Goal: Task Accomplishment & Management: Manage account settings

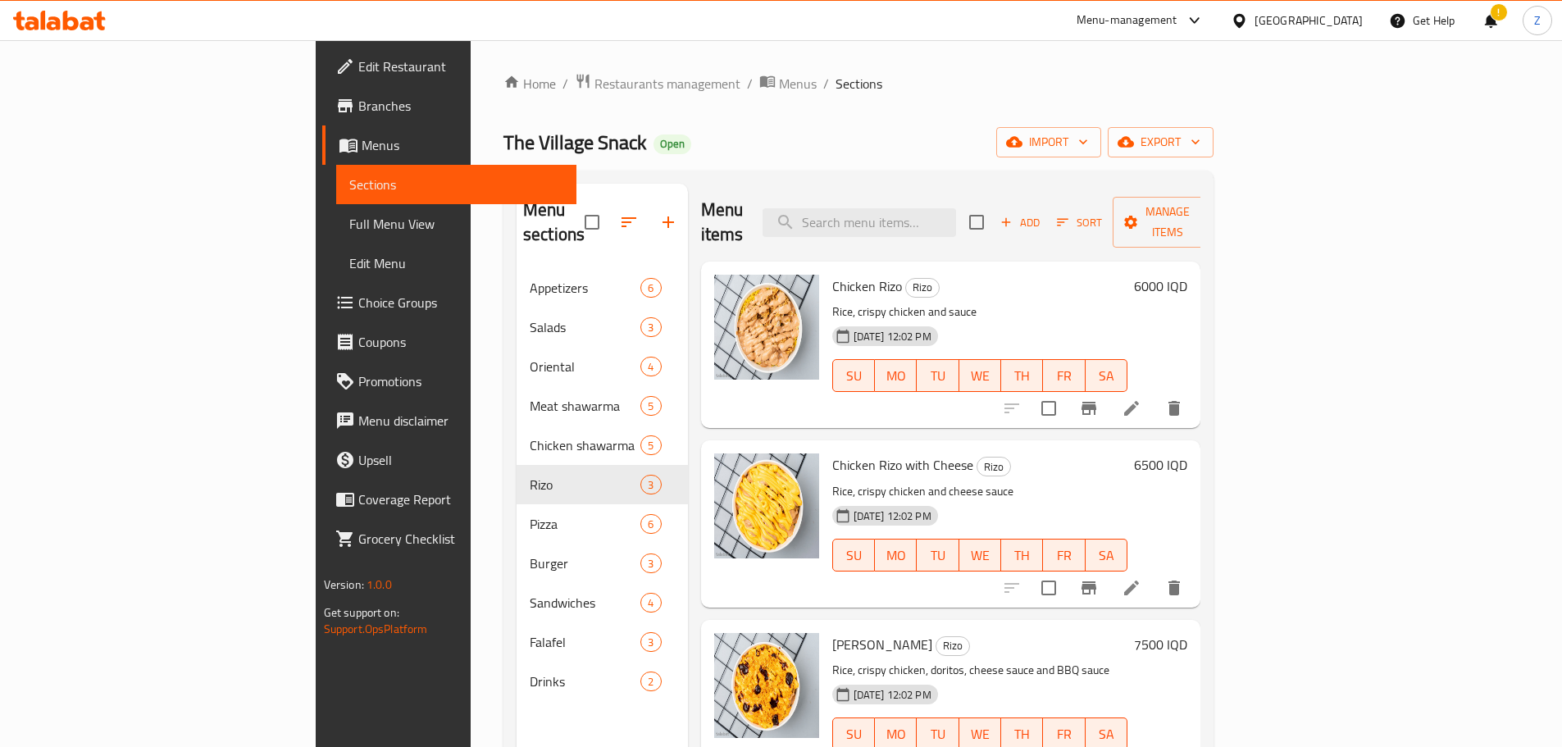
click at [504, 99] on div "Home / Restaurants management / Menus / Sections The Village Snack Open import …" at bounding box center [859, 508] width 710 height 871
click at [595, 89] on span "Restaurants management" at bounding box center [668, 84] width 146 height 20
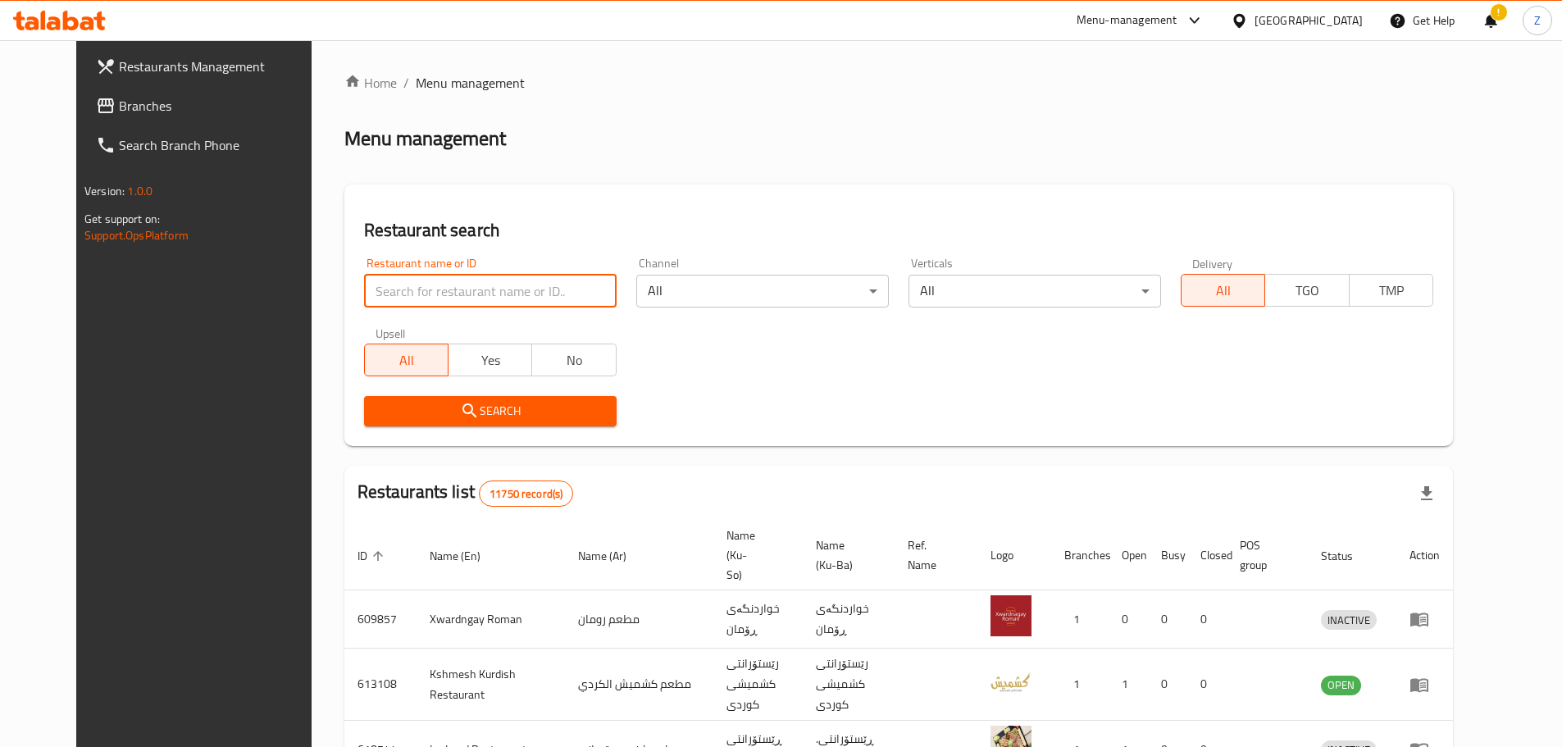
click at [431, 292] on input "search" at bounding box center [490, 291] width 253 height 33
paste input "697406"
type input "697406"
click at [524, 430] on div "Search" at bounding box center [490, 411] width 272 height 50
click at [528, 427] on div "Search" at bounding box center [490, 411] width 272 height 50
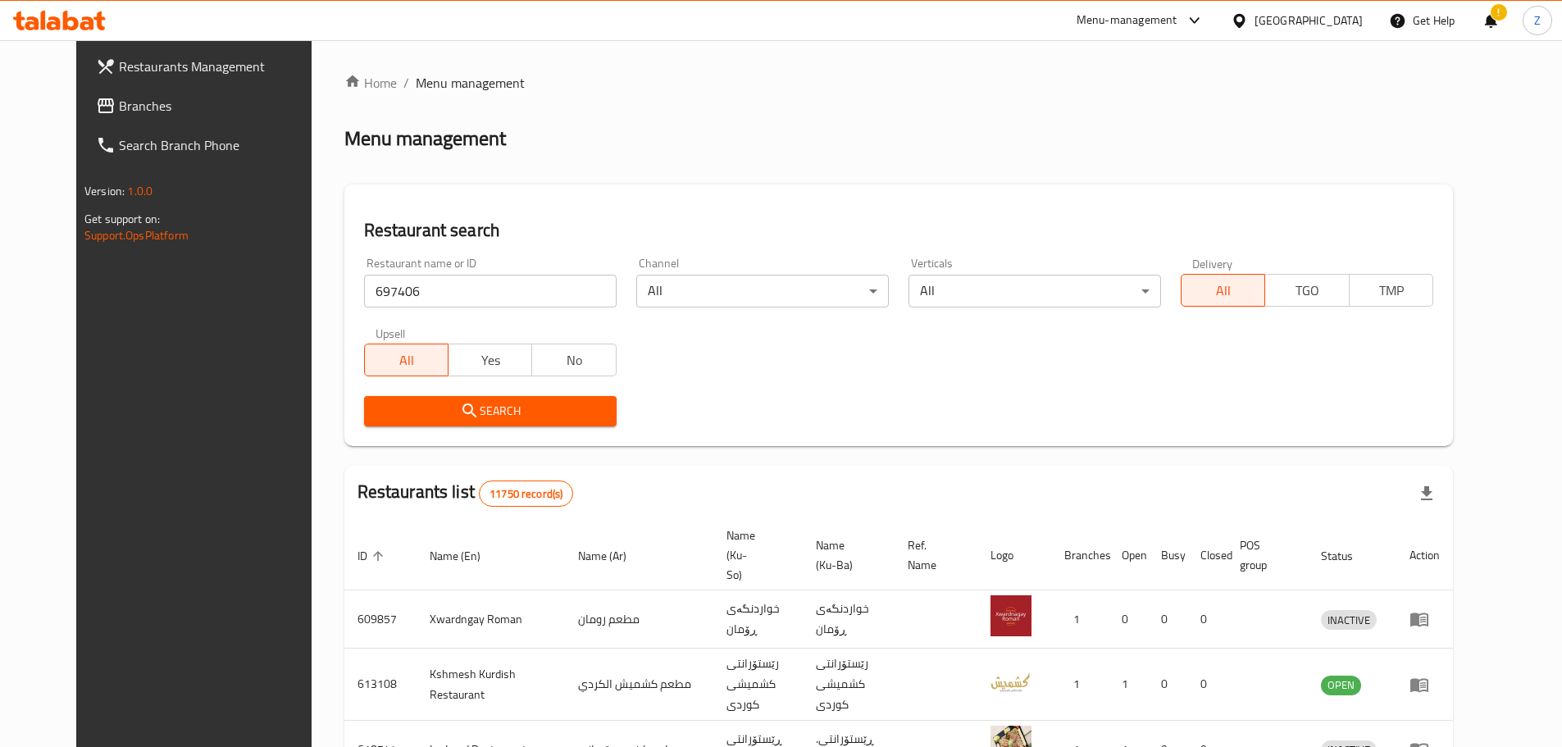
click at [540, 424] on button "Search" at bounding box center [490, 411] width 253 height 30
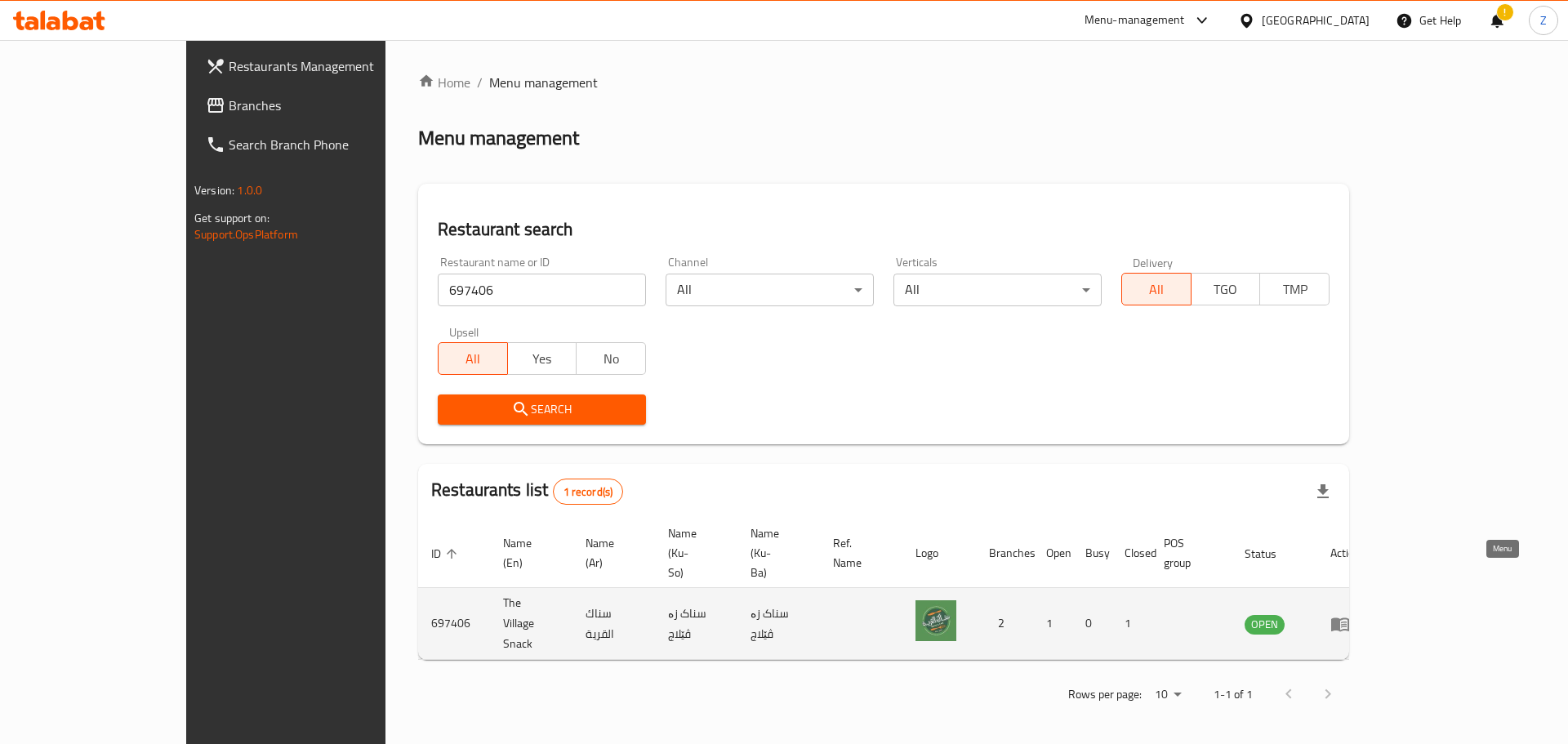
click at [1360, 615] on link "enhanced table" at bounding box center [1345, 624] width 30 height 20
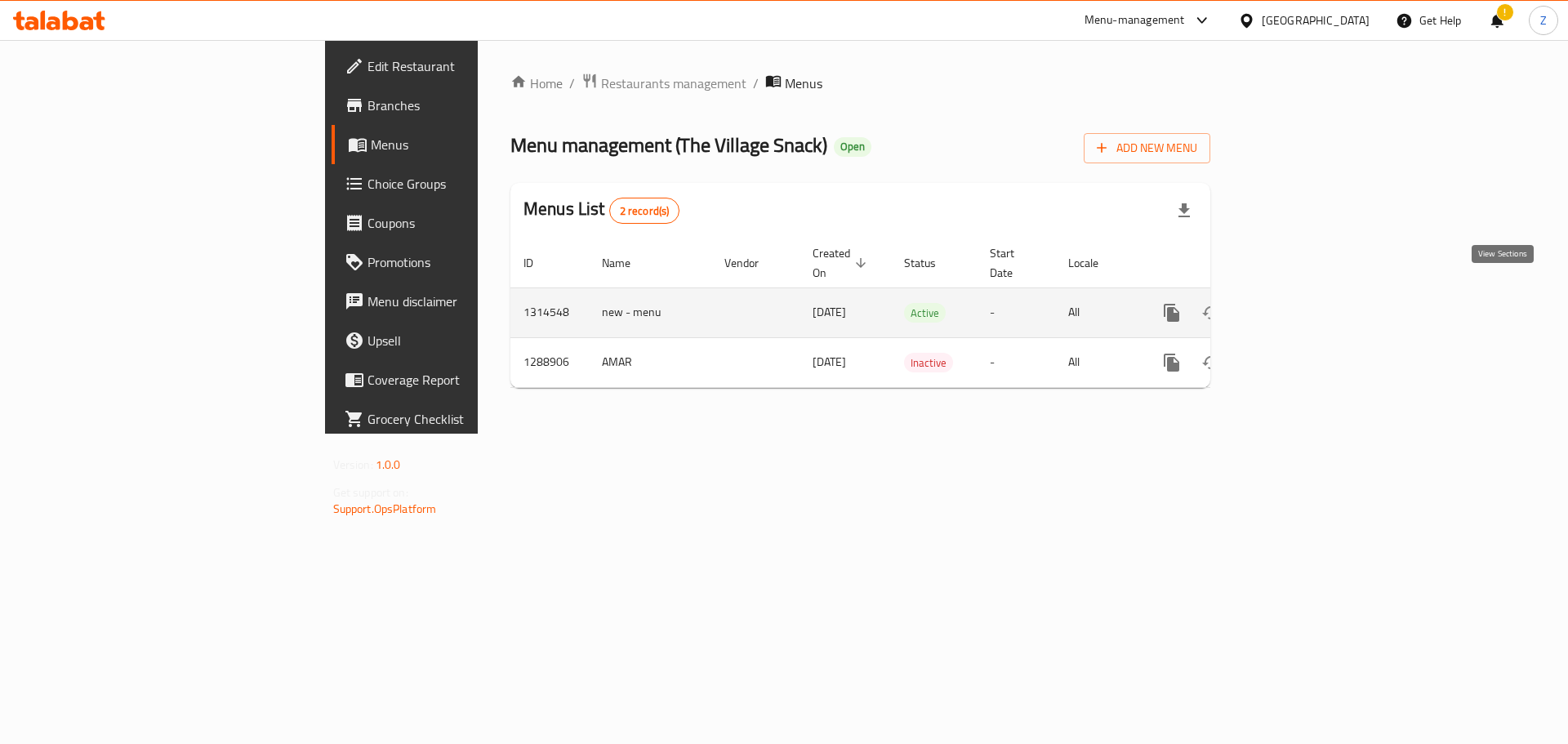
click at [1299, 303] on icon "enhanced table" at bounding box center [1289, 313] width 20 height 20
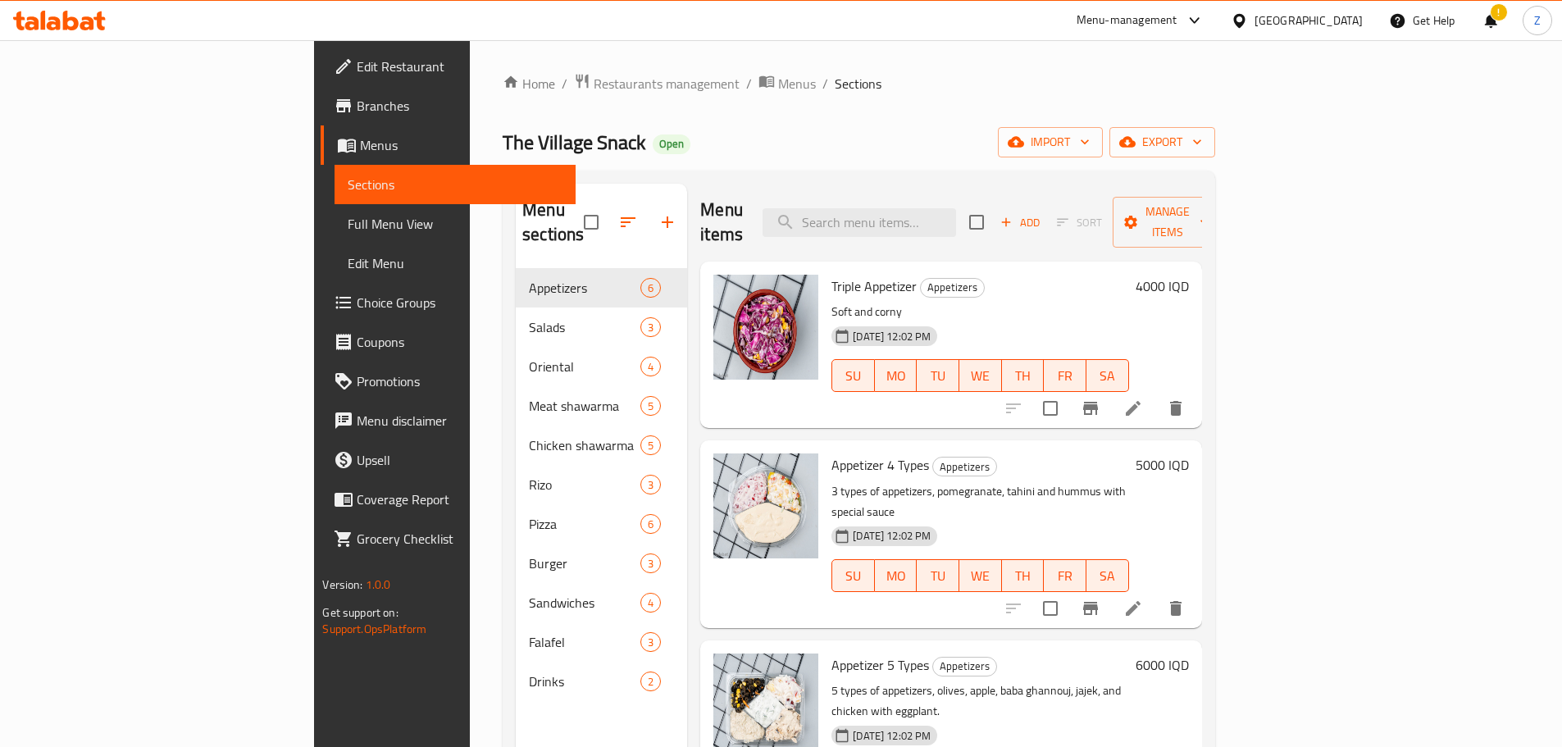
drag, startPoint x: 491, startPoint y: 73, endPoint x: 480, endPoint y: 119, distance: 47.3
click at [594, 74] on span "Restaurants management" at bounding box center [667, 84] width 146 height 20
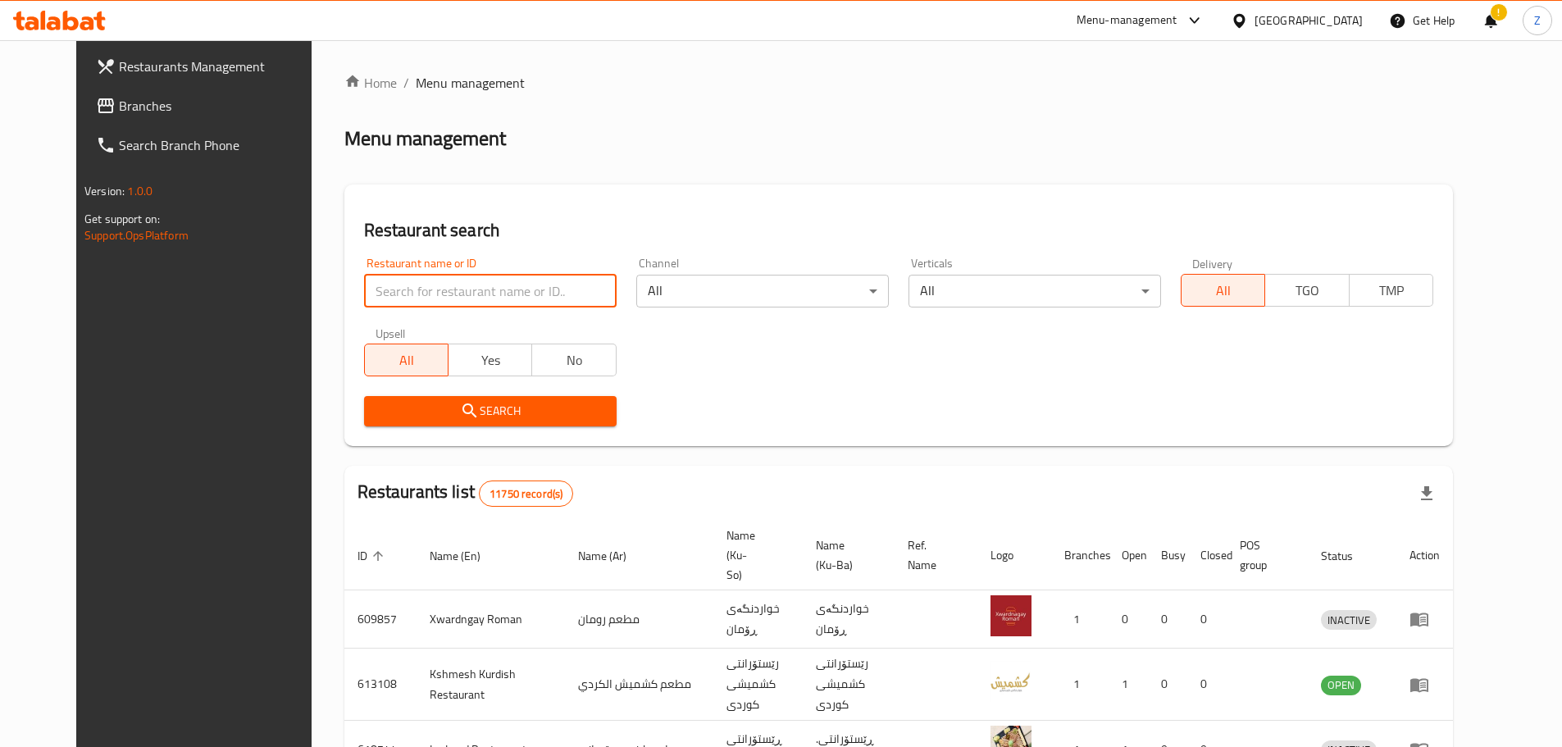
click at [426, 280] on input "search" at bounding box center [490, 291] width 253 height 33
paste input "697309"
type input "697309"
click at [515, 421] on span "Search" at bounding box center [490, 411] width 226 height 21
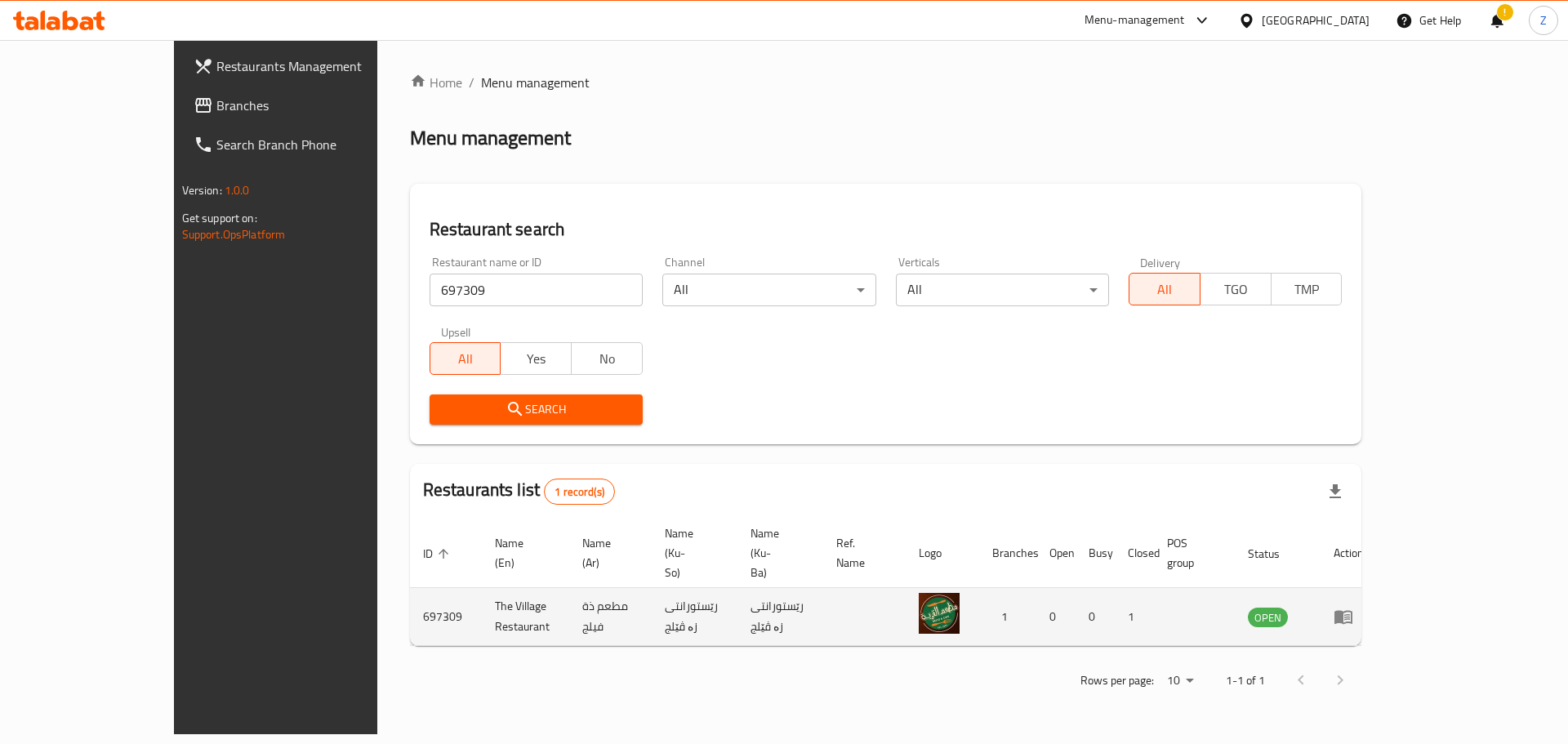
click at [1352, 611] on icon "enhanced table" at bounding box center [1343, 618] width 18 height 14
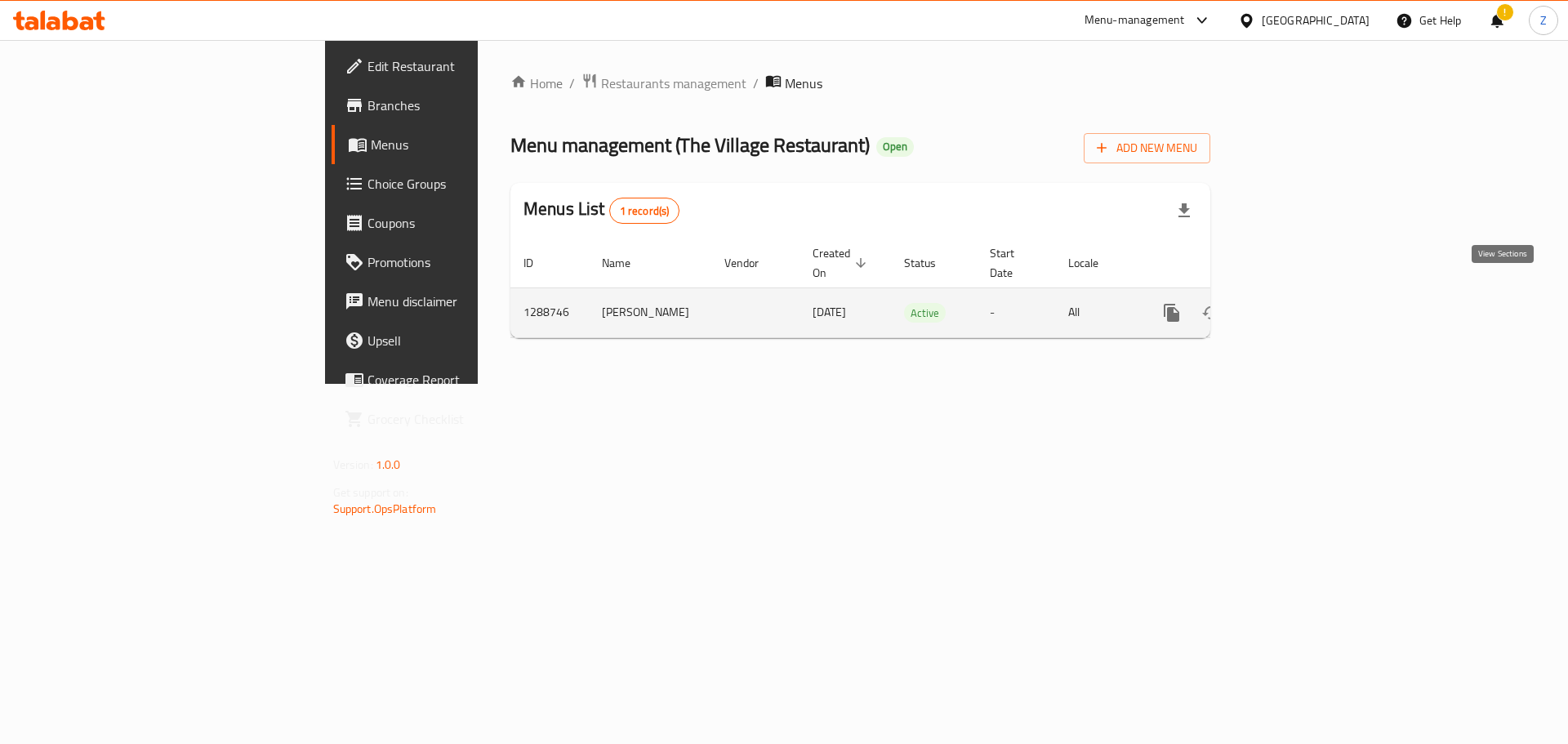
click at [1299, 303] on icon "enhanced table" at bounding box center [1289, 313] width 20 height 20
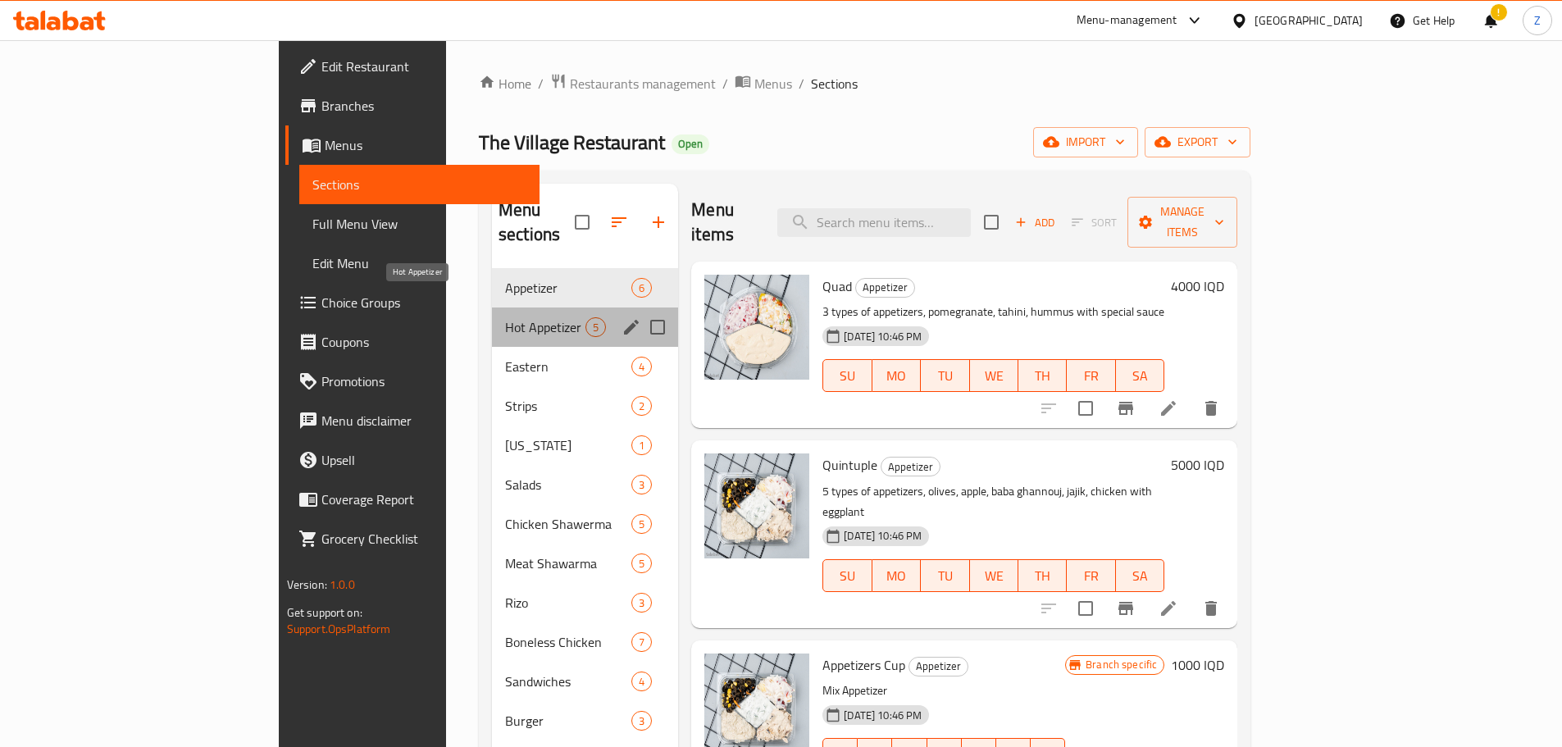
click at [505, 317] on span "Hot Appetizer" at bounding box center [545, 327] width 80 height 20
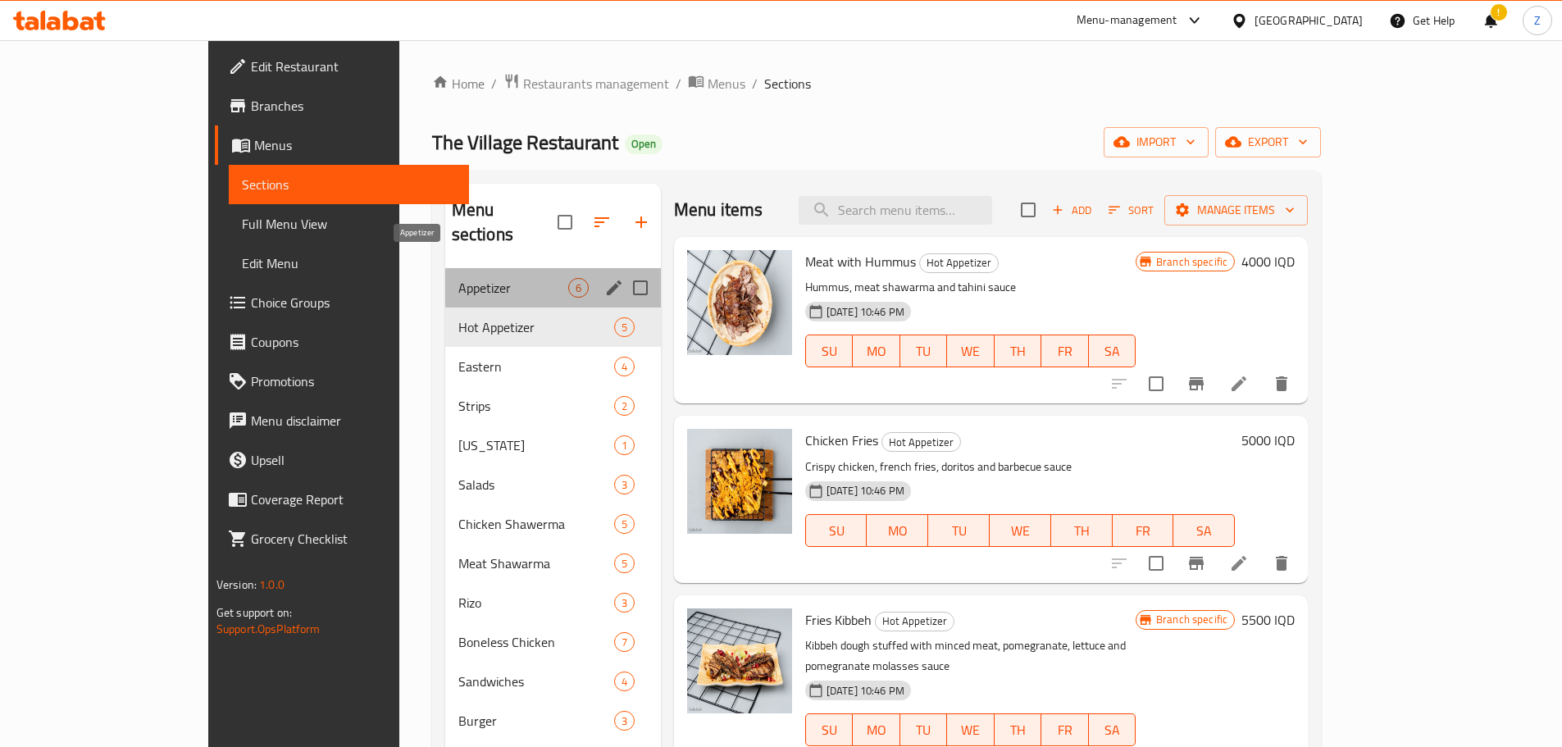
click at [458, 278] on span "Appetizer" at bounding box center [513, 288] width 110 height 20
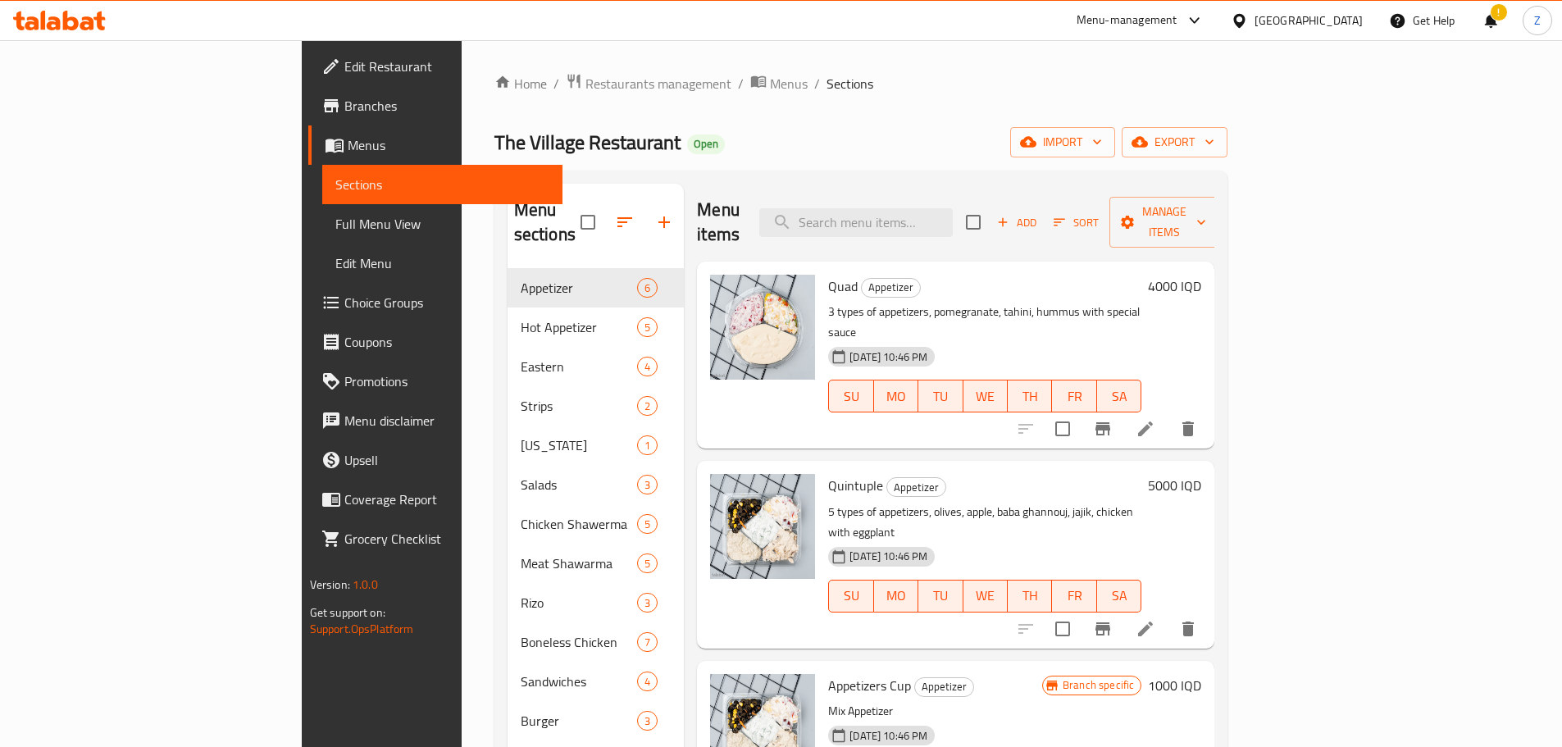
click at [1202, 275] on h6 "4000 IQD" at bounding box center [1174, 286] width 53 height 23
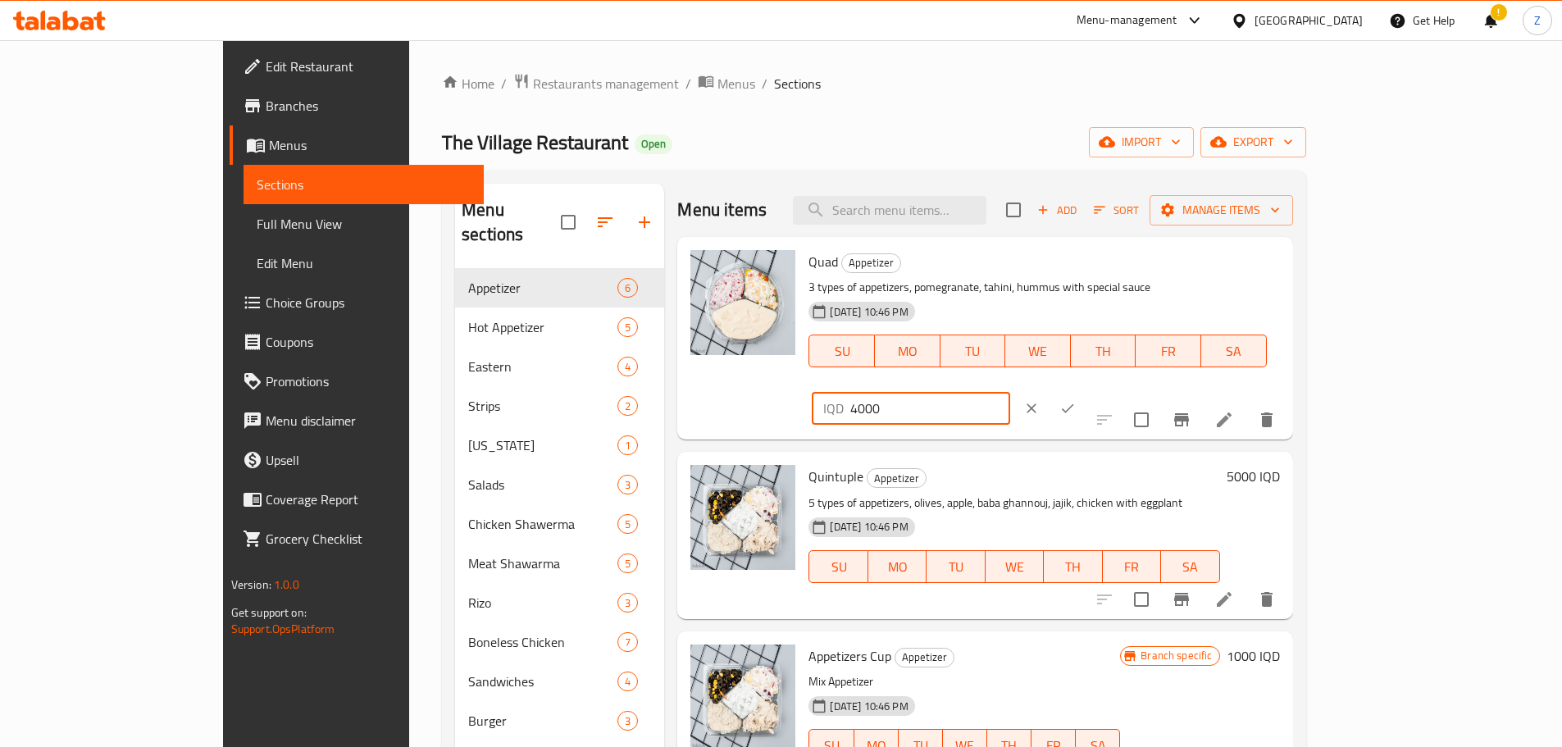
click at [1010, 392] on input "4000" at bounding box center [929, 408] width 159 height 33
type input "5000"
drag, startPoint x: 1490, startPoint y: 262, endPoint x: 1481, endPoint y: 270, distance: 11.7
click at [1109, 390] on div "IQD 5000 ​" at bounding box center [960, 408] width 297 height 36
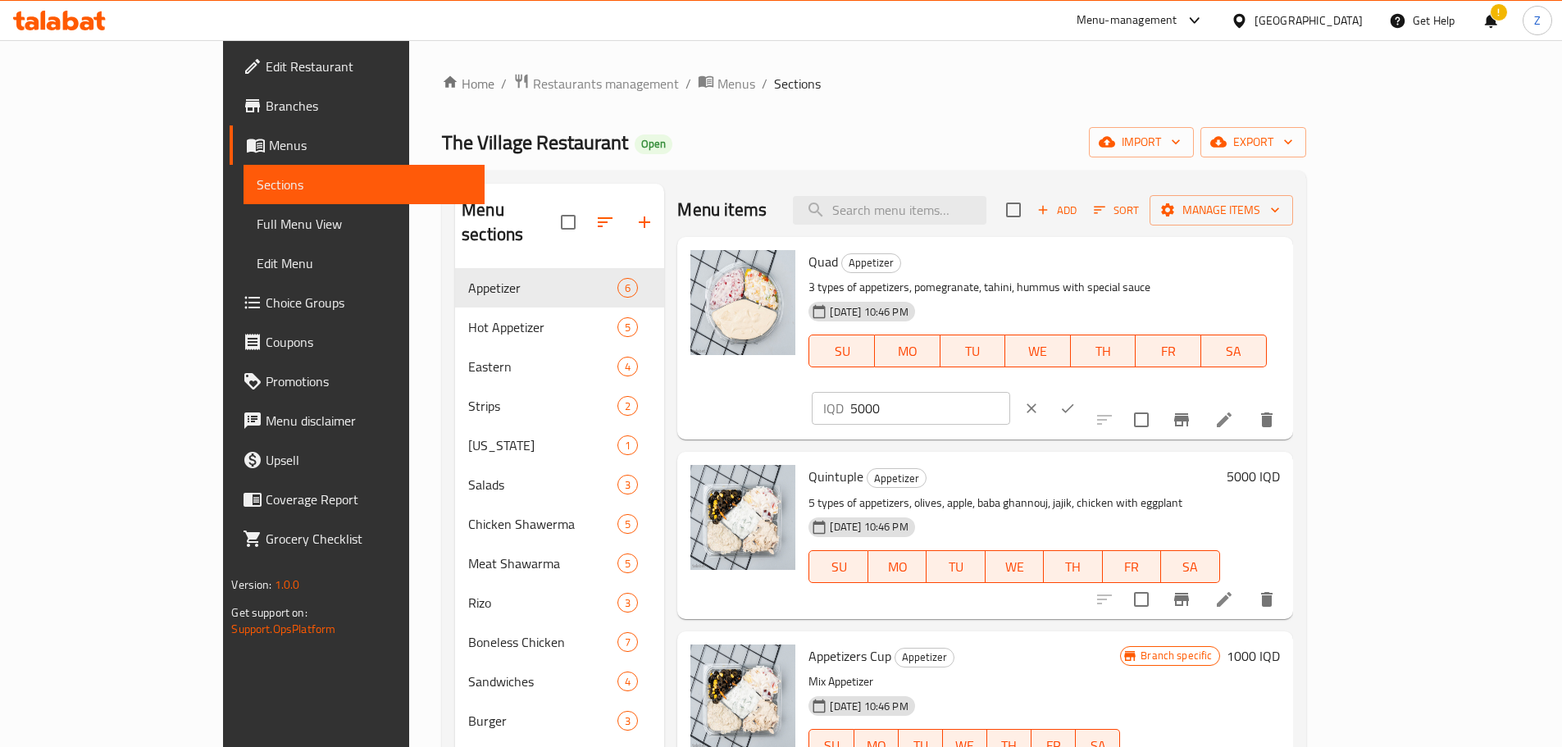
click at [1086, 390] on button "ok" at bounding box center [1068, 408] width 36 height 36
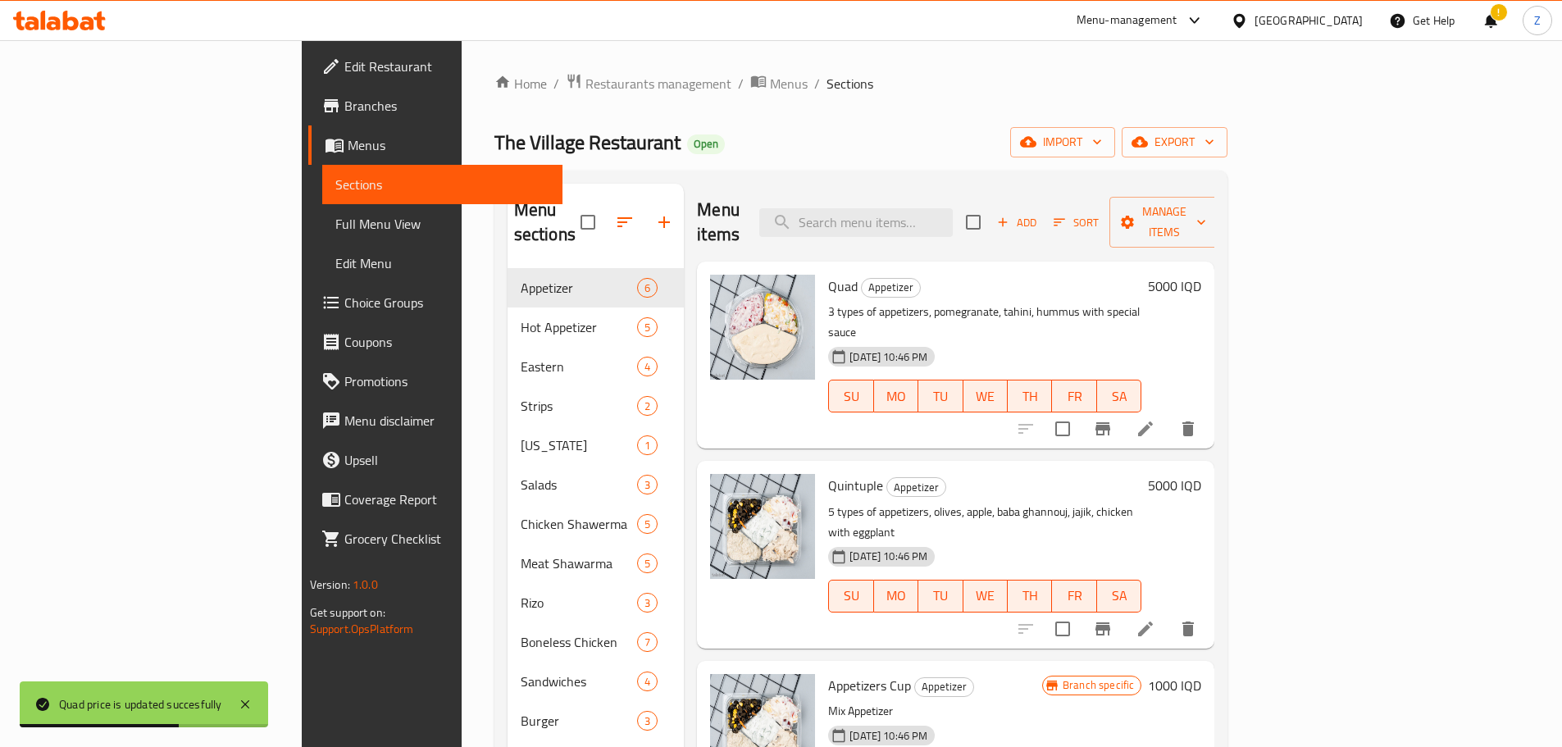
click at [1202, 474] on h6 "5000 IQD" at bounding box center [1174, 485] width 53 height 23
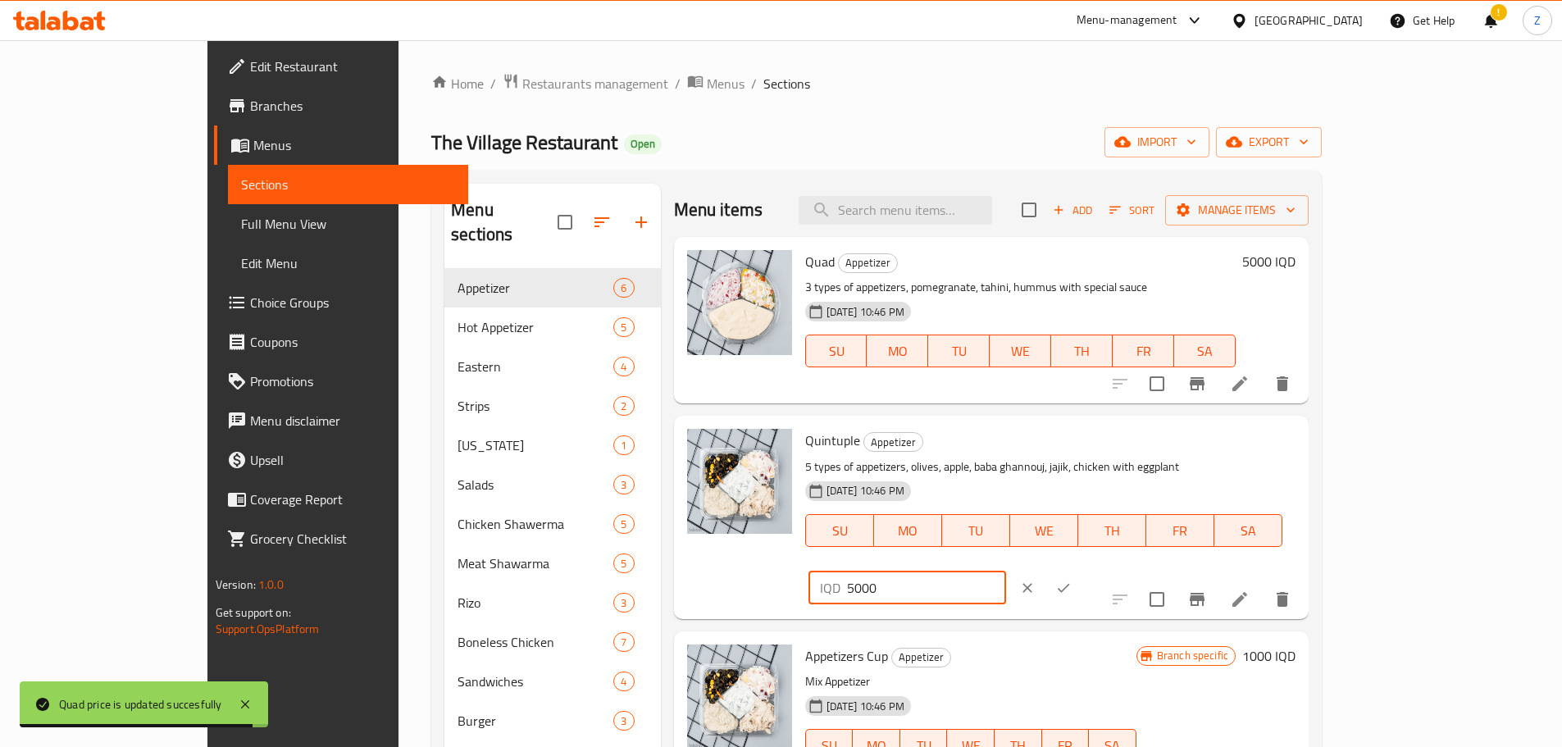
click at [1006, 572] on input "5000" at bounding box center [926, 588] width 159 height 33
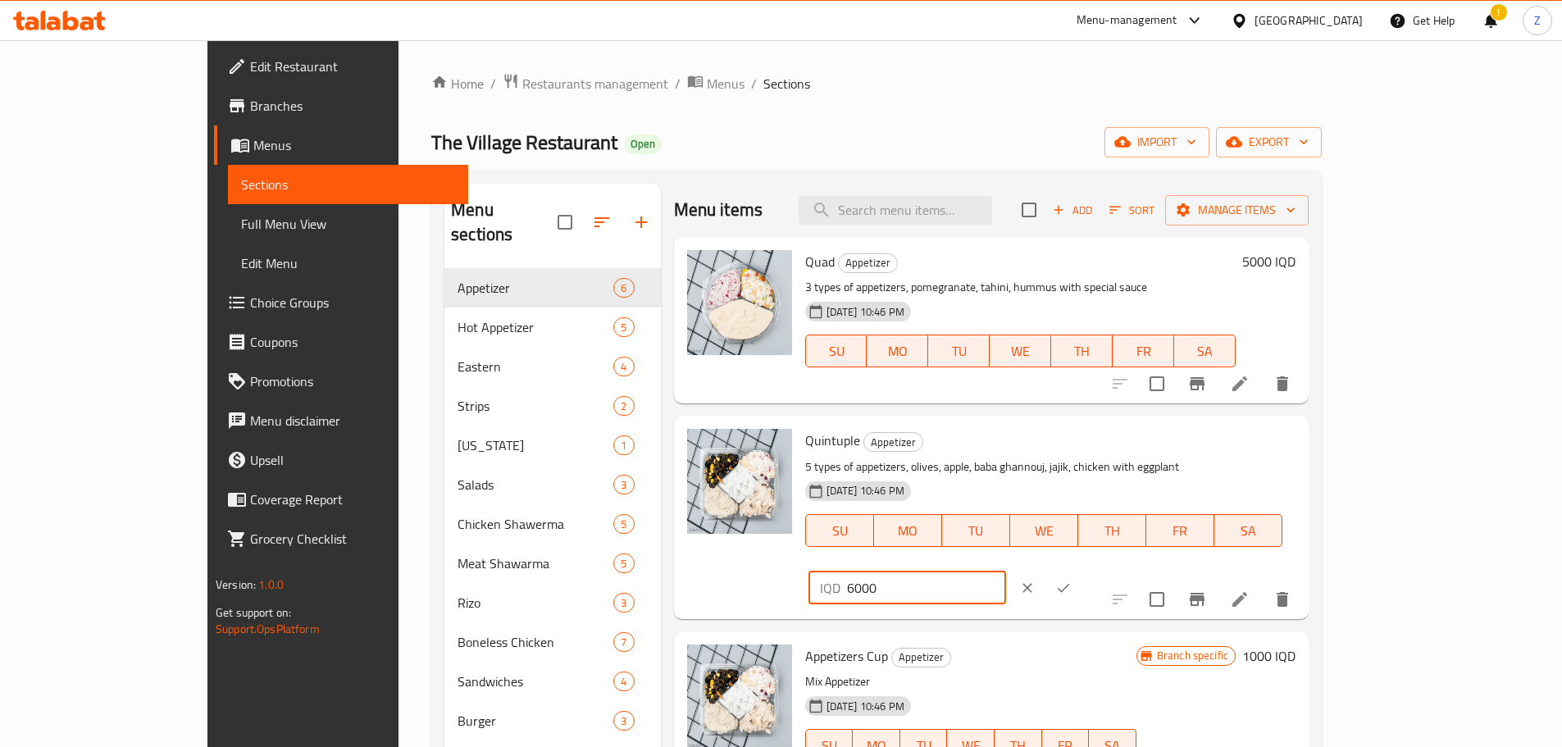
type input "6000"
click at [1072, 580] on icon "ok" at bounding box center [1064, 588] width 16 height 16
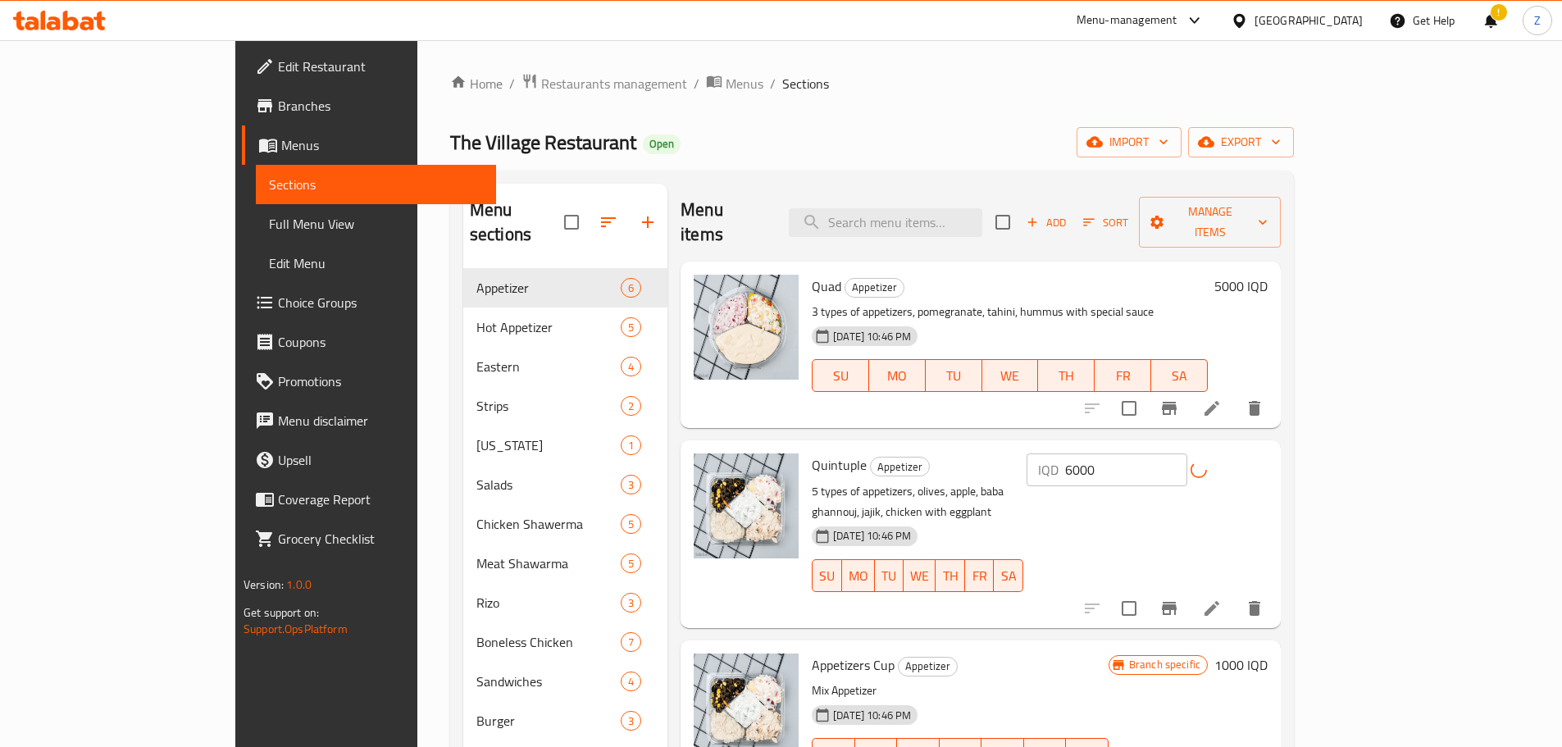
scroll to position [164, 0]
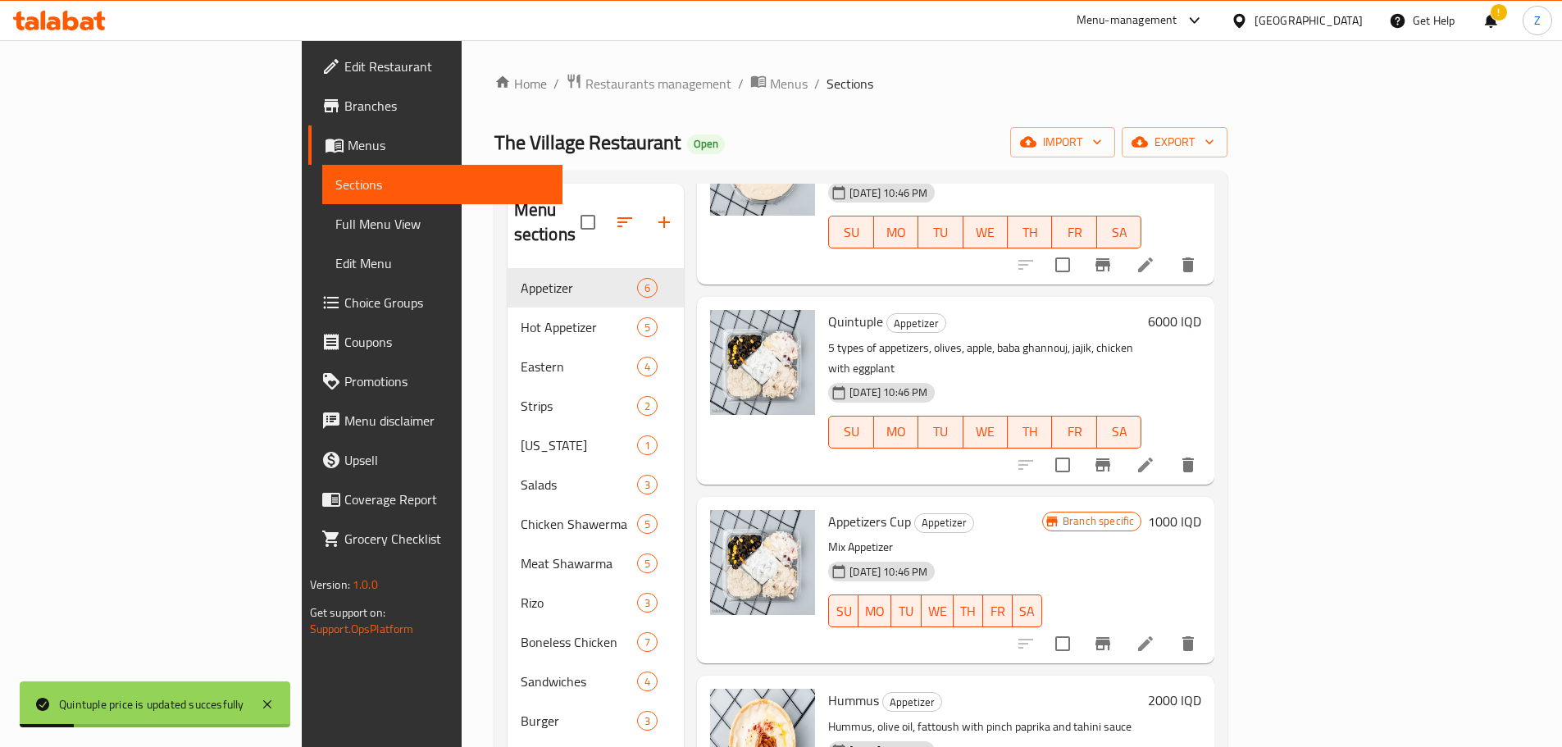
click at [1202, 510] on h6 "1000 IQD" at bounding box center [1174, 521] width 53 height 23
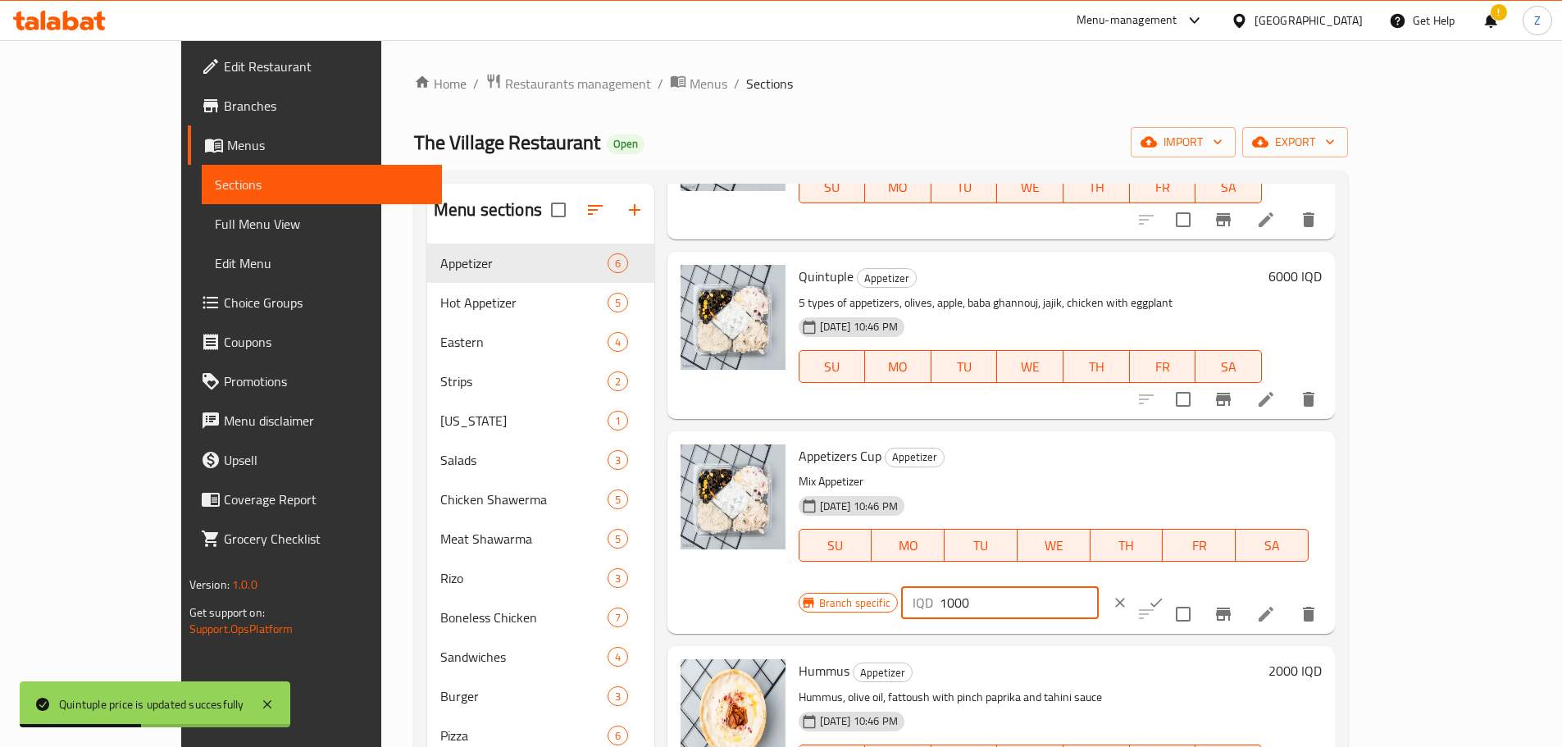
click at [1099, 586] on input "1000" at bounding box center [1019, 602] width 159 height 33
type input "1500"
click at [1165, 595] on icon "ok" at bounding box center [1156, 603] width 16 height 16
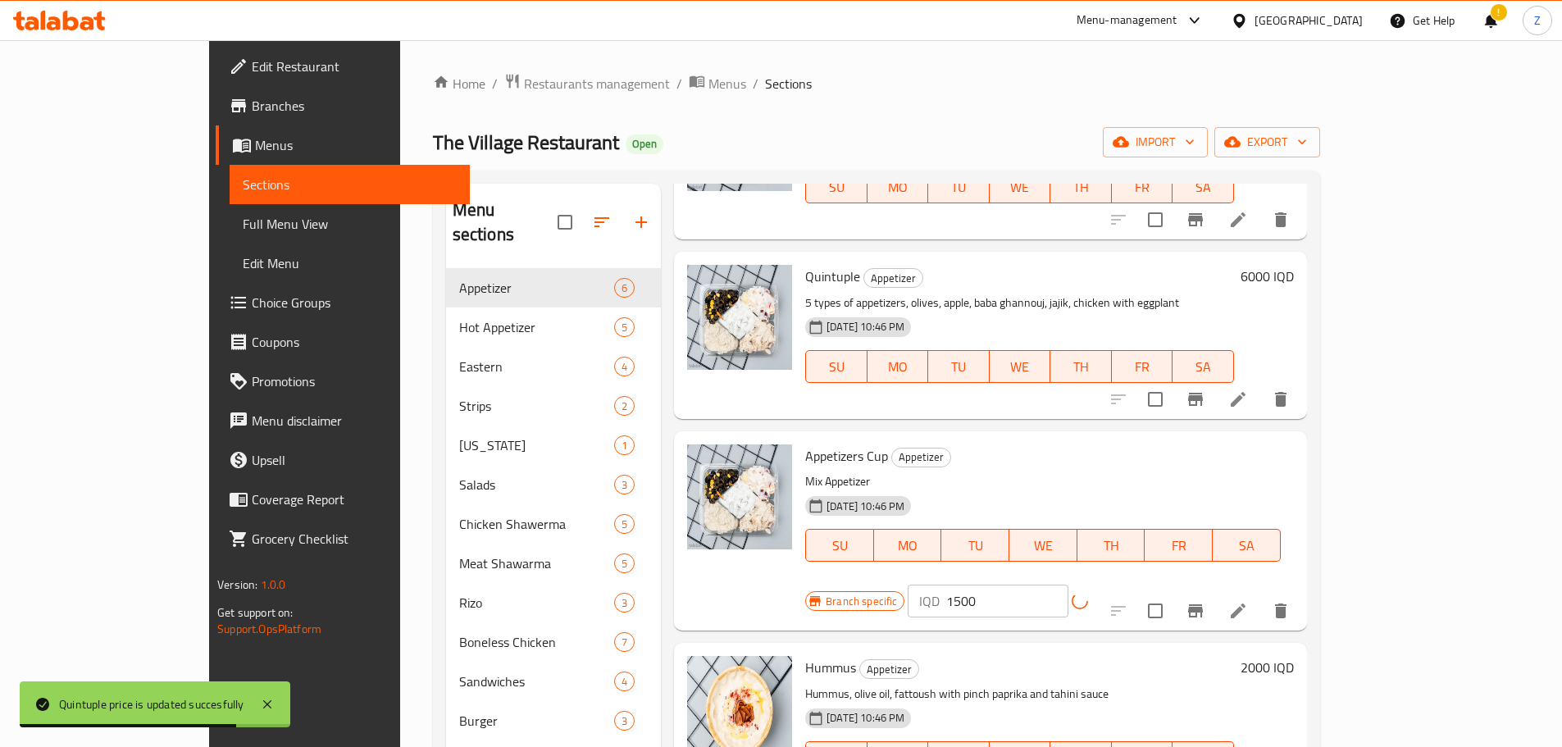
click at [1206, 601] on icon "Branch-specific-item" at bounding box center [1196, 611] width 20 height 20
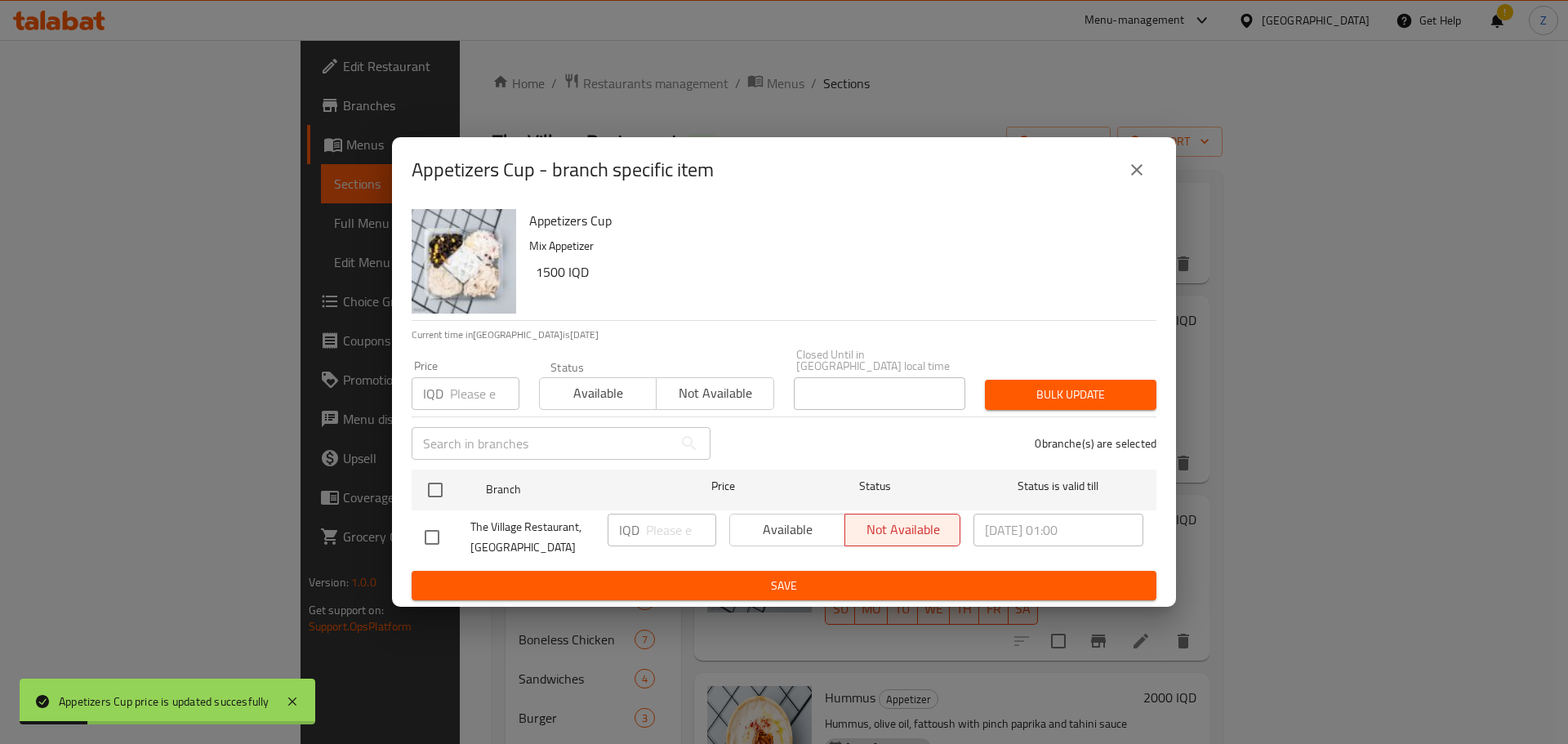
click at [1146, 185] on button "close" at bounding box center [1136, 169] width 39 height 39
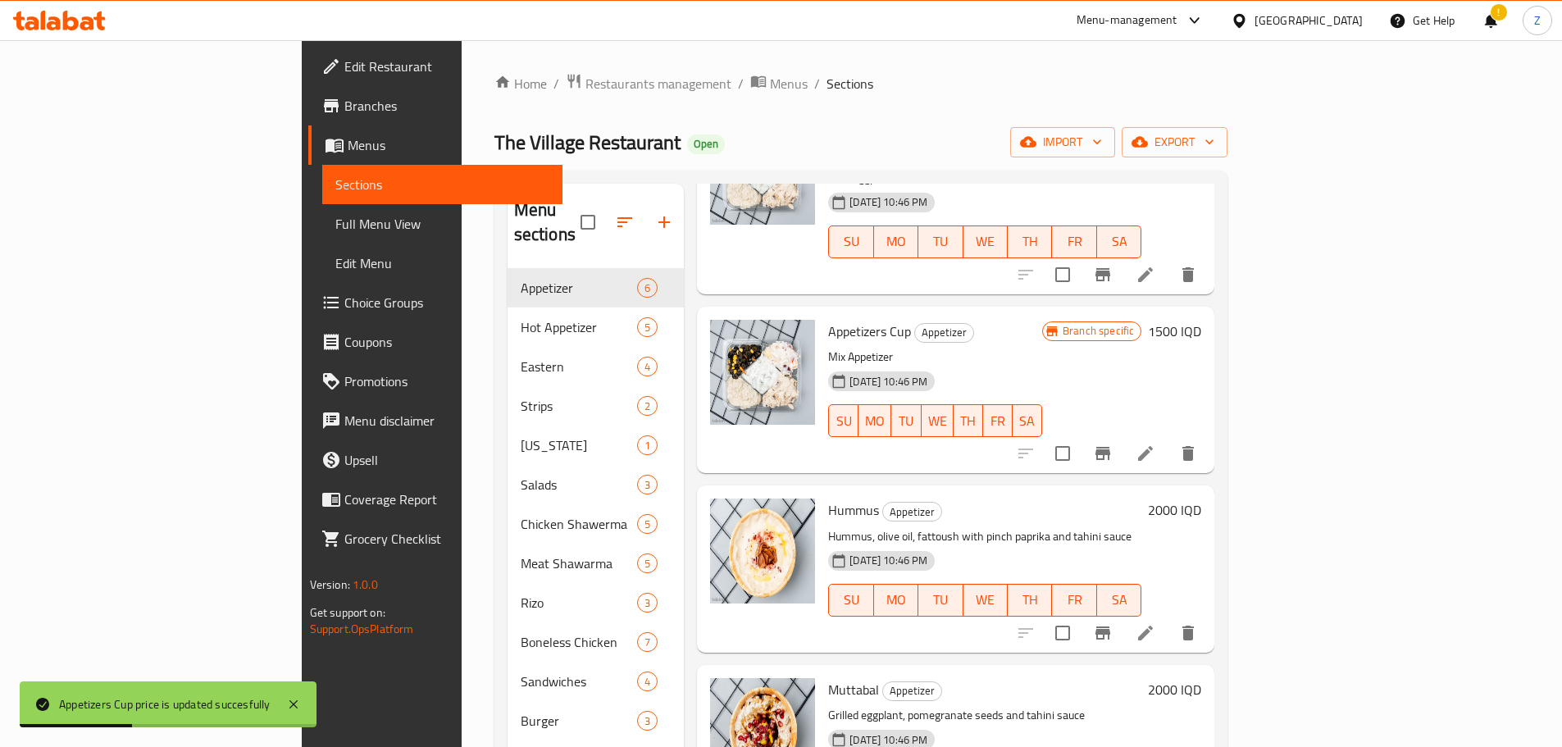
scroll to position [369, 0]
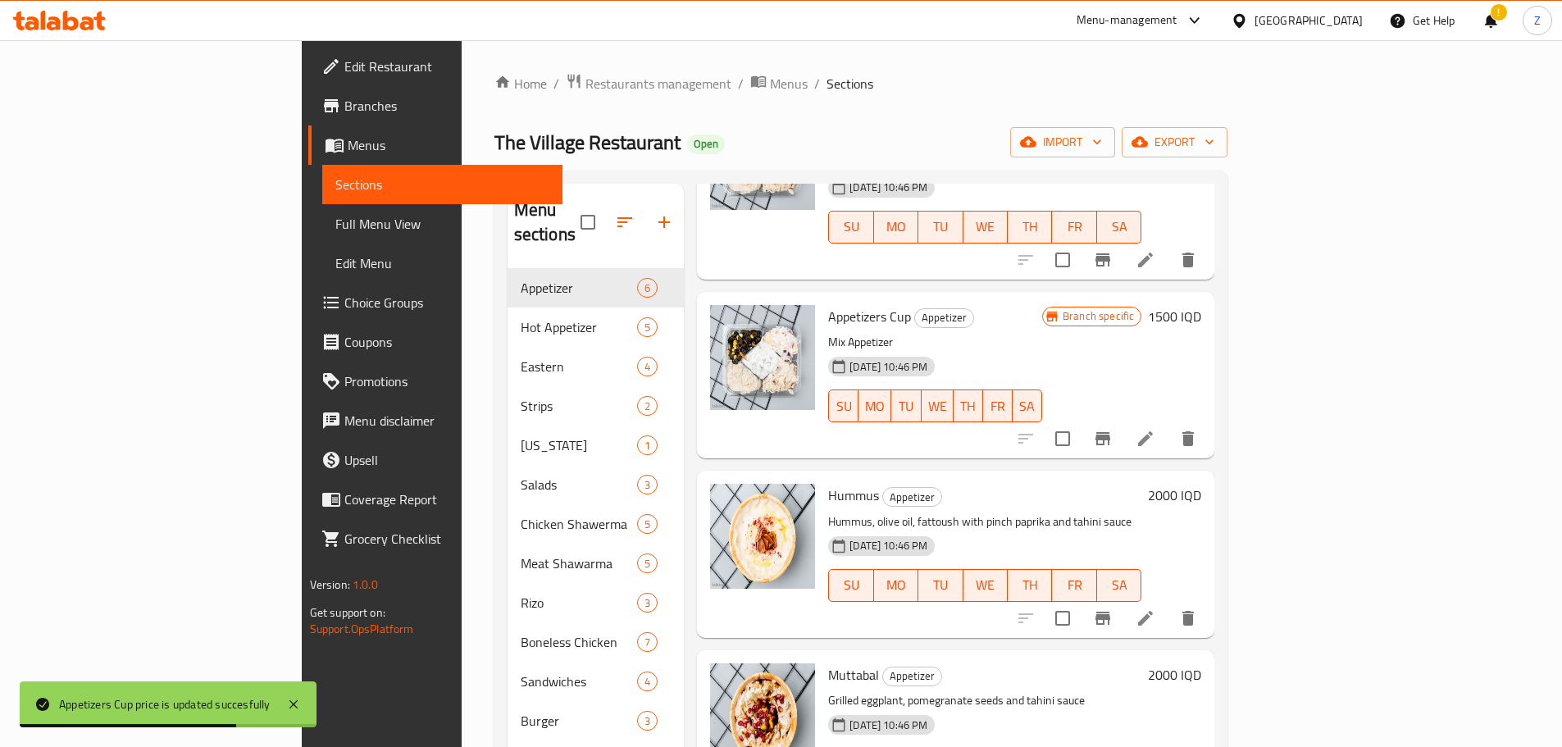
click at [1202, 484] on div "2000 IQD" at bounding box center [1172, 554] width 60 height 140
click at [1202, 484] on h6 "2000 IQD" at bounding box center [1174, 495] width 53 height 23
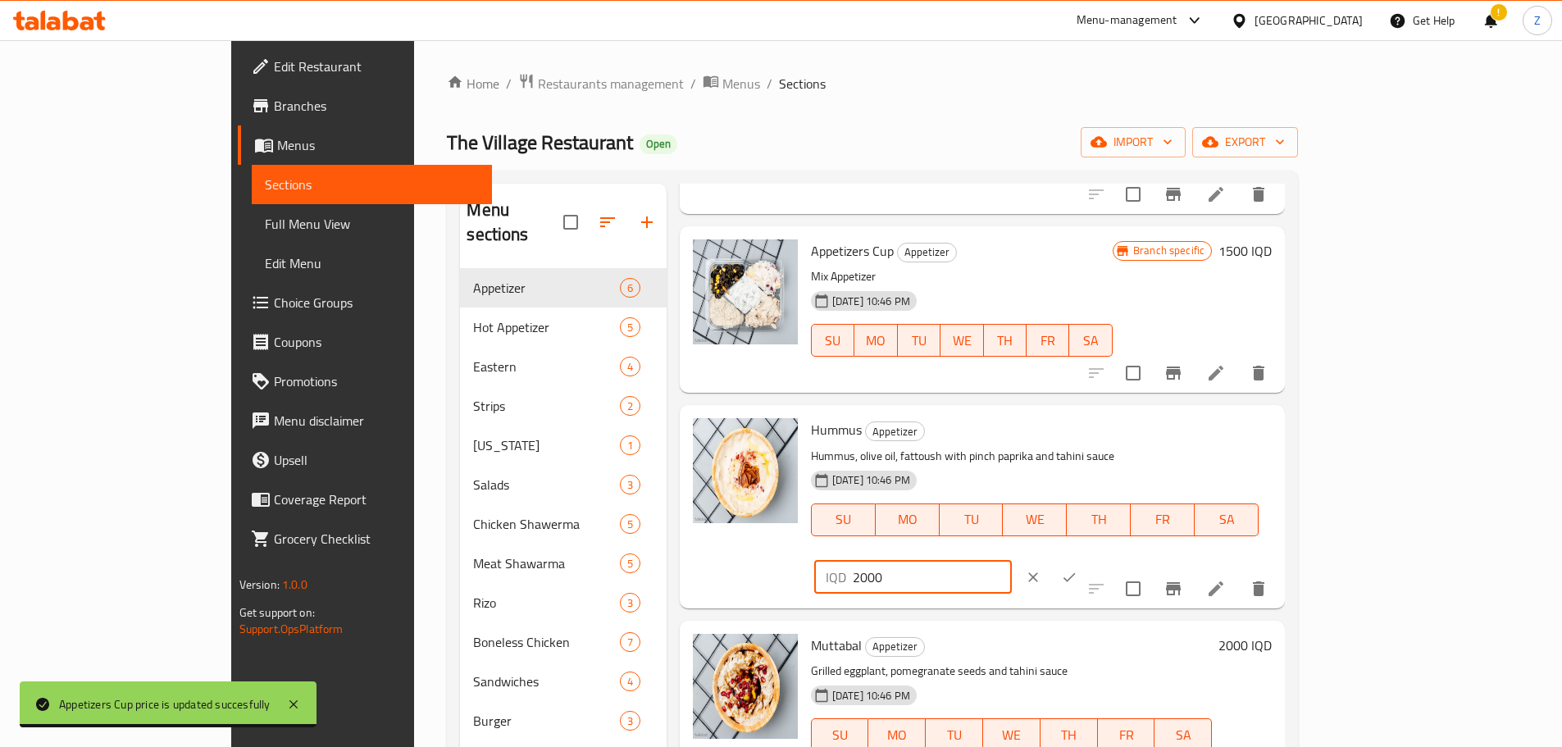
drag, startPoint x: 1272, startPoint y: 445, endPoint x: 1264, endPoint y: 445, distance: 8.2
click at [1012, 561] on div "IQD 2000 ​" at bounding box center [913, 577] width 198 height 33
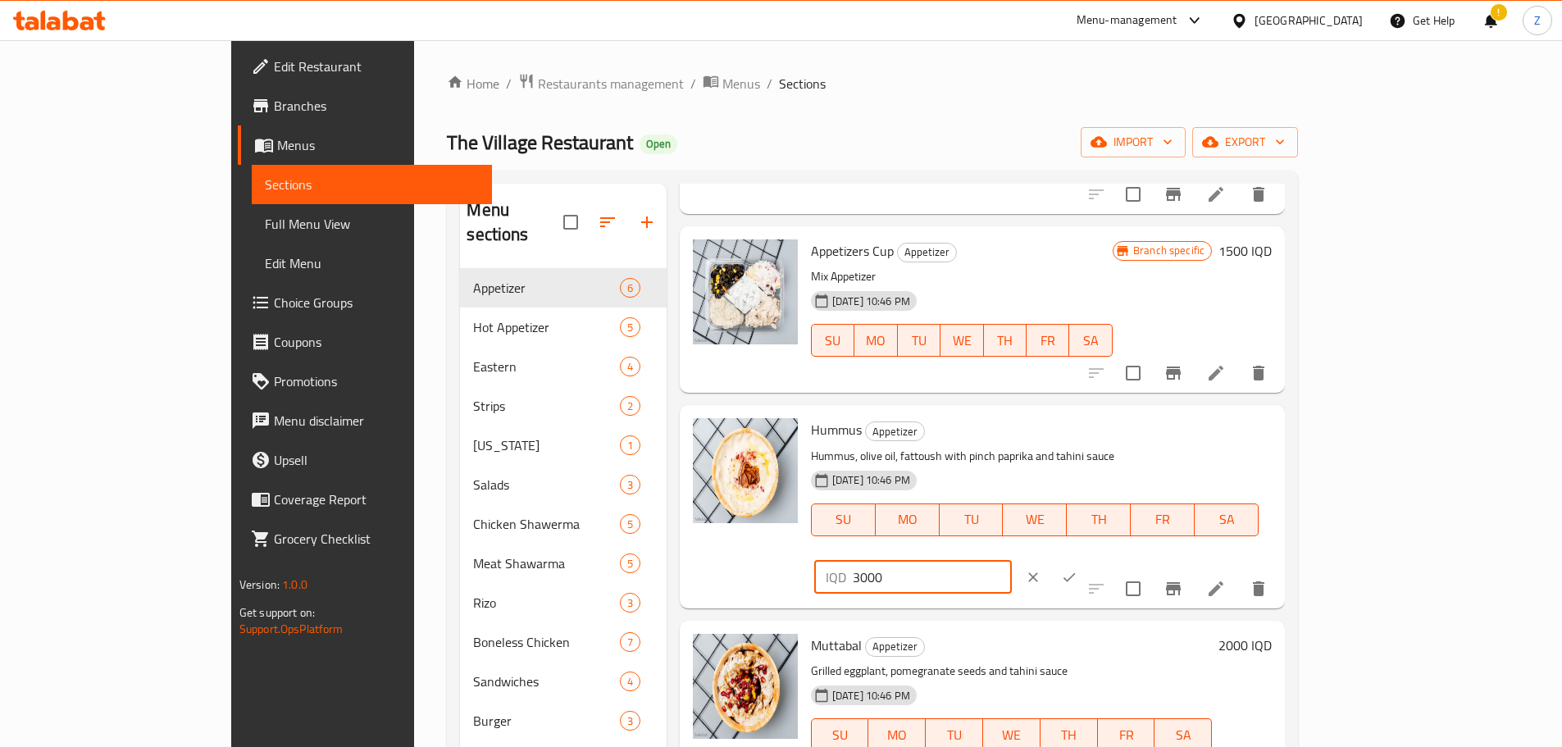
type input "3000"
click at [1088, 559] on button "ok" at bounding box center [1069, 577] width 36 height 36
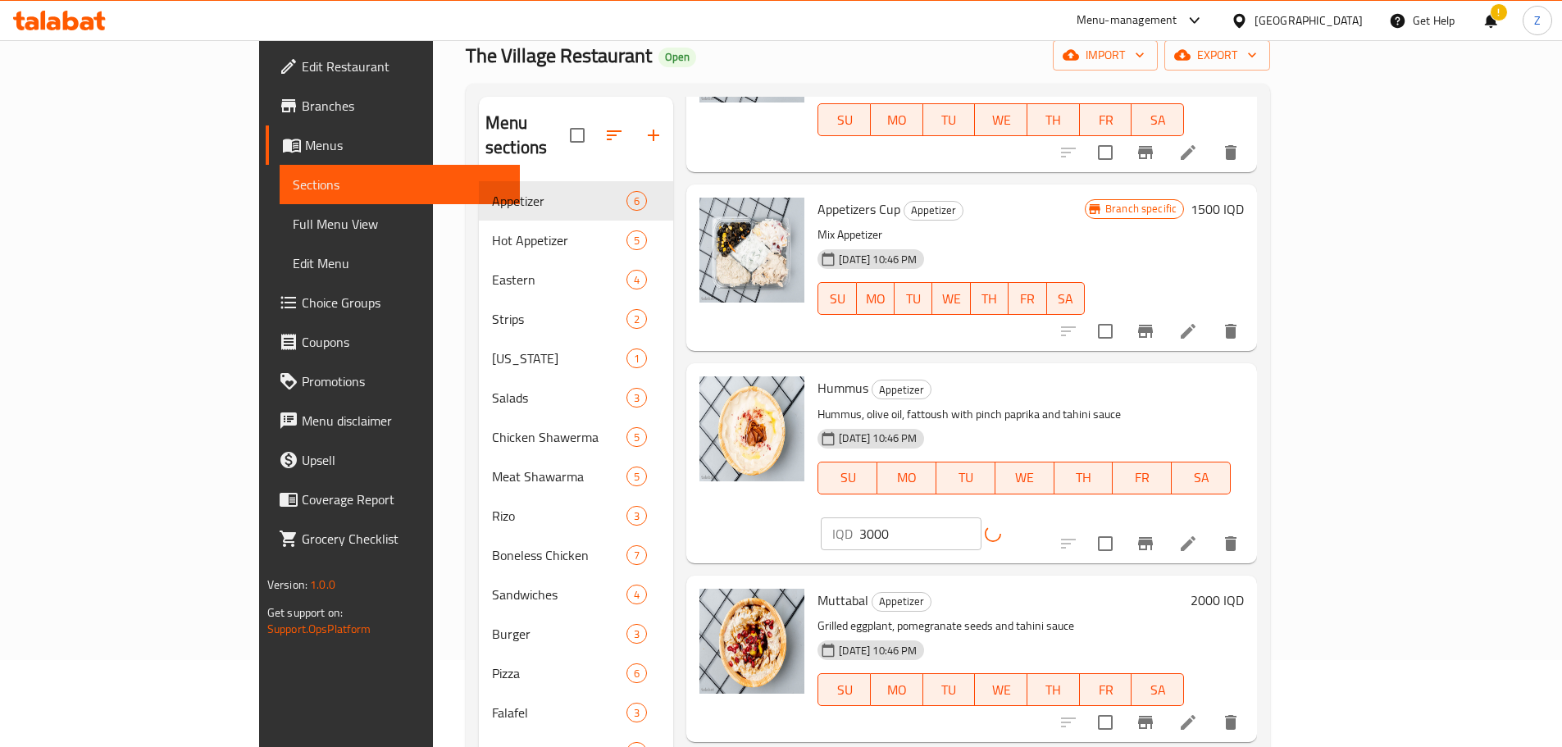
scroll to position [164, 0]
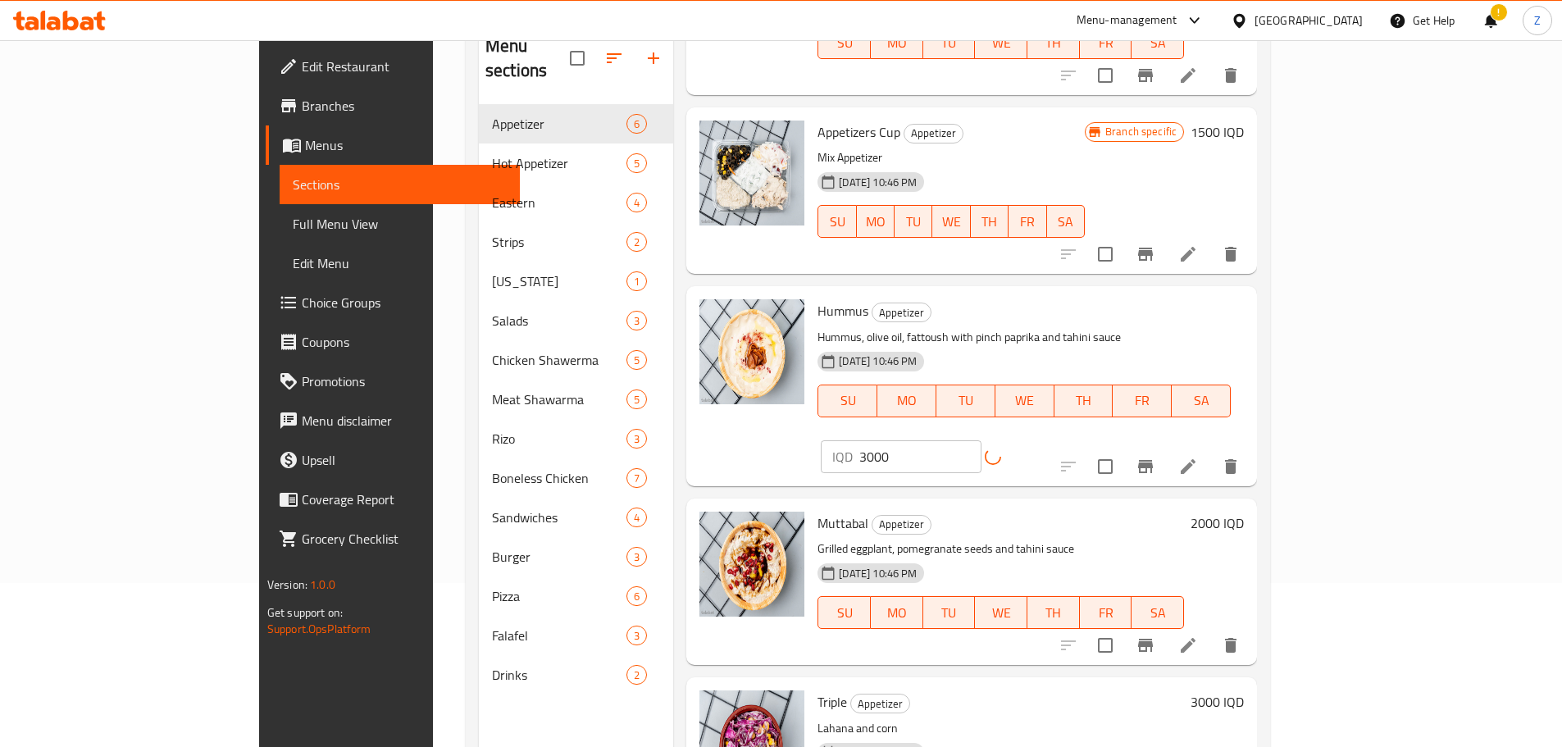
click at [1244, 512] on h6 "2000 IQD" at bounding box center [1217, 523] width 53 height 23
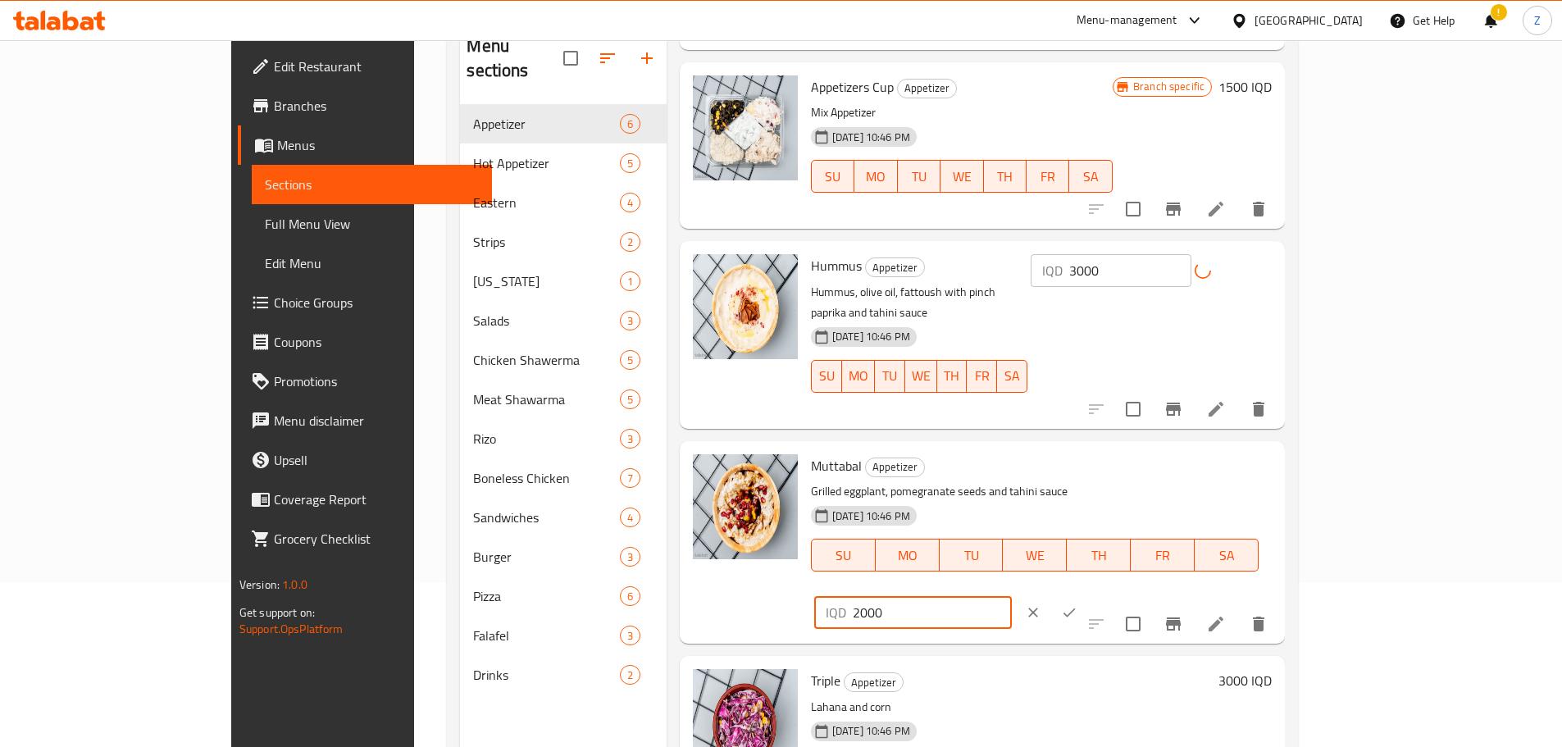
click at [1012, 596] on div "IQD 2000 ​" at bounding box center [913, 612] width 198 height 33
type input "3000"
click at [1078, 604] on icon "ok" at bounding box center [1069, 612] width 16 height 16
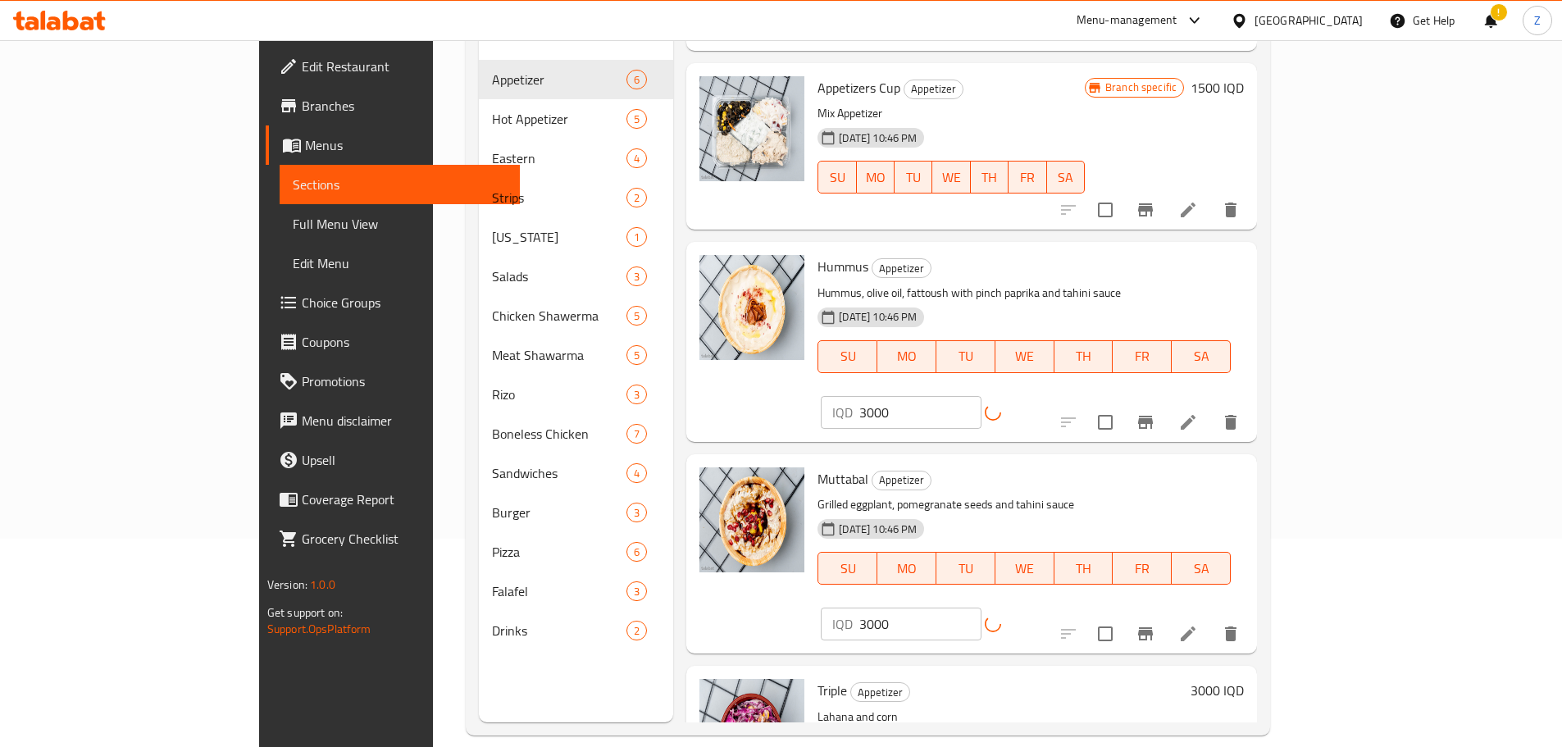
scroll to position [230, 0]
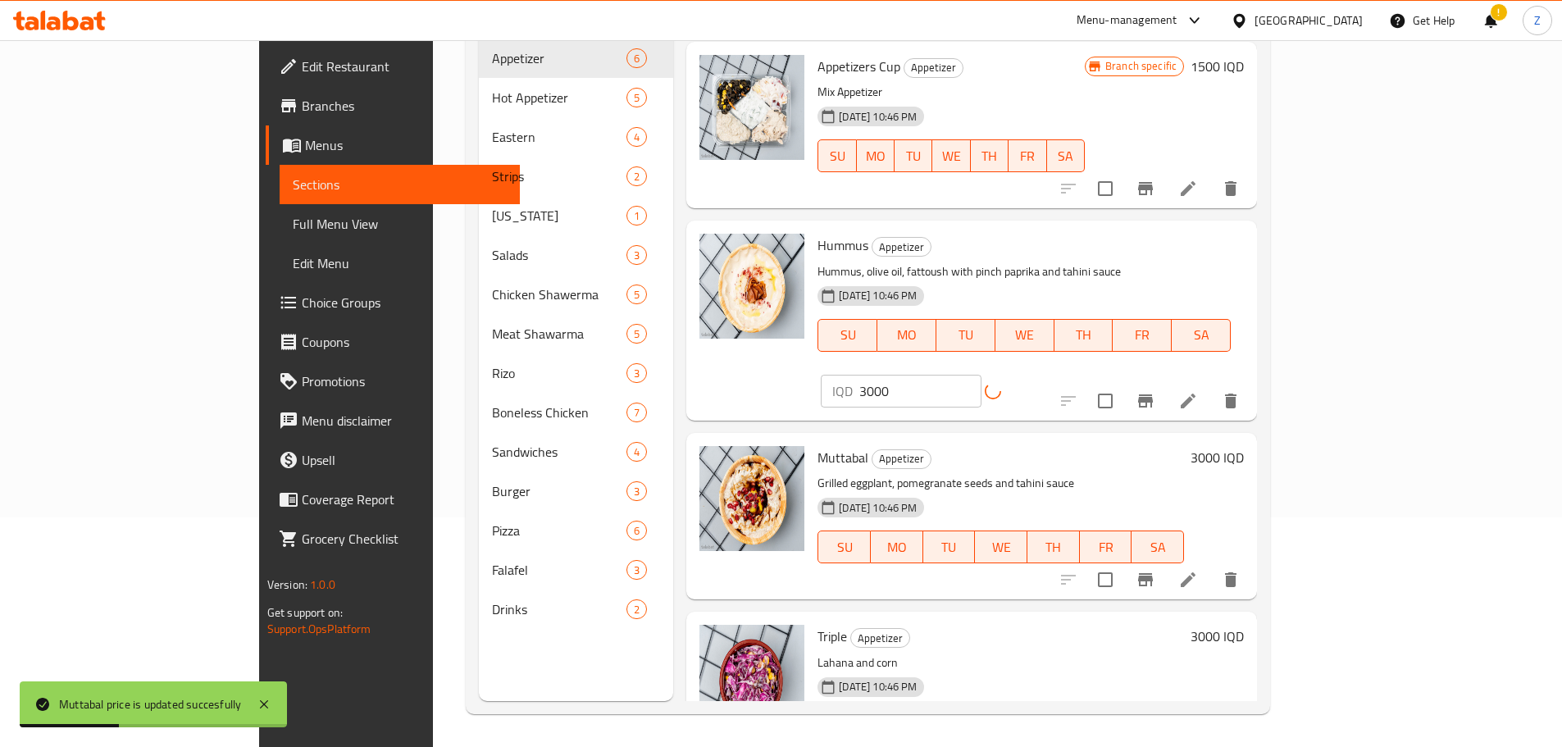
click at [1184, 625] on h6 "Triple Appetizer" at bounding box center [1001, 636] width 367 height 23
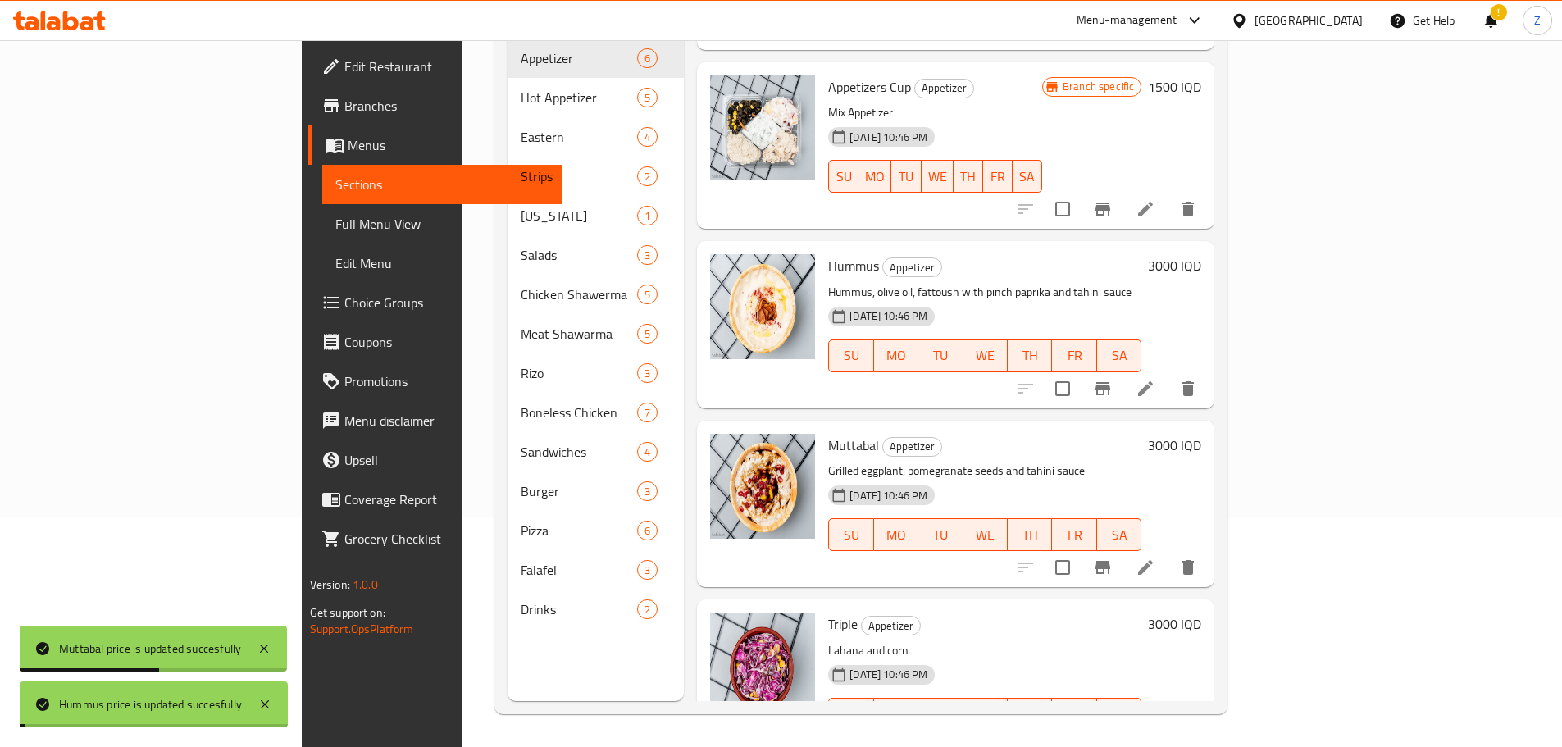
click at [1202, 613] on h6 "3000 IQD" at bounding box center [1174, 624] width 53 height 23
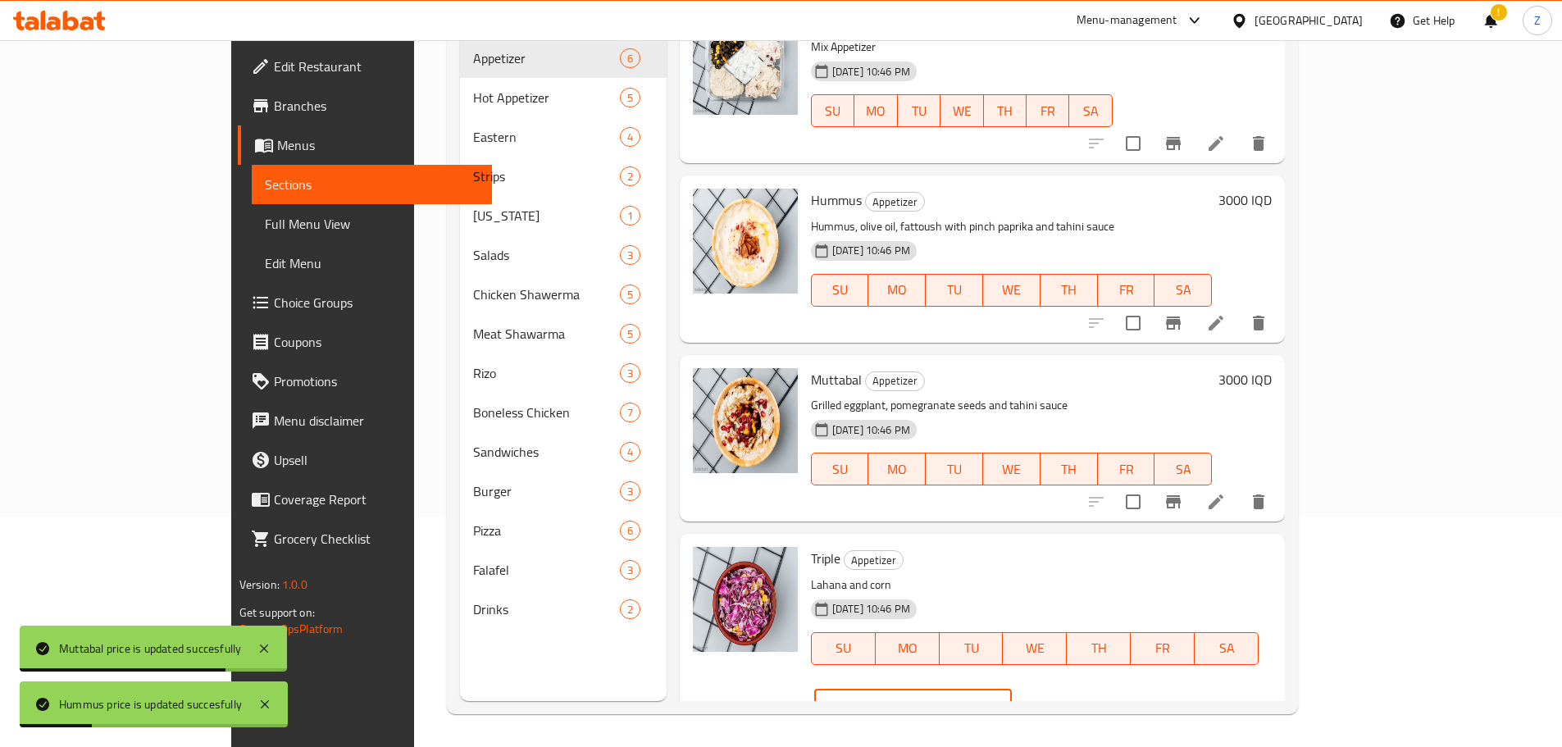
drag, startPoint x: 1271, startPoint y: 563, endPoint x: 1256, endPoint y: 559, distance: 16.1
click at [1012, 690] on div "IQD 3000 ​" at bounding box center [913, 706] width 198 height 33
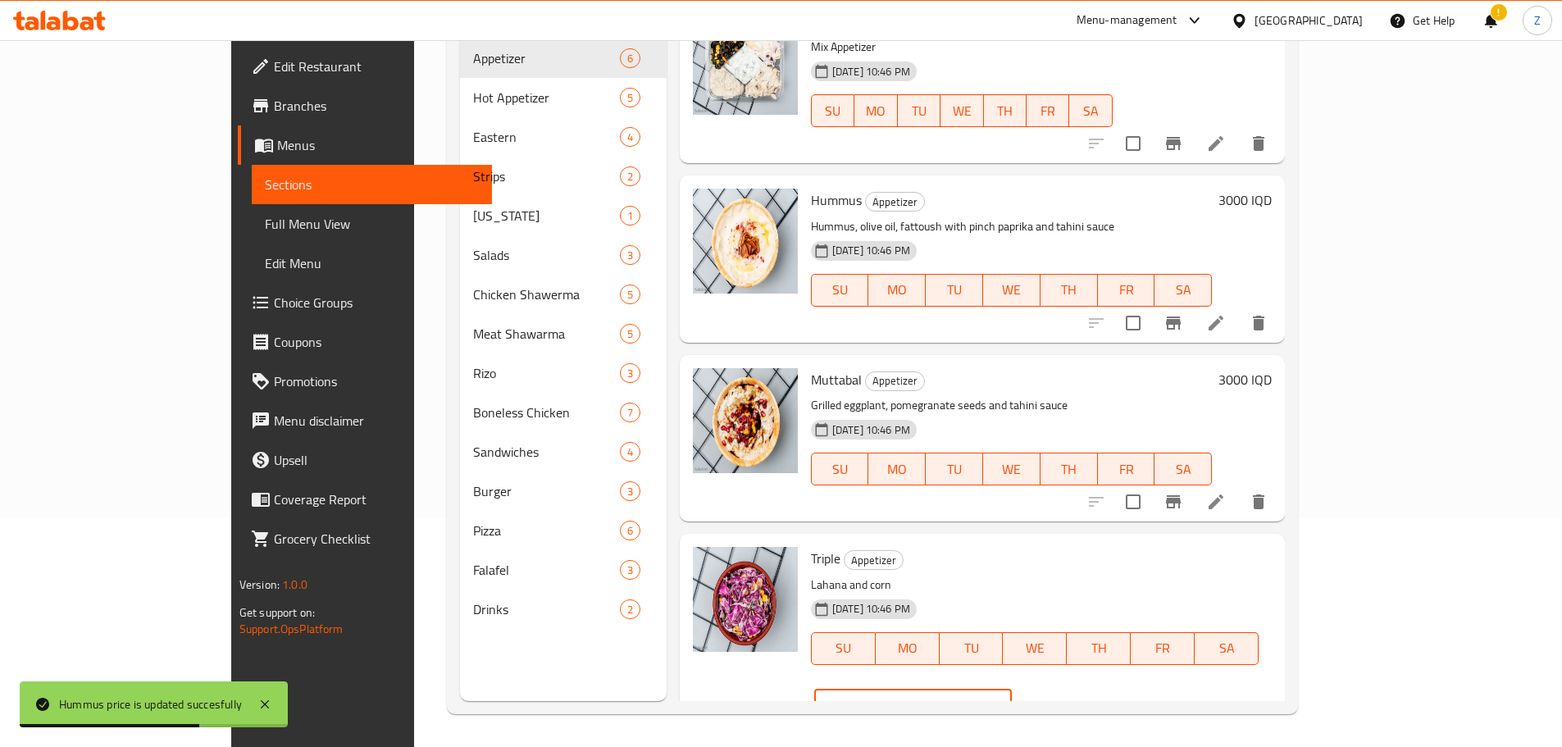
type input "4000"
click at [1078, 698] on icon "ok" at bounding box center [1069, 706] width 16 height 16
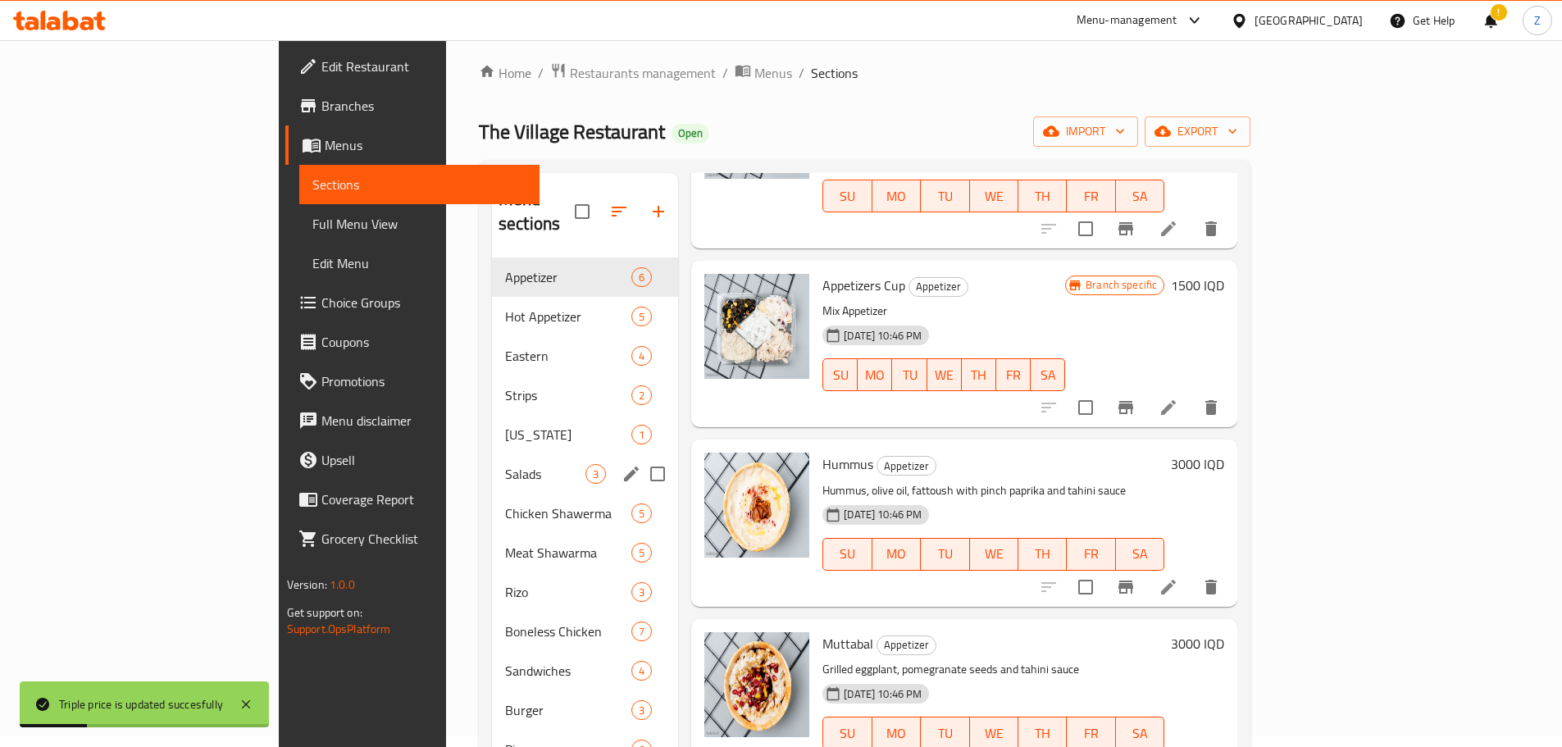
scroll to position [0, 0]
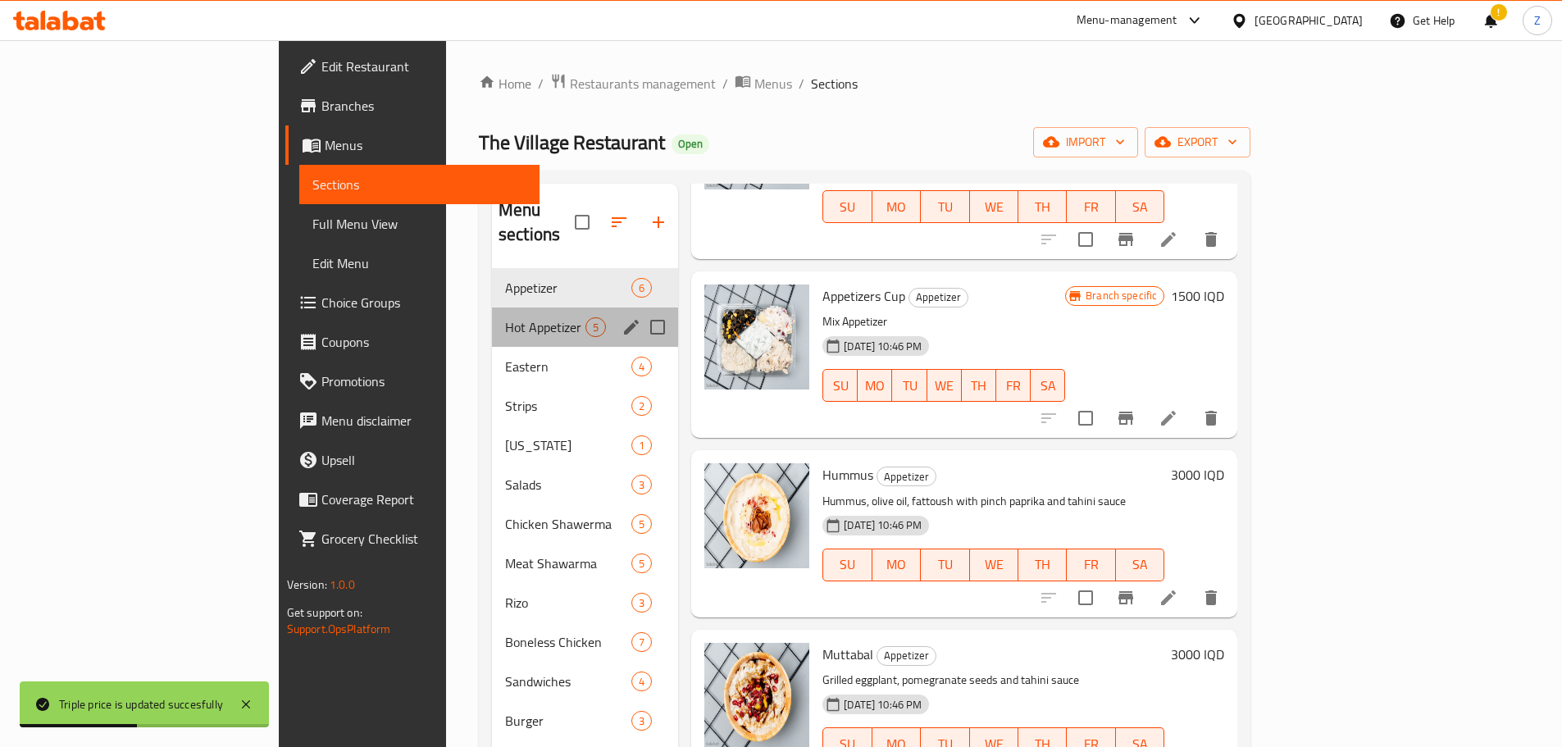
click at [492, 312] on div "Hot Appetizer 5" at bounding box center [585, 327] width 186 height 39
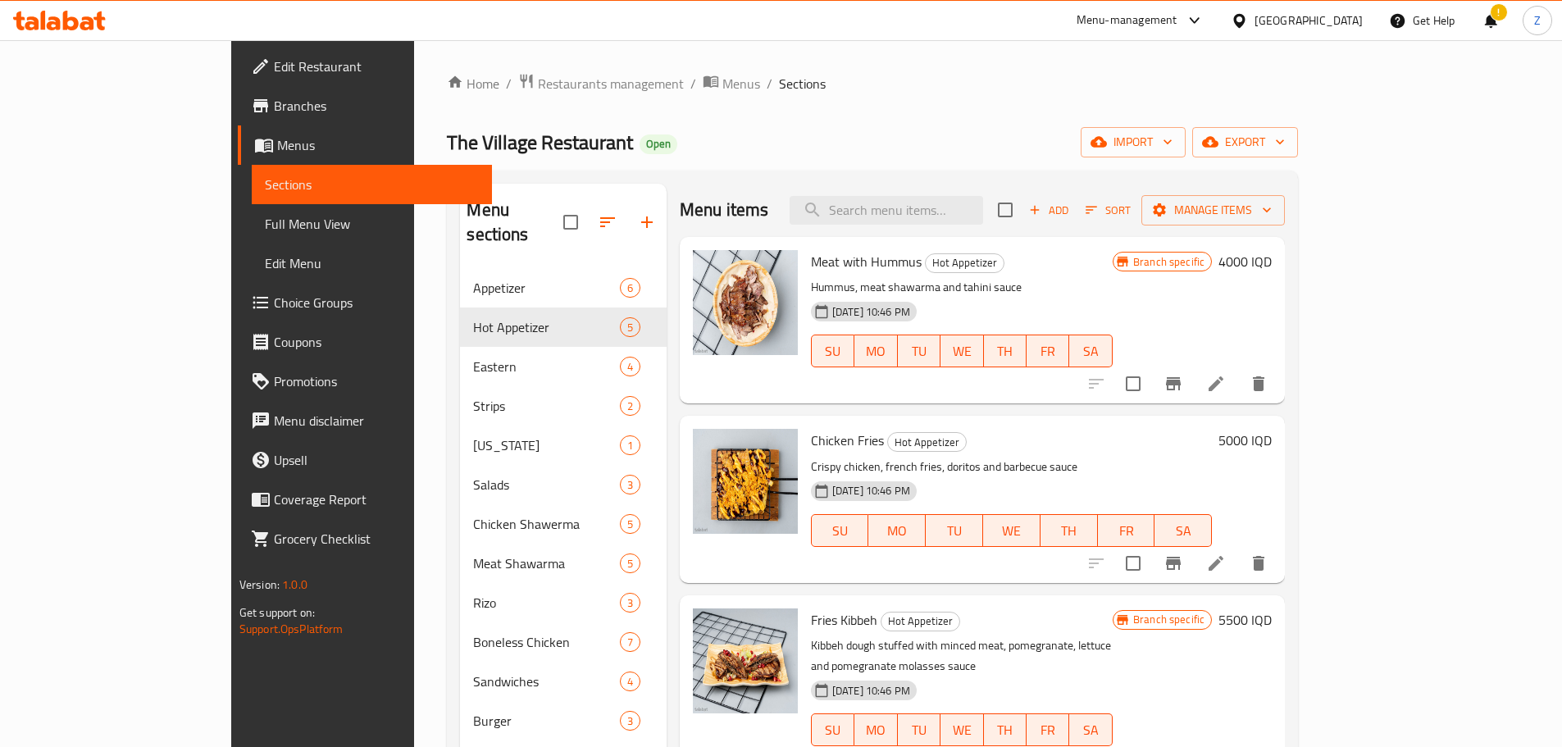
click at [1272, 263] on h6 "4000 IQD" at bounding box center [1245, 261] width 53 height 23
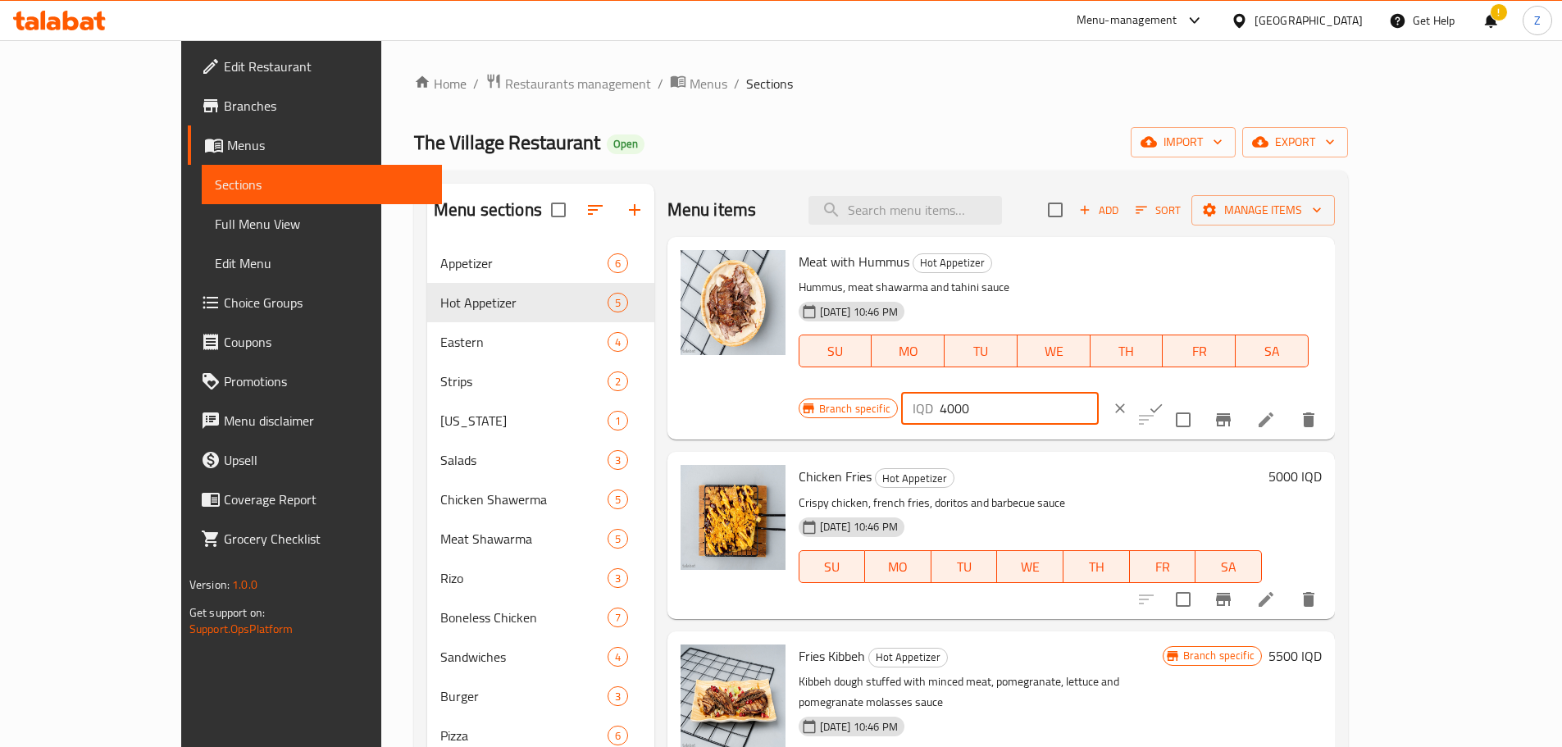
drag, startPoint x: 1273, startPoint y: 262, endPoint x: 1263, endPoint y: 262, distance: 9.9
click at [1099, 392] on div "IQD 4000 ​" at bounding box center [1000, 408] width 198 height 33
type input "6000"
click at [1174, 390] on button "ok" at bounding box center [1156, 408] width 36 height 36
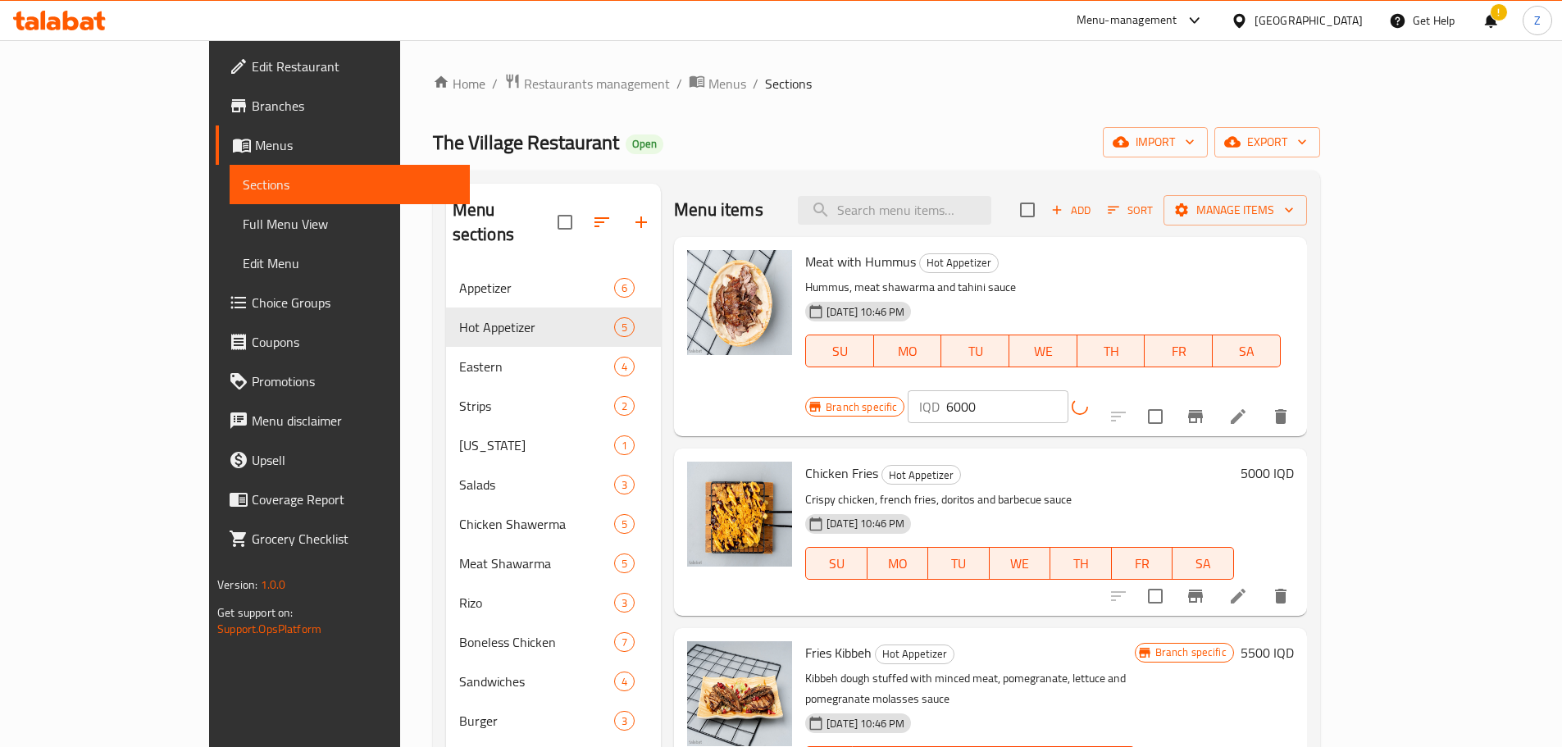
click at [1206, 407] on icon "Branch-specific-item" at bounding box center [1196, 417] width 20 height 20
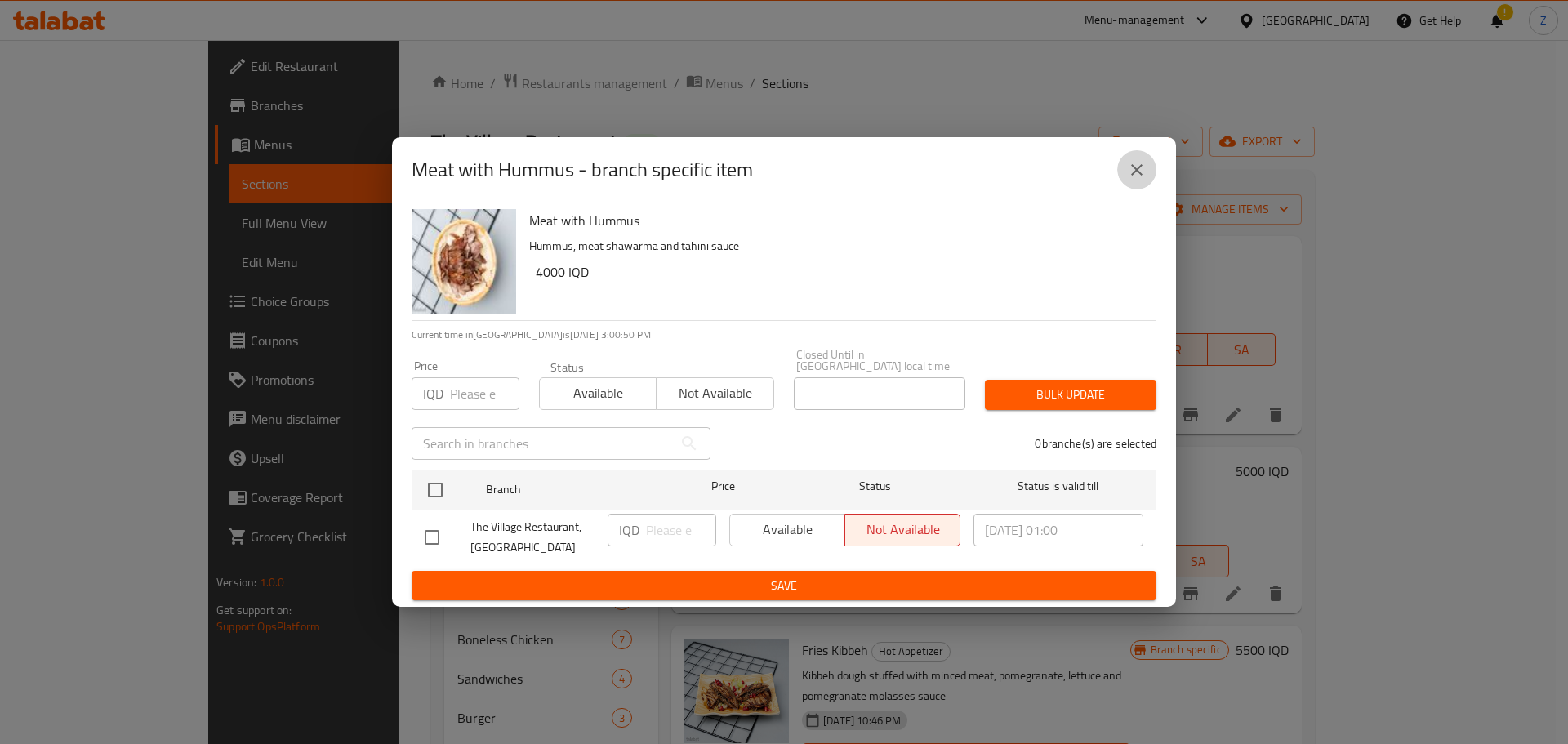
click at [1142, 176] on icon "close" at bounding box center [1137, 170] width 20 height 20
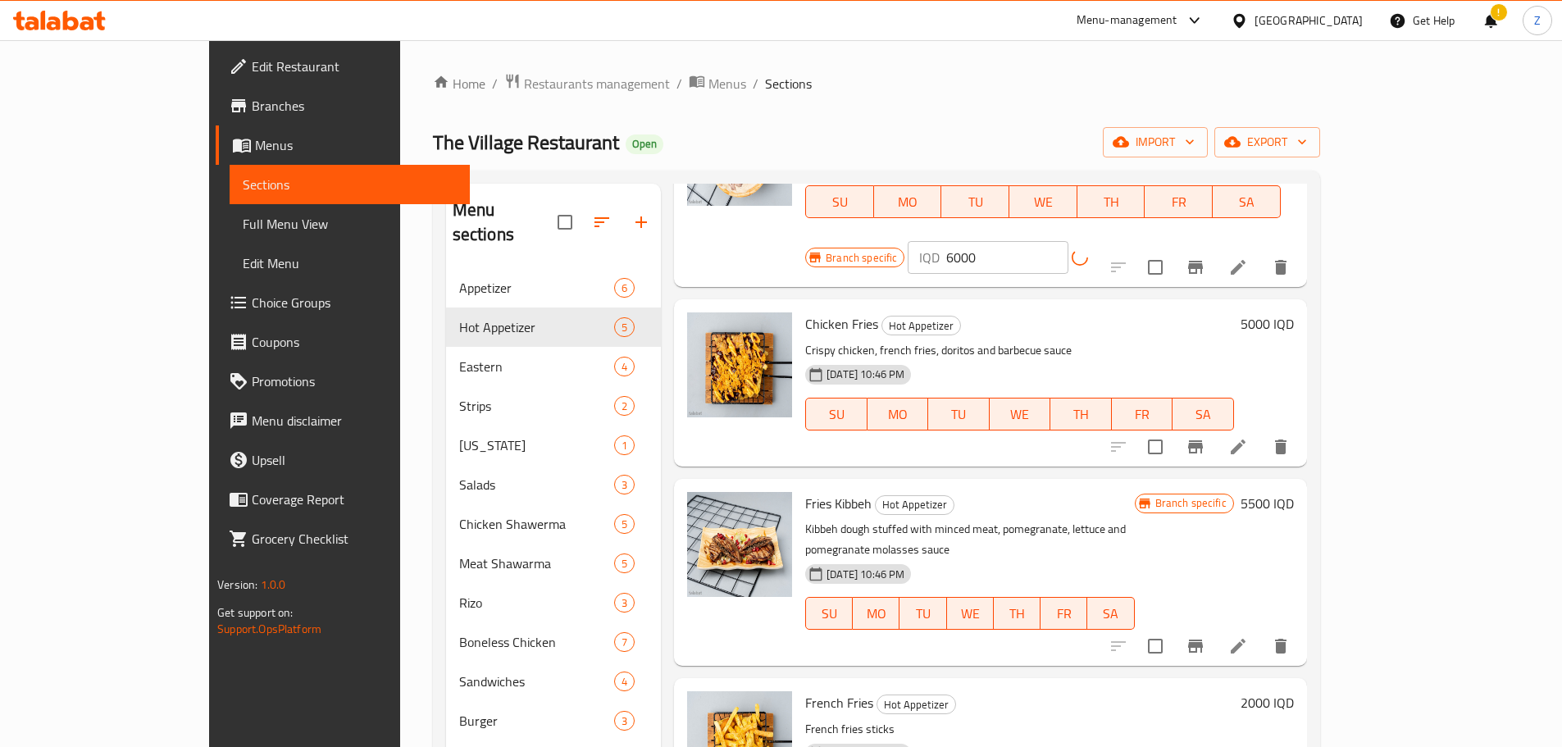
scroll to position [164, 0]
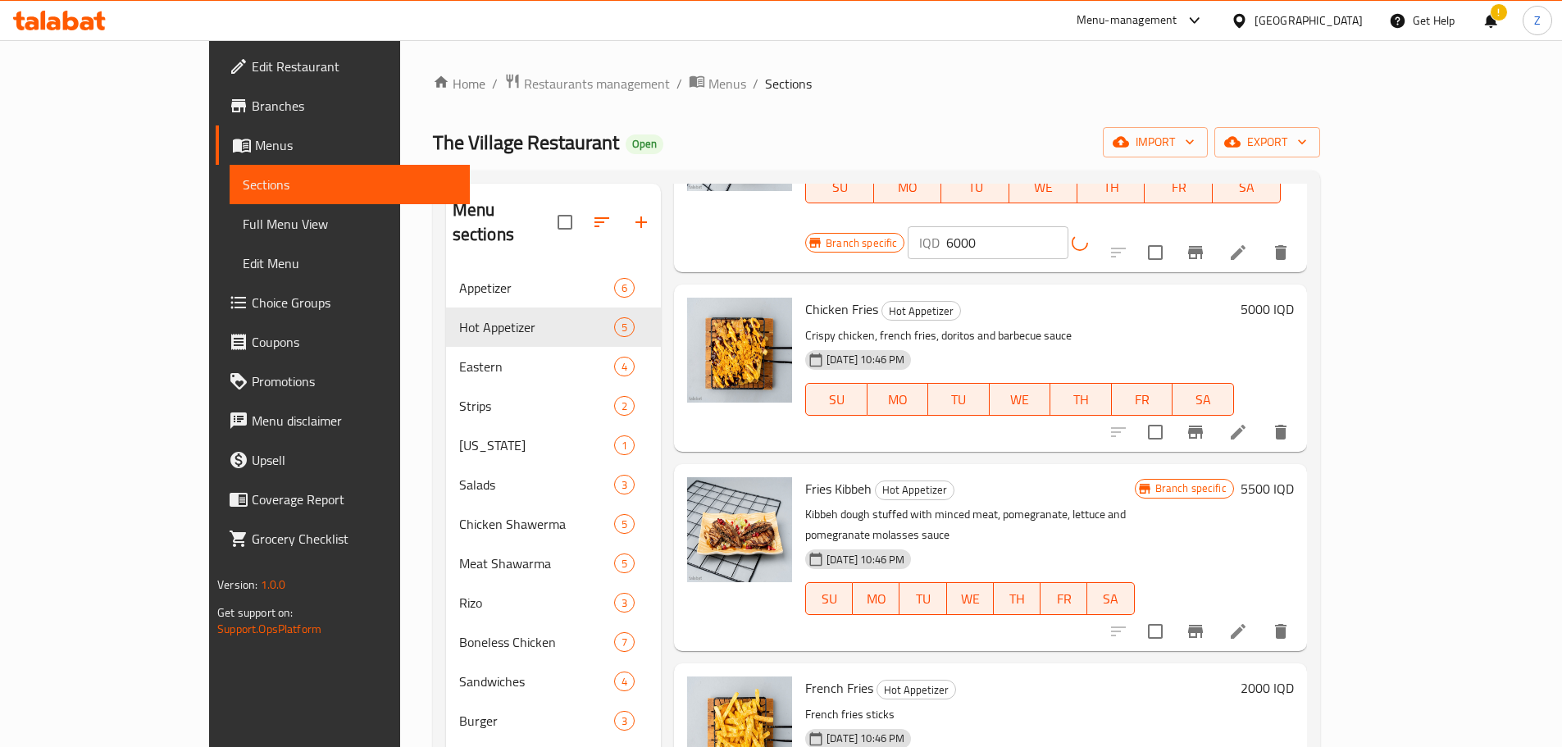
click at [1294, 298] on h6 "5000 IQD" at bounding box center [1267, 309] width 53 height 23
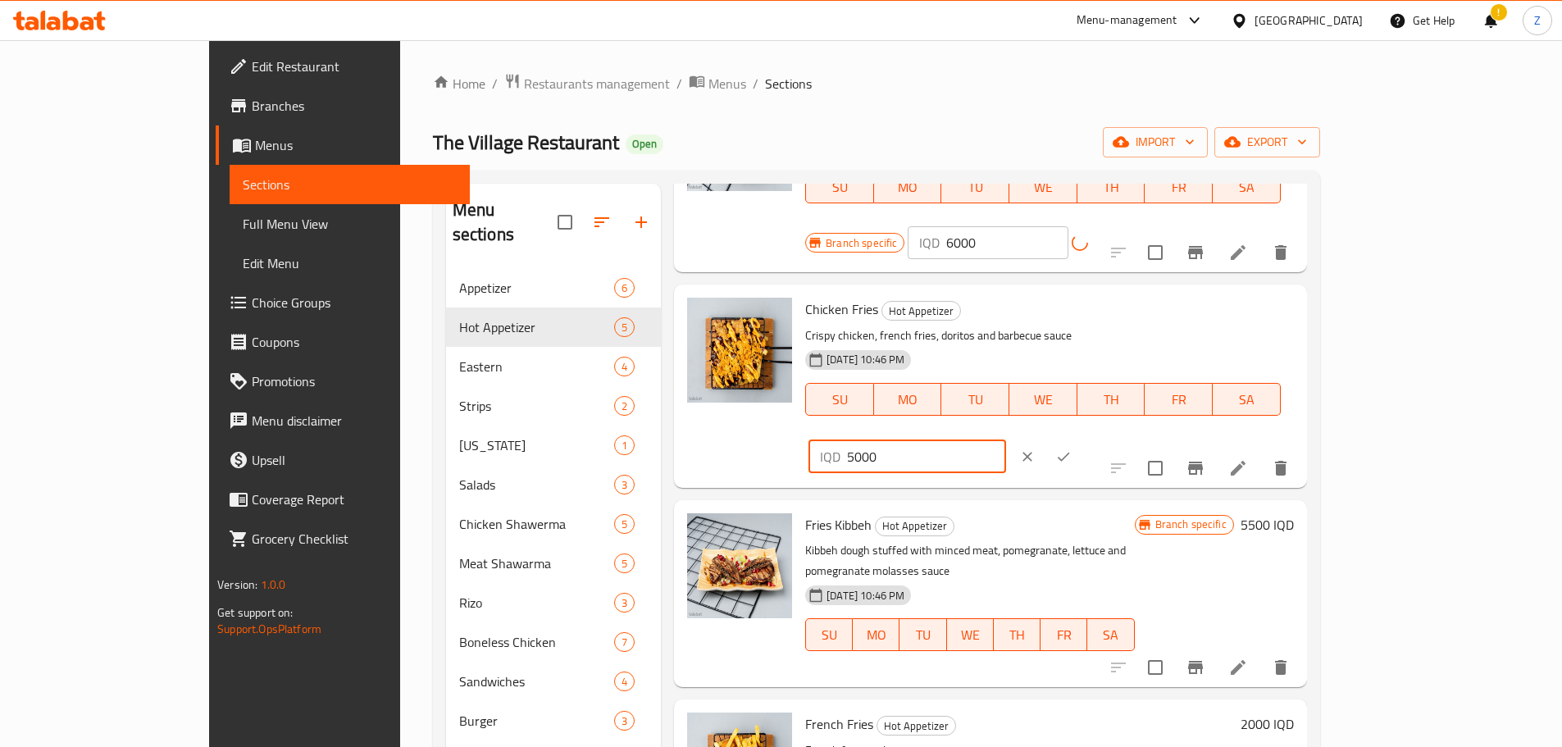
drag, startPoint x: 1275, startPoint y: 291, endPoint x: 1261, endPoint y: 287, distance: 13.7
click at [1006, 440] on div "IQD 5000 ​" at bounding box center [908, 456] width 198 height 33
type input "6000"
click at [1082, 439] on button "ok" at bounding box center [1064, 457] width 36 height 36
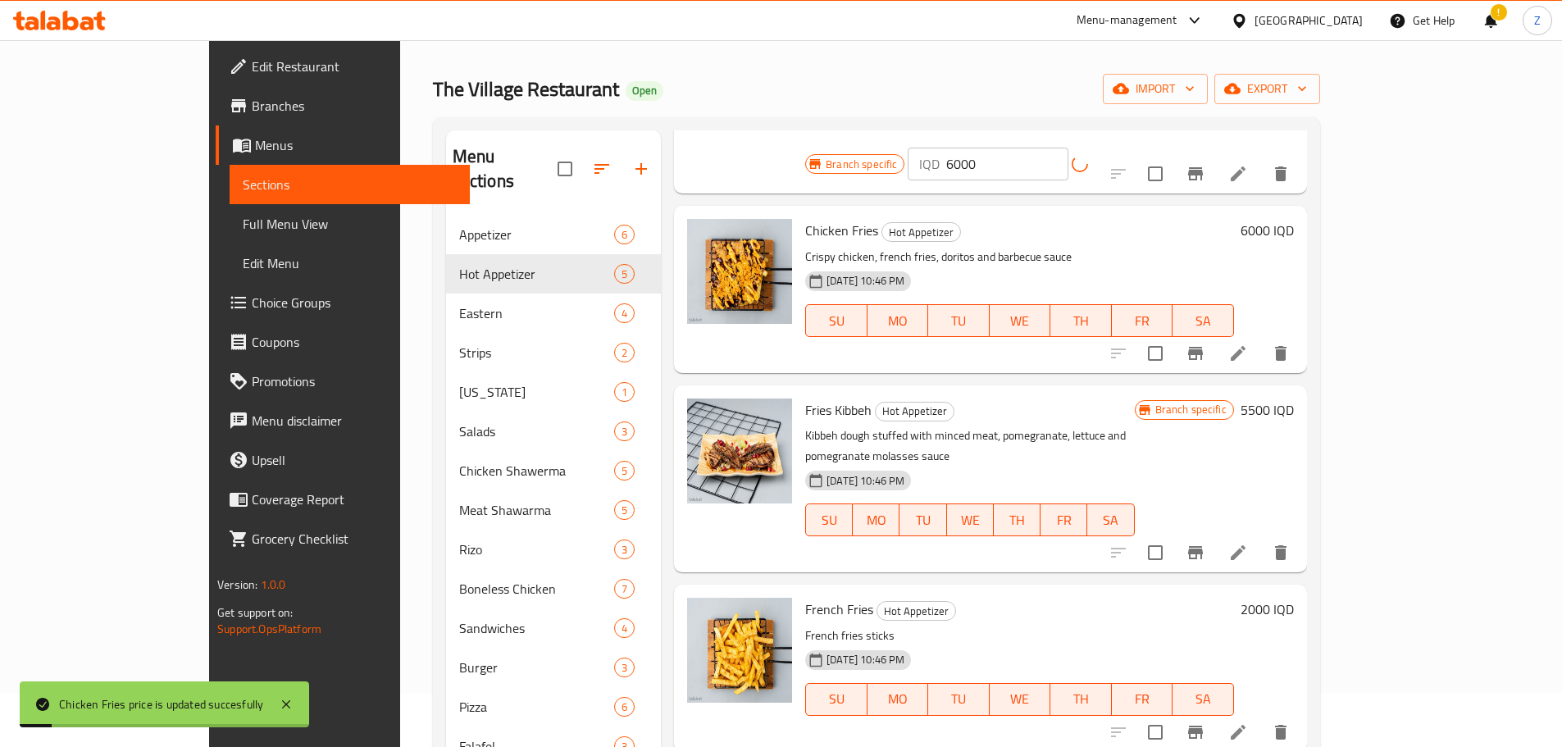
scroll to position [82, 0]
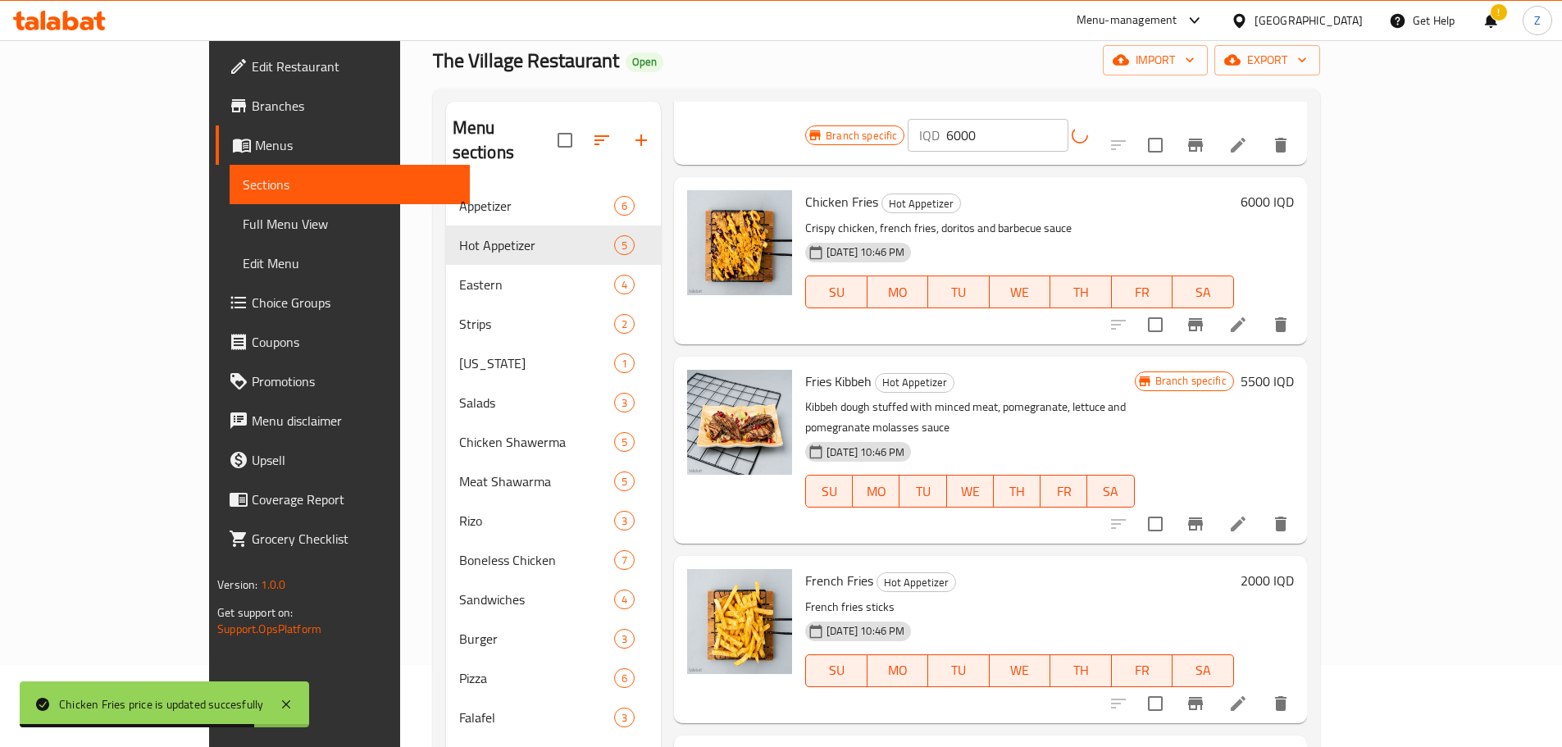
click at [1294, 370] on h6 "5500 IQD" at bounding box center [1267, 381] width 53 height 23
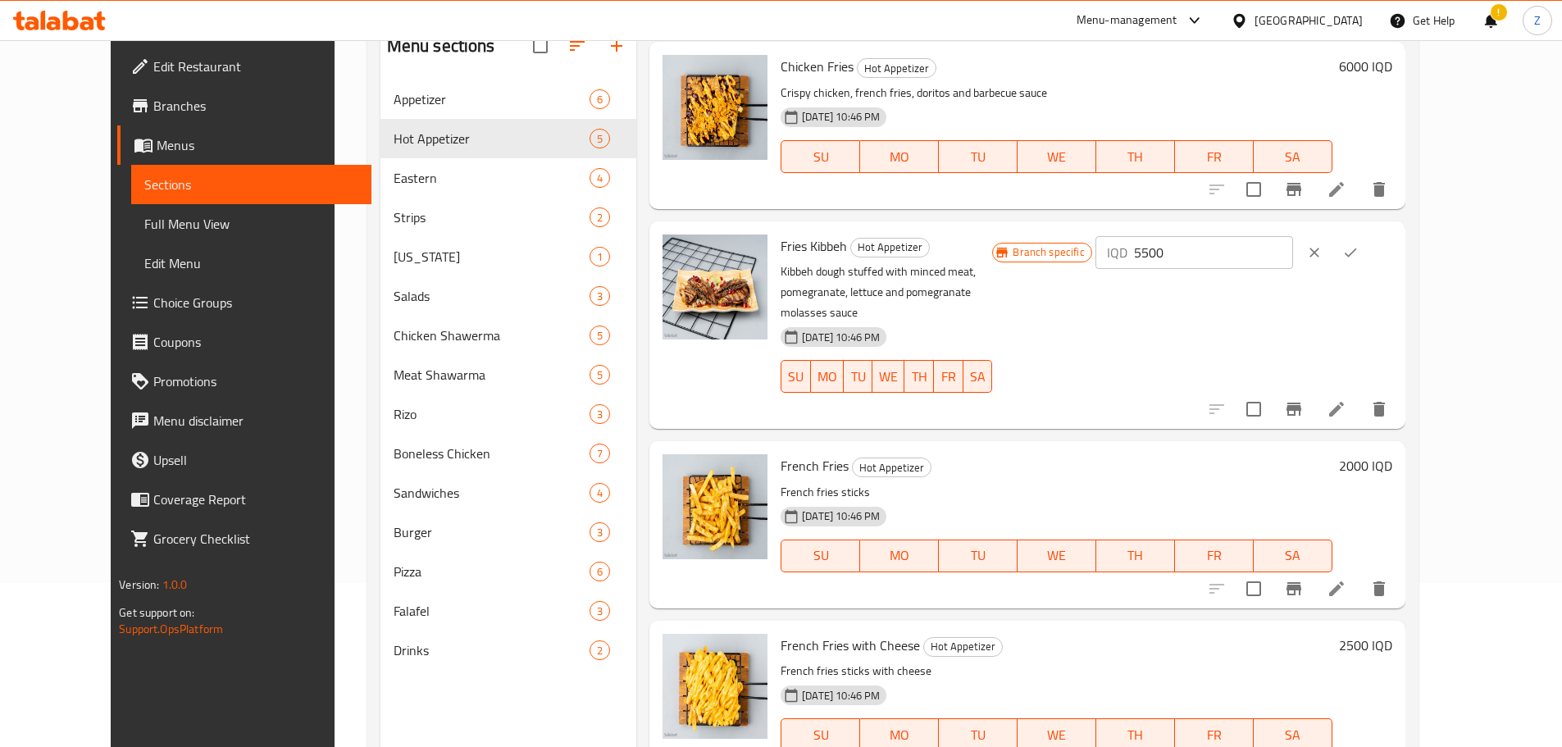
scroll to position [230, 0]
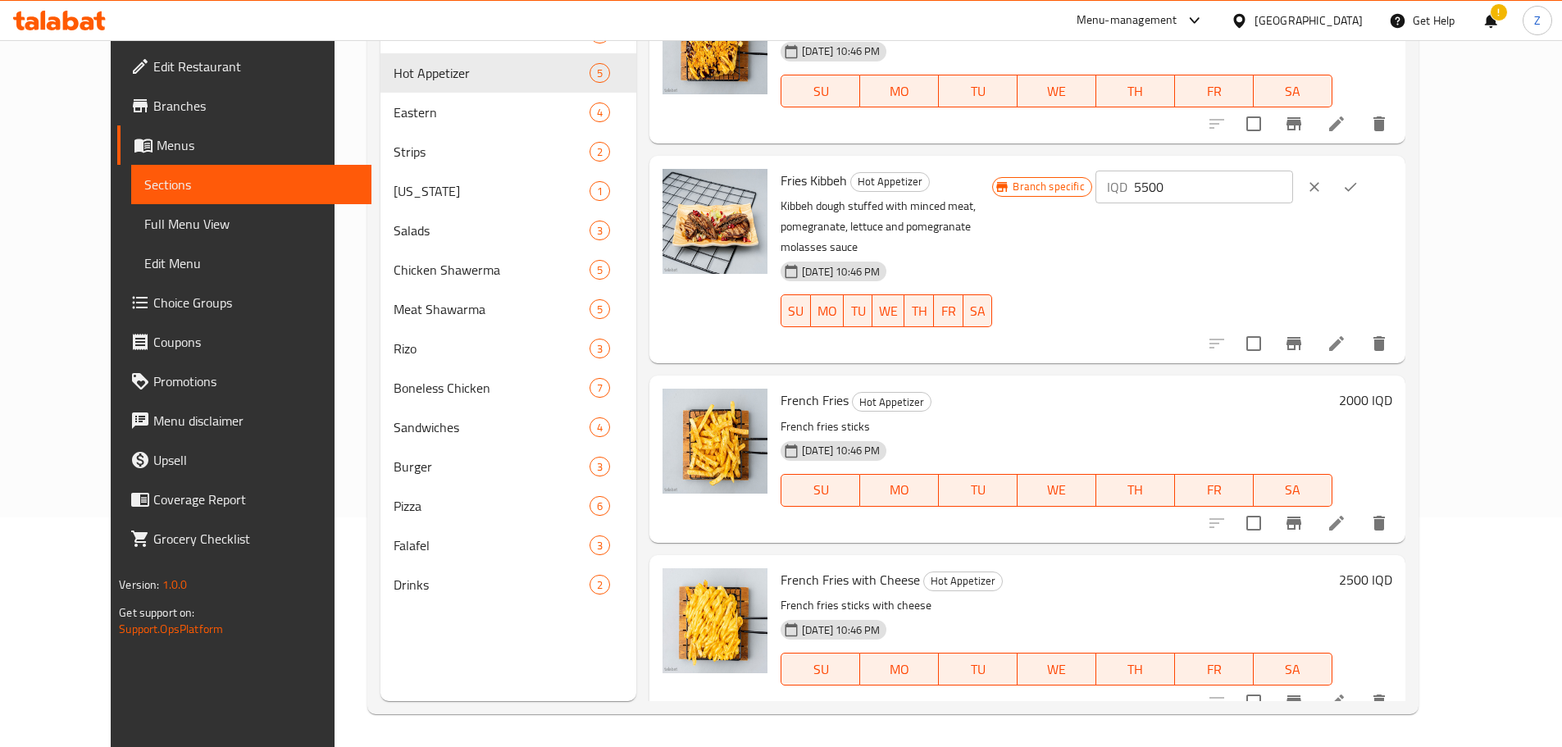
click at [1293, 176] on input "5500" at bounding box center [1213, 187] width 159 height 33
type input "7000"
click at [1369, 189] on button "ok" at bounding box center [1351, 187] width 36 height 36
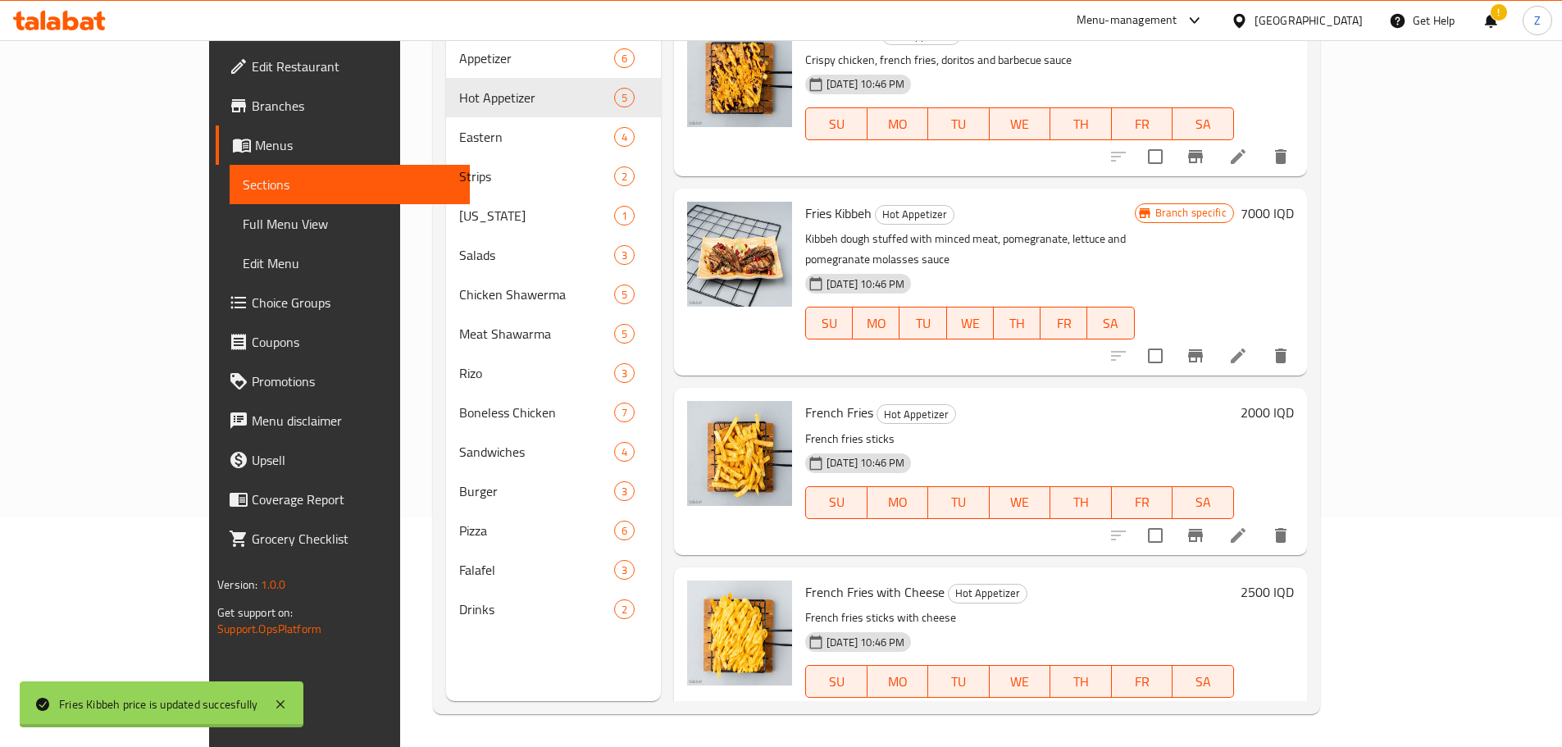
scroll to position [189, 0]
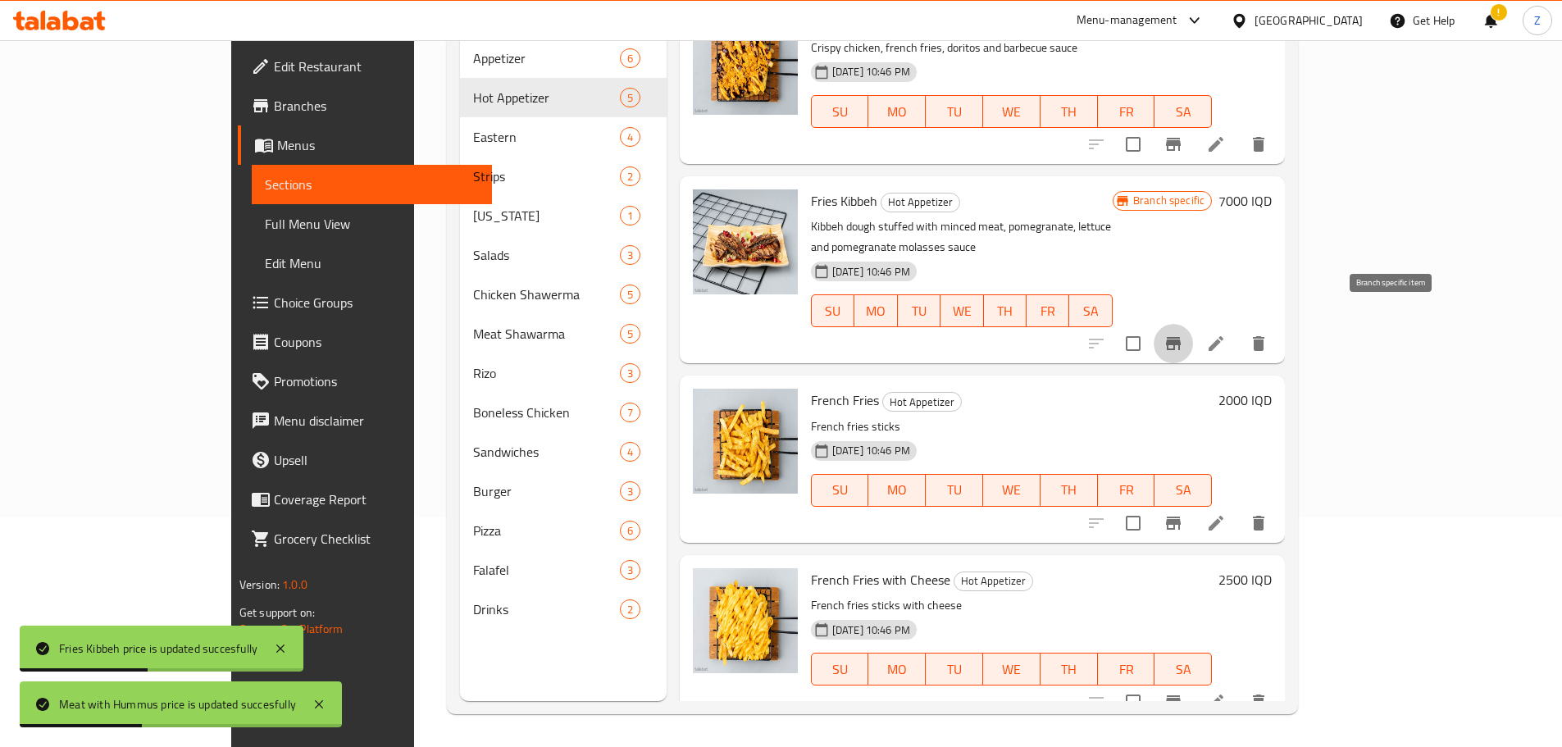
click at [1183, 334] on icon "Branch-specific-item" at bounding box center [1174, 344] width 20 height 20
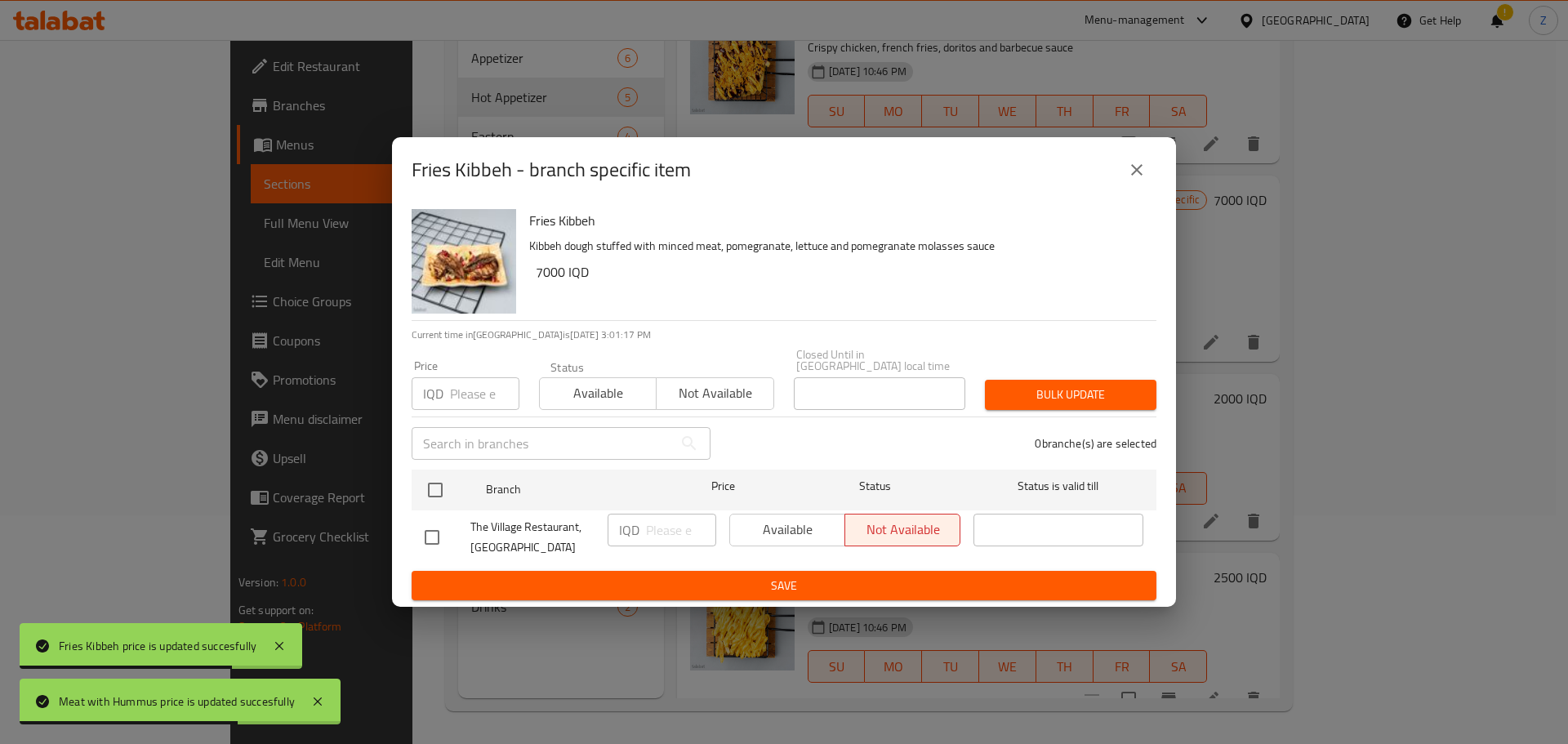
click at [1146, 180] on button "close" at bounding box center [1136, 169] width 39 height 39
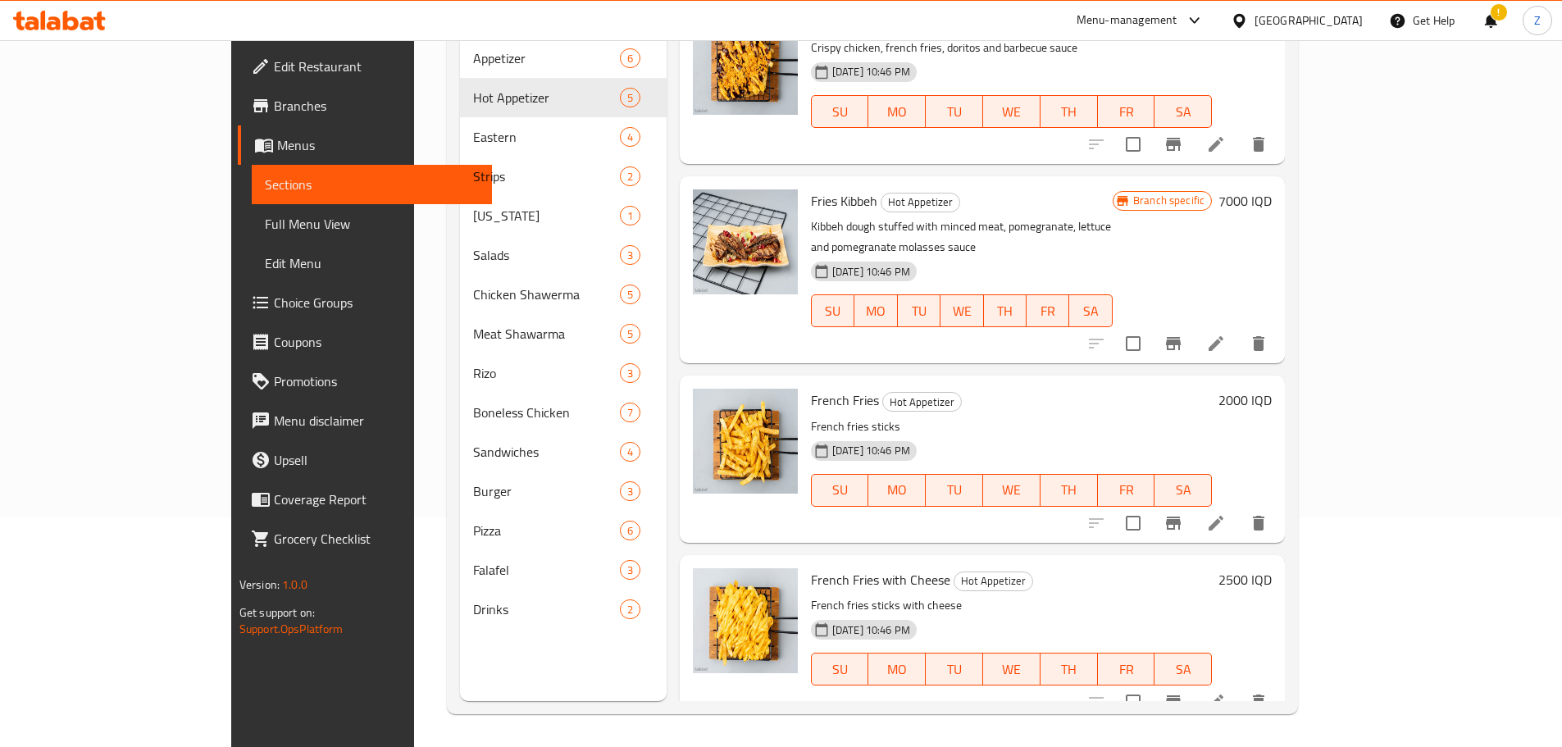
click at [1272, 568] on h6 "2500 IQD" at bounding box center [1245, 579] width 53 height 23
drag, startPoint x: 1278, startPoint y: 568, endPoint x: 1253, endPoint y: 558, distance: 26.5
click at [1012, 710] on div "IQD 2500 ​" at bounding box center [913, 726] width 198 height 33
type input "3500"
click at [1078, 718] on icon "ok" at bounding box center [1069, 726] width 16 height 16
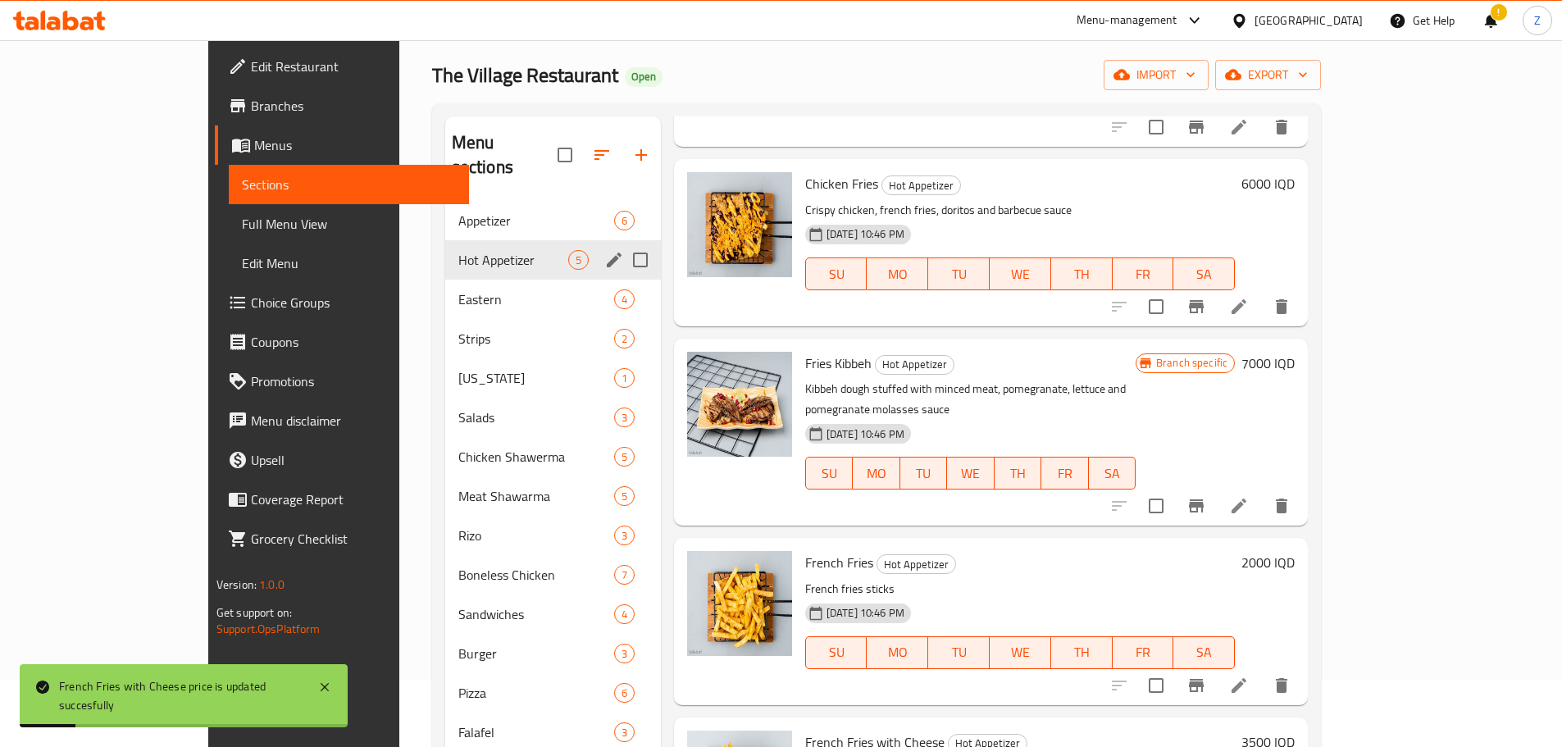
scroll to position [66, 0]
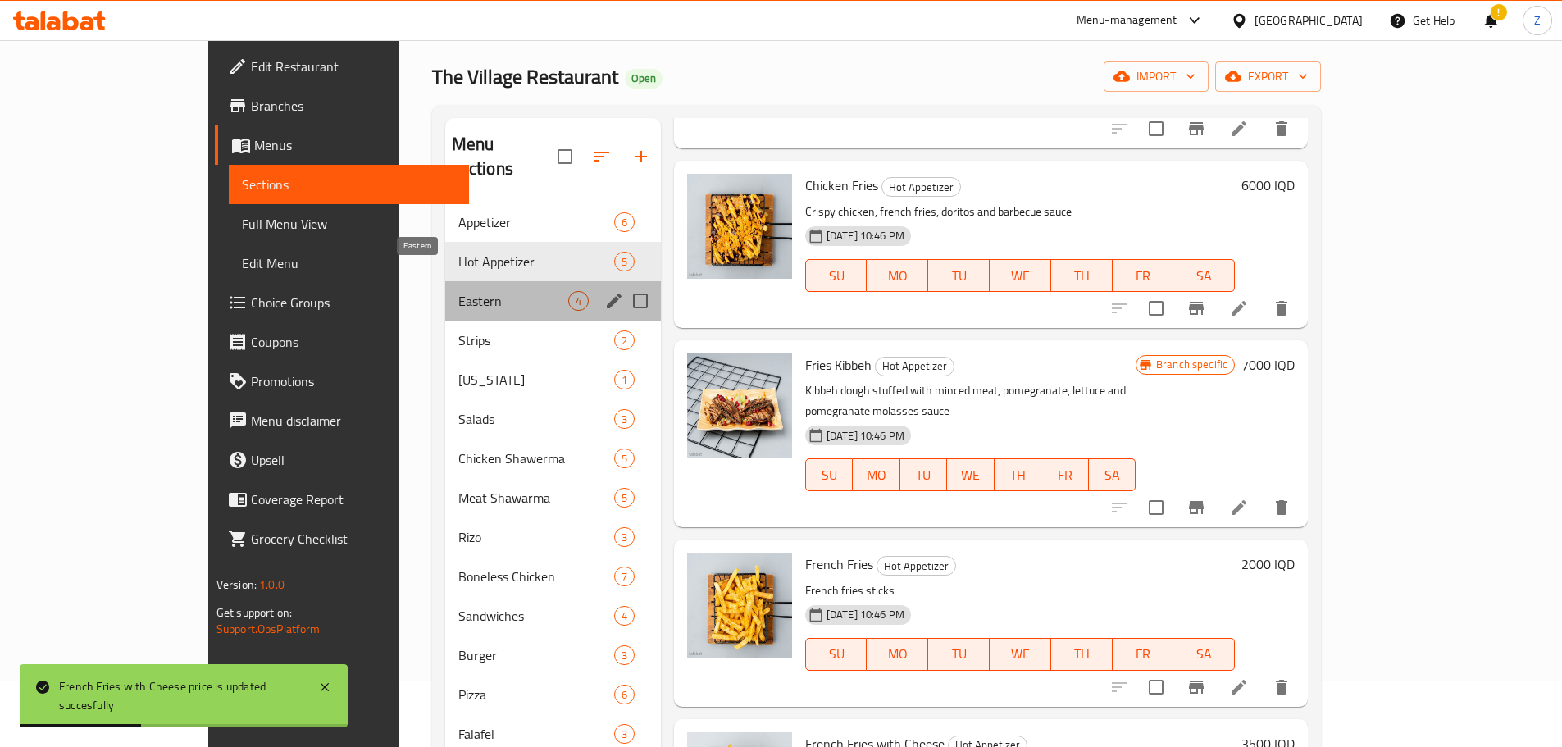
click at [458, 291] on span "Eastern" at bounding box center [513, 301] width 110 height 20
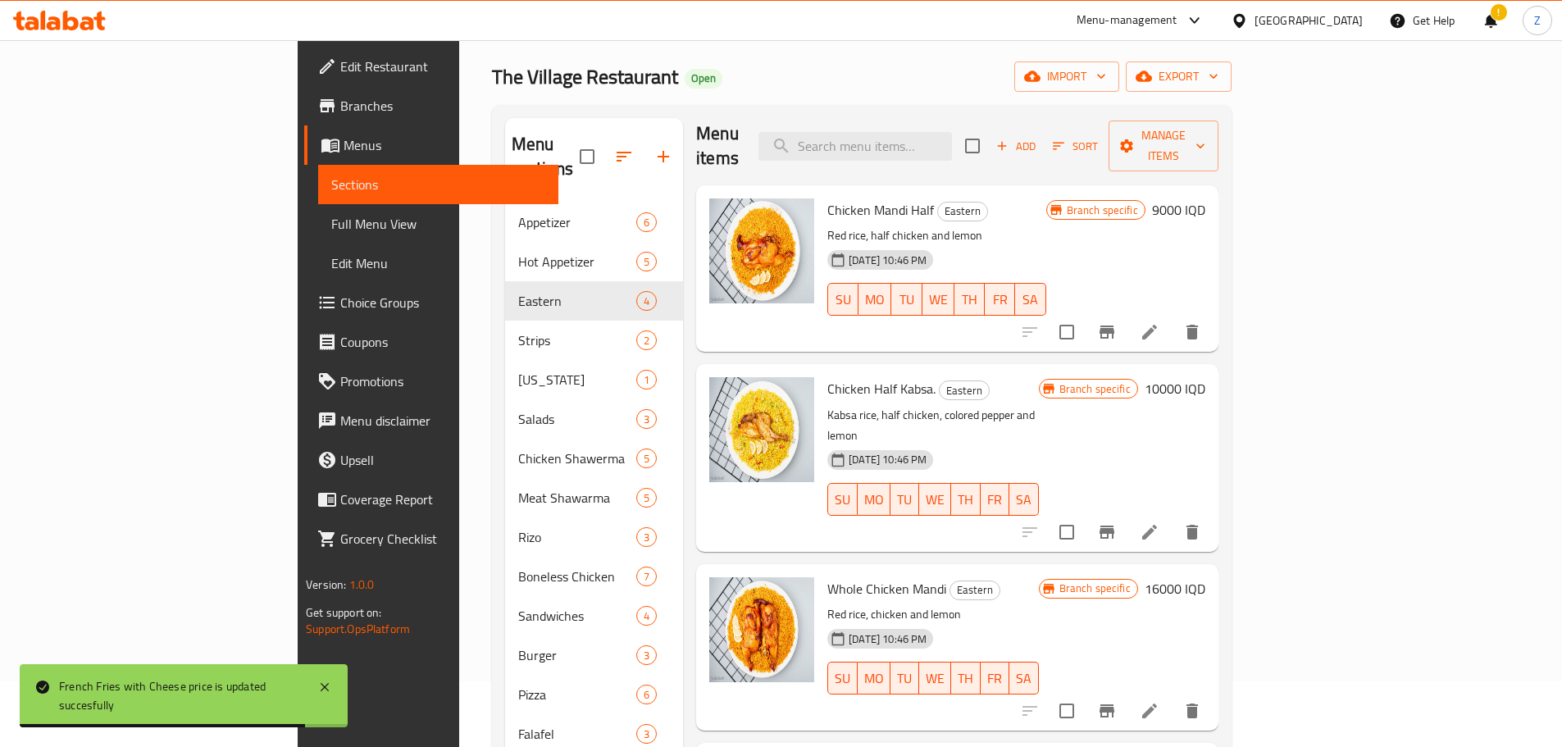
click at [1206, 198] on h6 "9000 IQD" at bounding box center [1178, 209] width 53 height 23
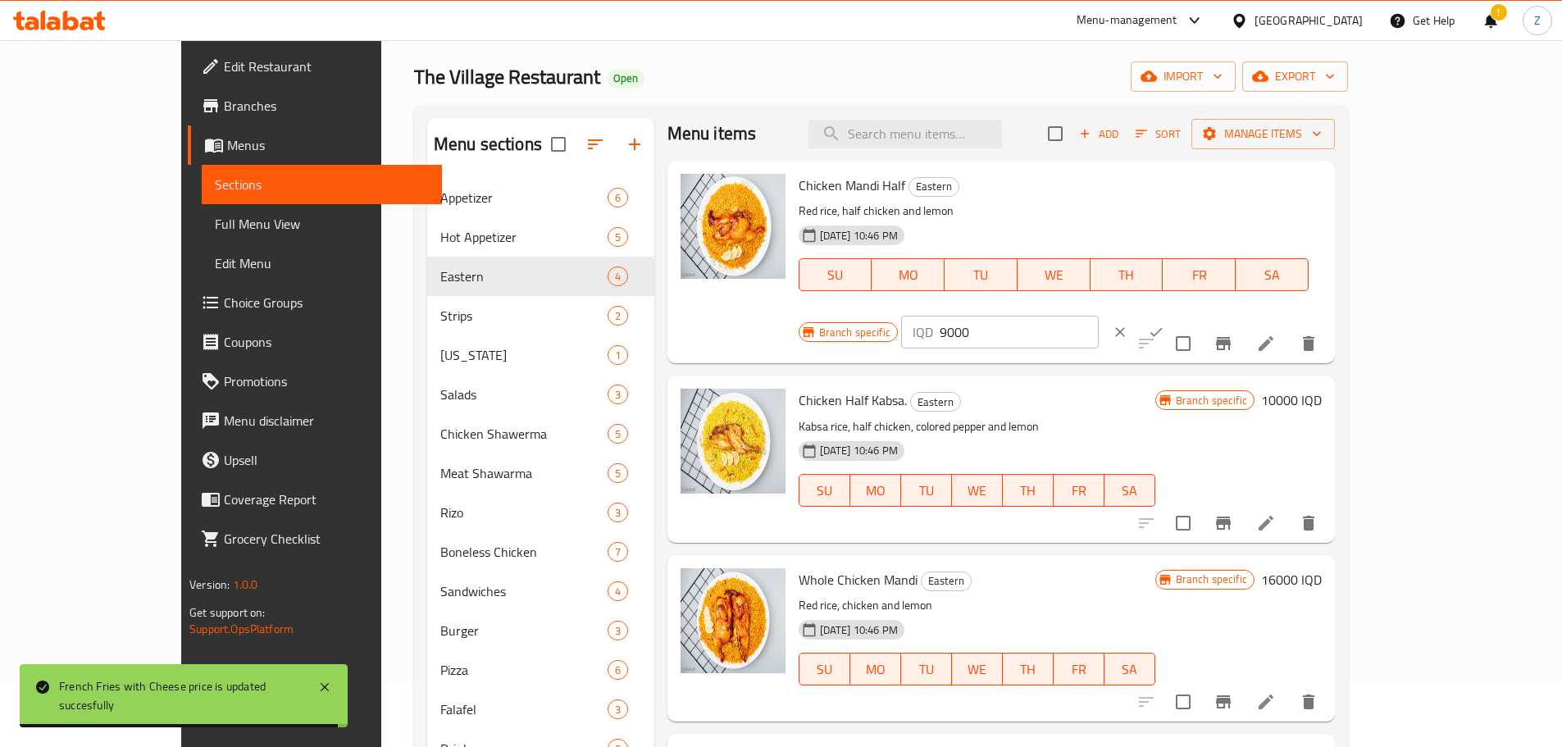
click at [1099, 316] on input "9000" at bounding box center [1019, 332] width 159 height 33
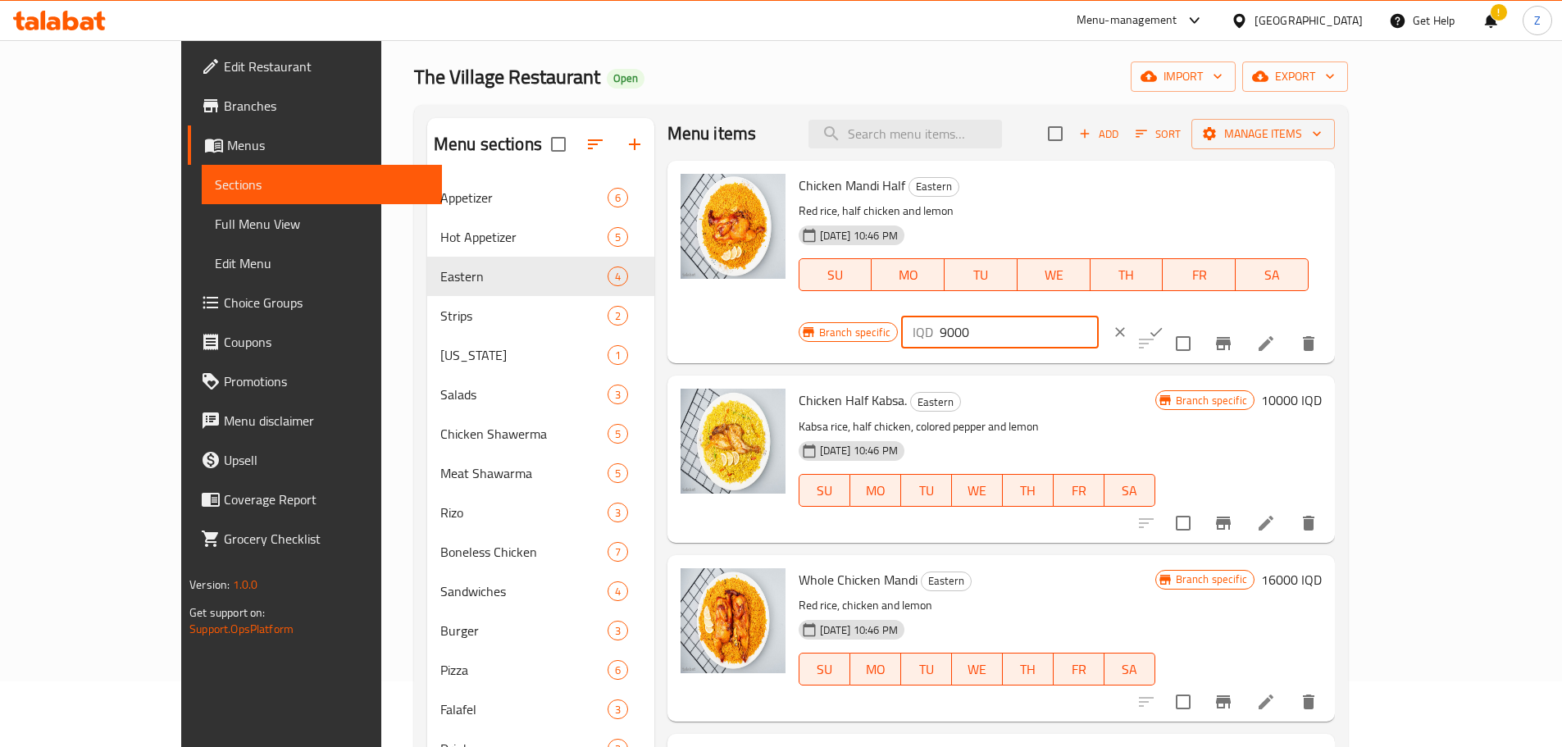
click at [1099, 316] on input "9000" at bounding box center [1019, 332] width 159 height 33
type input "10000"
click at [1174, 314] on button "ok" at bounding box center [1156, 332] width 36 height 36
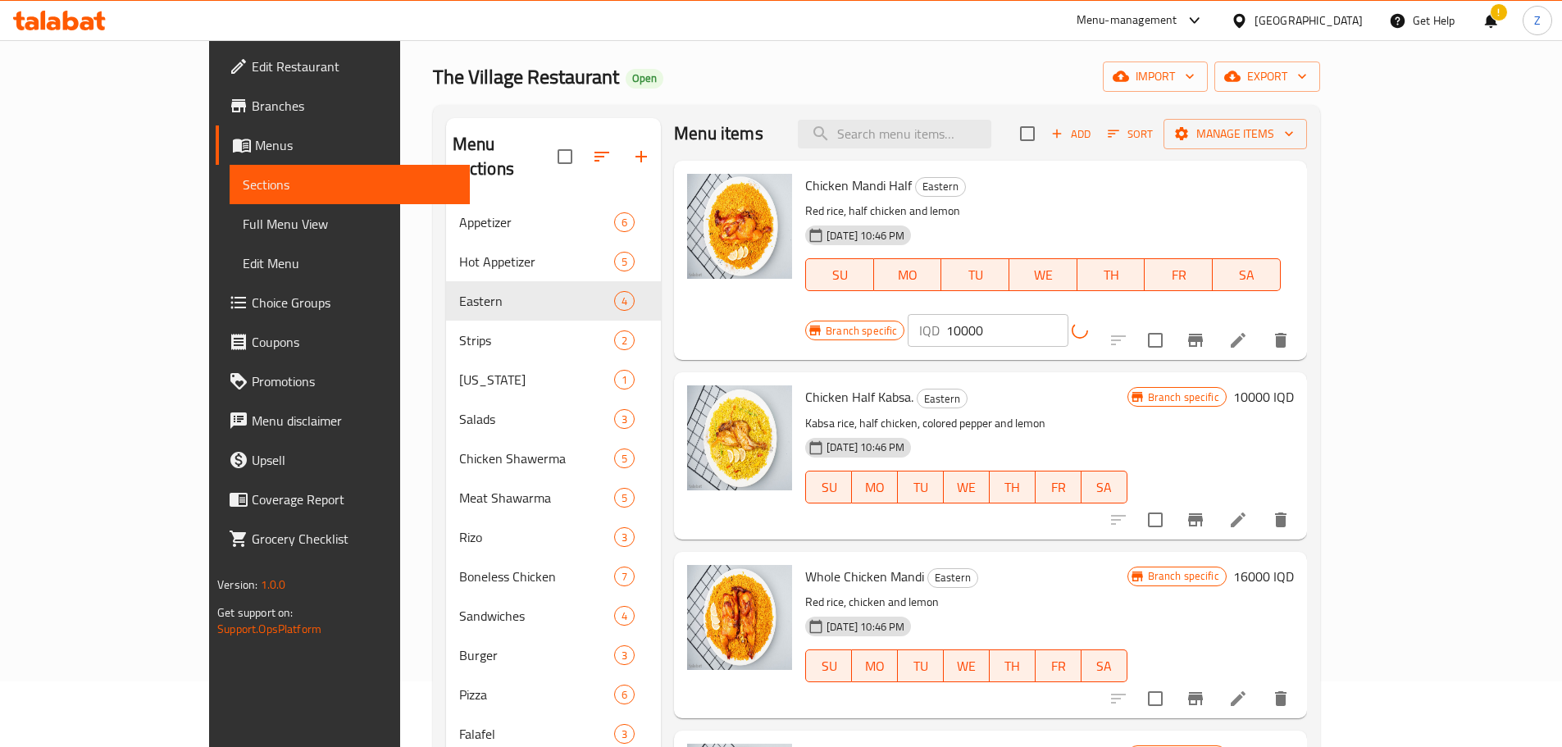
click at [1203, 334] on icon "Branch-specific-item" at bounding box center [1195, 340] width 15 height 13
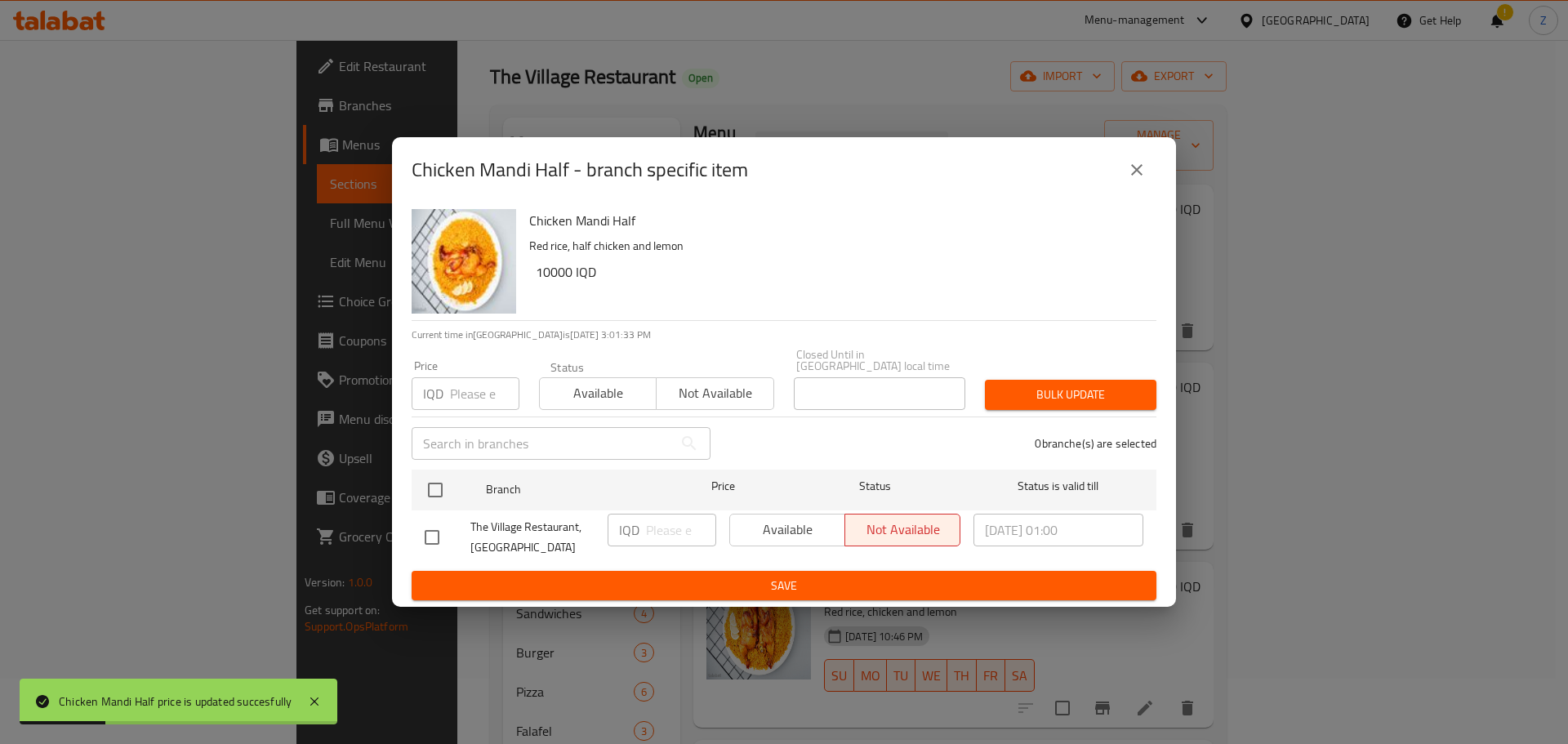
click at [1125, 179] on button "close" at bounding box center [1136, 169] width 39 height 39
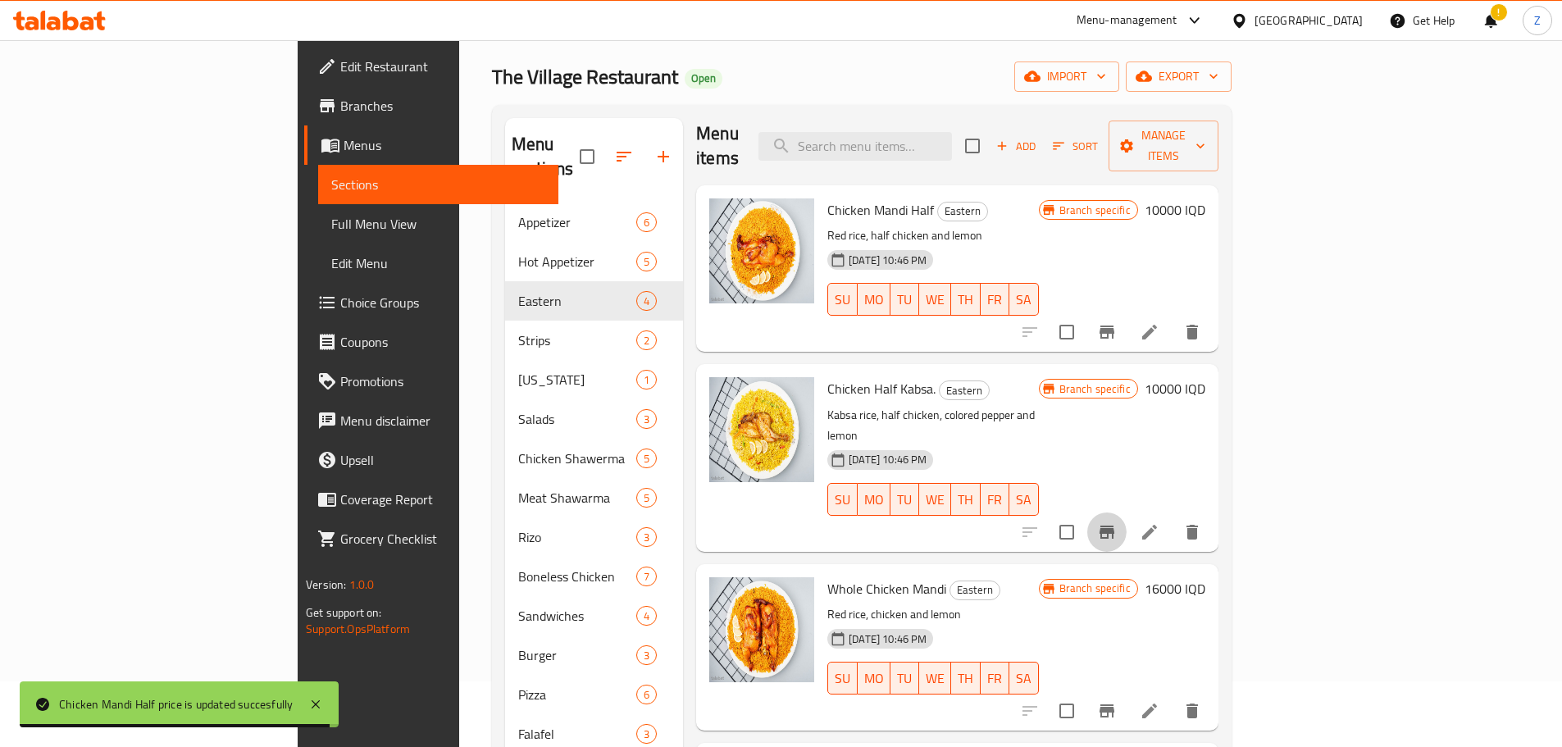
click at [1115, 526] on icon "Branch-specific-item" at bounding box center [1107, 532] width 15 height 13
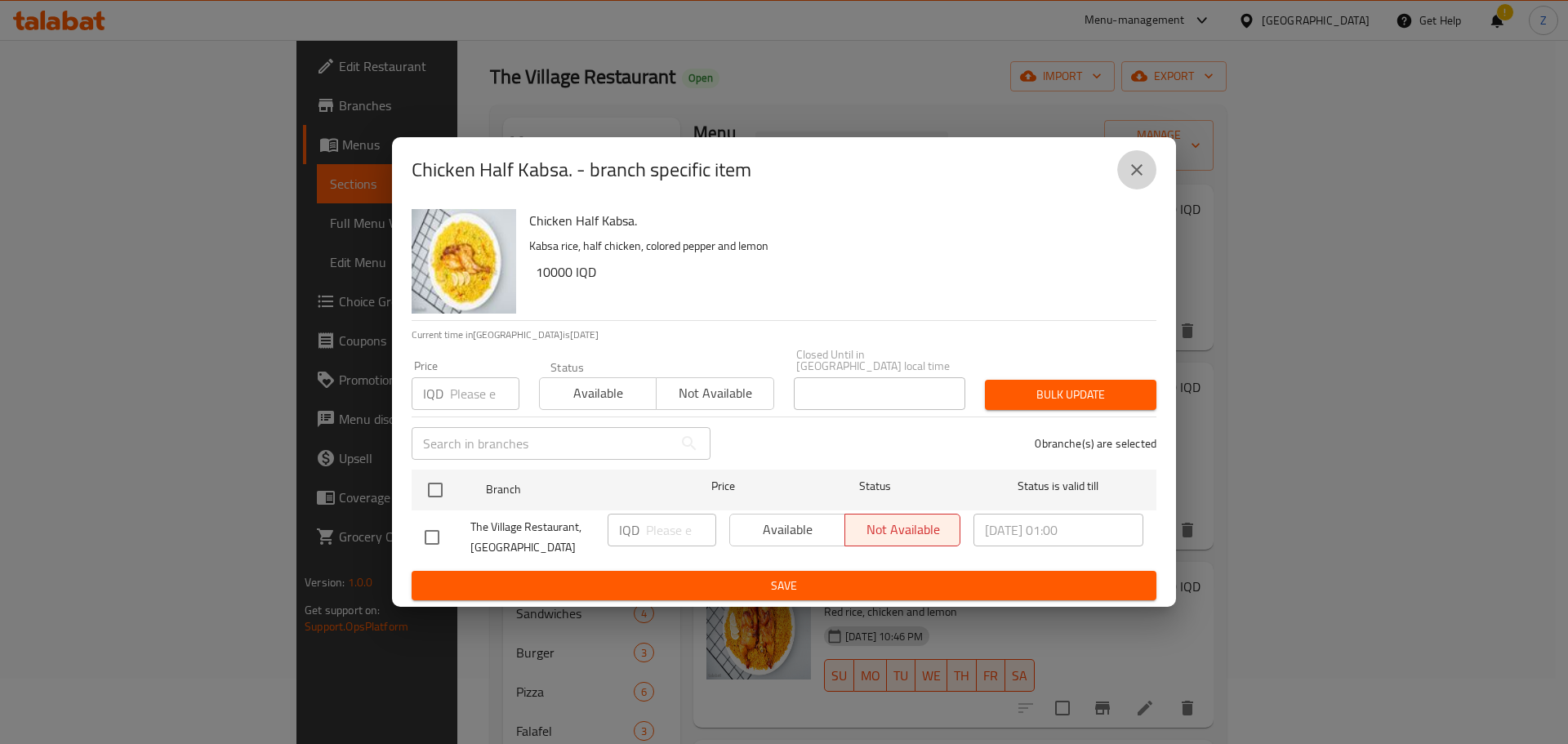
click at [1135, 186] on button "close" at bounding box center [1136, 169] width 39 height 39
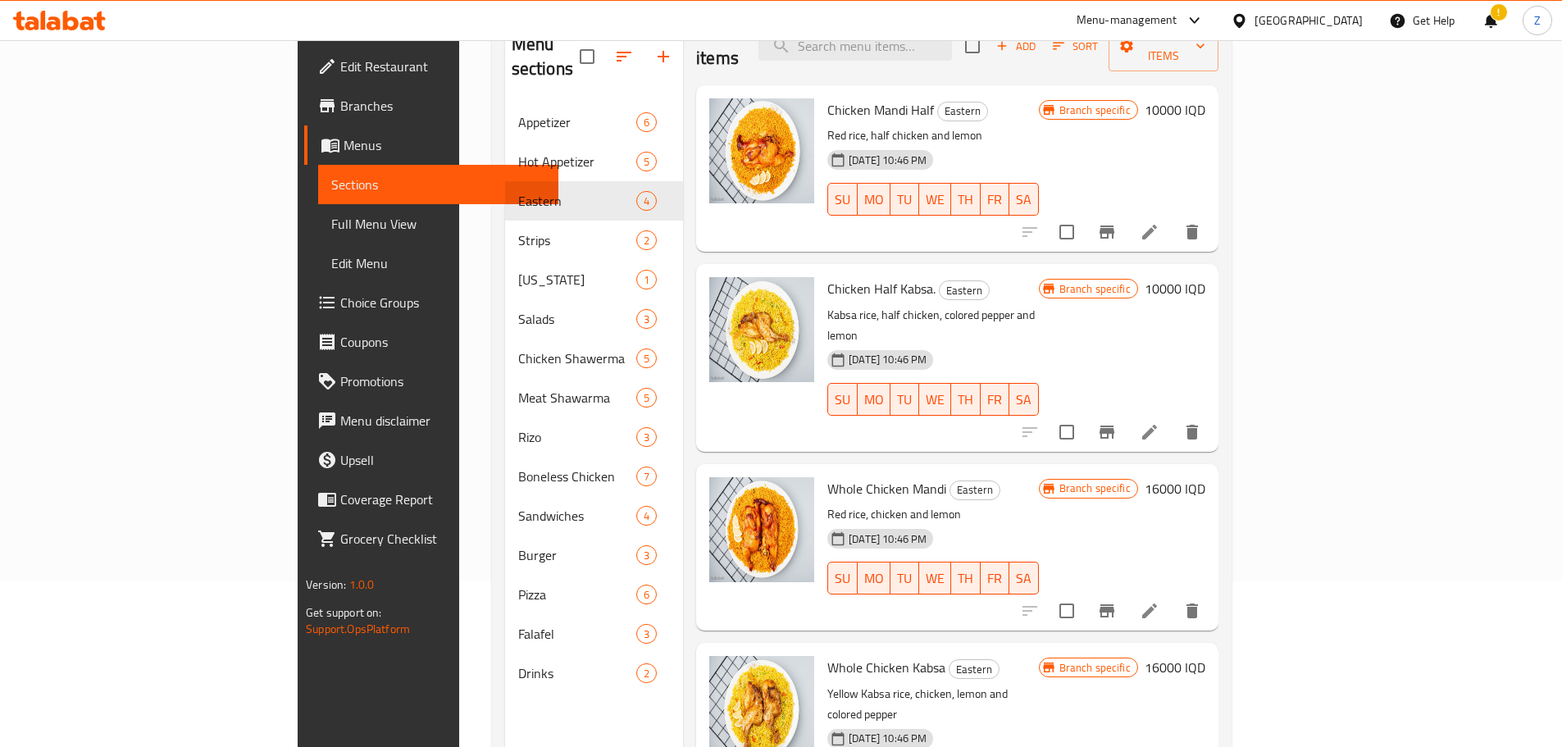
scroll to position [230, 0]
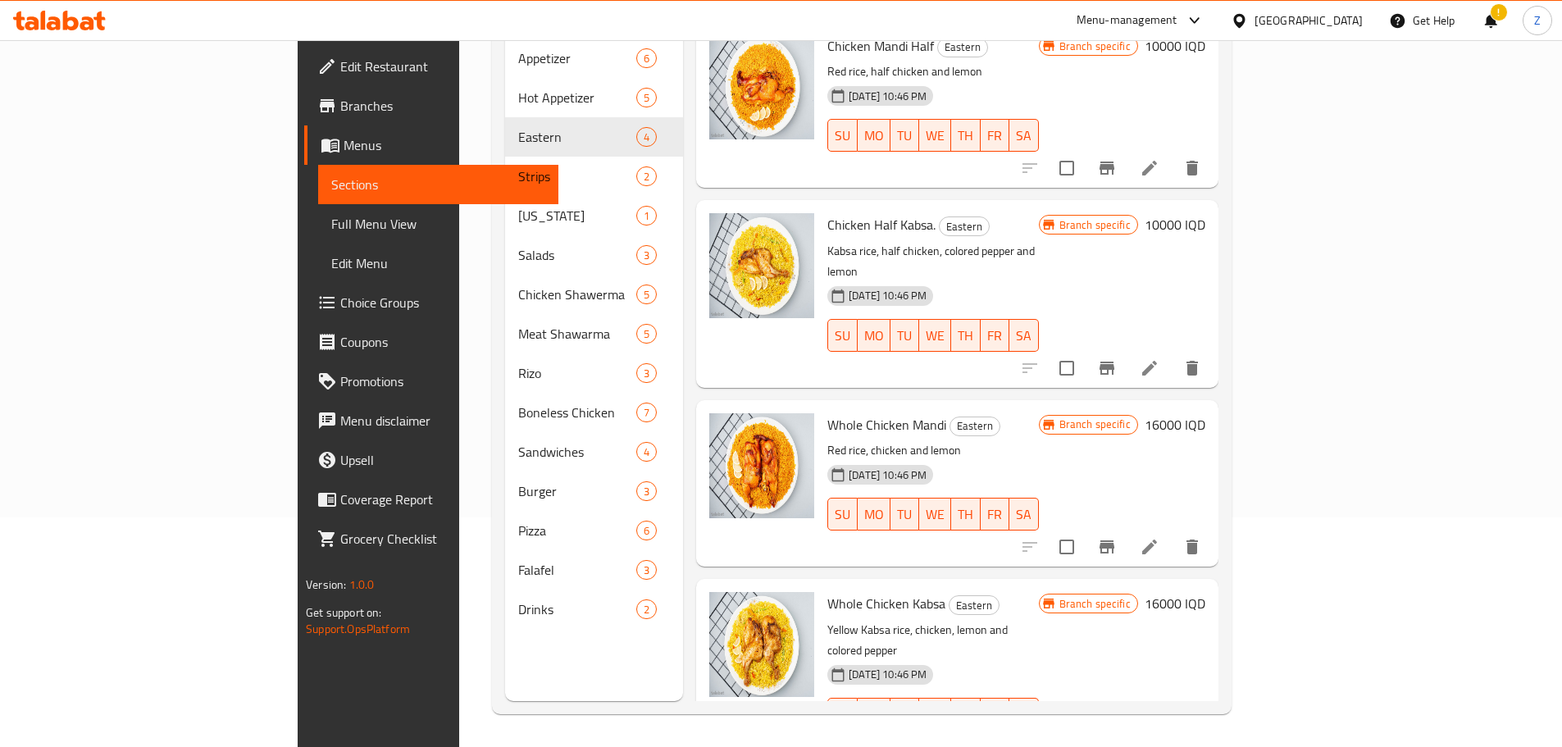
drag, startPoint x: 1484, startPoint y: 381, endPoint x: 1410, endPoint y: 406, distance: 77.8
click at [1206, 413] on h6 "16000 IQD" at bounding box center [1175, 424] width 61 height 23
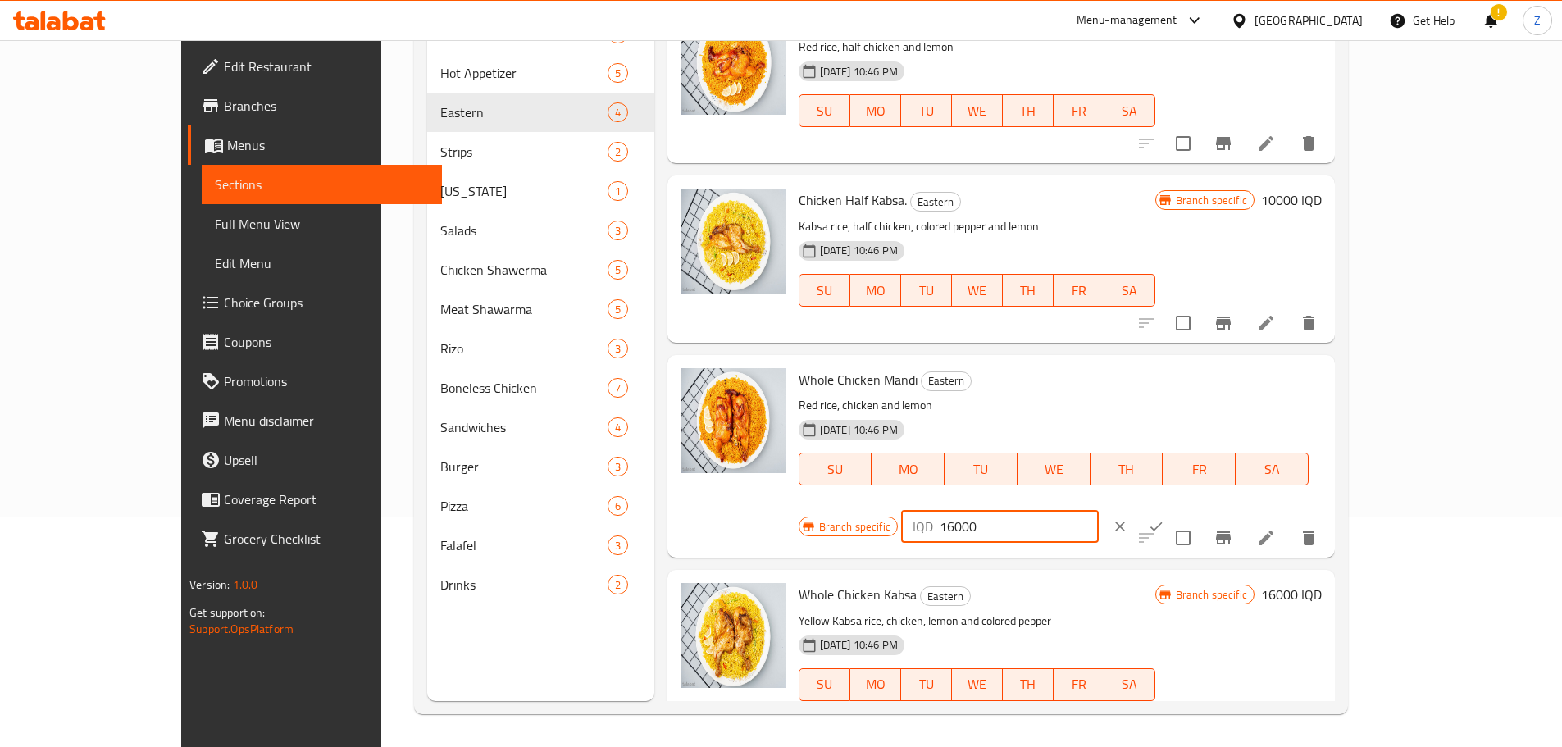
click at [1099, 510] on input "16000" at bounding box center [1019, 526] width 159 height 33
type input "18000"
click at [1165, 518] on icon "ok" at bounding box center [1156, 526] width 16 height 16
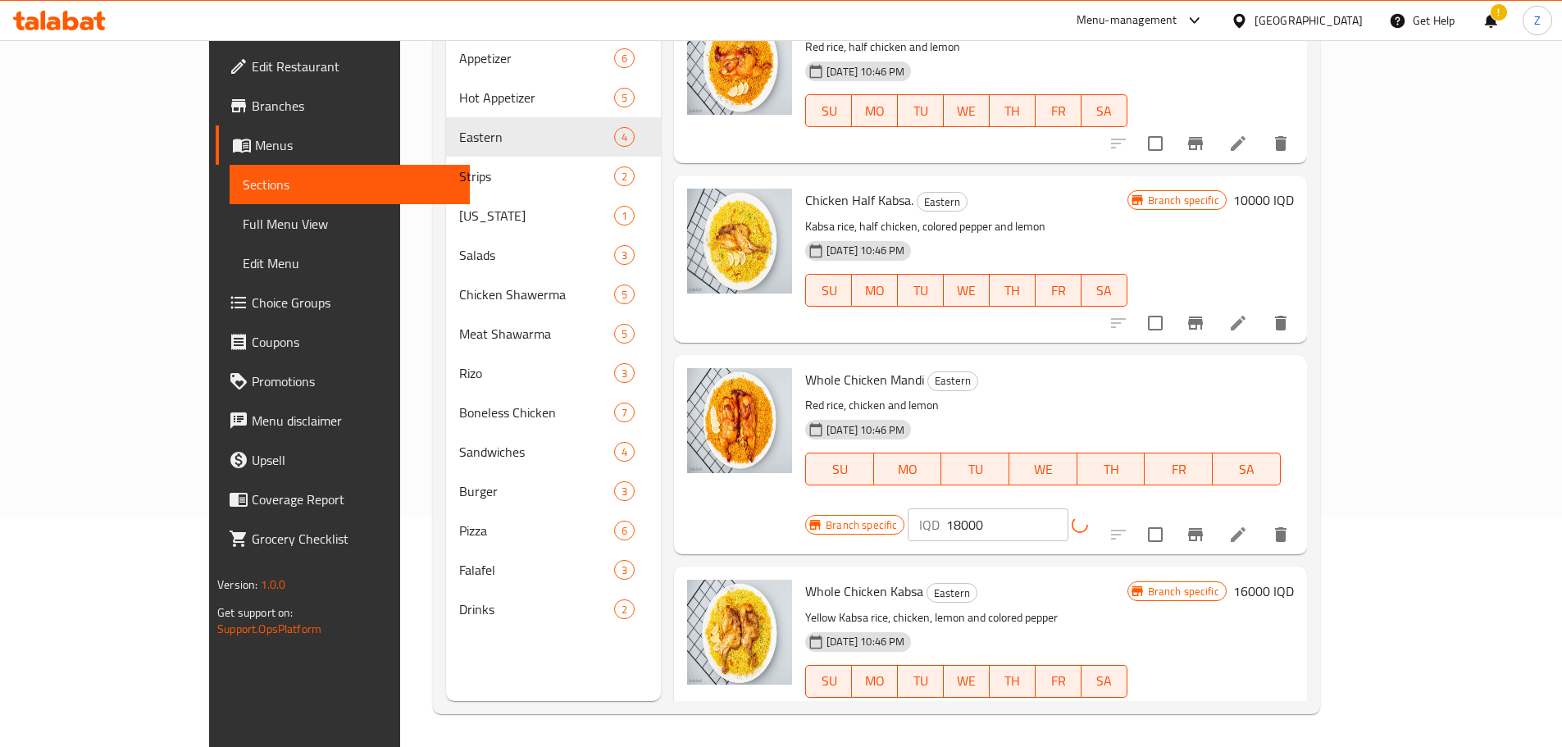
click at [1203, 528] on icon "Branch-specific-item" at bounding box center [1195, 534] width 15 height 13
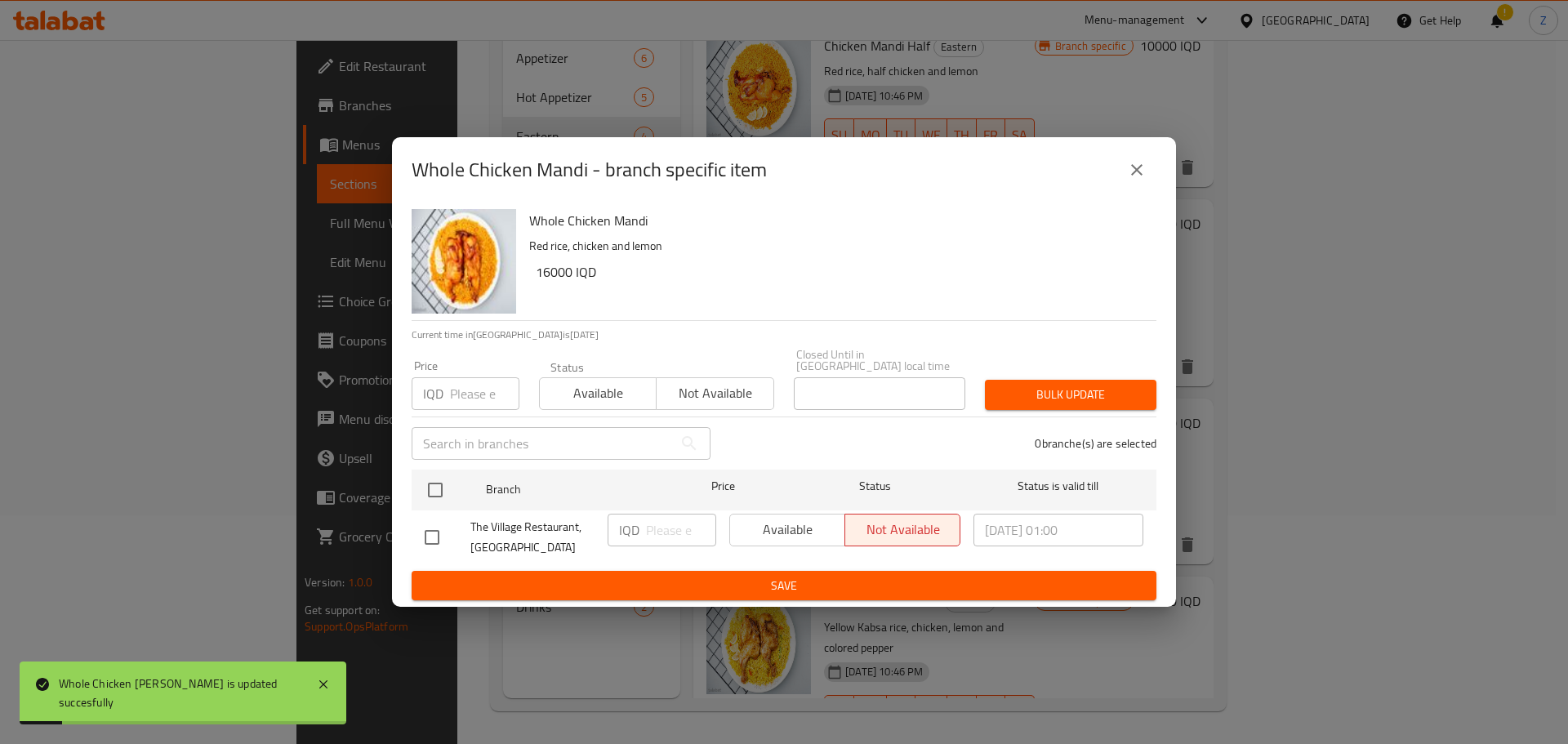
click at [1136, 179] on icon "close" at bounding box center [1137, 170] width 20 height 20
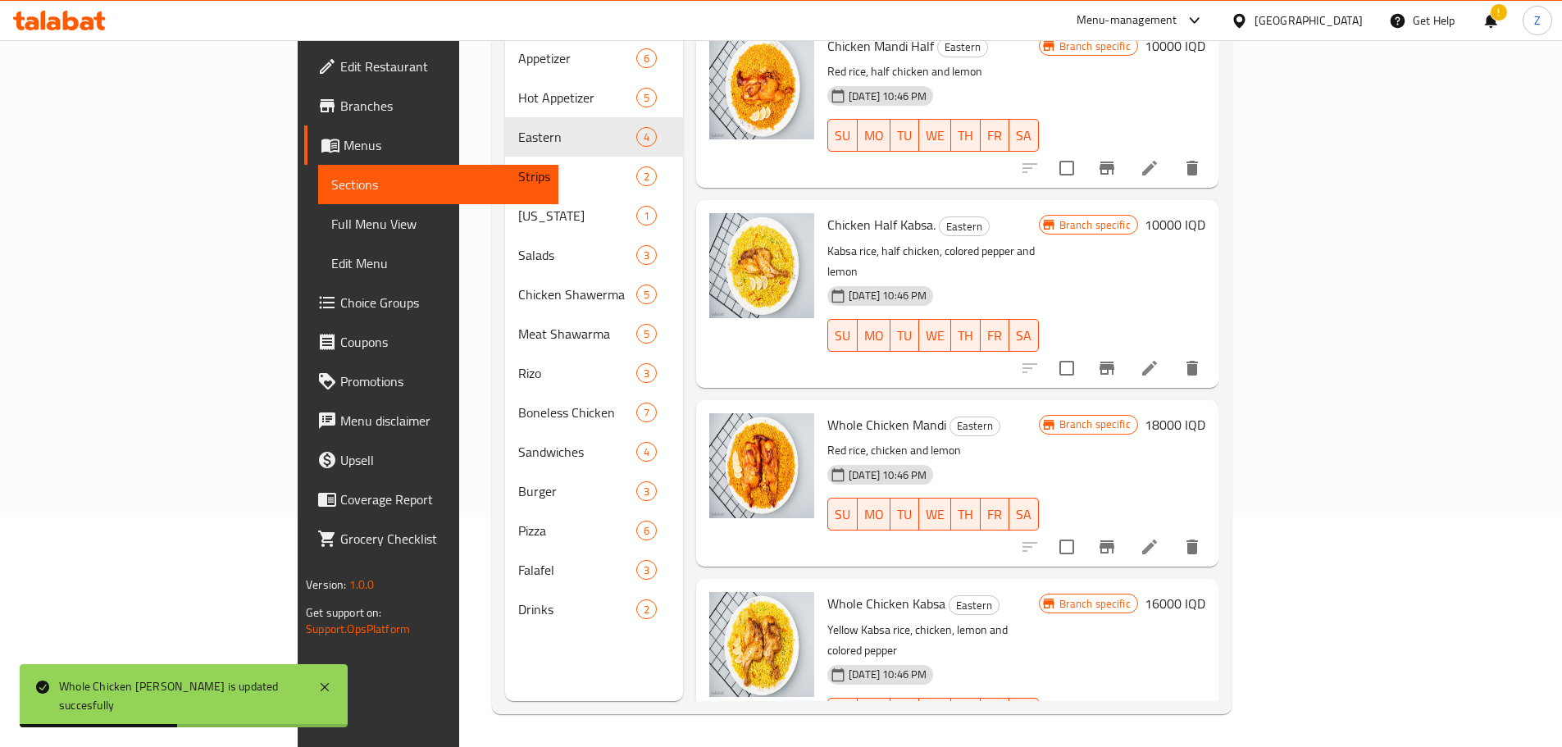
click at [1206, 592] on h6 "16000 IQD" at bounding box center [1175, 603] width 61 height 23
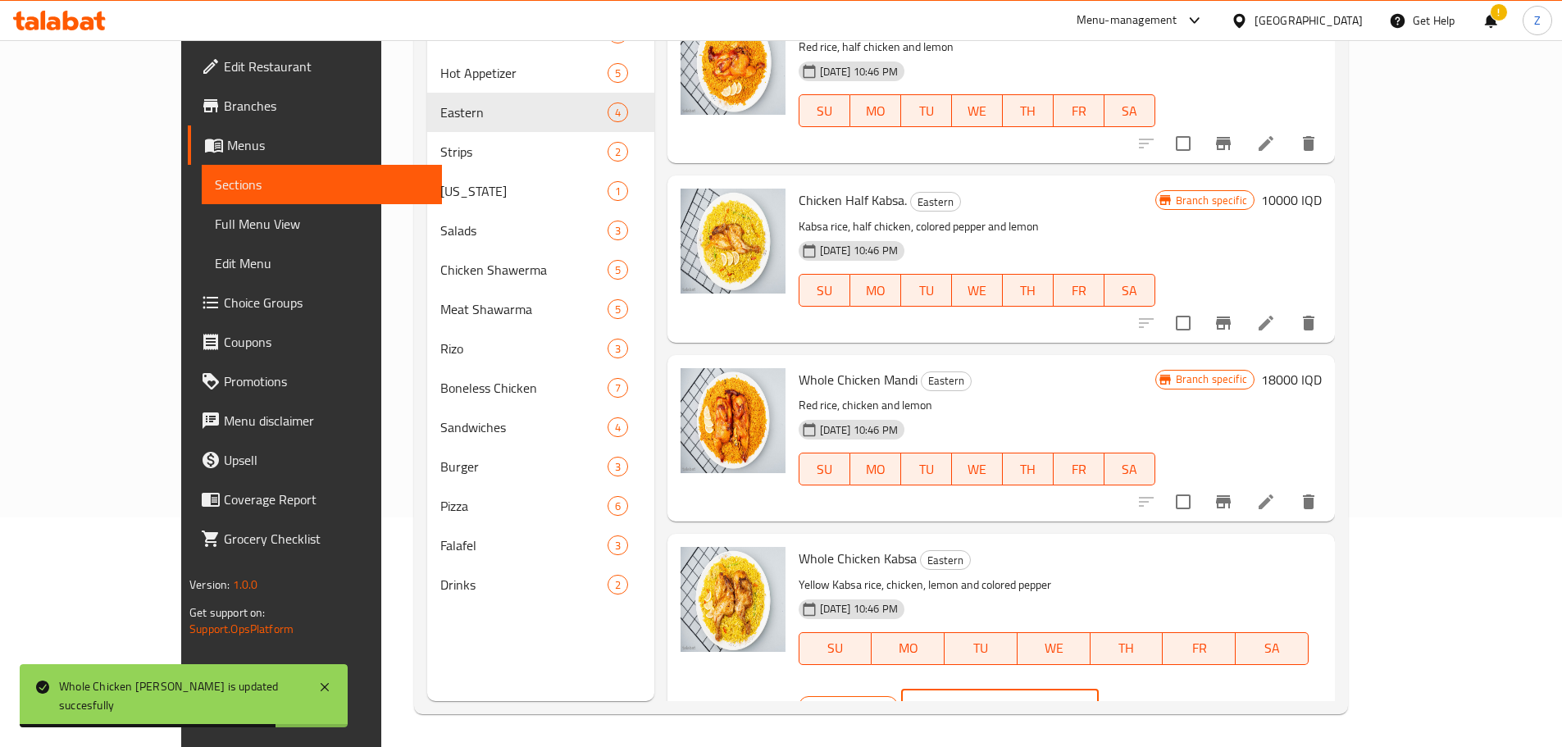
drag, startPoint x: 1279, startPoint y: 562, endPoint x: 1321, endPoint y: 570, distance: 43.4
click at [1099, 690] on input "16000" at bounding box center [1019, 706] width 159 height 33
type input "18000"
drag, startPoint x: 1459, startPoint y: 554, endPoint x: 1443, endPoint y: 612, distance: 60.3
click at [1174, 688] on button "ok" at bounding box center [1156, 706] width 36 height 36
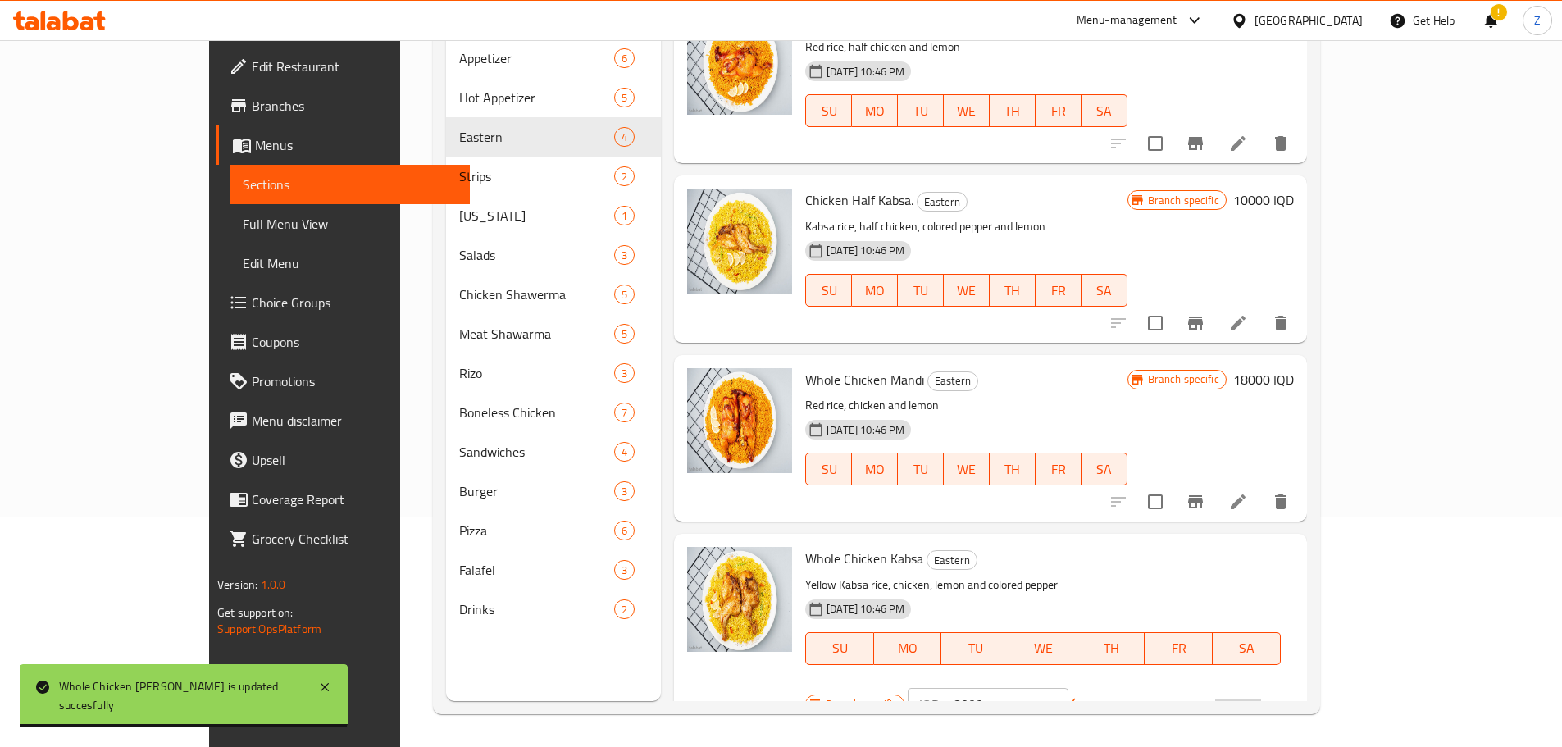
click at [1261, 700] on li at bounding box center [1238, 715] width 46 height 30
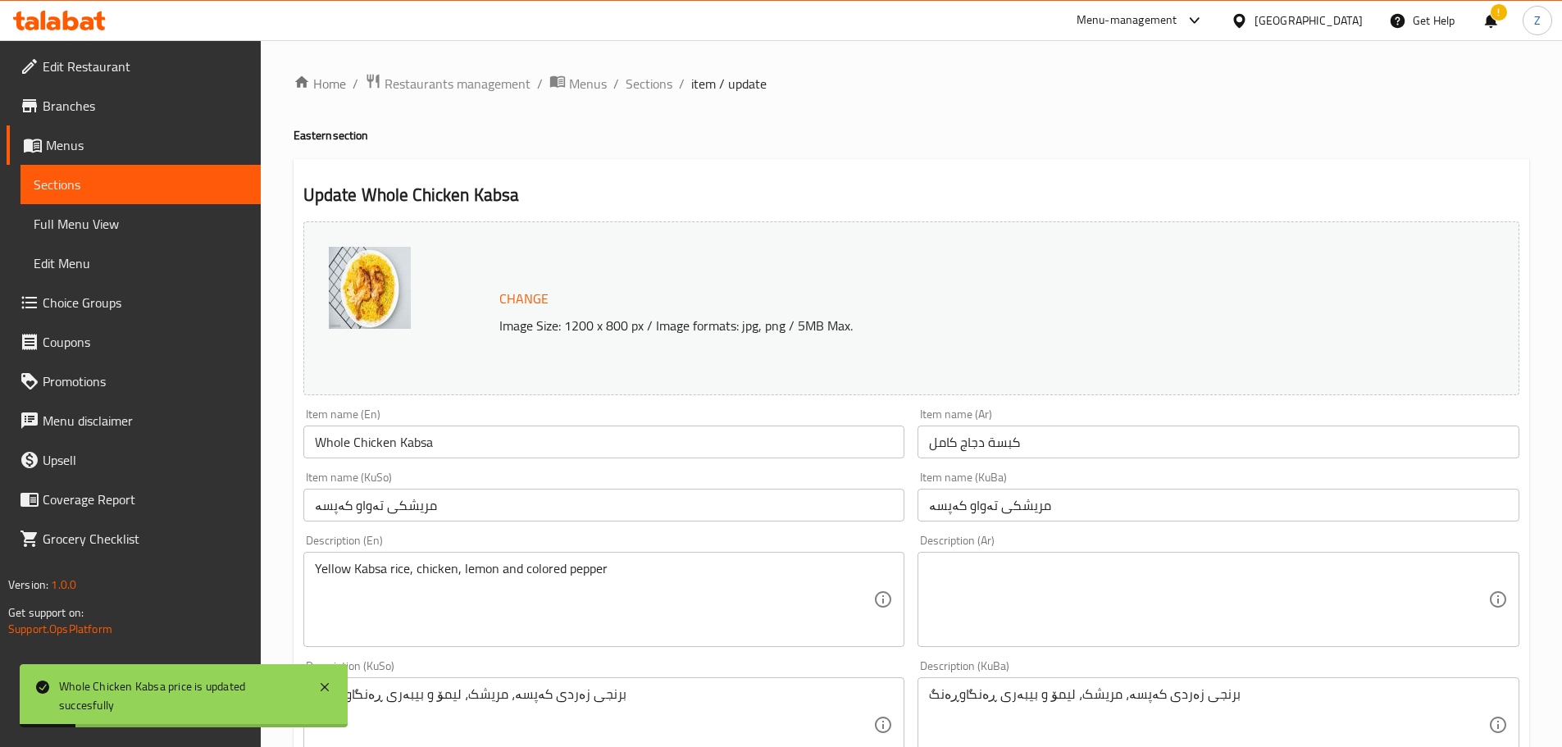
drag, startPoint x: 635, startPoint y: 78, endPoint x: 642, endPoint y: 96, distance: 19.5
click at [635, 77] on span "Sections" at bounding box center [649, 84] width 47 height 20
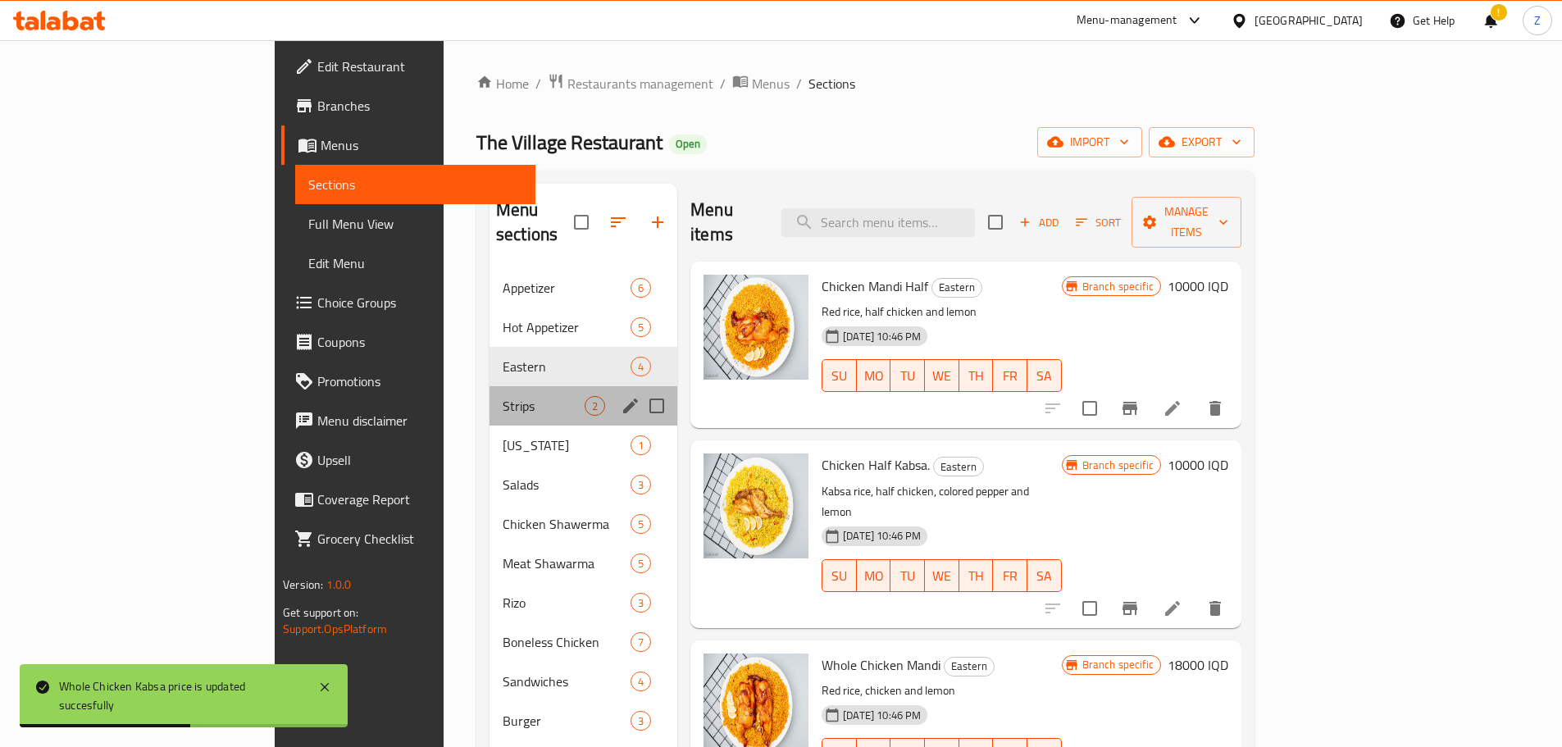
click at [490, 391] on div "Strips 2" at bounding box center [584, 405] width 188 height 39
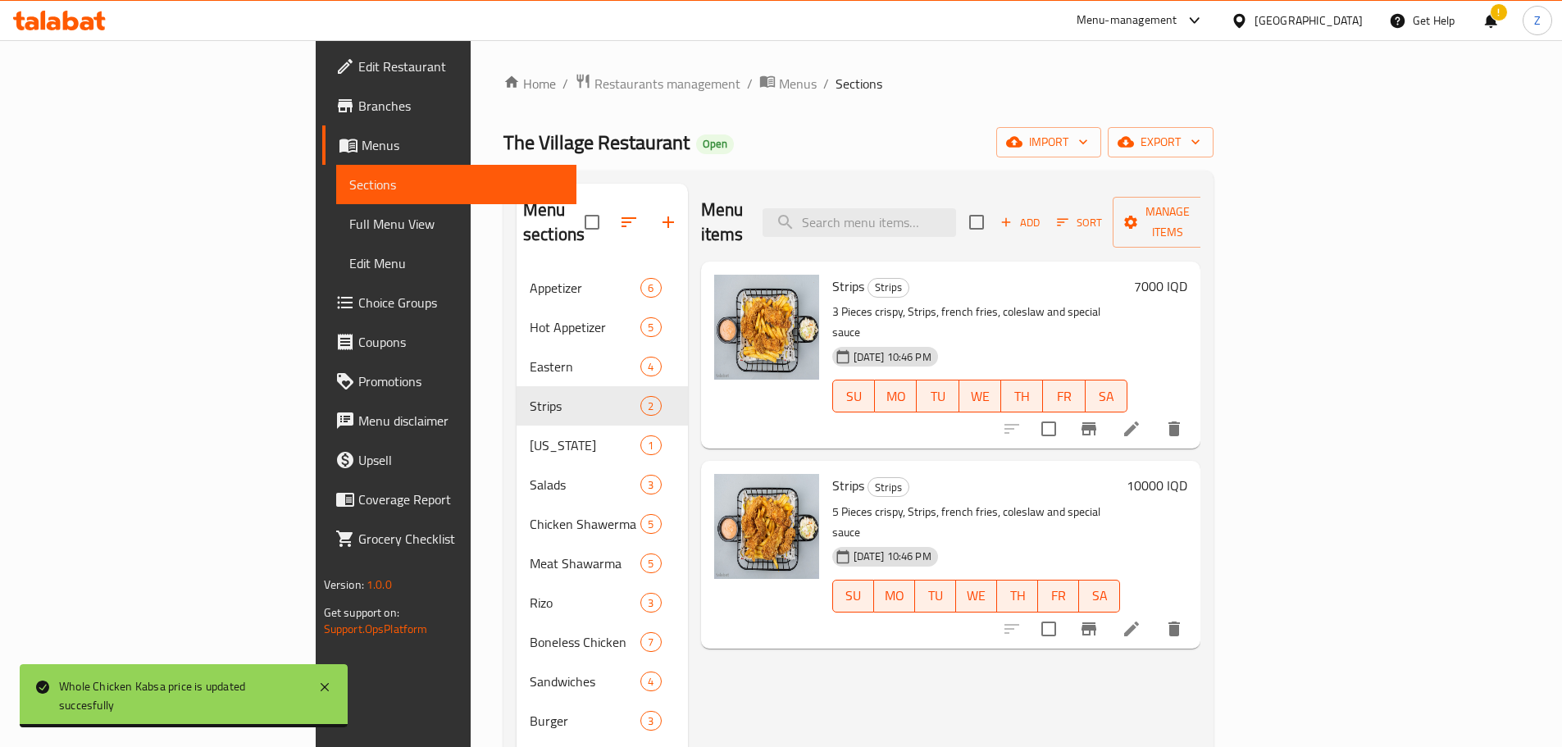
click at [1188, 275] on h6 "7000 IQD" at bounding box center [1160, 286] width 53 height 23
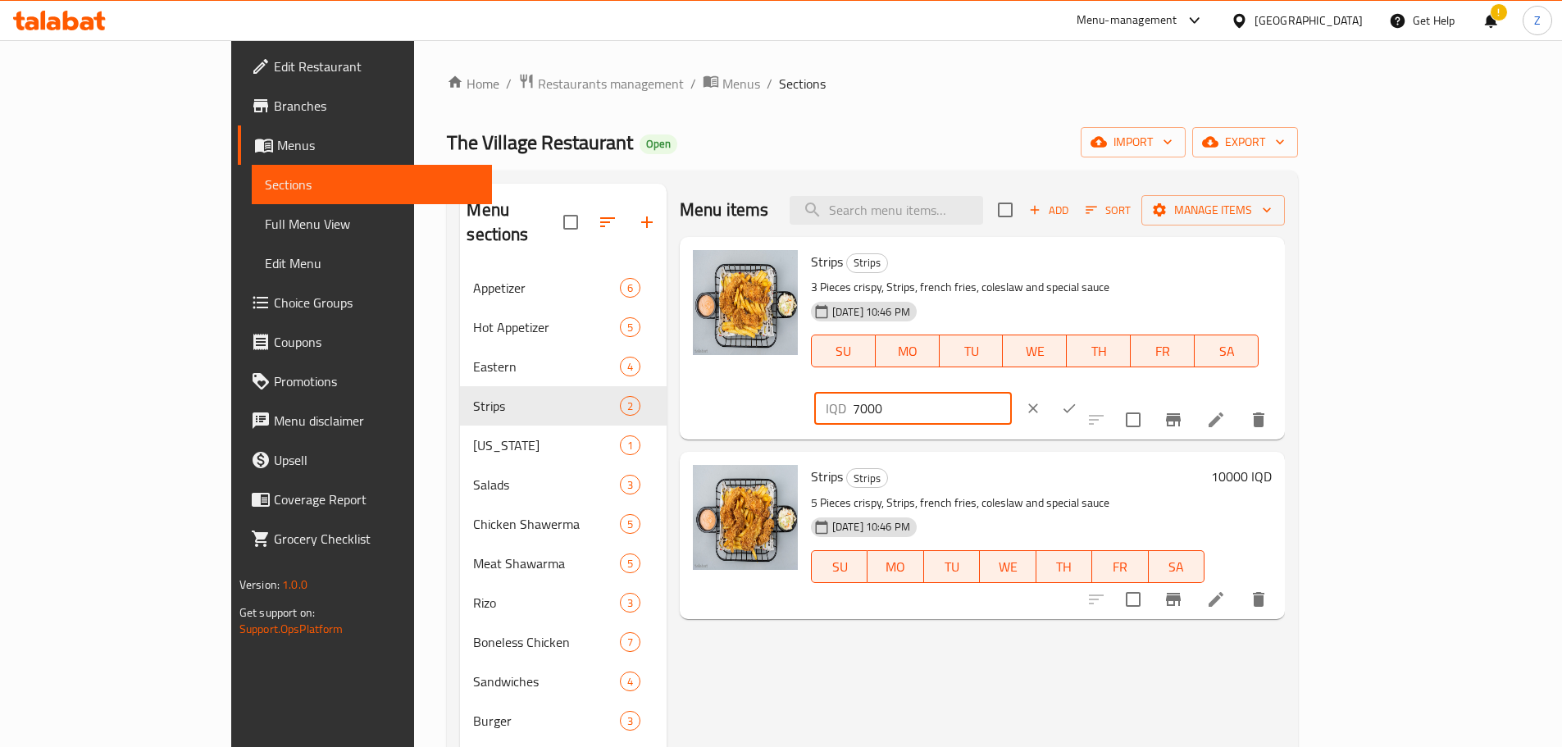
drag, startPoint x: 1286, startPoint y: 272, endPoint x: 1278, endPoint y: 273, distance: 8.2
click at [1012, 392] on div "IQD 7000 ​" at bounding box center [913, 408] width 198 height 33
type input "6000"
click at [1088, 390] on button "ok" at bounding box center [1069, 408] width 36 height 36
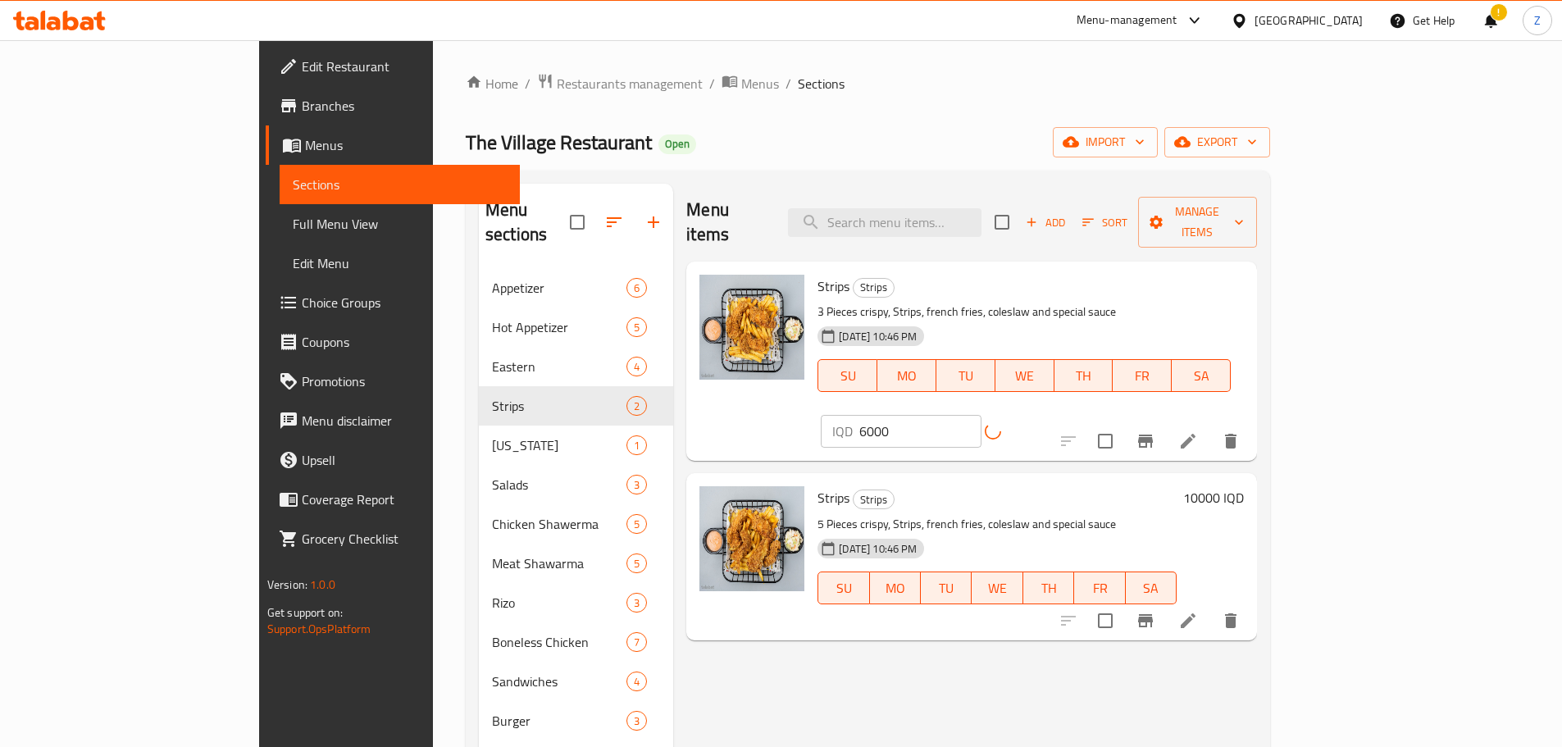
click at [1244, 486] on h6 "10000 IQD" at bounding box center [1213, 497] width 61 height 23
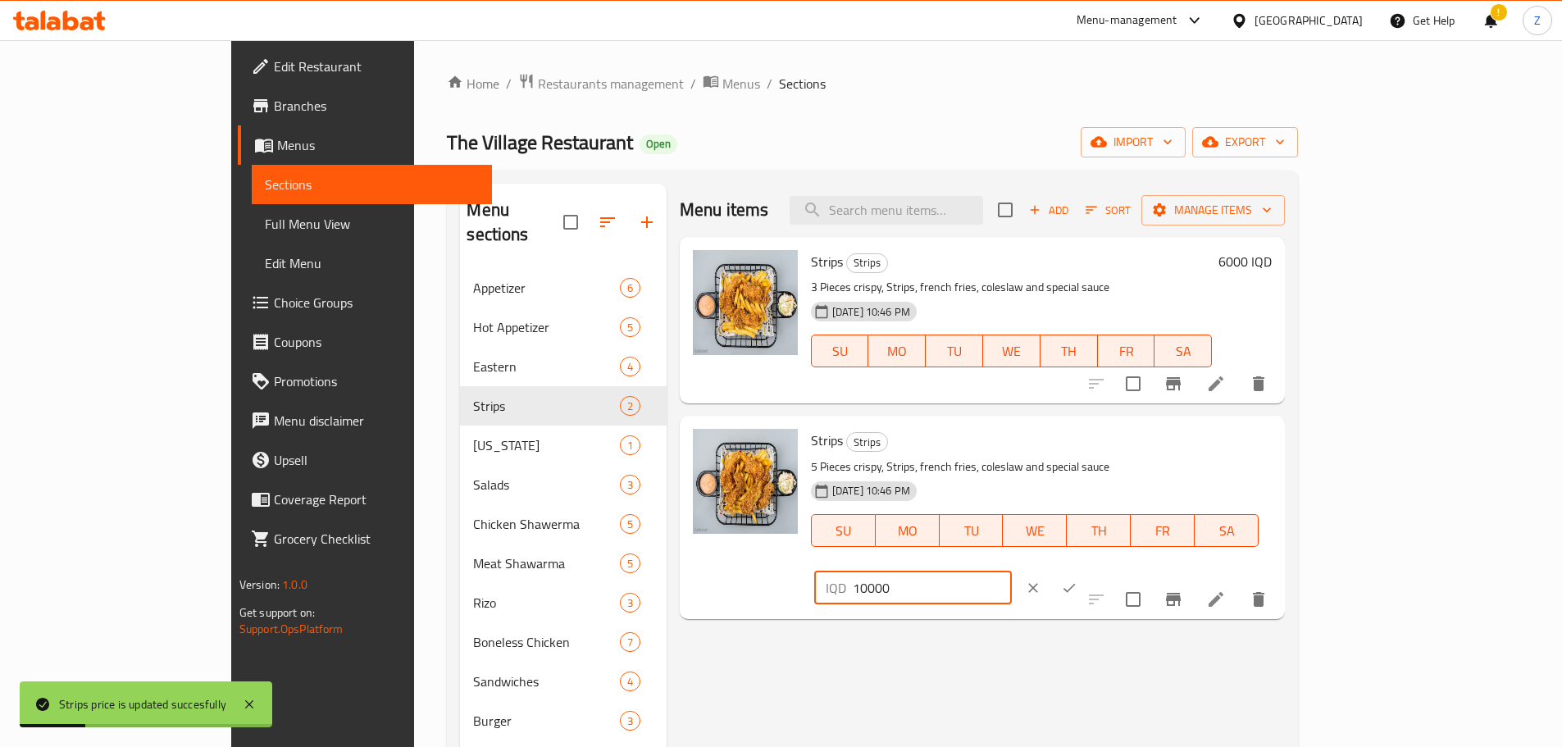
drag, startPoint x: 1294, startPoint y: 447, endPoint x: 1275, endPoint y: 439, distance: 20.6
click at [1012, 572] on div "IQD 10000 ​" at bounding box center [913, 588] width 198 height 33
type input "9000"
click at [1088, 570] on button "ok" at bounding box center [1069, 588] width 36 height 36
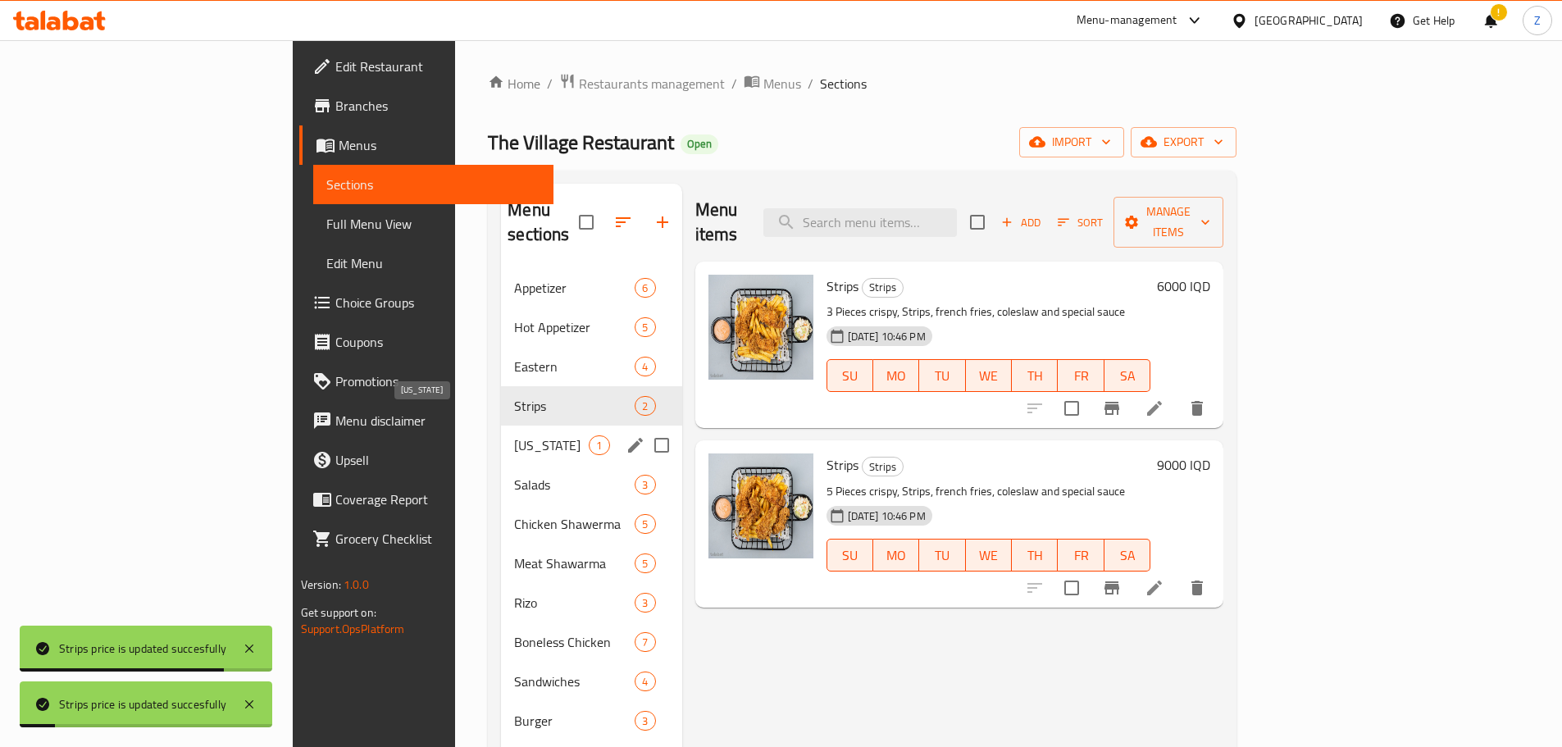
click at [514, 435] on span "Kentucky" at bounding box center [551, 445] width 75 height 20
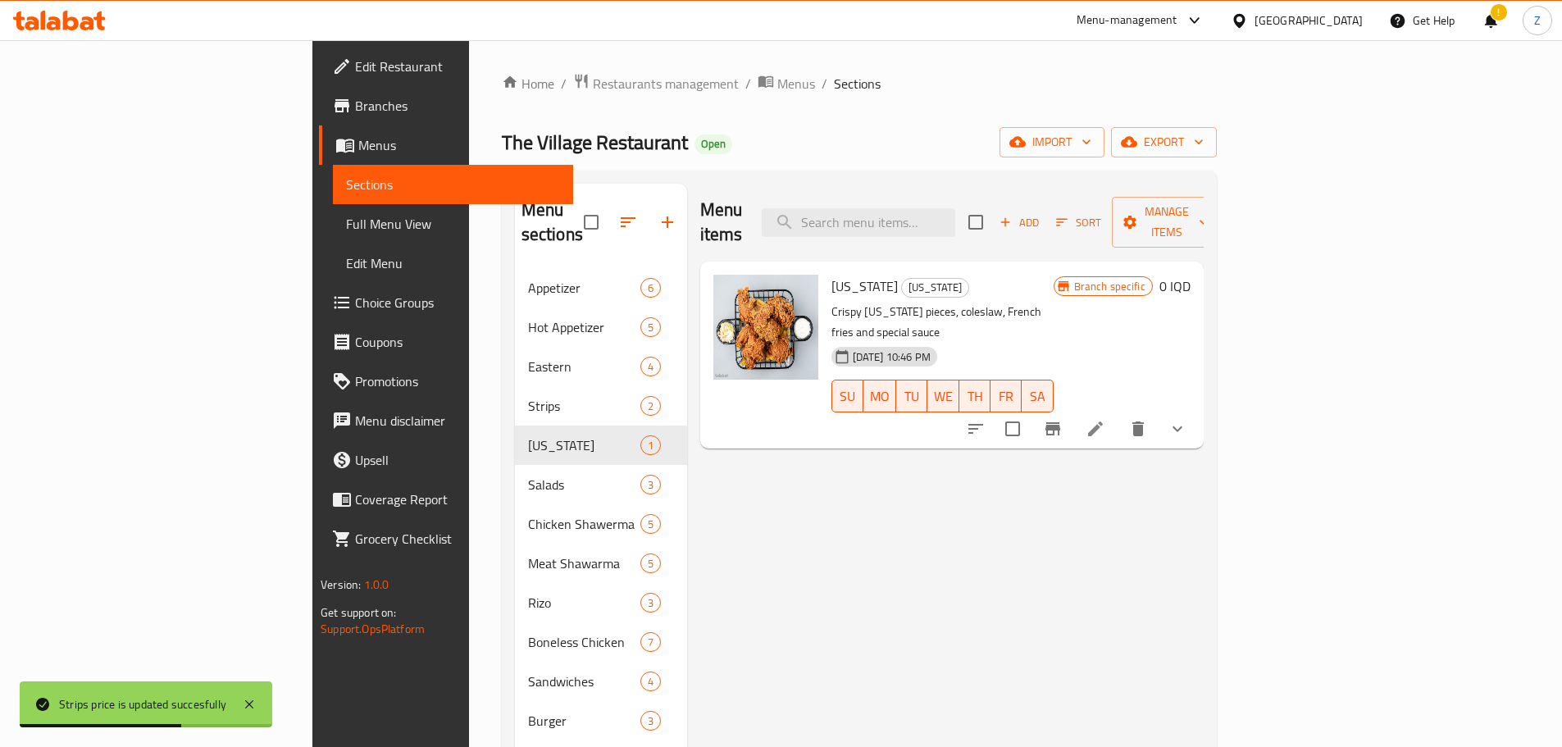
click at [1106, 419] on icon at bounding box center [1096, 429] width 20 height 20
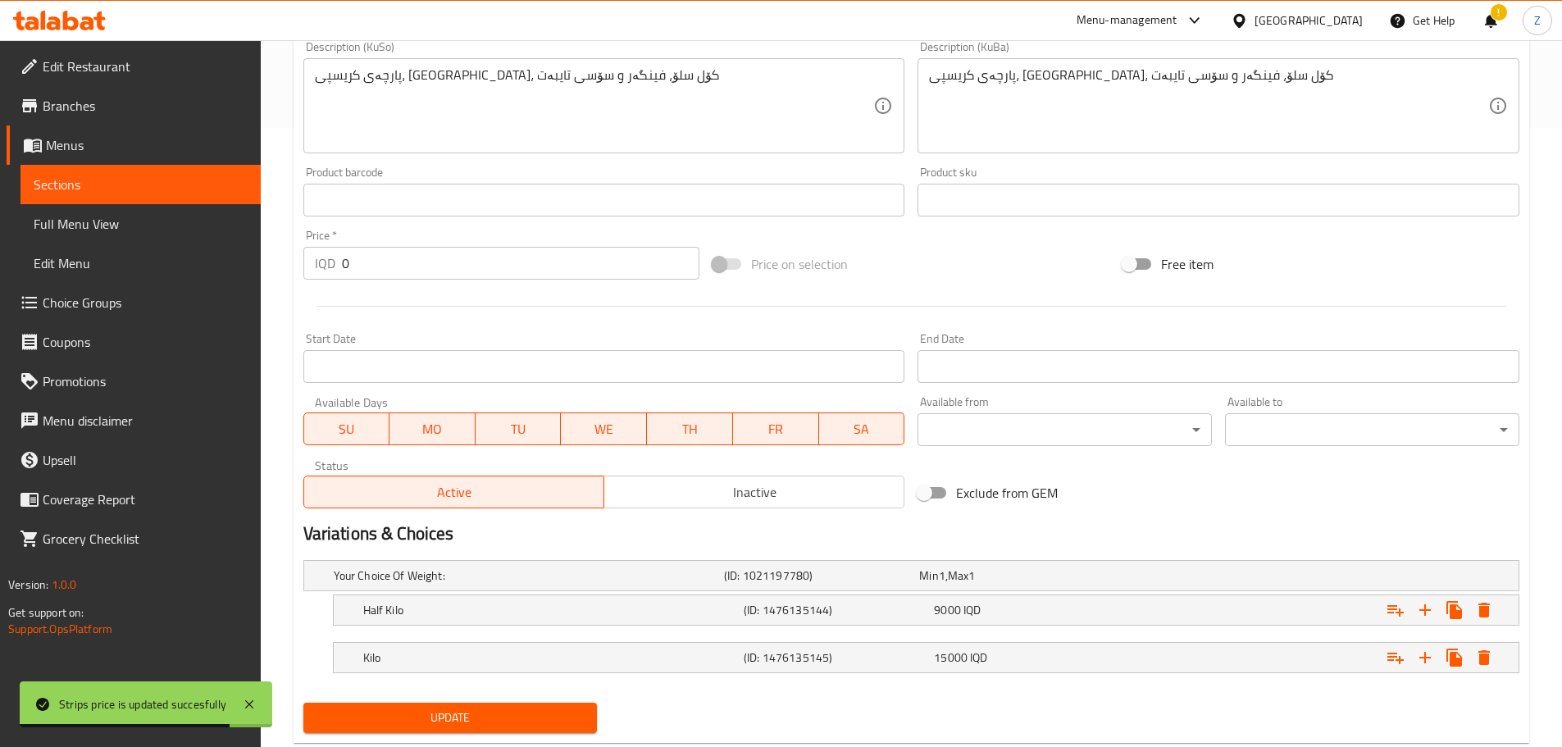
scroll to position [661, 0]
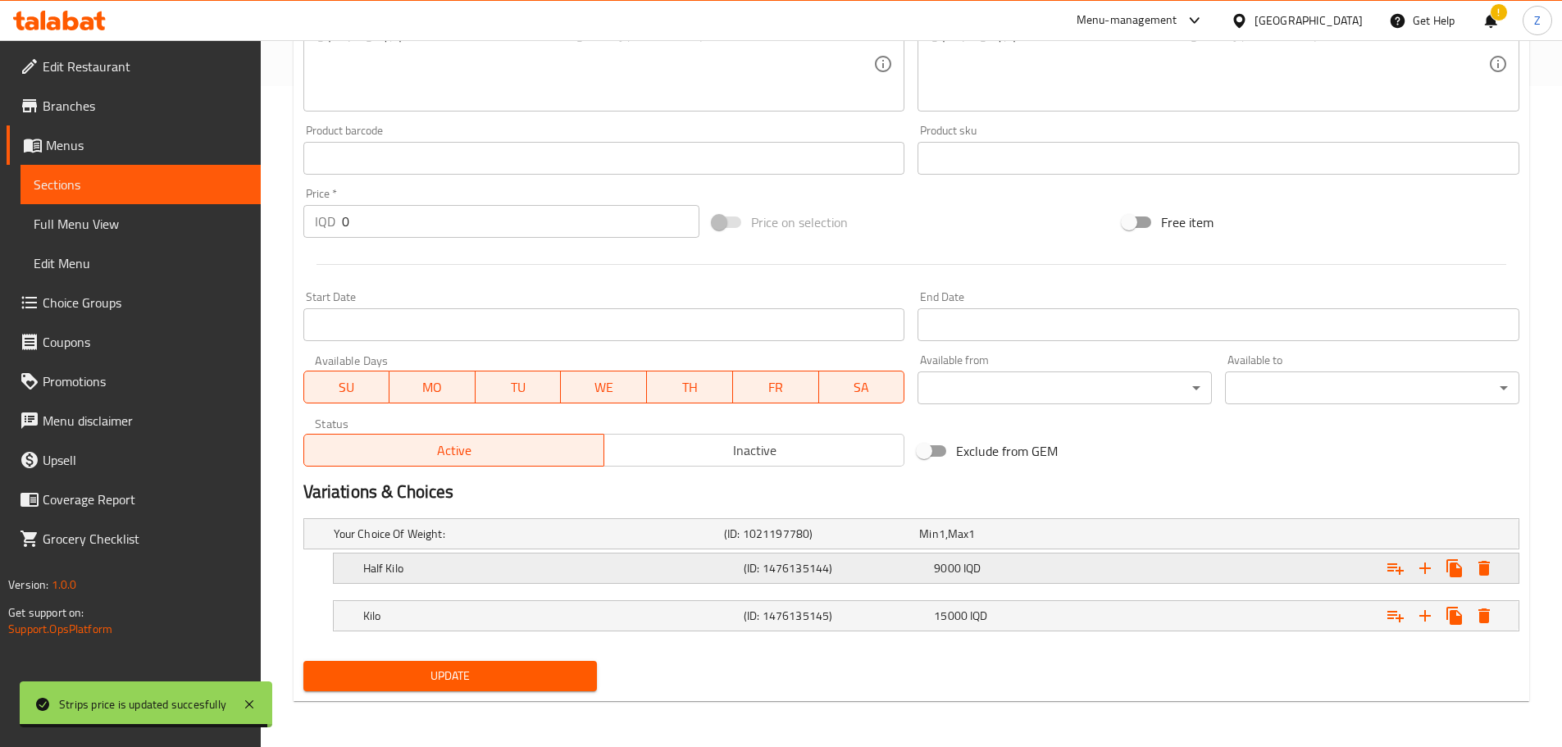
click at [823, 567] on h5 "(ID: 1476135144)" at bounding box center [836, 568] width 184 height 16
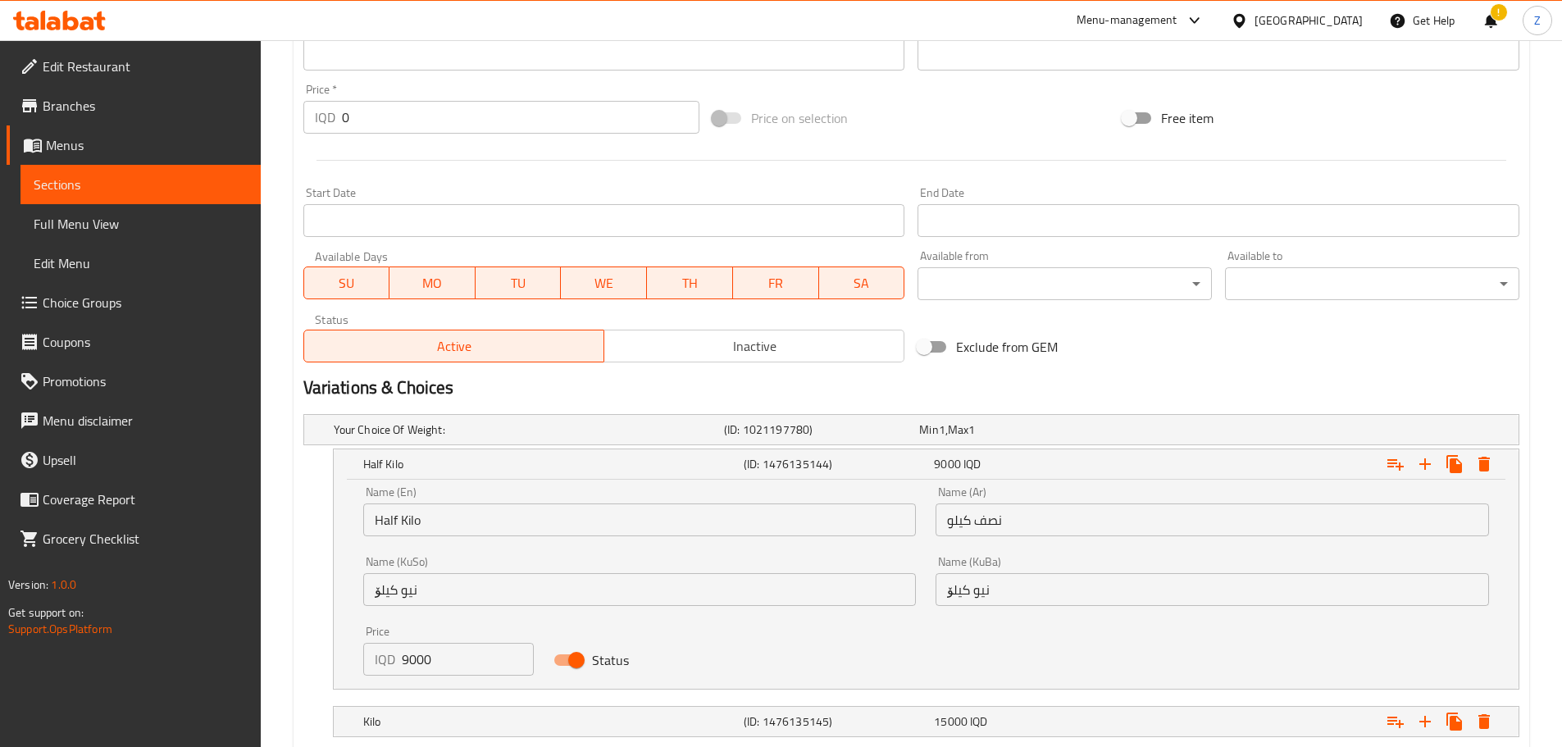
scroll to position [846, 0]
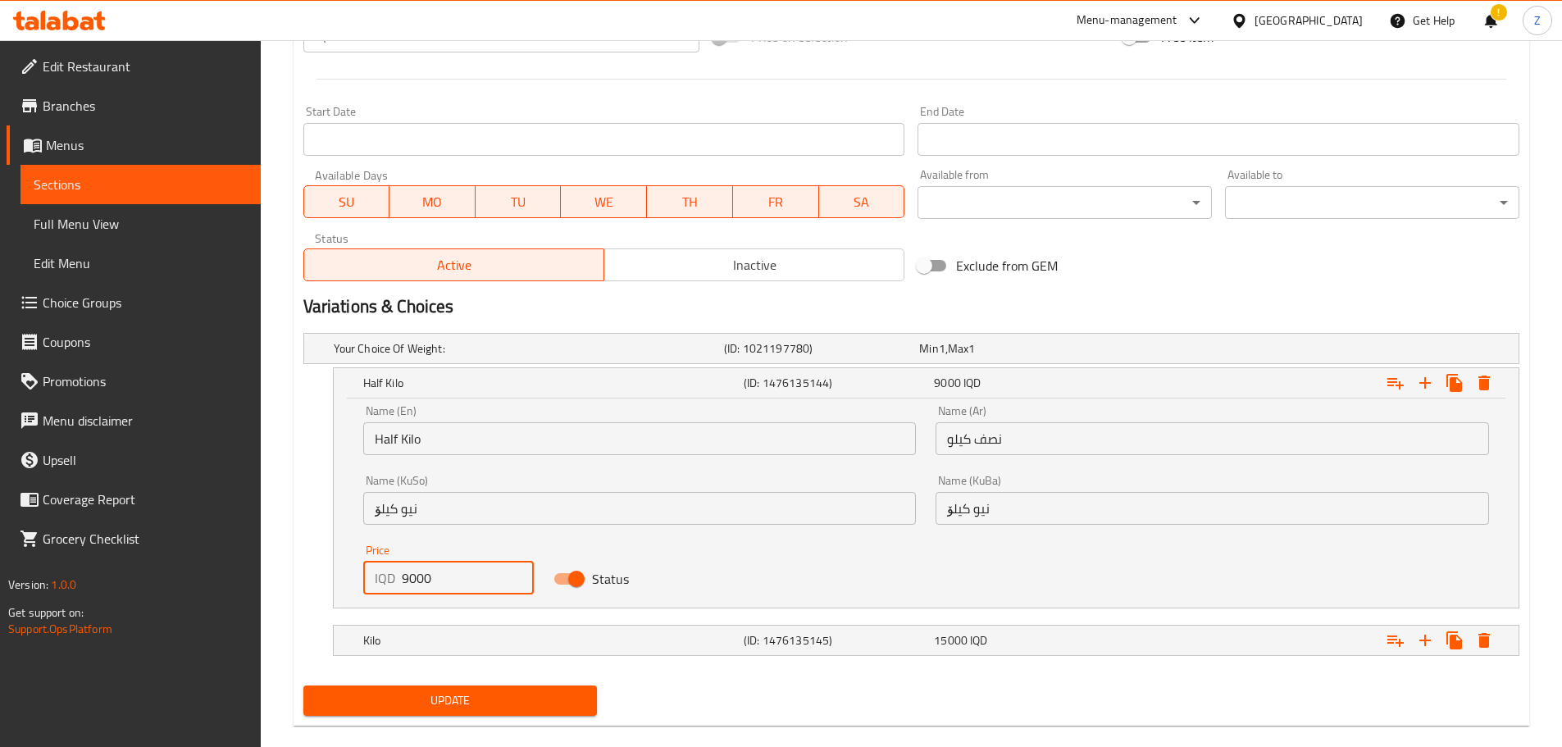
drag, startPoint x: 406, startPoint y: 582, endPoint x: 395, endPoint y: 582, distance: 10.7
click at [395, 582] on div "IQD 9000 Price" at bounding box center [448, 578] width 171 height 33
type input "10000"
click at [500, 638] on h5 "Kilo" at bounding box center [550, 640] width 374 height 16
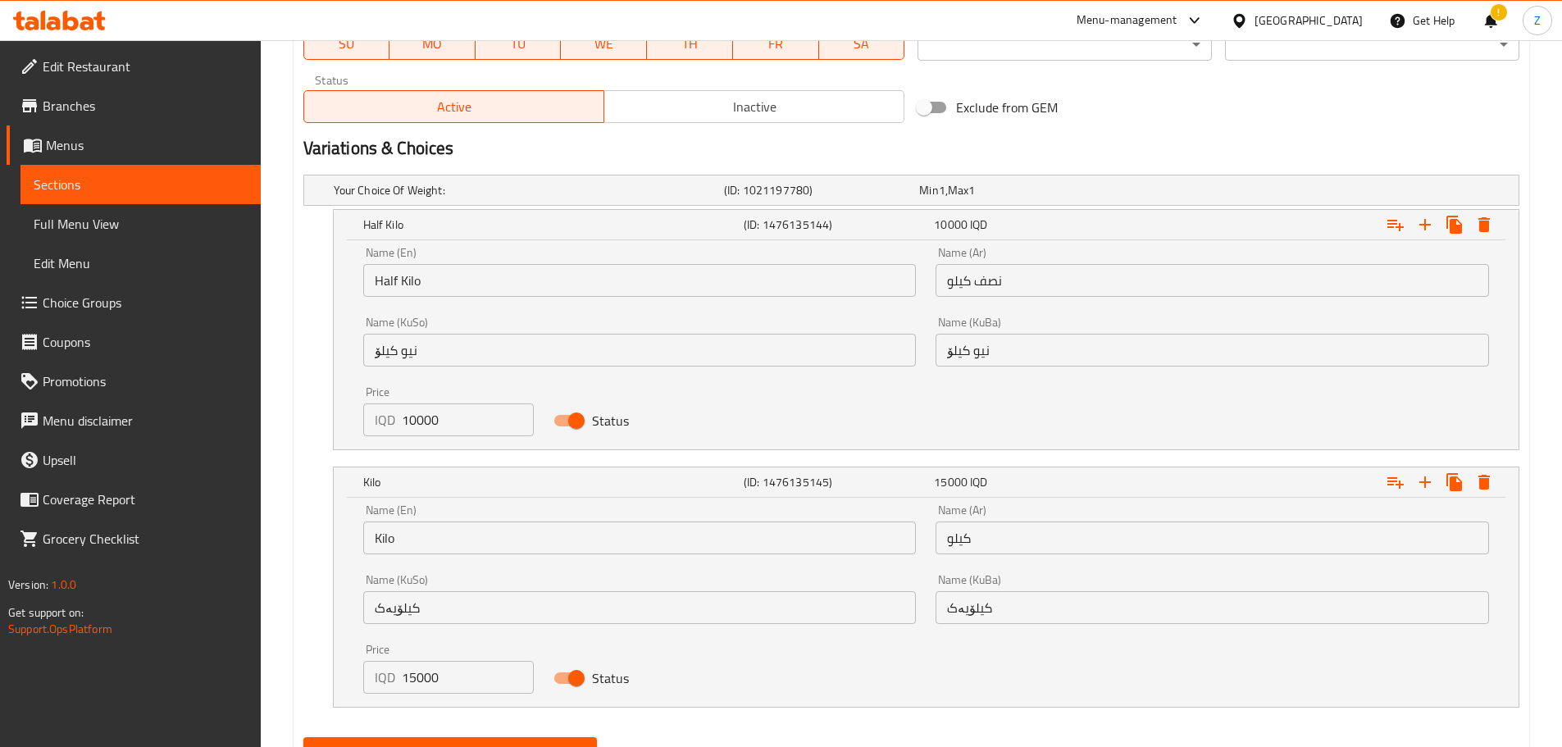
scroll to position [1010, 0]
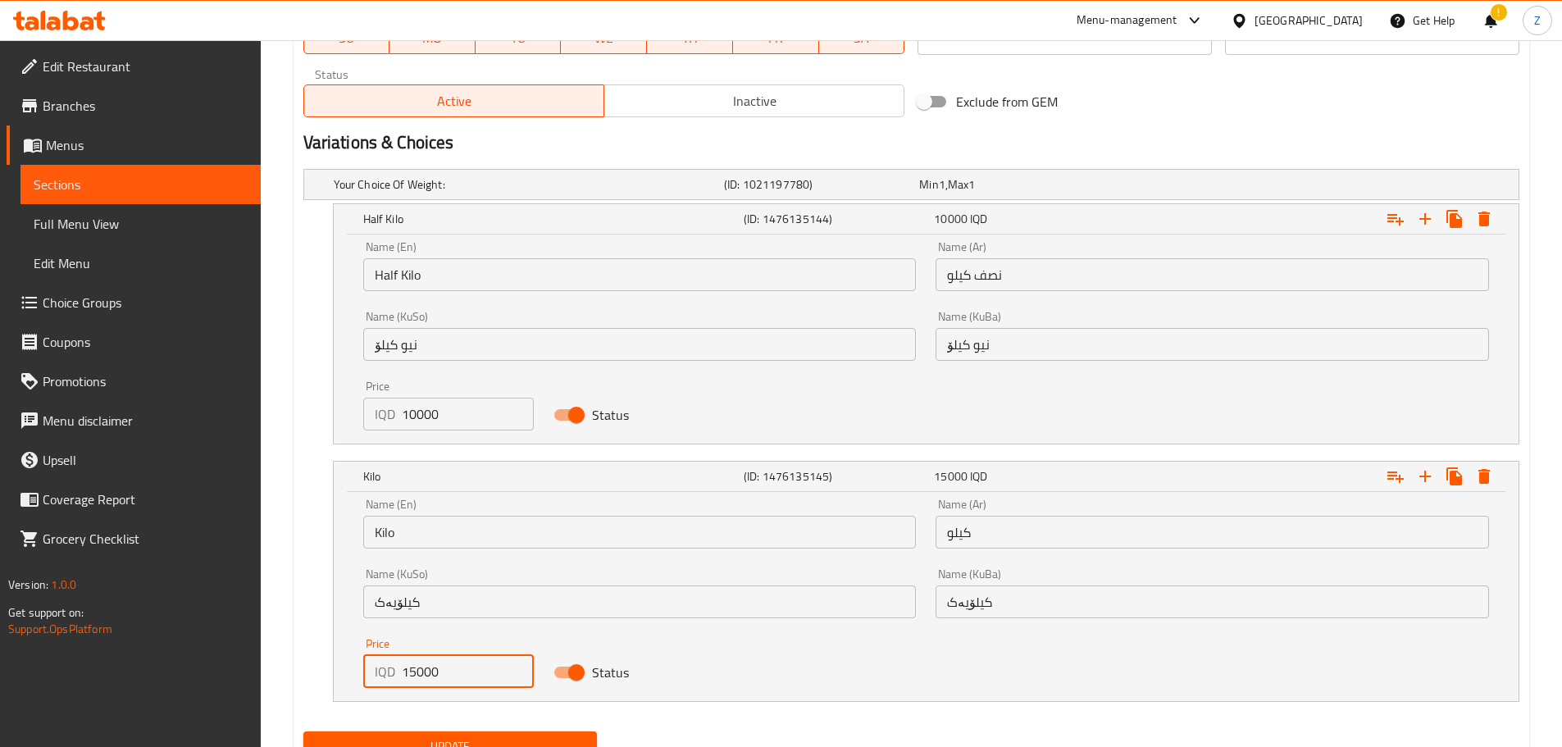
click at [410, 673] on input "15000" at bounding box center [468, 671] width 133 height 33
type input "17000"
click at [454, 739] on span "Update" at bounding box center [451, 746] width 268 height 21
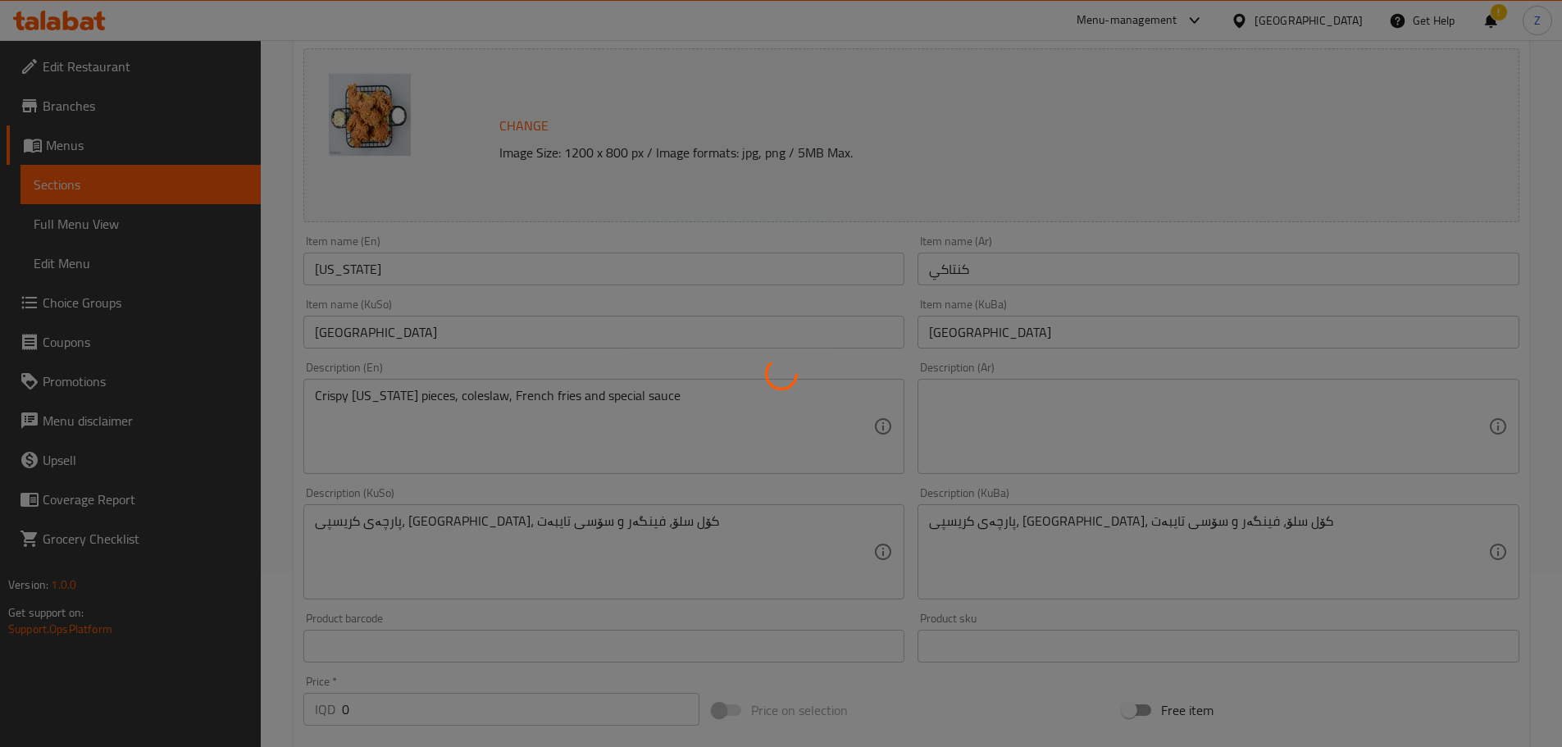
scroll to position [0, 0]
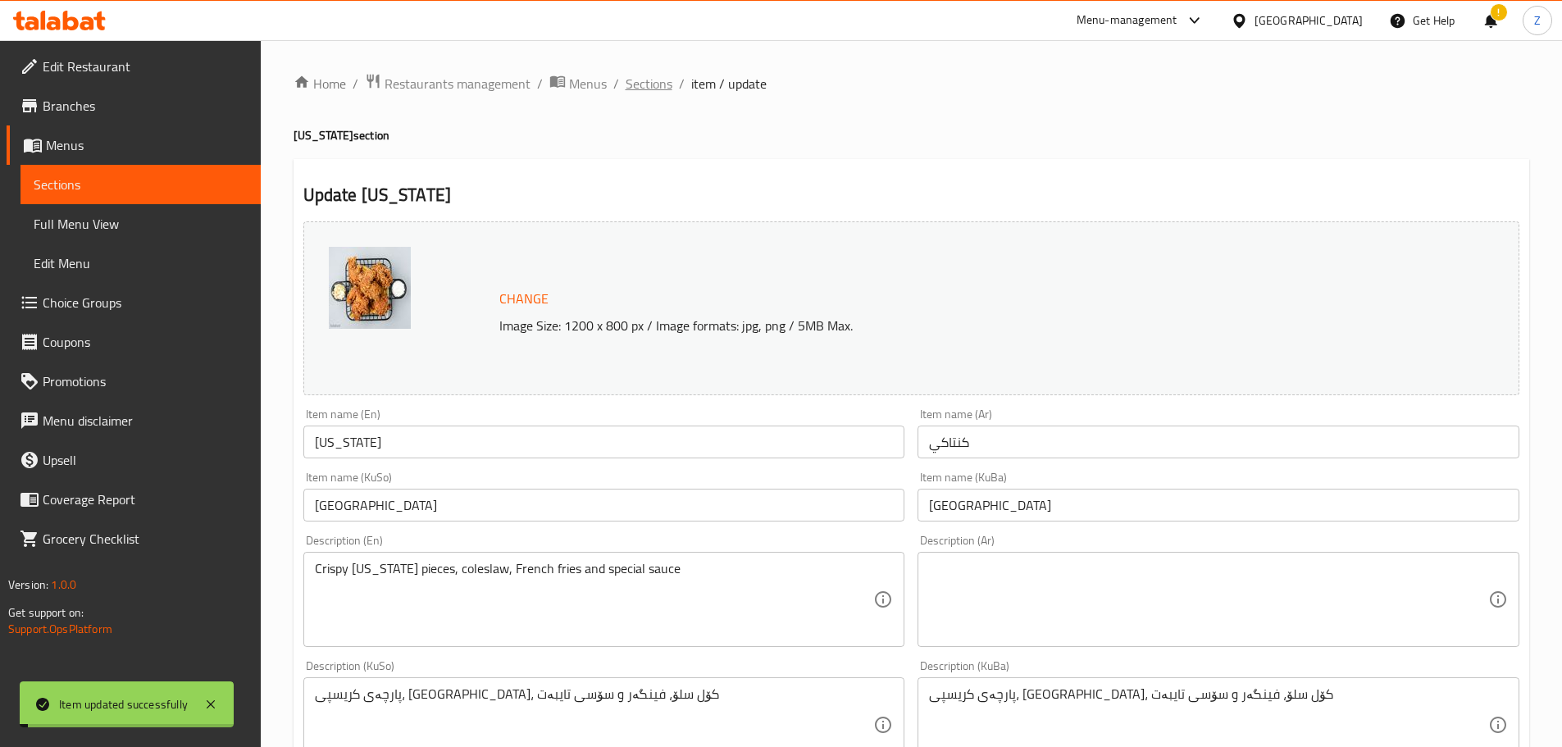
click at [636, 90] on span "Sections" at bounding box center [649, 84] width 47 height 20
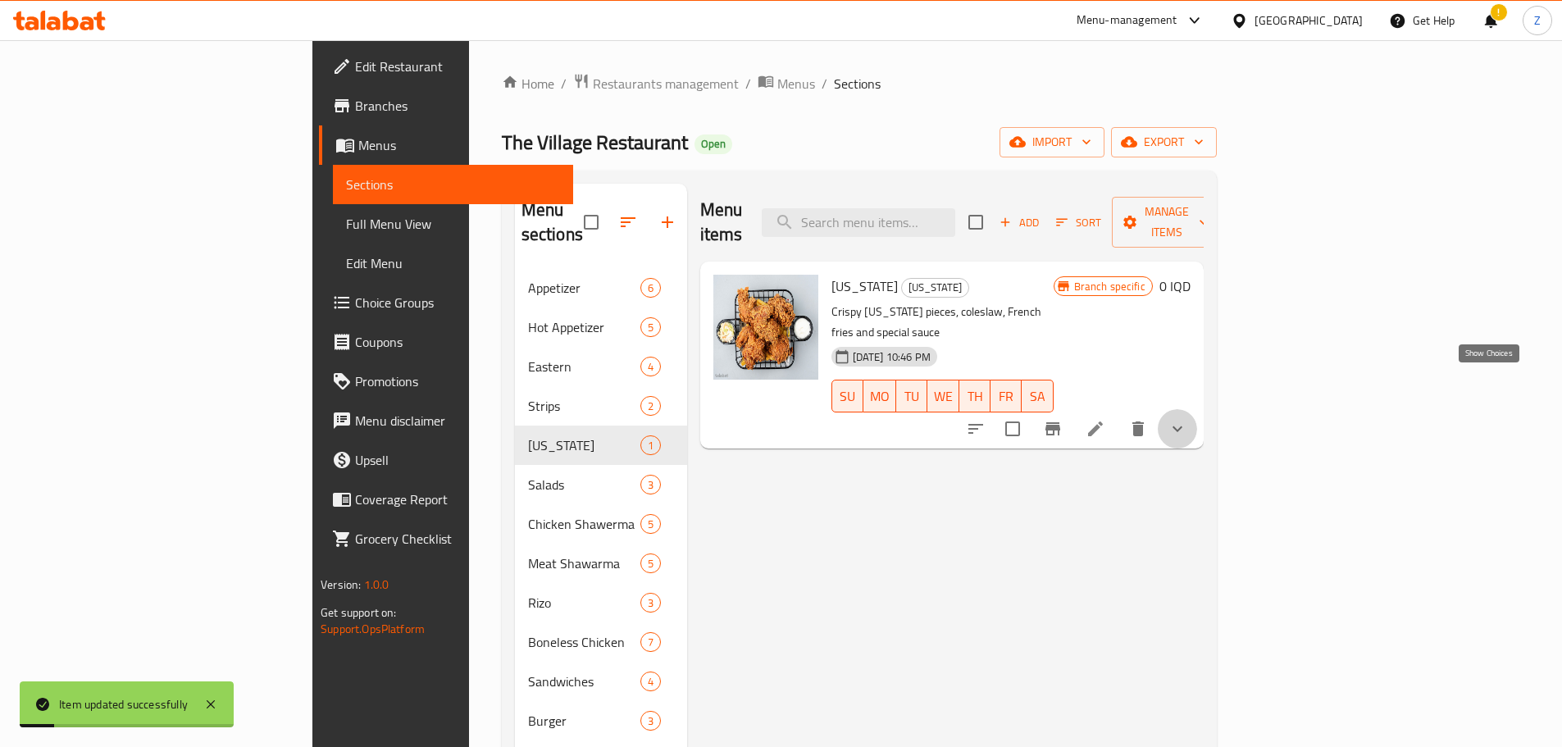
click at [1188, 419] on icon "show more" at bounding box center [1178, 429] width 20 height 20
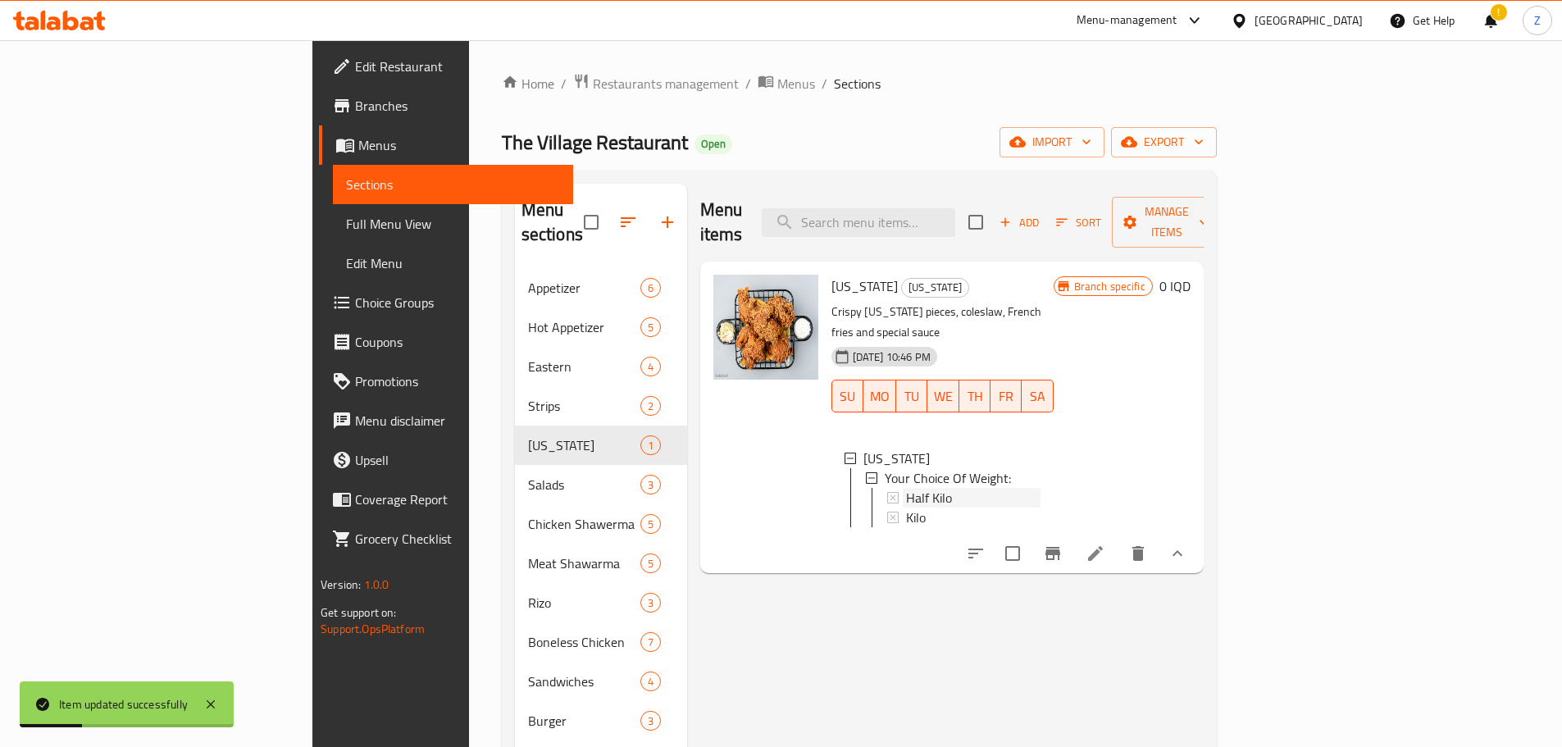
click at [1040, 488] on div "Half Kilo" at bounding box center [973, 498] width 135 height 20
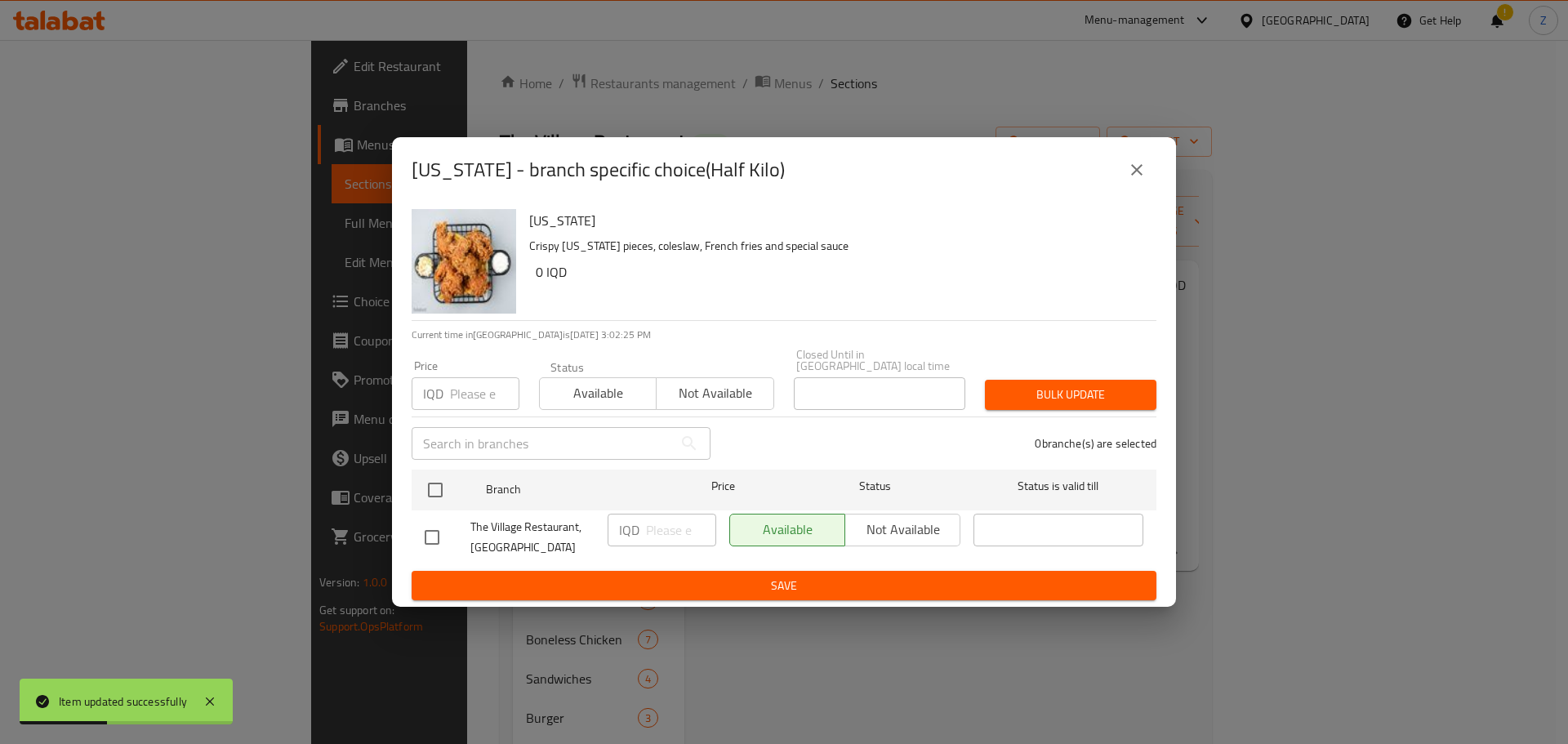
click at [1132, 166] on button "close" at bounding box center [1136, 169] width 39 height 39
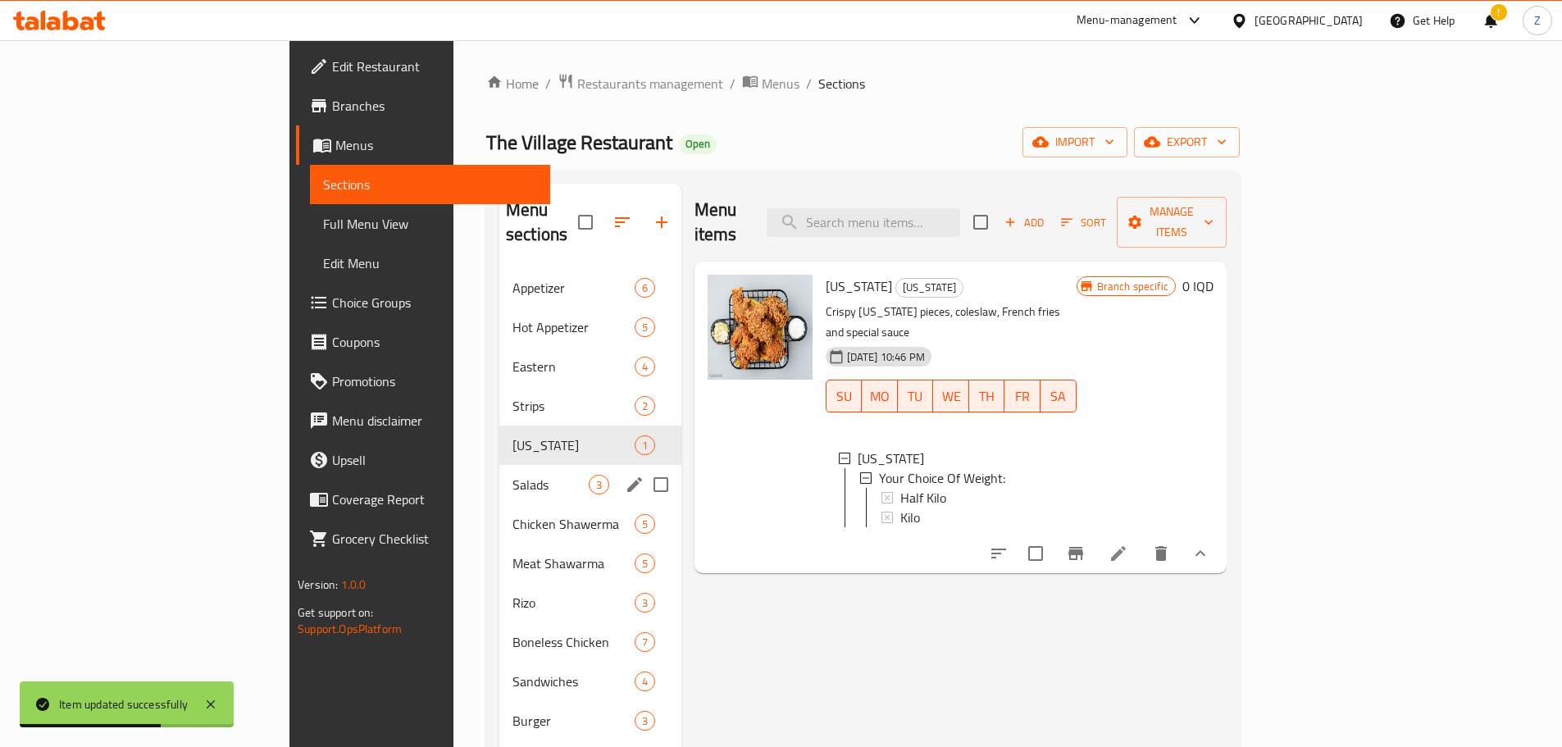
click at [513, 475] on span "Salads" at bounding box center [551, 485] width 76 height 20
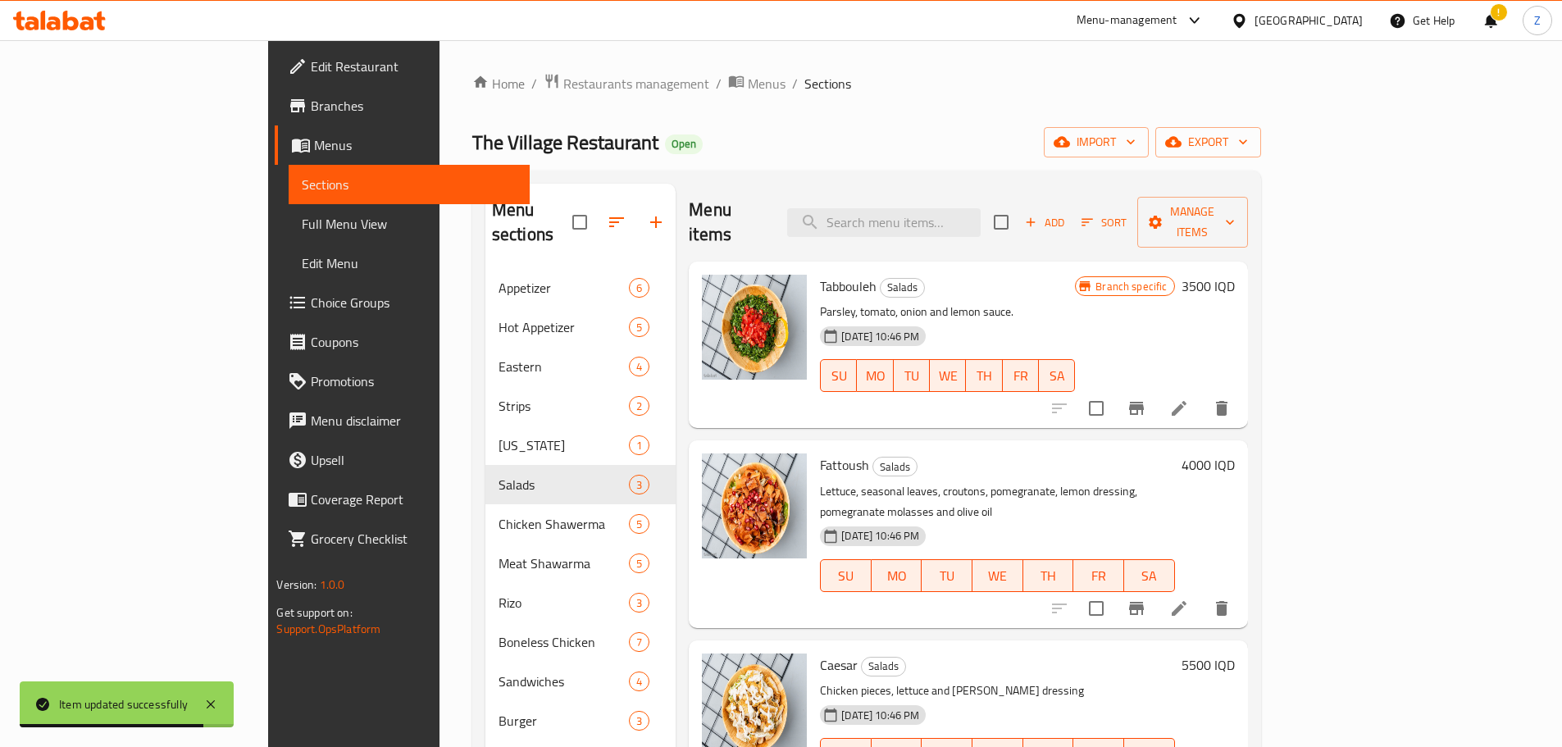
click at [1235, 275] on h6 "3500 IQD" at bounding box center [1208, 286] width 53 height 23
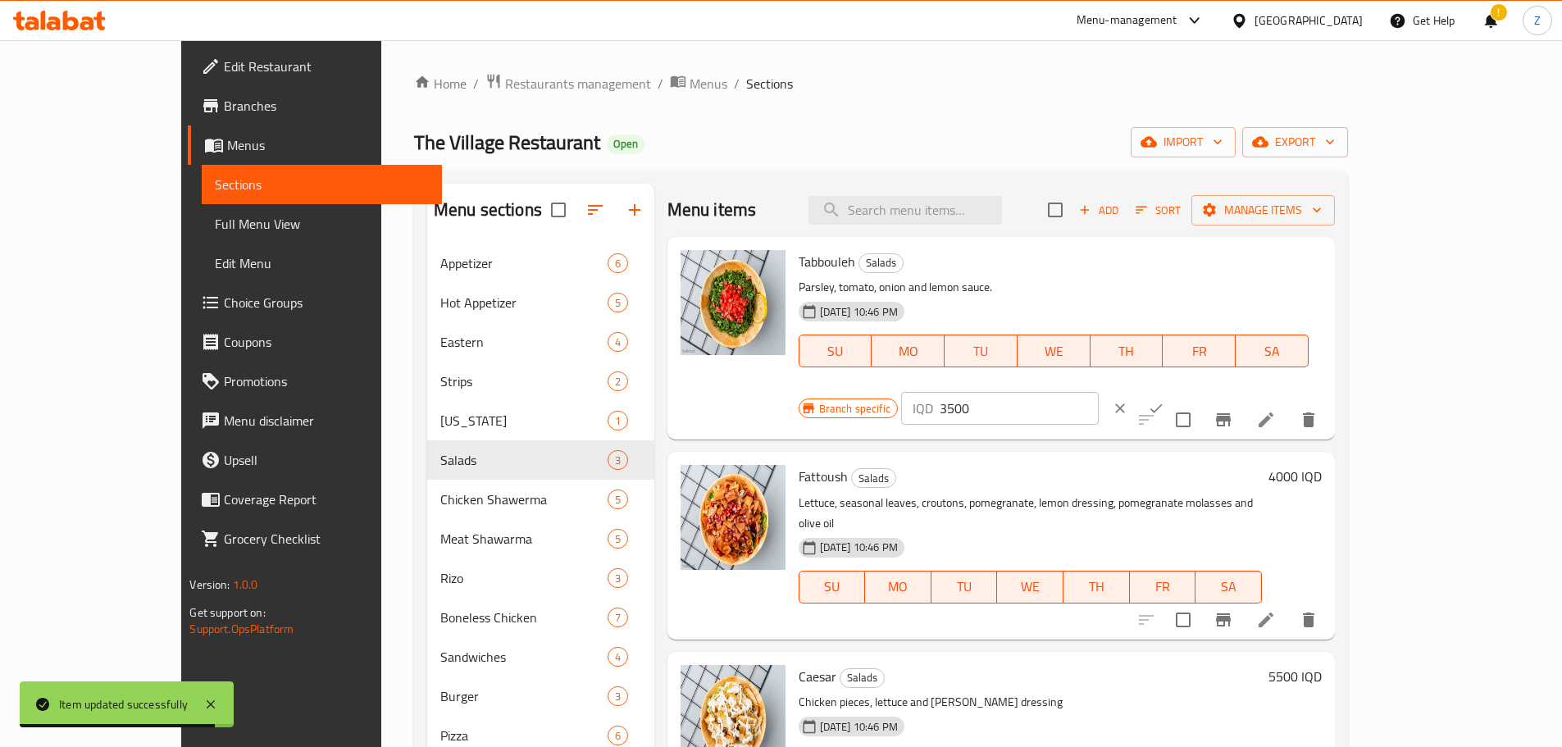
click at [1099, 392] on div "IQD 3500 ​" at bounding box center [1000, 408] width 198 height 33
click at [1099, 392] on input "3500" at bounding box center [1019, 408] width 159 height 33
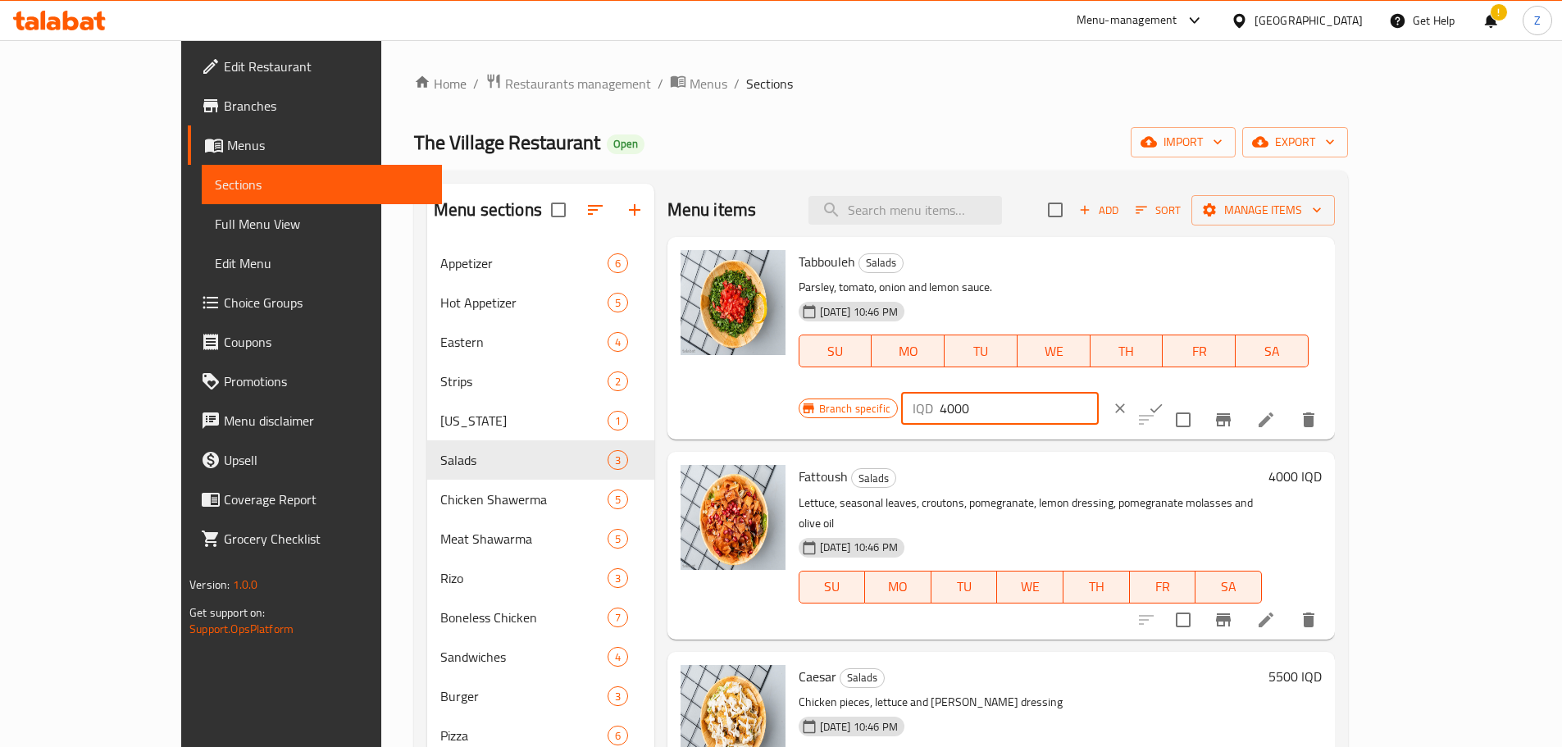
click at [1099, 392] on input "4000" at bounding box center [1019, 408] width 159 height 33
type input "4000"
click at [1165, 400] on icon "ok" at bounding box center [1156, 408] width 16 height 16
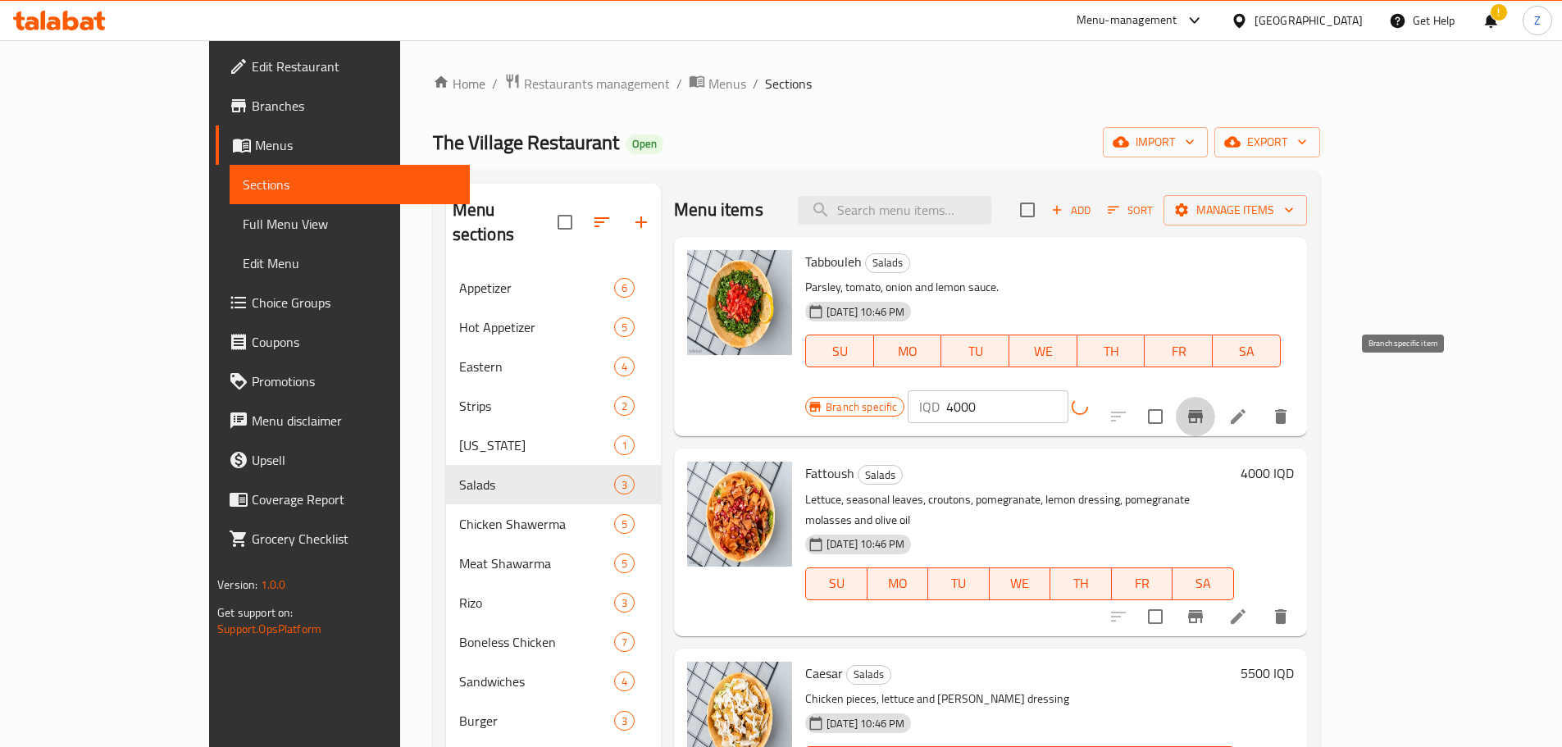
click at [1215, 397] on button "Branch-specific-item" at bounding box center [1195, 416] width 39 height 39
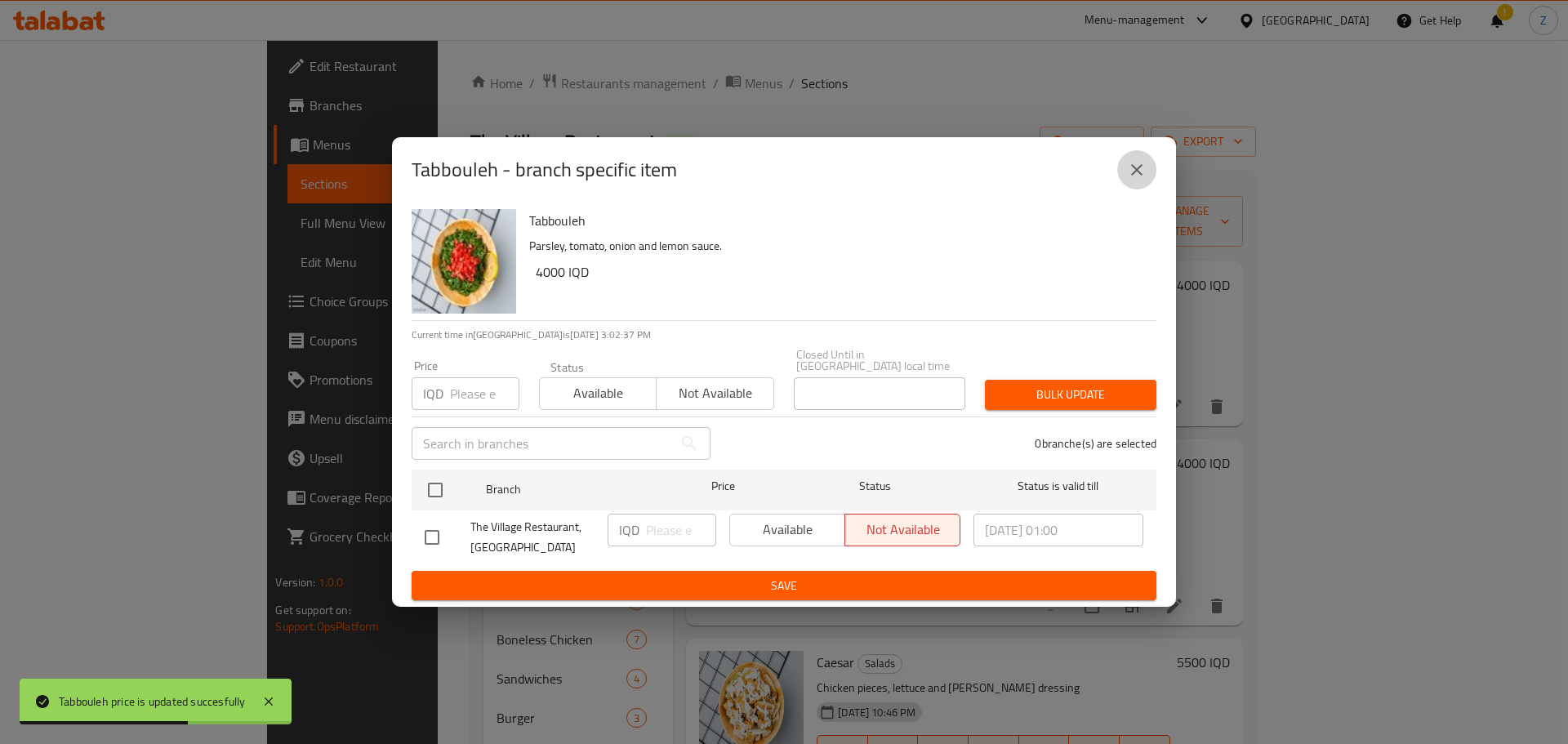
click at [1147, 175] on button "close" at bounding box center [1136, 169] width 39 height 39
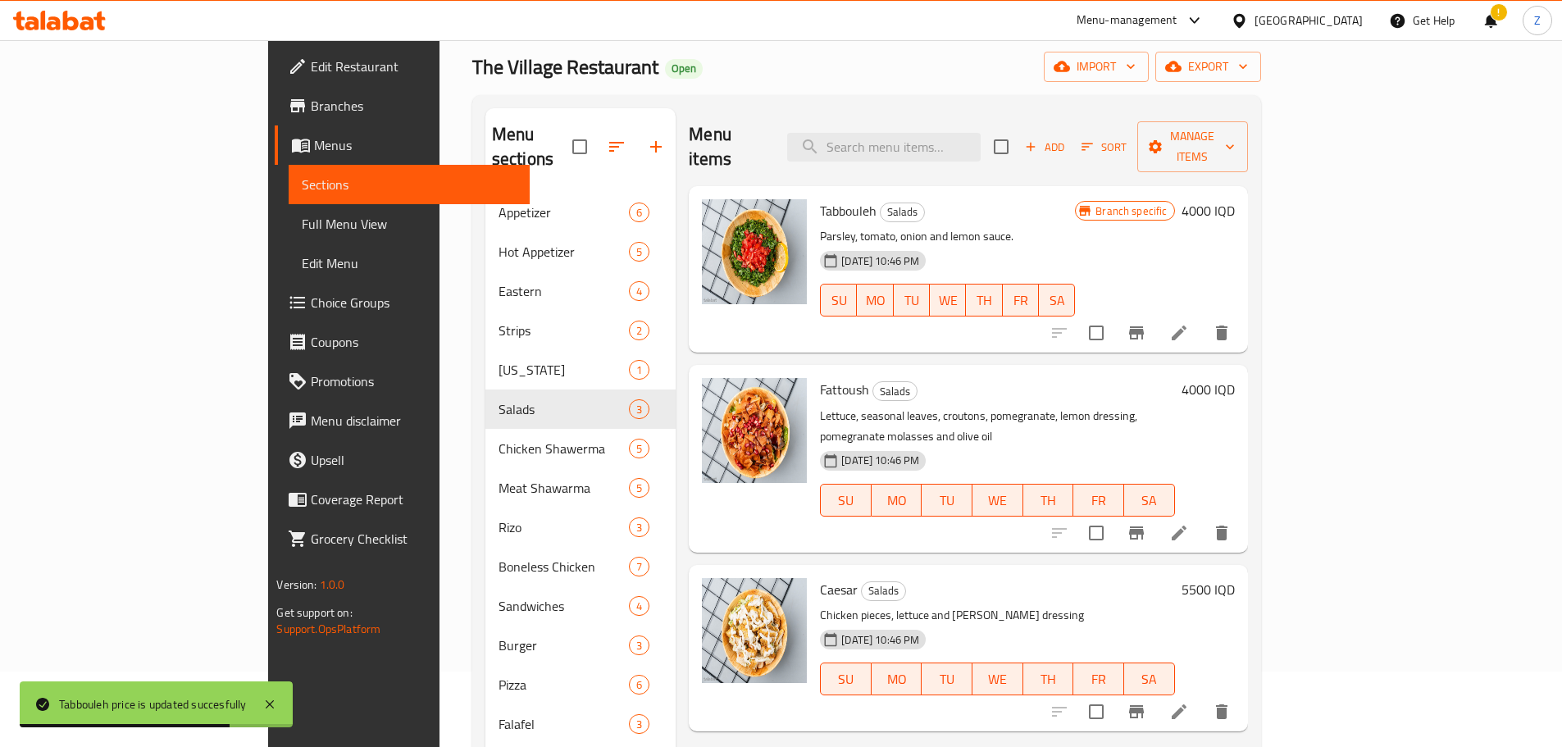
scroll to position [230, 0]
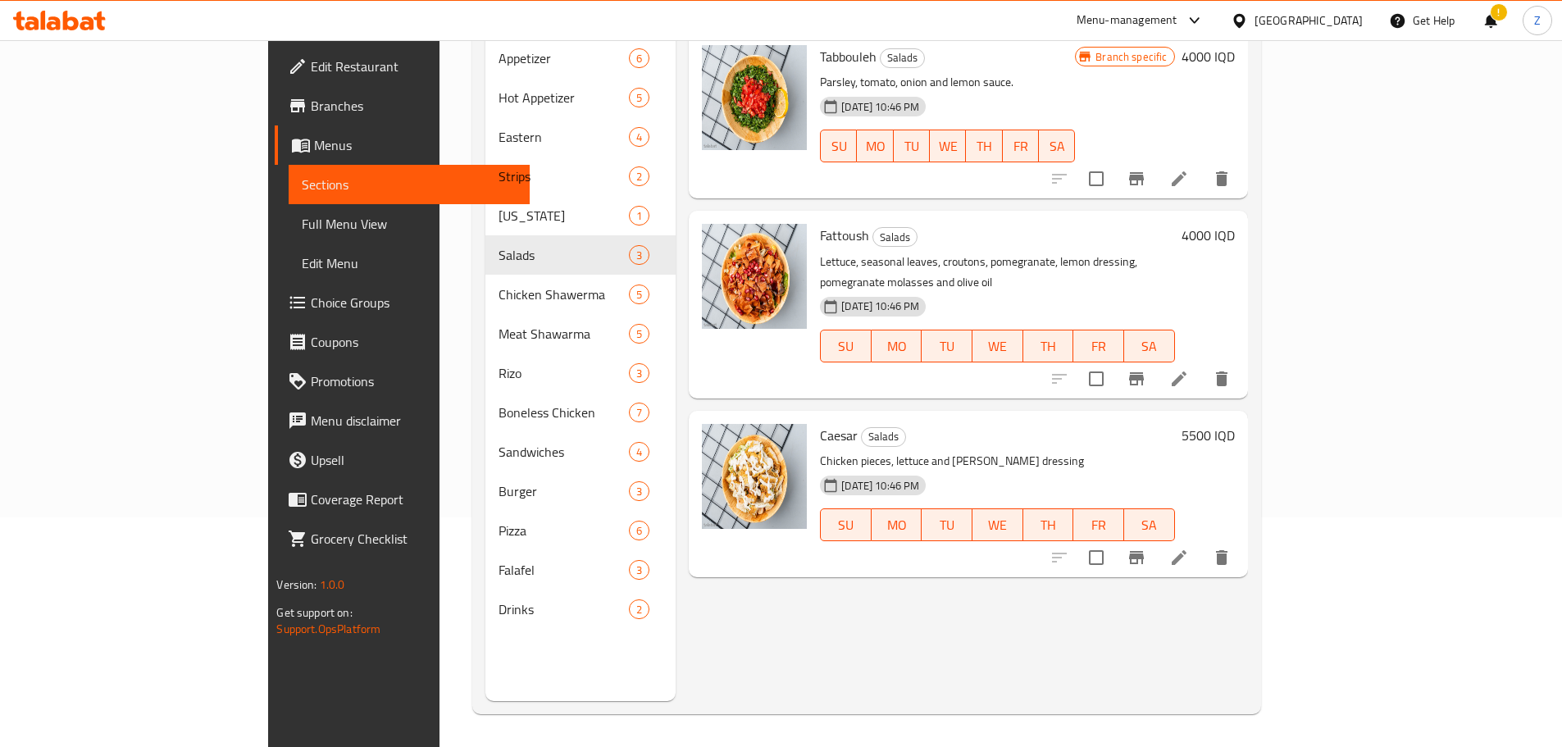
click at [1235, 224] on h6 "4000 IQD" at bounding box center [1208, 235] width 53 height 23
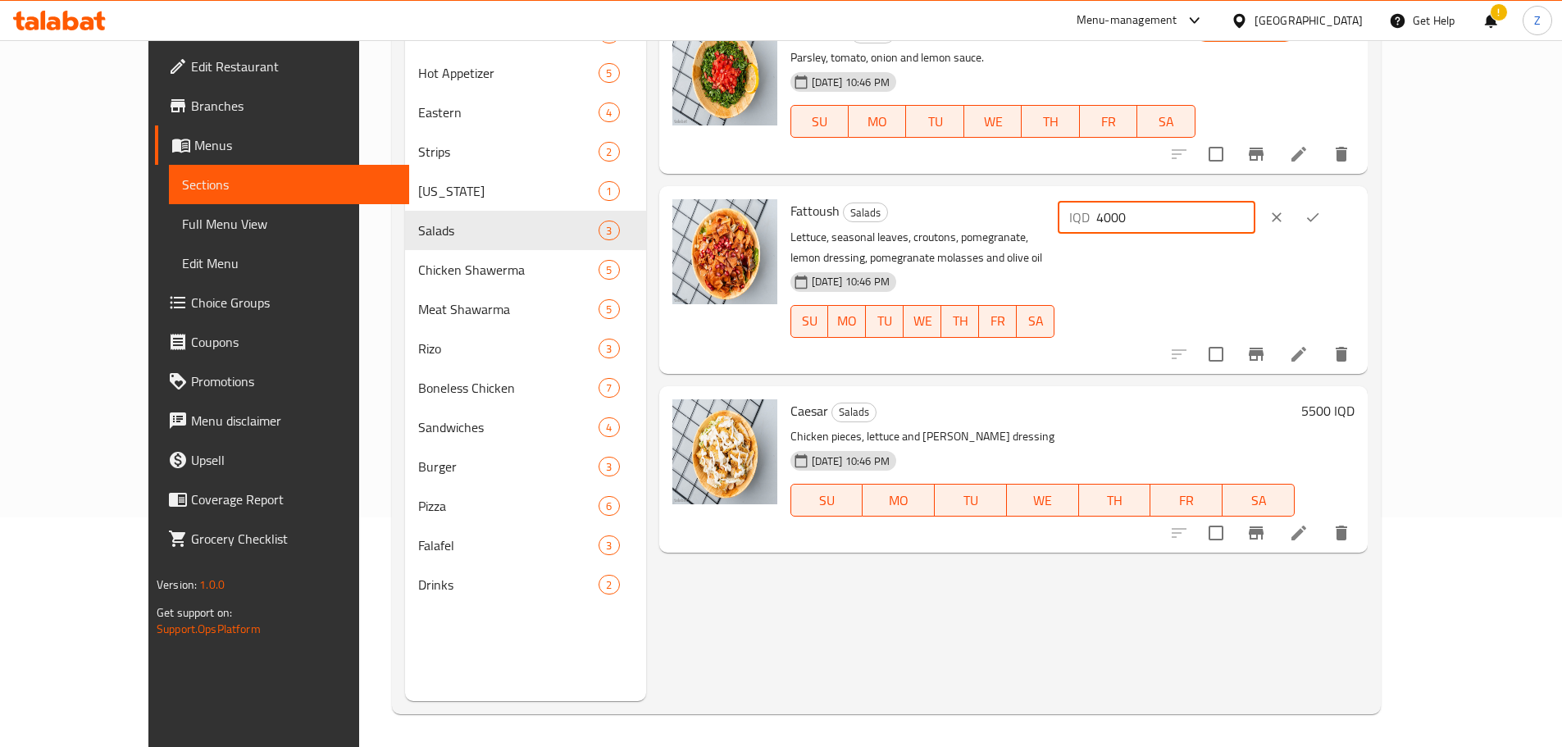
drag, startPoint x: 1288, startPoint y: 217, endPoint x: 1275, endPoint y: 218, distance: 13.2
click at [1256, 218] on div "IQD 4000 ​" at bounding box center [1157, 217] width 198 height 33
type input "5000"
click at [1321, 216] on icon "ok" at bounding box center [1313, 217] width 16 height 16
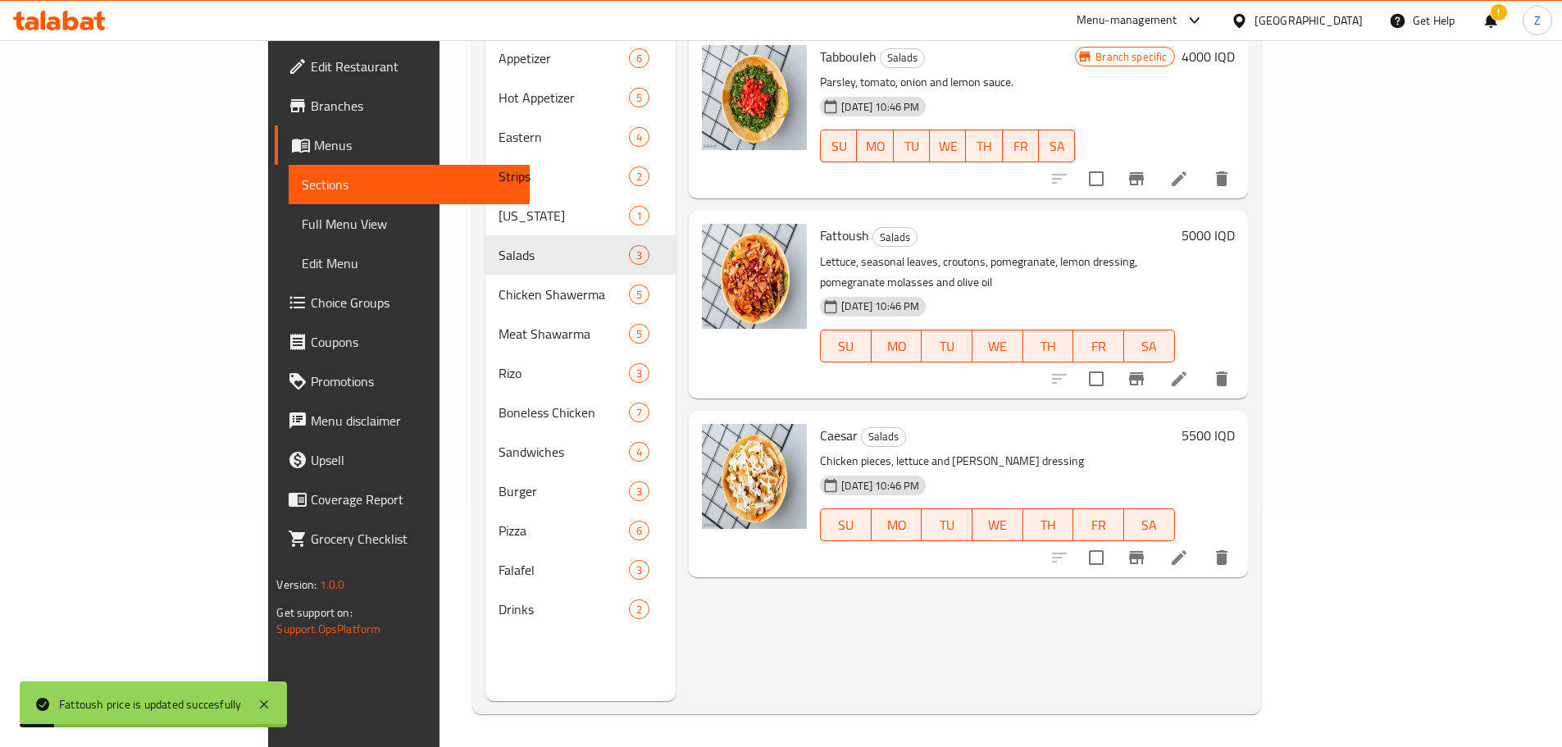
click at [1235, 424] on h6 "5500 IQD" at bounding box center [1208, 435] width 53 height 23
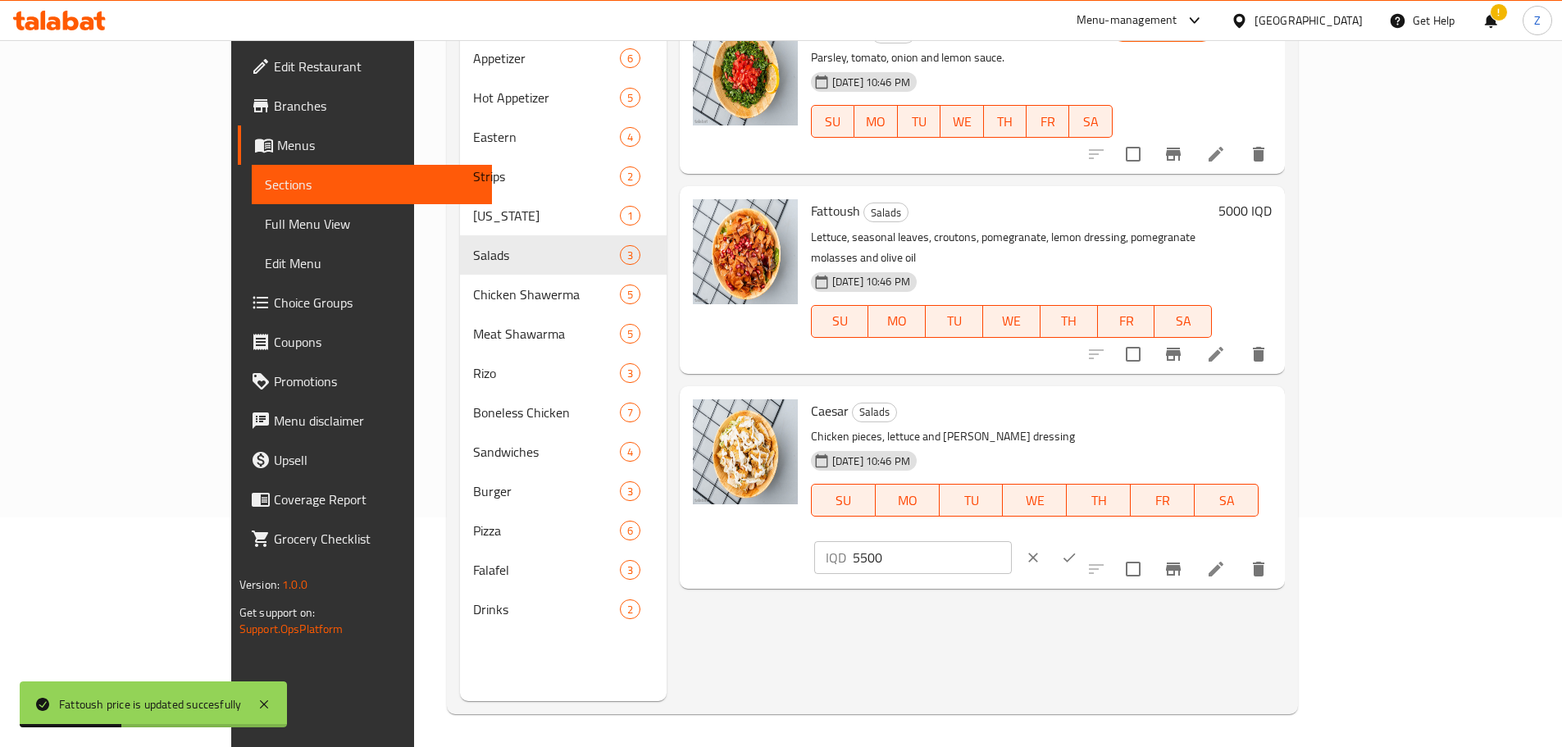
click at [1088, 540] on button "ok" at bounding box center [1069, 558] width 36 height 36
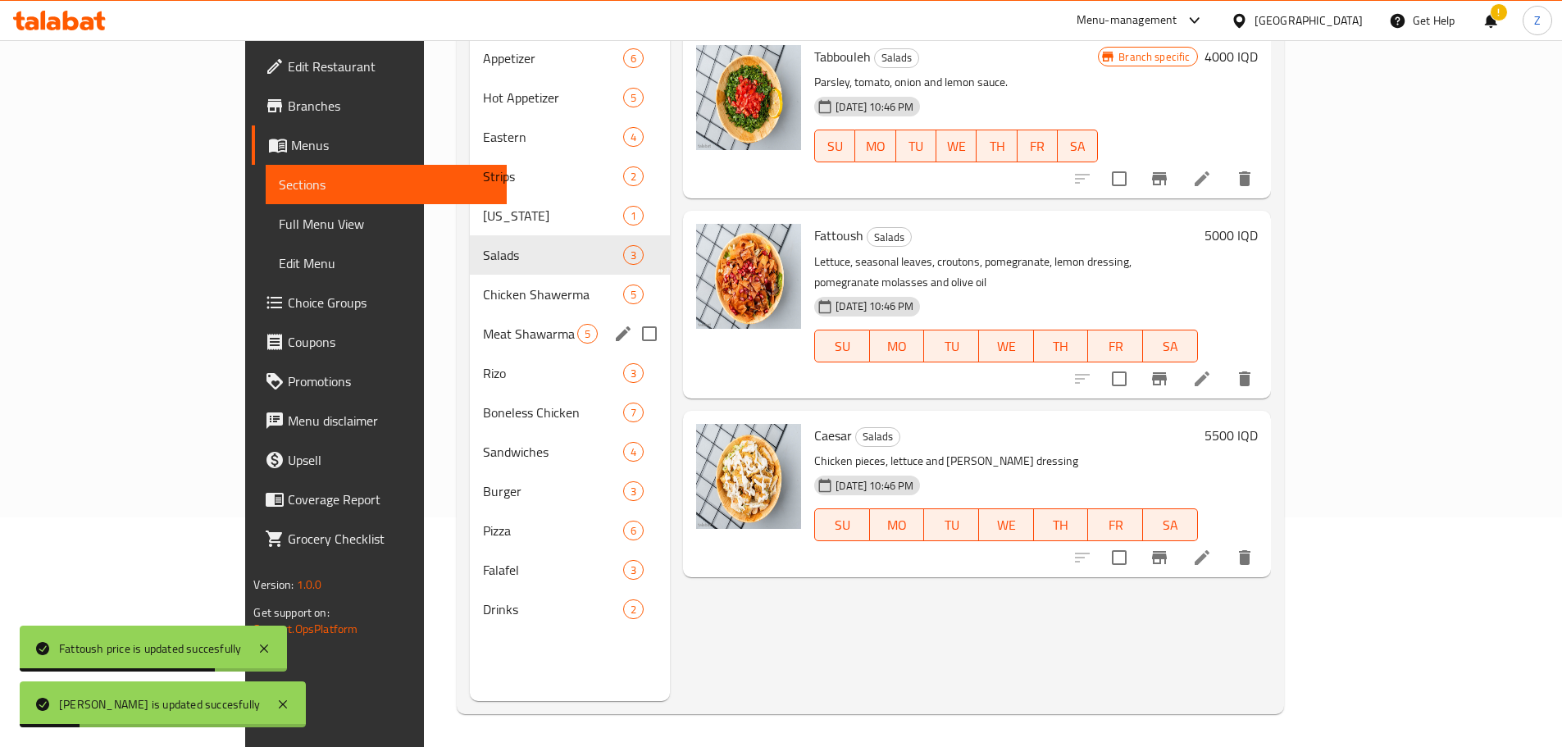
click at [470, 282] on div "Chicken Shawerma 5" at bounding box center [570, 294] width 200 height 39
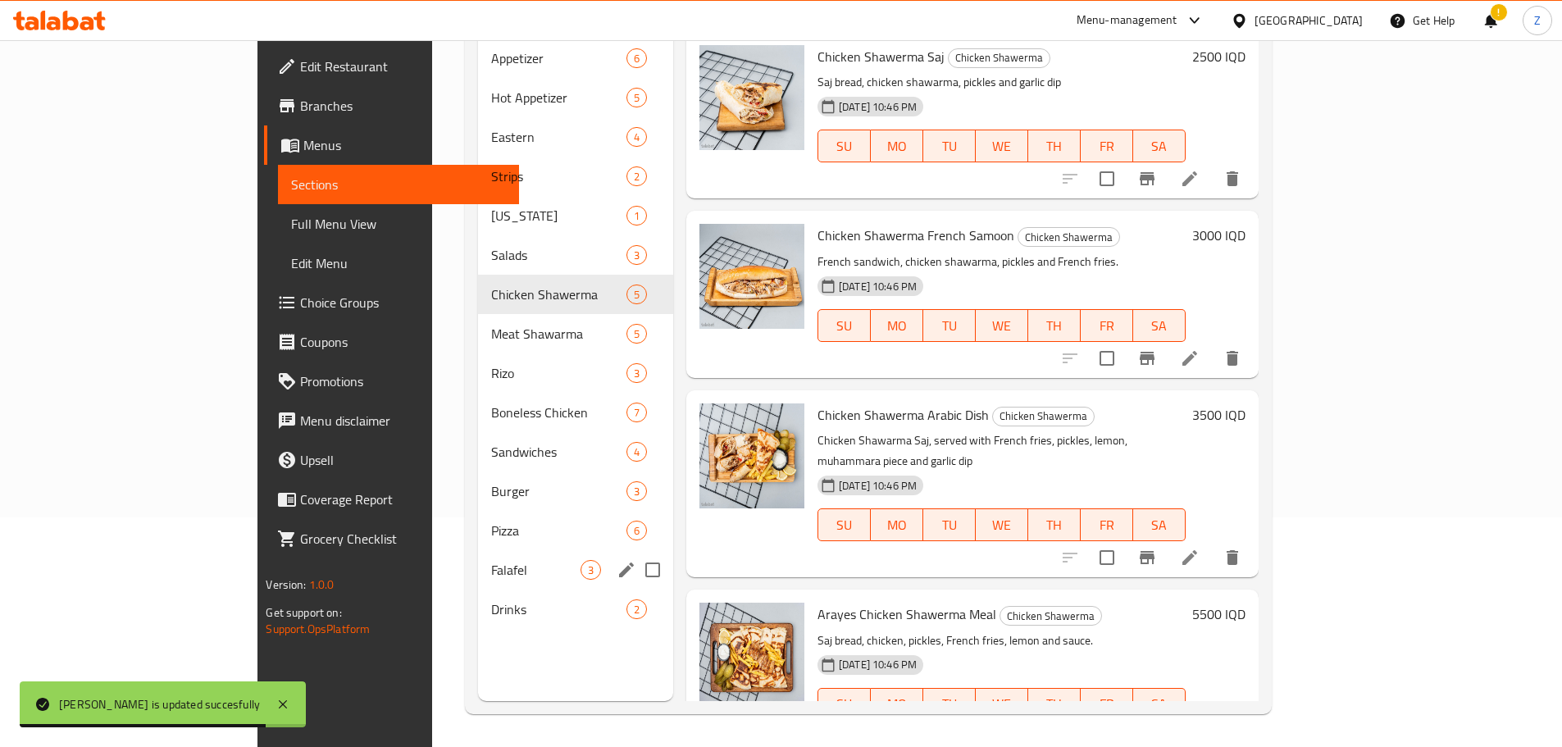
click at [478, 559] on div "Falafel 3" at bounding box center [575, 569] width 195 height 39
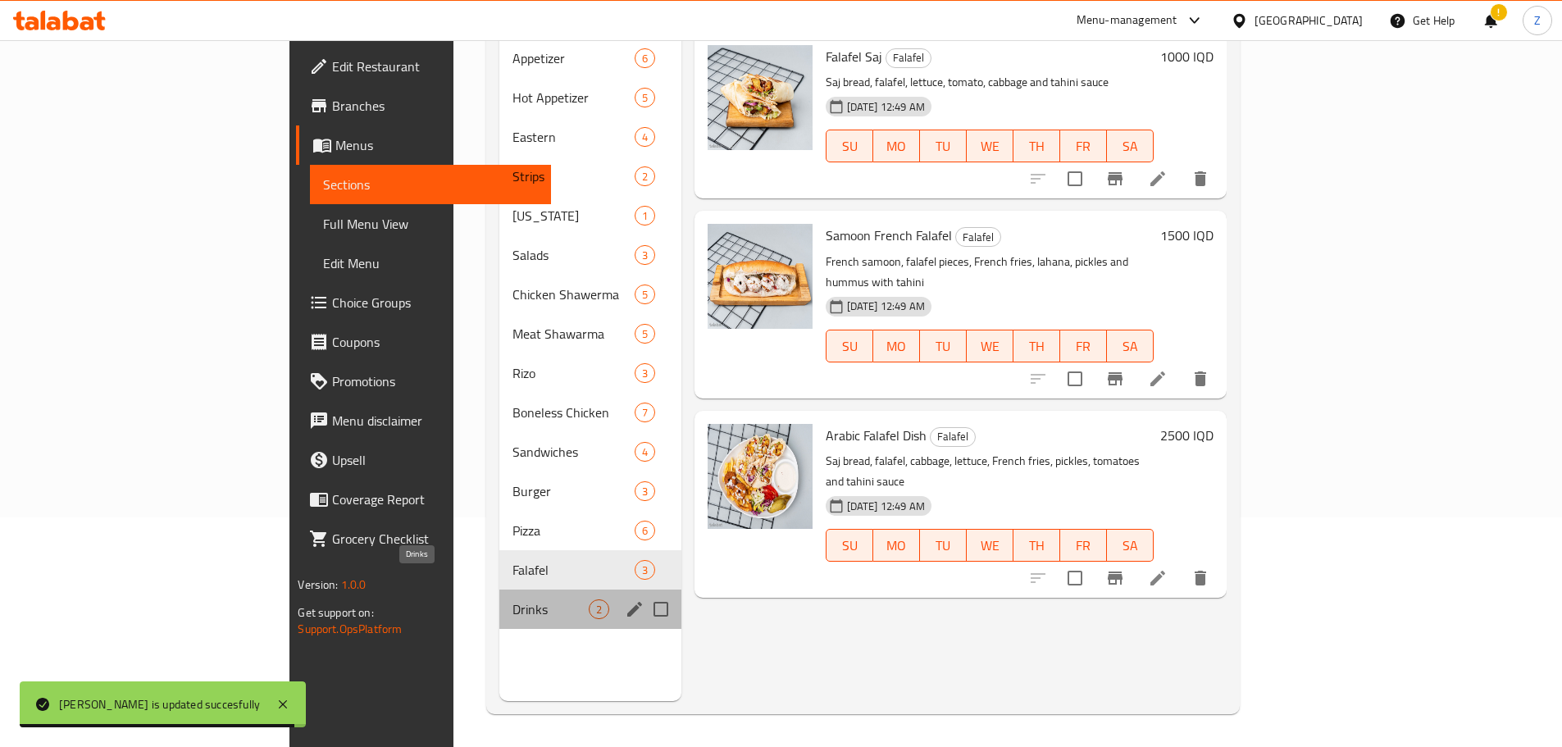
click at [513, 600] on span "Drinks" at bounding box center [550, 610] width 75 height 20
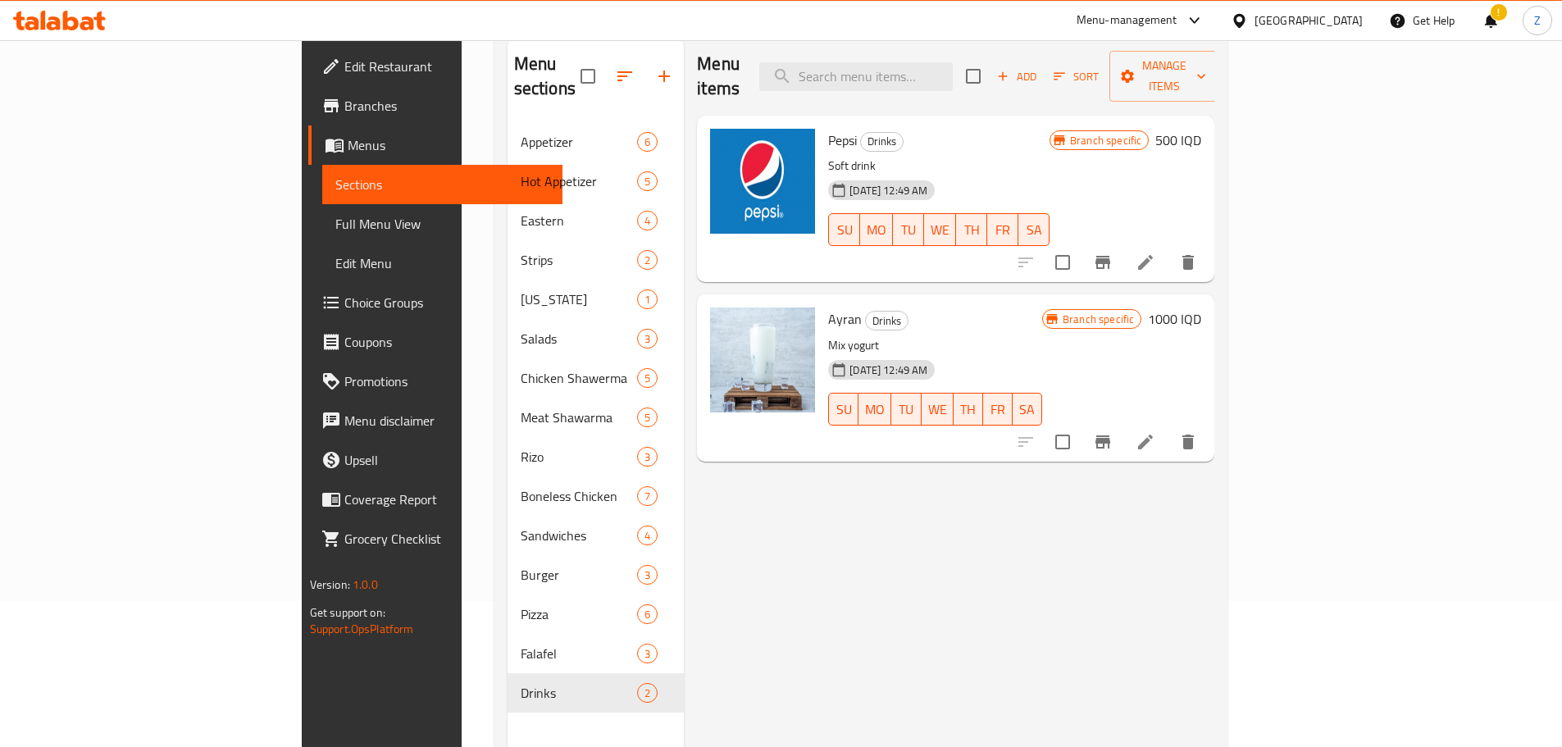
scroll to position [66, 0]
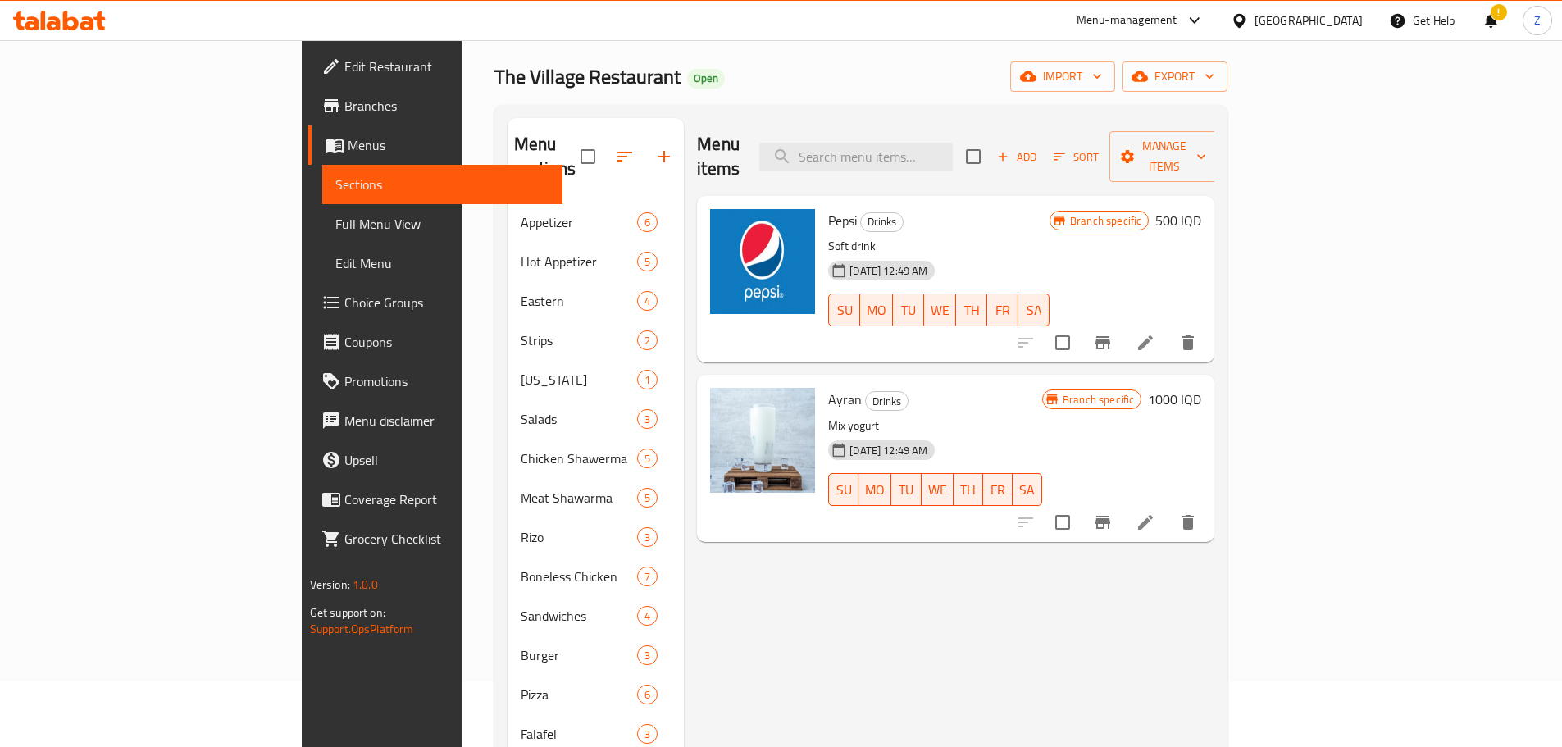
click at [1202, 209] on h6 "500 IQD" at bounding box center [1179, 220] width 46 height 23
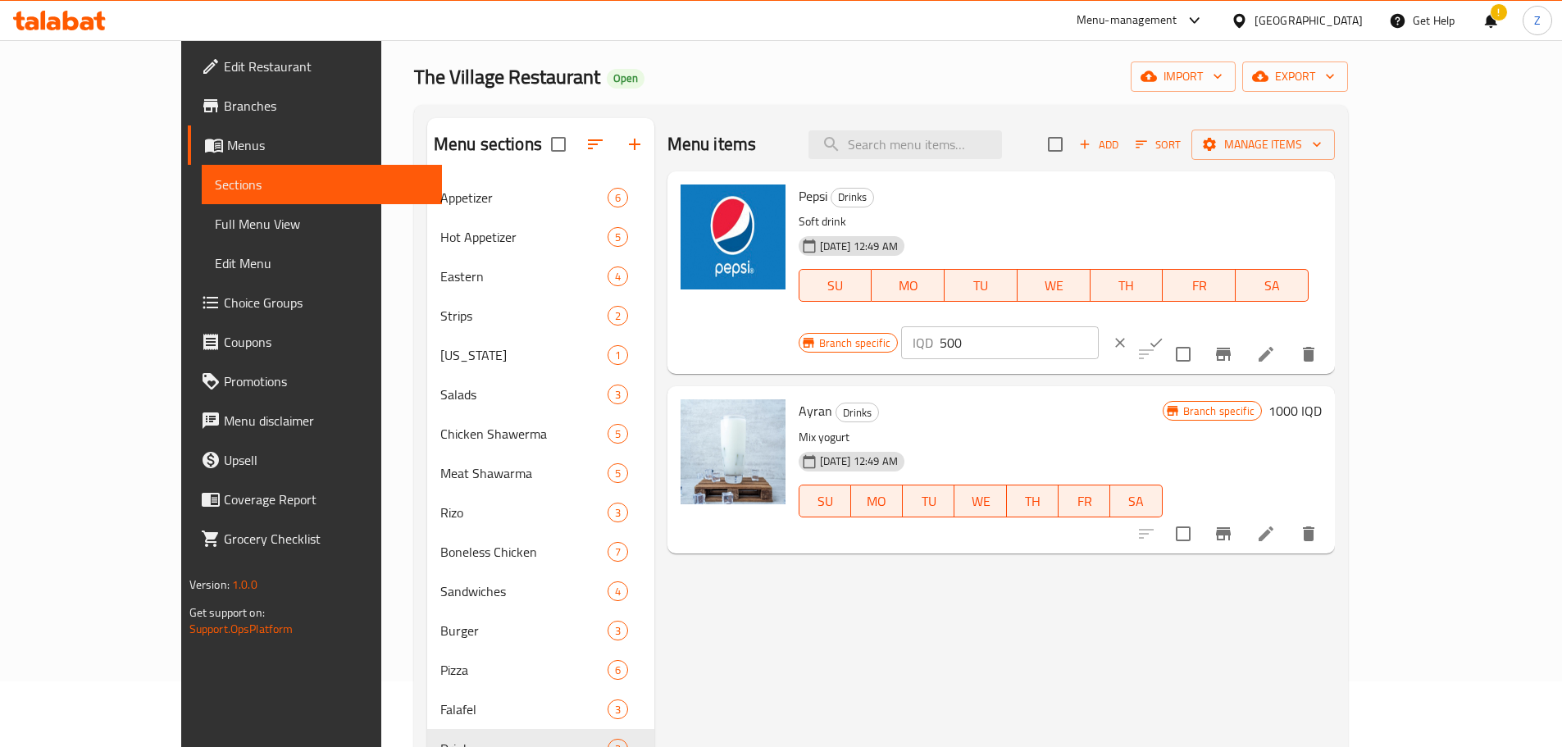
click at [1099, 326] on input "500" at bounding box center [1019, 342] width 159 height 33
type input "1000"
click at [1165, 335] on icon "ok" at bounding box center [1156, 343] width 16 height 16
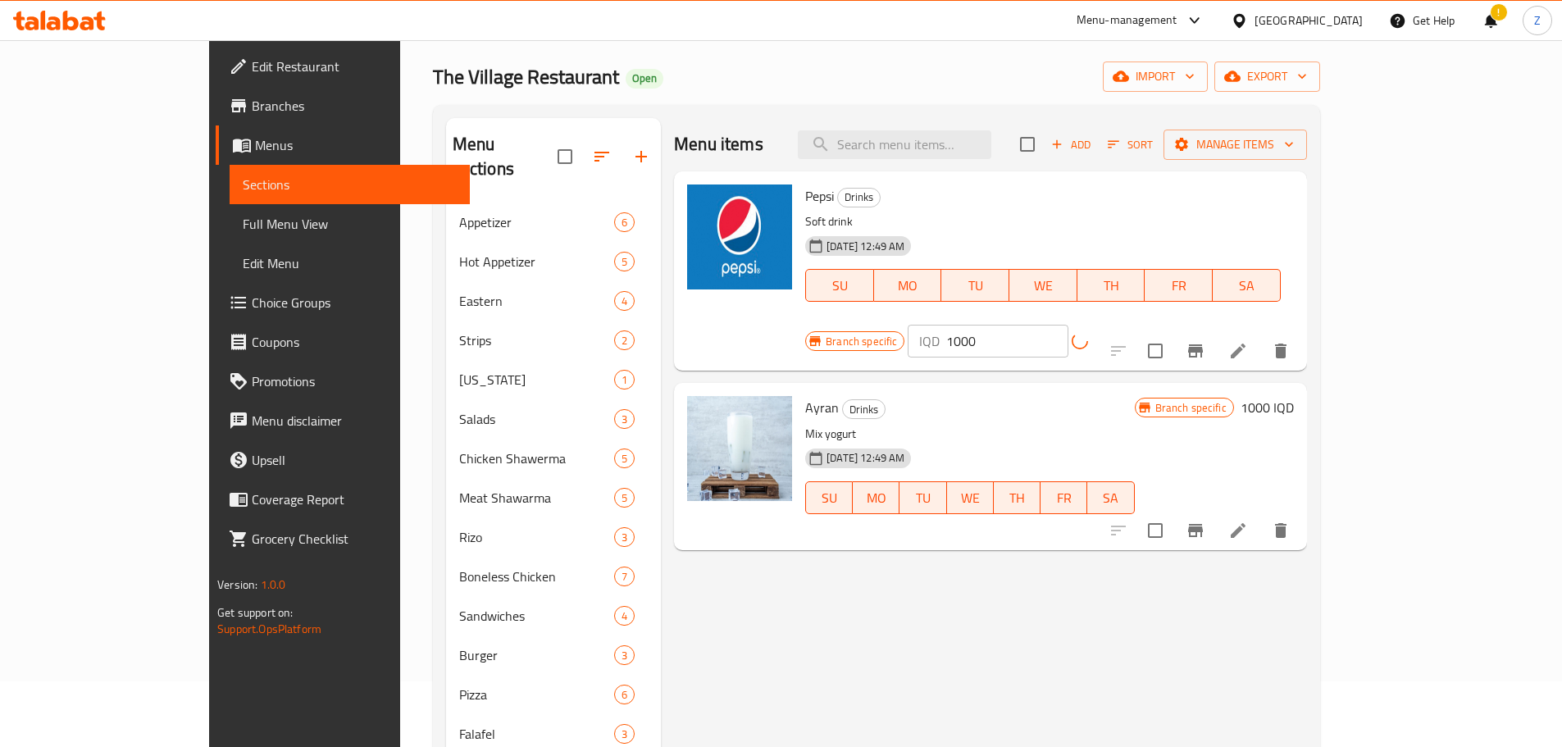
click at [1206, 341] on icon "Branch-specific-item" at bounding box center [1196, 351] width 20 height 20
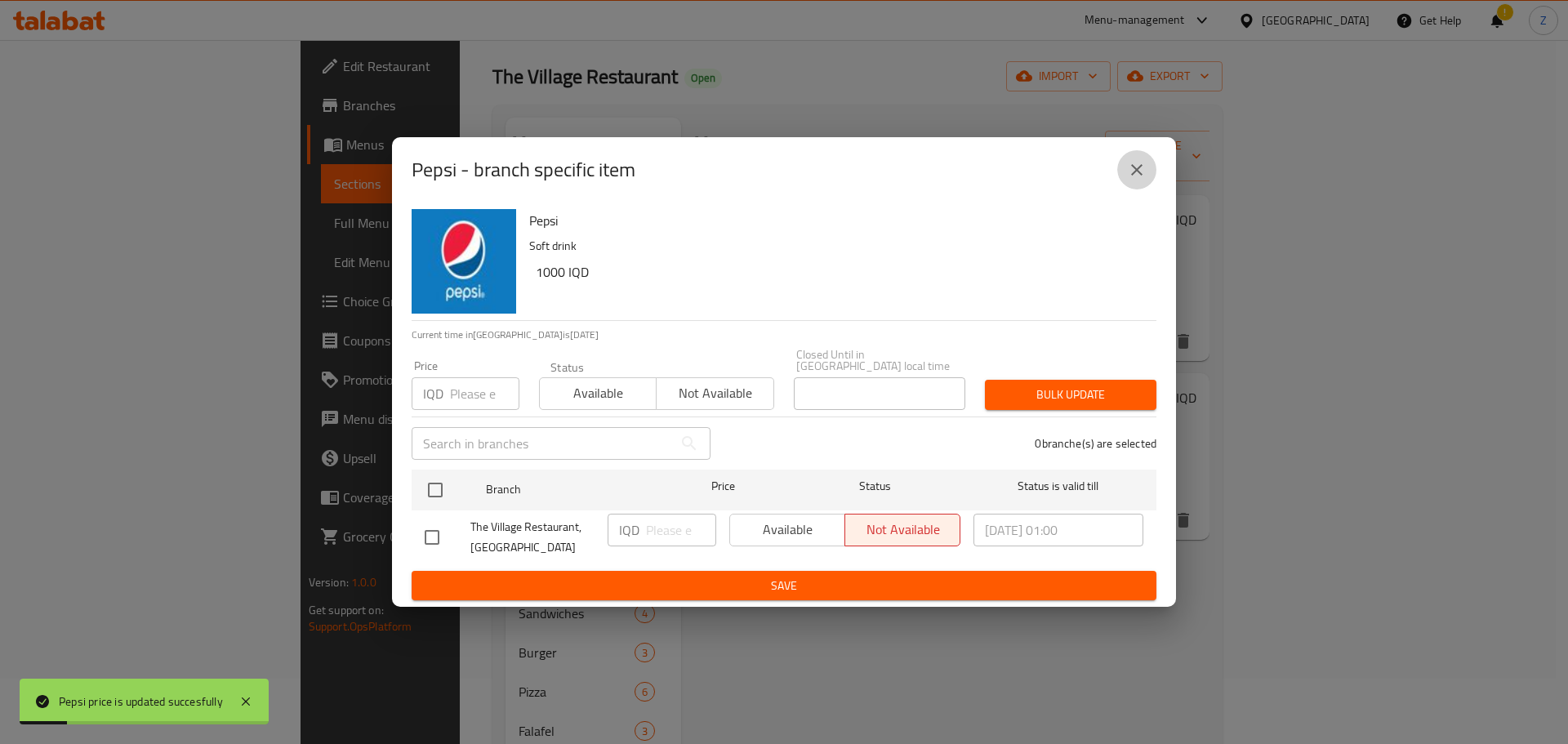
click at [1138, 162] on button "close" at bounding box center [1136, 169] width 39 height 39
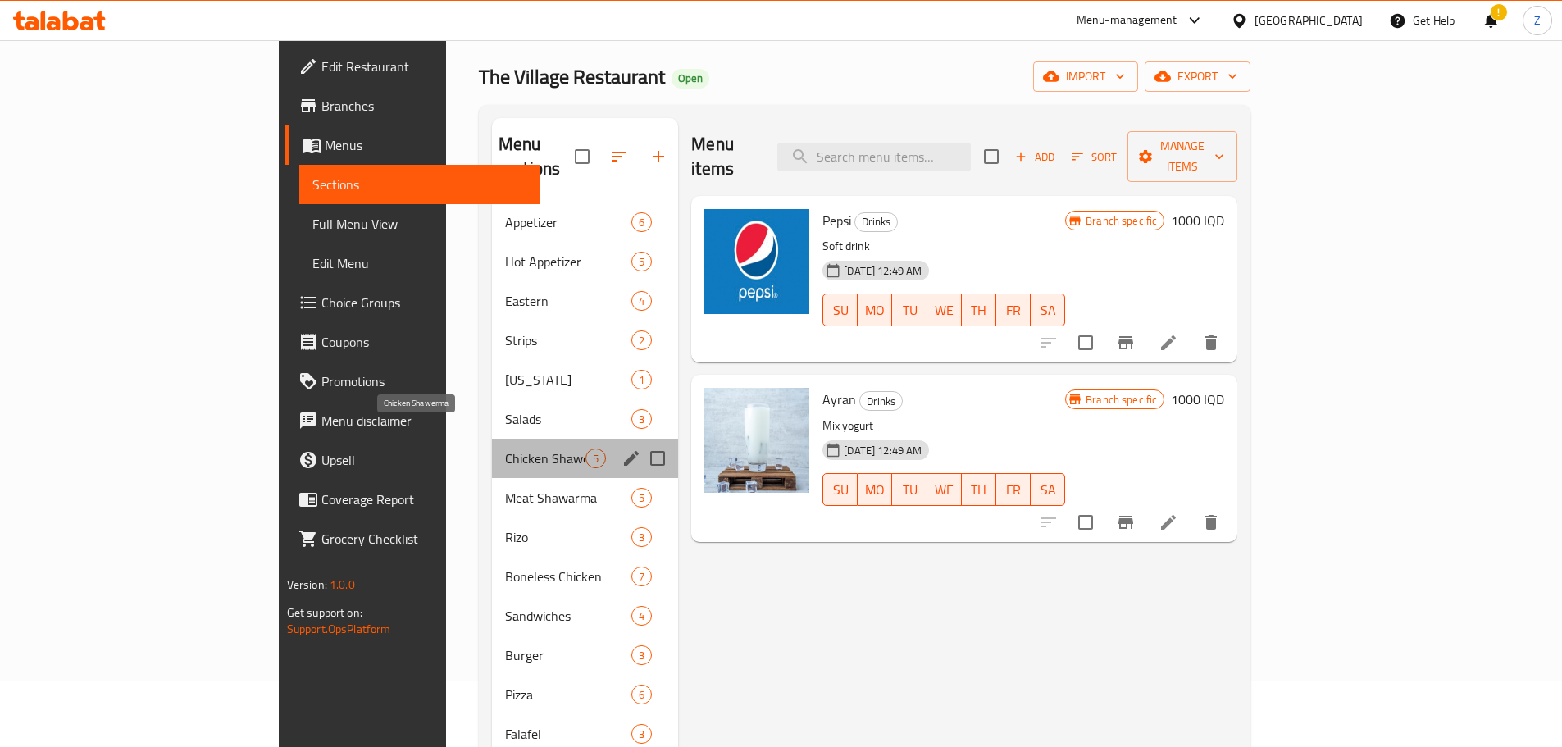
click at [505, 449] on span "Chicken Shawerma" at bounding box center [545, 459] width 80 height 20
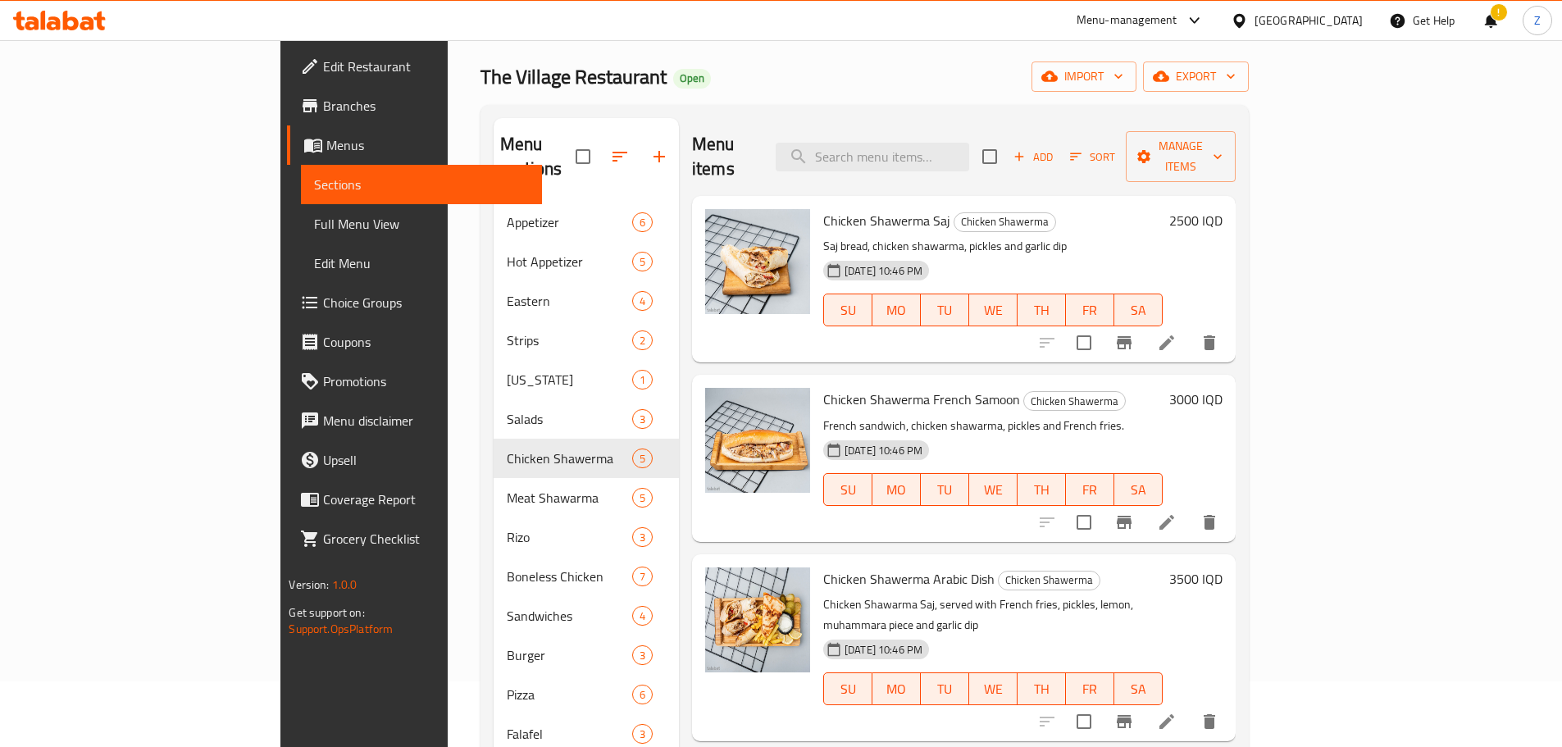
click at [1223, 209] on h6 "2500 IQD" at bounding box center [1196, 220] width 53 height 23
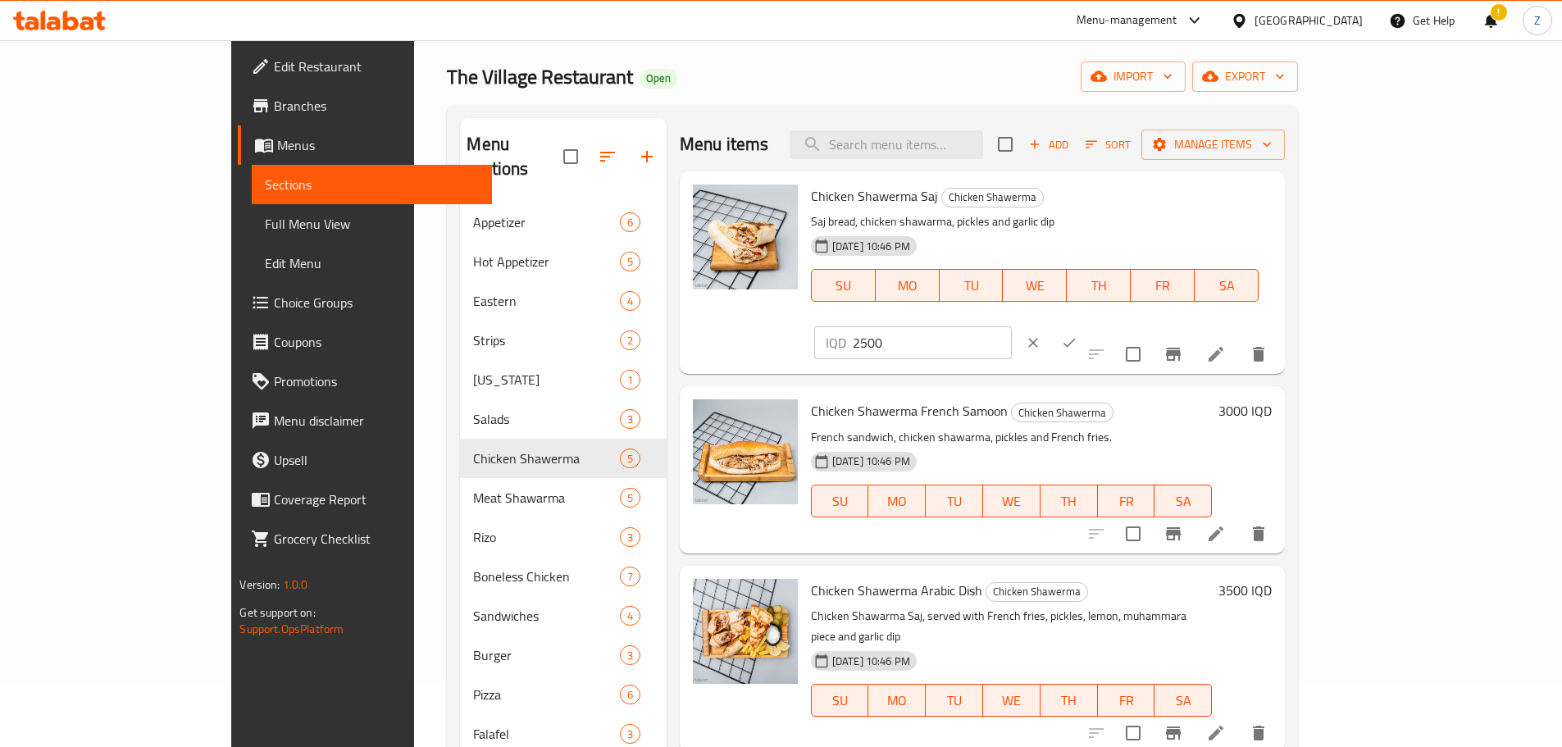
click at [1012, 326] on input "2500" at bounding box center [932, 342] width 159 height 33
type input "3000"
drag, startPoint x: 1456, startPoint y: 206, endPoint x: 1436, endPoint y: 353, distance: 148.9
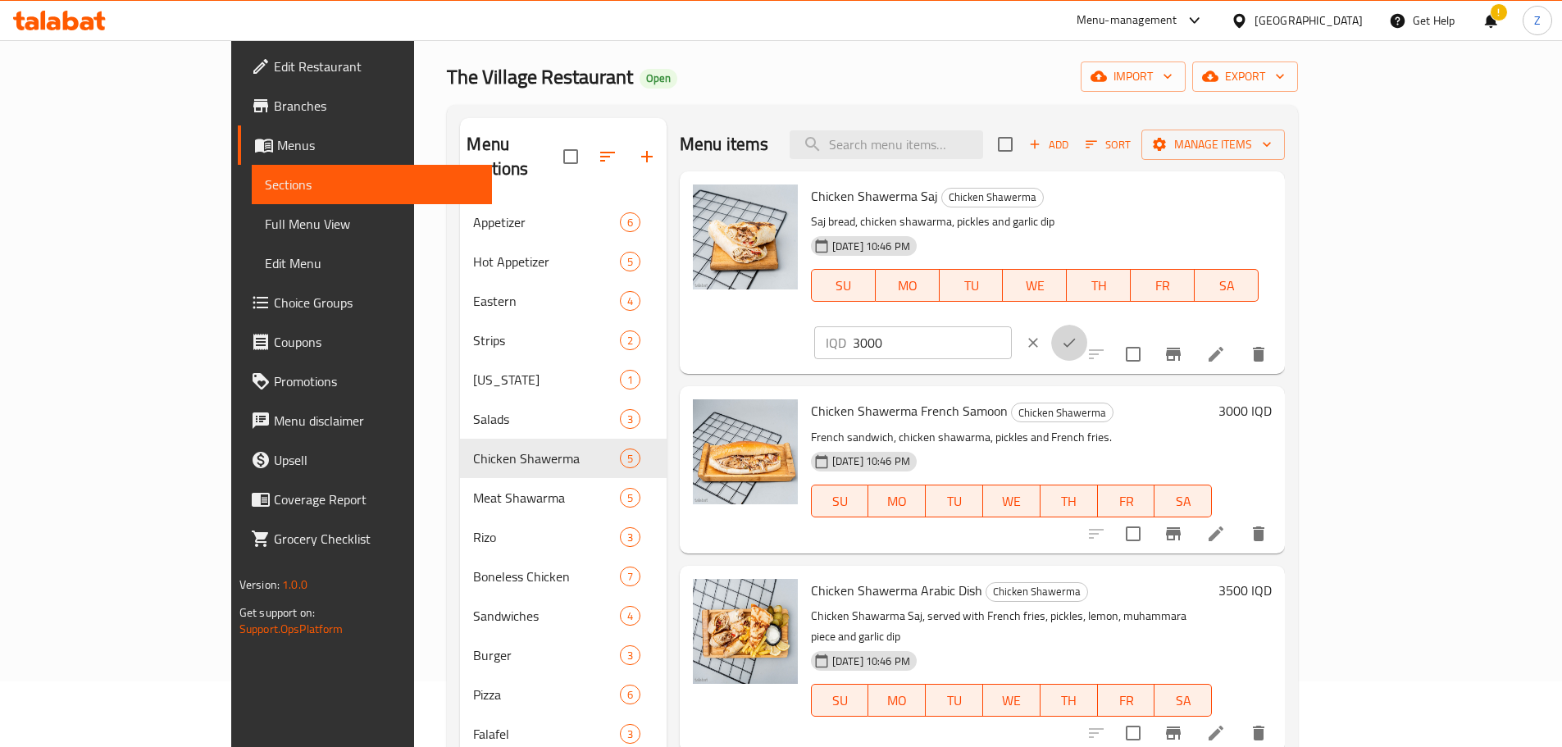
click at [1088, 325] on button "ok" at bounding box center [1069, 343] width 36 height 36
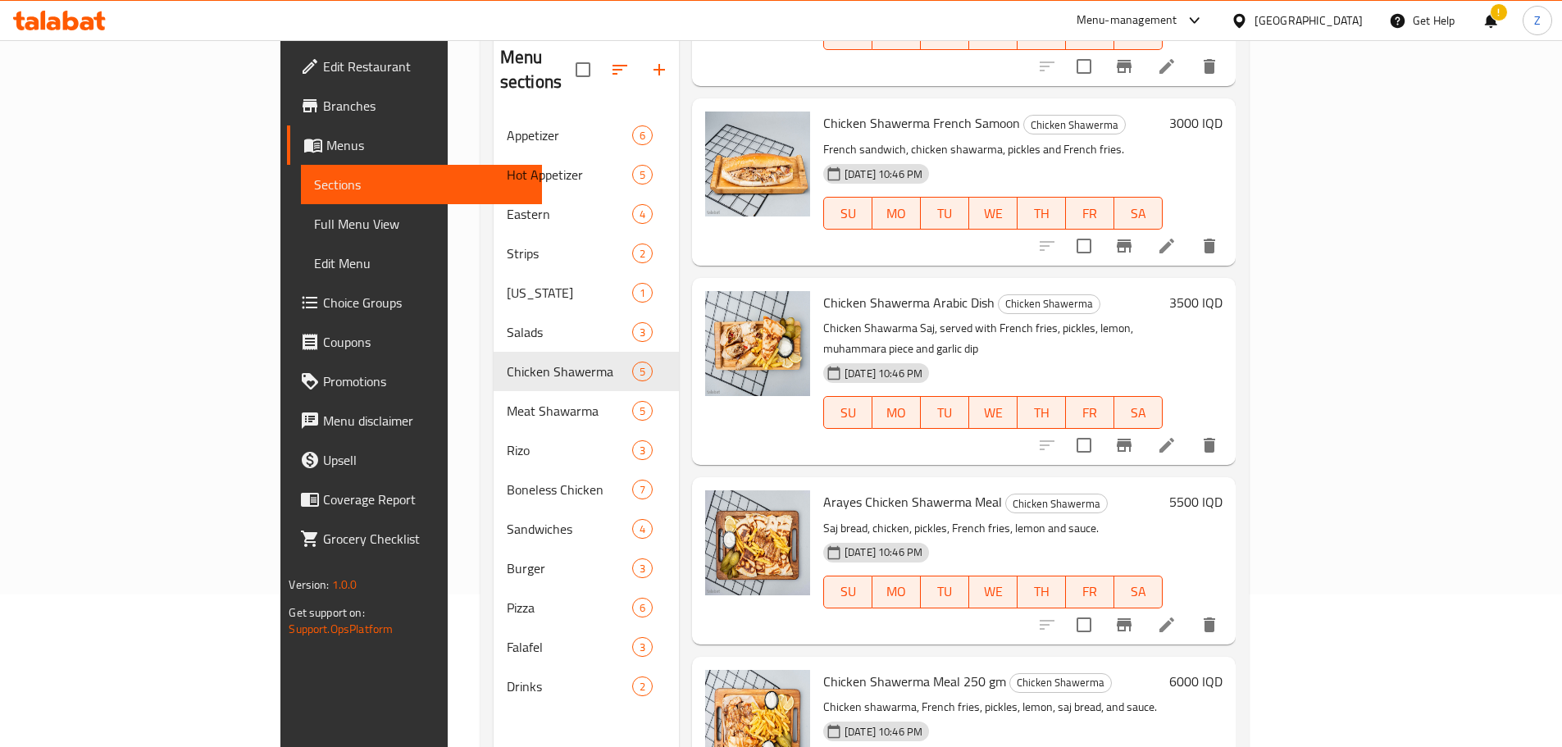
scroll to position [230, 0]
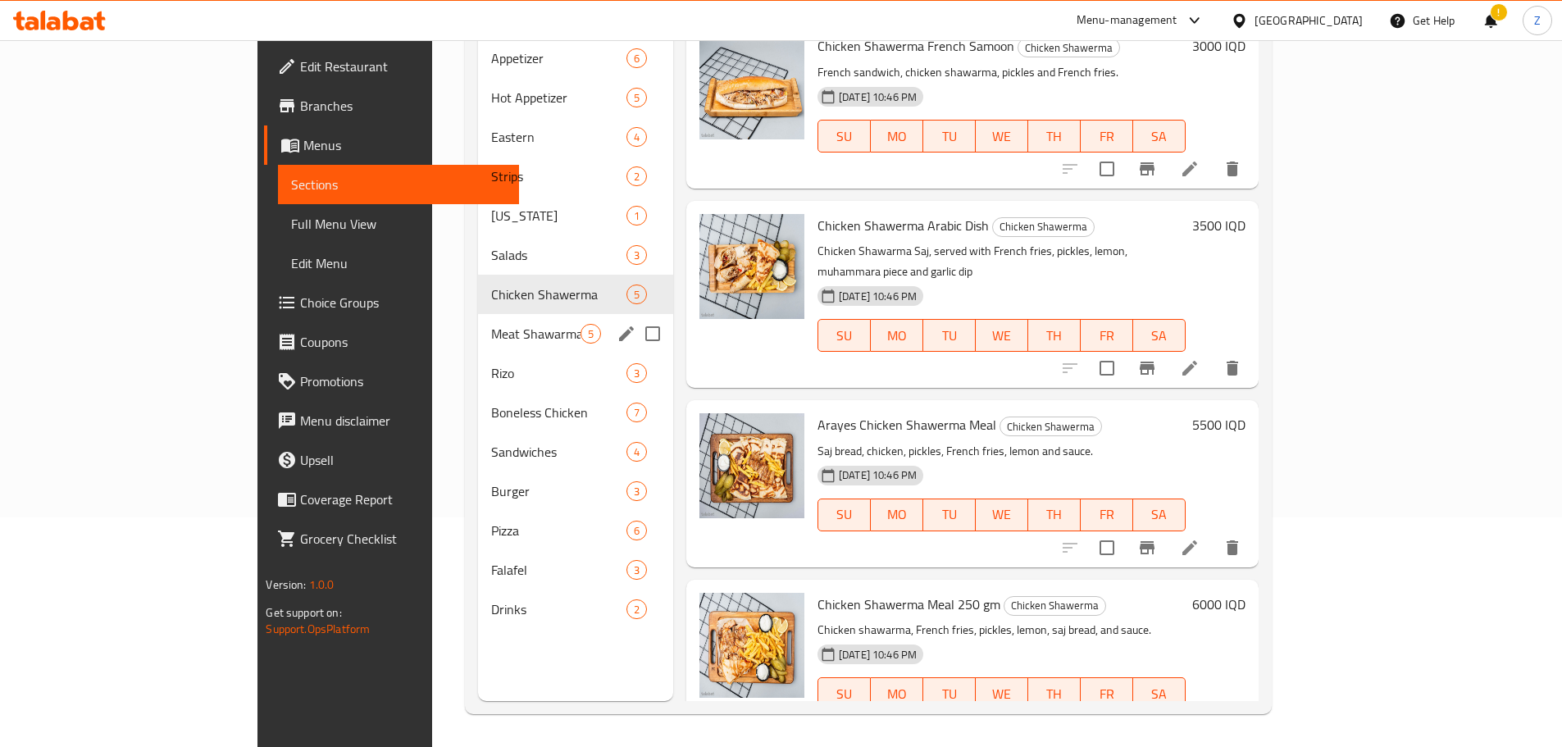
click at [478, 321] on div "Meat Shawarma 5" at bounding box center [575, 333] width 195 height 39
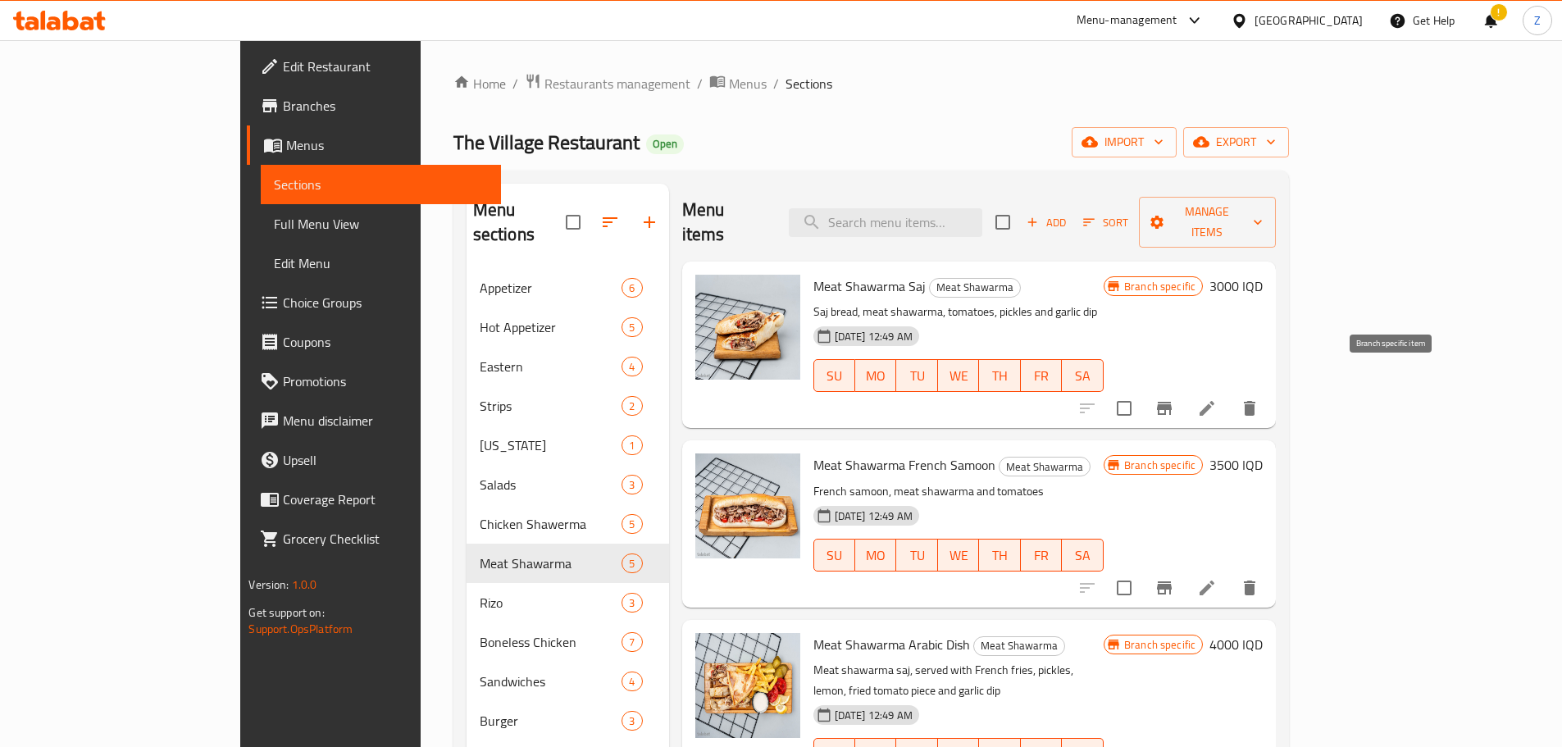
click at [1172, 402] on icon "Branch-specific-item" at bounding box center [1164, 408] width 15 height 13
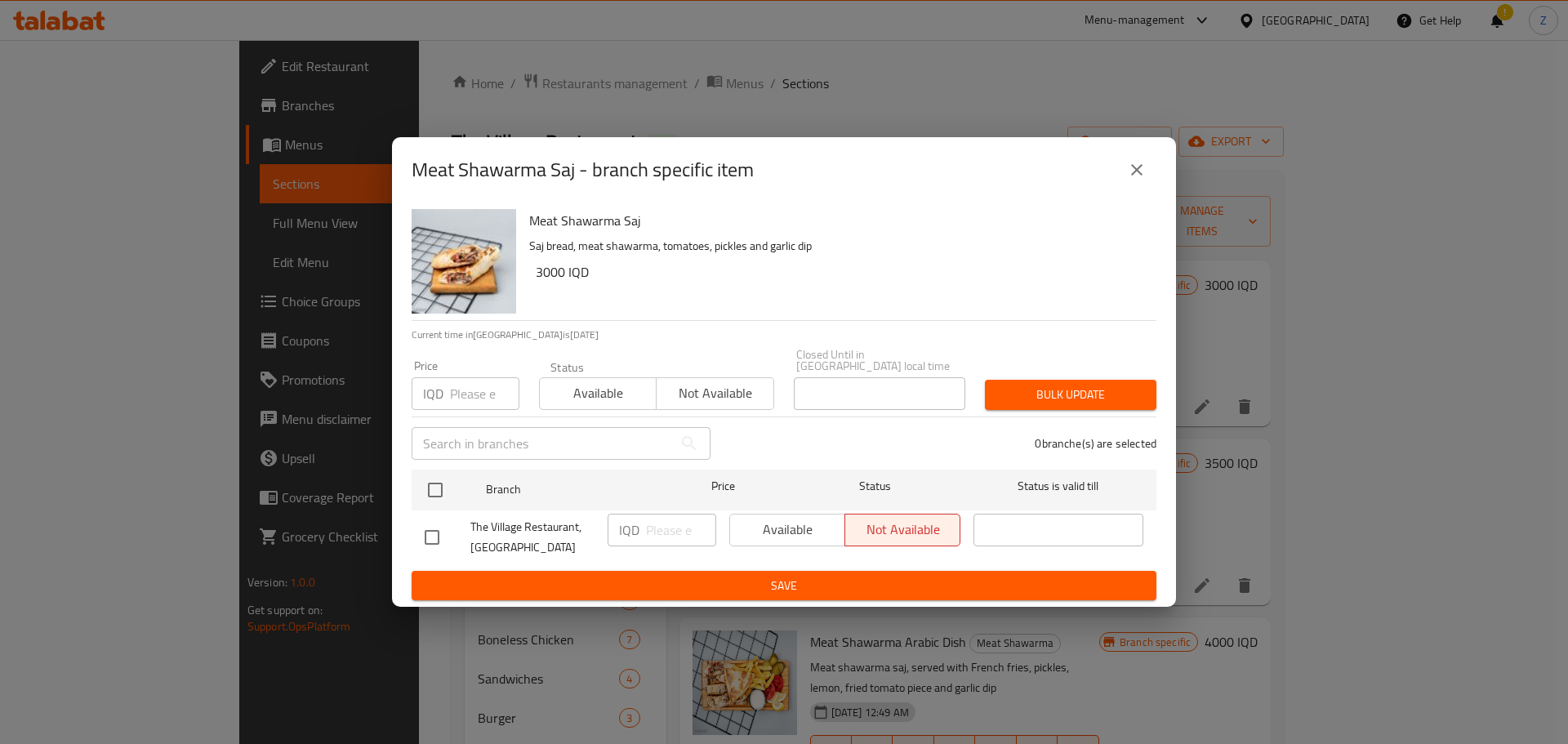
click at [1139, 167] on icon "close" at bounding box center [1137, 170] width 20 height 20
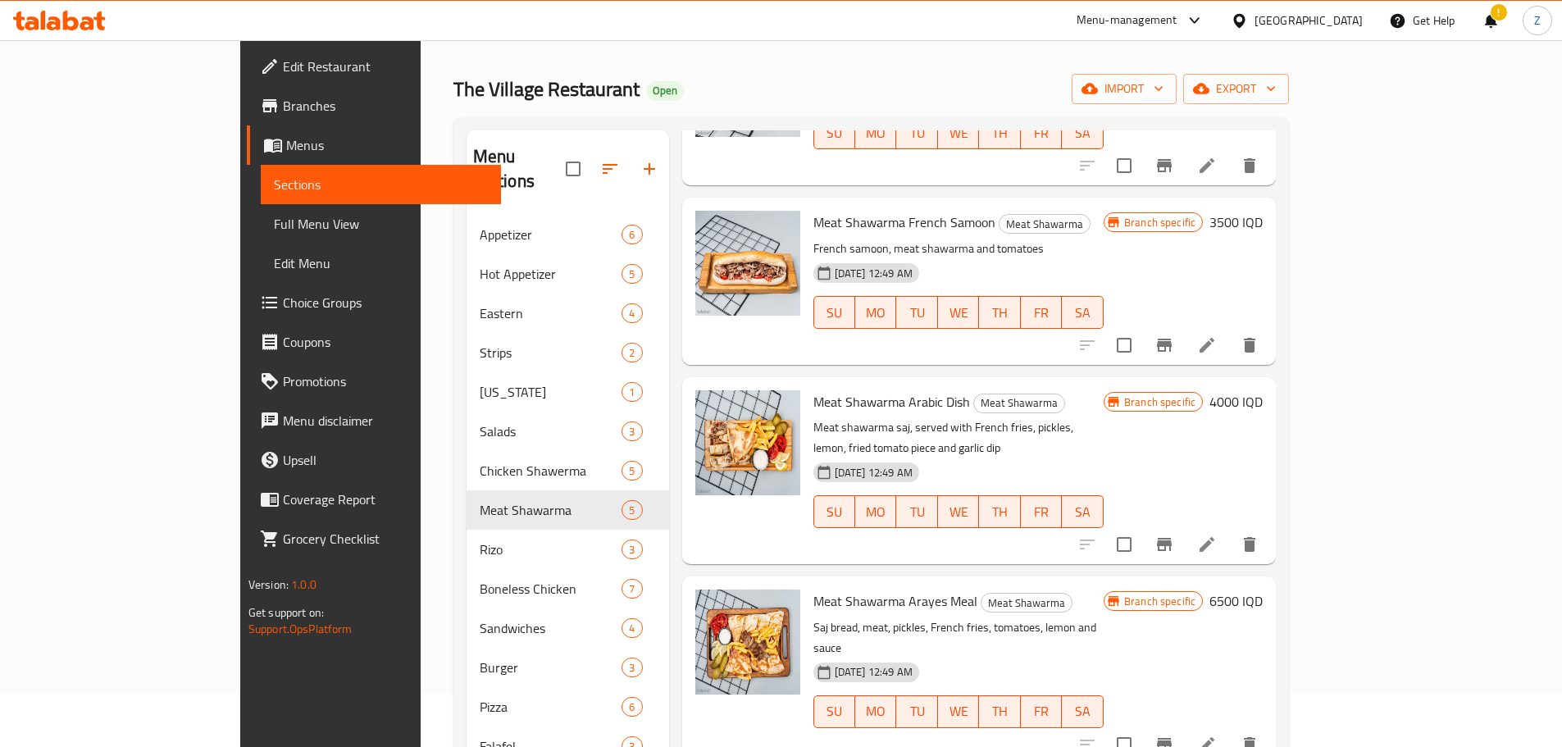
scroll to position [82, 0]
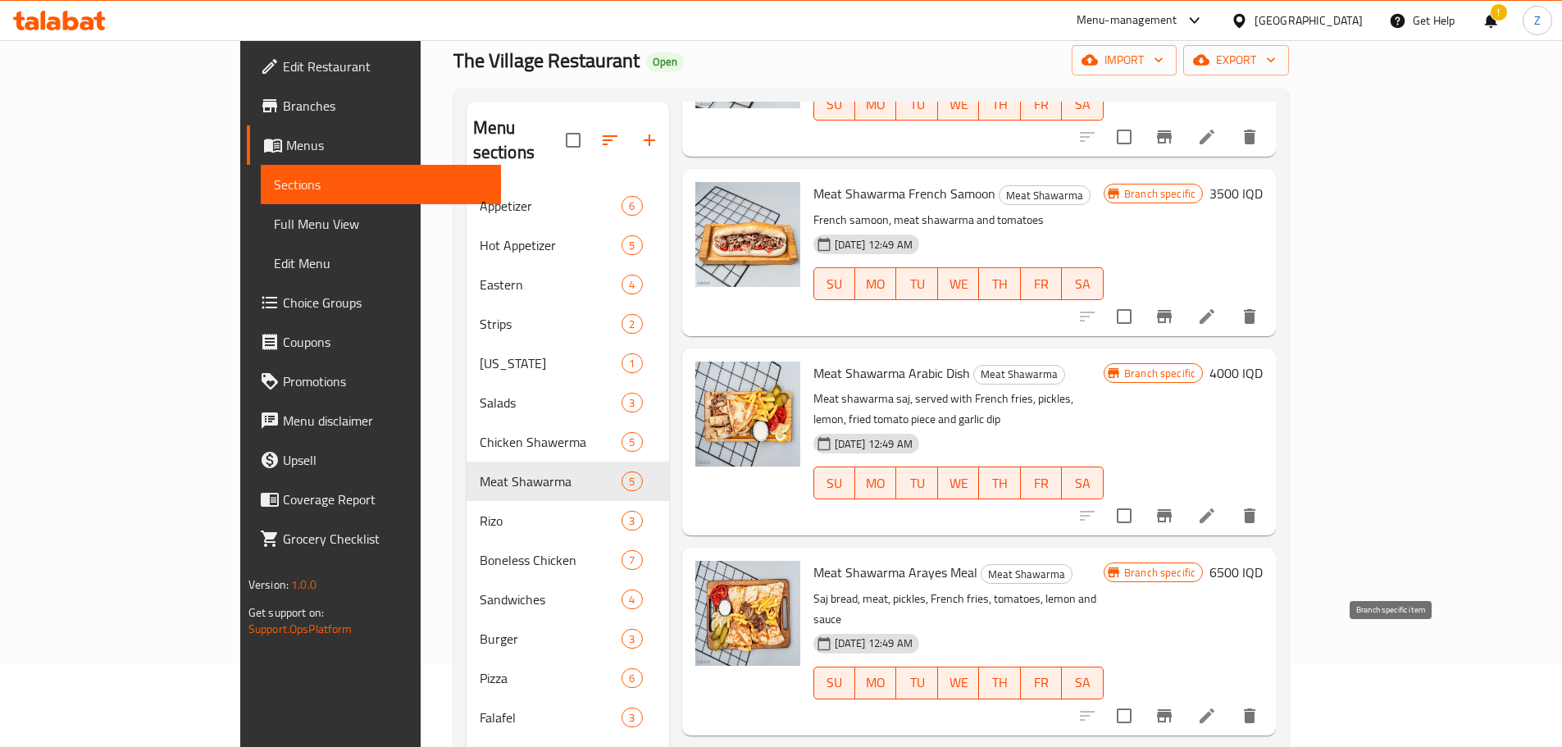
click at [1184, 696] on button "Branch-specific-item" at bounding box center [1164, 715] width 39 height 39
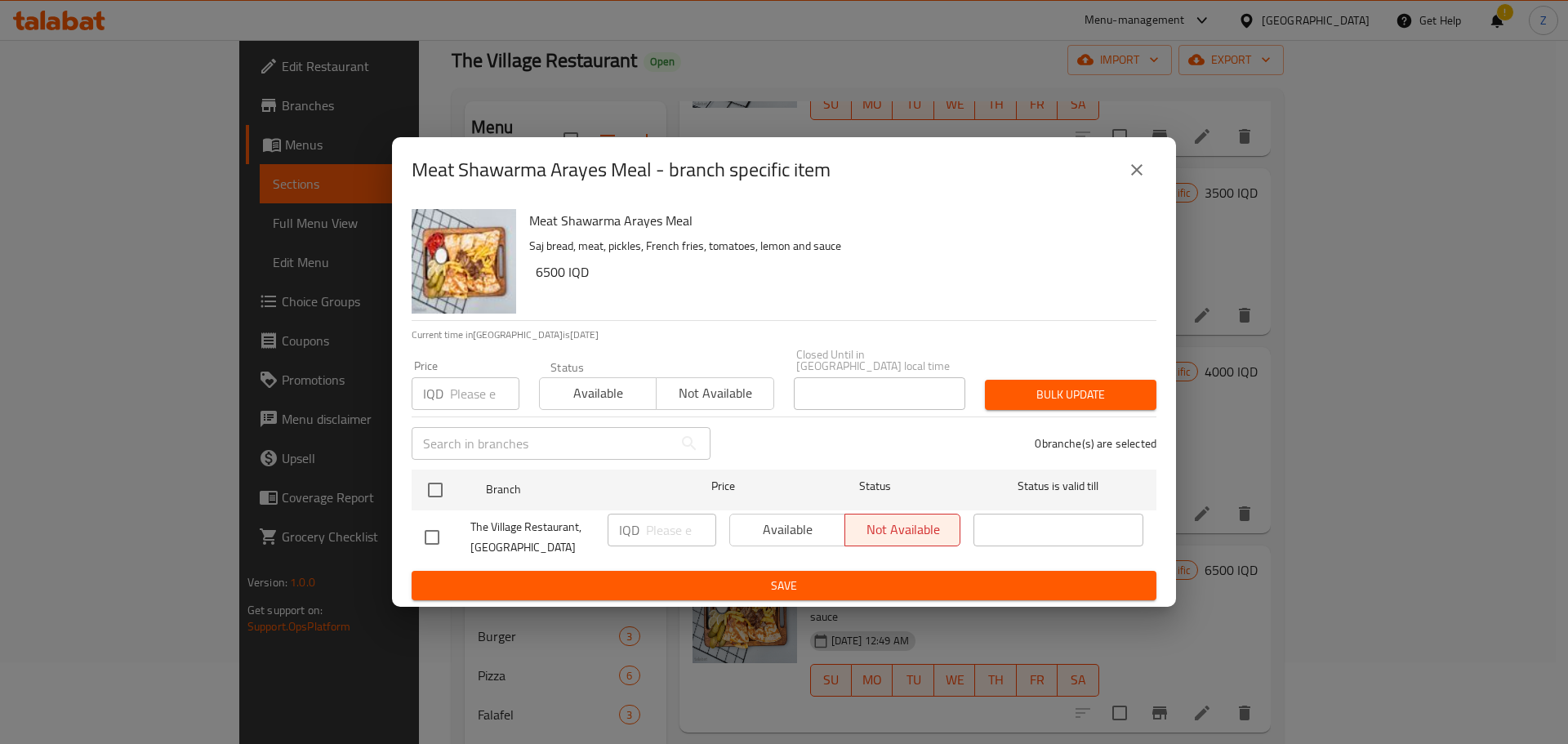
click at [1138, 157] on button "close" at bounding box center [1136, 169] width 39 height 39
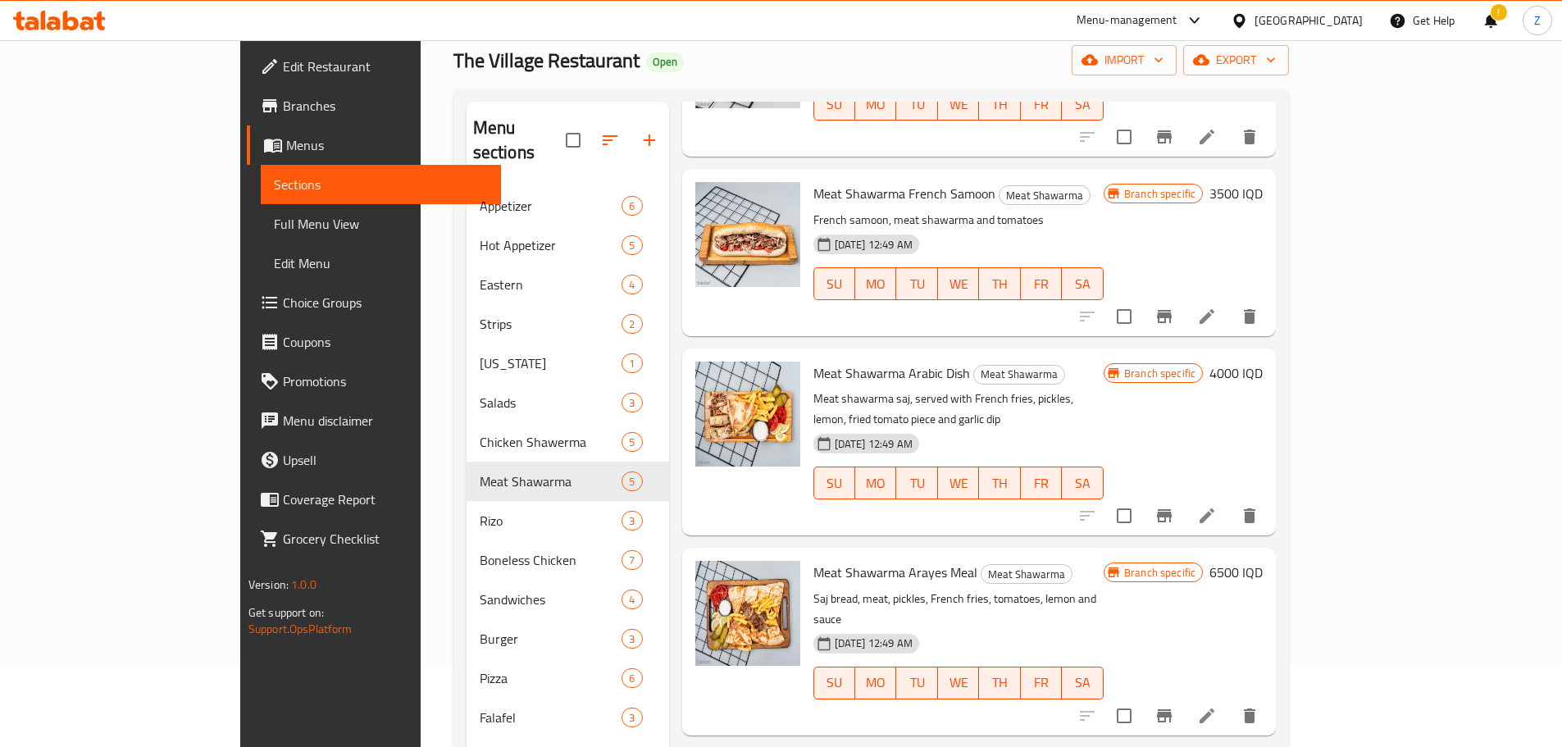
scroll to position [230, 0]
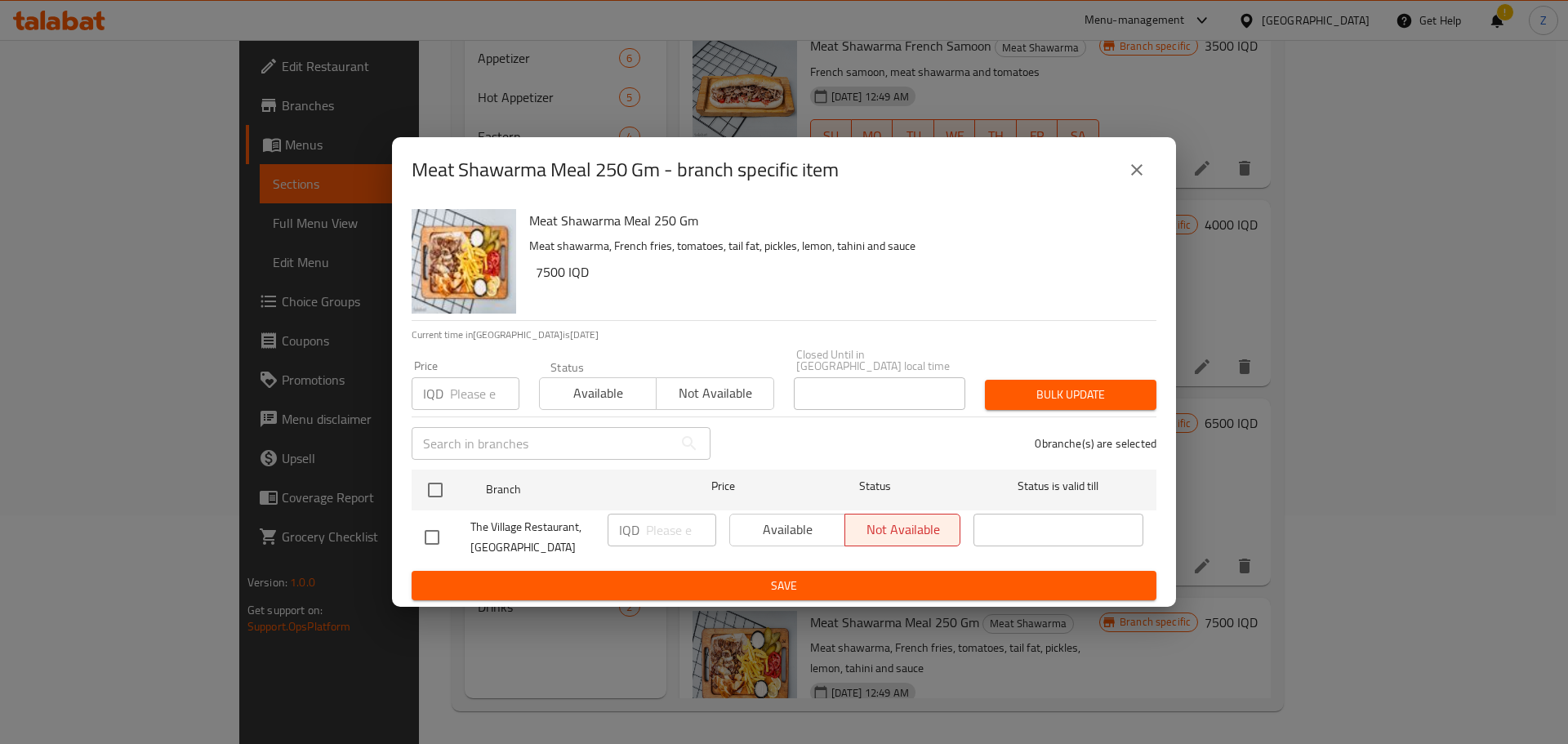
click at [1156, 184] on div "Meat Shawarma Meal 250 Gm - branch specific item" at bounding box center [784, 169] width 745 height 39
click at [1146, 169] on icon "close" at bounding box center [1137, 170] width 20 height 20
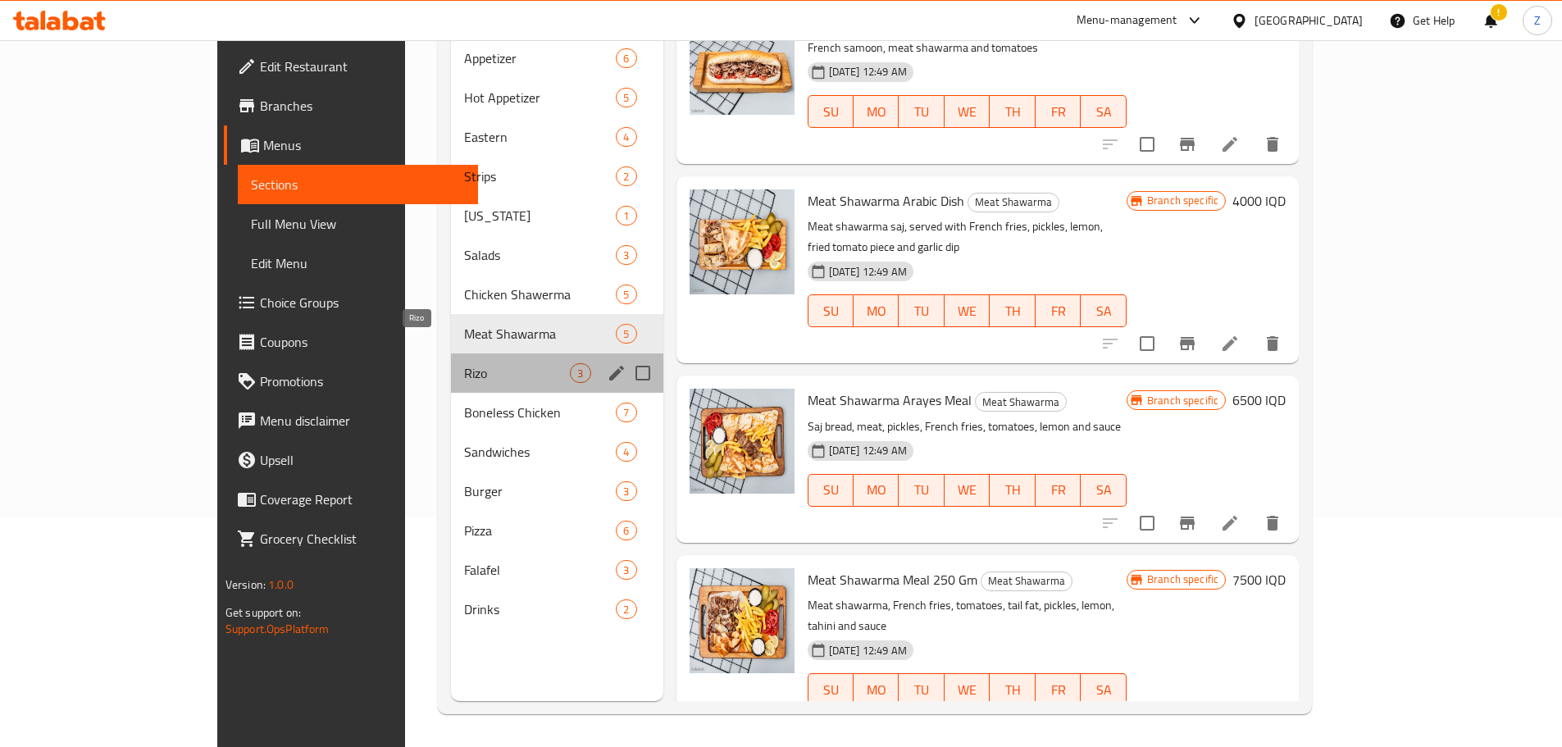
click at [464, 363] on span "Rizo" at bounding box center [517, 373] width 106 height 20
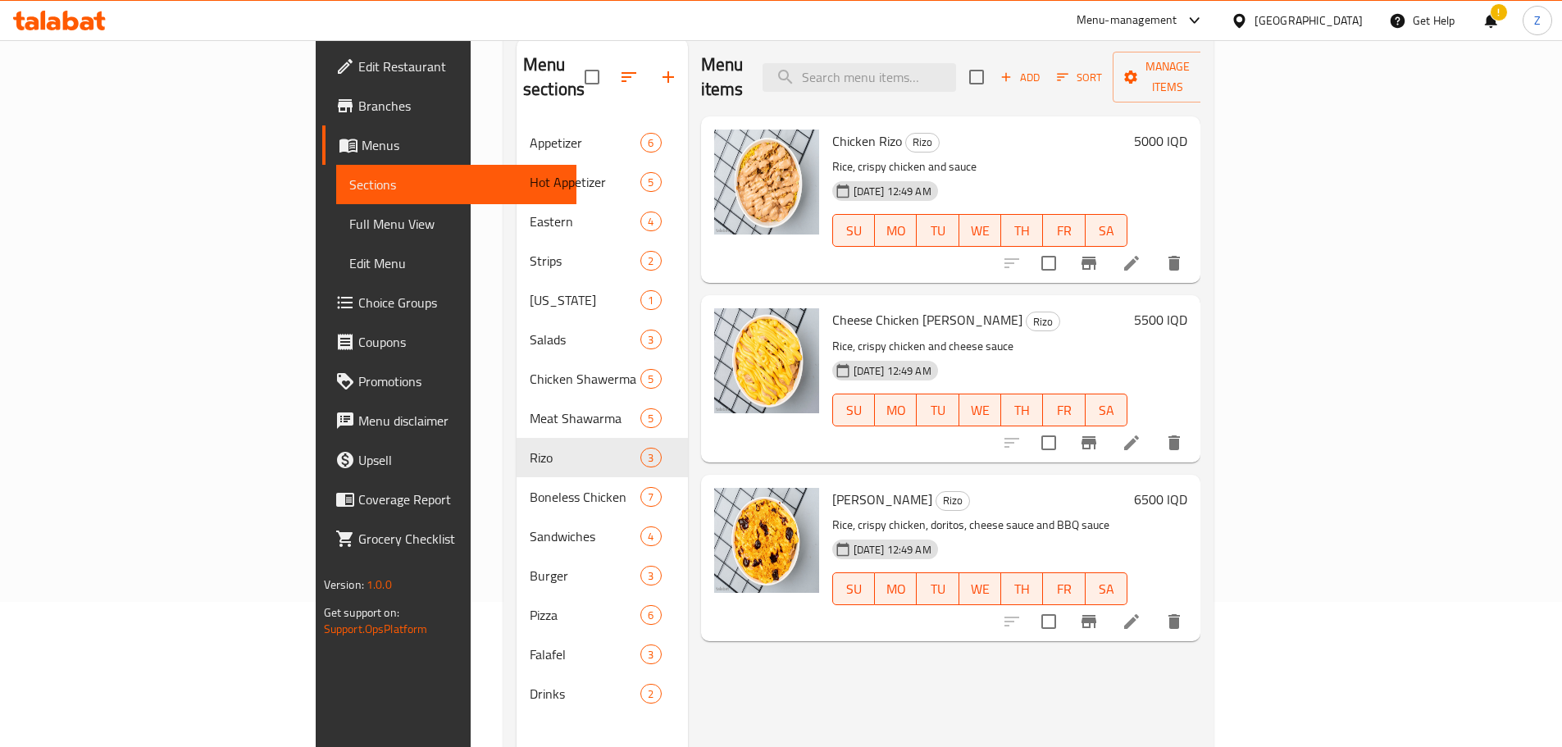
scroll to position [66, 0]
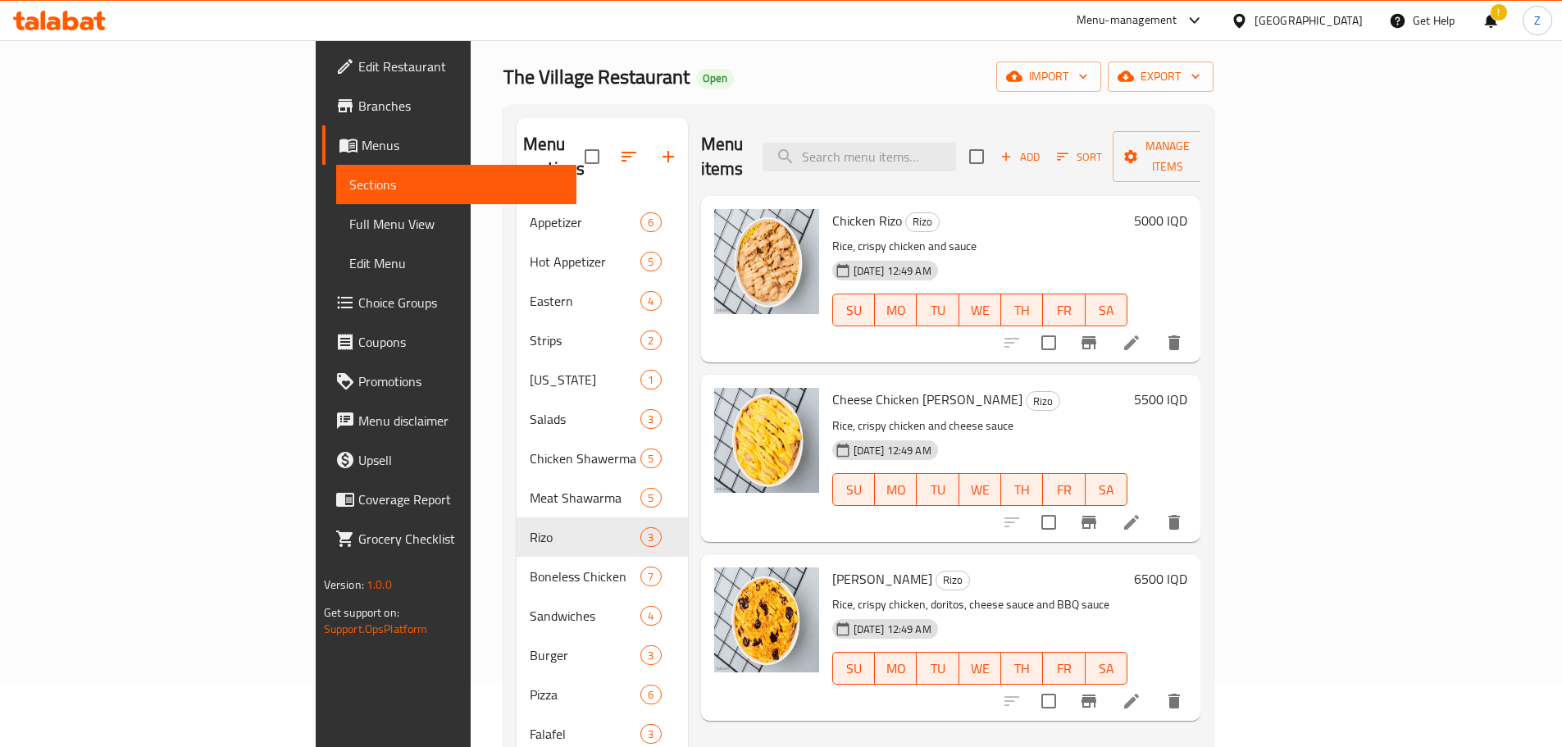
click at [1188, 209] on h6 "5000 IQD" at bounding box center [1160, 220] width 53 height 23
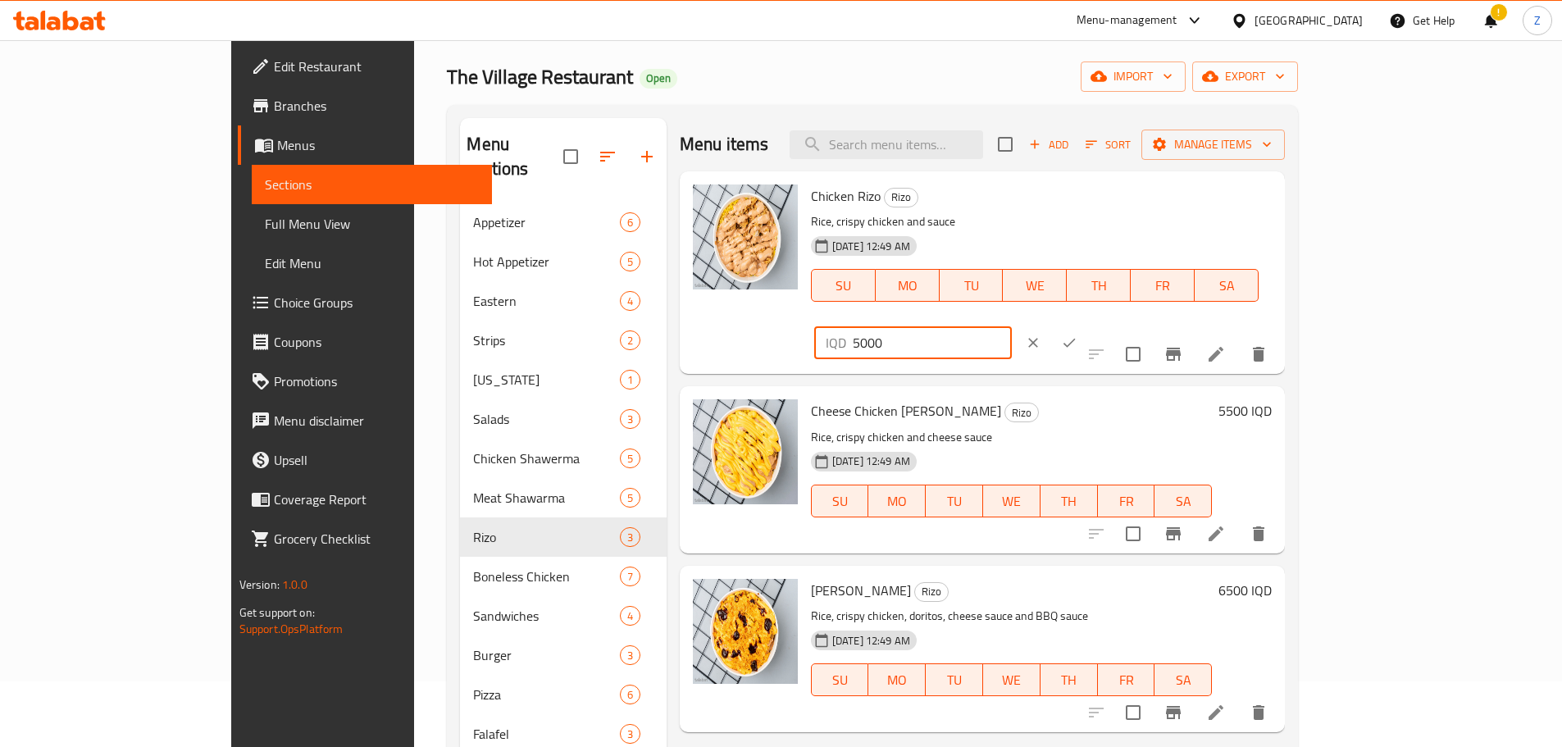
drag, startPoint x: 1287, startPoint y: 205, endPoint x: 1266, endPoint y: 200, distance: 21.1
click at [1012, 326] on div "IQD 5000 ​" at bounding box center [913, 342] width 198 height 33
type input "6000"
click at [1088, 325] on button "ok" at bounding box center [1069, 343] width 36 height 36
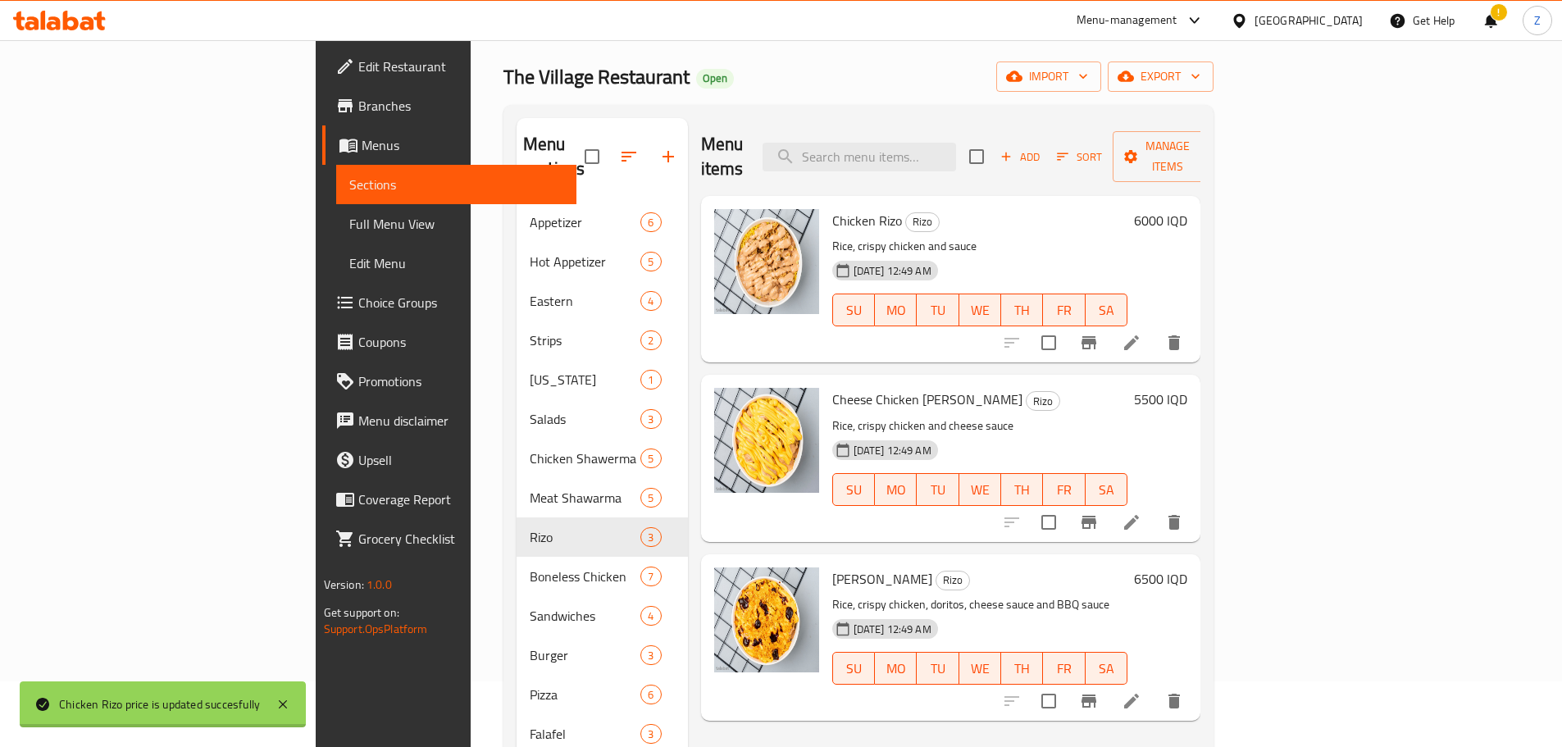
click at [1188, 388] on h6 "5500 IQD" at bounding box center [1160, 399] width 53 height 23
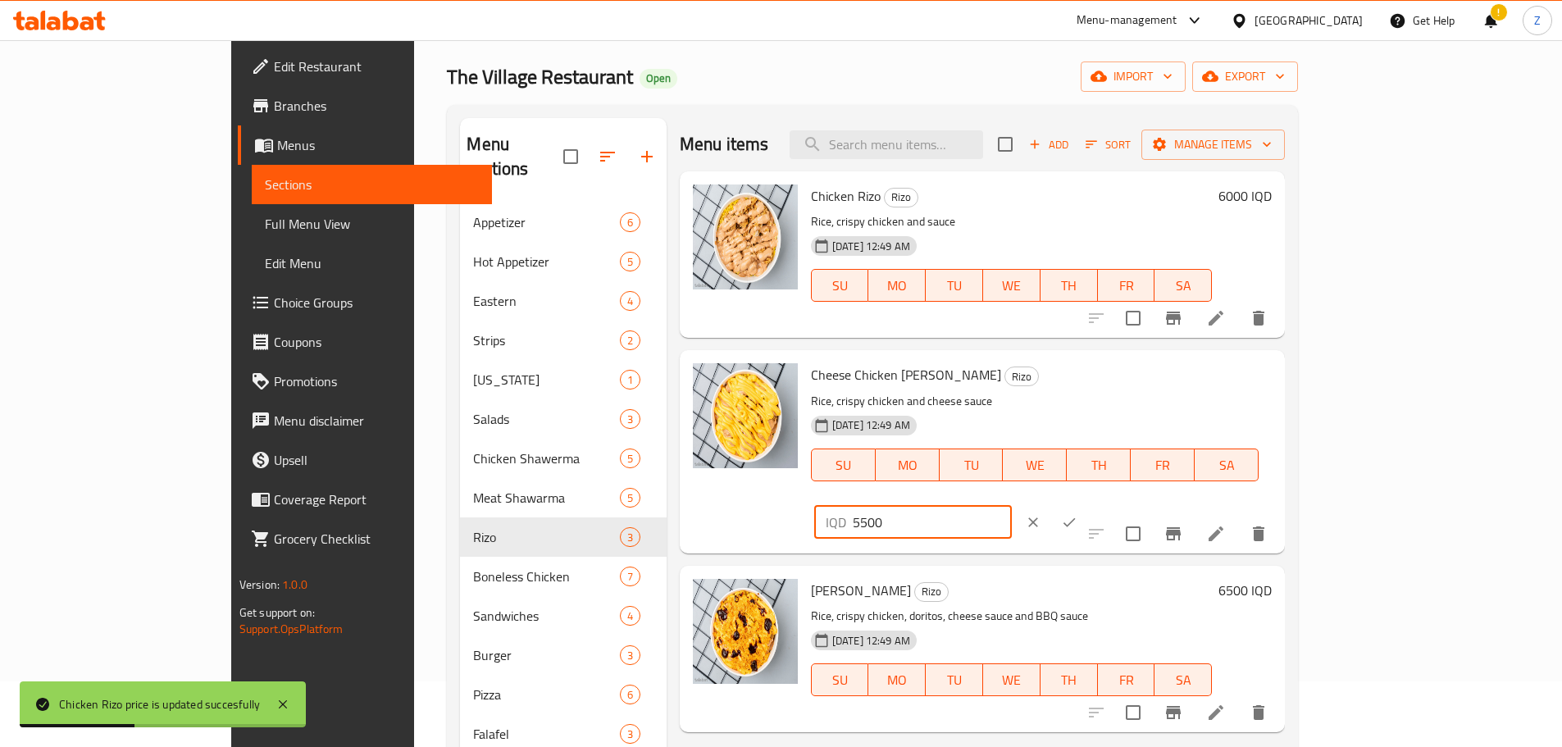
drag, startPoint x: 1287, startPoint y: 389, endPoint x: 1299, endPoint y: 385, distance: 13.0
click at [1012, 506] on div "IQD 5500 ​" at bounding box center [913, 522] width 198 height 33
type input "6500"
drag, startPoint x: 1475, startPoint y: 390, endPoint x: 1469, endPoint y: 422, distance: 32.5
click at [1078, 514] on icon "ok" at bounding box center [1069, 522] width 16 height 16
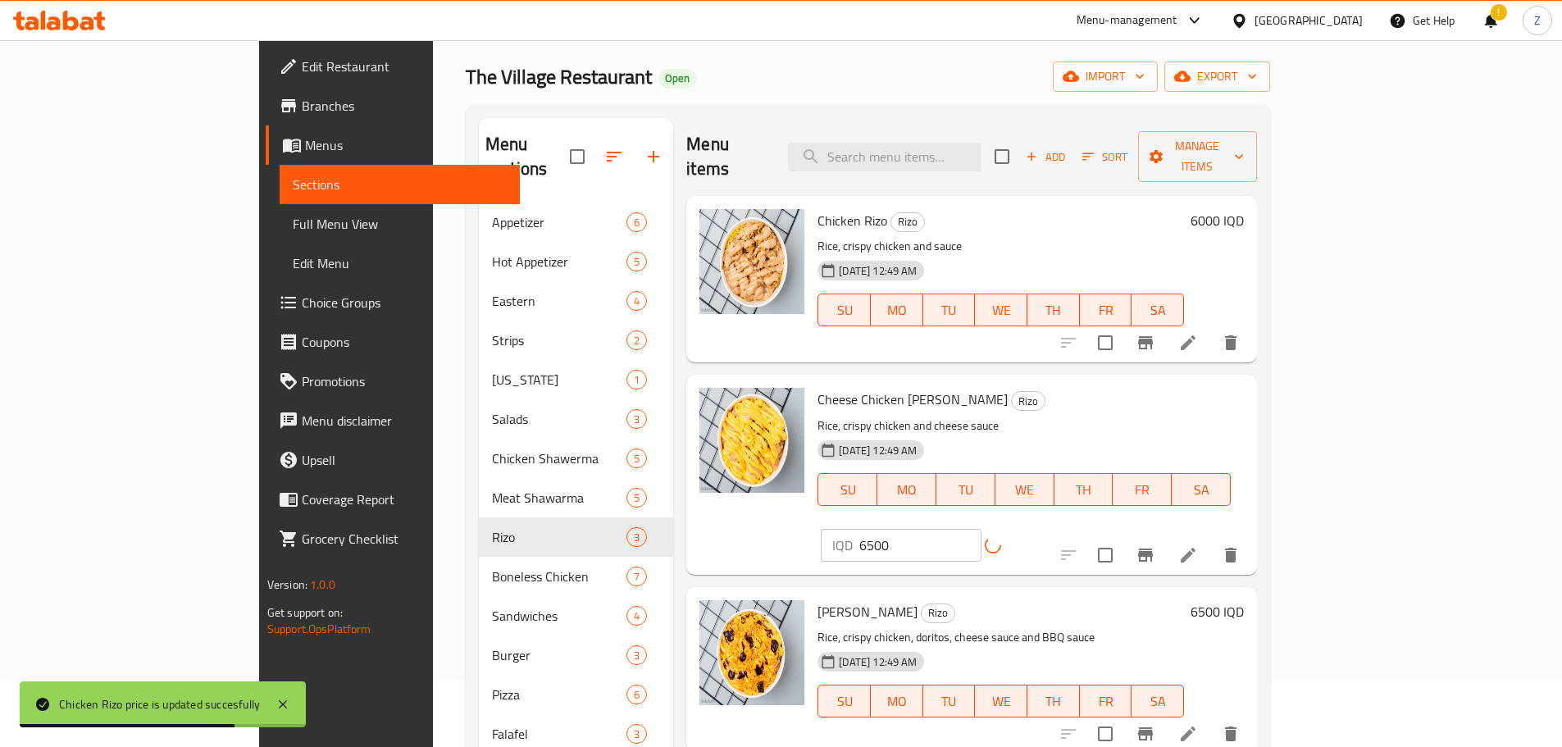
click at [1244, 600] on h6 "6500 IQD" at bounding box center [1217, 611] width 53 height 23
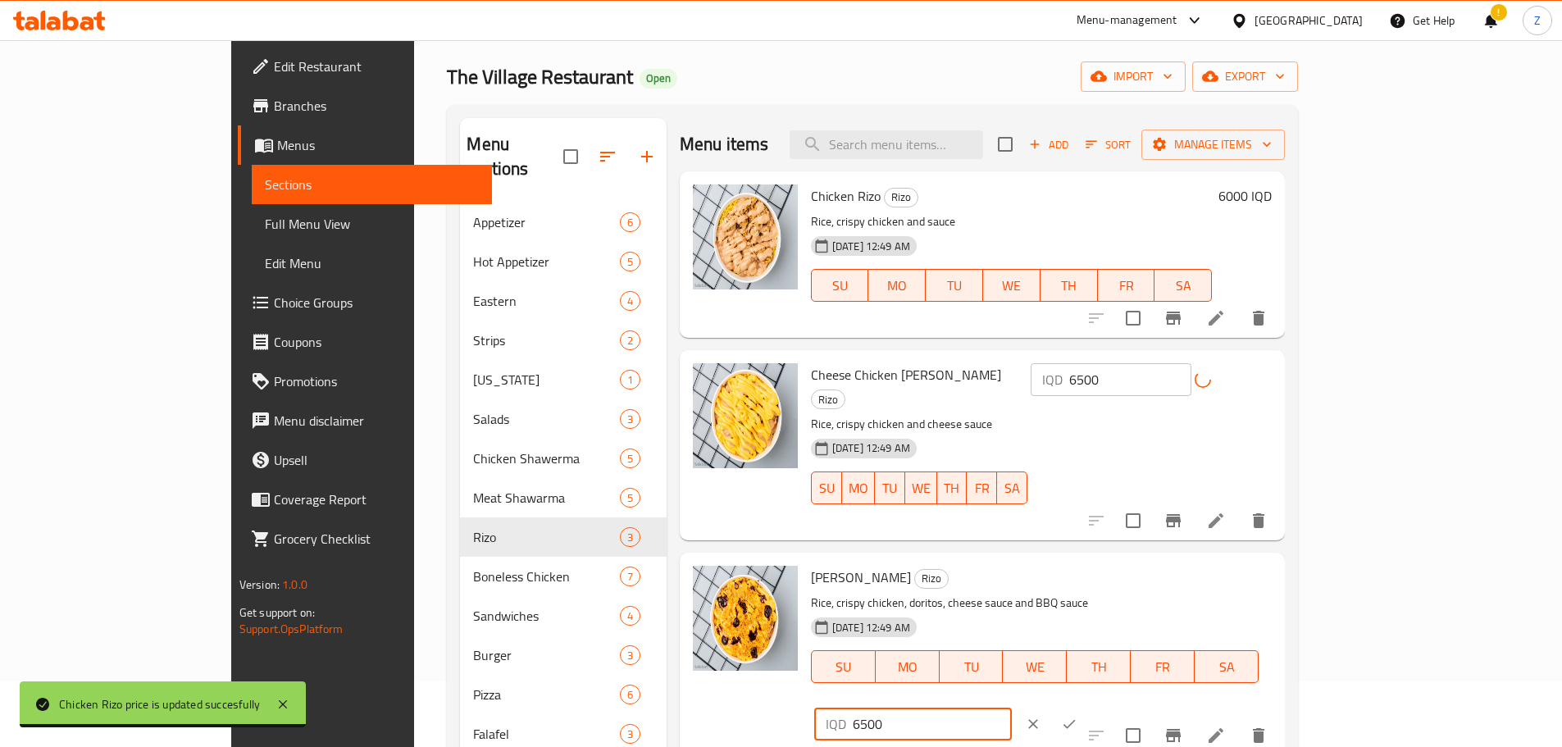
drag, startPoint x: 1288, startPoint y: 564, endPoint x: 1266, endPoint y: 558, distance: 23.1
click at [1012, 708] on div "IQD 6500 ​" at bounding box center [913, 724] width 198 height 33
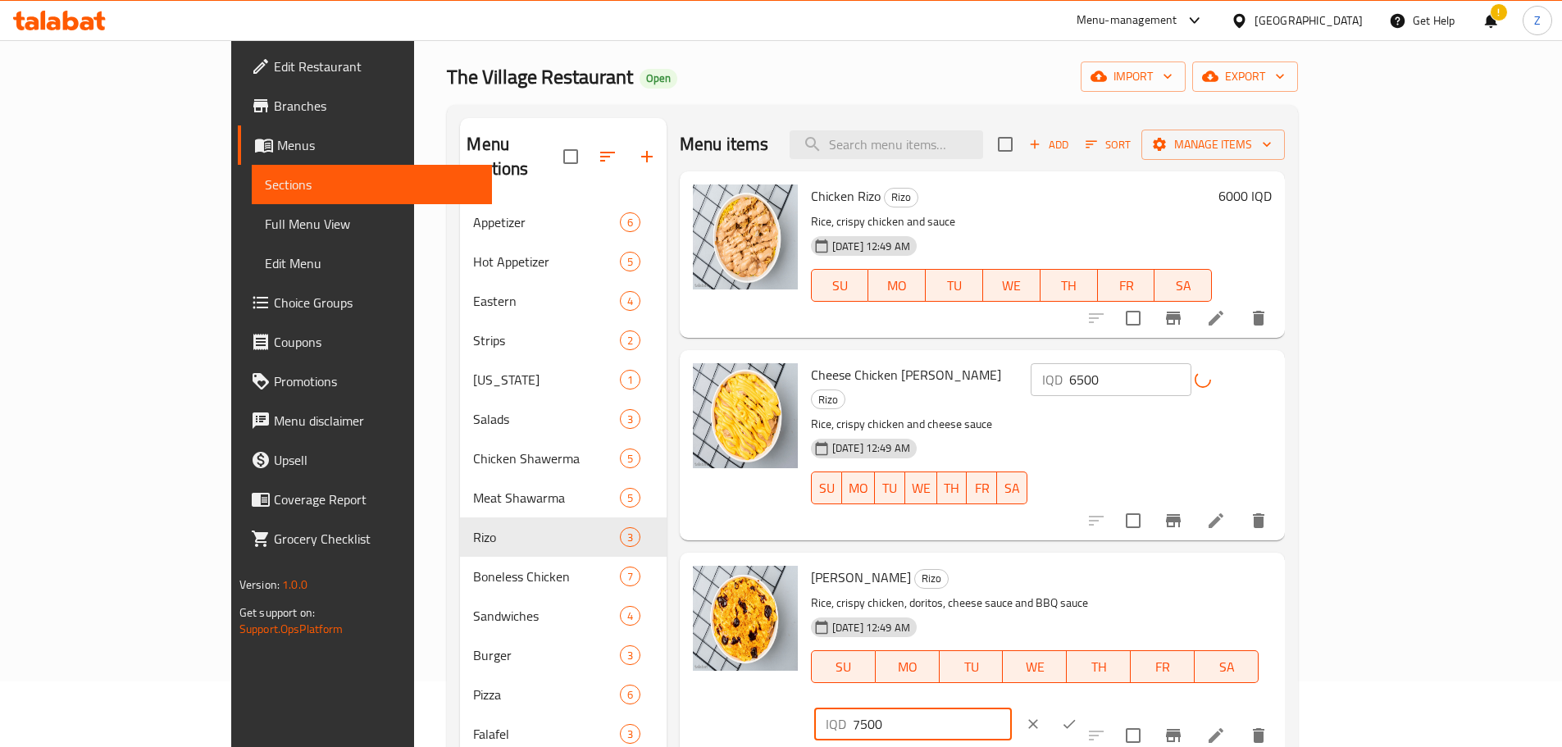
type input "7500"
click at [1078, 716] on icon "ok" at bounding box center [1069, 724] width 16 height 16
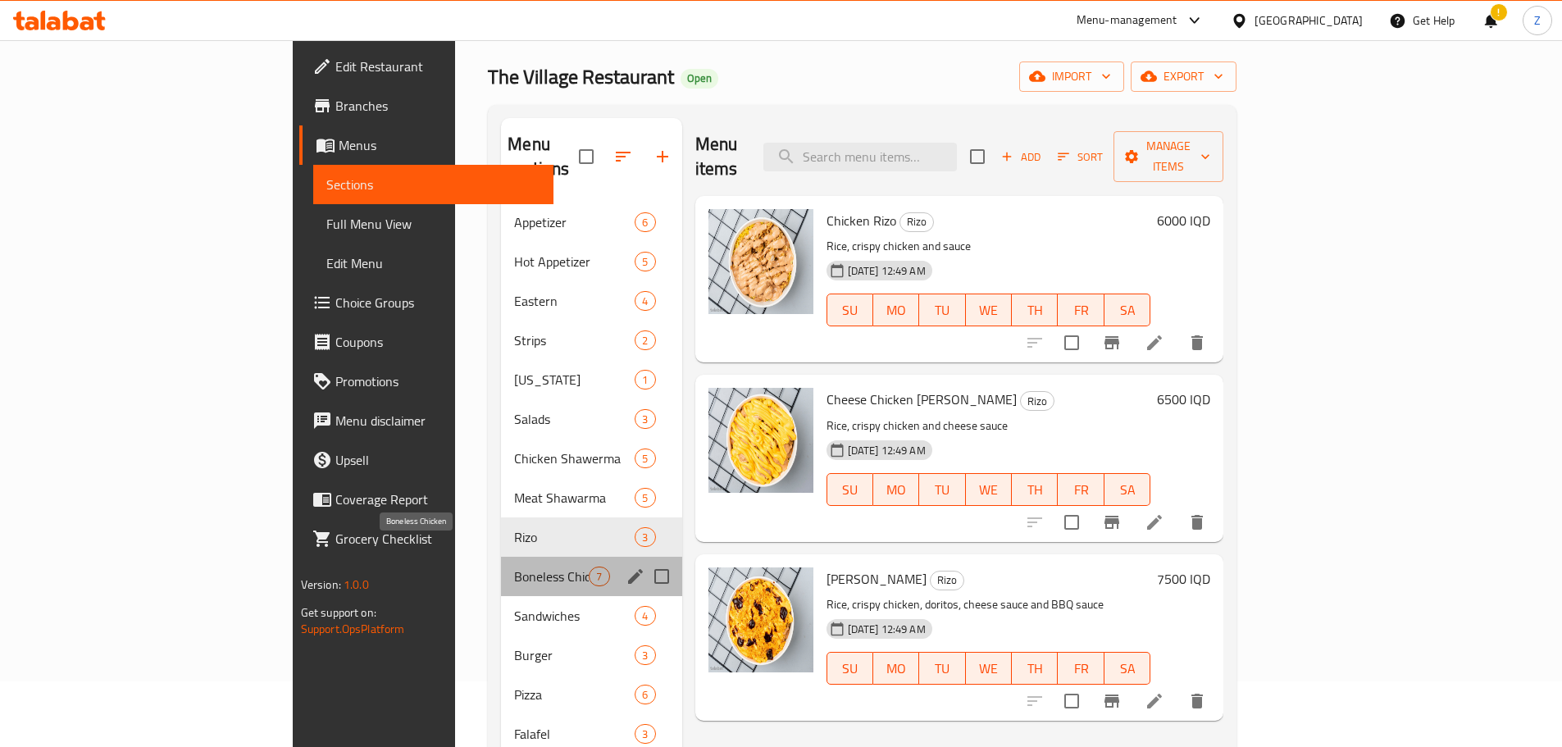
click at [514, 567] on span "Boneless Chicken" at bounding box center [551, 577] width 75 height 20
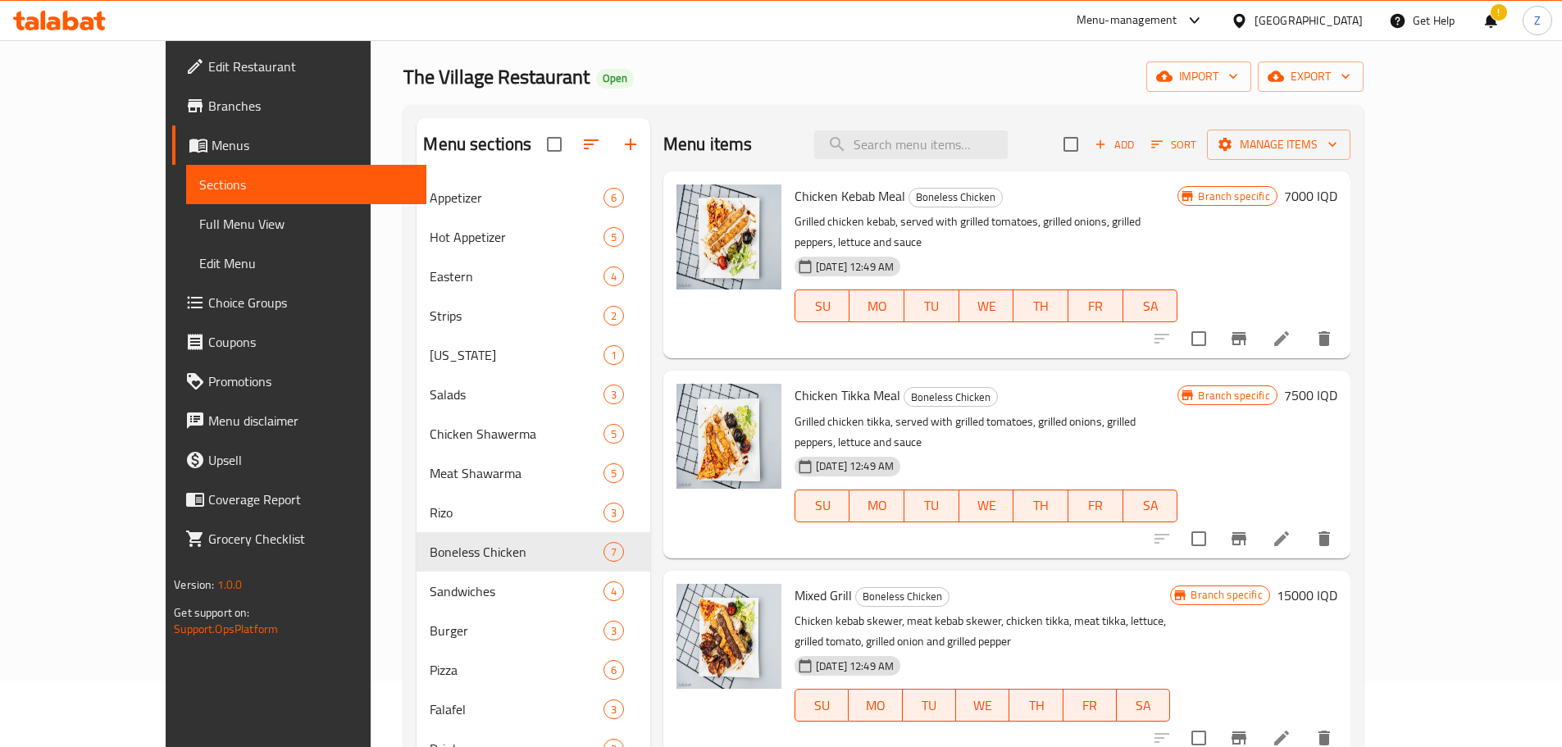
click at [1337, 208] on div "Branch specific 7000 IQD" at bounding box center [1257, 265] width 159 height 161
click at [1338, 202] on h6 "7000 IQD" at bounding box center [1310, 196] width 53 height 23
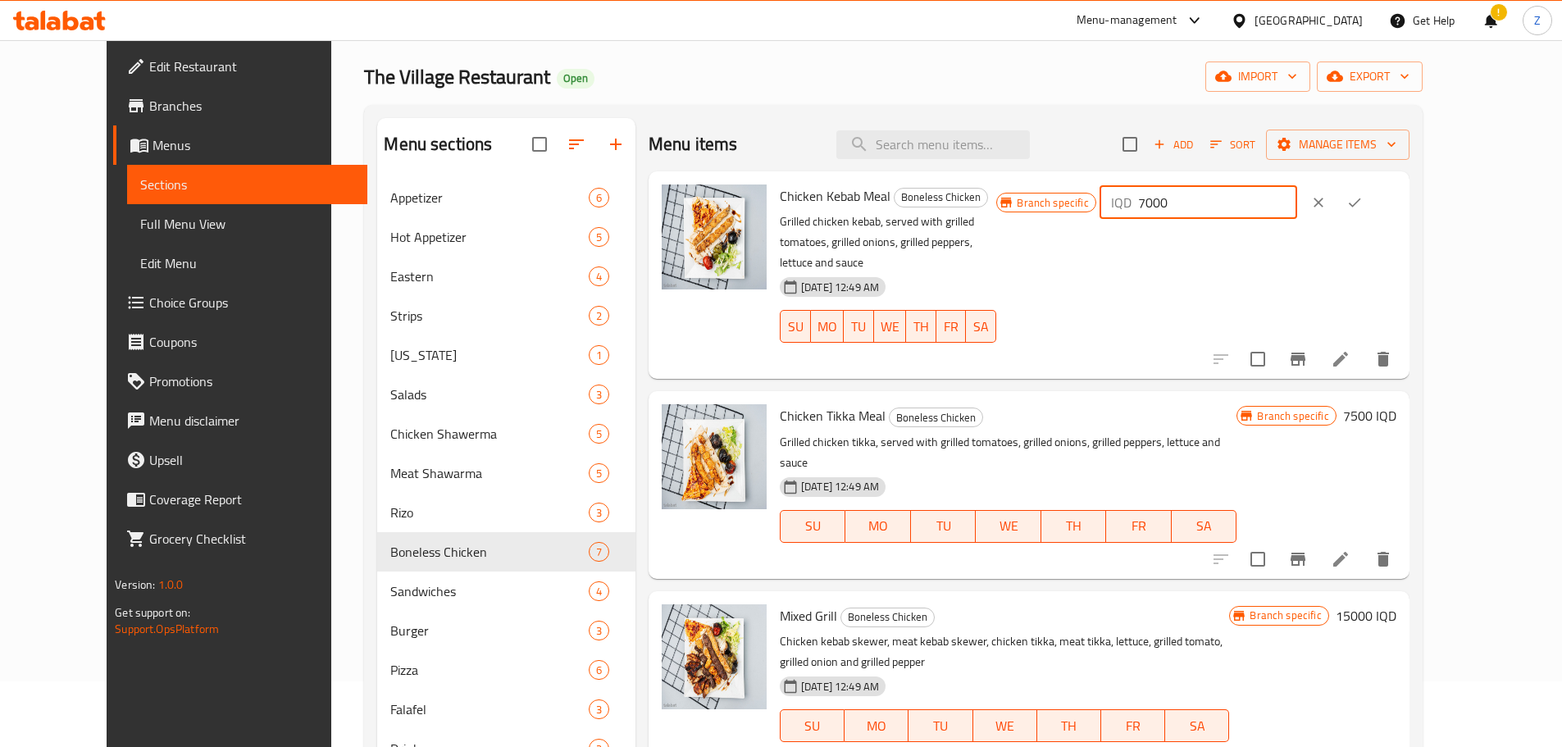
drag, startPoint x: 1275, startPoint y: 203, endPoint x: 1255, endPoint y: 194, distance: 22.7
click at [1256, 194] on div "IQD 7000 ​" at bounding box center [1199, 202] width 198 height 33
type input "11000"
click at [1363, 202] on icon "ok" at bounding box center [1355, 202] width 16 height 16
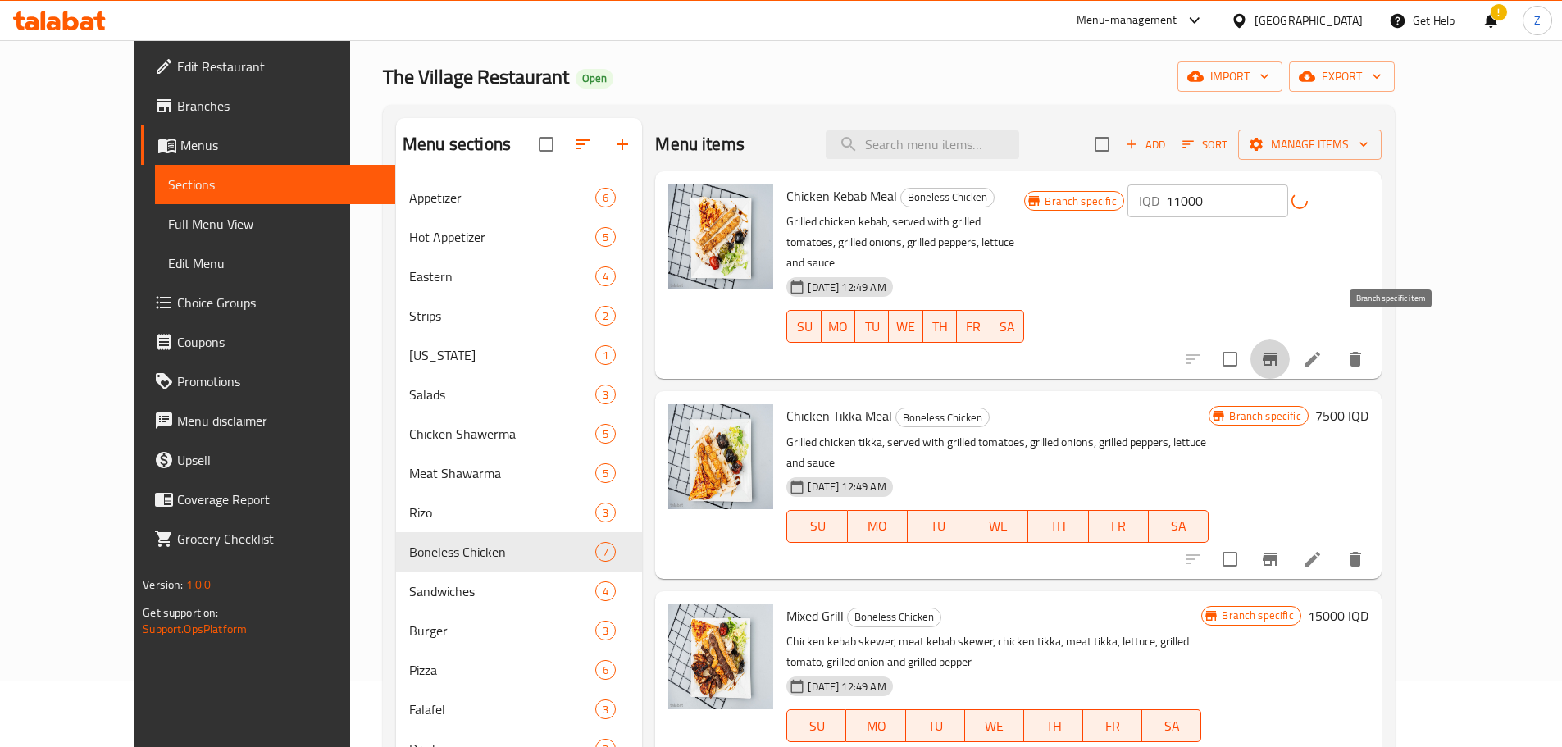
click at [1280, 349] on icon "Branch-specific-item" at bounding box center [1271, 359] width 20 height 20
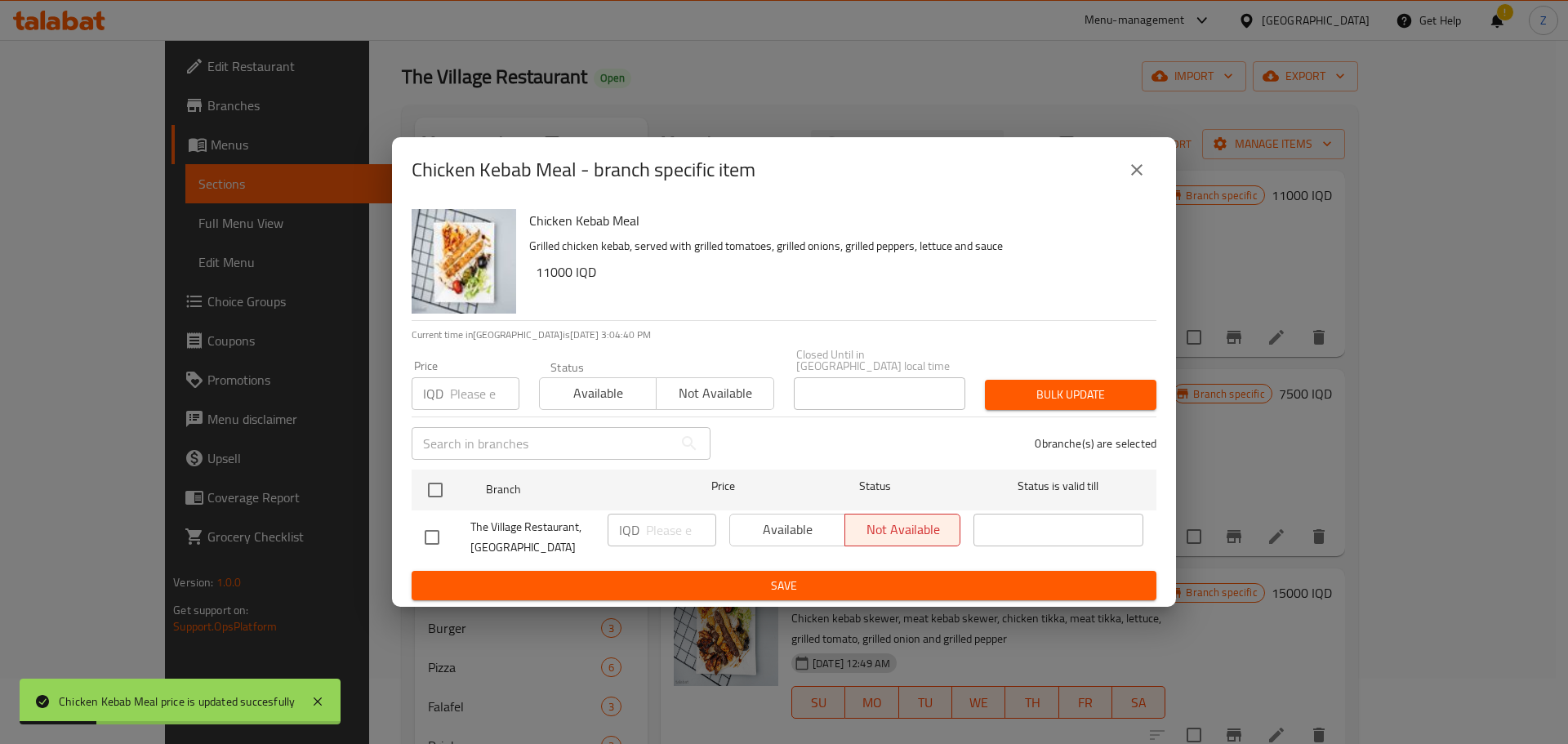
click at [1149, 189] on div "Chicken Kebab Meal - branch specific item" at bounding box center [784, 169] width 745 height 39
click at [1144, 179] on icon "close" at bounding box center [1137, 170] width 20 height 20
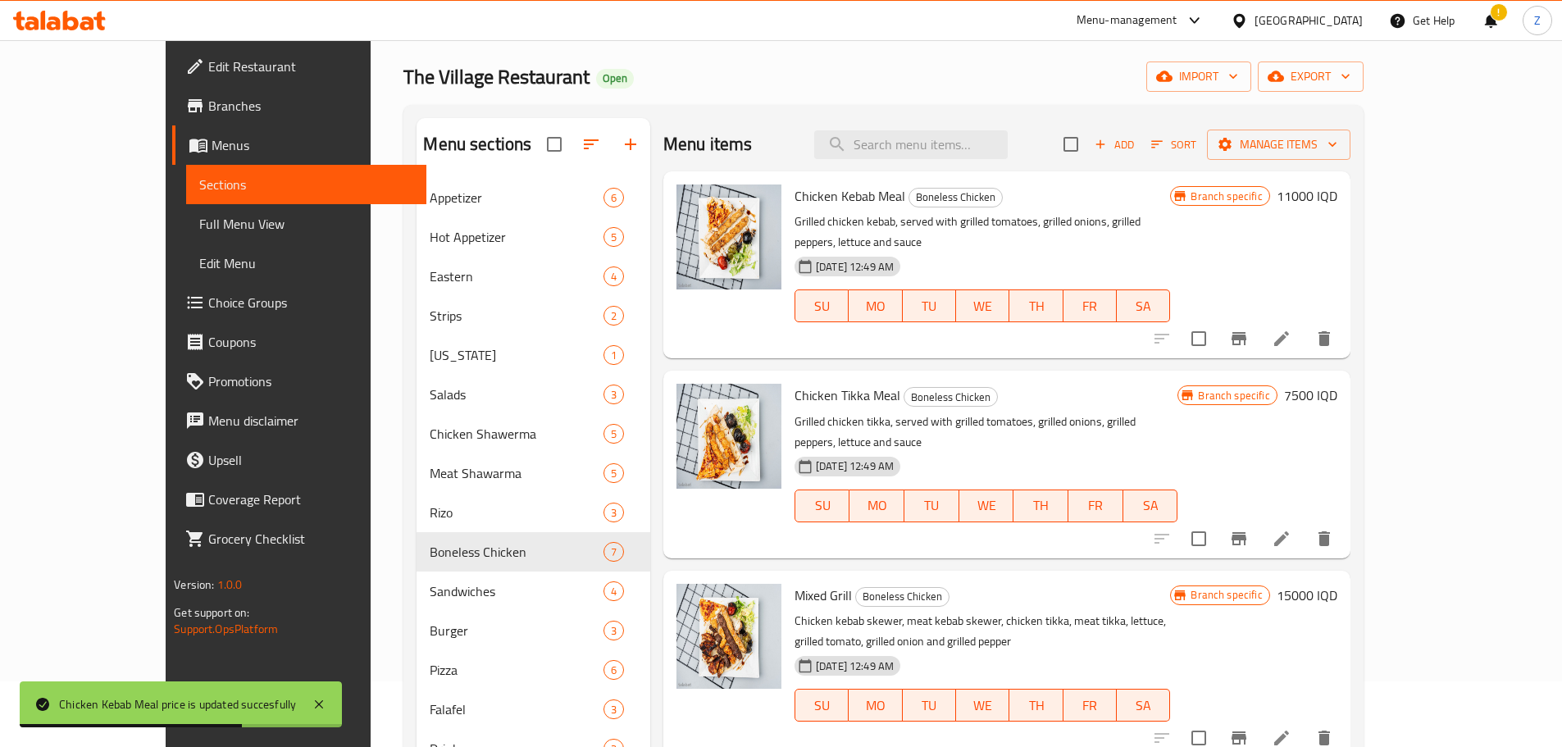
click at [1338, 384] on h6 "7500 IQD" at bounding box center [1310, 395] width 53 height 23
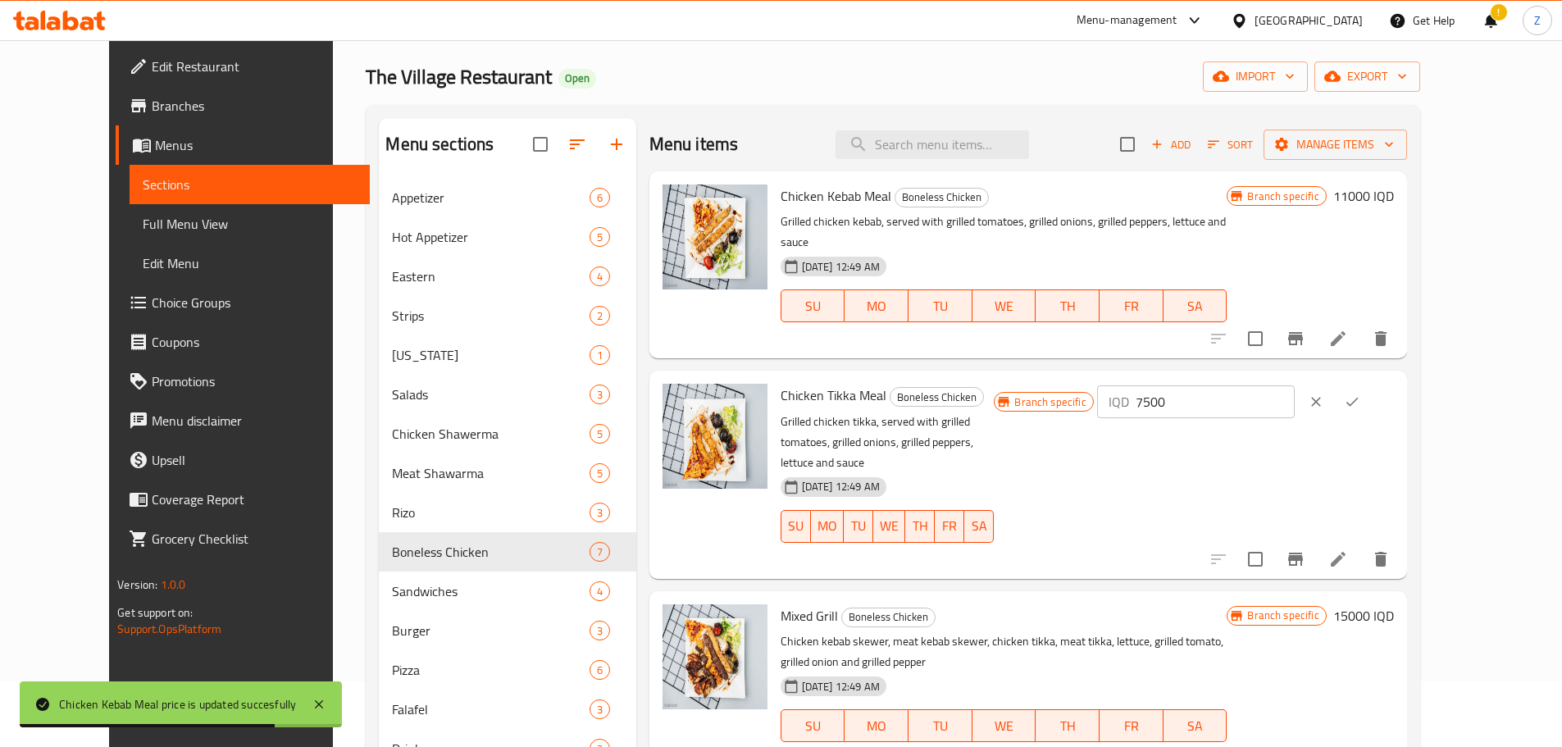
click at [1295, 385] on input "7500" at bounding box center [1215, 401] width 159 height 33
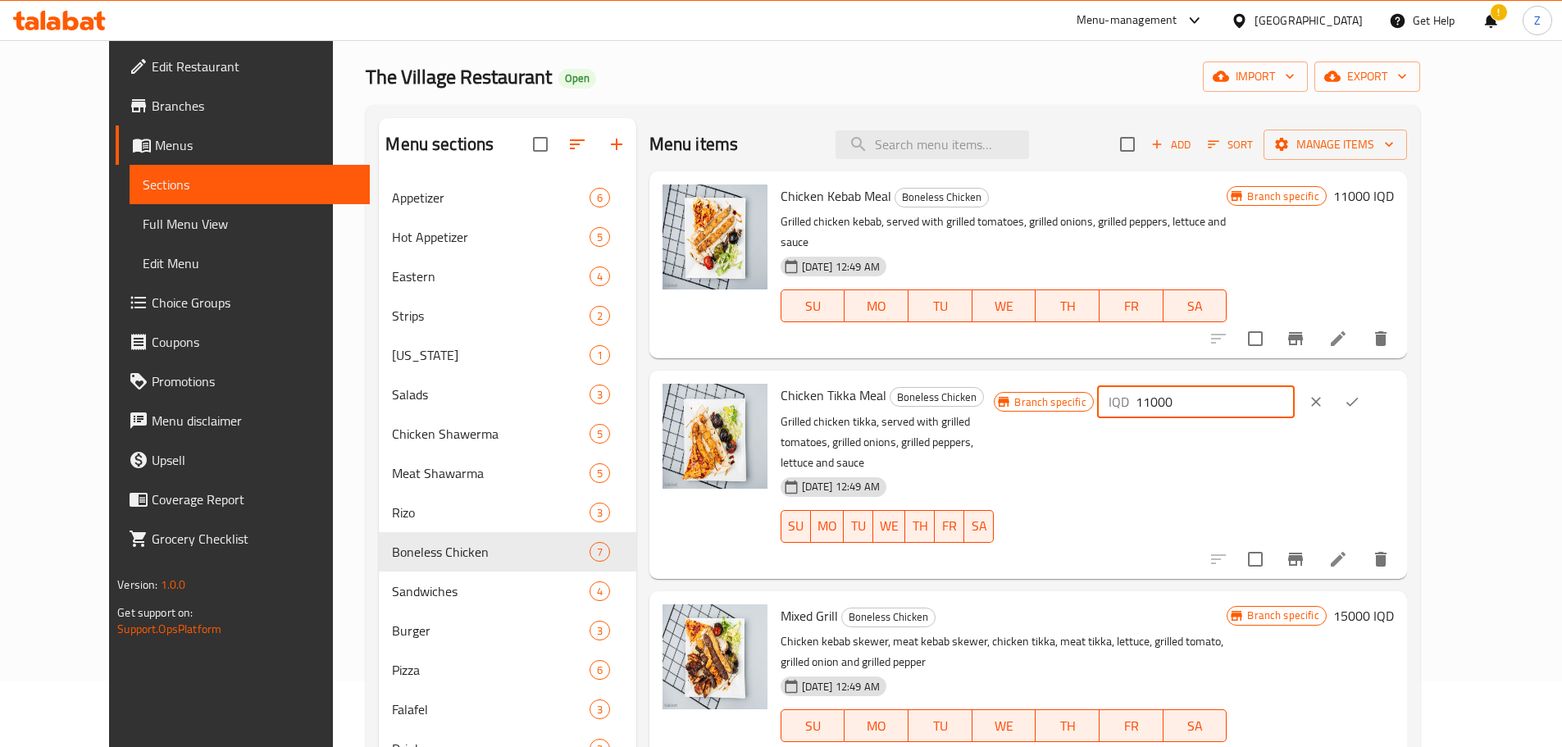
type input "11000"
click at [1370, 384] on button "ok" at bounding box center [1352, 402] width 36 height 36
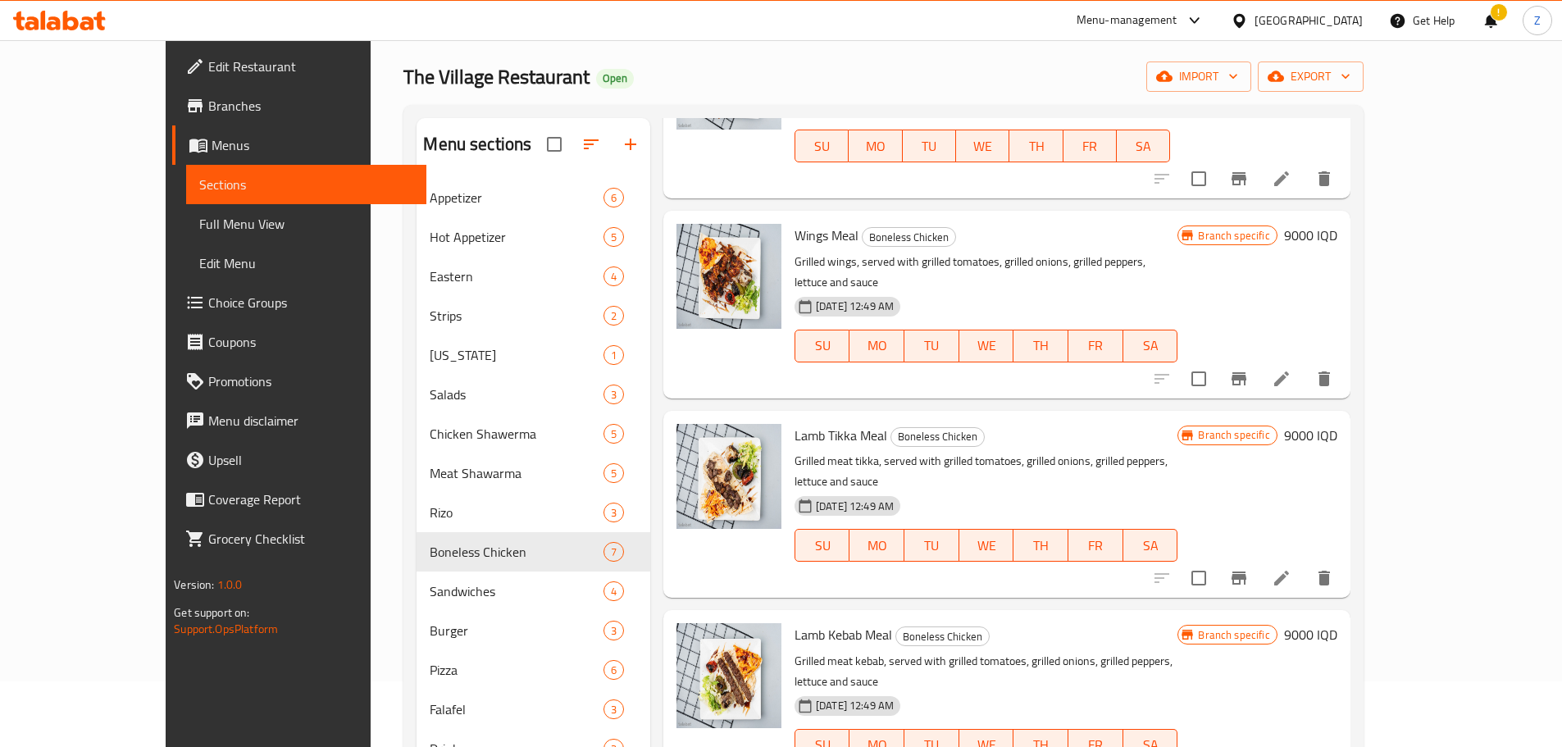
scroll to position [568, 0]
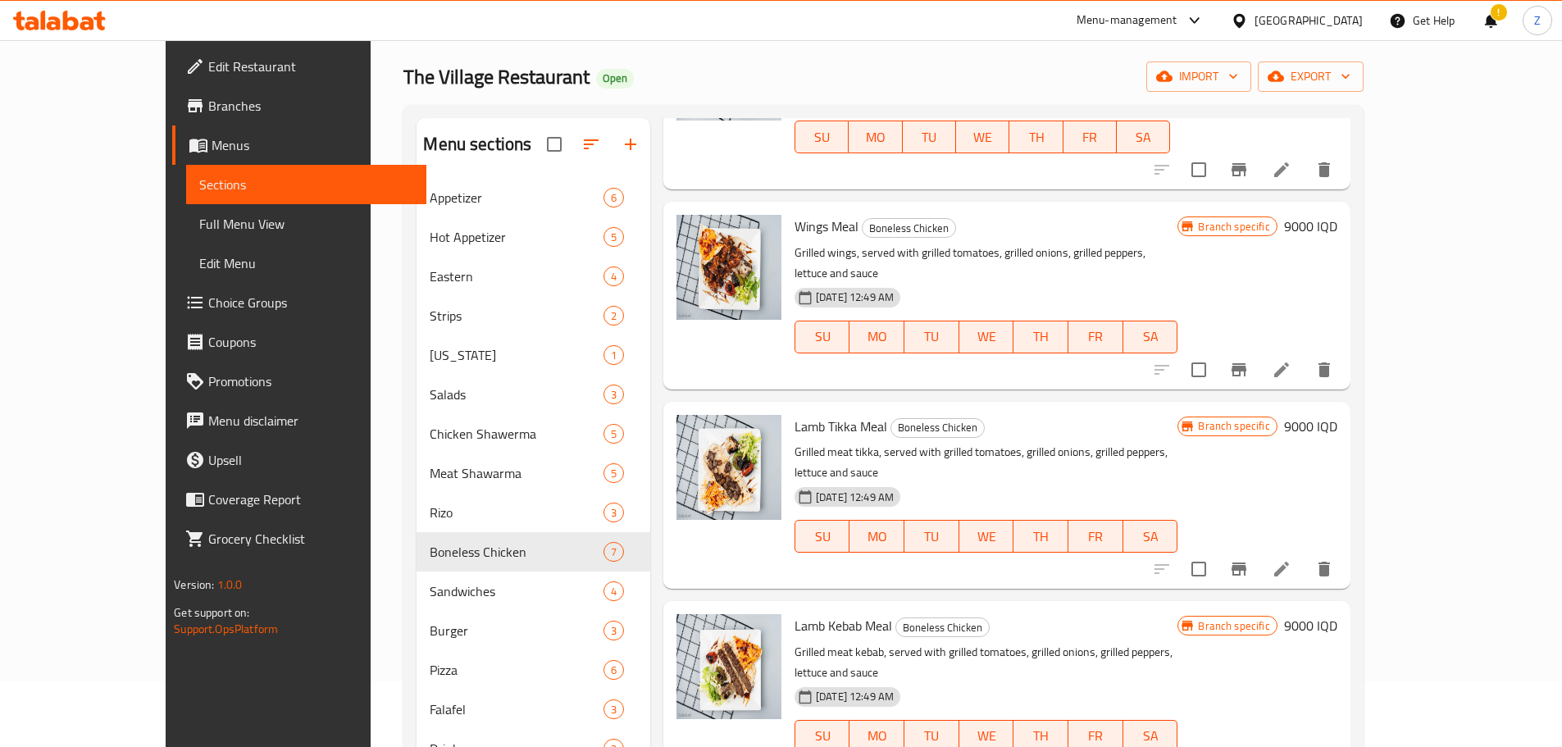
click at [1338, 415] on h6 "9000 IQD" at bounding box center [1310, 426] width 53 height 23
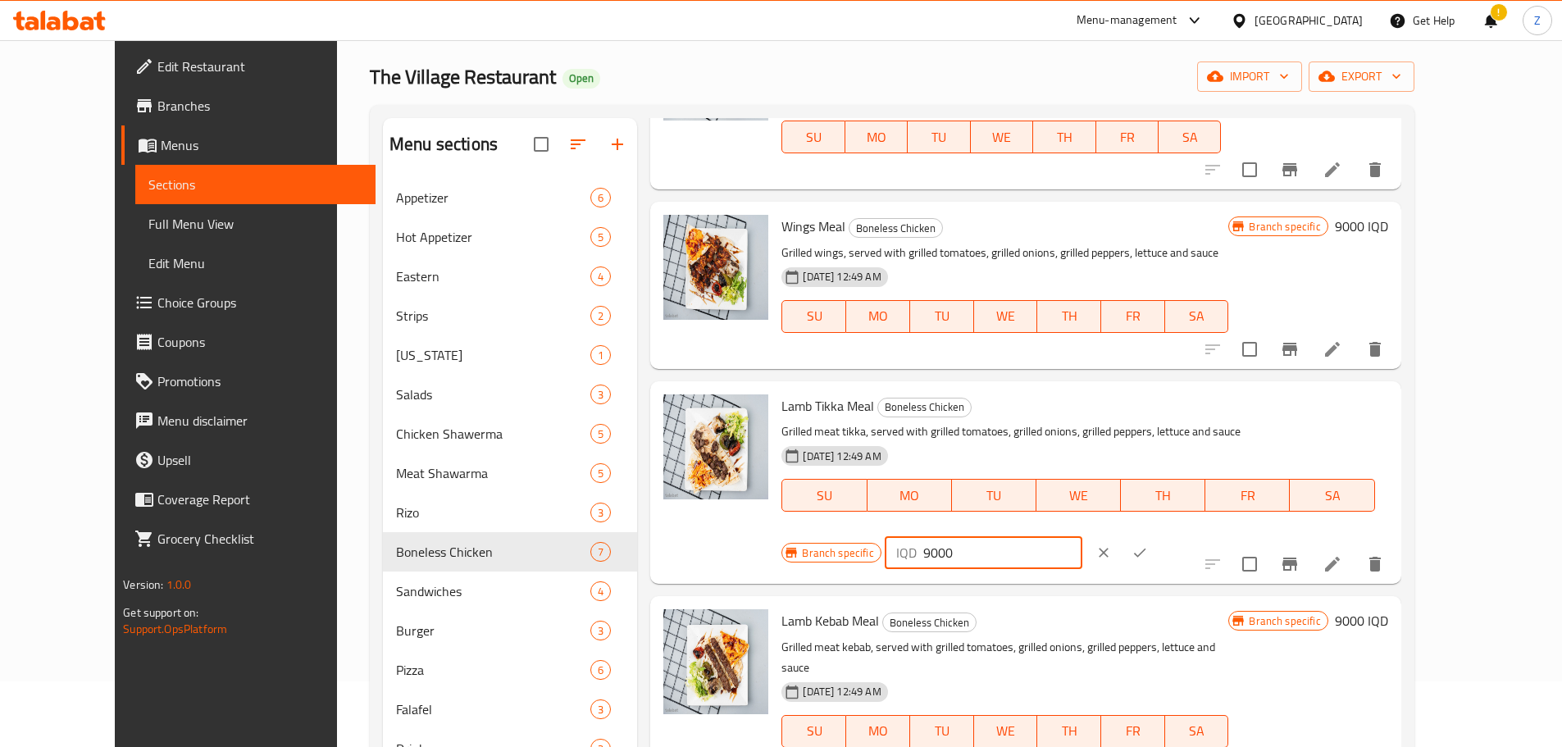
click at [1083, 536] on input "9000" at bounding box center [1002, 552] width 159 height 33
type input "10000"
click at [1147, 549] on icon "ok" at bounding box center [1140, 553] width 12 height 9
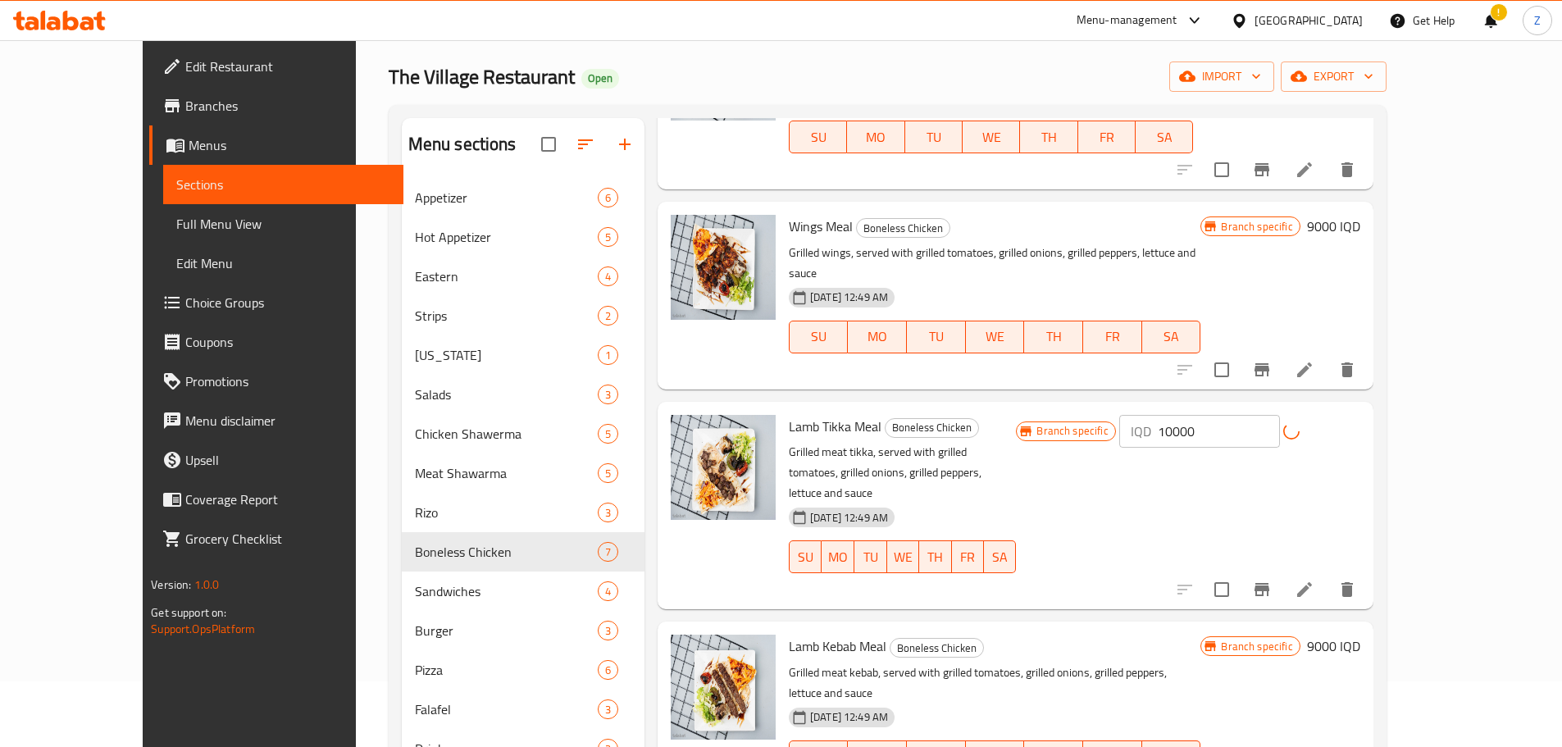
click at [1270, 583] on icon "Branch-specific-item" at bounding box center [1262, 589] width 15 height 13
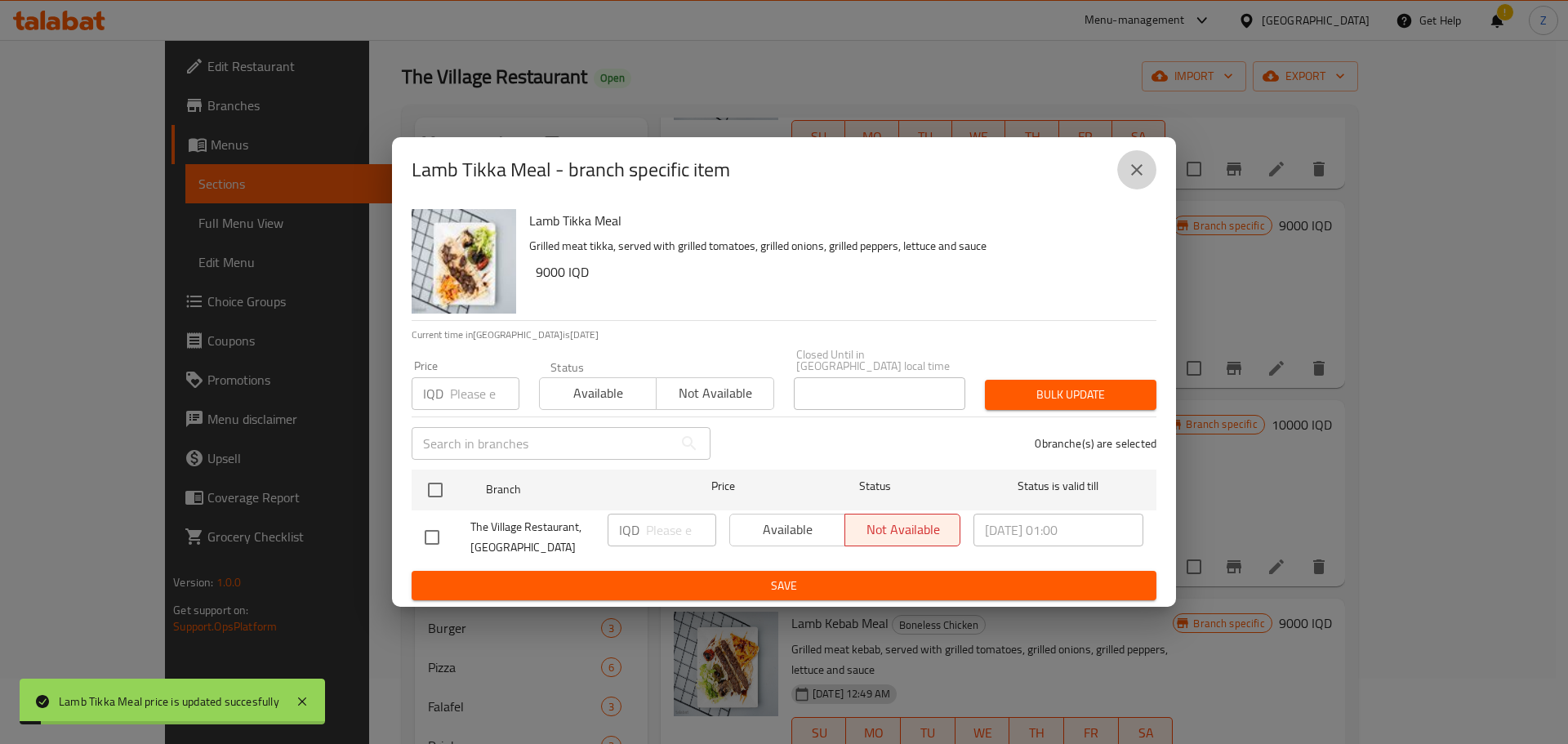
click at [1153, 181] on button "close" at bounding box center [1136, 169] width 39 height 39
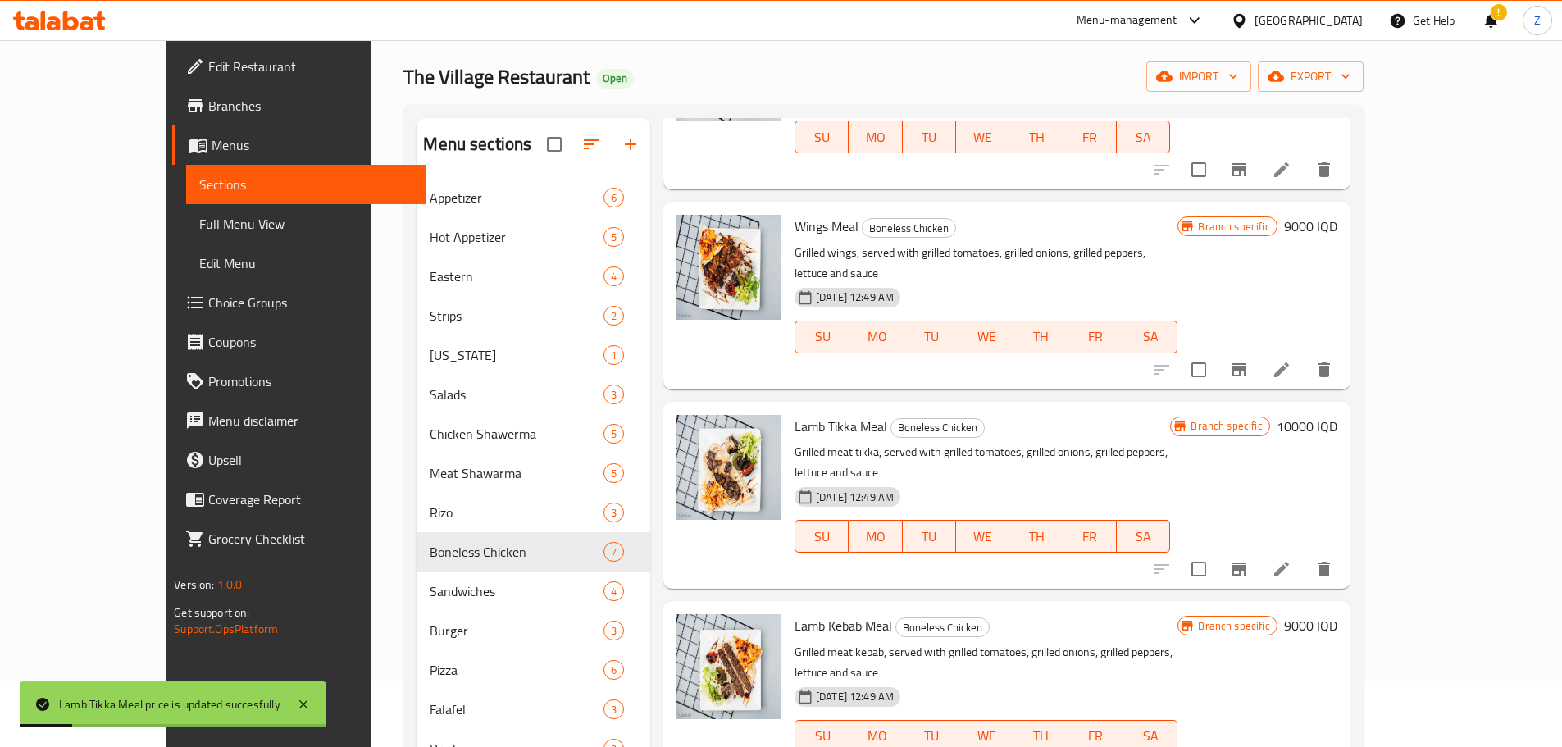
scroll to position [230, 0]
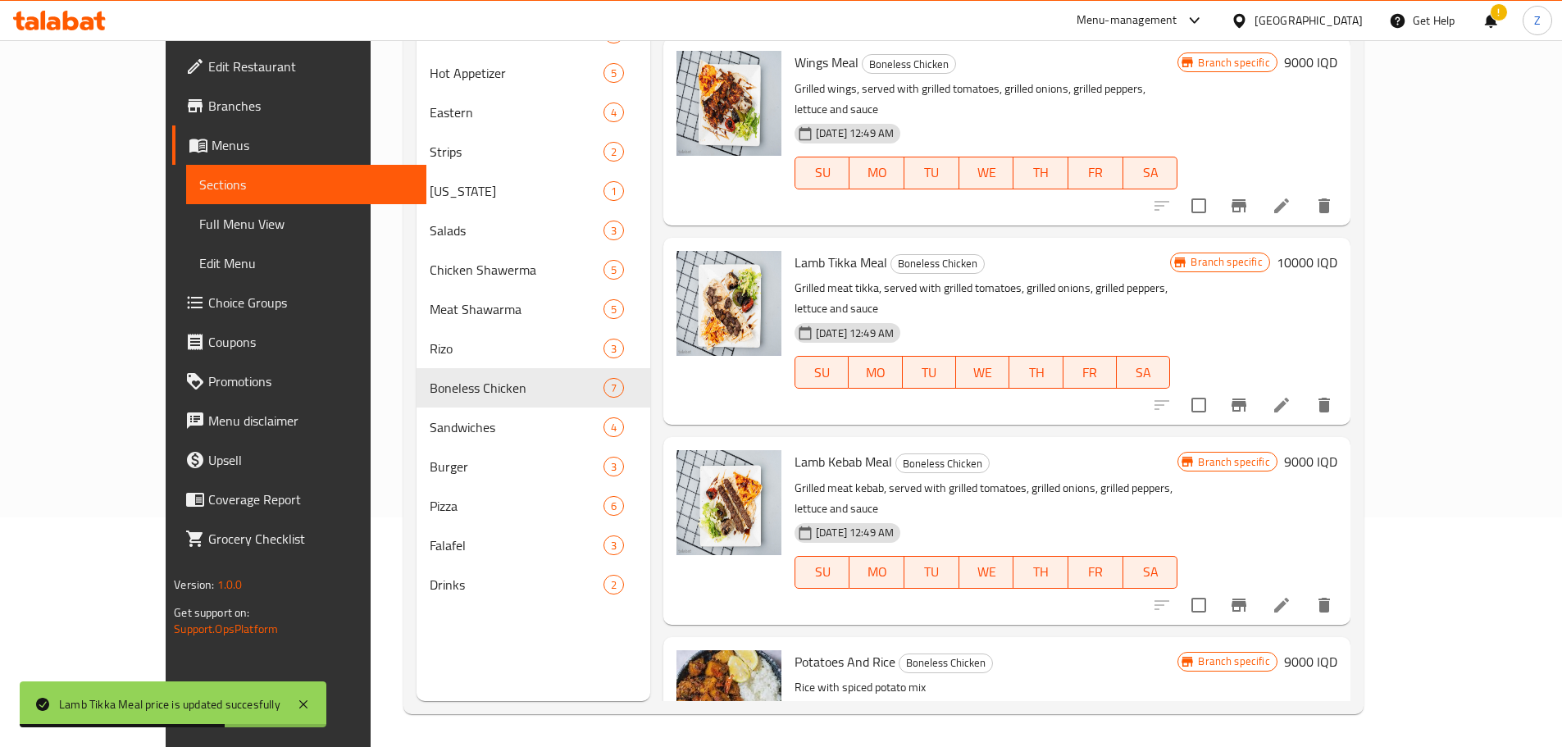
click at [1337, 450] on div "Branch specific 9000 IQD" at bounding box center [1257, 461] width 159 height 23
click at [1338, 450] on h6 "9000 IQD" at bounding box center [1310, 461] width 53 height 23
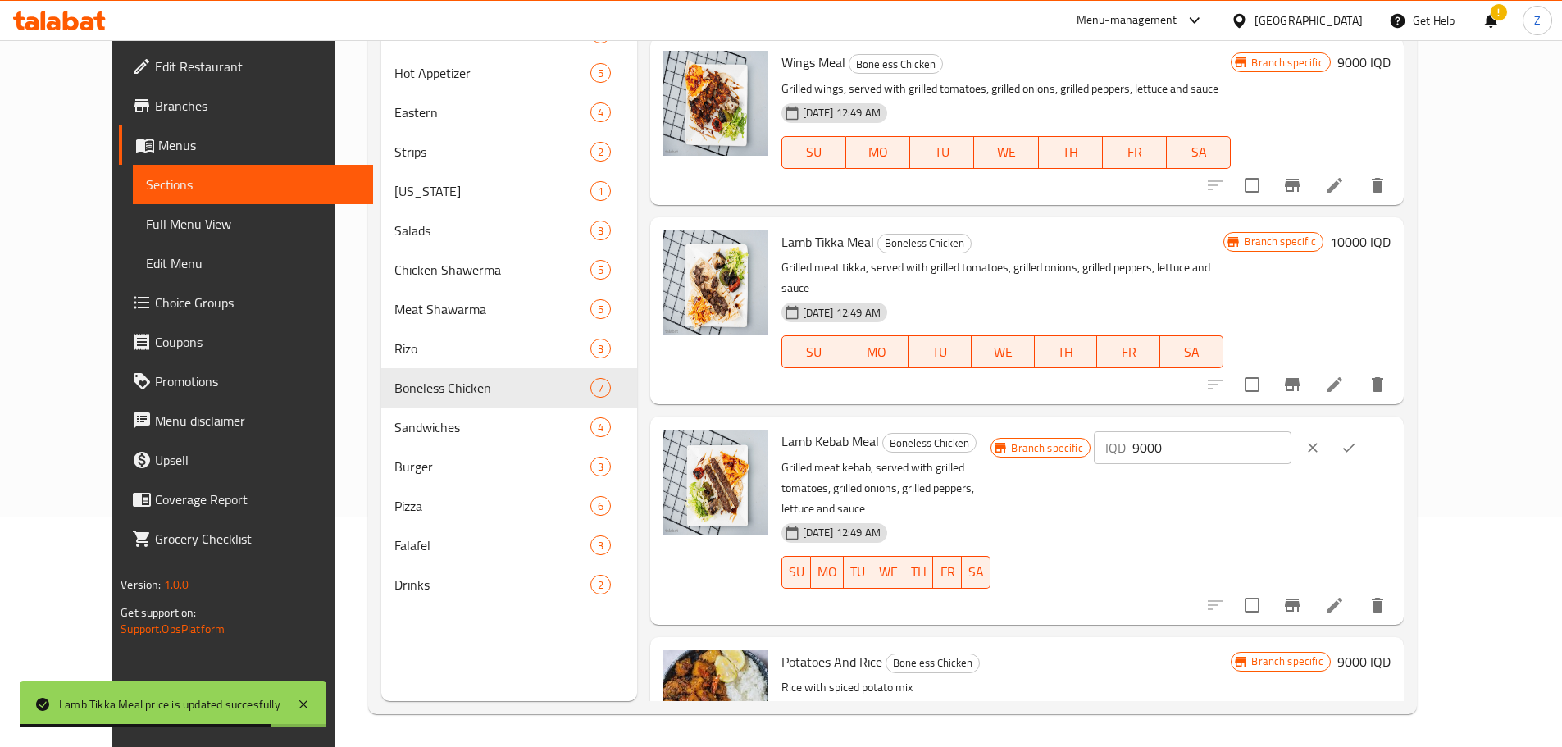
click at [1292, 431] on input "9000" at bounding box center [1212, 447] width 159 height 33
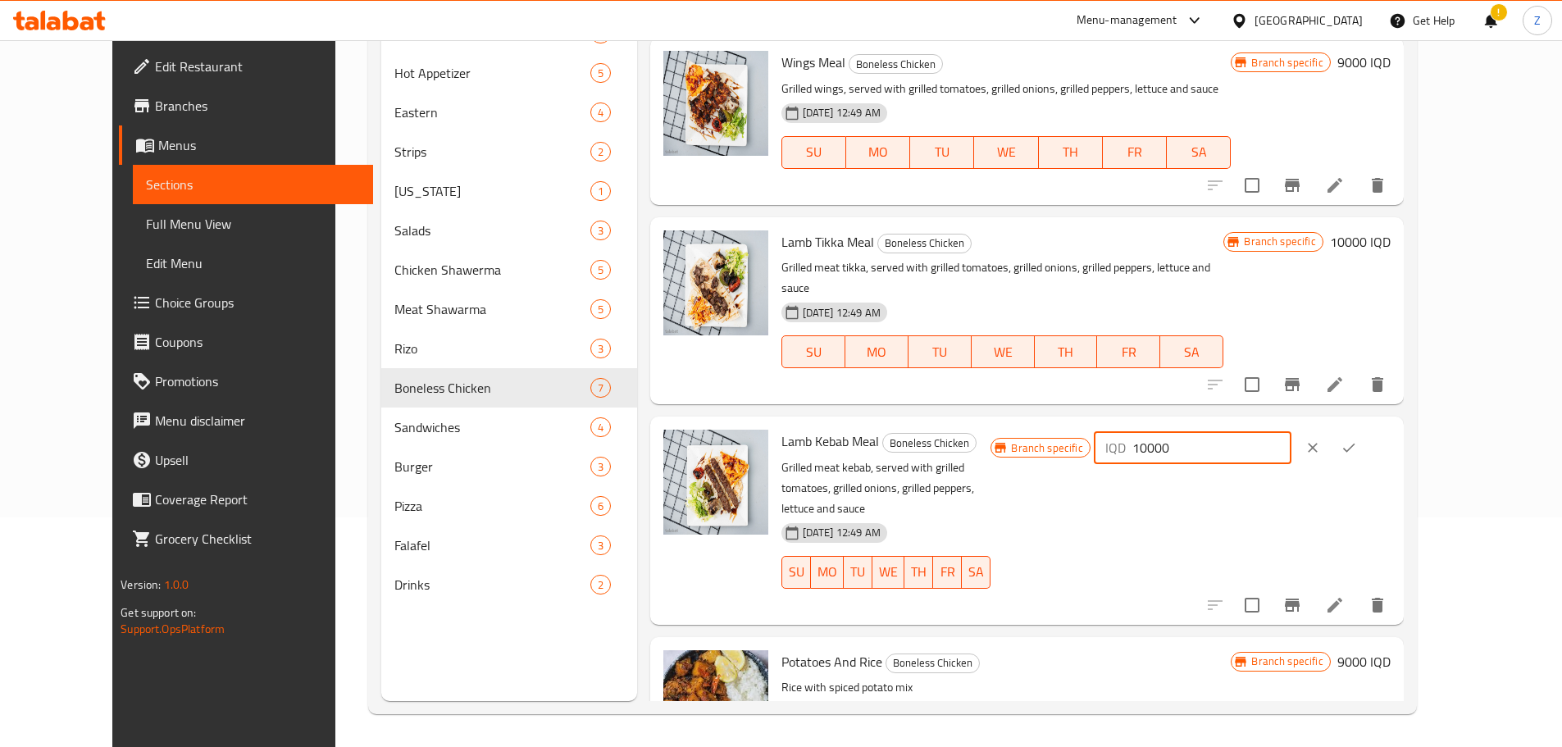
type input "10000"
click at [1367, 430] on button "ok" at bounding box center [1349, 448] width 36 height 36
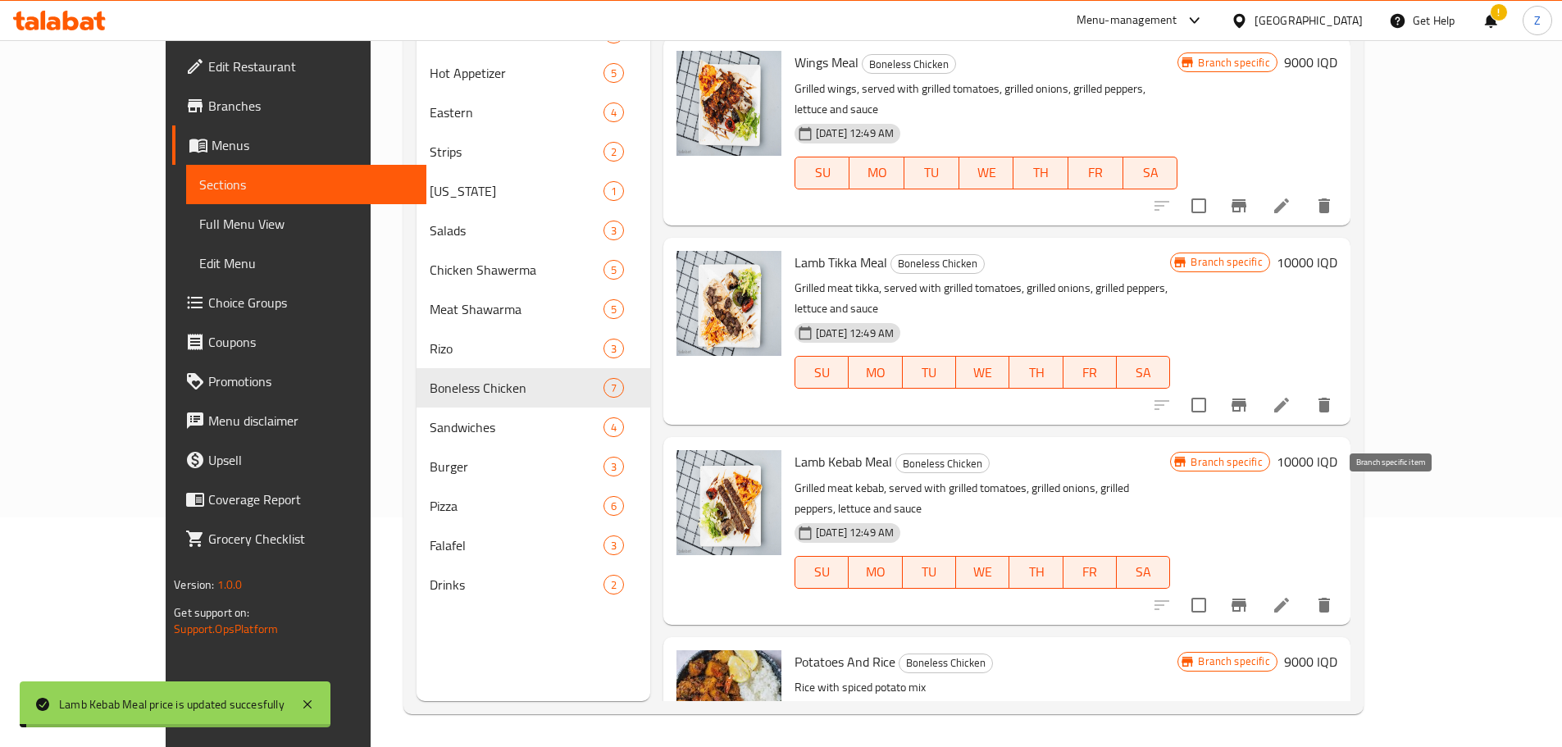
click at [1259, 586] on button "Branch-specific-item" at bounding box center [1239, 605] width 39 height 39
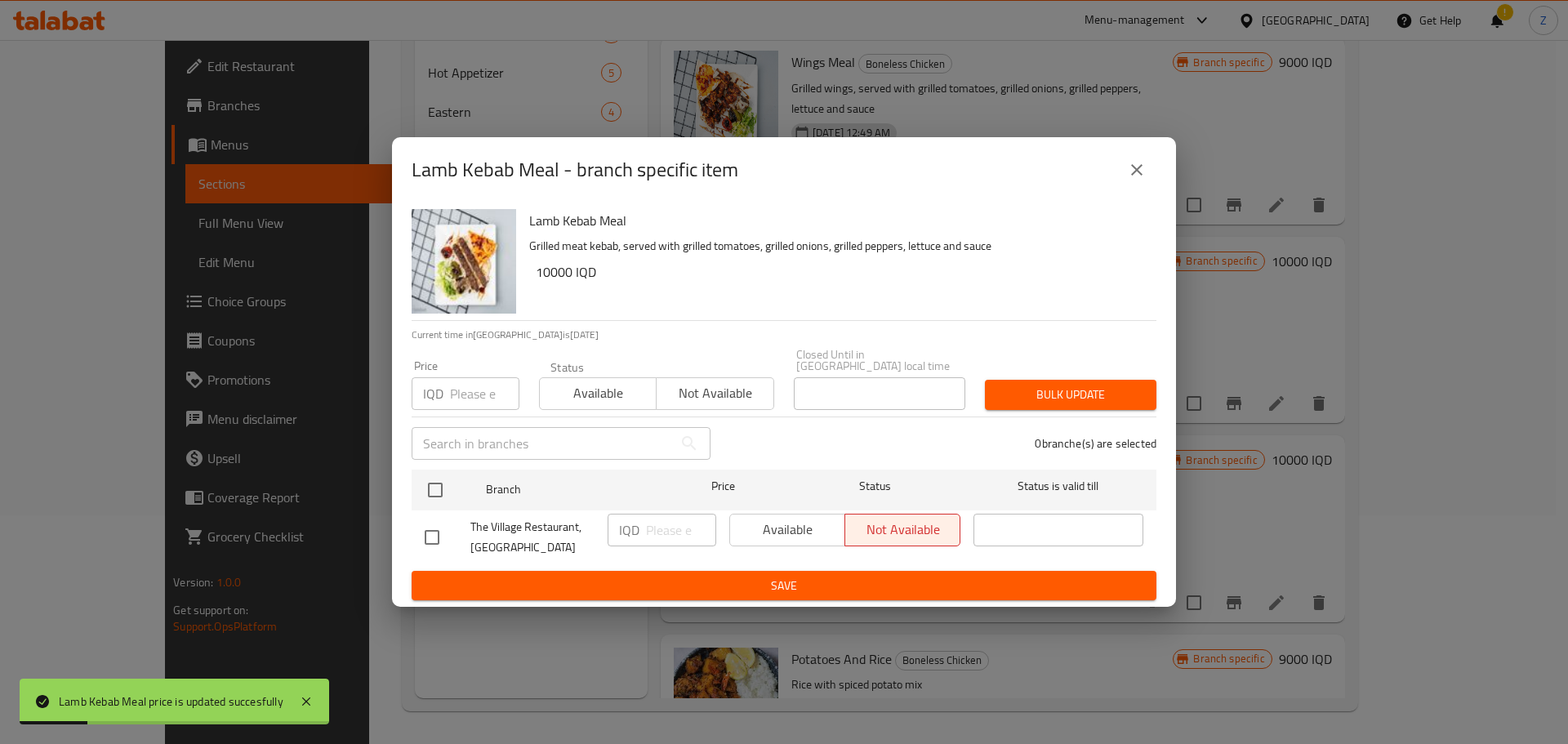
click at [1148, 176] on button "close" at bounding box center [1136, 169] width 39 height 39
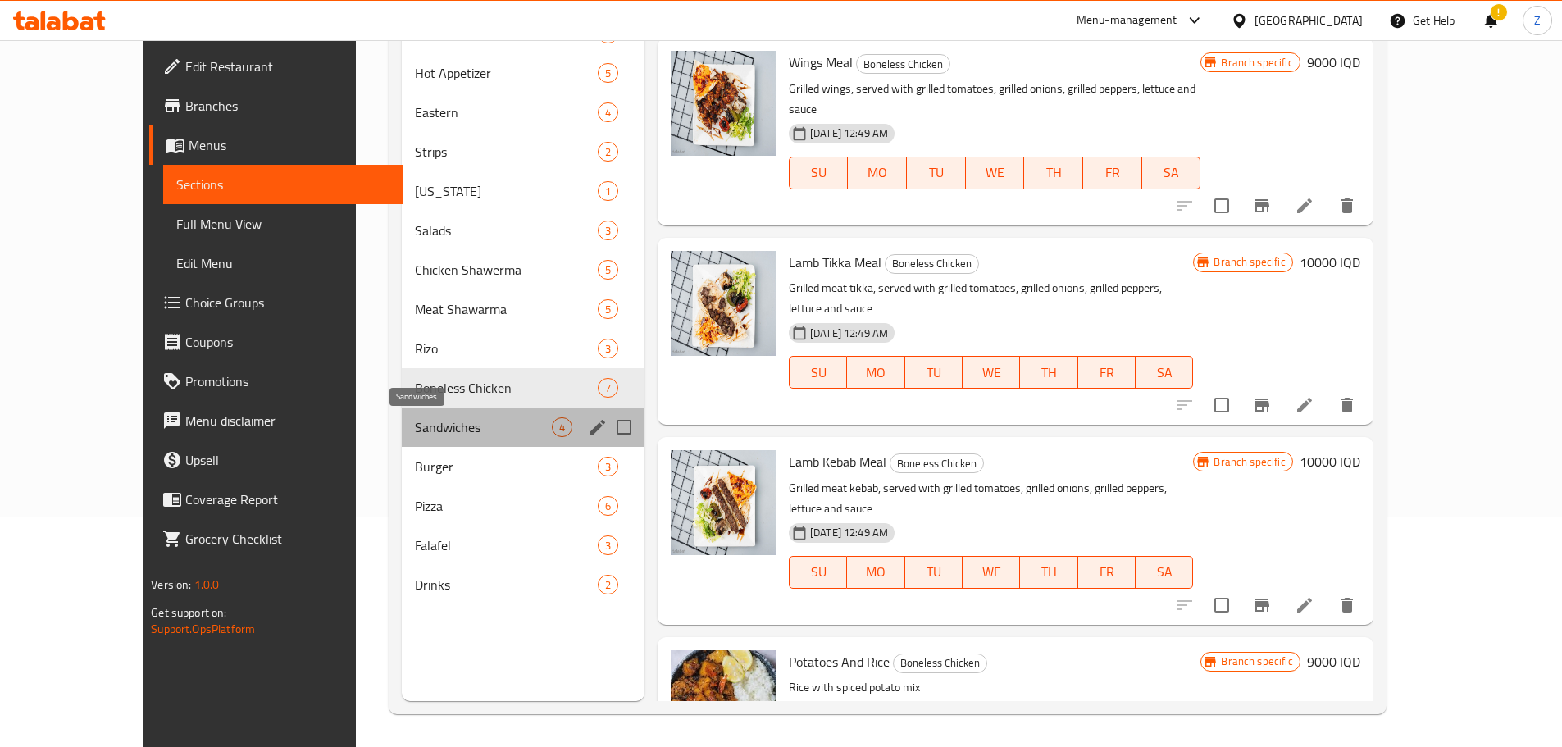
click at [415, 419] on span "Sandwiches" at bounding box center [483, 427] width 137 height 20
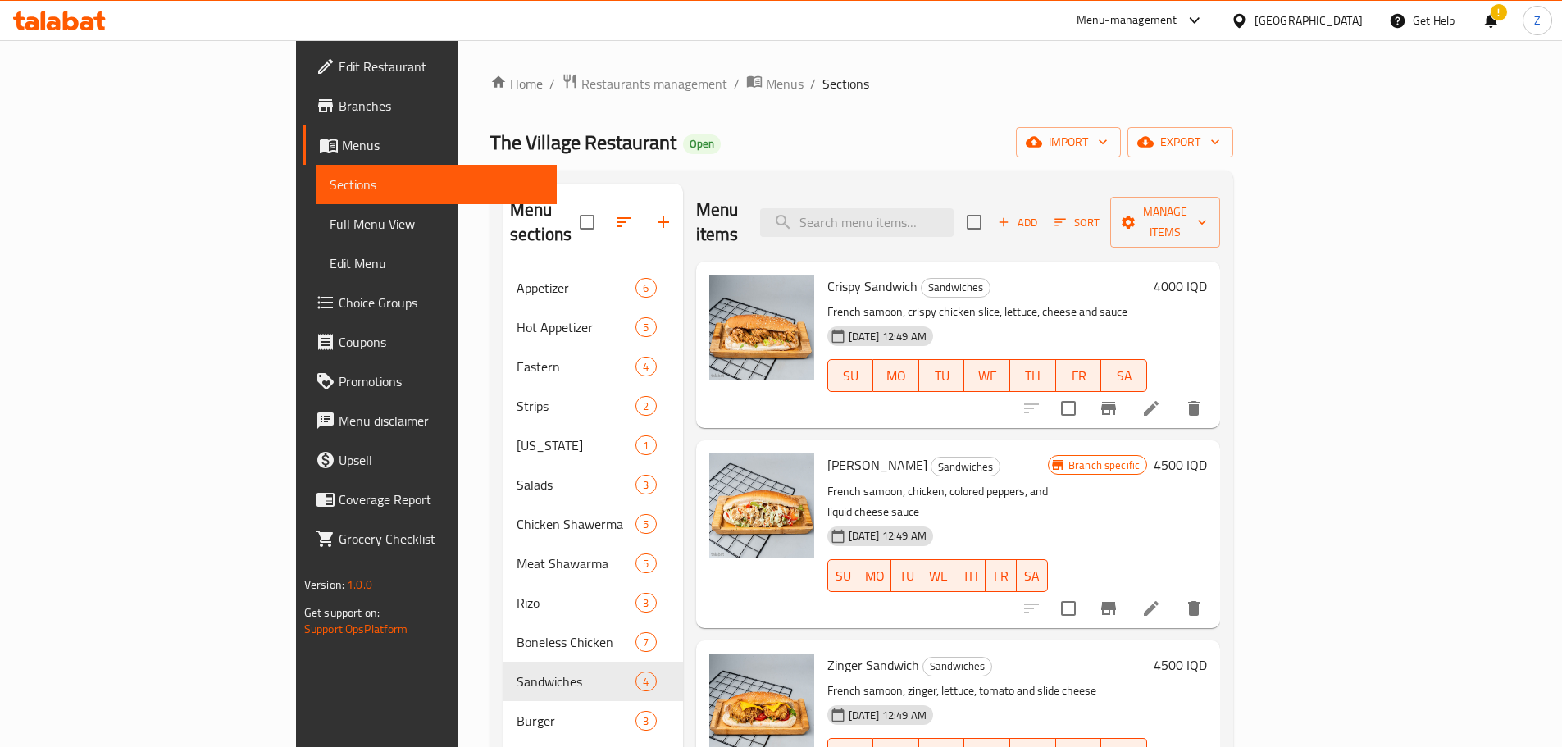
click at [1207, 275] on h6 "4000 IQD" at bounding box center [1180, 286] width 53 height 23
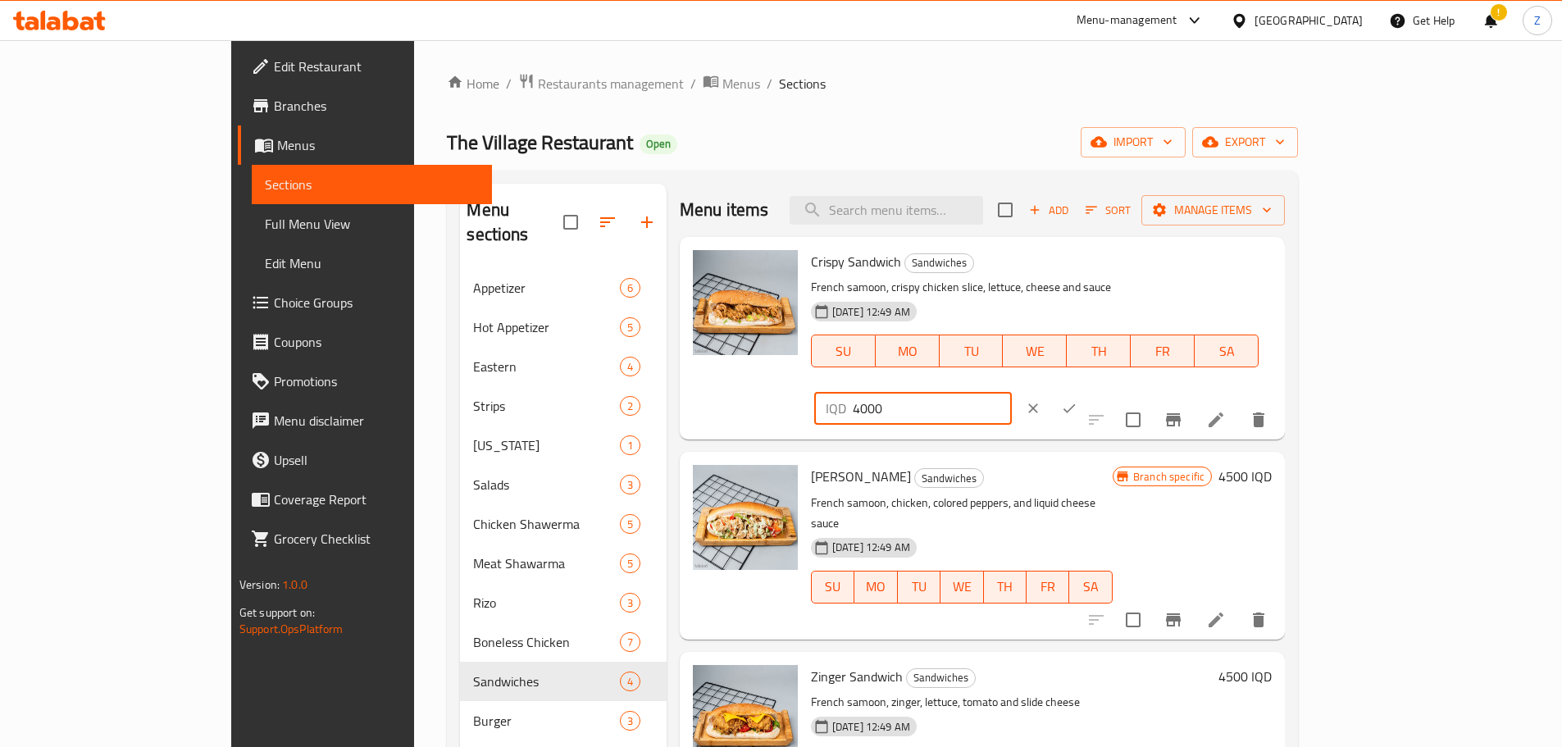
drag, startPoint x: 1274, startPoint y: 271, endPoint x: 1255, endPoint y: 271, distance: 18.9
click at [1012, 392] on div "IQD 4000 ​" at bounding box center [913, 408] width 198 height 33
type input "5000"
click at [1078, 400] on icon "ok" at bounding box center [1069, 408] width 16 height 16
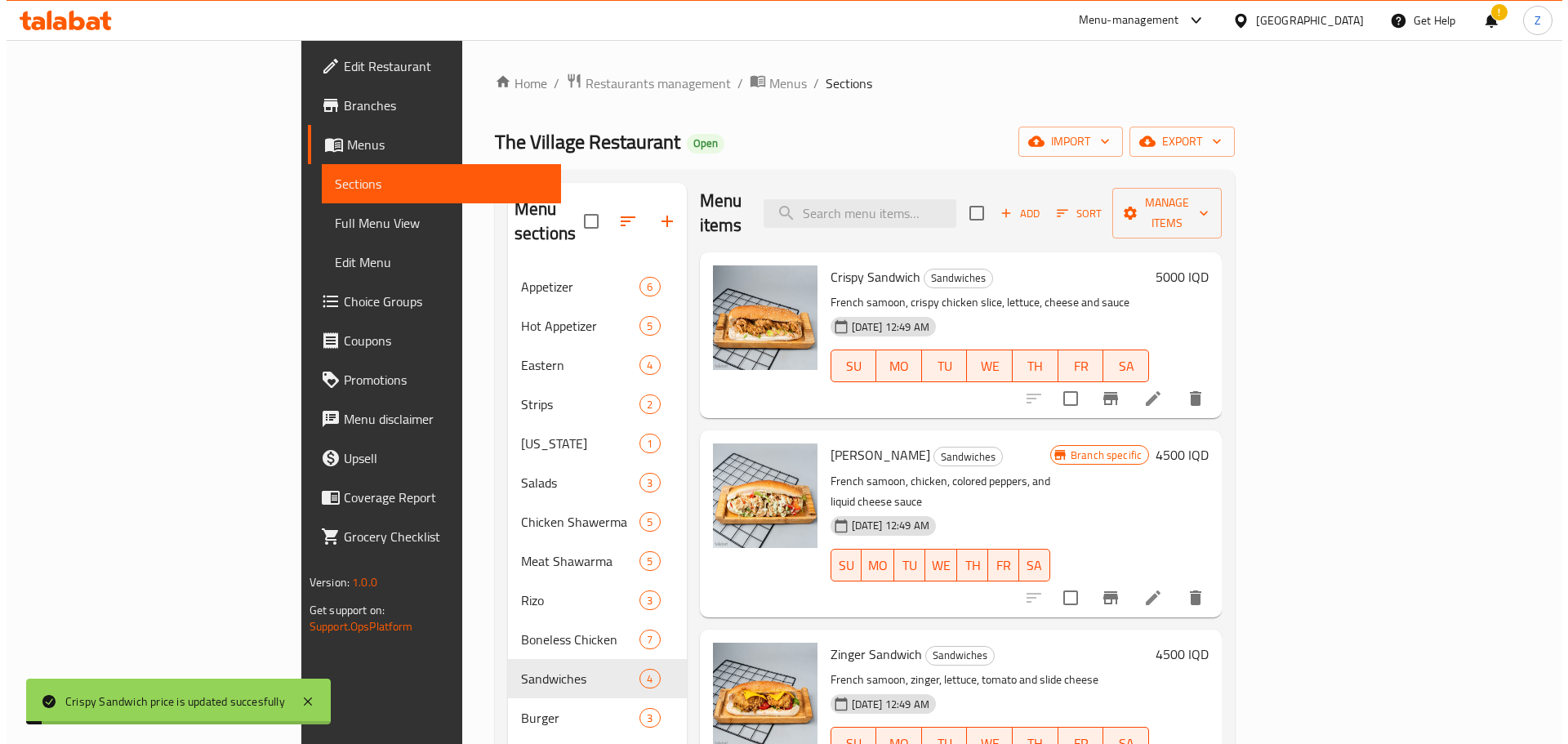
scroll to position [11, 0]
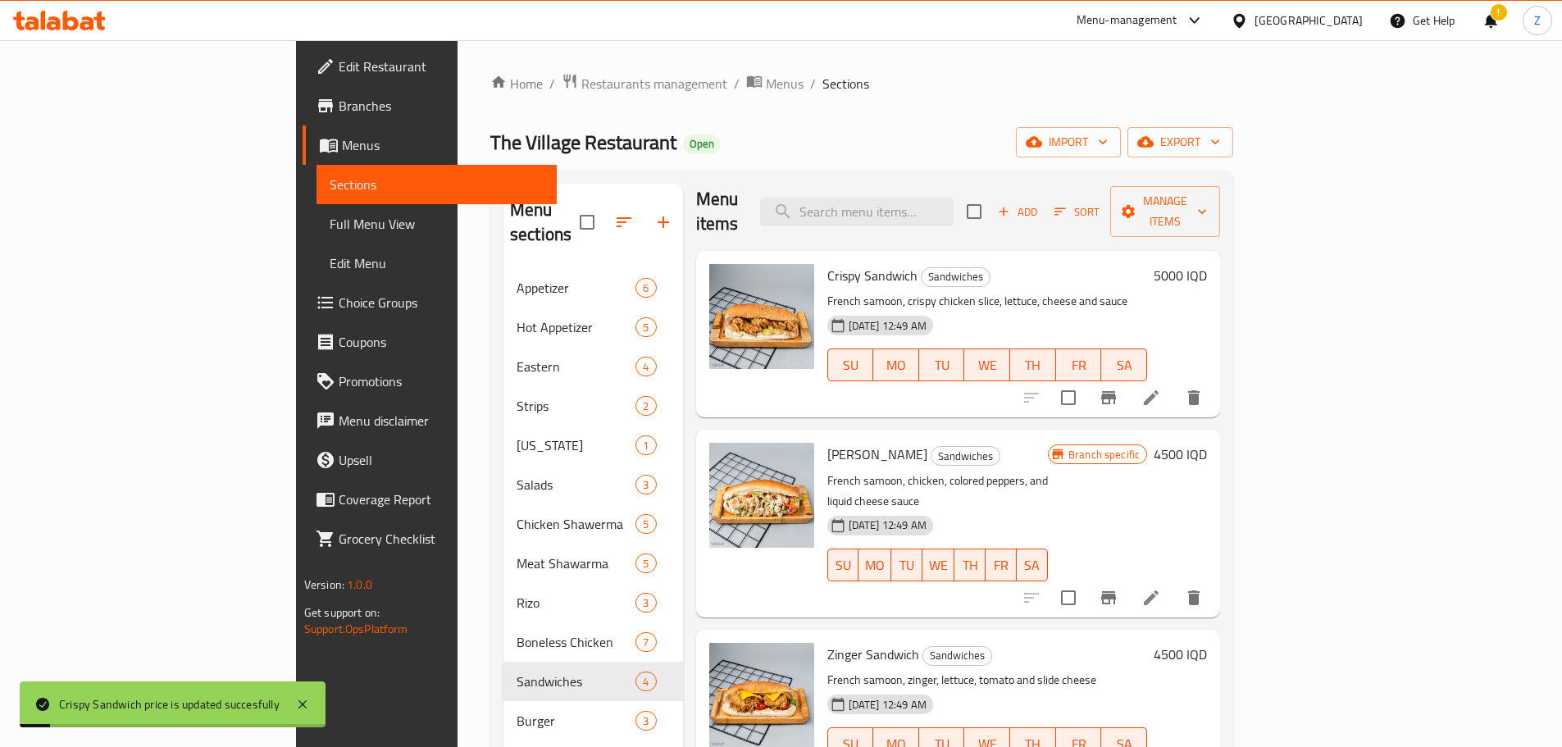
drag, startPoint x: 1470, startPoint y: 428, endPoint x: 1455, endPoint y: 431, distance: 15.1
click at [1207, 443] on h6 "4500 IQD" at bounding box center [1180, 454] width 53 height 23
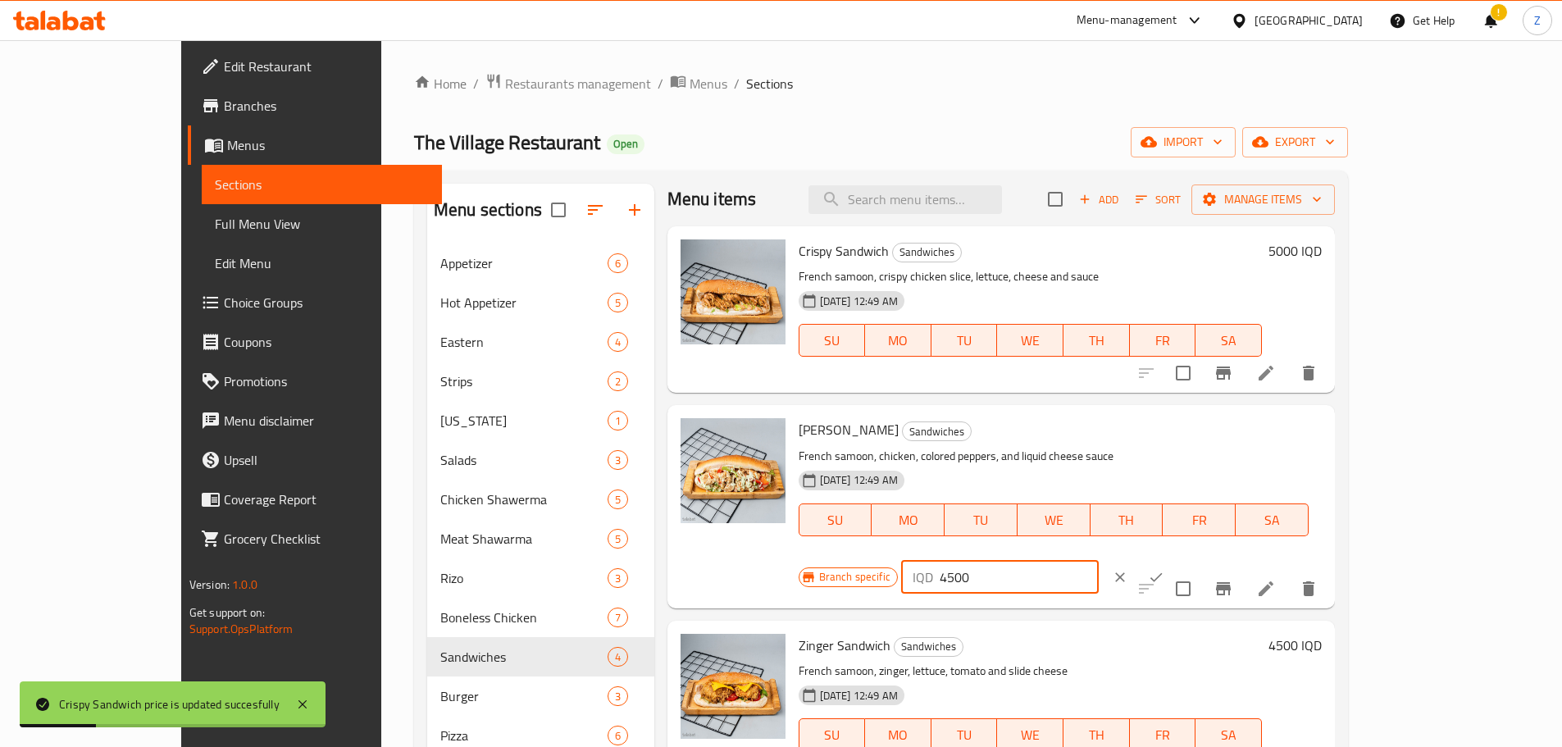
click at [1099, 561] on input "4500" at bounding box center [1019, 577] width 159 height 33
type input "5000"
click at [1174, 559] on div at bounding box center [1138, 577] width 72 height 36
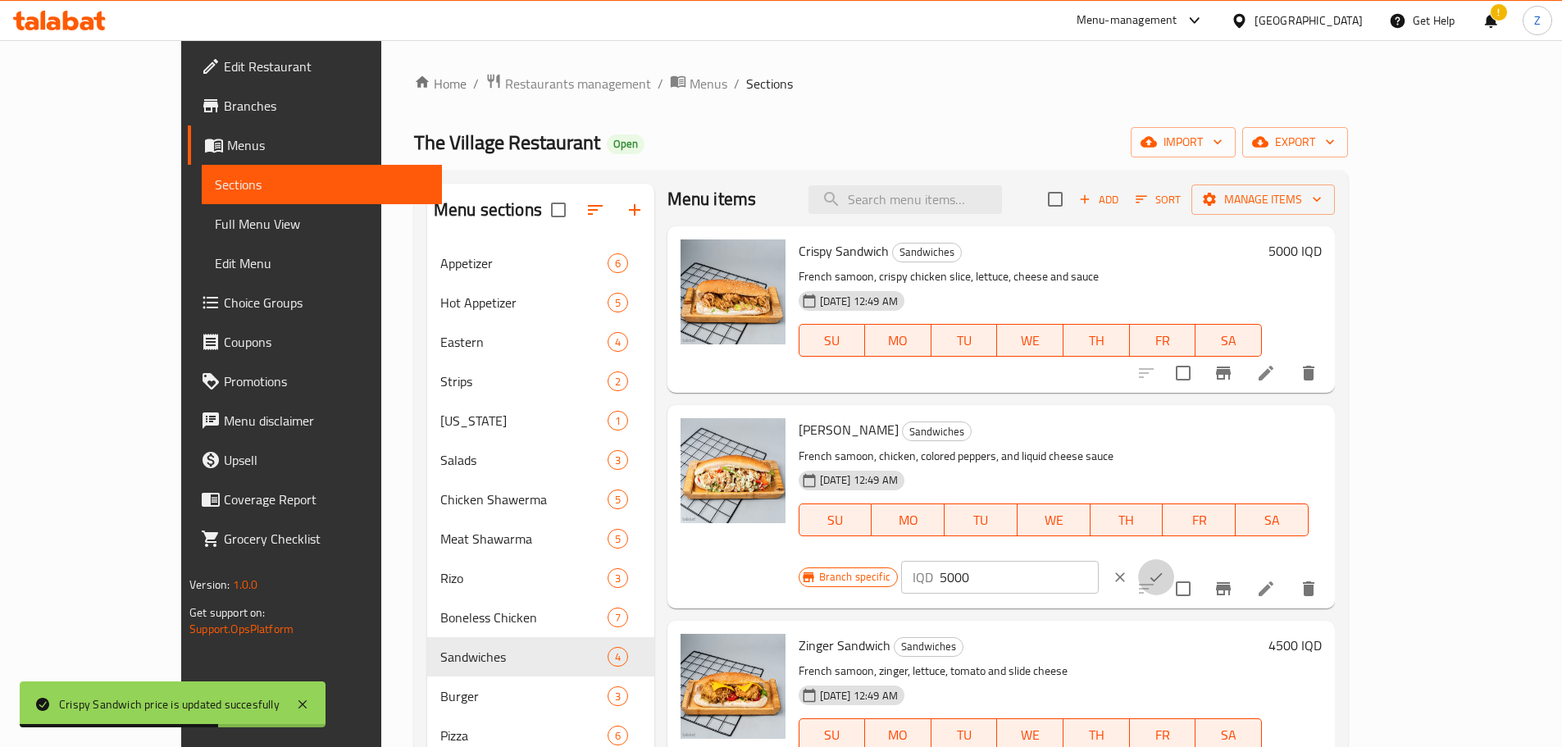
click at [1165, 569] on icon "ok" at bounding box center [1156, 577] width 16 height 16
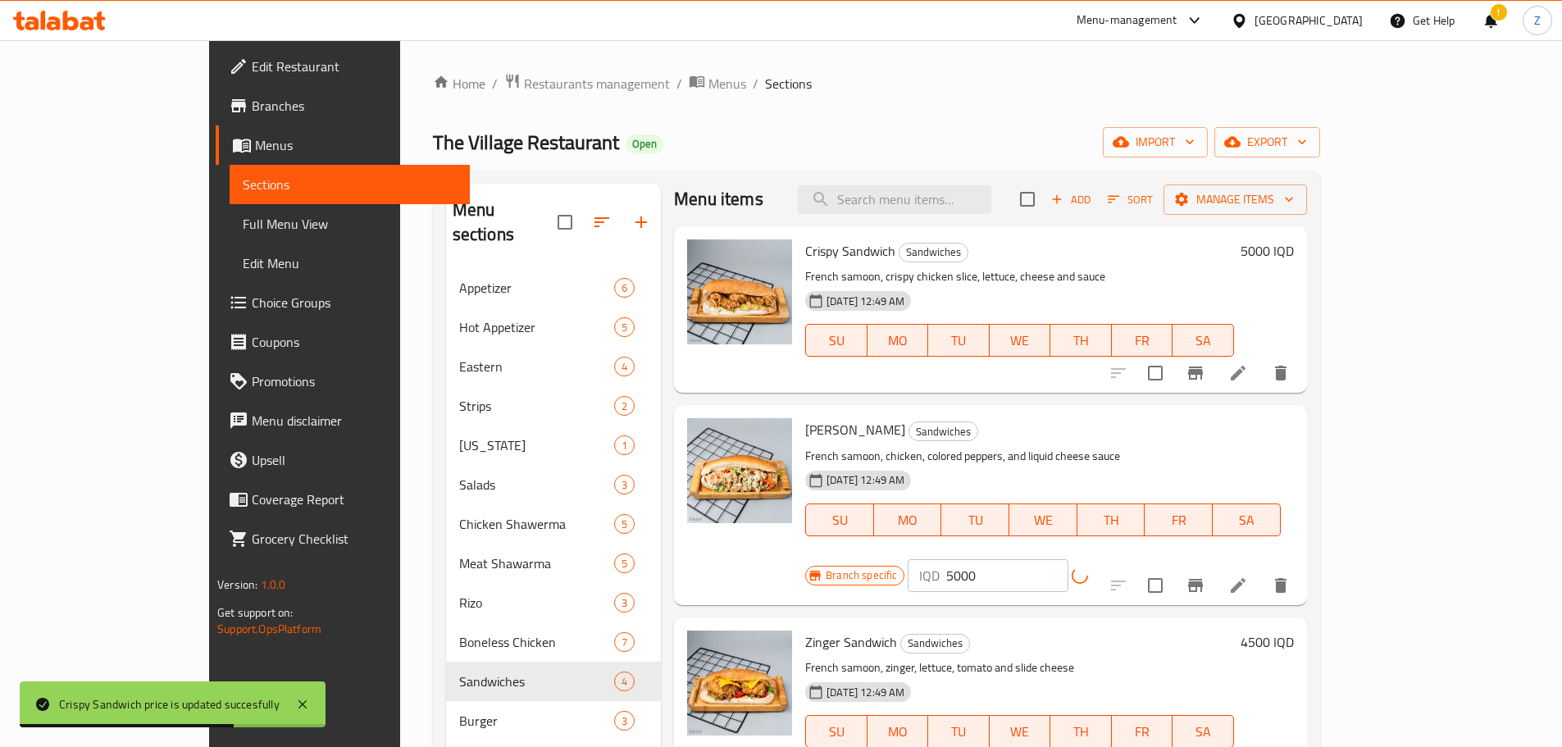
click at [1206, 576] on icon "Branch-specific-item" at bounding box center [1196, 586] width 20 height 20
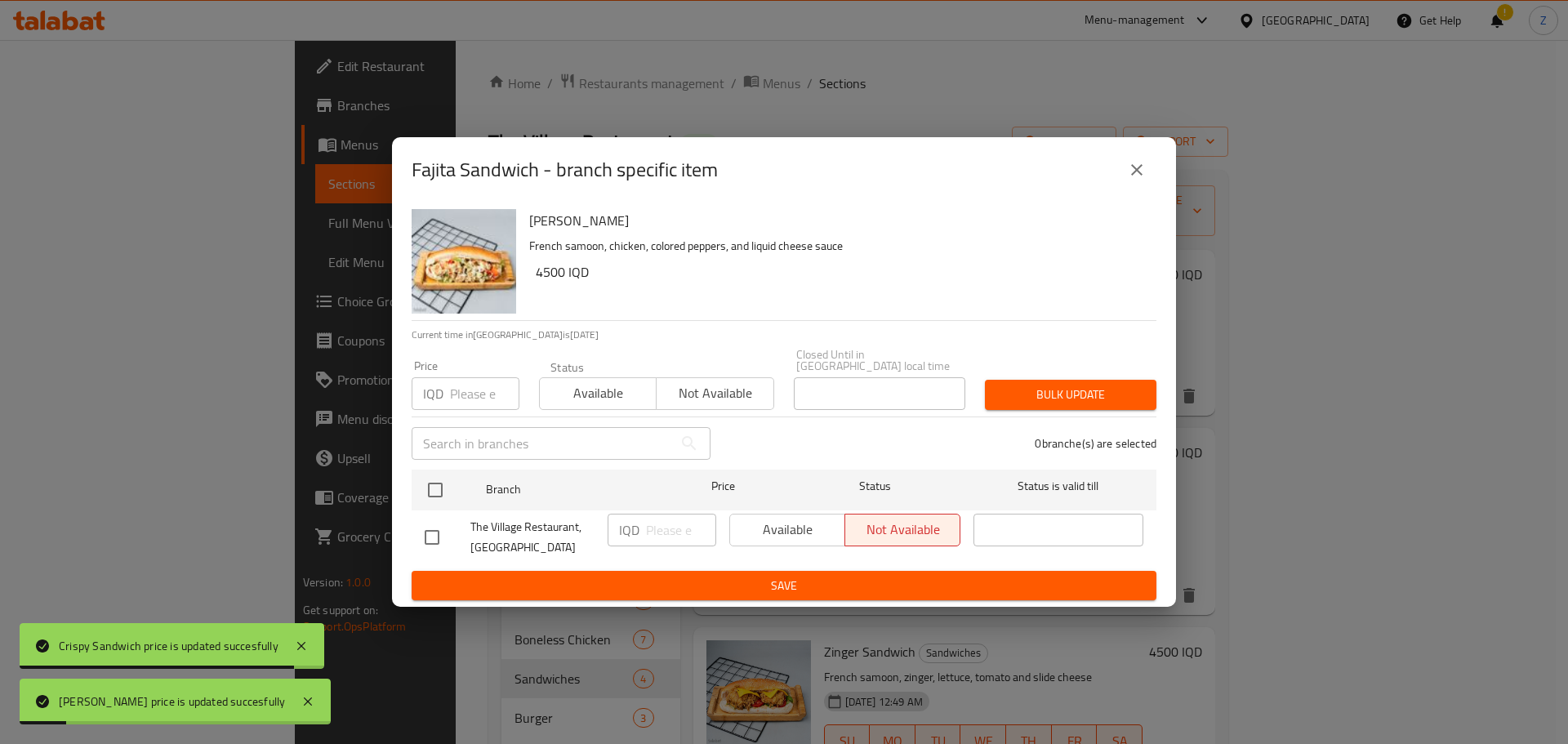
click at [1146, 172] on icon "close" at bounding box center [1137, 170] width 20 height 20
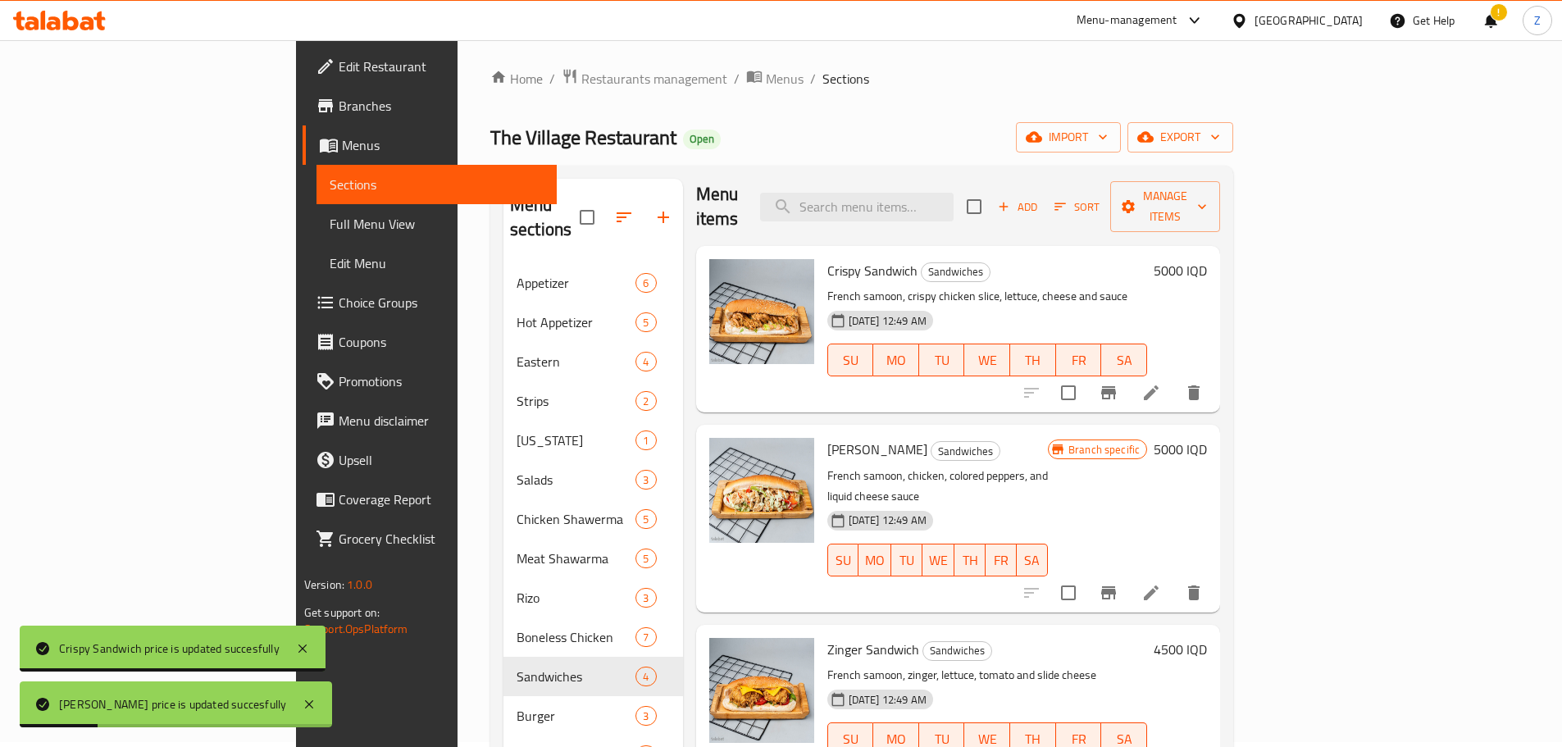
scroll to position [164, 0]
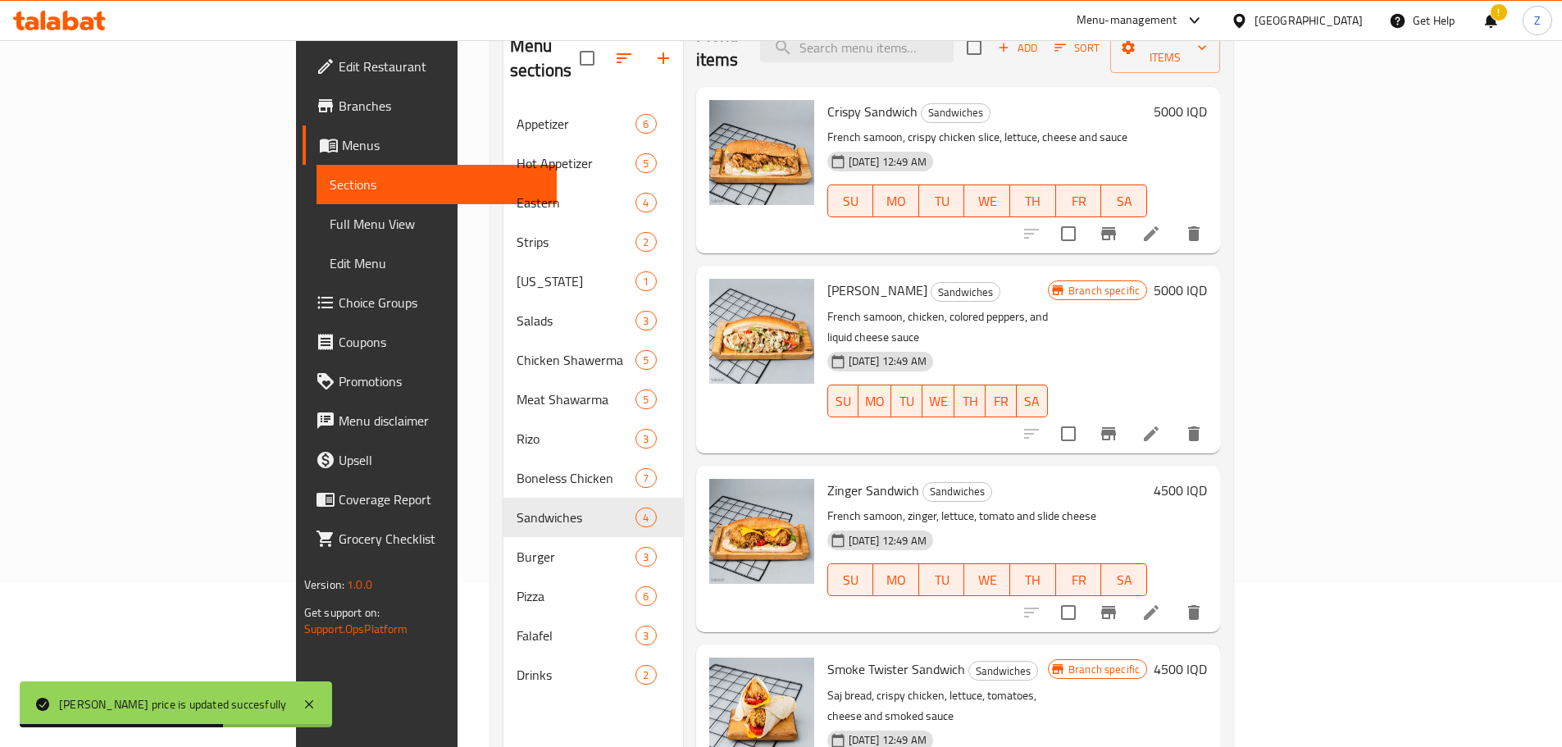
drag, startPoint x: 1470, startPoint y: 429, endPoint x: 1472, endPoint y: 442, distance: 13.4
click at [1215, 472] on div "Zinger Sandwich Sandwiches French samoon, zinger, lettuce, tomato and slide che…" at bounding box center [1018, 548] width 394 height 153
click at [1207, 479] on h6 "4500 IQD" at bounding box center [1180, 490] width 53 height 23
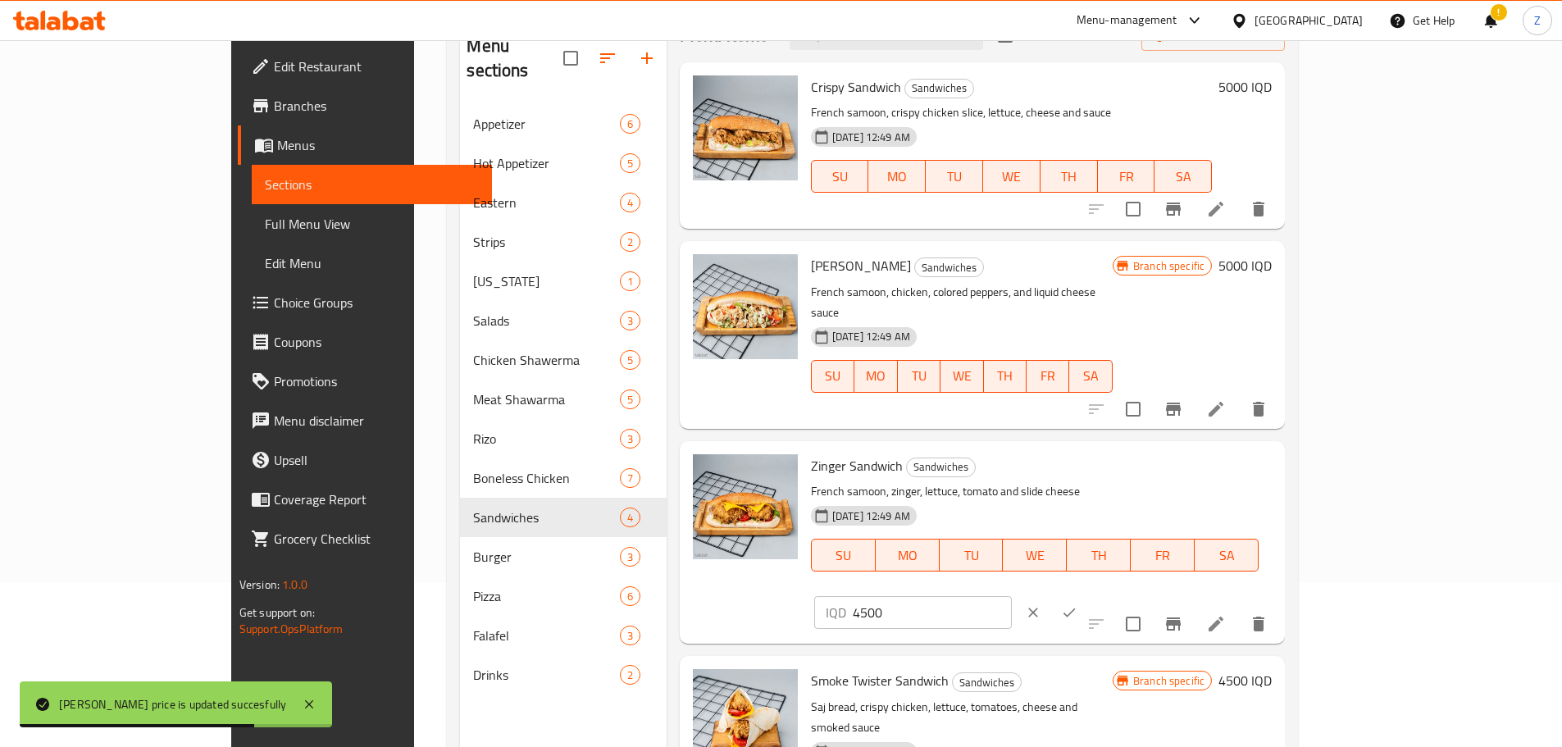
click at [1012, 596] on input "4500" at bounding box center [932, 612] width 159 height 33
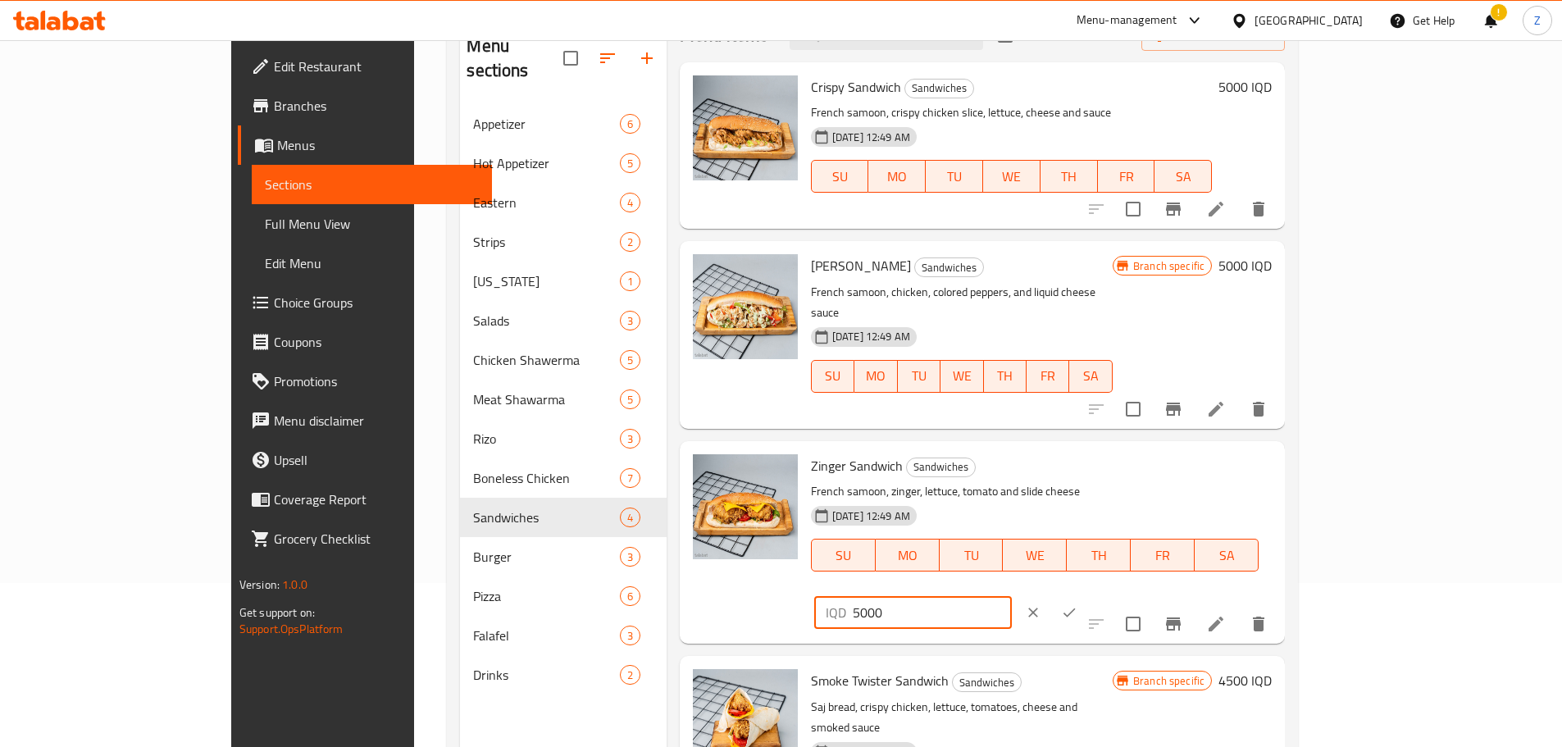
type input "5000"
click at [1078, 604] on icon "ok" at bounding box center [1069, 612] width 16 height 16
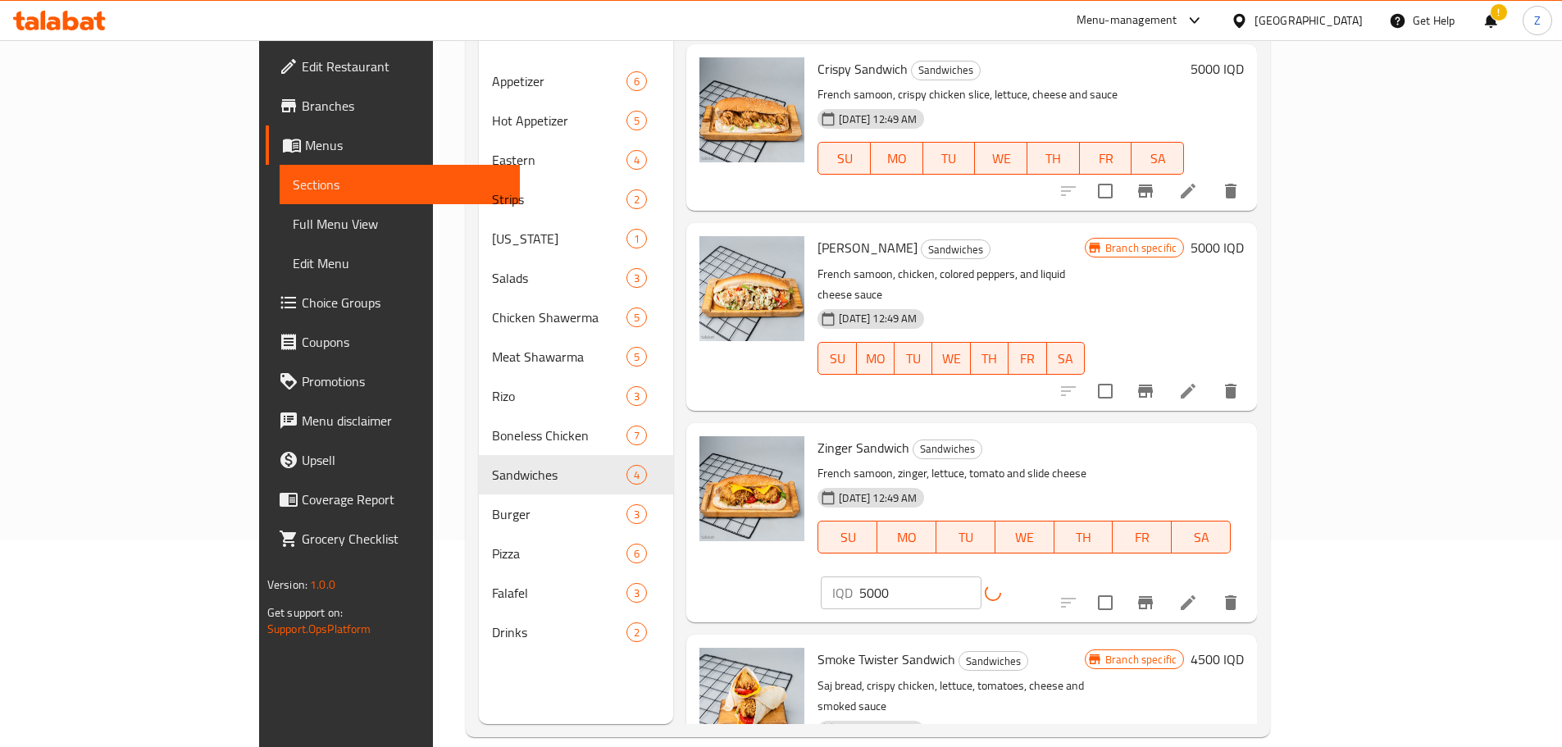
scroll to position [230, 0]
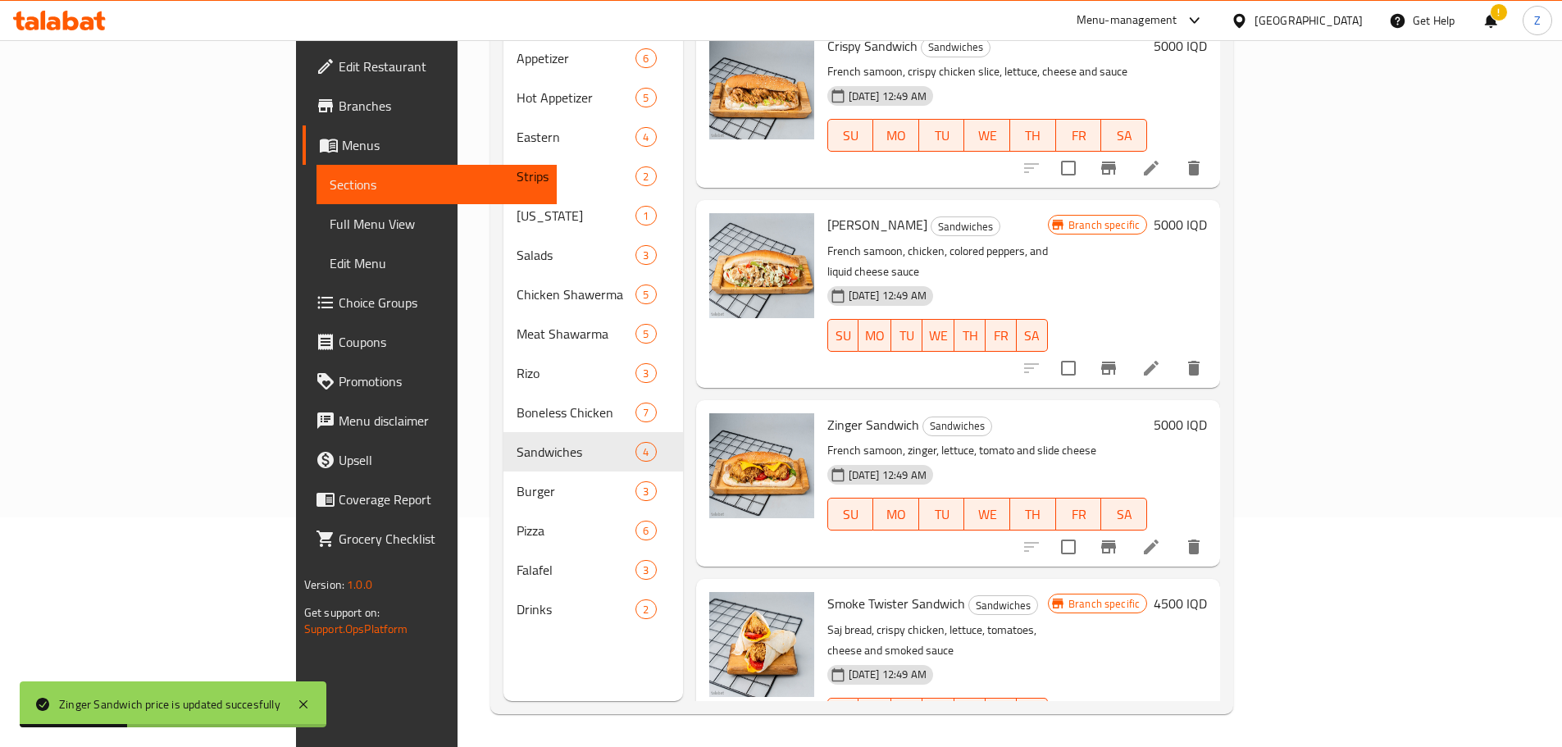
drag, startPoint x: 1493, startPoint y: 549, endPoint x: 1424, endPoint y: 565, distance: 71.6
click at [1215, 586] on div "Smoke Twister Sandwich Sandwiches Saj bread, crispy chicken, lettuce, tomatoes,…" at bounding box center [1018, 673] width 394 height 174
click at [1147, 594] on div "Branch specific" at bounding box center [1097, 604] width 99 height 20
click at [1207, 592] on h6 "4500 IQD" at bounding box center [1180, 603] width 53 height 23
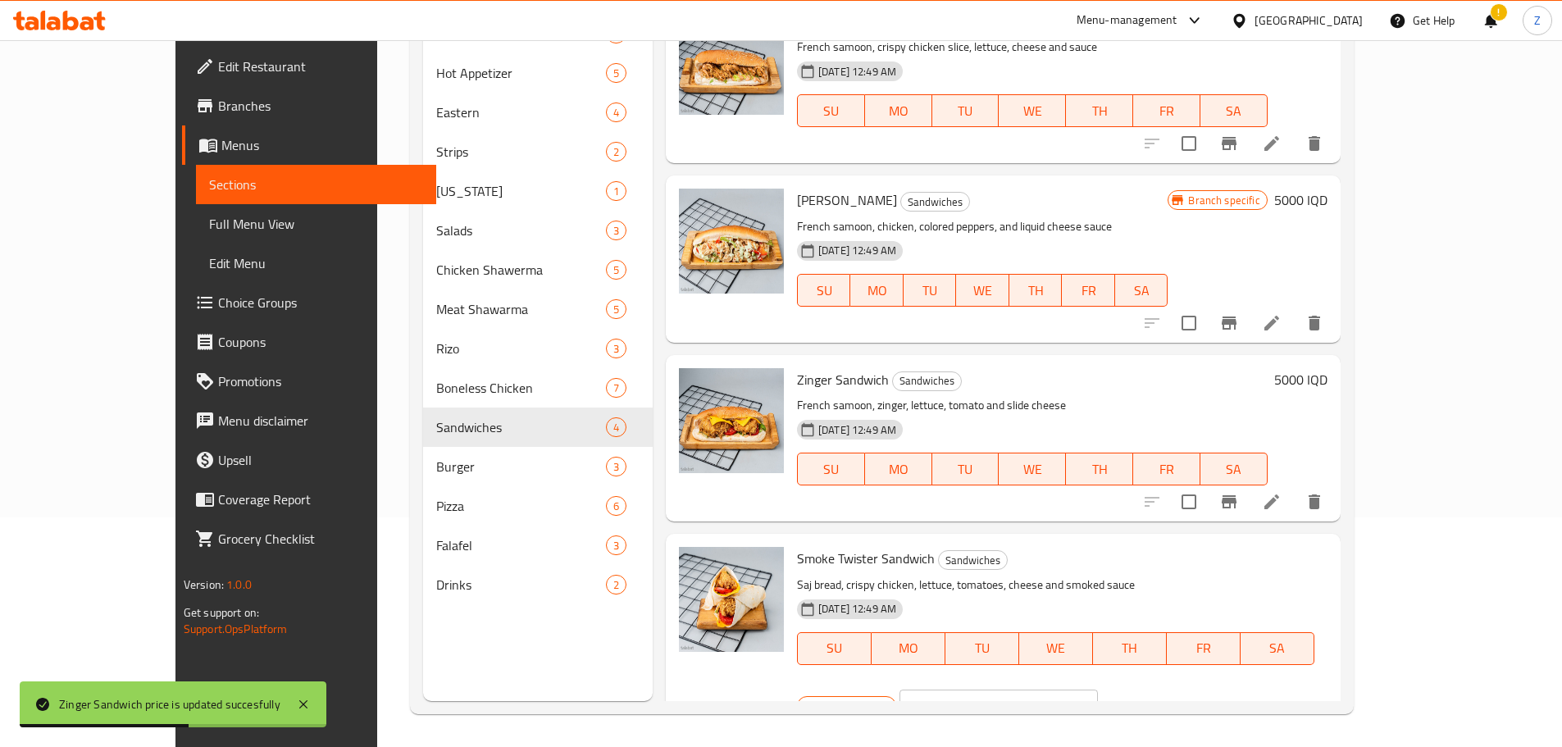
click at [1097, 690] on input "4500" at bounding box center [1017, 706] width 159 height 33
type input "5000"
click at [1164, 698] on icon "ok" at bounding box center [1155, 706] width 16 height 16
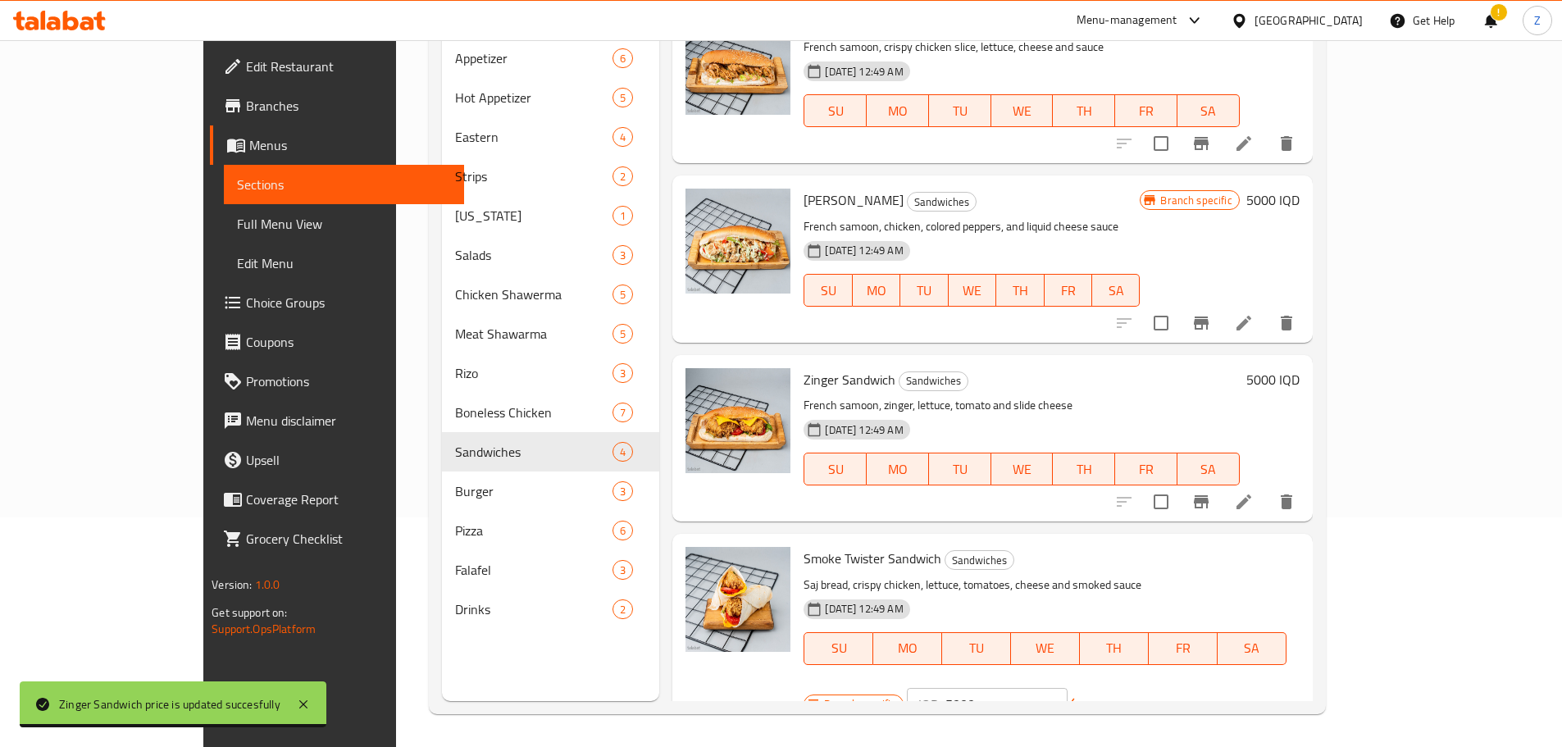
click at [1209, 708] on icon "Branch-specific-item" at bounding box center [1201, 714] width 15 height 13
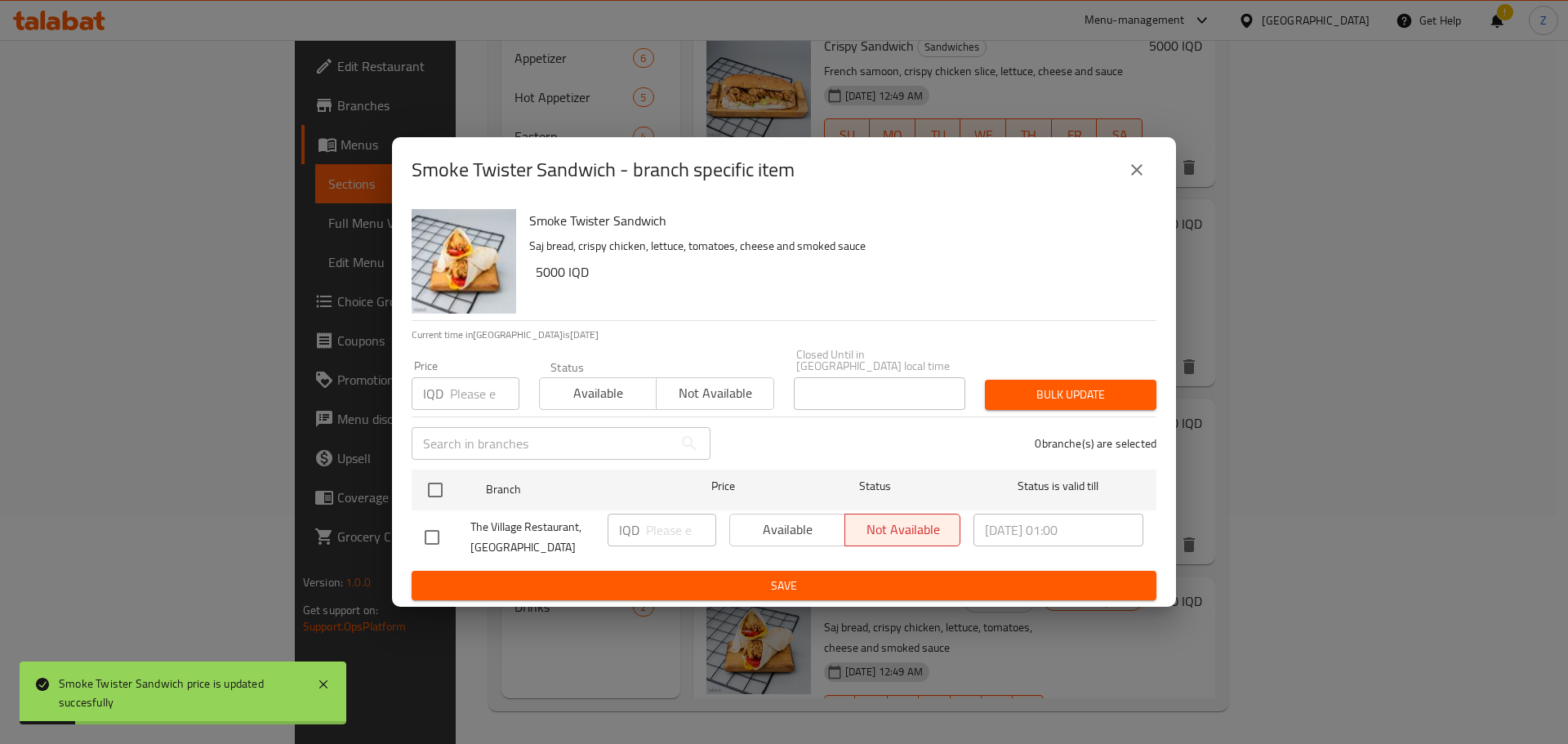
click at [1127, 178] on icon "close" at bounding box center [1137, 170] width 20 height 20
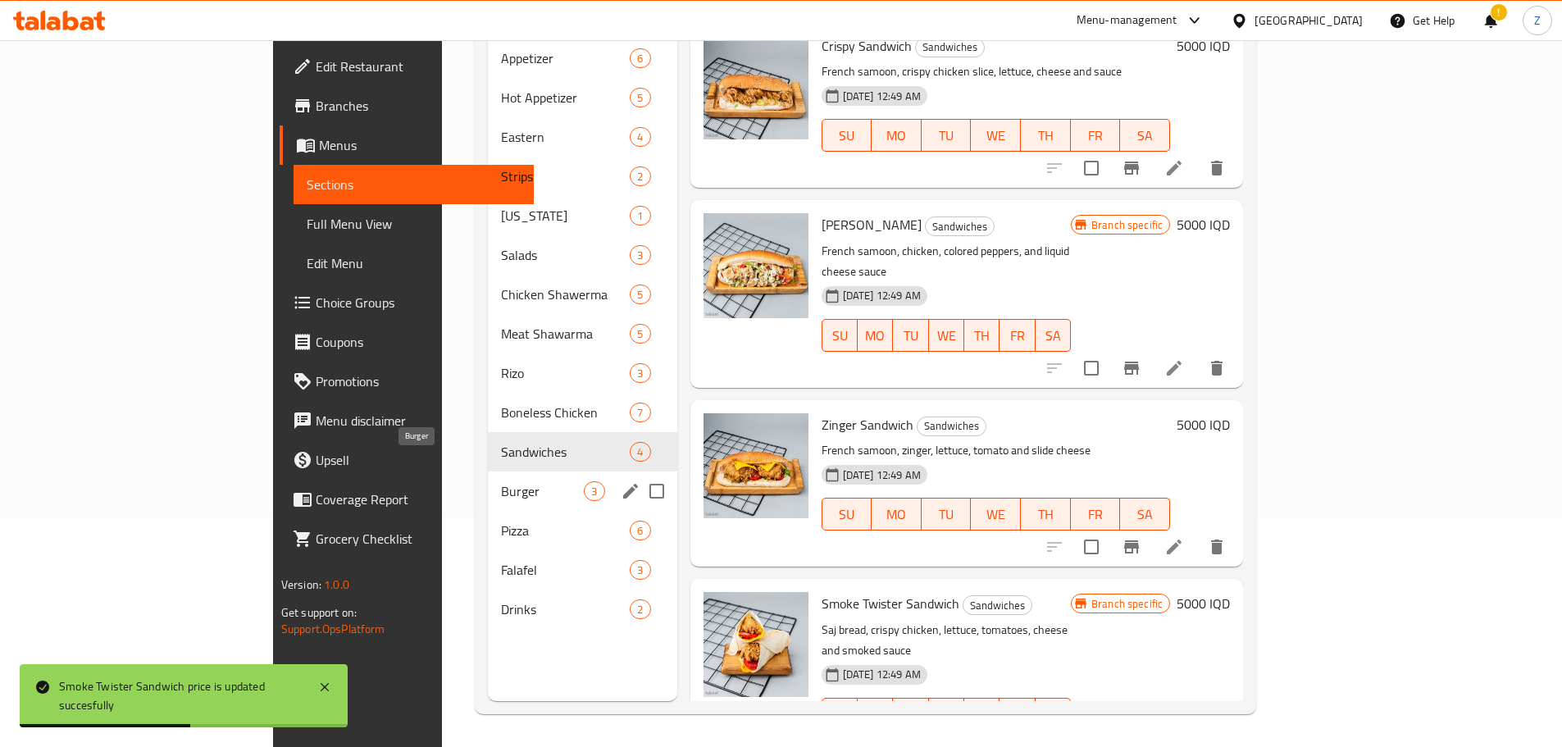
click at [501, 481] on span "Burger" at bounding box center [542, 491] width 83 height 20
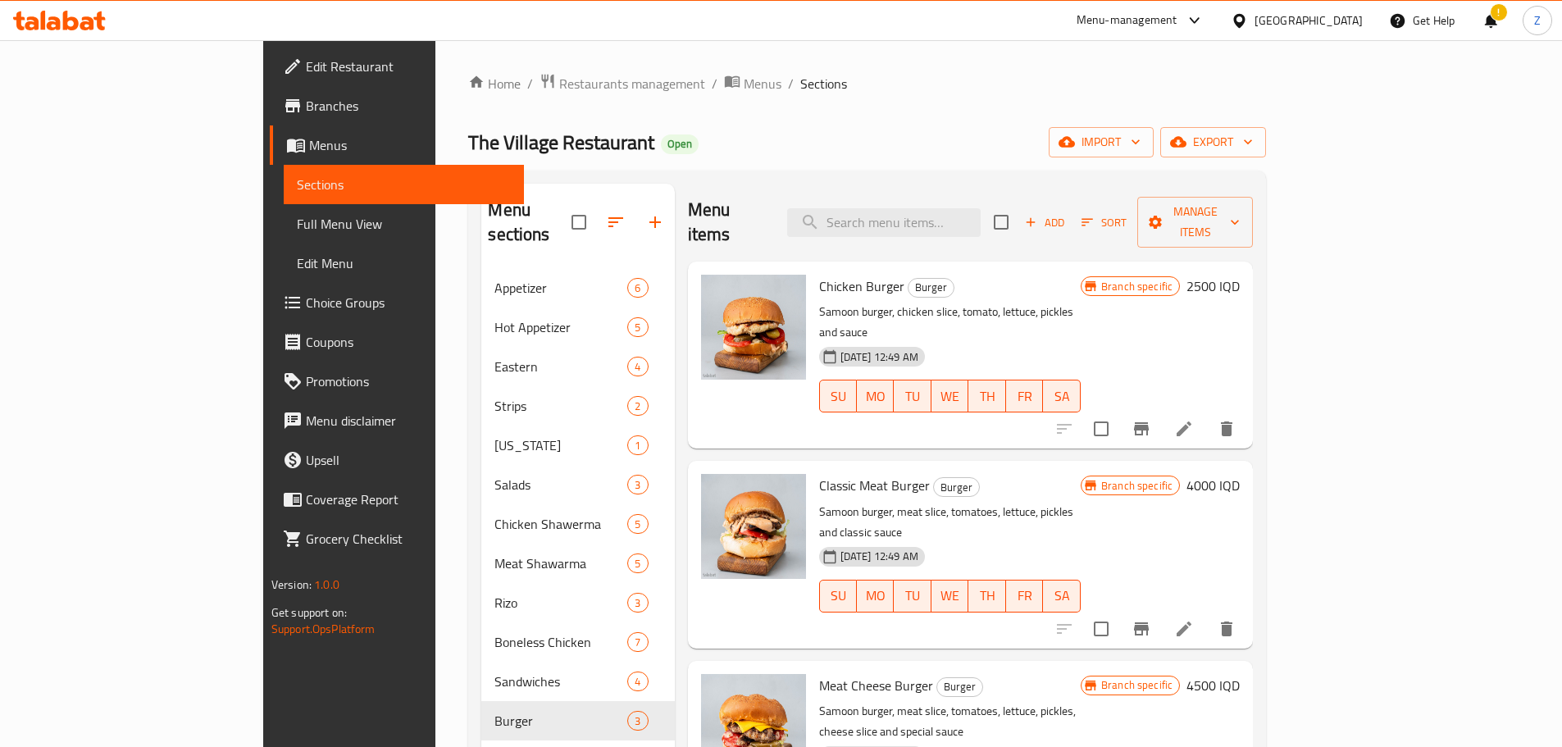
click at [1240, 275] on h6 "2500 IQD" at bounding box center [1213, 286] width 53 height 23
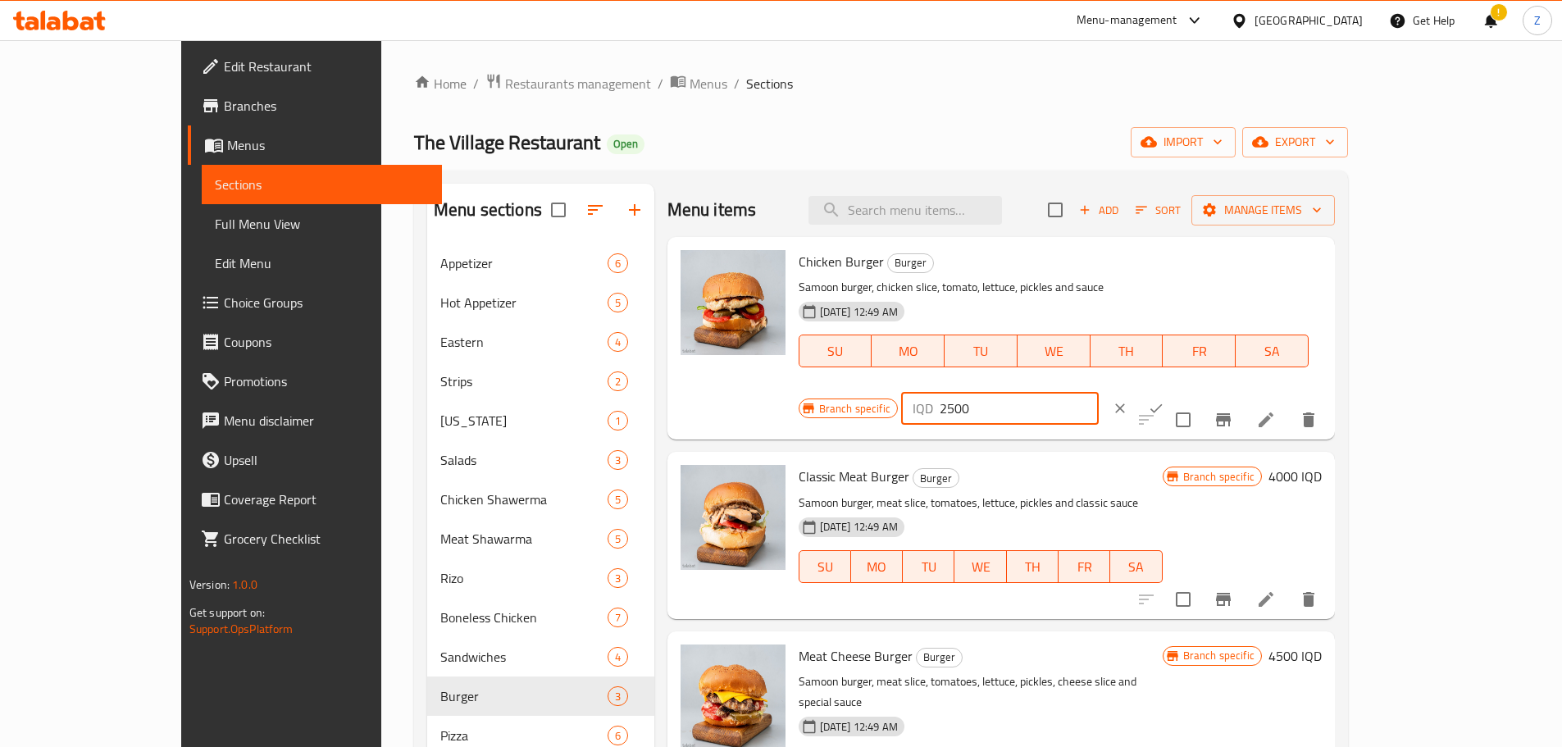
drag, startPoint x: 1284, startPoint y: 269, endPoint x: 1268, endPoint y: 276, distance: 17.7
click at [1099, 392] on div "IQD 2500 ​" at bounding box center [1000, 408] width 198 height 33
type input "3500"
drag, startPoint x: 1478, startPoint y: 272, endPoint x: 1402, endPoint y: 384, distance: 135.1
click at [1165, 400] on icon "ok" at bounding box center [1156, 408] width 16 height 16
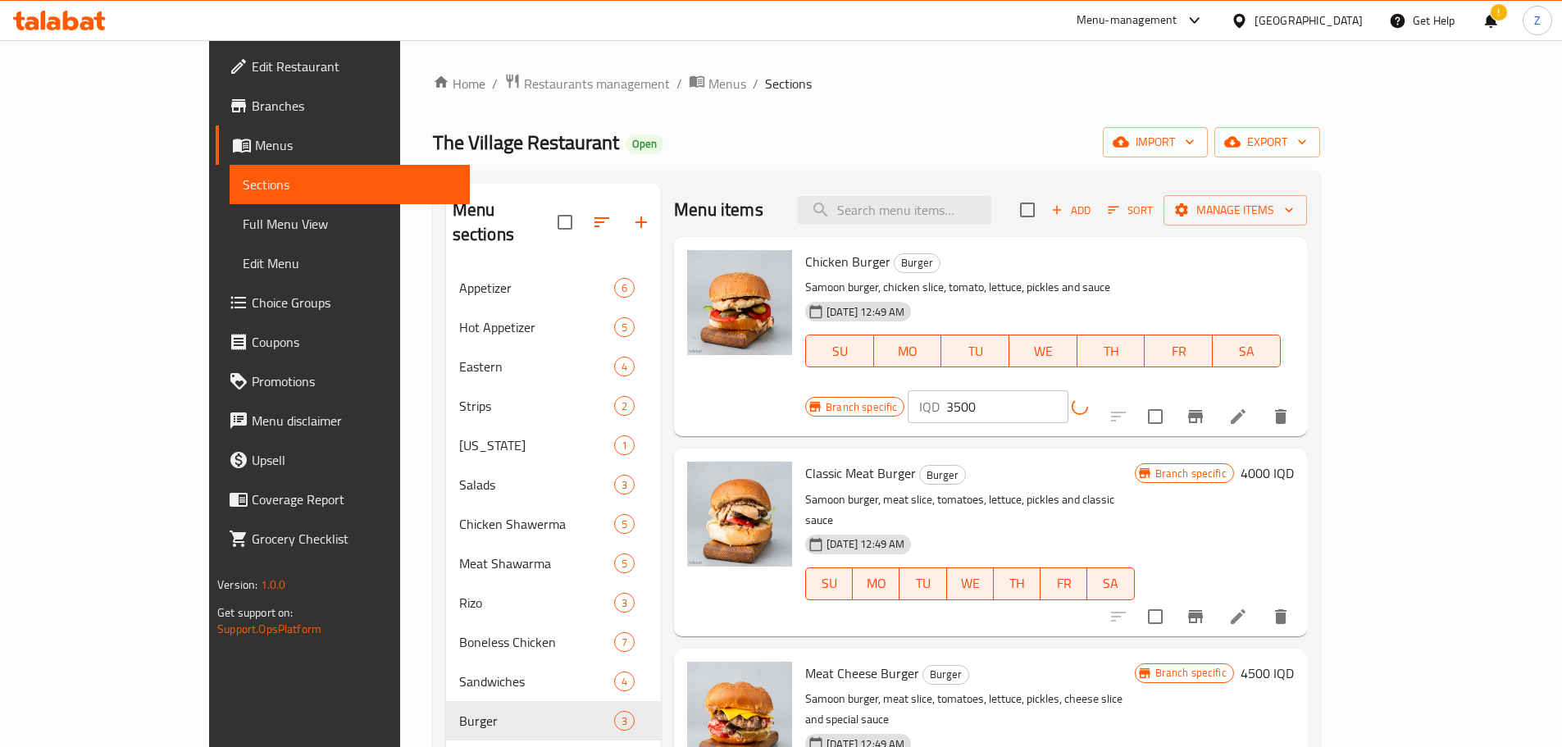
click at [1203, 410] on icon "Branch-specific-item" at bounding box center [1195, 416] width 15 height 13
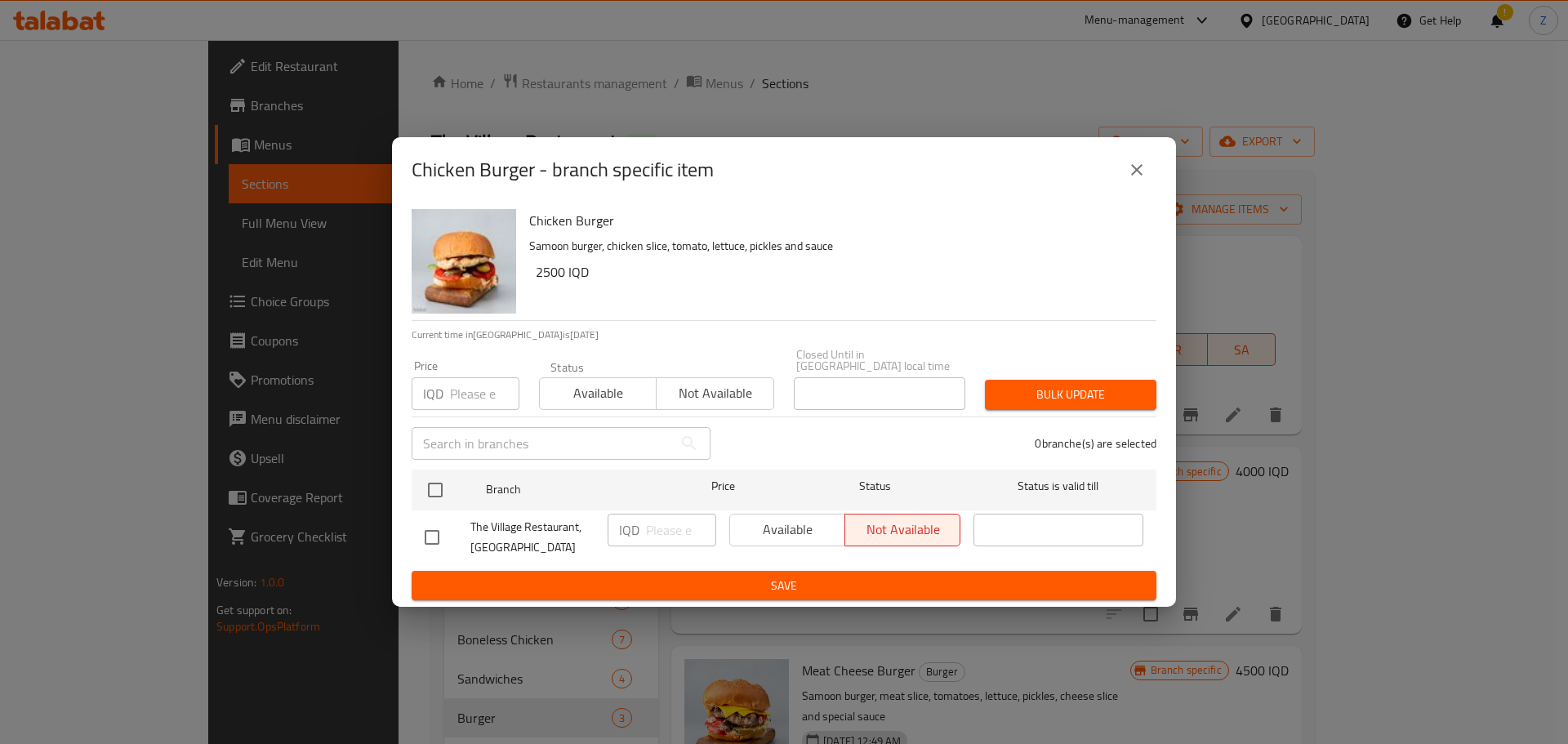
click at [1137, 179] on icon "close" at bounding box center [1137, 170] width 20 height 20
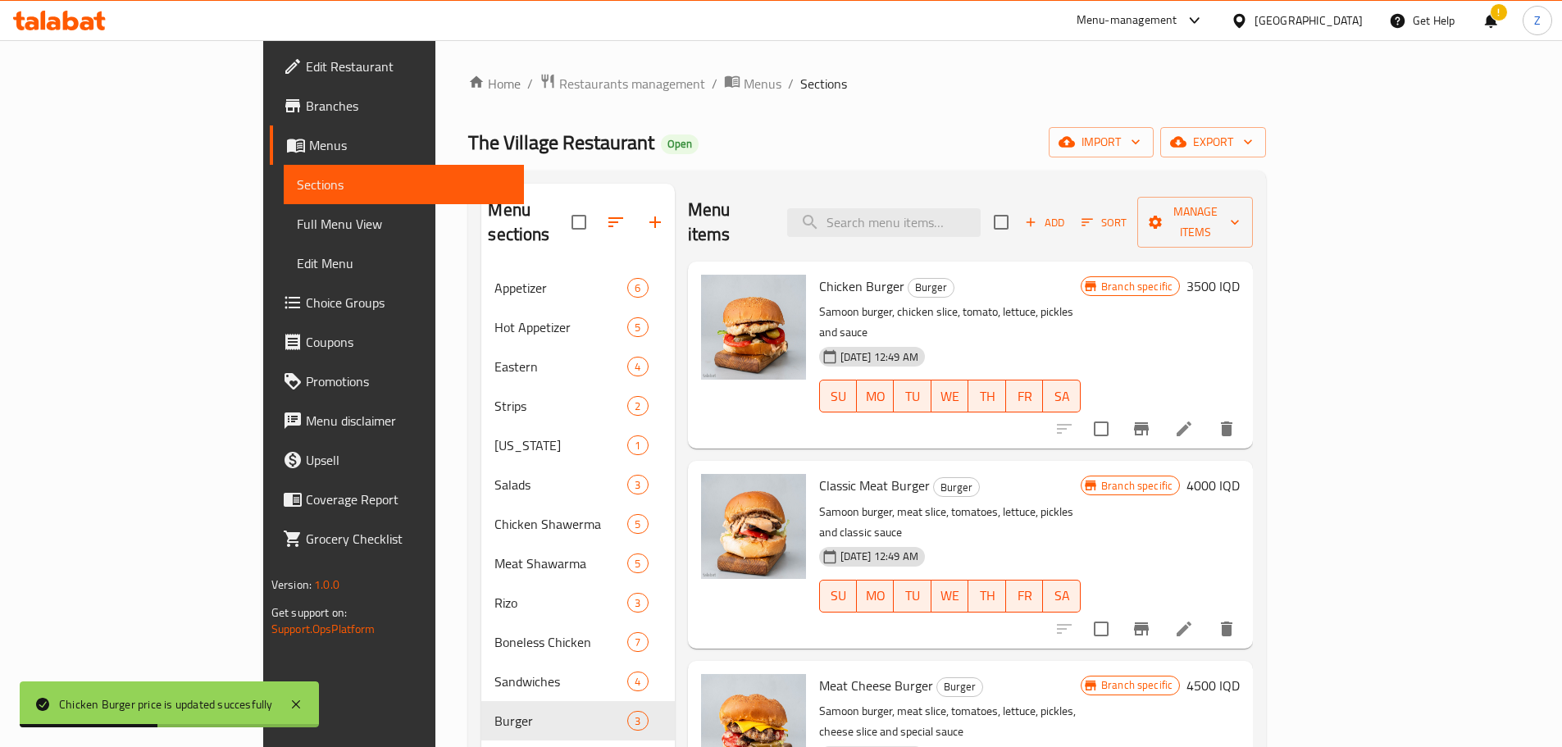
click at [1240, 474] on h6 "4000 IQD" at bounding box center [1213, 485] width 53 height 23
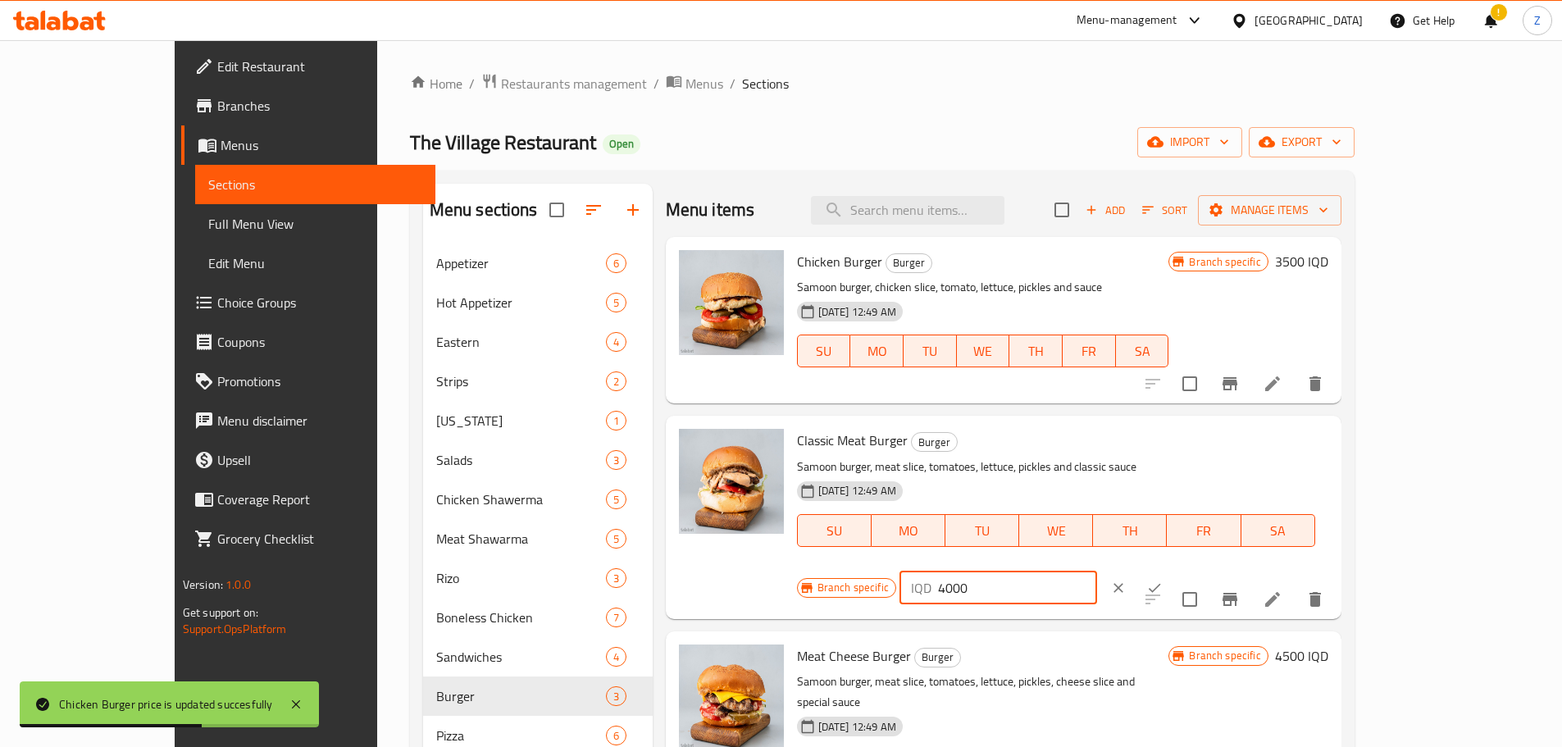
drag, startPoint x: 1284, startPoint y: 452, endPoint x: 1270, endPoint y: 449, distance: 13.5
click at [1097, 572] on div "IQD 4000 ​" at bounding box center [999, 588] width 198 height 33
type input "5000"
click at [1161, 583] on icon "ok" at bounding box center [1155, 587] width 12 height 9
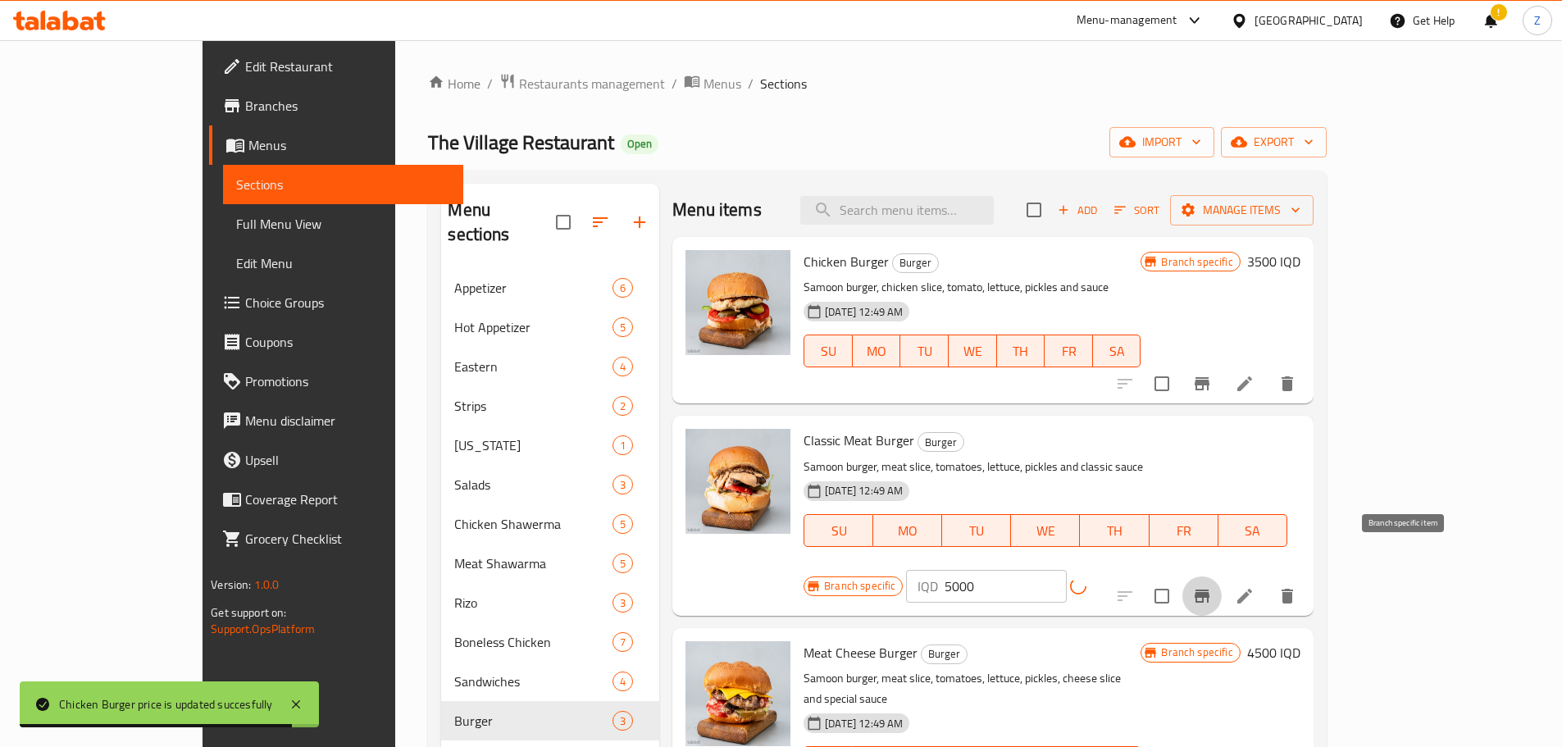
click at [1222, 577] on button "Branch-specific-item" at bounding box center [1202, 596] width 39 height 39
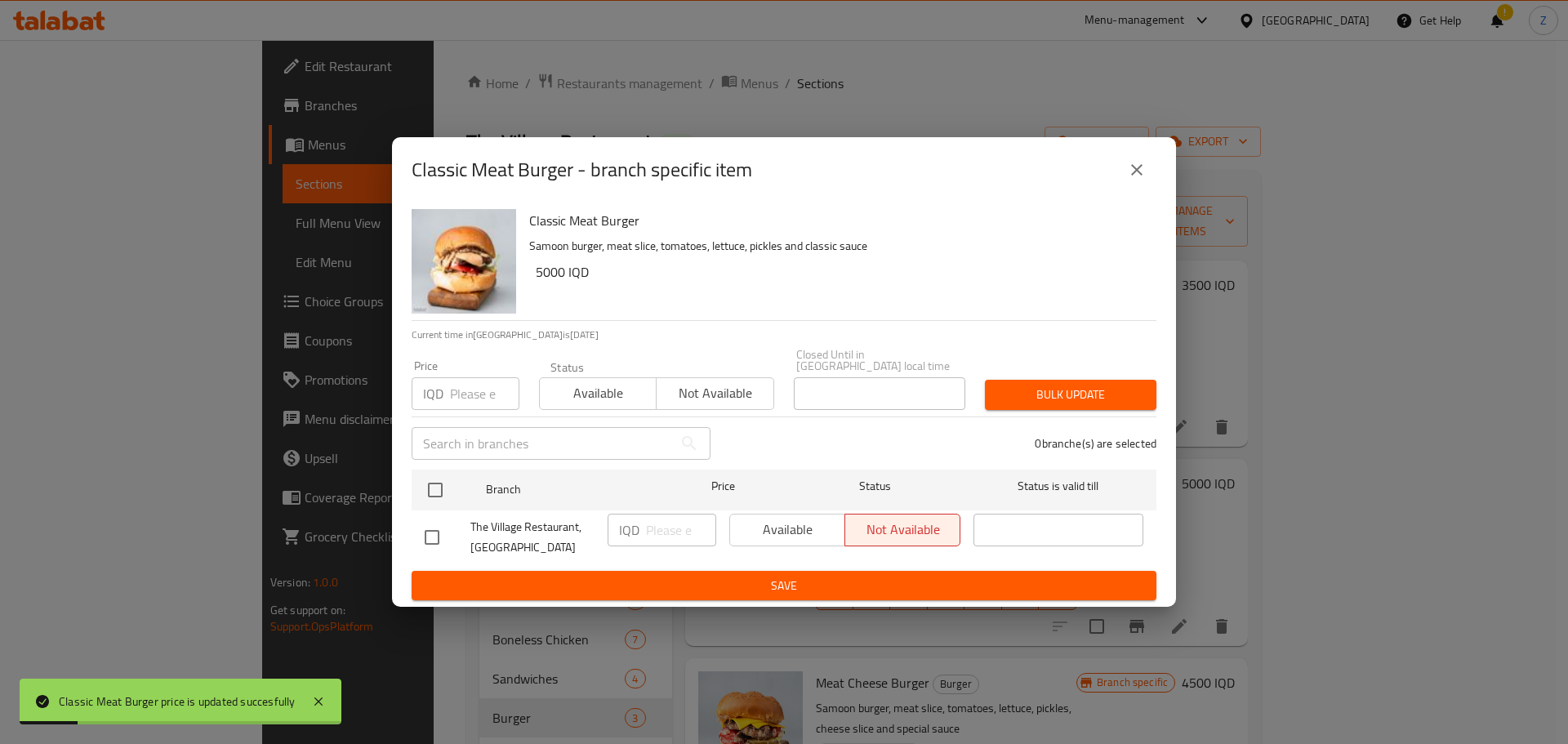
click at [1146, 180] on button "close" at bounding box center [1136, 169] width 39 height 39
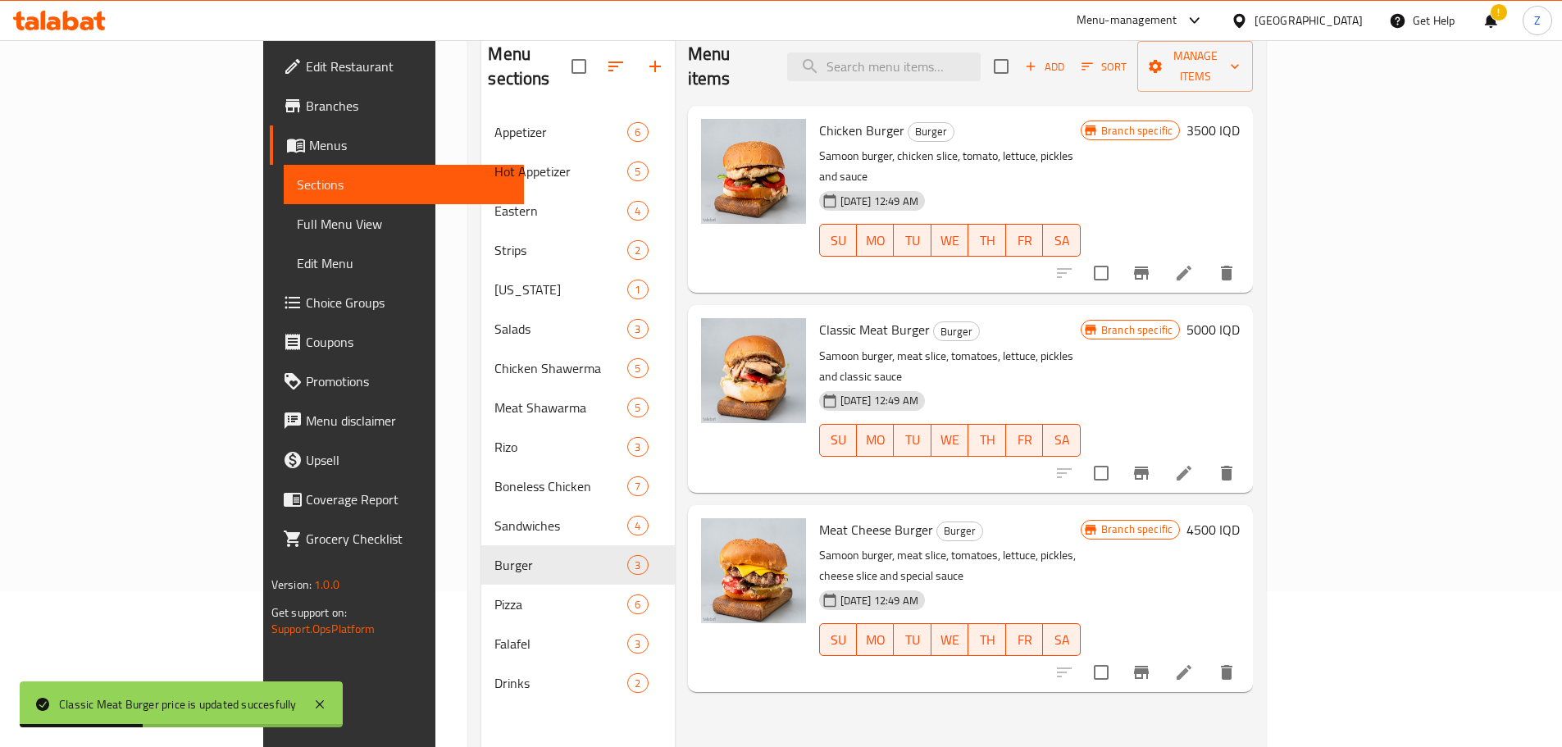
scroll to position [230, 0]
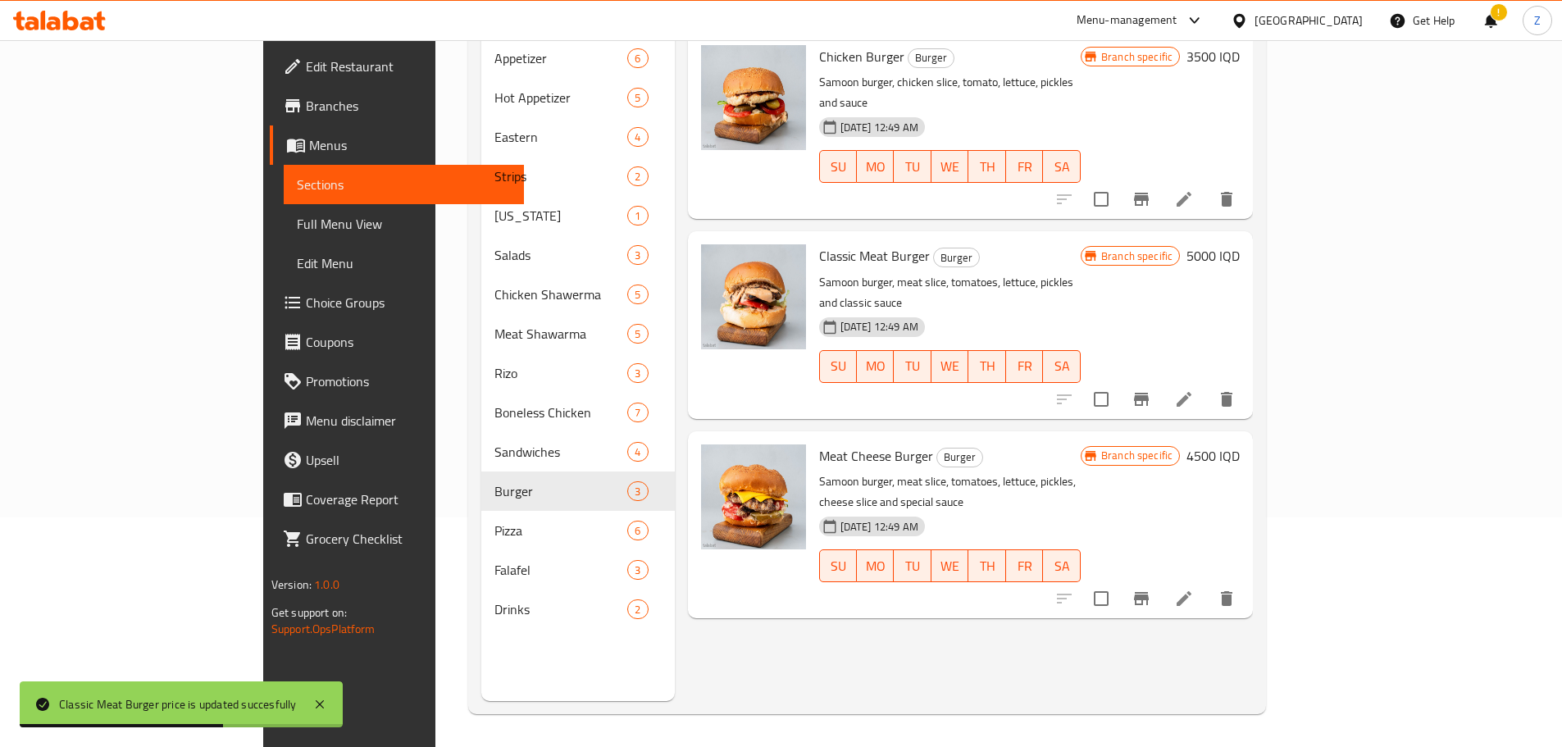
click at [1240, 445] on div "Branch specific 4500 IQD" at bounding box center [1160, 525] width 159 height 161
click at [1240, 445] on h6 "4500 IQD" at bounding box center [1213, 456] width 53 height 23
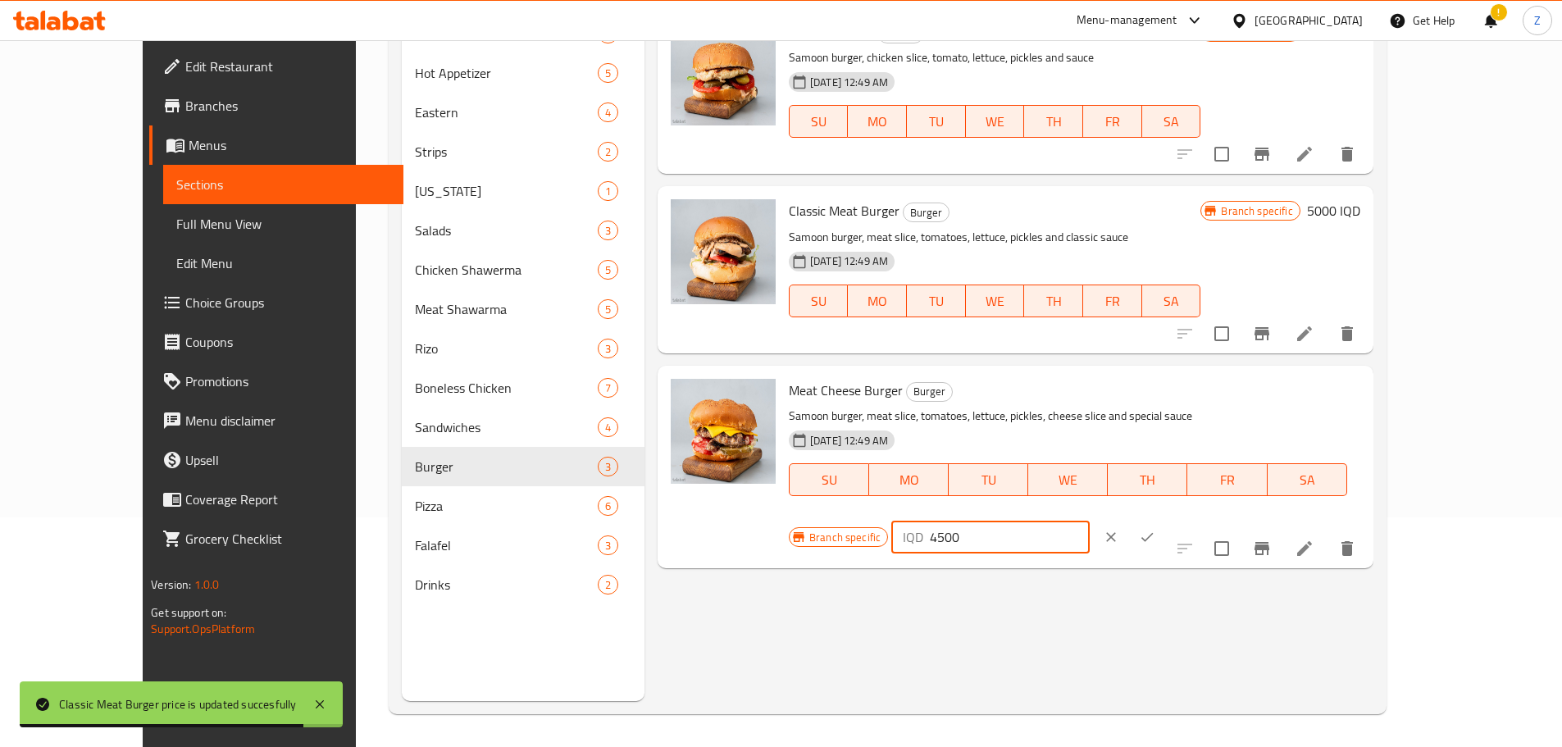
click at [1089, 521] on input "4500" at bounding box center [1009, 537] width 159 height 33
type input "5500"
click at [1165, 519] on button "ok" at bounding box center [1147, 537] width 36 height 36
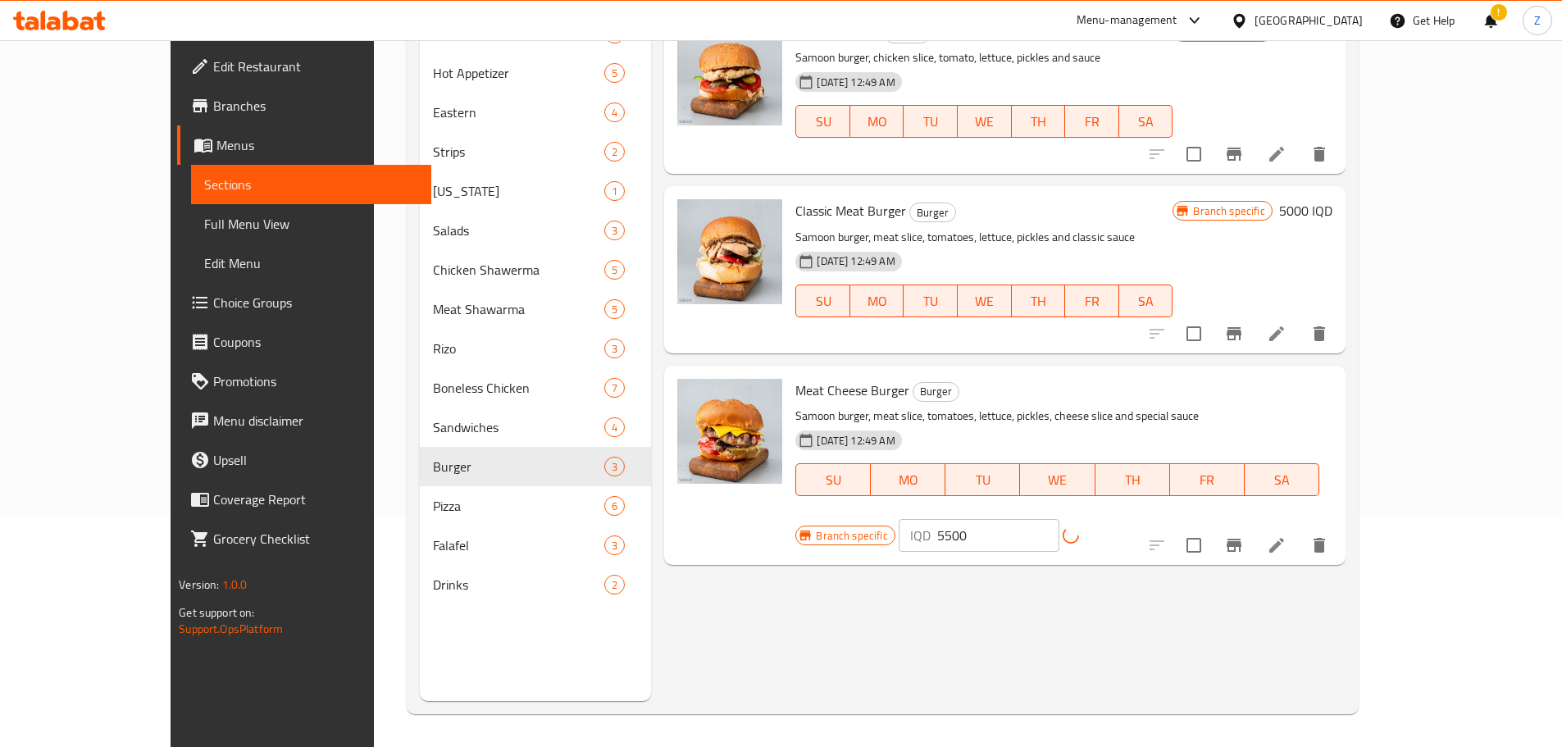
click at [1244, 536] on icon "Branch-specific-item" at bounding box center [1234, 546] width 20 height 20
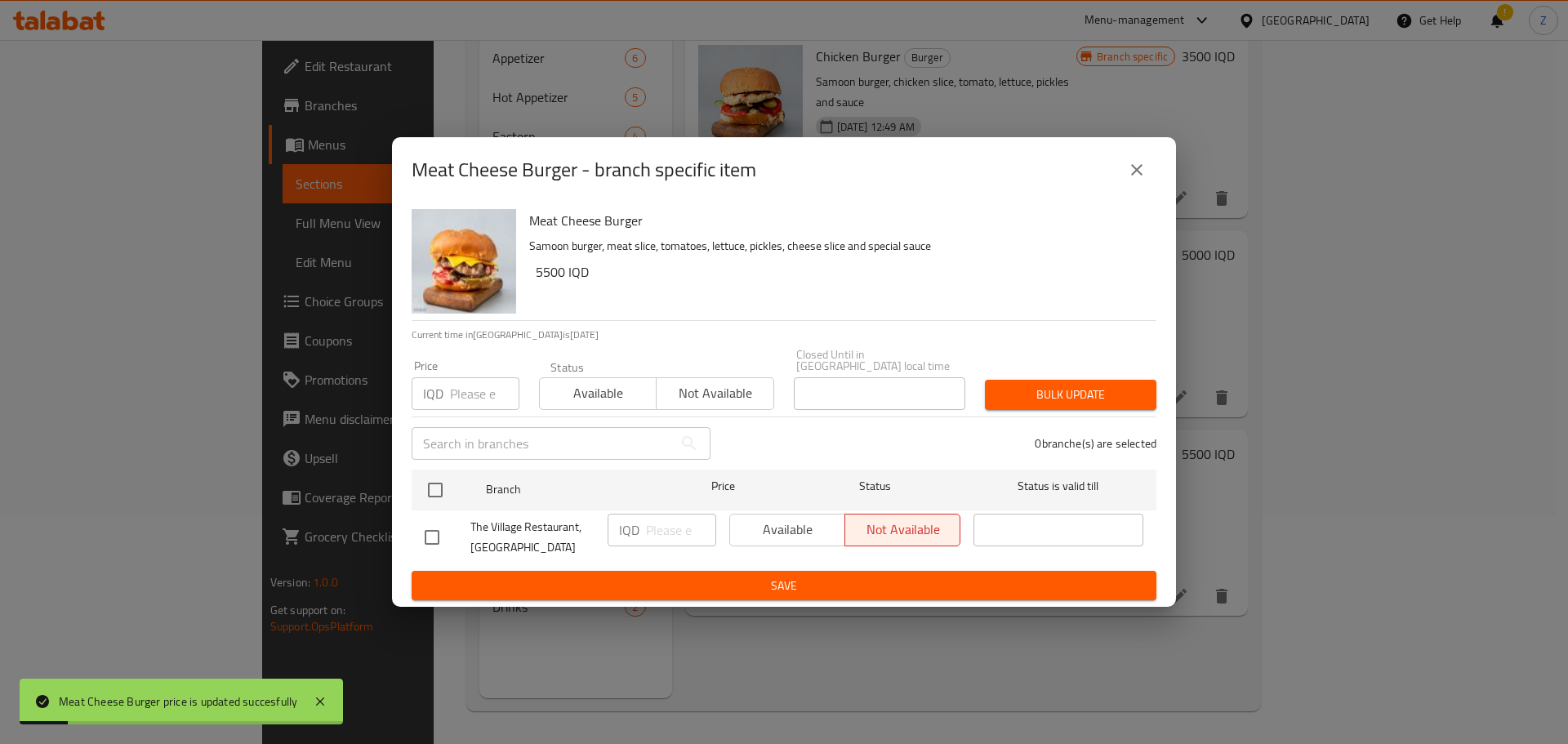
click at [1137, 172] on icon "close" at bounding box center [1137, 170] width 20 height 20
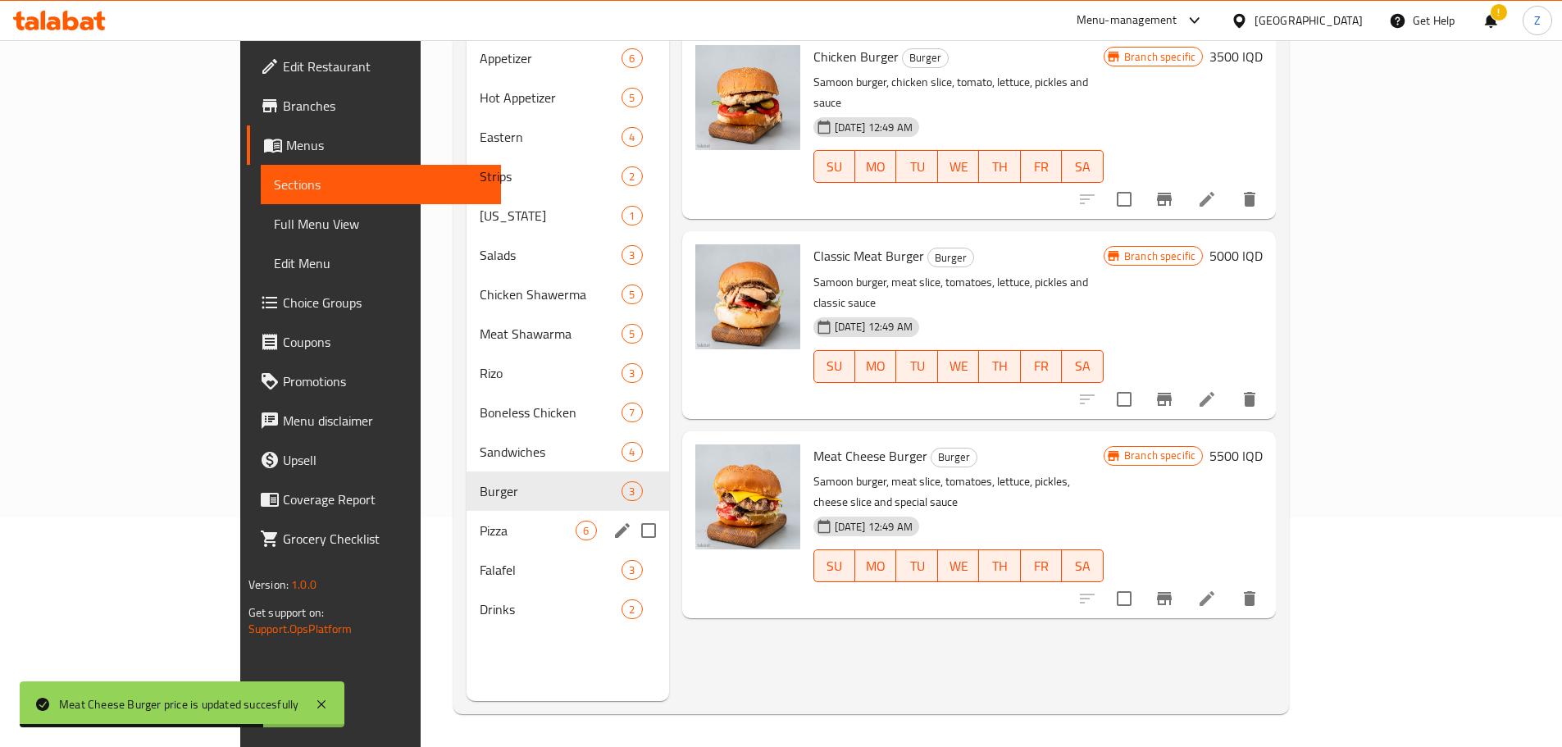
click at [467, 511] on div "Pizza 6" at bounding box center [568, 530] width 203 height 39
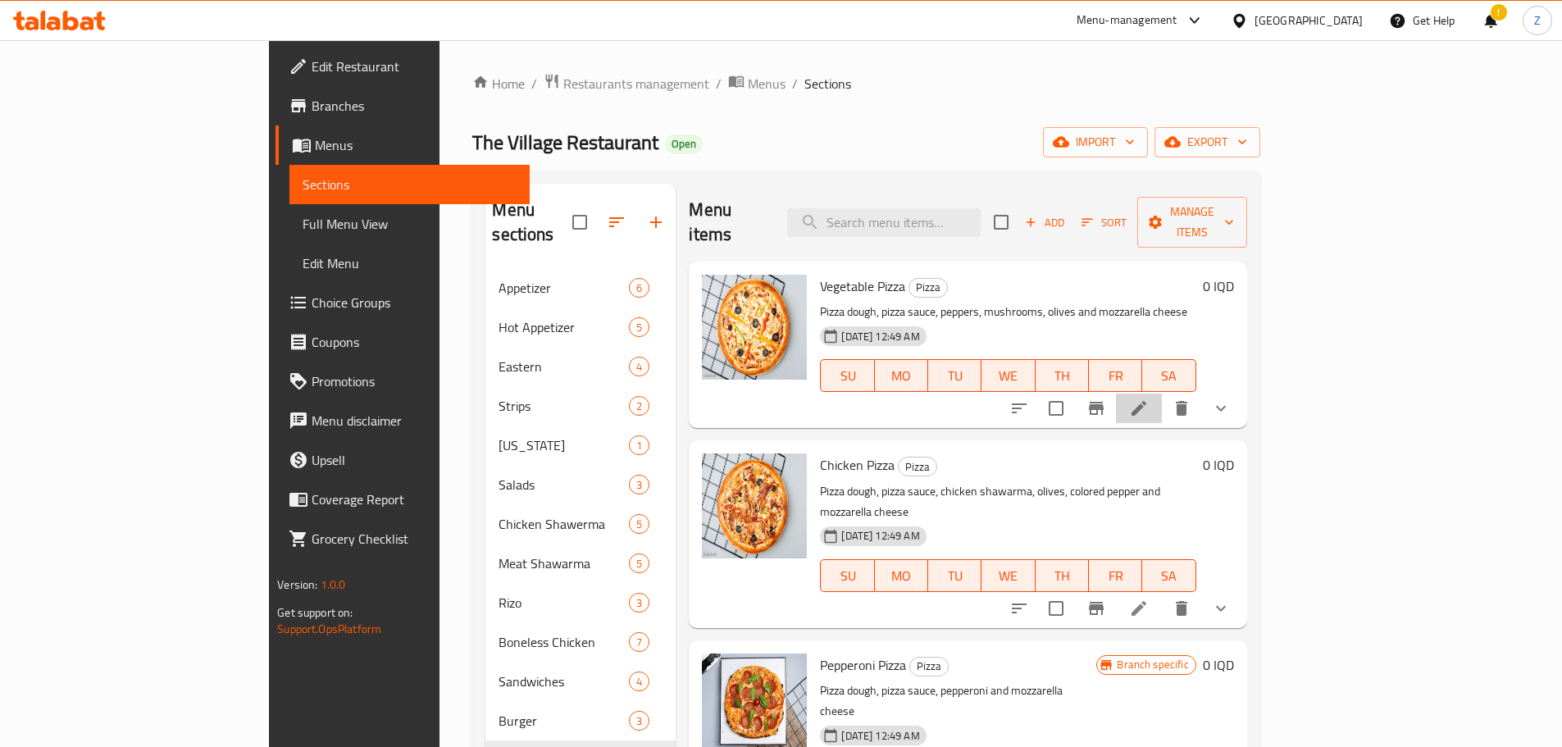
click at [1162, 394] on li at bounding box center [1139, 409] width 46 height 30
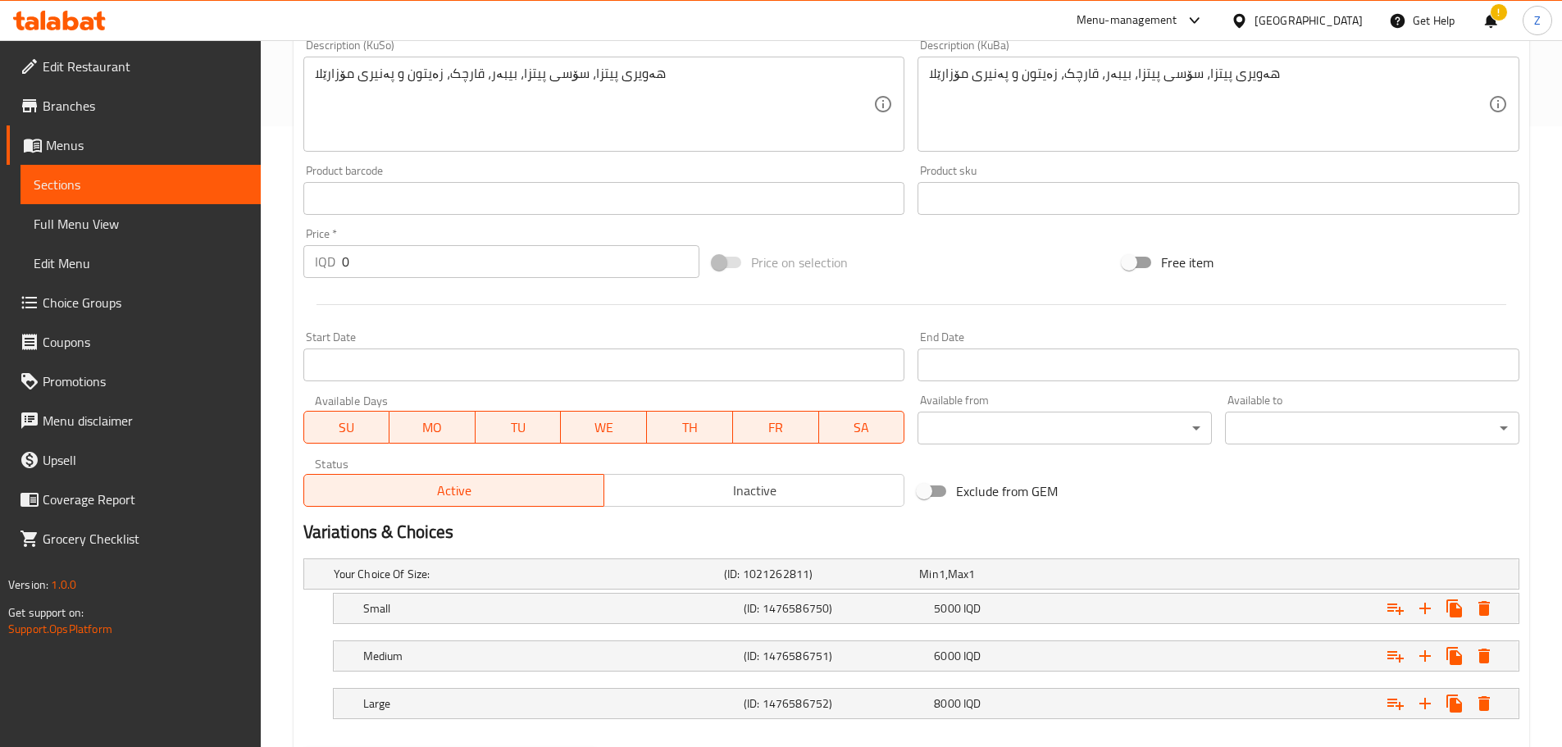
scroll to position [709, 0]
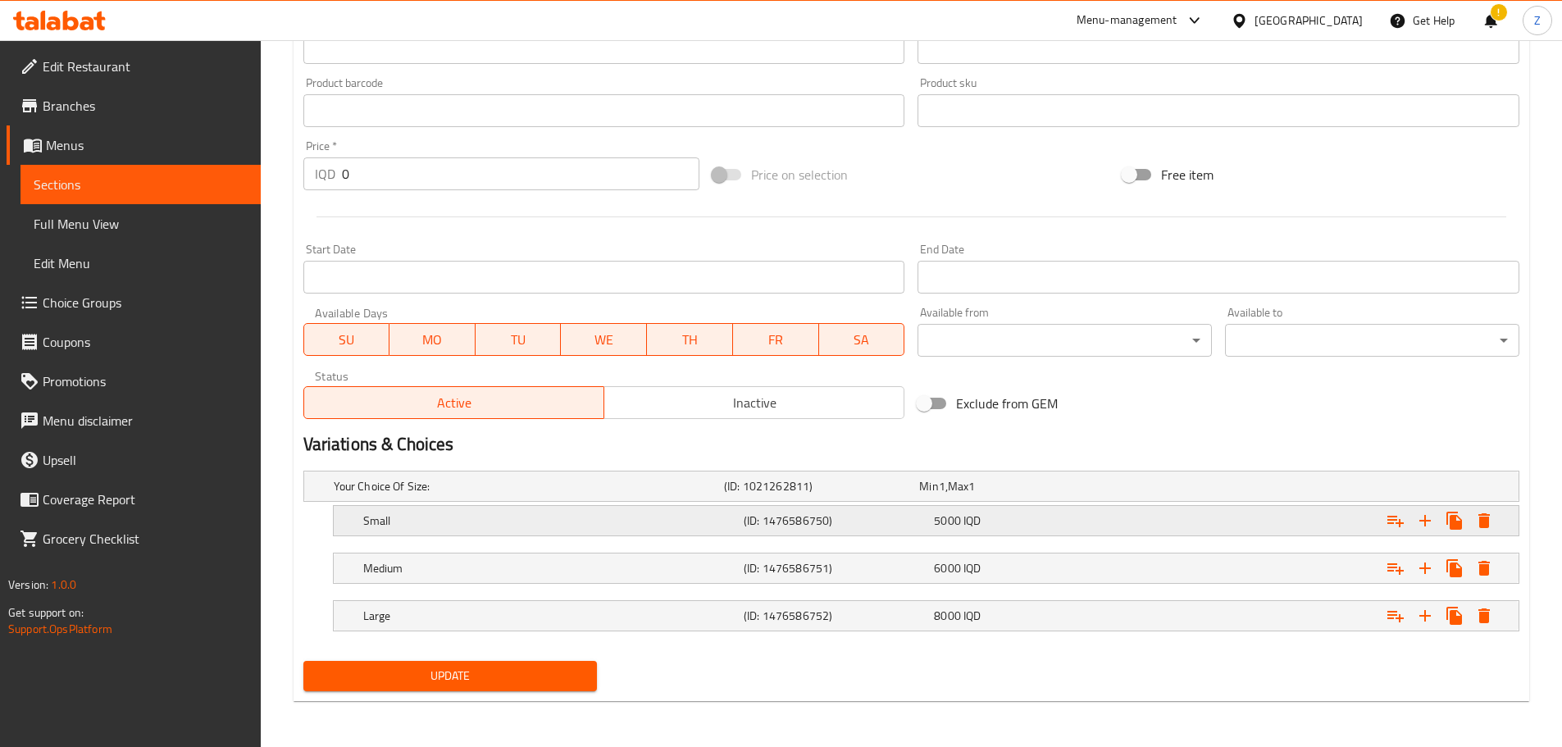
click at [973, 531] on div "5000 IQD" at bounding box center [1026, 520] width 190 height 23
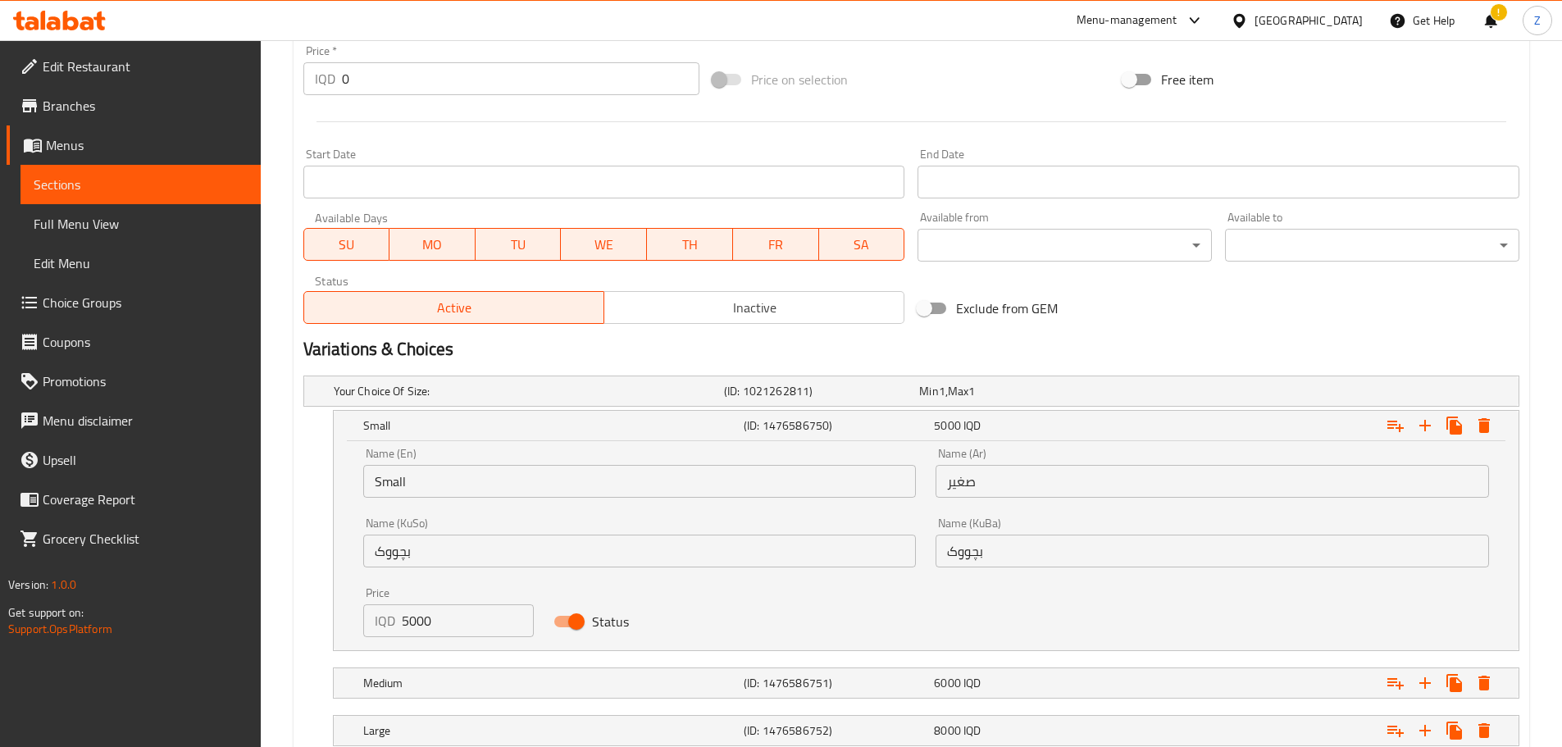
scroll to position [901, 0]
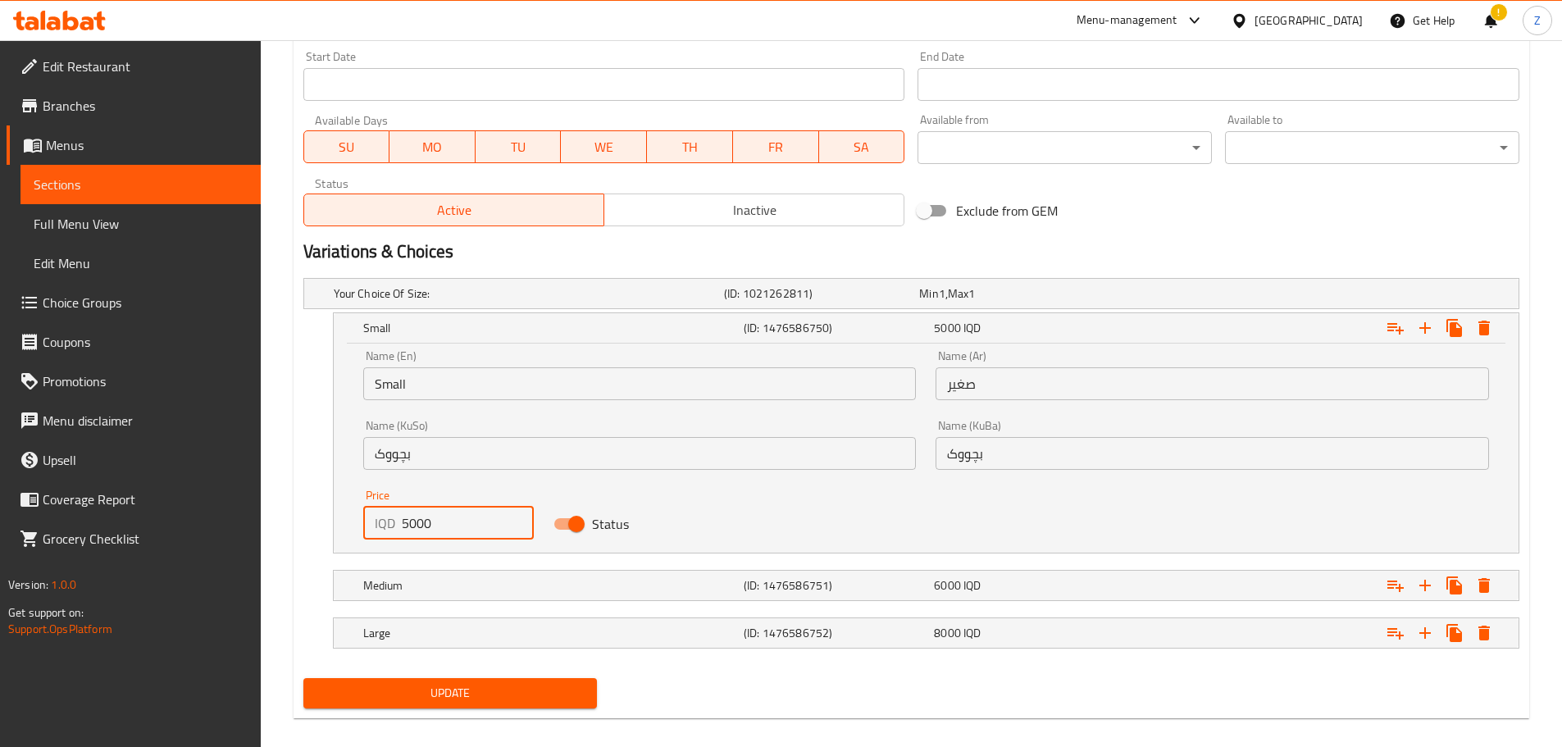
drag, startPoint x: 405, startPoint y: 527, endPoint x: 387, endPoint y: 526, distance: 18.1
click at [387, 526] on div "IQD 5000 Price" at bounding box center [448, 523] width 171 height 33
type input "6000"
click at [435, 591] on h5 "Medium" at bounding box center [550, 585] width 374 height 16
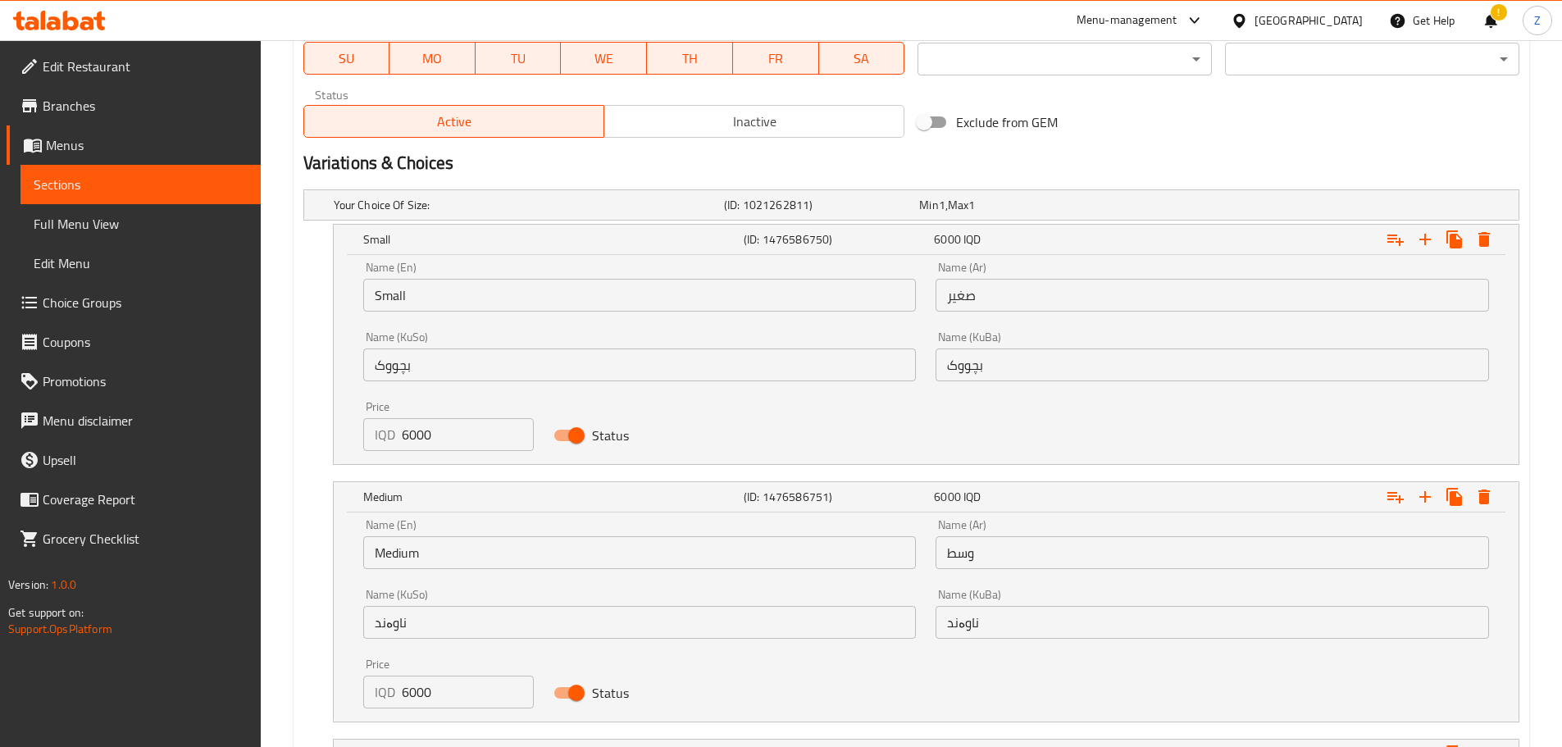
scroll to position [1104, 0]
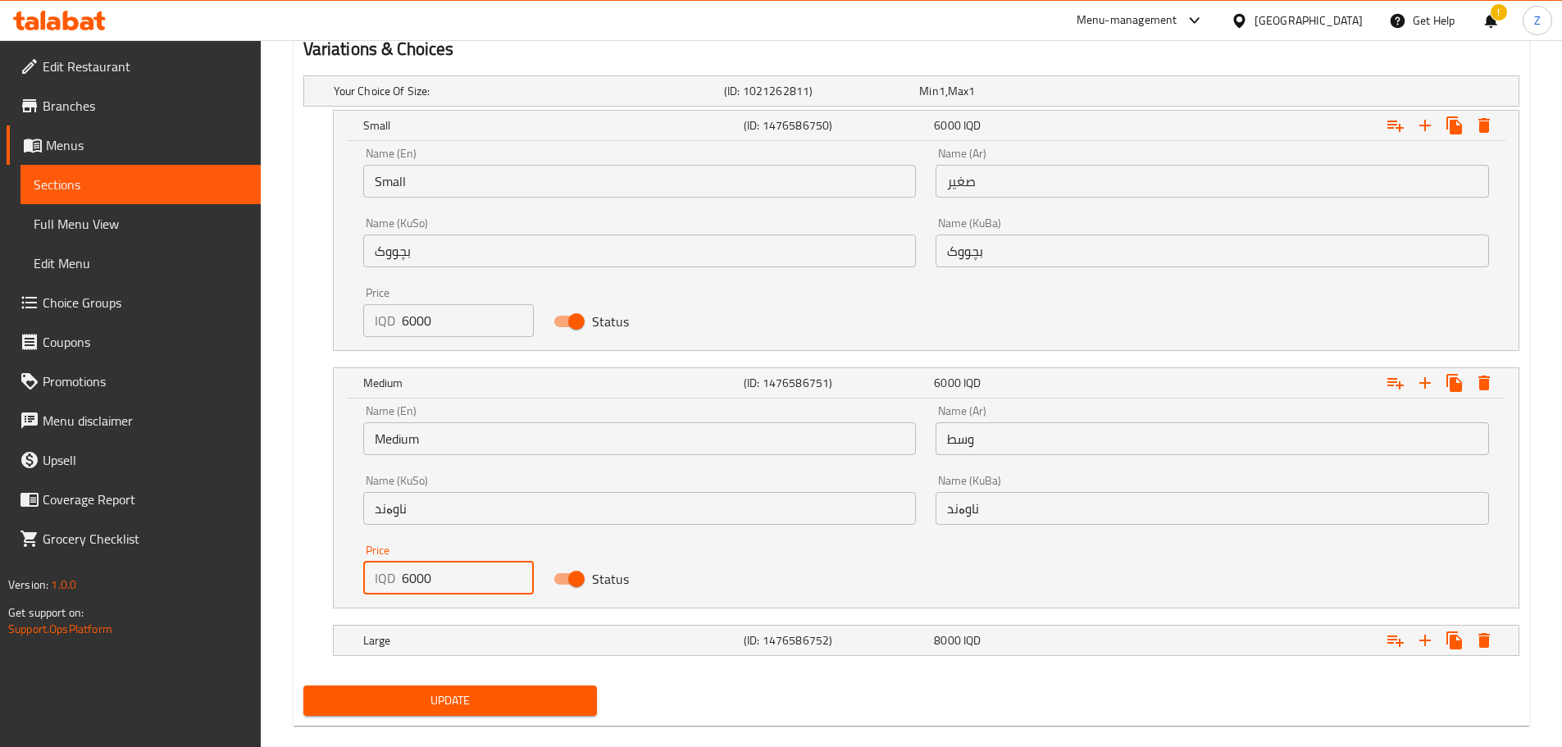
click at [399, 589] on div "IQD 6000 Price" at bounding box center [448, 578] width 171 height 33
type input "8000"
click at [481, 639] on h5 "Large" at bounding box center [550, 640] width 374 height 16
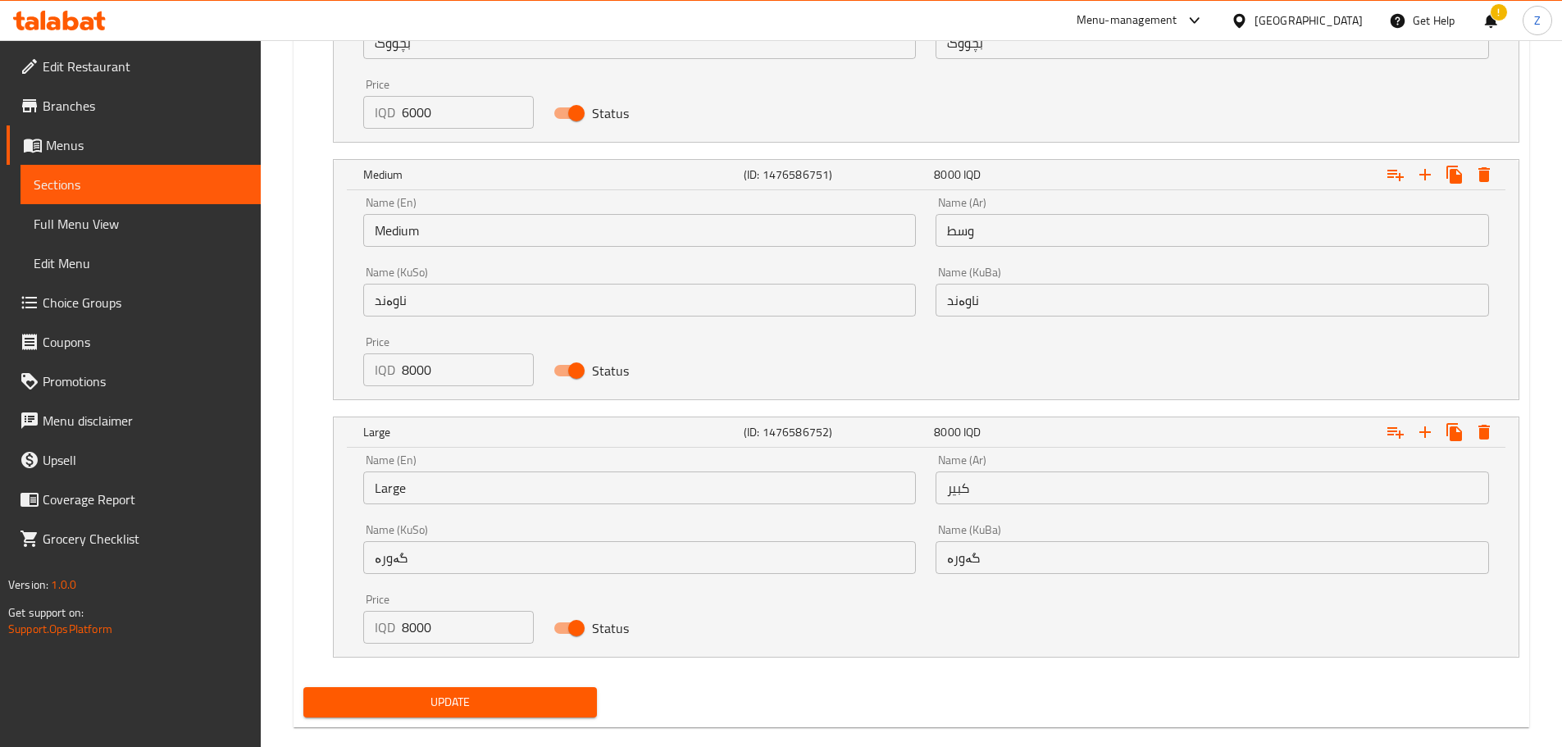
scroll to position [1338, 0]
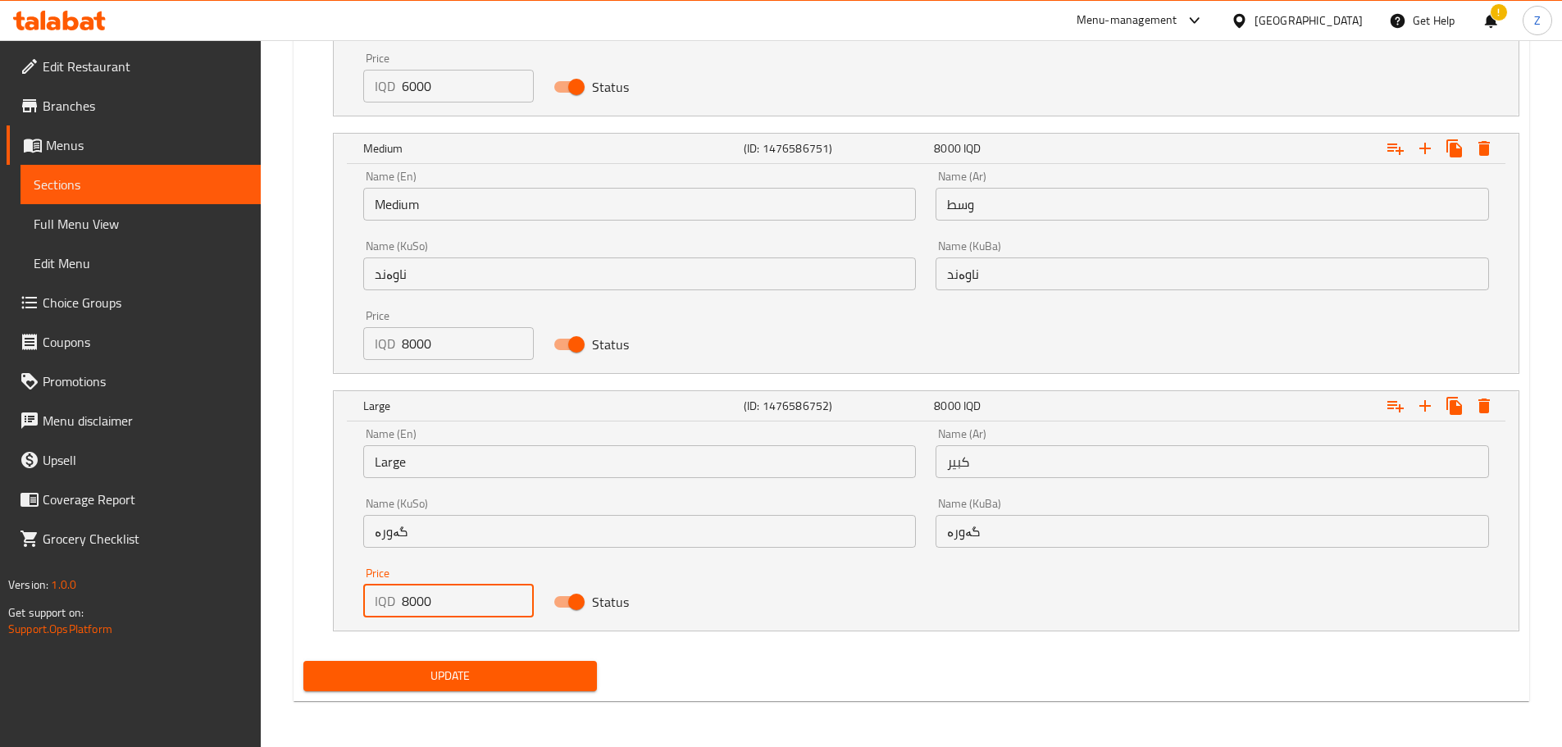
click at [406, 604] on input "8000" at bounding box center [468, 601] width 133 height 33
type input "10000"
click at [473, 673] on span "Update" at bounding box center [451, 676] width 268 height 21
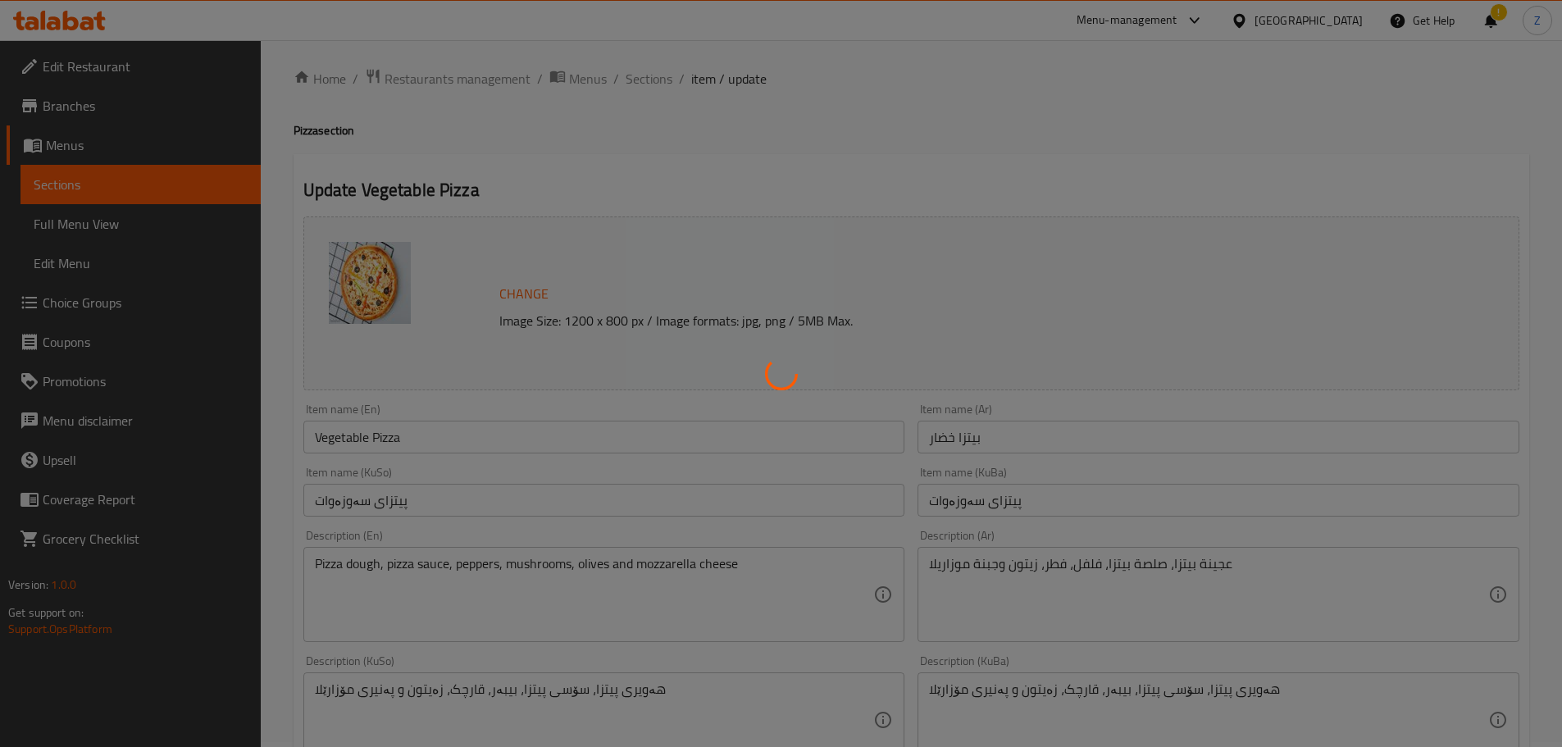
scroll to position [0, 0]
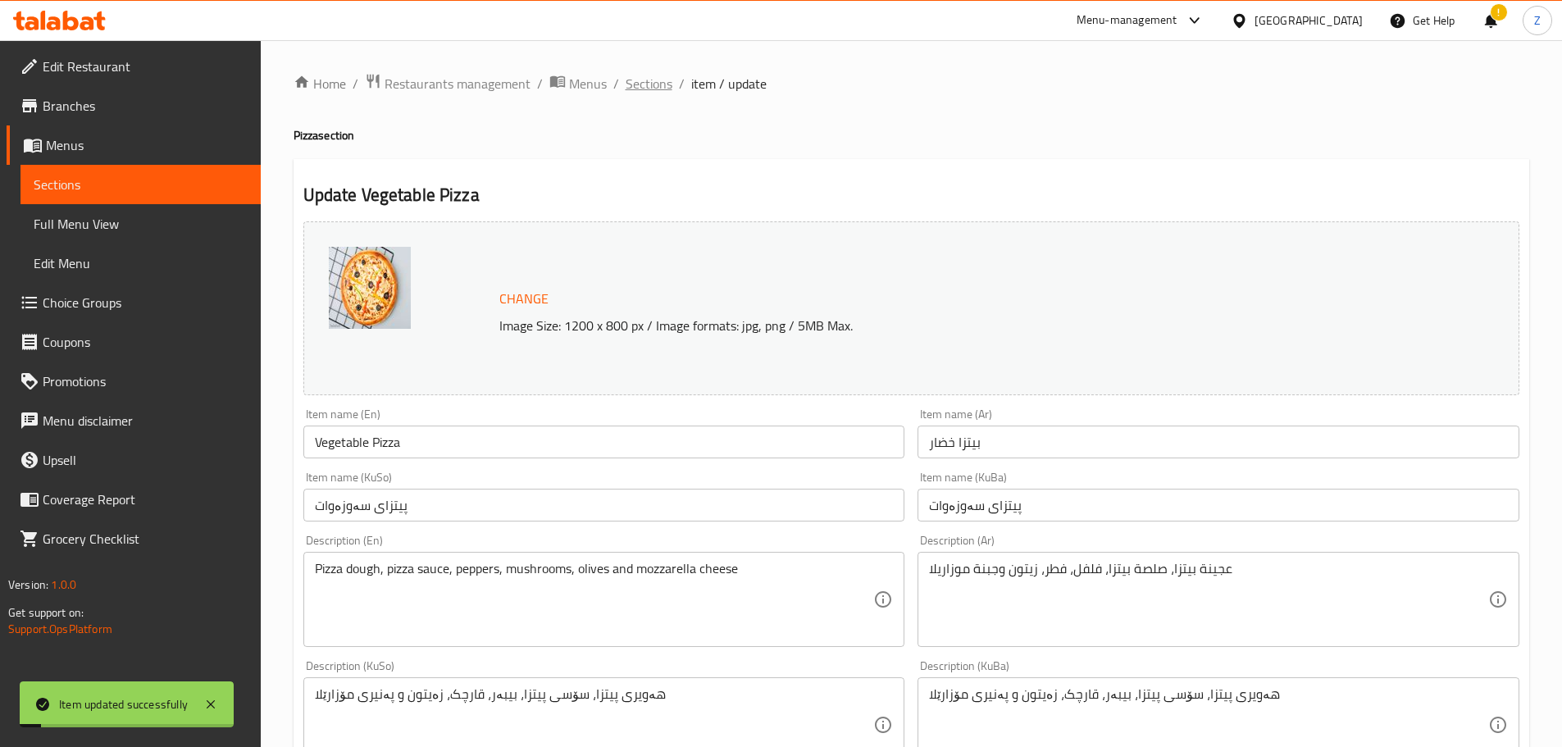
click at [641, 87] on span "Sections" at bounding box center [649, 84] width 47 height 20
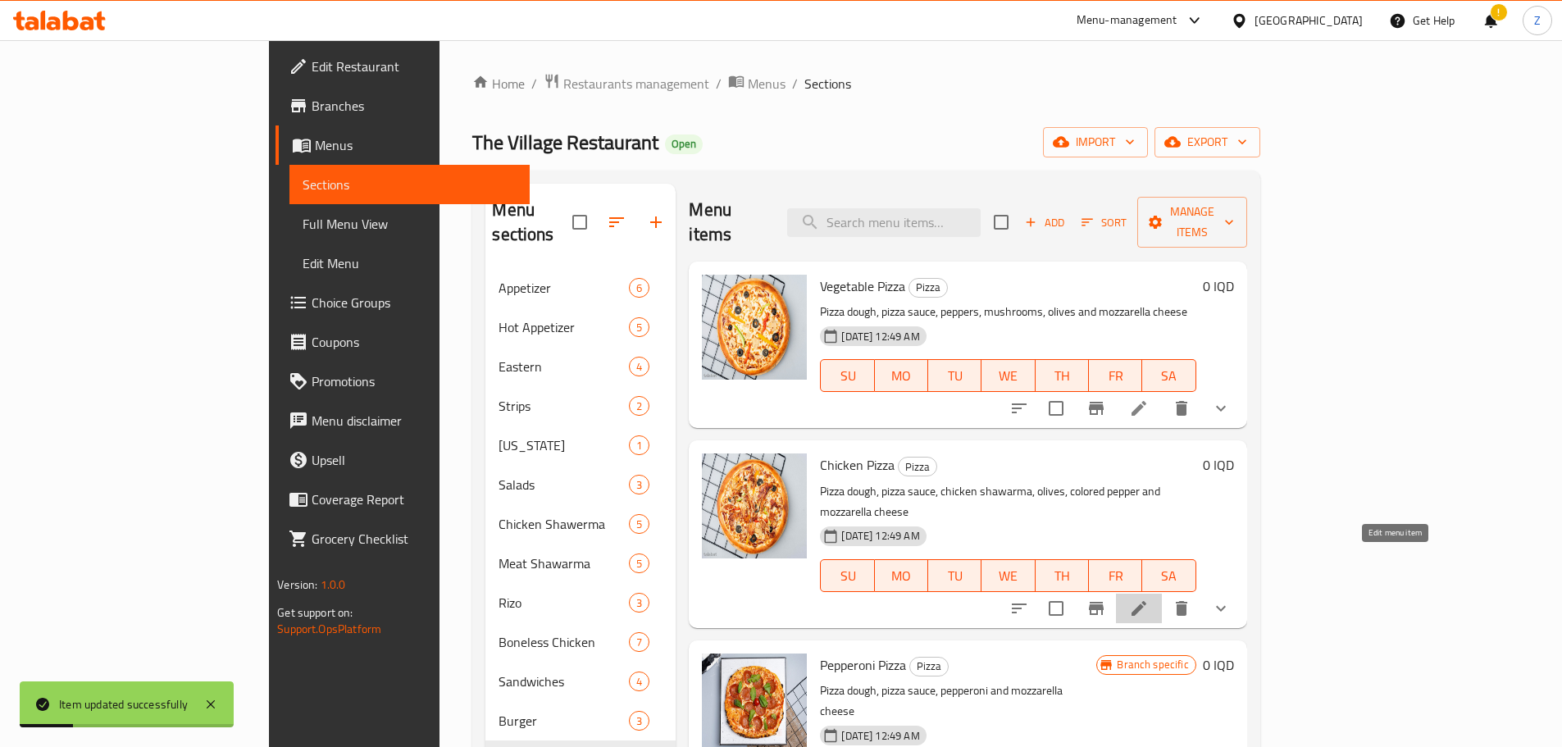
click at [1149, 599] on icon at bounding box center [1139, 609] width 20 height 20
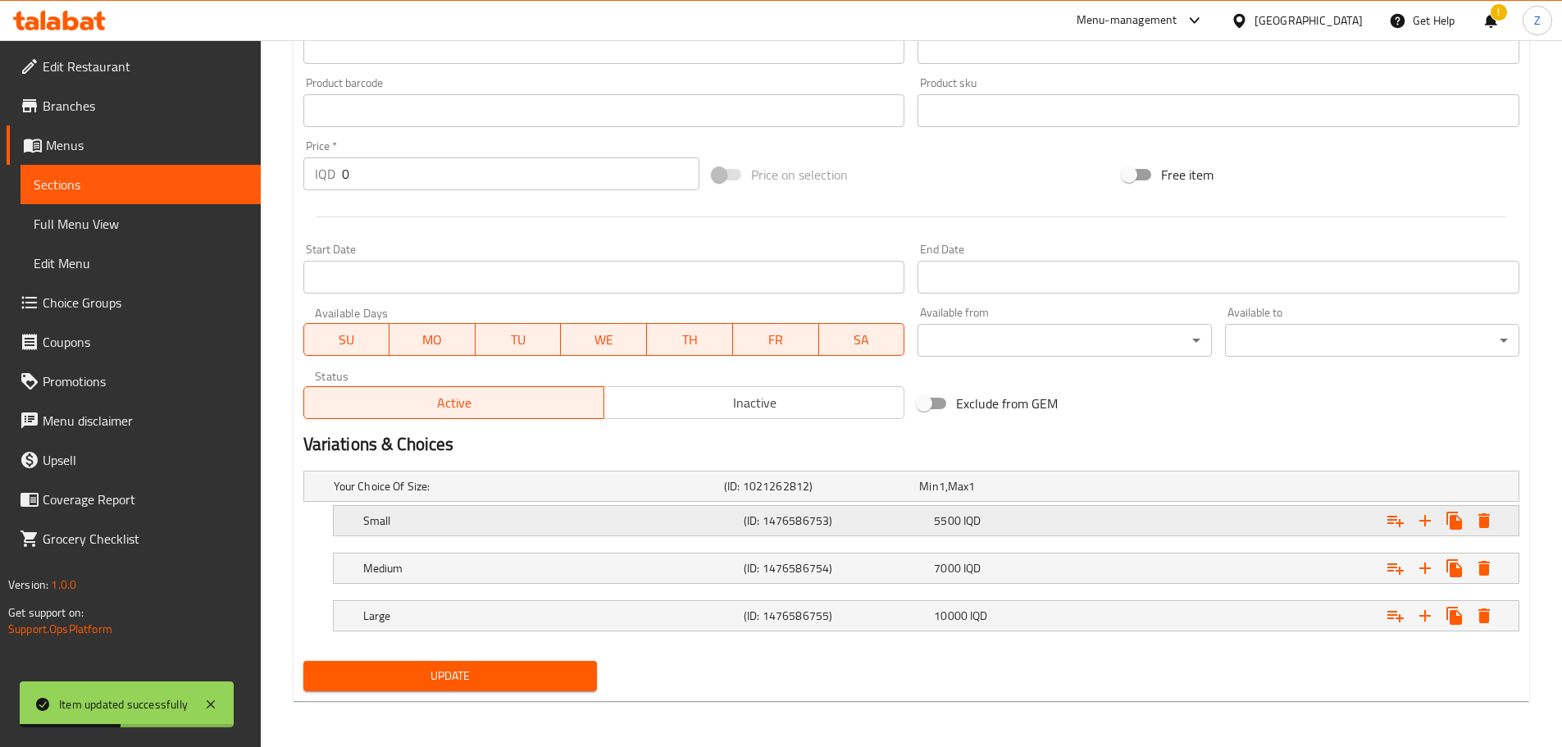
click at [1049, 523] on div "5500 IQD" at bounding box center [1026, 521] width 184 height 16
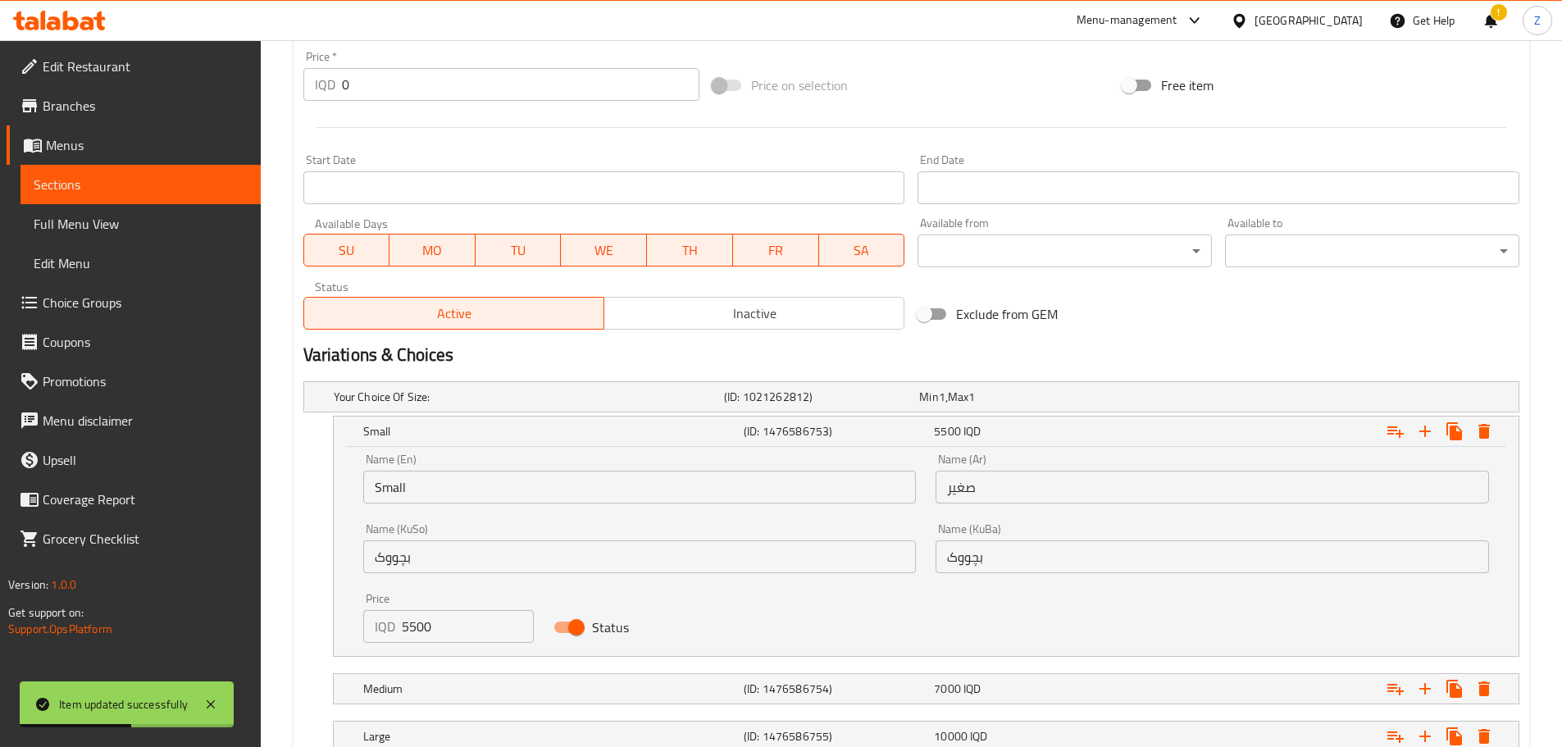
scroll to position [894, 0]
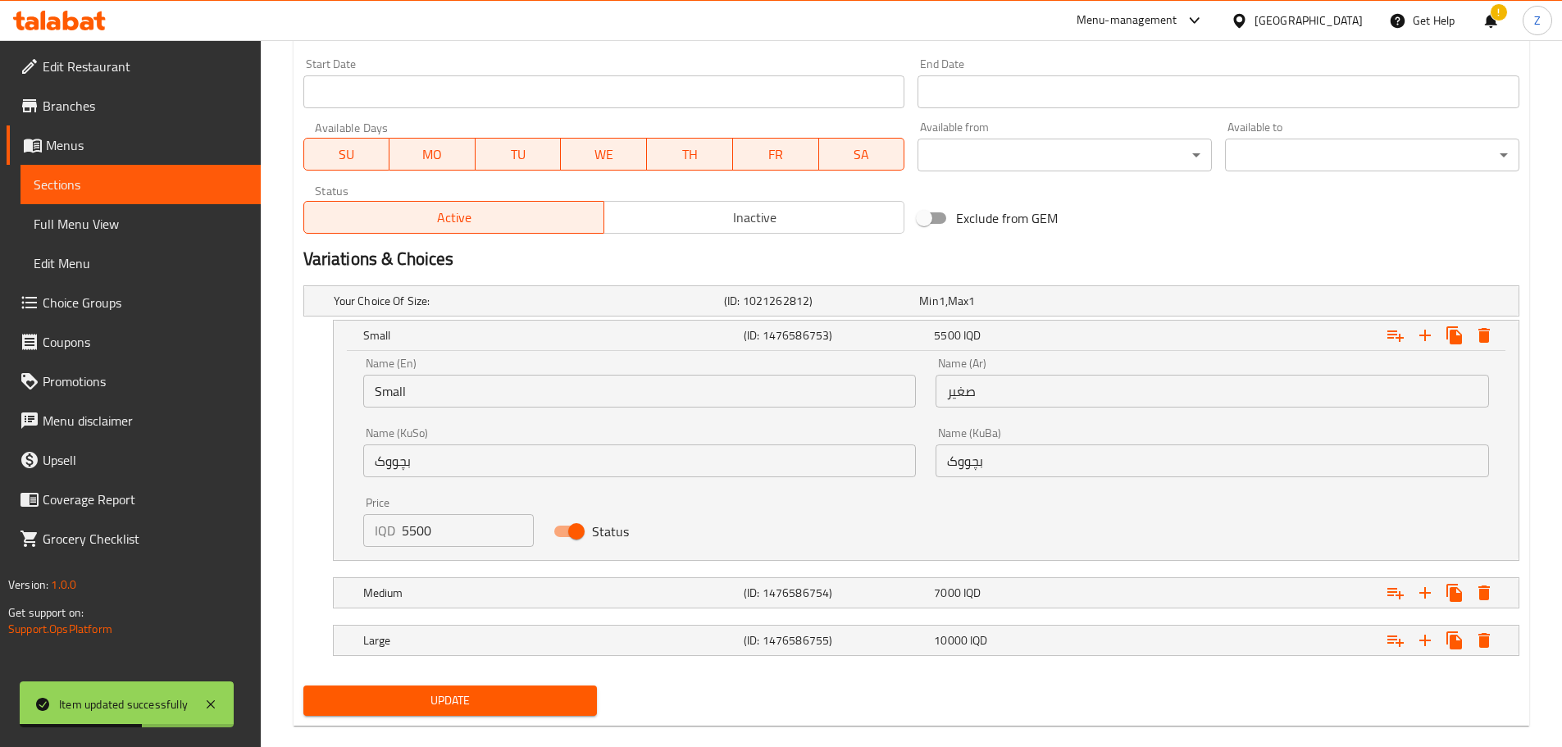
click at [445, 540] on input "5500" at bounding box center [468, 530] width 133 height 33
type input "7000"
click at [486, 586] on h5 "Medium" at bounding box center [550, 593] width 374 height 16
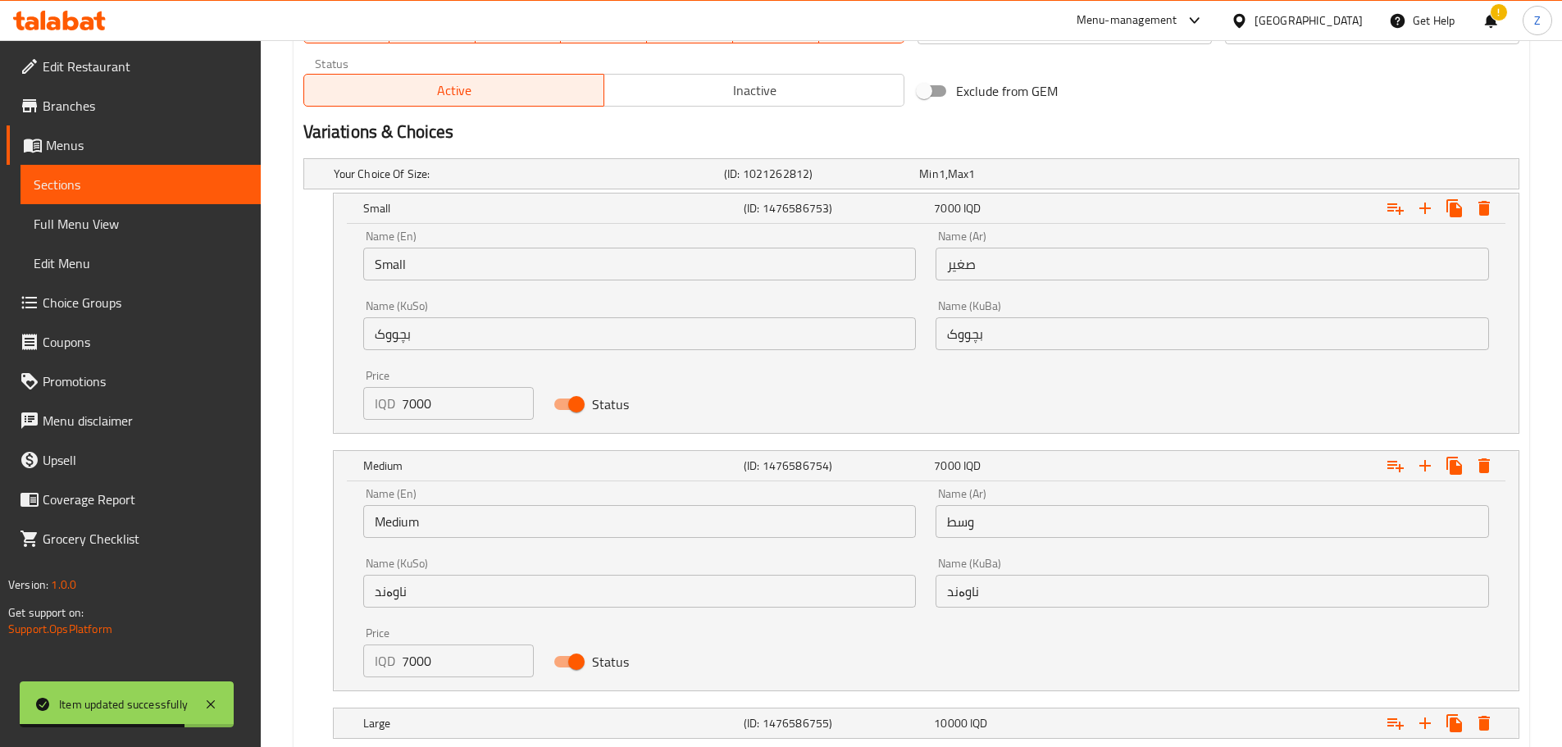
scroll to position [1104, 0]
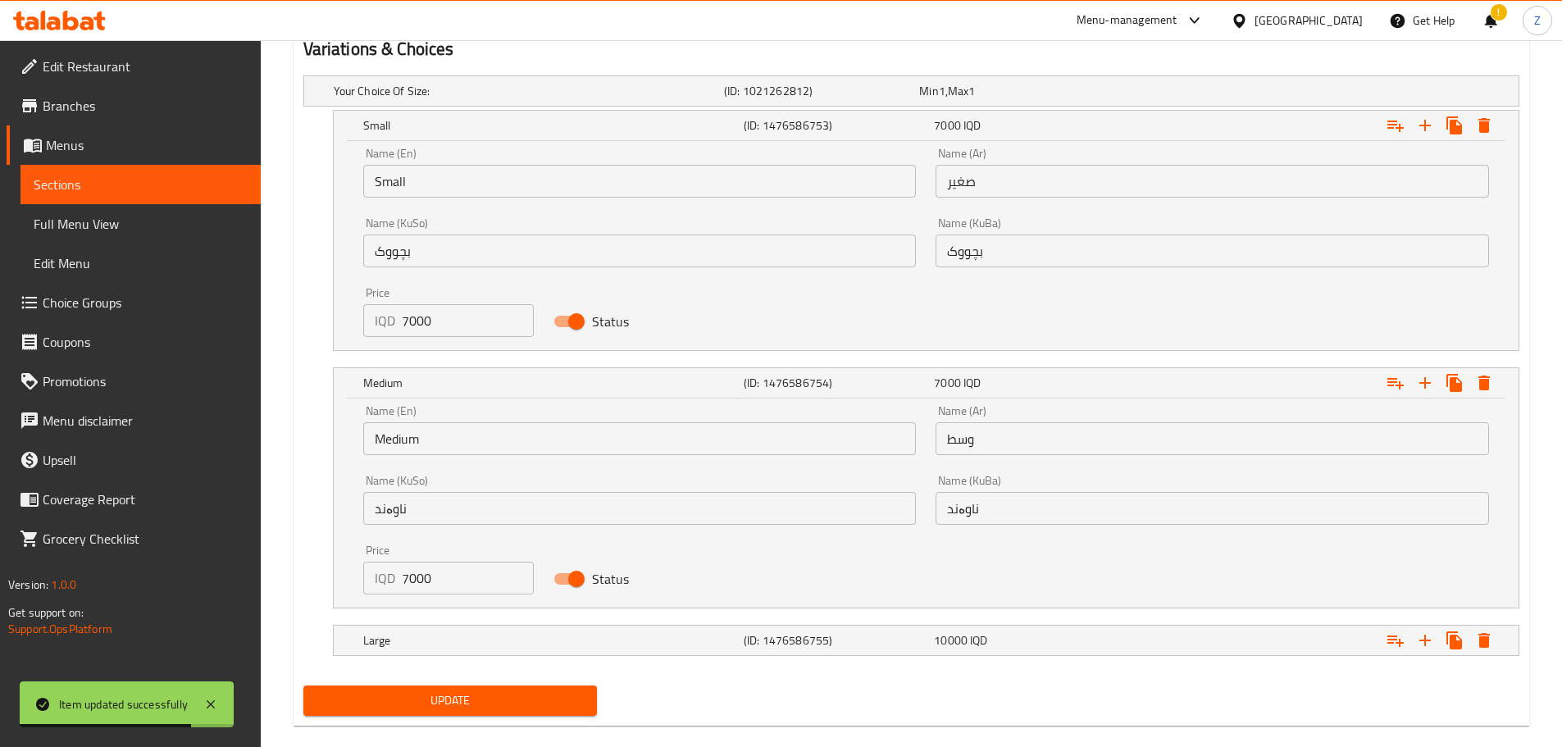
click at [428, 585] on input "7000" at bounding box center [468, 578] width 133 height 33
type input "9000"
click at [502, 647] on h5 "Large" at bounding box center [550, 640] width 374 height 16
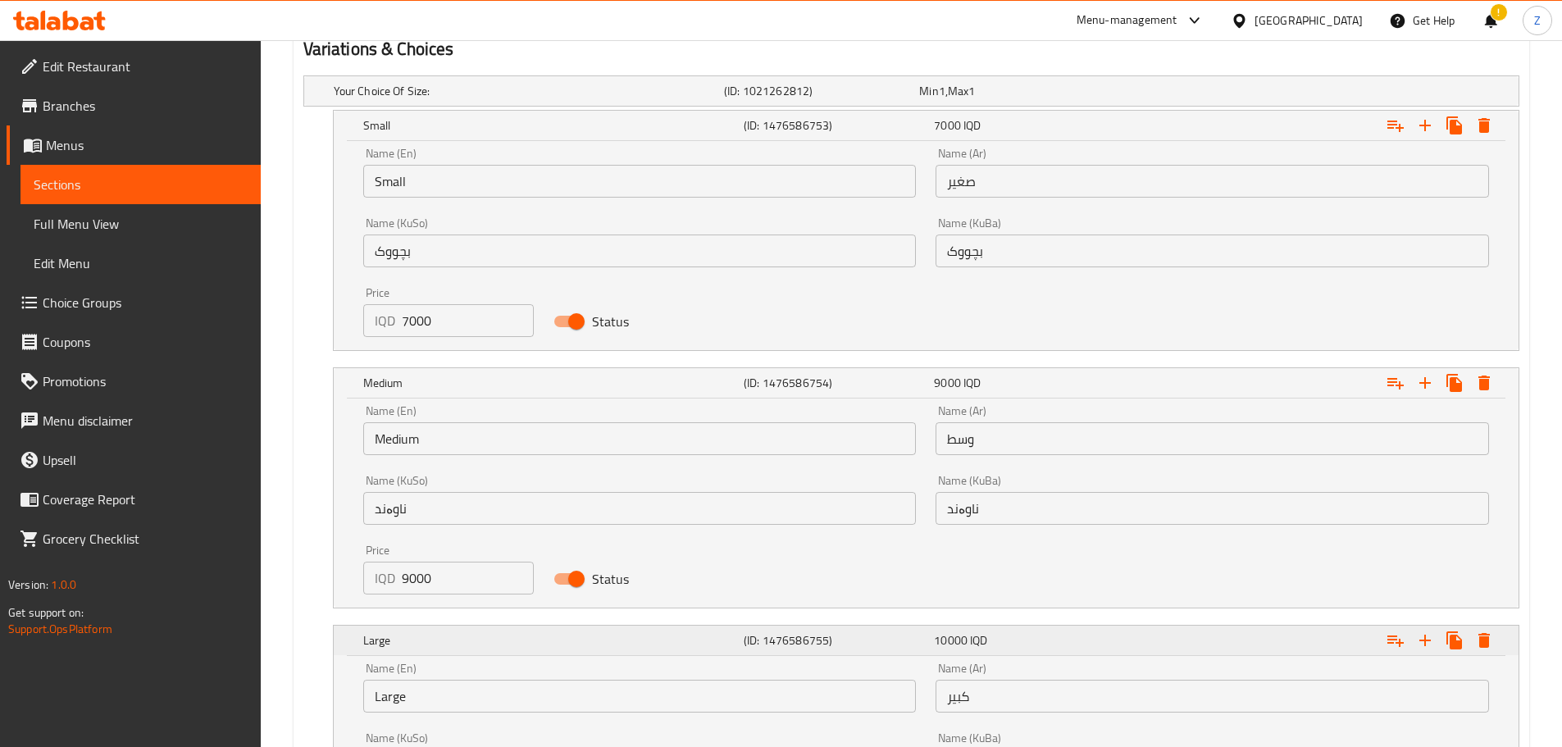
scroll to position [1268, 0]
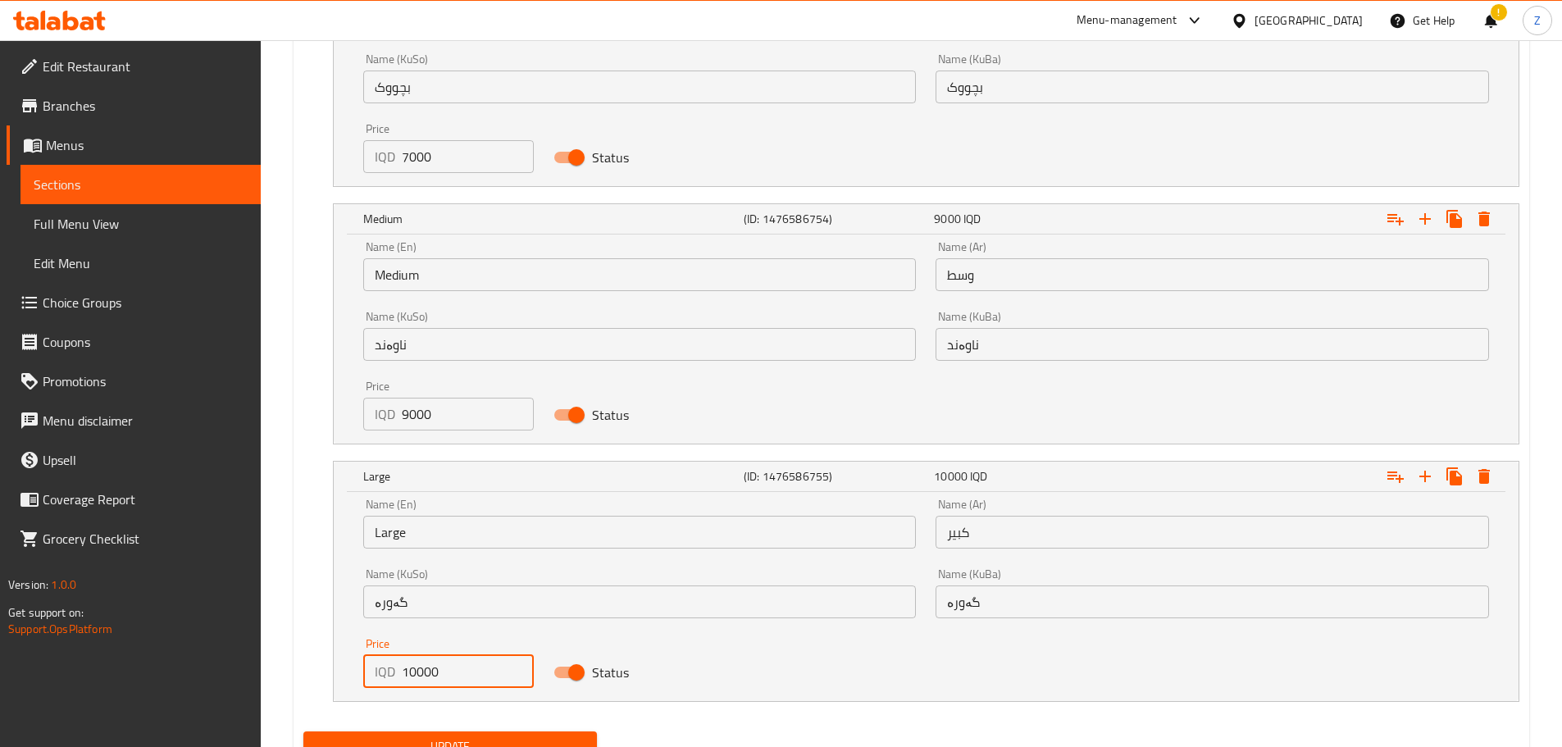
click at [409, 677] on input "10000" at bounding box center [468, 671] width 133 height 33
type input "11000"
click at [475, 736] on span "Update" at bounding box center [451, 746] width 268 height 21
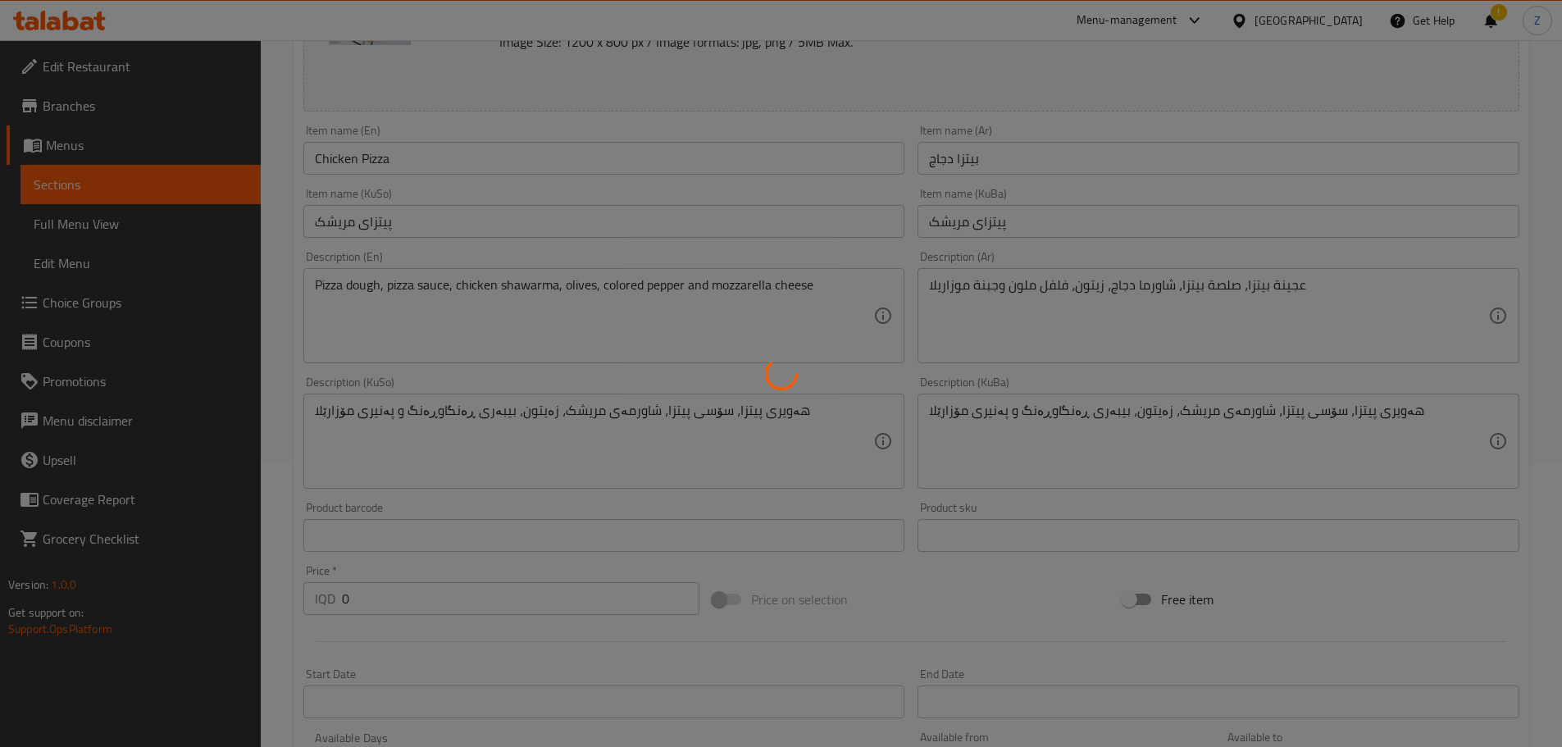
scroll to position [0, 0]
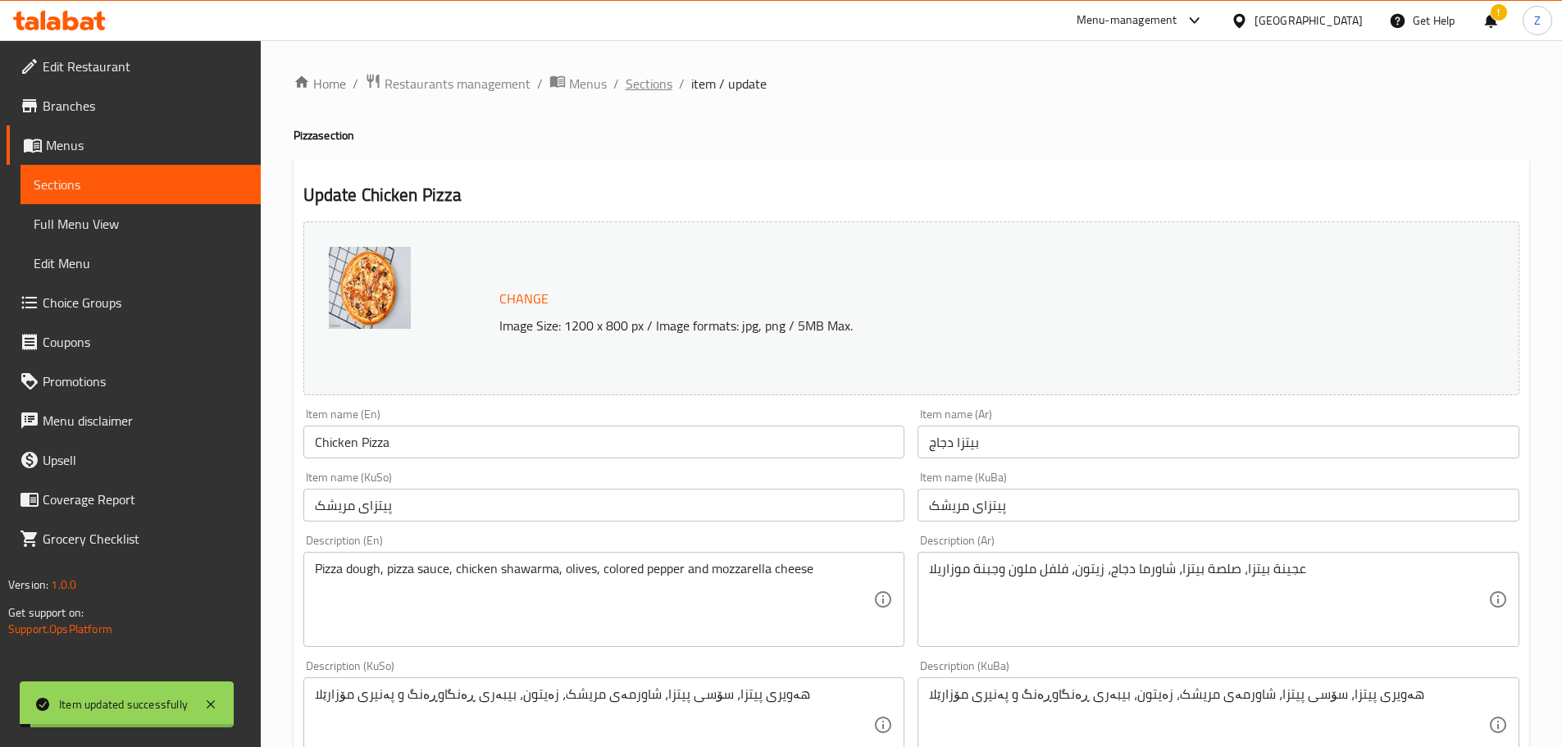
click at [646, 89] on span "Sections" at bounding box center [649, 84] width 47 height 20
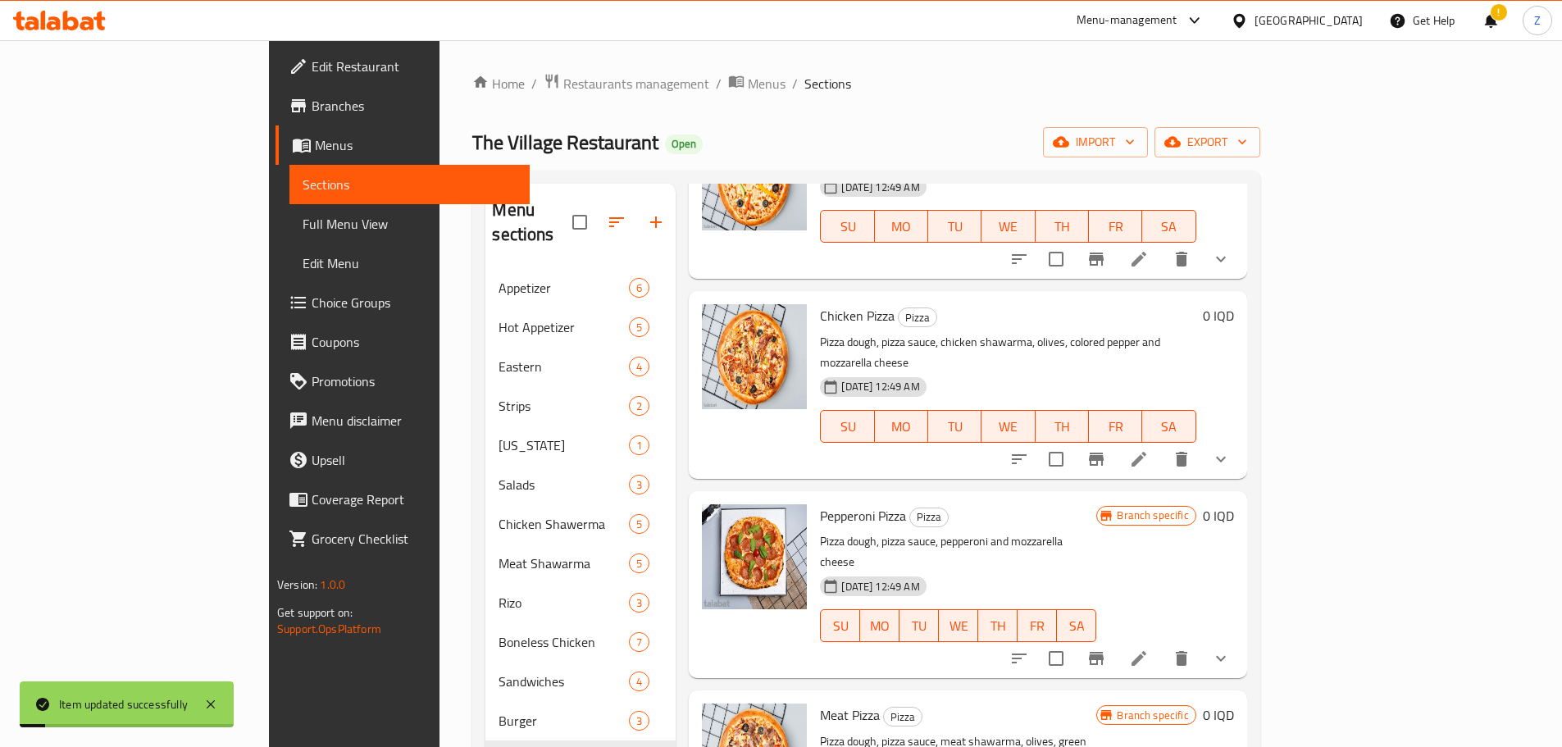
scroll to position [328, 0]
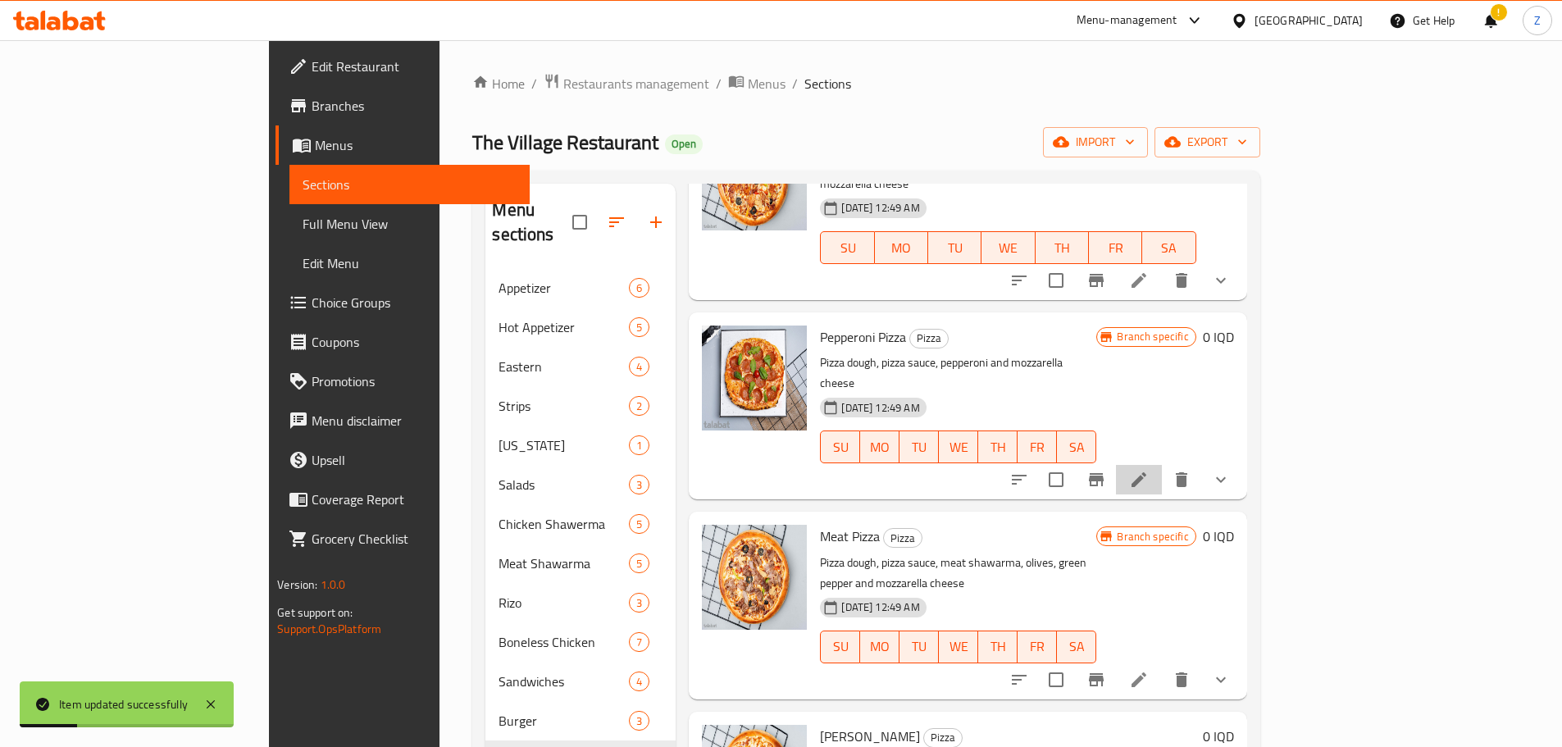
click at [1162, 465] on li at bounding box center [1139, 480] width 46 height 30
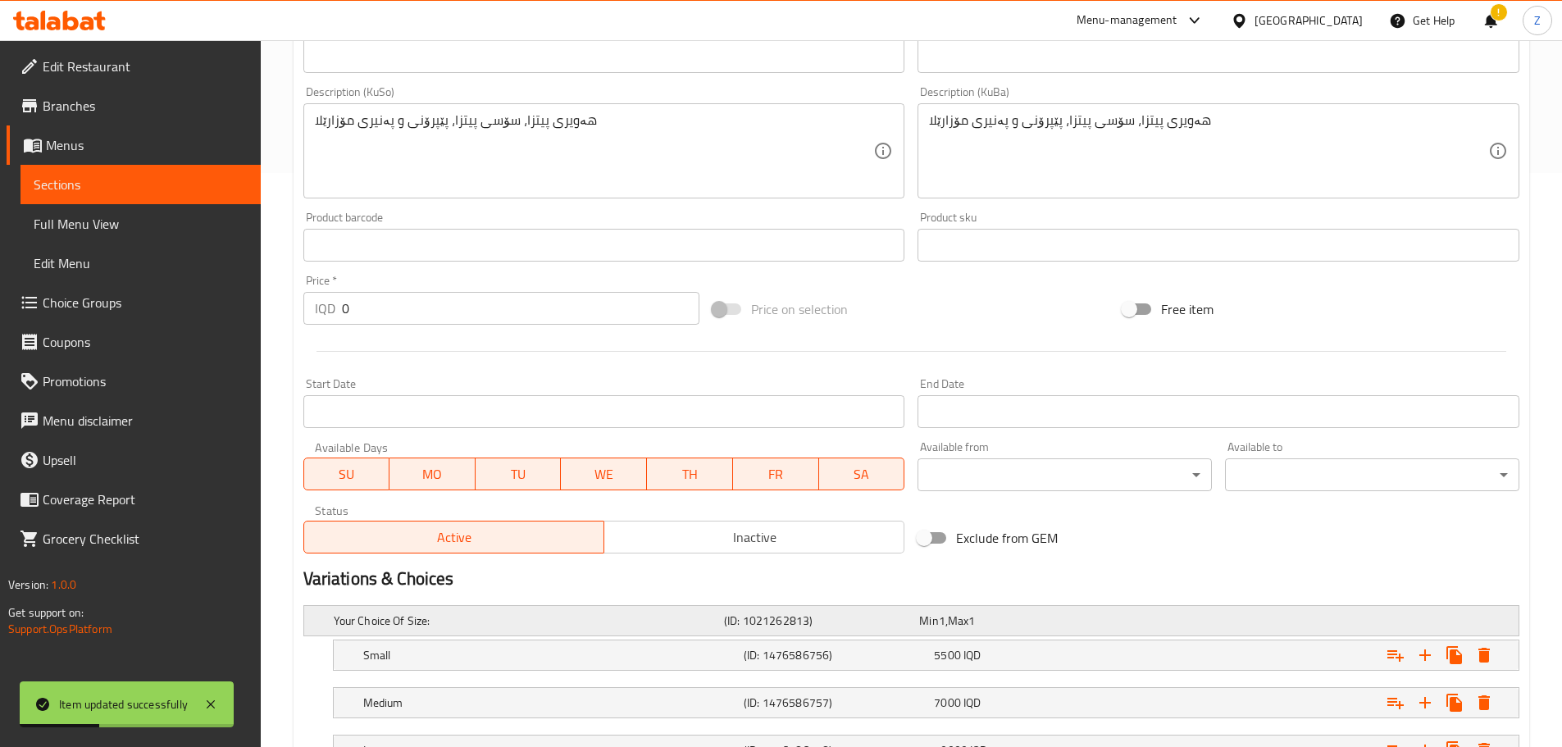
scroll to position [709, 0]
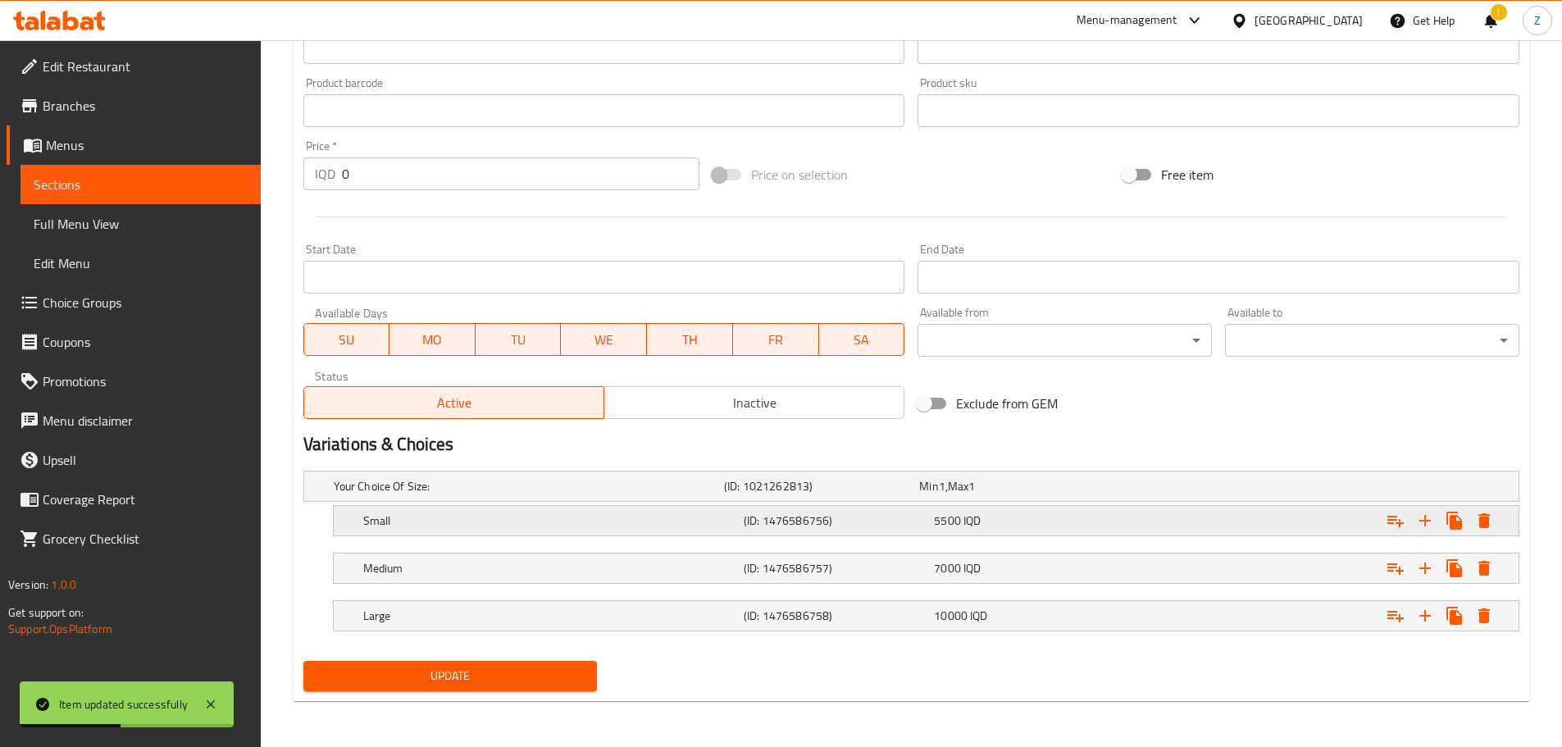
click at [876, 515] on h5 "(ID: 1476586756)" at bounding box center [836, 521] width 184 height 16
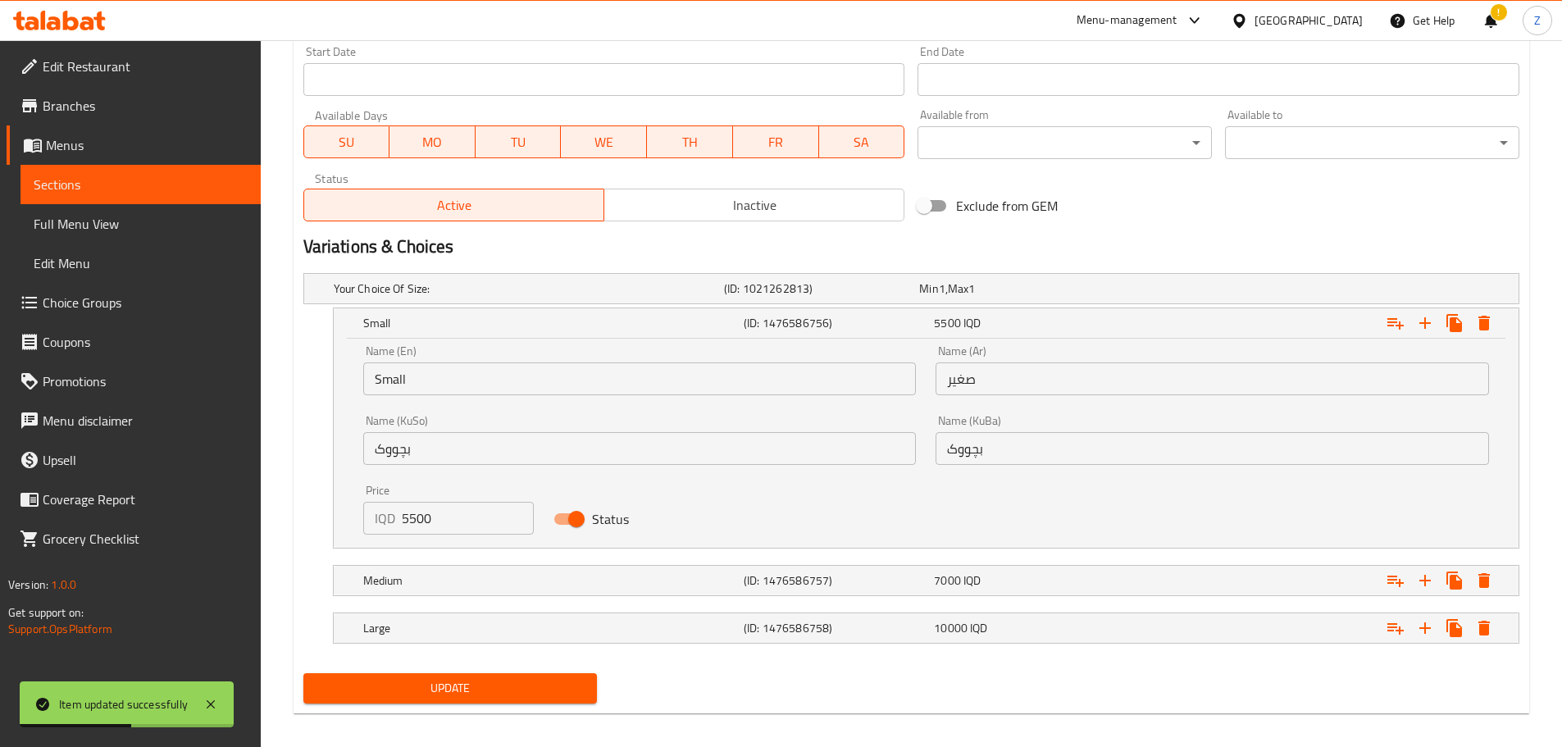
scroll to position [907, 0]
click at [485, 531] on input "5500" at bounding box center [468, 517] width 133 height 33
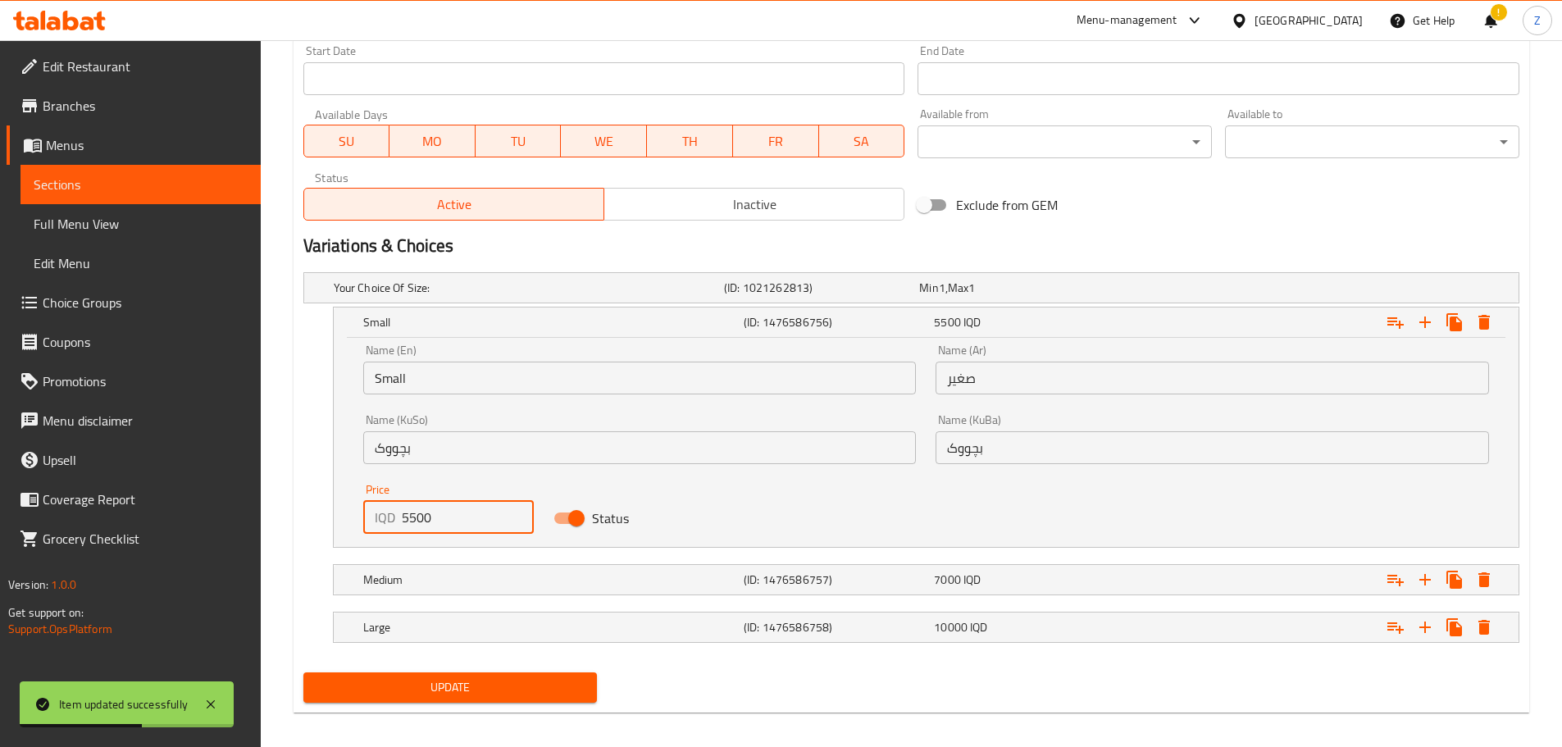
click at [485, 531] on input "5500" at bounding box center [468, 517] width 133 height 33
type input "7000"
click at [540, 581] on h5 "Medium" at bounding box center [550, 580] width 374 height 16
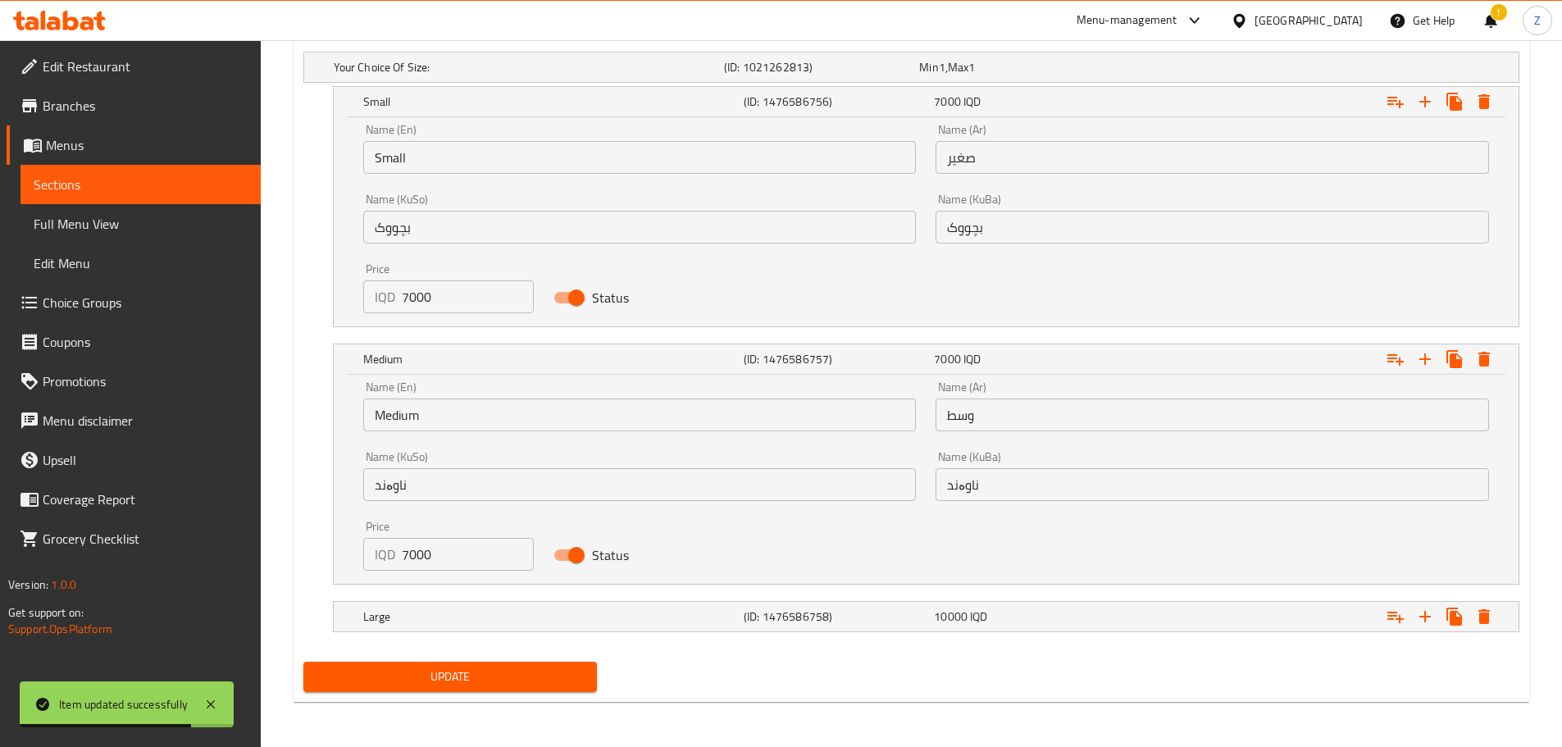
scroll to position [1129, 0]
click at [462, 563] on input "7000" at bounding box center [468, 553] width 133 height 33
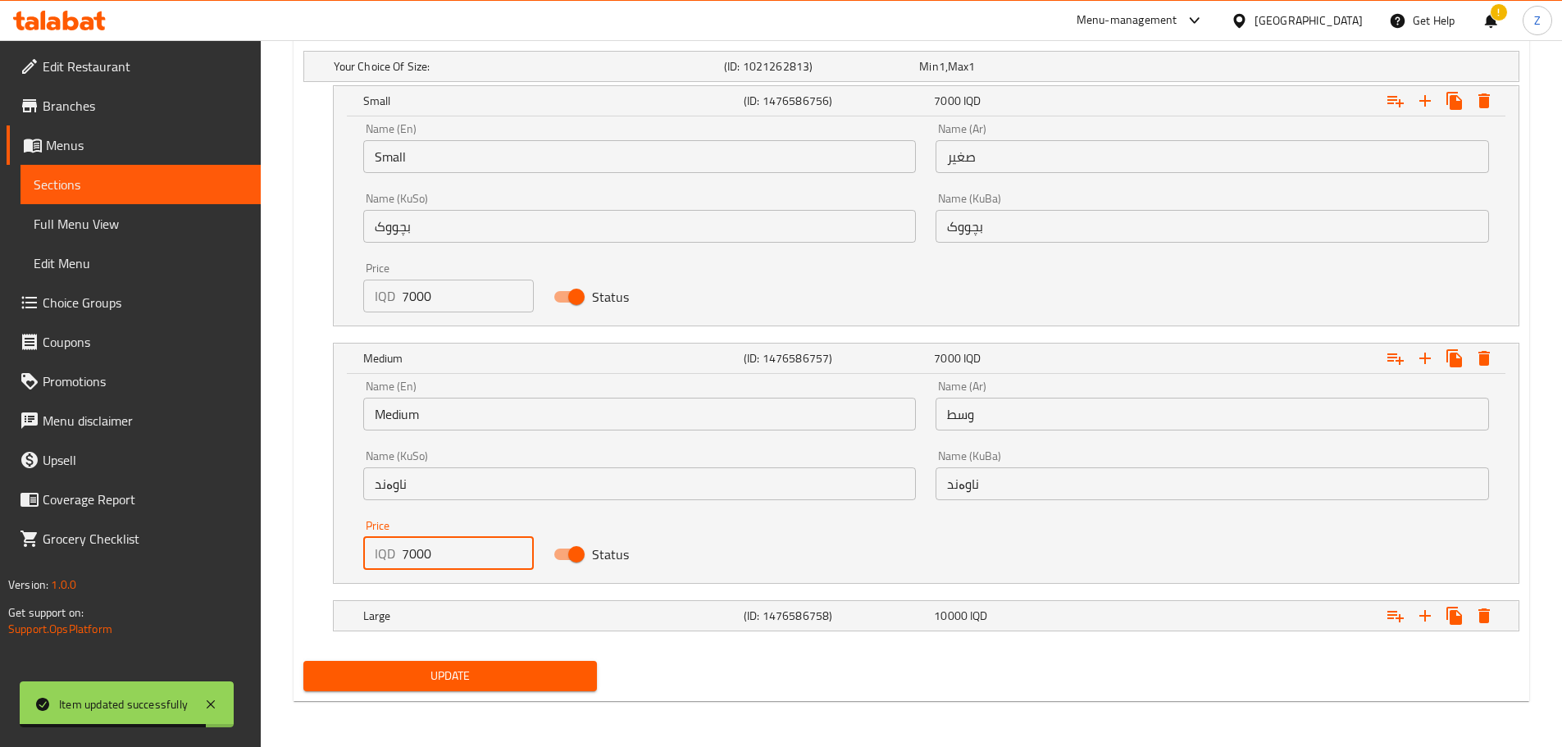
click at [462, 563] on input "7000" at bounding box center [468, 553] width 133 height 33
type input "9000"
click at [513, 610] on h5 "Large" at bounding box center [550, 616] width 374 height 16
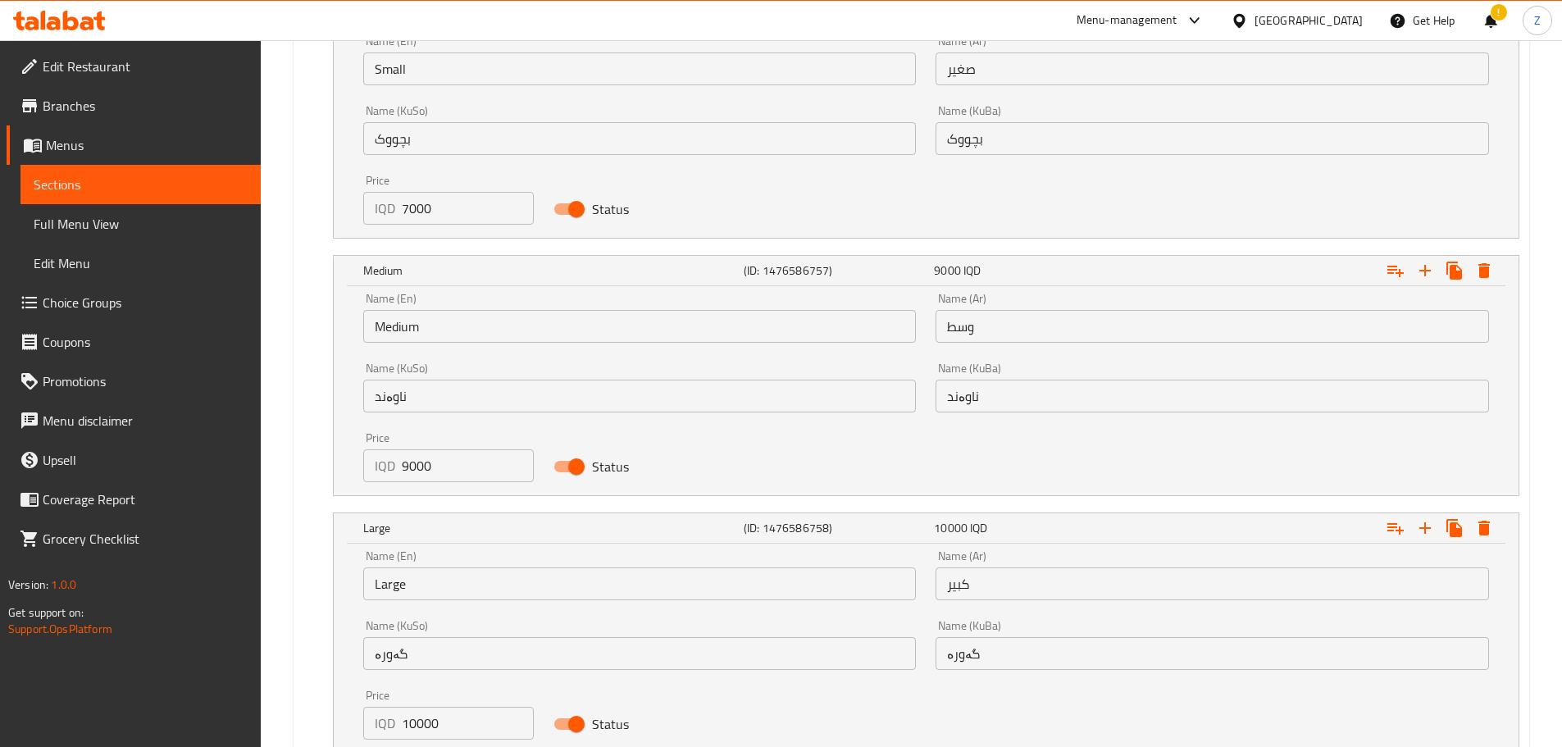
scroll to position [1338, 0]
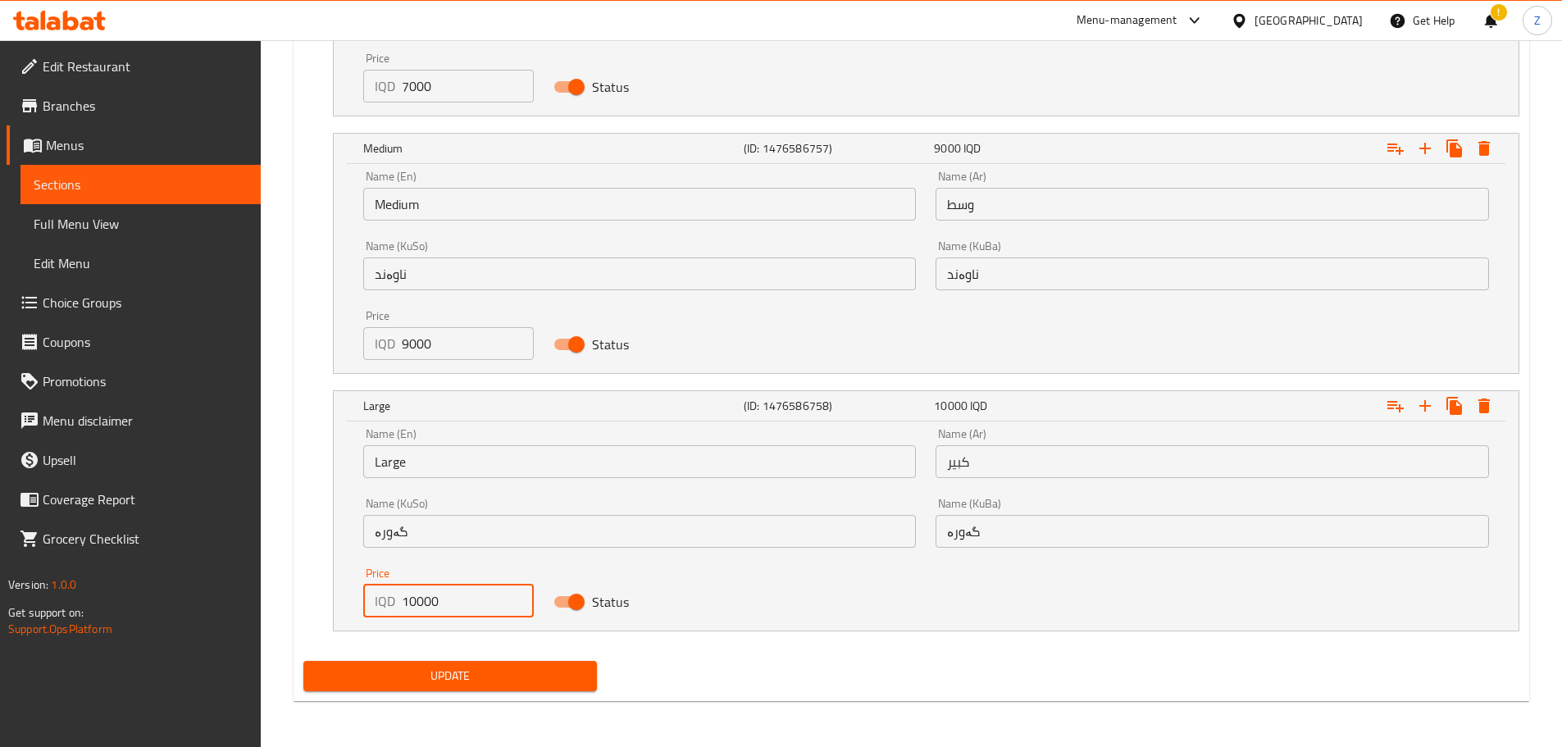
click at [415, 604] on input "10000" at bounding box center [468, 601] width 133 height 33
type input "11000"
click at [475, 670] on span "Update" at bounding box center [451, 676] width 268 height 21
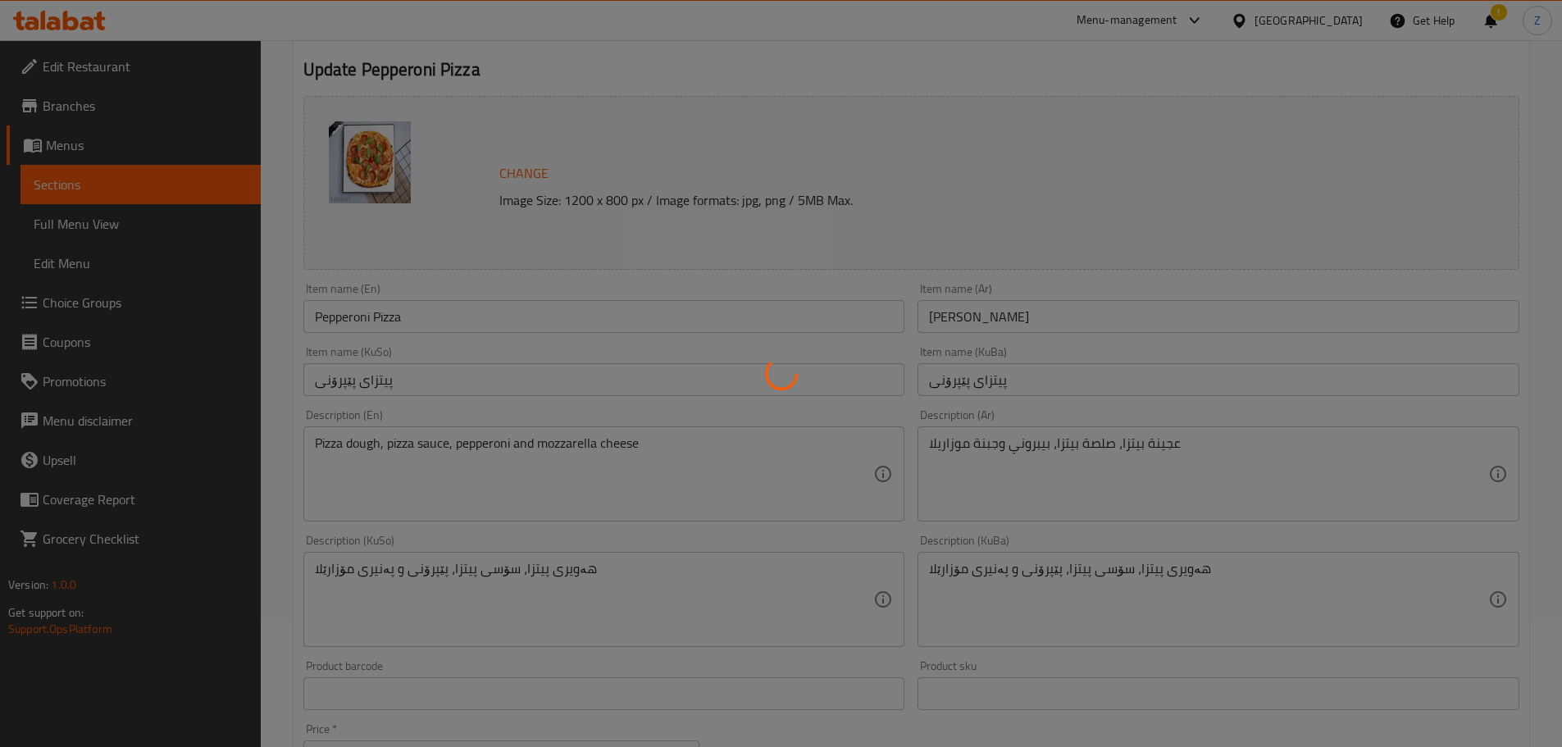
scroll to position [0, 0]
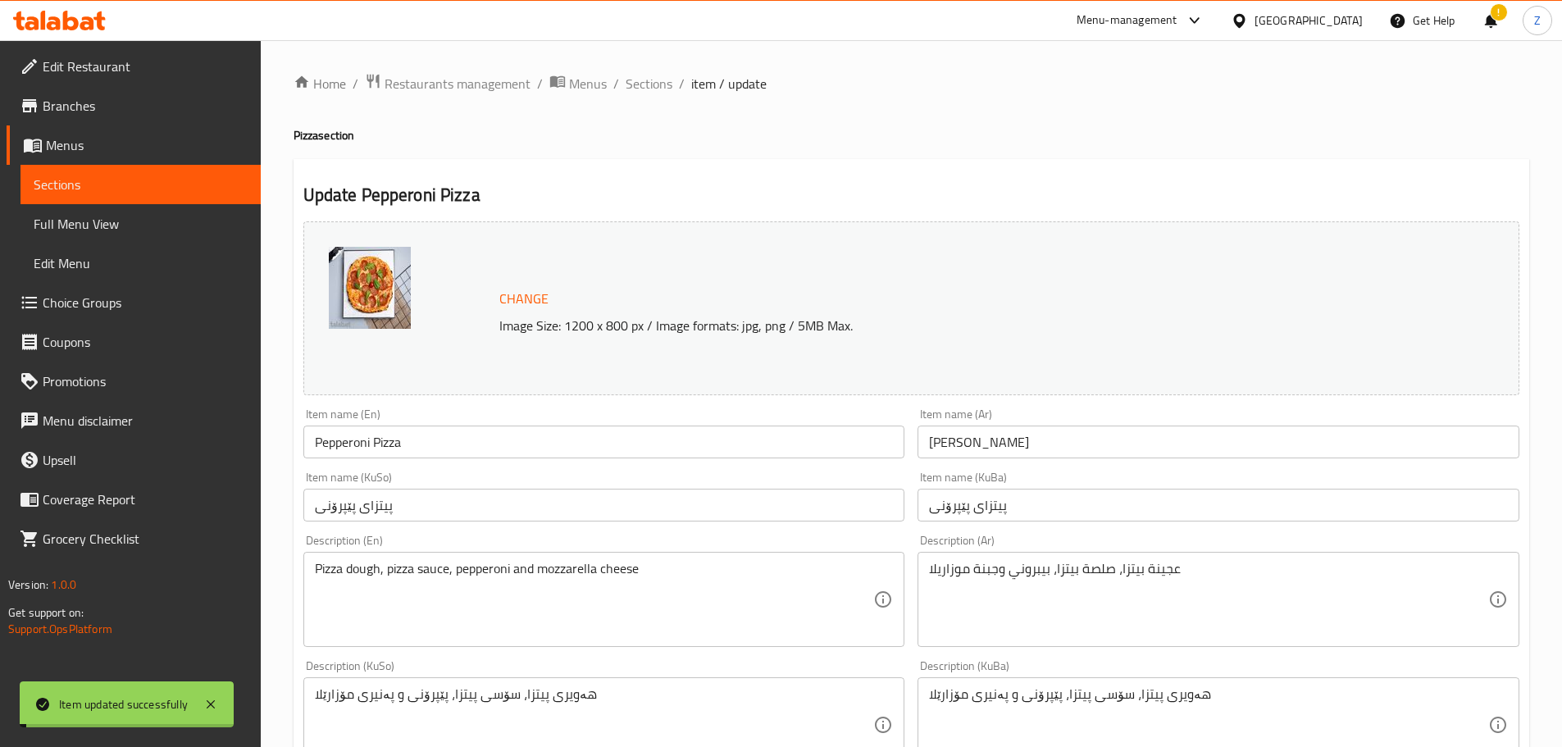
drag, startPoint x: 655, startPoint y: 84, endPoint x: 659, endPoint y: 105, distance: 20.9
click at [655, 84] on span "Sections" at bounding box center [649, 84] width 47 height 20
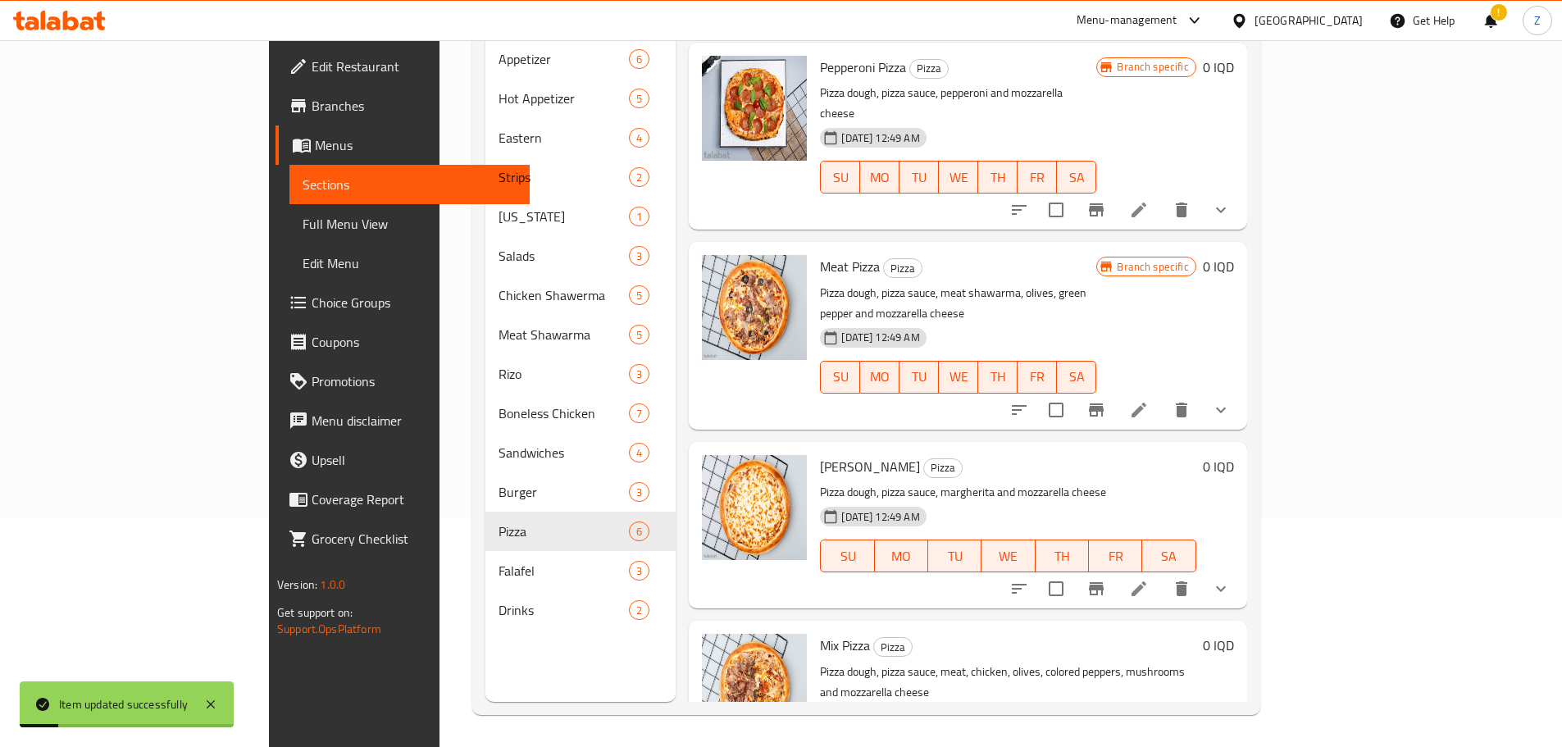
scroll to position [230, 0]
click at [1162, 394] on li at bounding box center [1139, 409] width 46 height 30
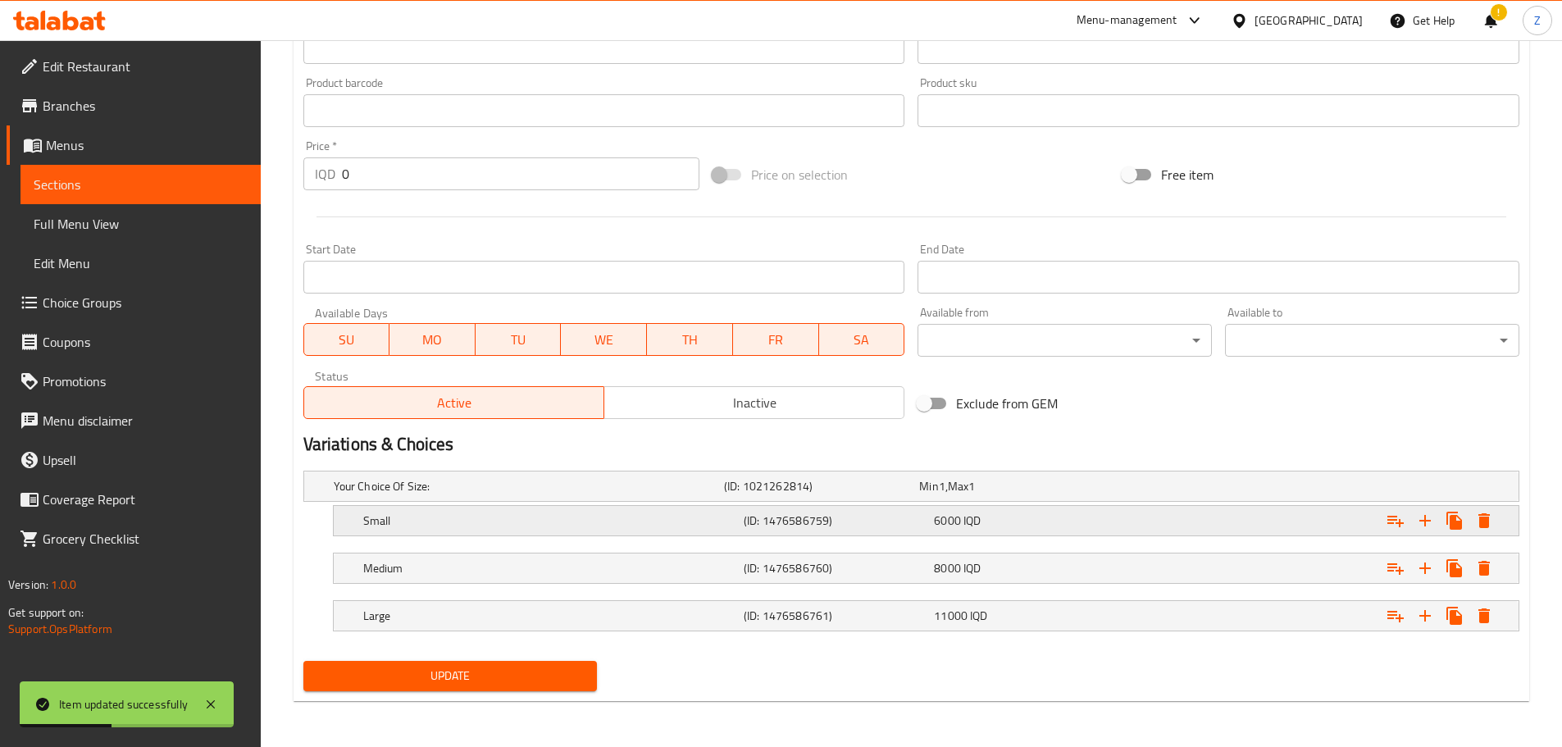
click at [927, 527] on h5 "(ID: 1476586759)" at bounding box center [836, 521] width 184 height 16
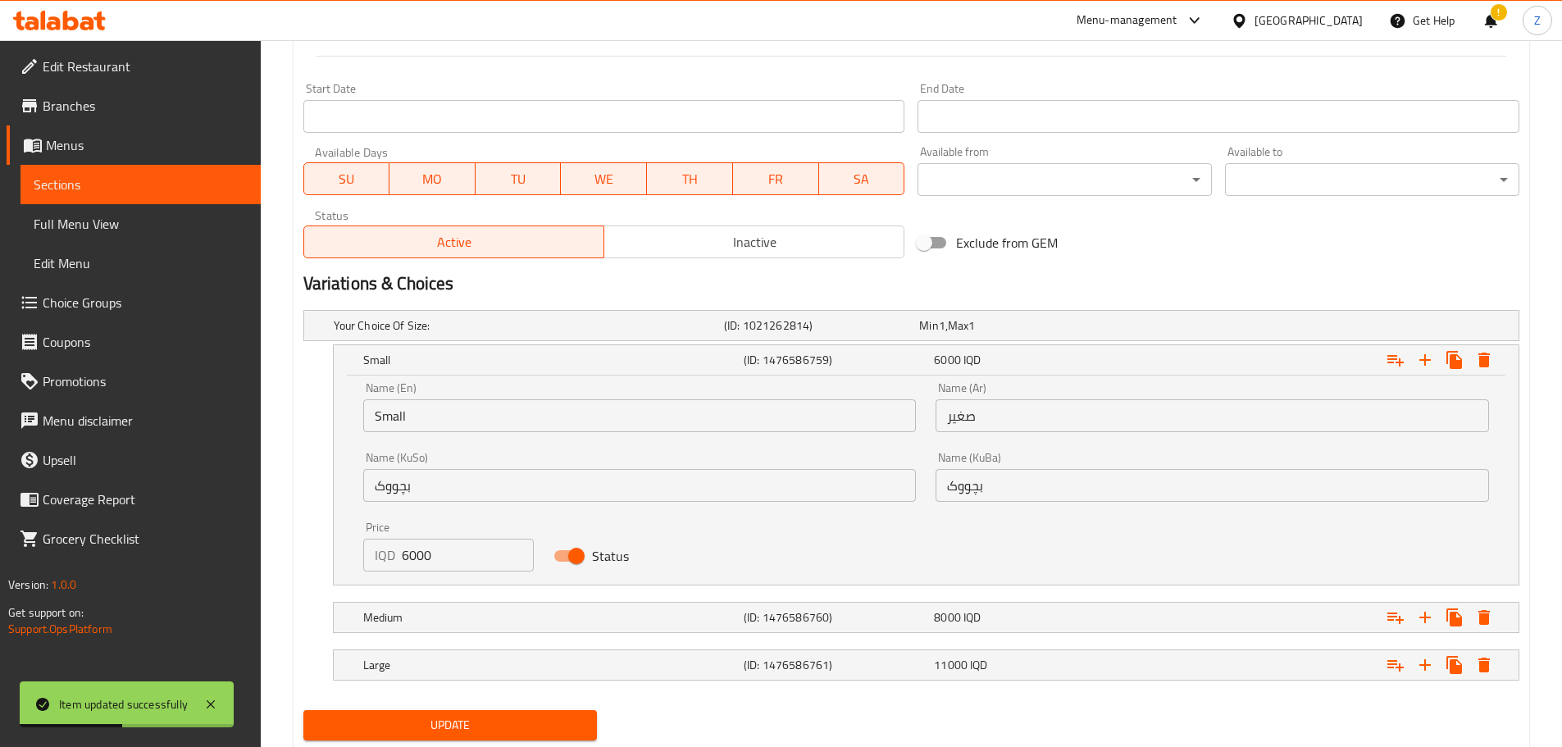
scroll to position [871, 0]
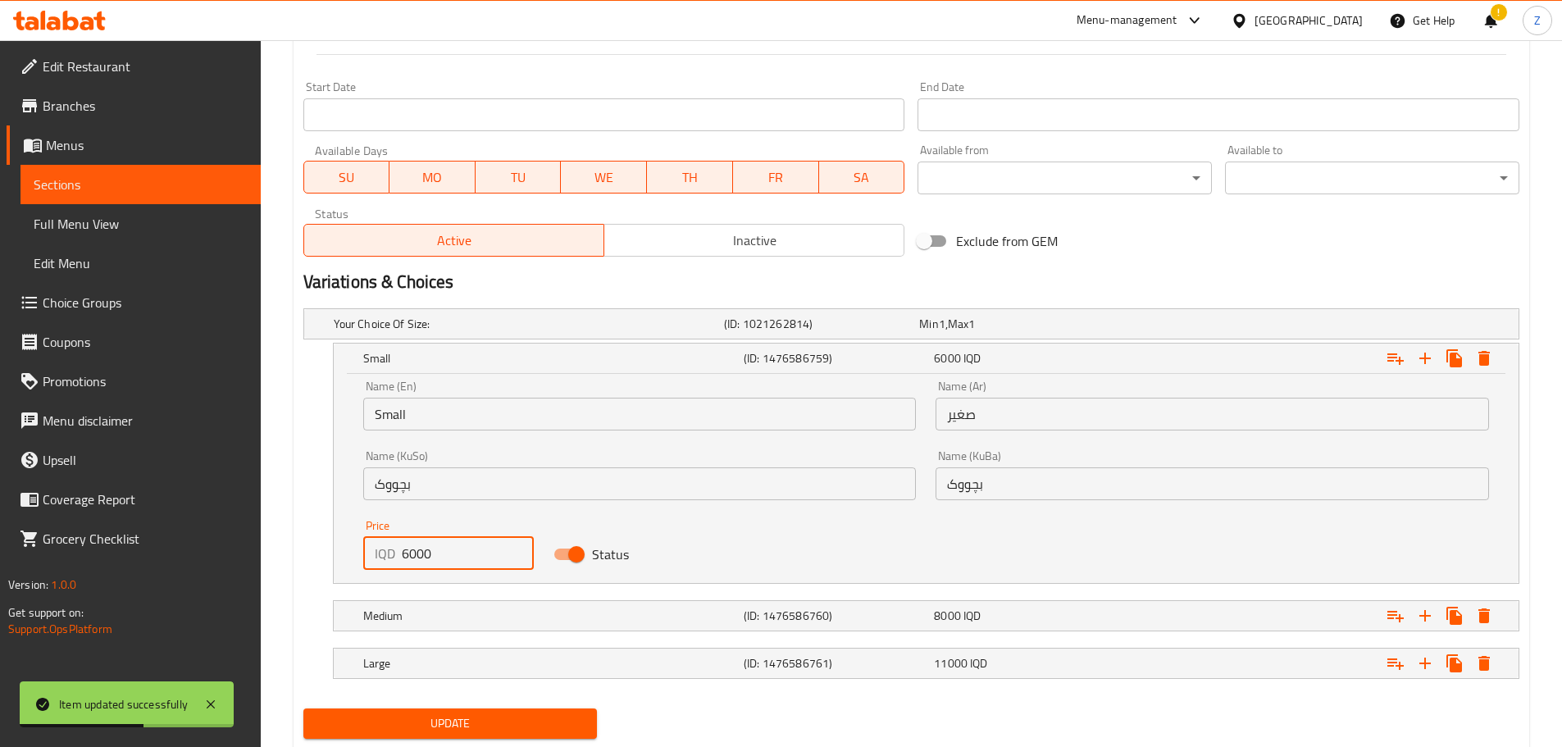
drag, startPoint x: 411, startPoint y: 560, endPoint x: 393, endPoint y: 565, distance: 18.7
click at [393, 565] on div "IQD 6000 Price" at bounding box center [448, 553] width 171 height 33
type input "8000"
click at [458, 598] on div "Medium (ID: 1476586760) 8000 IQD" at bounding box center [931, 616] width 1142 height 36
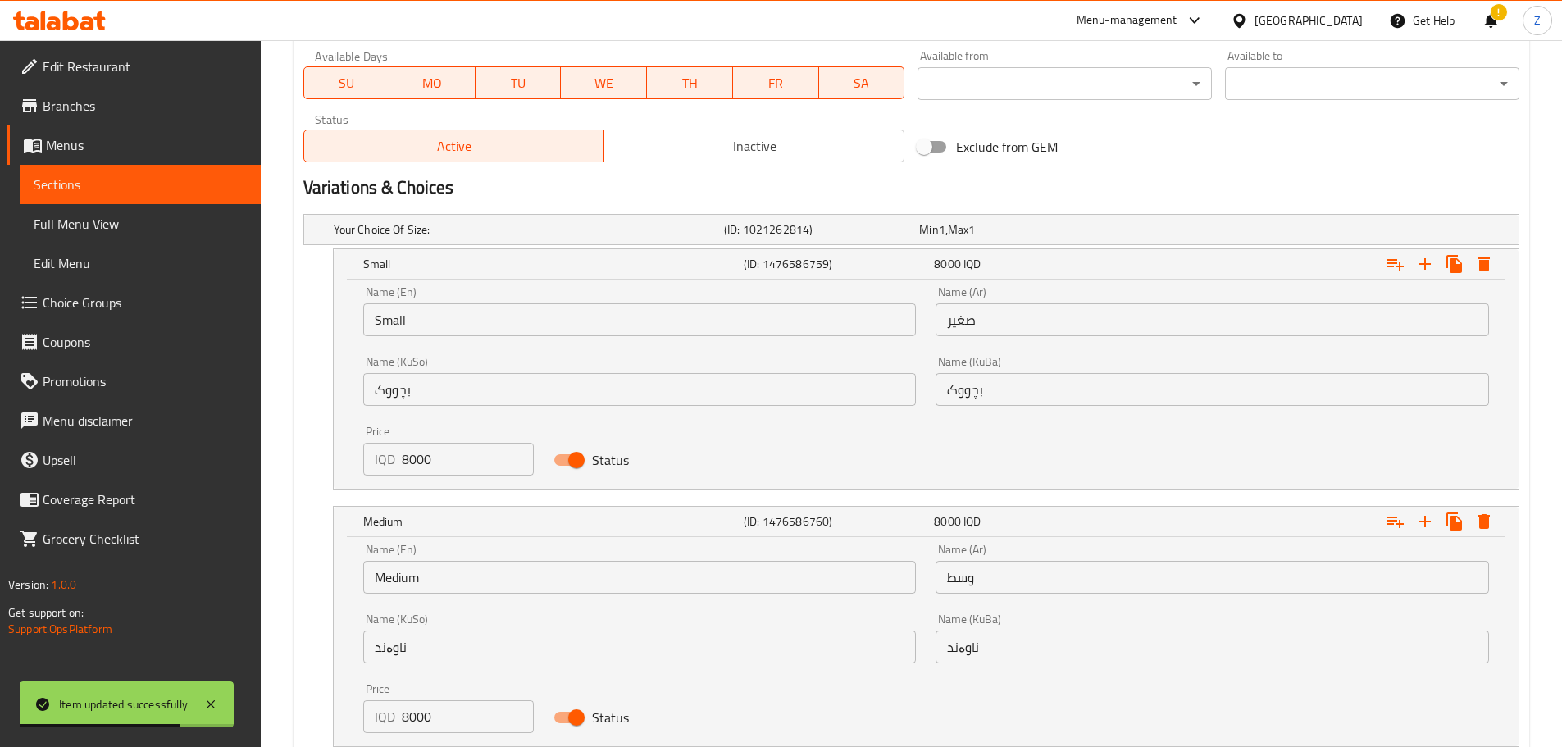
scroll to position [1117, 0]
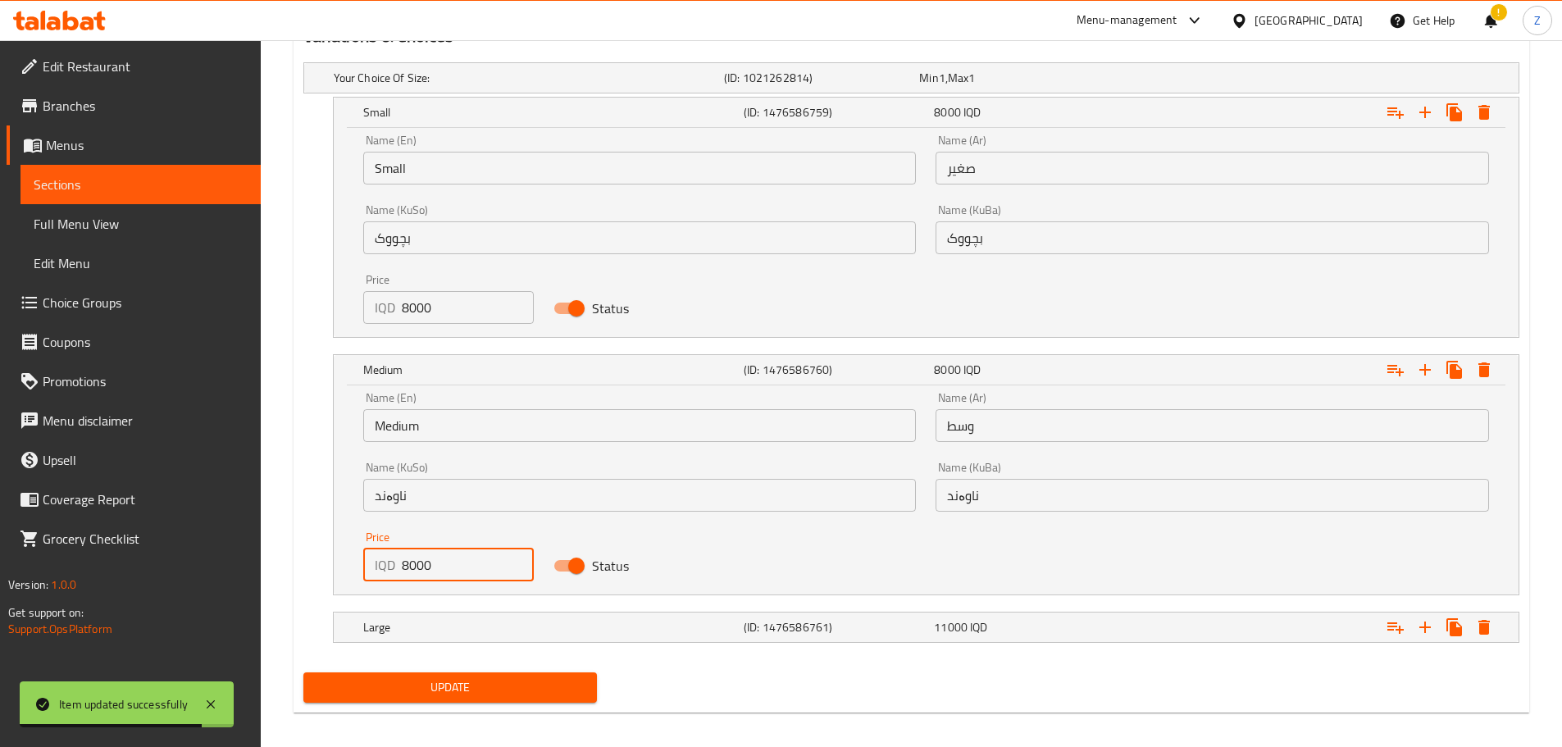
drag, startPoint x: 408, startPoint y: 570, endPoint x: 396, endPoint y: 568, distance: 11.6
click at [396, 568] on div "IQD 8000 Price" at bounding box center [448, 565] width 171 height 33
type input "10000"
click at [476, 632] on h5 "Large" at bounding box center [550, 627] width 374 height 16
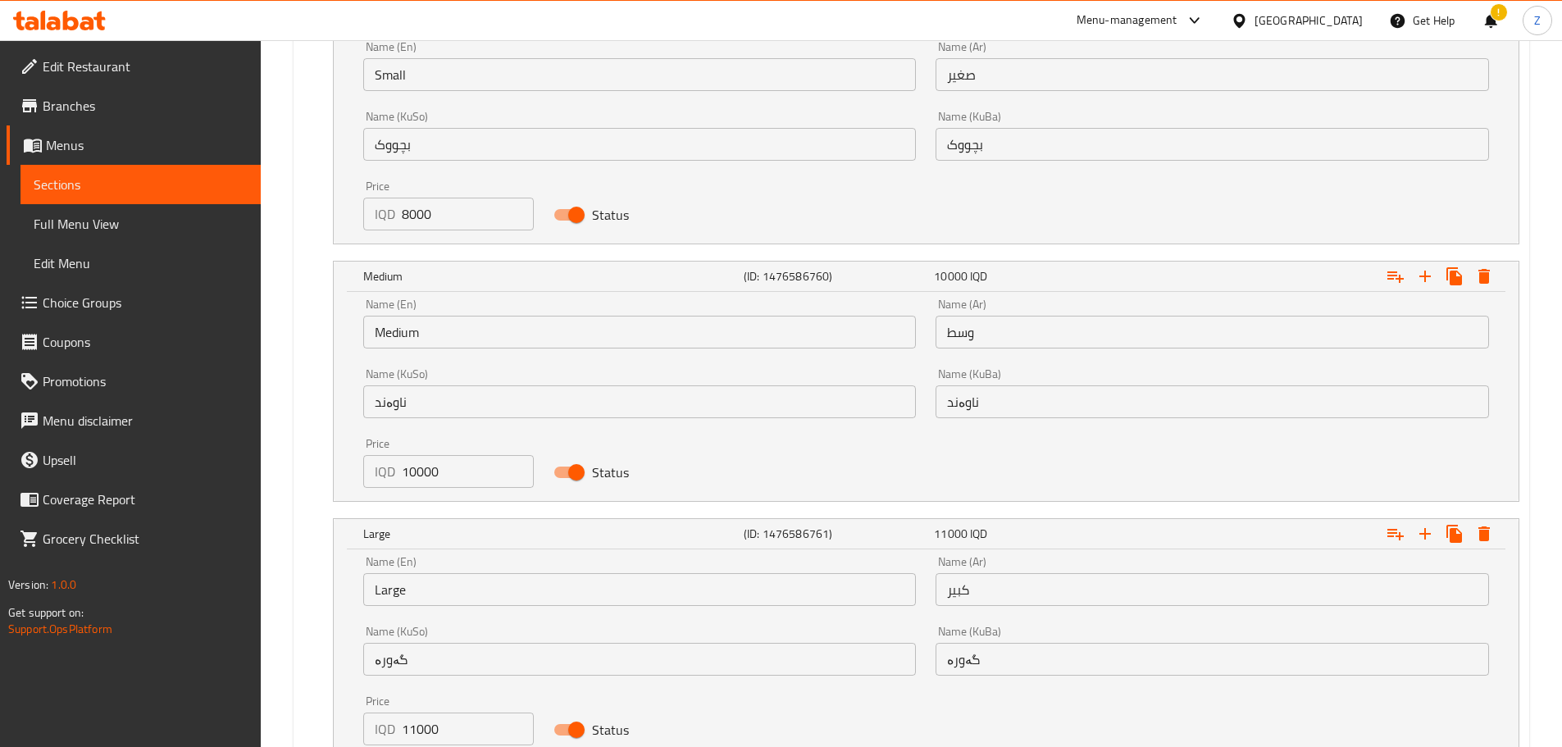
scroll to position [1338, 0]
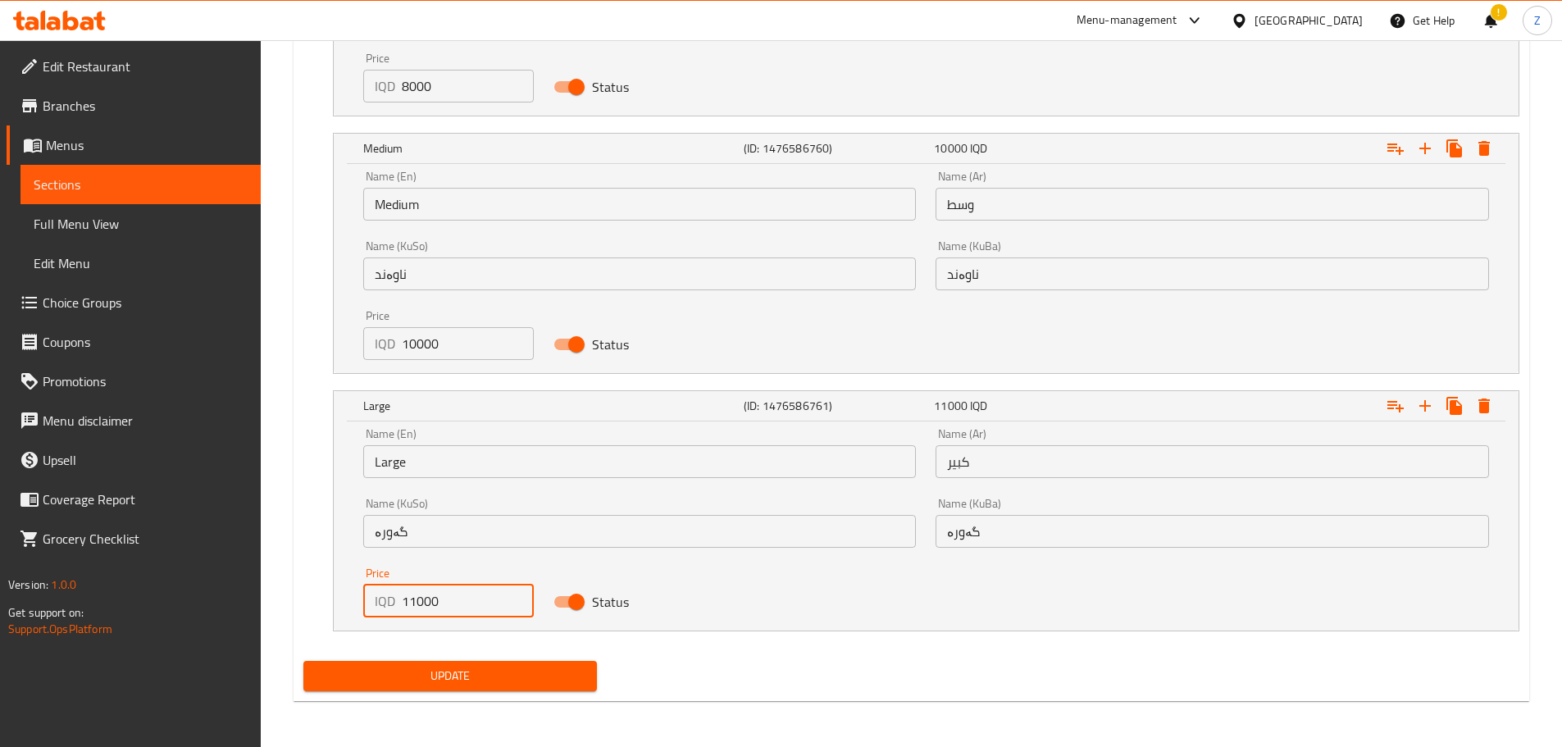
click at [413, 604] on input "11000" at bounding box center [468, 601] width 133 height 33
type input "13000"
click at [438, 673] on span "Update" at bounding box center [451, 676] width 268 height 21
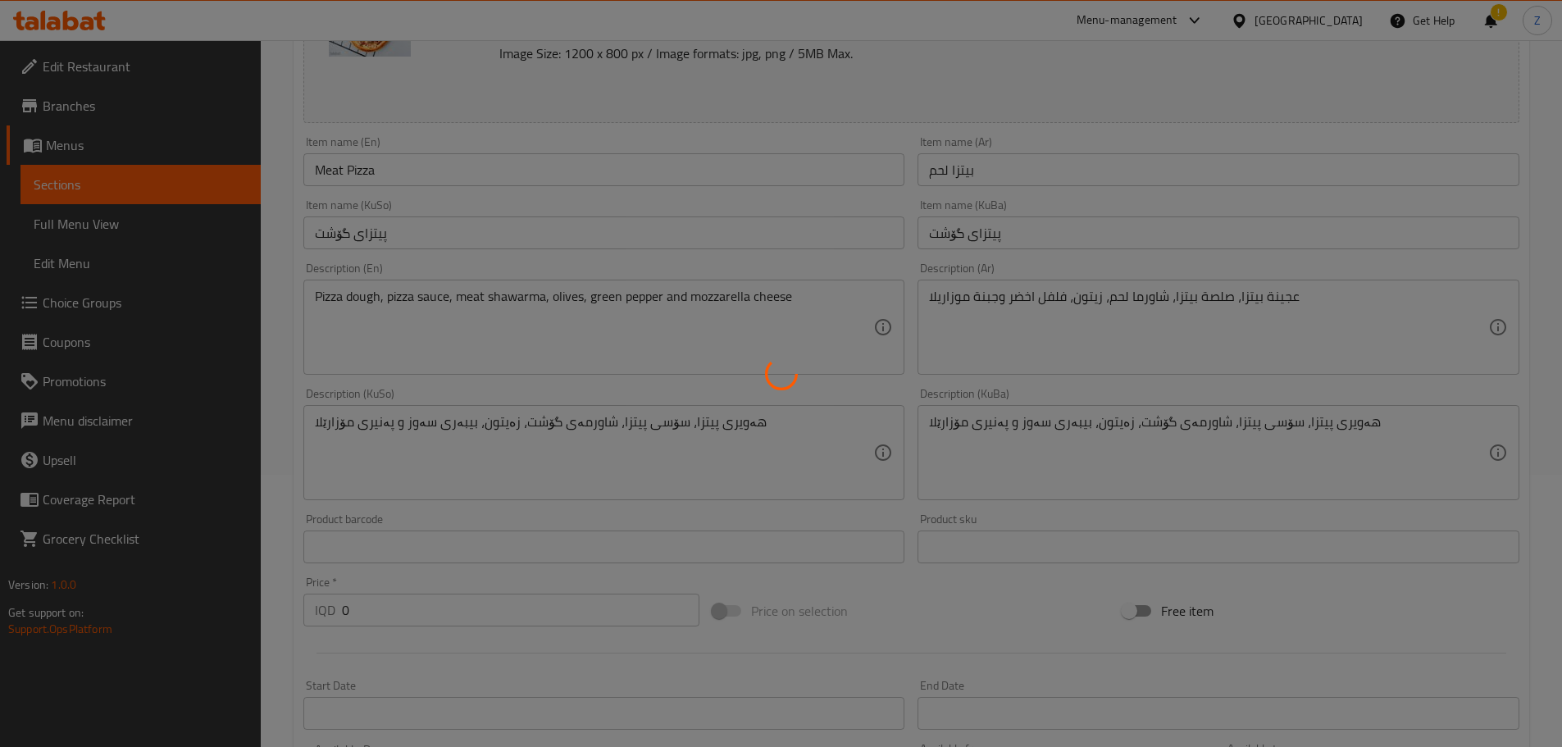
scroll to position [0, 0]
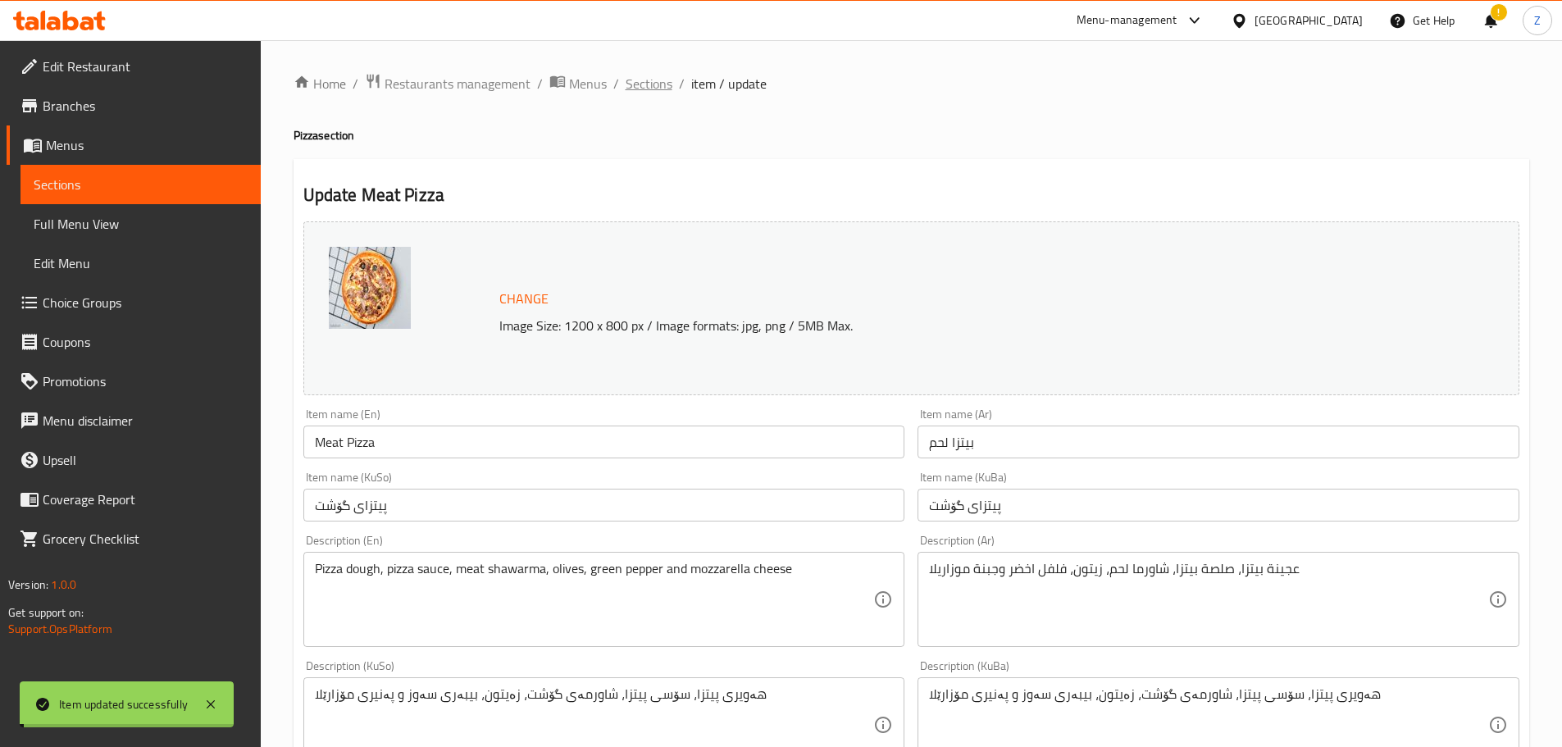
click at [654, 80] on span "Sections" at bounding box center [649, 84] width 47 height 20
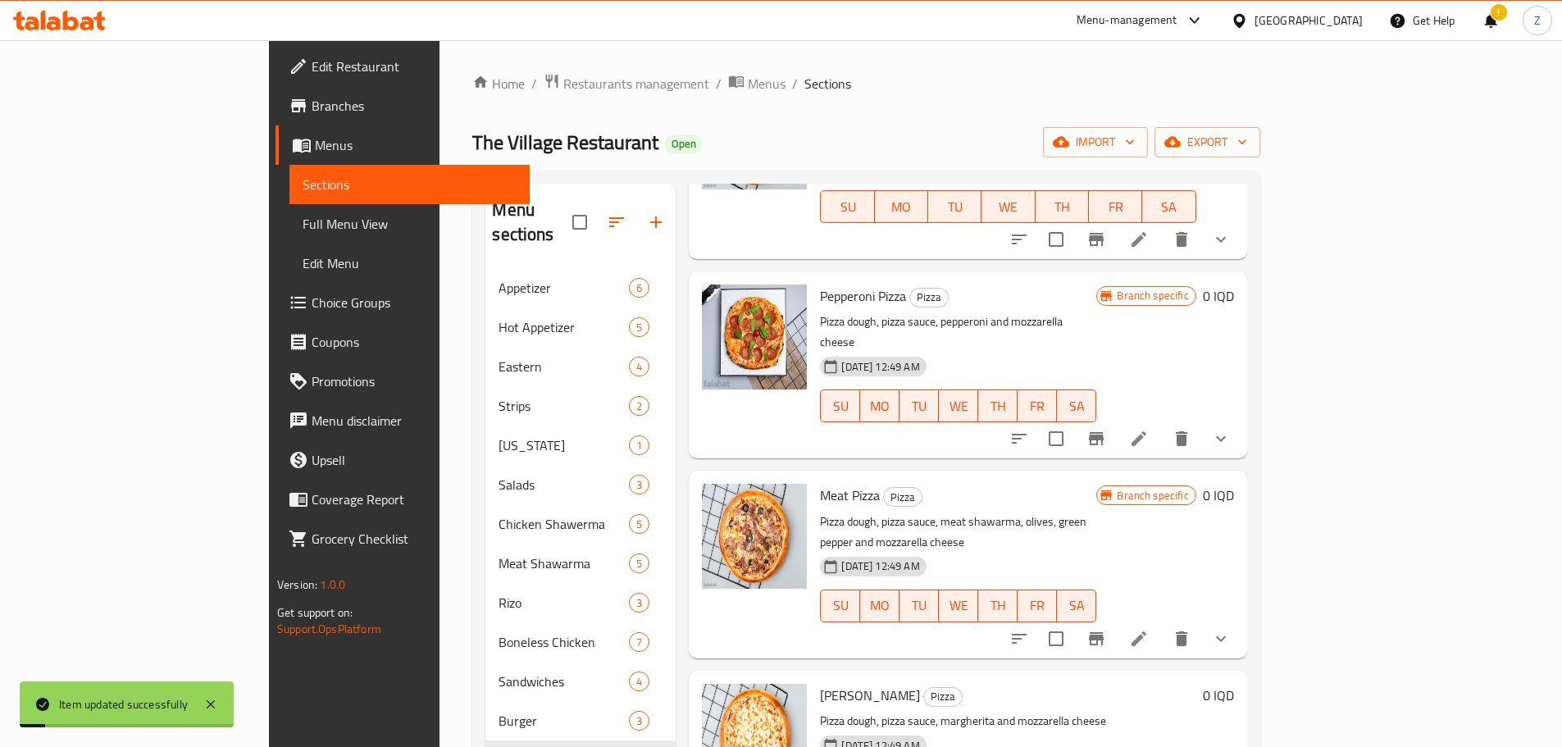
scroll to position [230, 0]
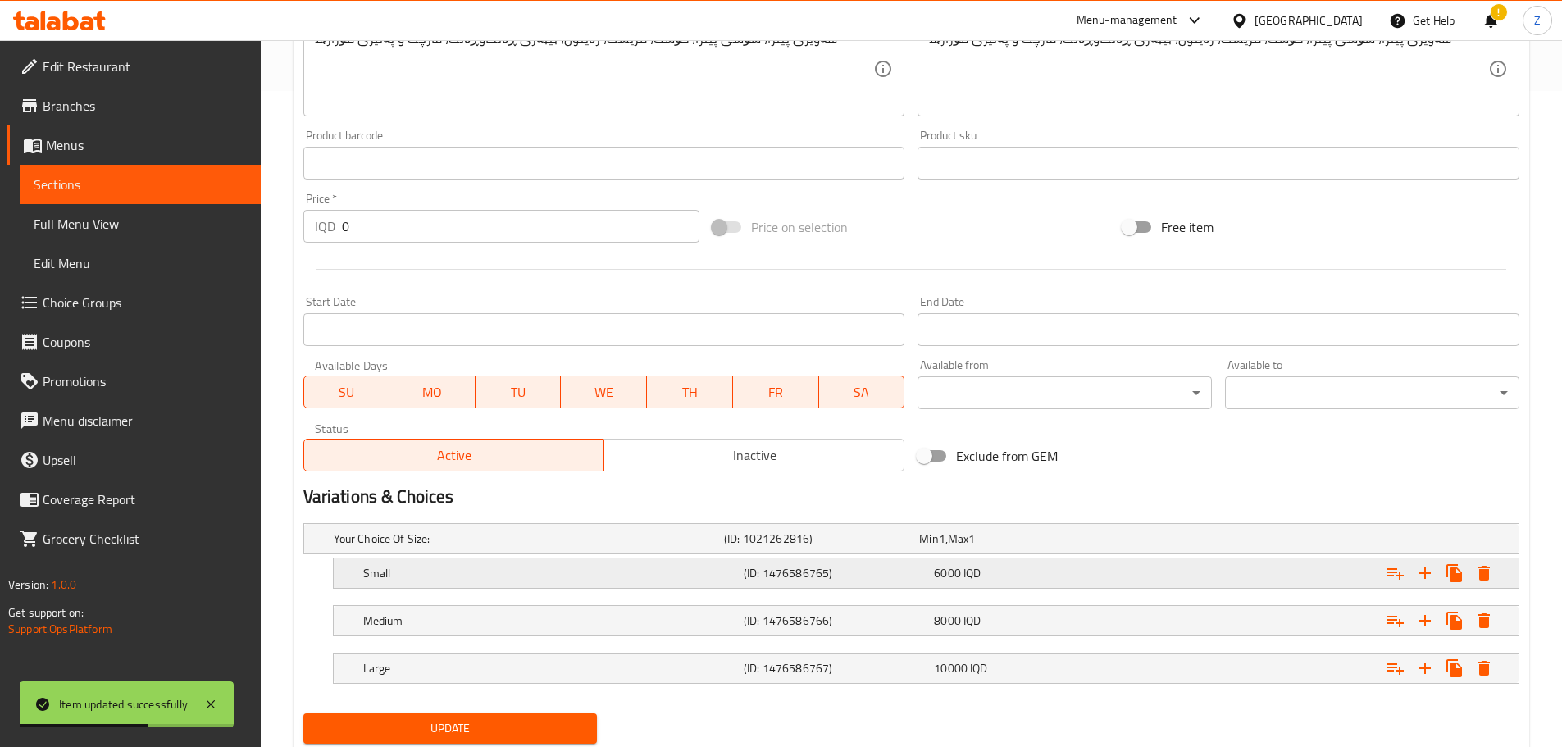
click at [873, 575] on h5 "(ID: 1476586765)" at bounding box center [836, 573] width 184 height 16
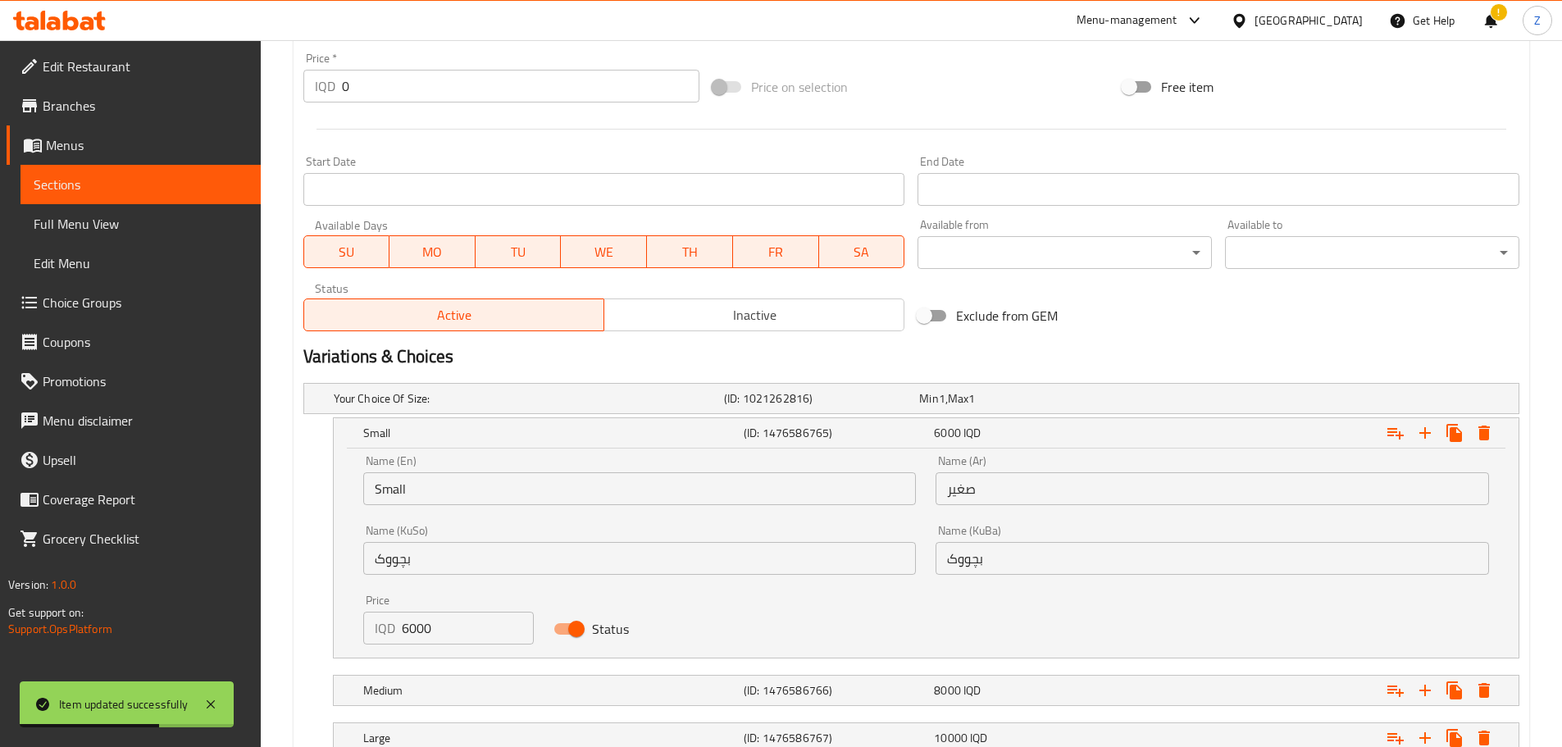
scroll to position [912, 0]
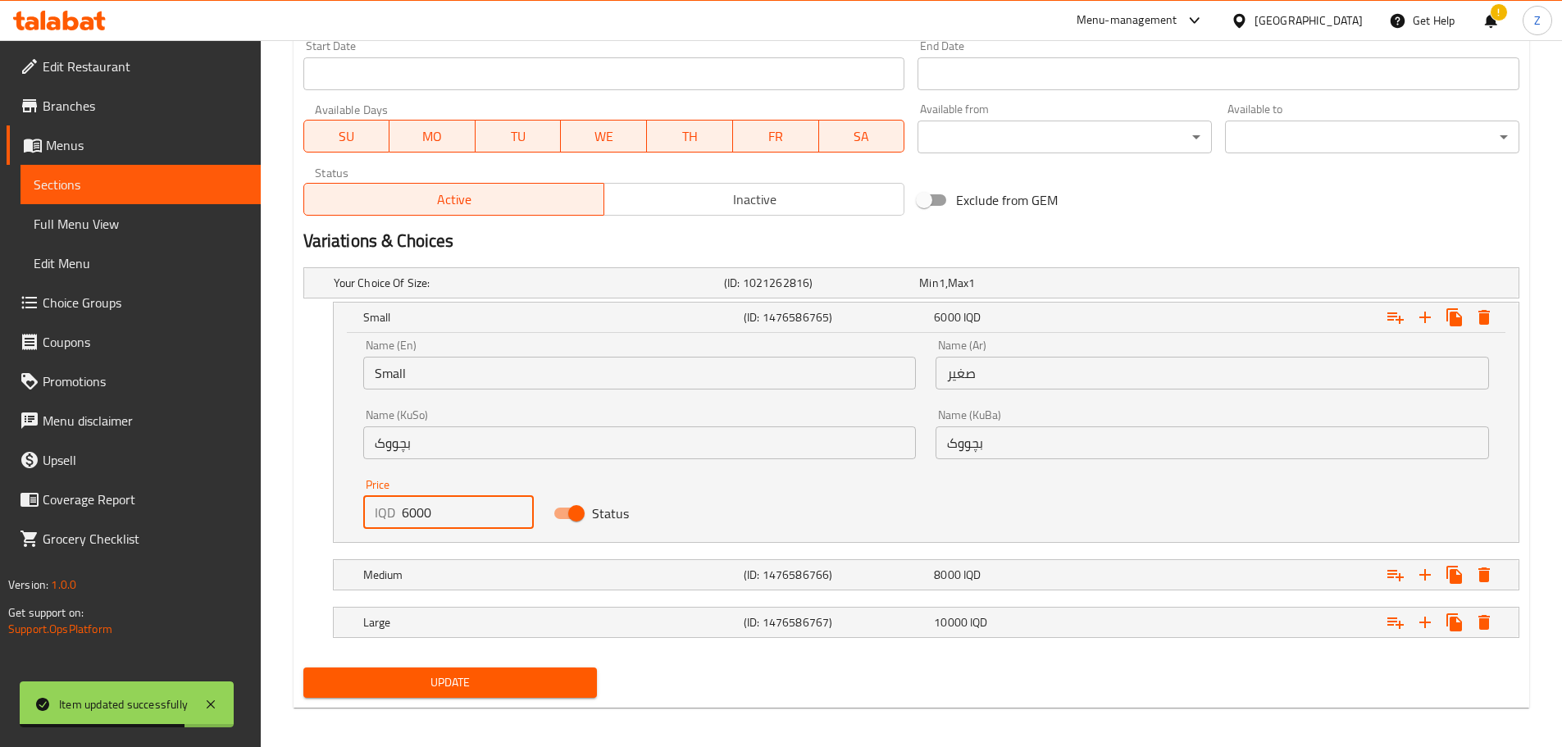
drag, startPoint x: 405, startPoint y: 515, endPoint x: 397, endPoint y: 516, distance: 8.2
click at [397, 516] on div "IQD 6000 Price" at bounding box center [448, 512] width 171 height 33
type input "8000"
click at [458, 575] on h5 "Medium" at bounding box center [550, 575] width 374 height 16
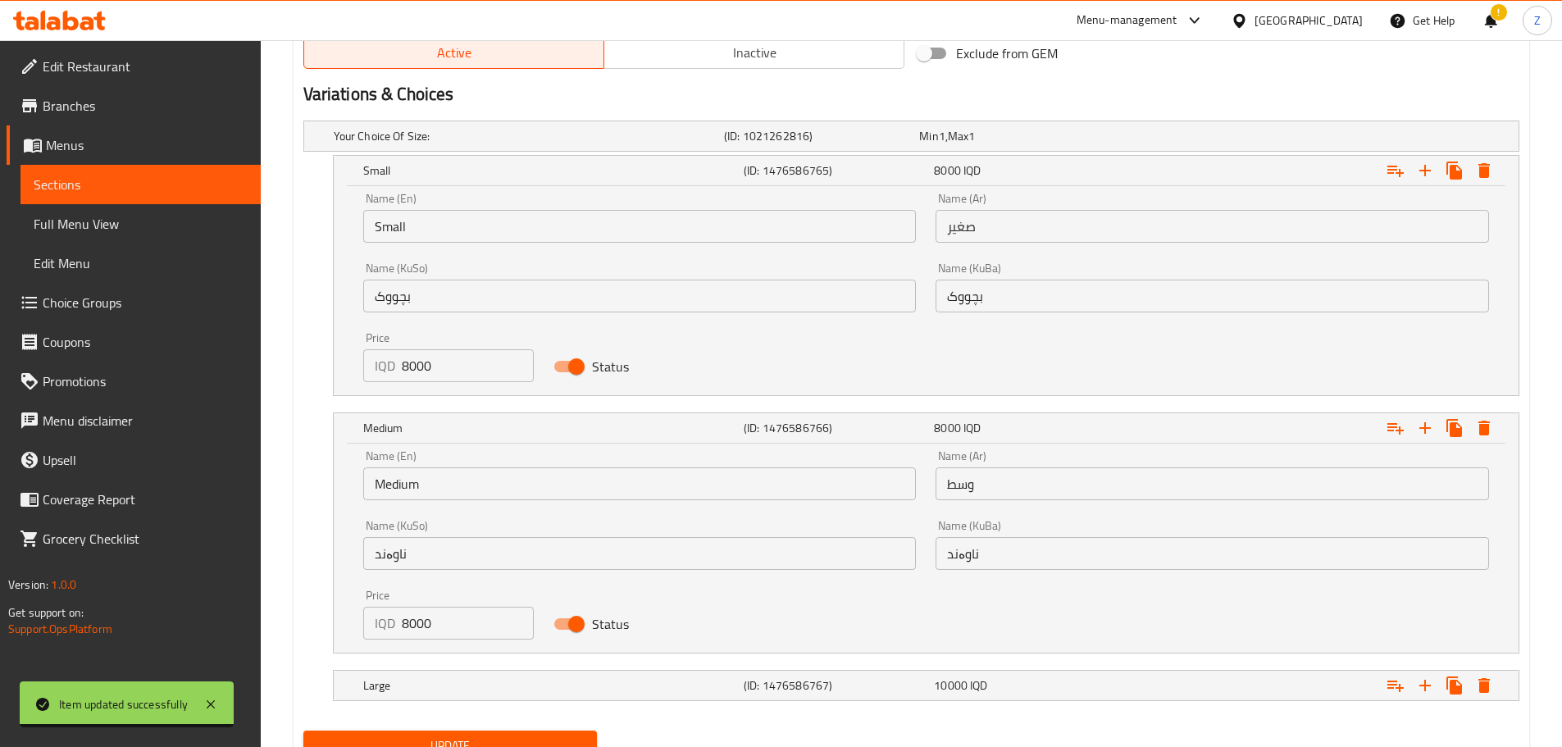
scroll to position [1076, 0]
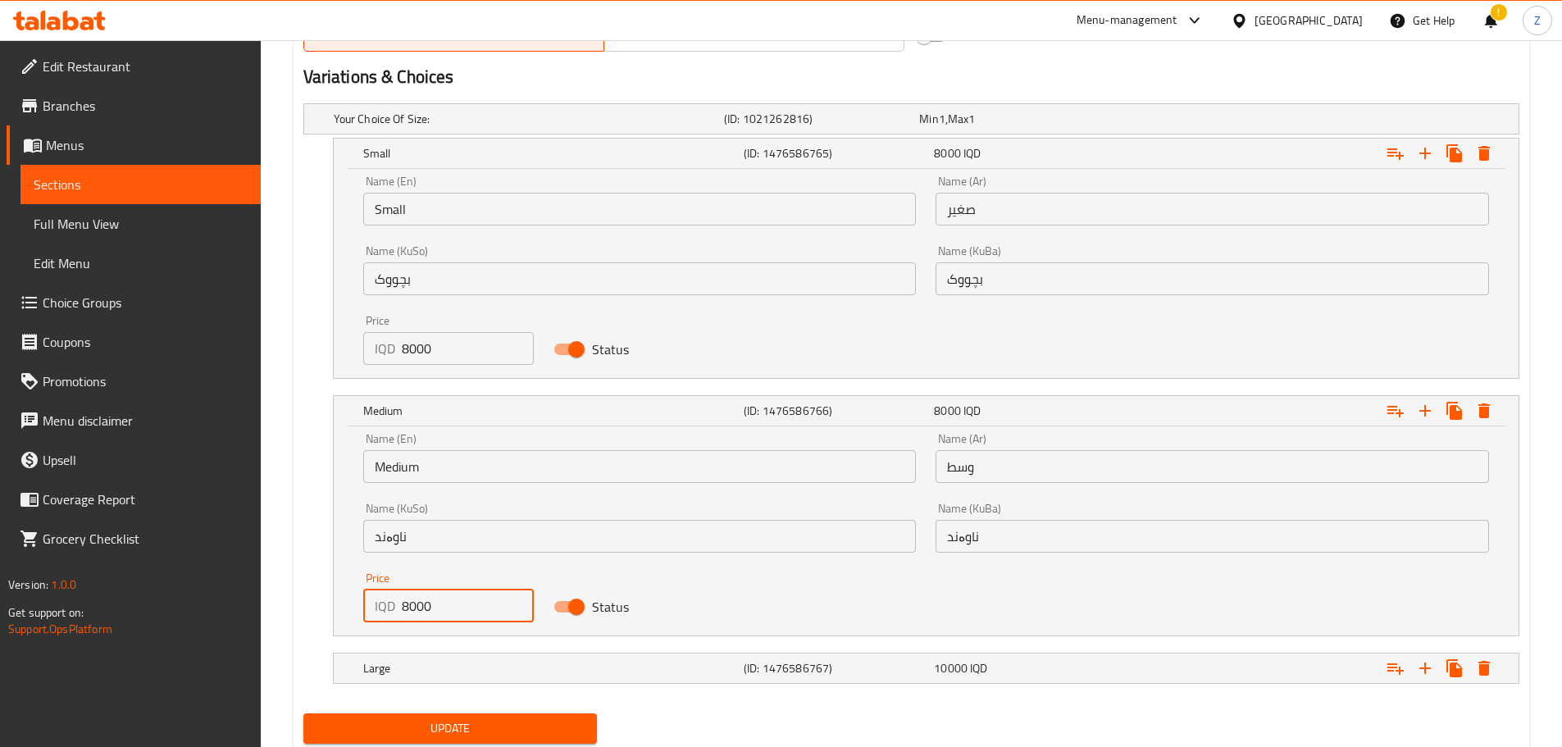
click at [405, 609] on input "8000" at bounding box center [468, 606] width 133 height 33
type input "9000"
click at [450, 669] on h5 "Large" at bounding box center [550, 668] width 374 height 16
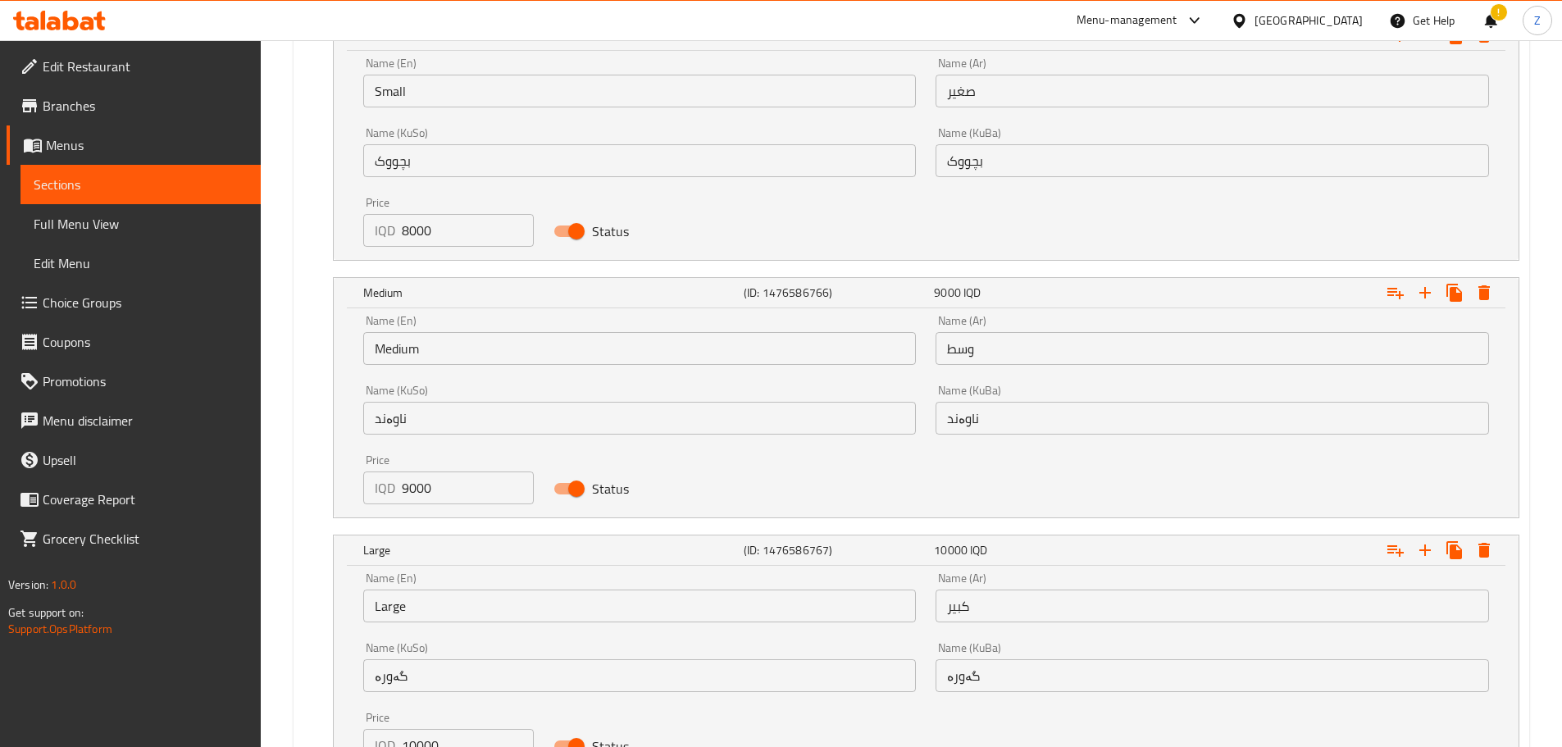
scroll to position [1322, 0]
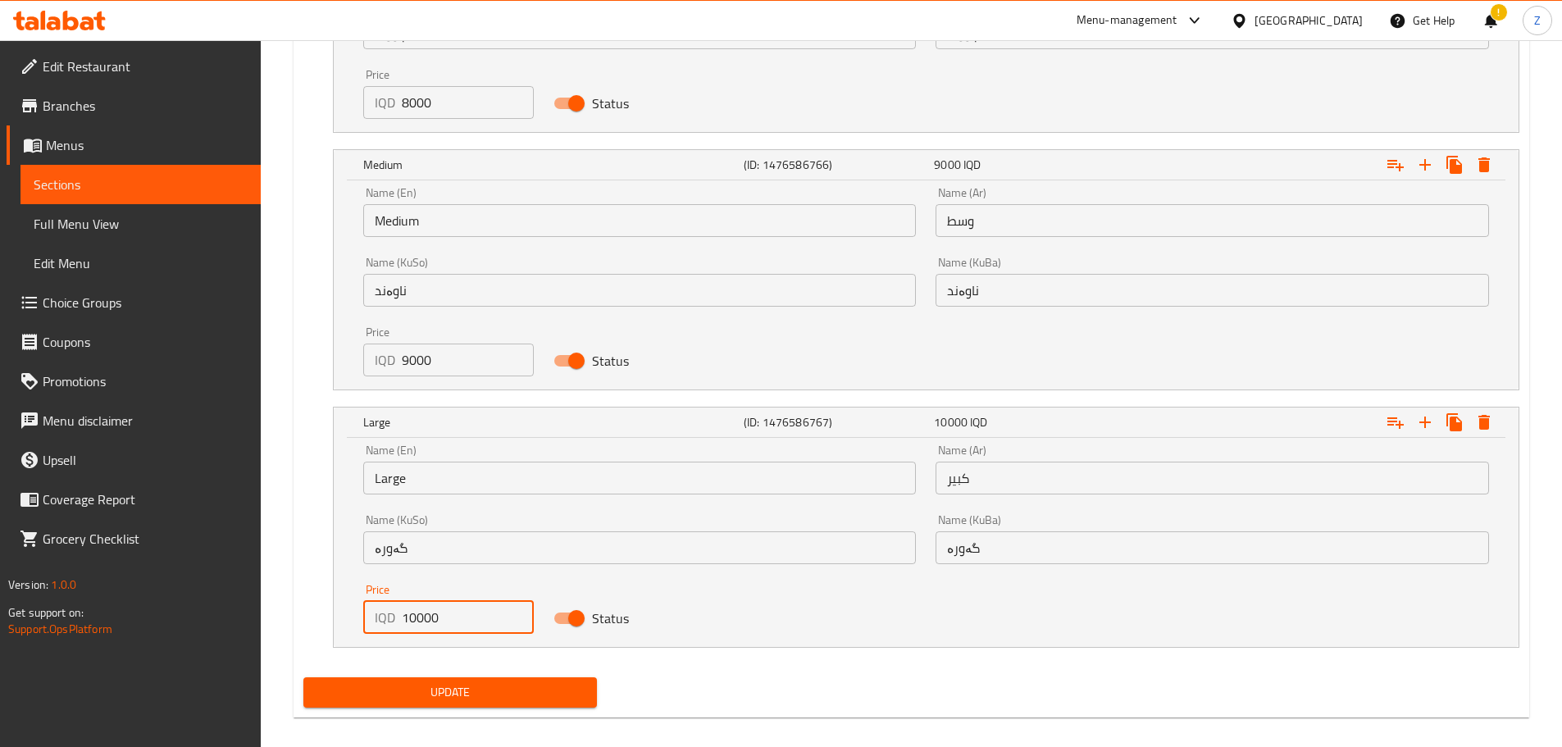
click at [411, 627] on input "10000" at bounding box center [468, 617] width 133 height 33
type input "13000"
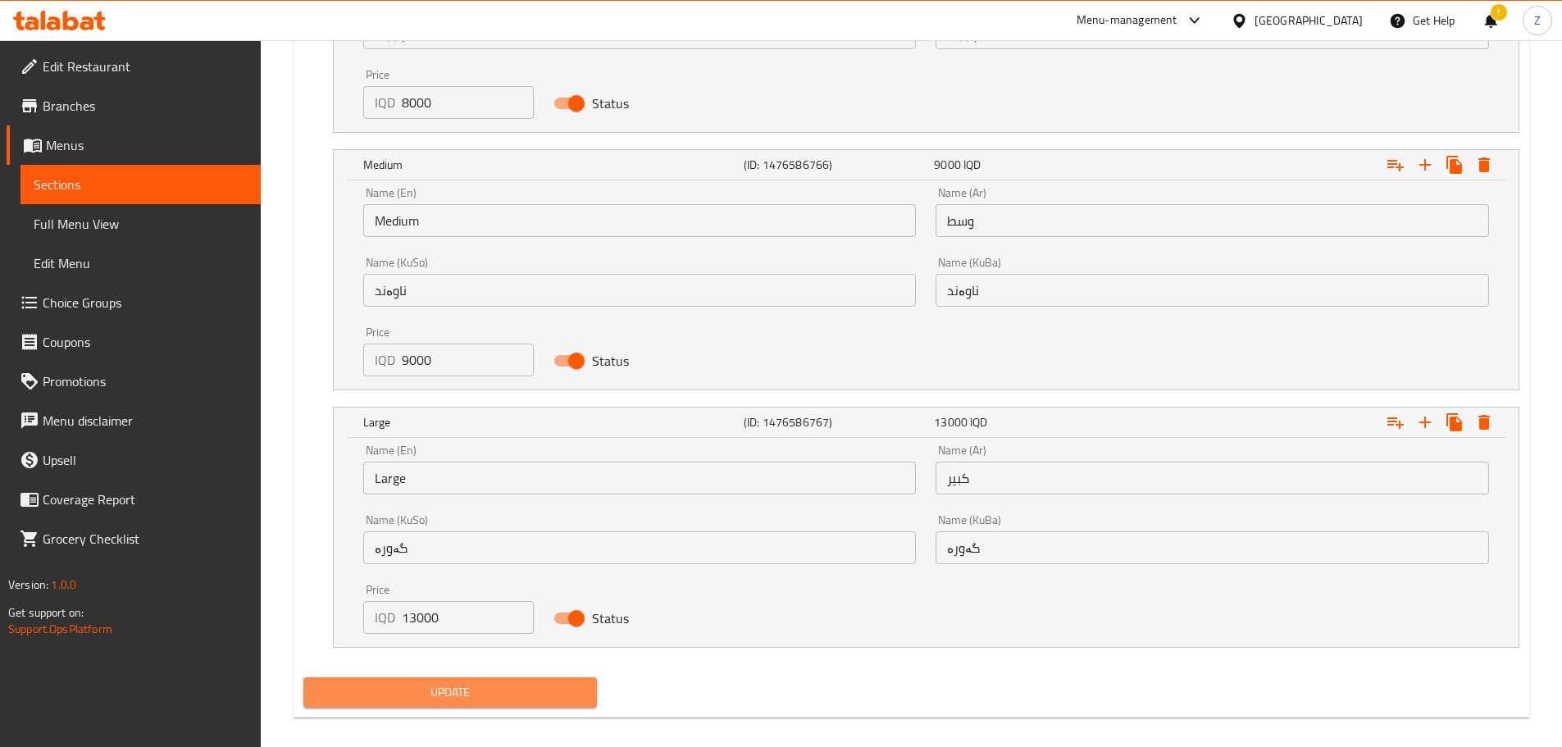
click at [458, 705] on button "Update" at bounding box center [450, 692] width 294 height 30
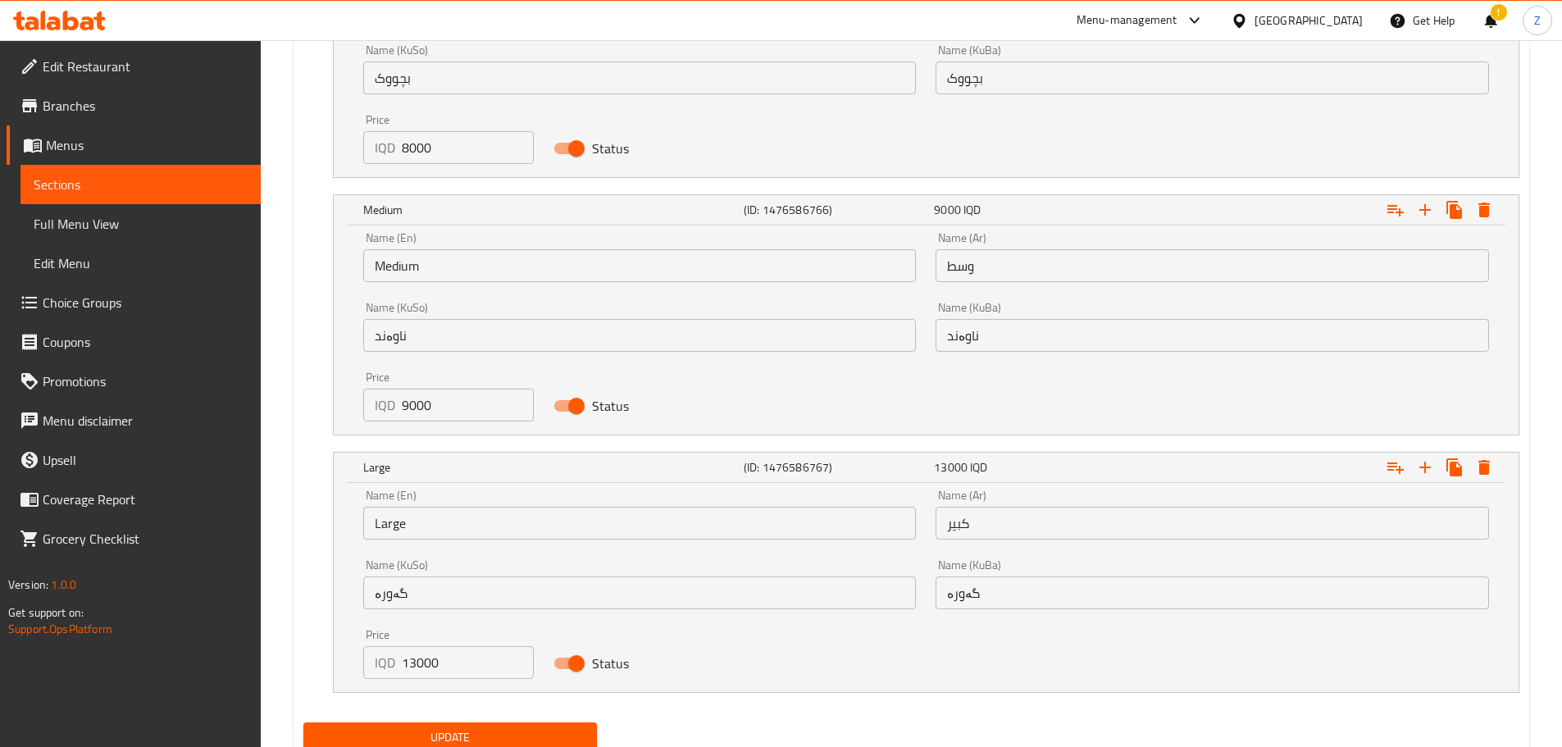
scroll to position [1338, 0]
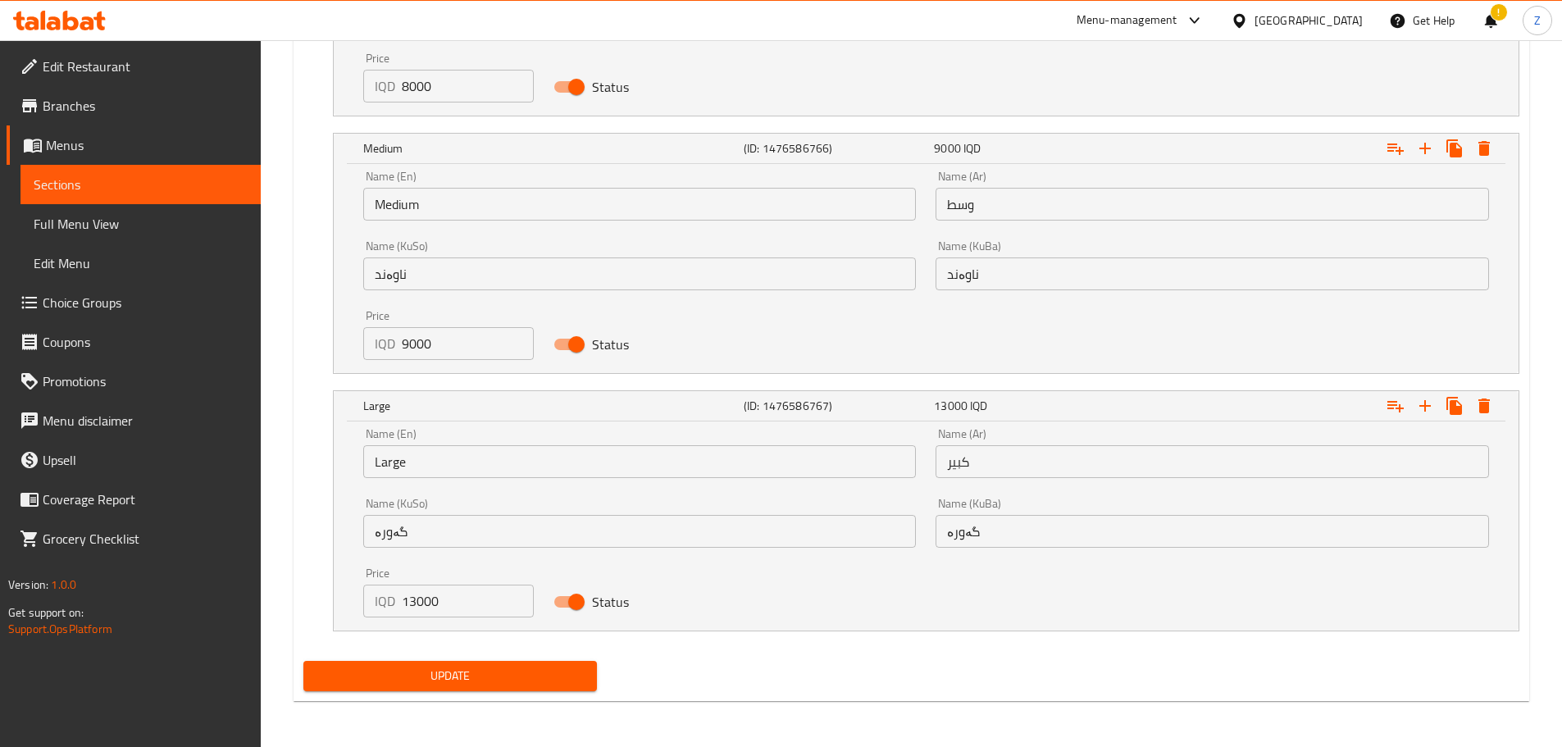
drag, startPoint x: 602, startPoint y: 665, endPoint x: 594, endPoint y: 674, distance: 12.2
click at [602, 665] on div "Update" at bounding box center [451, 675] width 308 height 43
click at [594, 674] on button "Update" at bounding box center [450, 676] width 294 height 30
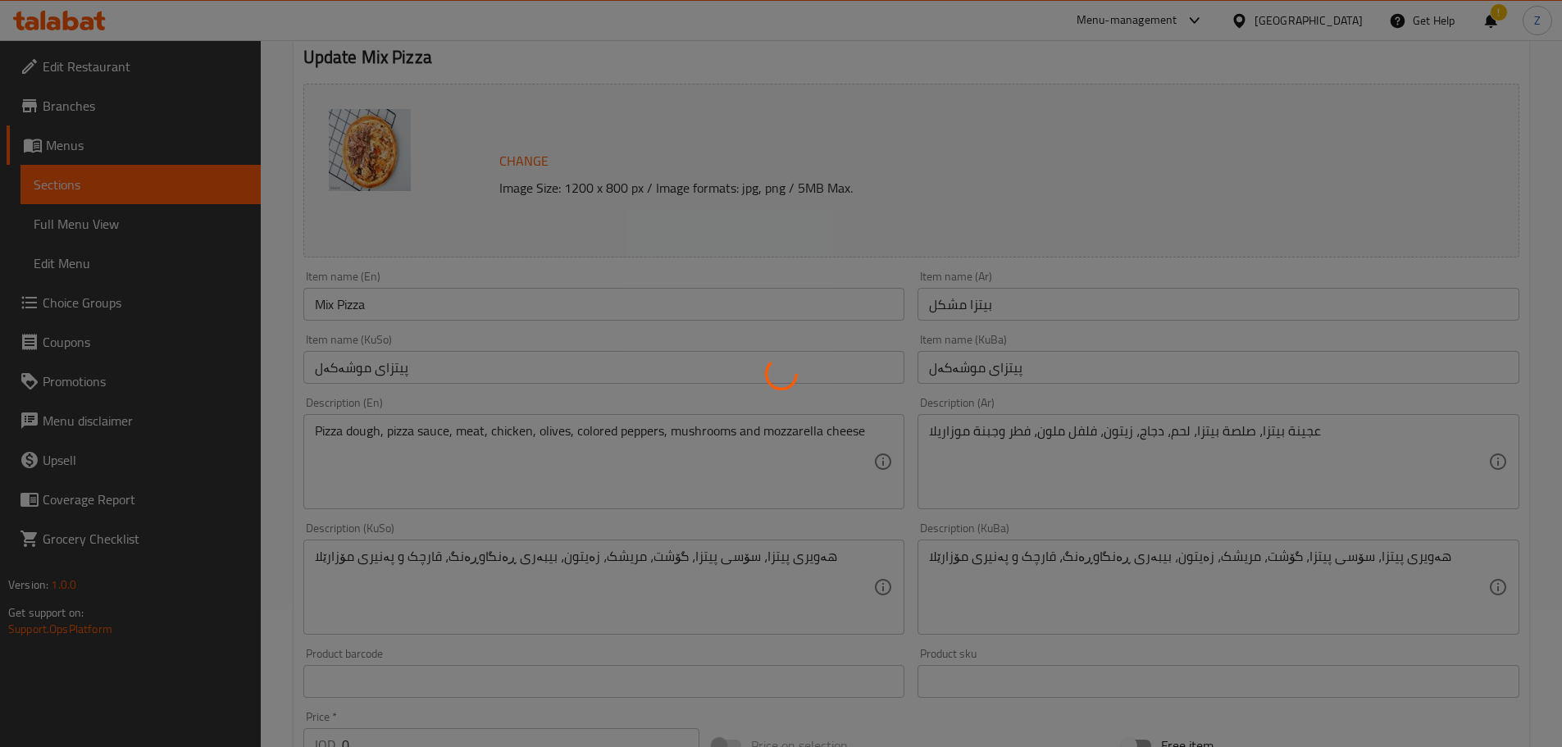
scroll to position [0, 0]
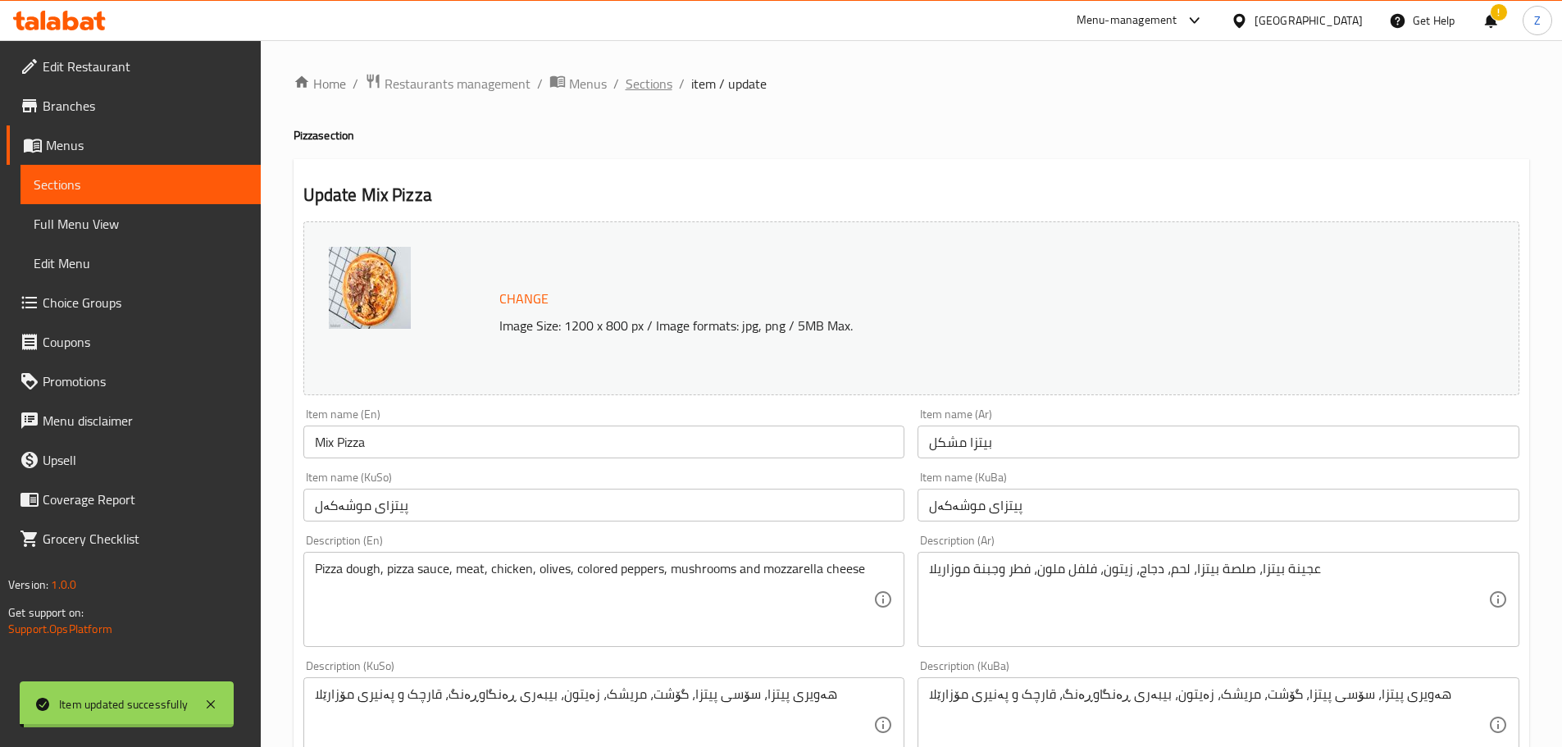
click at [652, 89] on span "Sections" at bounding box center [649, 84] width 47 height 20
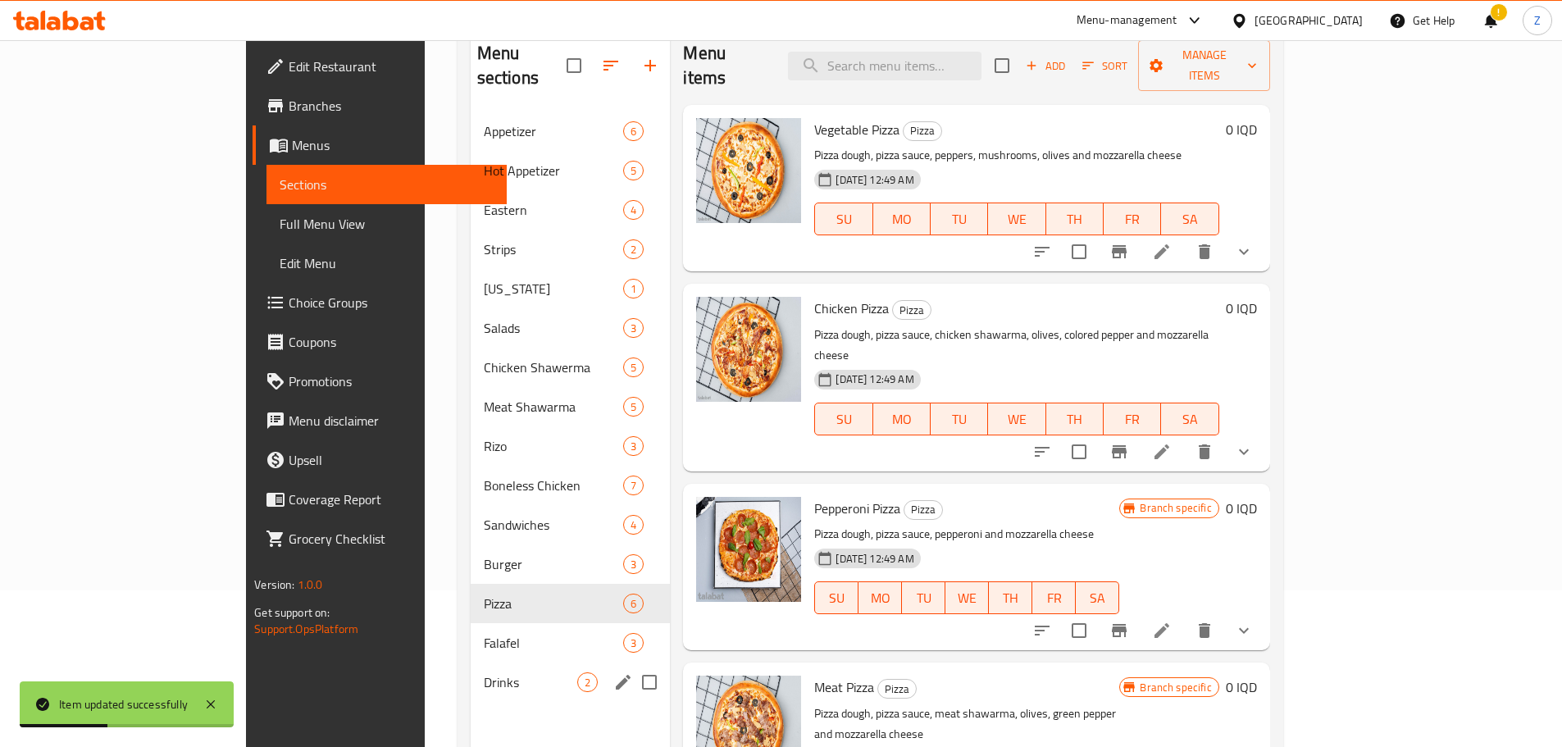
scroll to position [164, 0]
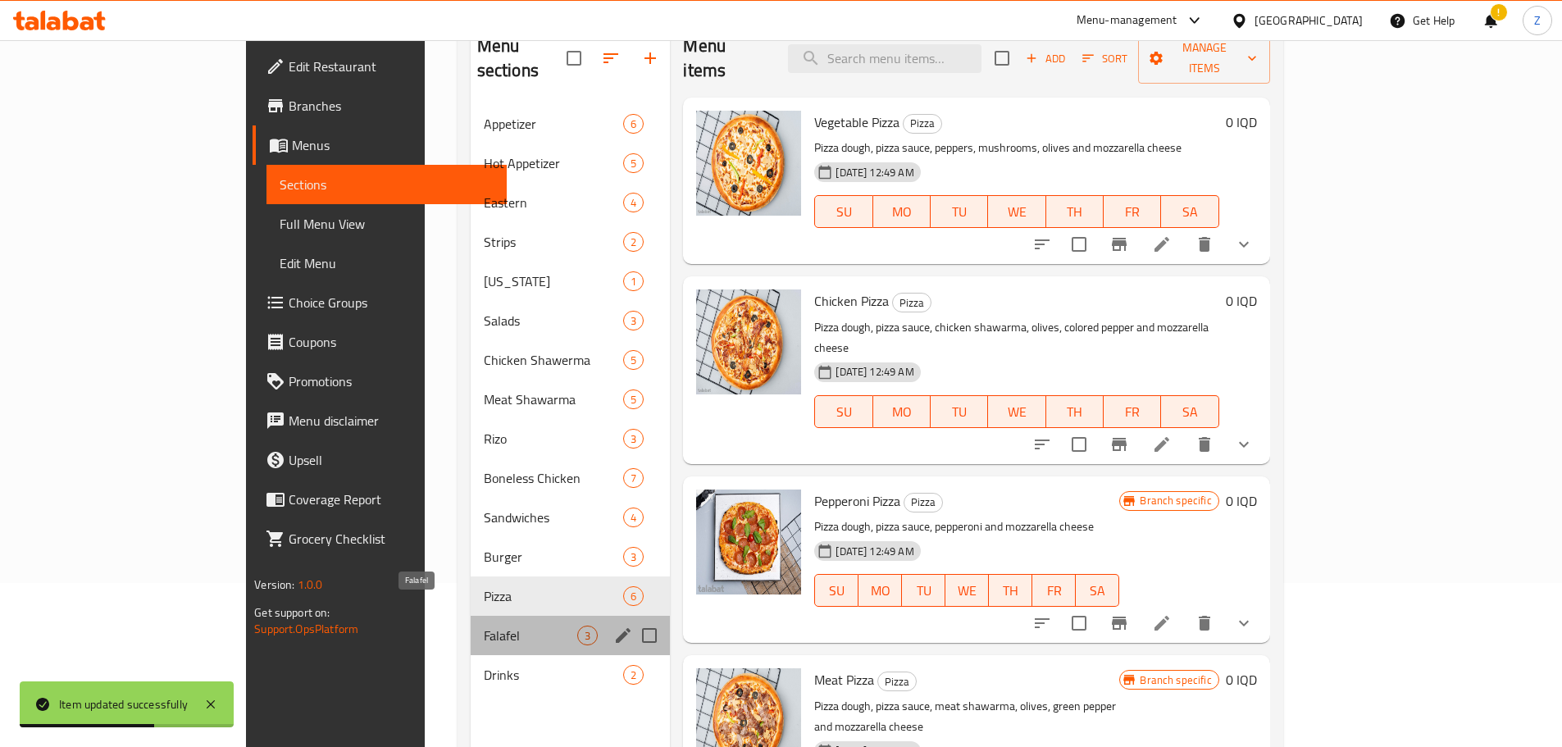
click at [484, 626] on span "Falafel" at bounding box center [531, 636] width 94 height 20
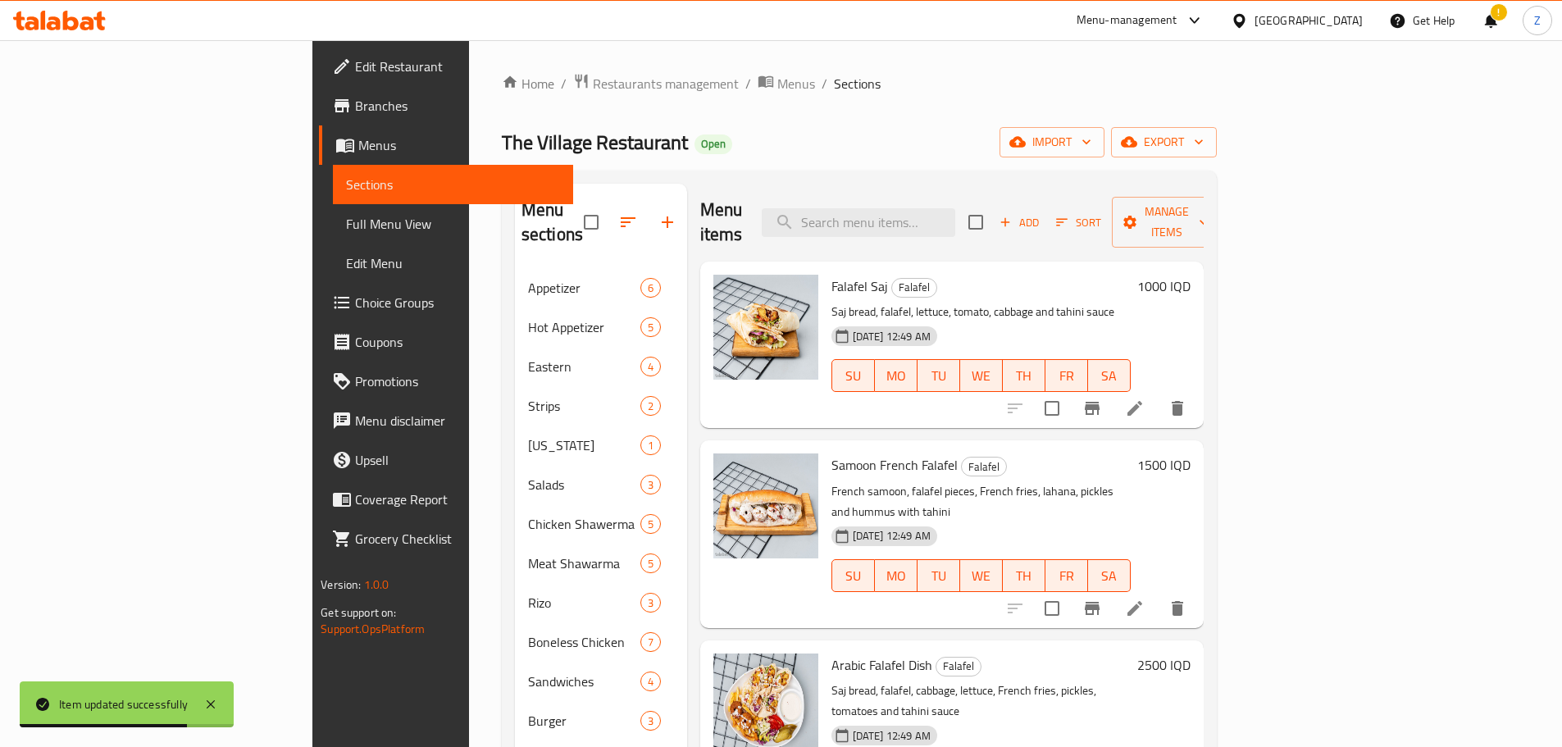
click at [1191, 275] on h6 "1000 IQD" at bounding box center [1164, 286] width 53 height 23
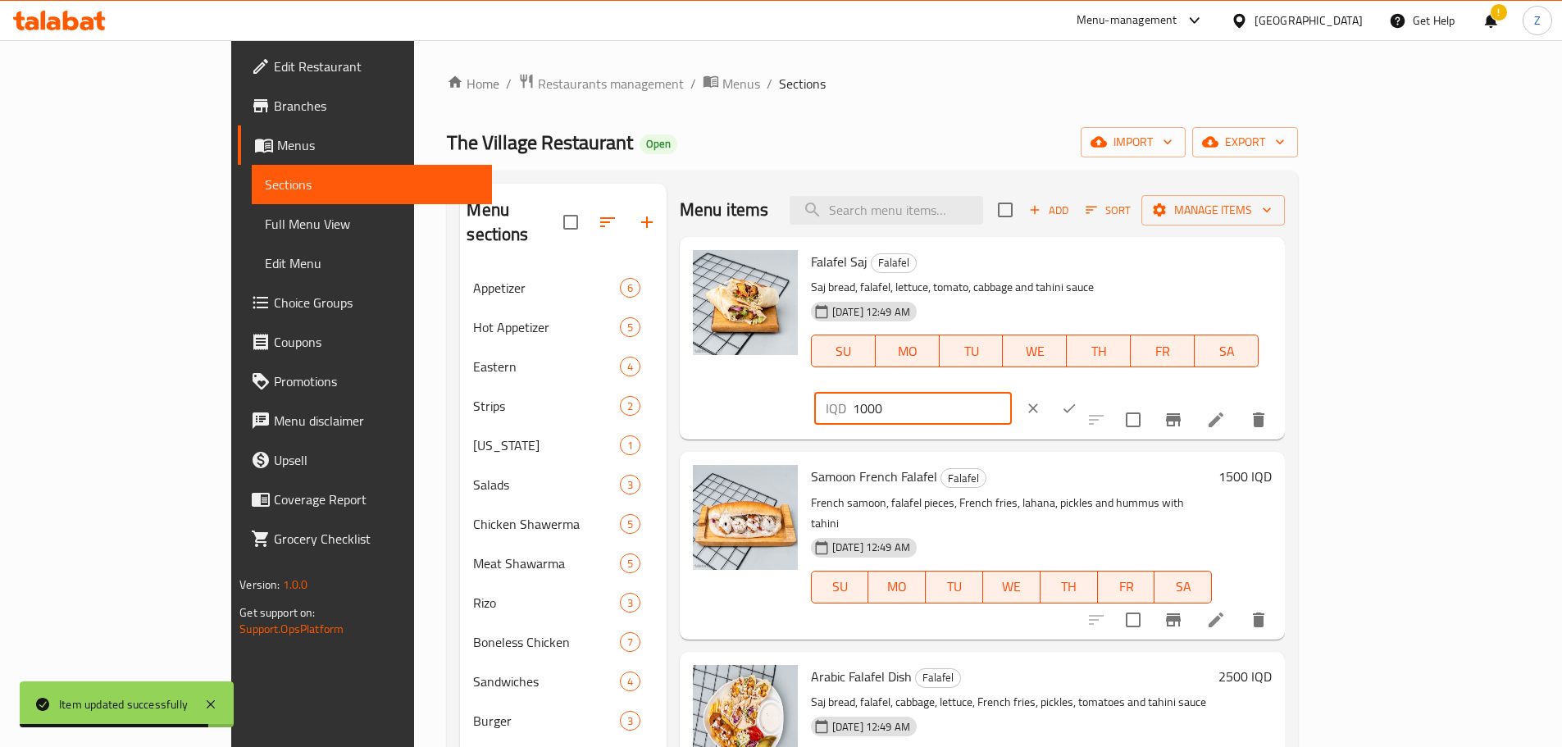
drag, startPoint x: 1297, startPoint y: 272, endPoint x: 1284, endPoint y: 274, distance: 14.0
click at [1012, 392] on input "1000" at bounding box center [932, 408] width 159 height 33
type input "1500"
click at [1088, 390] on button "ok" at bounding box center [1069, 408] width 36 height 36
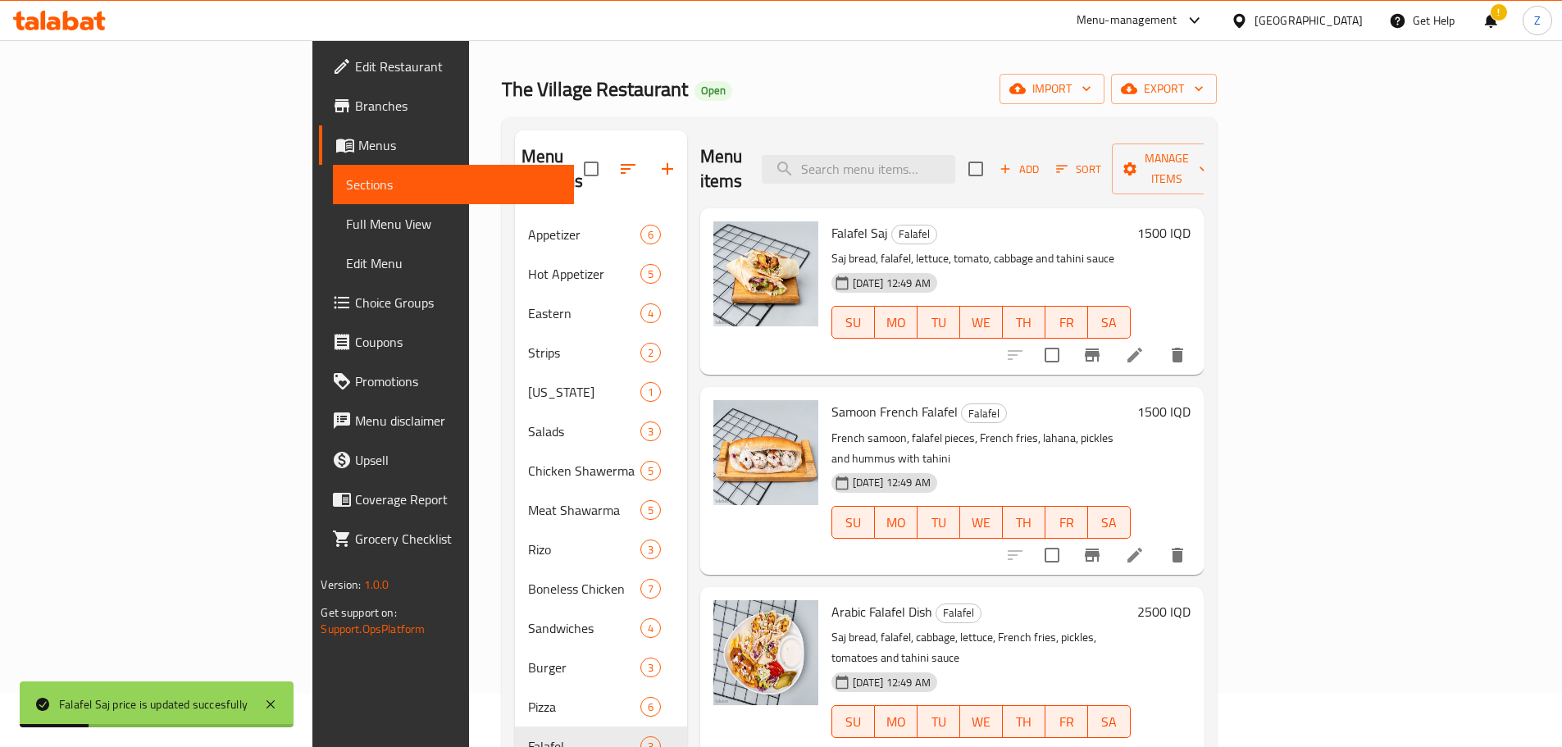
scroll to position [82, 0]
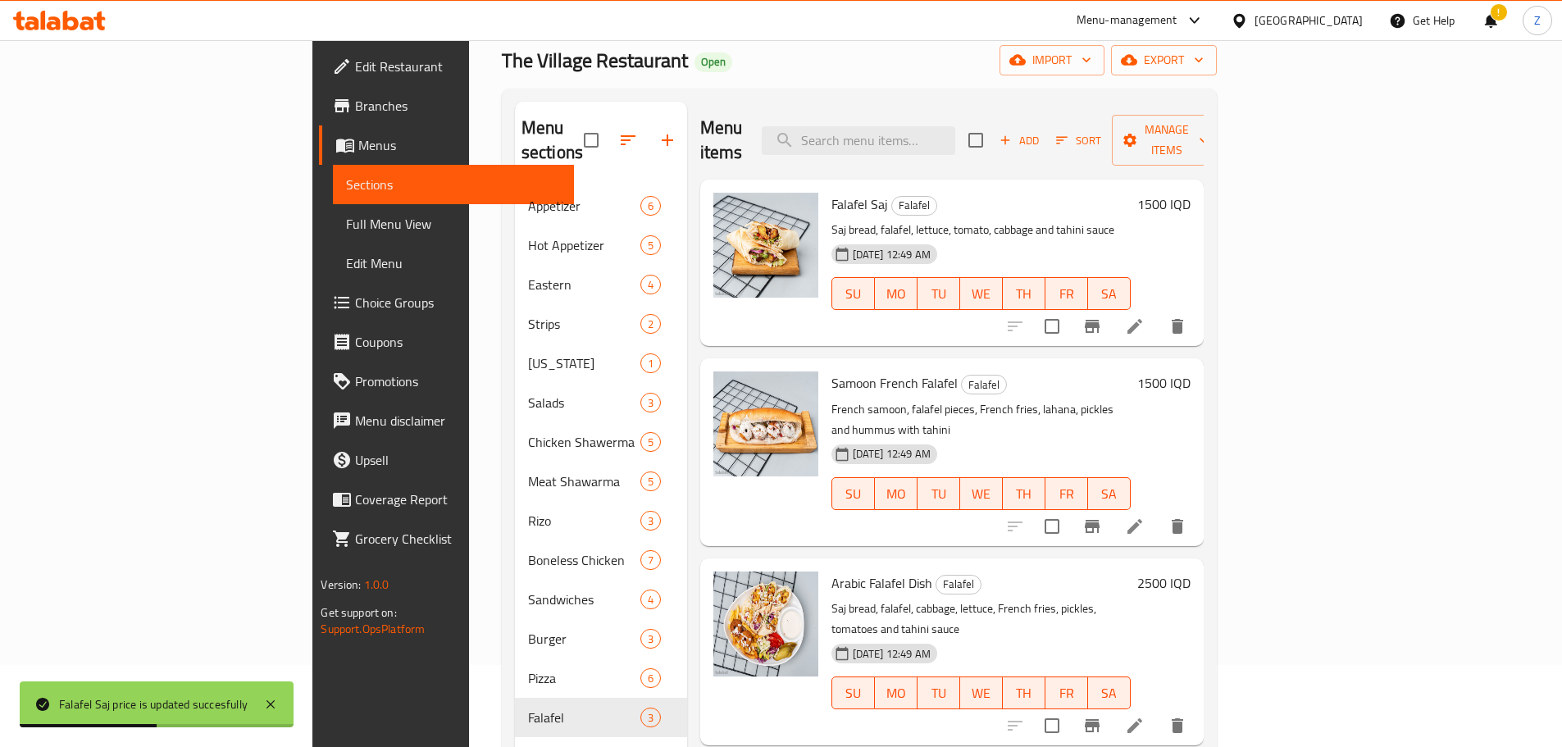
click at [1191, 372] on h6 "1500 IQD" at bounding box center [1164, 383] width 53 height 23
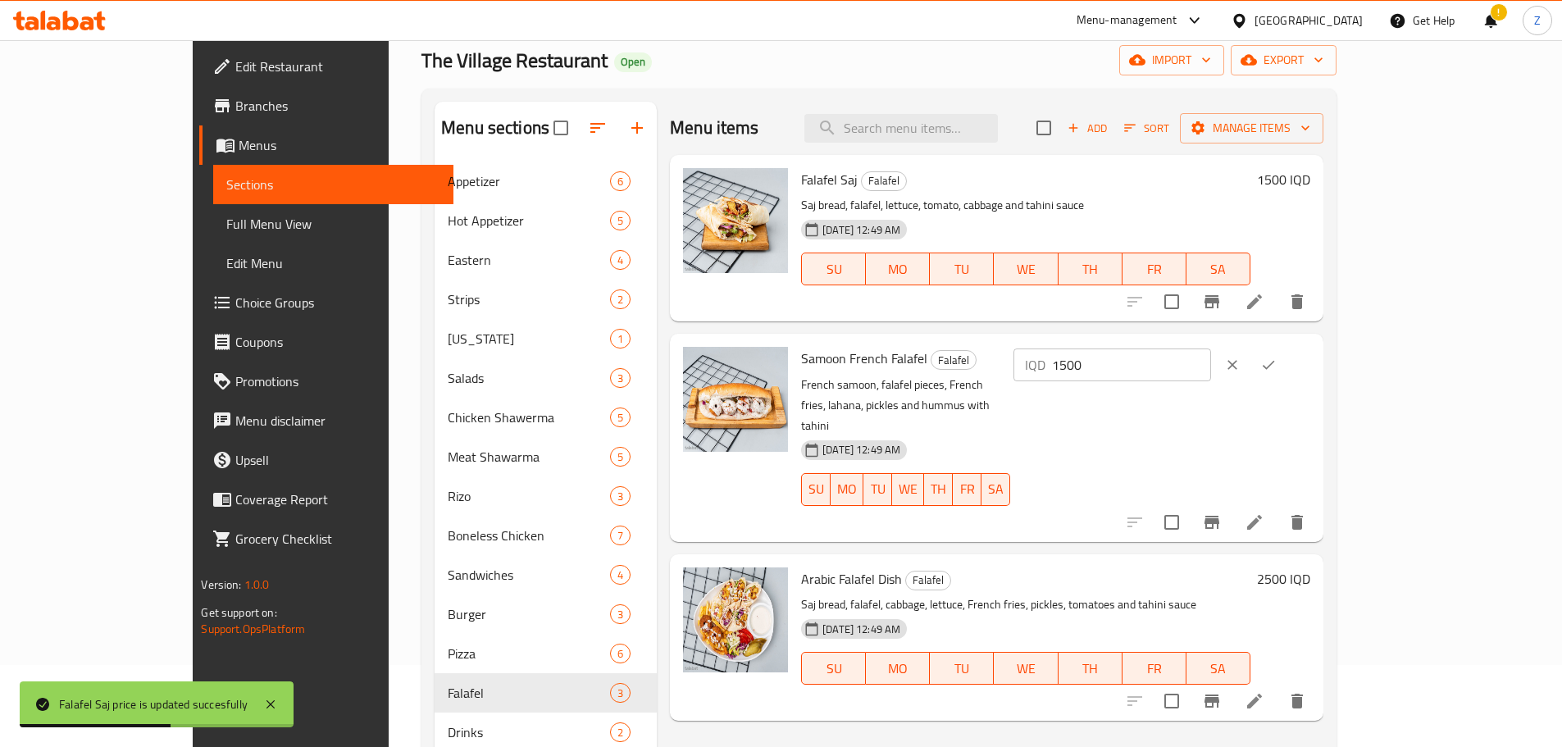
click at [1311, 382] on div "IQD 1500 ​" at bounding box center [1162, 365] width 297 height 36
click at [1211, 365] on input "1500" at bounding box center [1131, 365] width 159 height 33
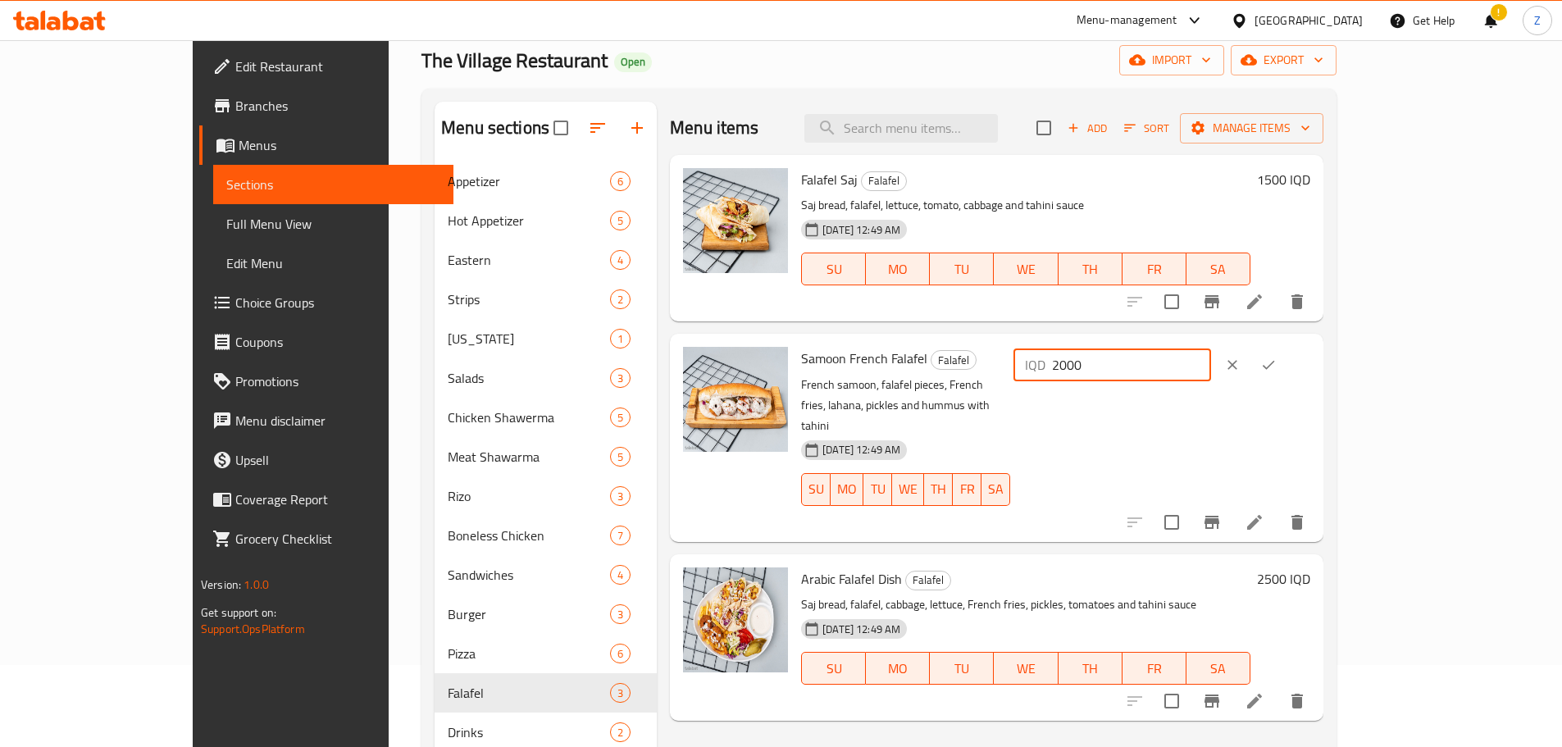
type input "2000"
click at [1277, 363] on icon "ok" at bounding box center [1269, 365] width 16 height 16
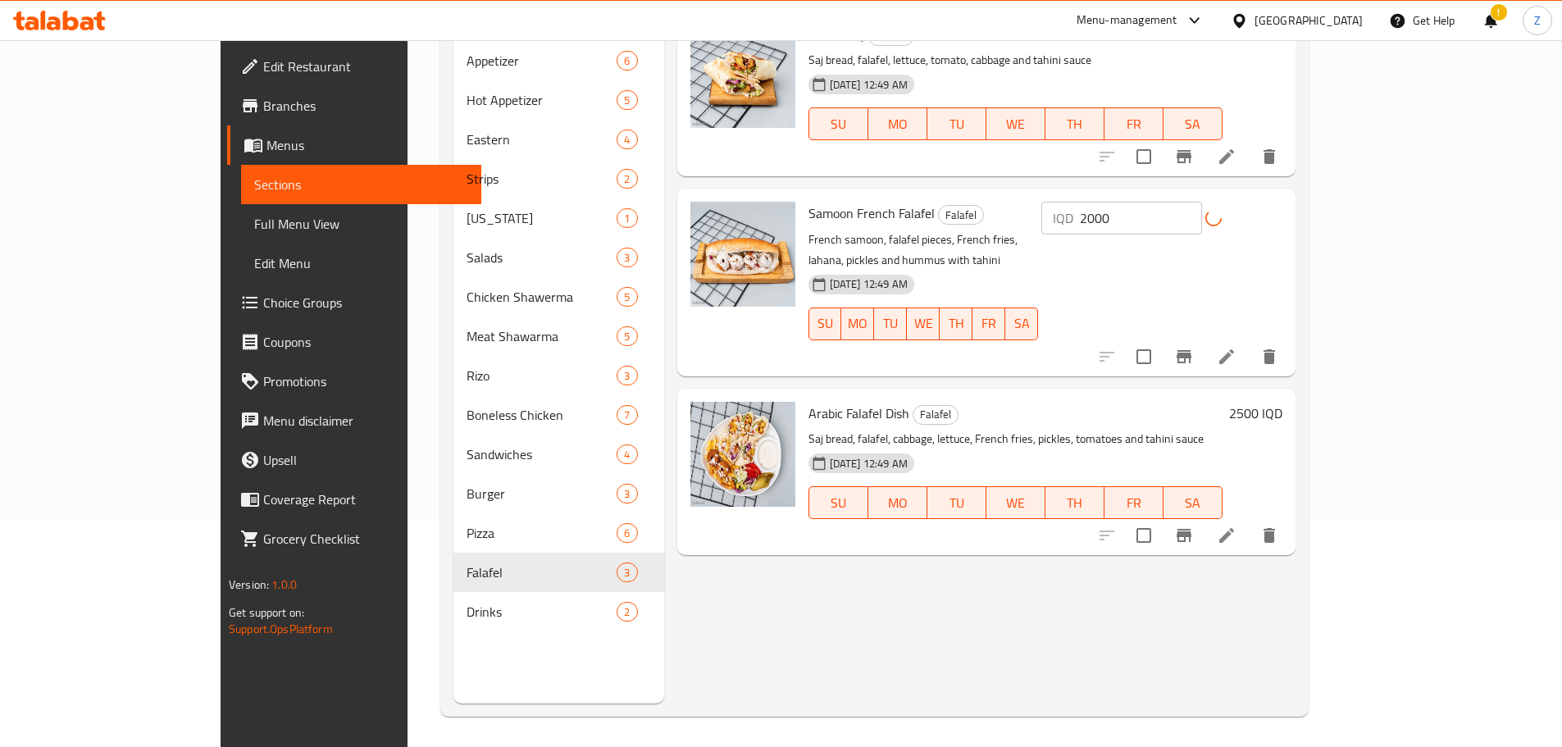
scroll to position [230, 0]
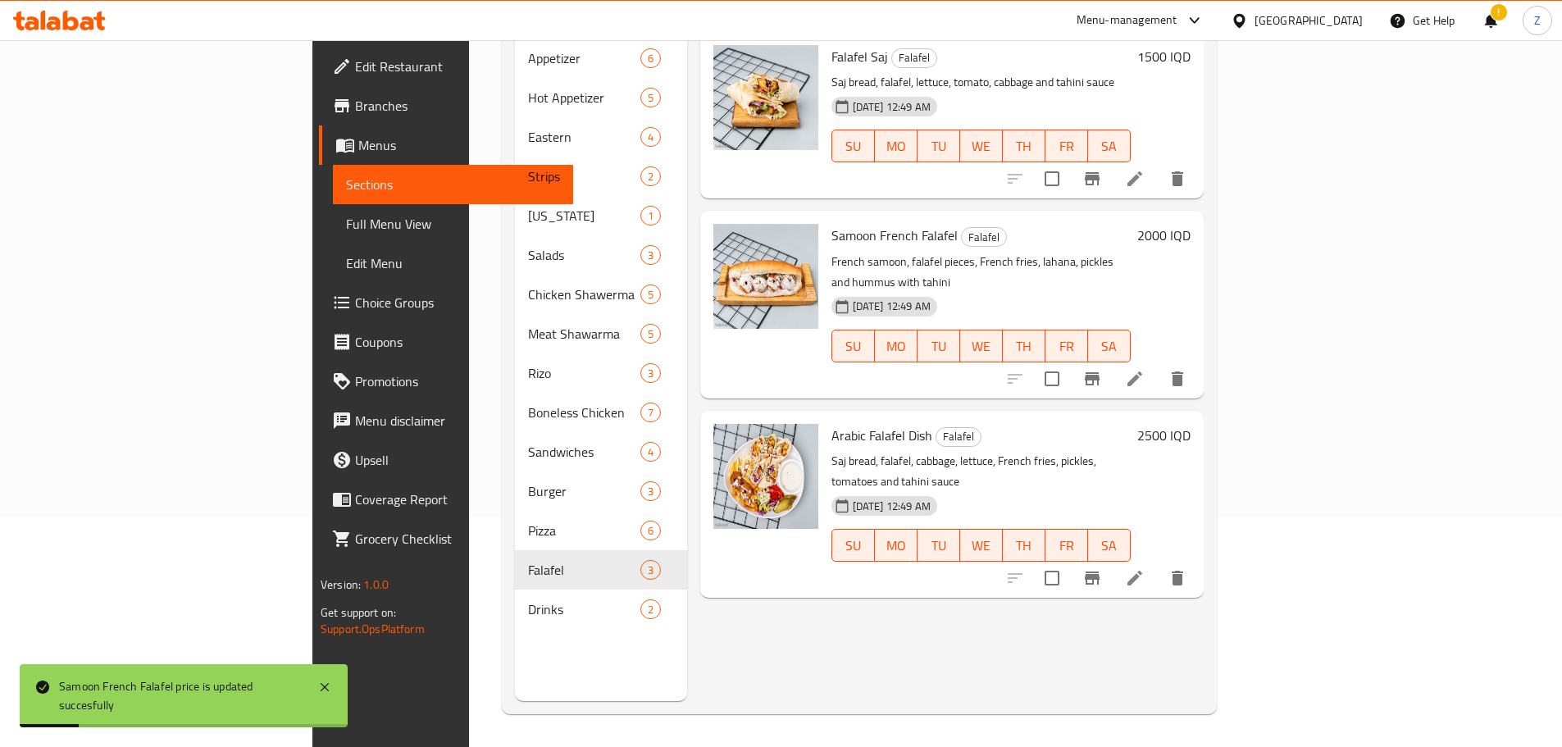
click at [1191, 424] on h6 "2500 IQD" at bounding box center [1164, 435] width 53 height 23
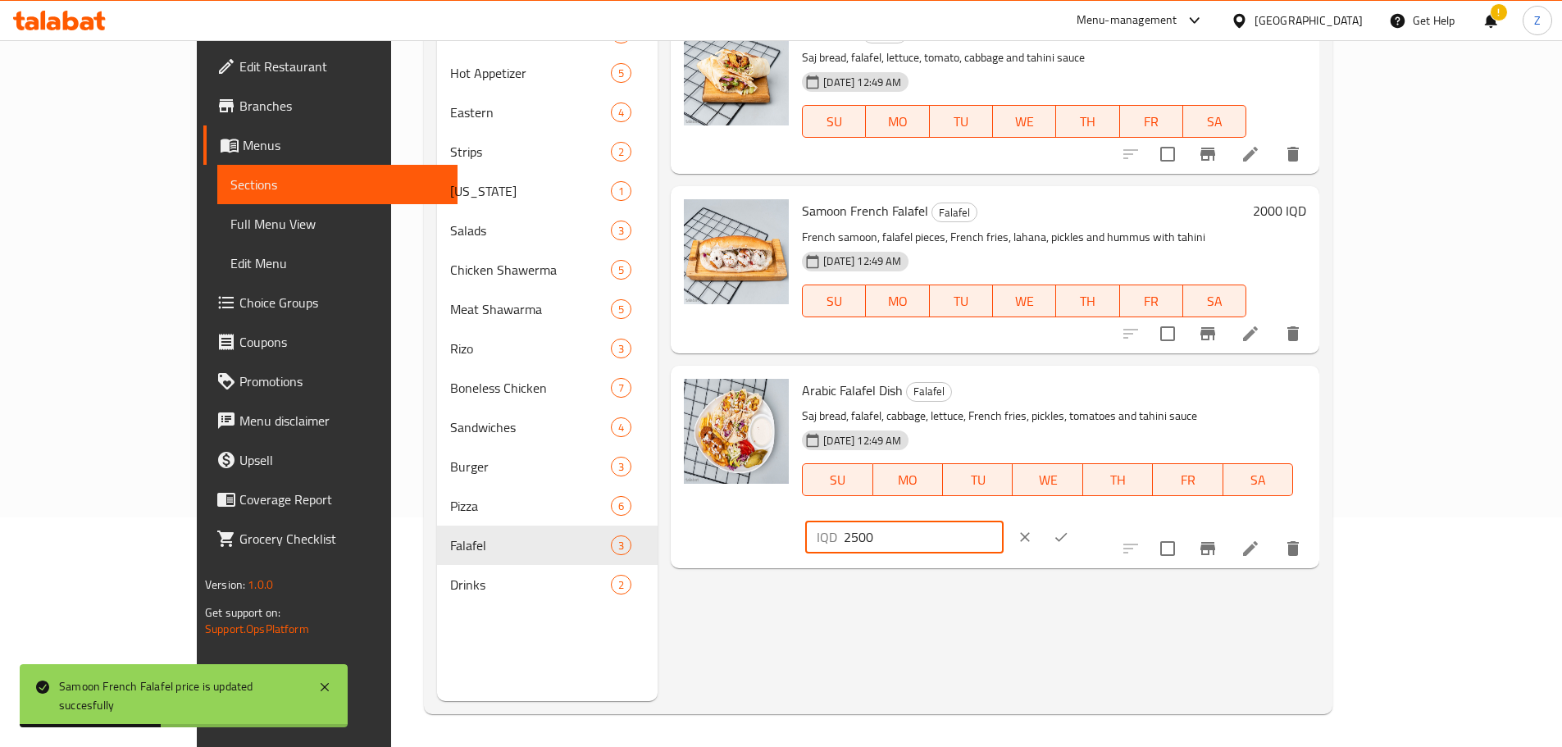
click at [1003, 521] on input "2500" at bounding box center [923, 537] width 159 height 33
type input "4000"
click at [1079, 519] on button "ok" at bounding box center [1061, 537] width 36 height 36
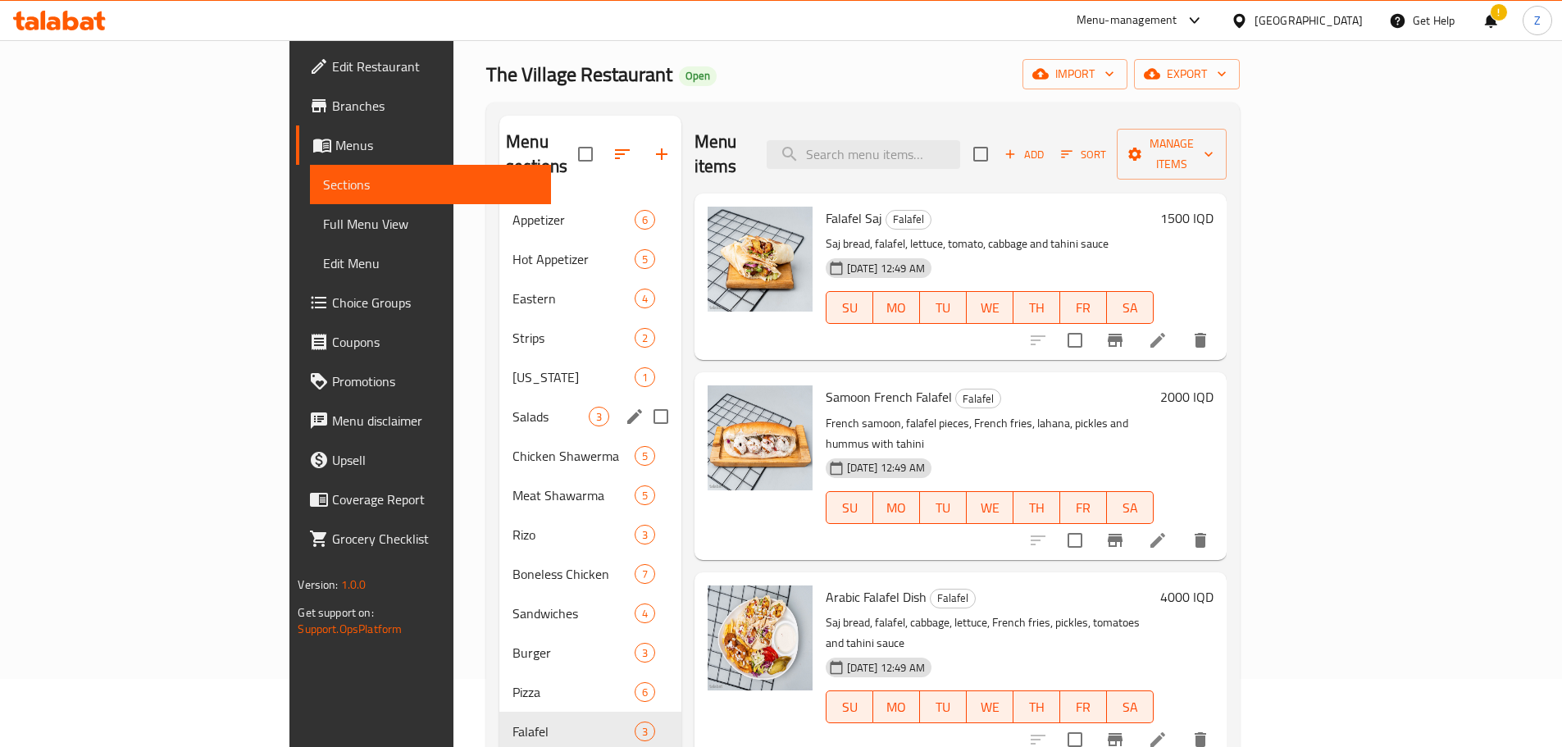
scroll to position [0, 0]
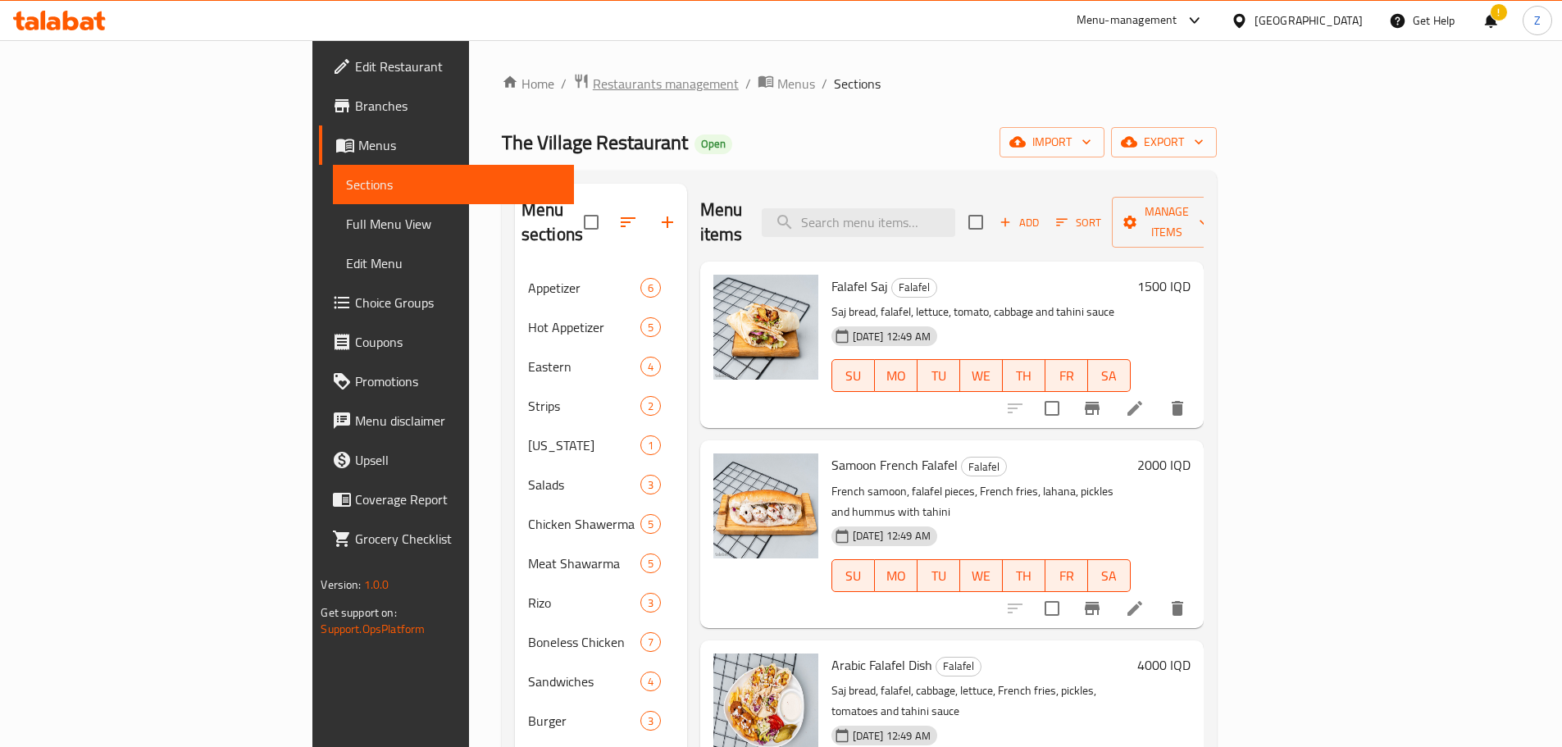
click at [593, 92] on span "Restaurants management" at bounding box center [666, 84] width 146 height 20
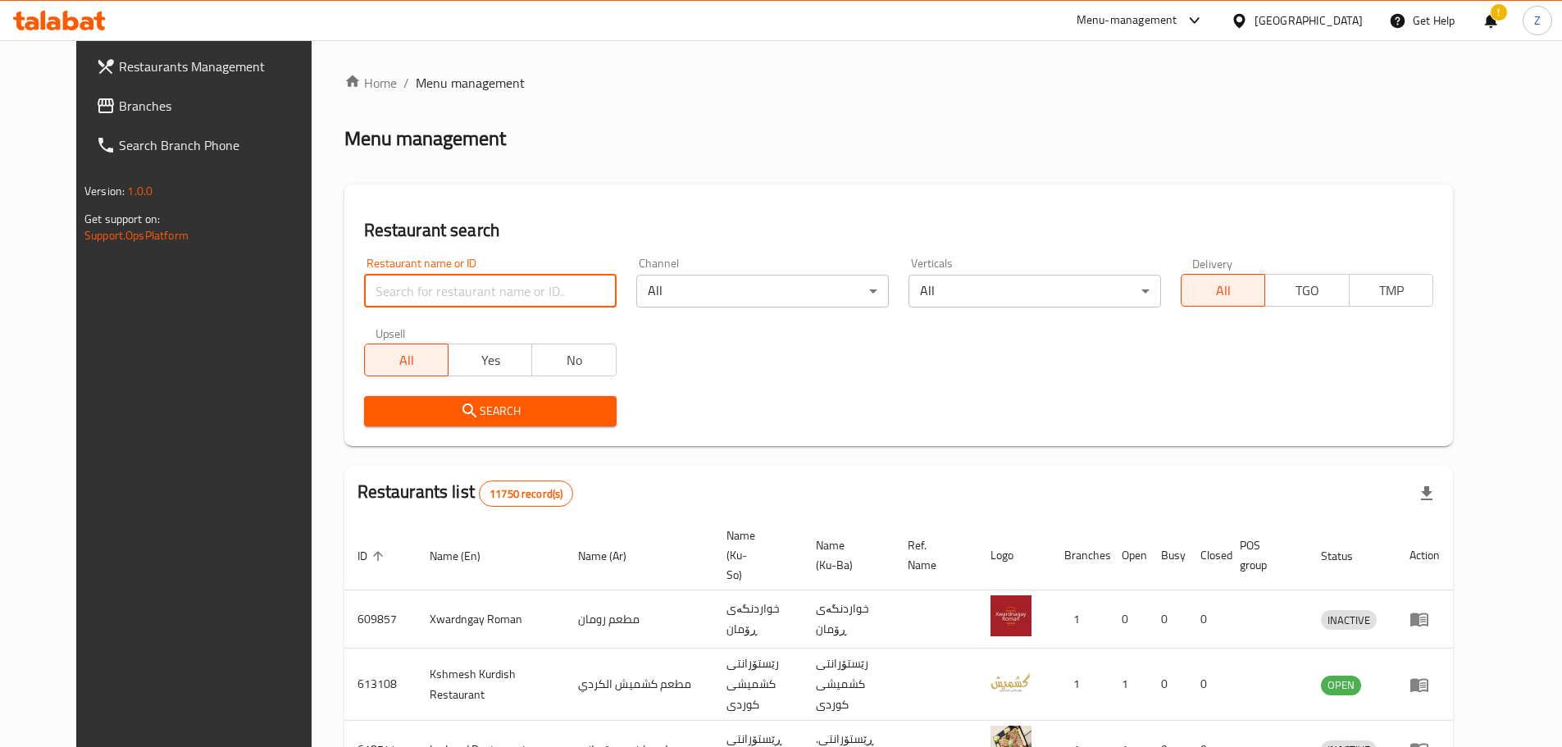
click at [518, 289] on input "search" at bounding box center [490, 291] width 253 height 33
paste input "706982"
type input "706982"
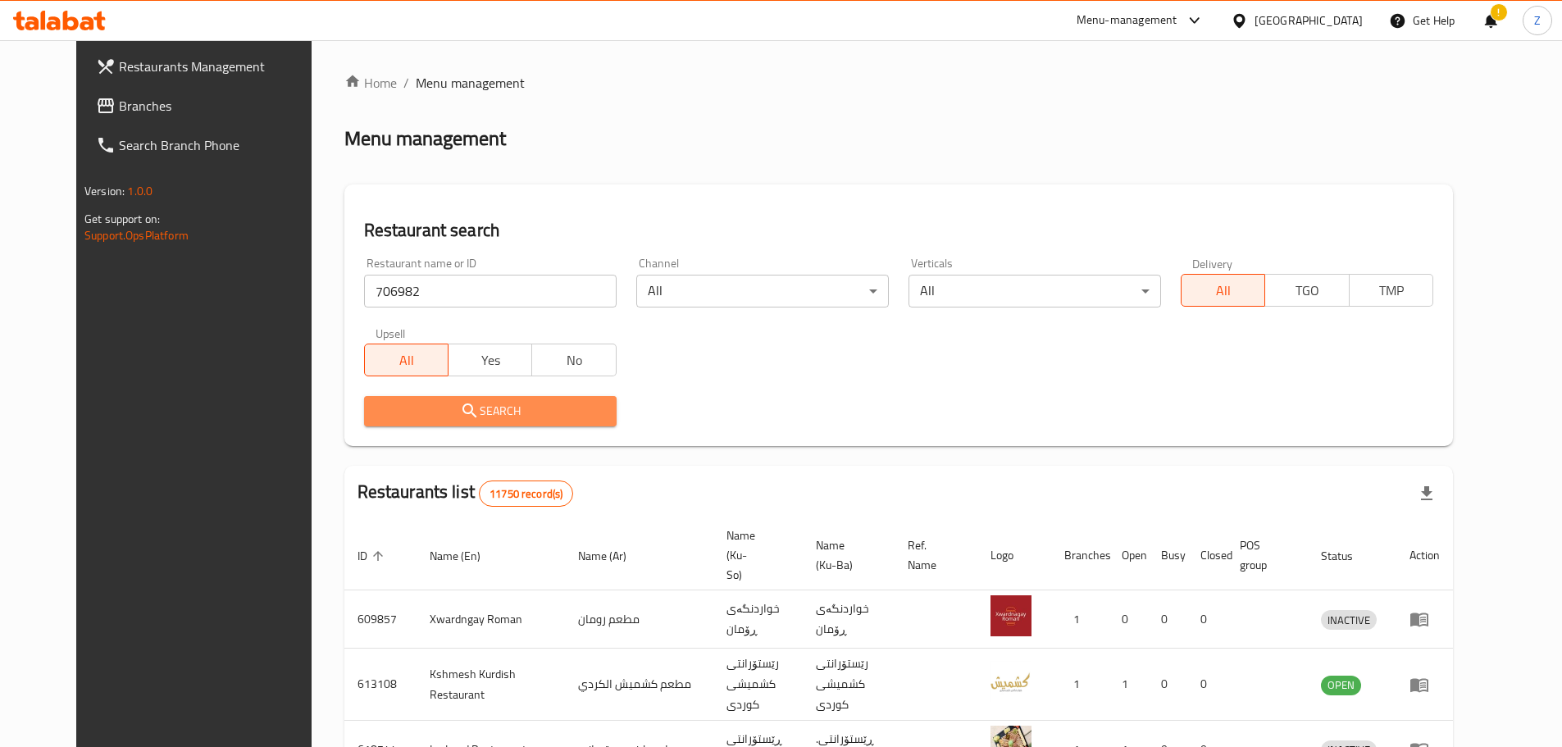
click at [503, 412] on span "Search" at bounding box center [490, 411] width 226 height 21
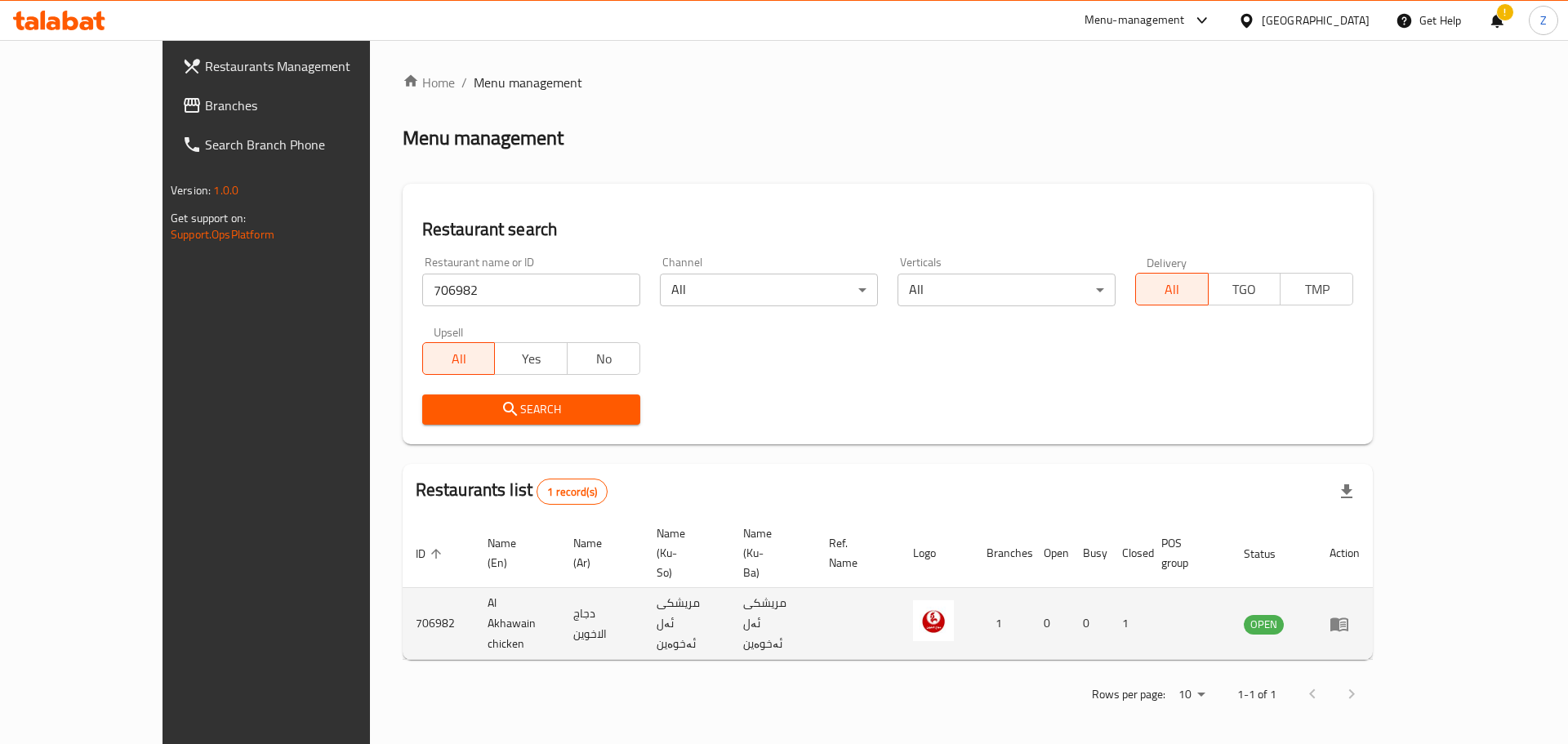
click at [1373, 589] on td "enhanced table" at bounding box center [1344, 624] width 57 height 72
click at [1348, 618] on icon "enhanced table" at bounding box center [1339, 624] width 18 height 14
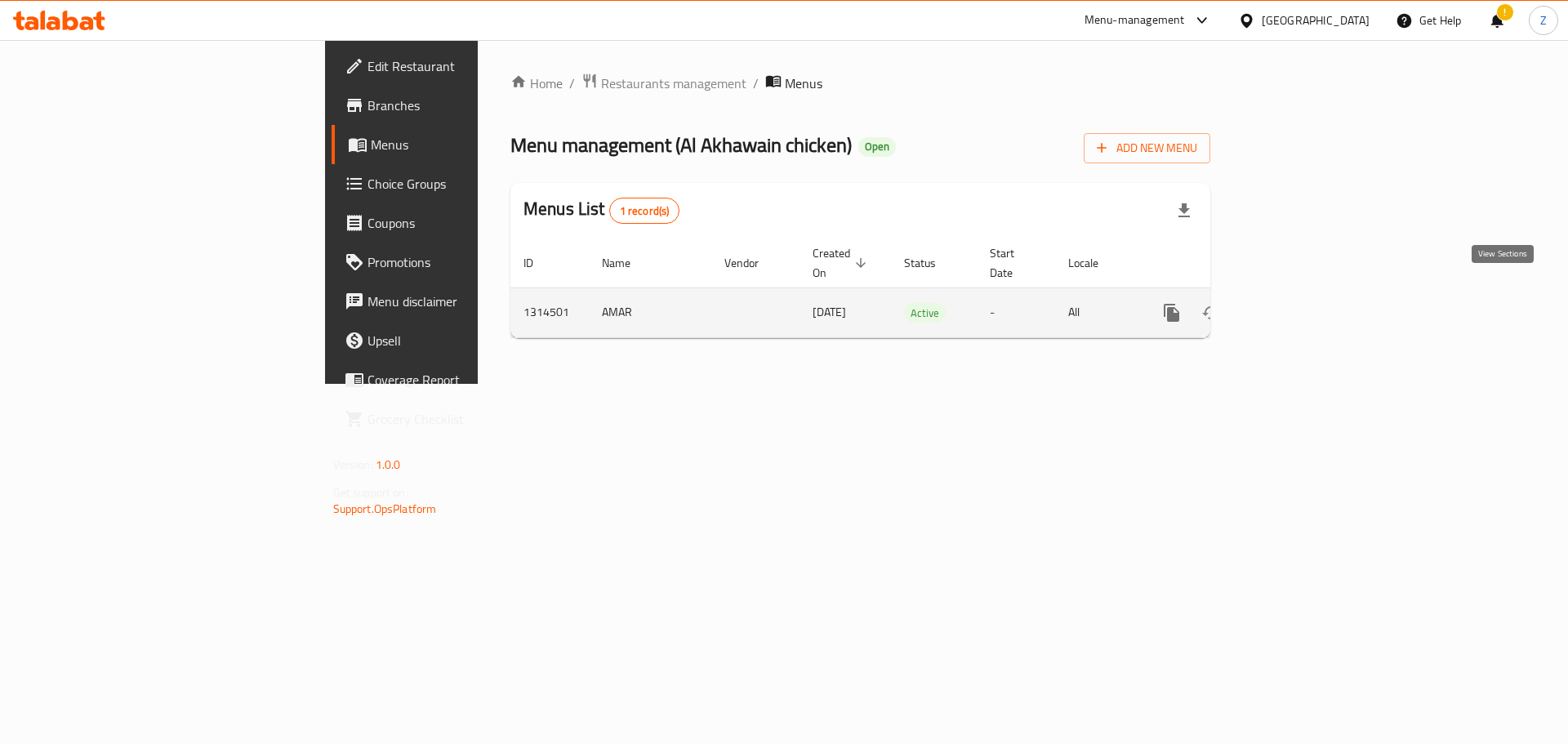
click at [1309, 304] on link "enhanced table" at bounding box center [1288, 312] width 39 height 39
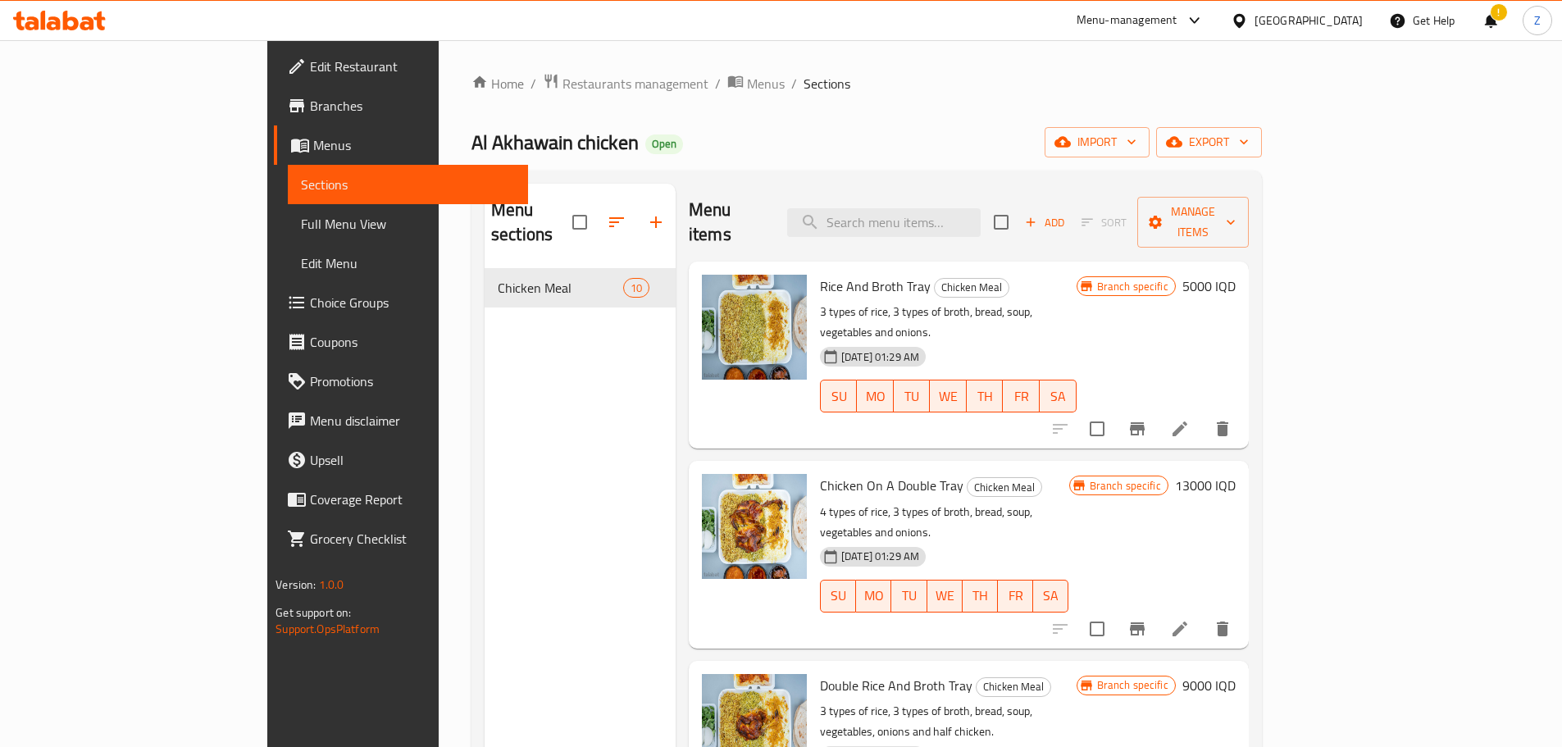
click at [1236, 275] on h6 "5000 IQD" at bounding box center [1209, 286] width 53 height 23
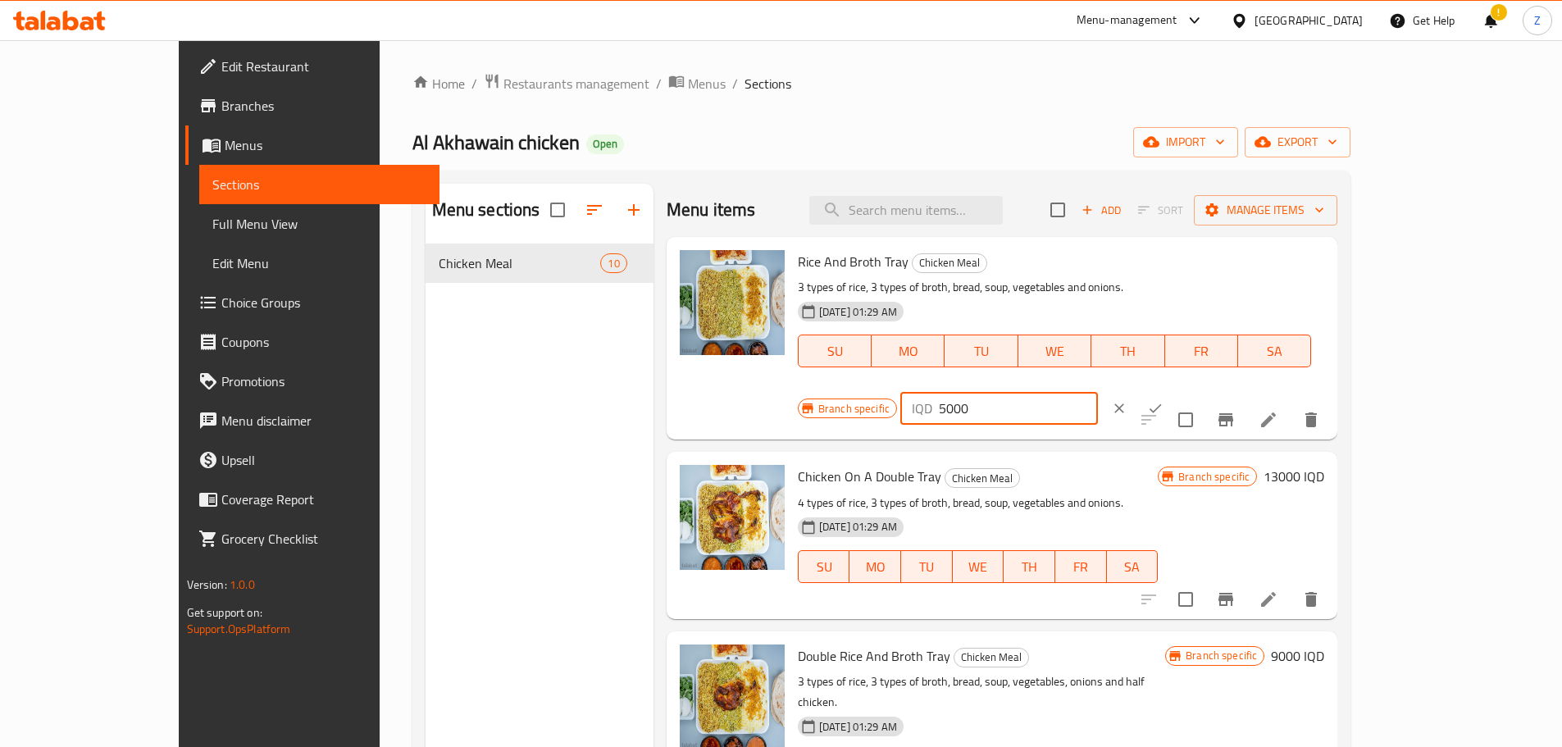
drag, startPoint x: 1275, startPoint y: 270, endPoint x: 1259, endPoint y: 273, distance: 15.9
click at [1098, 392] on div "IQD 5000 ​" at bounding box center [1000, 408] width 198 height 33
type input "6000"
click at [1174, 390] on button "ok" at bounding box center [1156, 408] width 36 height 36
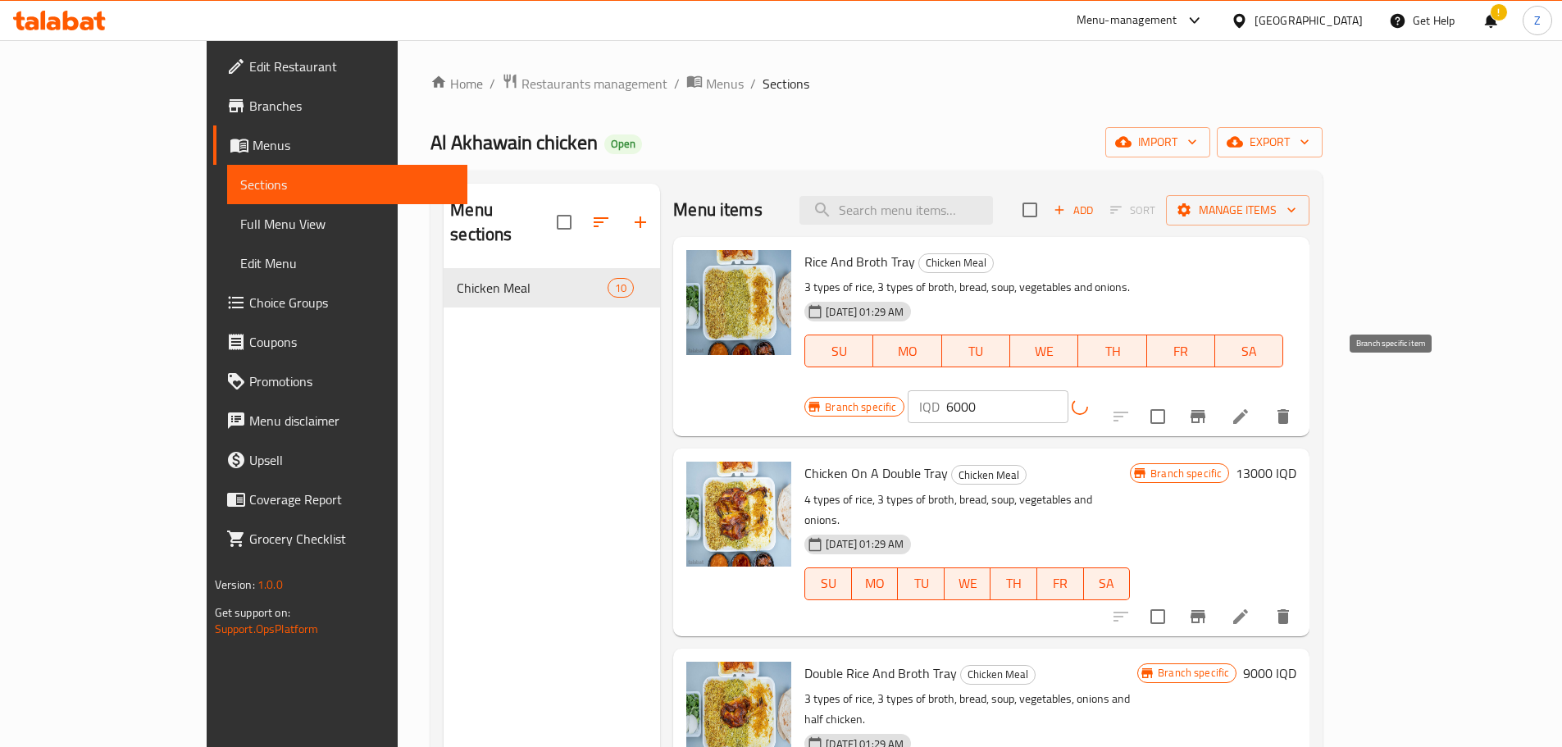
click at [1208, 407] on icon "Branch-specific-item" at bounding box center [1198, 417] width 20 height 20
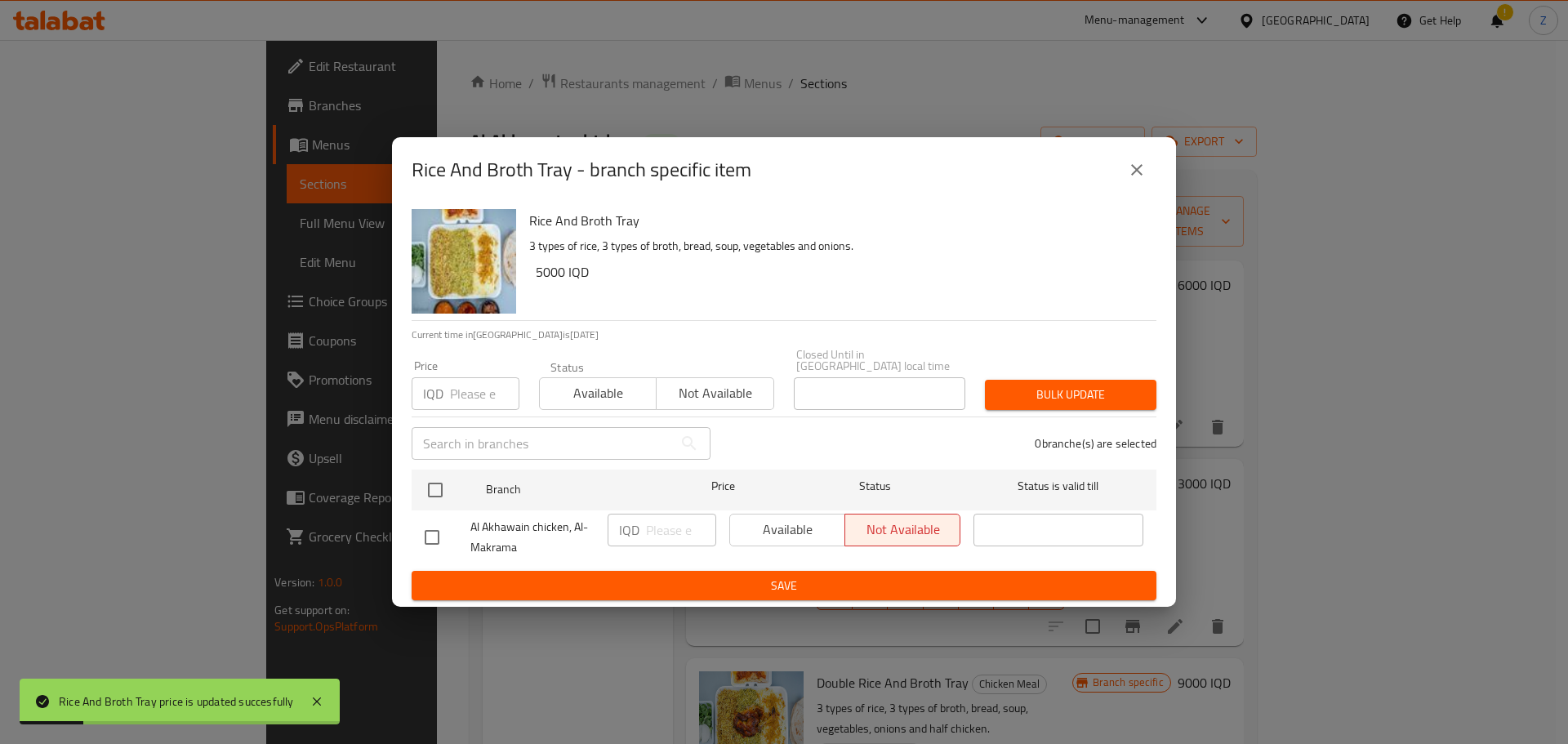
click at [1138, 174] on icon "close" at bounding box center [1136, 169] width 11 height 11
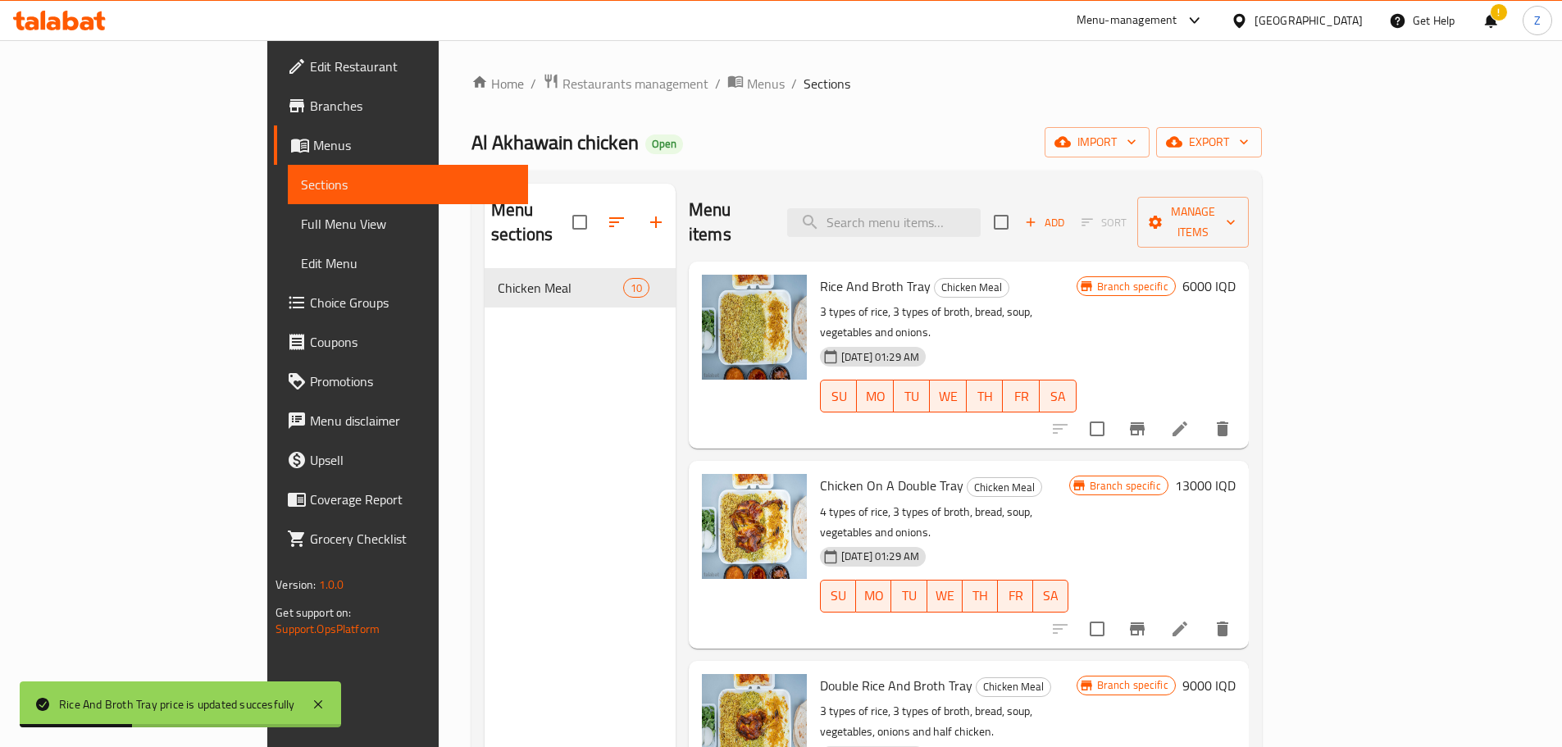
click at [1236, 474] on h6 "13000 IQD" at bounding box center [1205, 485] width 61 height 23
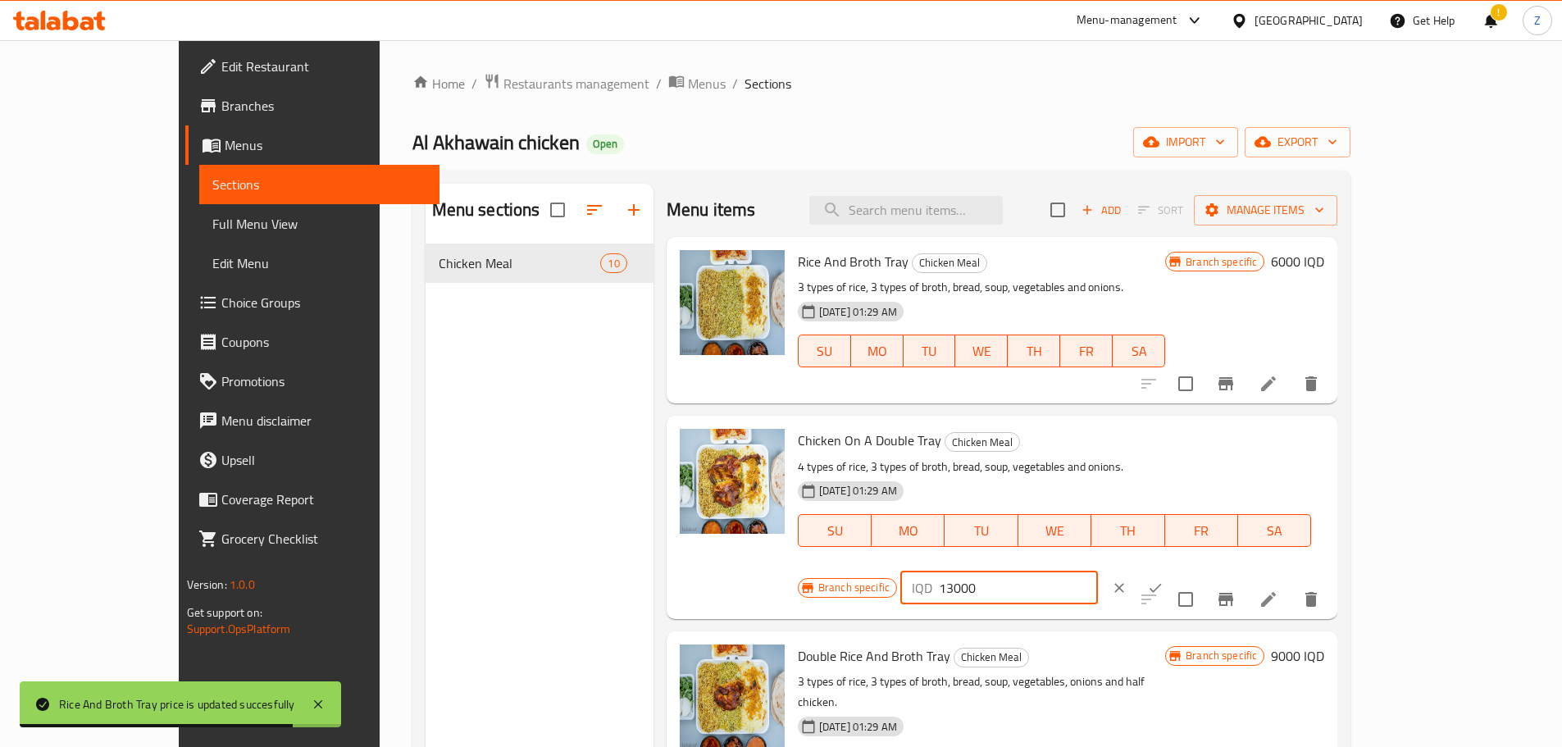
click at [1098, 572] on input "13000" at bounding box center [1018, 588] width 159 height 33
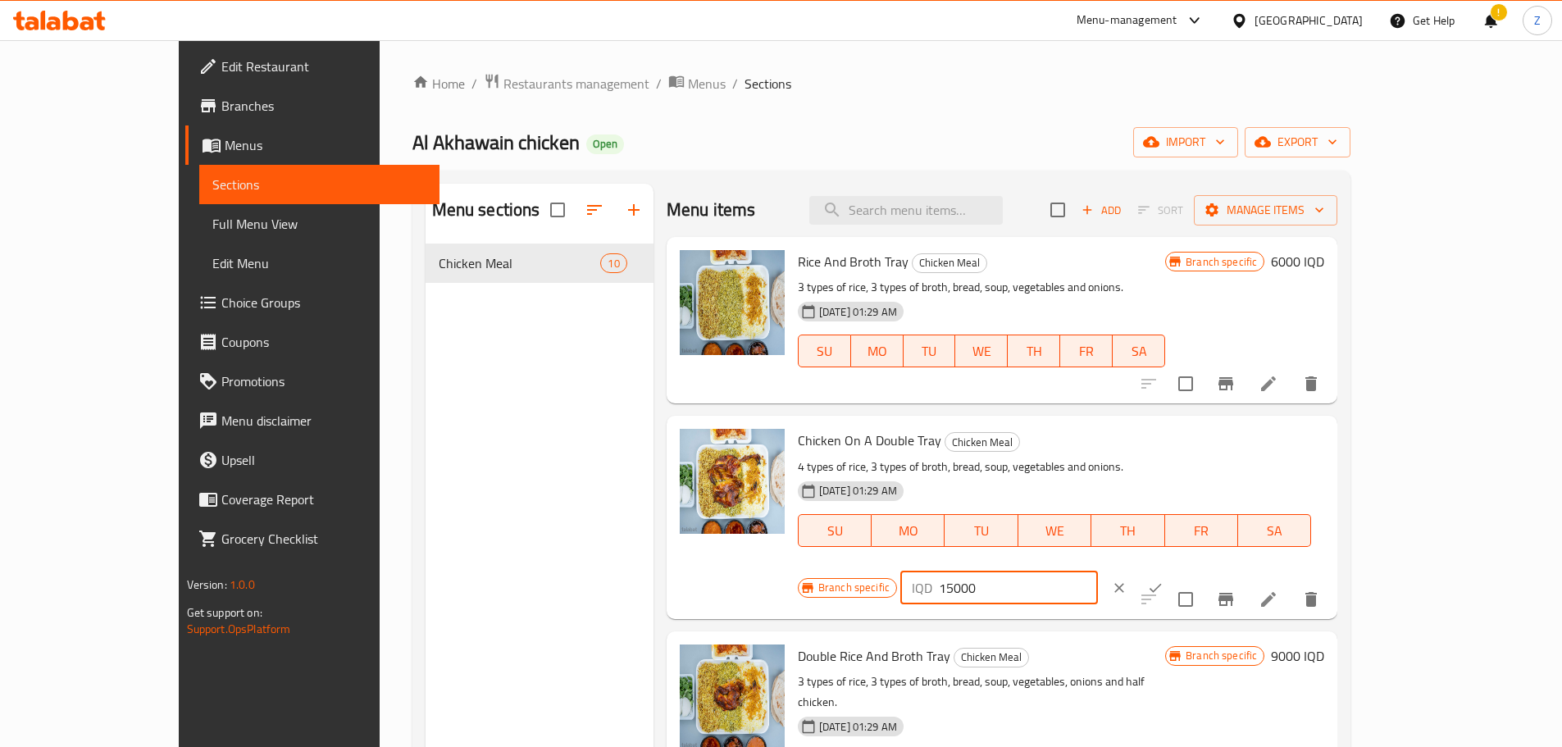
type input "15000"
click at [1174, 570] on button "ok" at bounding box center [1156, 588] width 36 height 36
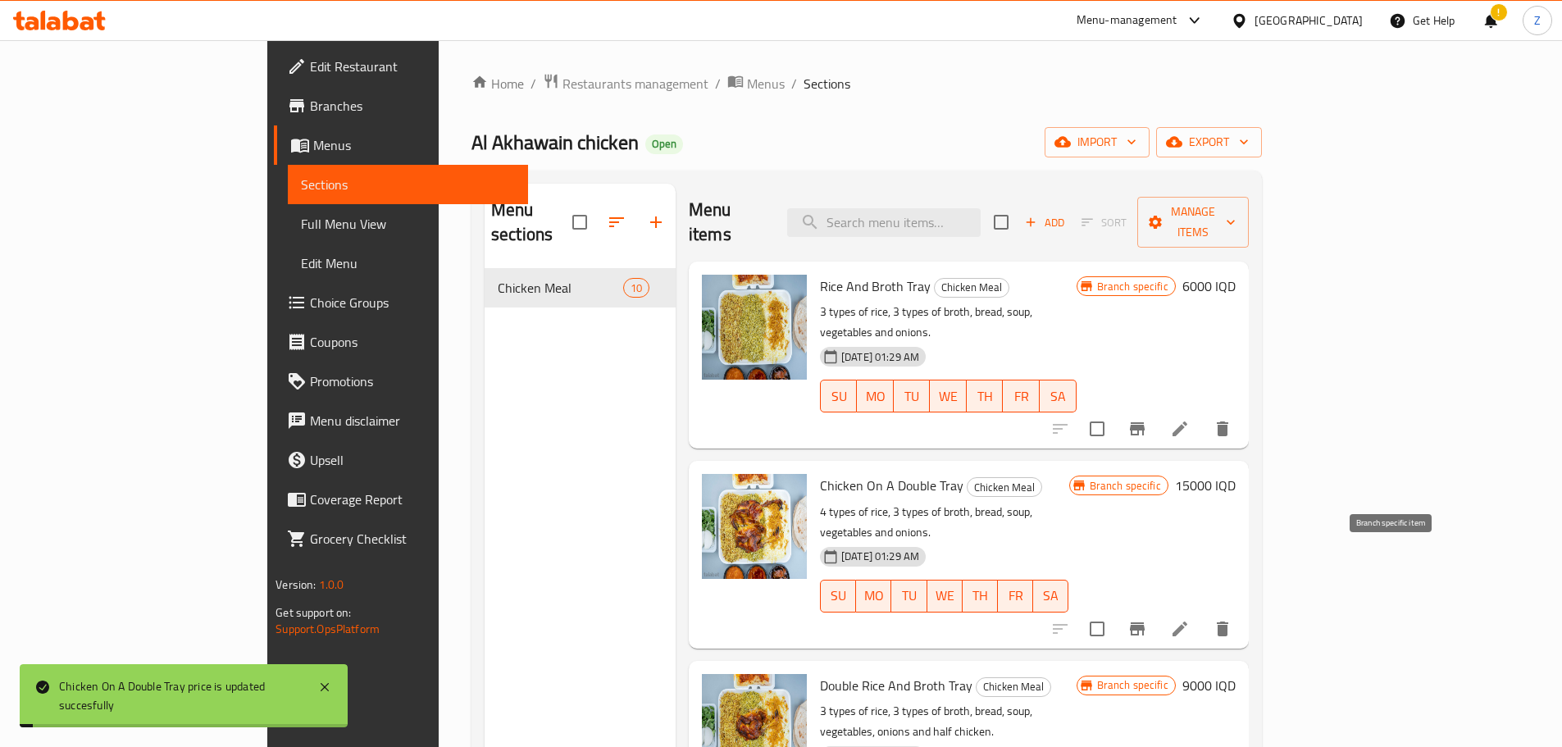
click at [1147, 619] on icon "Branch-specific-item" at bounding box center [1138, 629] width 20 height 20
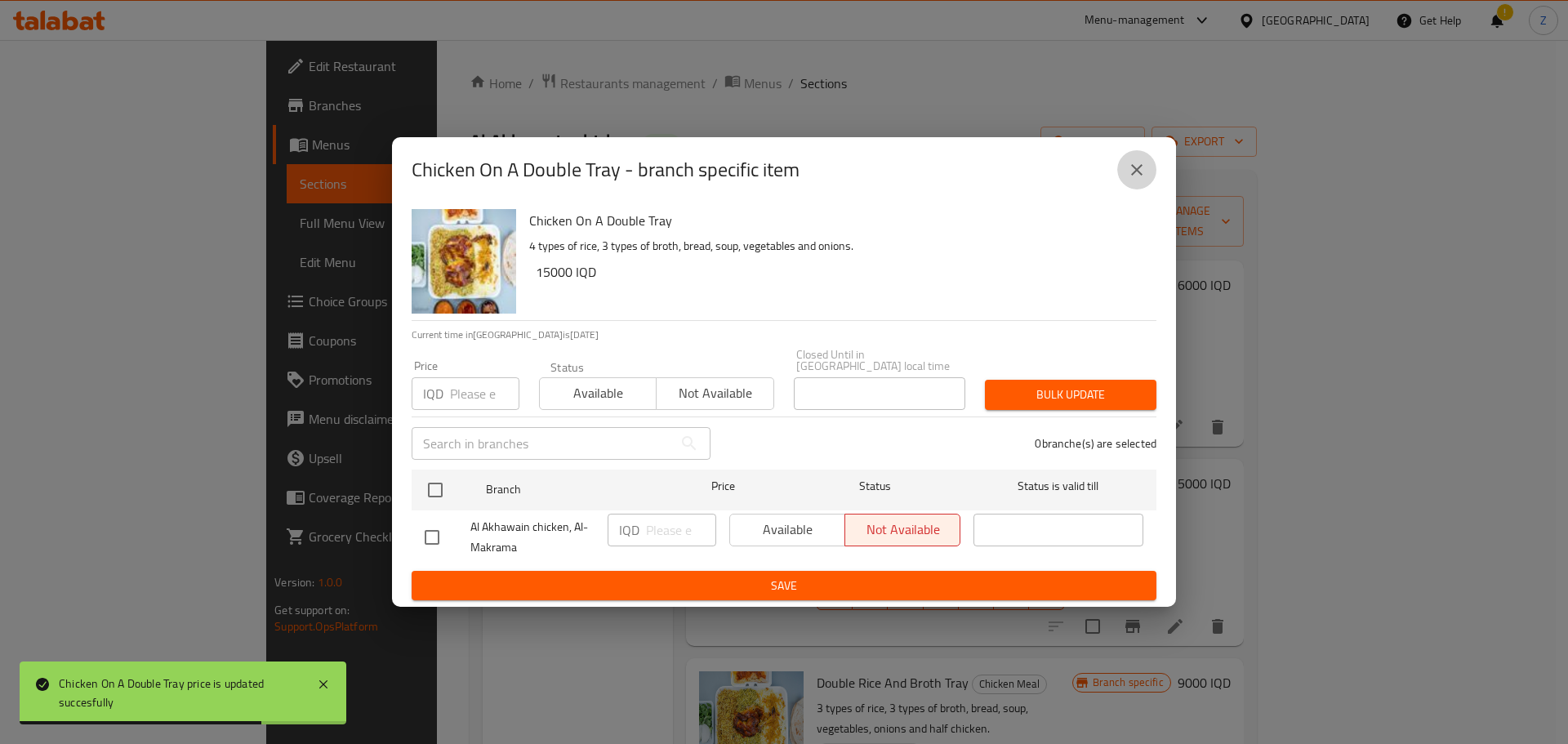
click at [1133, 176] on icon "close" at bounding box center [1137, 170] width 20 height 20
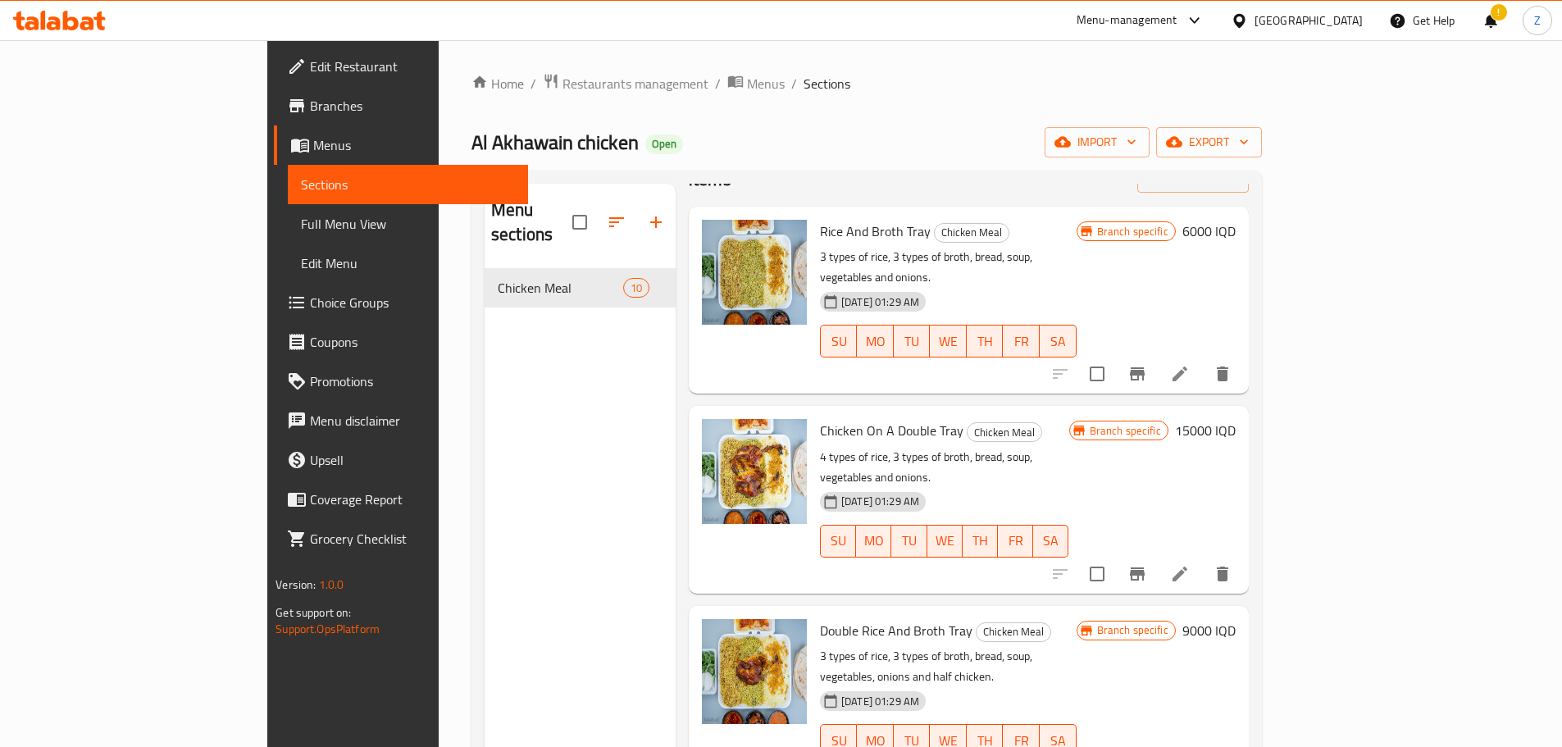
scroll to position [82, 0]
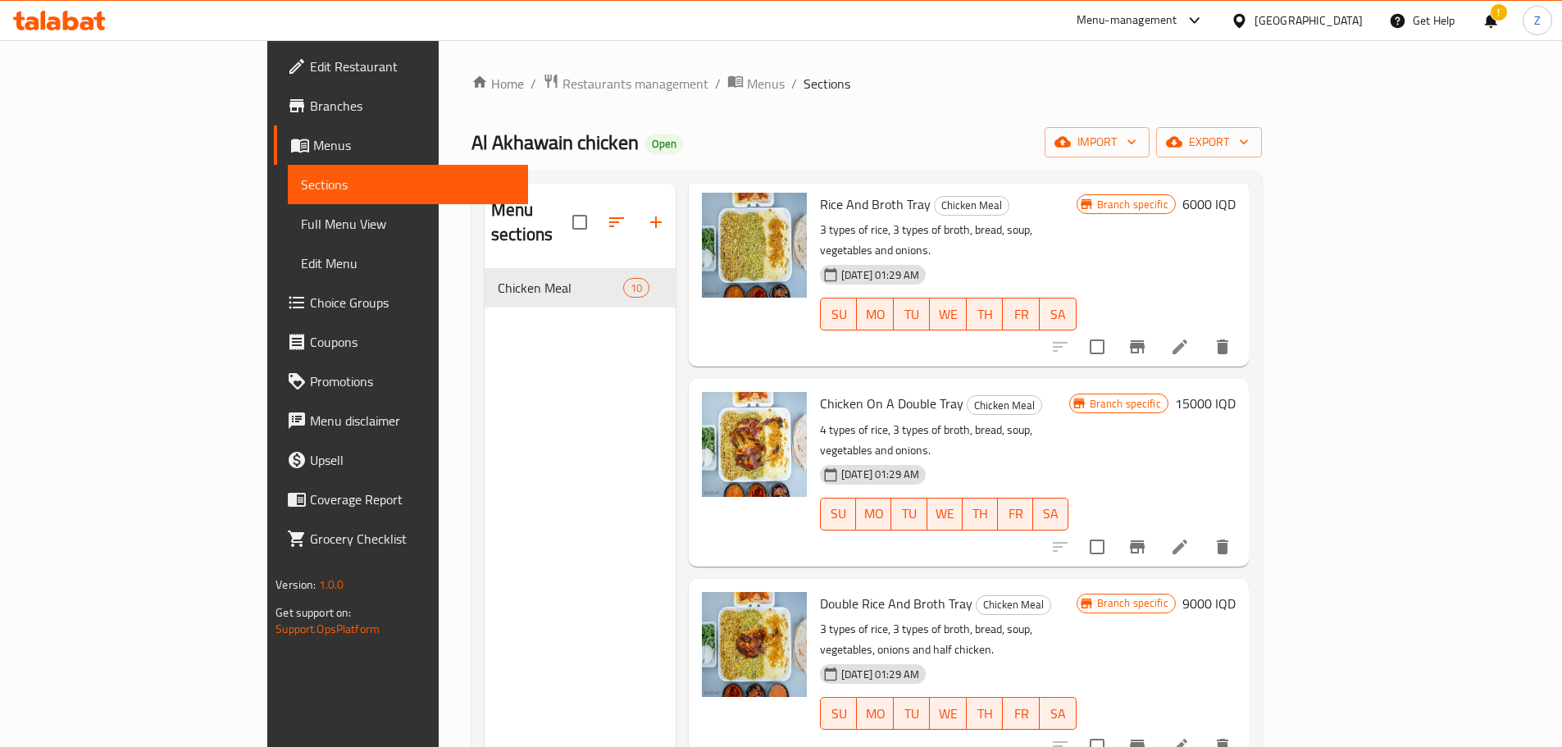
click at [1236, 592] on h6 "9000 IQD" at bounding box center [1209, 603] width 53 height 23
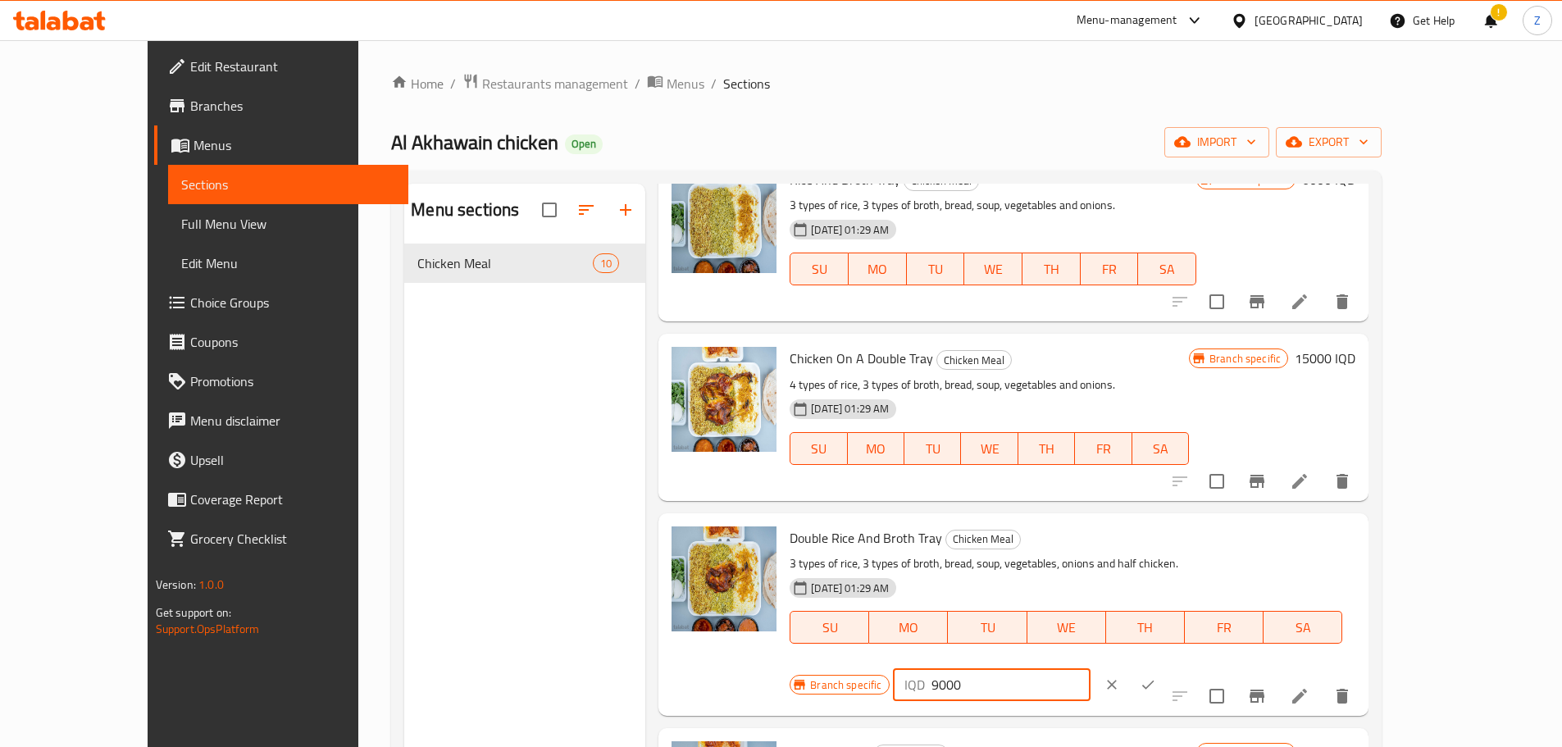
drag, startPoint x: 1276, startPoint y: 543, endPoint x: 1260, endPoint y: 539, distance: 16.9
click at [1091, 668] on div "IQD 9000 ​" at bounding box center [992, 684] width 198 height 33
type input "10000"
click at [1156, 677] on icon "ok" at bounding box center [1148, 685] width 16 height 16
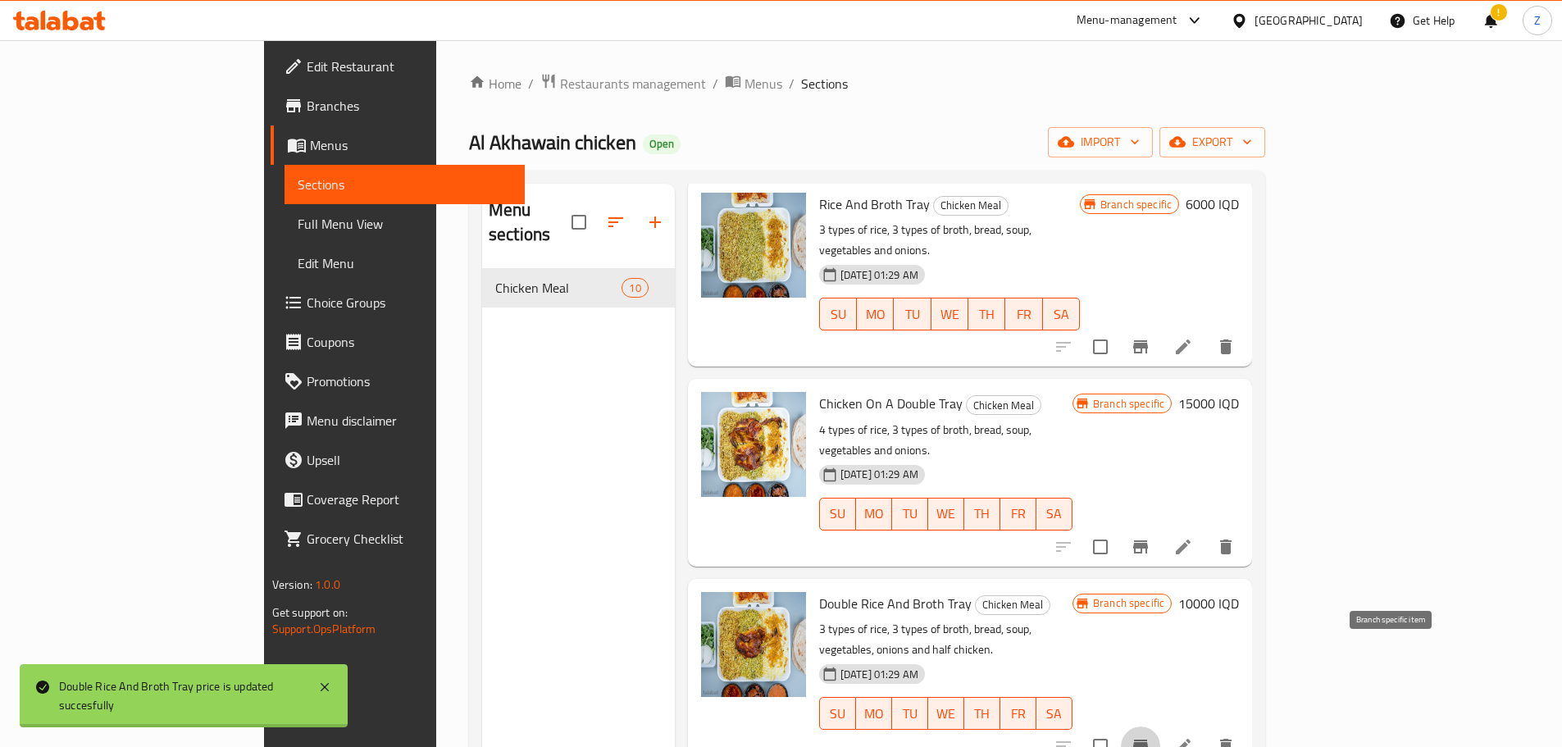
click at [1161, 727] on button "Branch-specific-item" at bounding box center [1140, 746] width 39 height 39
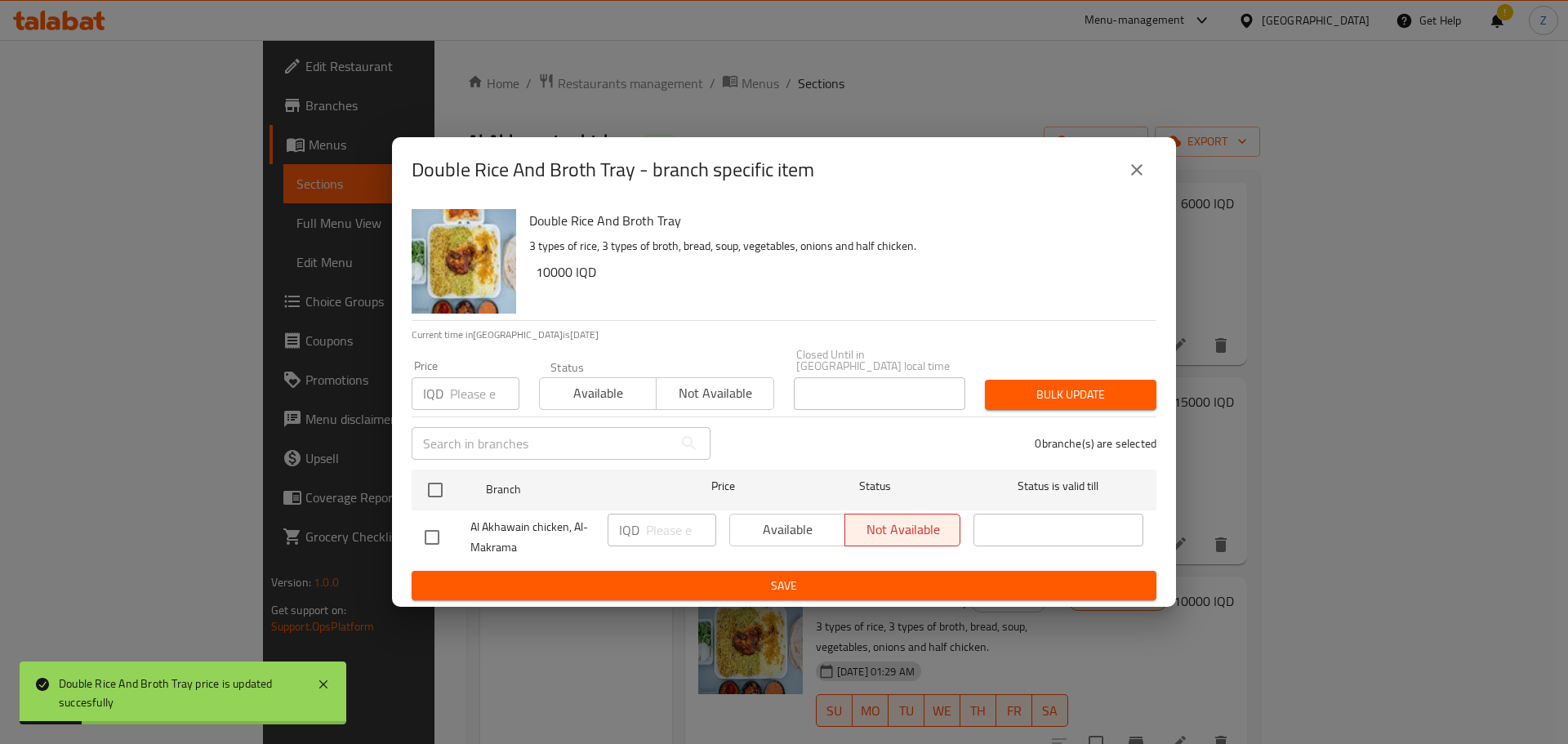
click at [1140, 175] on icon "close" at bounding box center [1137, 170] width 20 height 20
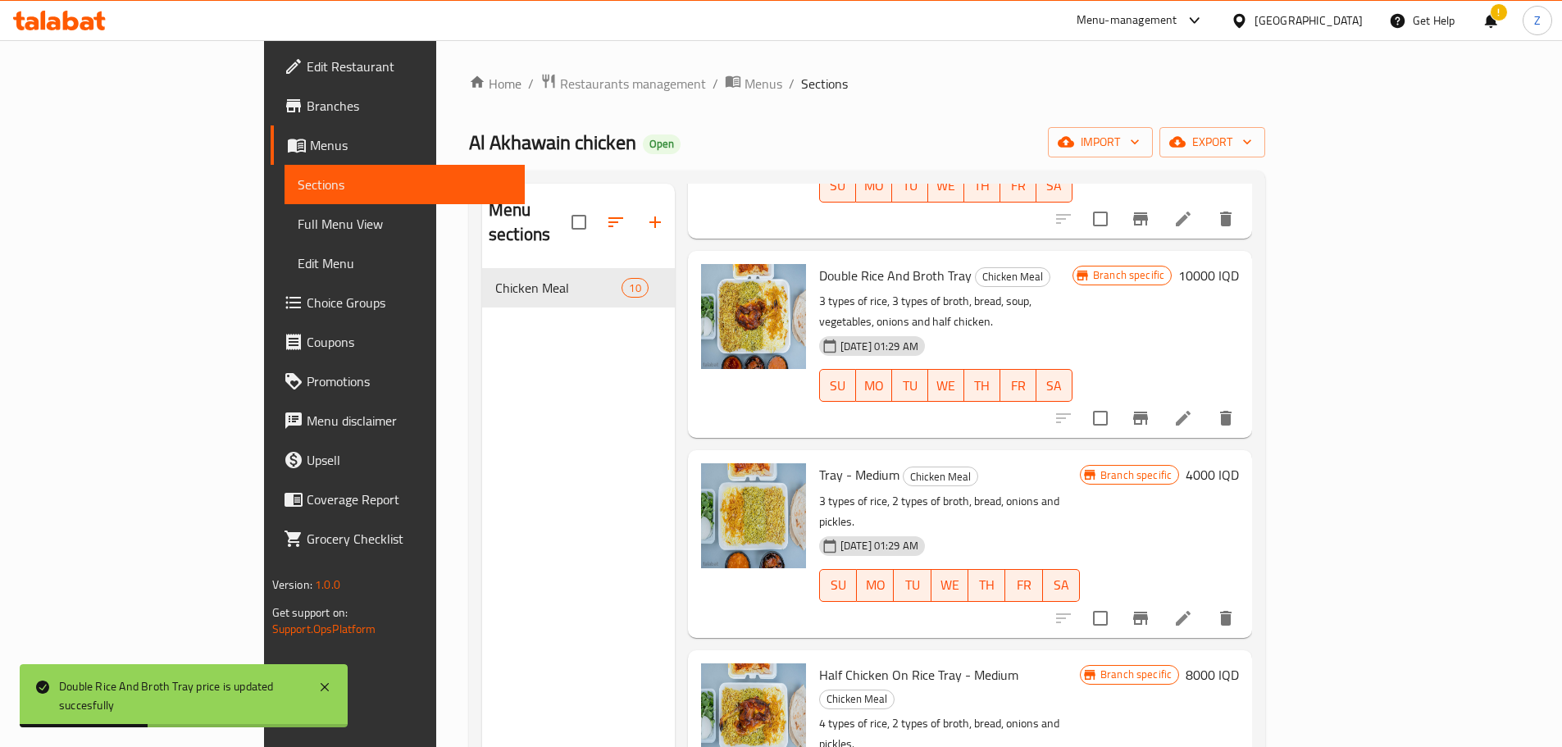
scroll to position [492, 0]
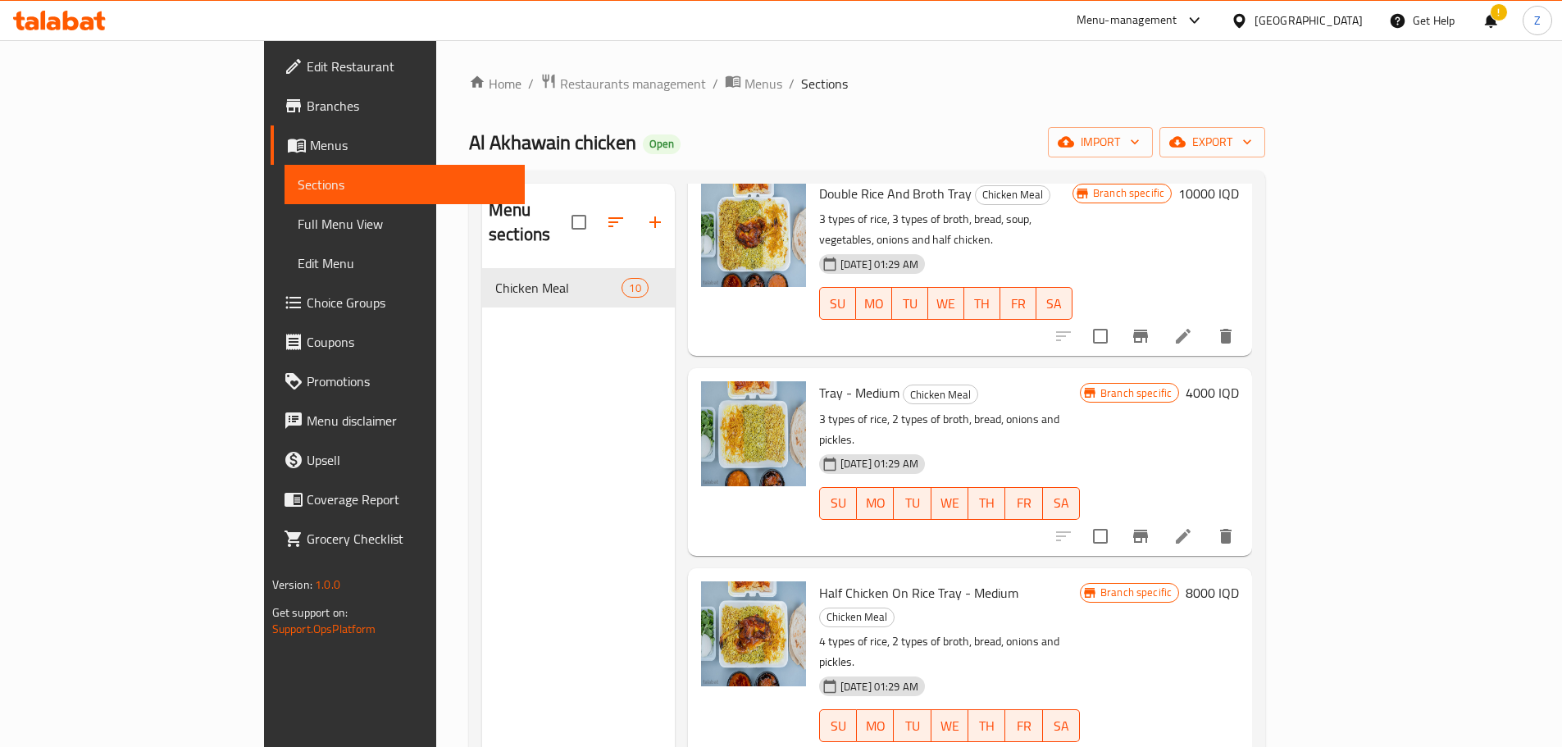
click at [1239, 381] on h6 "4000 IQD" at bounding box center [1212, 392] width 53 height 23
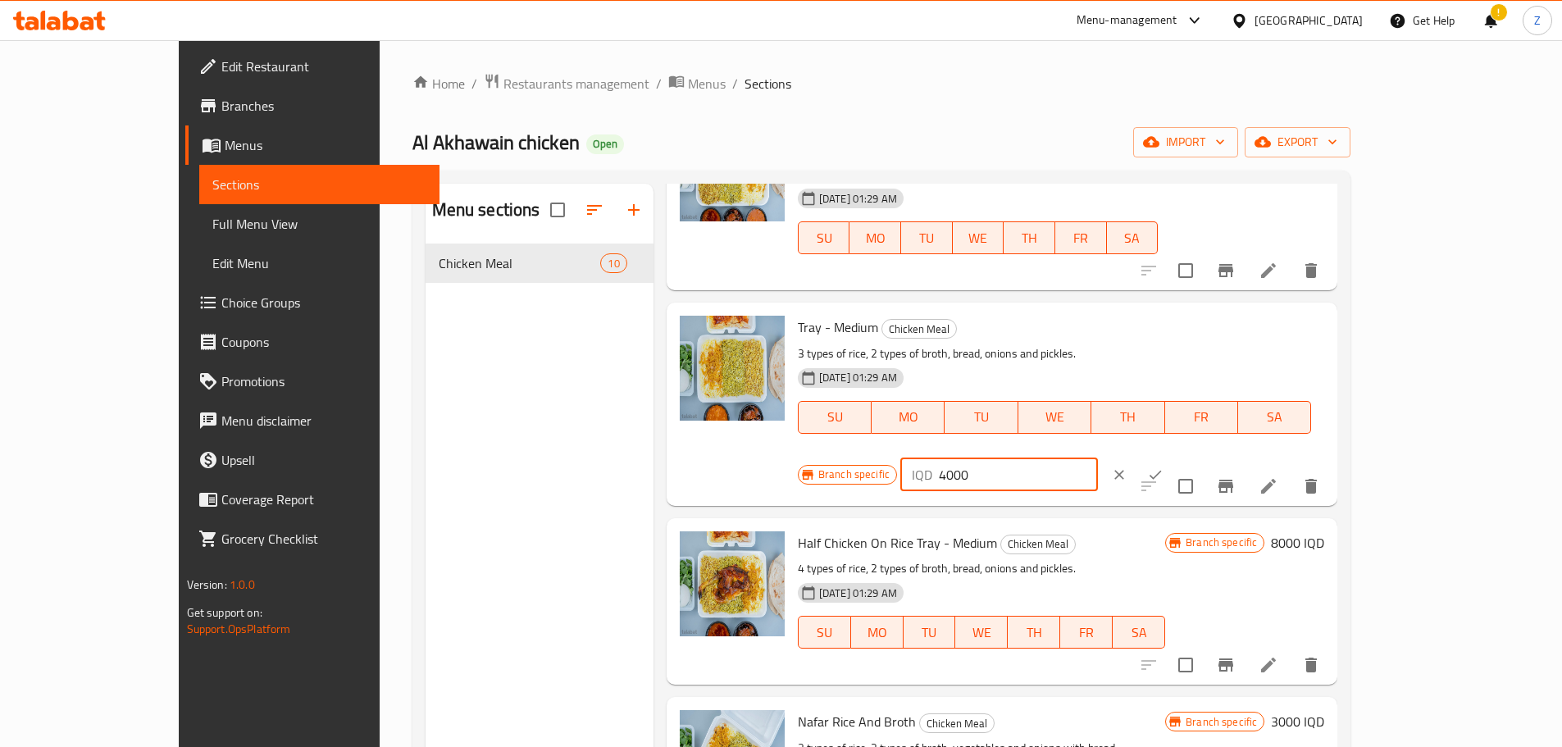
drag, startPoint x: 1272, startPoint y: 316, endPoint x: 1259, endPoint y: 318, distance: 13.4
click at [1098, 458] on div "IQD 4000 ​" at bounding box center [1000, 474] width 198 height 33
type input "5000"
drag, startPoint x: 1468, startPoint y: 314, endPoint x: 1436, endPoint y: 384, distance: 76.7
click at [1164, 467] on icon "ok" at bounding box center [1155, 475] width 16 height 16
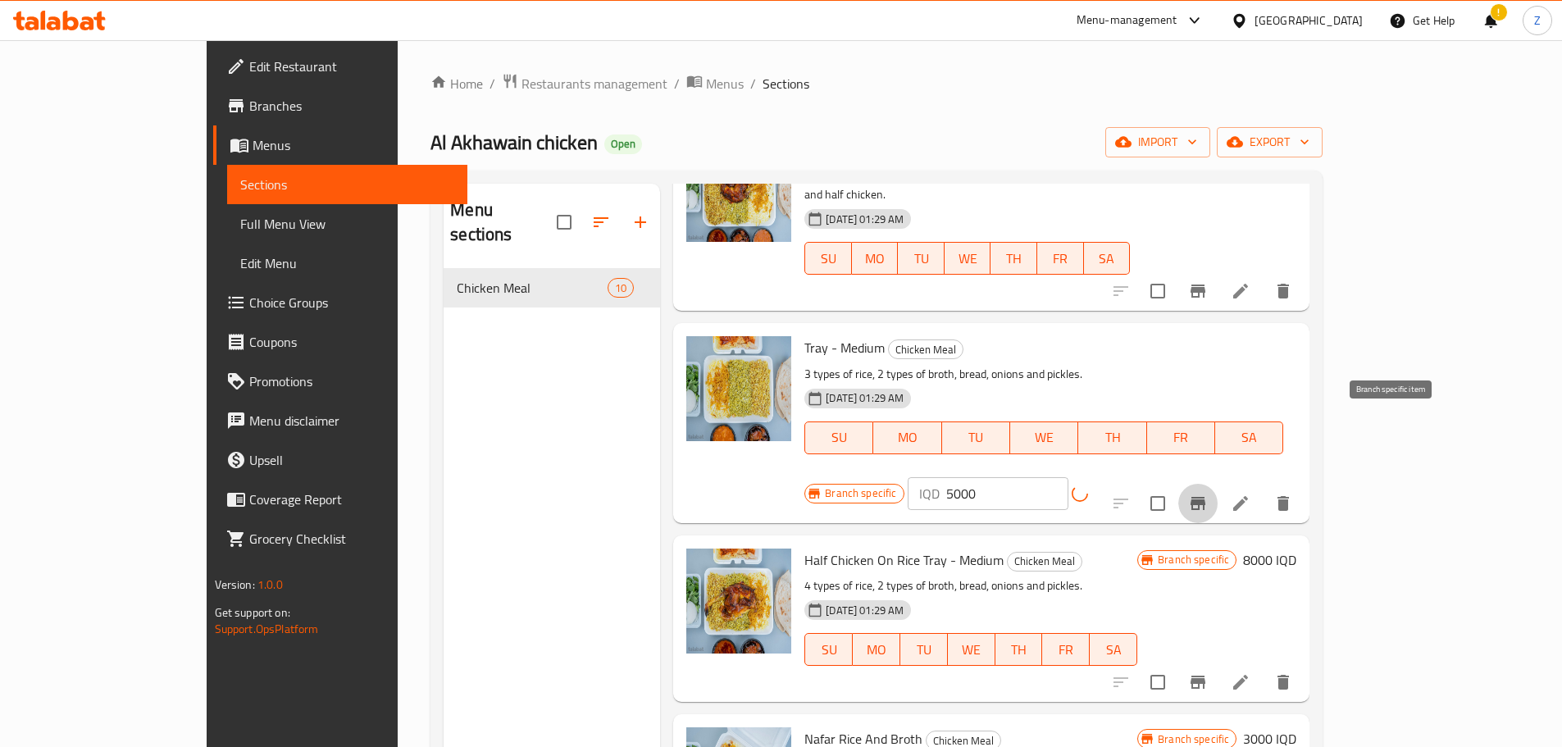
click at [1208, 494] on icon "Branch-specific-item" at bounding box center [1198, 504] width 20 height 20
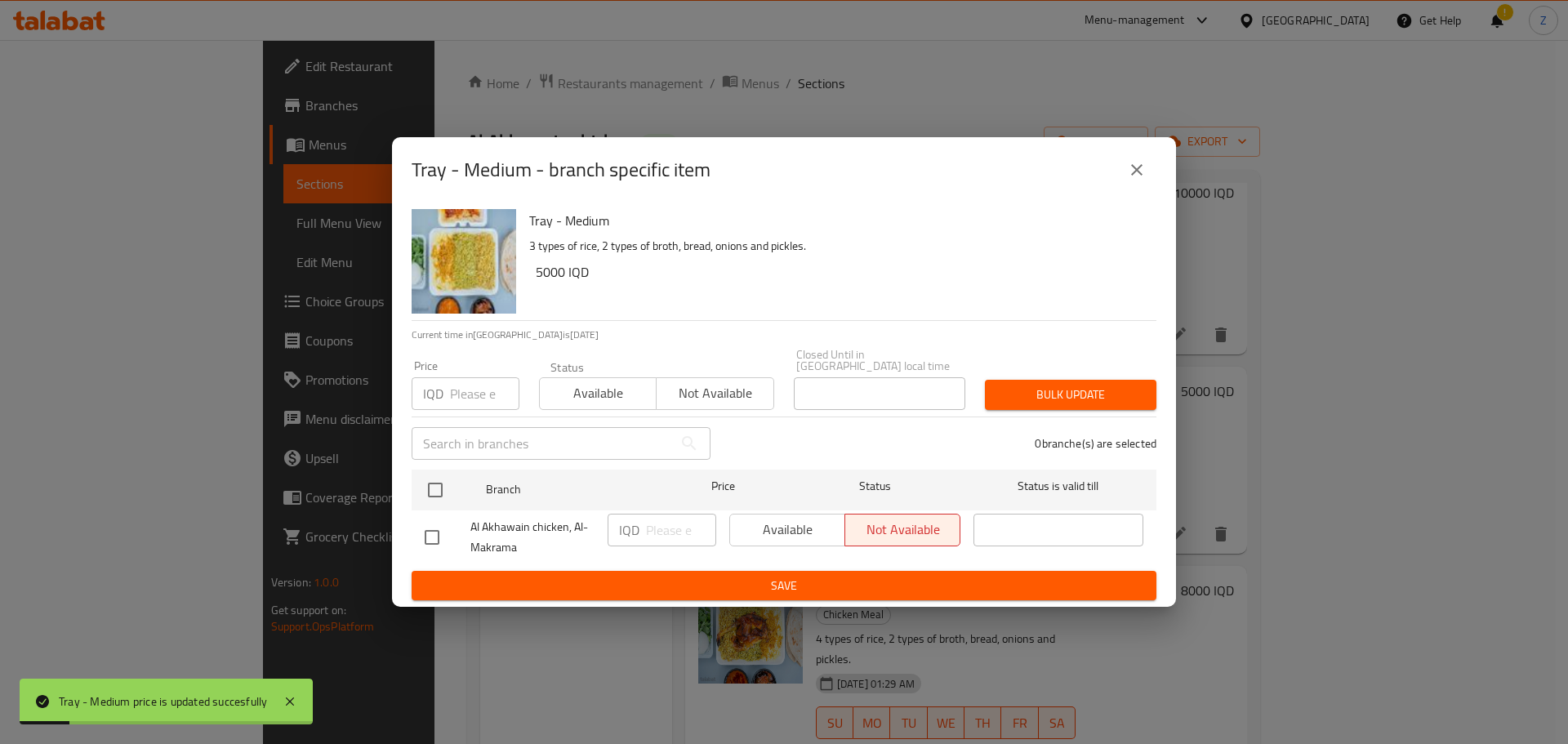
click at [1142, 179] on icon "close" at bounding box center [1137, 170] width 20 height 20
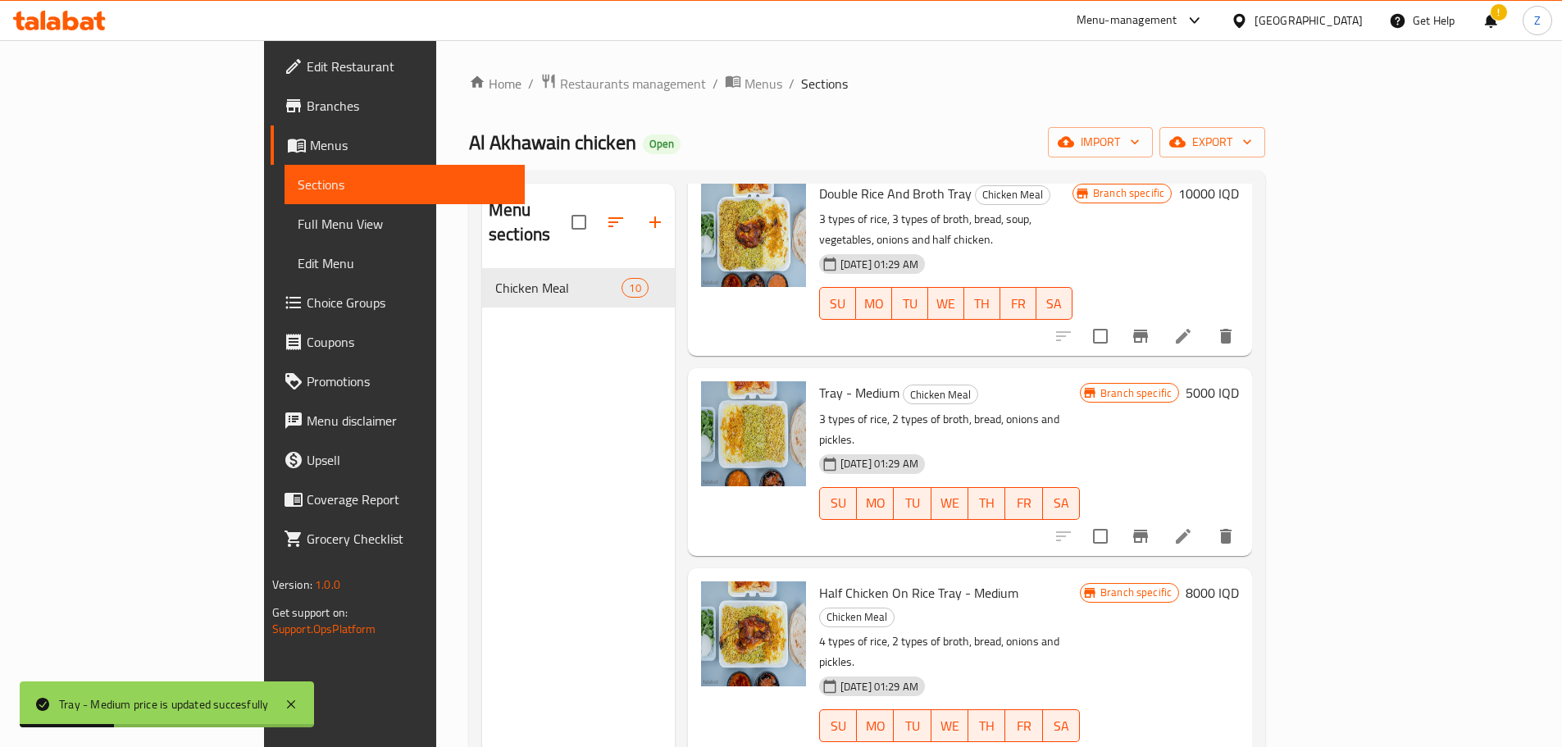
click at [1239, 581] on h6 "8000 IQD" at bounding box center [1212, 592] width 53 height 23
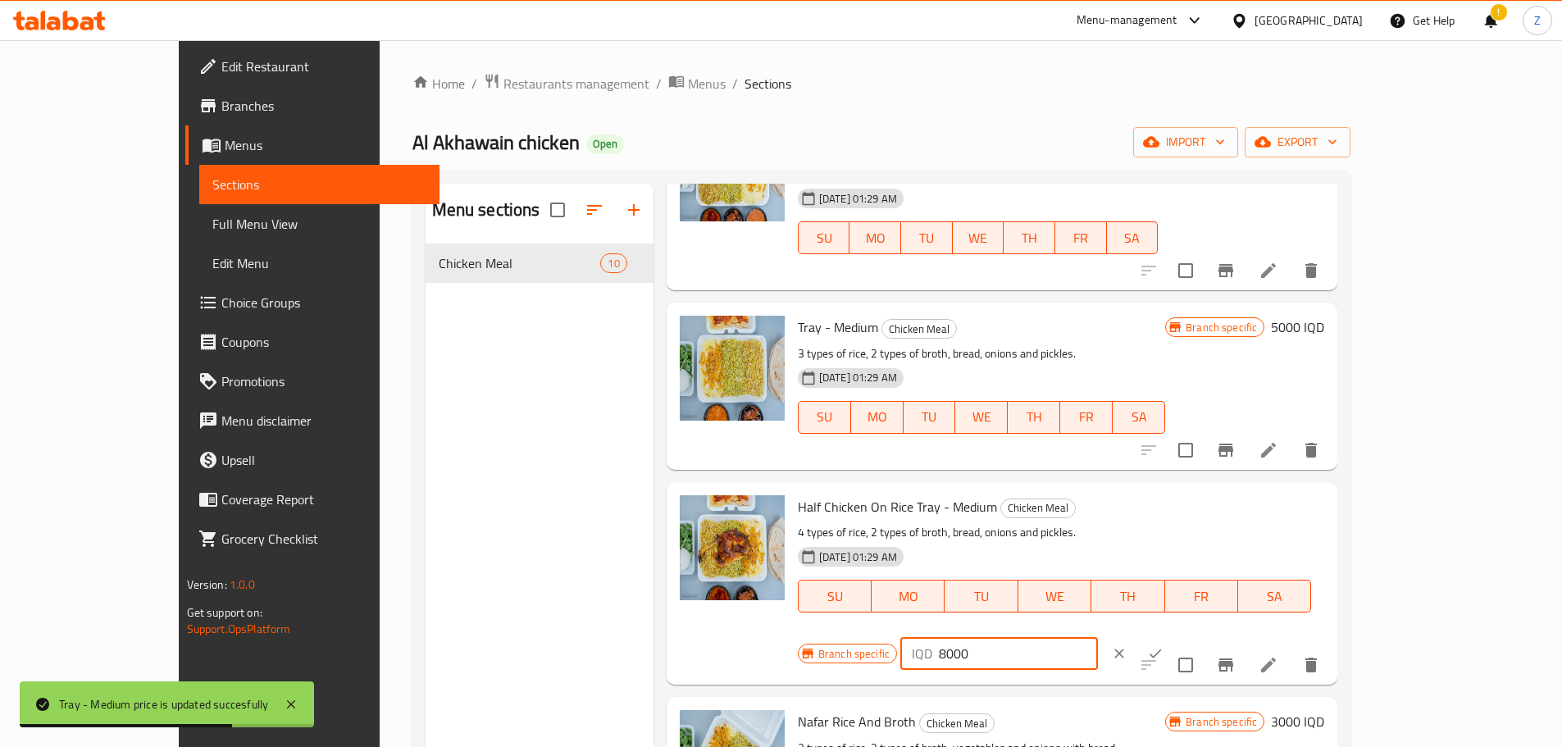
drag, startPoint x: 1272, startPoint y: 499, endPoint x: 1259, endPoint y: 500, distance: 13.2
click at [1098, 637] on div "IQD 8000 ​" at bounding box center [1000, 653] width 198 height 33
type input "9000"
click at [1164, 645] on icon "ok" at bounding box center [1155, 653] width 16 height 16
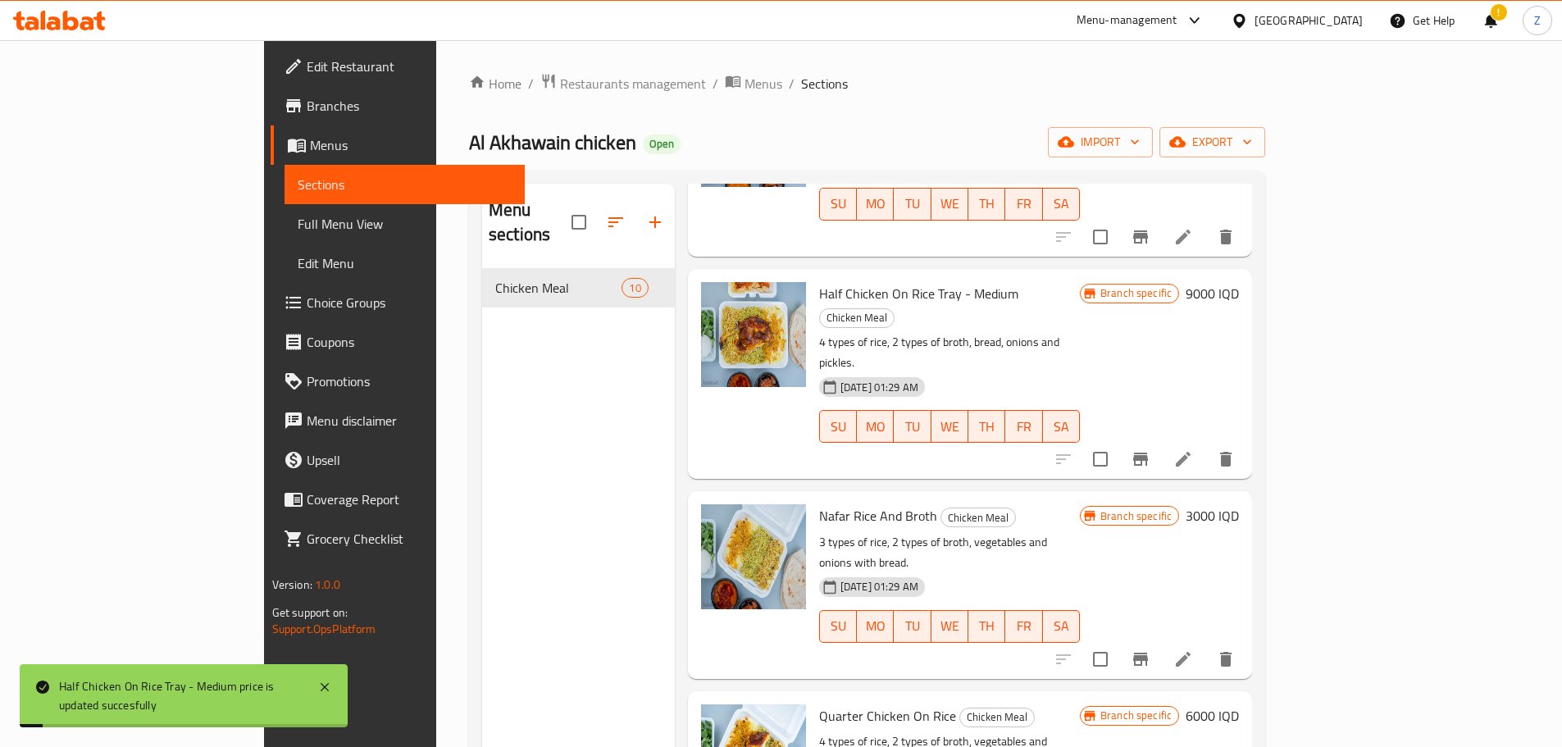
scroll to position [820, 0]
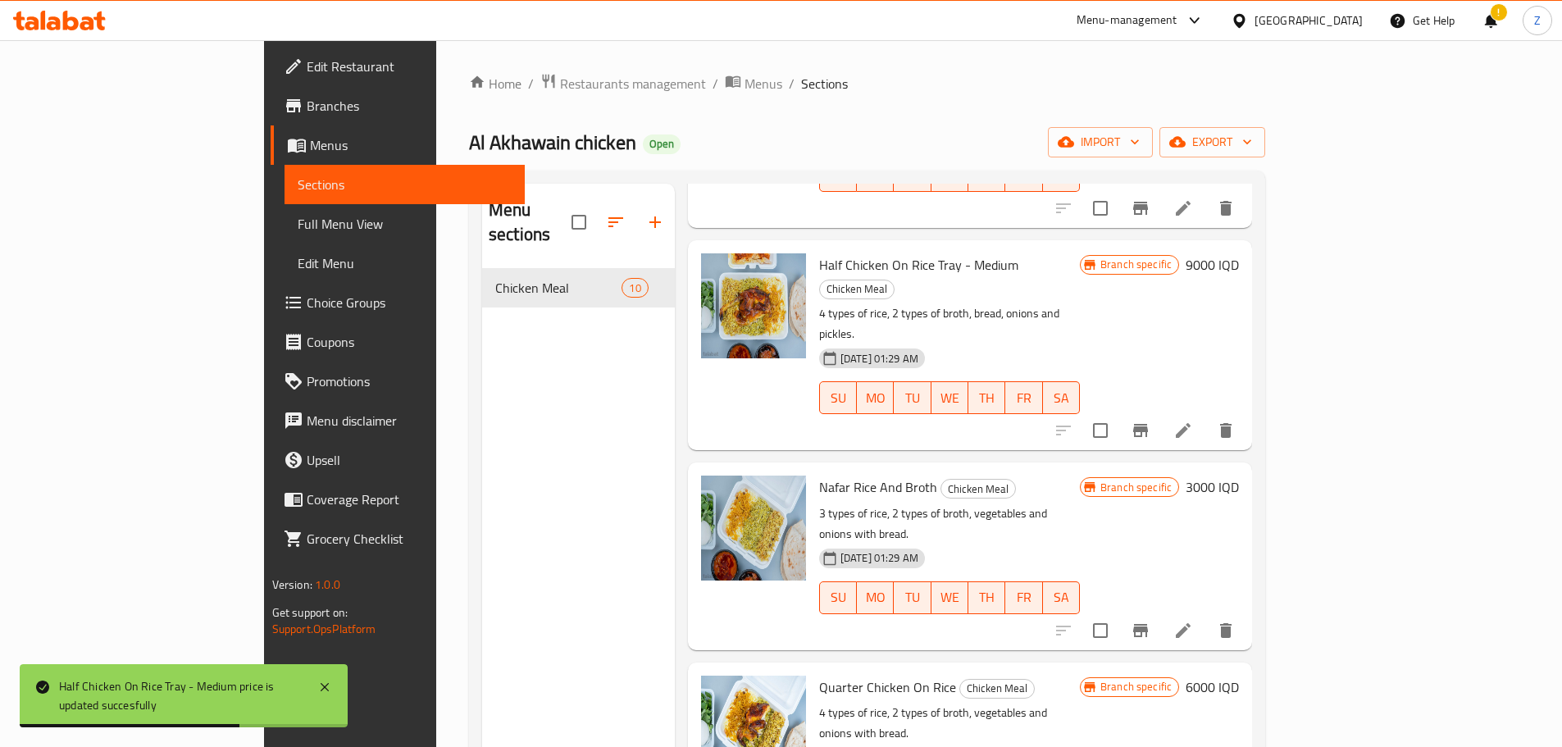
click at [1239, 476] on h6 "3000 IQD" at bounding box center [1212, 487] width 53 height 23
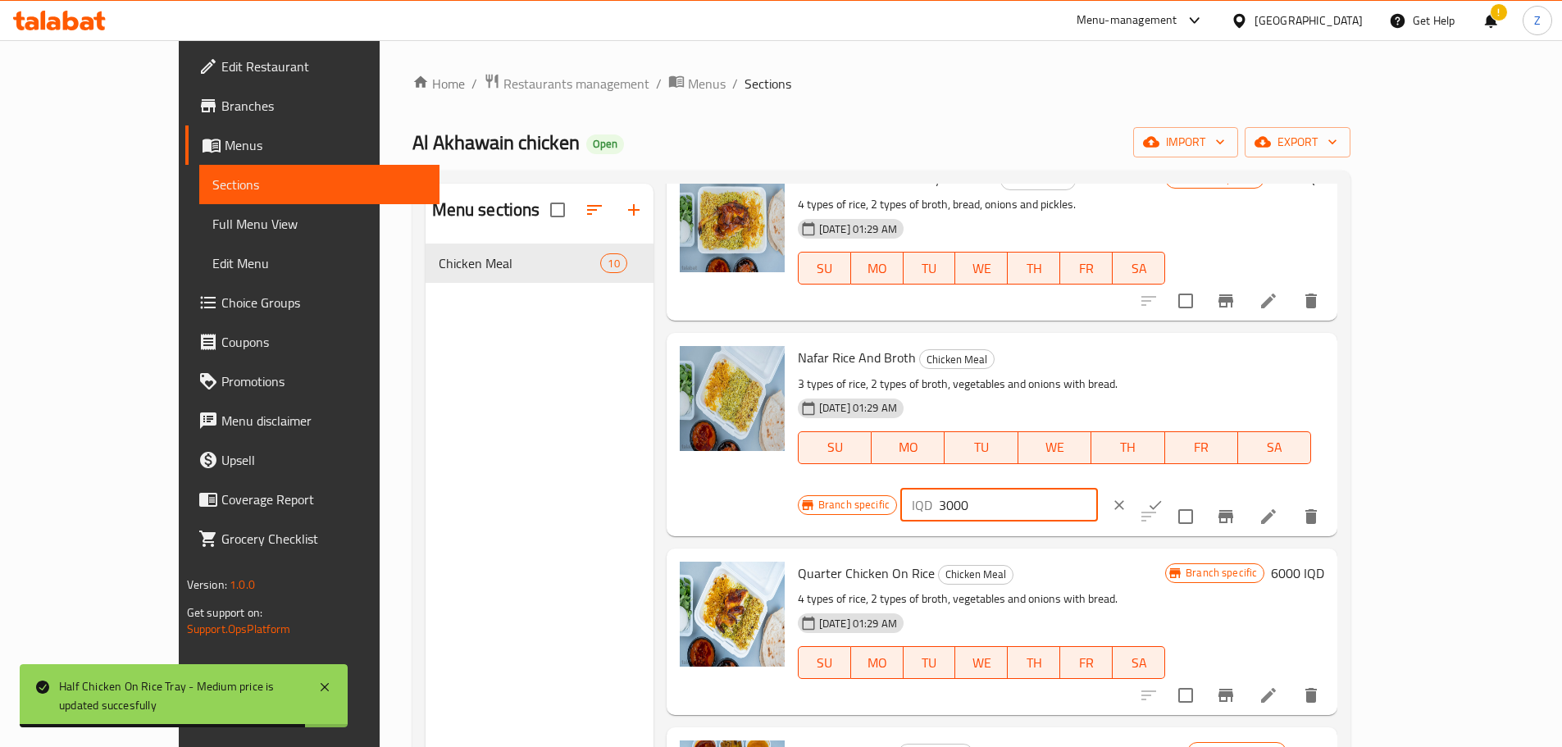
drag, startPoint x: 1273, startPoint y: 342, endPoint x: 1261, endPoint y: 346, distance: 13.0
click at [1098, 489] on div "IQD 3000 ​" at bounding box center [1000, 505] width 198 height 33
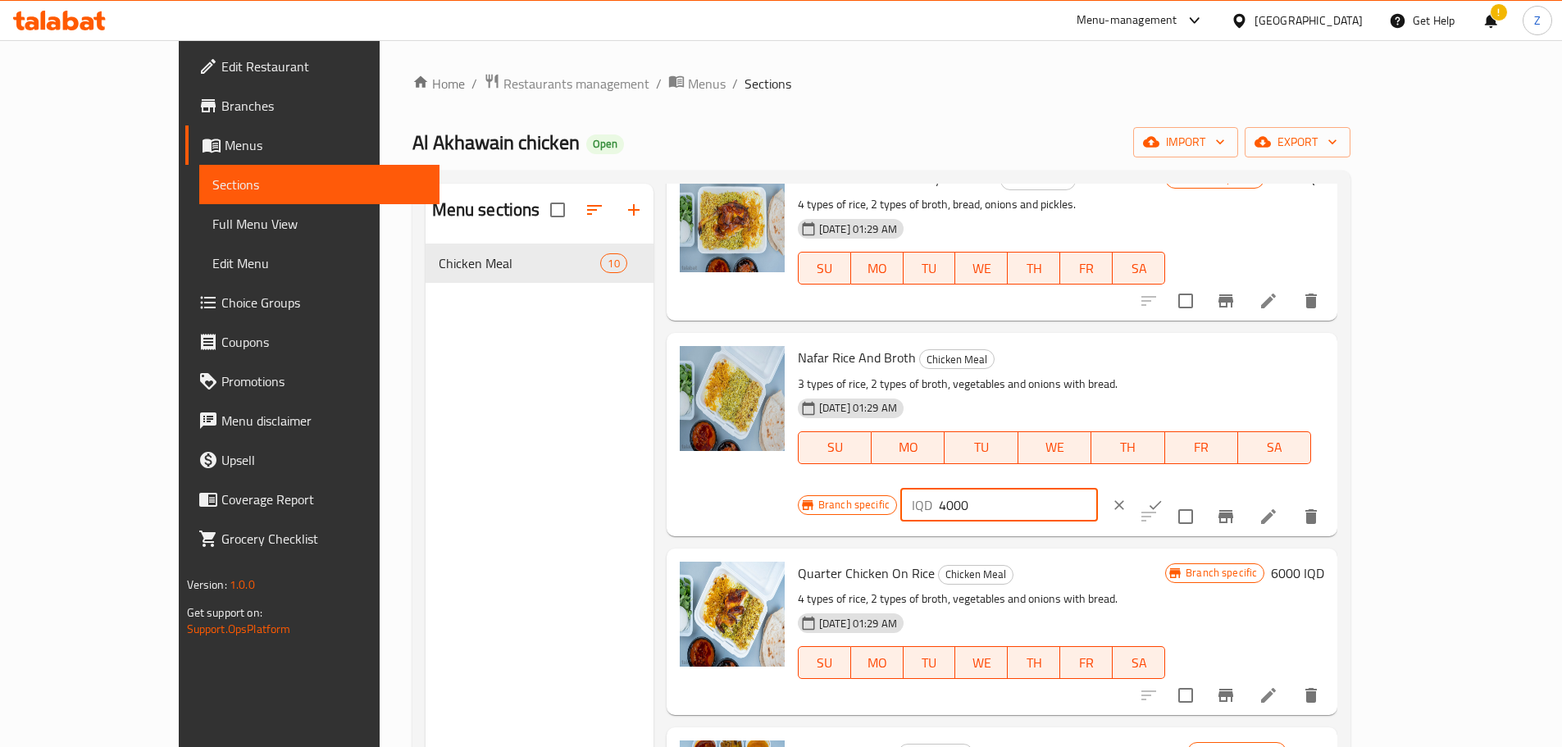
type input "4000"
drag, startPoint x: 1474, startPoint y: 351, endPoint x: 1463, endPoint y: 366, distance: 18.2
click at [1174, 487] on button "ok" at bounding box center [1156, 505] width 36 height 36
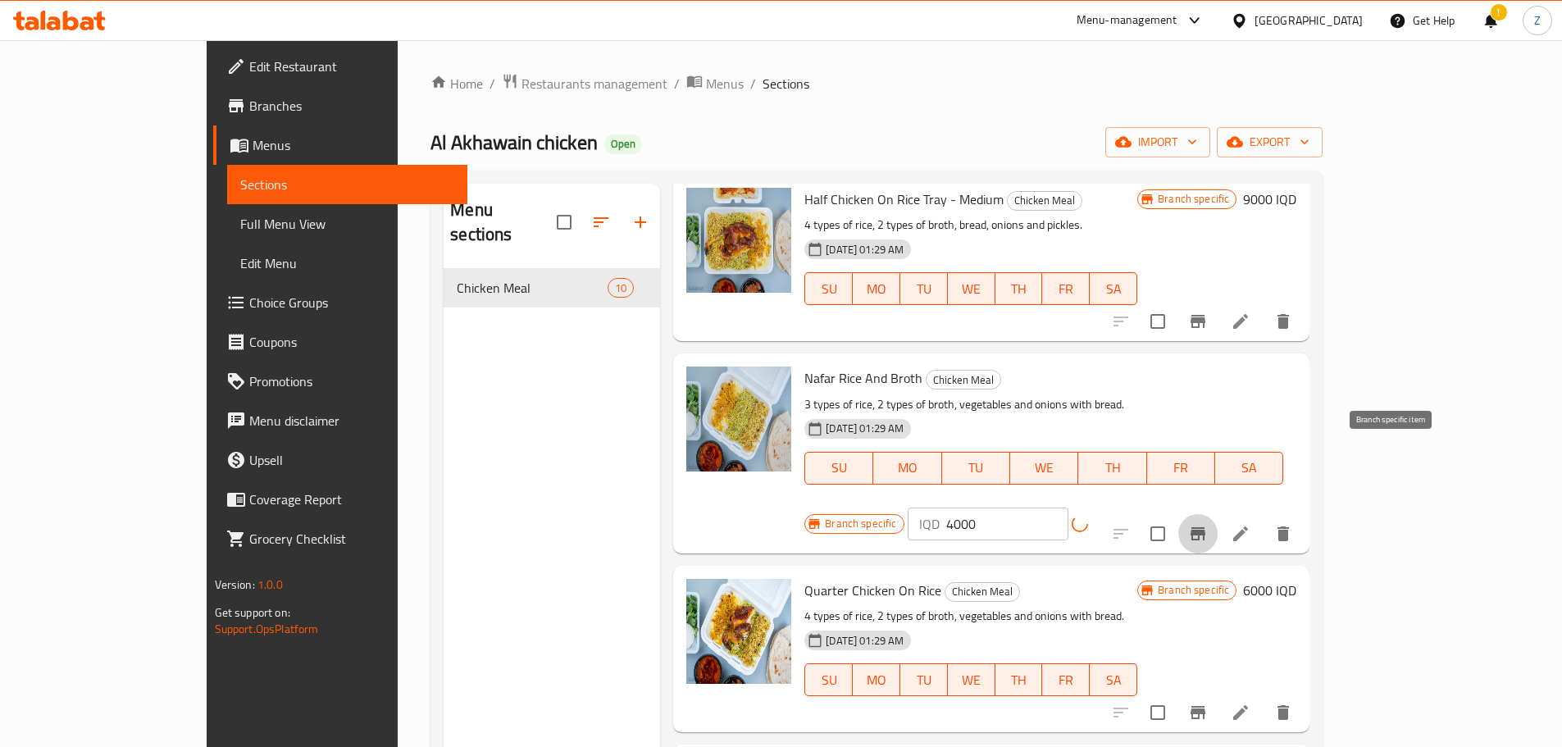
click at [1218, 514] on button "Branch-specific-item" at bounding box center [1198, 533] width 39 height 39
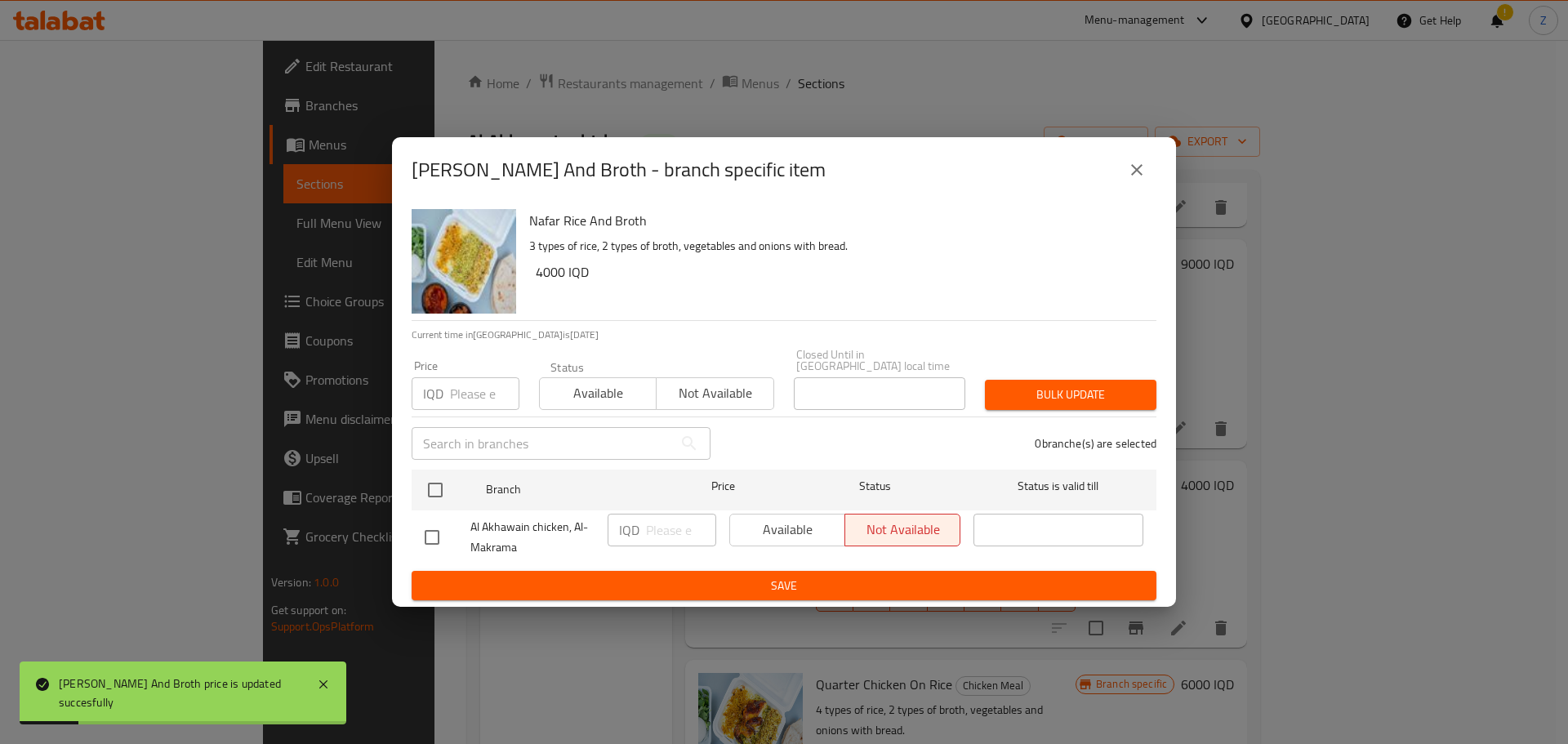
click at [1135, 172] on icon "close" at bounding box center [1137, 170] width 20 height 20
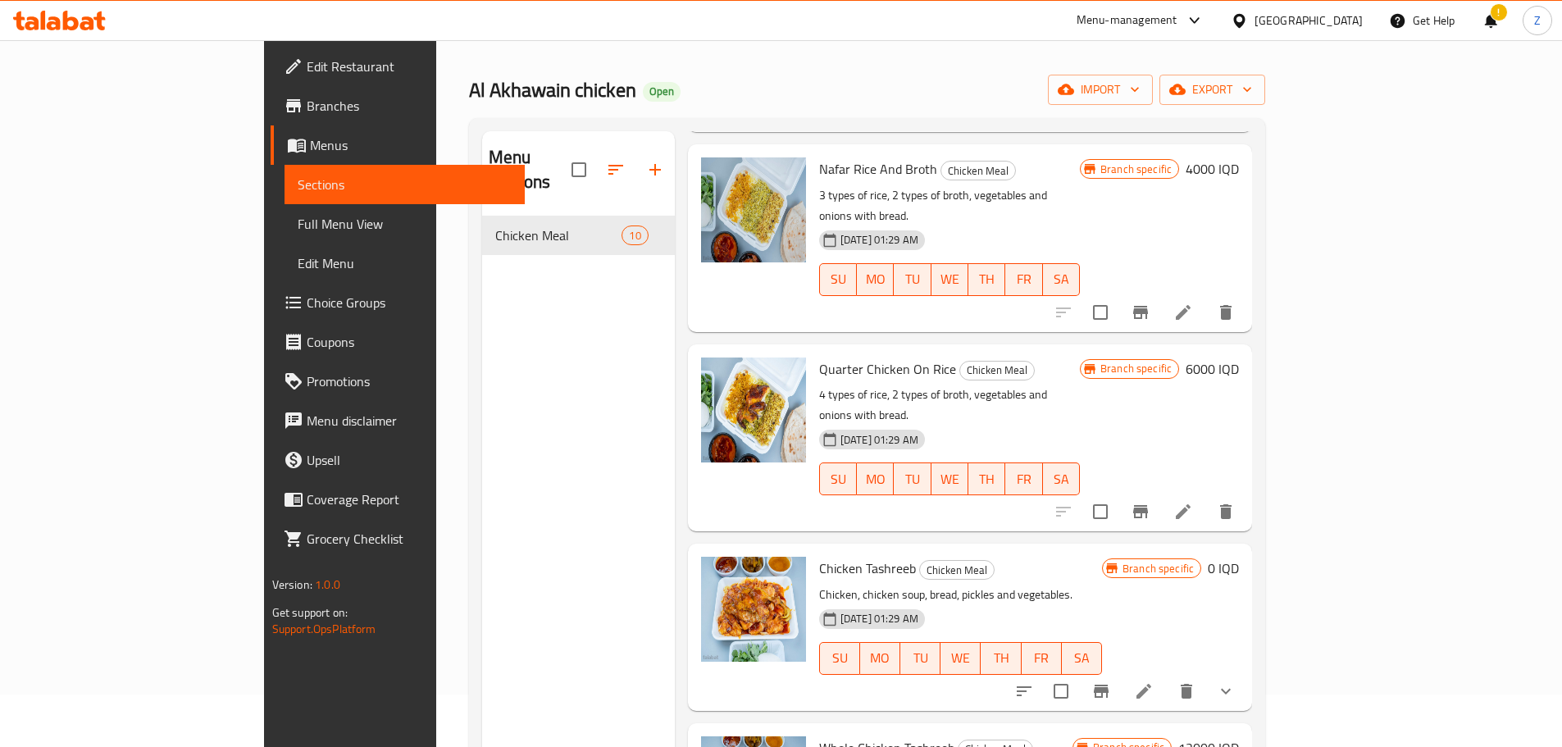
scroll to position [82, 0]
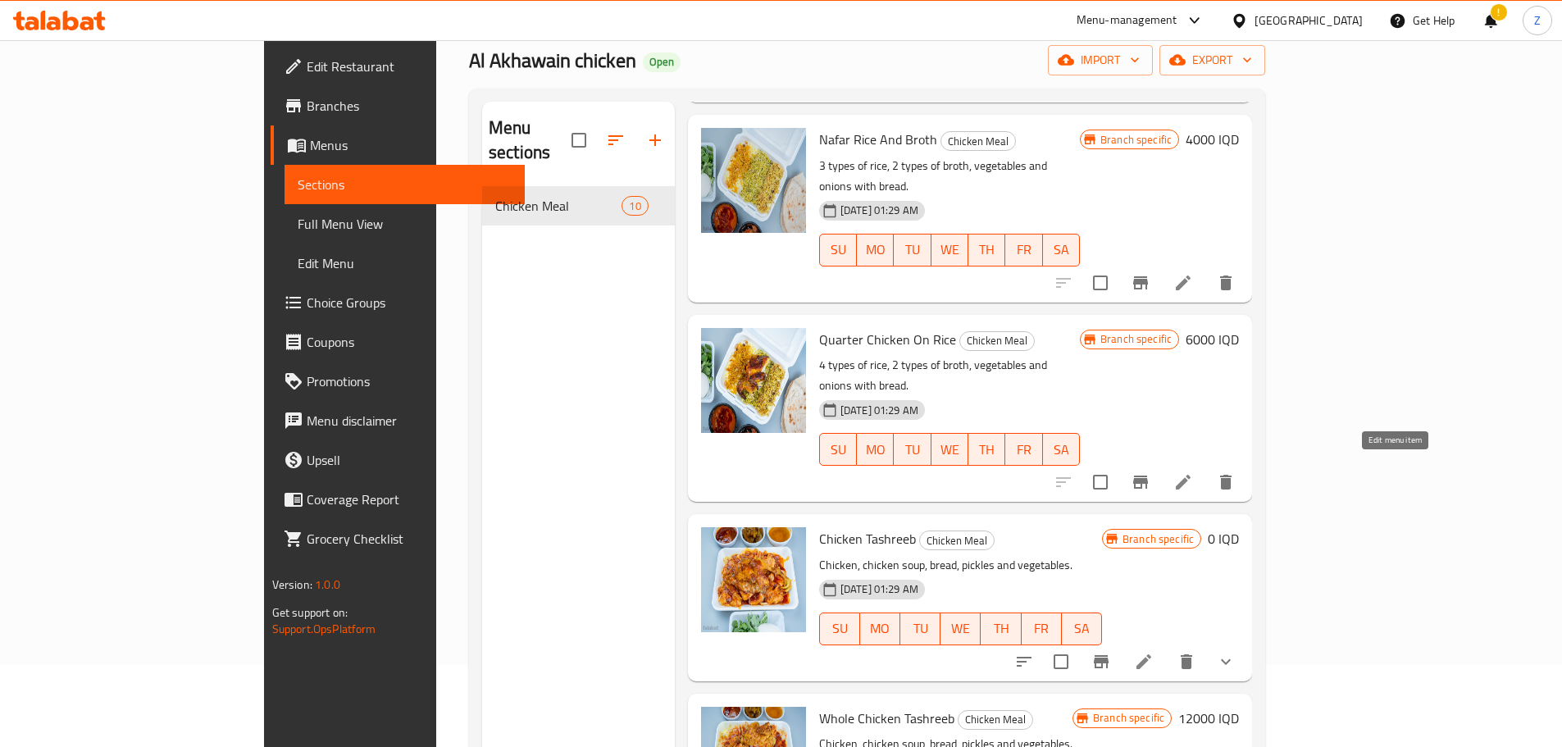
click at [1151, 654] on icon at bounding box center [1144, 661] width 15 height 15
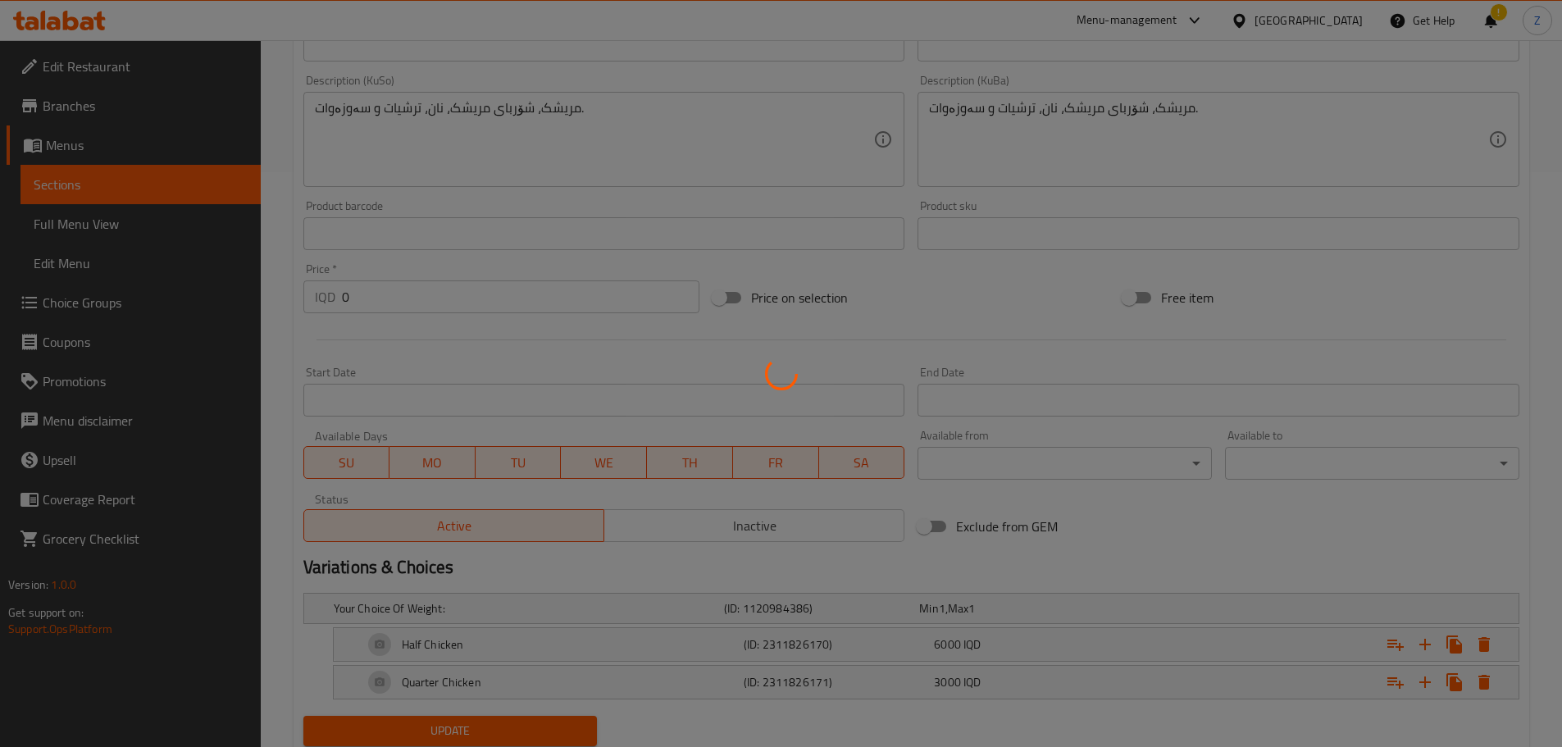
scroll to position [630, 0]
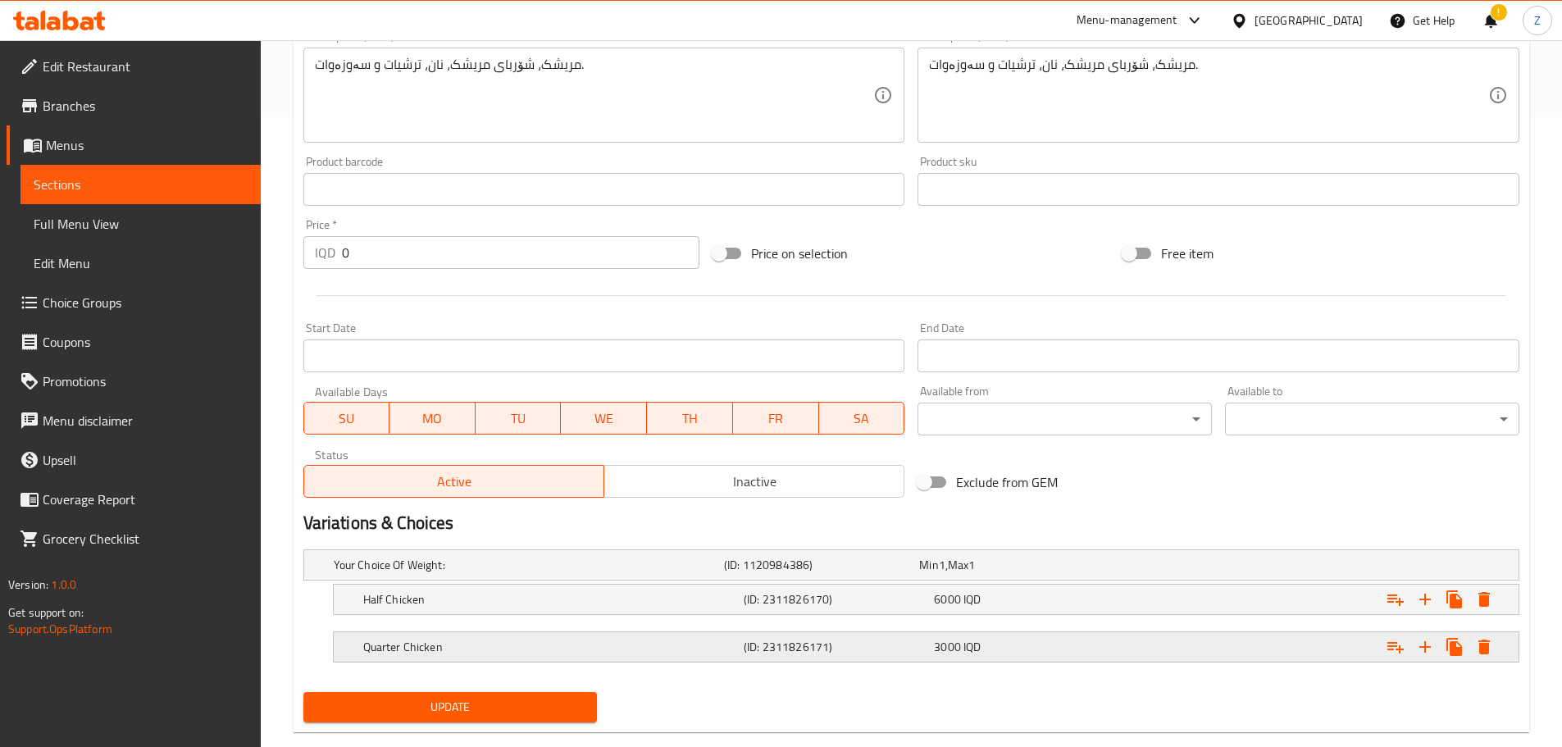
click at [679, 644] on h5 "Quarter Chicken" at bounding box center [550, 647] width 374 height 16
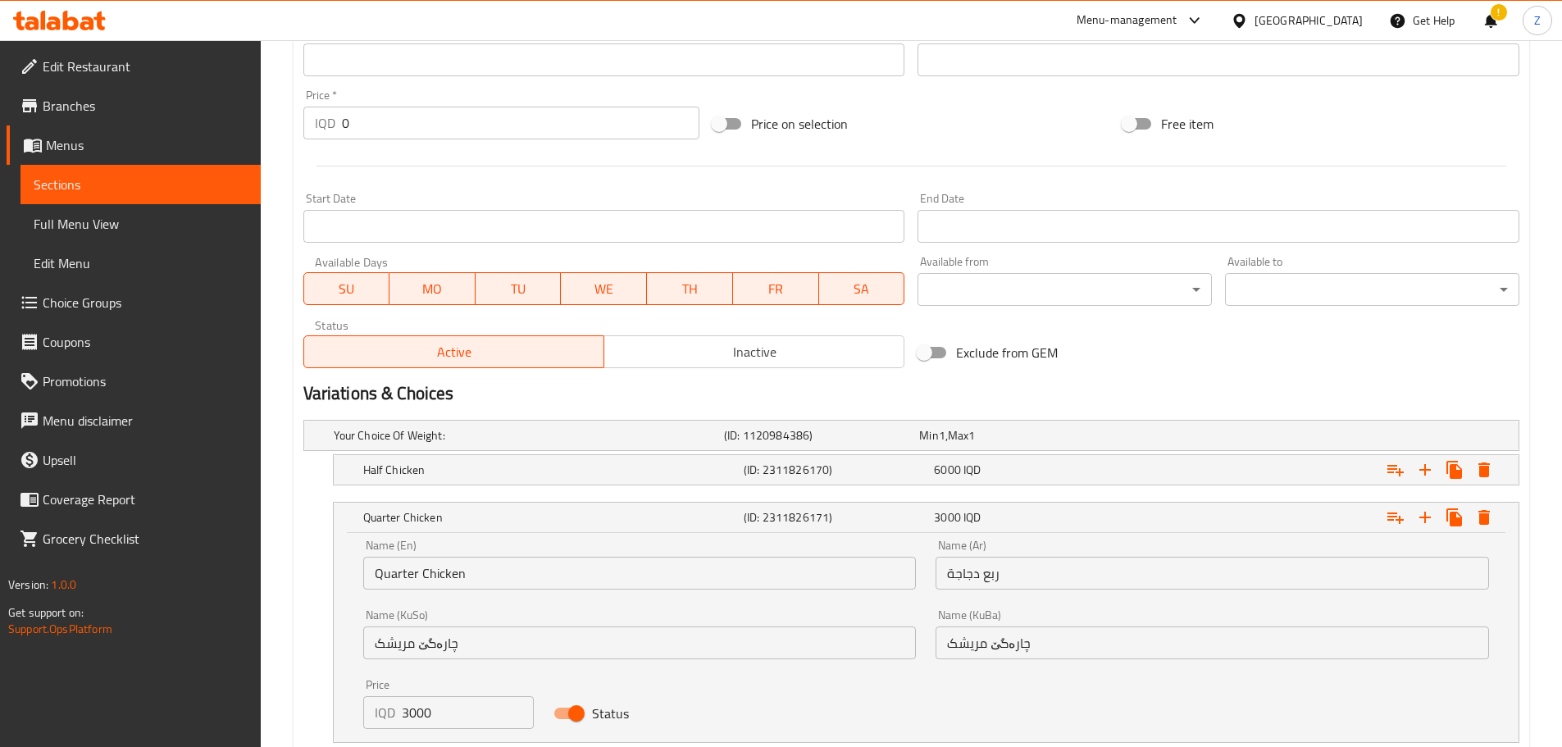
scroll to position [870, 0]
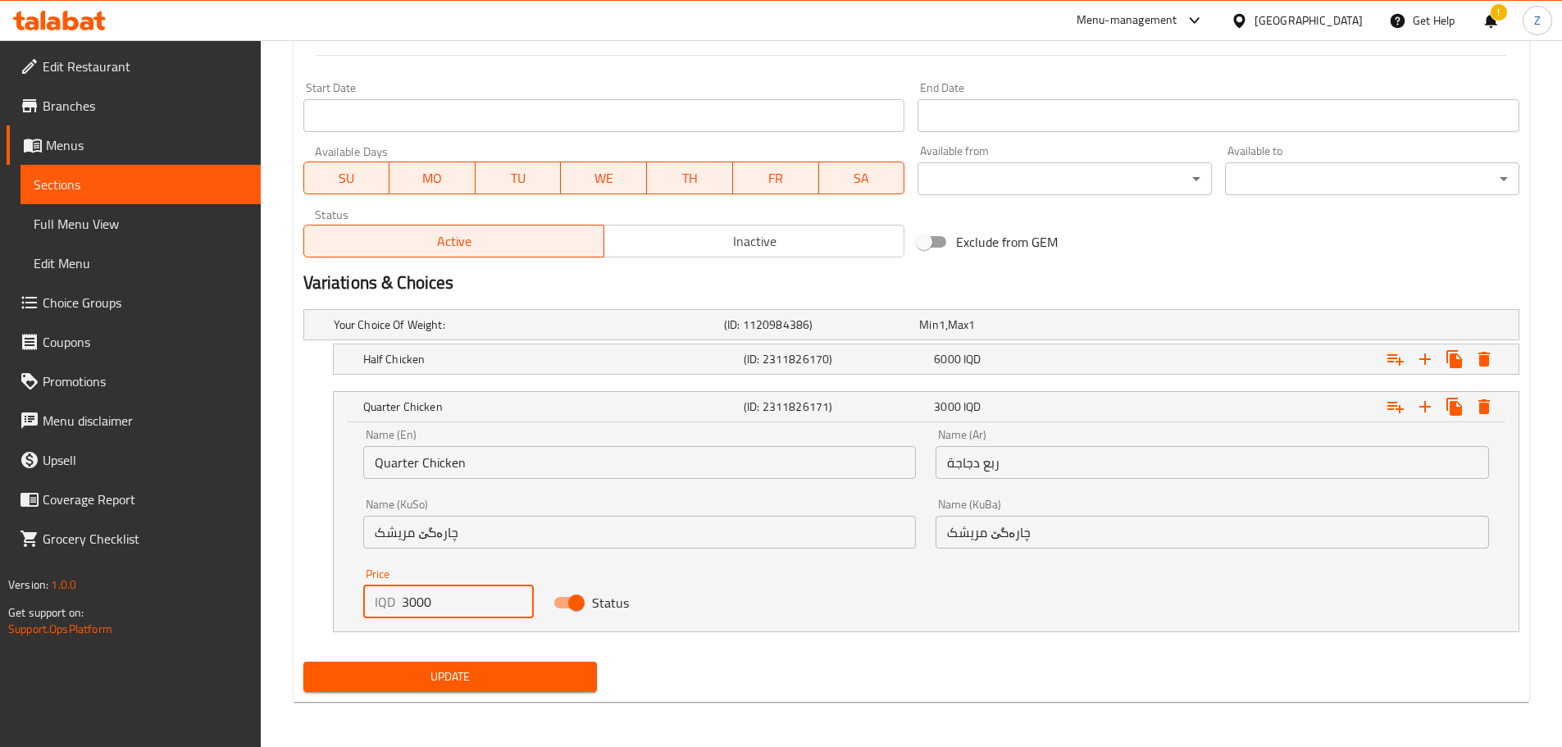
drag, startPoint x: 410, startPoint y: 604, endPoint x: 399, endPoint y: 604, distance: 11.5
click at [399, 604] on div "IQD 3000 Price" at bounding box center [448, 602] width 171 height 33
type input "4000"
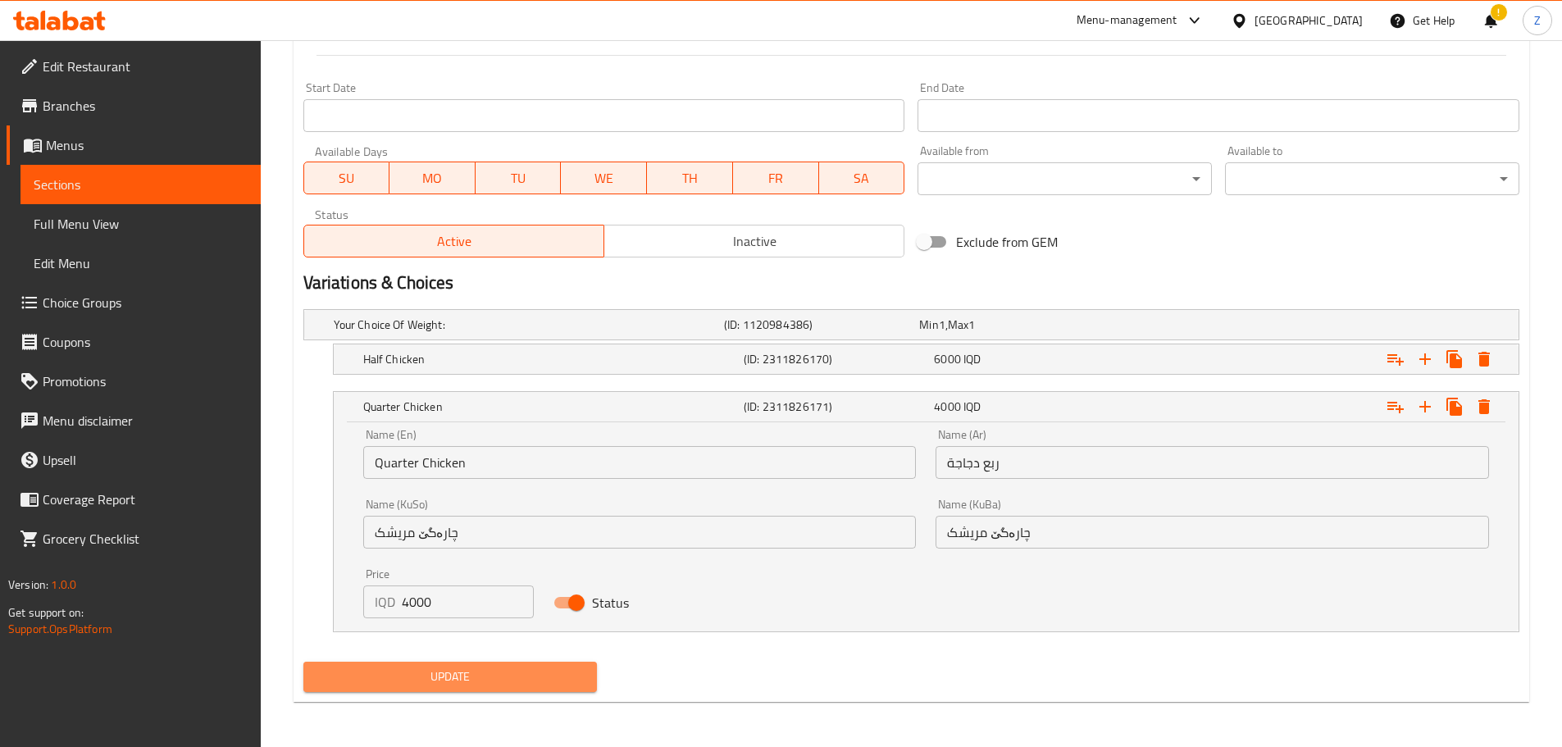
click at [549, 680] on span "Update" at bounding box center [451, 677] width 268 height 21
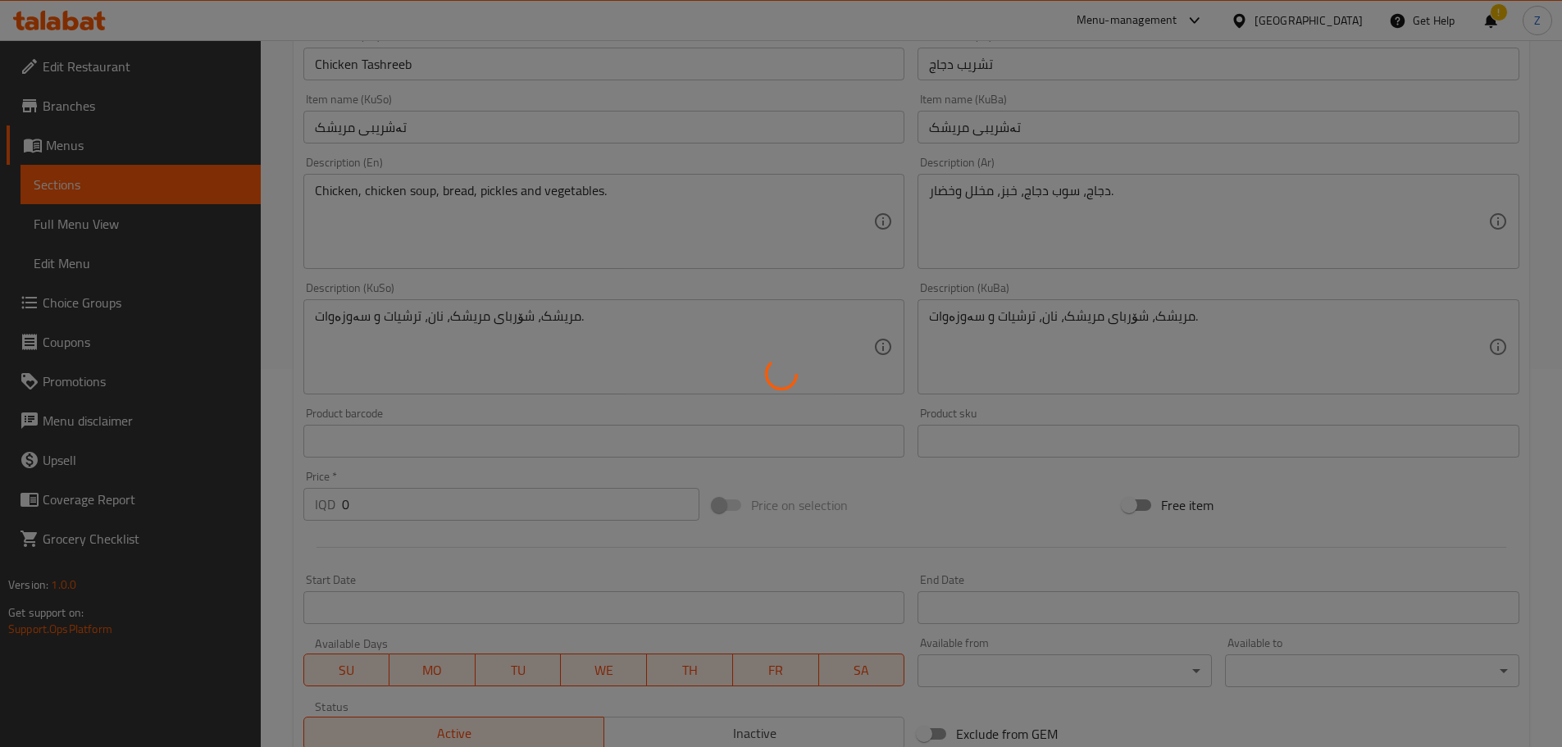
scroll to position [0, 0]
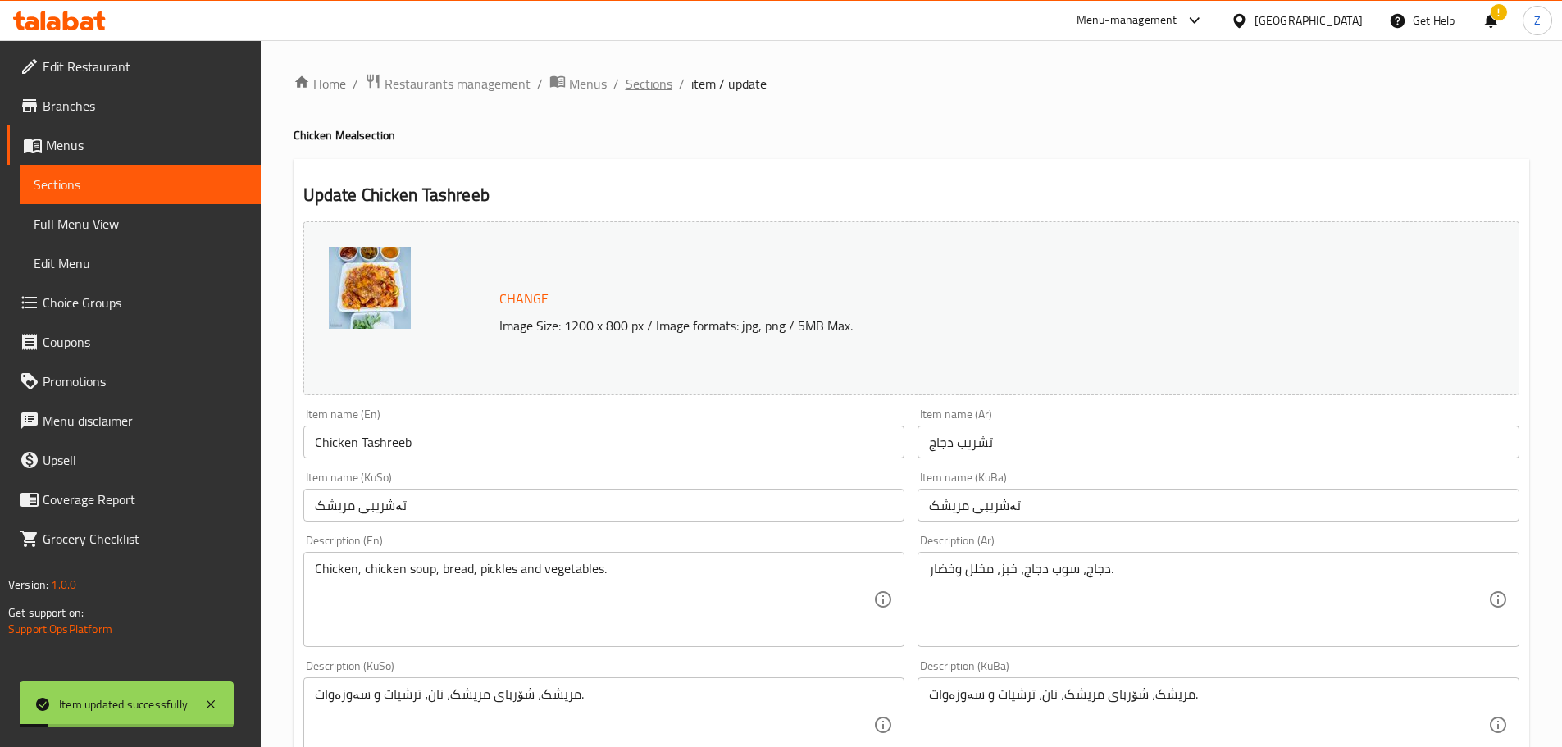
click at [639, 93] on span "Sections" at bounding box center [649, 84] width 47 height 20
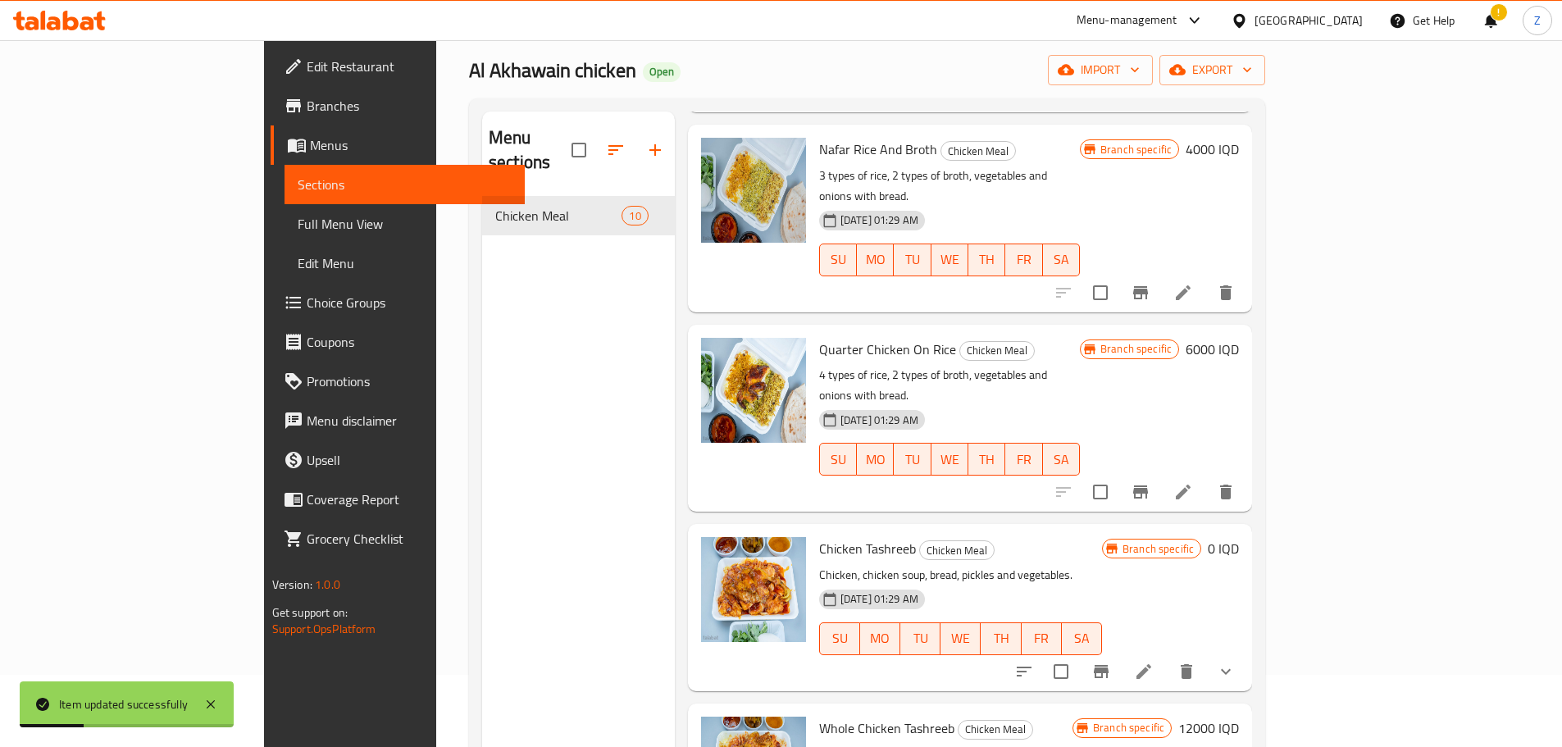
scroll to position [230, 0]
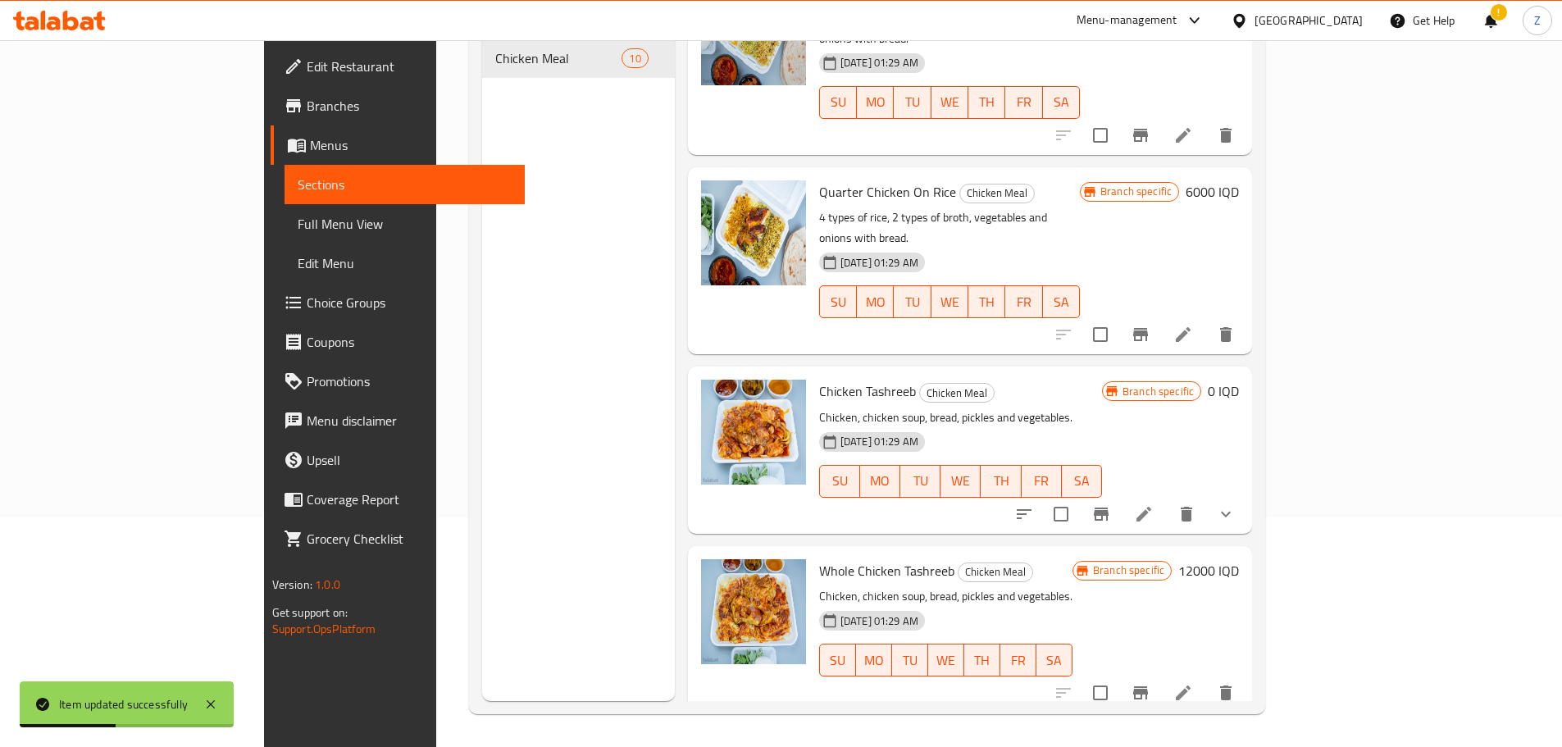
click at [1239, 559] on h6 "12000 IQD" at bounding box center [1209, 570] width 61 height 23
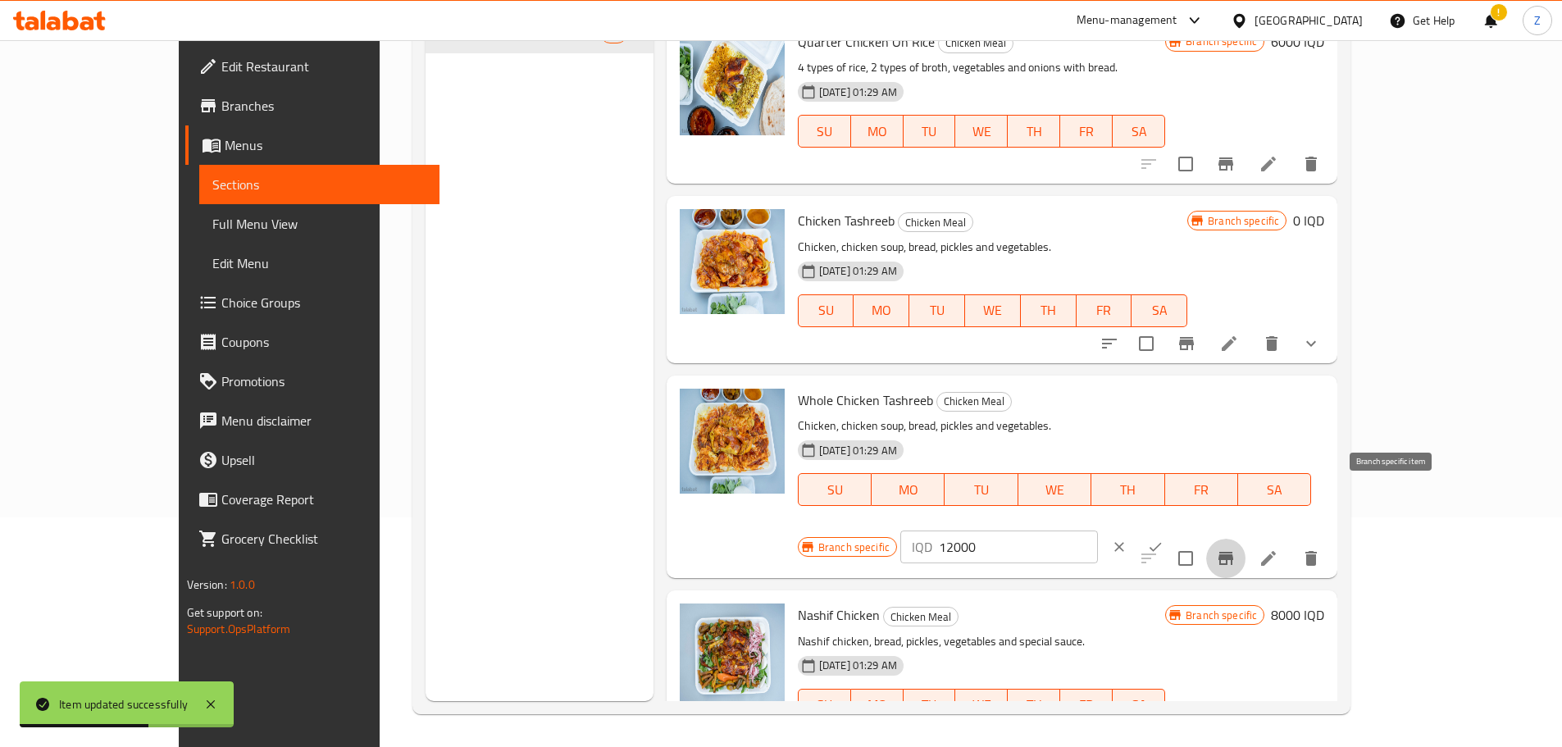
click at [1246, 539] on button "Branch-specific-item" at bounding box center [1225, 558] width 39 height 39
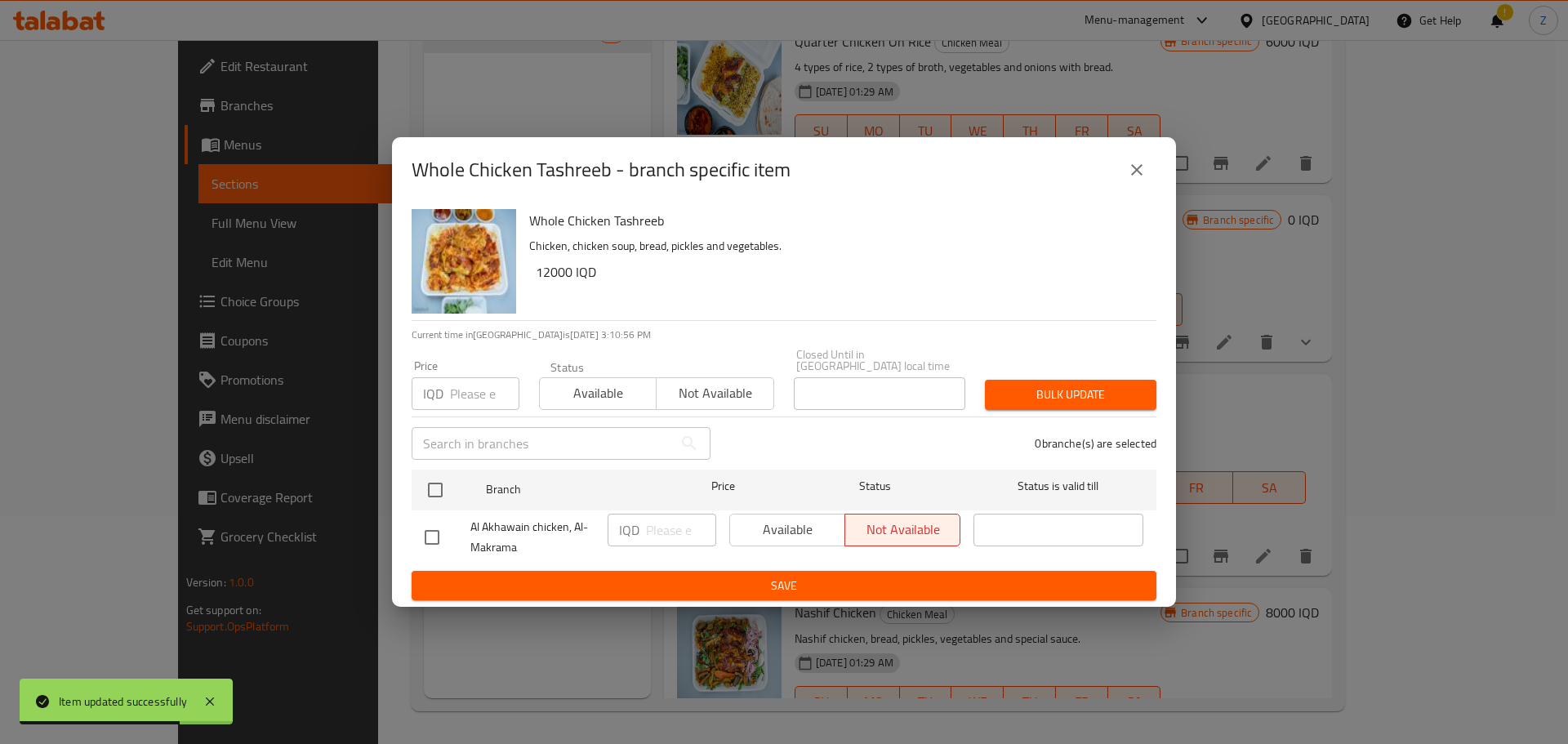
click at [1131, 178] on icon "close" at bounding box center [1137, 170] width 20 height 20
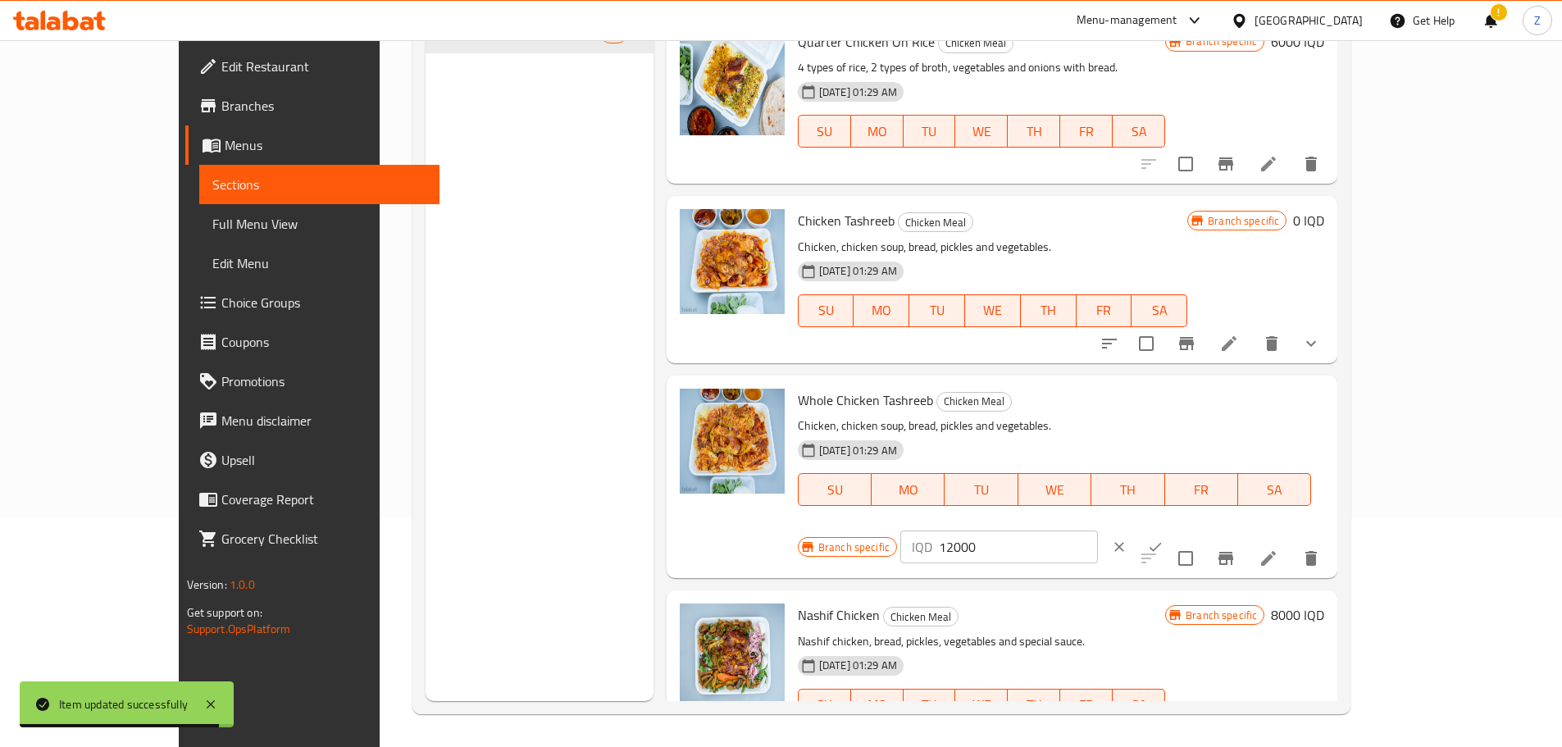
click at [1325, 604] on h6 "8000 IQD" at bounding box center [1297, 615] width 53 height 23
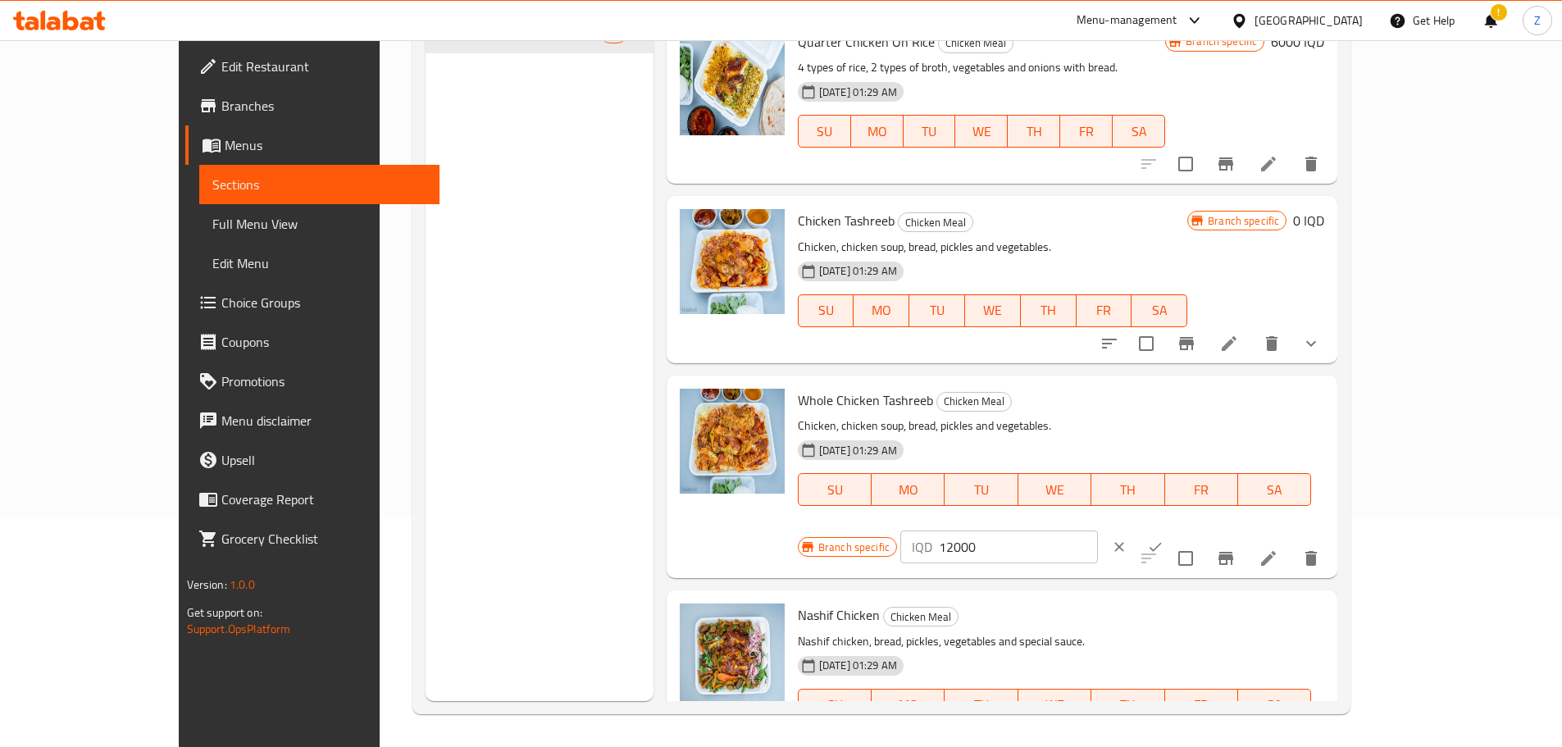
drag, startPoint x: 1274, startPoint y: 559, endPoint x: 1258, endPoint y: 562, distance: 15.9
type input "10000"
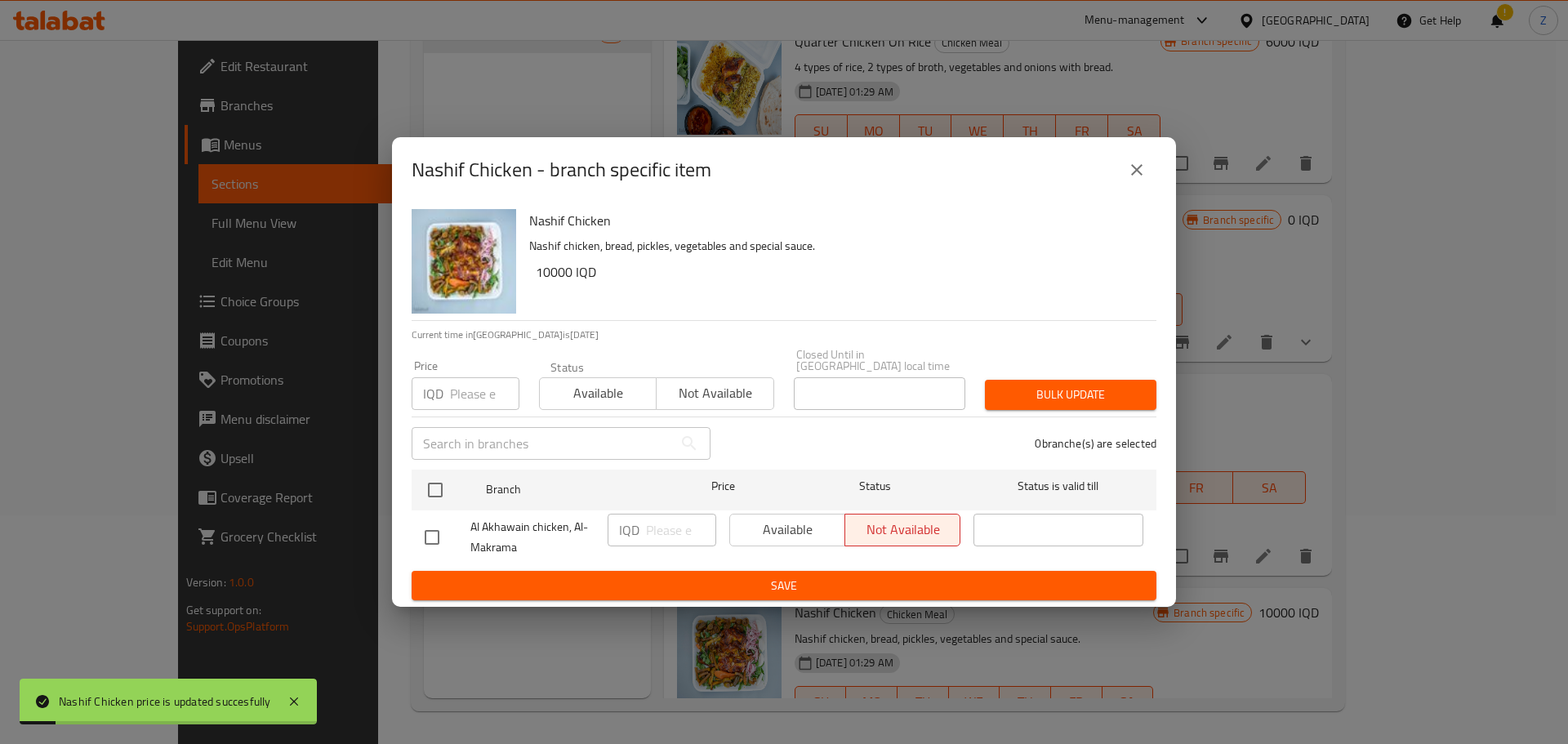
click at [1137, 161] on button "close" at bounding box center [1136, 169] width 39 height 39
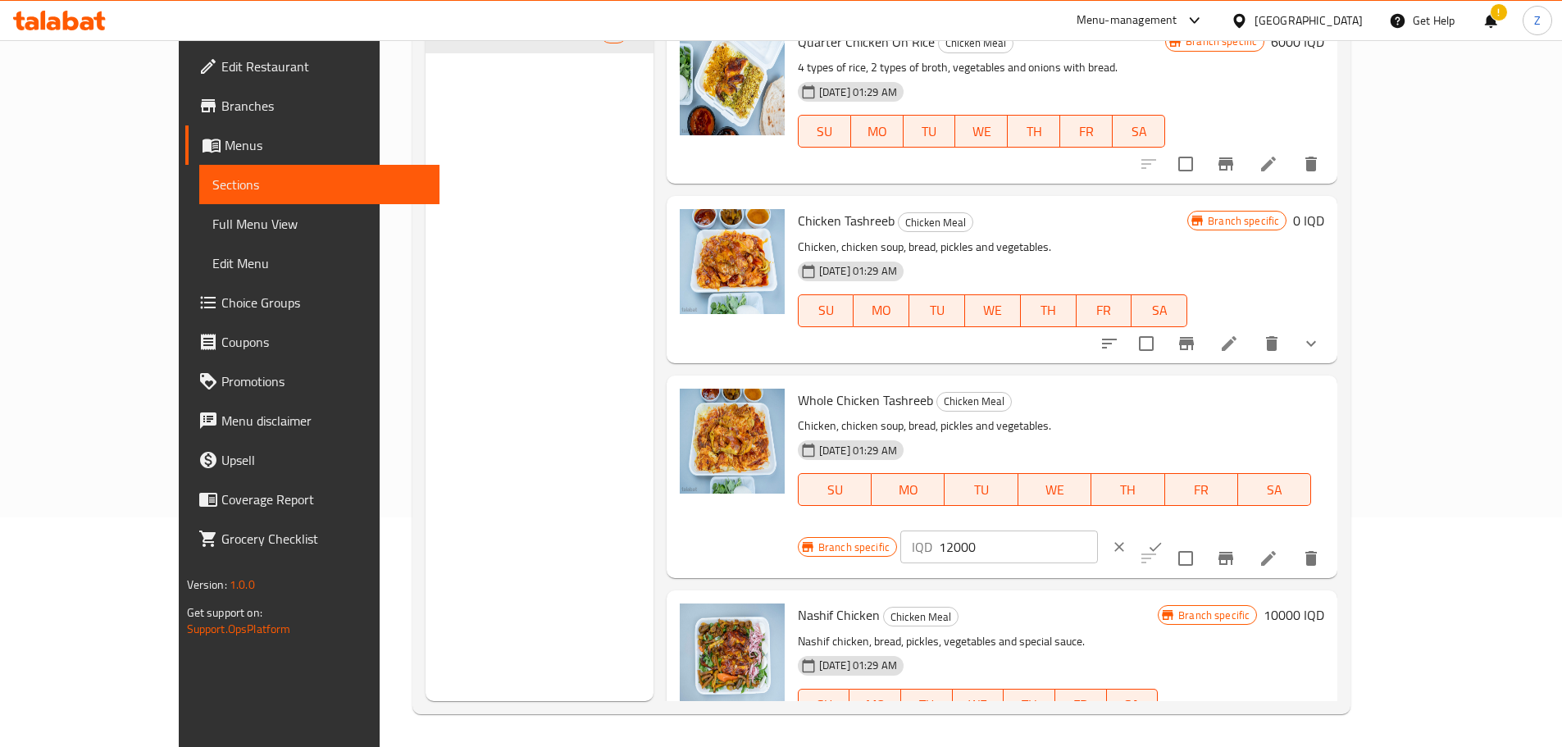
drag, startPoint x: 1464, startPoint y: 390, endPoint x: 1386, endPoint y: 437, distance: 90.9
click at [1164, 539] on icon "ok" at bounding box center [1155, 547] width 16 height 16
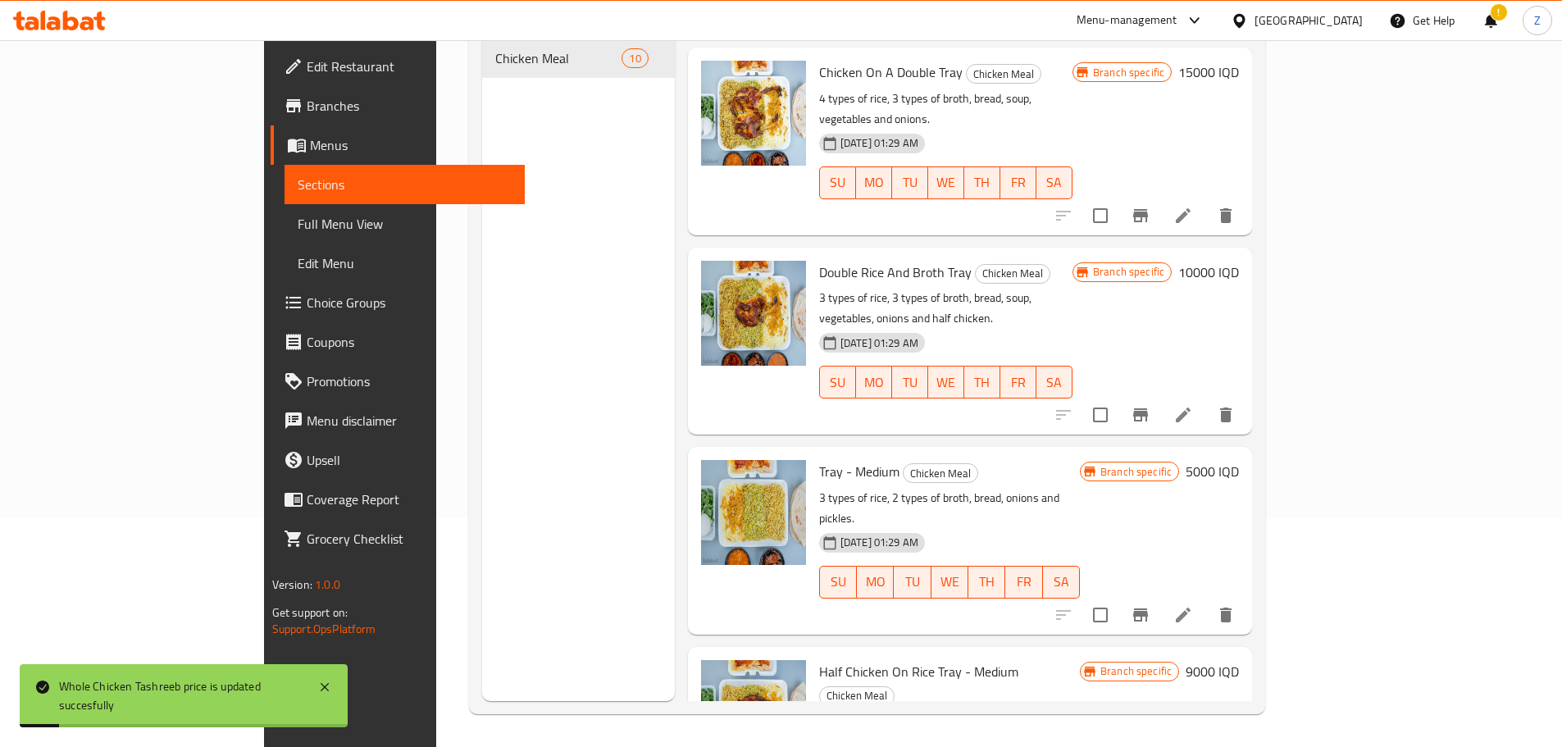
scroll to position [0, 0]
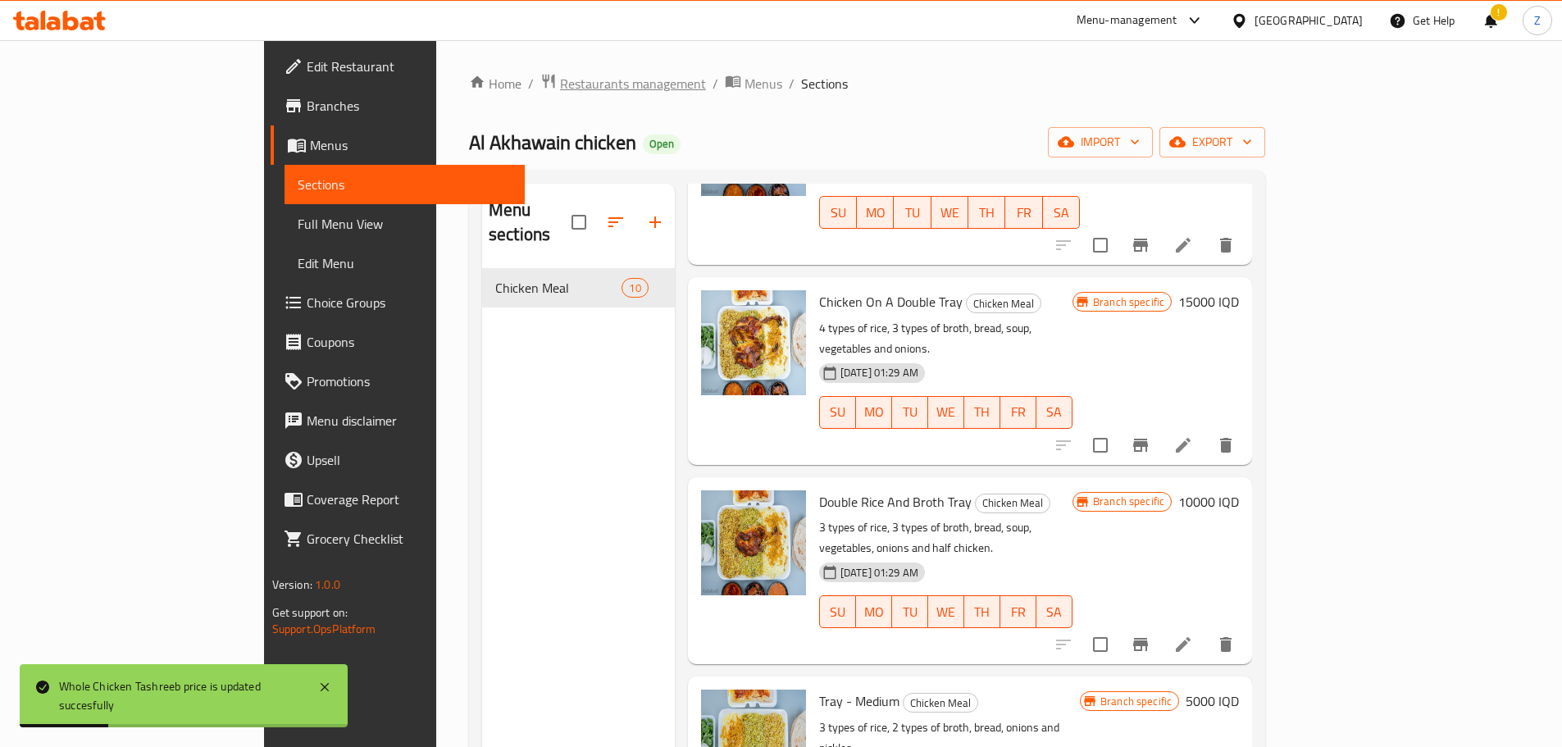
click at [560, 84] on span "Restaurants management" at bounding box center [633, 84] width 146 height 20
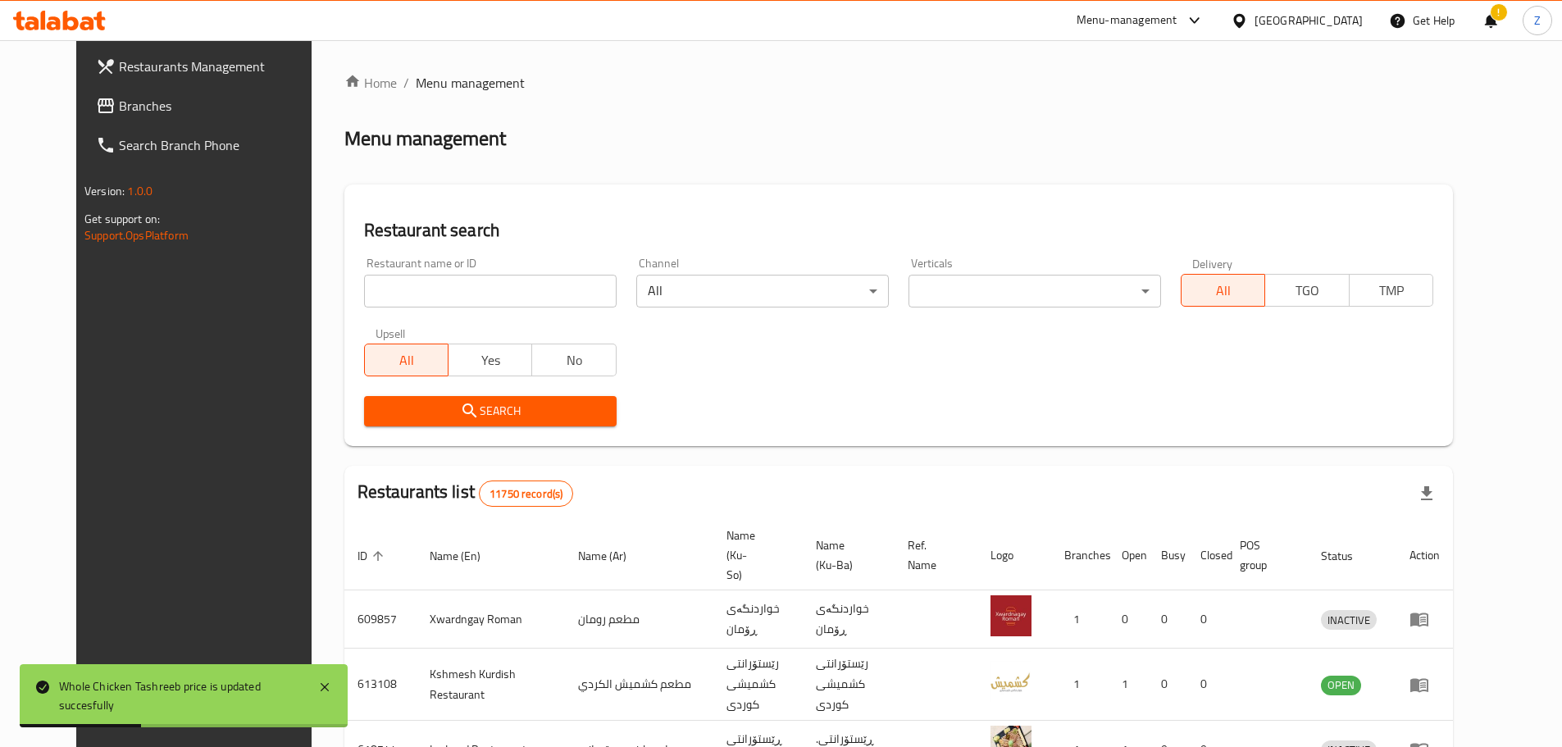
click at [431, 311] on div "Restaurant name or ID Restaurant name or ID" at bounding box center [490, 283] width 272 height 70
click at [442, 299] on input "search" at bounding box center [490, 291] width 253 height 33
paste input "688525"
type input "688525"
click at [461, 416] on span "Search" at bounding box center [490, 411] width 226 height 21
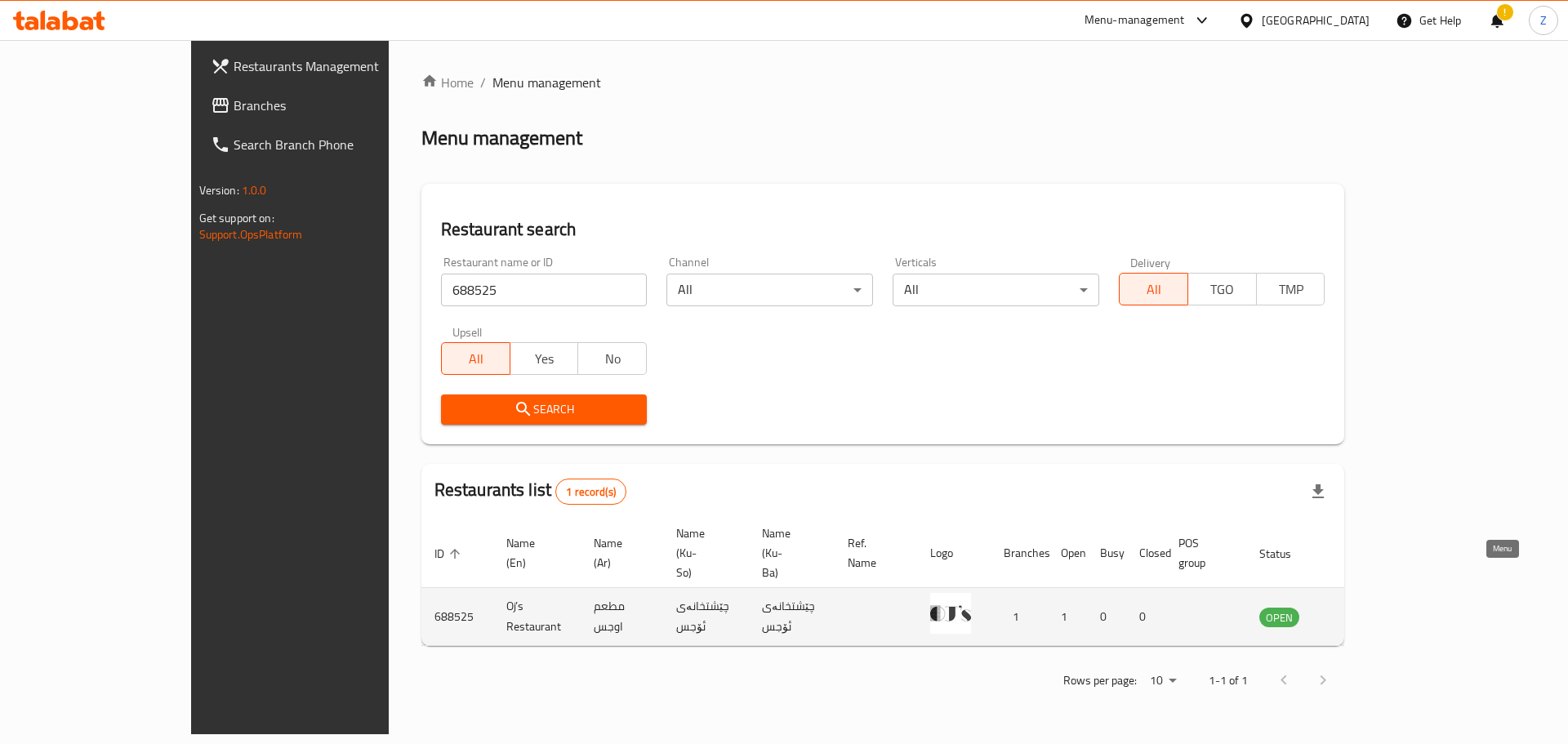
click at [1364, 607] on icon "enhanced table" at bounding box center [1355, 617] width 20 height 20
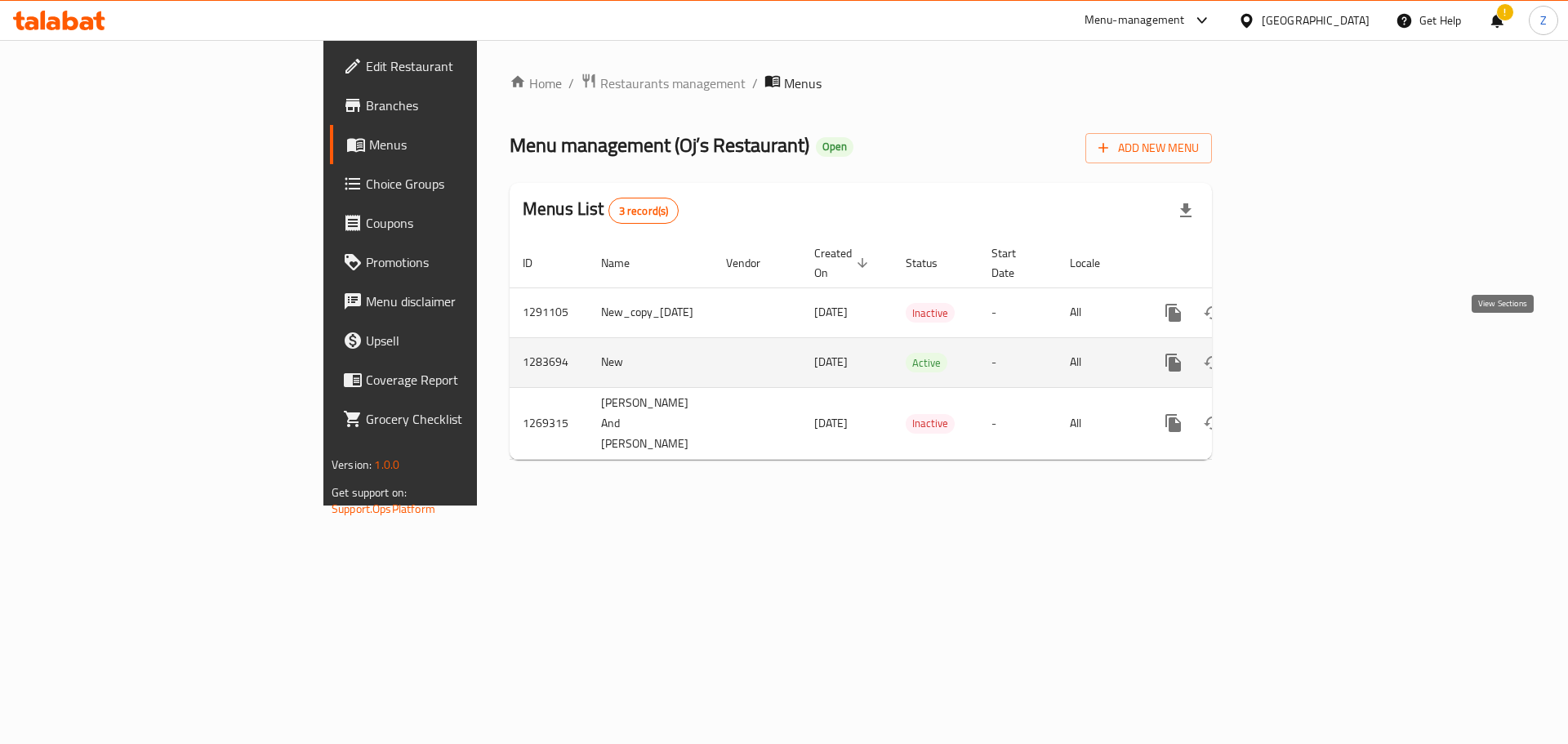
click at [1300, 353] on icon "enhanced table" at bounding box center [1291, 363] width 20 height 20
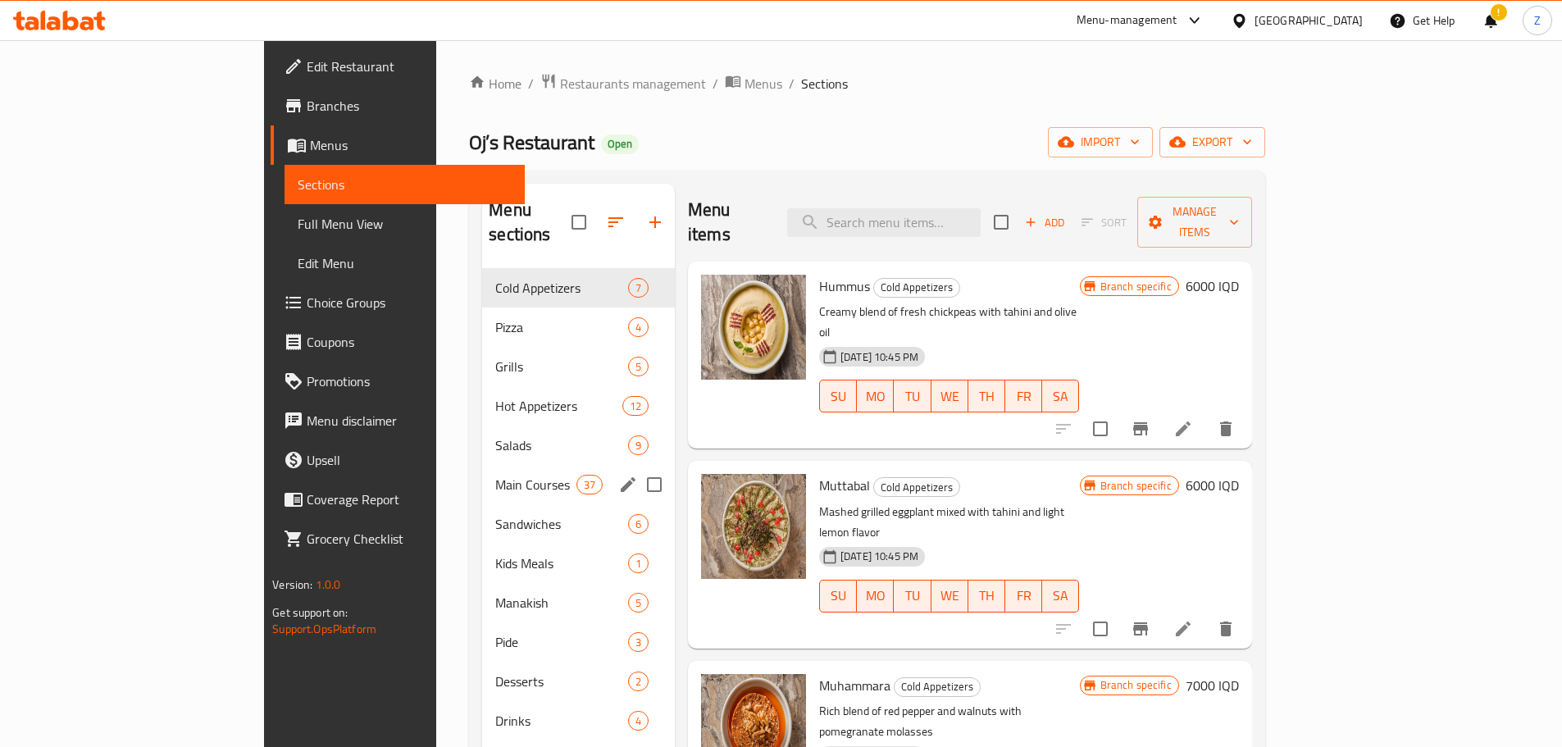
click at [482, 465] on div "Main Courses 37" at bounding box center [578, 484] width 193 height 39
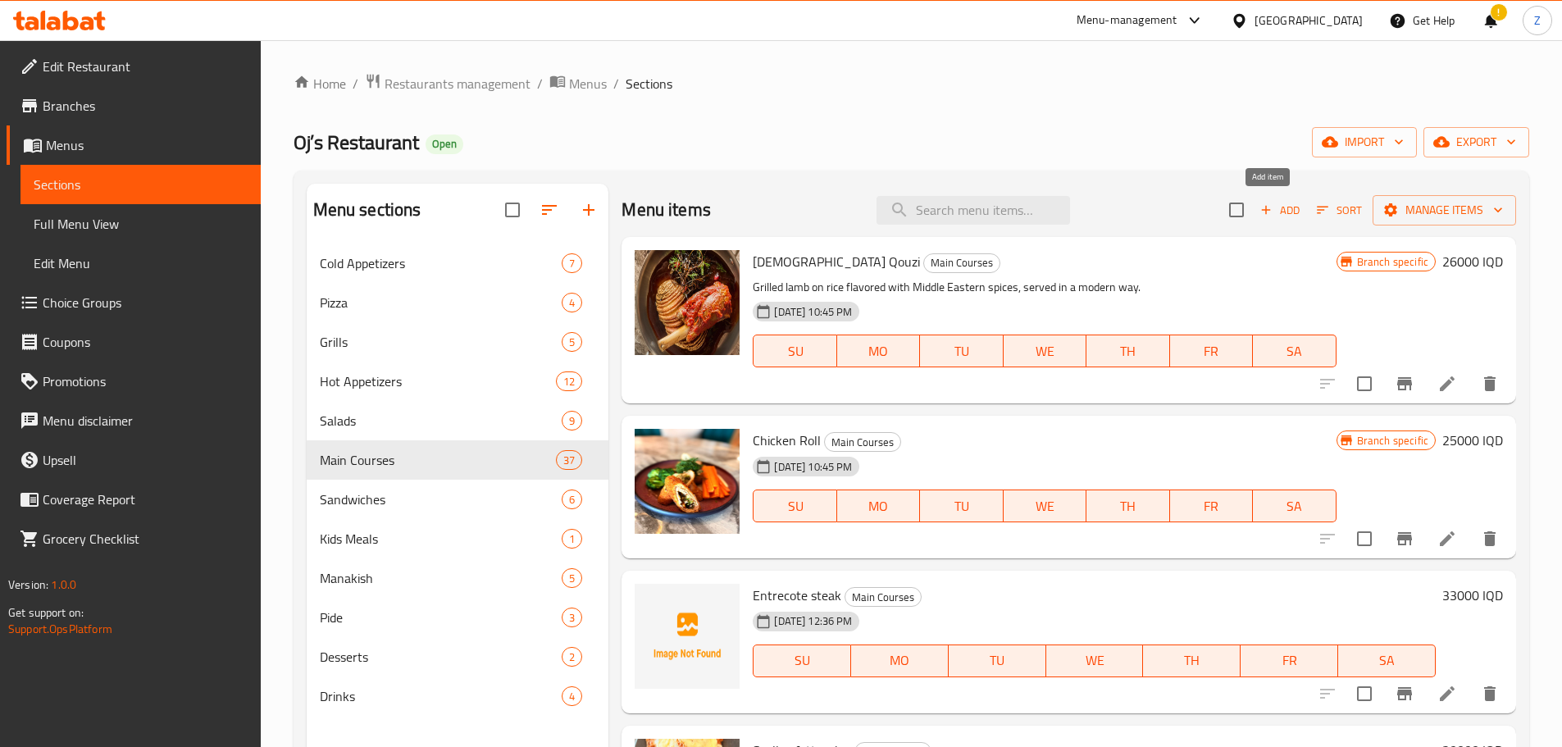
click at [1266, 214] on span "Add" at bounding box center [1280, 210] width 44 height 19
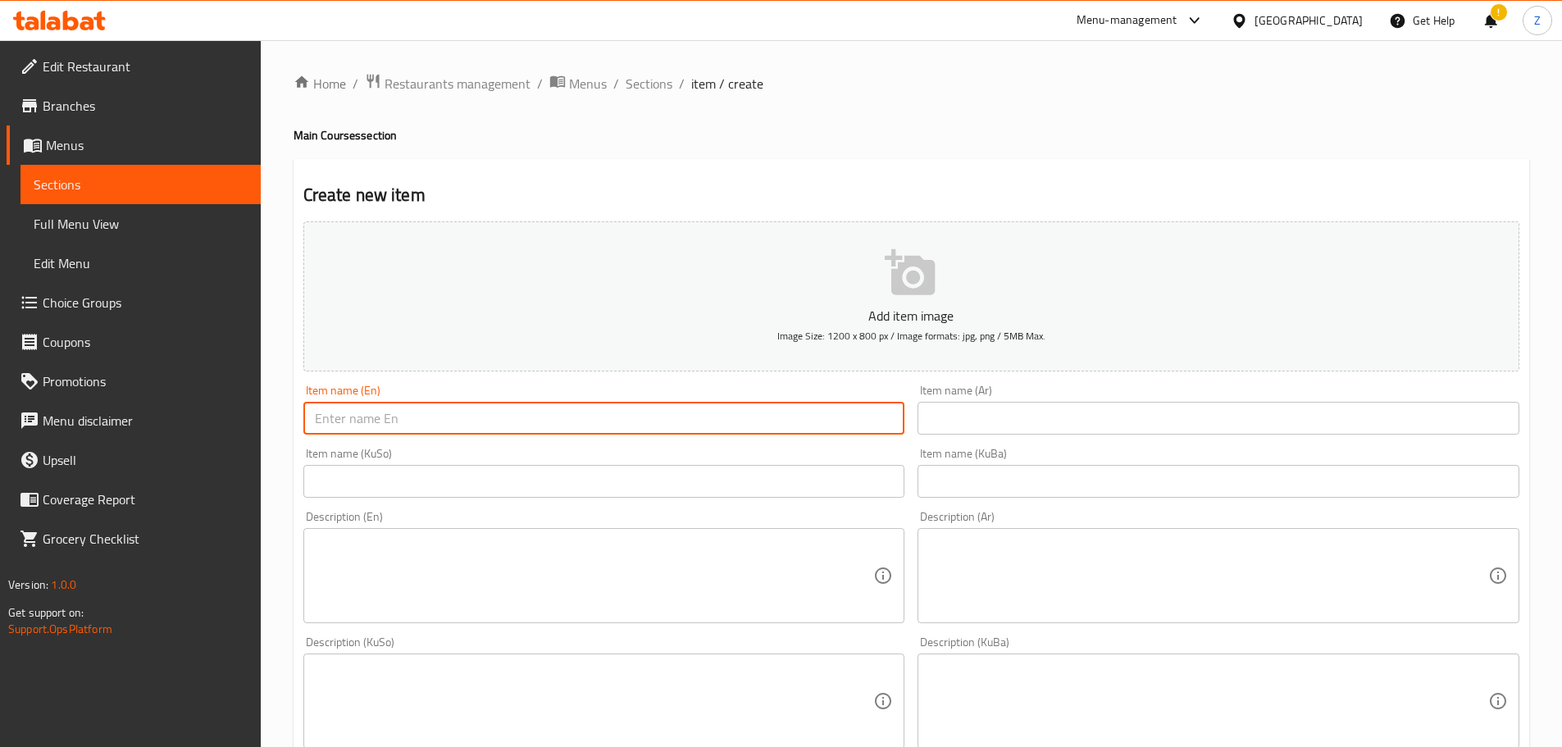
click at [486, 413] on input "text" at bounding box center [604, 418] width 602 height 33
paste input "Beef Escalope Caponata"
type input "Beef Escalope Caponata"
click at [1114, 413] on input "text" at bounding box center [1219, 418] width 602 height 33
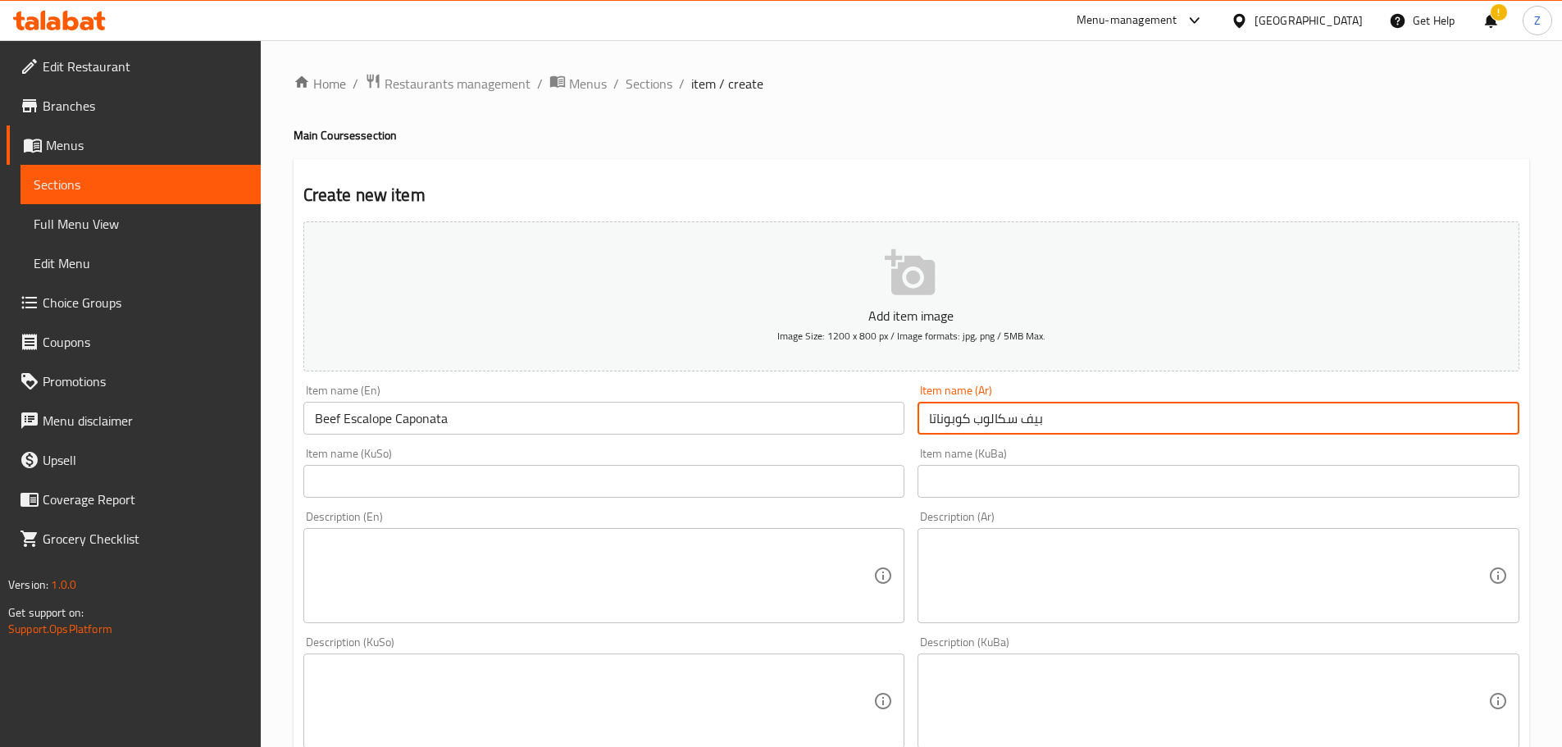
type input "بيف سكالوب كوبوناتا"
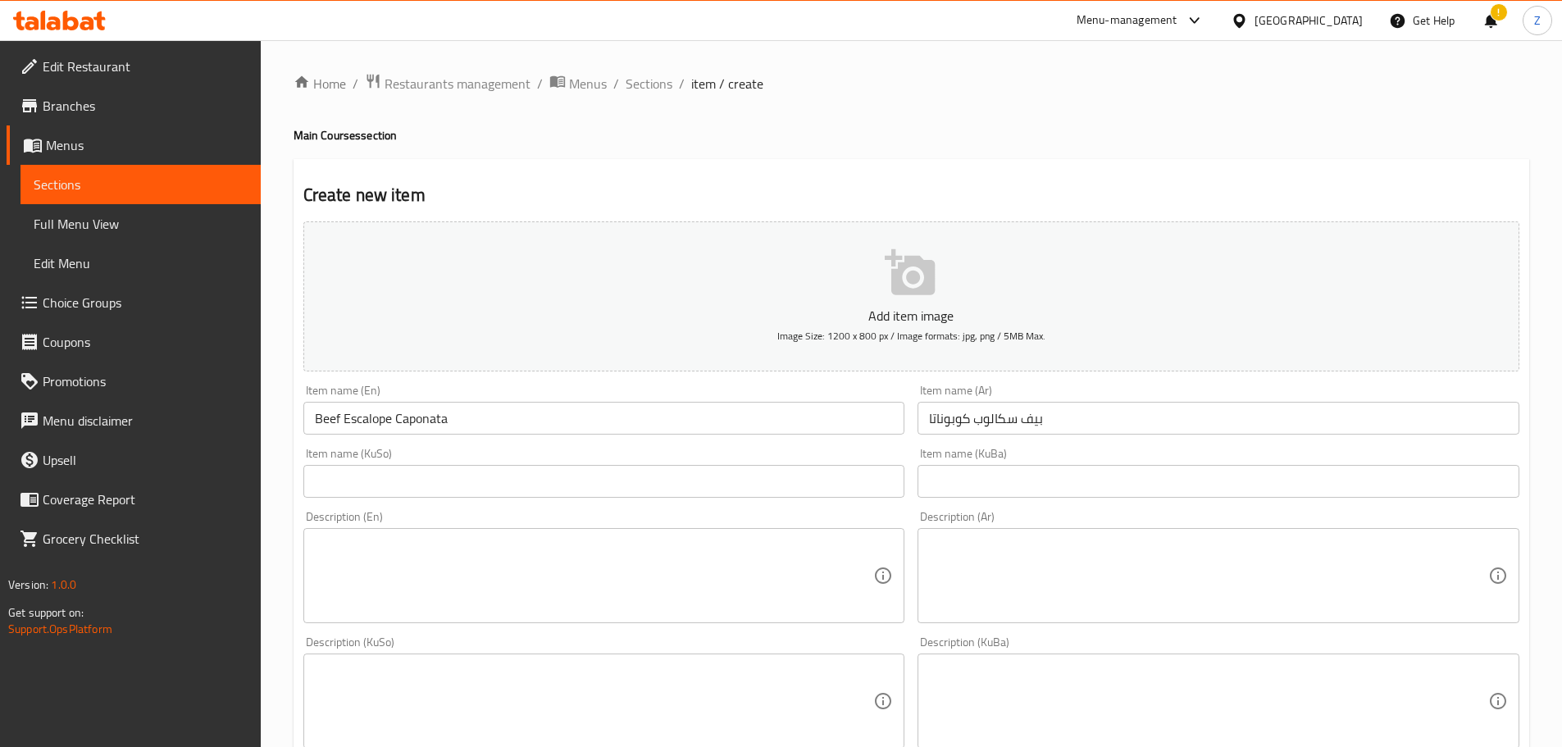
click at [1032, 558] on textarea at bounding box center [1208, 576] width 559 height 78
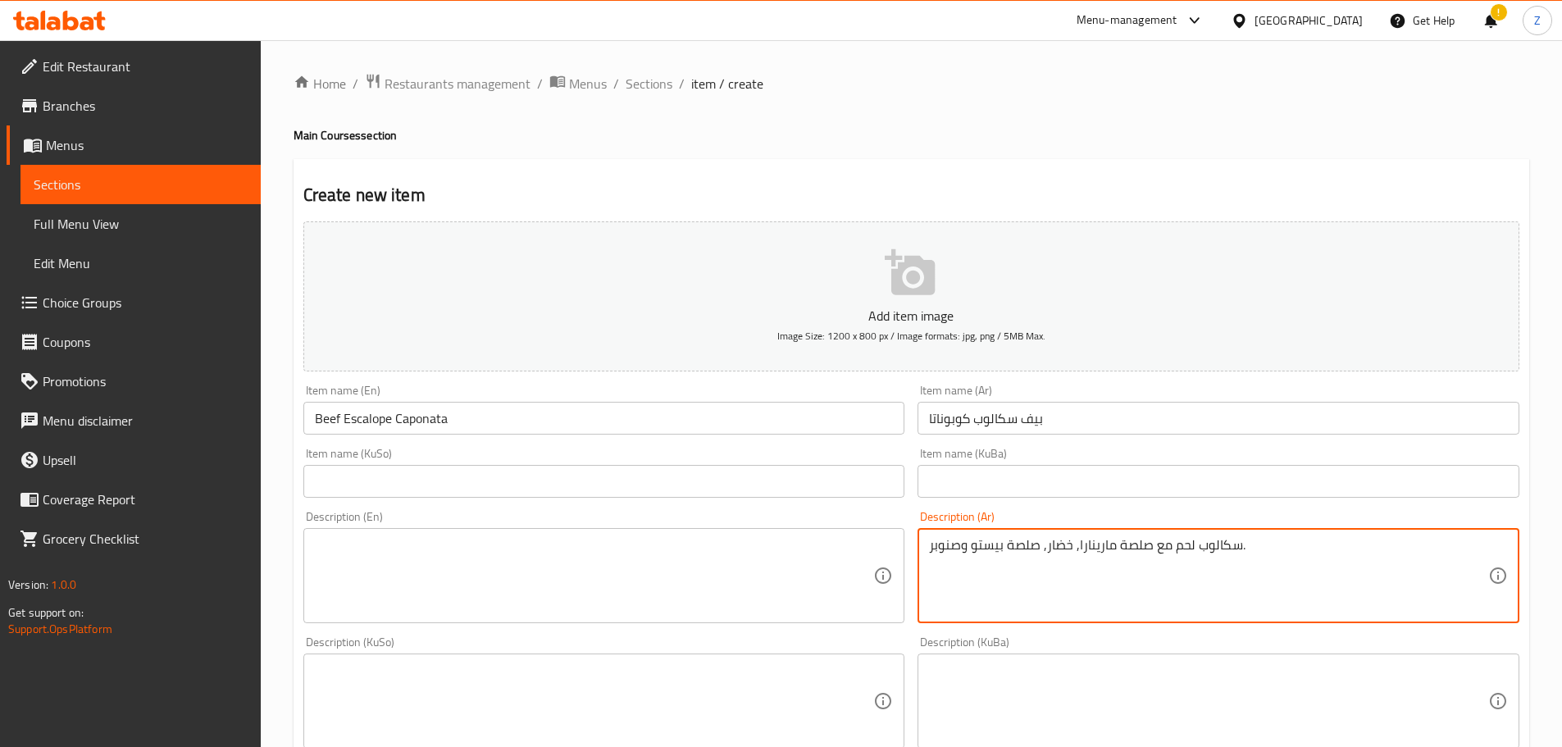
click at [1032, 556] on textarea "سكالوب لحم مع صلصة مارينارا, خضار, صلصة بيستو وصنوبر." at bounding box center [1208, 576] width 559 height 78
type textarea "سكالوب لحم مع صلصة مارينارا, خضار, صلصة بيستو وصنوبر."
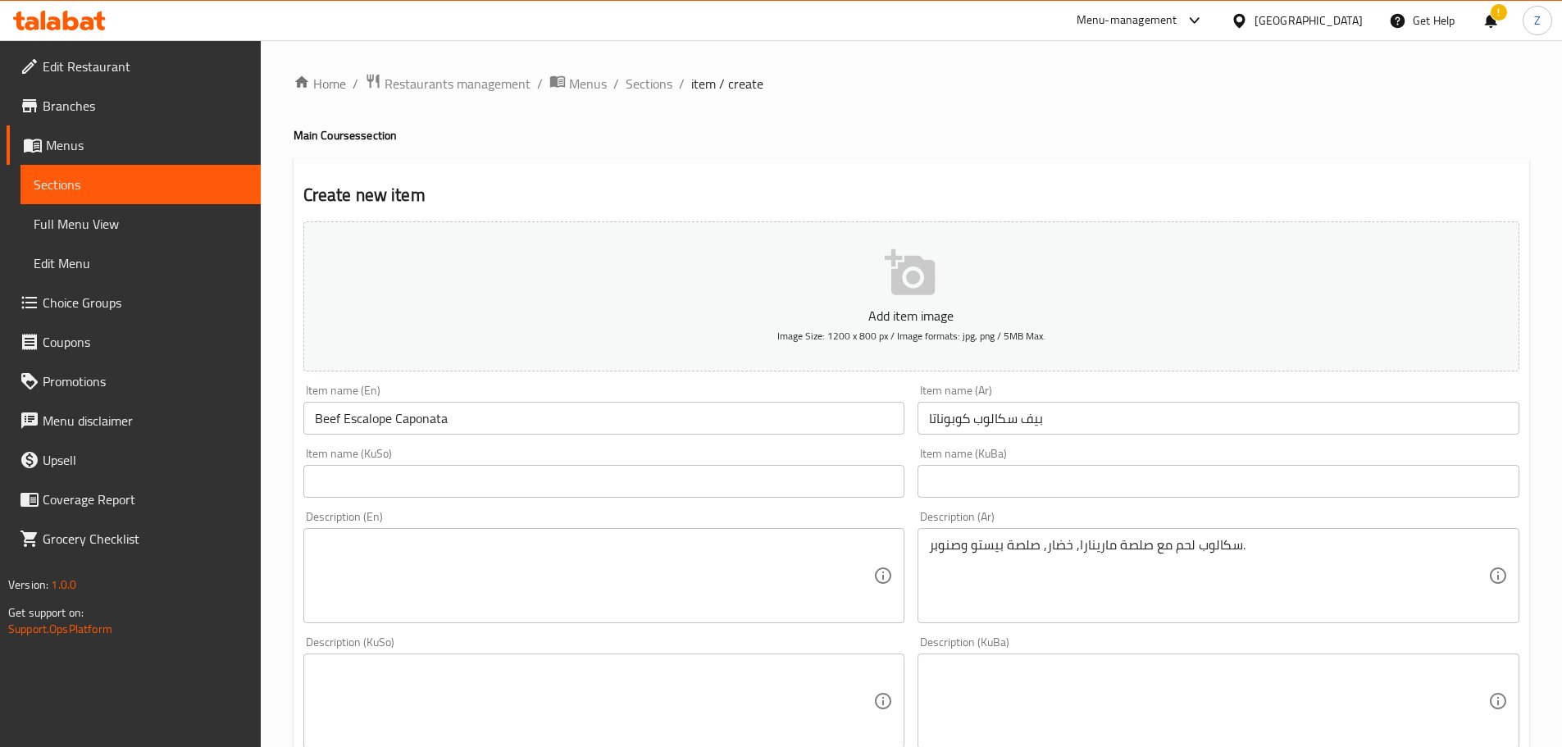
click at [433, 553] on textarea at bounding box center [594, 576] width 559 height 78
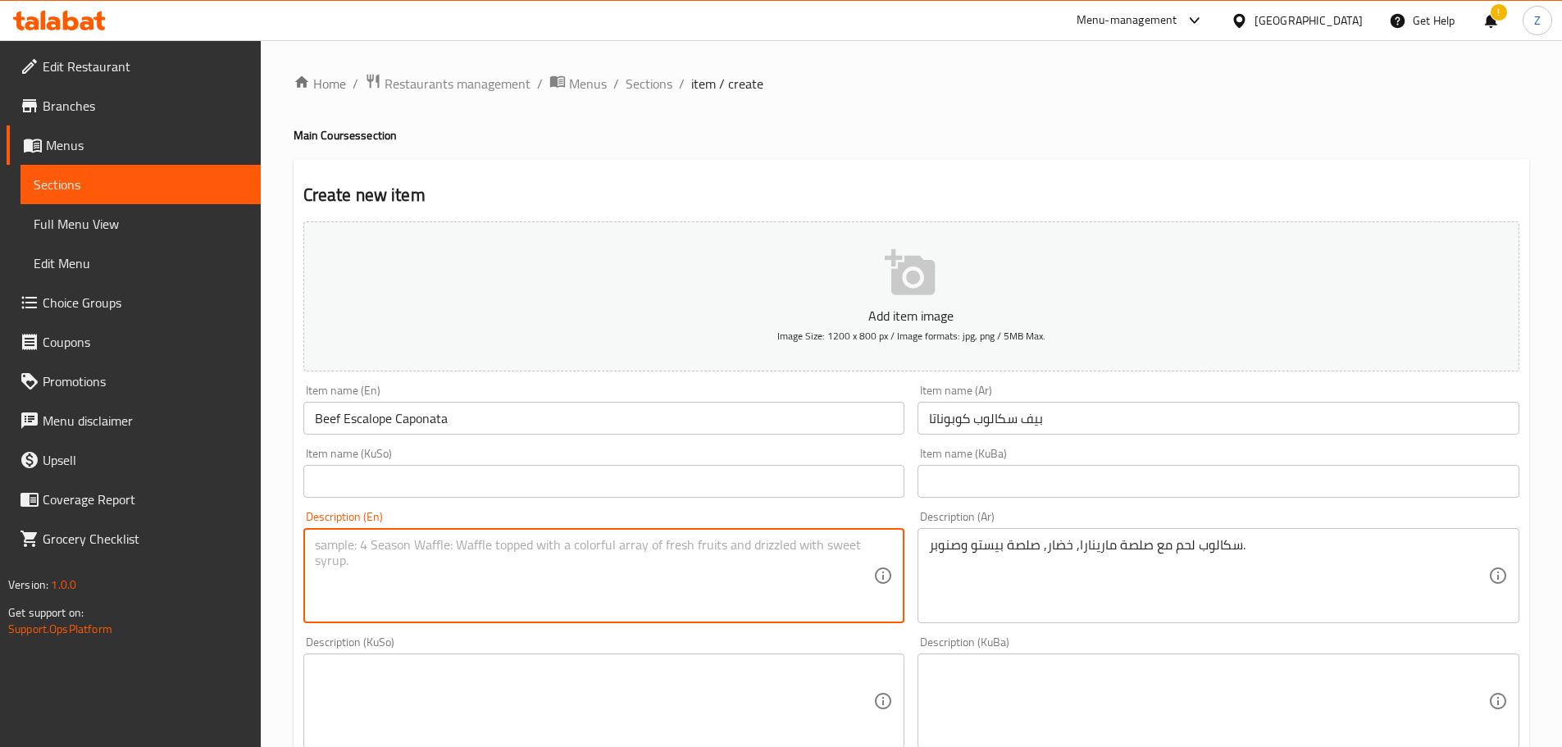
paste textarea "Beef Escalope with Marinara Sauce, Vegetables, Pesto Sauce, and Pine Nuts."
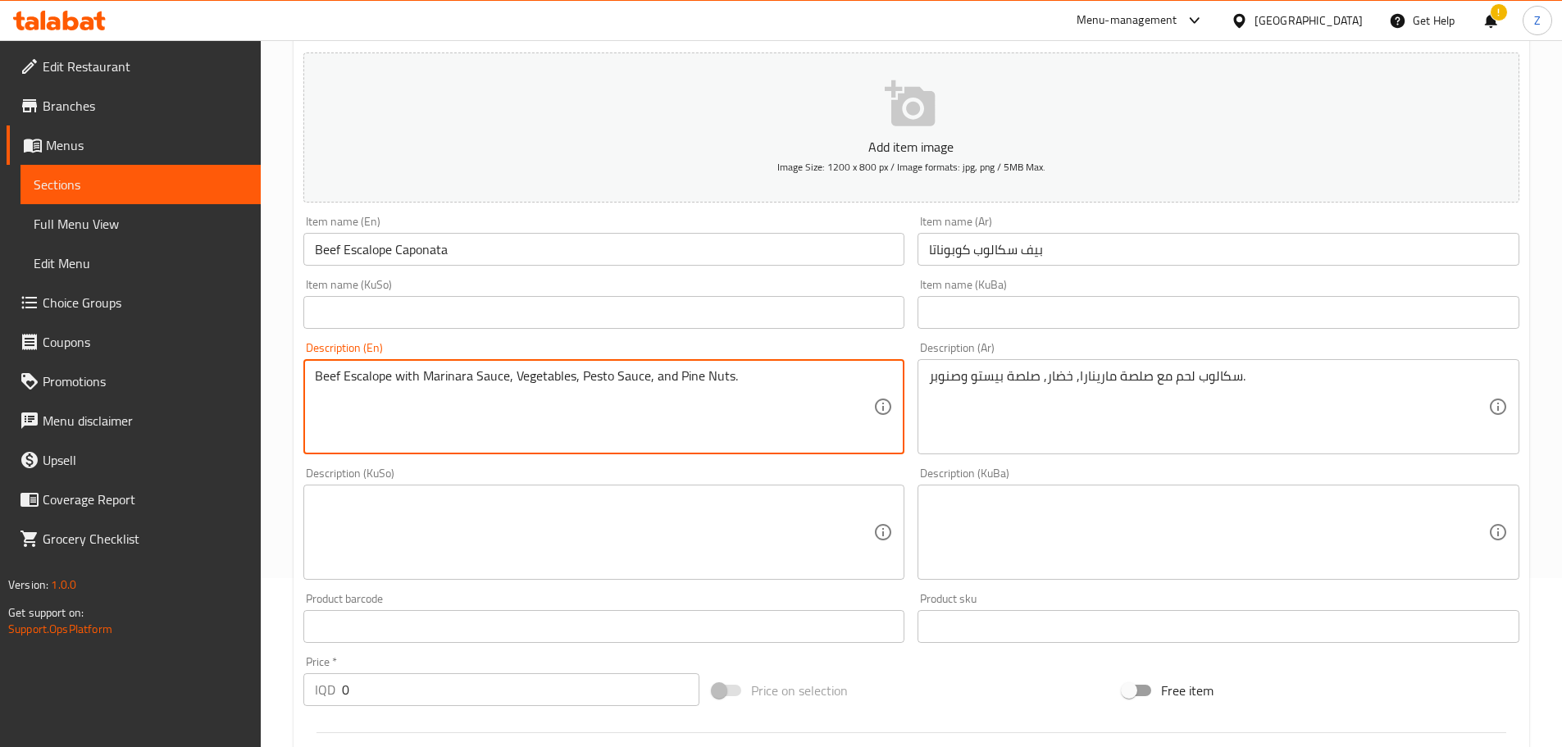
scroll to position [164, 0]
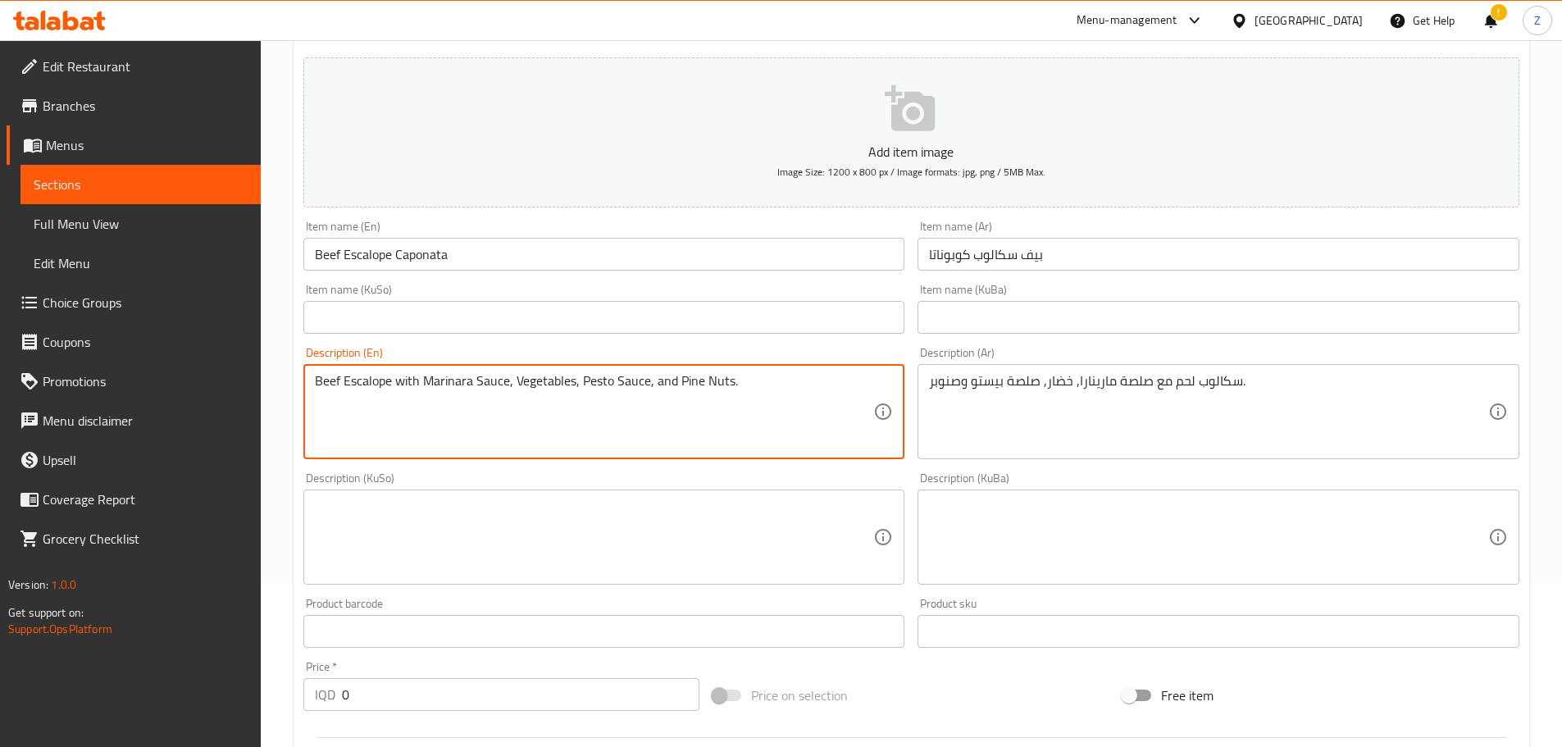
click at [344, 381] on textarea "Beef Escalope with Marinara Sauce, Vegetables, Pesto Sauce, and Pine Nuts." at bounding box center [594, 412] width 559 height 78
click at [425, 381] on textarea "Beef escalope with Marinara Sauce, Vegetables, Pesto Sauce, and Pine Nuts." at bounding box center [594, 412] width 559 height 78
click at [481, 379] on textarea "Beef escalope with marinara Sauce, Vegetables, Pesto Sauce, and Pine Nuts." at bounding box center [594, 412] width 559 height 78
click at [515, 376] on textarea "Beef escalope with marinara sauce, Vegetables, Pesto Sauce, and Pine Nuts." at bounding box center [594, 412] width 559 height 78
click at [583, 376] on textarea "Beef escalope with marinara sauce, vegetables, Pesto Sauce, and Pine Nuts." at bounding box center [594, 412] width 559 height 78
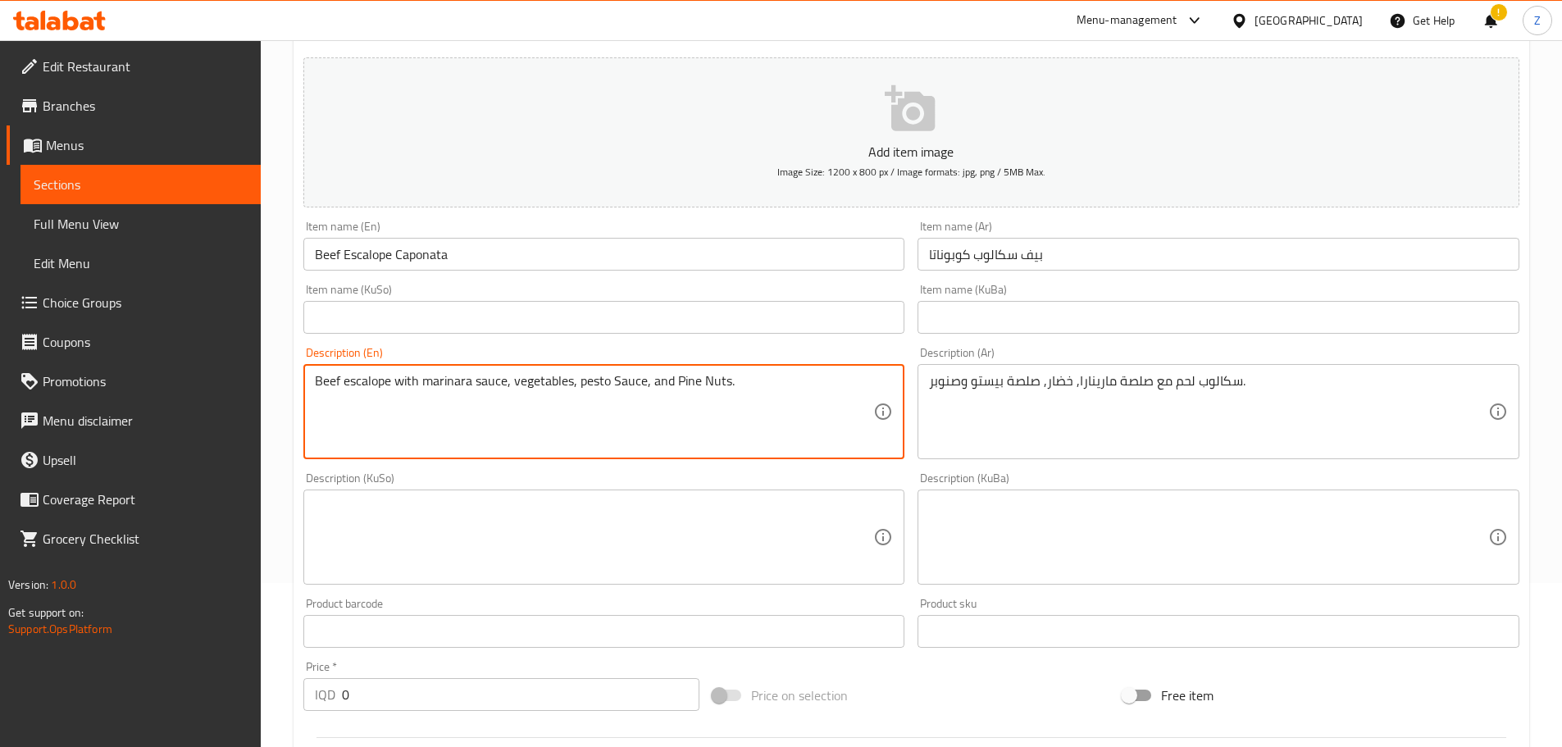
click at [613, 381] on textarea "Beef escalope with marinara sauce, vegetables, pesto Sauce, and Pine Nuts." at bounding box center [594, 412] width 559 height 78
click at [674, 384] on textarea "Beef escalope with marinara sauce, vegetables, pesto sauce, and Pine Nuts." at bounding box center [594, 412] width 559 height 78
click at [705, 374] on textarea "Beef escalope with marinara sauce, vegetables, pesto sauce, and pine Nuts." at bounding box center [594, 412] width 559 height 78
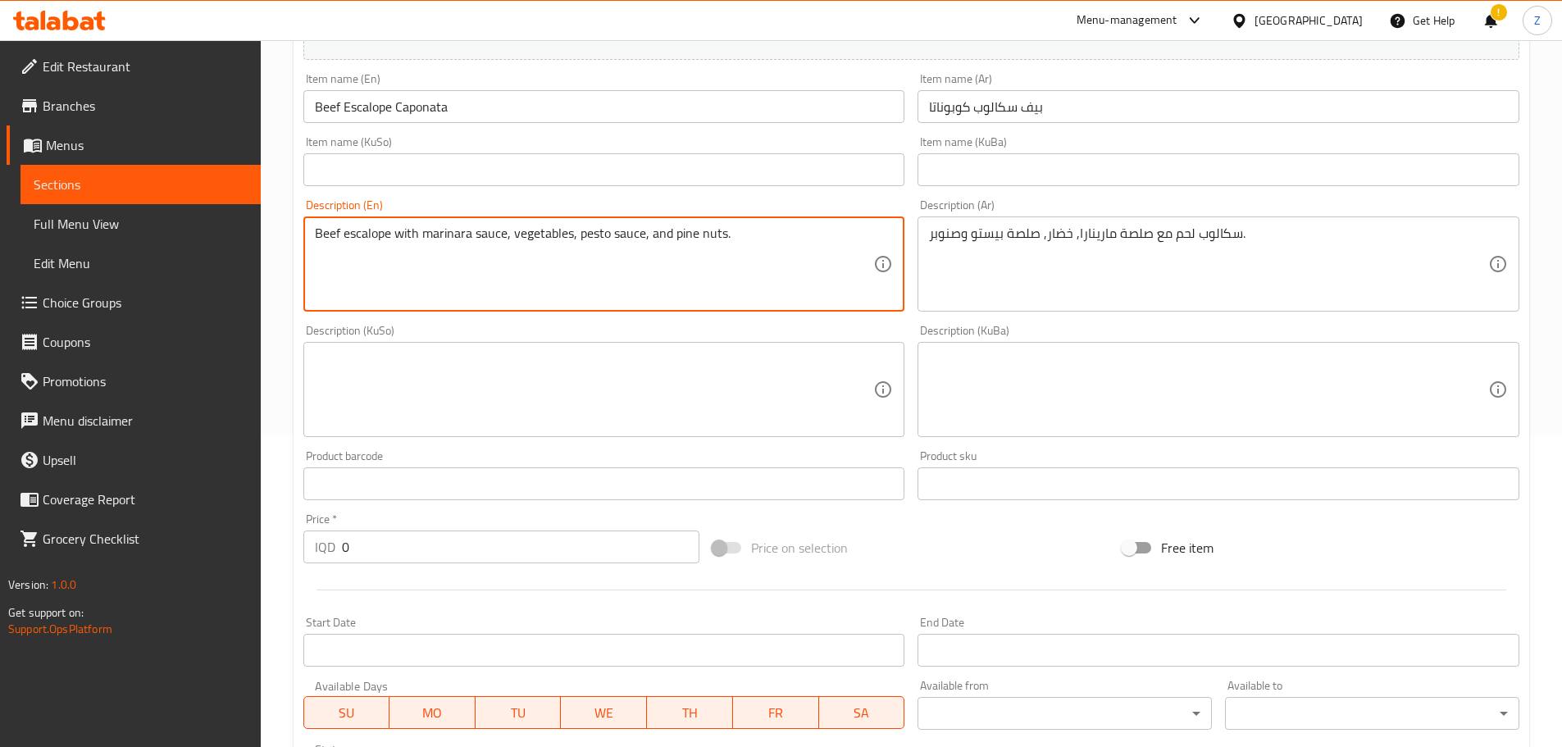
scroll to position [328, 0]
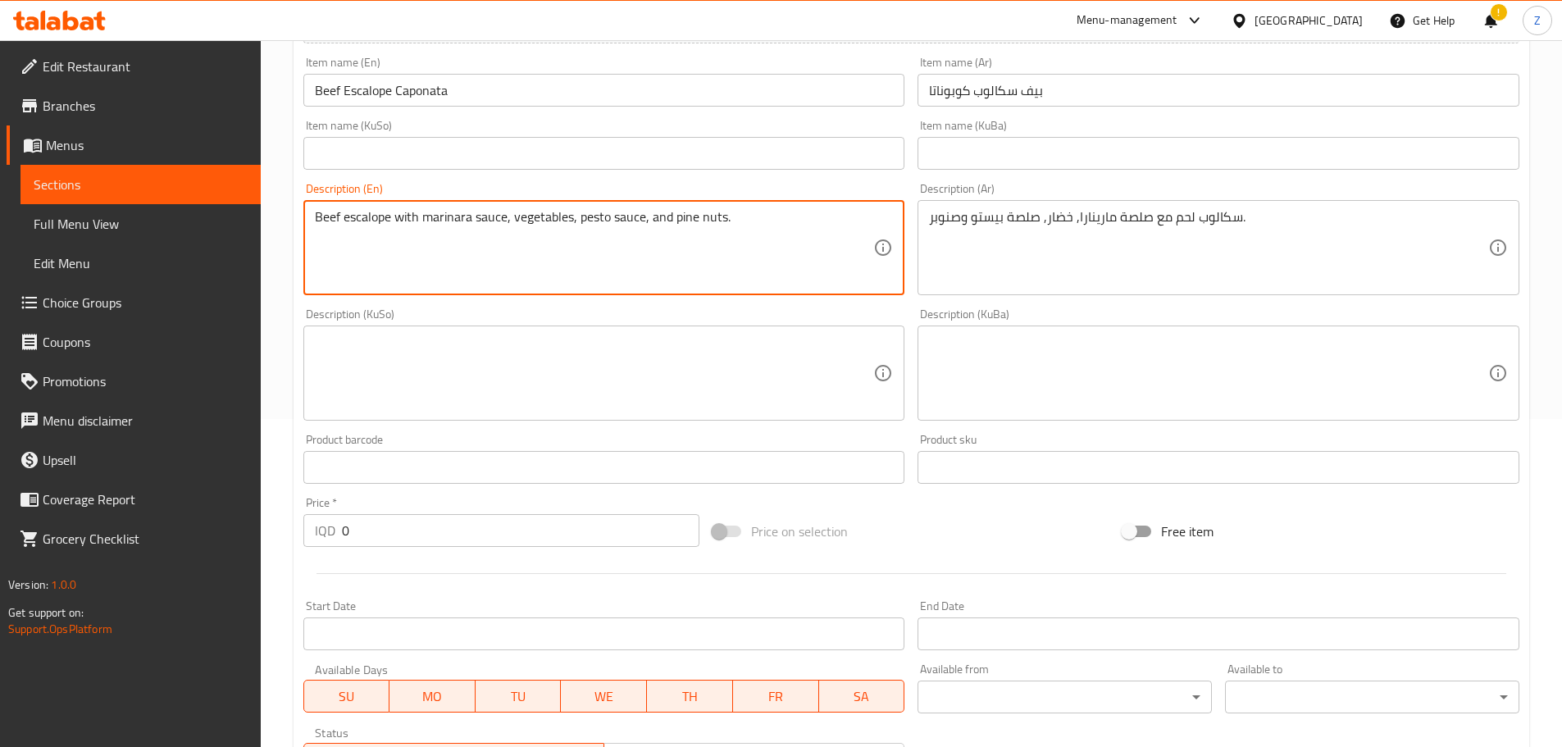
type textarea "Beef escalope with marinara sauce, vegetables, pesto sauce, and pine nuts."
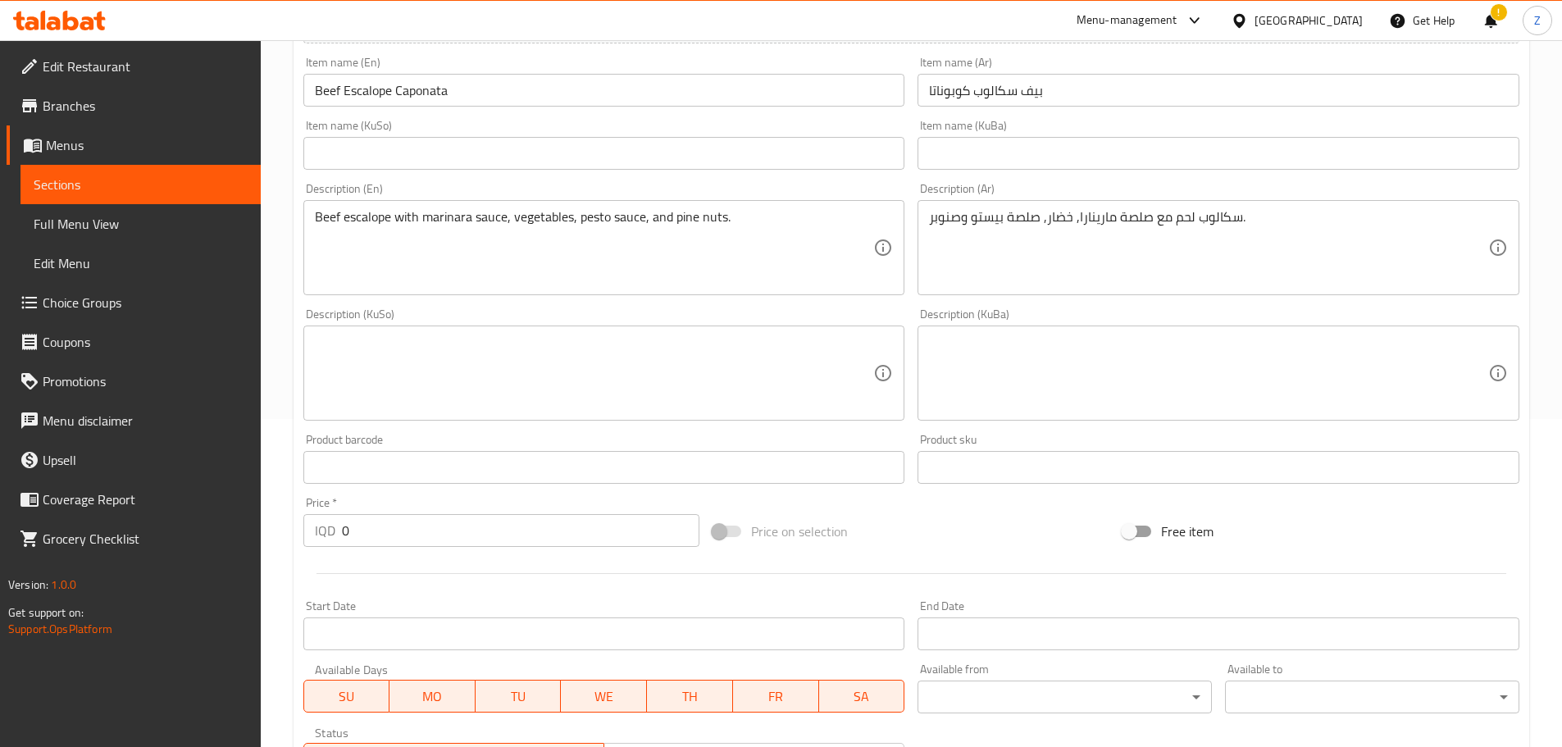
click at [409, 524] on input "0" at bounding box center [521, 530] width 358 height 33
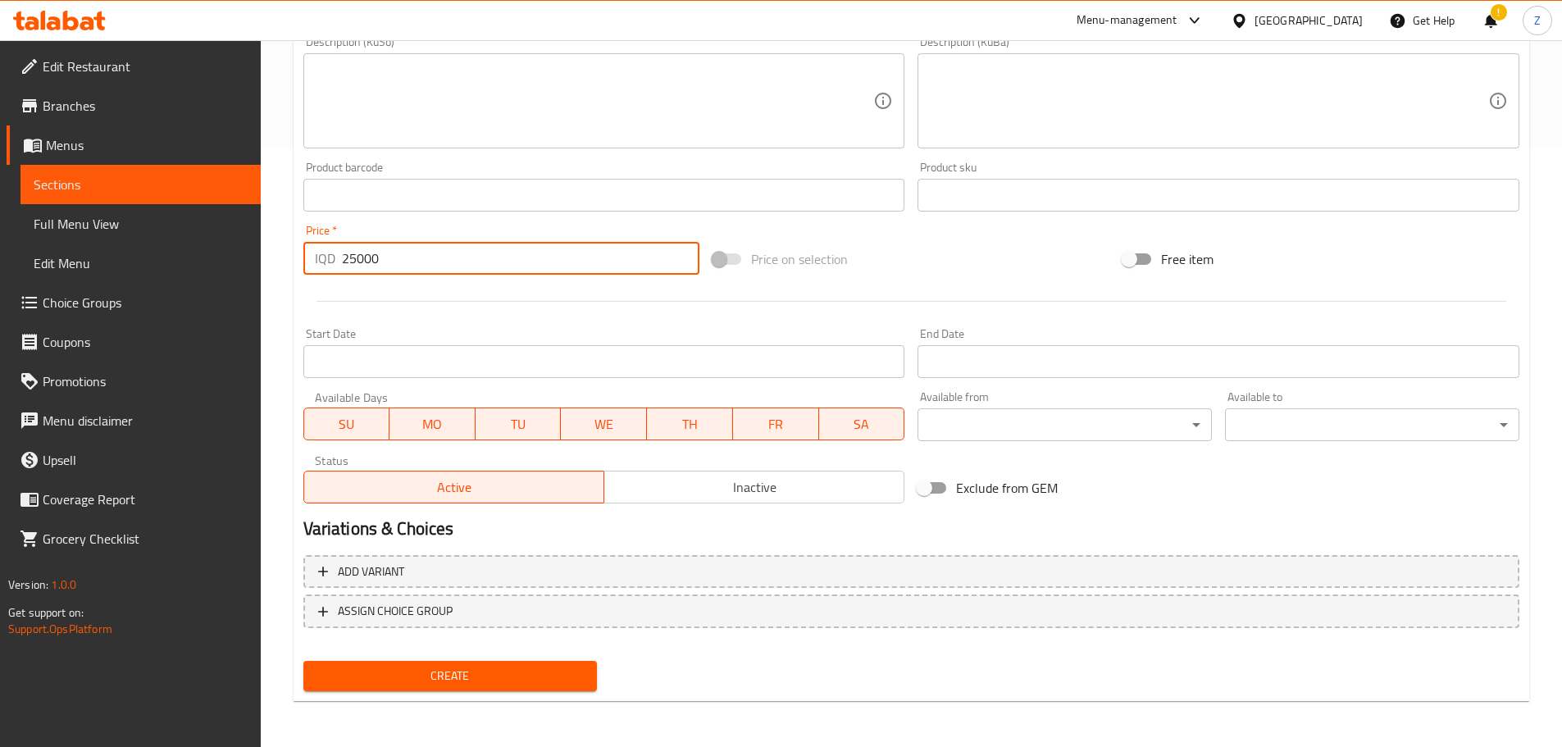
type input "25000"
click at [480, 672] on span "Create" at bounding box center [451, 676] width 268 height 21
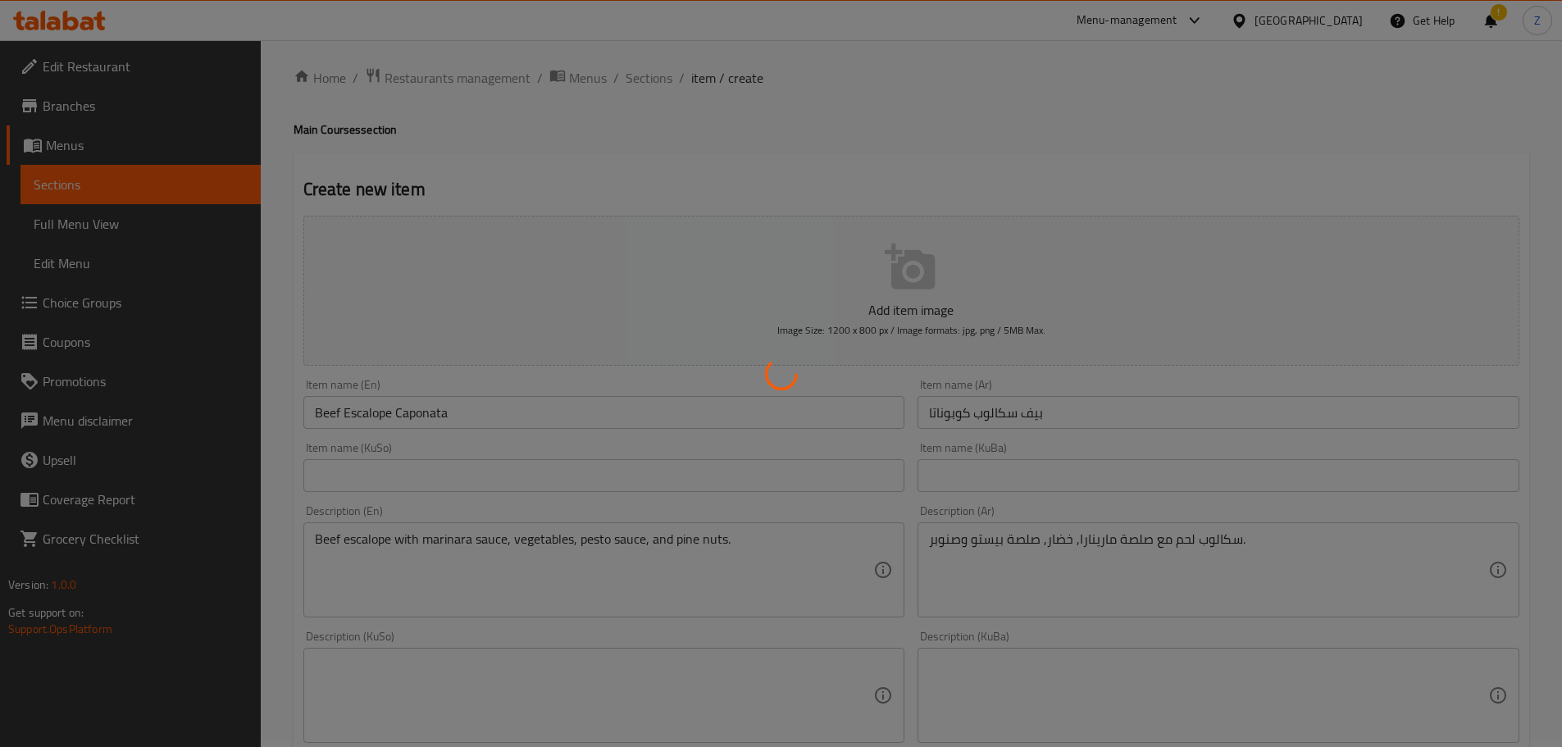
scroll to position [0, 0]
type input "0"
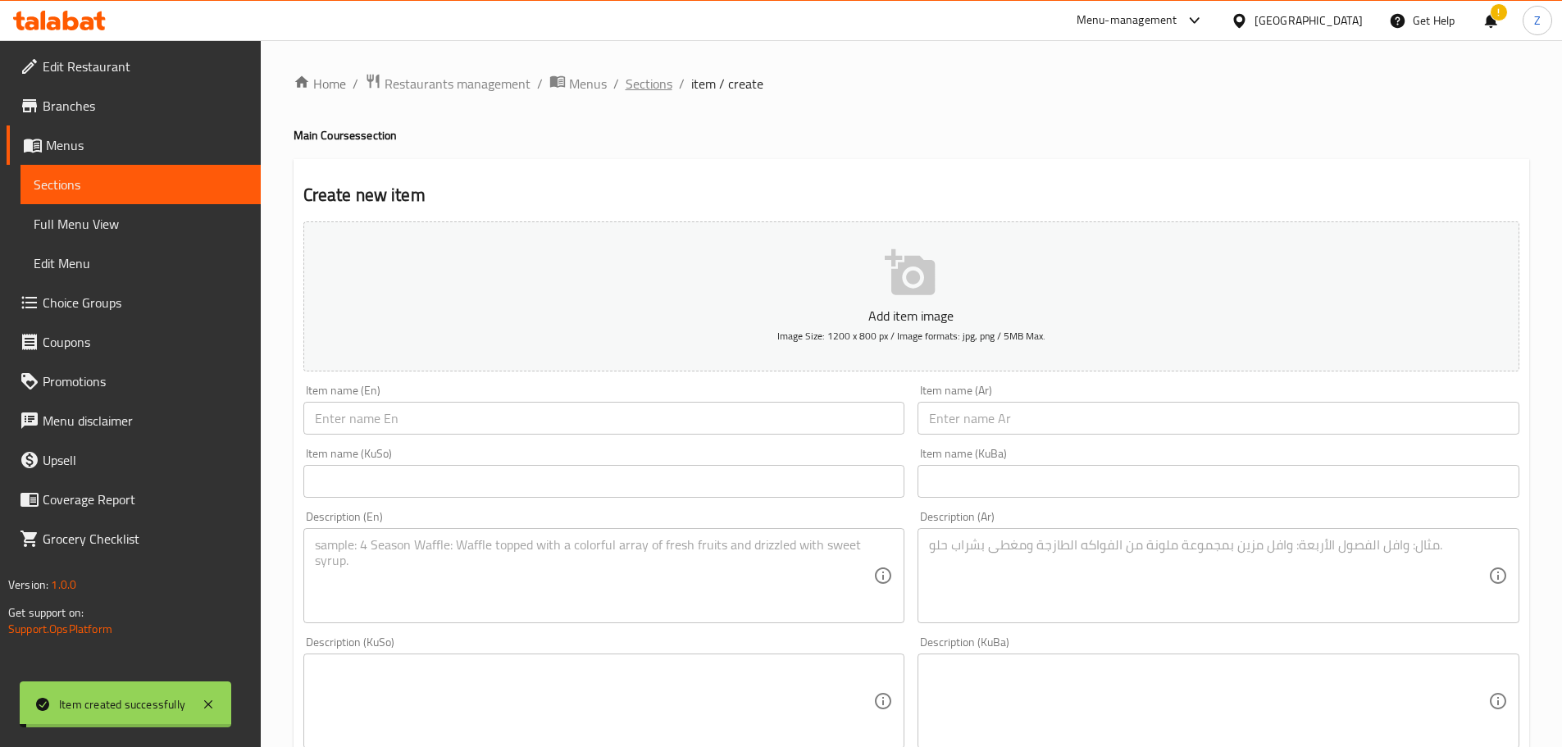
click at [658, 74] on span "Sections" at bounding box center [649, 84] width 47 height 20
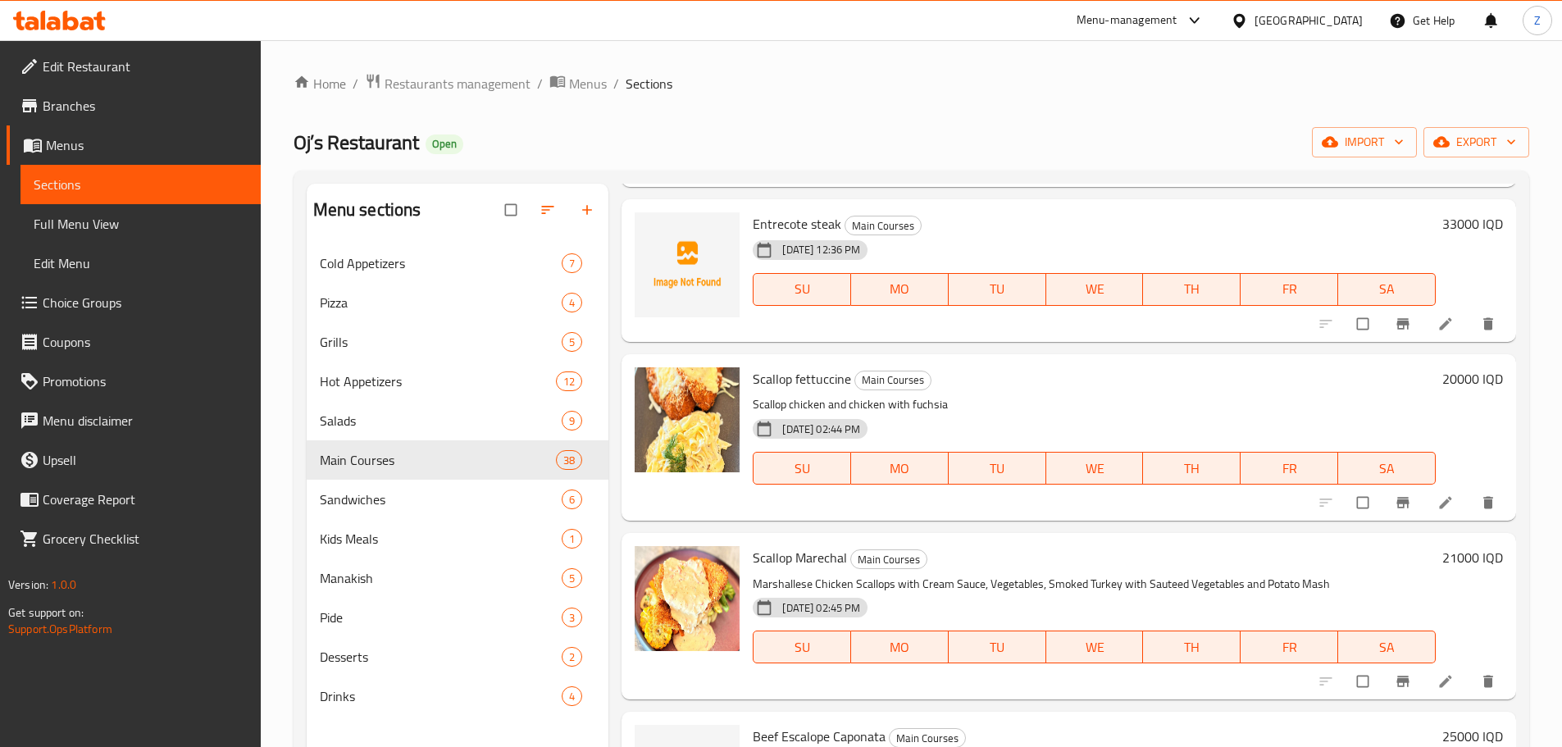
scroll to position [574, 0]
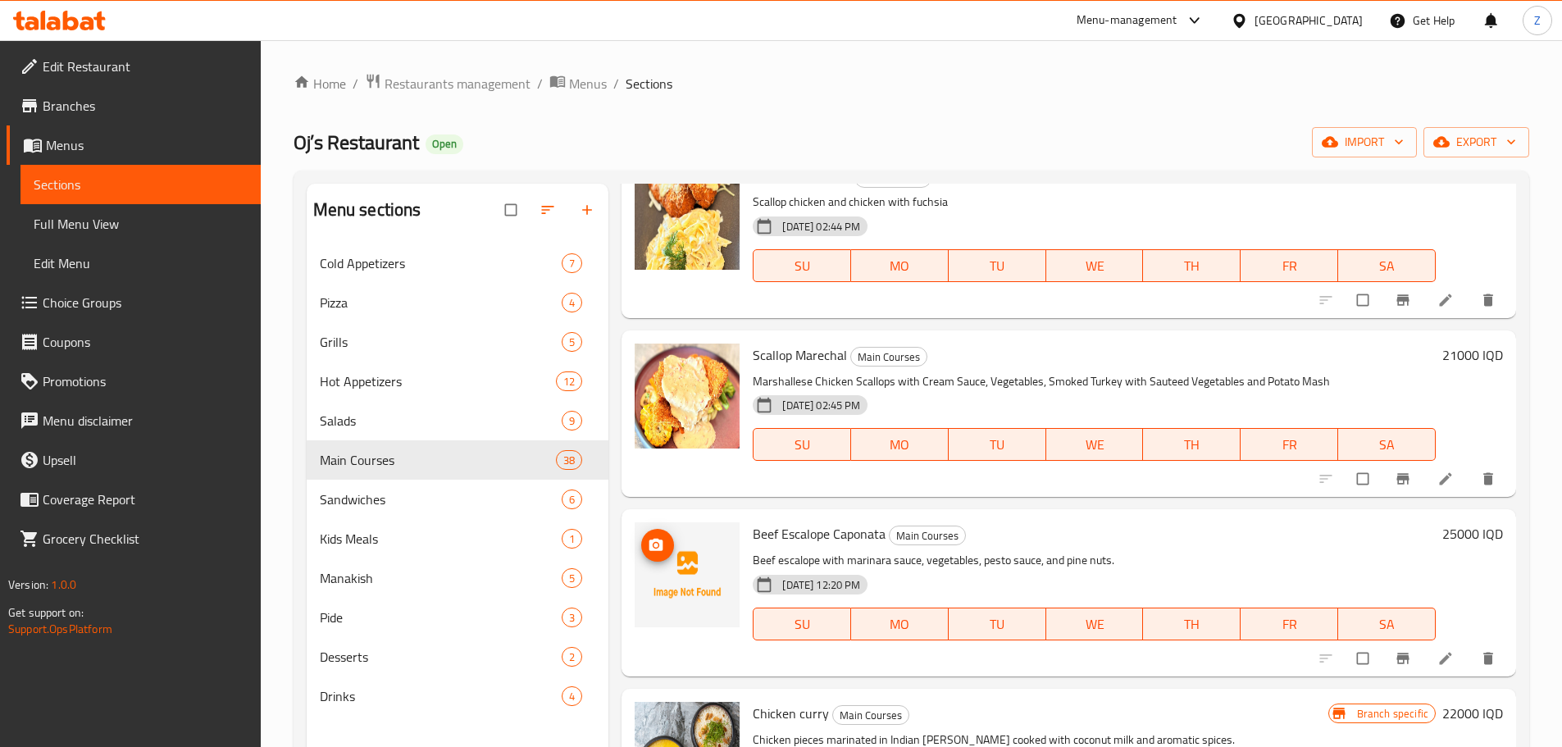
click at [659, 555] on button "upload picture" at bounding box center [657, 545] width 33 height 33
click at [394, 377] on span "Hot Appetizers" at bounding box center [415, 382] width 191 height 20
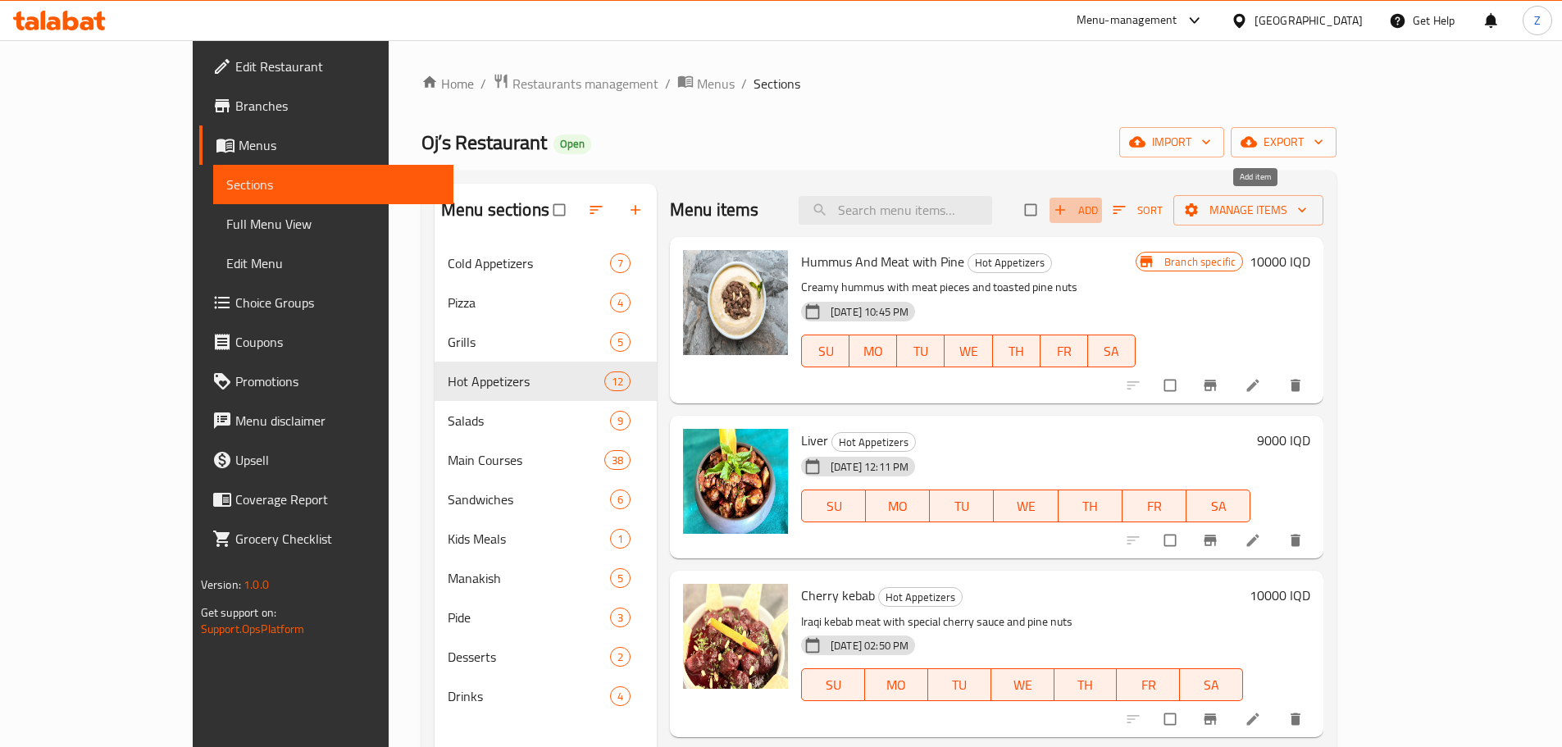
click at [1098, 210] on span "Add" at bounding box center [1076, 210] width 44 height 19
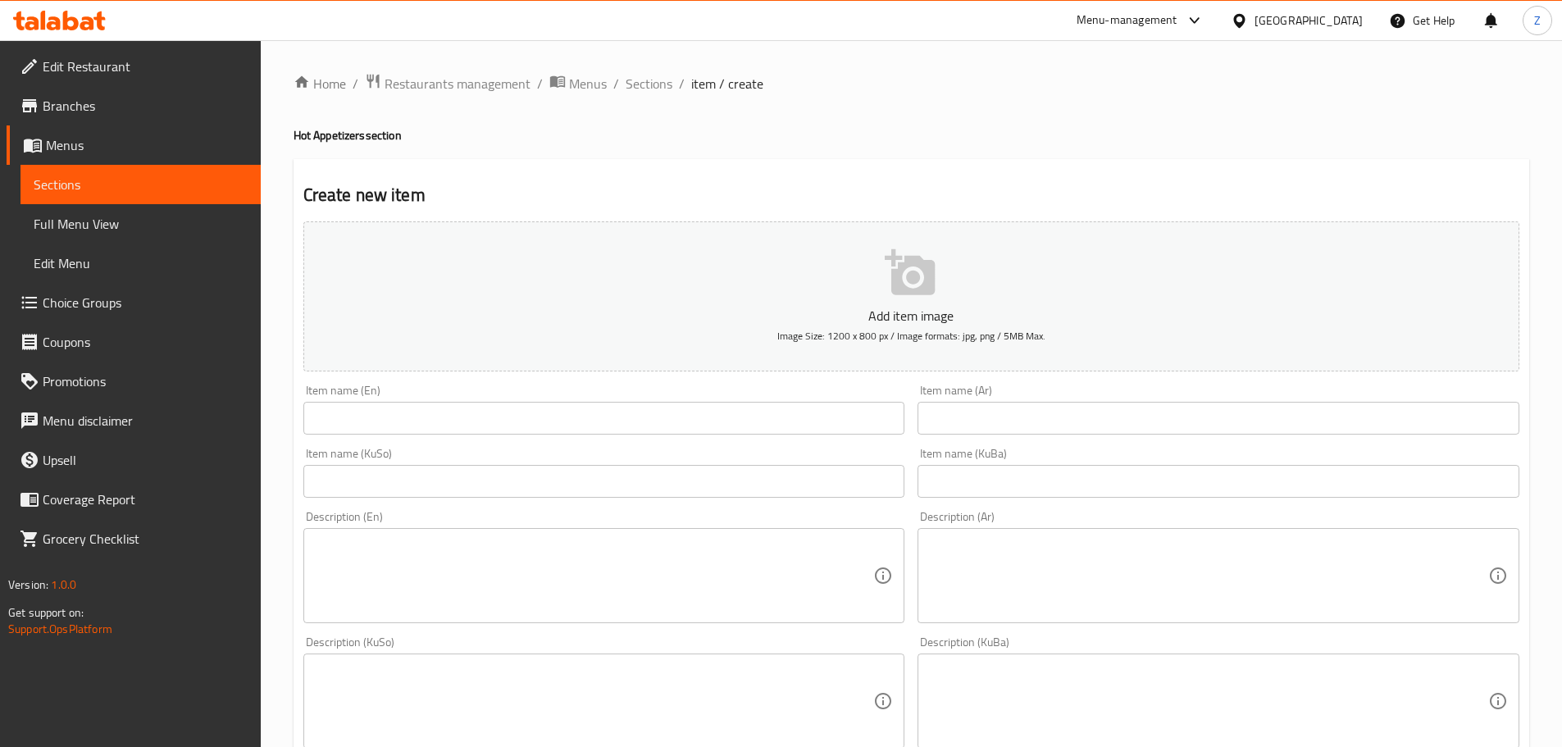
click at [431, 417] on input "text" at bounding box center [604, 418] width 602 height 33
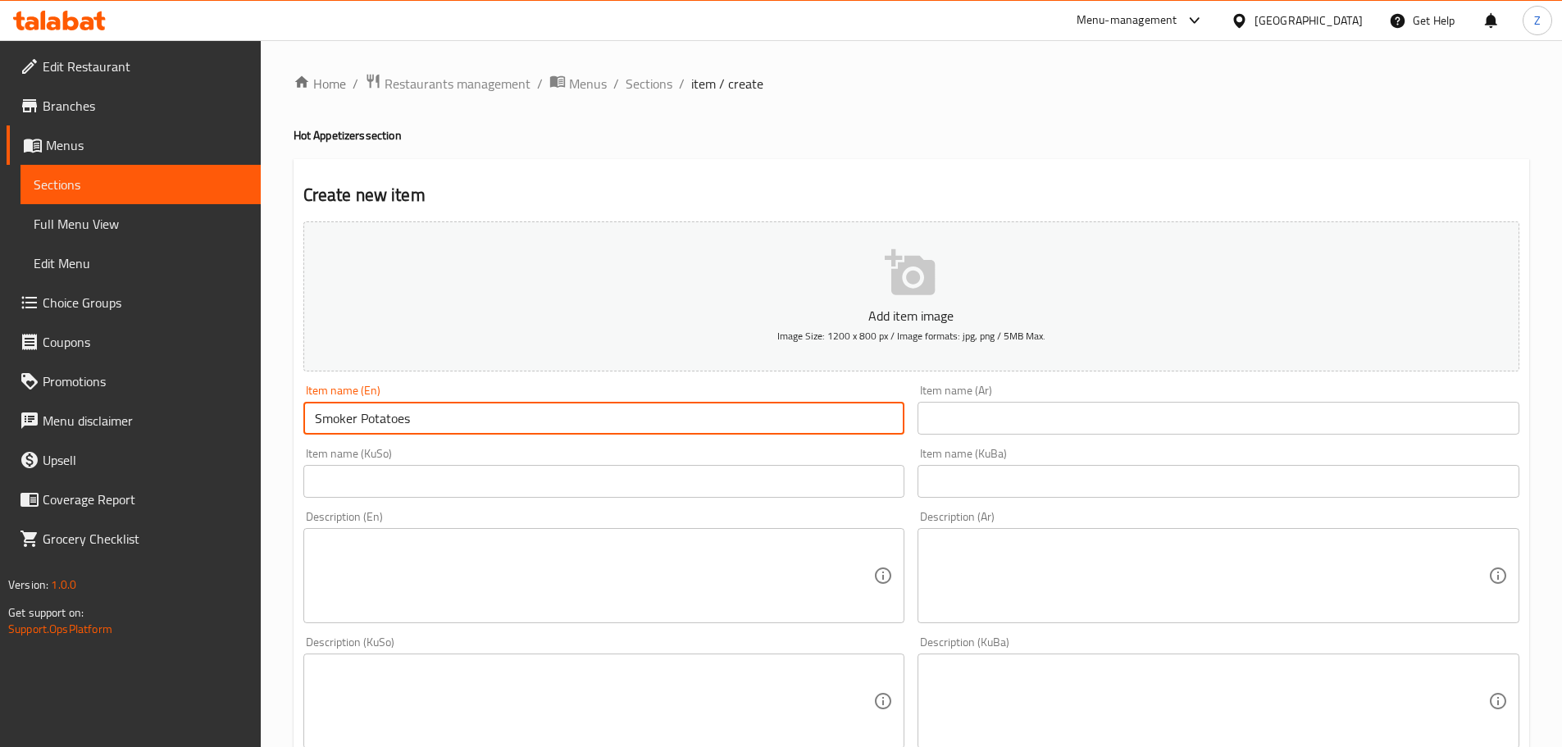
type input "Smoker Potatoes"
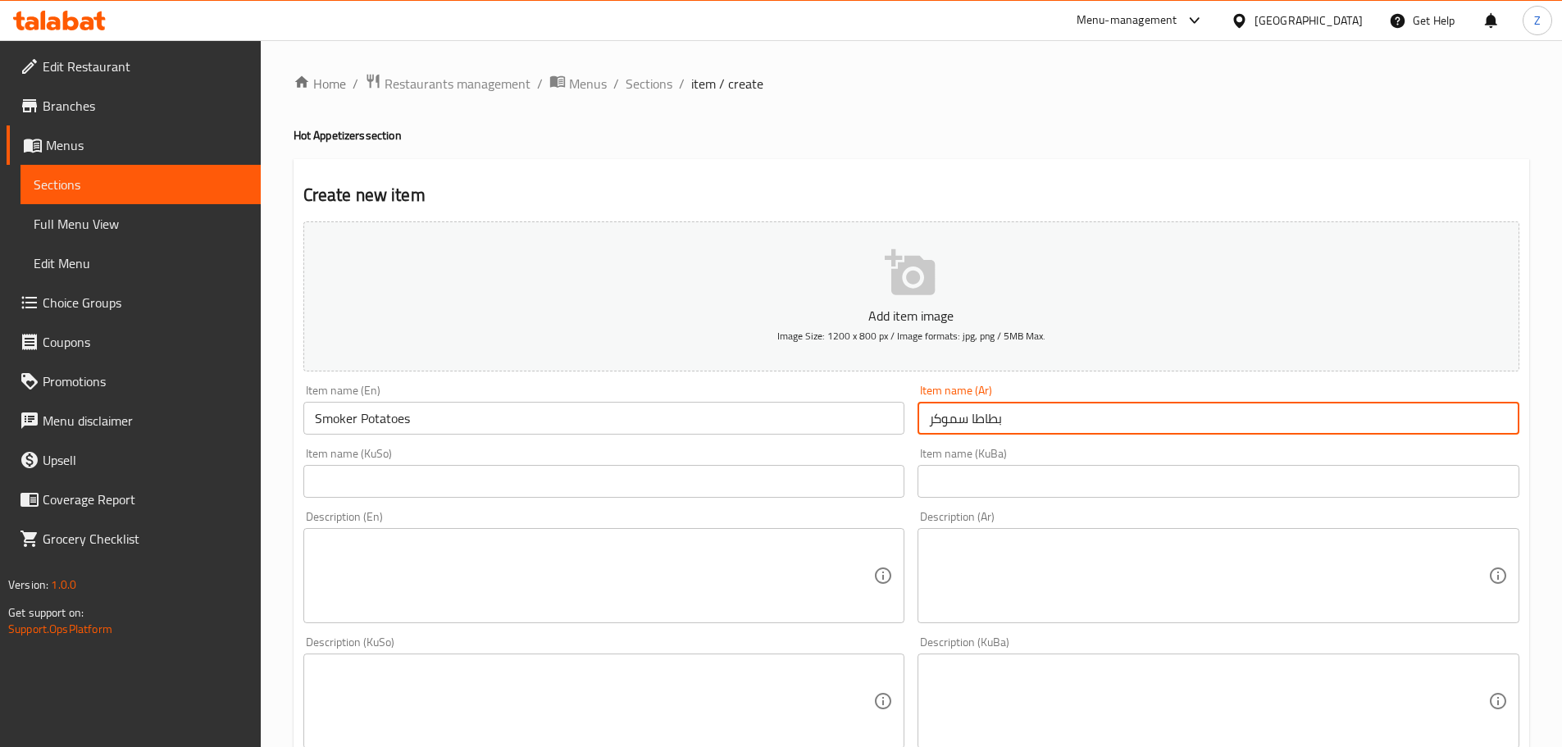
type input "بطاطا سموكر"
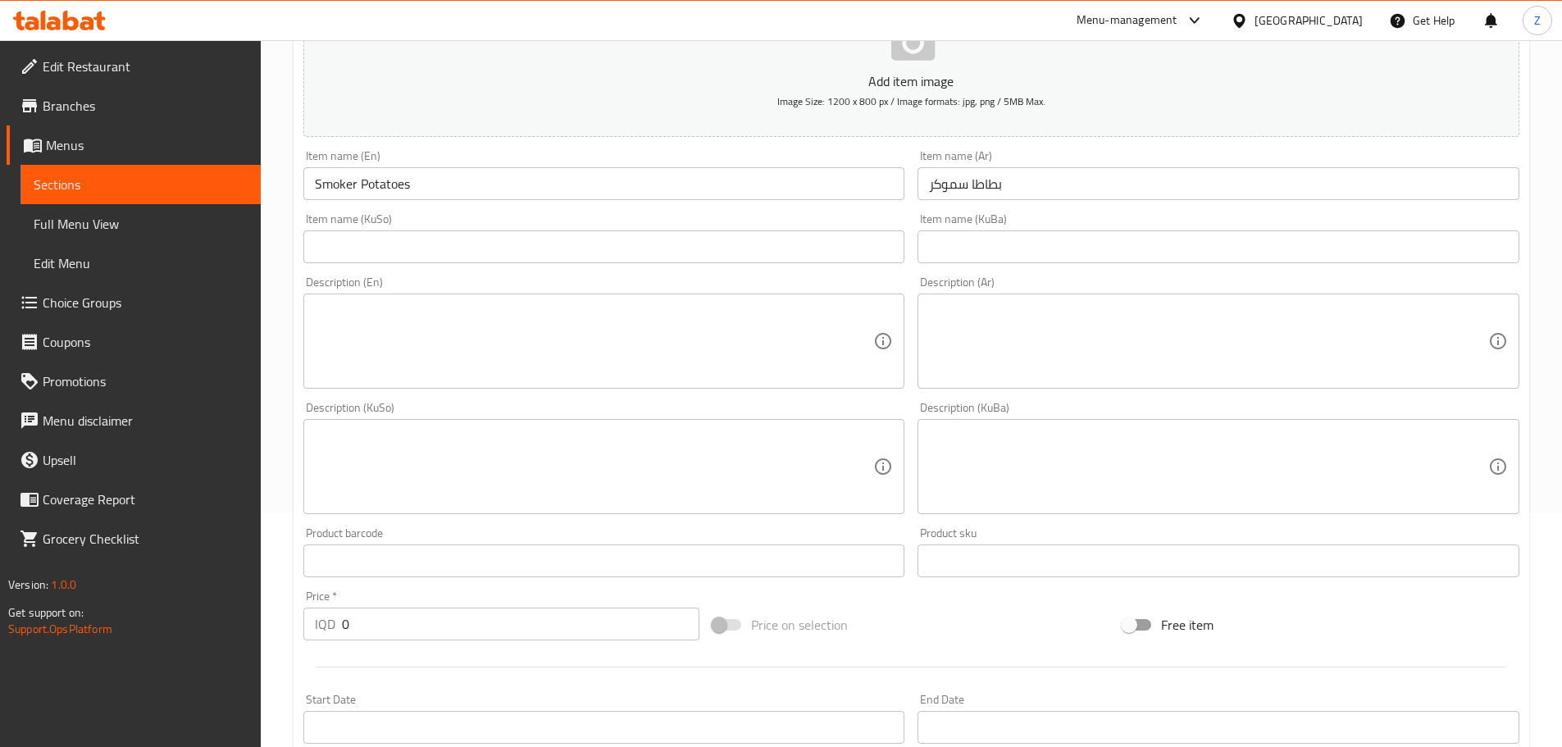
scroll to position [410, 0]
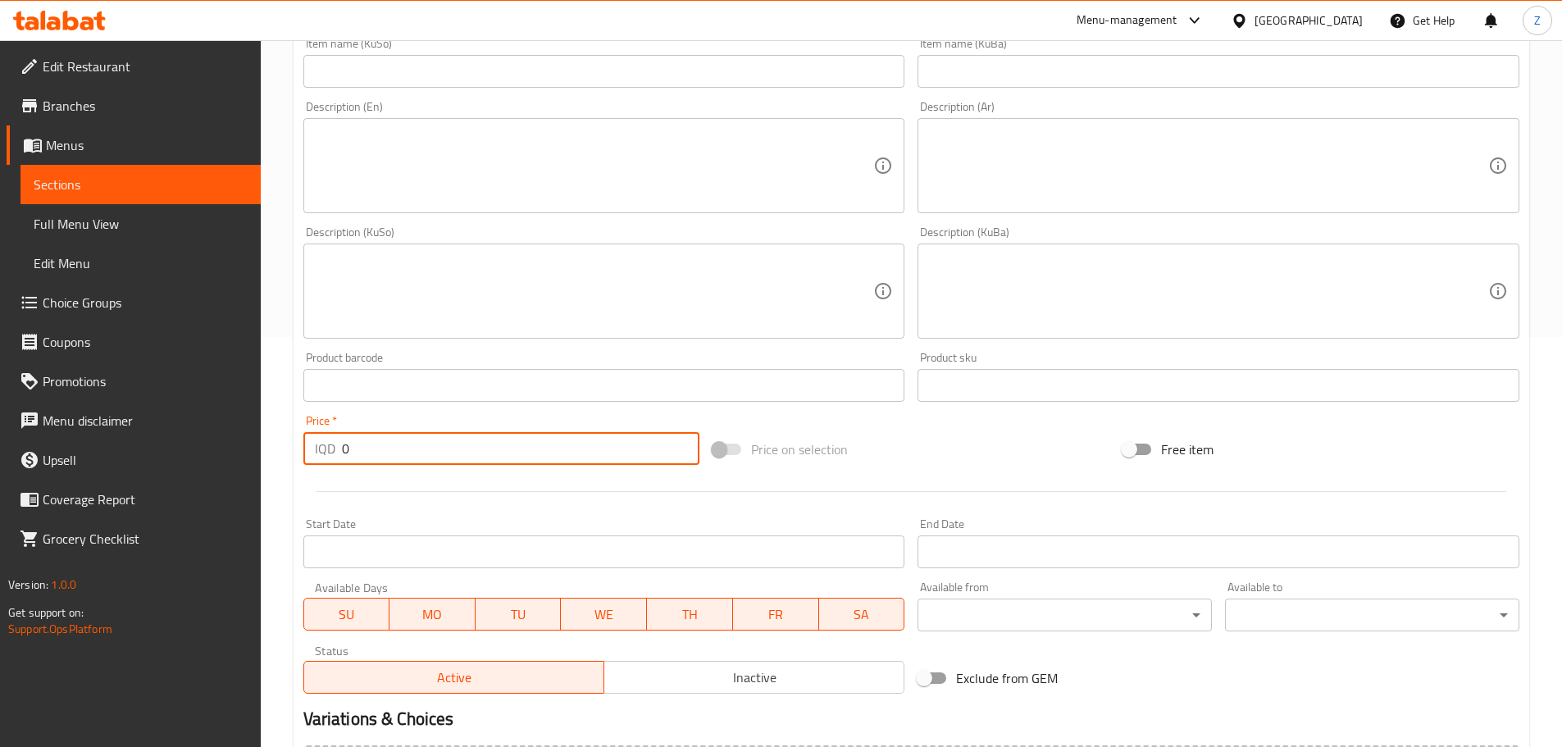
click at [384, 440] on input "0" at bounding box center [521, 448] width 358 height 33
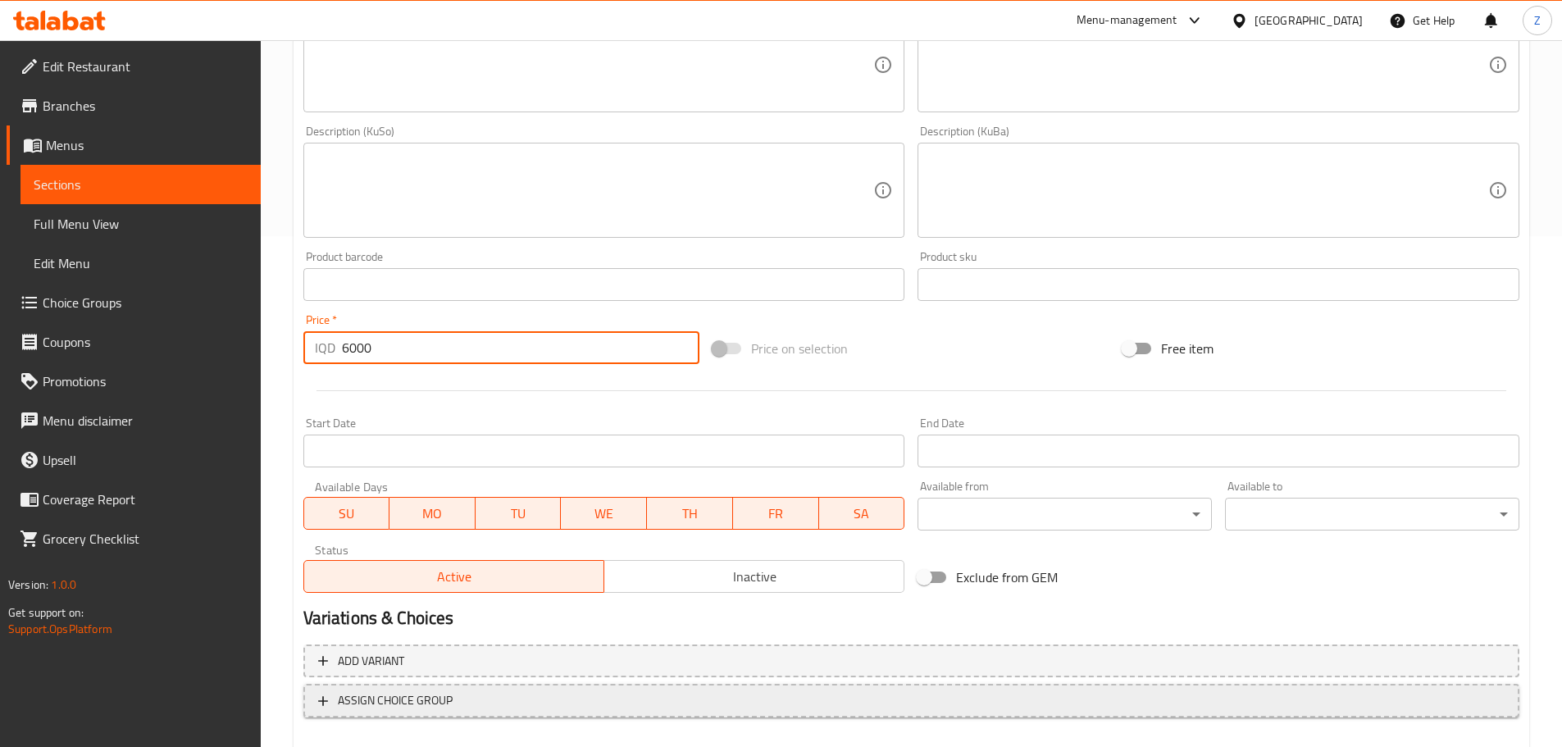
scroll to position [600, 0]
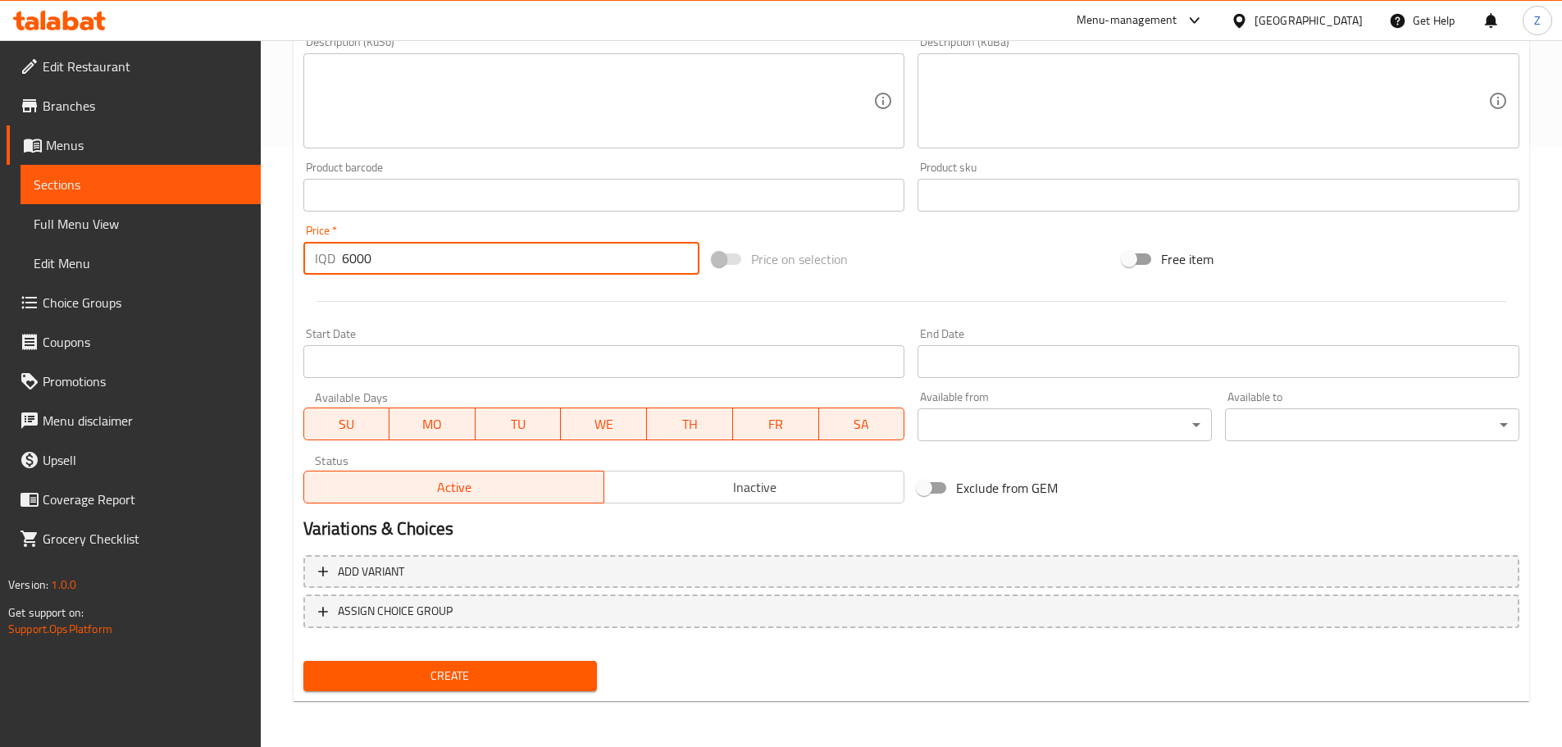
type input "6000"
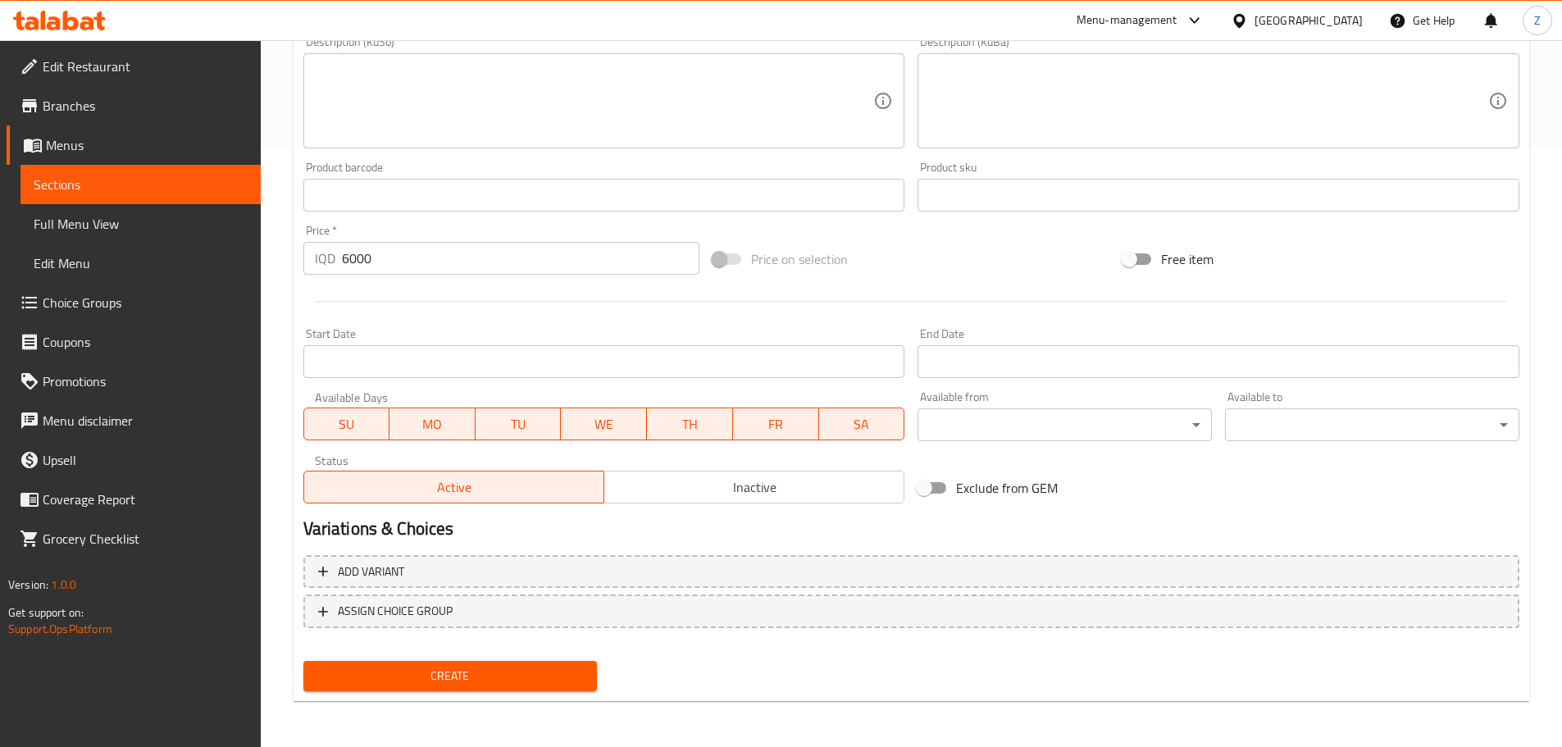
click at [468, 658] on div "Create" at bounding box center [451, 675] width 308 height 43
click at [471, 672] on span "Create" at bounding box center [451, 676] width 268 height 21
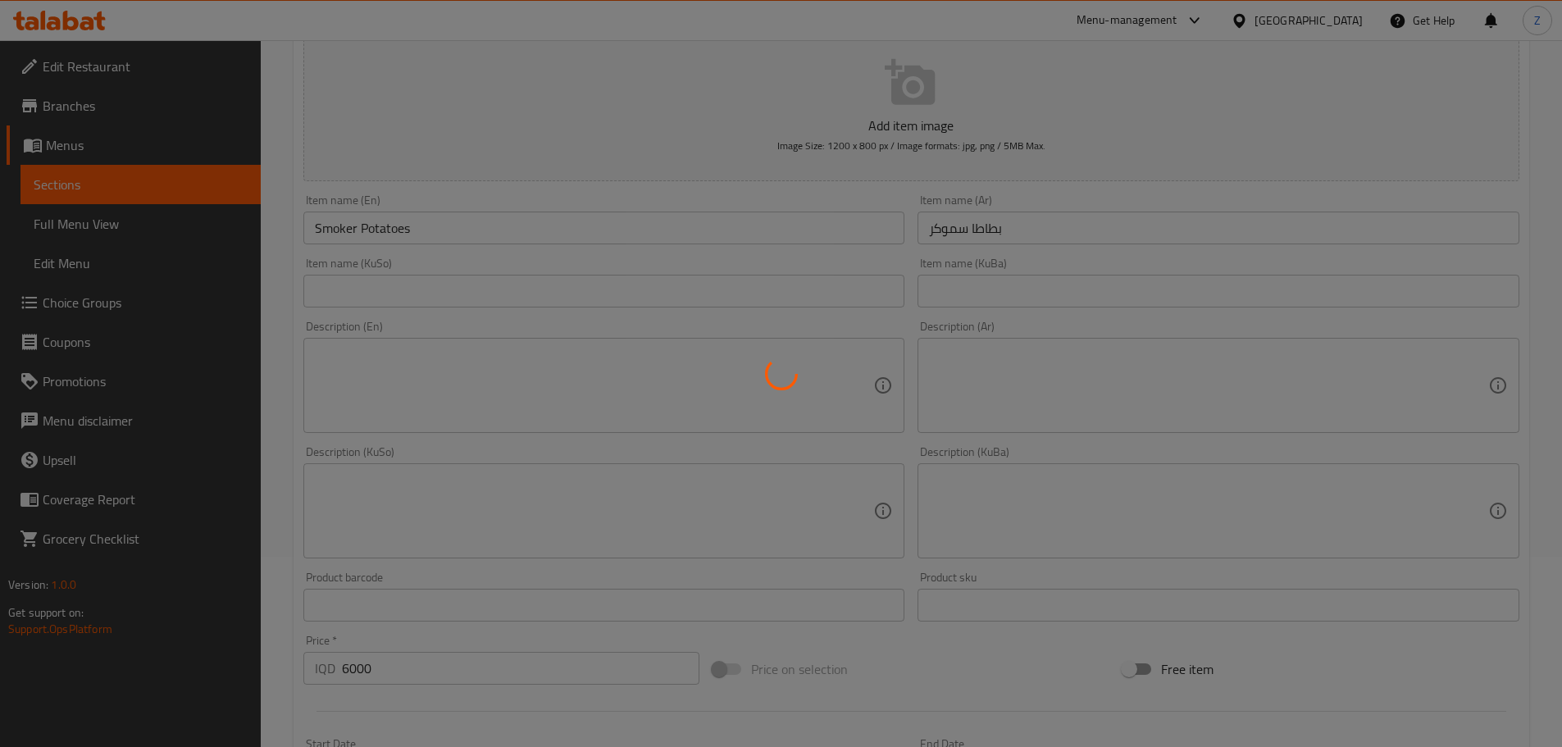
type input "0"
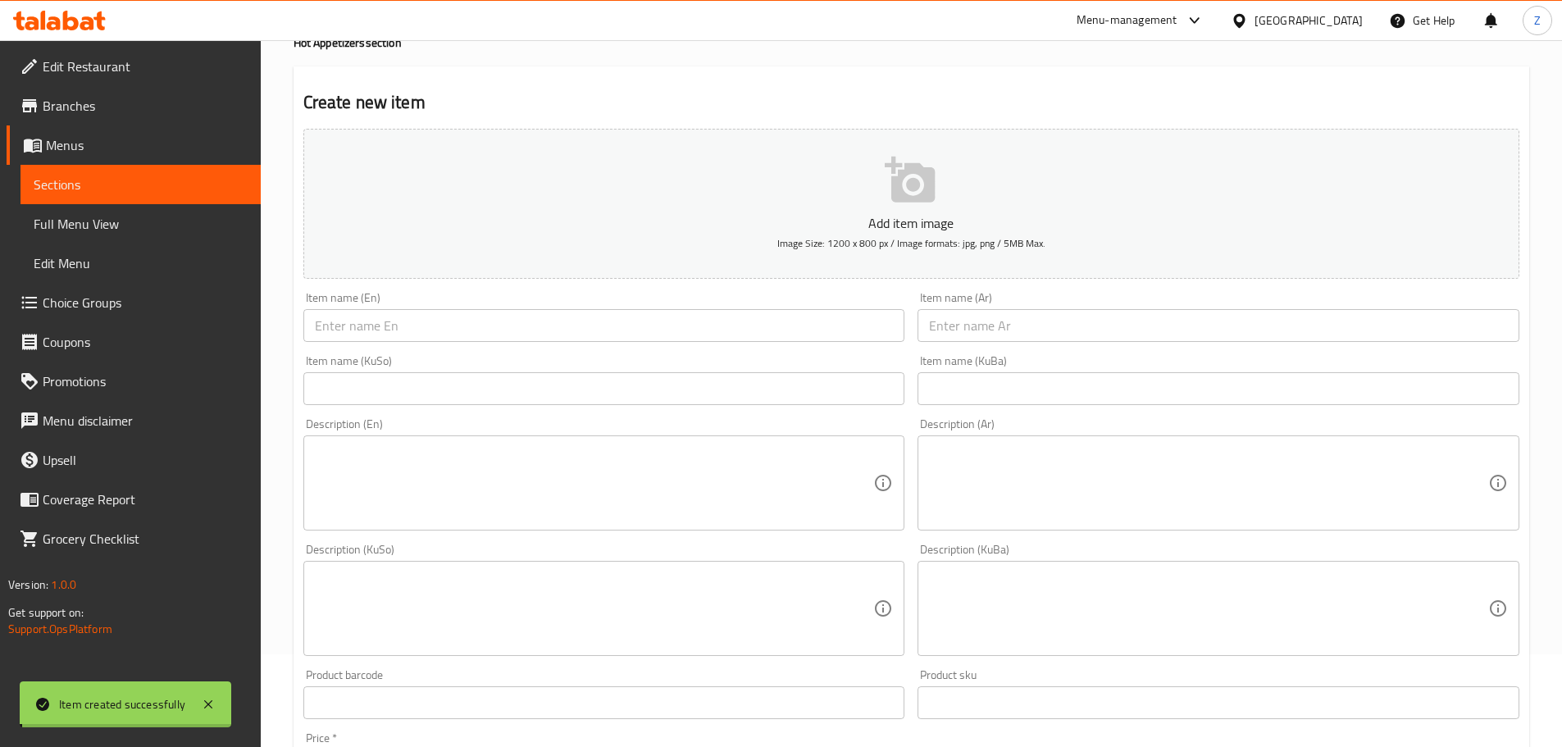
scroll to position [0, 0]
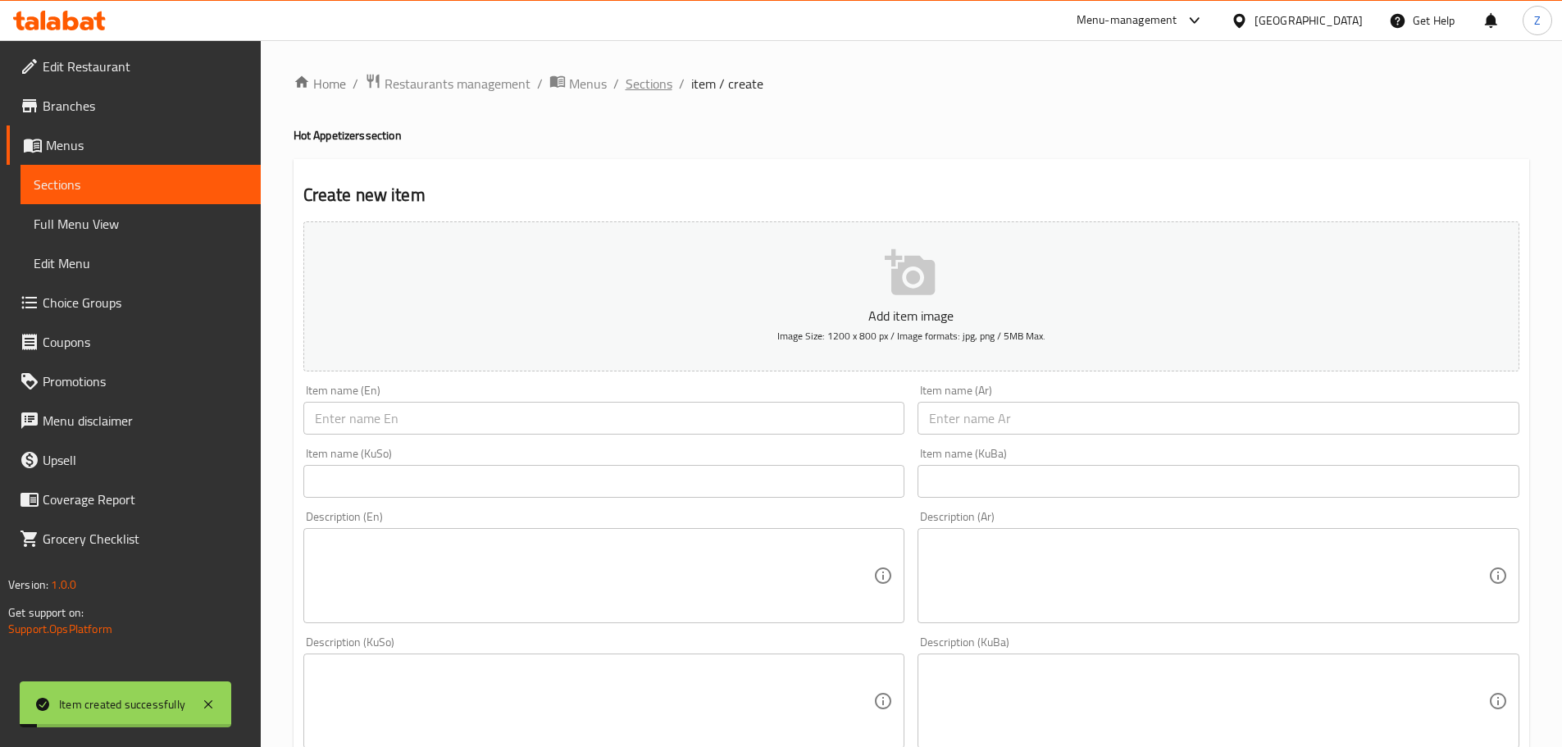
click at [661, 85] on span "Sections" at bounding box center [649, 84] width 47 height 20
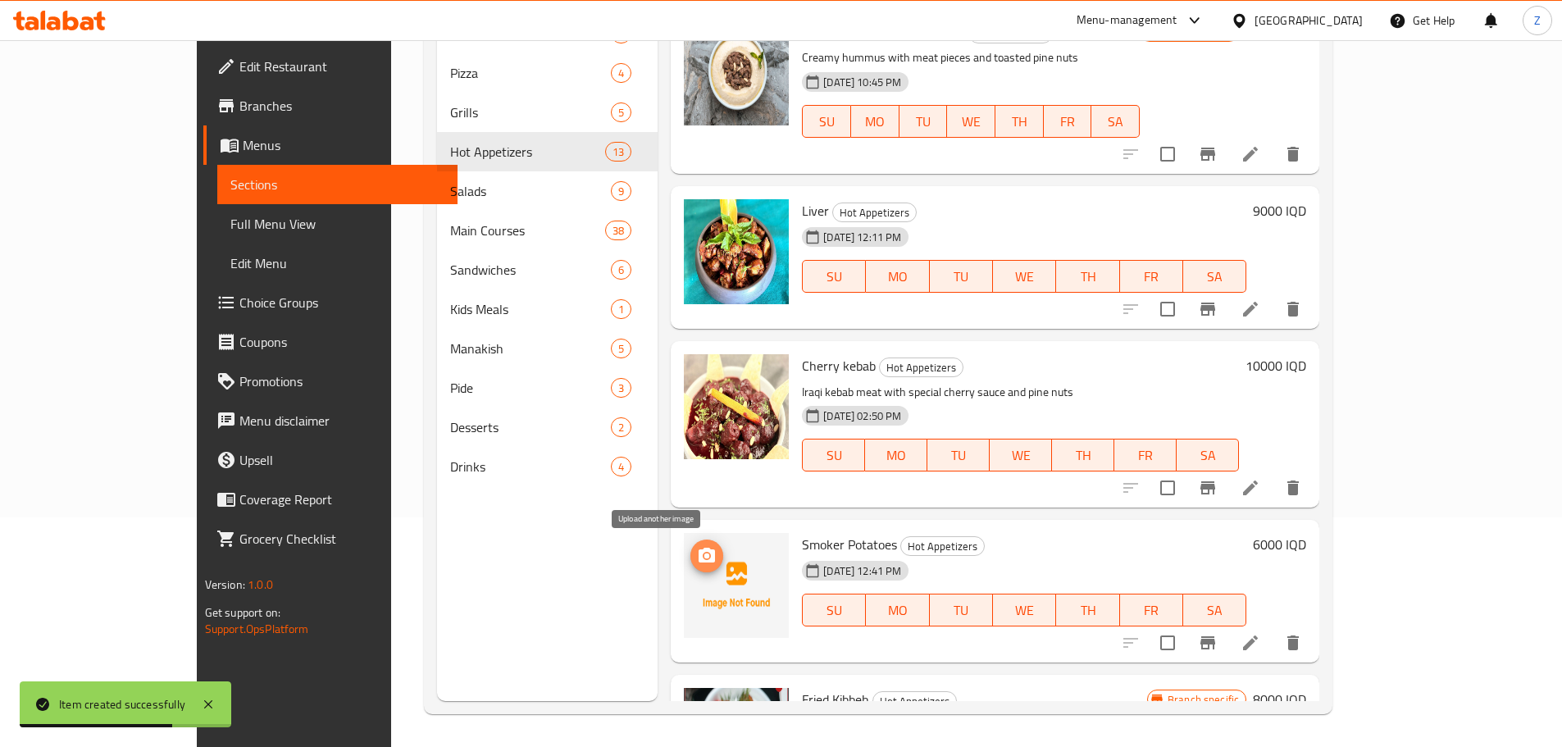
click at [699, 551] on icon "upload picture" at bounding box center [707, 555] width 16 height 15
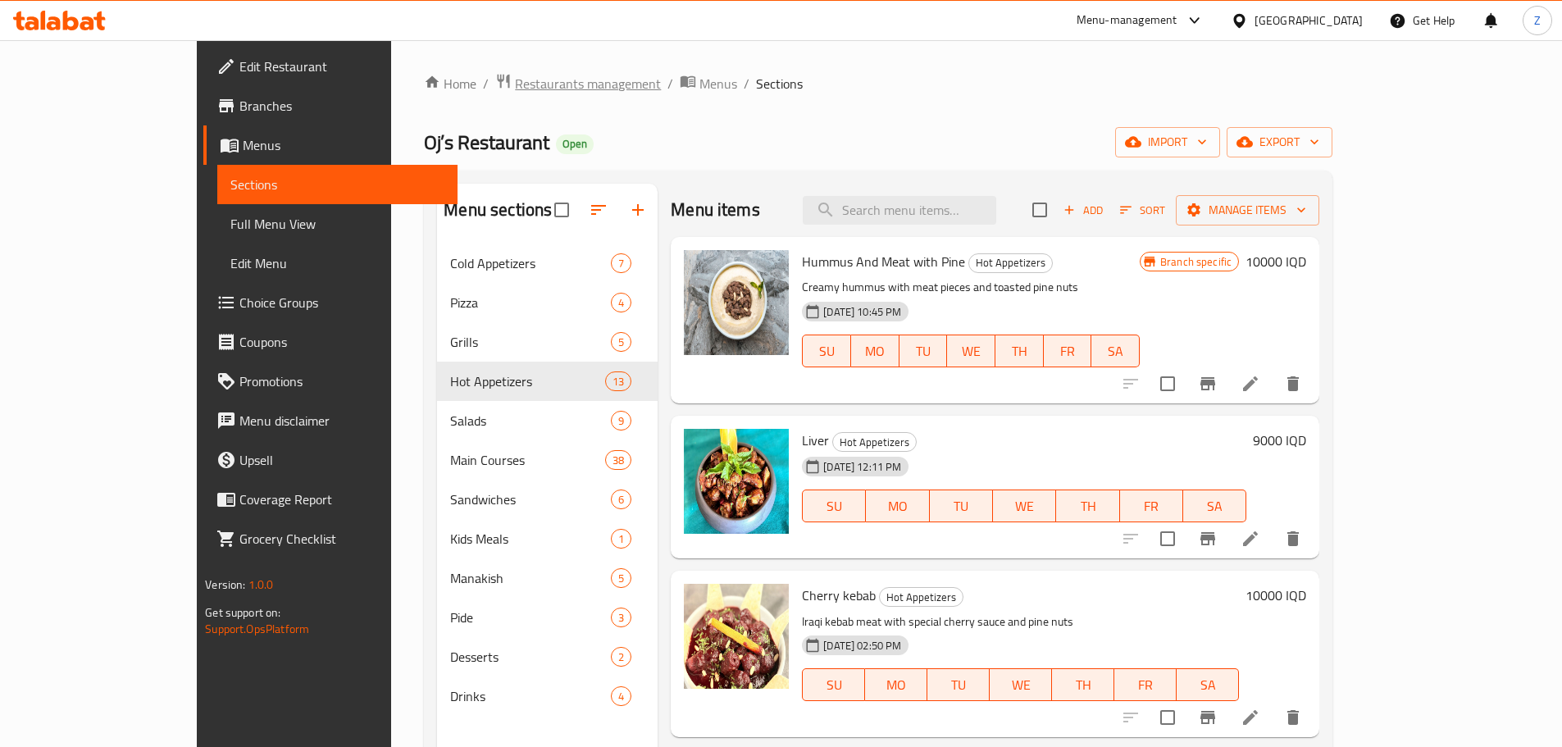
click at [515, 92] on span "Restaurants management" at bounding box center [588, 84] width 146 height 20
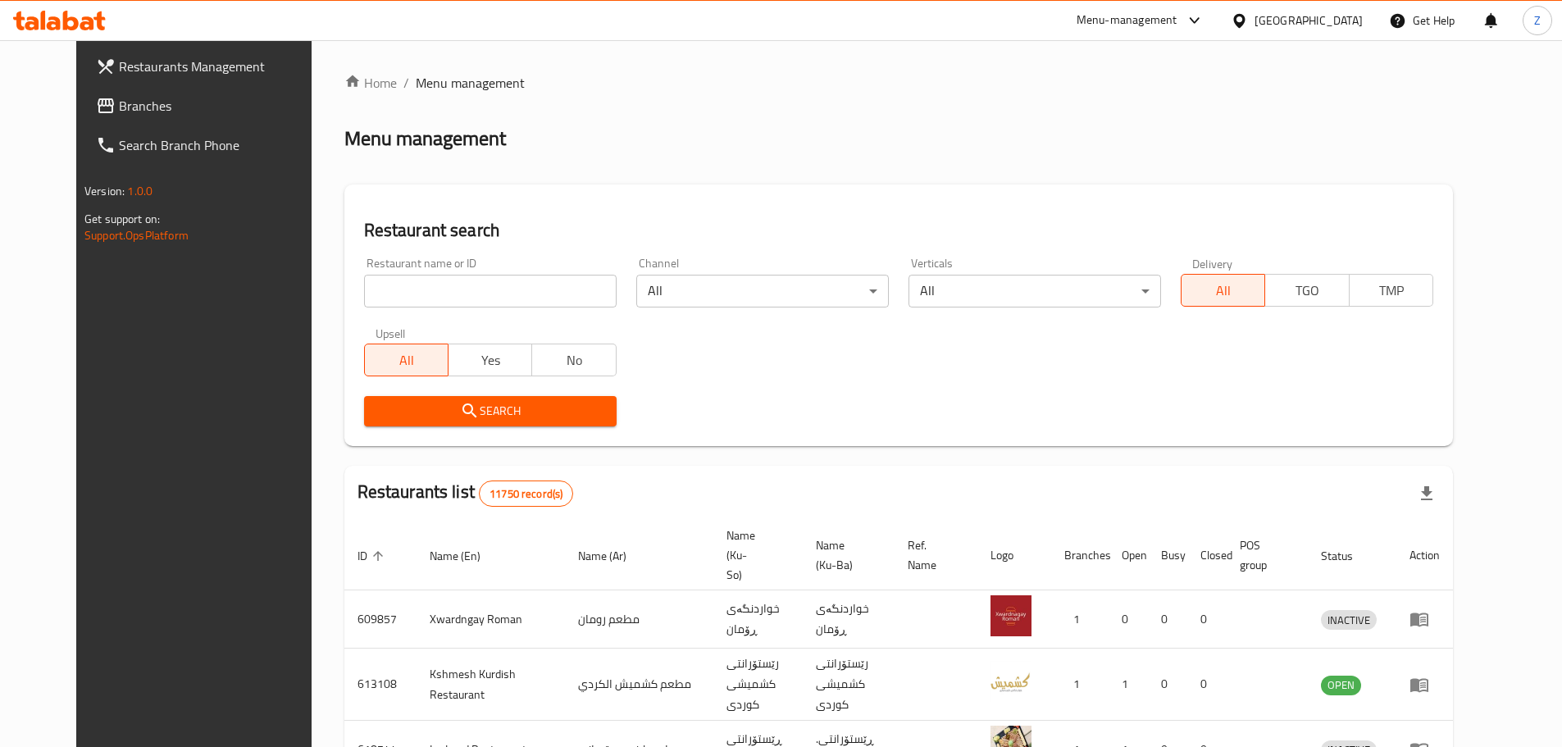
click at [487, 297] on input "search" at bounding box center [490, 291] width 253 height 33
paste input "685186"
type input "685186"
click at [518, 408] on span "Search" at bounding box center [490, 411] width 226 height 21
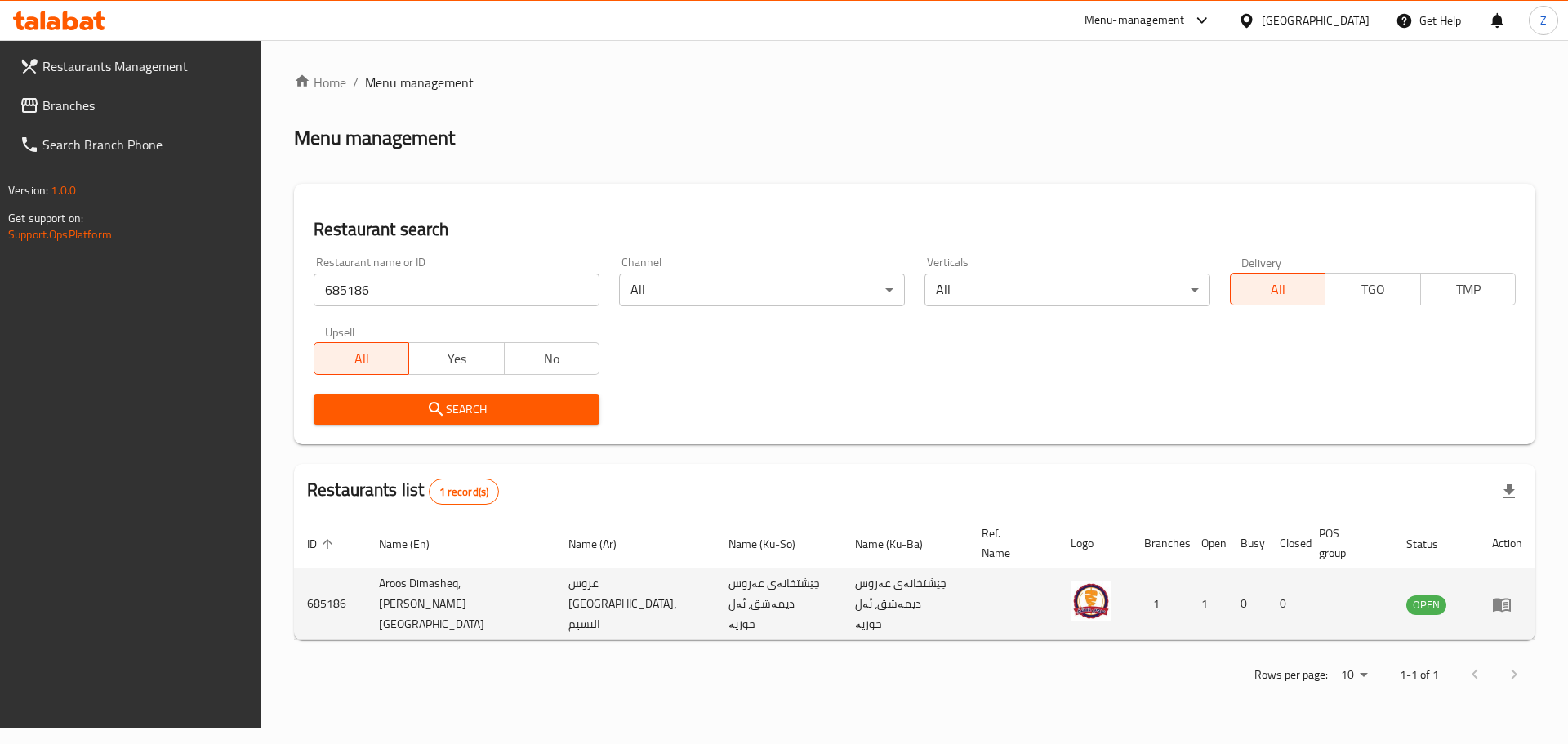
click at [1515, 607] on link "enhanced table" at bounding box center [1506, 605] width 30 height 20
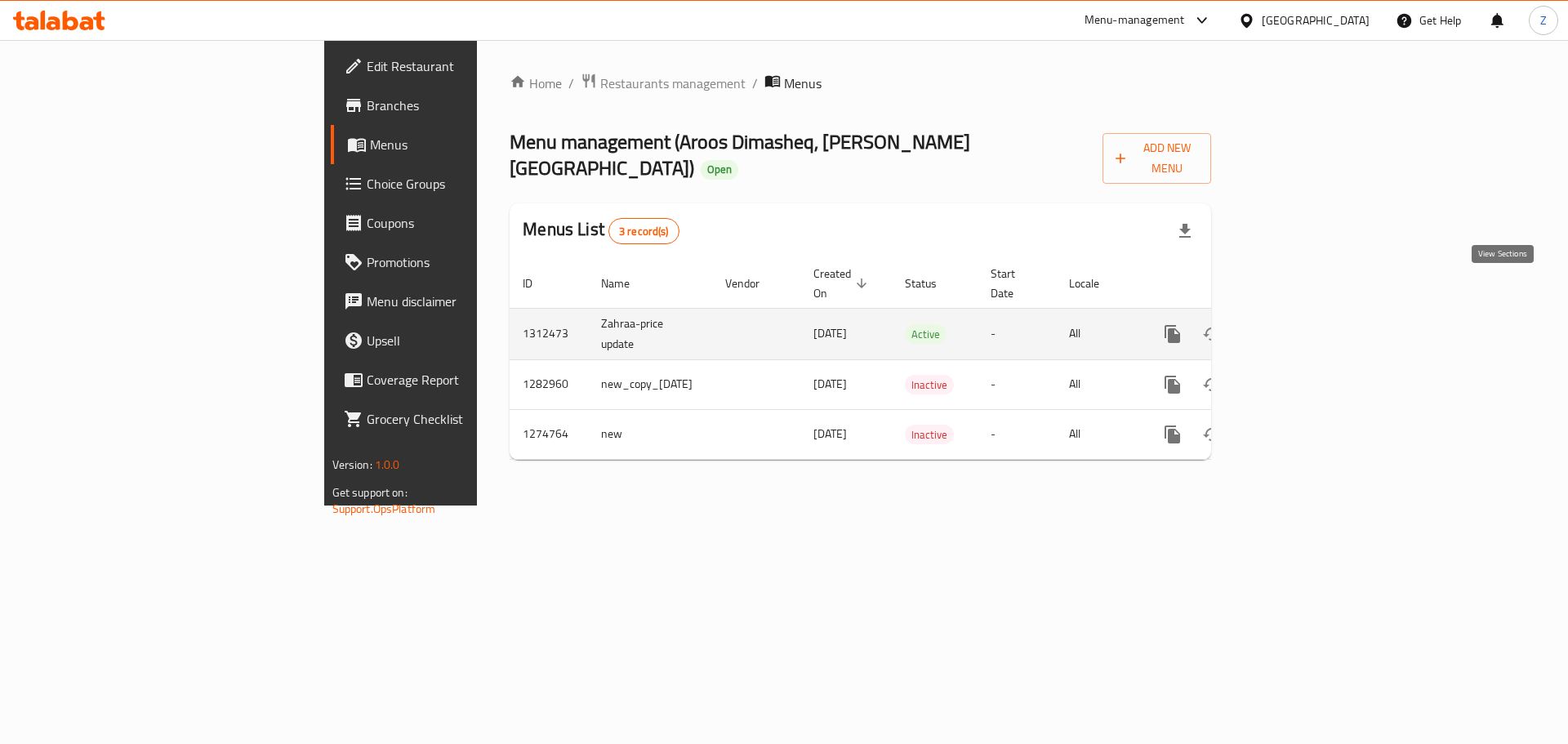
click at [1300, 325] on icon "enhanced table" at bounding box center [1290, 335] width 20 height 20
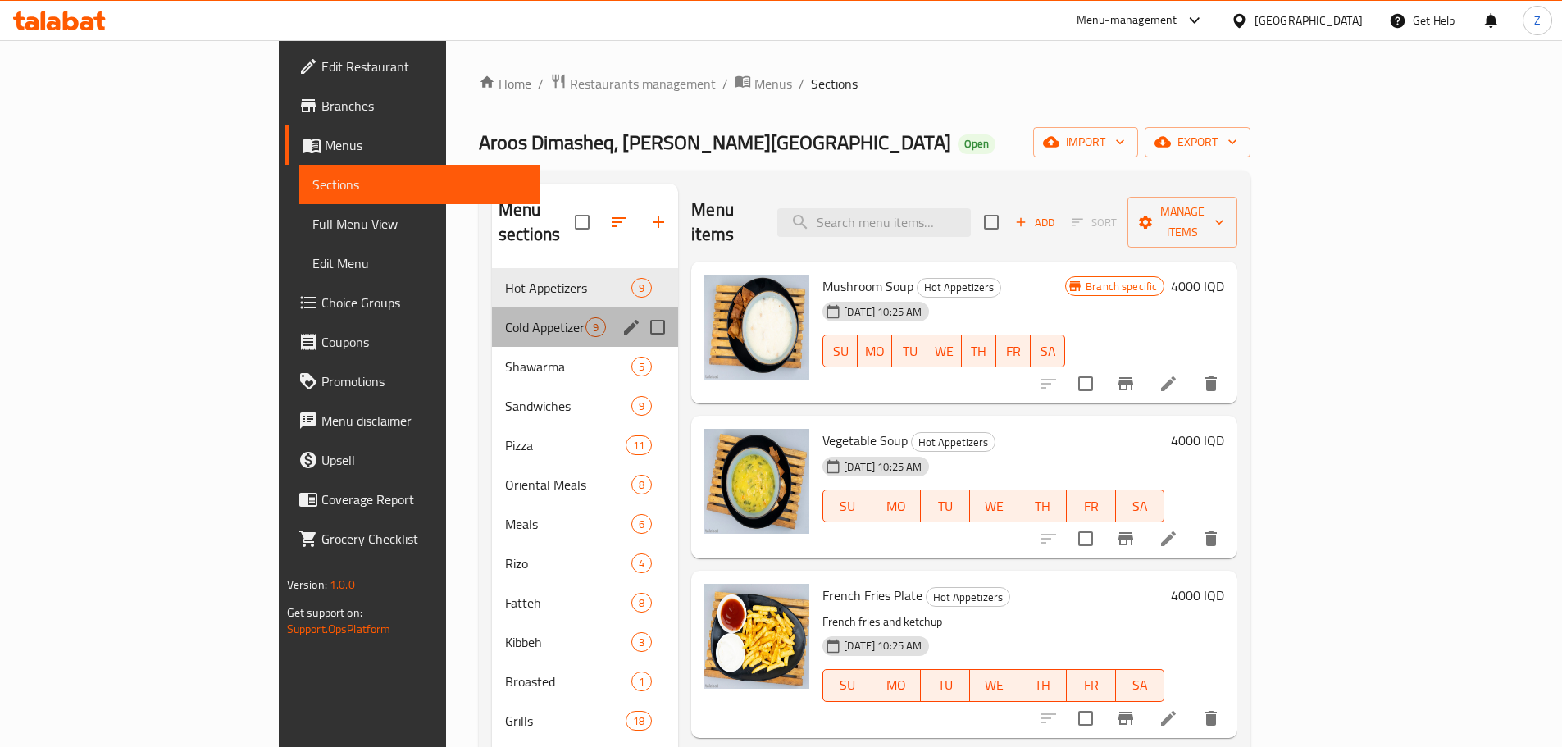
click at [492, 312] on div "Cold Appetizers 9" at bounding box center [585, 327] width 186 height 39
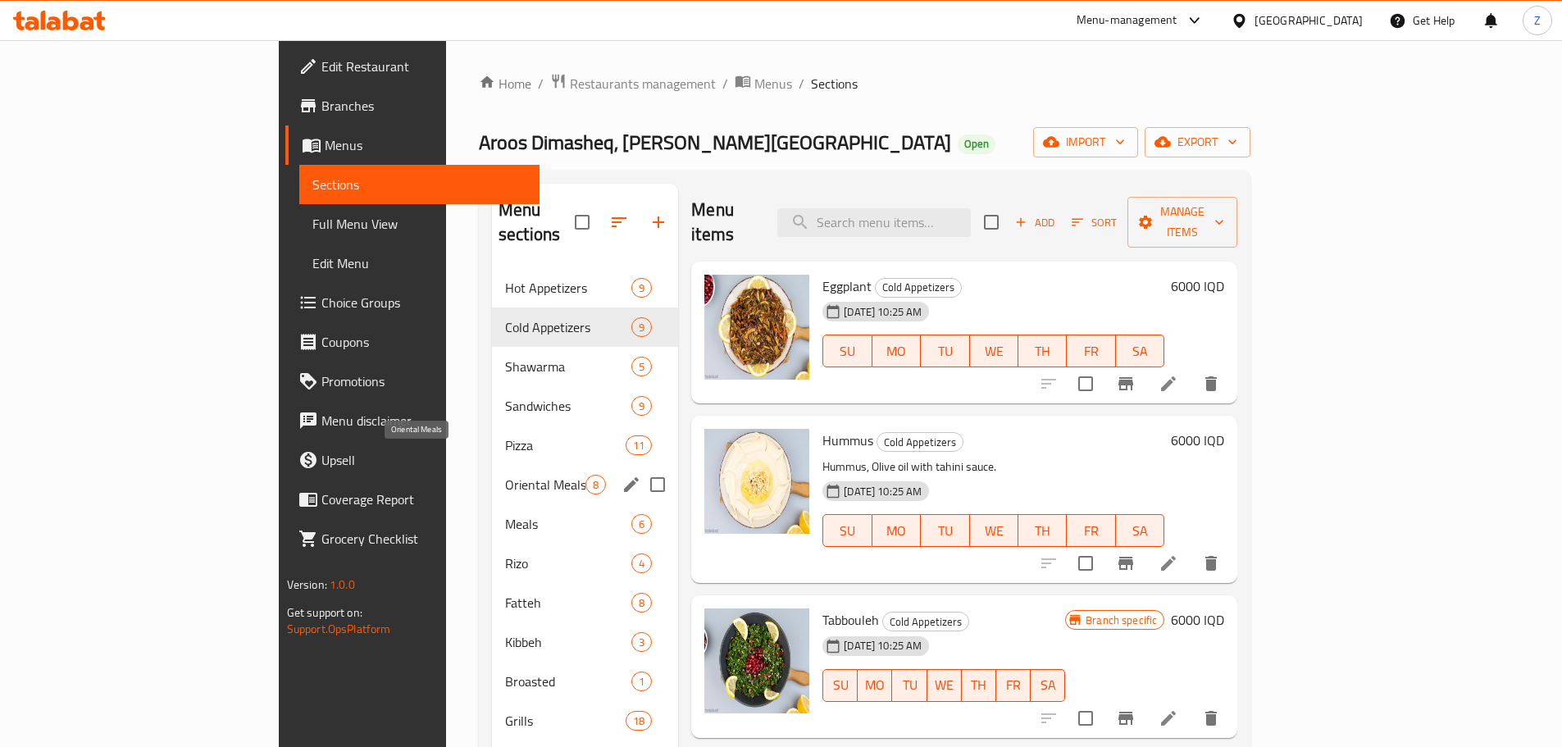
click at [492, 504] on div "Meals 6" at bounding box center [585, 523] width 186 height 39
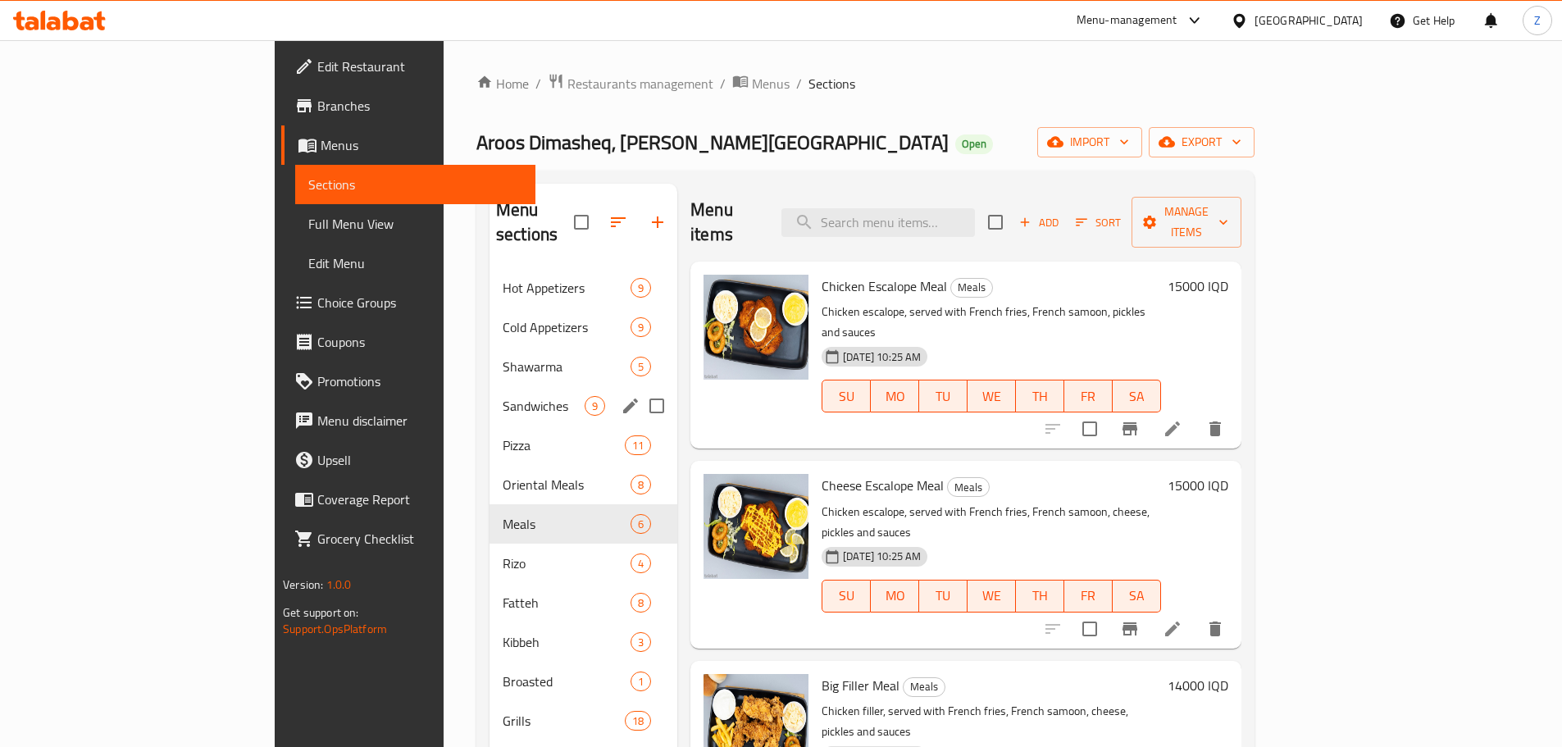
click at [490, 391] on div "Sandwiches 9" at bounding box center [584, 405] width 188 height 39
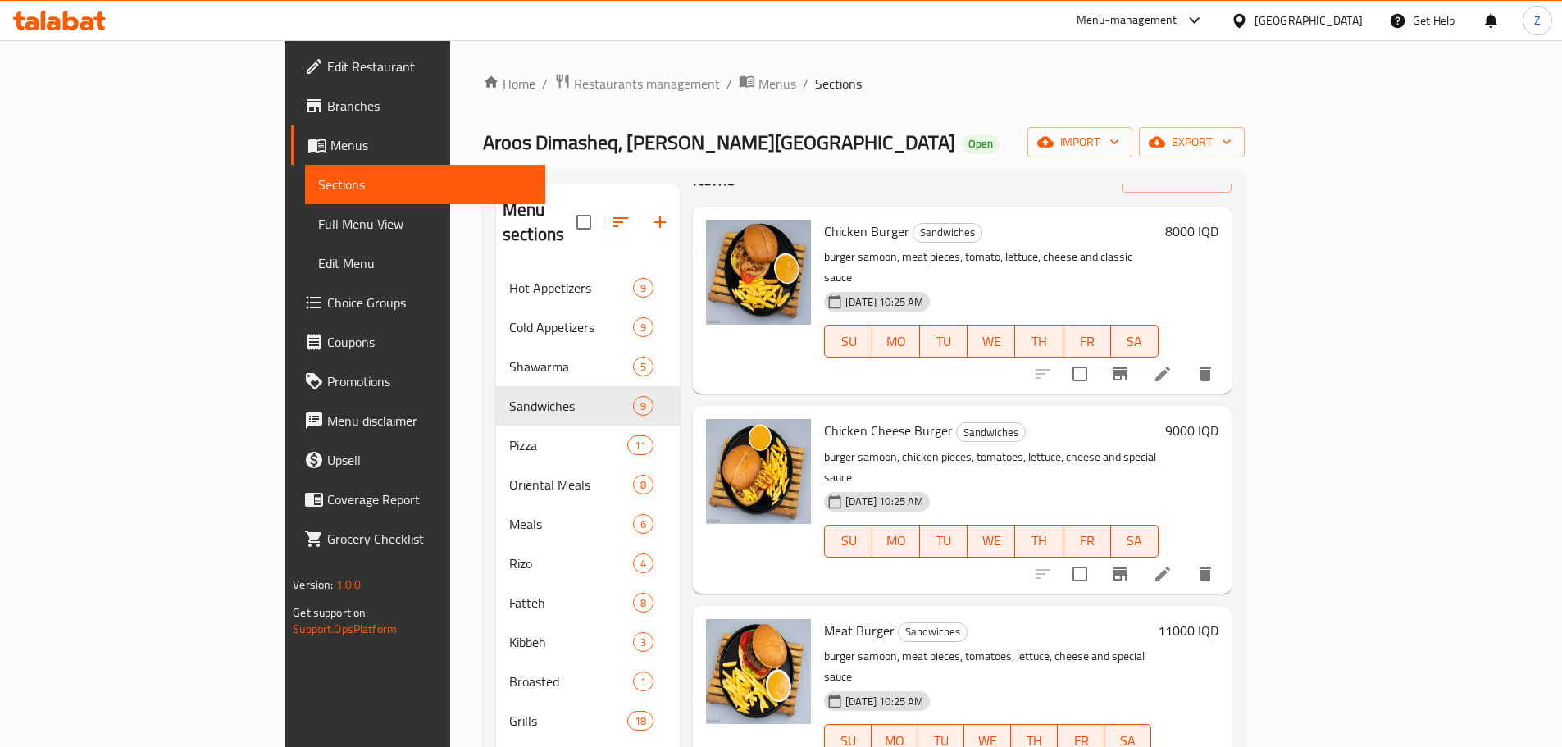
scroll to position [82, 0]
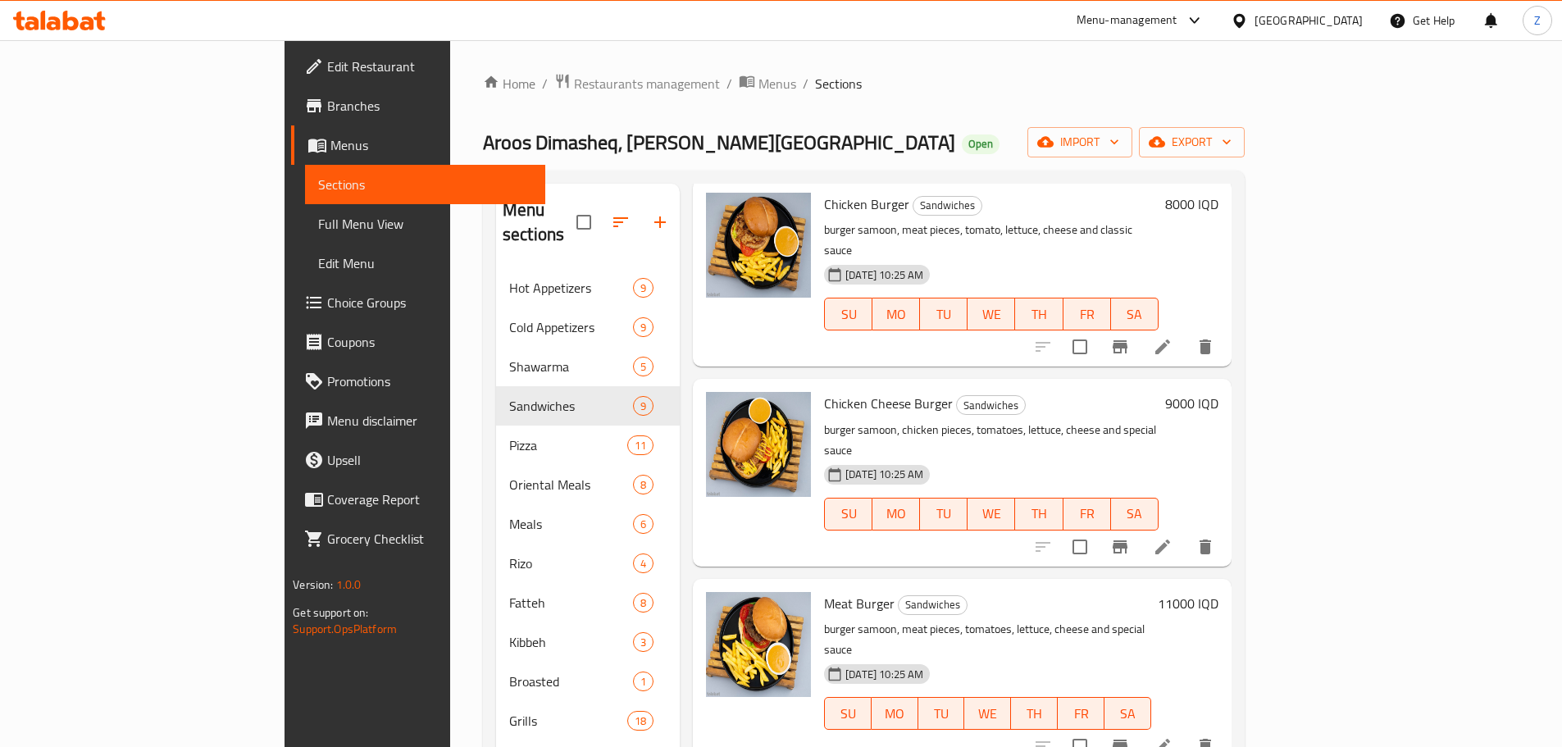
click at [1219, 592] on h6 "11000 IQD" at bounding box center [1188, 603] width 61 height 23
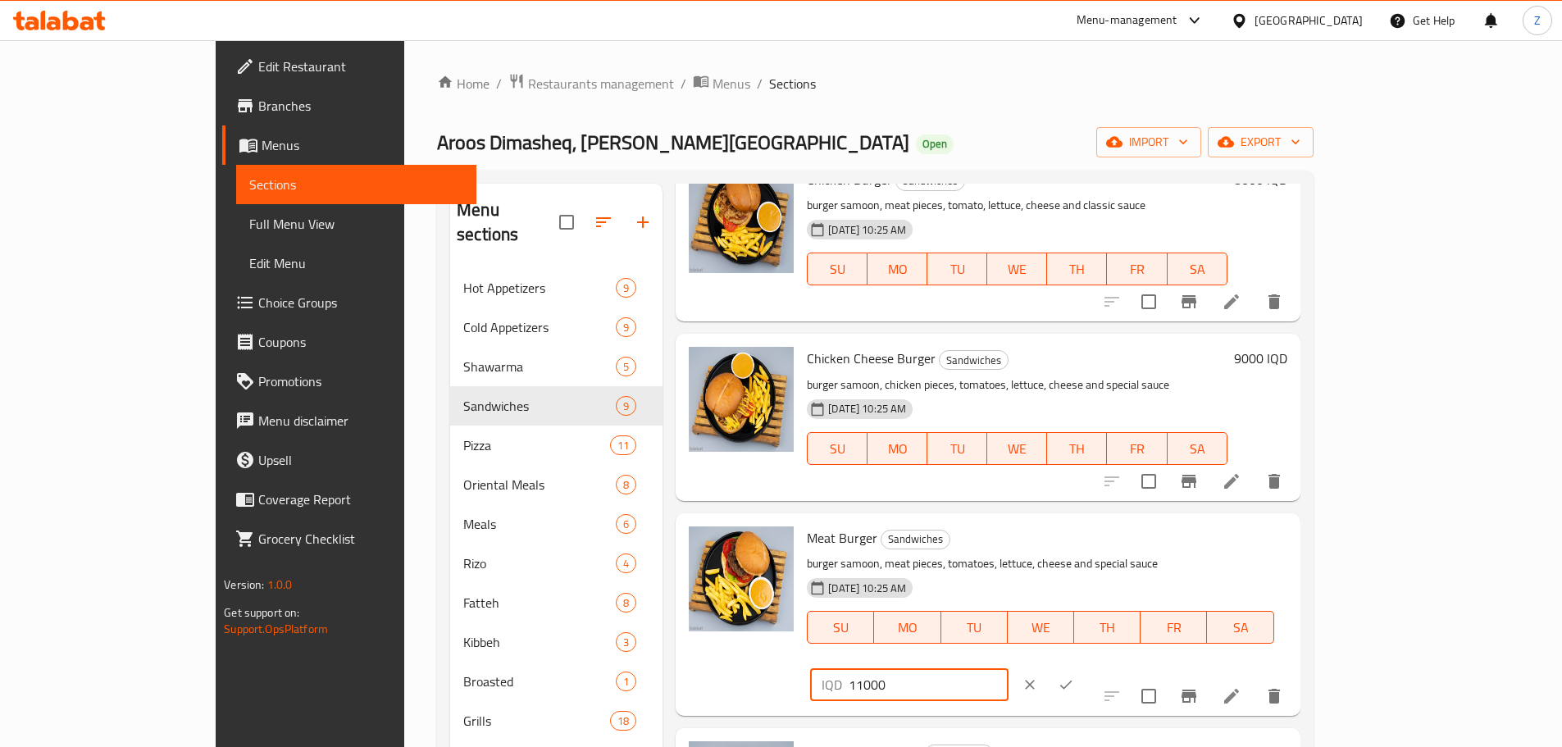
click at [1008, 668] on input "11000" at bounding box center [928, 684] width 159 height 33
type input "10000"
click at [1084, 667] on button "ok" at bounding box center [1066, 685] width 36 height 36
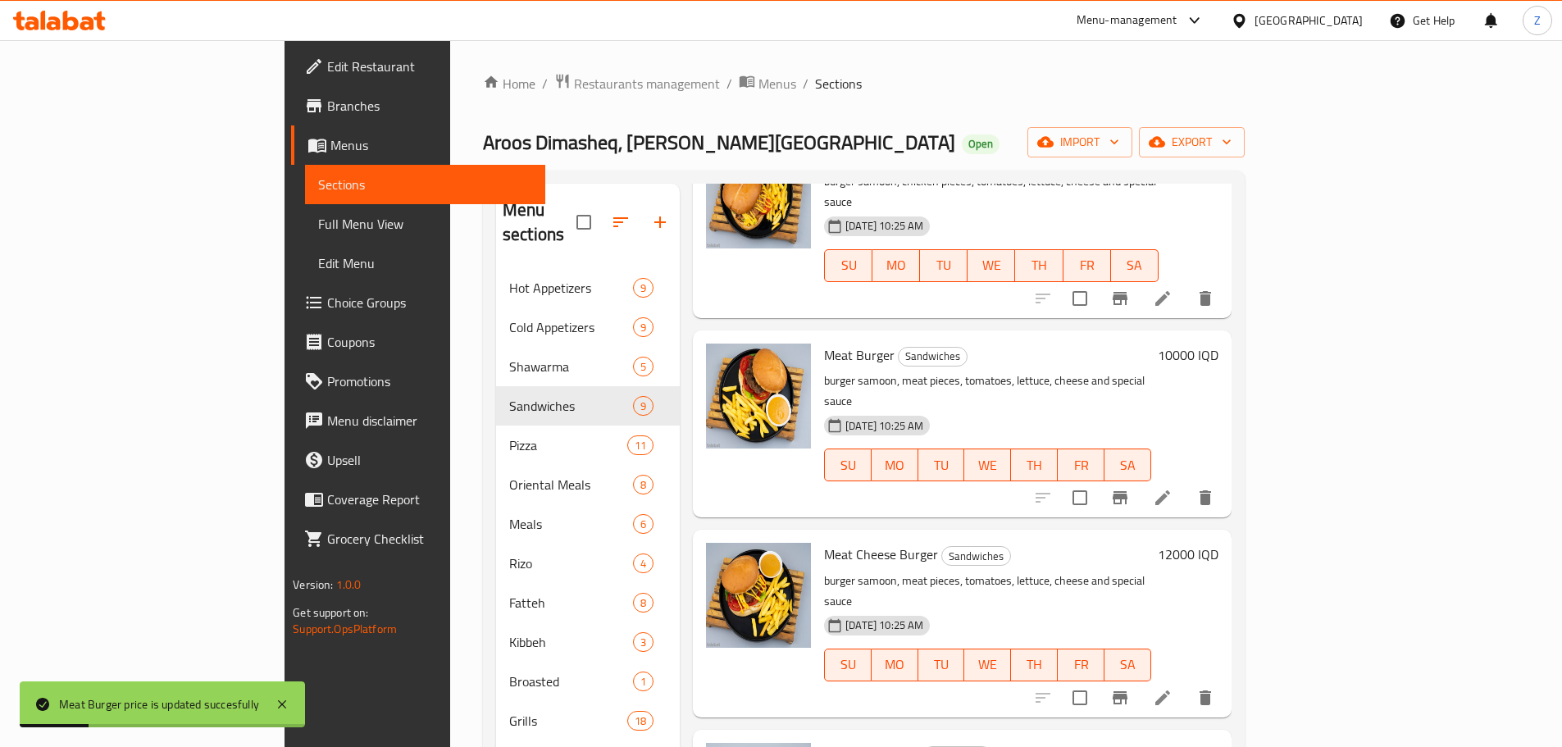
scroll to position [410, 0]
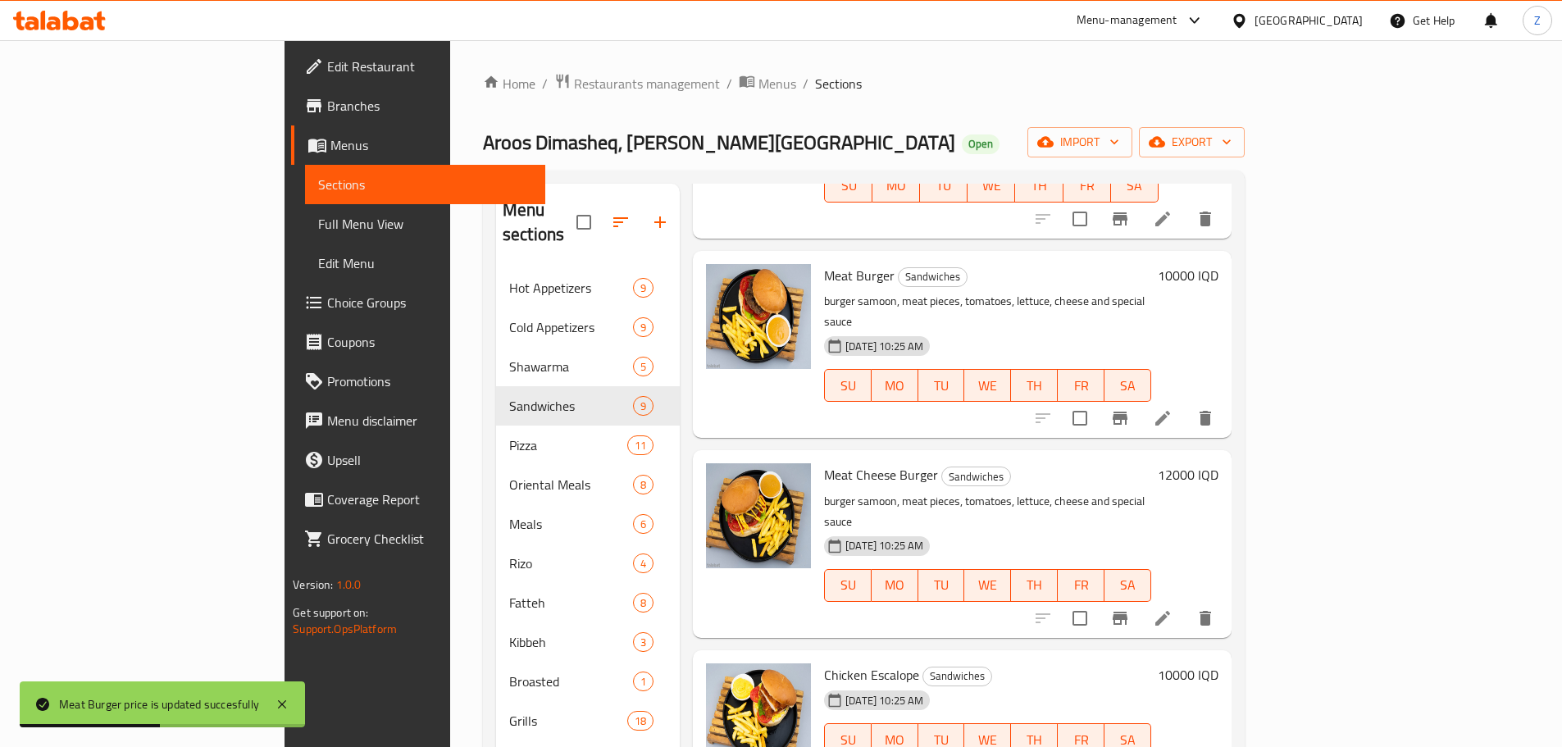
click at [1219, 463] on h6 "12000 IQD" at bounding box center [1188, 474] width 61 height 23
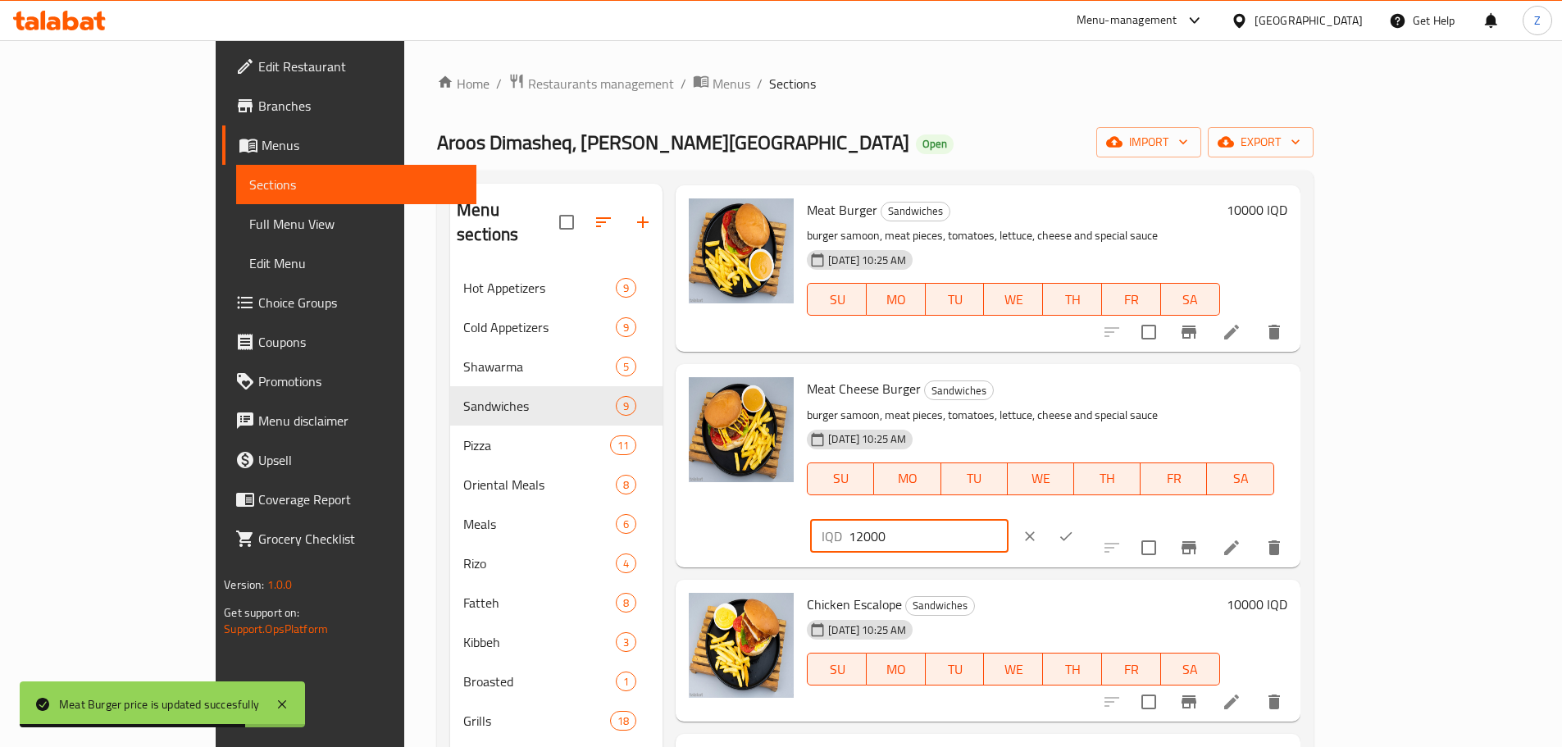
click at [1008, 520] on input "12000" at bounding box center [928, 536] width 159 height 33
type input "11000"
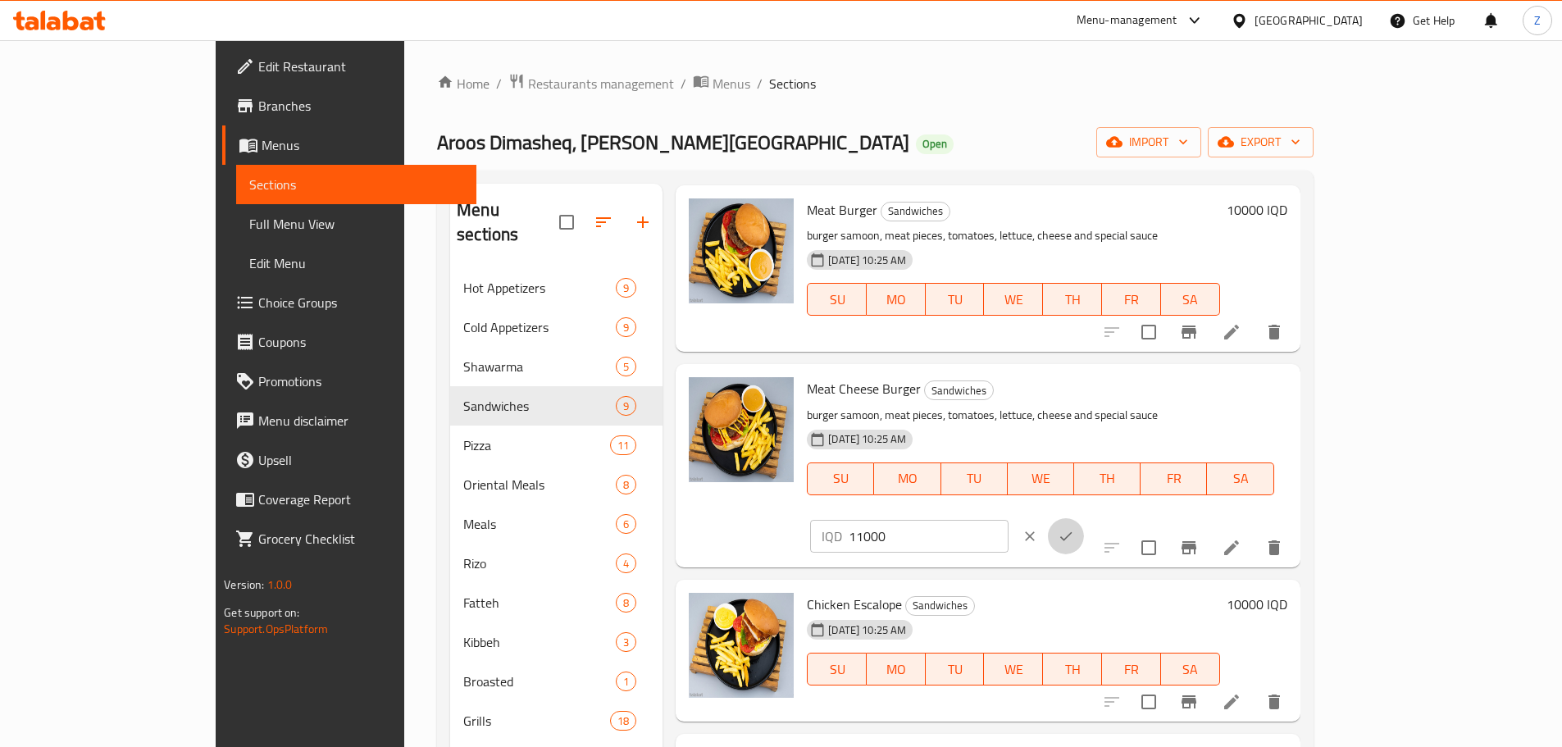
click at [1074, 528] on icon "ok" at bounding box center [1066, 536] width 16 height 16
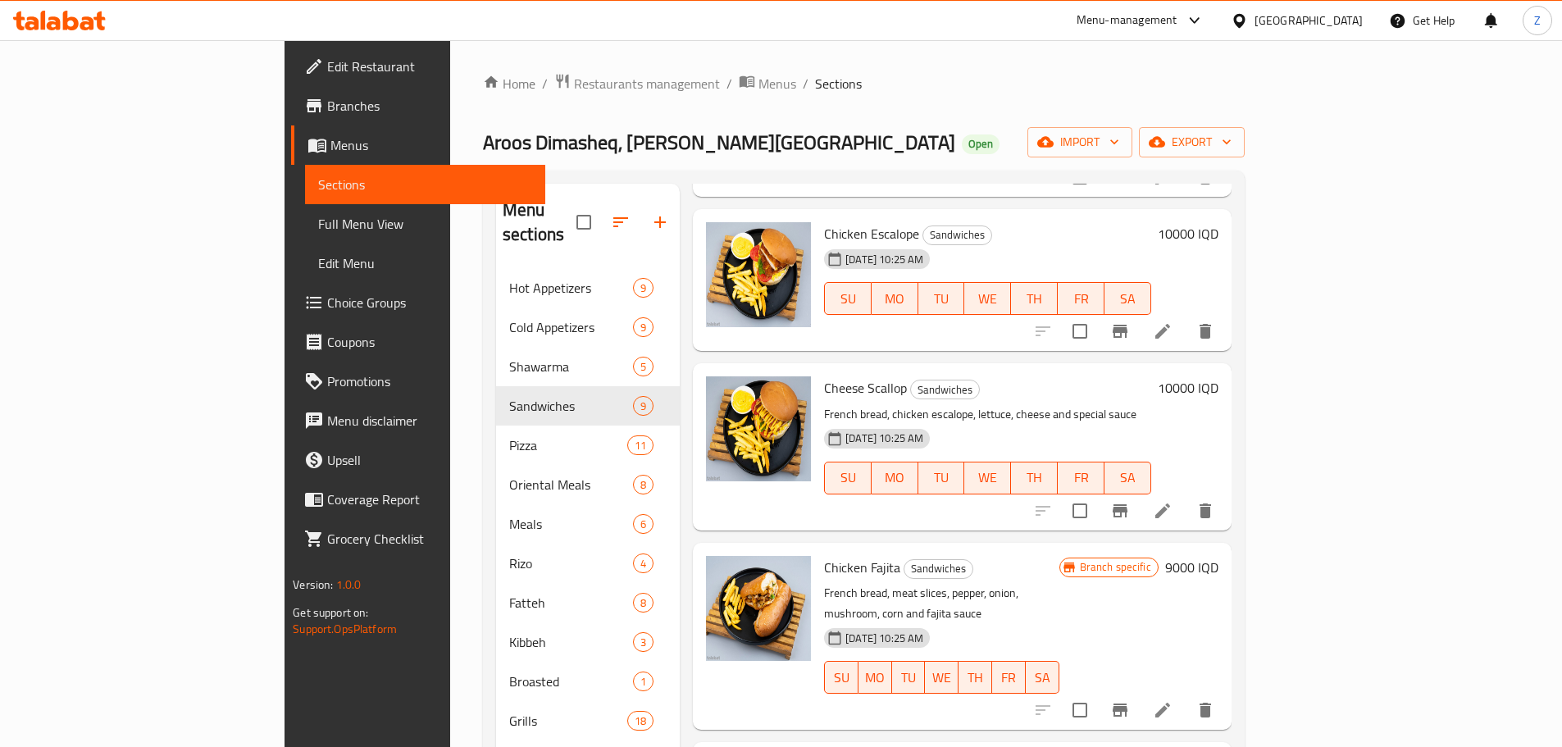
scroll to position [882, 0]
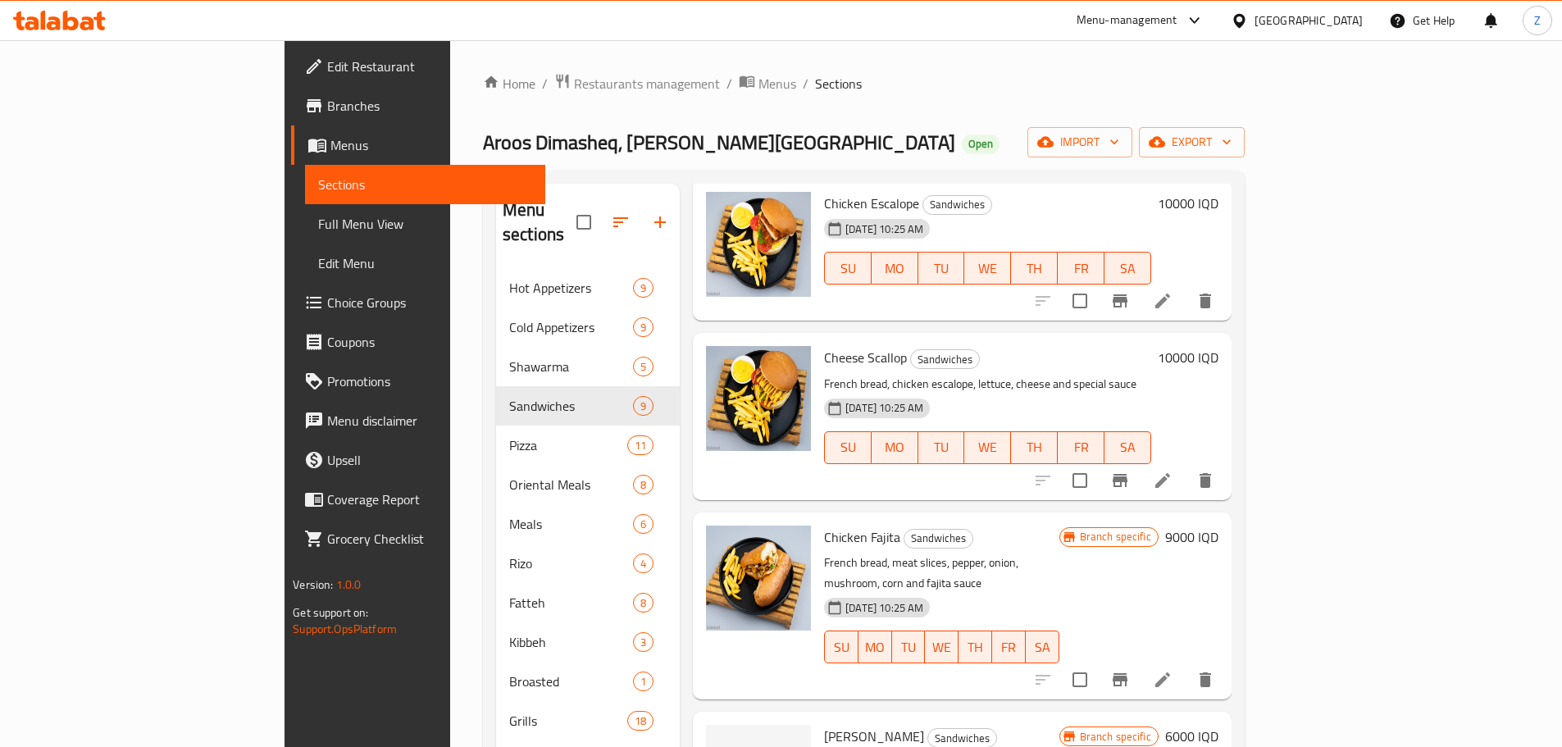
click at [1219, 346] on h6 "10000 IQD" at bounding box center [1188, 357] width 61 height 23
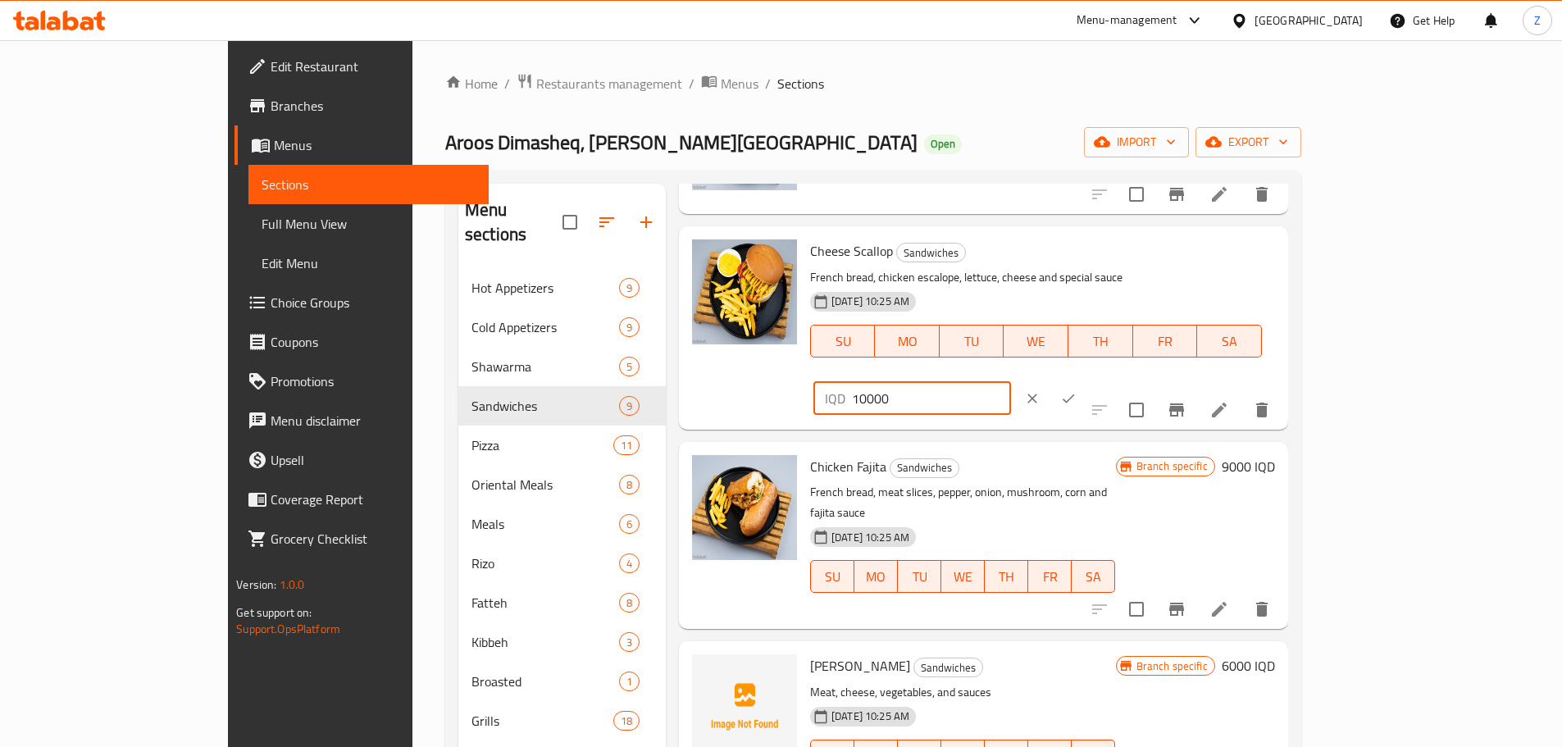
drag, startPoint x: 1270, startPoint y: 266, endPoint x: 1281, endPoint y: 267, distance: 10.8
click at [1011, 382] on input "10000" at bounding box center [931, 398] width 159 height 33
type input "11000"
click at [1087, 381] on button "ok" at bounding box center [1069, 399] width 36 height 36
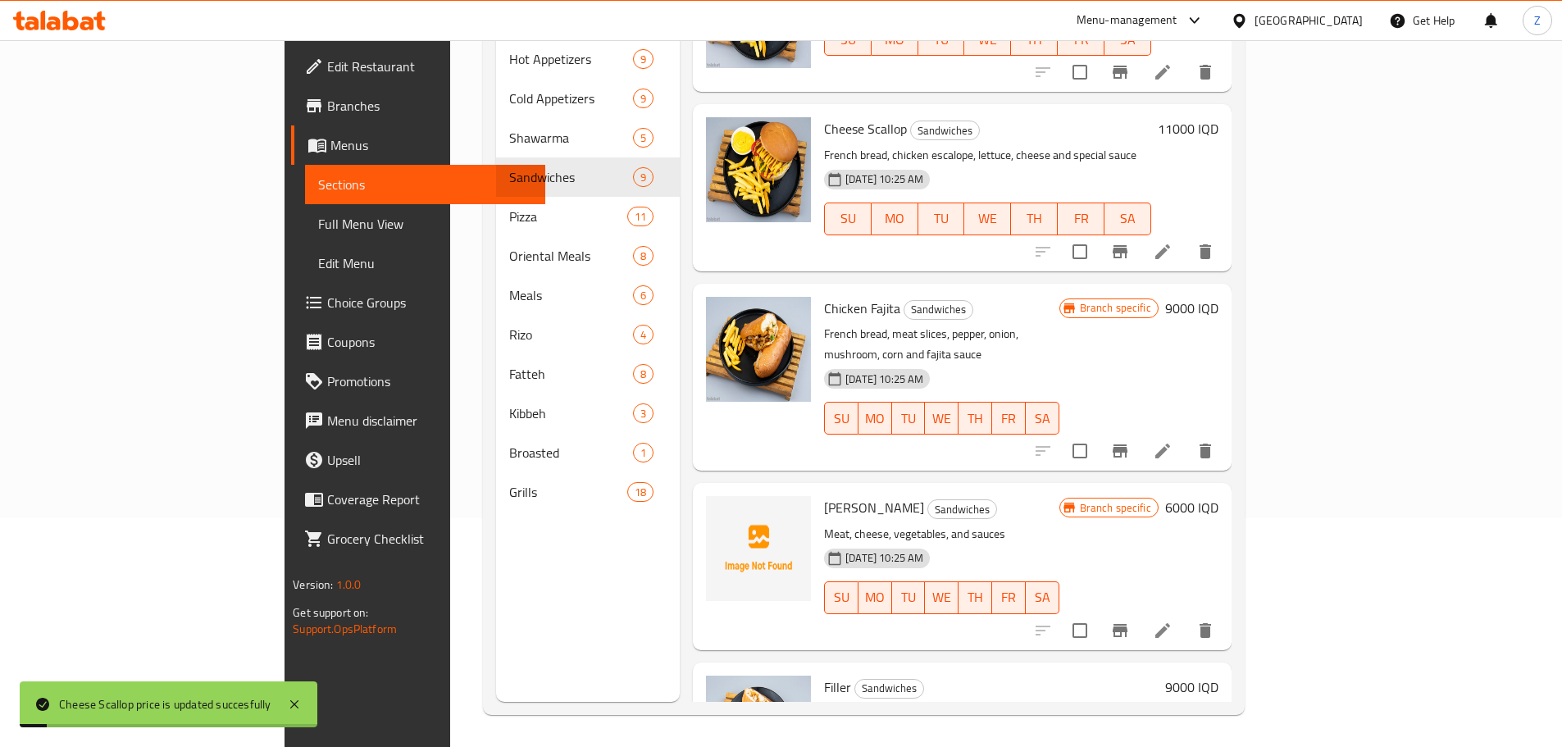
scroll to position [230, 0]
click at [1219, 296] on h6 "9000 IQD" at bounding box center [1191, 307] width 53 height 23
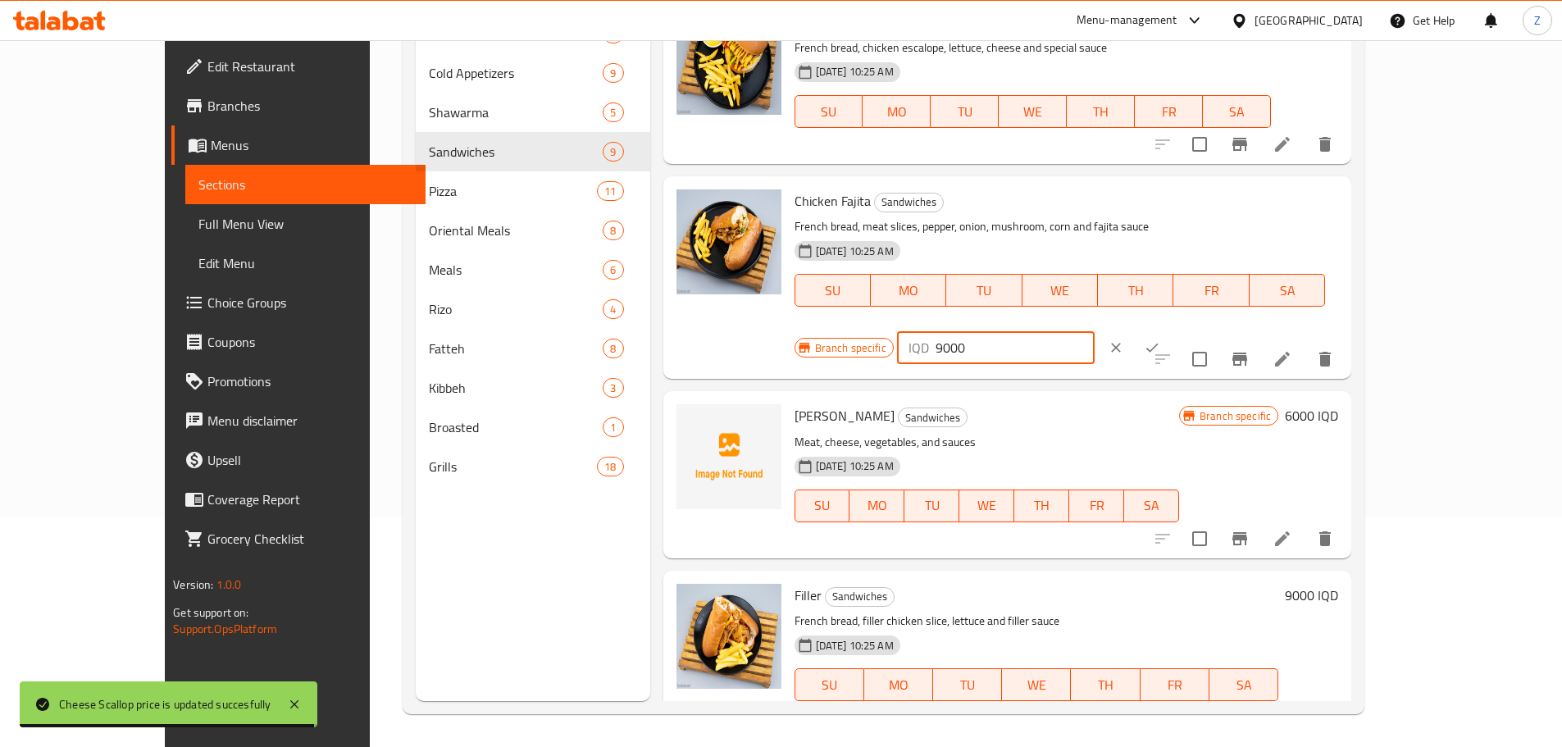
drag, startPoint x: 1276, startPoint y: 204, endPoint x: 1259, endPoint y: 207, distance: 17.5
click at [1095, 331] on div "IQD 9000 ​" at bounding box center [996, 347] width 198 height 33
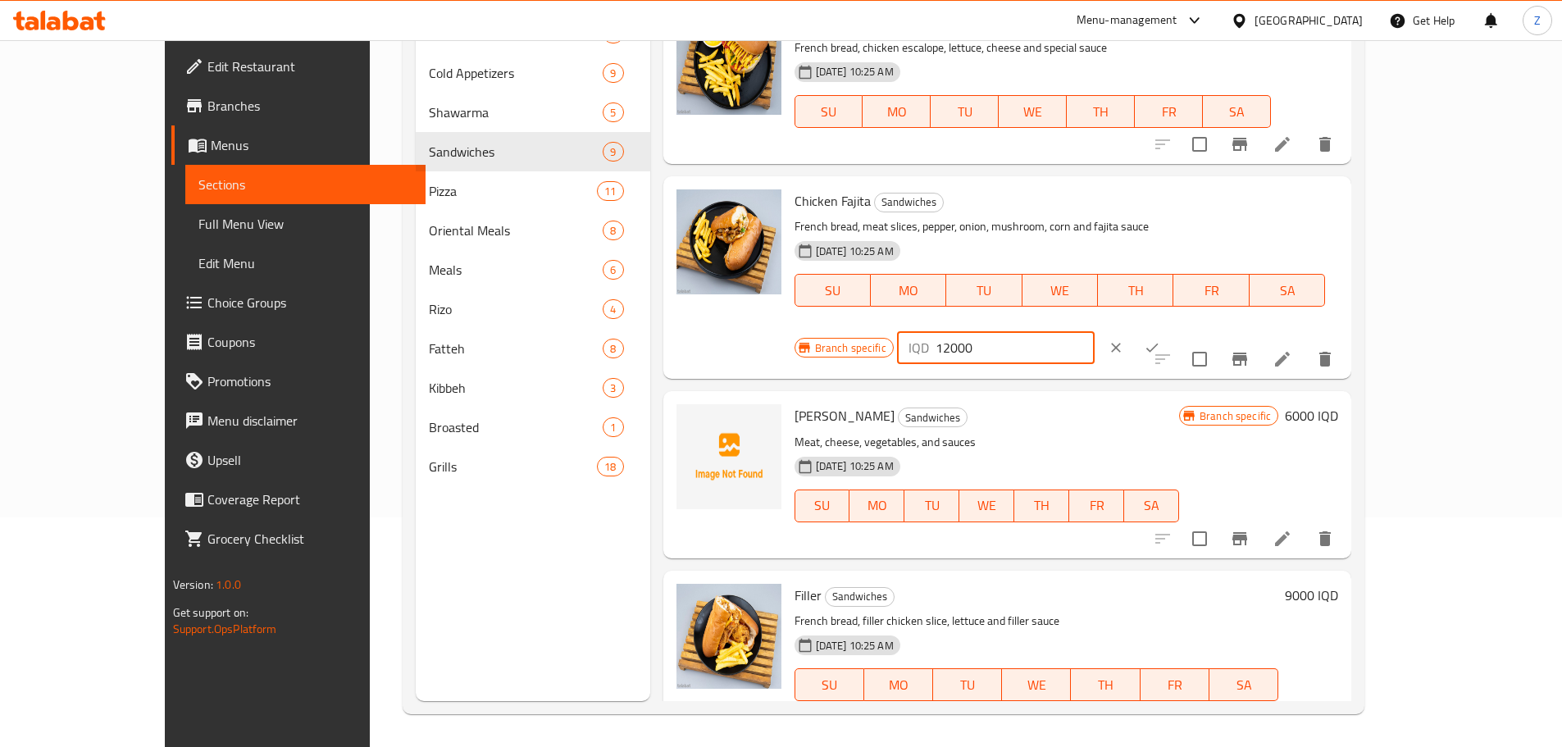
type input "12000"
drag, startPoint x: 1471, startPoint y: 204, endPoint x: 1430, endPoint y: 258, distance: 68.4
click at [1170, 330] on button "ok" at bounding box center [1152, 348] width 36 height 36
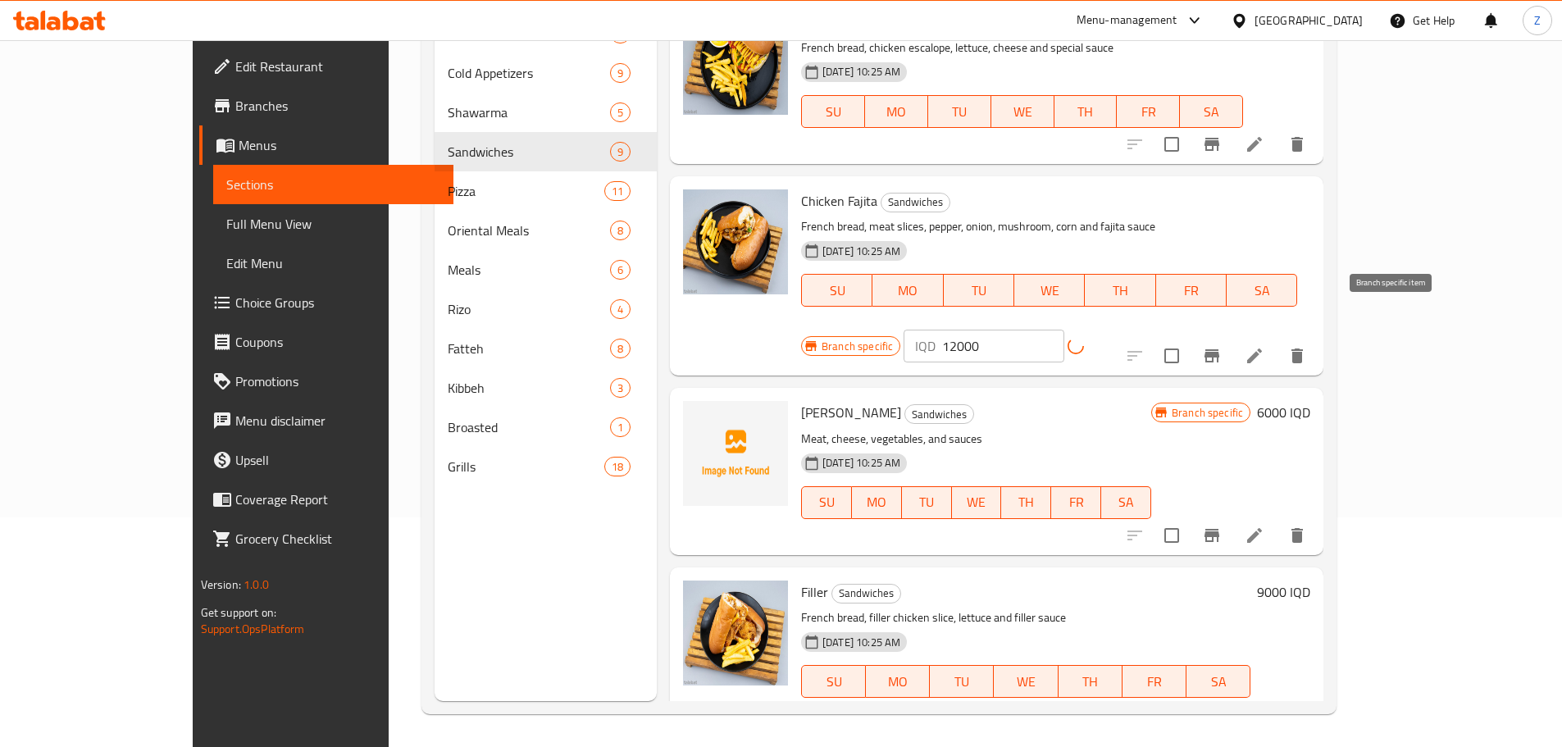
click at [1222, 346] on icon "Branch-specific-item" at bounding box center [1212, 356] width 20 height 20
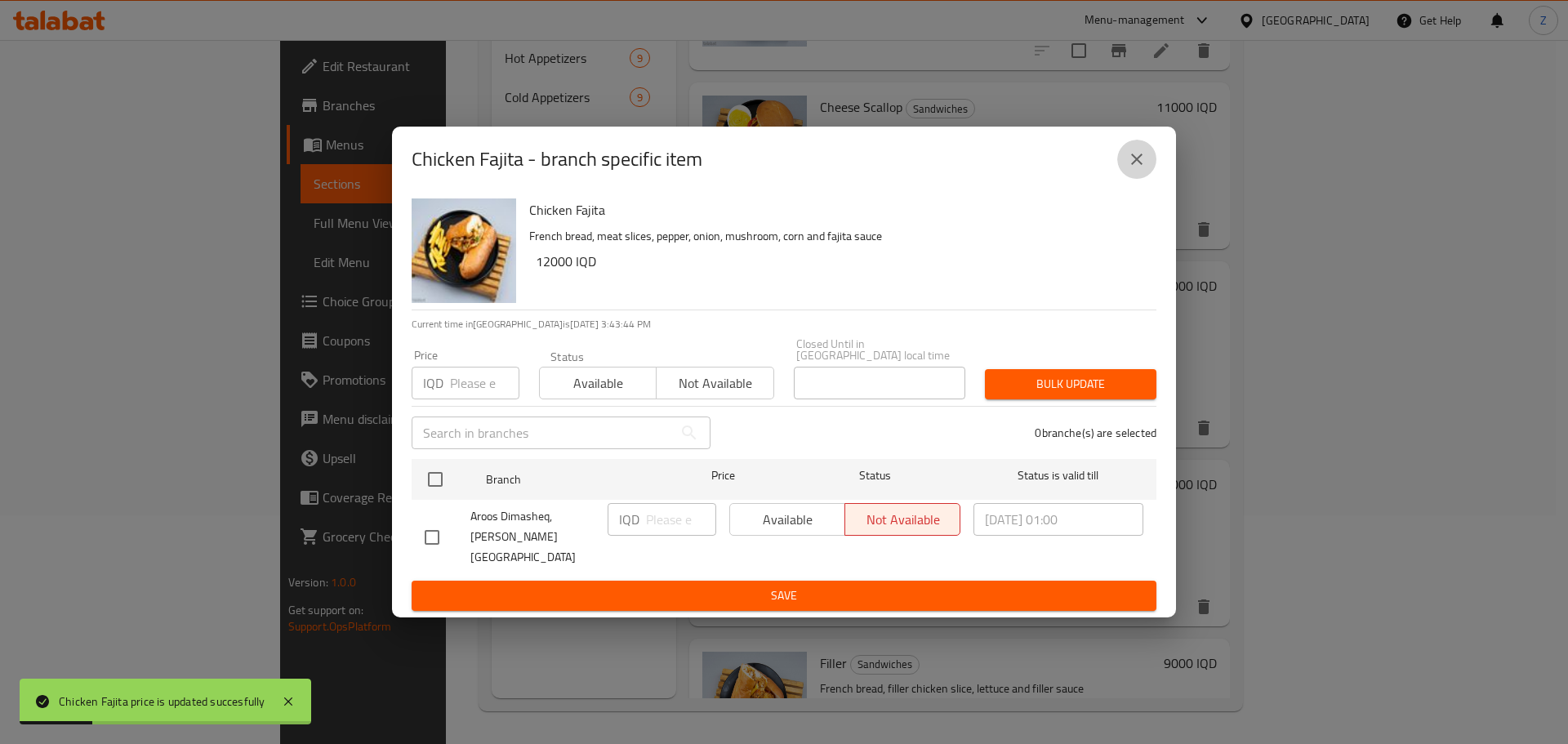
click at [1137, 169] on icon "close" at bounding box center [1137, 159] width 20 height 20
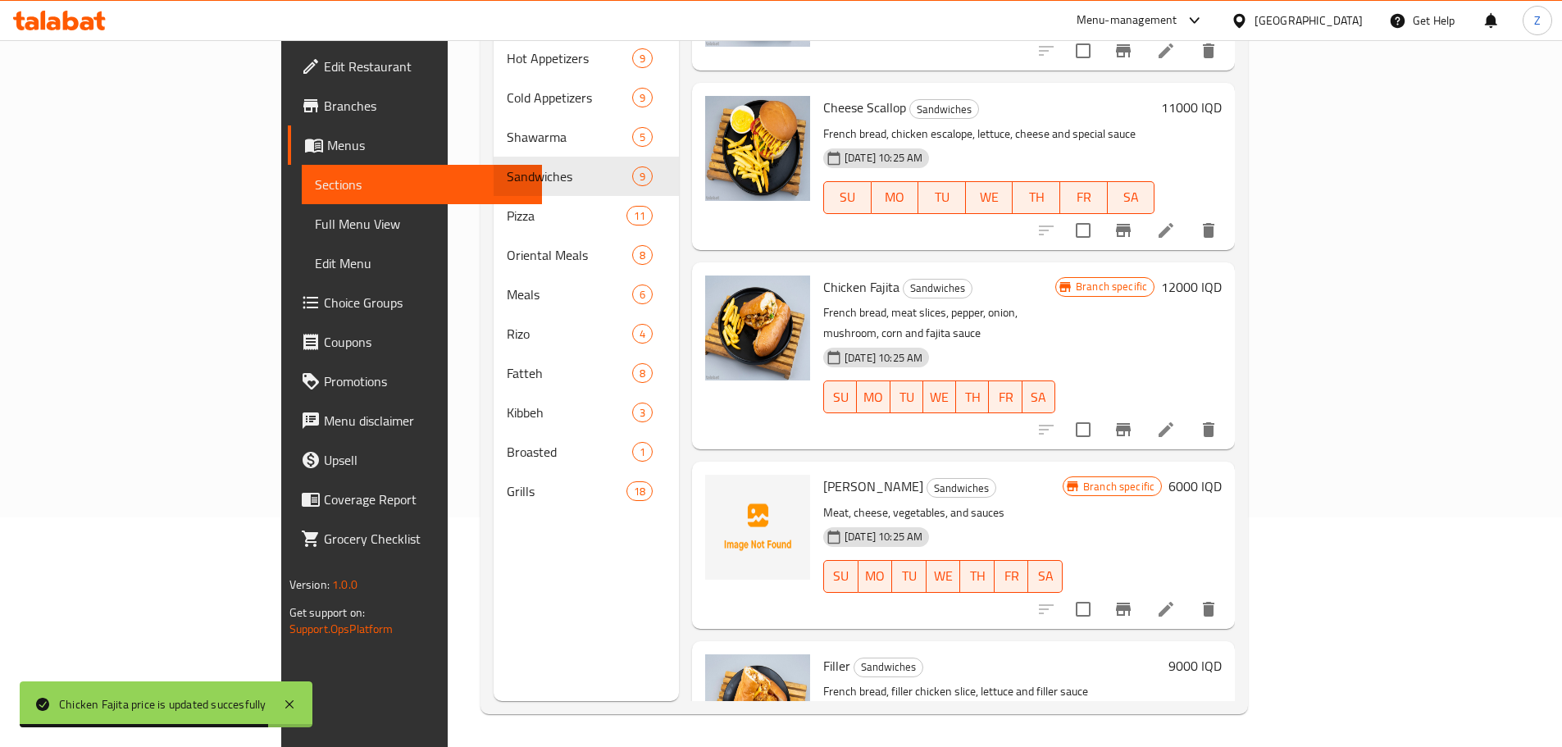
click at [1222, 475] on h6 "6000 IQD" at bounding box center [1195, 486] width 53 height 23
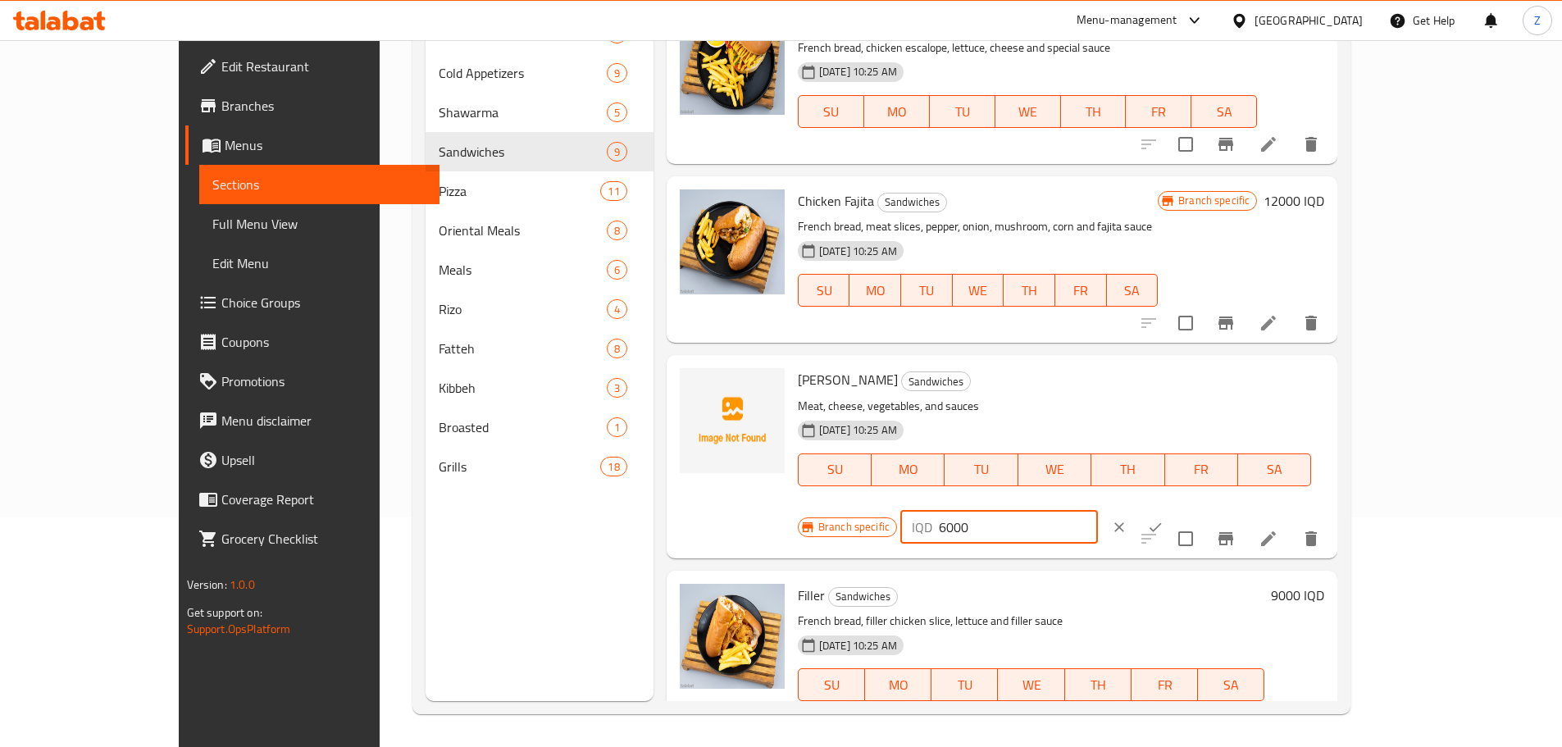
click at [1098, 511] on div "IQD 6000 ​" at bounding box center [1000, 527] width 198 height 33
type input "12000"
click at [1174, 509] on button "ok" at bounding box center [1156, 527] width 36 height 36
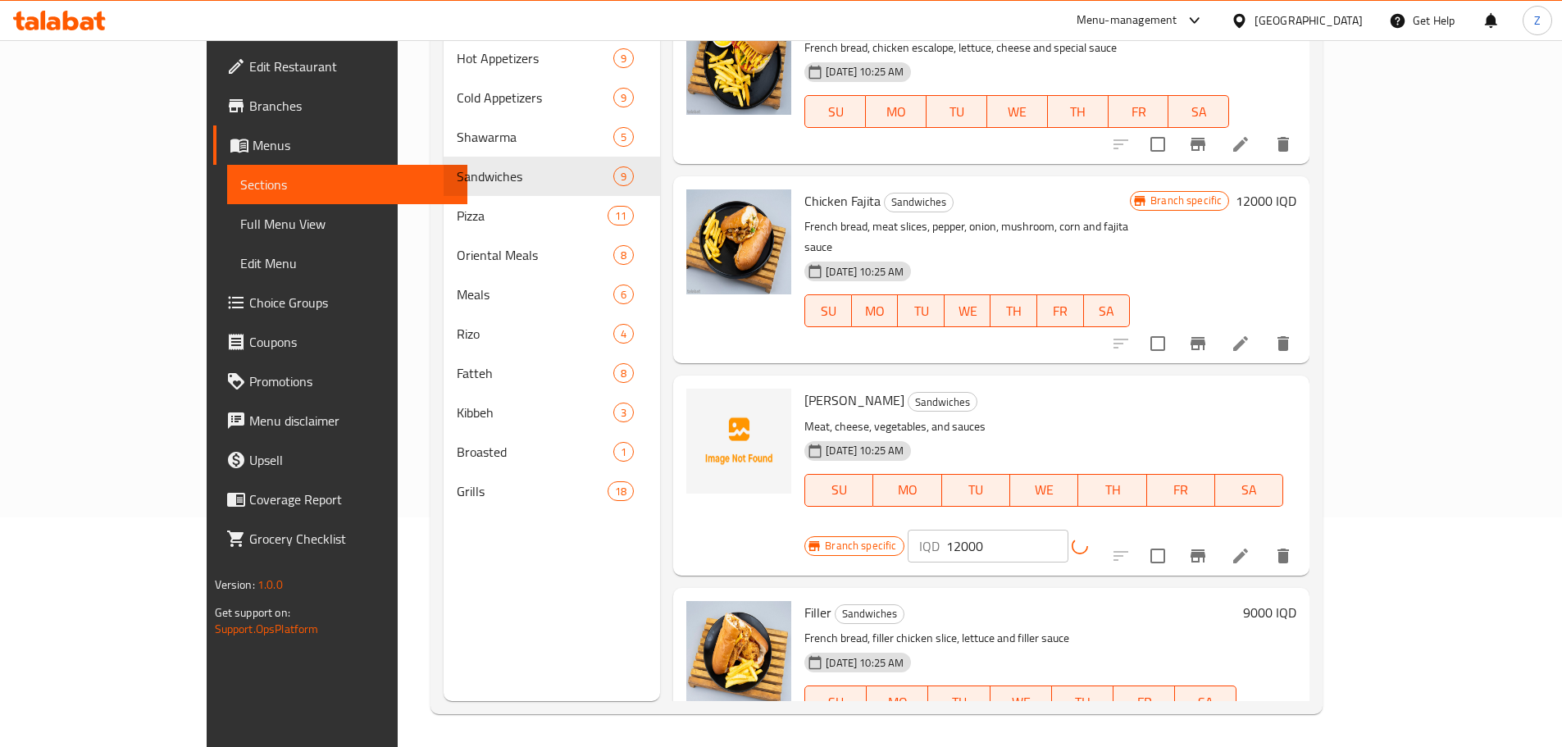
click at [1208, 546] on icon "Branch-specific-item" at bounding box center [1198, 556] width 20 height 20
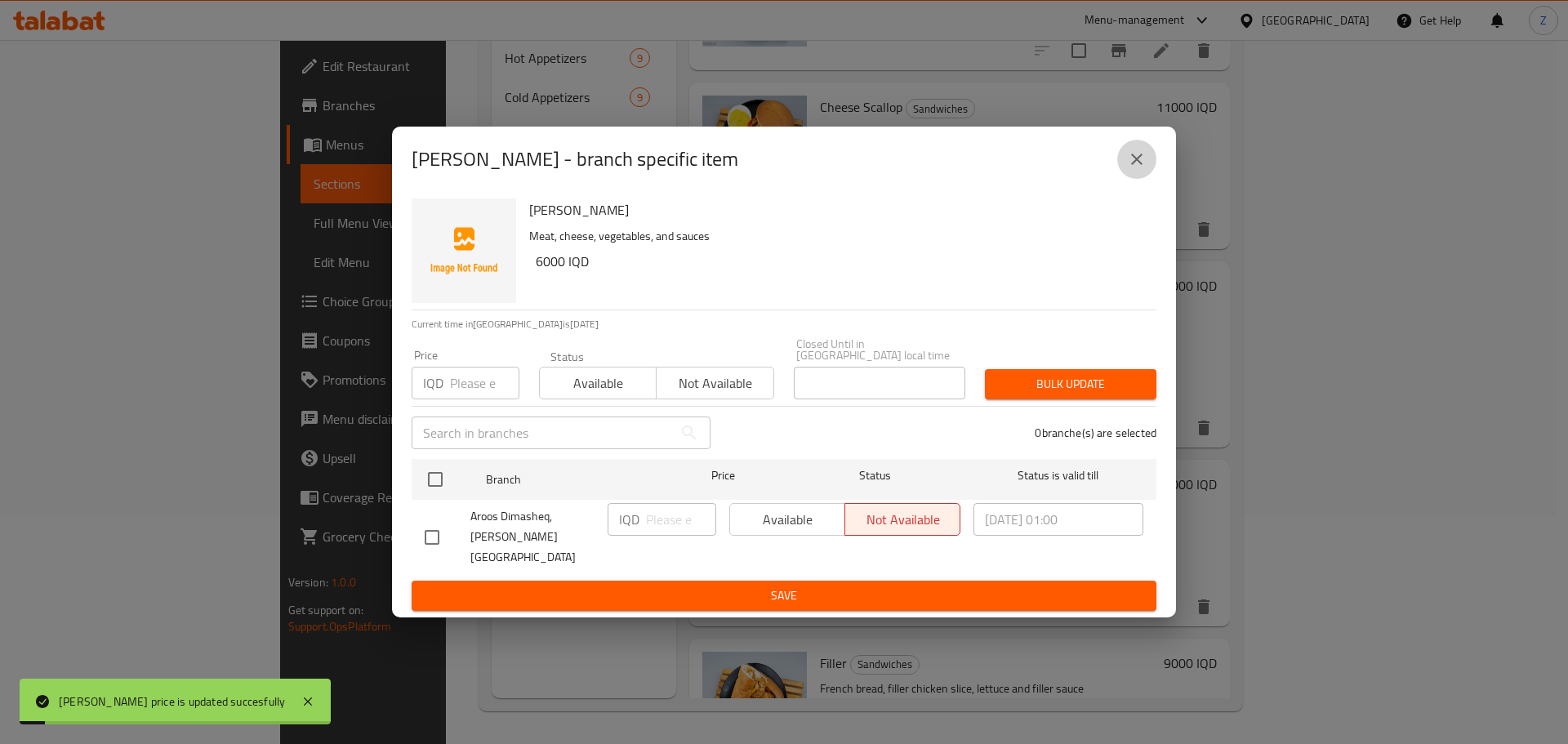
click at [1134, 179] on button "close" at bounding box center [1136, 158] width 39 height 39
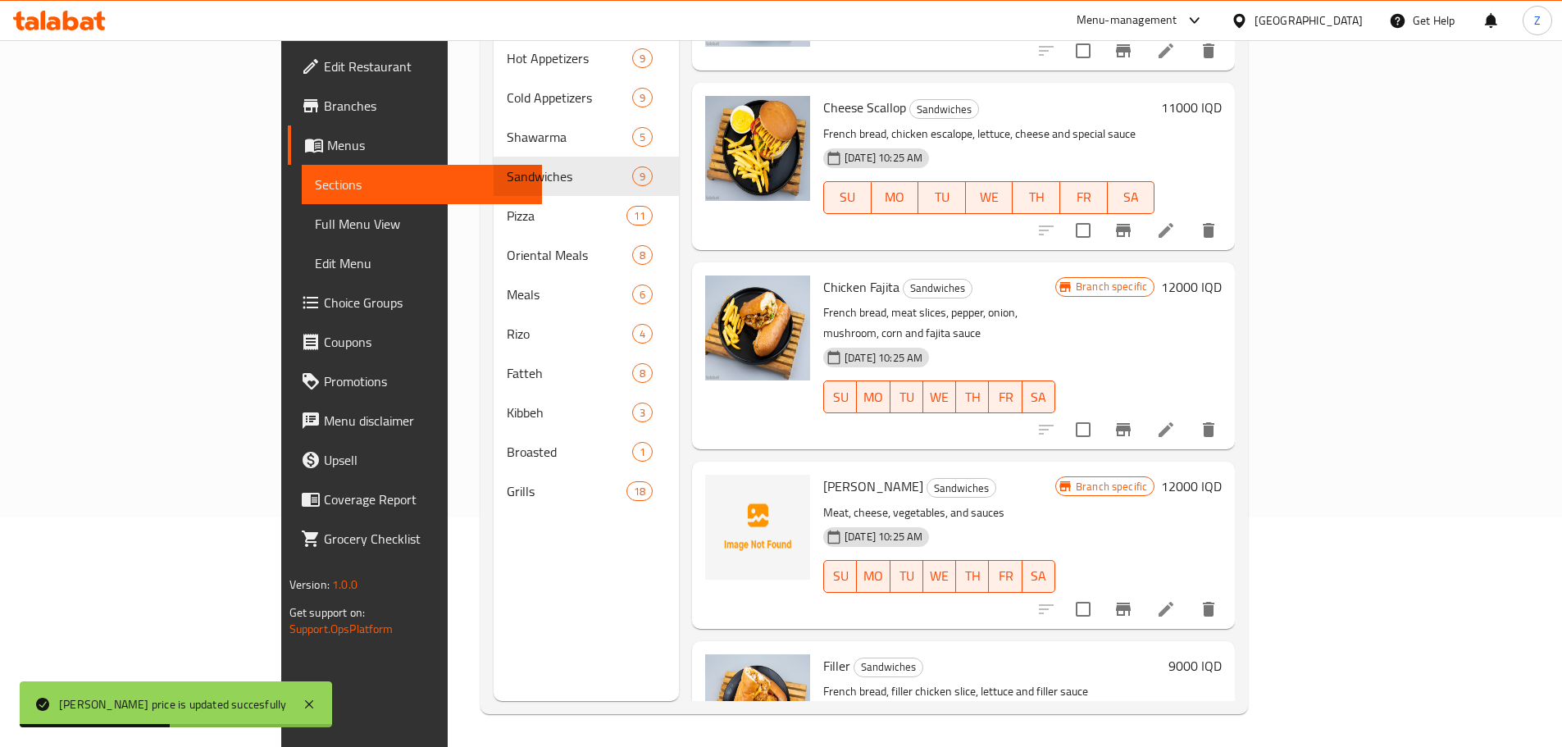
click at [1222, 654] on h6 "9000 IQD" at bounding box center [1195, 665] width 53 height 23
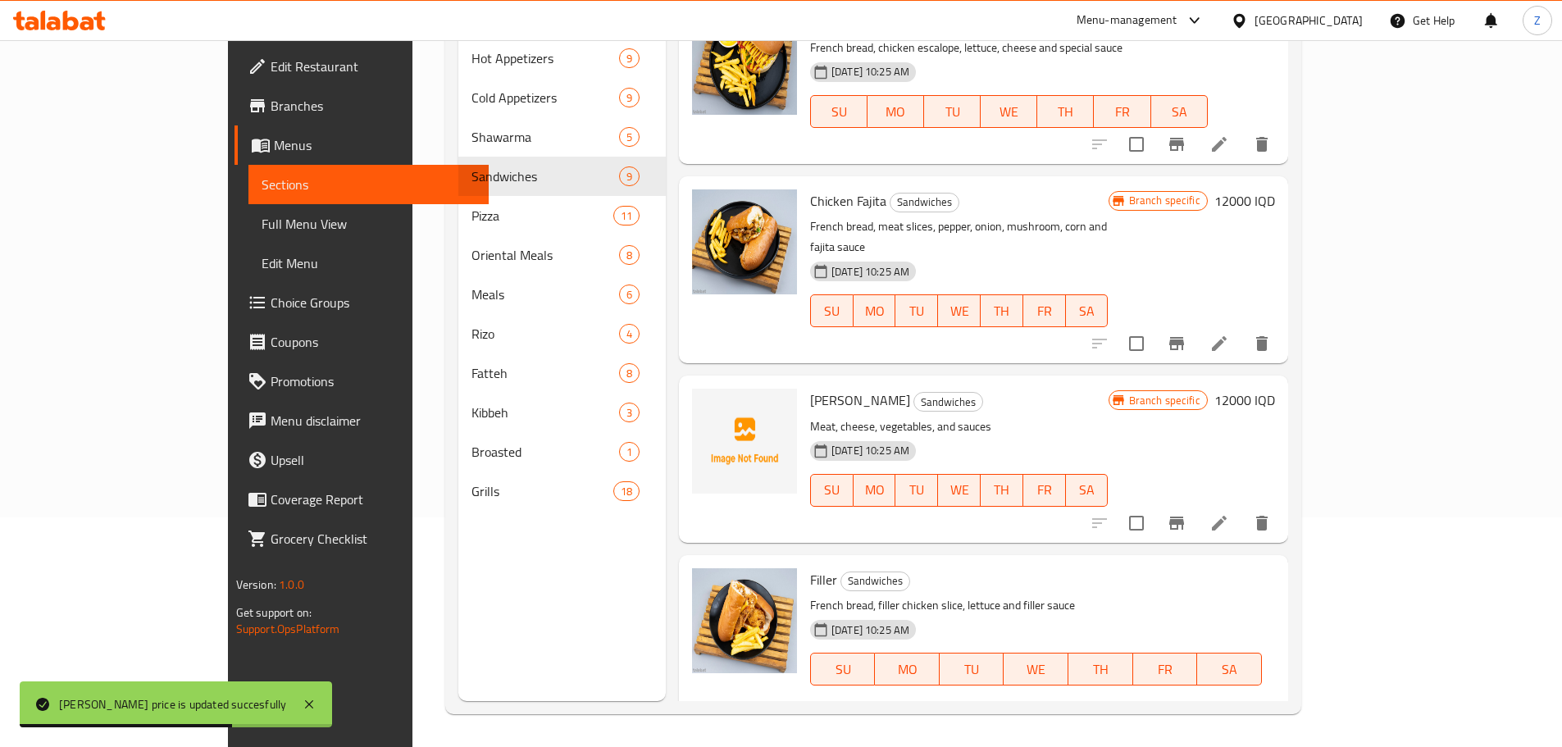
click at [1011, 710] on div "IQD 9000 ​" at bounding box center [913, 726] width 198 height 33
type input "12000"
click at [1087, 709] on button "ok" at bounding box center [1069, 727] width 36 height 36
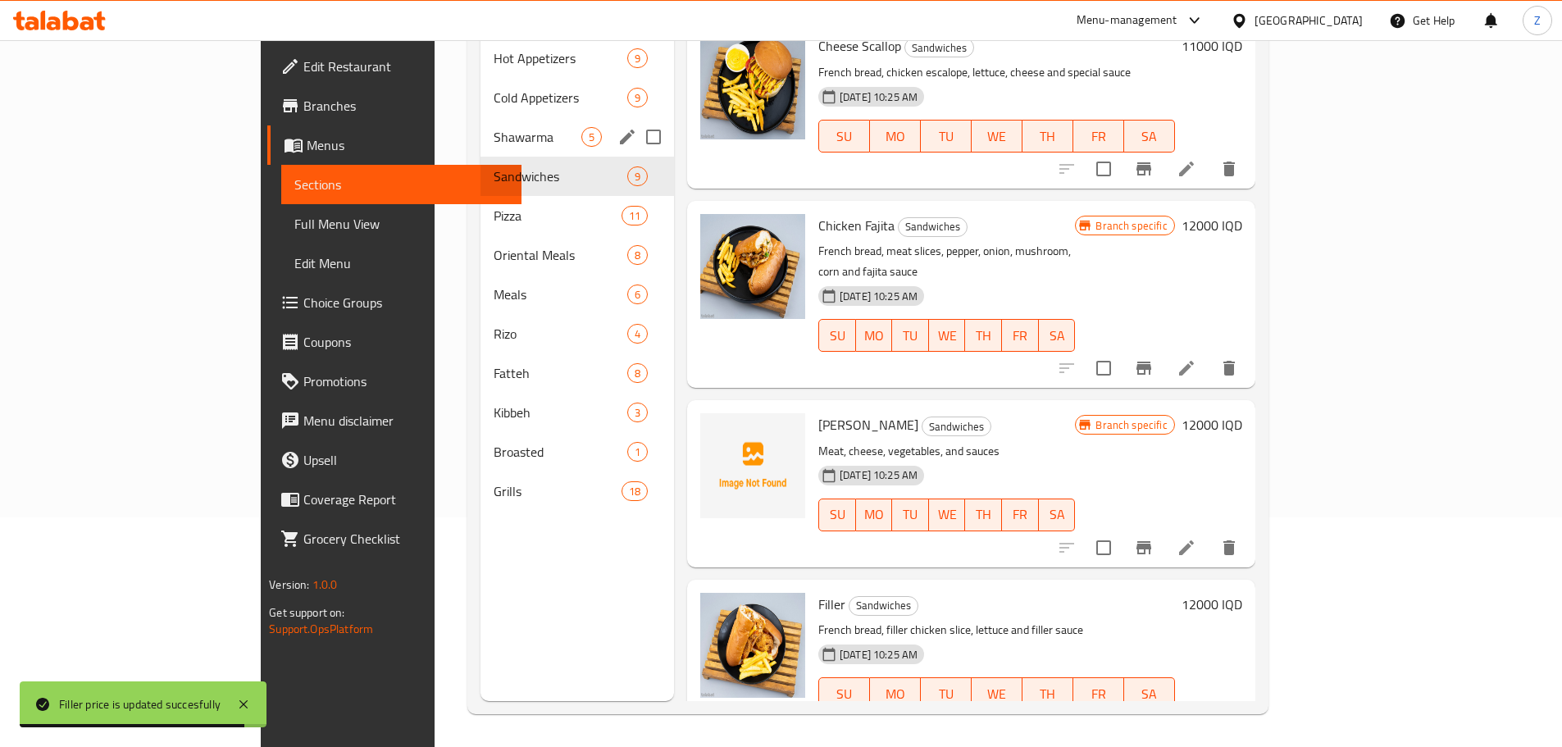
click at [494, 127] on span "Shawarma" at bounding box center [538, 137] width 88 height 20
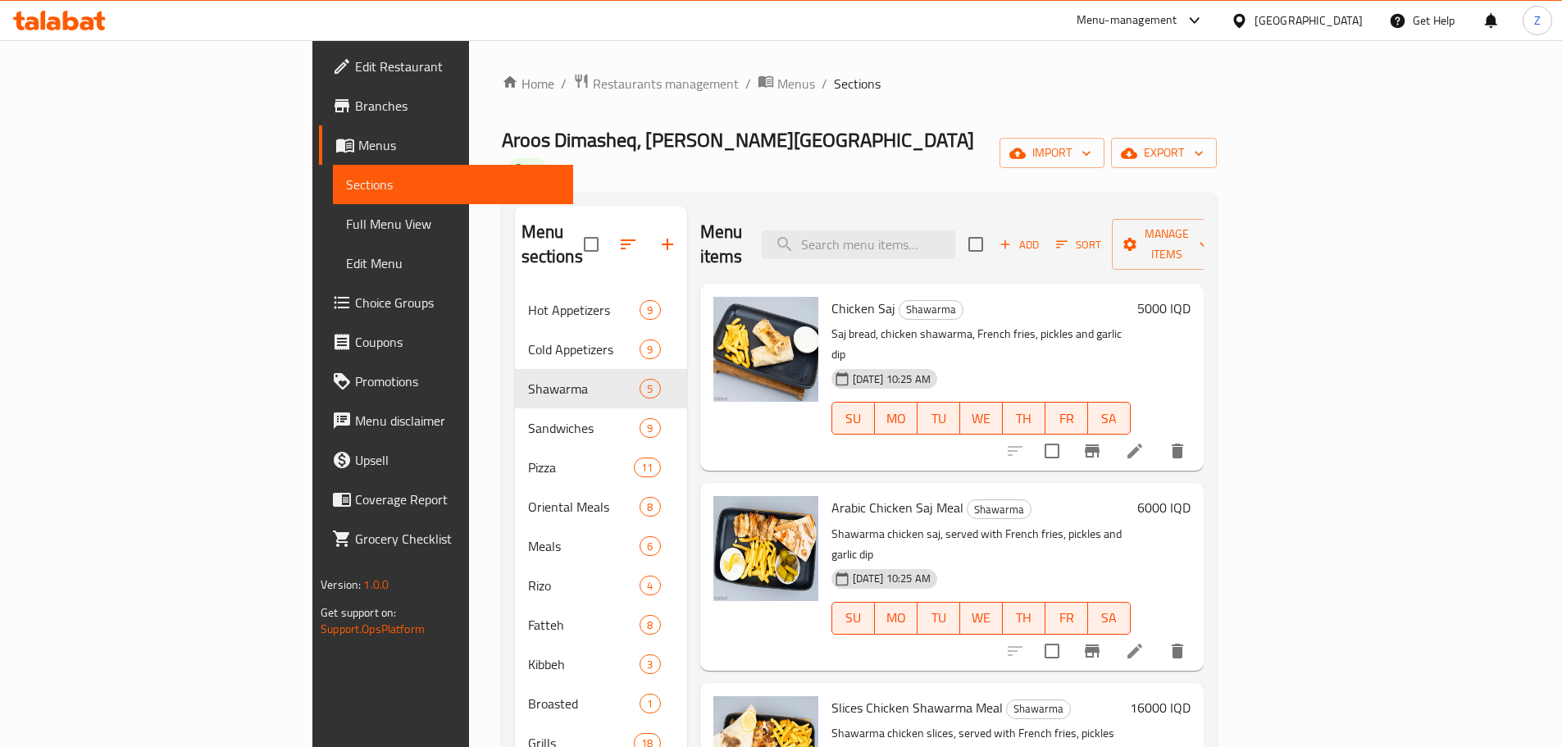
click at [1191, 297] on h6 "5000 IQD" at bounding box center [1164, 308] width 53 height 23
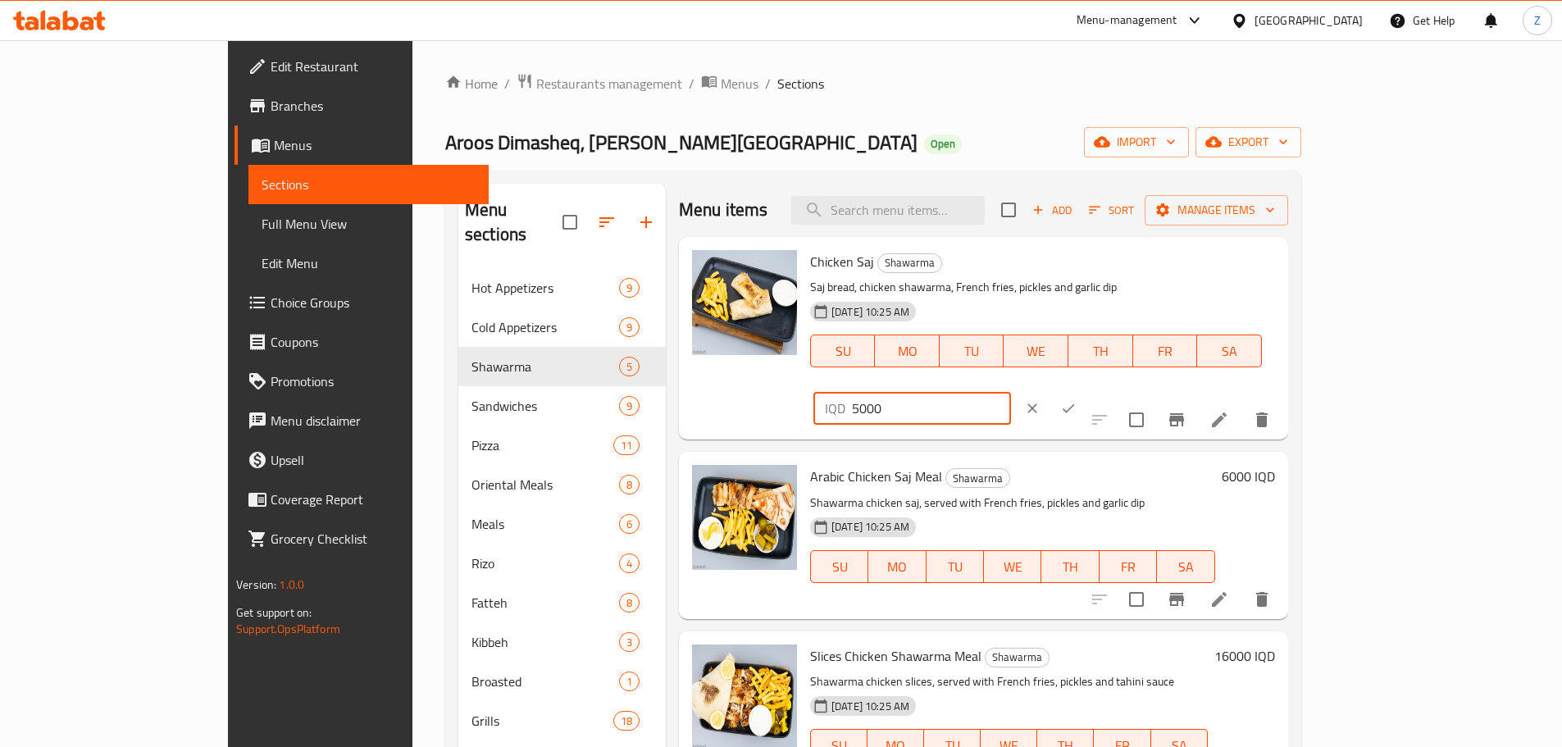
click at [1011, 392] on input "5000" at bounding box center [931, 408] width 159 height 33
type input "6000"
click at [1077, 400] on icon "ok" at bounding box center [1068, 408] width 16 height 16
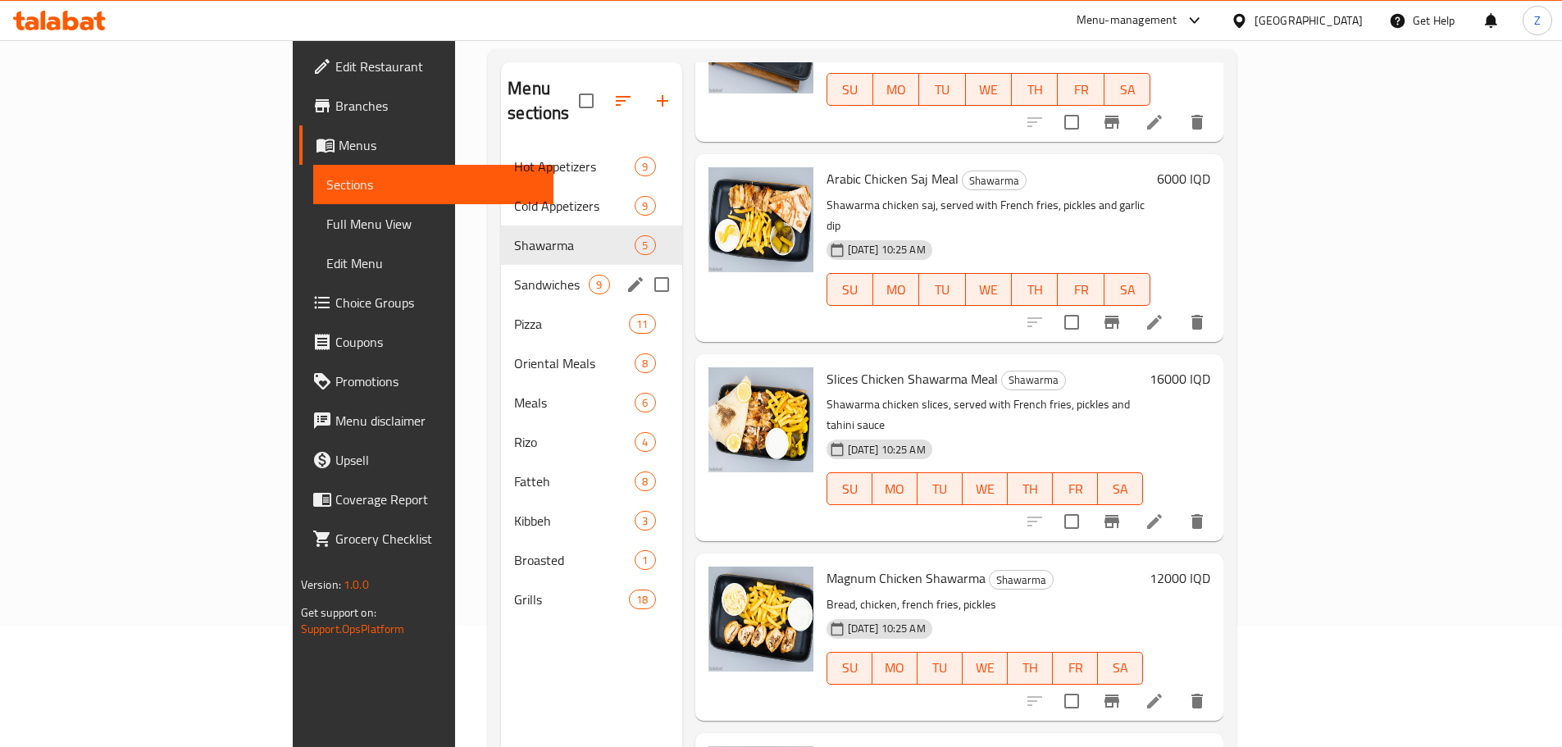
scroll to position [66, 0]
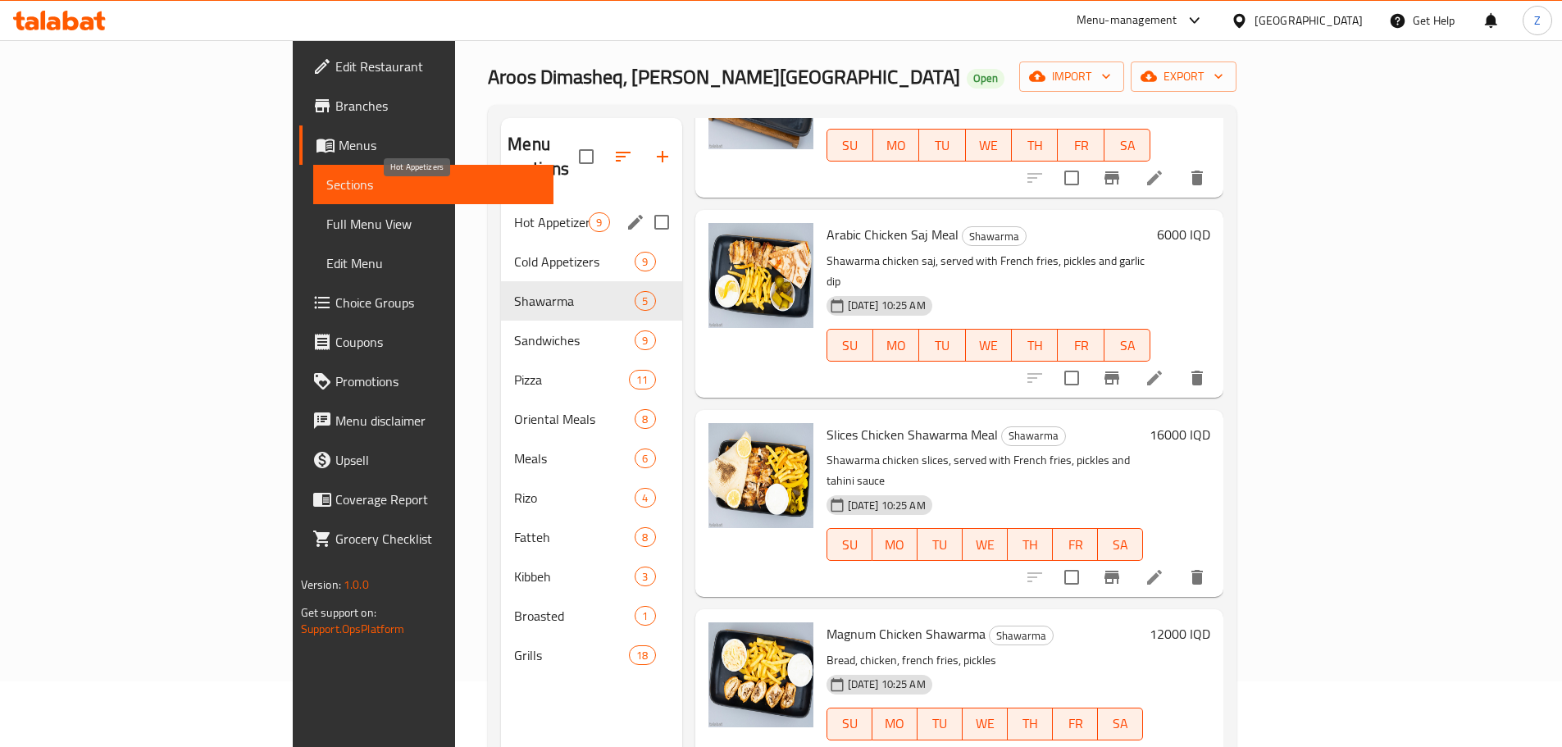
click at [514, 212] on span "Hot Appetizers" at bounding box center [551, 222] width 75 height 20
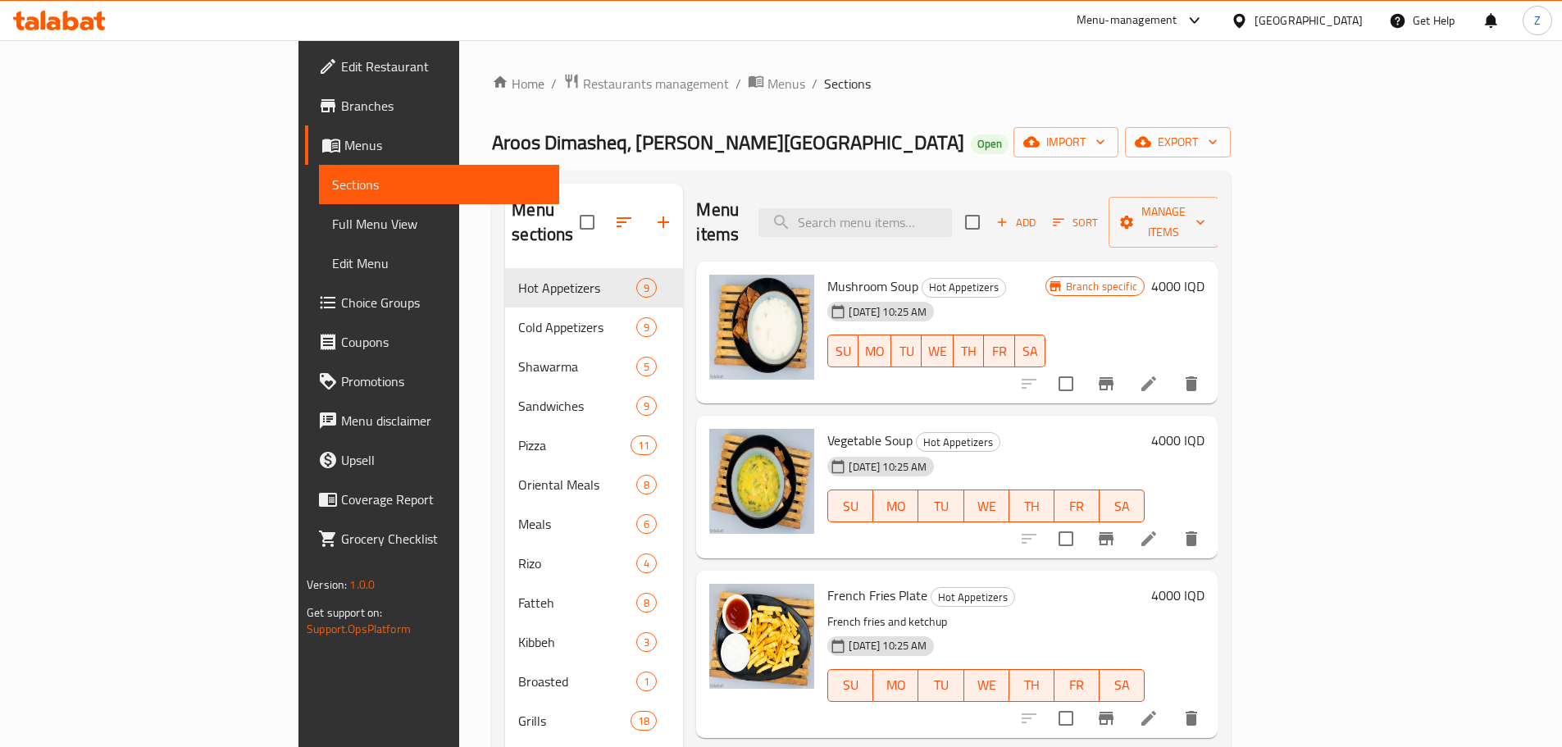
click at [1205, 275] on h6 "4000 IQD" at bounding box center [1177, 286] width 53 height 23
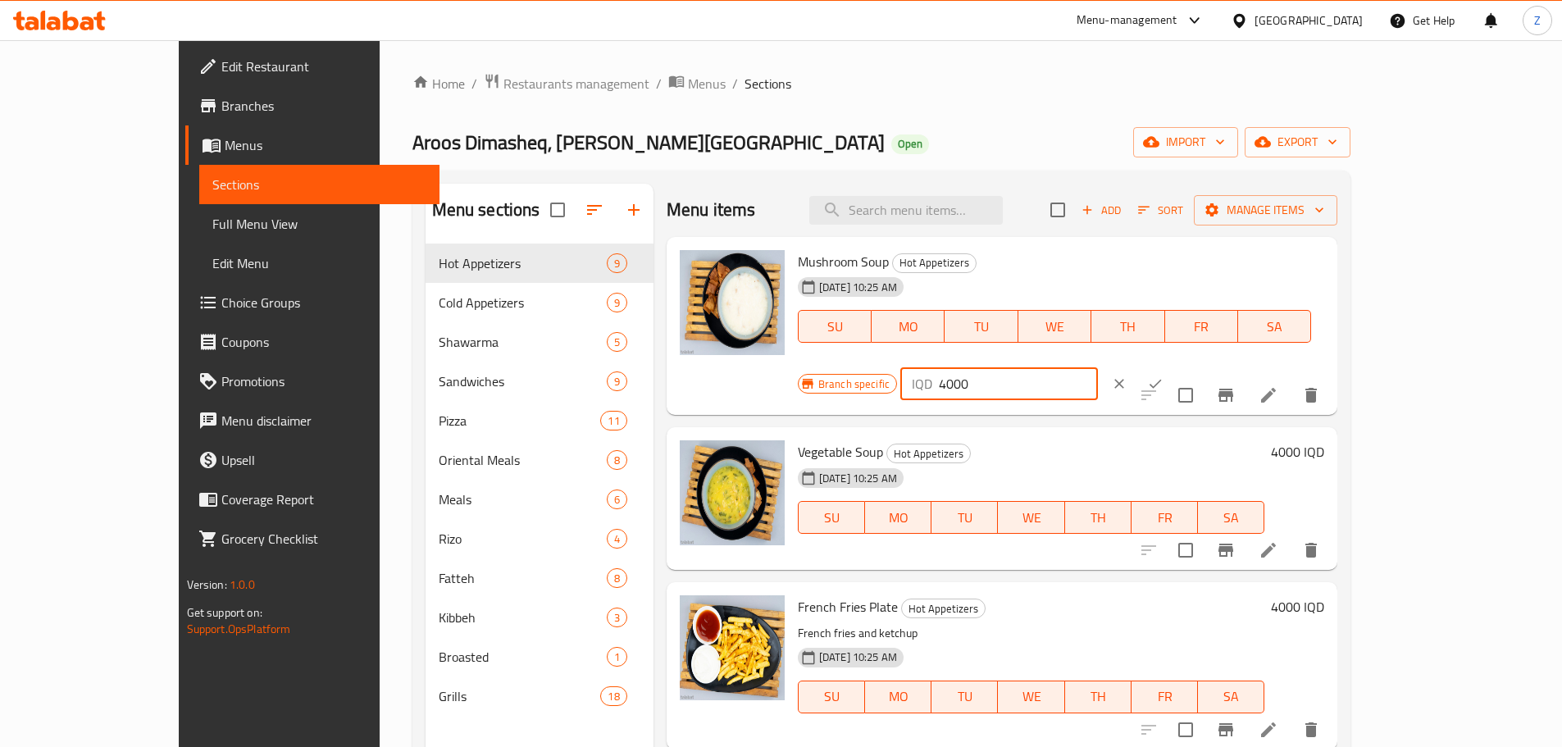
drag, startPoint x: 1268, startPoint y: 268, endPoint x: 1278, endPoint y: 270, distance: 10.0
click at [1098, 367] on input "4000" at bounding box center [1018, 383] width 159 height 33
type input "6000"
click at [1174, 366] on button "ok" at bounding box center [1156, 384] width 36 height 36
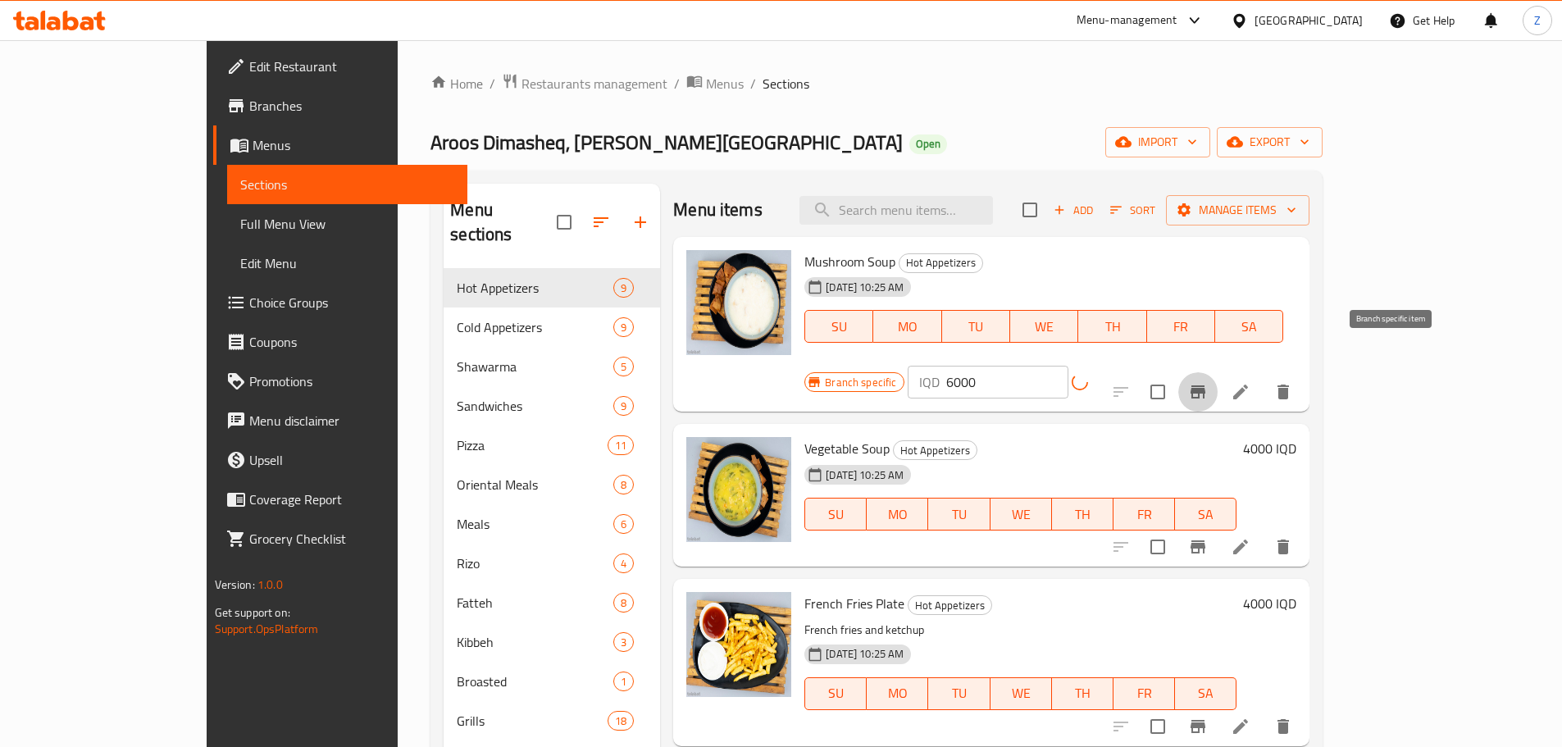
click at [1218, 372] on button "Branch-specific-item" at bounding box center [1198, 391] width 39 height 39
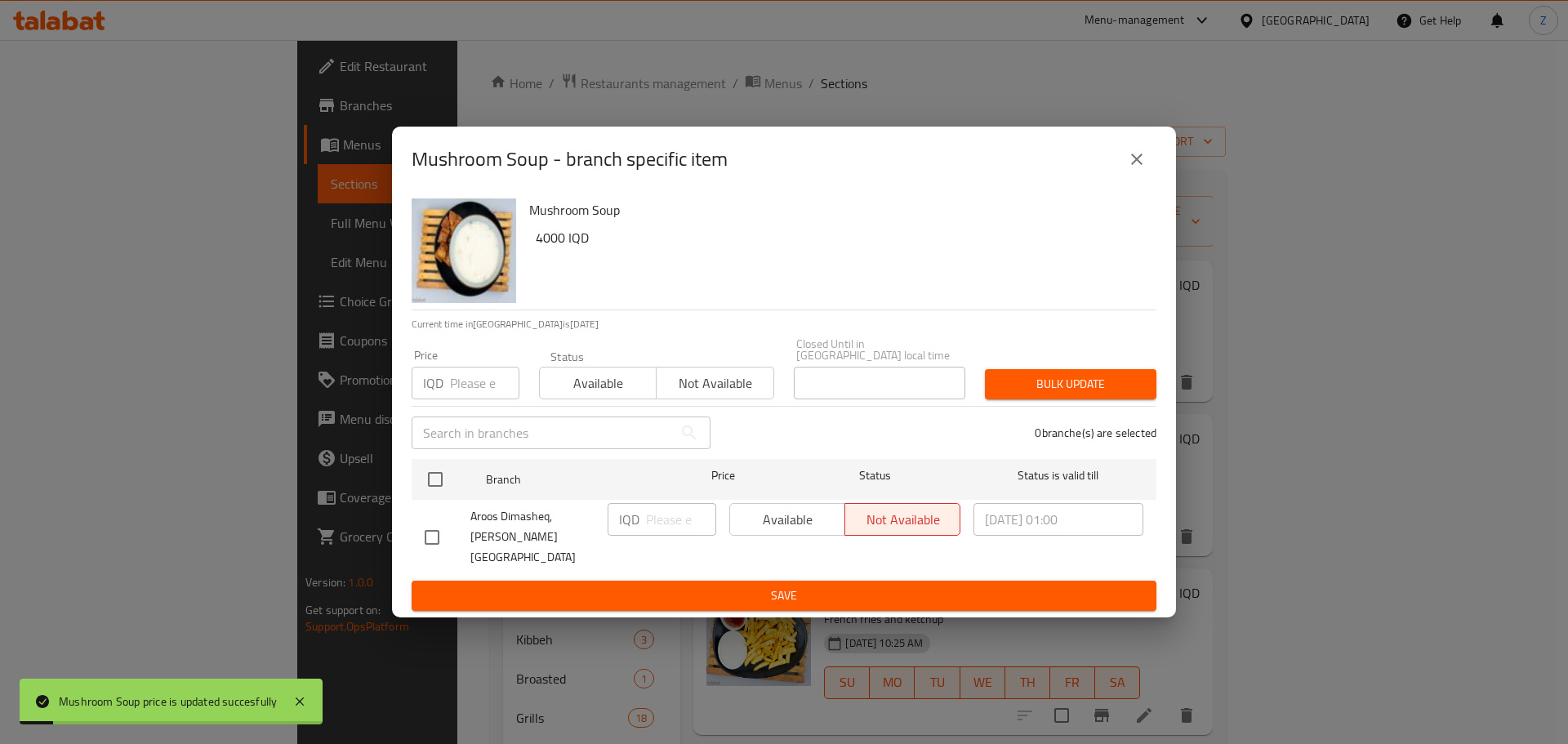
click at [1148, 153] on div "Mushroom Soup - branch specific item" at bounding box center [784, 159] width 784 height 66
click at [1138, 165] on icon "close" at bounding box center [1136, 158] width 11 height 11
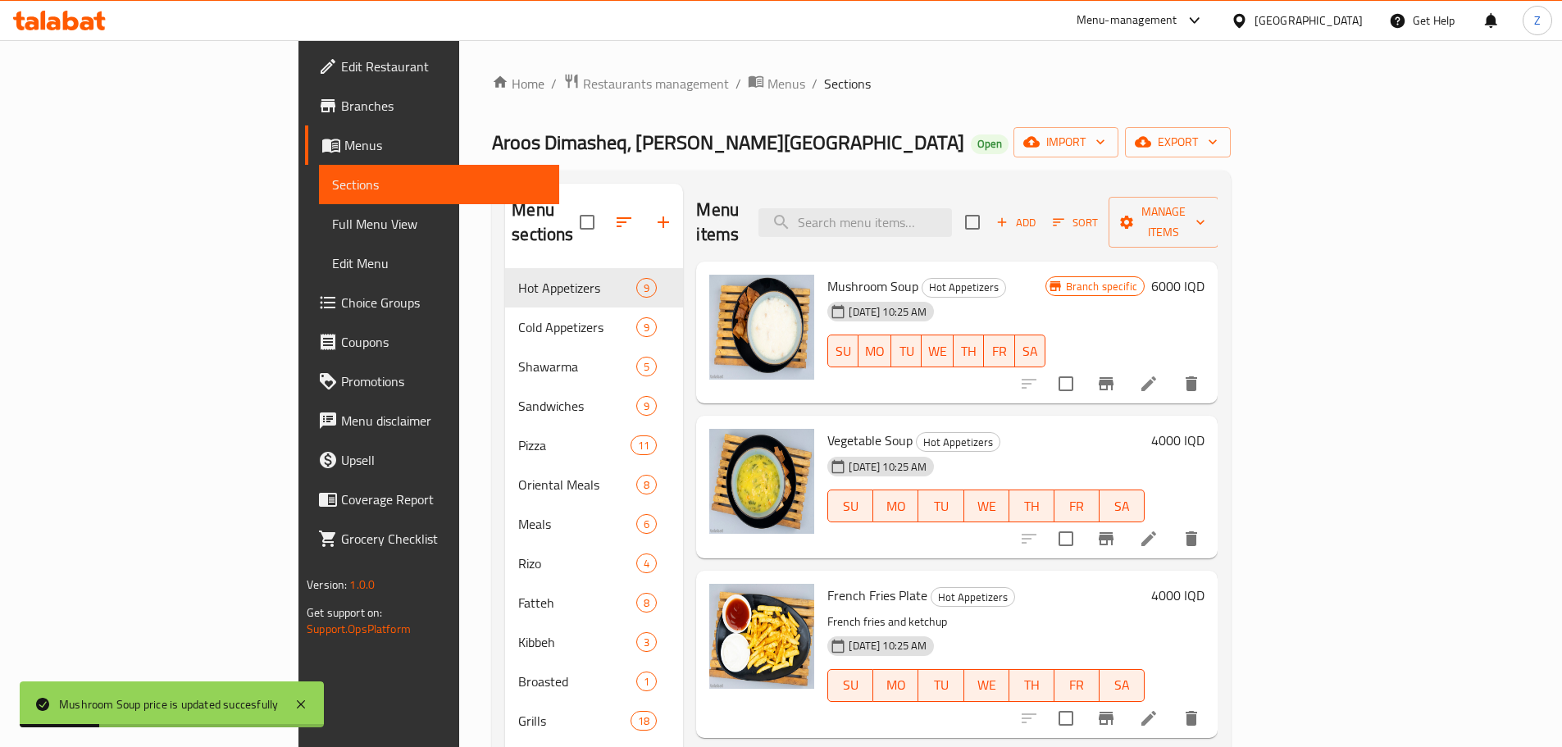
click at [1211, 422] on div "Vegetable Soup Hot Appetizers [DATE] 10:25 AM SU MO TU WE TH FR SA 4000 IQD" at bounding box center [1016, 487] width 390 height 130
click at [1205, 429] on h6 "4000 IQD" at bounding box center [1177, 440] width 53 height 23
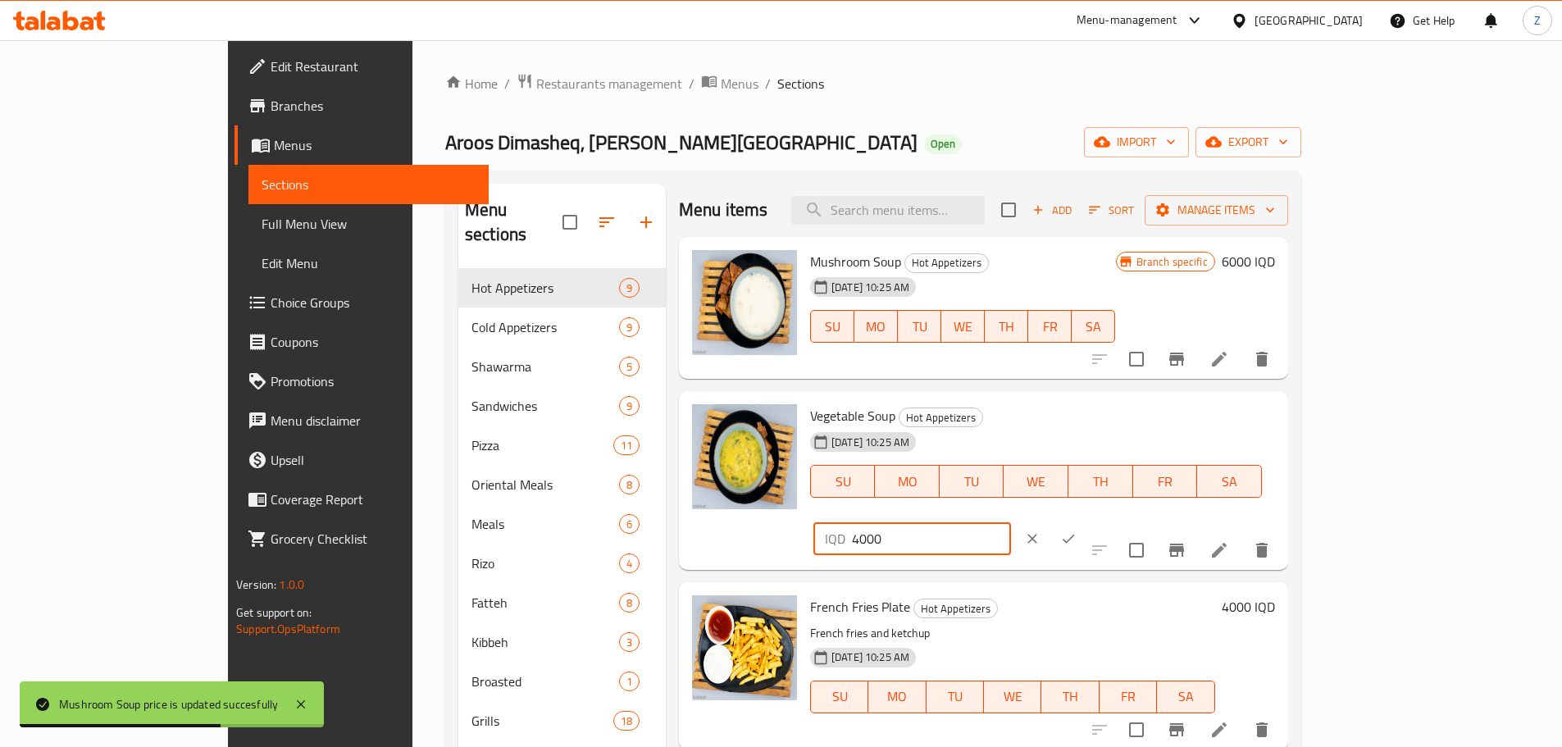
drag, startPoint x: 1274, startPoint y: 421, endPoint x: 1263, endPoint y: 426, distance: 12.1
click at [1011, 522] on div "IQD 4000 ​" at bounding box center [913, 538] width 198 height 33
type input "6000"
click at [1087, 521] on button "ok" at bounding box center [1069, 539] width 36 height 36
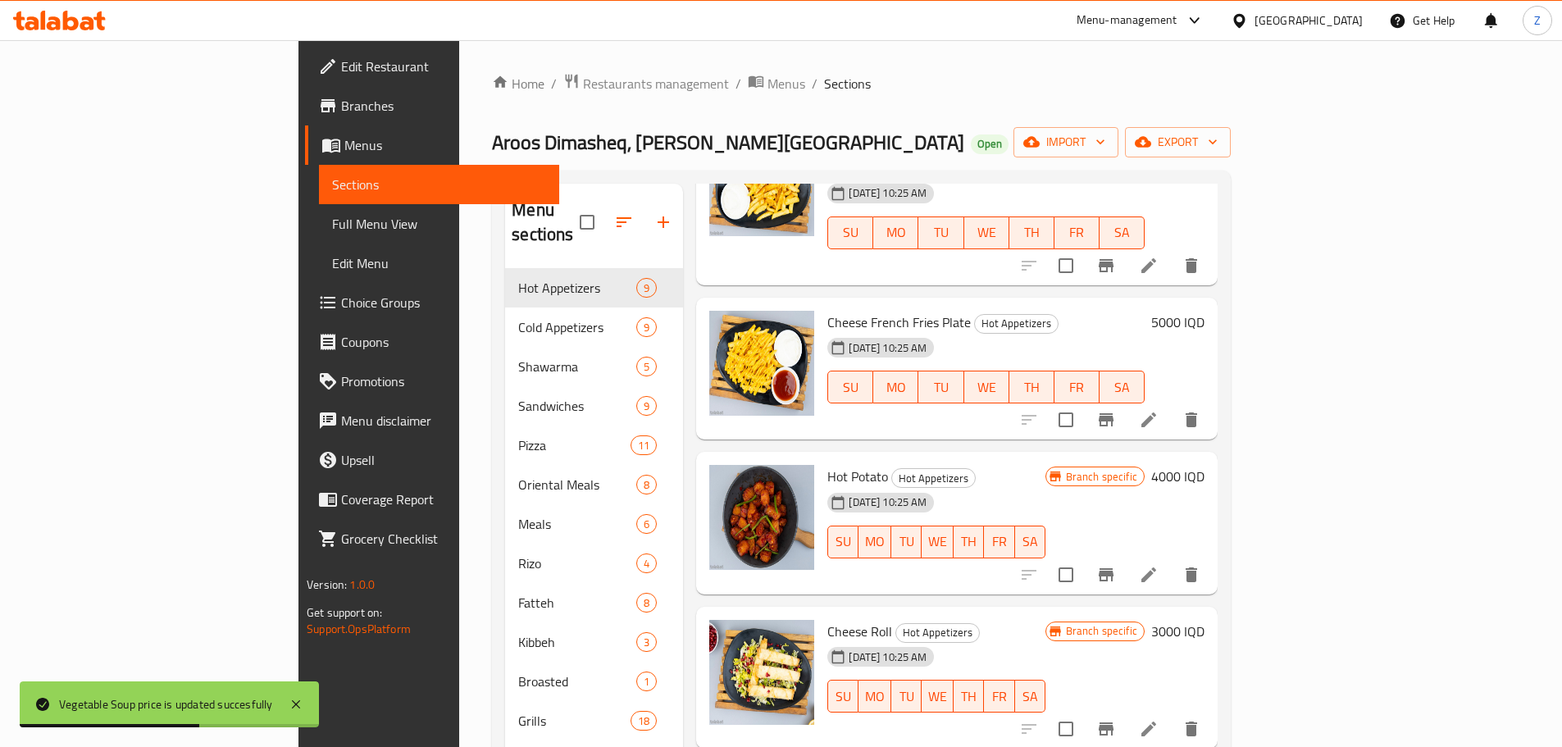
scroll to position [574, 0]
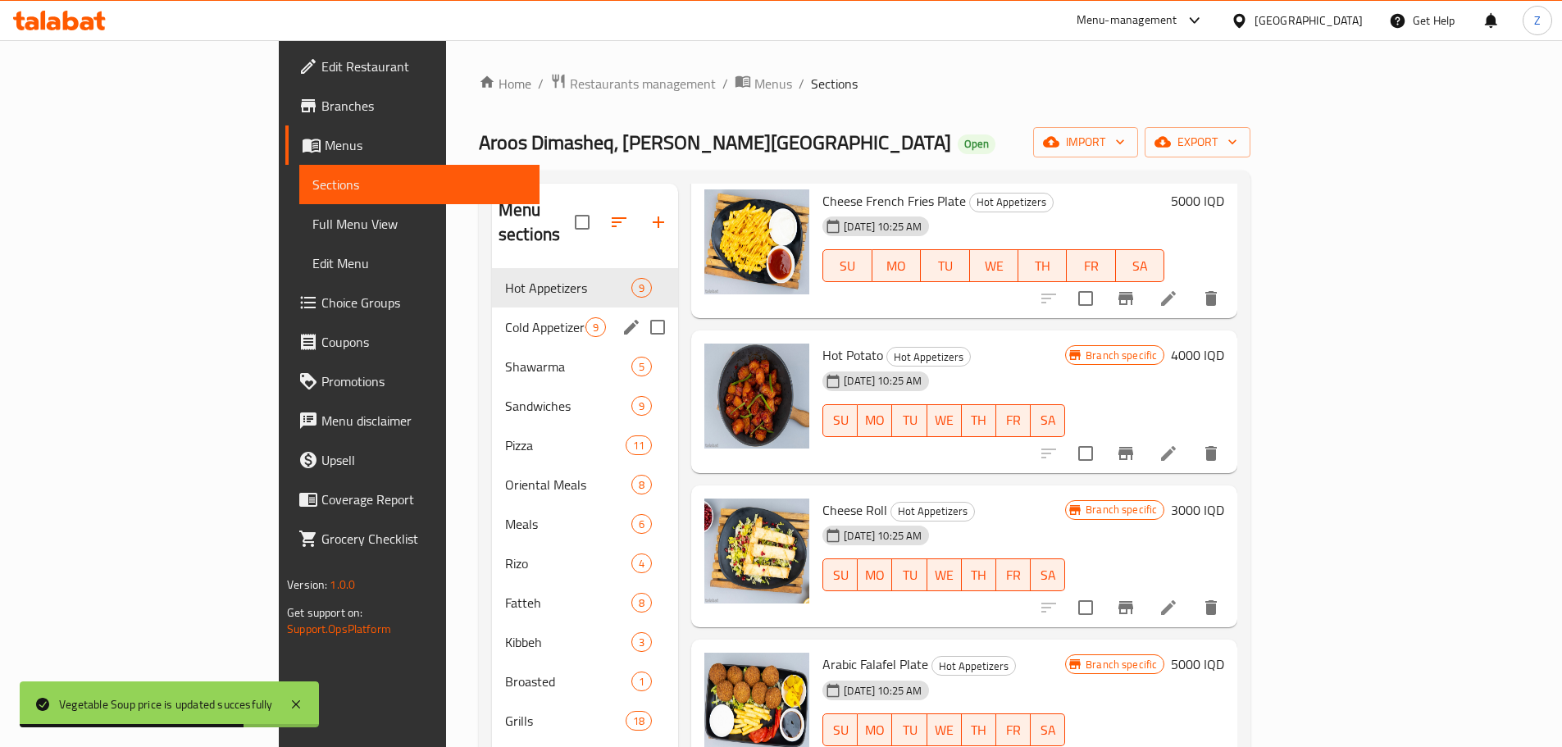
click at [505, 317] on span "Cold Appetizers" at bounding box center [545, 327] width 80 height 20
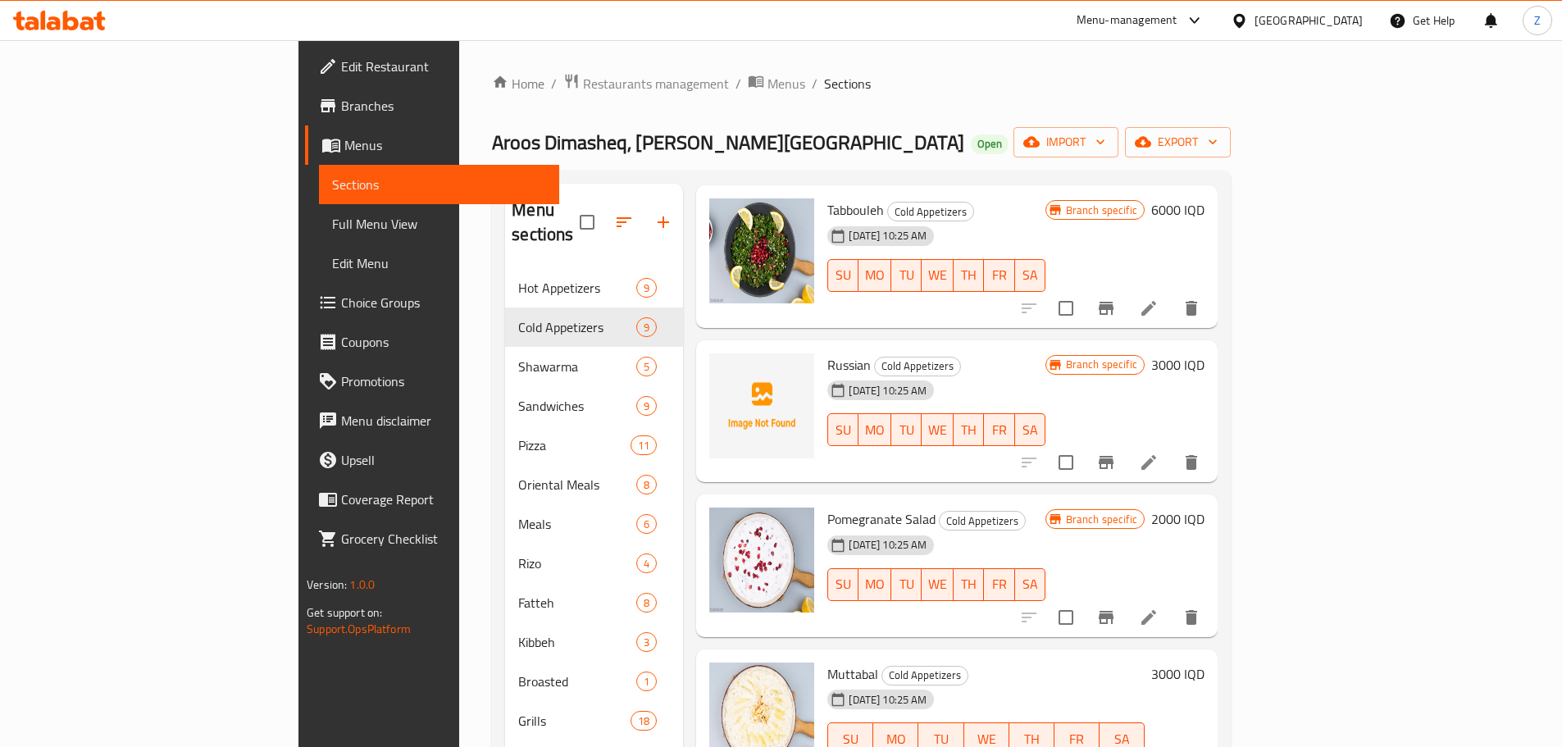
scroll to position [574, 0]
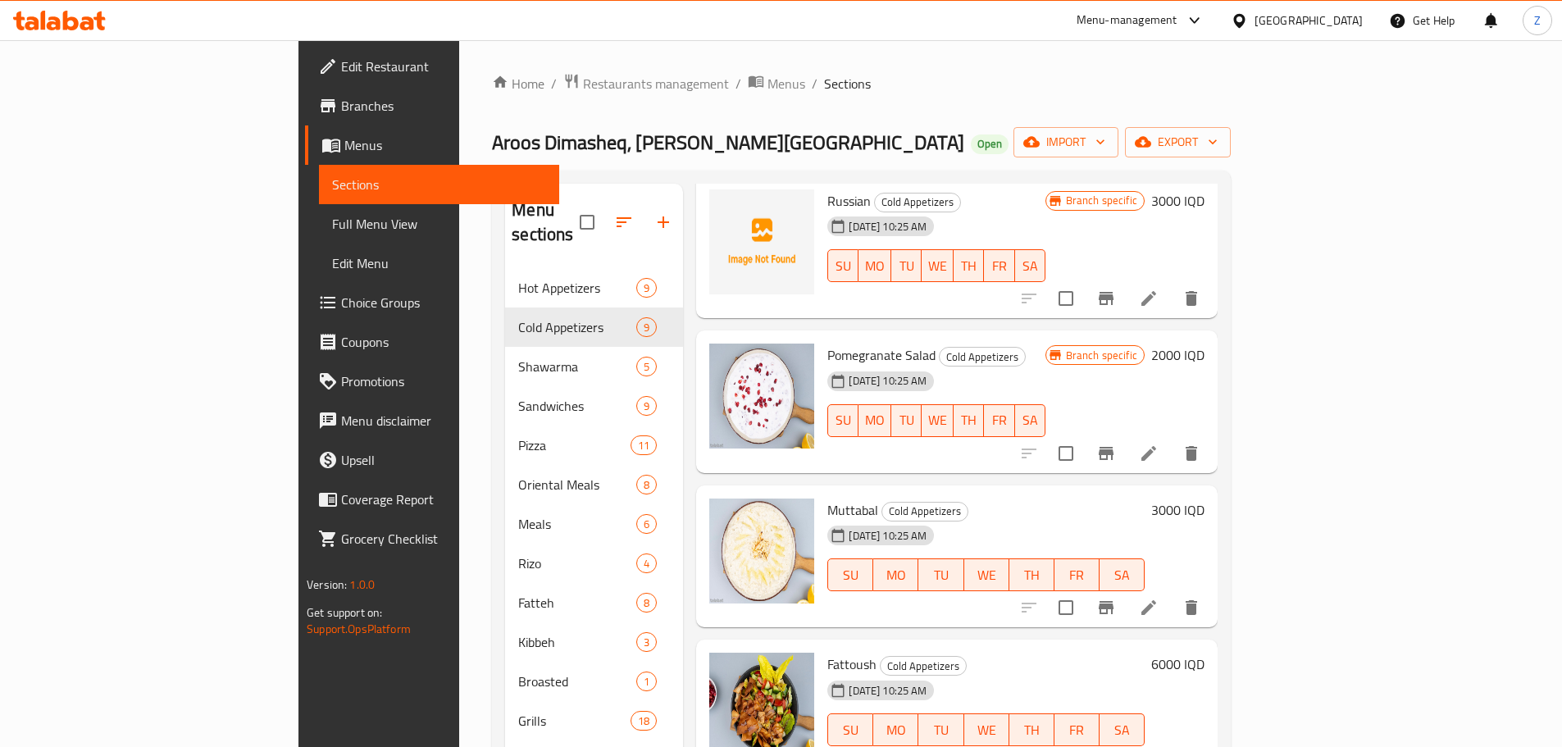
click at [1205, 499] on h6 "3000 IQD" at bounding box center [1177, 510] width 53 height 23
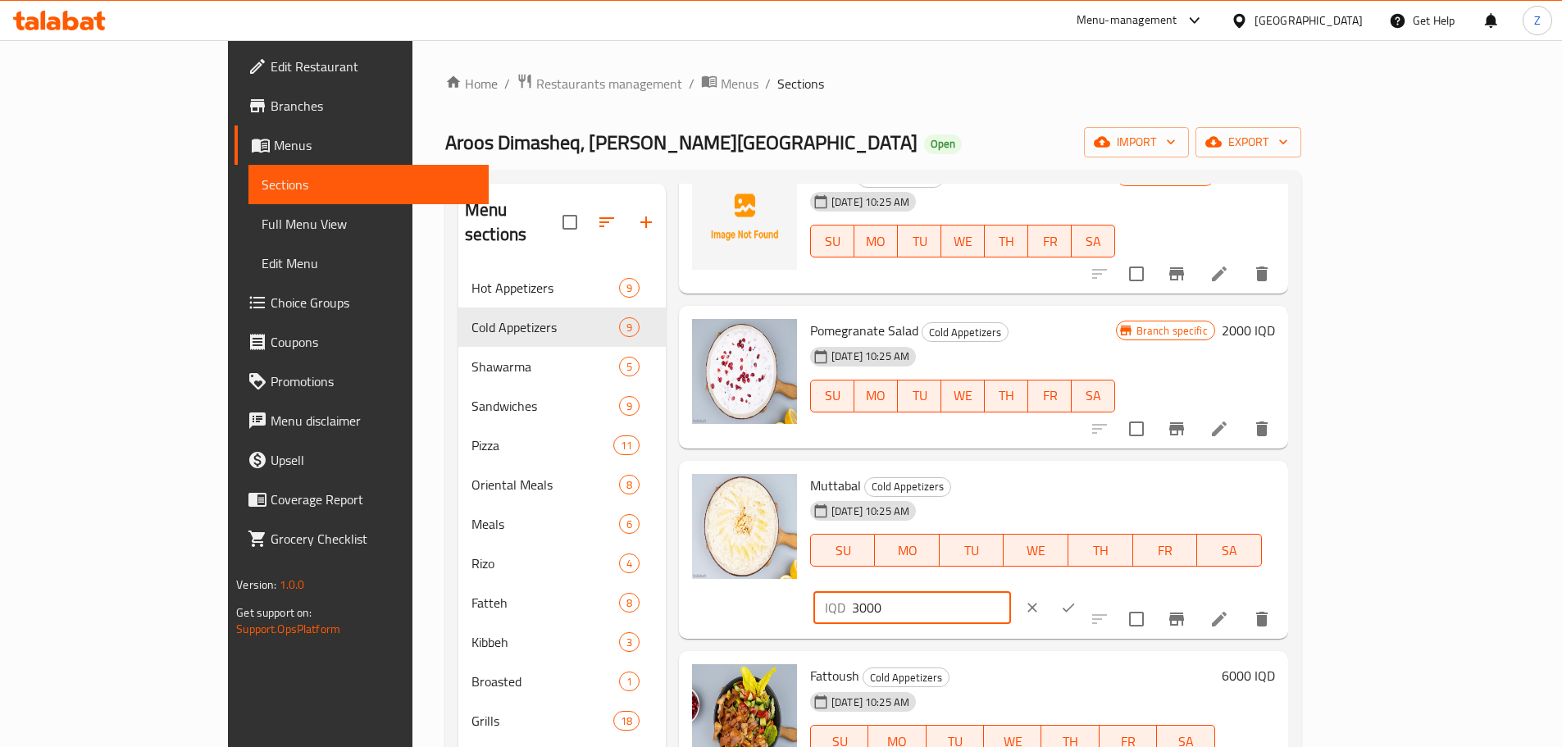
click at [1011, 591] on input "3000" at bounding box center [931, 607] width 159 height 33
type input "6000"
click at [1087, 590] on button "ok" at bounding box center [1069, 608] width 36 height 36
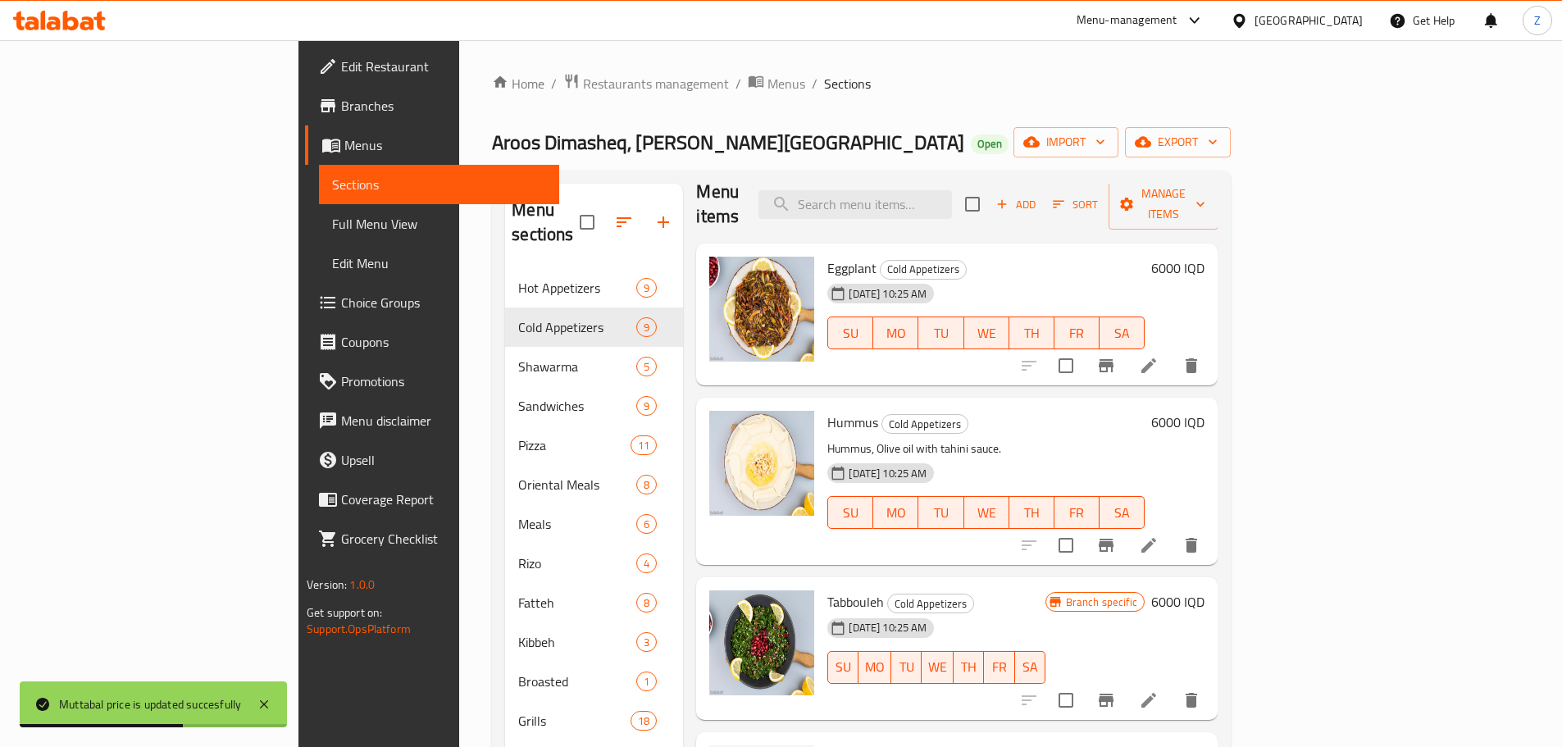
scroll to position [0, 0]
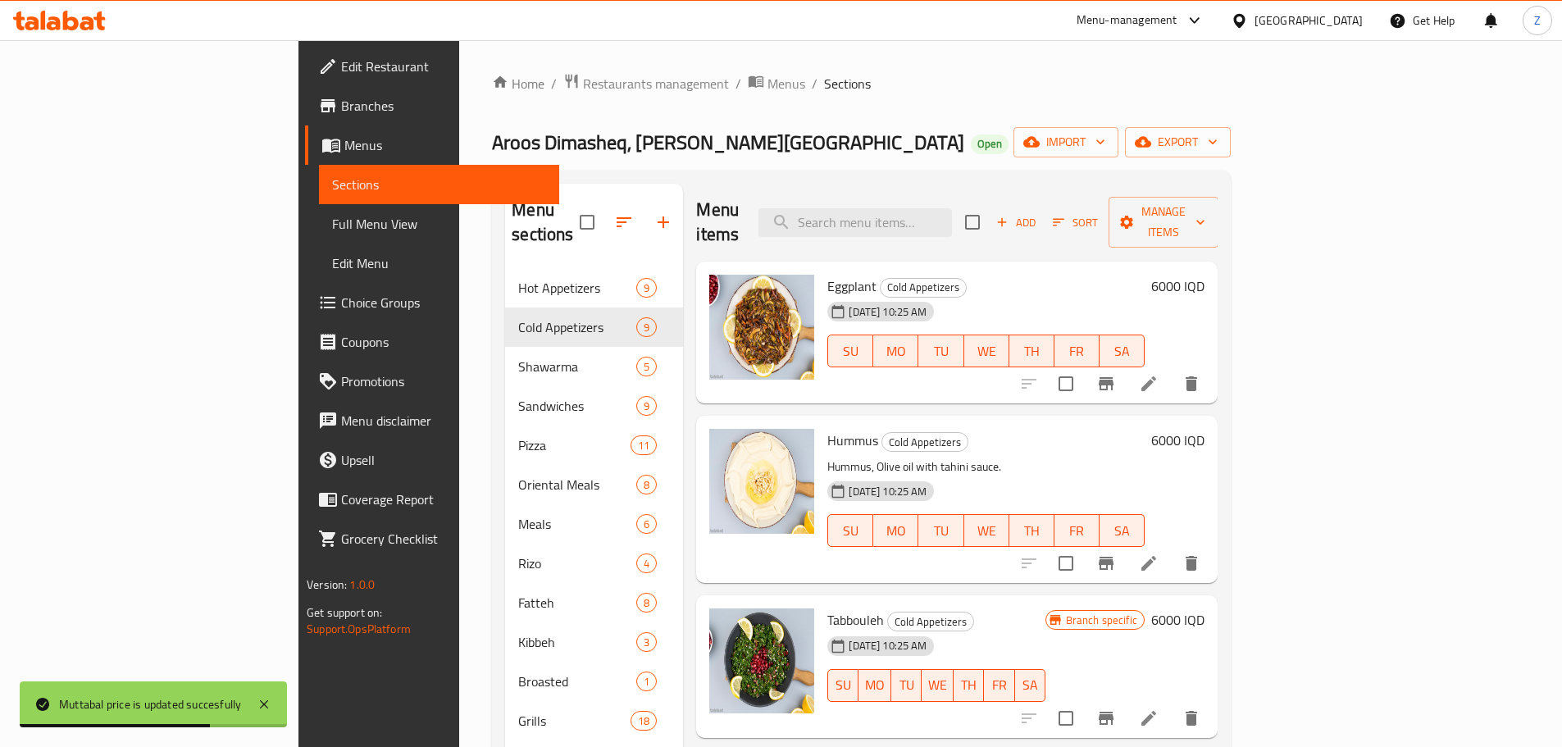
click at [1205, 275] on h6 "6000 IQD" at bounding box center [1177, 286] width 53 height 23
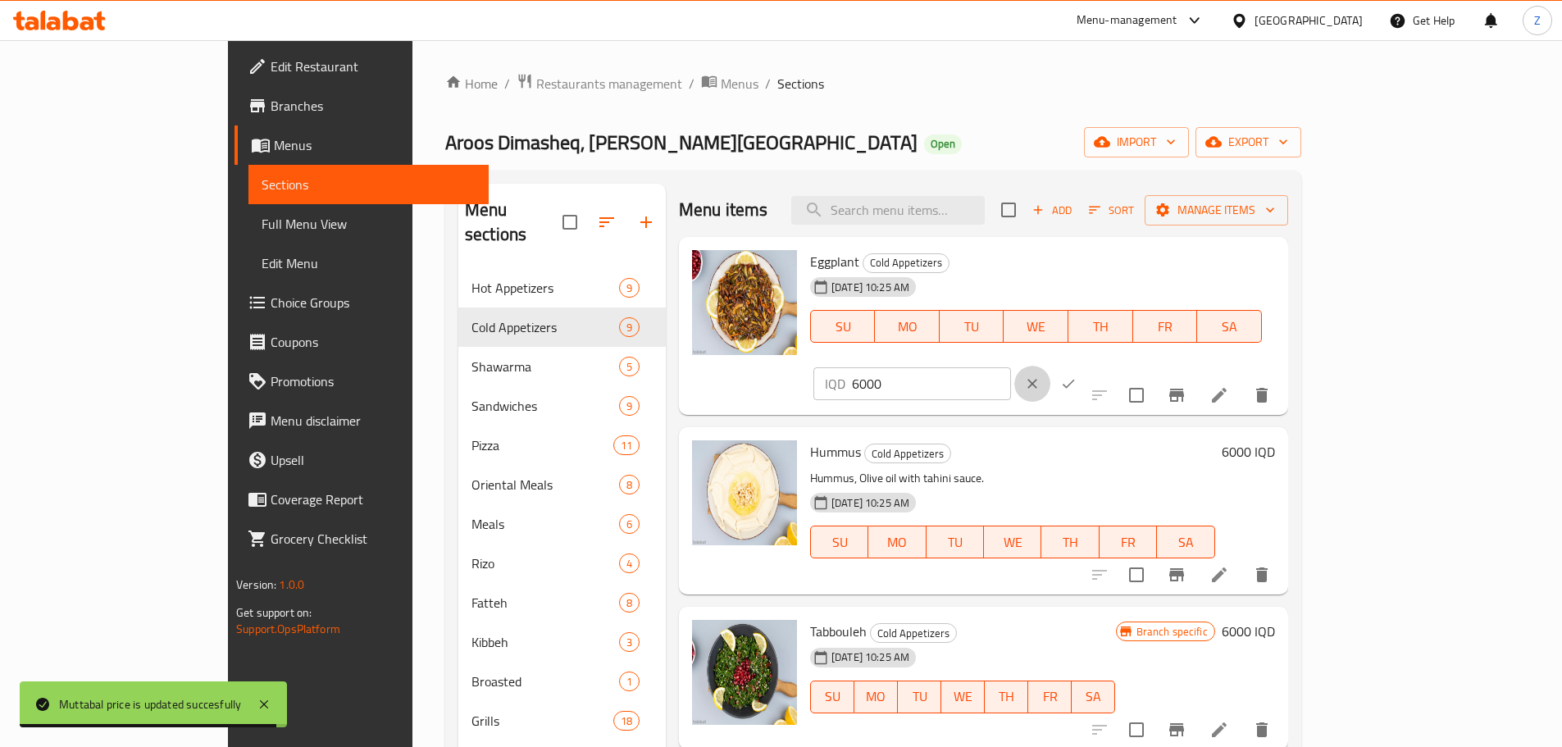
click at [1051, 366] on button "clear" at bounding box center [1033, 384] width 36 height 36
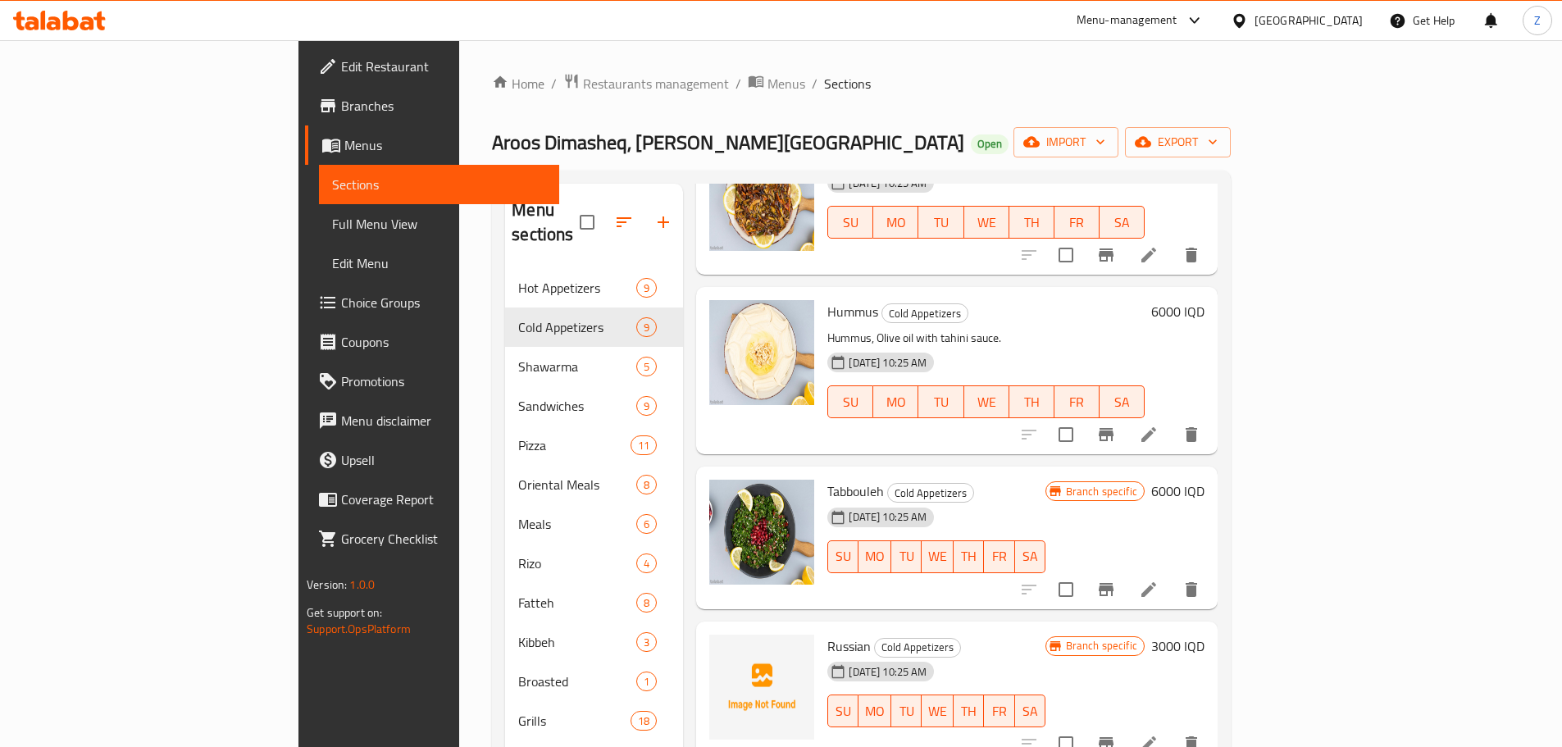
scroll to position [410, 0]
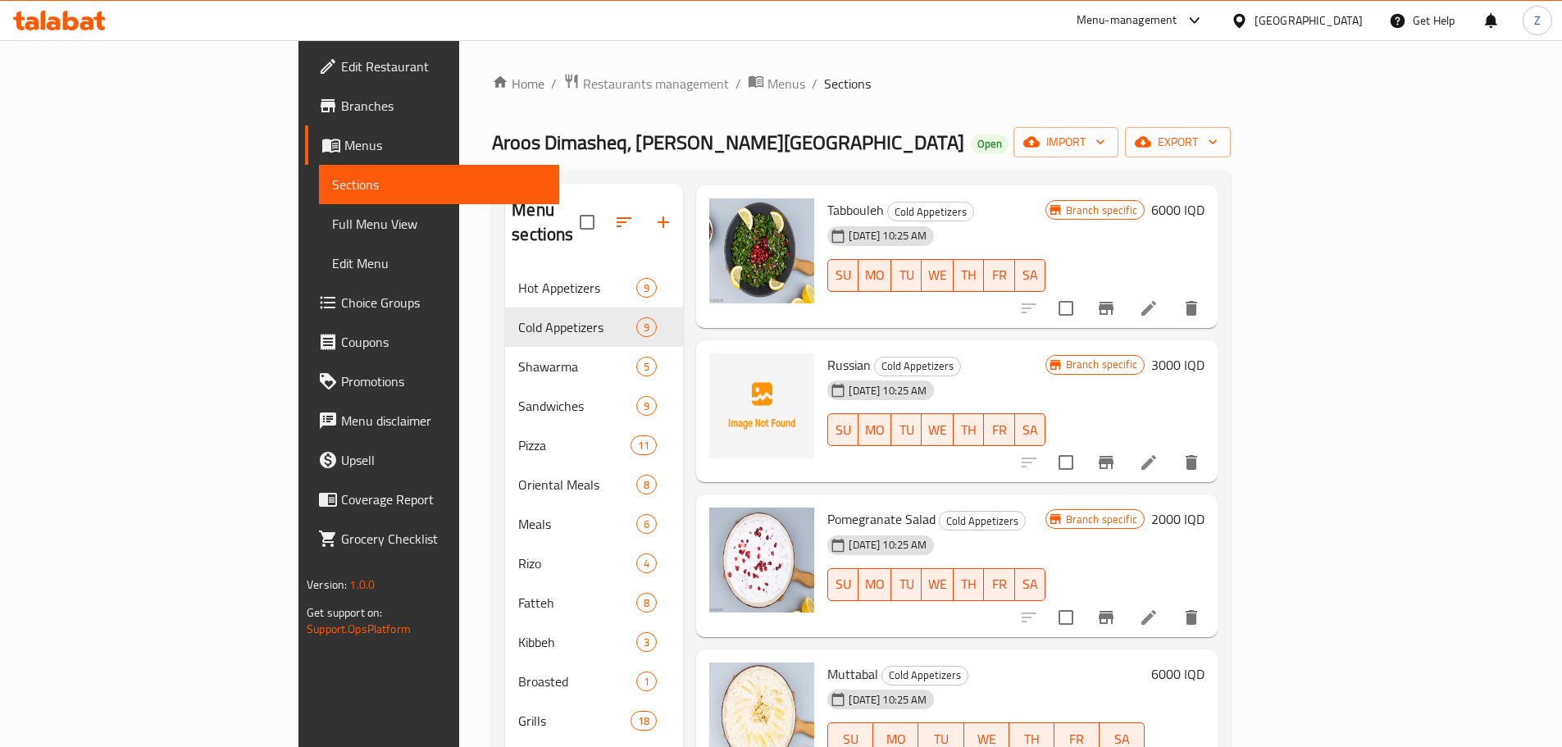
click at [1205, 508] on h6 "2000 IQD" at bounding box center [1177, 519] width 53 height 23
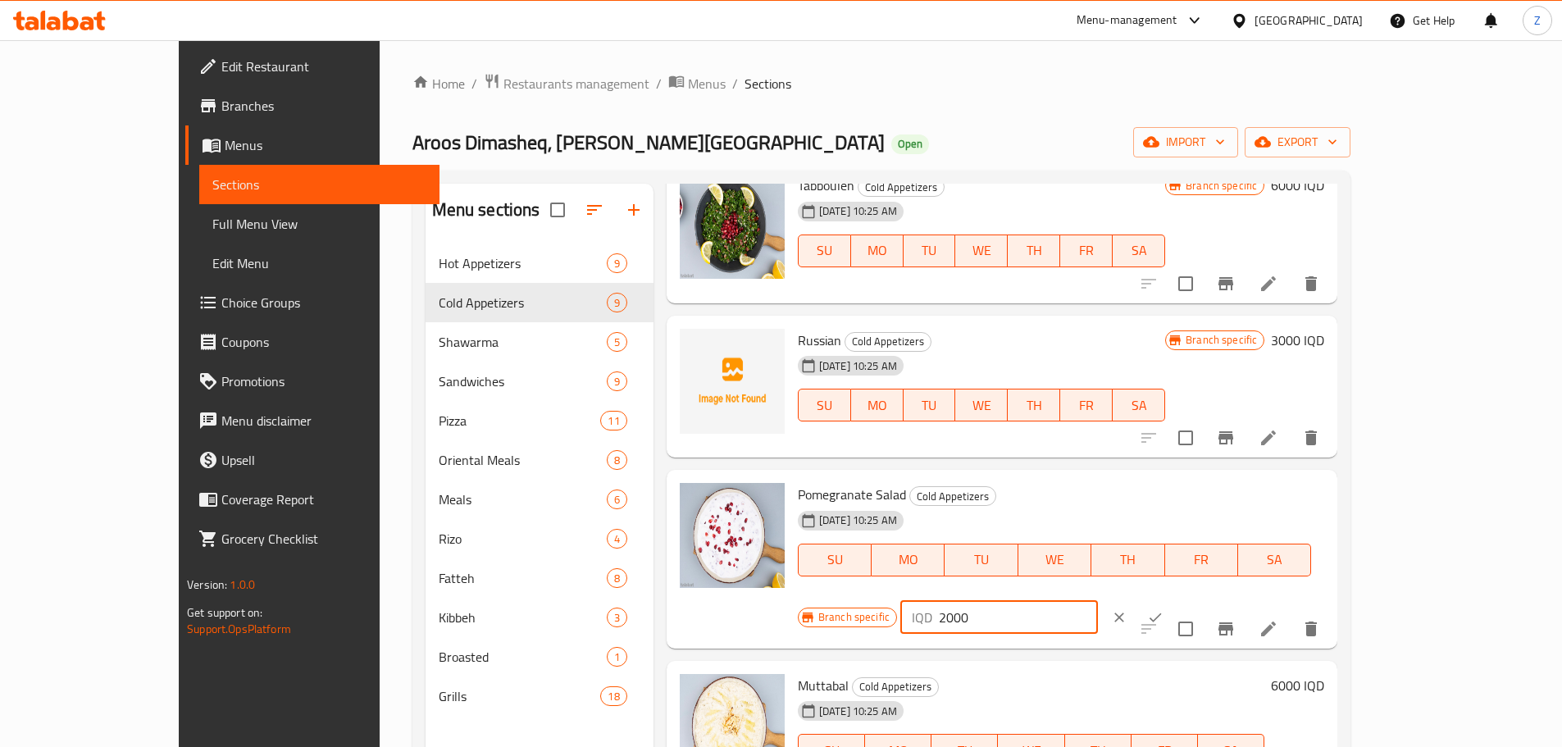
drag, startPoint x: 1271, startPoint y: 504, endPoint x: 1261, endPoint y: 505, distance: 10.8
click at [1098, 601] on div "IQD 2000 ​" at bounding box center [1000, 617] width 198 height 33
type input "8000"
click at [1164, 609] on icon "ok" at bounding box center [1155, 617] width 16 height 16
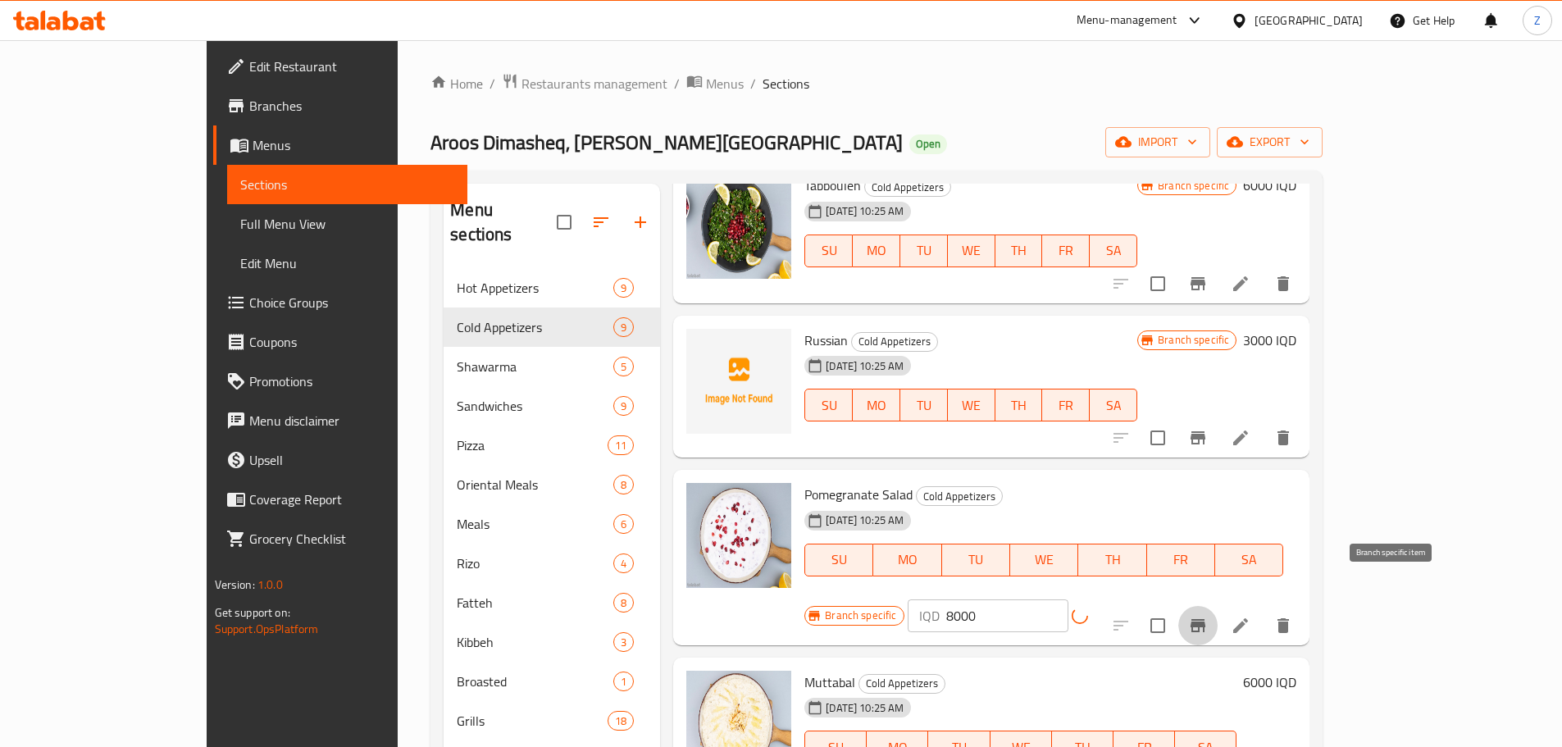
click at [1208, 616] on icon "Branch-specific-item" at bounding box center [1198, 626] width 20 height 20
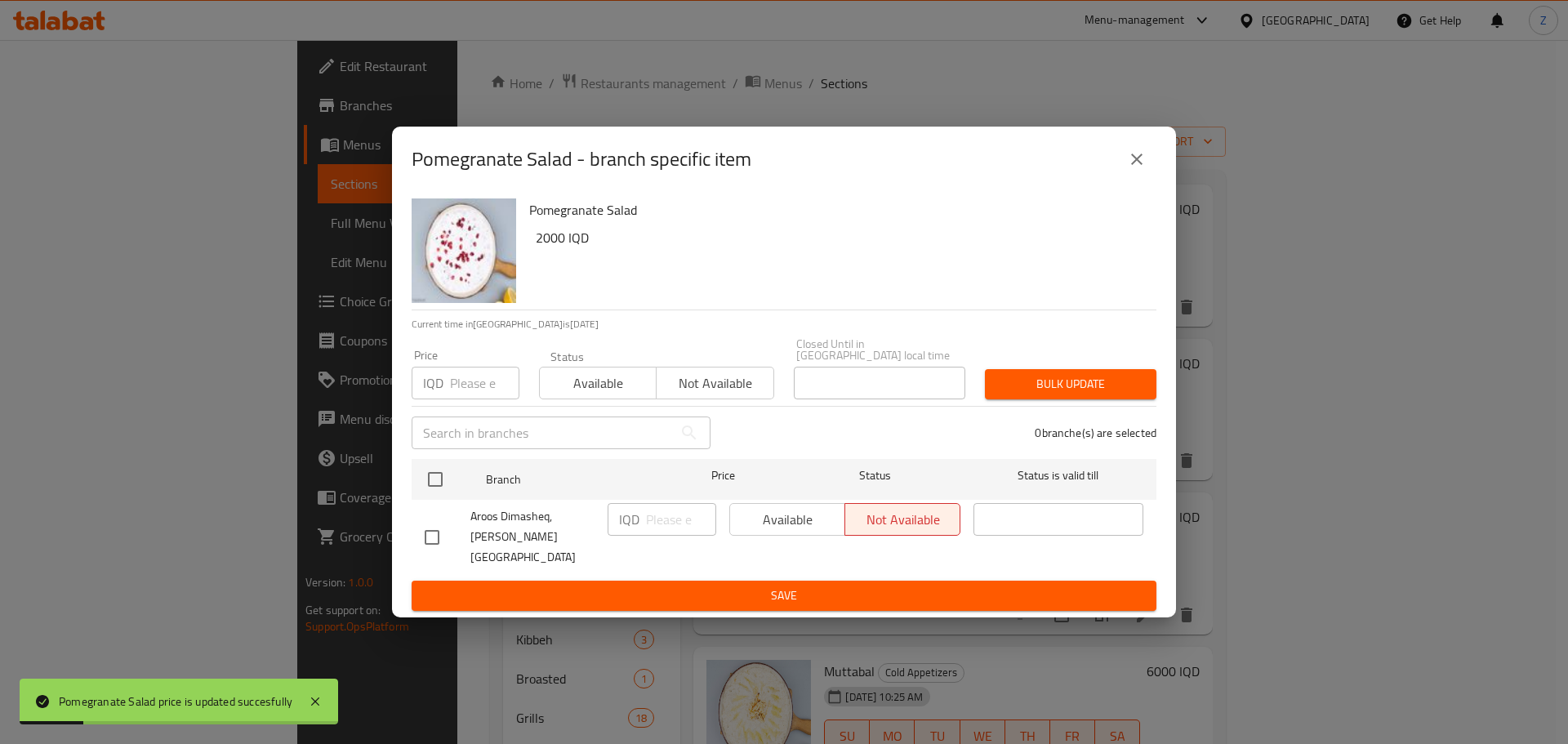
click at [1134, 165] on icon "close" at bounding box center [1136, 158] width 11 height 11
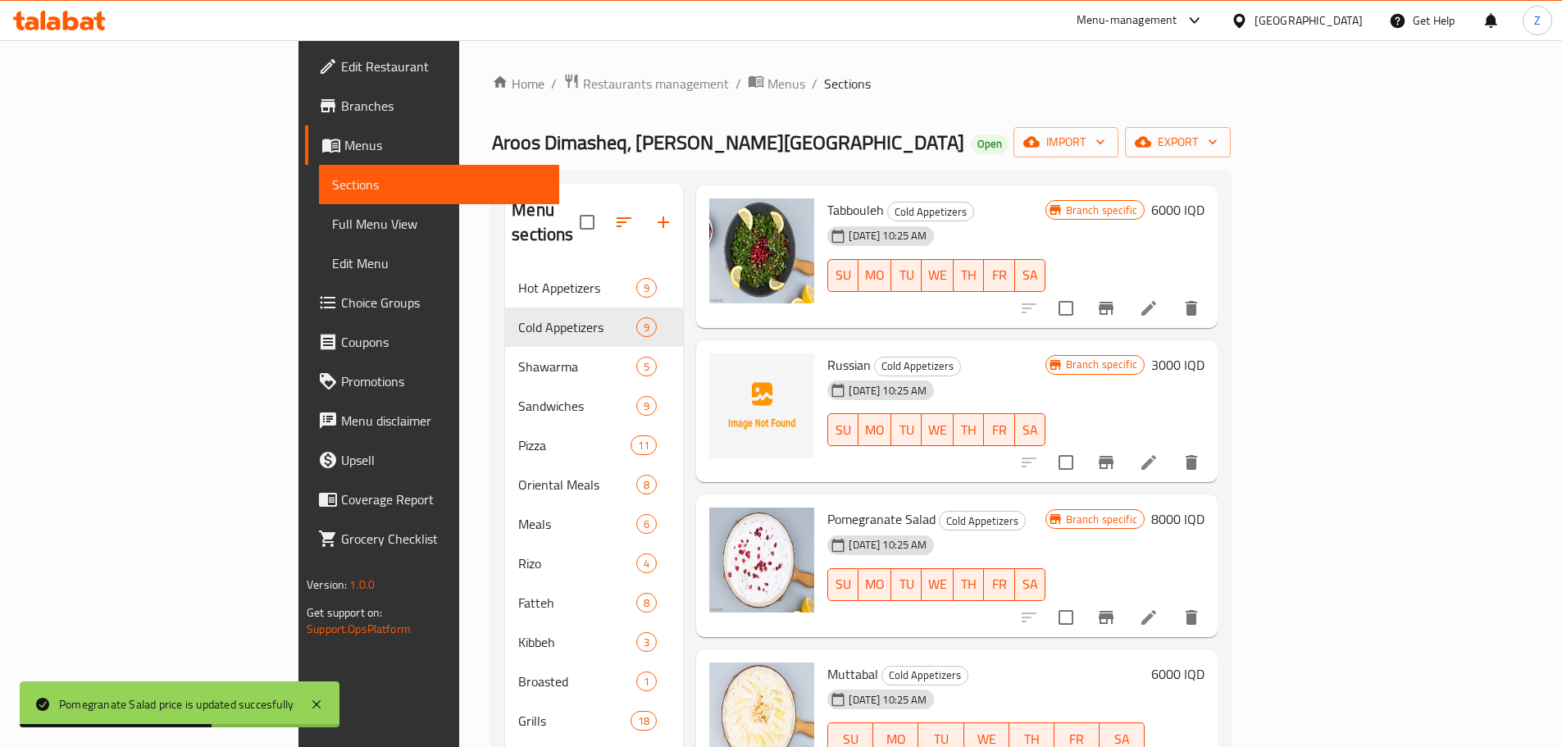
scroll to position [735, 0]
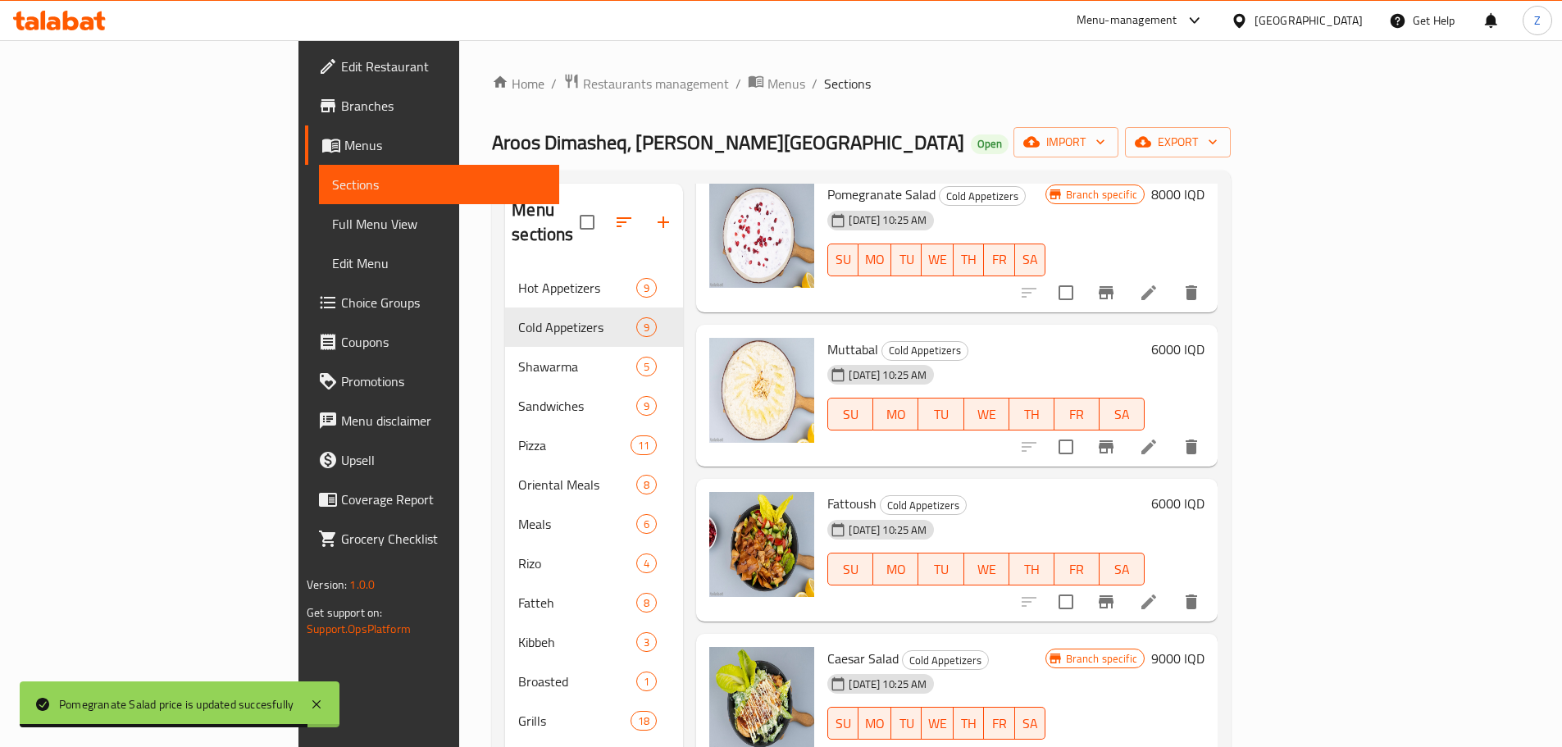
click at [1205, 492] on h6 "6000 IQD" at bounding box center [1177, 503] width 53 height 23
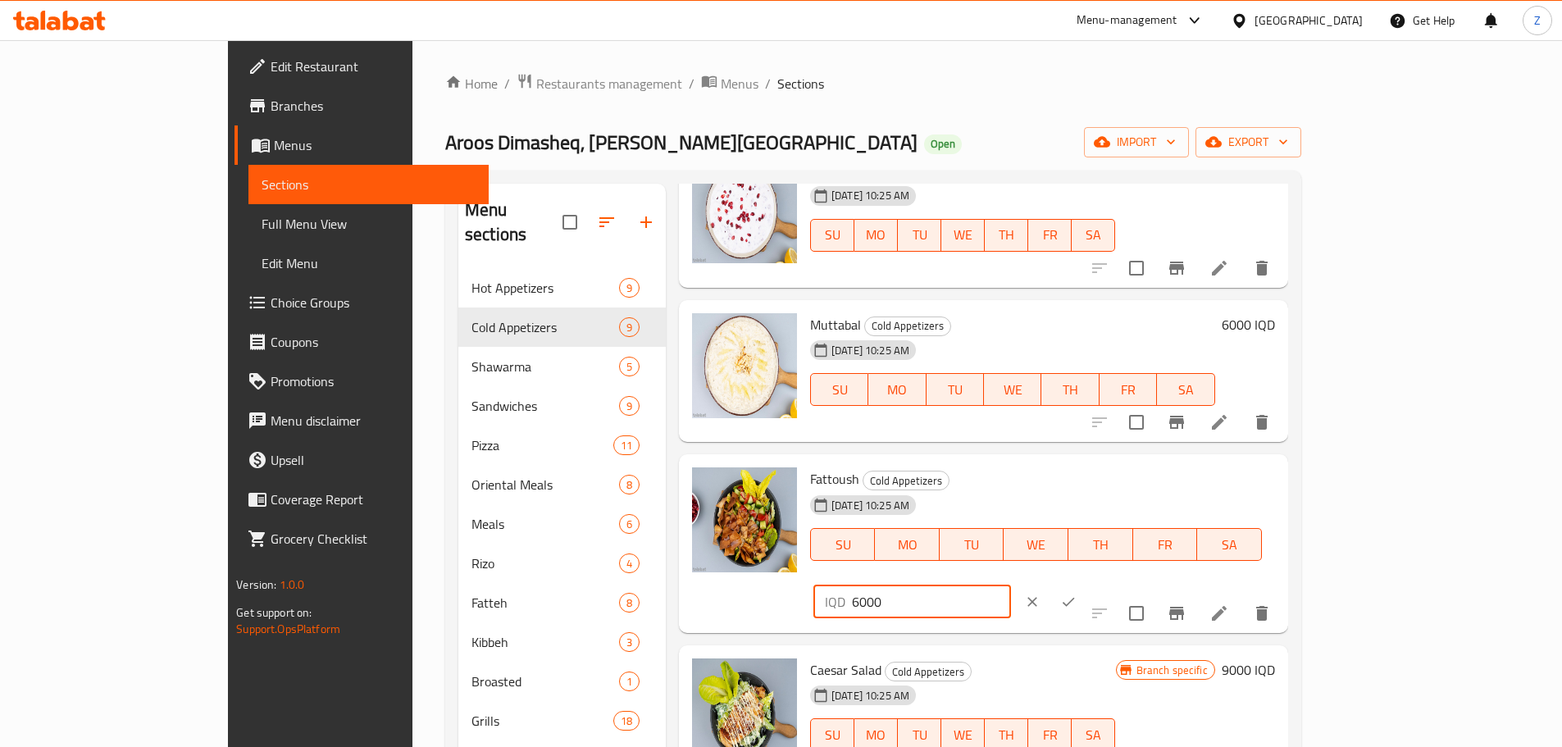
drag, startPoint x: 1272, startPoint y: 487, endPoint x: 1243, endPoint y: 484, distance: 28.9
click at [1011, 586] on div "IQD 6000 ​" at bounding box center [913, 602] width 198 height 33
type input "10000"
click at [1077, 594] on icon "ok" at bounding box center [1068, 602] width 16 height 16
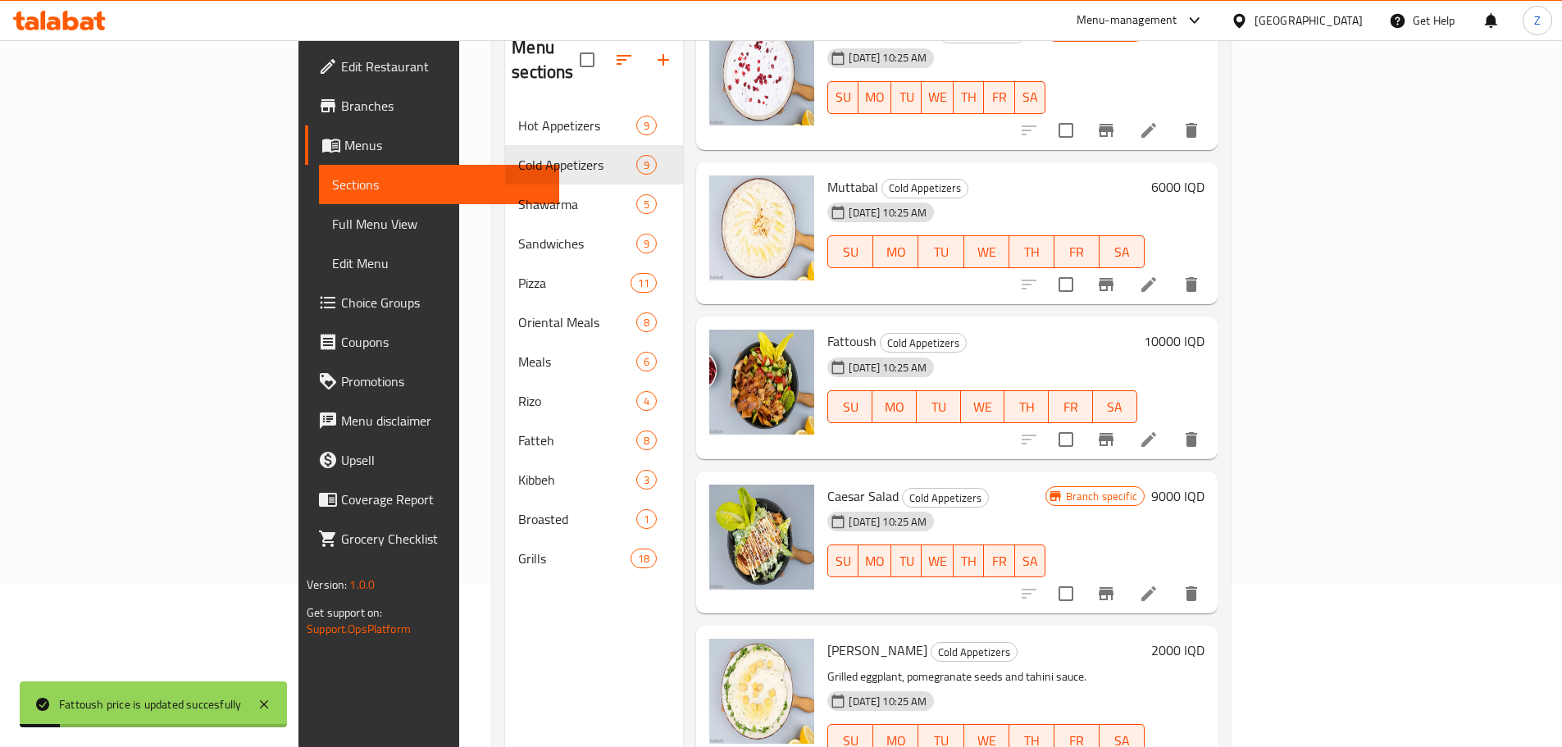
scroll to position [164, 0]
click at [1205, 490] on div "Branch specific 9000 IQD" at bounding box center [1125, 541] width 159 height 116
click at [1205, 483] on h6 "9000 IQD" at bounding box center [1177, 494] width 53 height 23
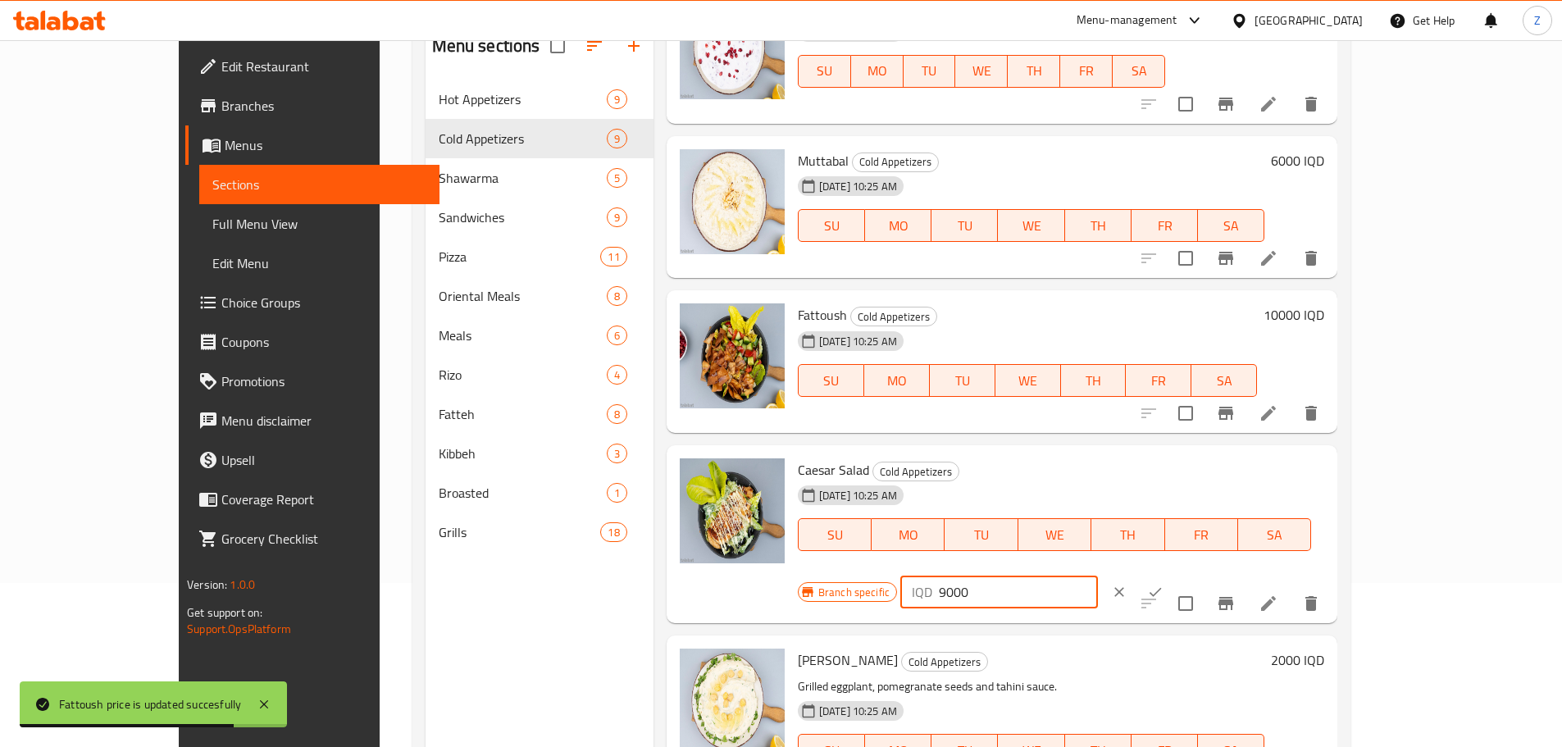
drag, startPoint x: 1274, startPoint y: 486, endPoint x: 1254, endPoint y: 480, distance: 20.7
click at [1098, 576] on div "IQD 9000 ​" at bounding box center [1000, 592] width 198 height 33
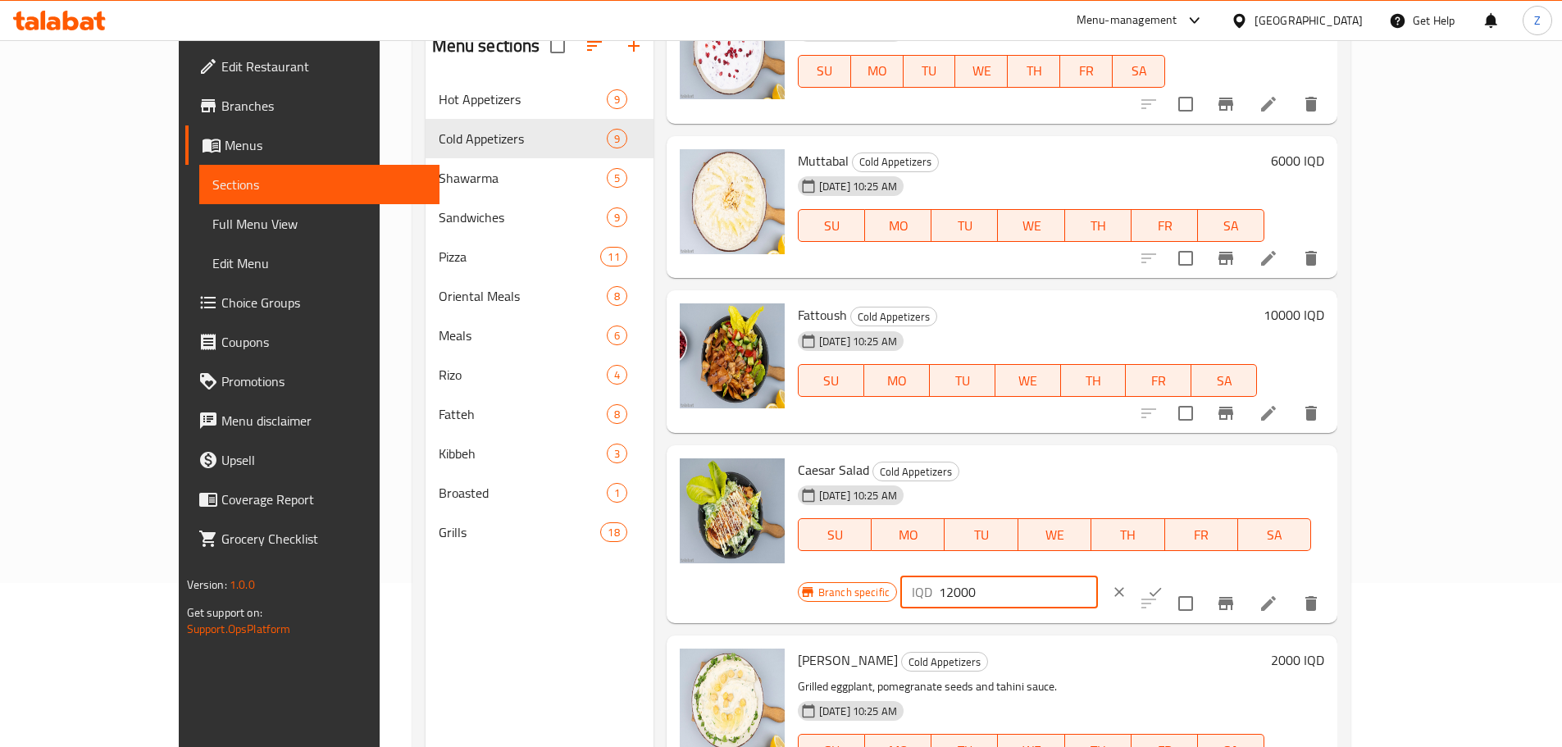
type input "12000"
click at [1174, 574] on button "ok" at bounding box center [1156, 592] width 36 height 36
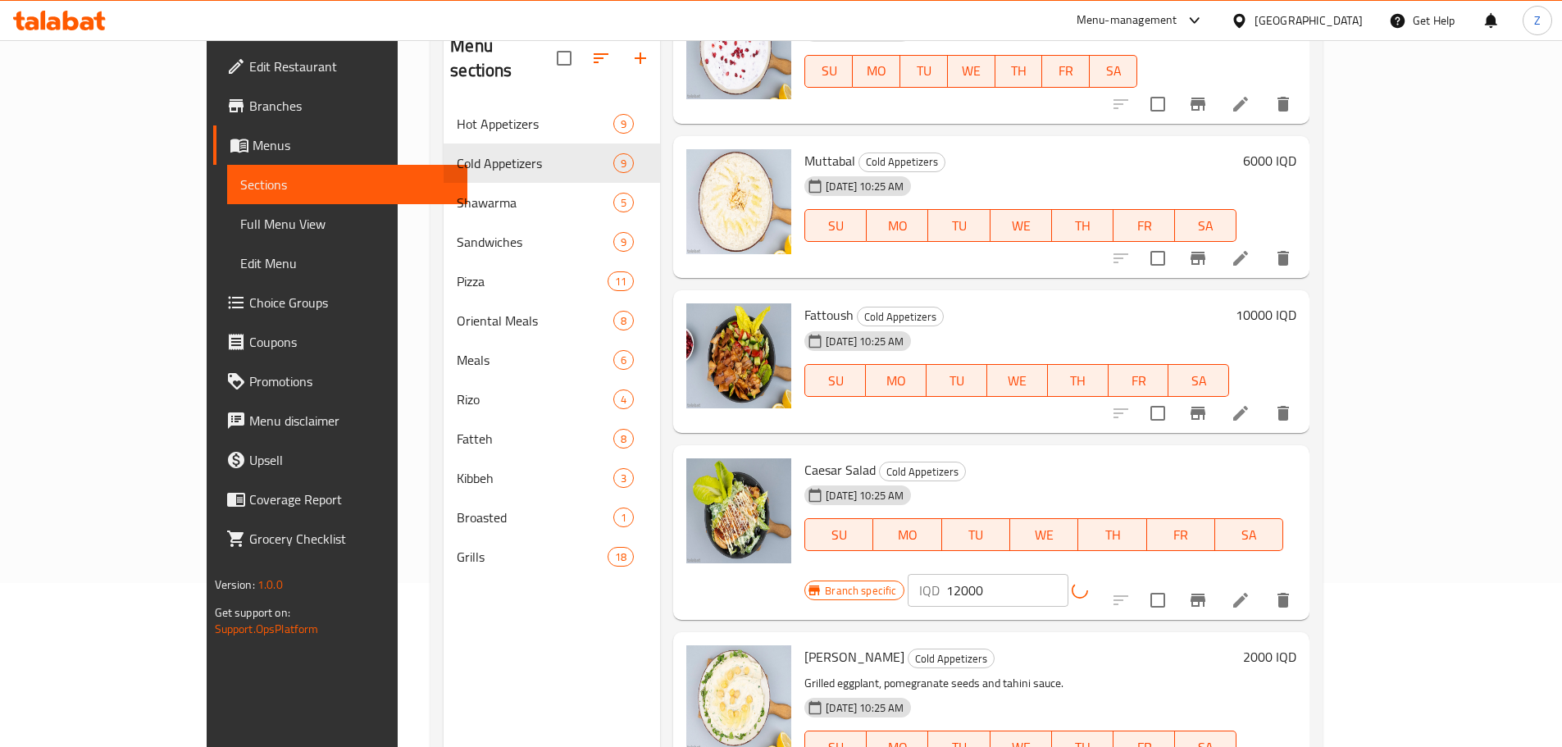
click at [1208, 591] on icon "Branch-specific-item" at bounding box center [1198, 601] width 20 height 20
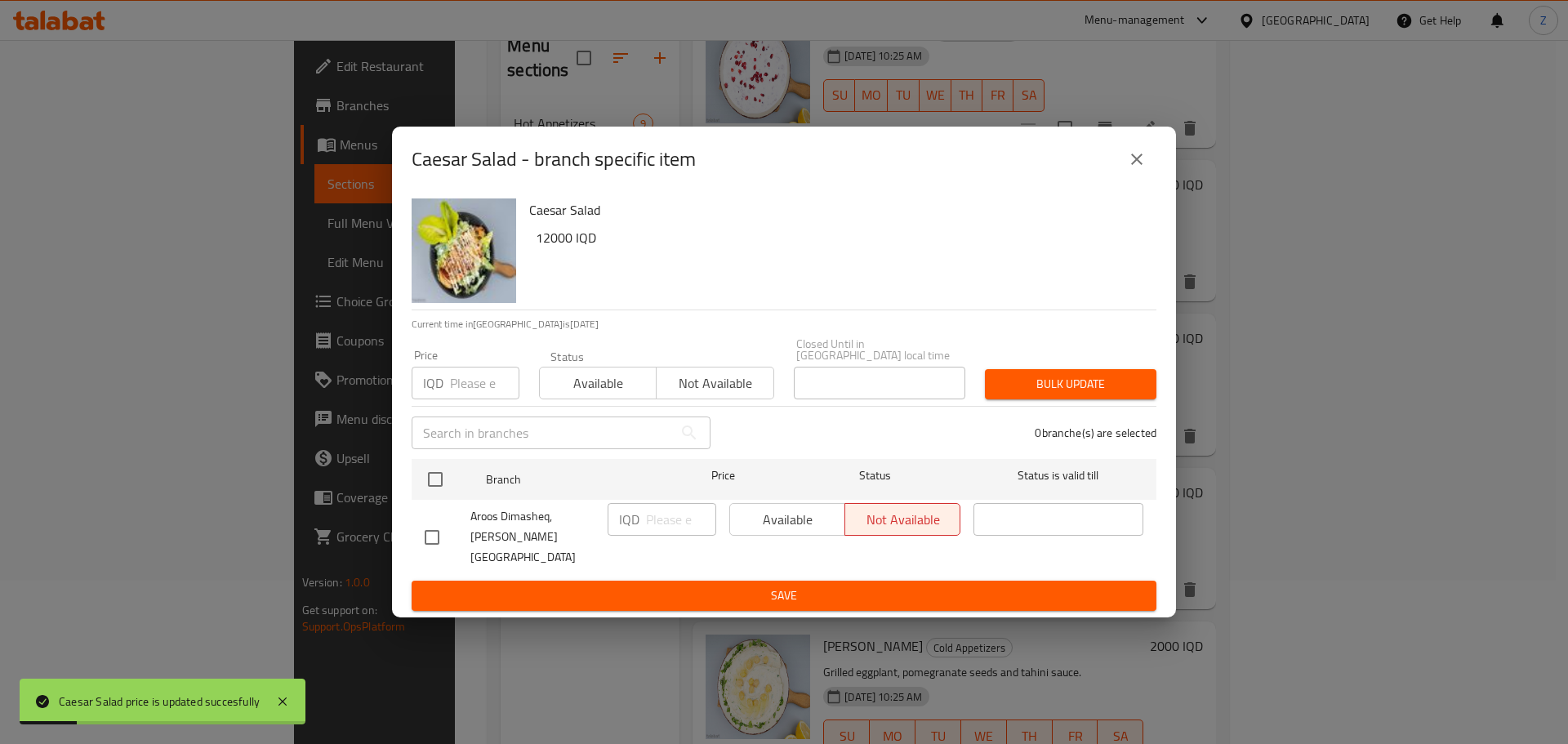
click at [1142, 169] on icon "close" at bounding box center [1137, 159] width 20 height 20
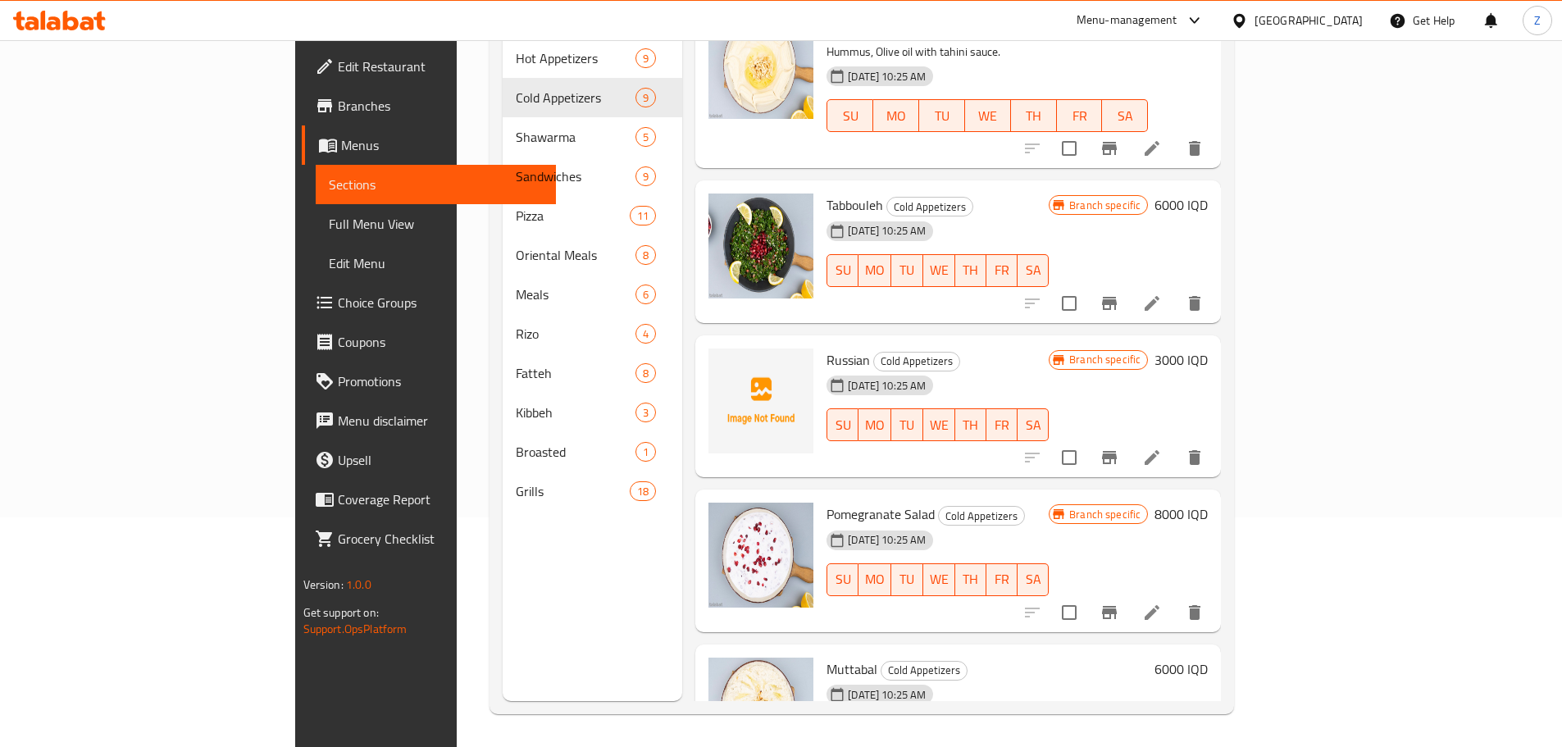
scroll to position [0, 0]
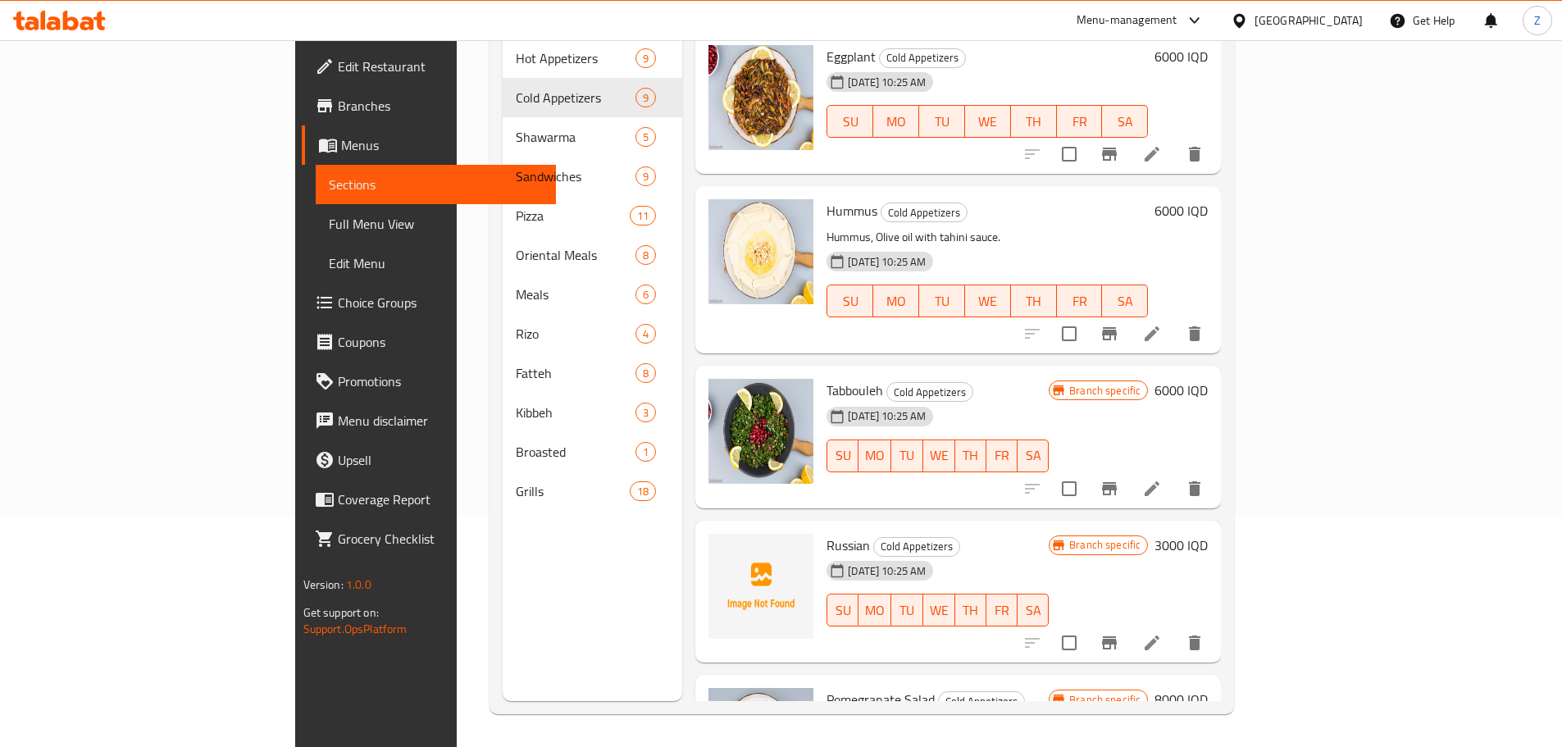
click at [1208, 379] on h6 "6000 IQD" at bounding box center [1181, 390] width 53 height 23
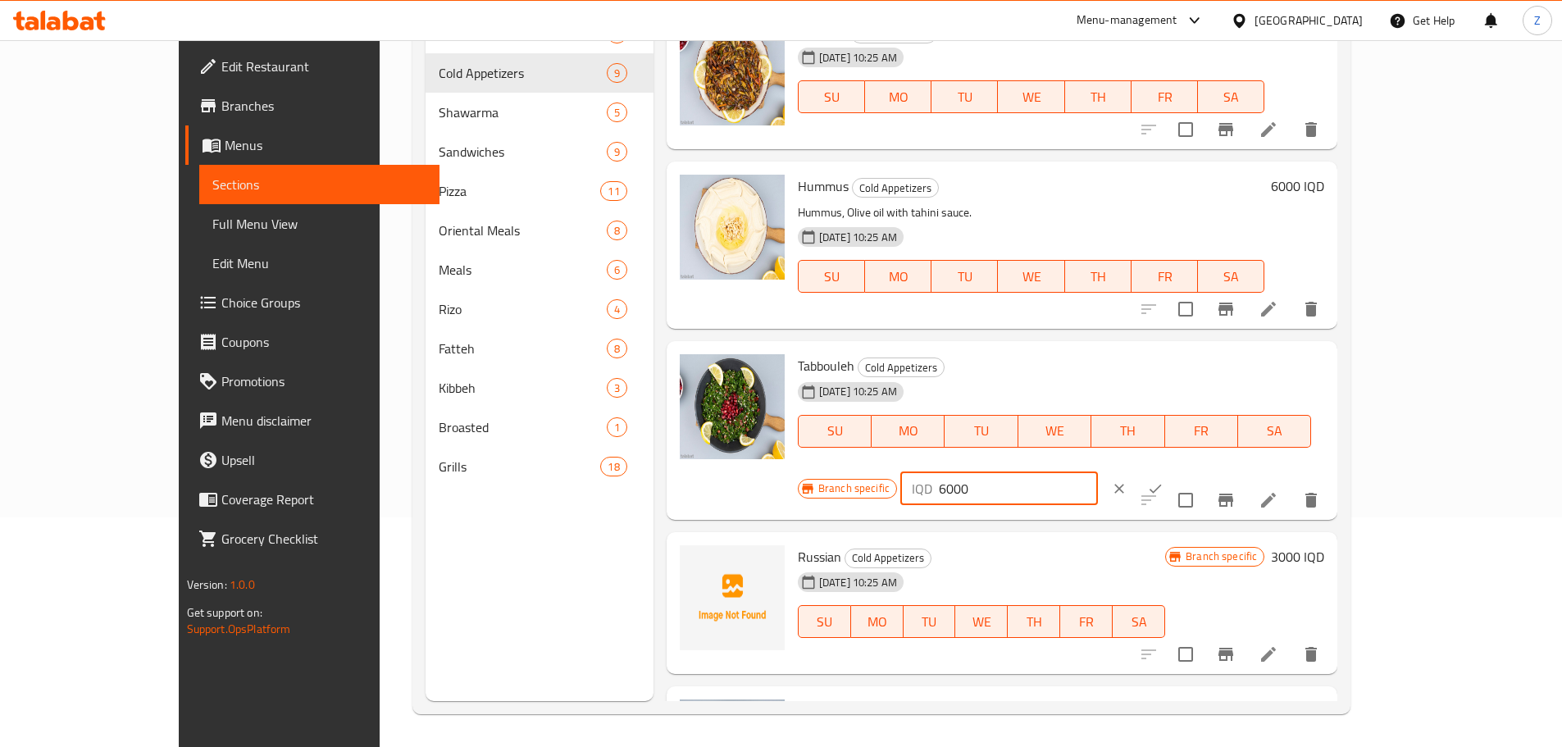
drag, startPoint x: 1272, startPoint y: 379, endPoint x: 1258, endPoint y: 379, distance: 13.9
click at [1098, 472] on div "IQD 6000 ​" at bounding box center [1000, 488] width 198 height 33
type input "10000"
drag, startPoint x: 1458, startPoint y: 369, endPoint x: 1391, endPoint y: 427, distance: 89.0
click at [1164, 481] on icon "ok" at bounding box center [1155, 489] width 16 height 16
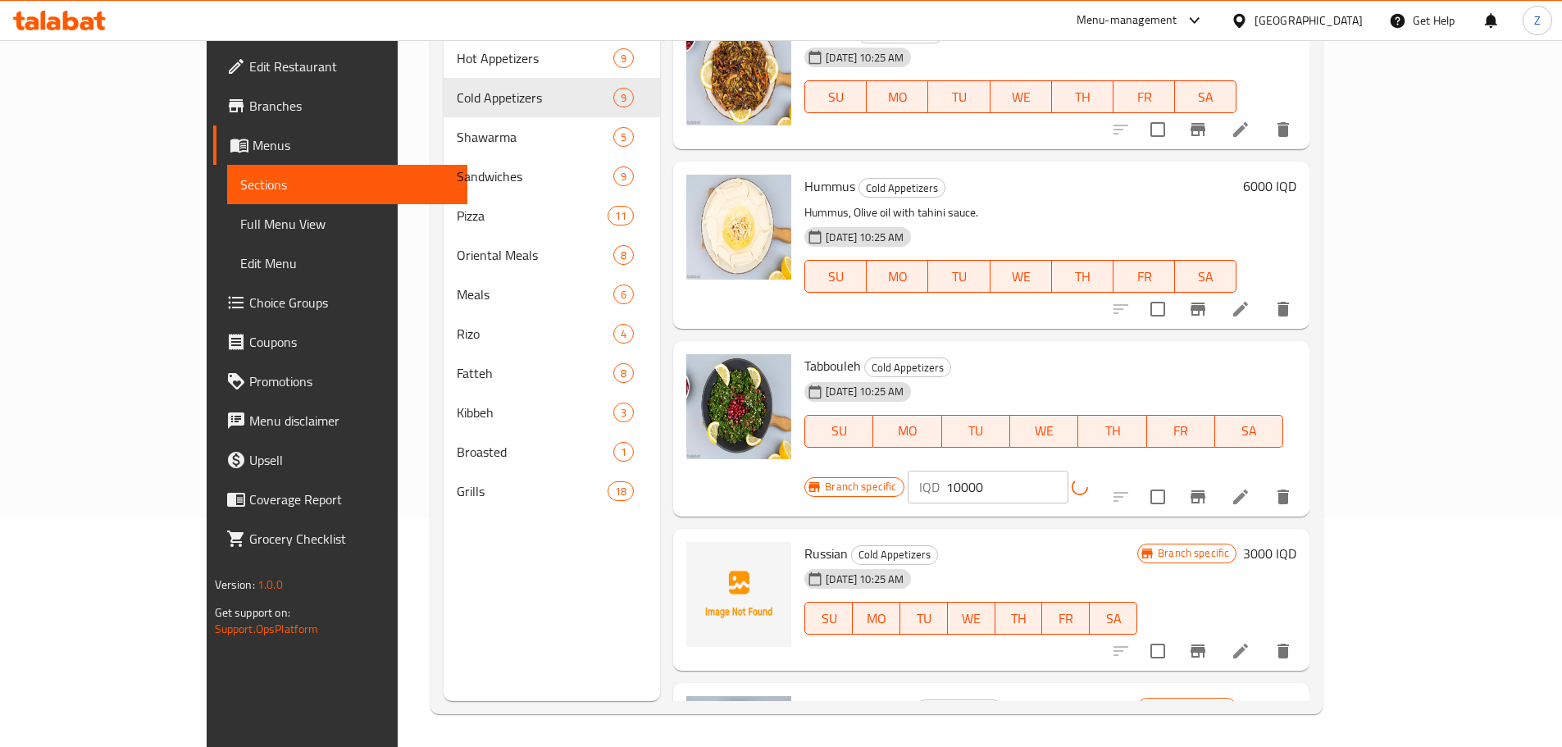
click at [1208, 487] on icon "Branch-specific-item" at bounding box center [1198, 497] width 20 height 20
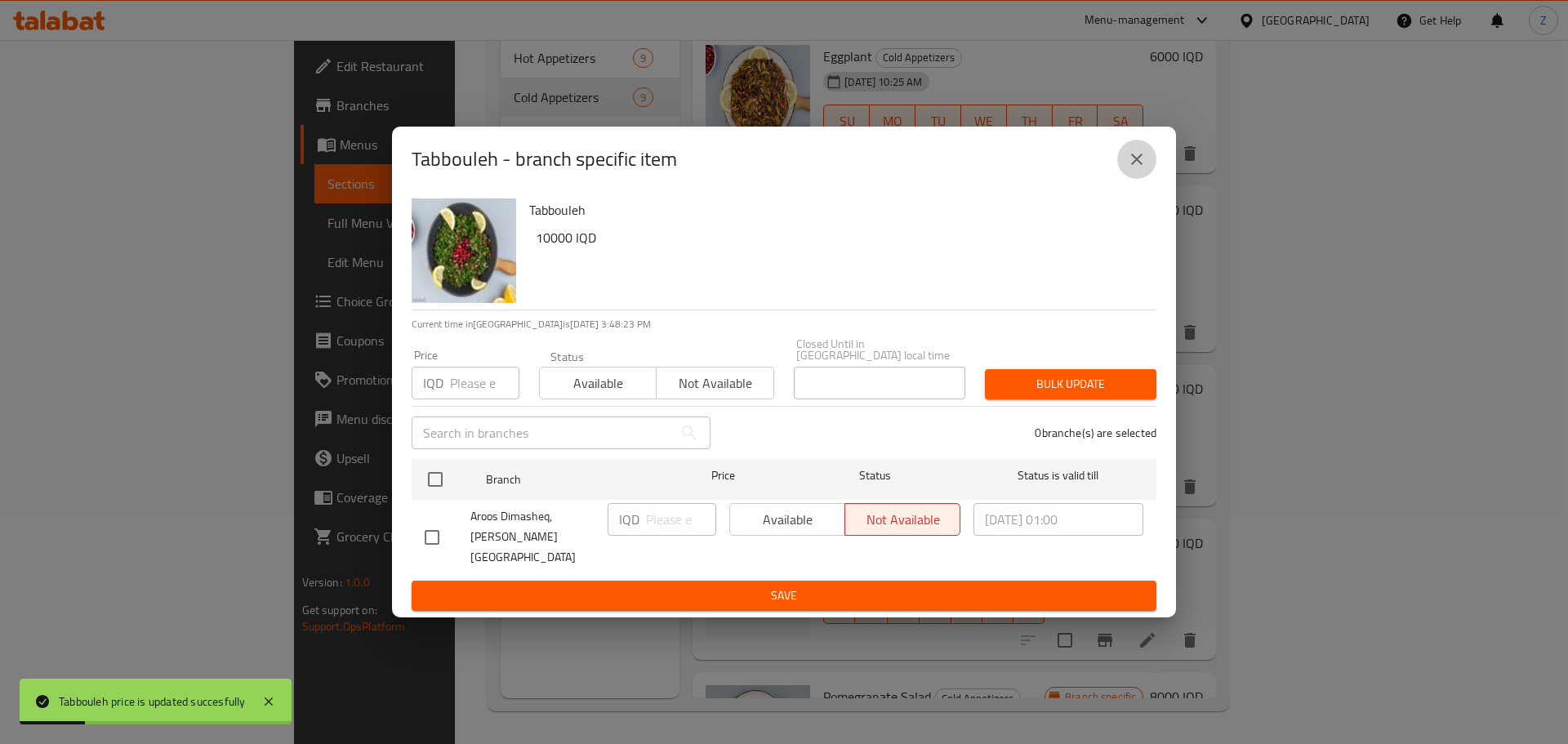
click at [1139, 165] on icon "close" at bounding box center [1137, 159] width 20 height 20
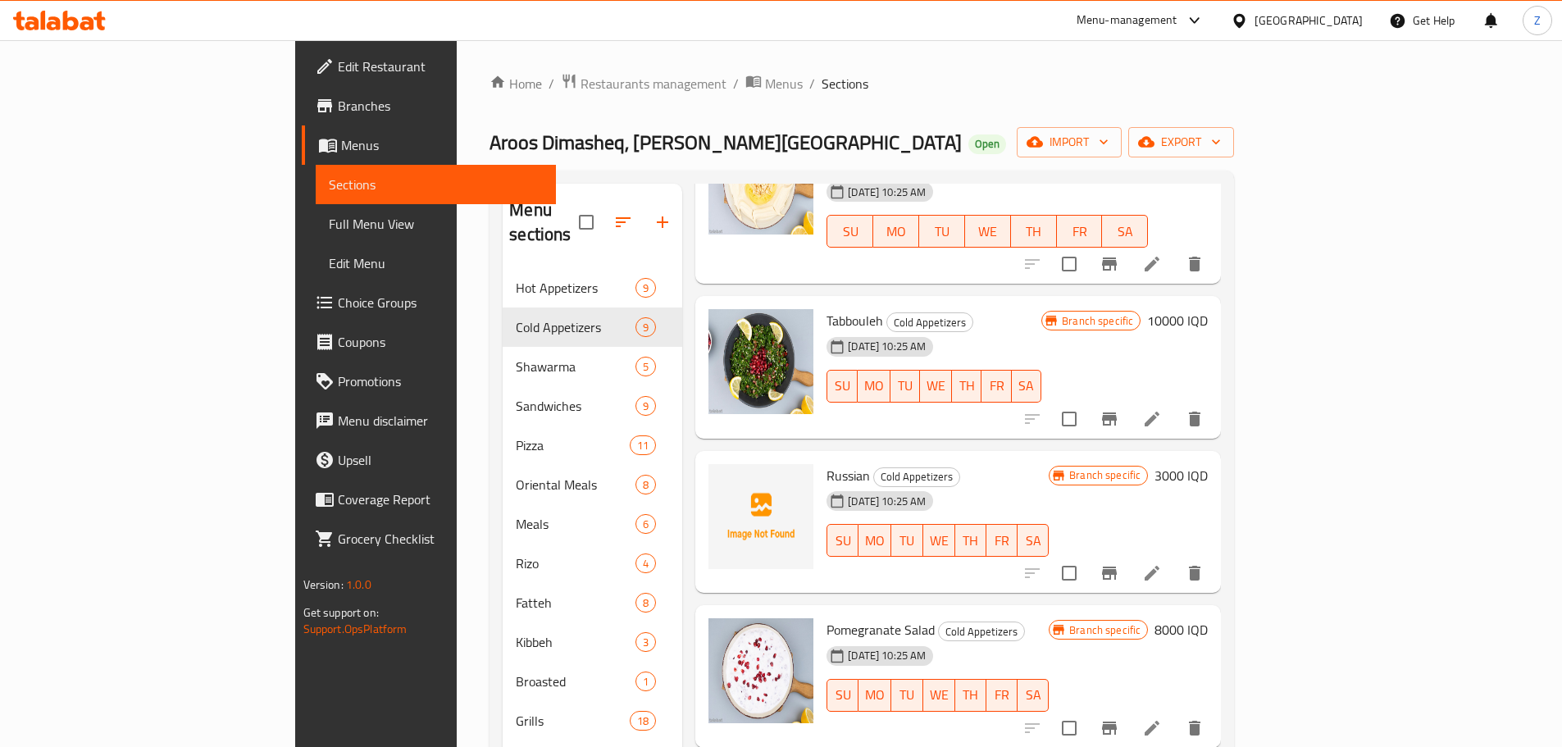
scroll to position [328, 0]
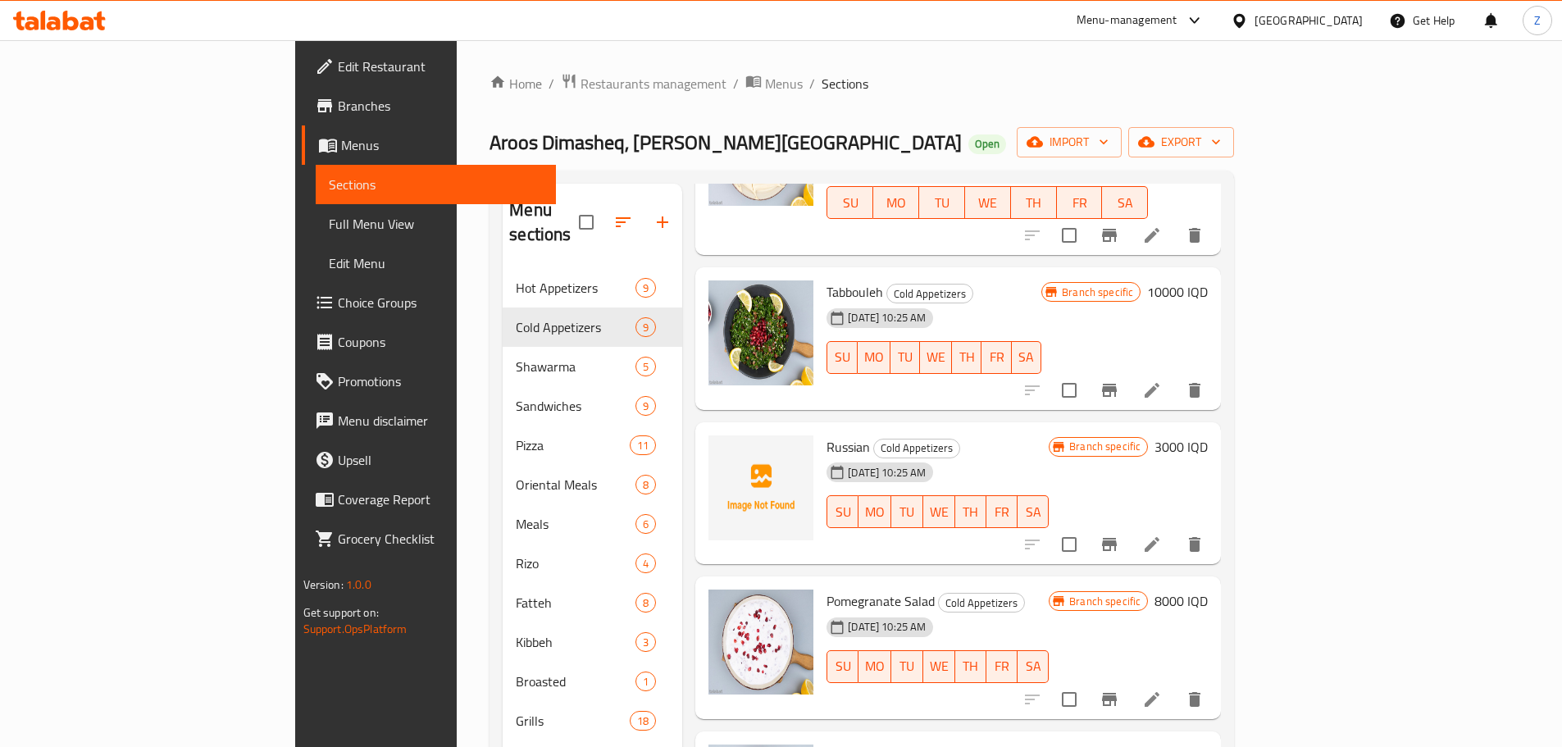
click at [1208, 435] on h6 "3000 IQD" at bounding box center [1181, 446] width 53 height 23
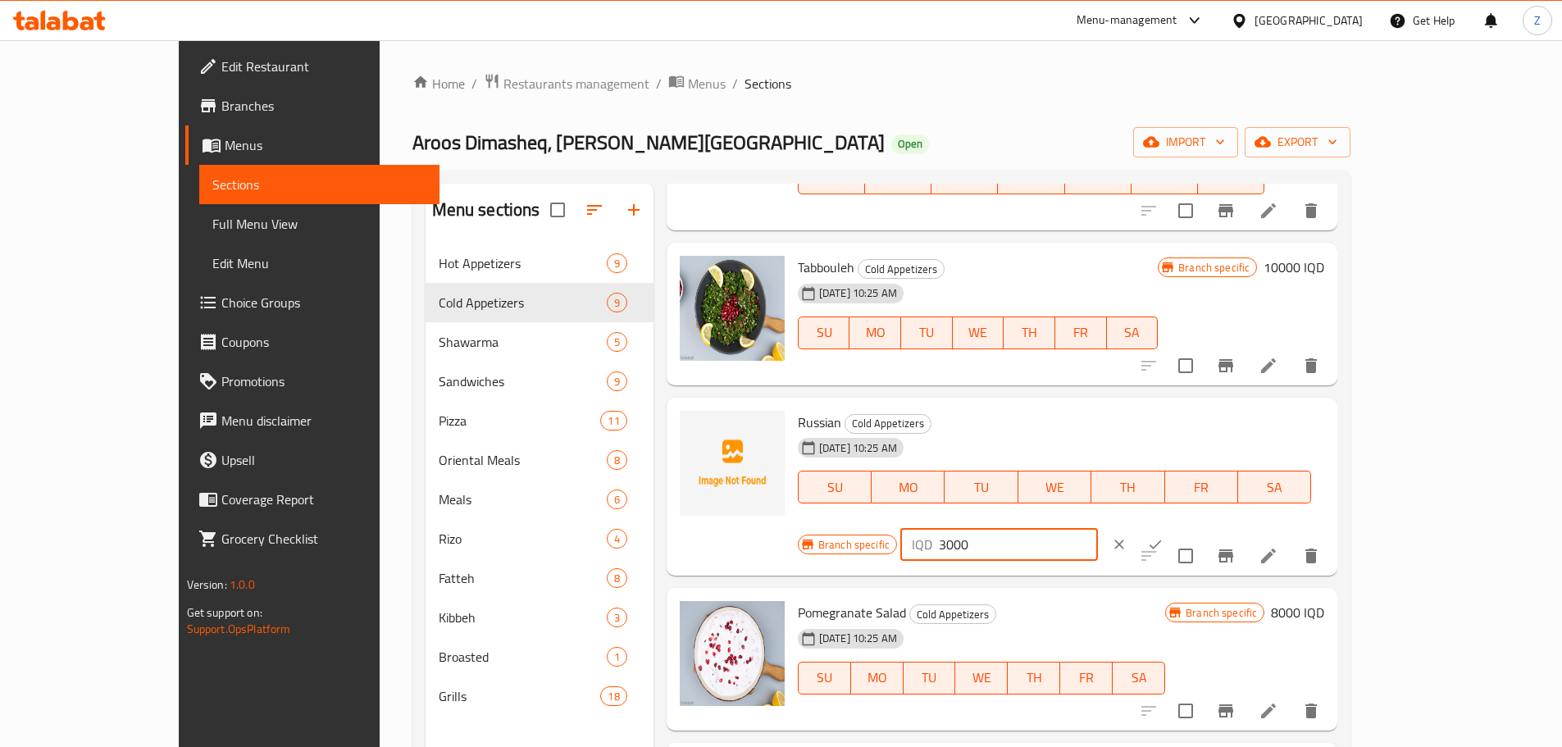
drag, startPoint x: 1277, startPoint y: 427, endPoint x: 1264, endPoint y: 429, distance: 13.2
click at [1098, 528] on div "IQD 3000 ​" at bounding box center [1000, 544] width 198 height 33
type input "8000"
drag, startPoint x: 1466, startPoint y: 434, endPoint x: 1392, endPoint y: 505, distance: 102.7
click at [1164, 536] on icon "ok" at bounding box center [1155, 544] width 16 height 16
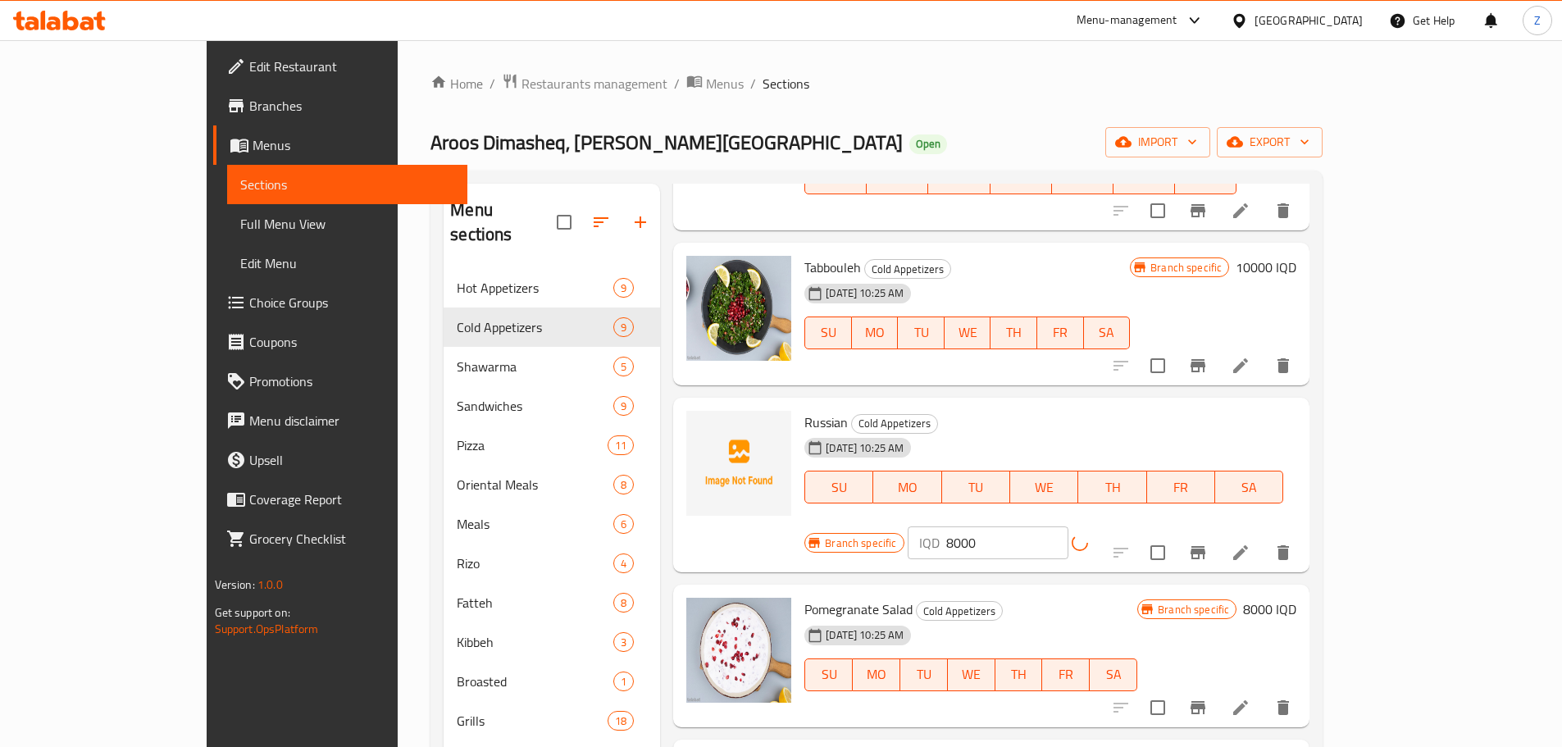
click at [1218, 533] on button "Branch-specific-item" at bounding box center [1198, 552] width 39 height 39
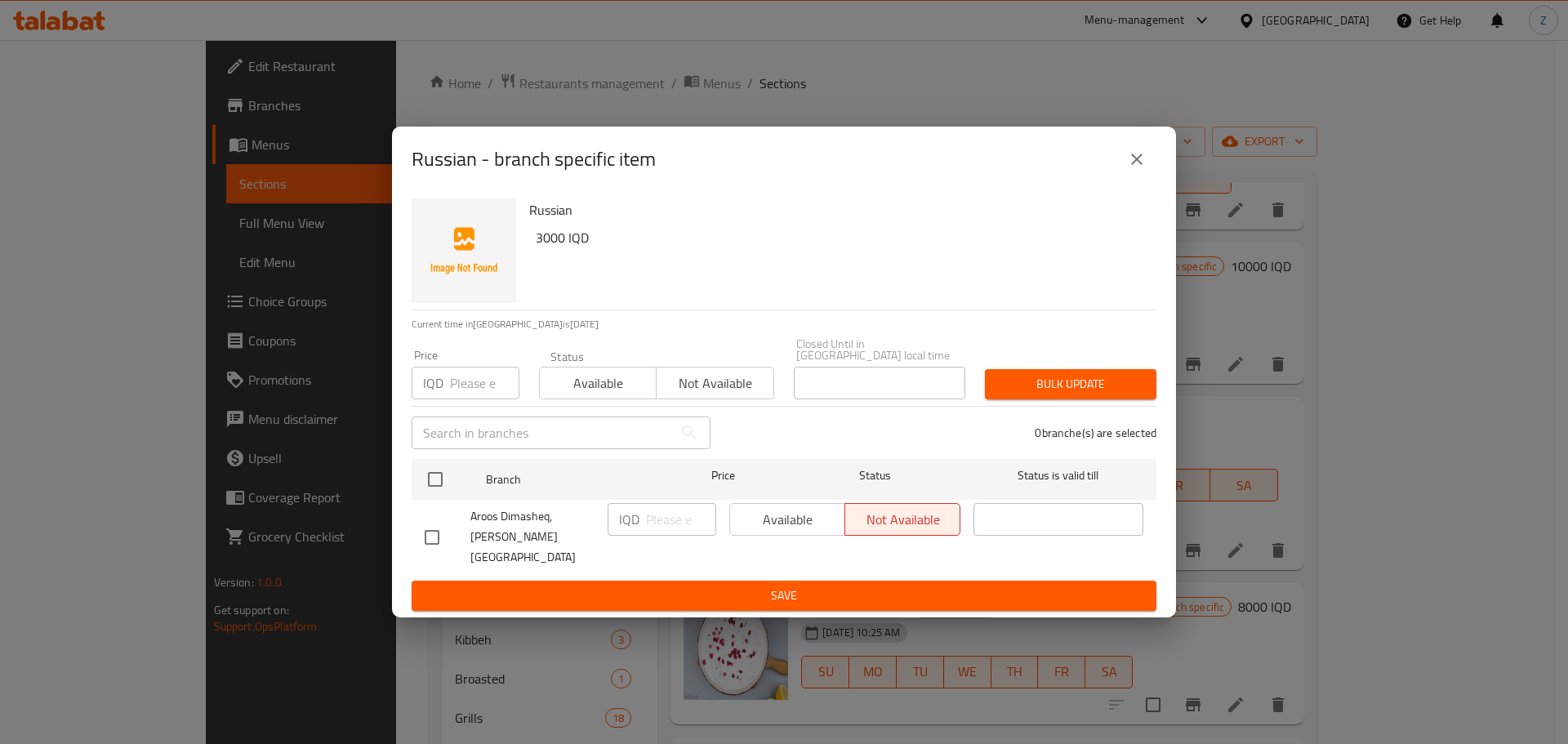
click at [1132, 179] on button "close" at bounding box center [1136, 158] width 39 height 39
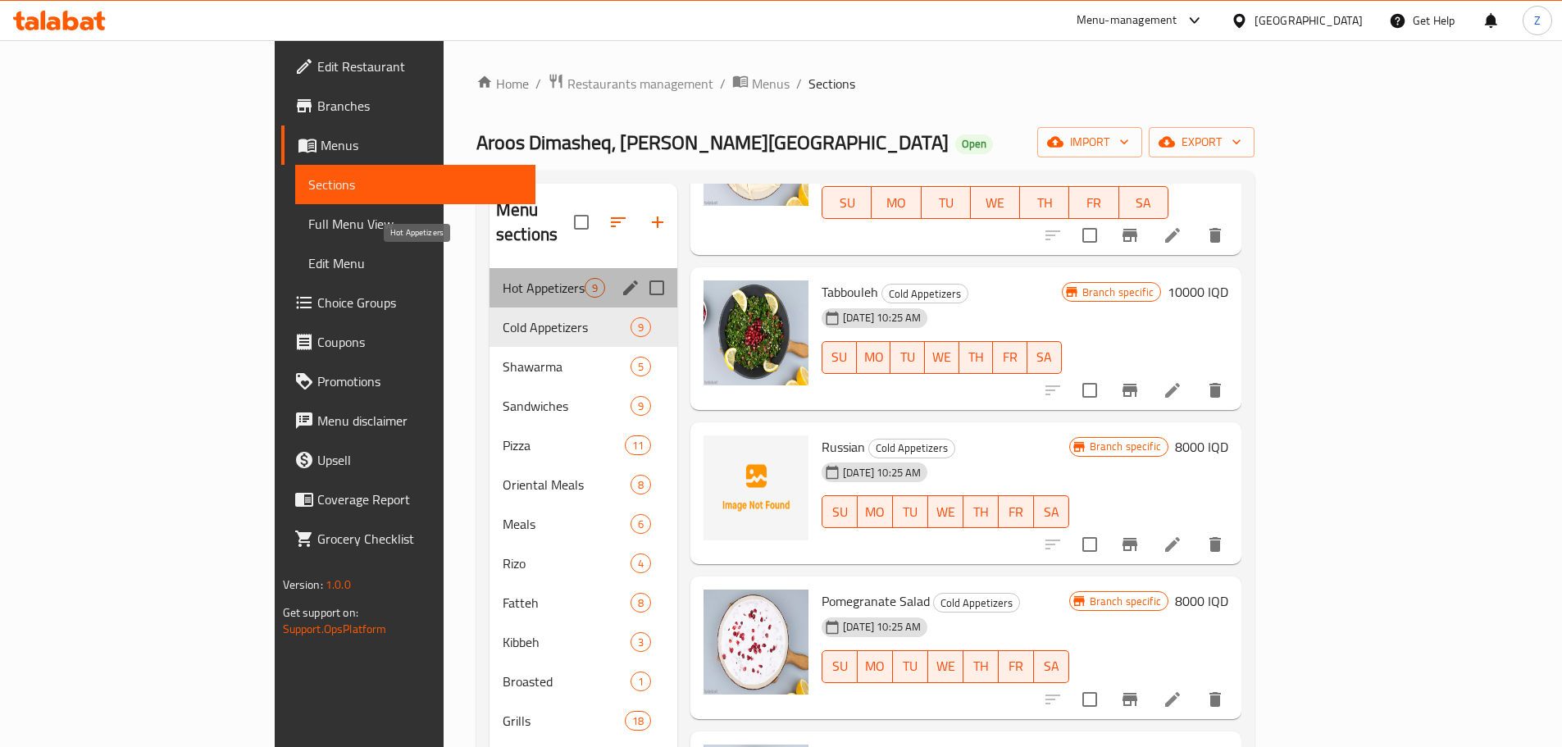
click at [503, 278] on span "Hot Appetizers" at bounding box center [544, 288] width 82 height 20
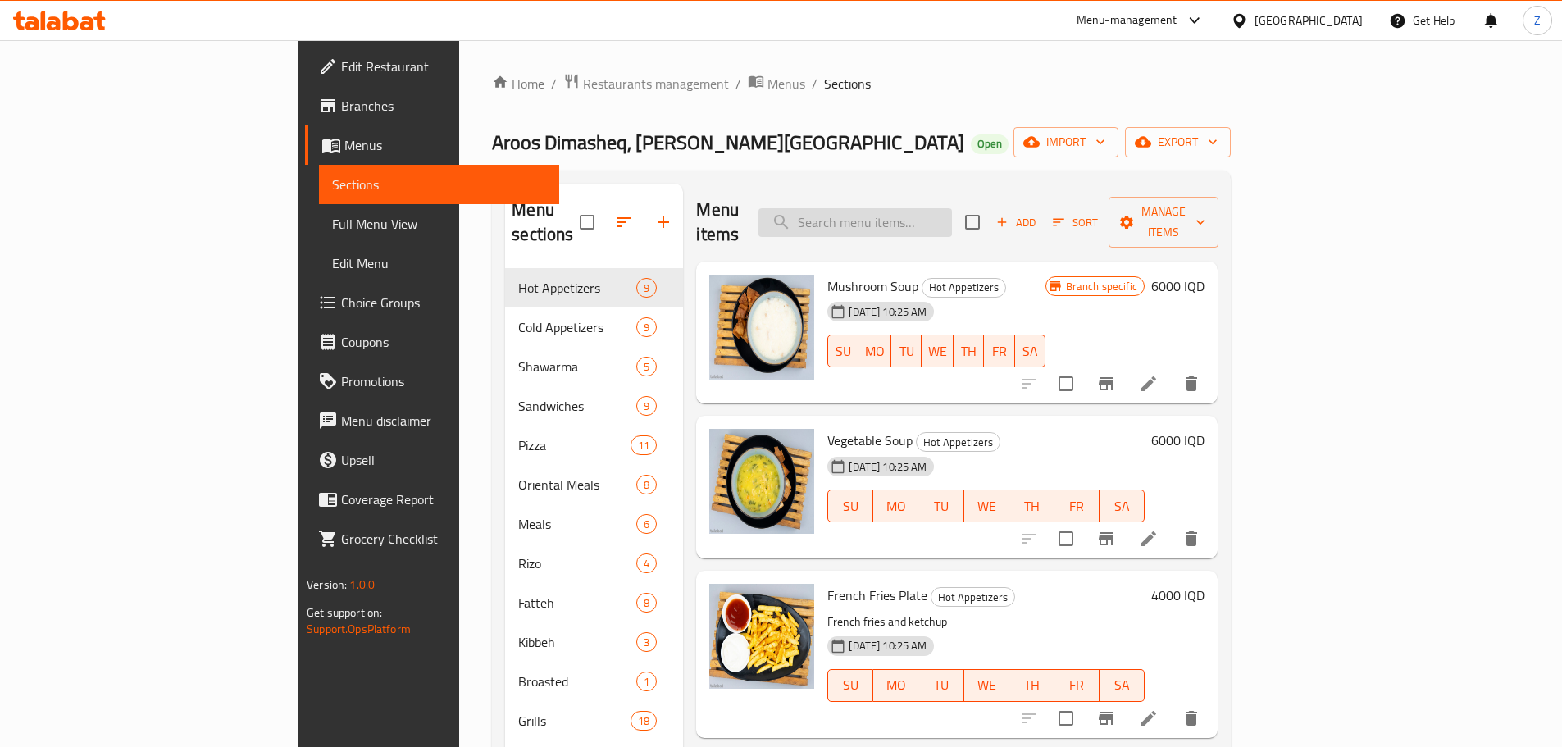
click at [952, 208] on input "search" at bounding box center [856, 222] width 194 height 29
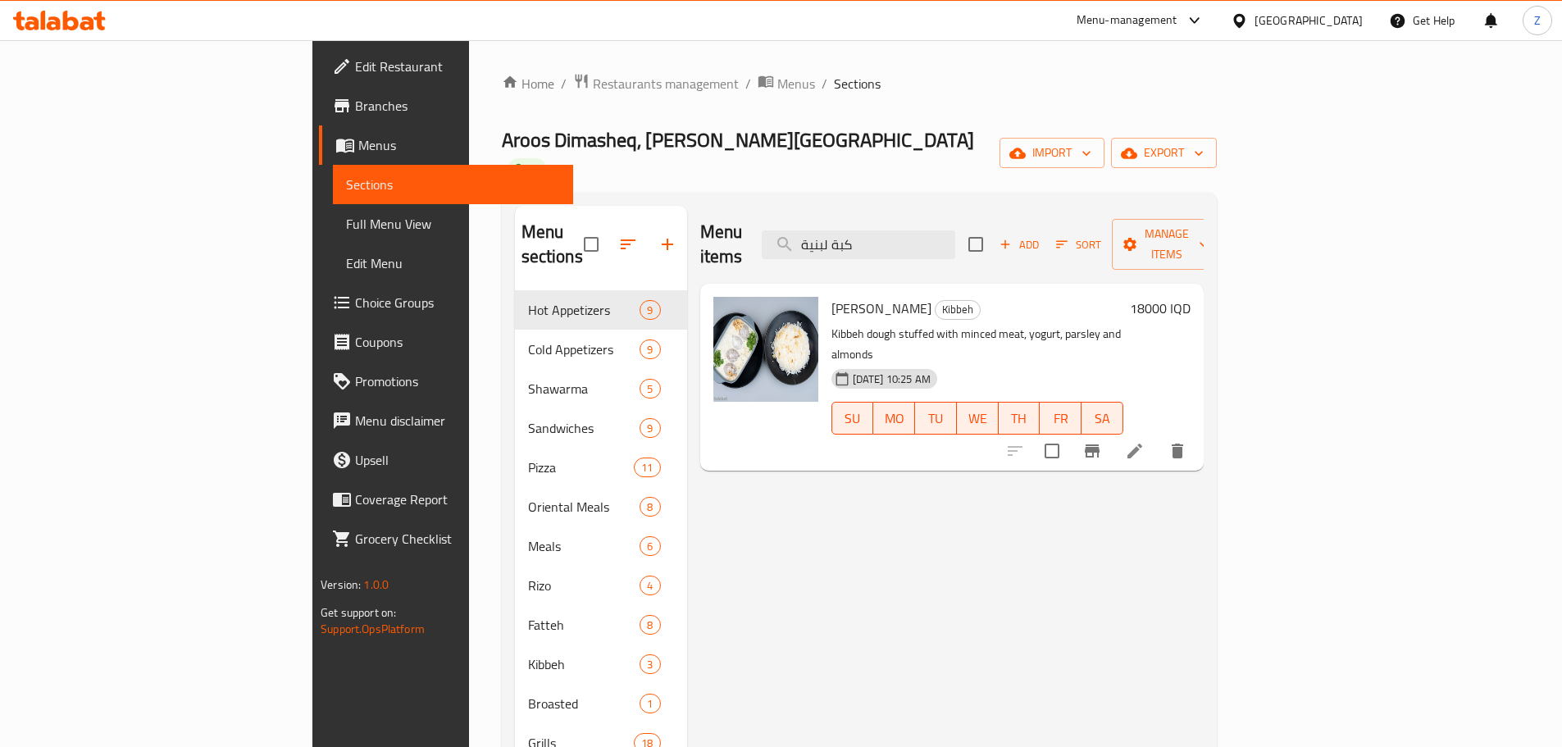
type input "كبة لبنية"
click at [1191, 297] on h6 "18000 IQD" at bounding box center [1160, 308] width 61 height 23
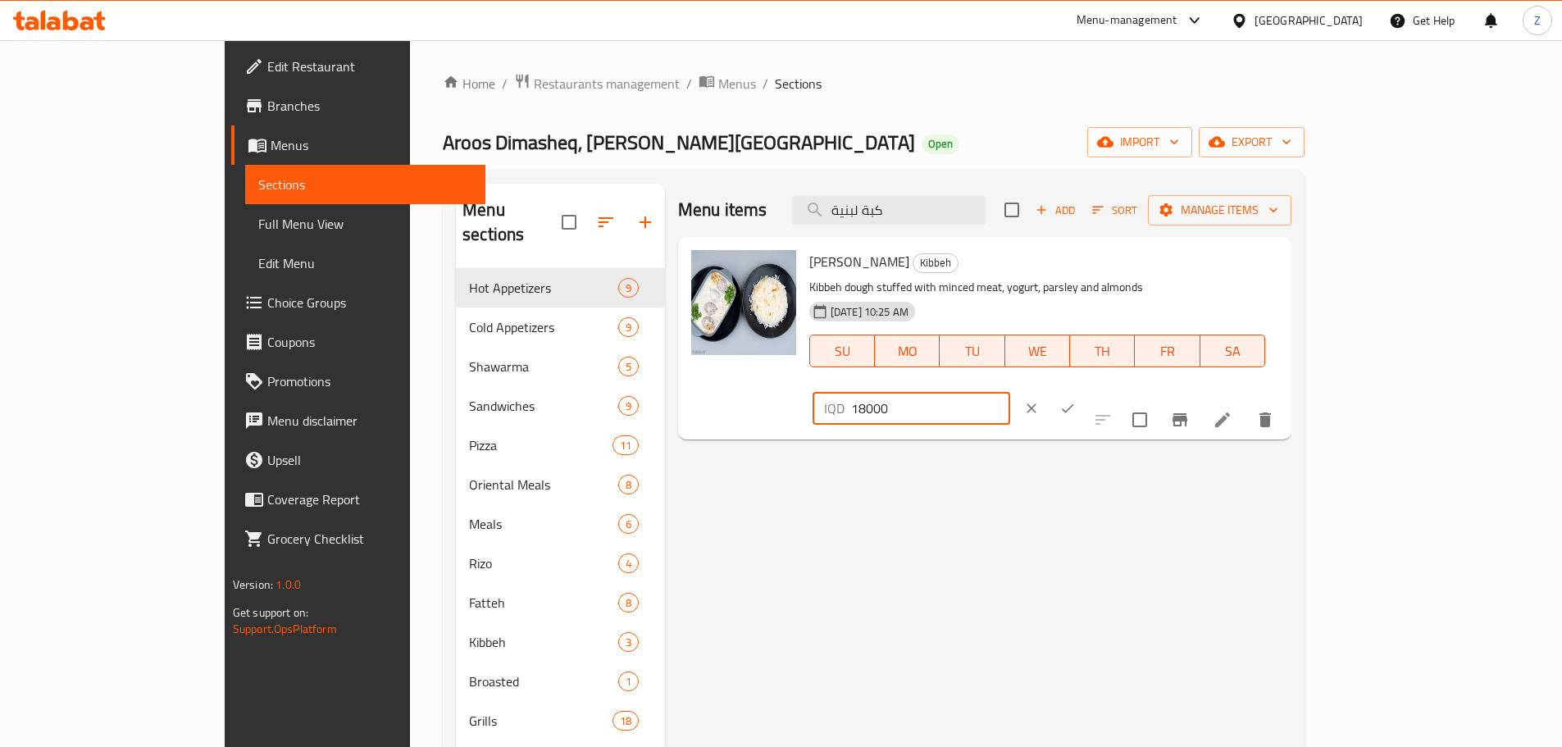
drag, startPoint x: 1296, startPoint y: 271, endPoint x: 1275, endPoint y: 269, distance: 20.6
click at [1010, 392] on div "IQD 18000 ​" at bounding box center [912, 408] width 198 height 33
type input "20000"
click at [1076, 400] on icon "ok" at bounding box center [1068, 408] width 16 height 16
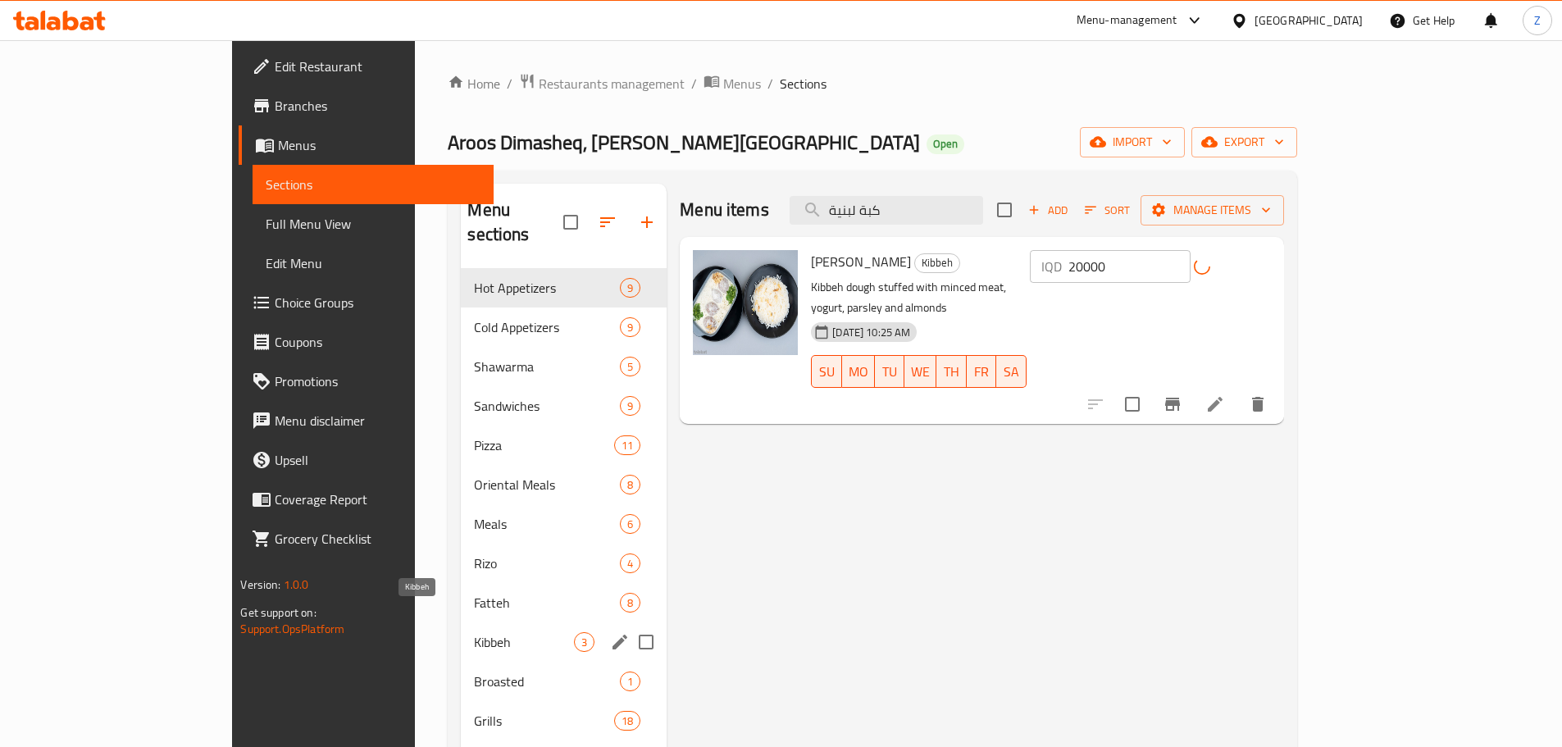
click at [474, 632] on span "Kibbeh" at bounding box center [524, 642] width 100 height 20
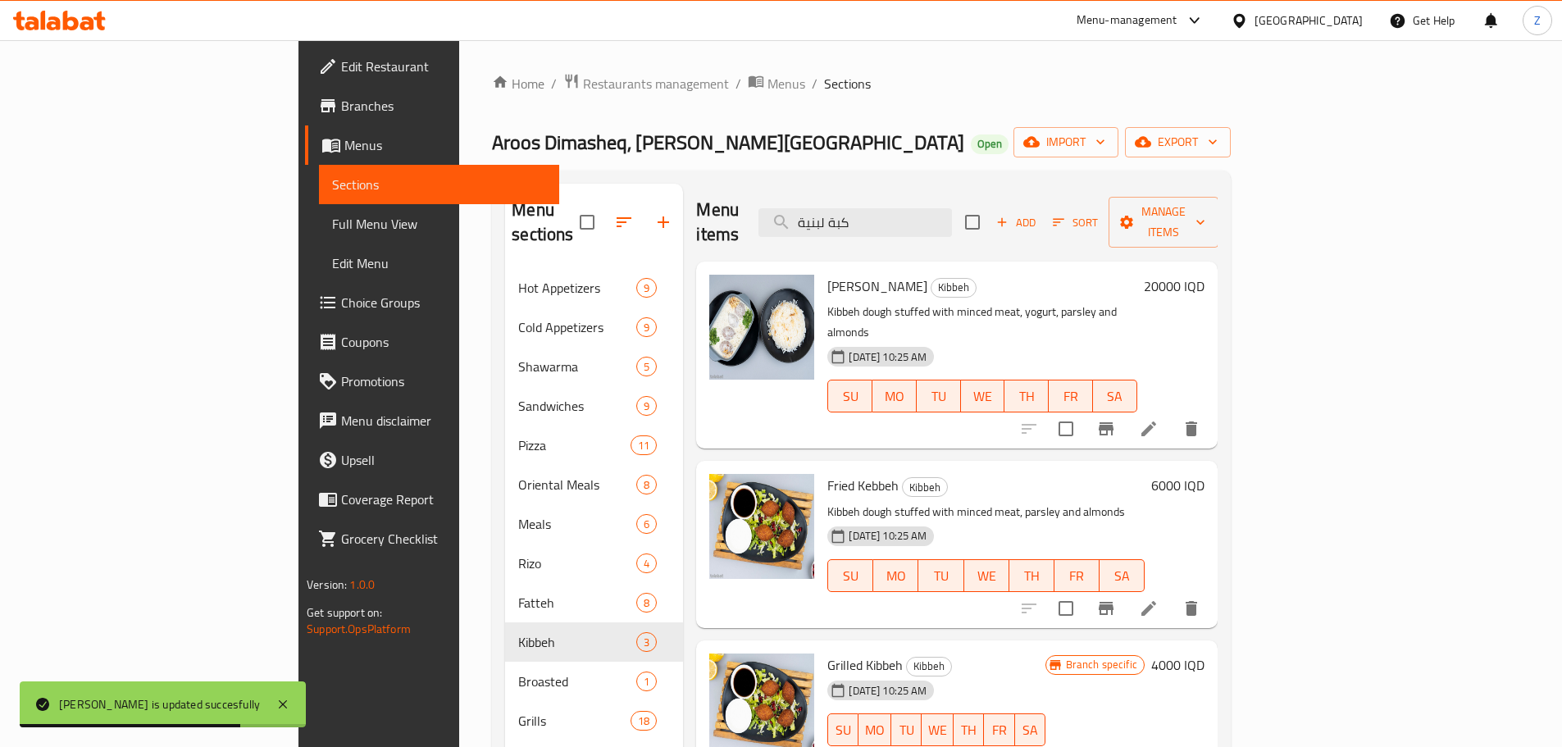
click at [1205, 474] on h6 "6000 IQD" at bounding box center [1177, 485] width 53 height 23
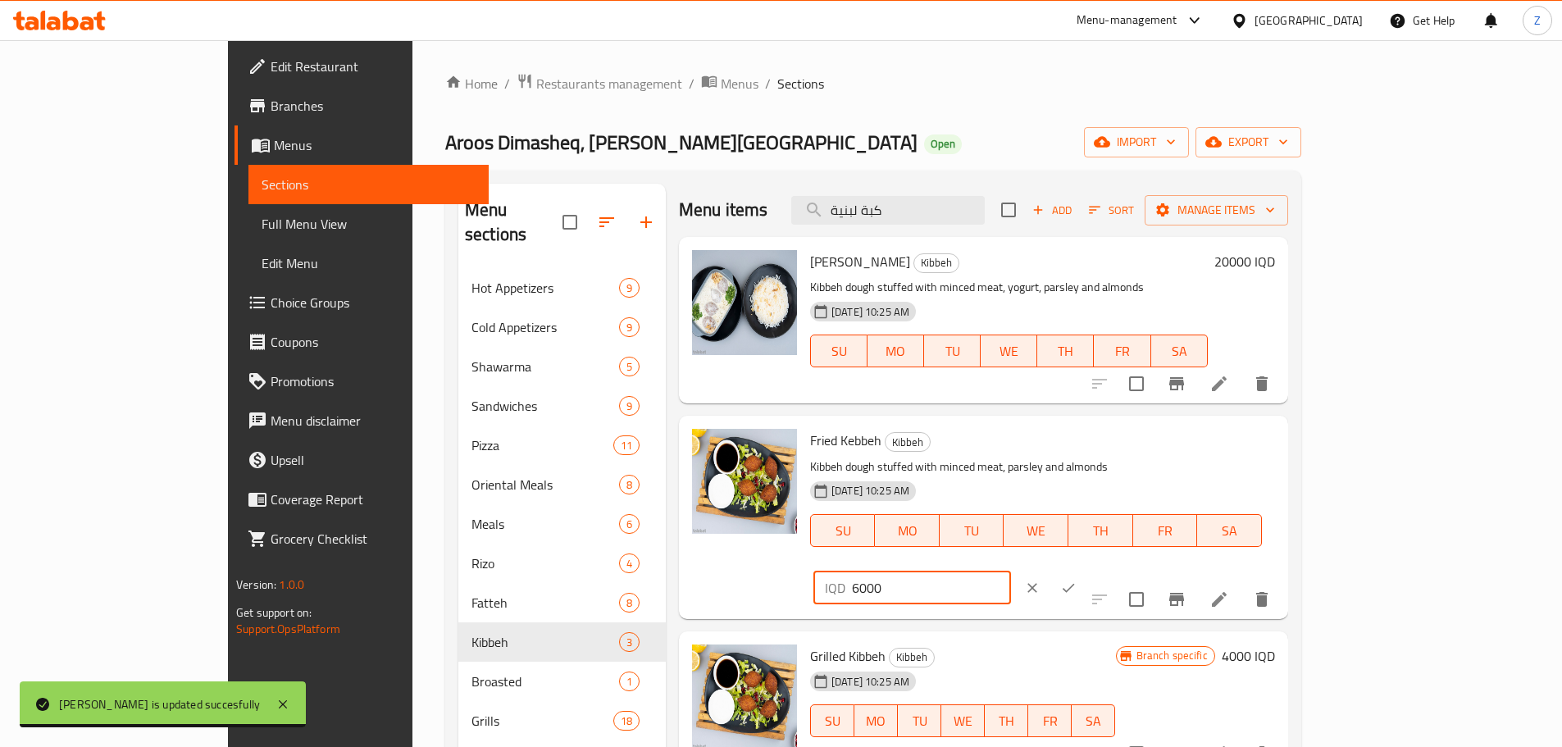
drag, startPoint x: 1290, startPoint y: 446, endPoint x: 1278, endPoint y: 446, distance: 12.3
click at [1011, 572] on div "IQD 6000 ​" at bounding box center [913, 588] width 198 height 33
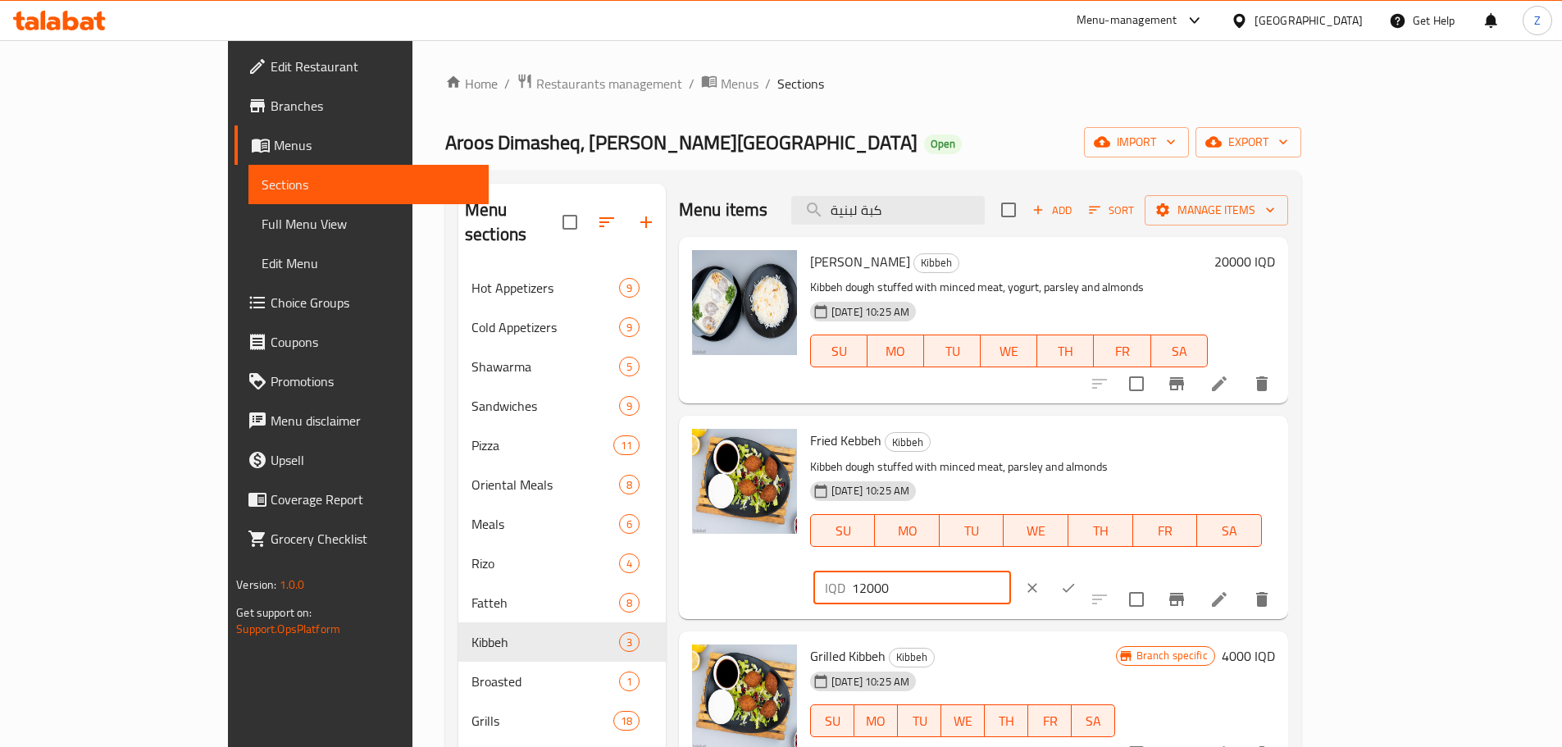
type input "12000"
click at [1087, 570] on button "ok" at bounding box center [1069, 588] width 36 height 36
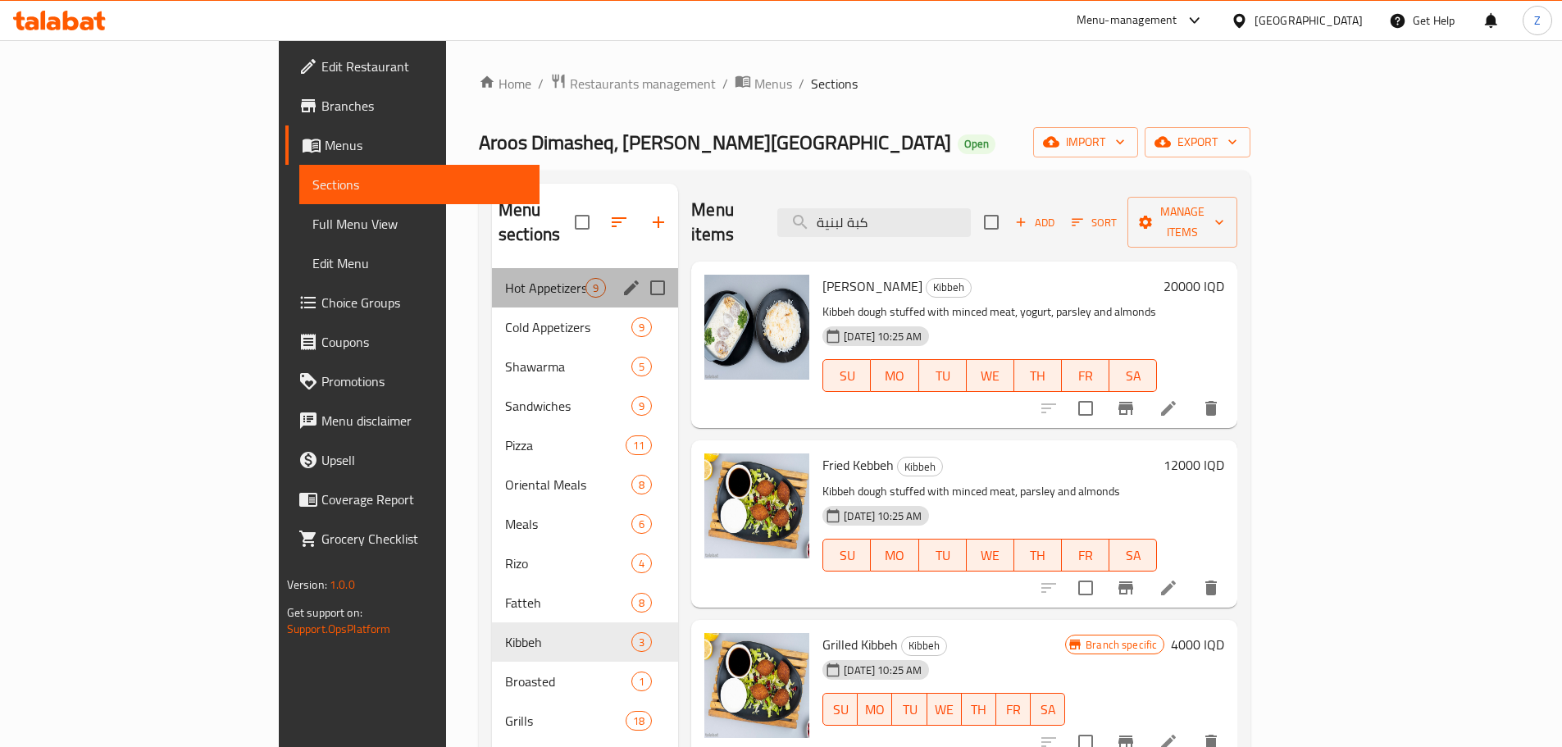
click at [492, 279] on div "Hot Appetizers 9" at bounding box center [585, 287] width 186 height 39
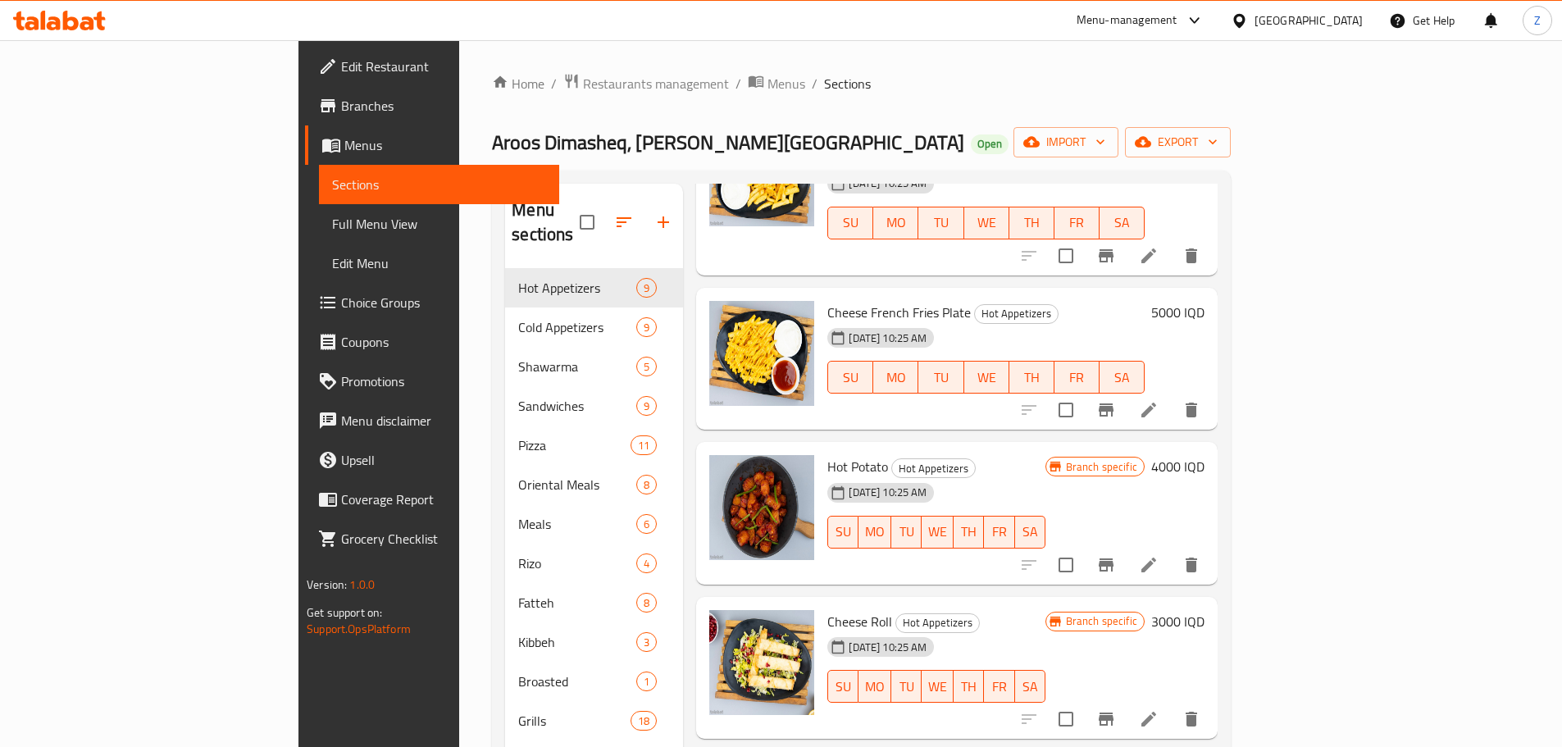
scroll to position [656, 0]
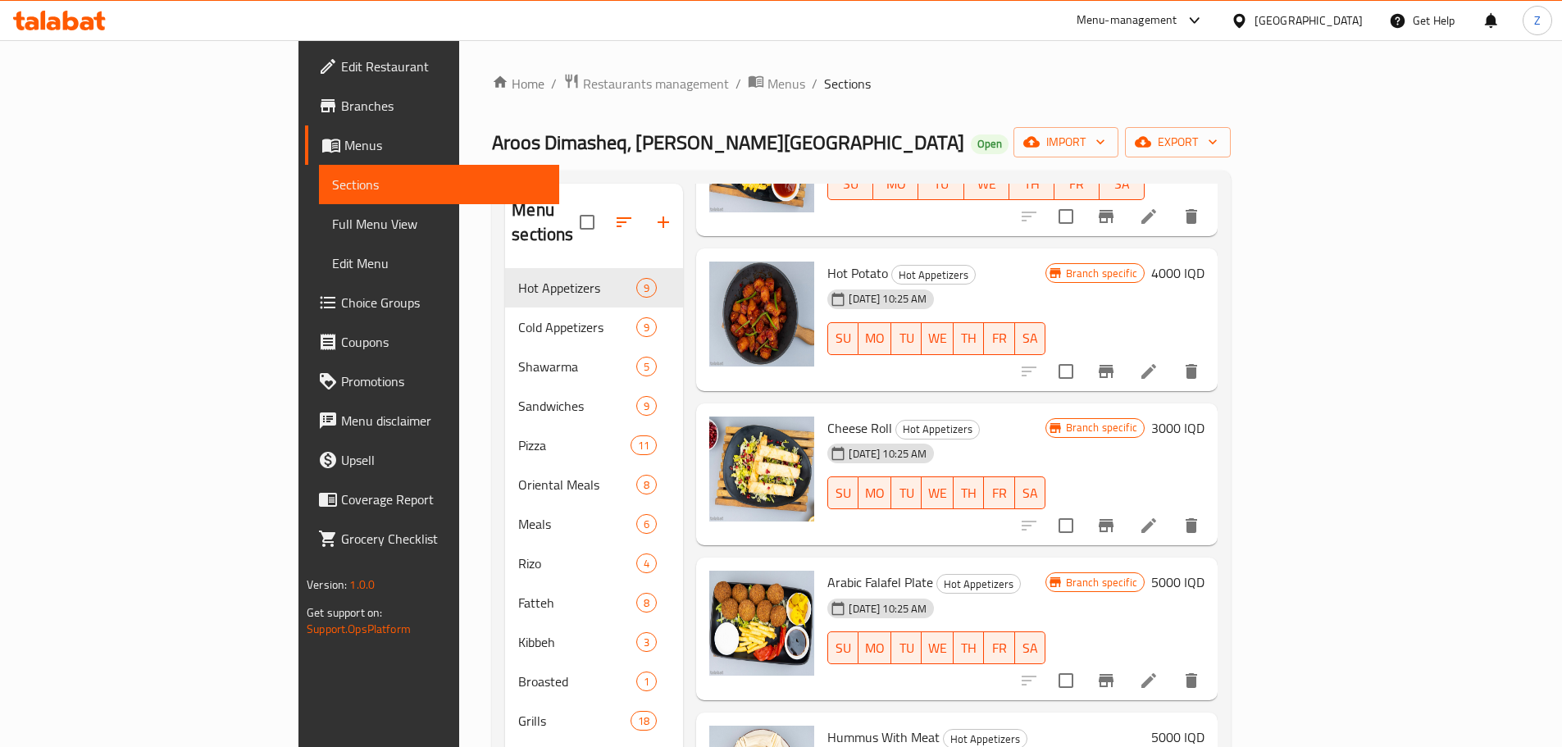
click at [1205, 417] on h6 "3000 IQD" at bounding box center [1177, 428] width 53 height 23
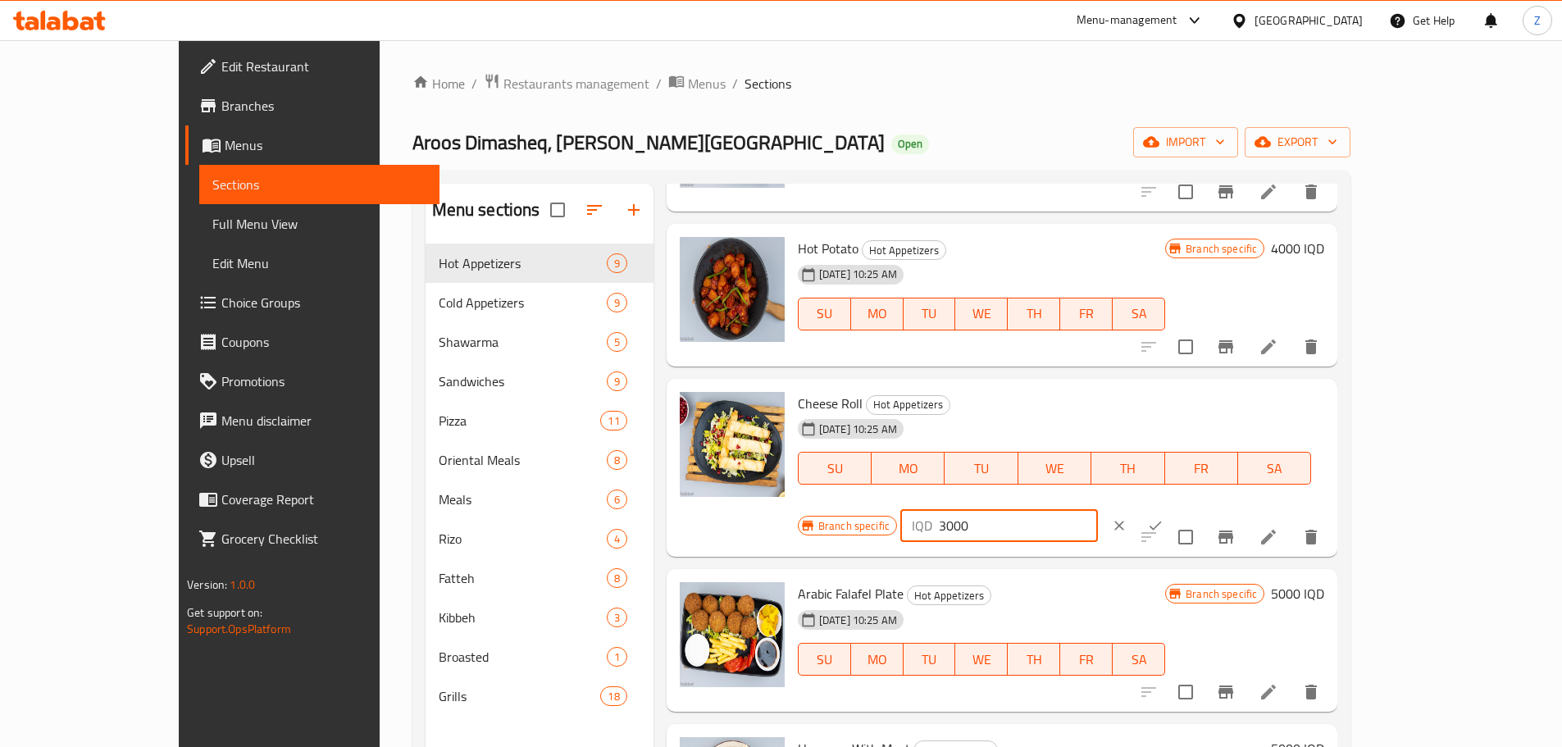
drag, startPoint x: 1277, startPoint y: 413, endPoint x: 1264, endPoint y: 413, distance: 13.1
click at [1098, 509] on div "IQD 3000 ​" at bounding box center [1000, 525] width 198 height 33
type input "8000"
click at [1174, 508] on button "ok" at bounding box center [1156, 526] width 36 height 36
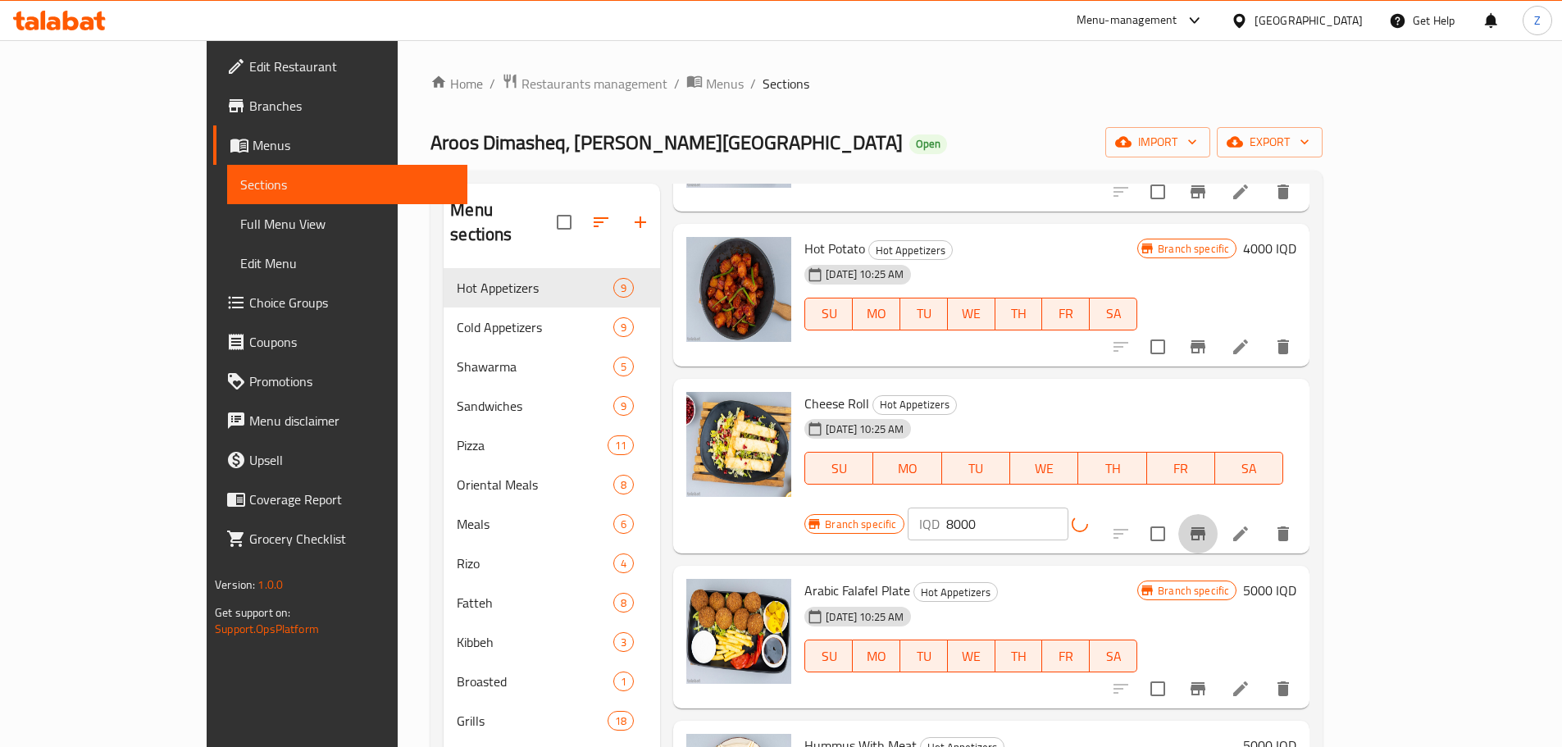
click at [1206, 527] on icon "Branch-specific-item" at bounding box center [1198, 533] width 15 height 13
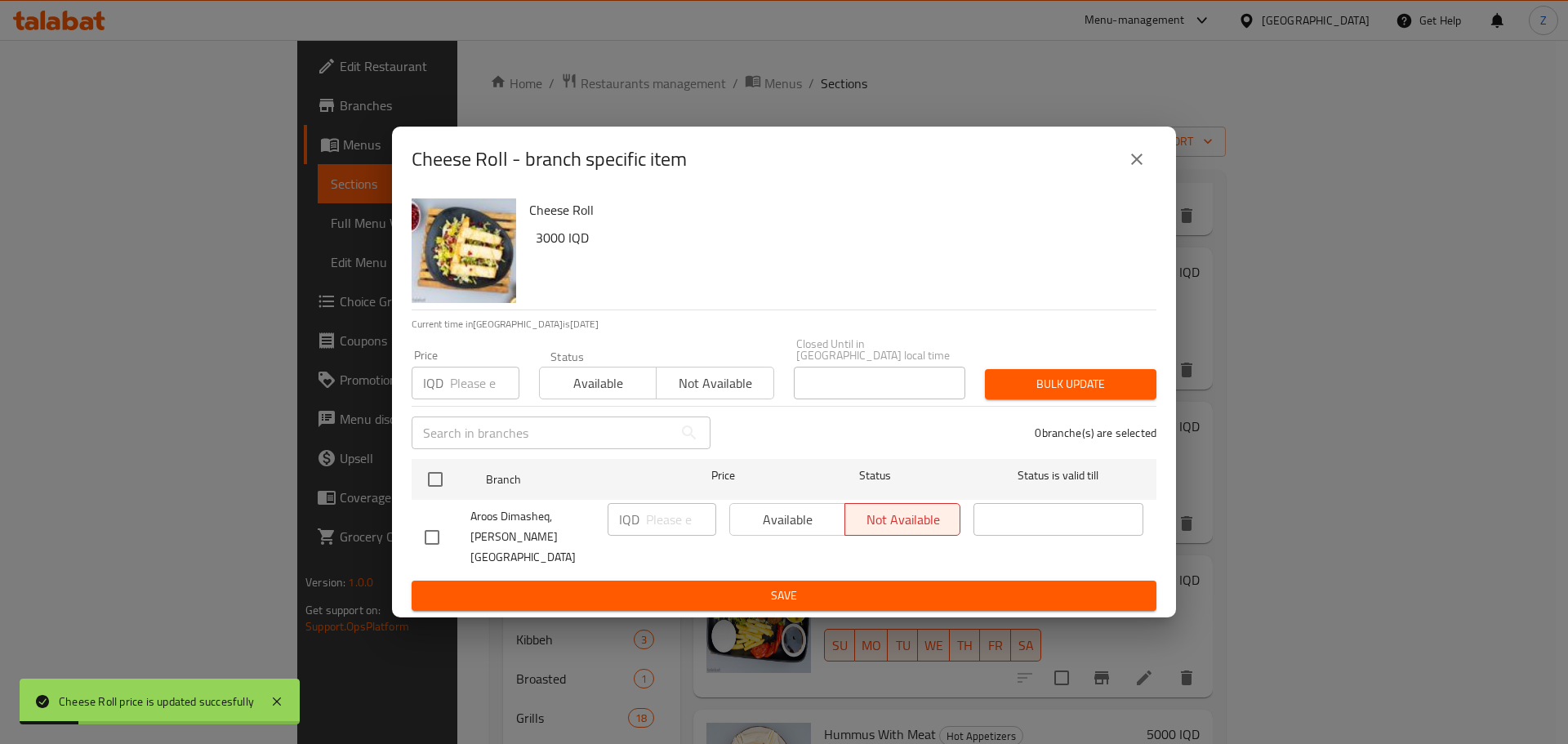
click at [1134, 179] on button "close" at bounding box center [1136, 158] width 39 height 39
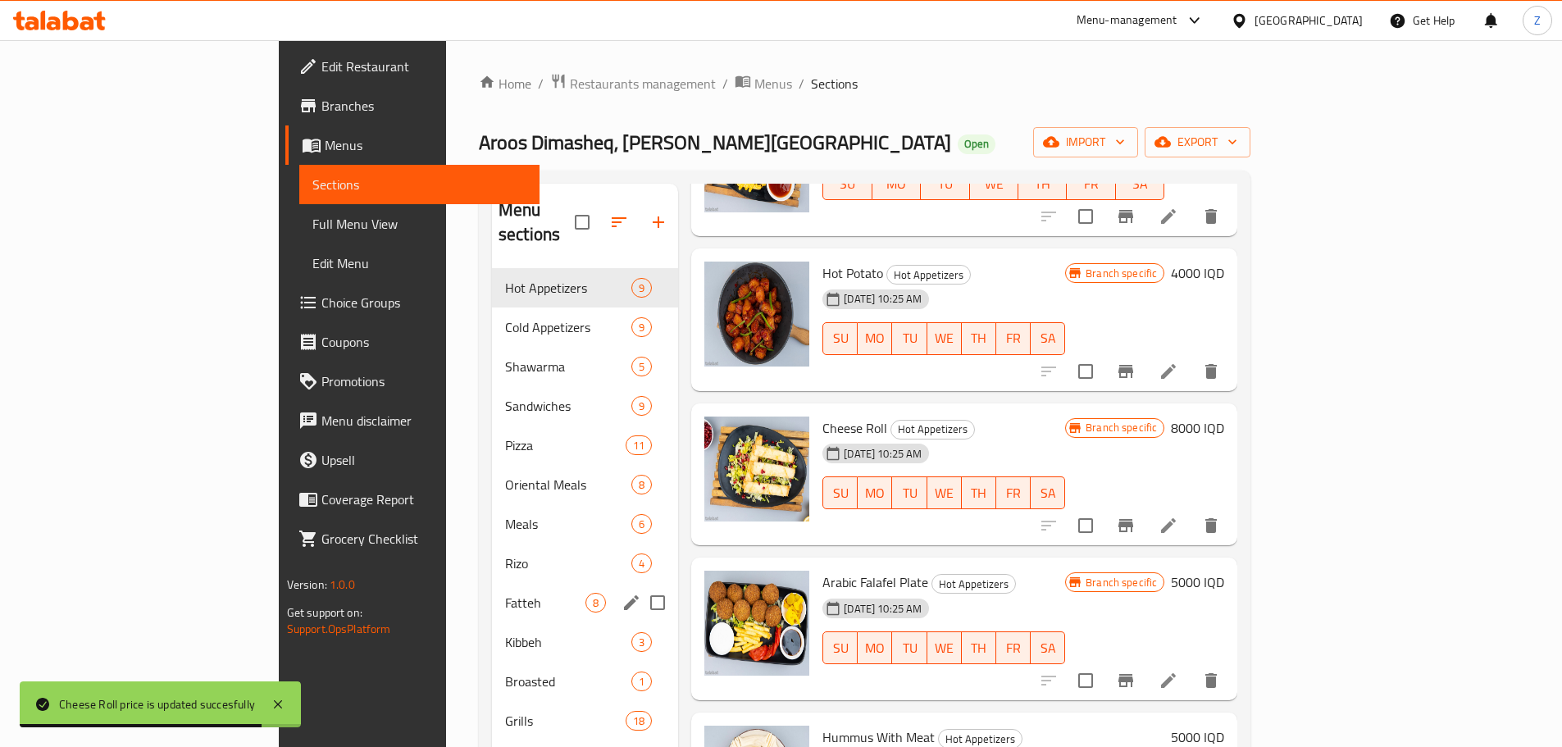
click at [492, 583] on div "Fatteh 8" at bounding box center [585, 602] width 186 height 39
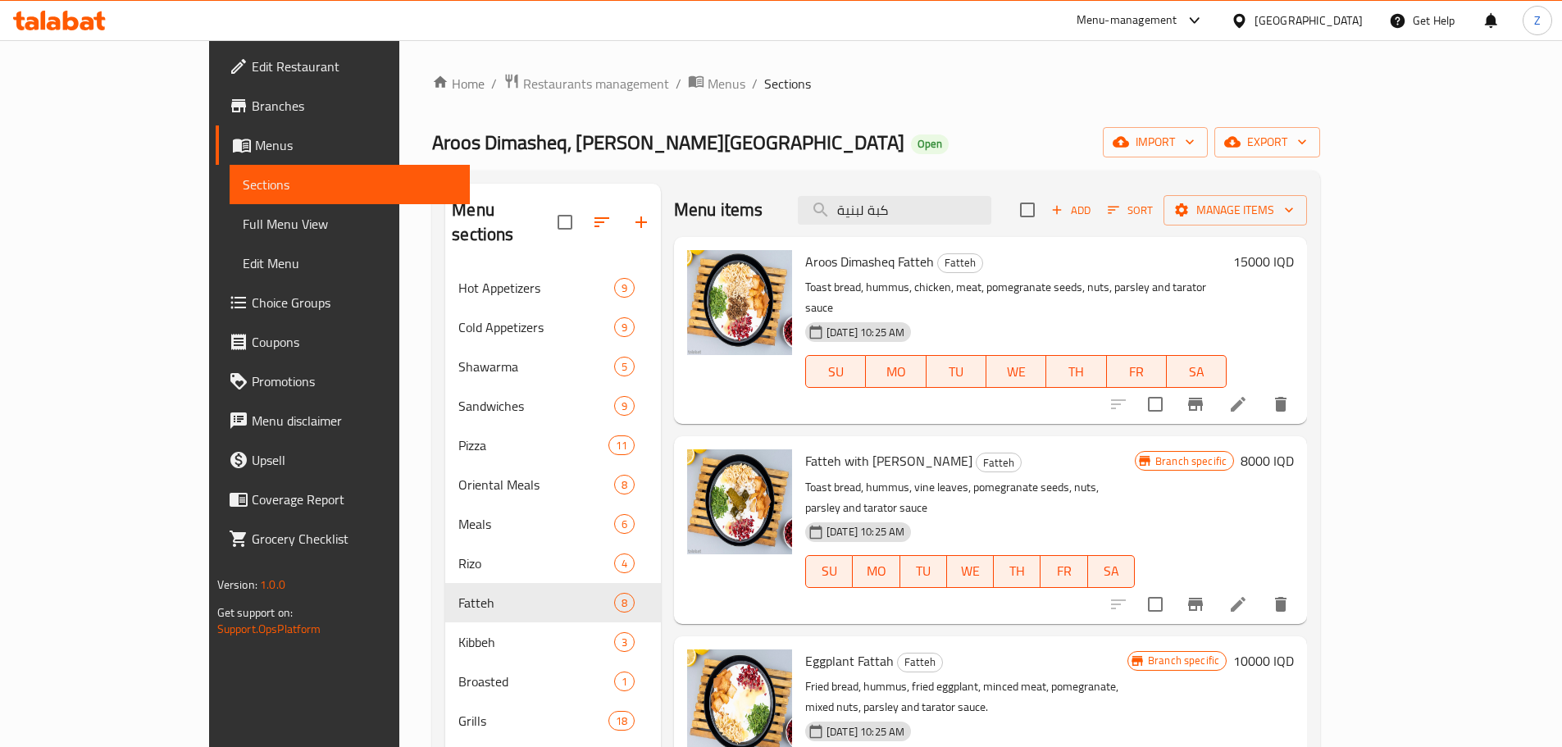
click at [1301, 244] on div "Aroos Dimasheq Fatteh Fatteh Toast bread, hummus, chicken, meat, pomegranate se…" at bounding box center [1050, 331] width 502 height 174
click at [1294, 258] on h6 "15000 IQD" at bounding box center [1263, 261] width 61 height 23
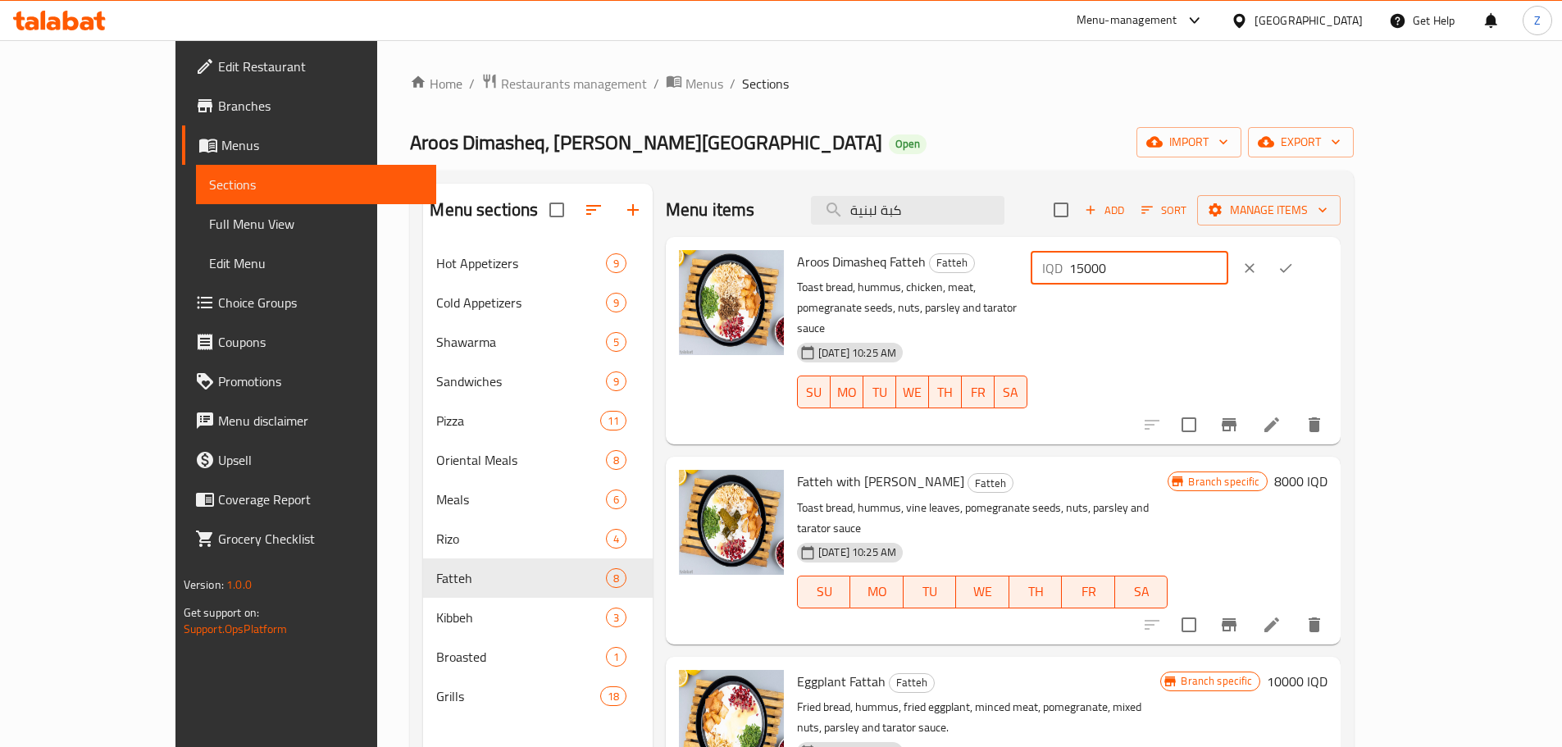
click at [1229, 275] on input "15000" at bounding box center [1148, 268] width 159 height 33
type input "18000"
click at [1304, 258] on button "ok" at bounding box center [1286, 268] width 36 height 36
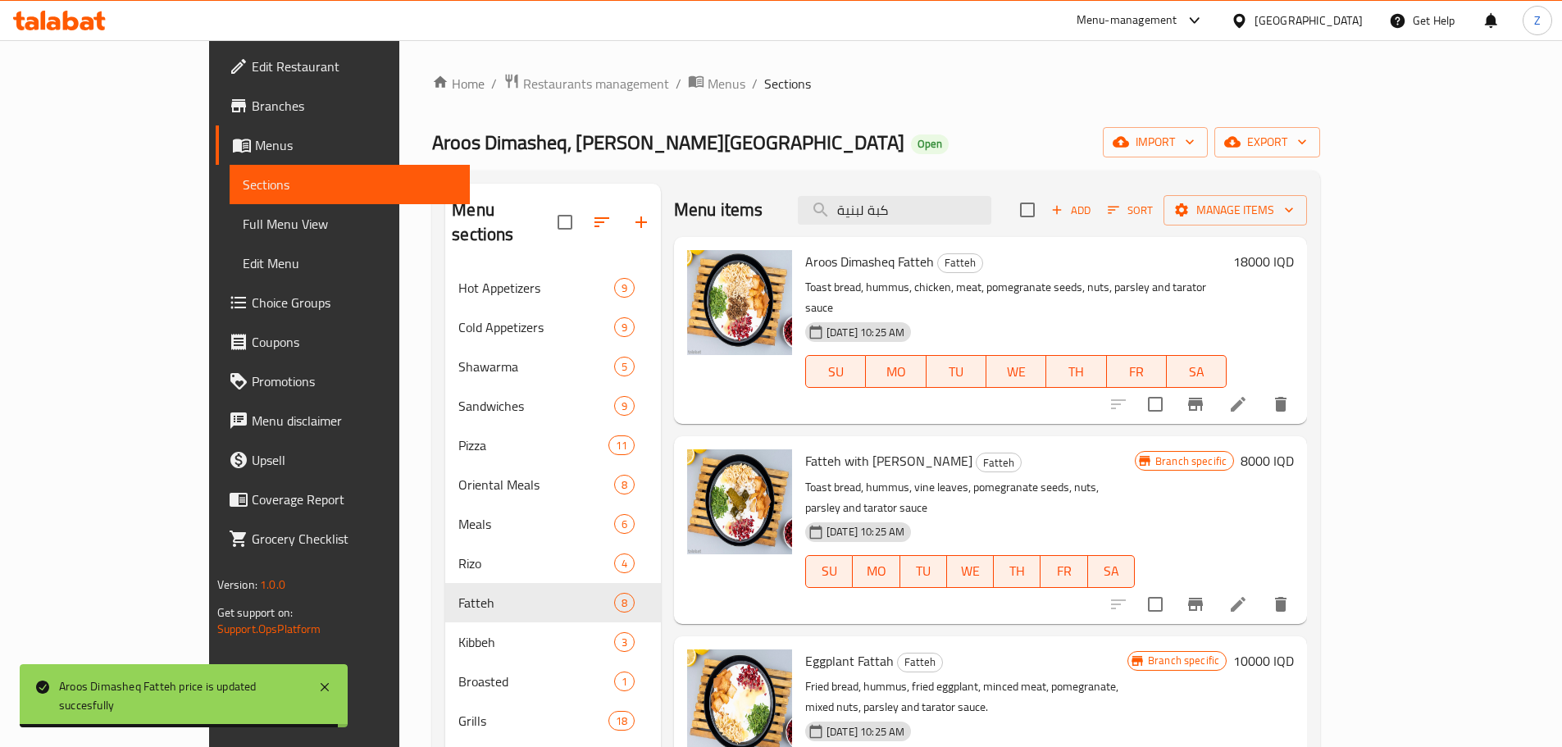
click at [1294, 449] on h6 "8000 IQD" at bounding box center [1267, 460] width 53 height 23
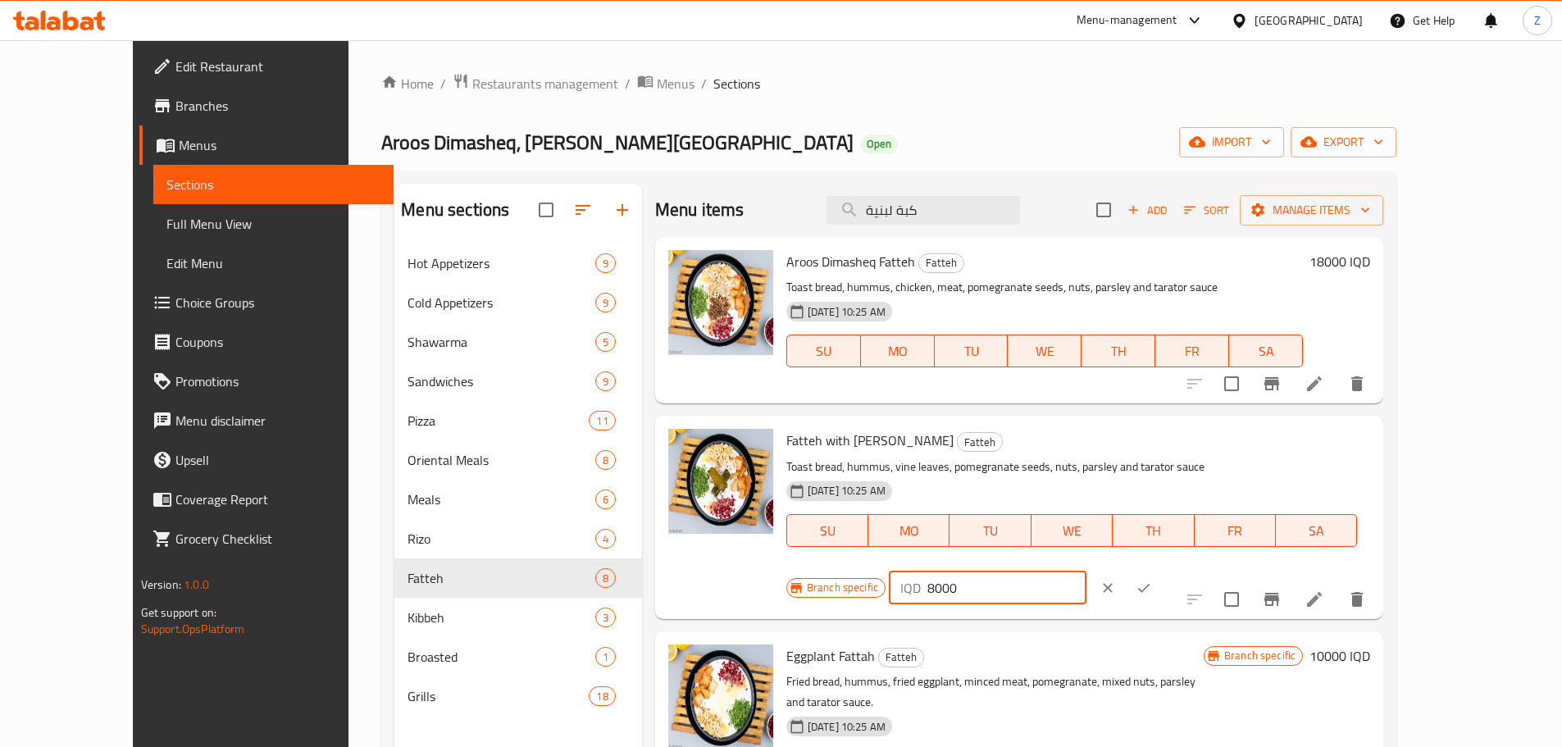
drag, startPoint x: 1275, startPoint y: 447, endPoint x: 1258, endPoint y: 453, distance: 18.2
click at [1087, 572] on div "IQD 8000 ​" at bounding box center [988, 588] width 198 height 33
type input "16000"
click at [1152, 580] on icon "ok" at bounding box center [1144, 588] width 16 height 16
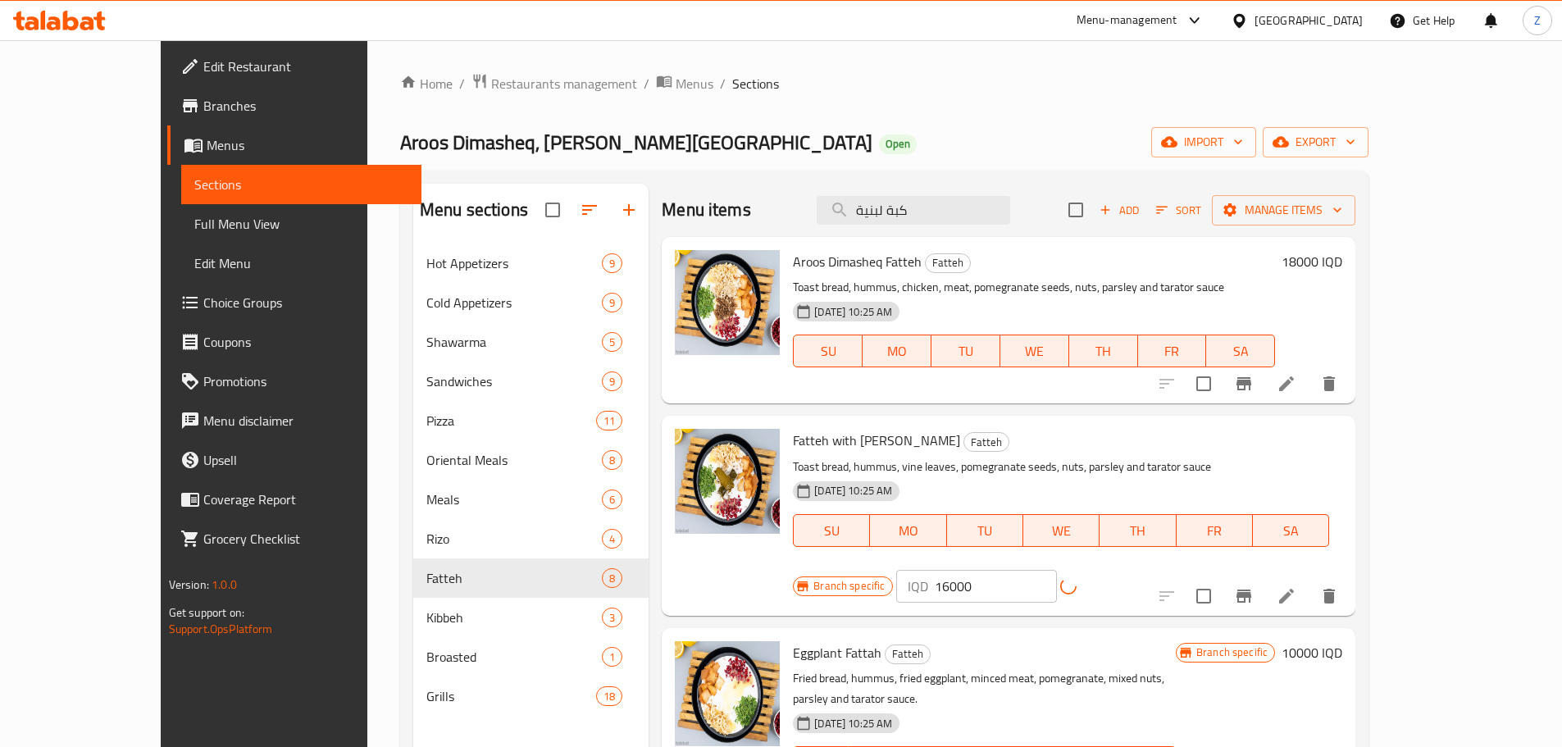
click at [1264, 577] on button "Branch-specific-item" at bounding box center [1243, 596] width 39 height 39
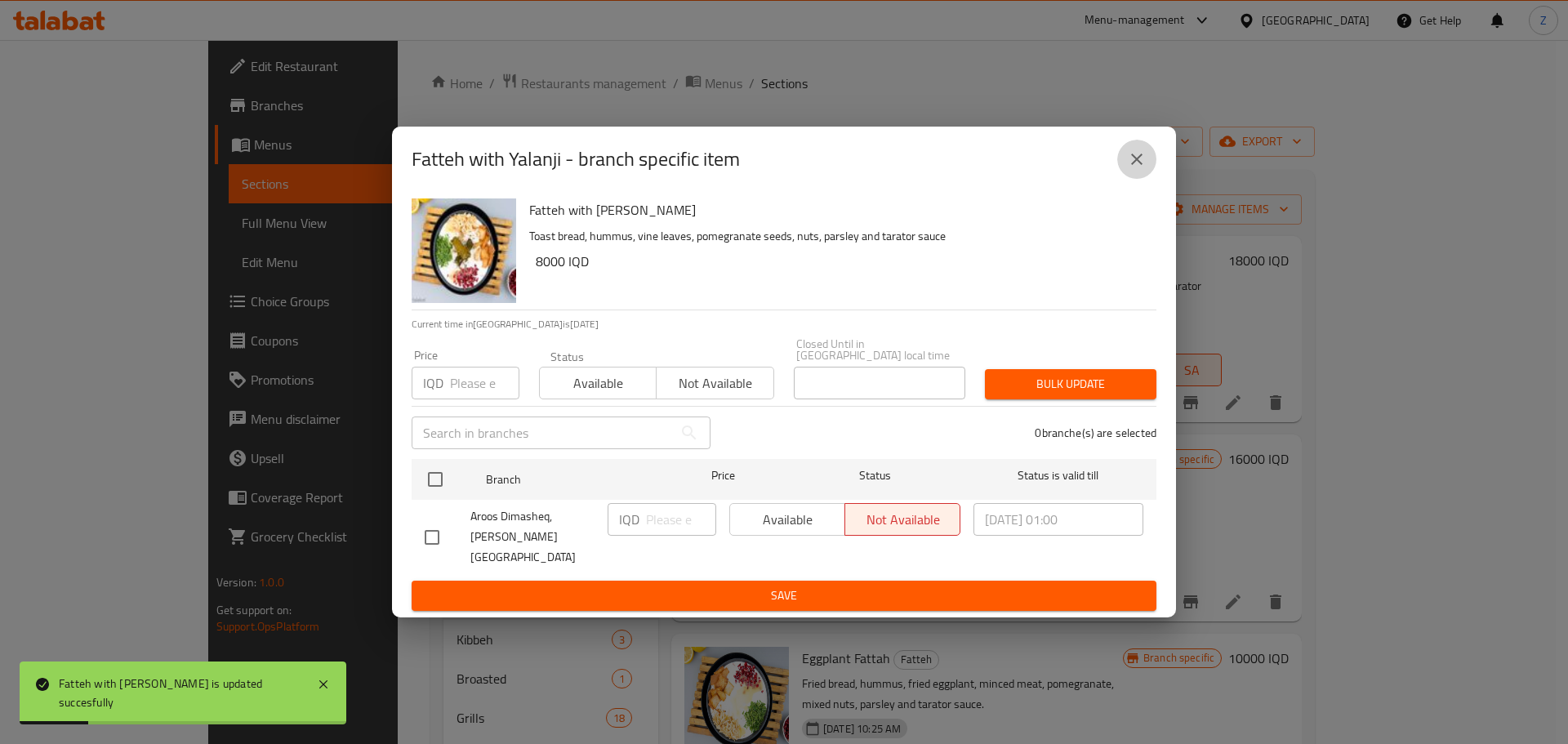
click at [1143, 169] on icon "close" at bounding box center [1137, 159] width 20 height 20
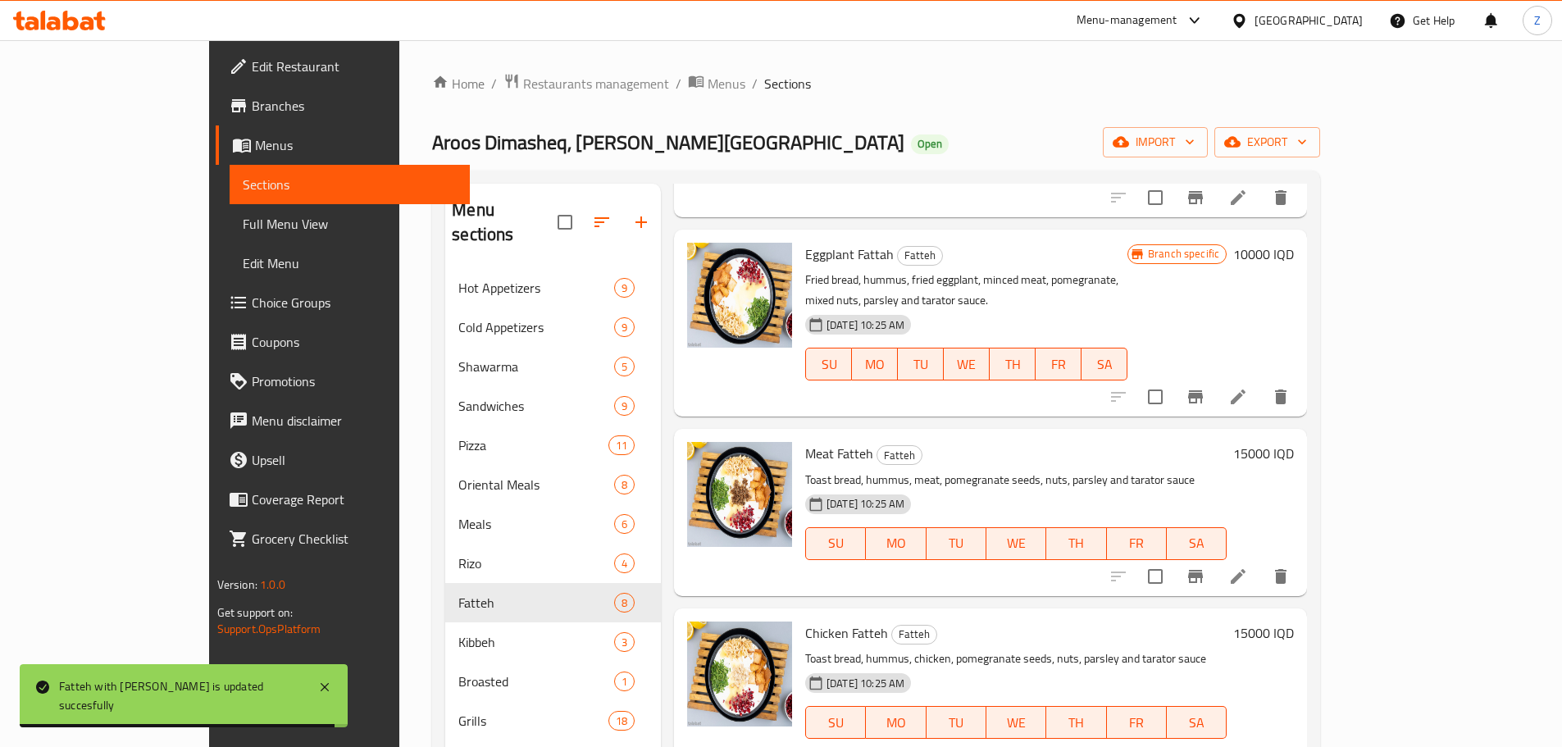
scroll to position [410, 0]
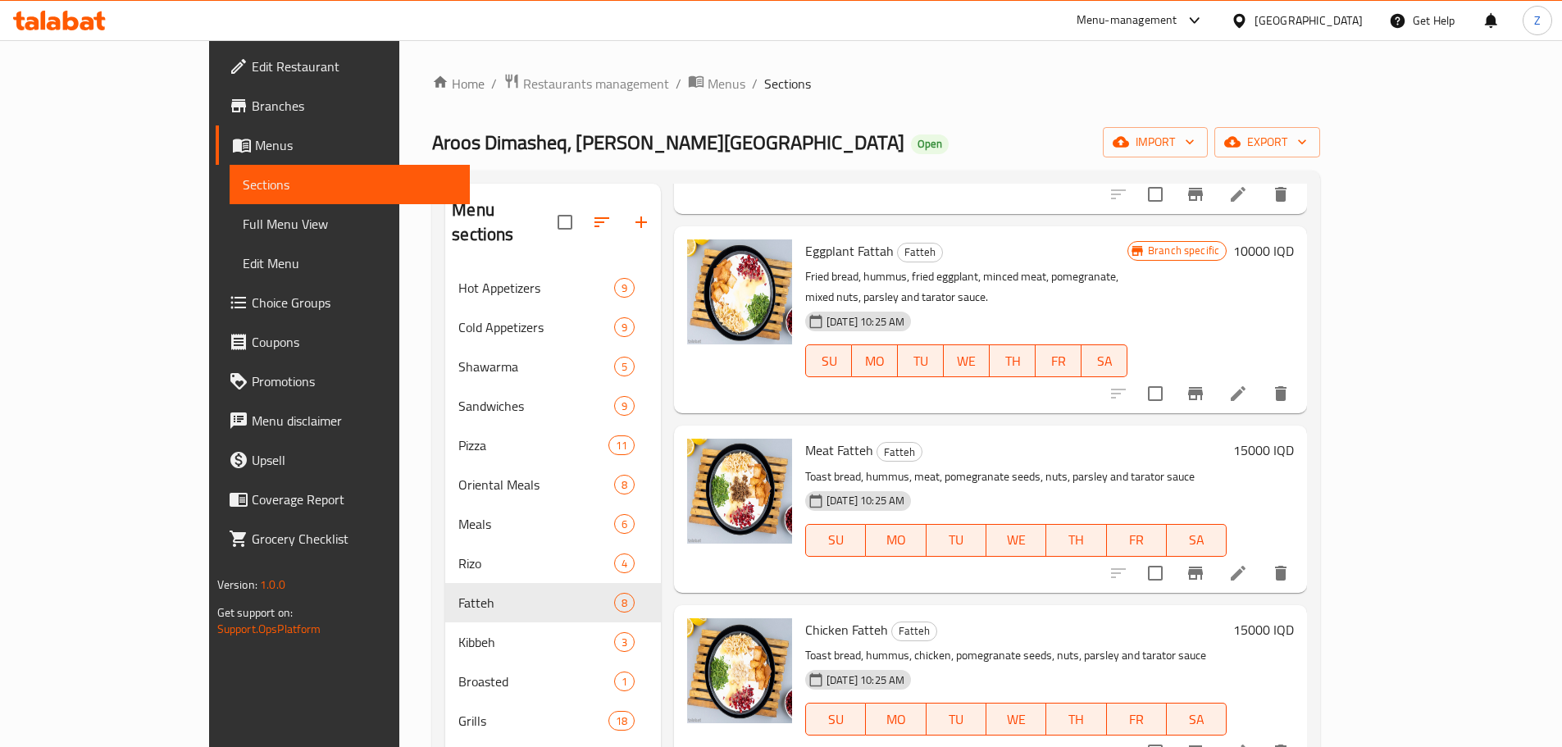
click at [1294, 439] on h6 "15000 IQD" at bounding box center [1263, 450] width 61 height 23
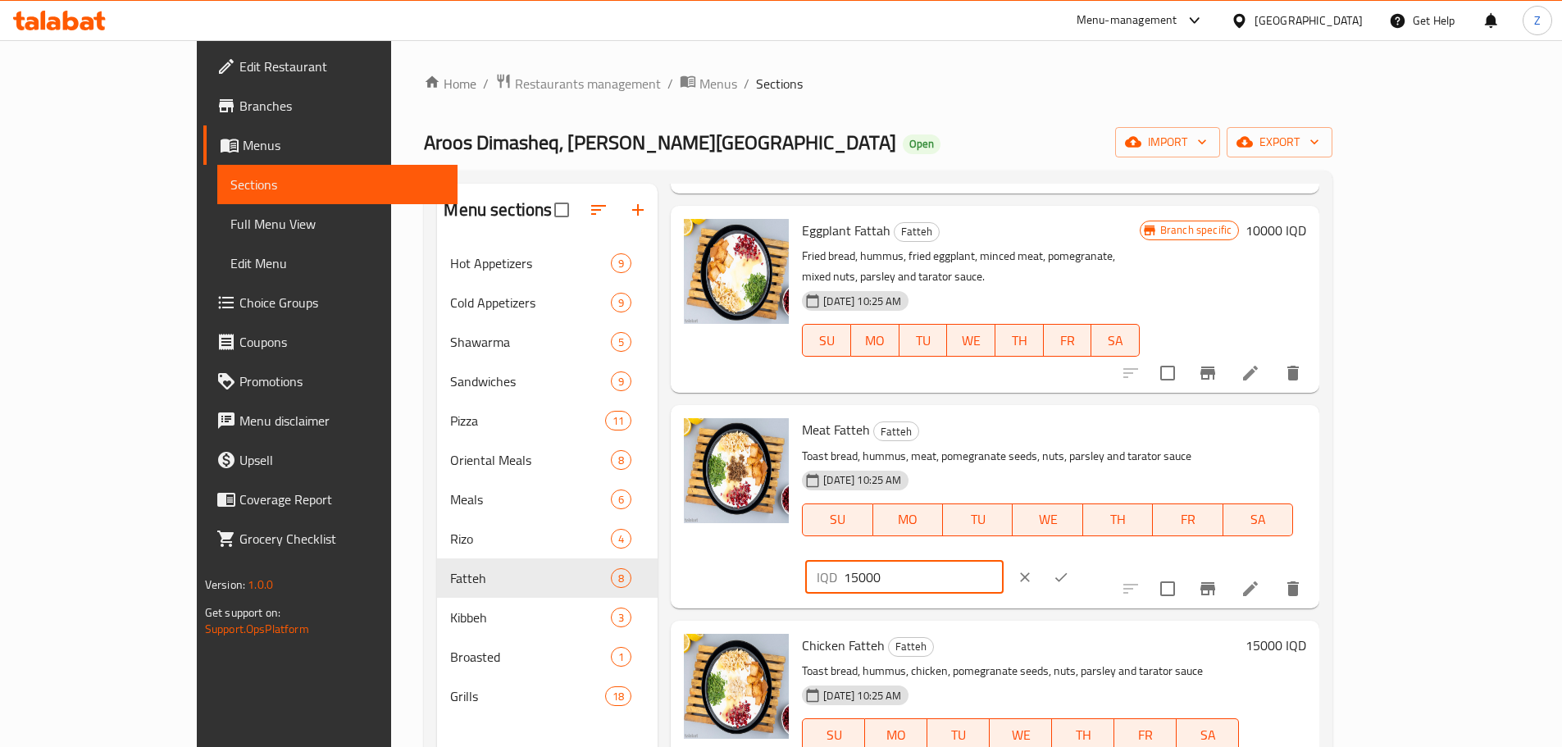
drag, startPoint x: 1282, startPoint y: 400, endPoint x: 1256, endPoint y: 405, distance: 26.7
click at [1003, 561] on div "IQD 15000 ​" at bounding box center [904, 577] width 198 height 33
type input "20000"
click at [1069, 569] on icon "ok" at bounding box center [1061, 577] width 16 height 16
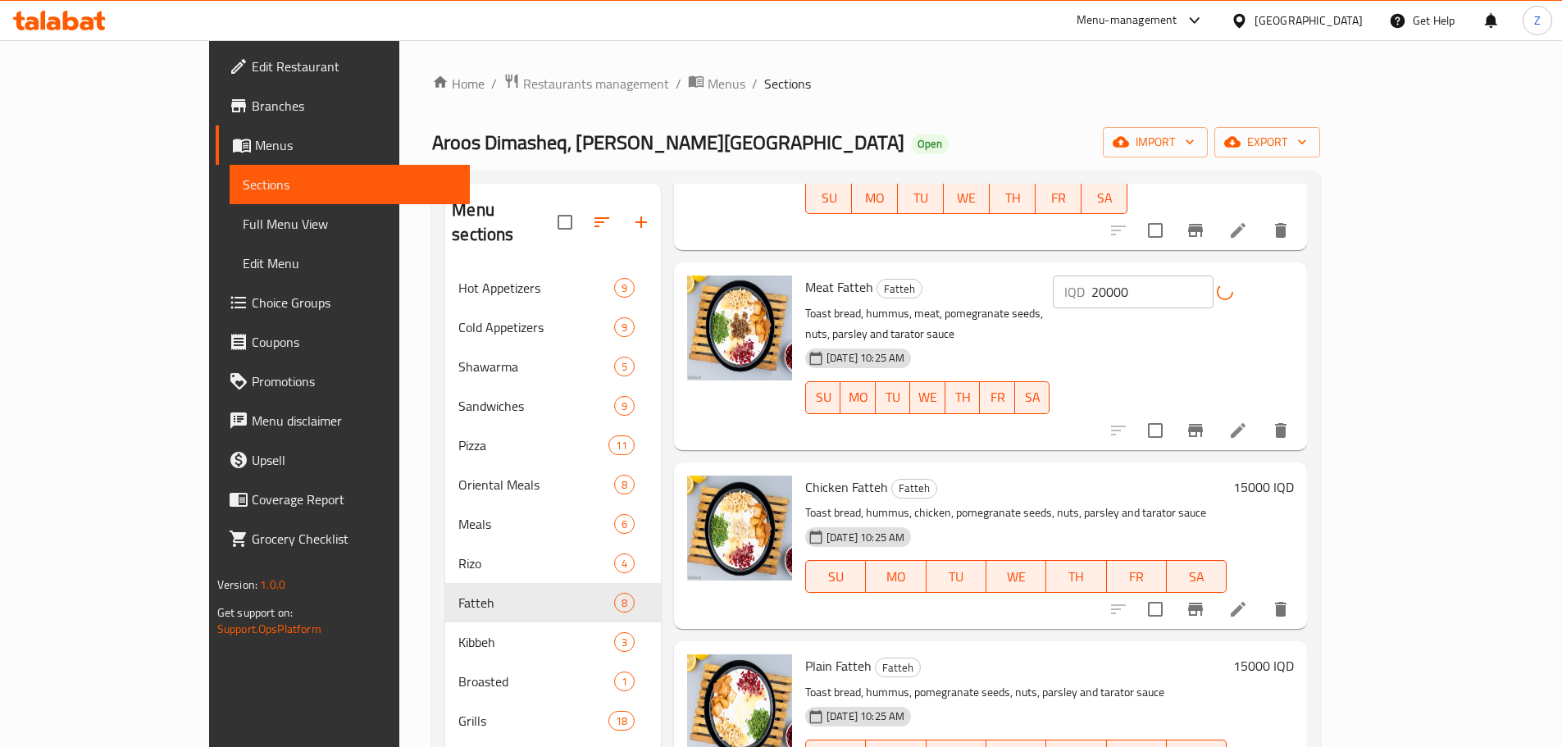
scroll to position [574, 0]
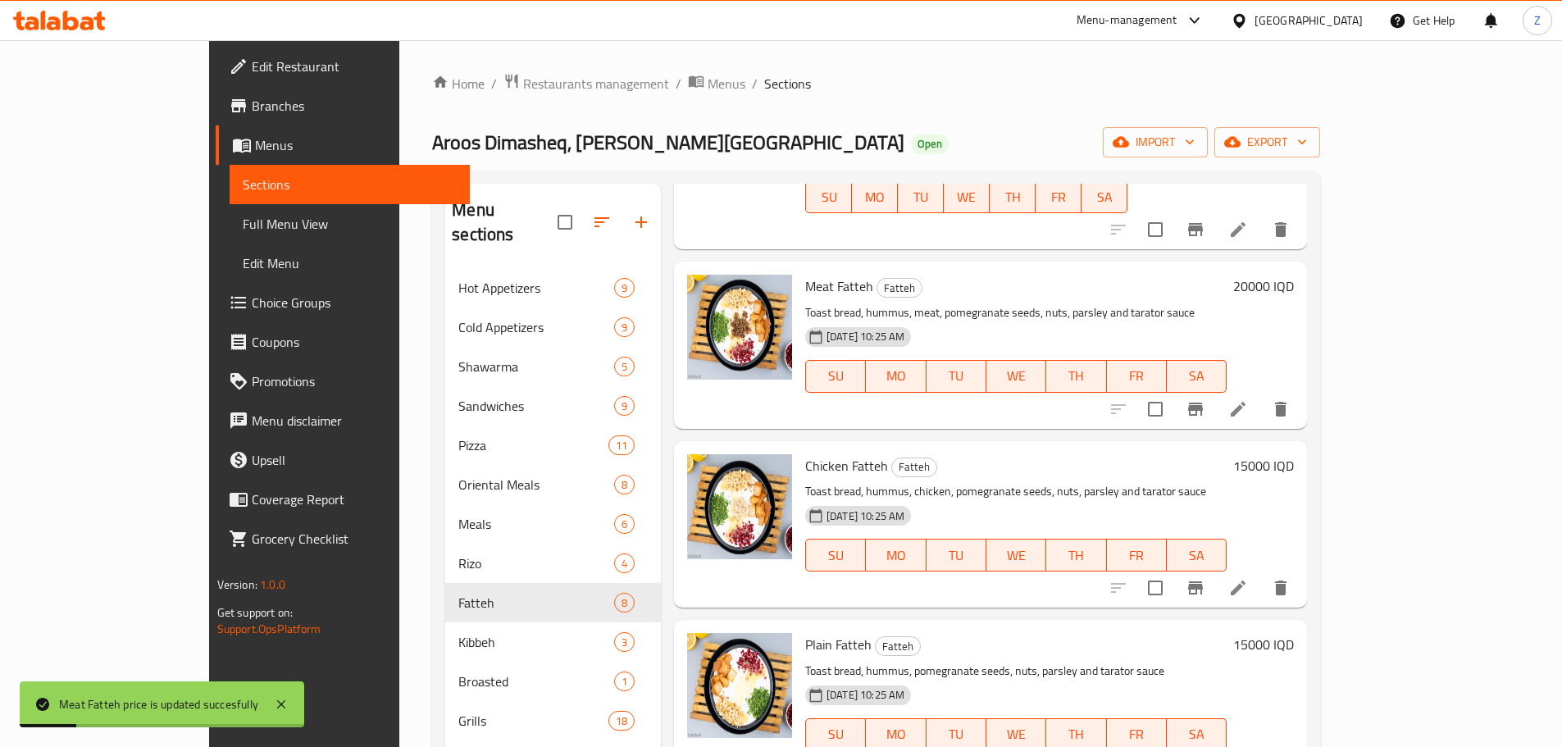
click at [1294, 454] on h6 "15000 IQD" at bounding box center [1263, 465] width 61 height 23
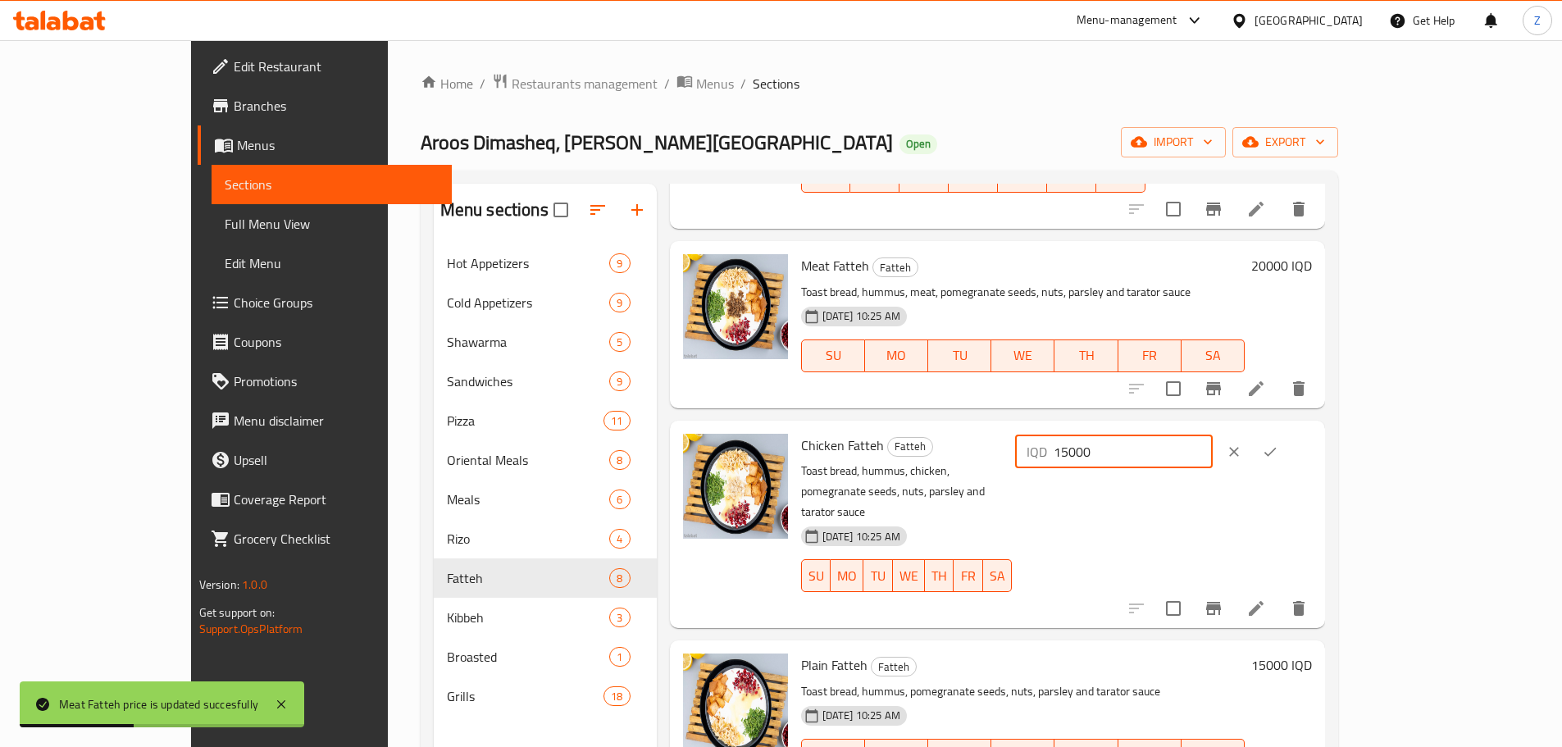
drag, startPoint x: 1283, startPoint y: 408, endPoint x: 1275, endPoint y: 409, distance: 8.2
click at [1213, 435] on input "15000" at bounding box center [1133, 451] width 159 height 33
type input "16000"
click at [1288, 434] on button "ok" at bounding box center [1270, 452] width 36 height 36
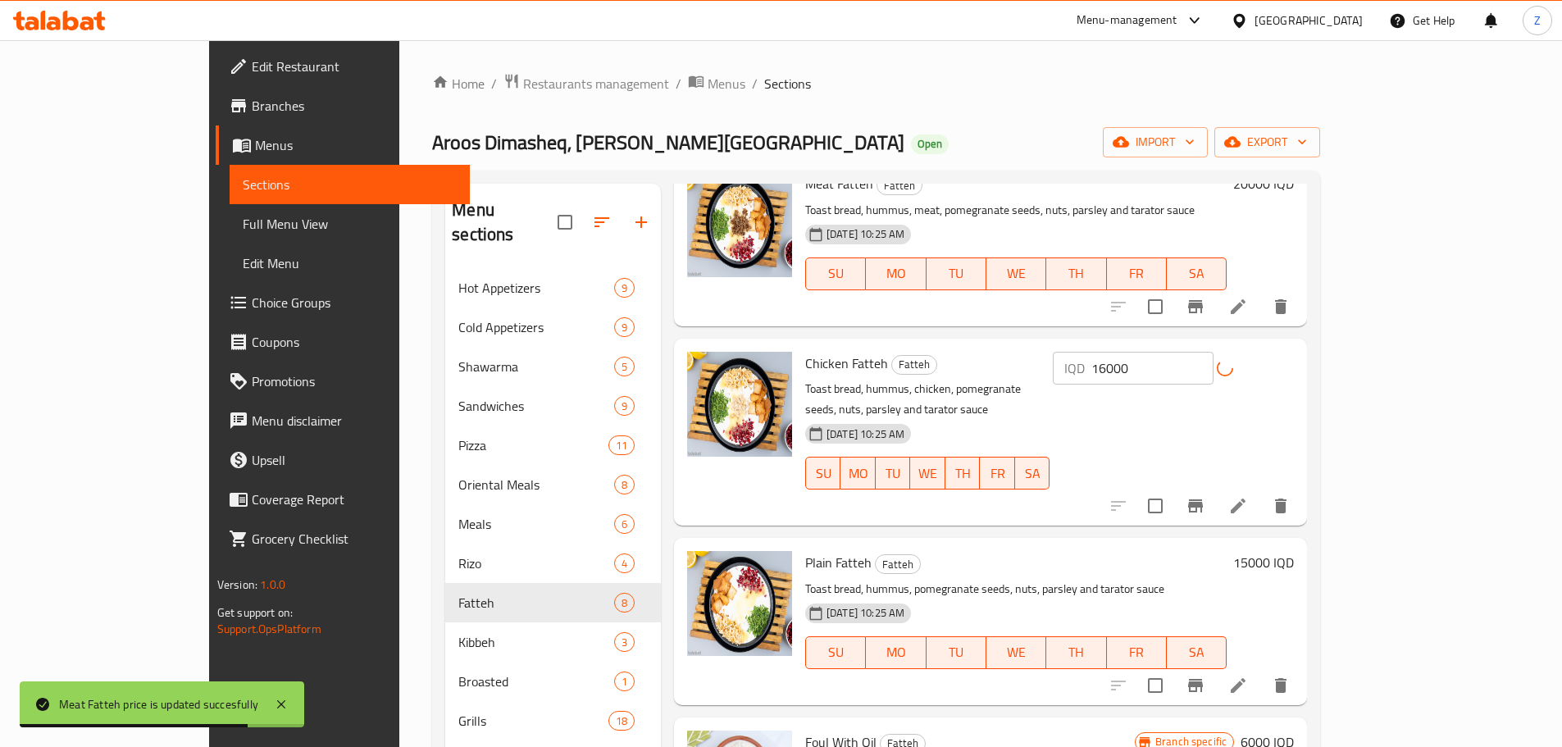
scroll to position [678, 0]
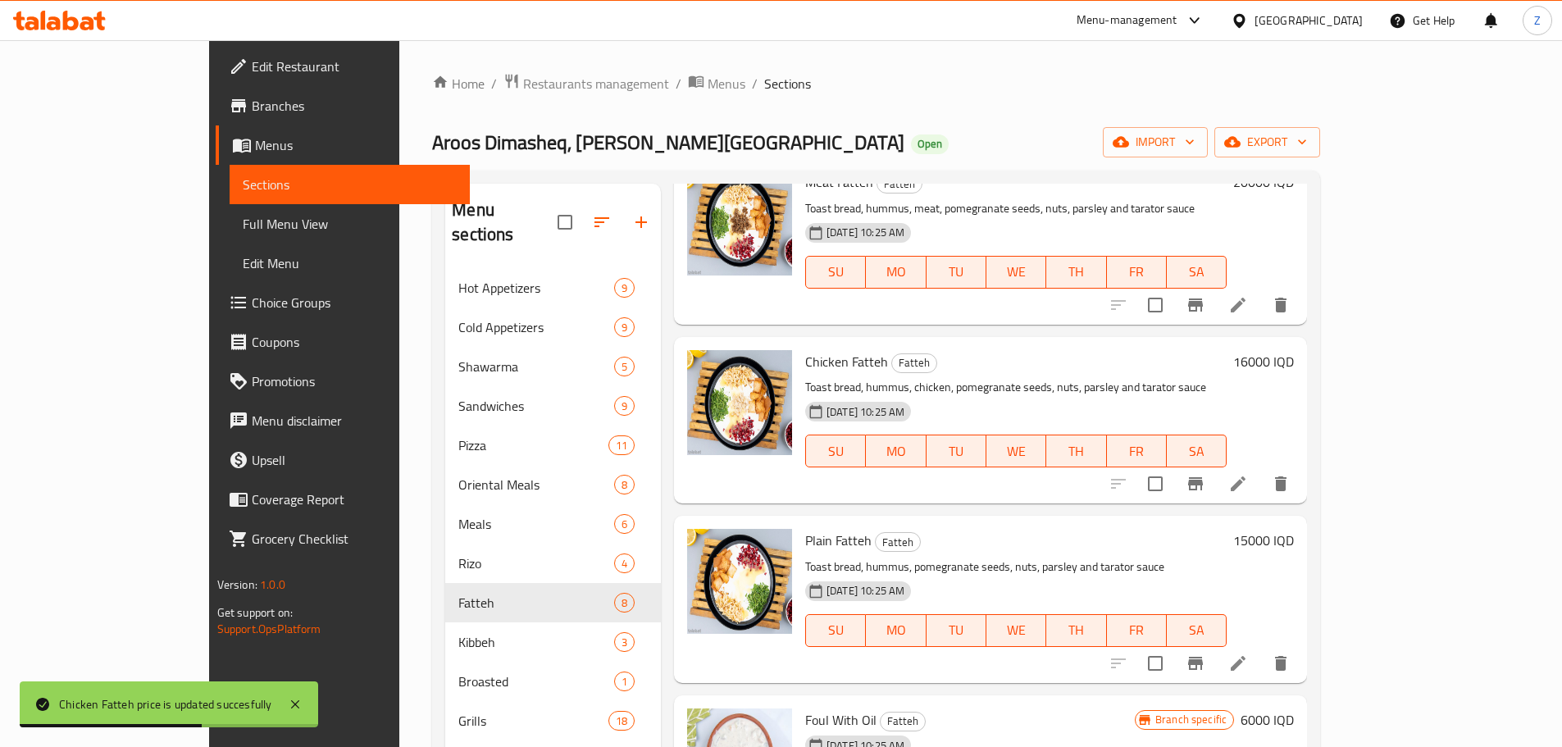
click at [1294, 529] on h6 "15000 IQD" at bounding box center [1263, 540] width 61 height 23
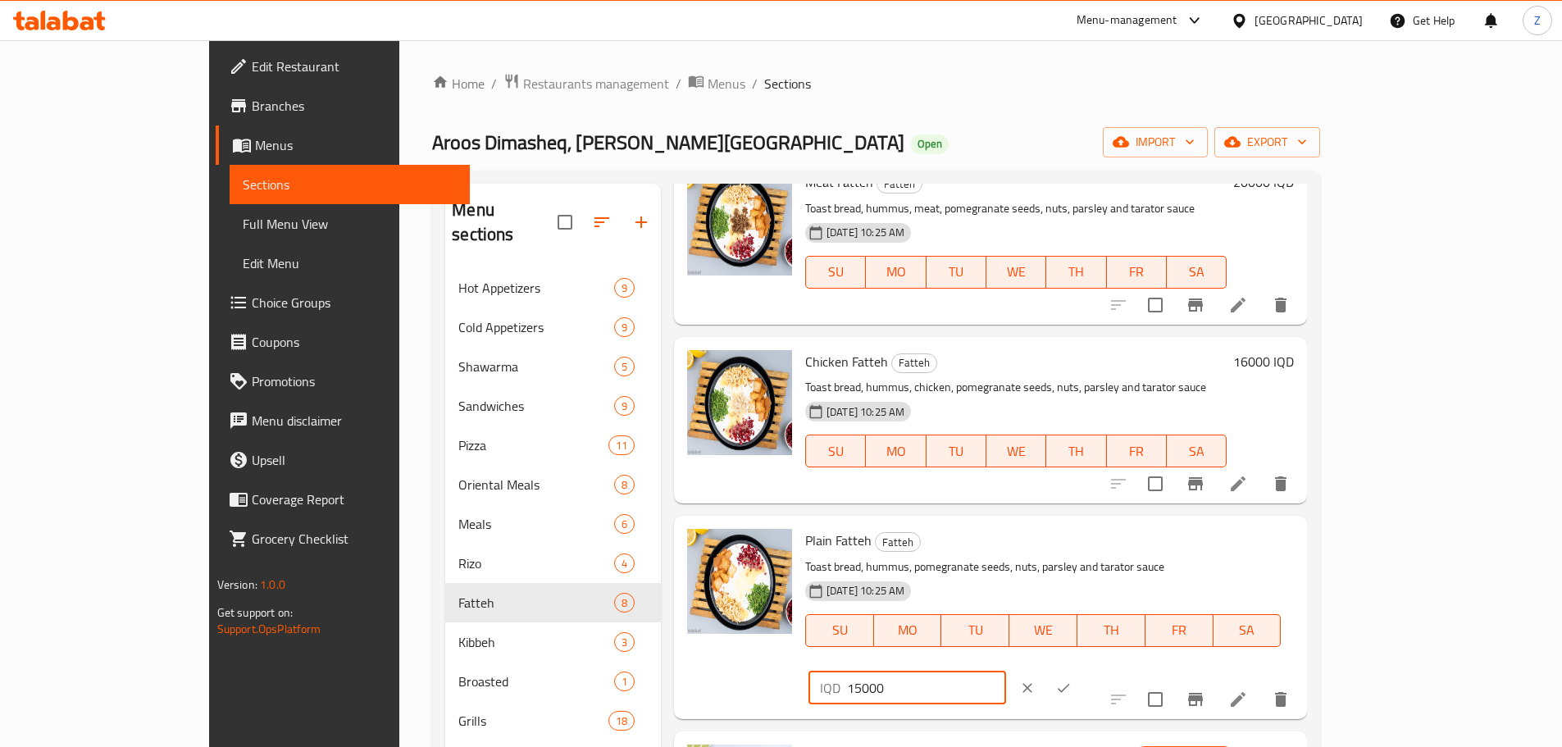
click at [1006, 672] on input "15000" at bounding box center [926, 688] width 159 height 33
type input "12000"
click at [1082, 670] on button "ok" at bounding box center [1064, 688] width 36 height 36
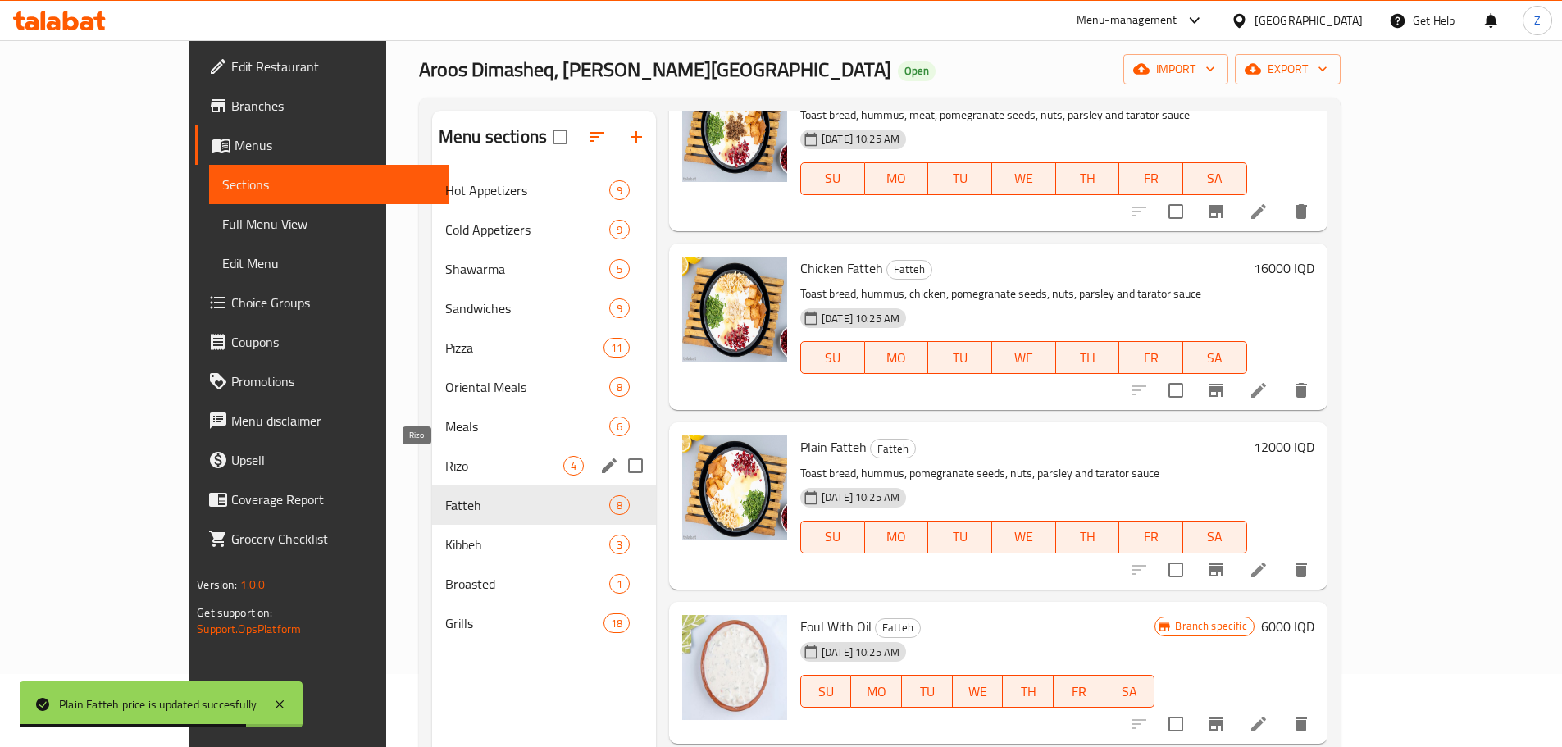
scroll to position [66, 0]
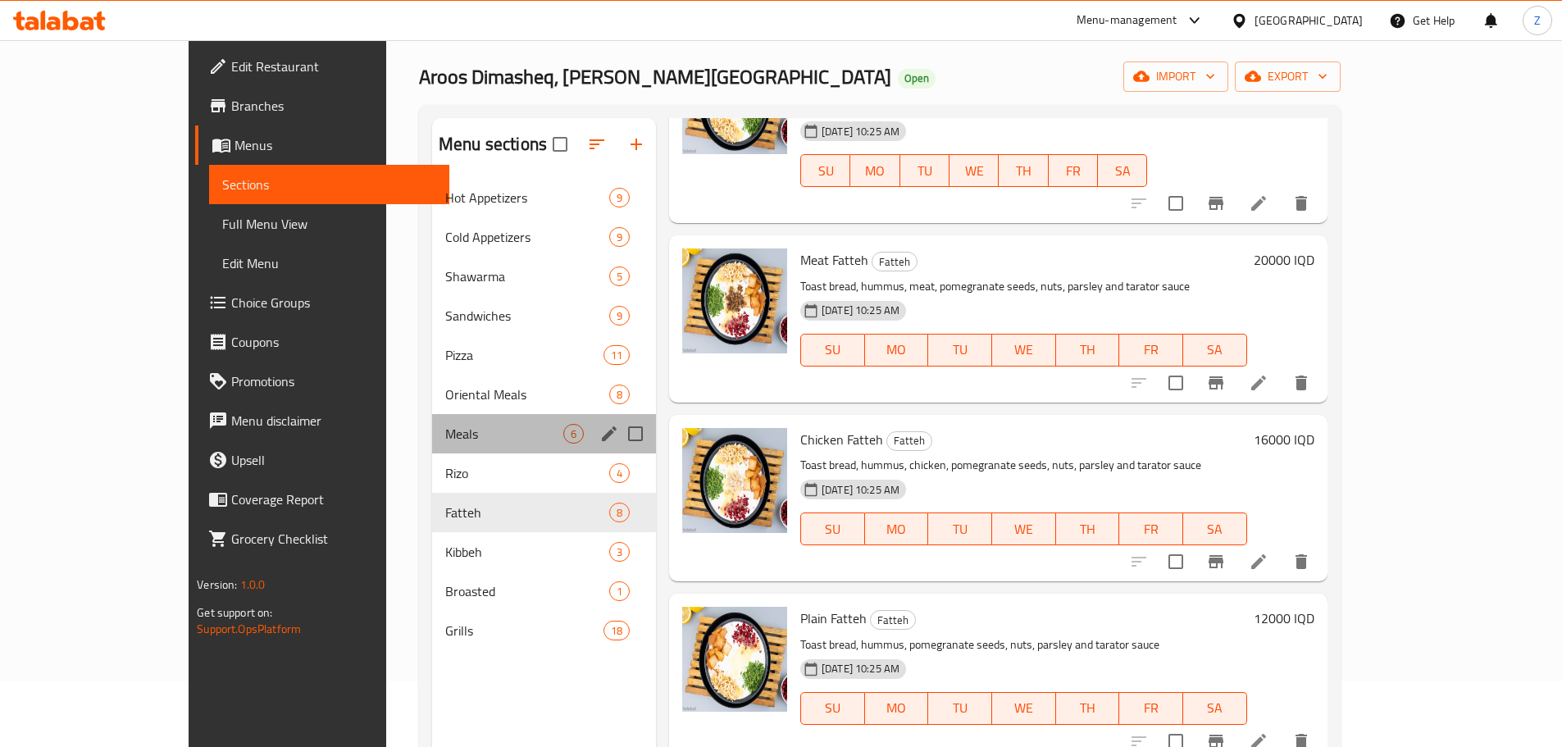
click at [432, 421] on div "Meals 6" at bounding box center [544, 433] width 224 height 39
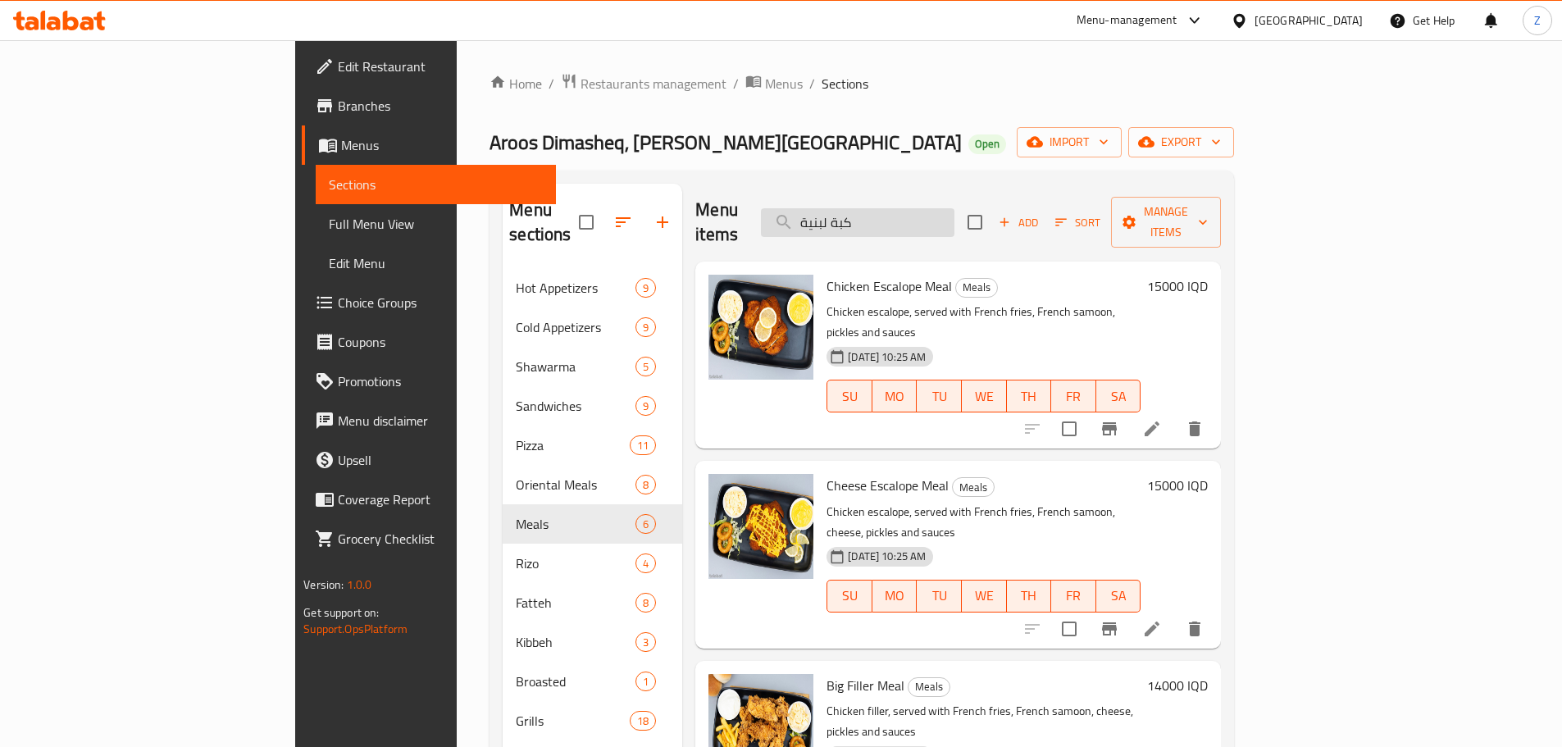
click at [955, 208] on input "كبة لبنية" at bounding box center [858, 222] width 194 height 29
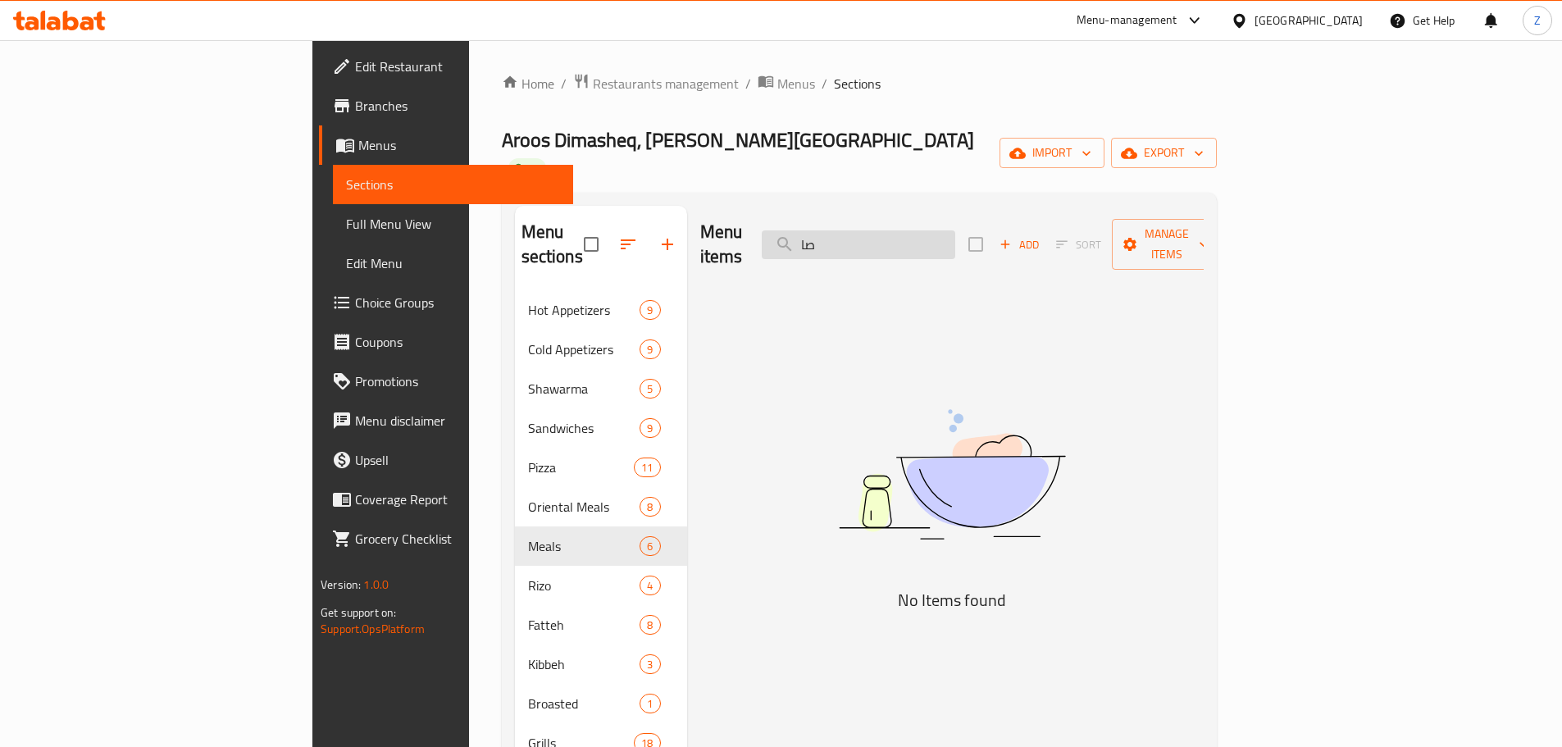
type input "ص"
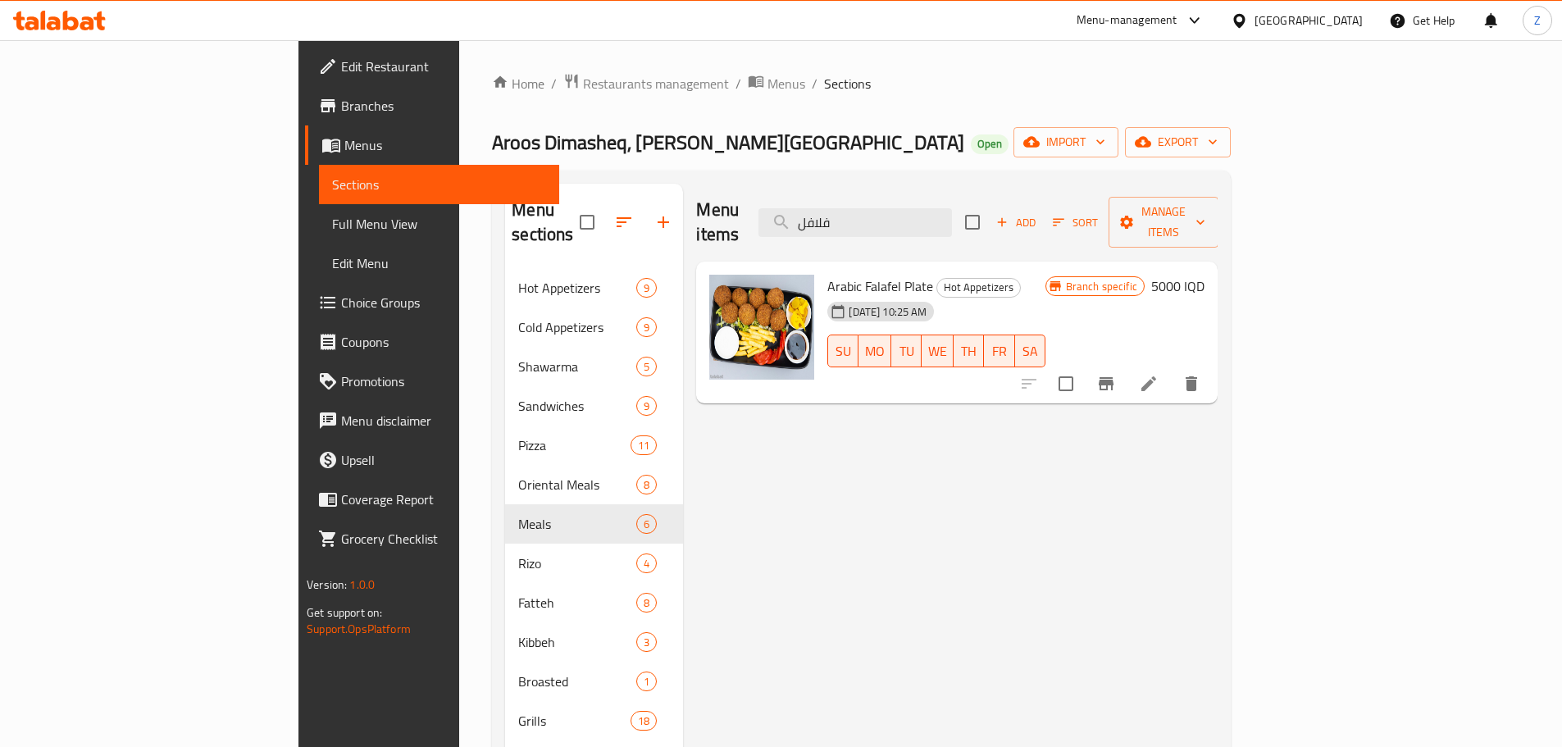
type input "فلافل"
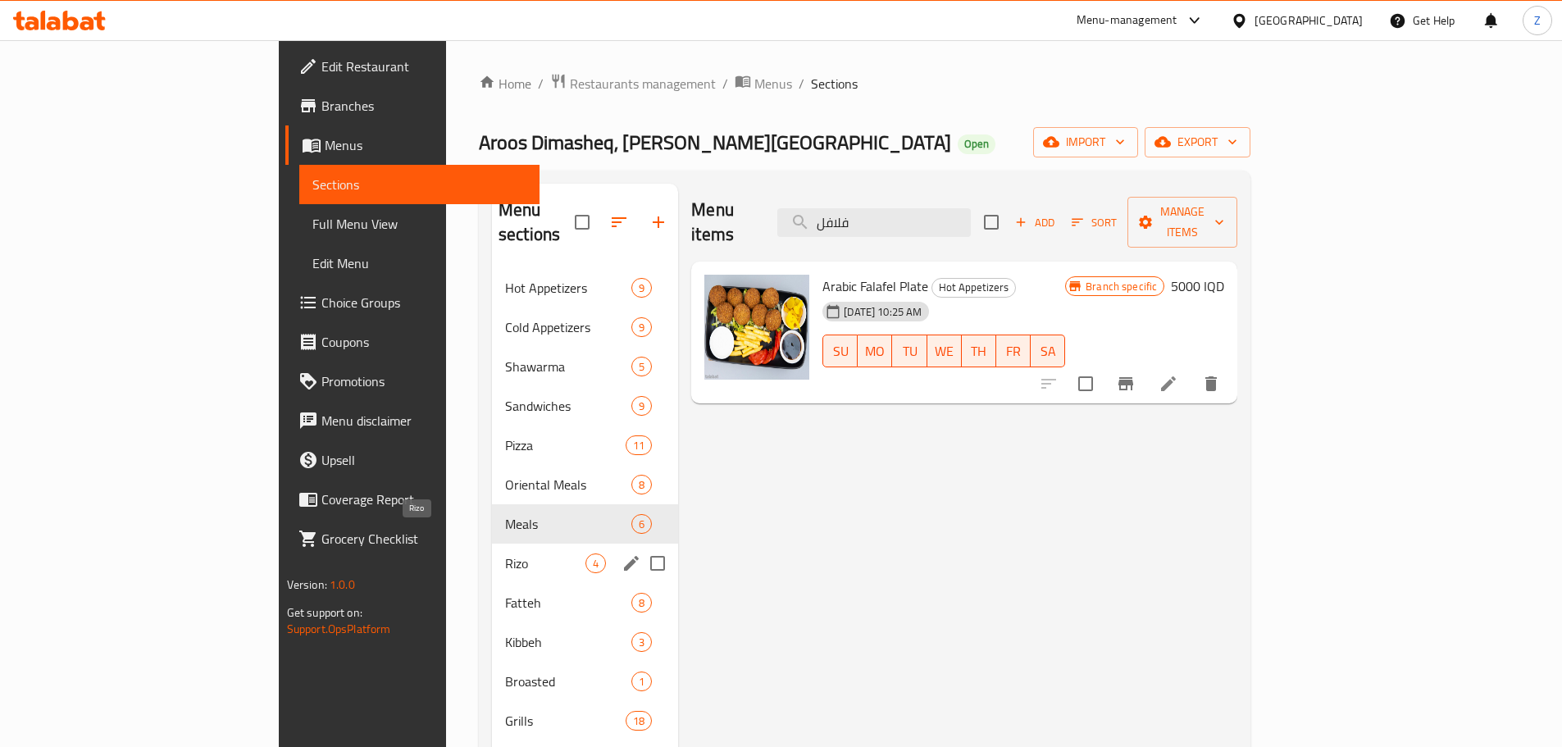
click at [505, 554] on span "Rizo" at bounding box center [545, 564] width 80 height 20
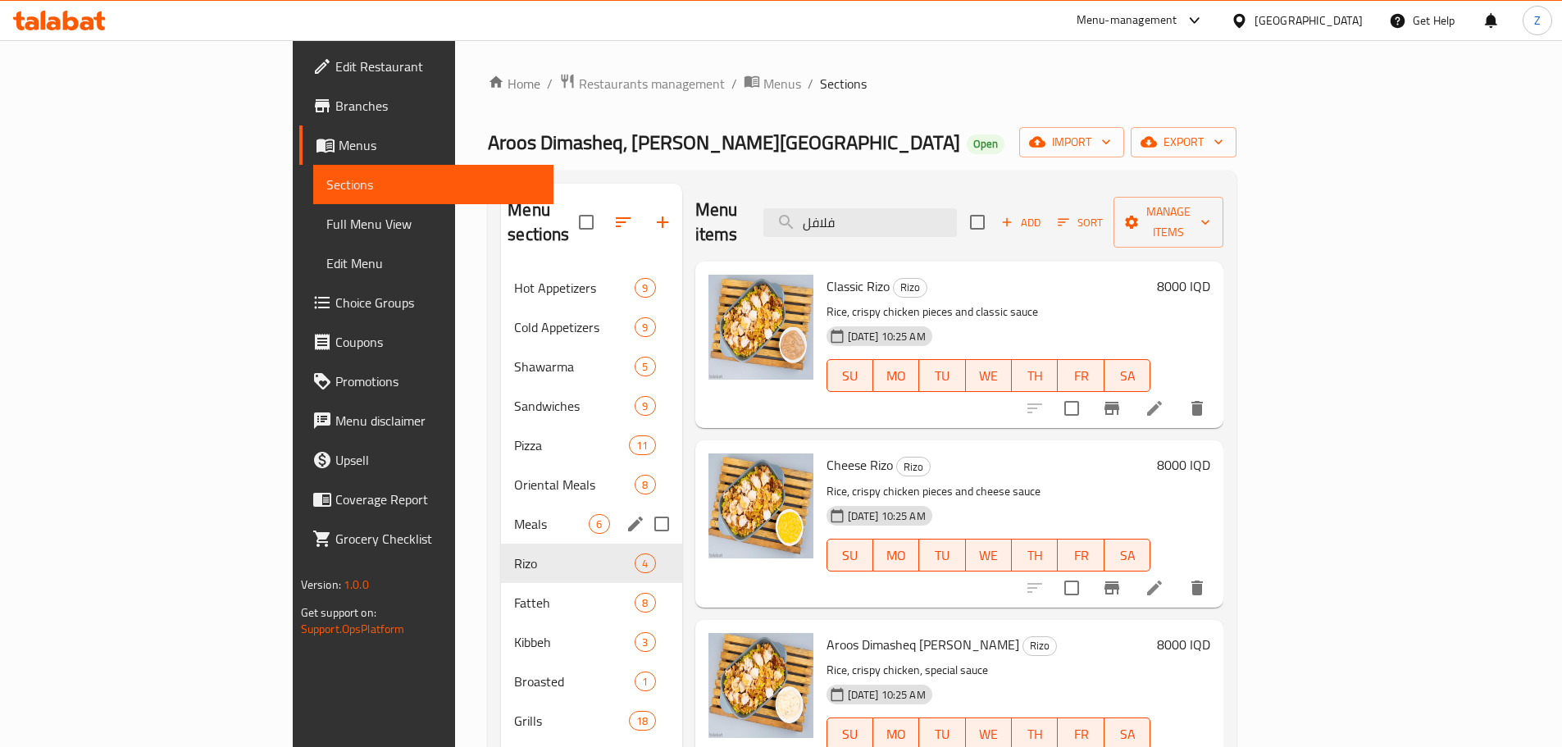
click at [514, 514] on span "Meals" at bounding box center [551, 524] width 75 height 20
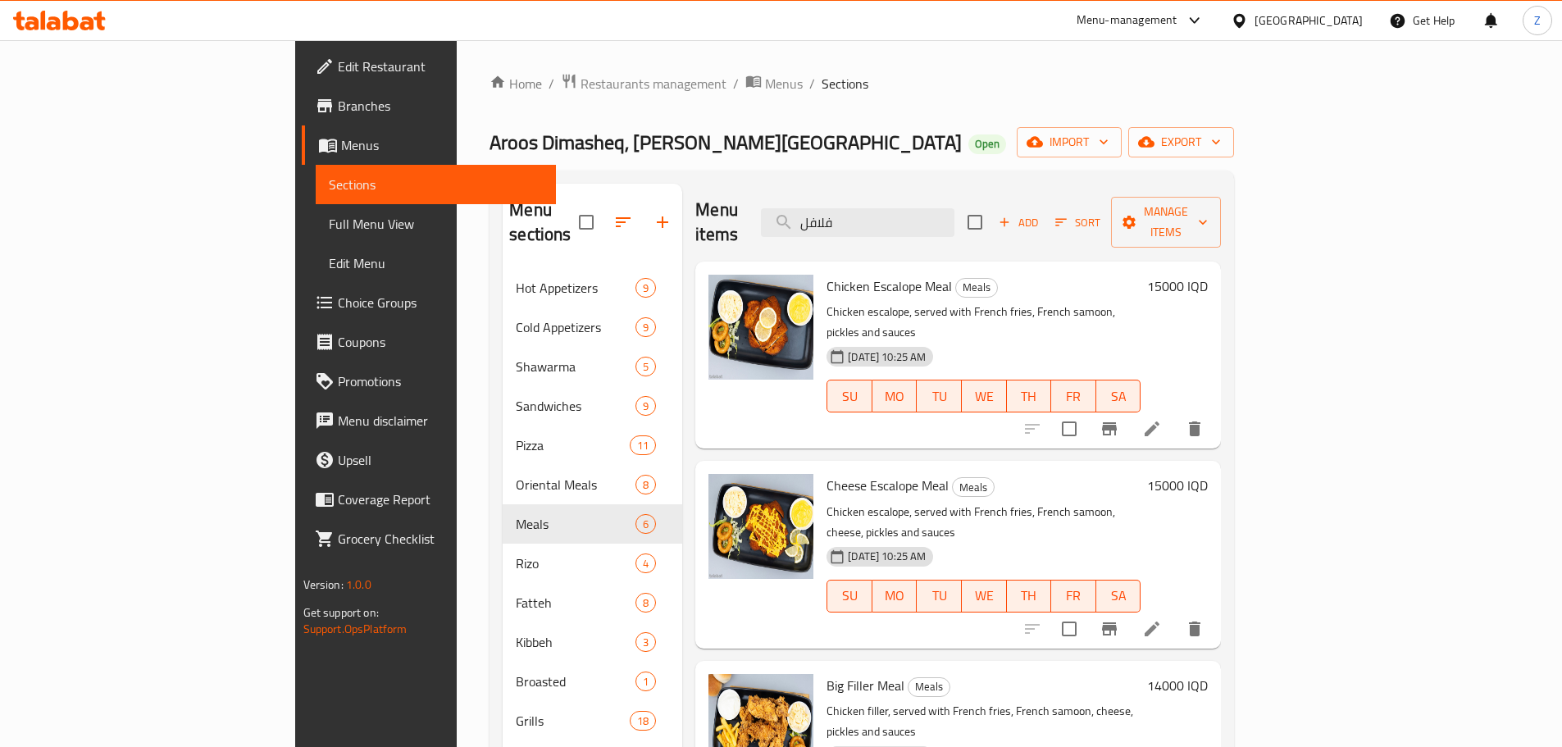
click at [1208, 275] on h6 "15000 IQD" at bounding box center [1177, 286] width 61 height 23
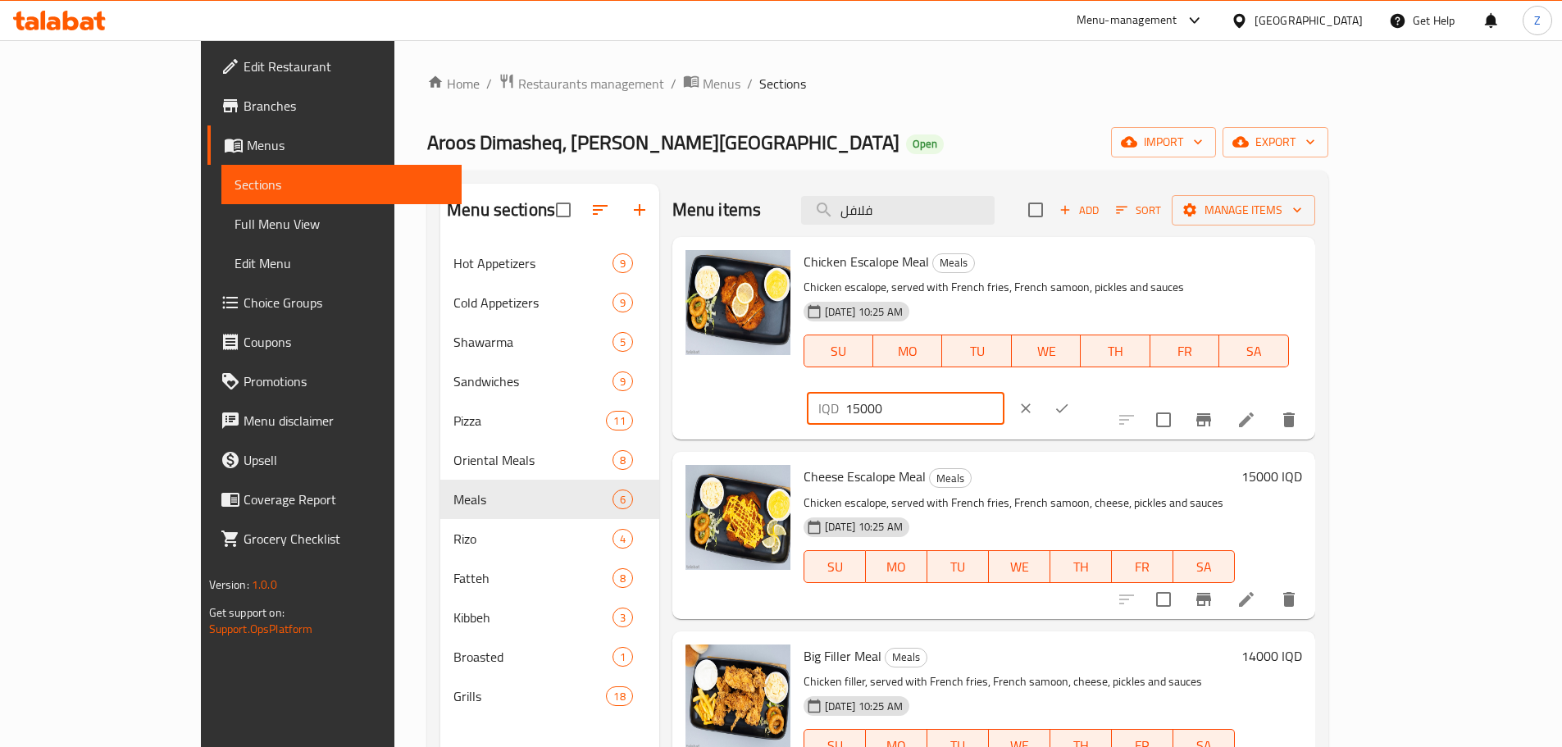
drag, startPoint x: 1283, startPoint y: 269, endPoint x: 1249, endPoint y: 267, distance: 33.7
click at [1005, 392] on div "IQD 15000 ​" at bounding box center [906, 408] width 198 height 33
type input "20000"
click at [1080, 390] on button "ok" at bounding box center [1062, 408] width 36 height 36
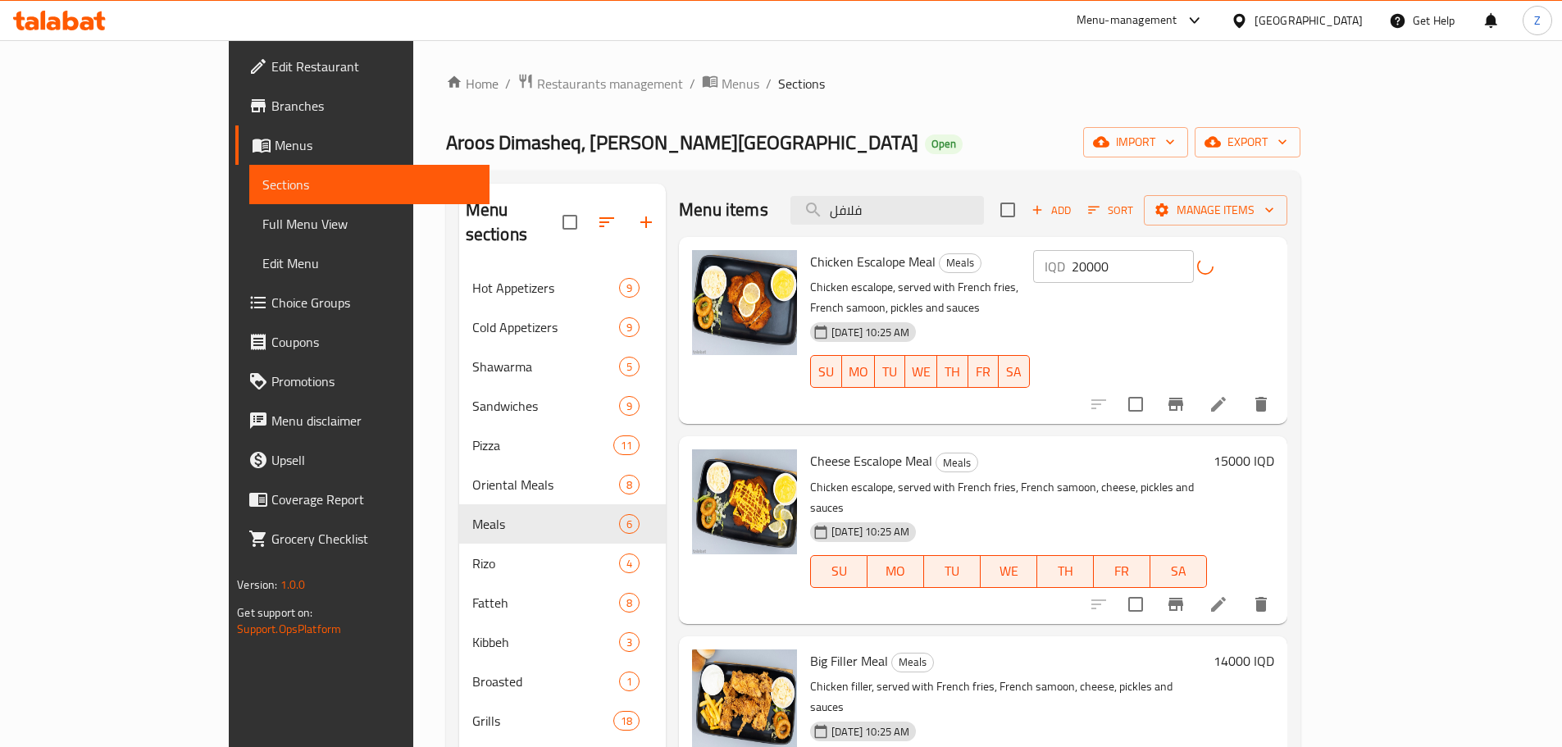
click at [1275, 450] on h6 "15000 IQD" at bounding box center [1244, 460] width 61 height 23
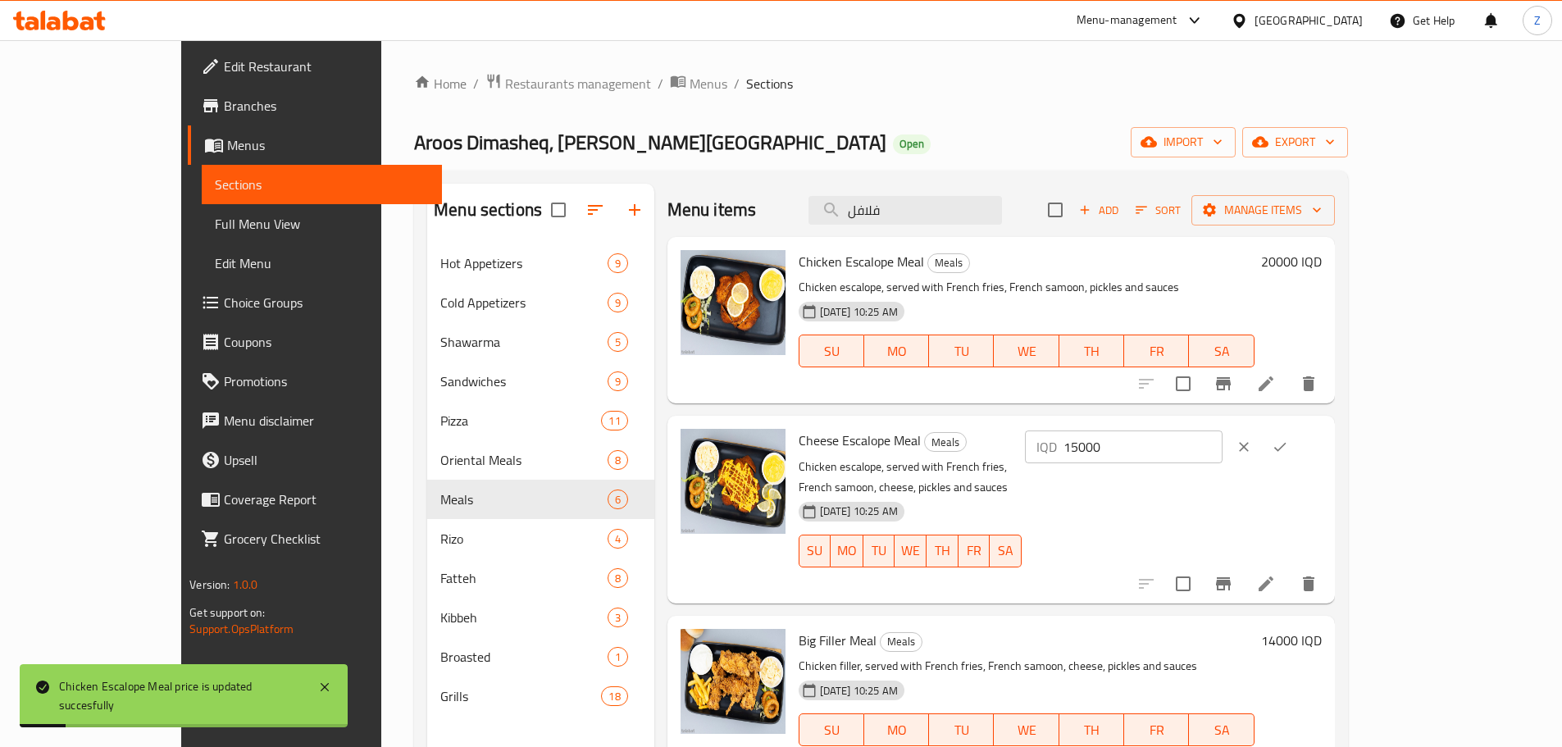
drag, startPoint x: 1284, startPoint y: 454, endPoint x: 1252, endPoint y: 450, distance: 33.1
click at [1223, 450] on div "IQD 15000 ​" at bounding box center [1124, 447] width 198 height 33
type input "22000"
click at [1298, 457] on button "ok" at bounding box center [1280, 447] width 36 height 36
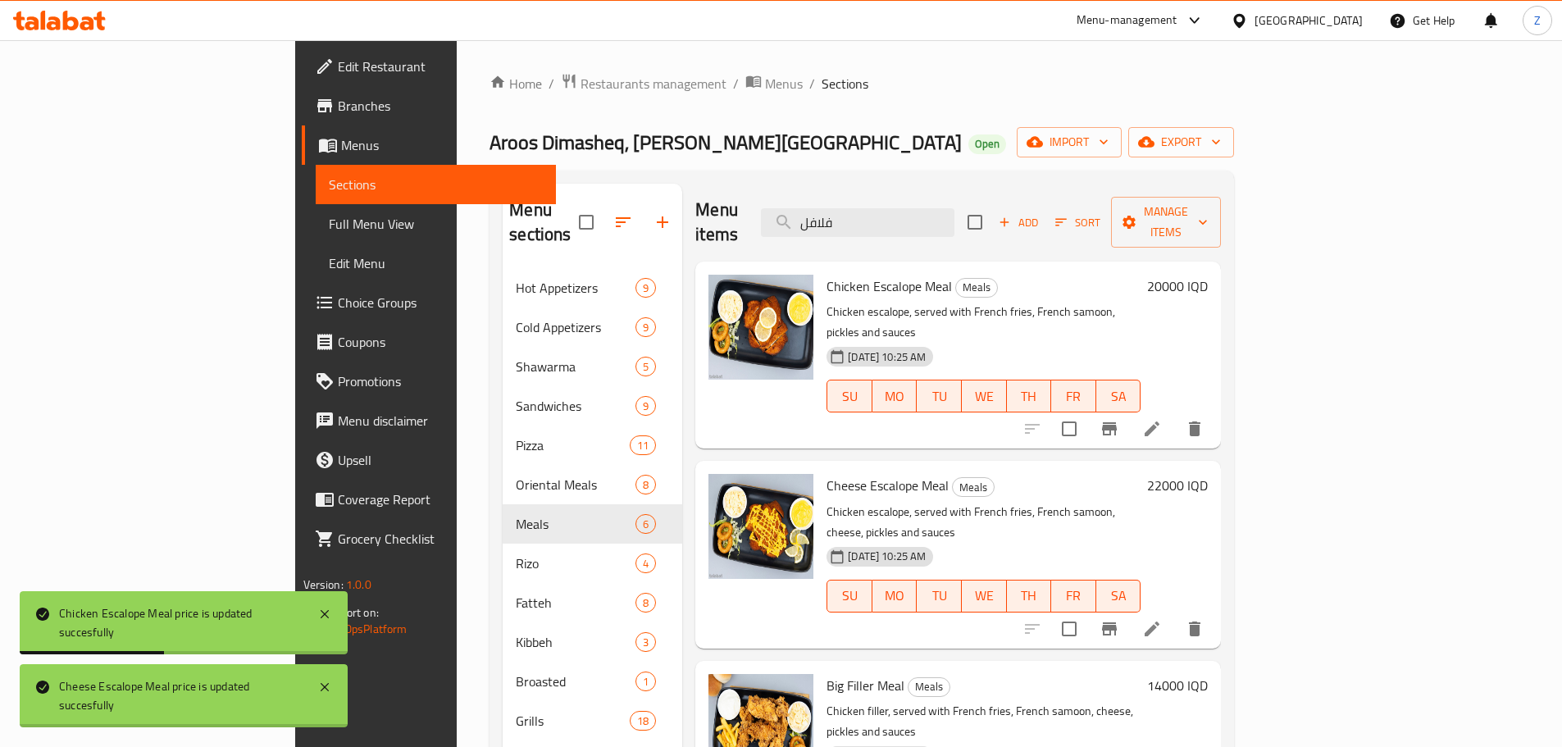
scroll to position [164, 0]
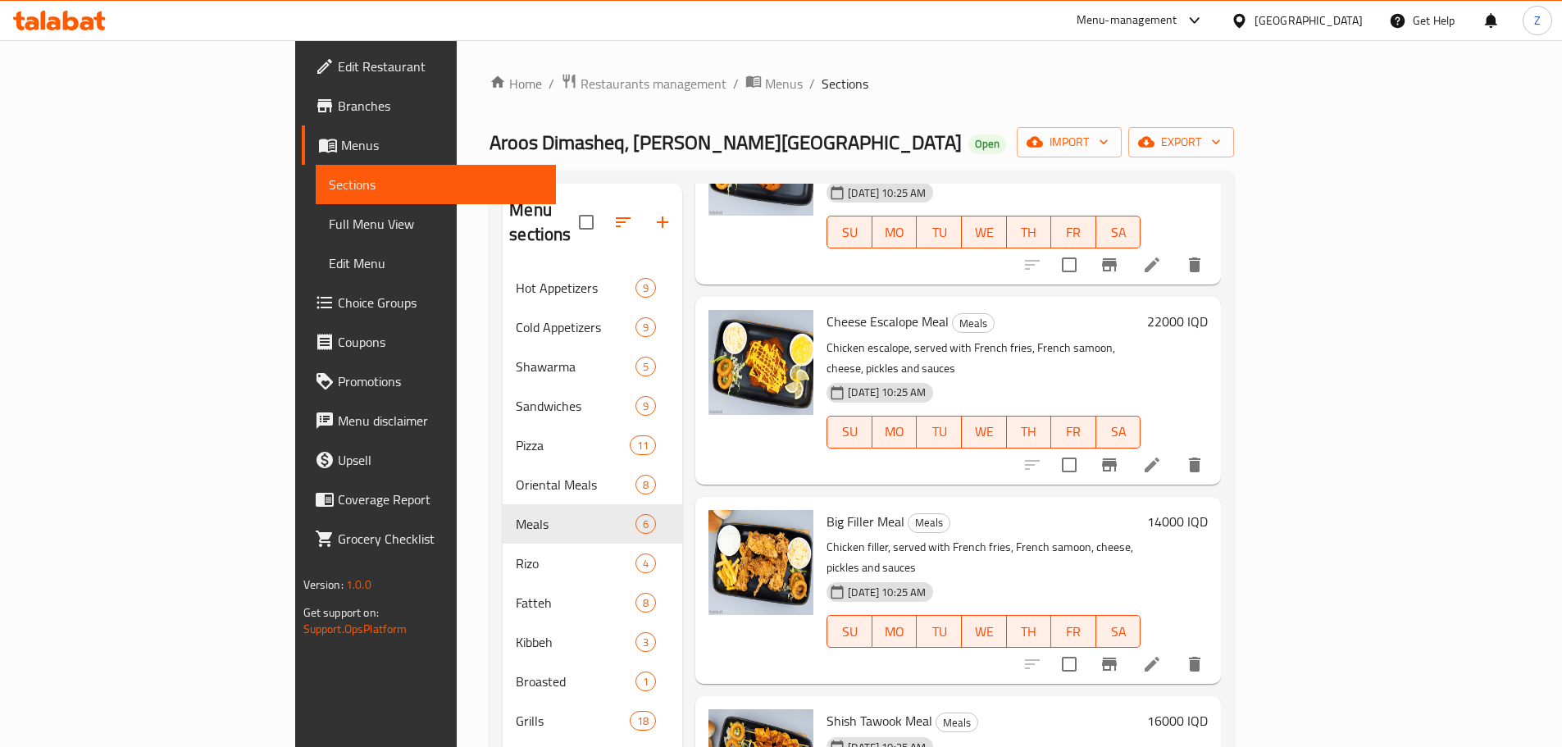
click at [1208, 510] on h6 "14000 IQD" at bounding box center [1177, 521] width 61 height 23
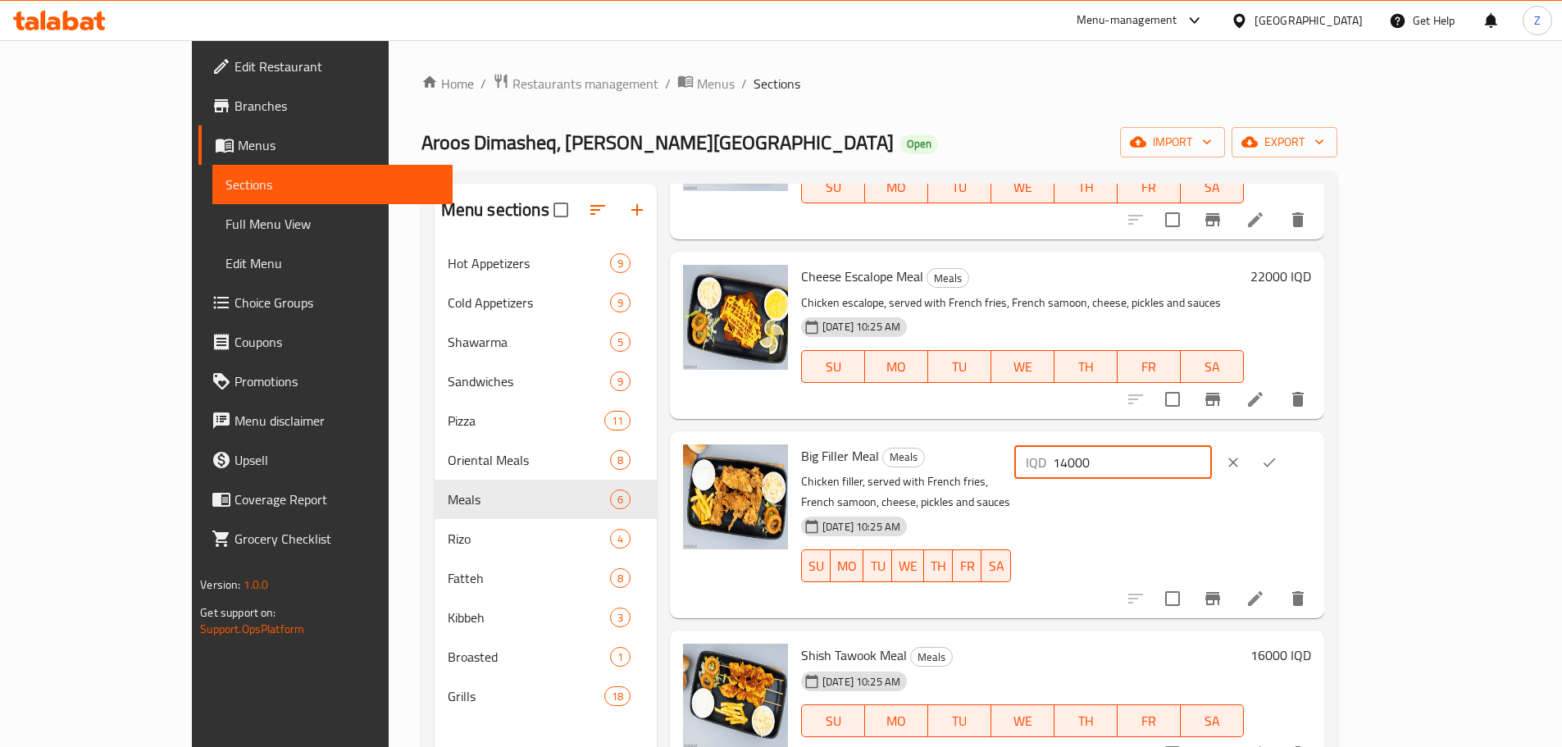
drag, startPoint x: 1282, startPoint y: 463, endPoint x: 1259, endPoint y: 462, distance: 23.0
click at [1212, 462] on div "IQD 14000 ​" at bounding box center [1114, 462] width 198 height 33
type input "20000"
click at [1288, 465] on button "ok" at bounding box center [1270, 463] width 36 height 36
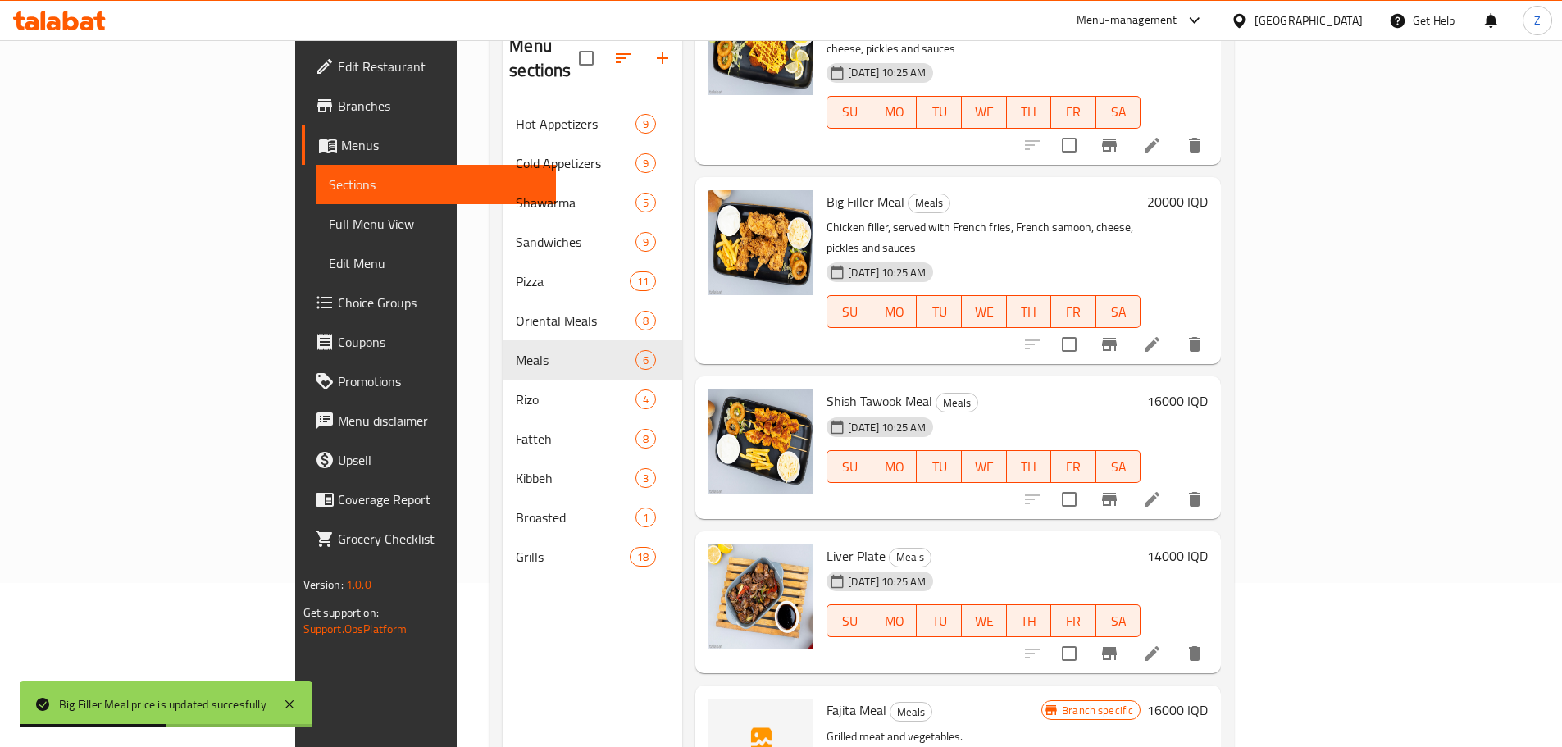
click at [1208, 545] on h6 "14000 IQD" at bounding box center [1177, 556] width 61 height 23
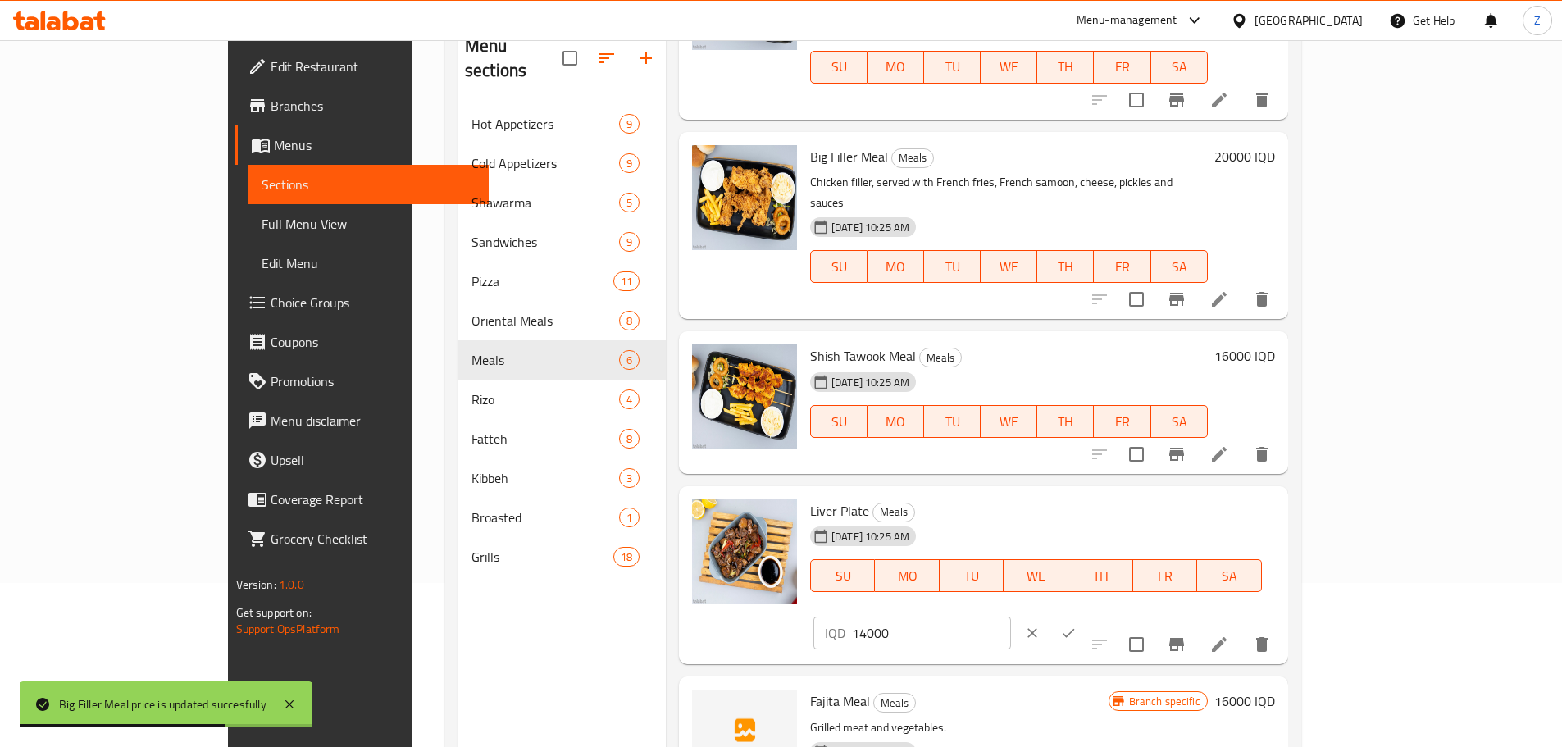
click at [1275, 344] on h6 "16000 IQD" at bounding box center [1245, 355] width 61 height 23
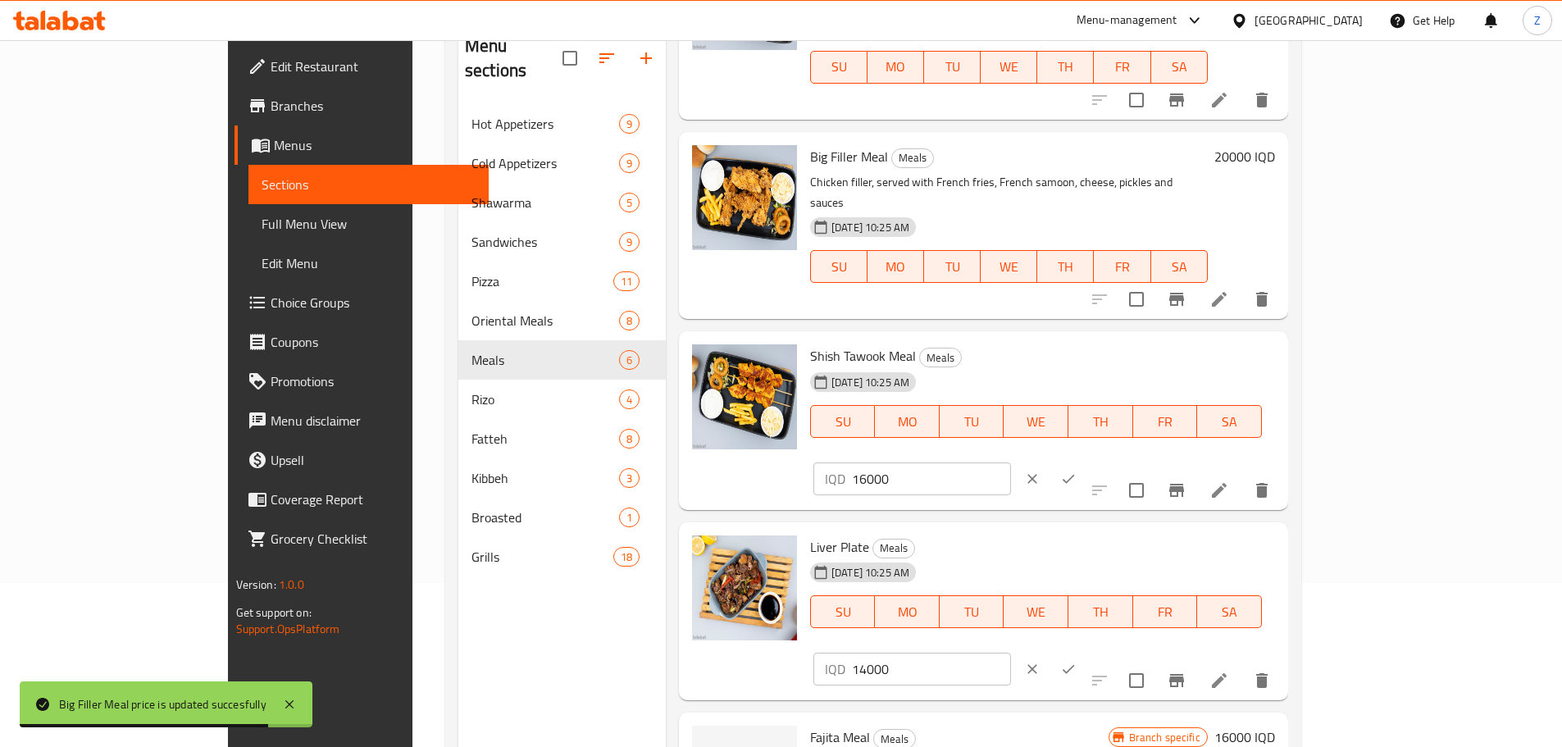
click at [1011, 463] on input "16000" at bounding box center [931, 479] width 159 height 33
drag, startPoint x: 1282, startPoint y: 323, endPoint x: 1257, endPoint y: 326, distance: 24.8
click at [1011, 463] on div "IQD 16000 ​" at bounding box center [913, 479] width 198 height 33
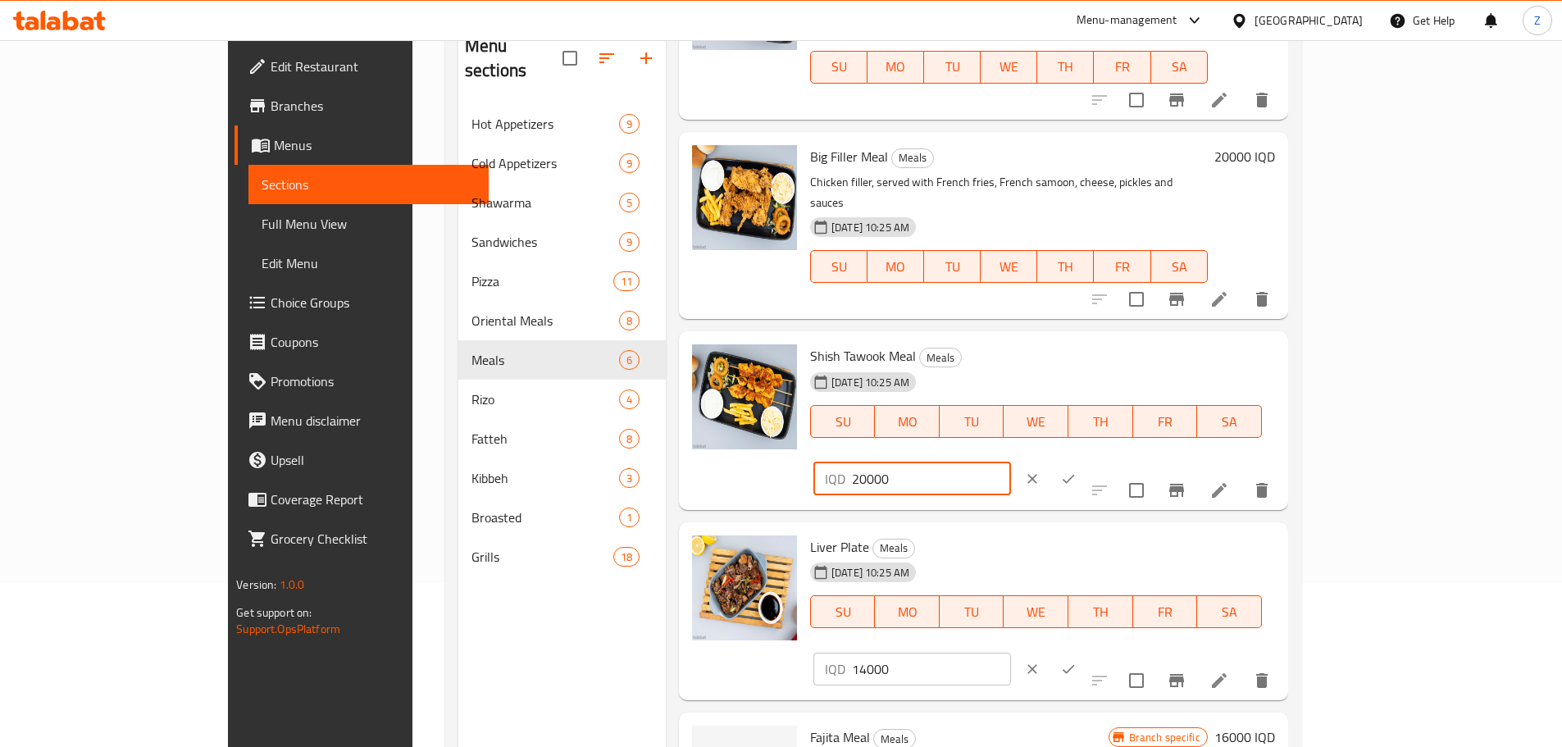
type input "20000"
click at [1087, 461] on button "ok" at bounding box center [1069, 479] width 36 height 36
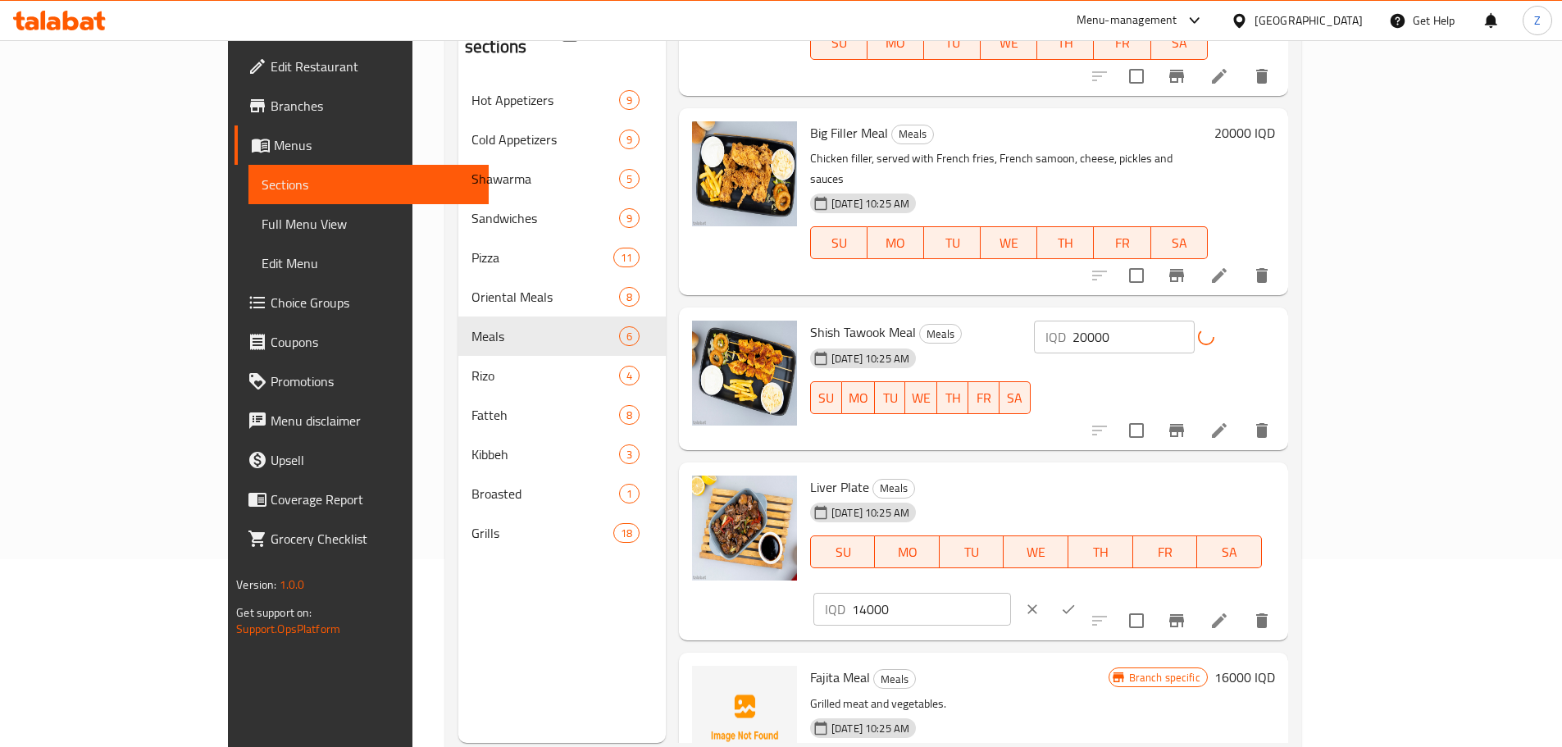
scroll to position [230, 0]
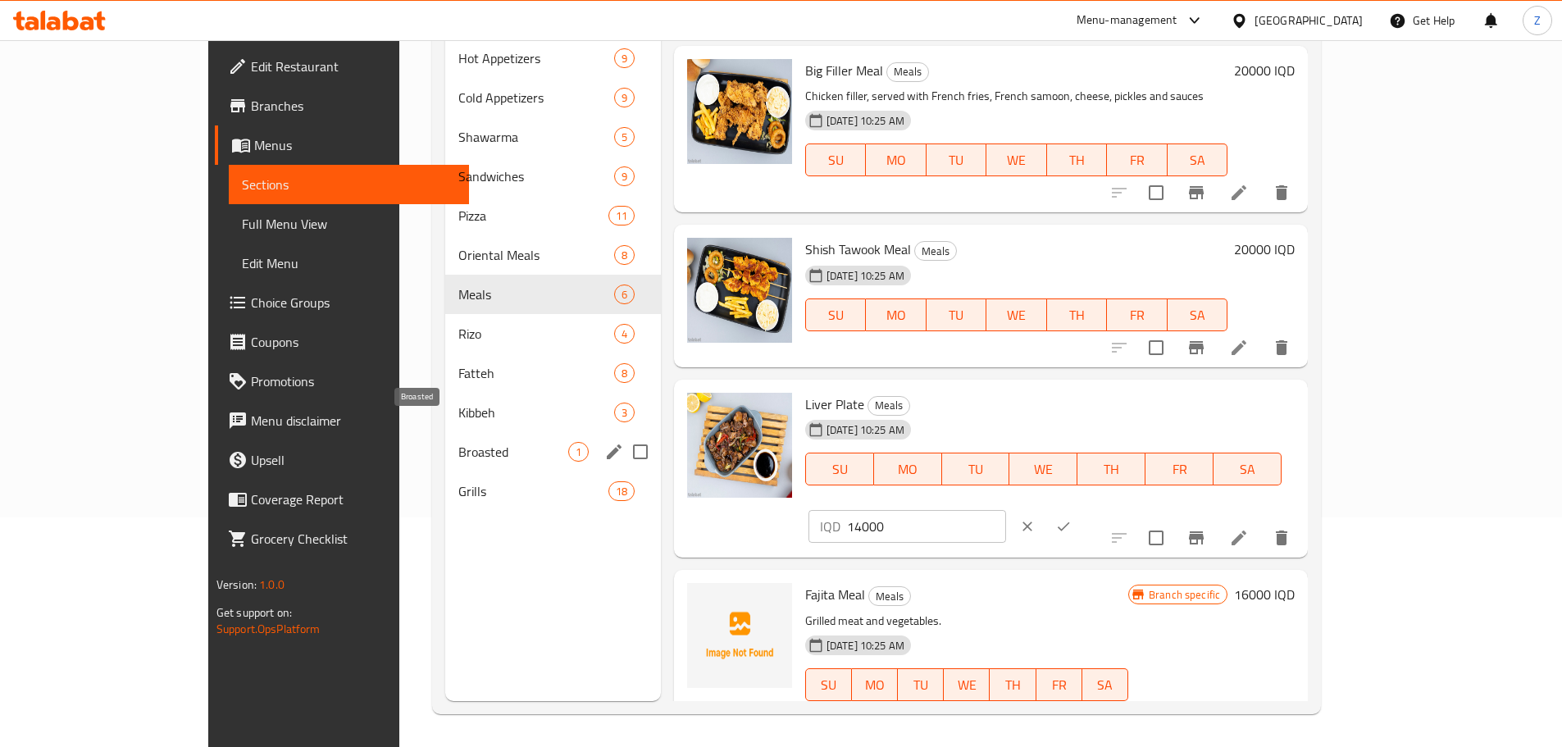
drag, startPoint x: 426, startPoint y: 452, endPoint x: 432, endPoint y: 435, distance: 17.7
click at [445, 472] on div "Grills 18" at bounding box center [553, 491] width 216 height 39
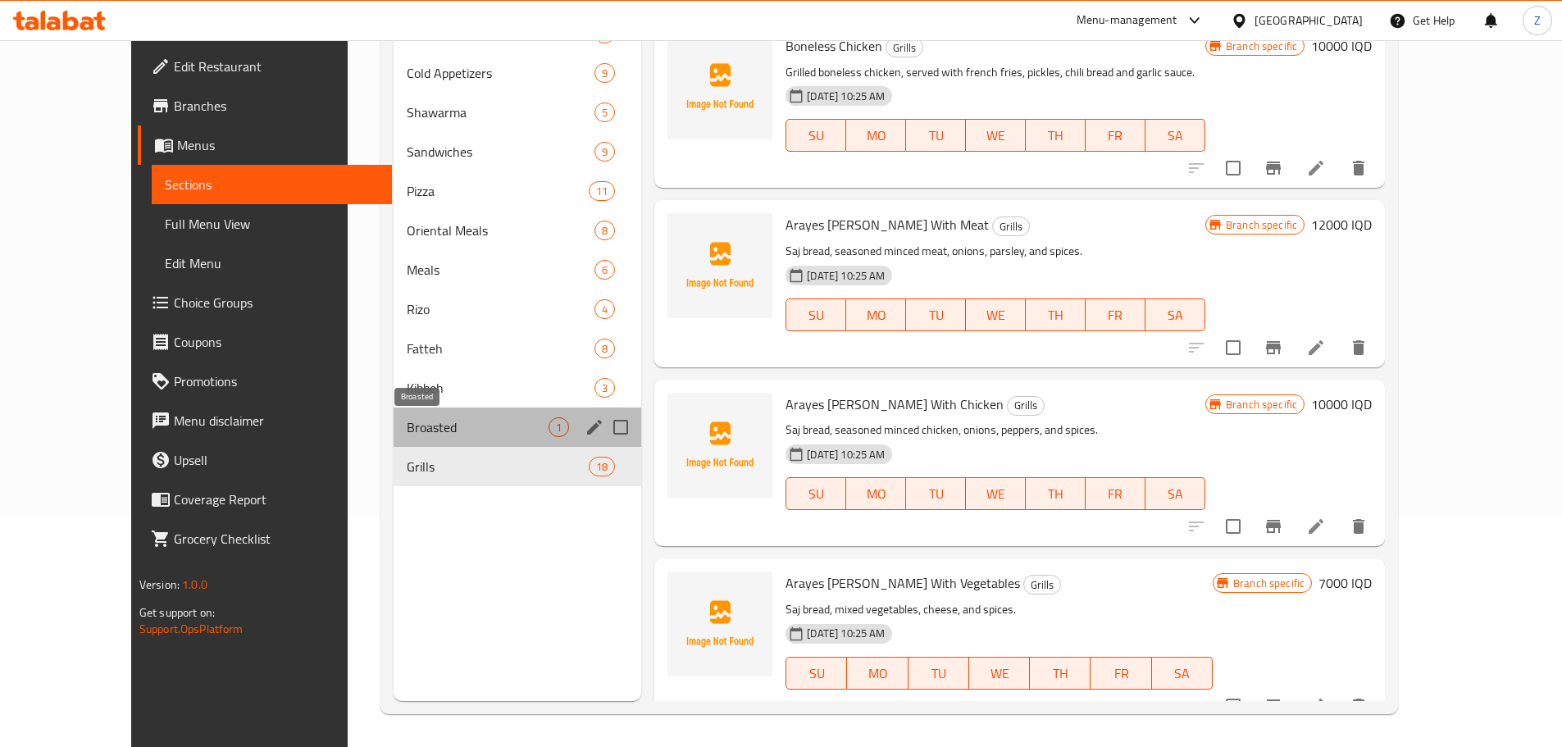
click at [432, 435] on span "Broasted" at bounding box center [478, 427] width 142 height 20
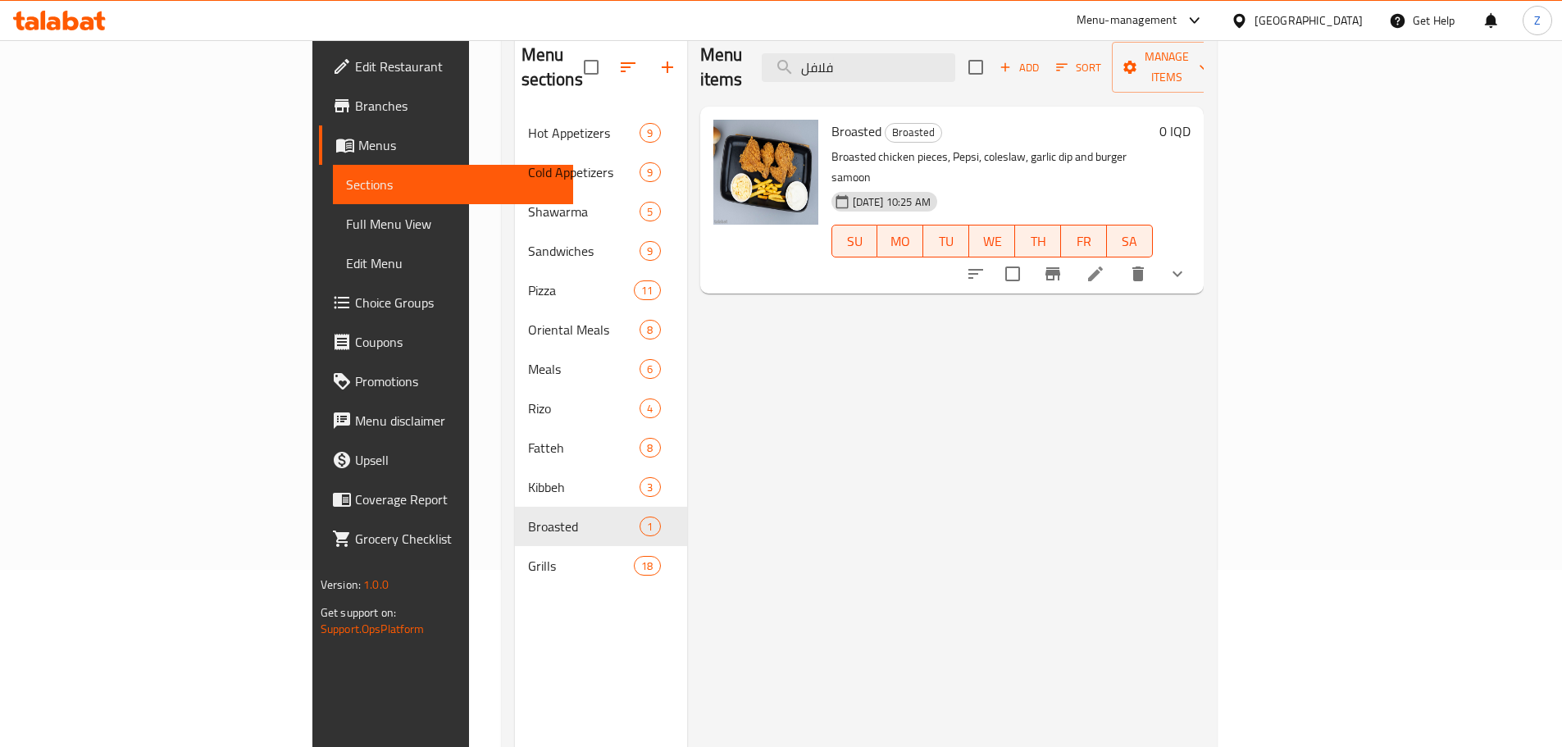
scroll to position [148, 0]
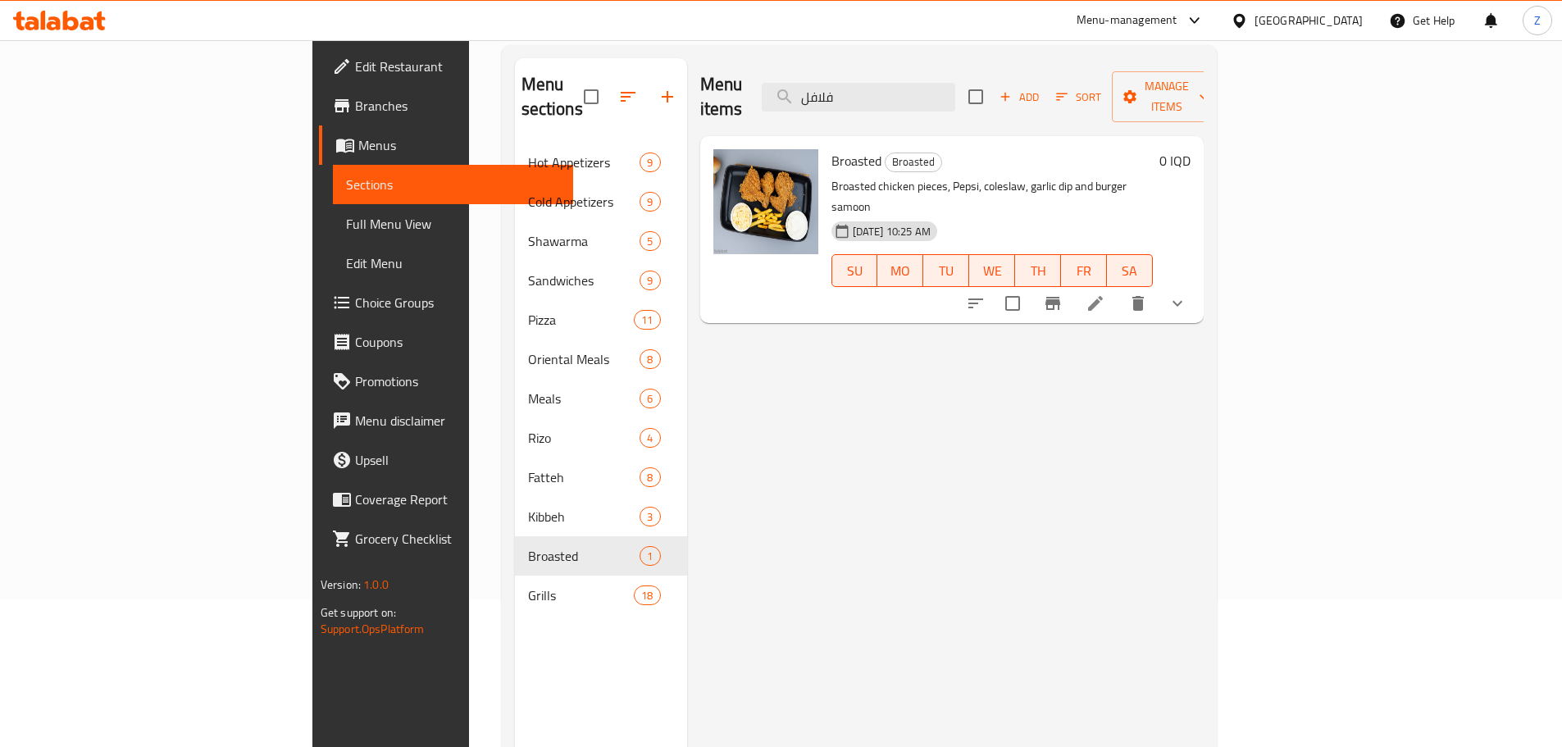
click at [1103, 296] on icon at bounding box center [1095, 303] width 15 height 15
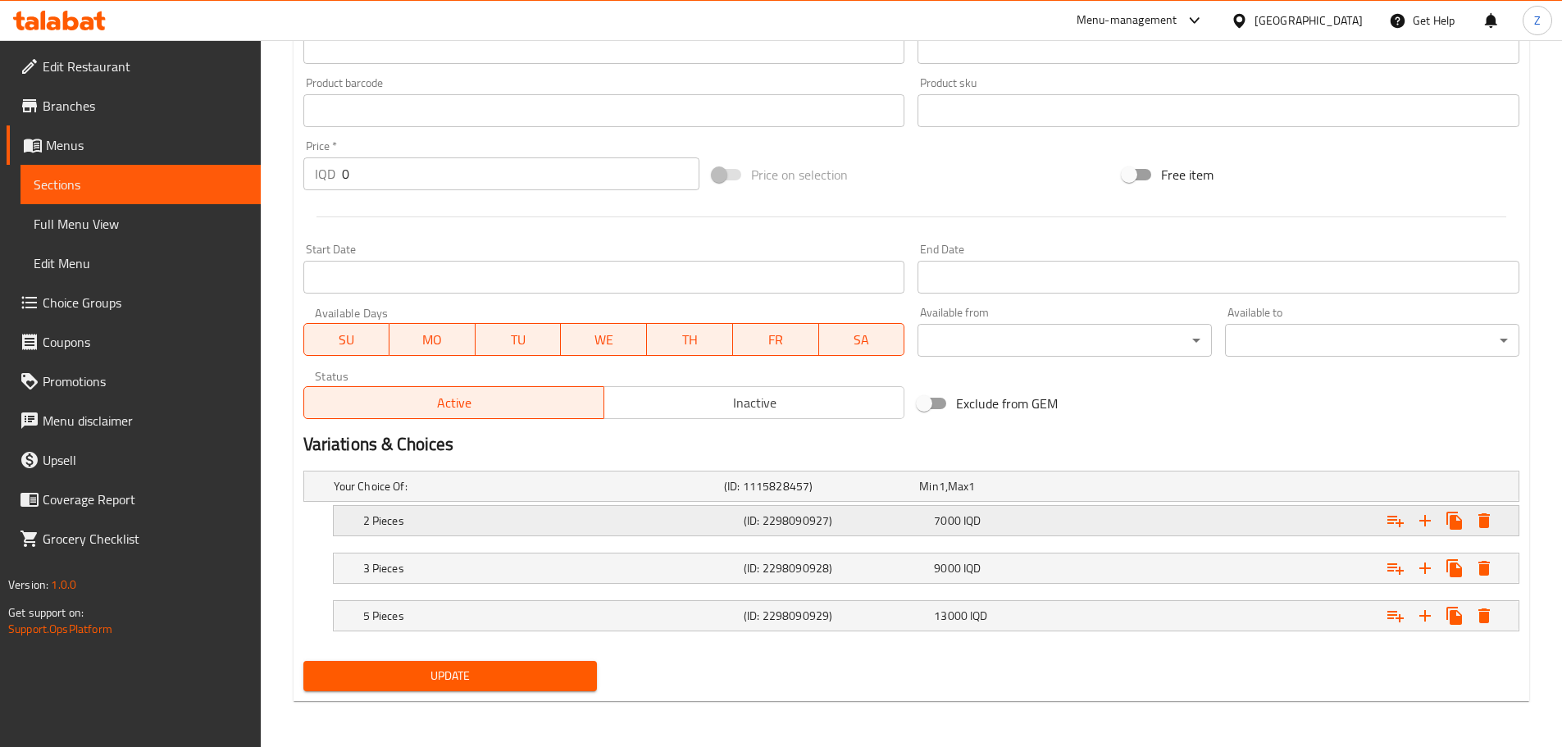
click at [746, 518] on h5 "(ID: 2298090927)" at bounding box center [836, 521] width 184 height 16
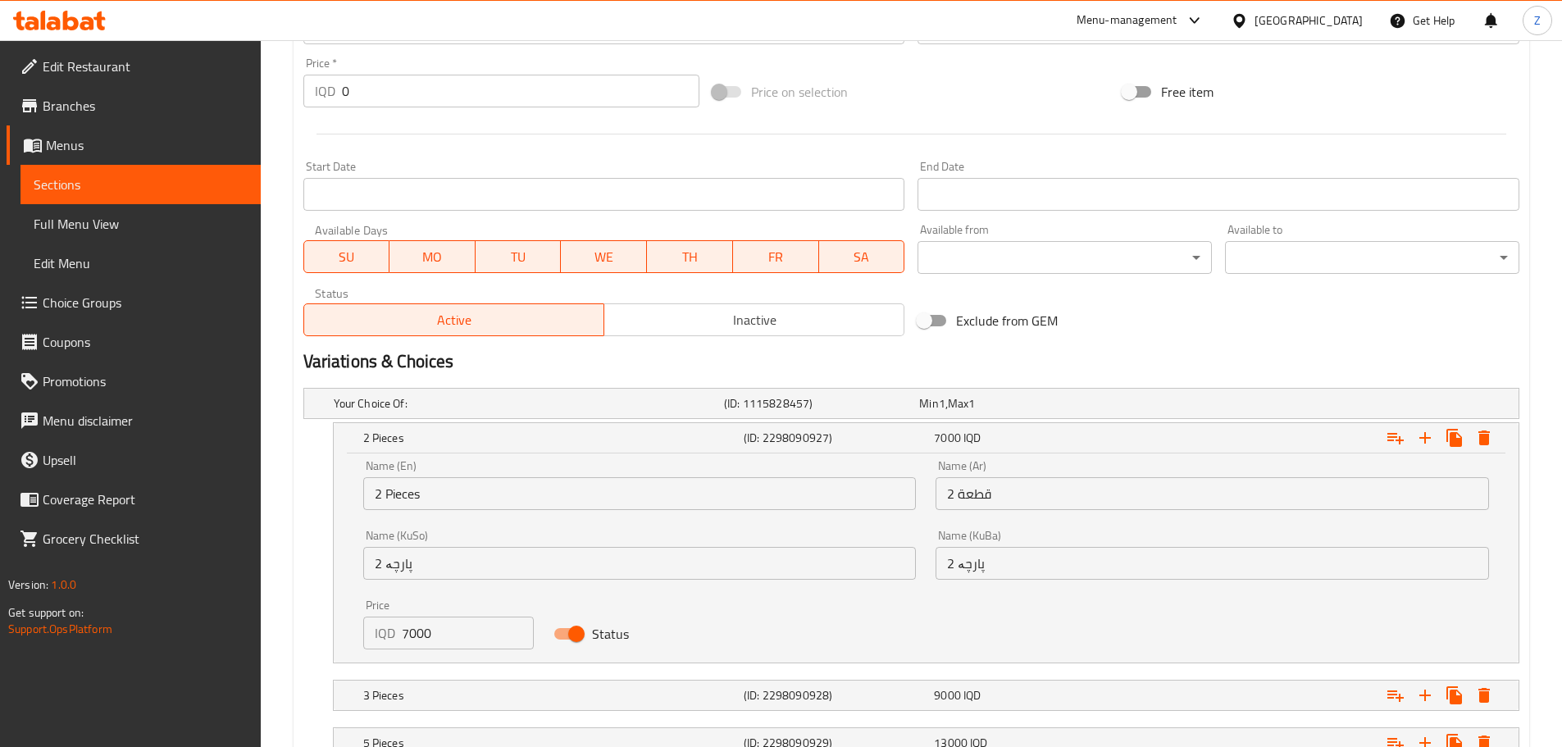
scroll to position [884, 0]
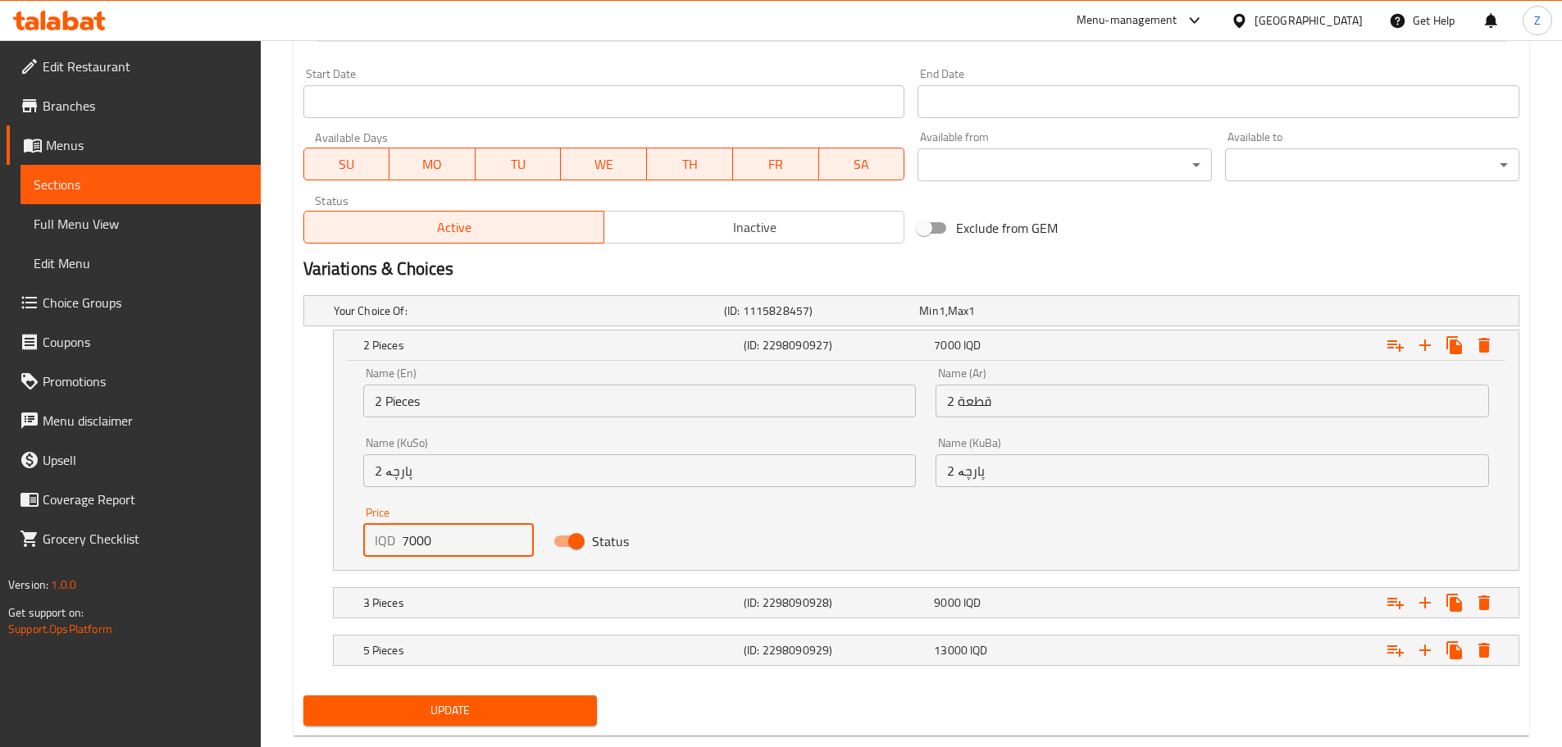
drag, startPoint x: 408, startPoint y: 548, endPoint x: 387, endPoint y: 549, distance: 21.3
click at [387, 549] on div "IQD 7000 Price" at bounding box center [448, 540] width 171 height 33
type input "14000"
click at [410, 605] on h5 "3 Pieces" at bounding box center [550, 603] width 374 height 16
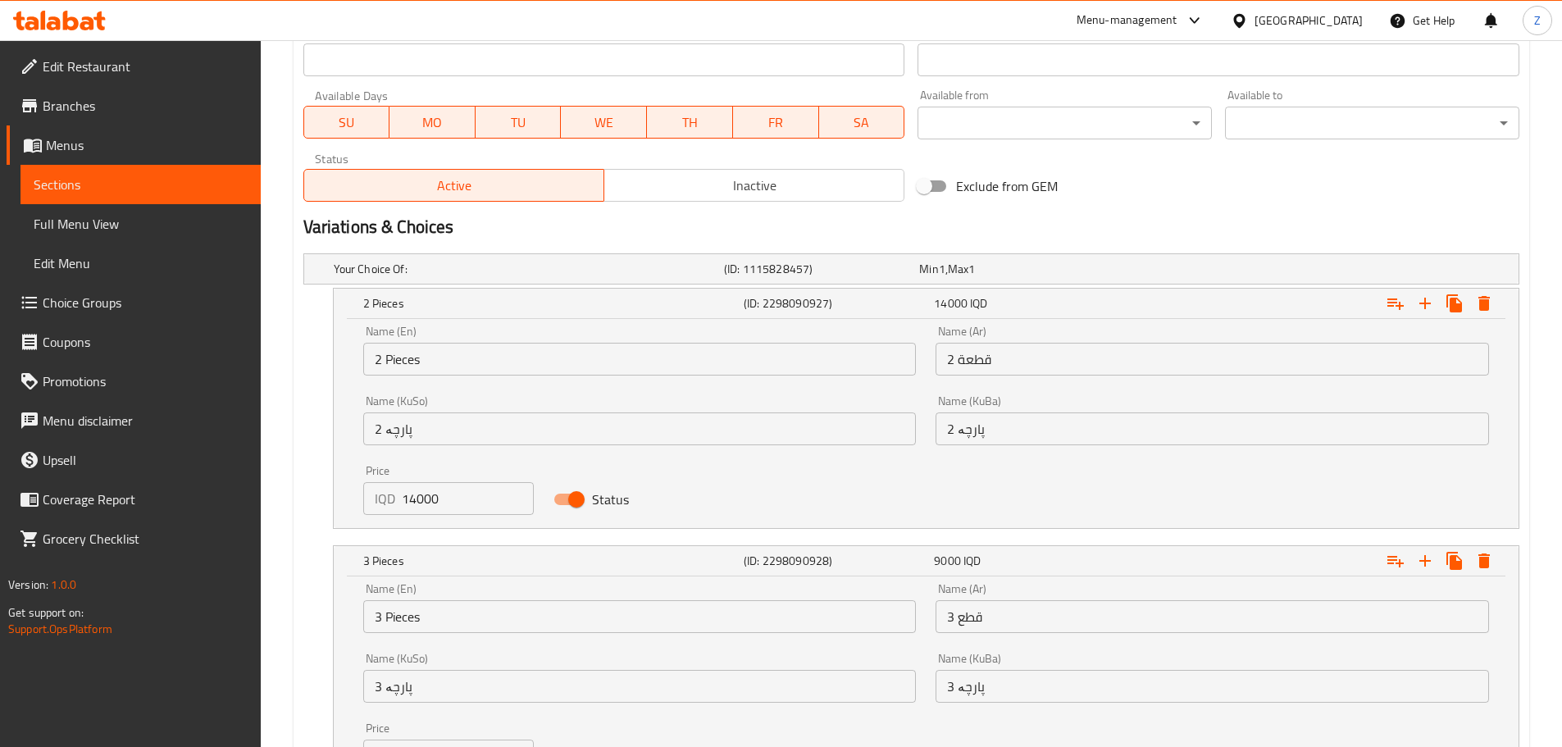
scroll to position [966, 0]
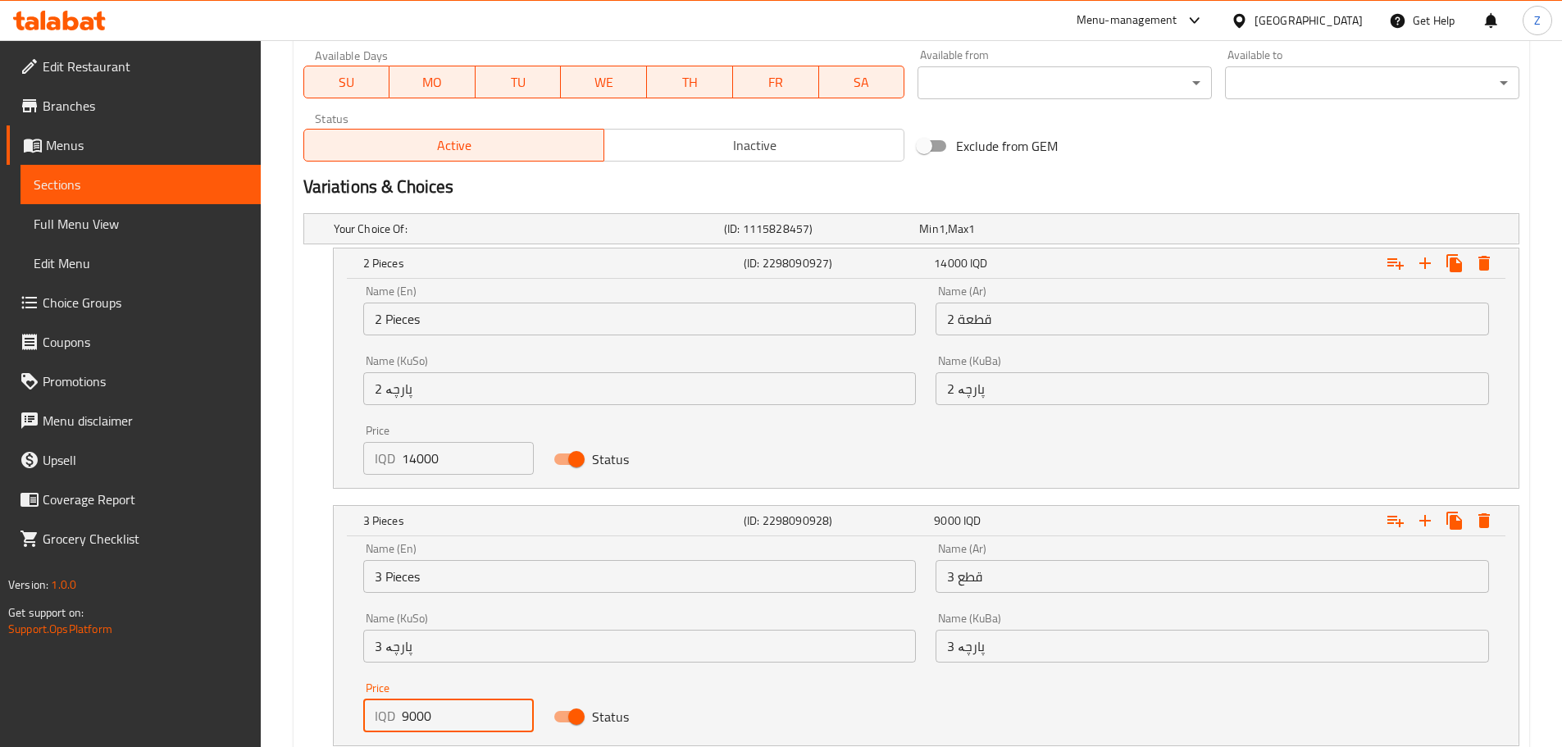
drag, startPoint x: 409, startPoint y: 714, endPoint x: 386, endPoint y: 714, distance: 23.0
click at [386, 714] on div "IQD 9000 Price" at bounding box center [448, 716] width 171 height 33
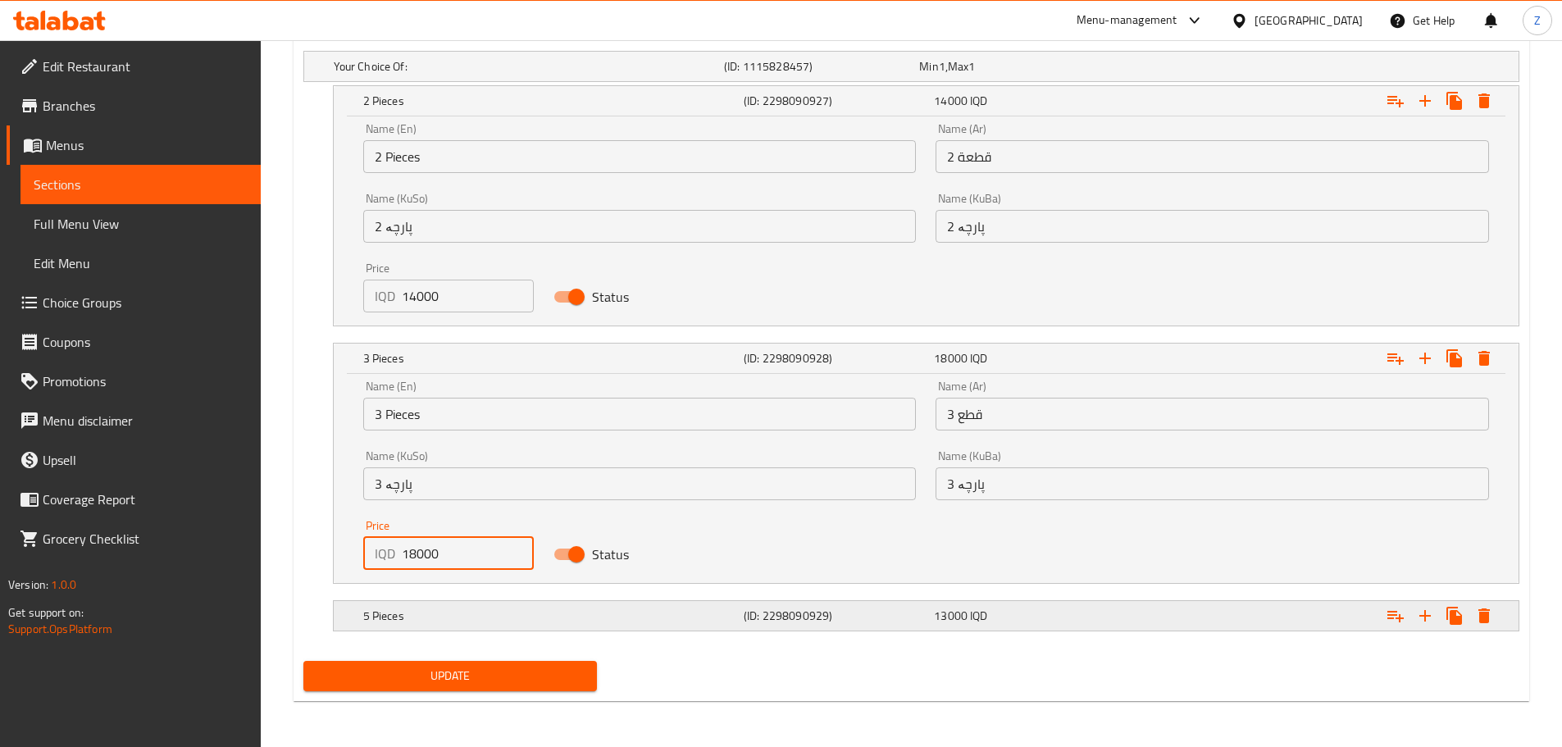
type input "18000"
click at [481, 621] on h5 "5 Pieces" at bounding box center [550, 616] width 374 height 16
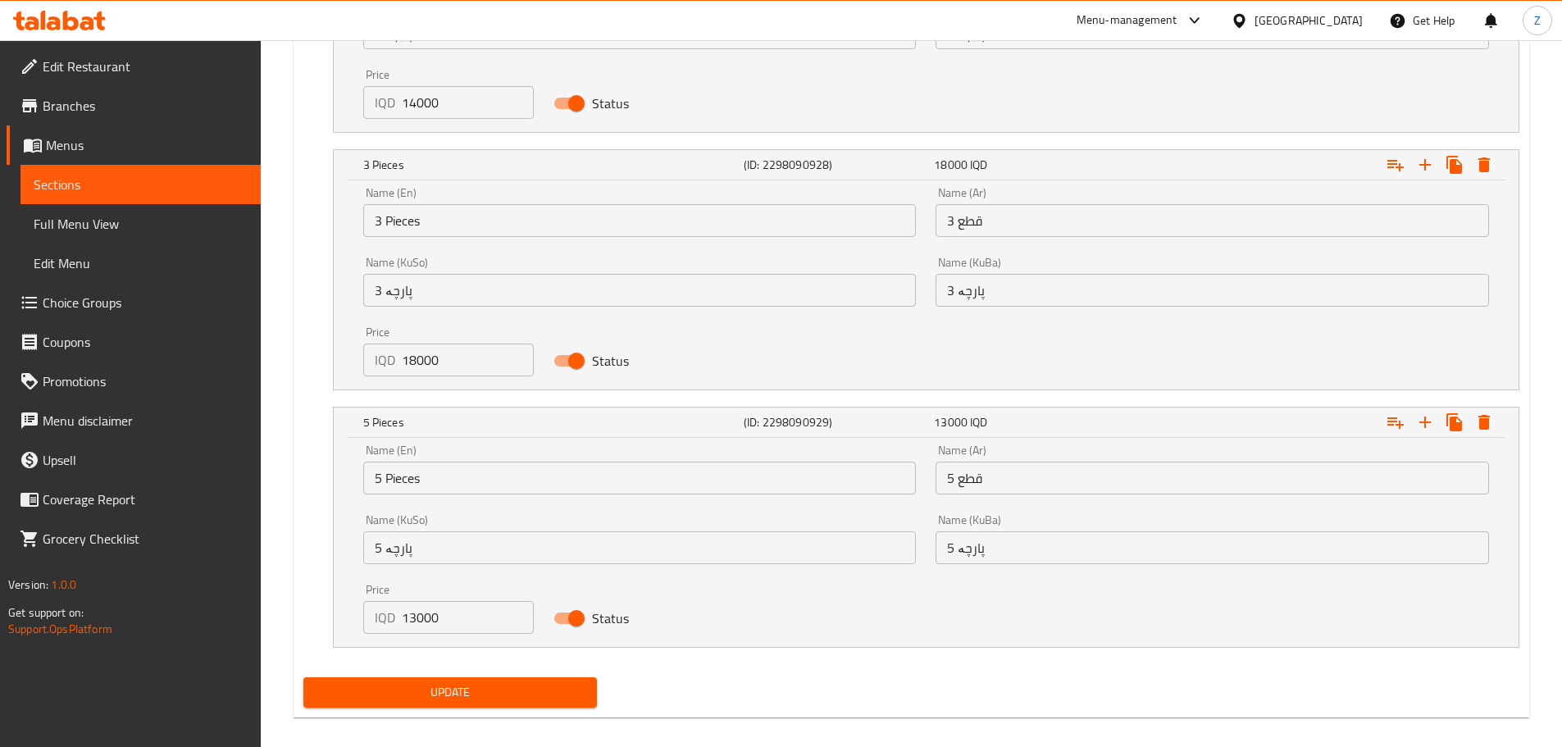
scroll to position [1338, 0]
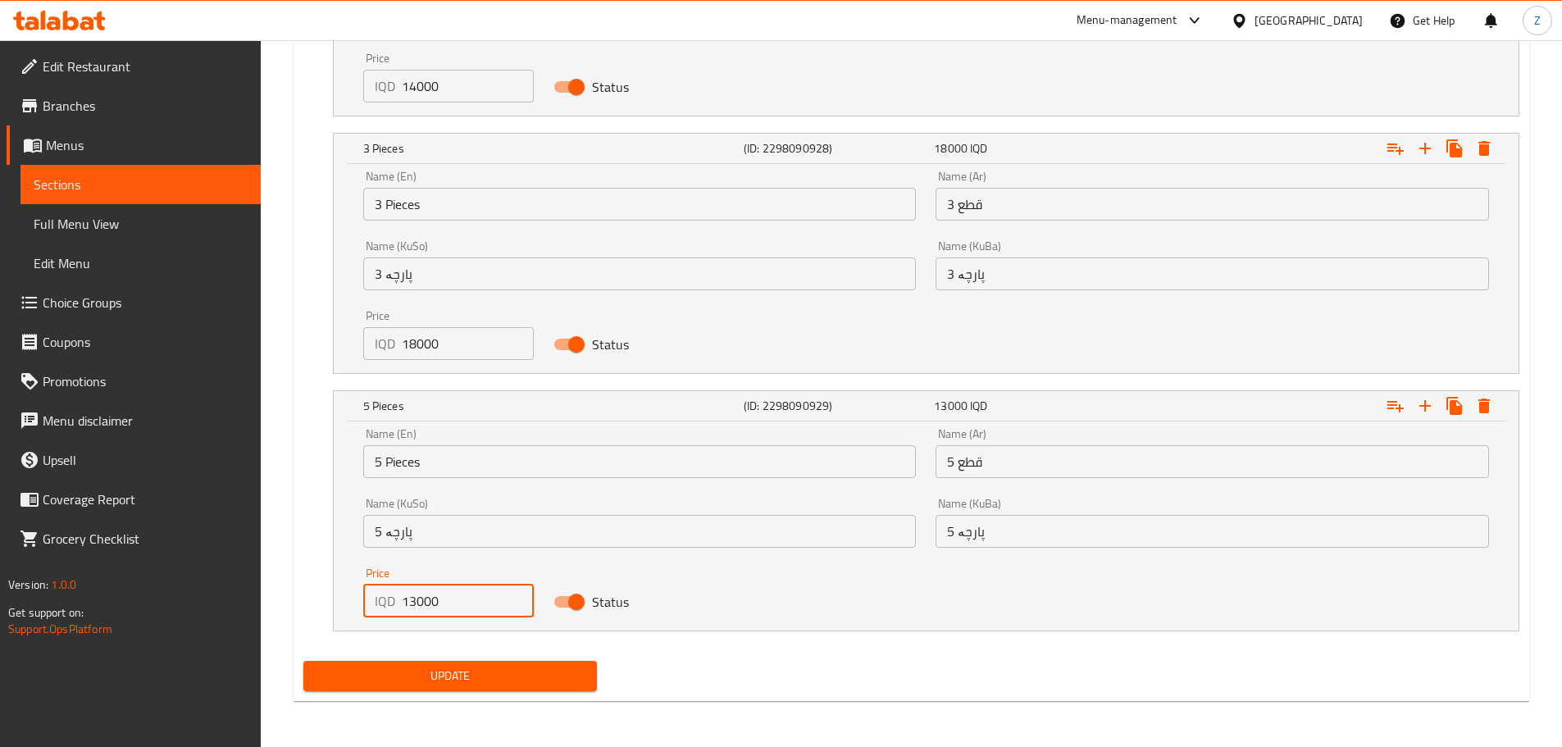
drag, startPoint x: 414, startPoint y: 604, endPoint x: 381, endPoint y: 605, distance: 33.7
click at [381, 605] on div "IQD 13000 Price" at bounding box center [448, 601] width 171 height 33
type input "26000"
click at [415, 664] on button "Update" at bounding box center [450, 676] width 294 height 30
click at [404, 686] on button "Update" at bounding box center [450, 676] width 294 height 30
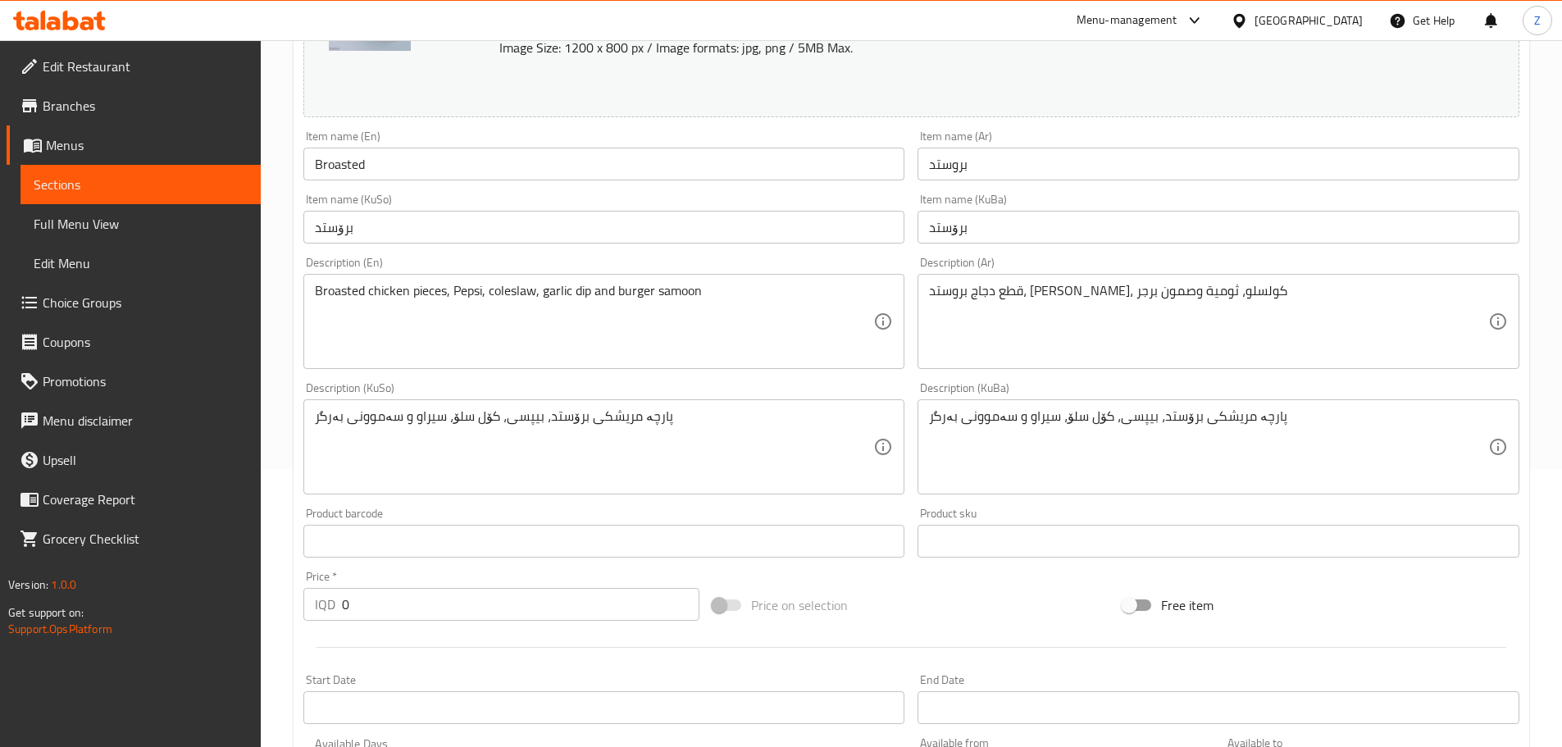
scroll to position [0, 0]
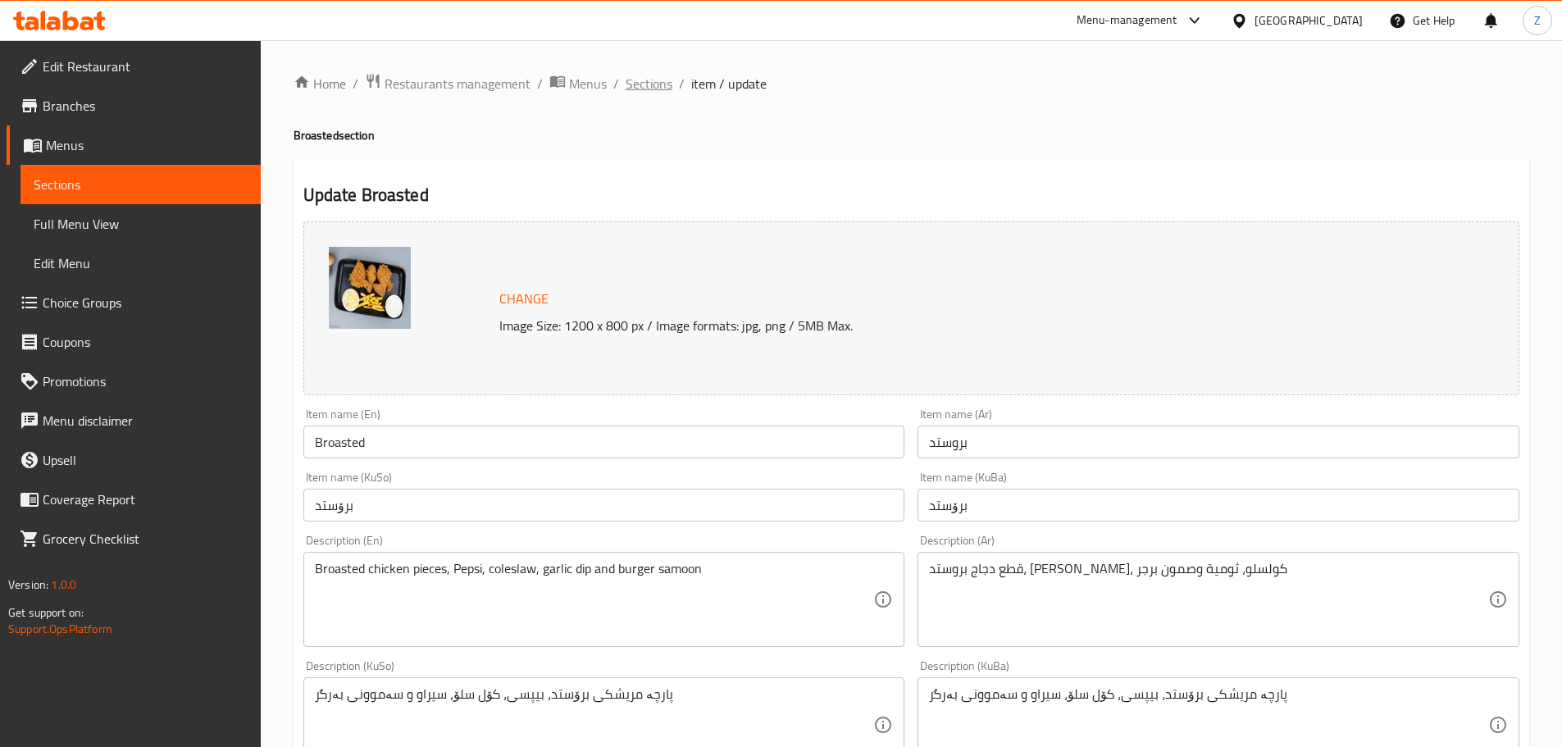
click at [648, 80] on span "Sections" at bounding box center [649, 84] width 47 height 20
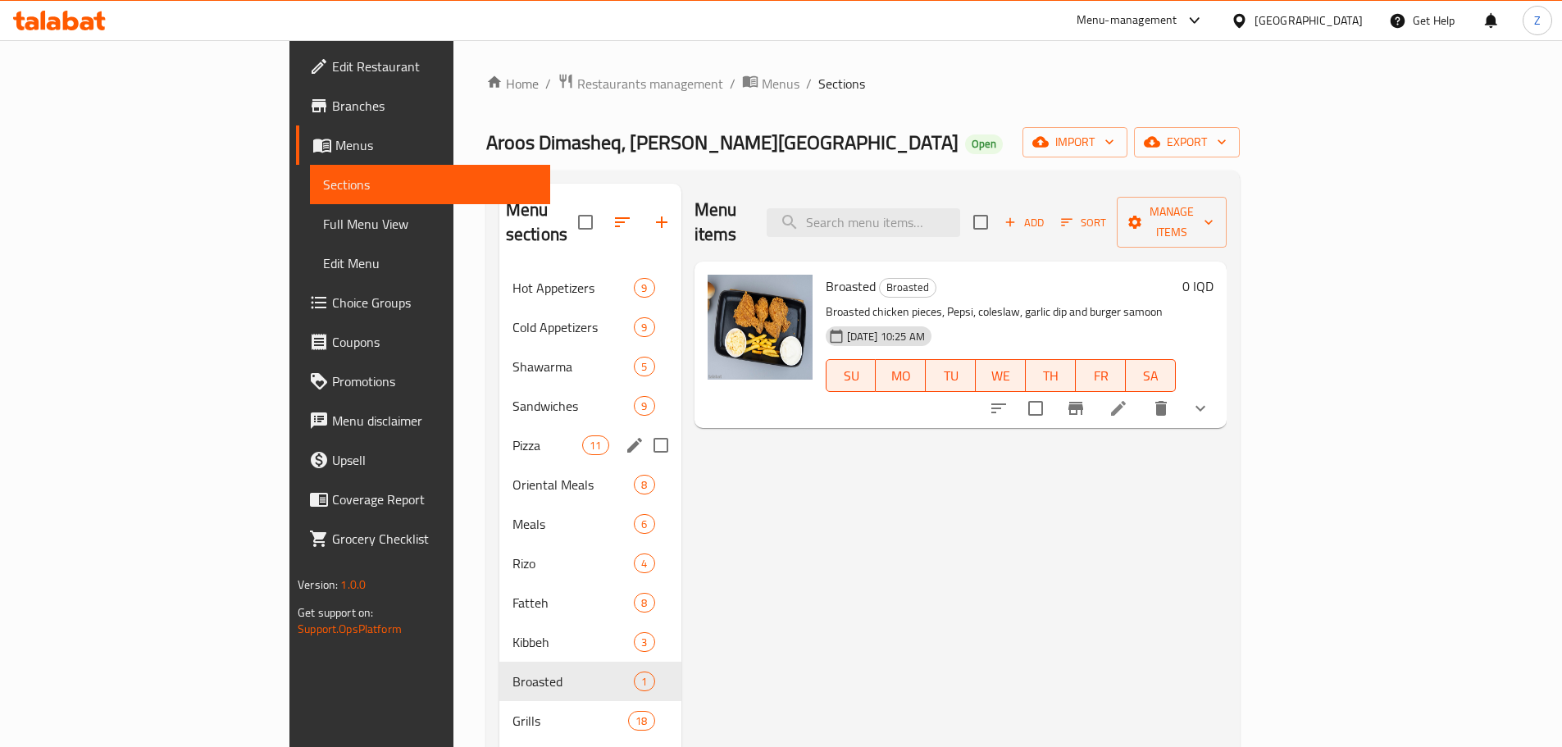
click at [499, 433] on div "Pizza 11" at bounding box center [590, 445] width 182 height 39
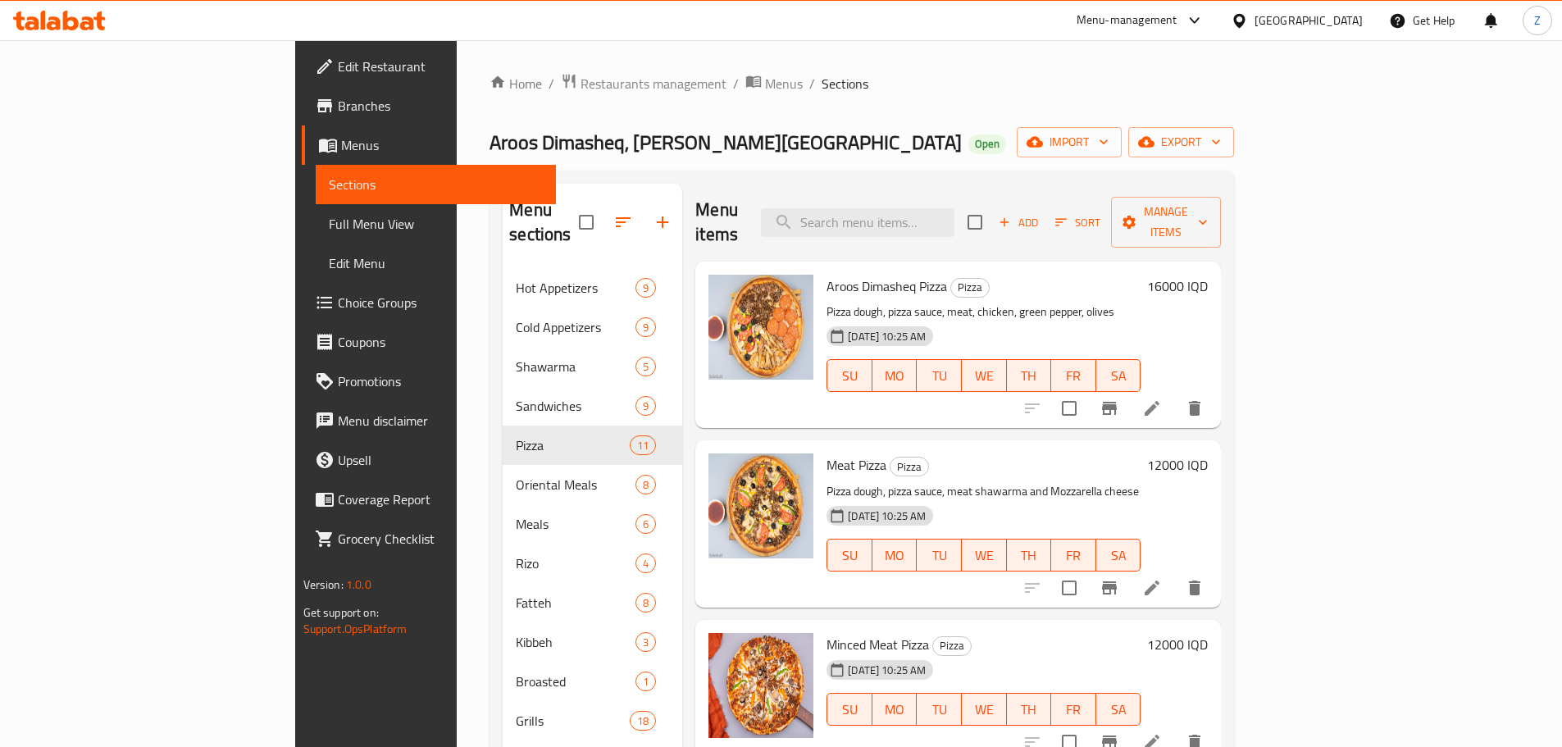
click at [1208, 275] on h6 "16000 IQD" at bounding box center [1177, 286] width 61 height 23
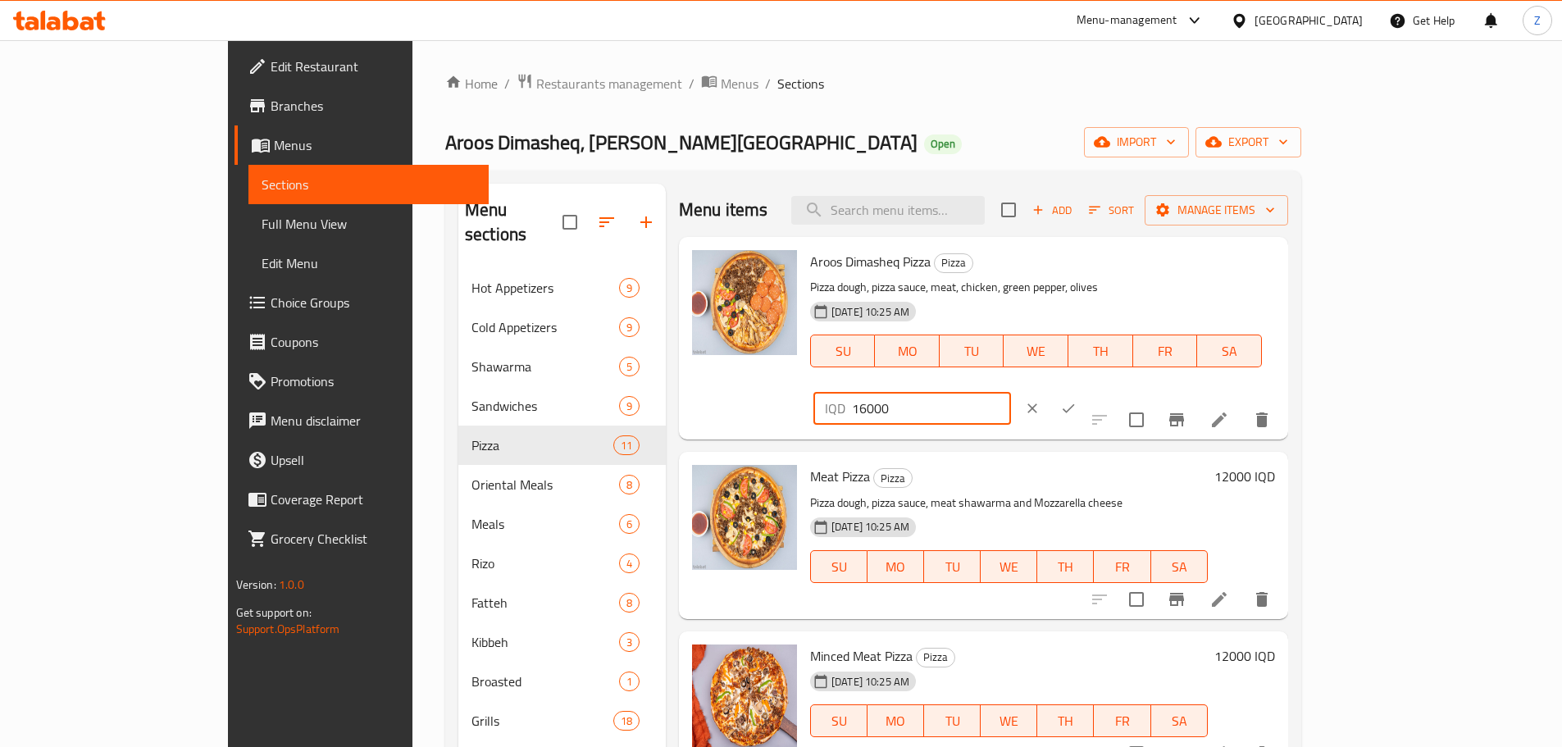
drag, startPoint x: 1286, startPoint y: 264, endPoint x: 1267, endPoint y: 269, distance: 19.5
click at [1011, 392] on input "16000" at bounding box center [931, 408] width 159 height 33
drag, startPoint x: 1280, startPoint y: 270, endPoint x: 1239, endPoint y: 268, distance: 41.0
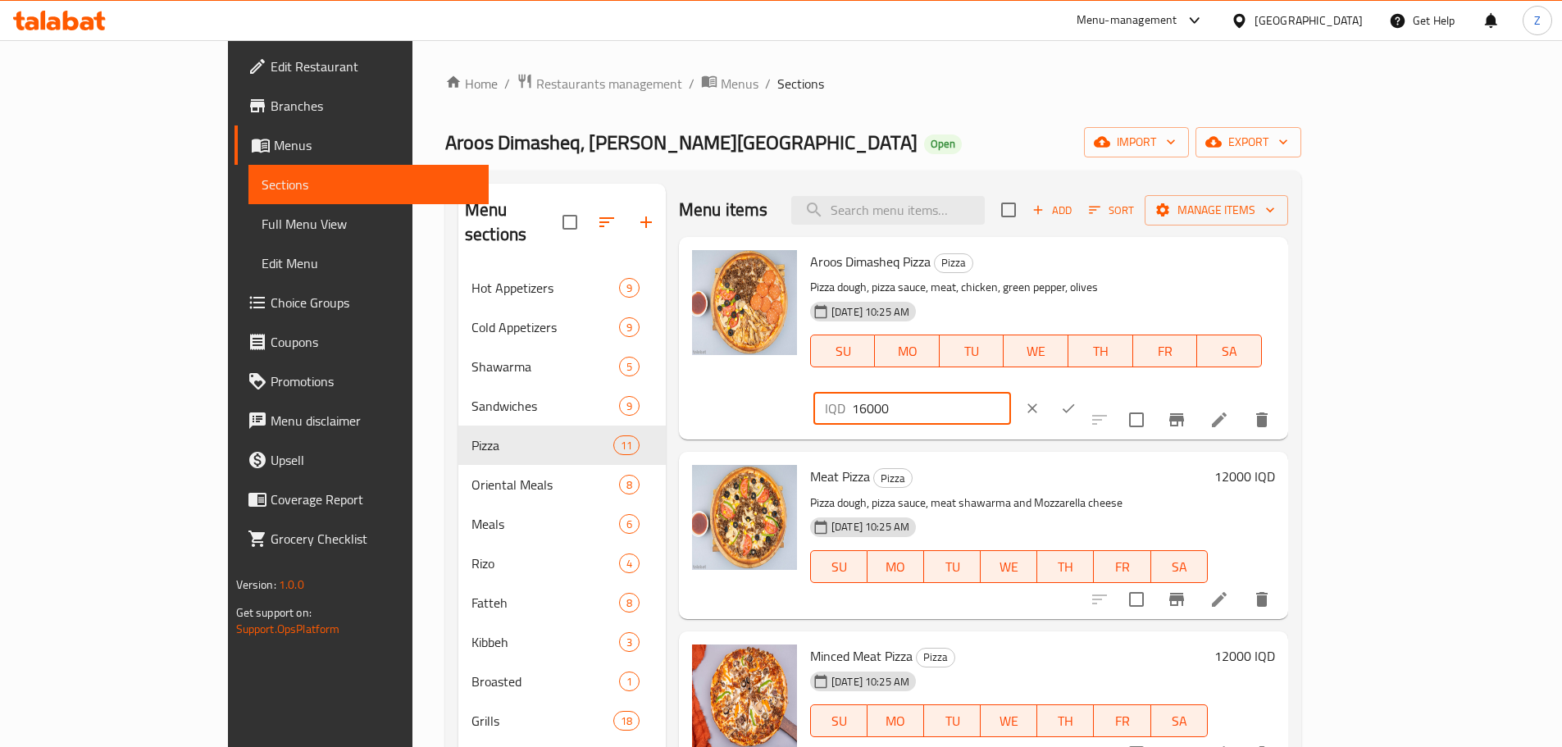
click at [1011, 392] on div "IQD 16000 ​" at bounding box center [913, 408] width 198 height 33
type input "20000"
click at [1077, 400] on icon "ok" at bounding box center [1068, 408] width 16 height 16
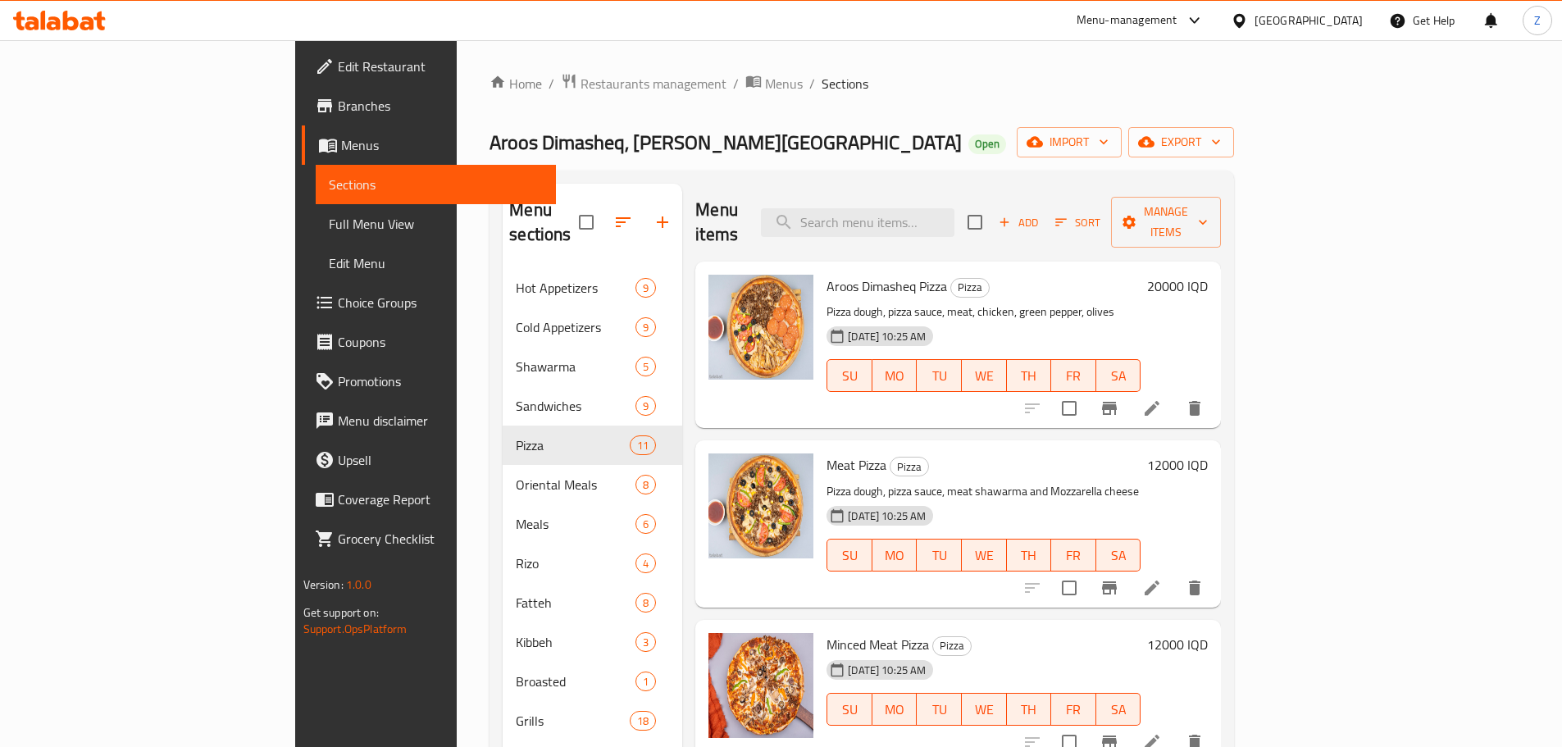
click at [1208, 454] on h6 "12000 IQD" at bounding box center [1177, 465] width 61 height 23
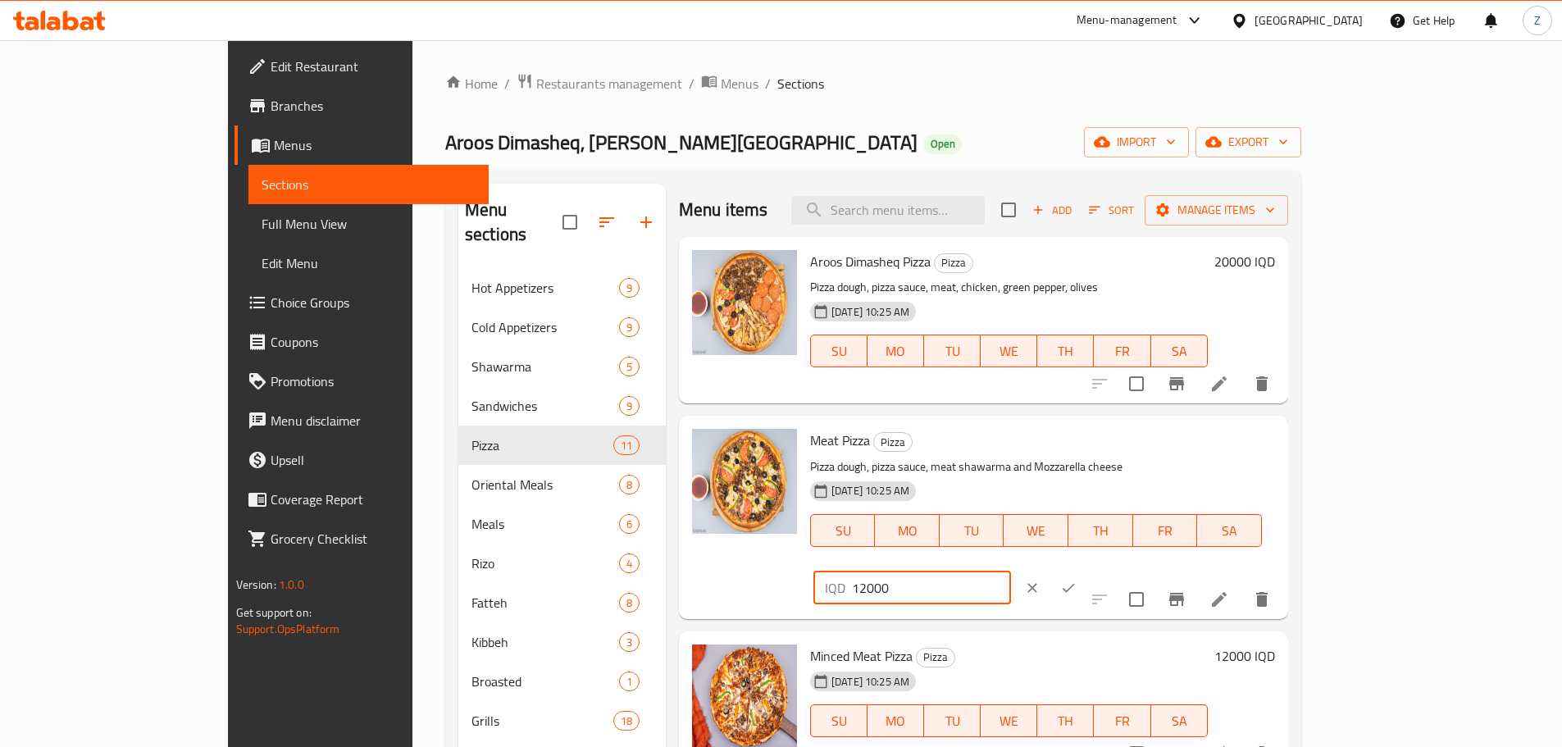
drag, startPoint x: 1280, startPoint y: 448, endPoint x: 1245, endPoint y: 459, distance: 37.1
click at [1011, 572] on div "IQD 12000 ​" at bounding box center [913, 588] width 198 height 33
type input "24000"
click at [1077, 580] on icon "ok" at bounding box center [1068, 588] width 16 height 16
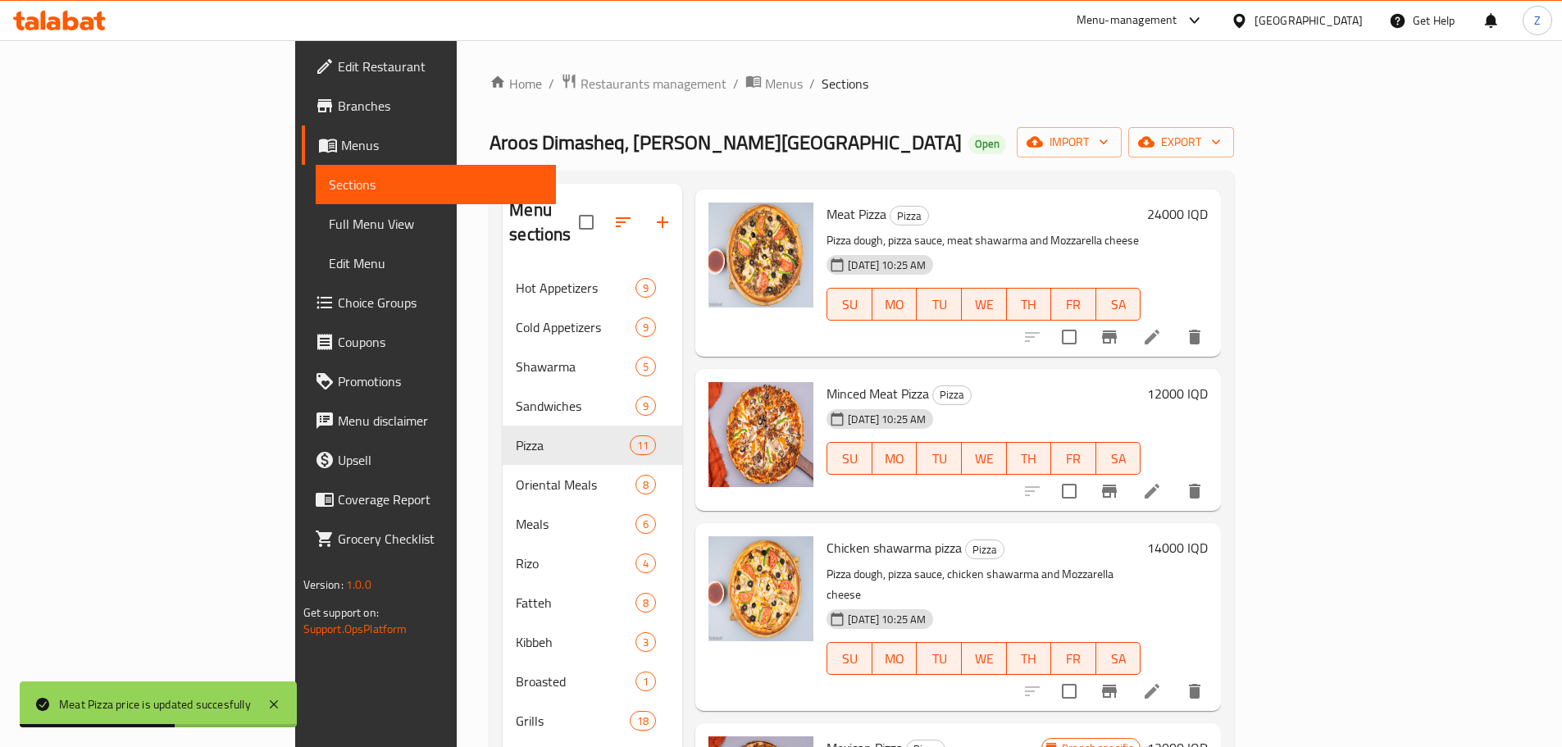
scroll to position [328, 0]
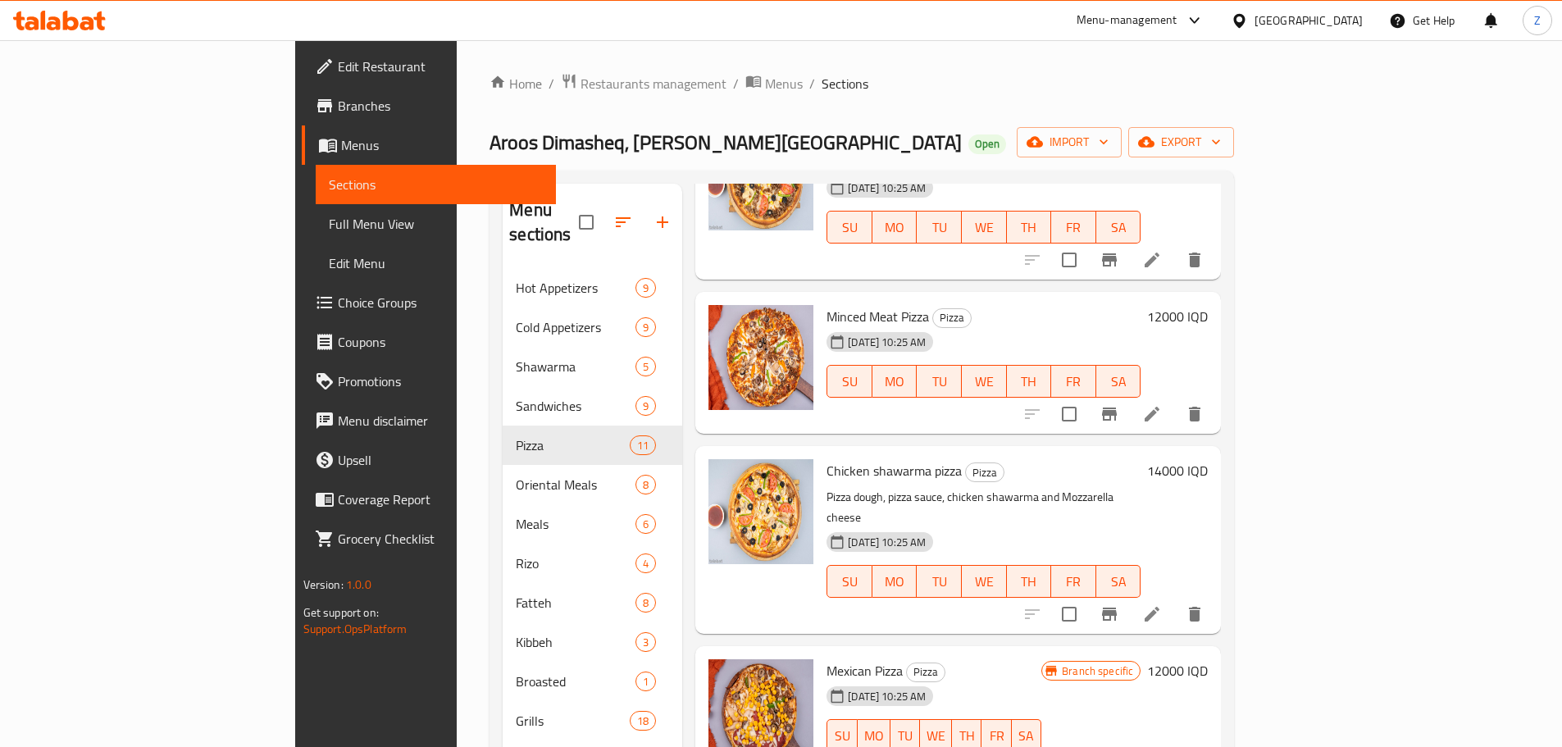
click at [1208, 459] on h6 "14000 IQD" at bounding box center [1177, 470] width 61 height 23
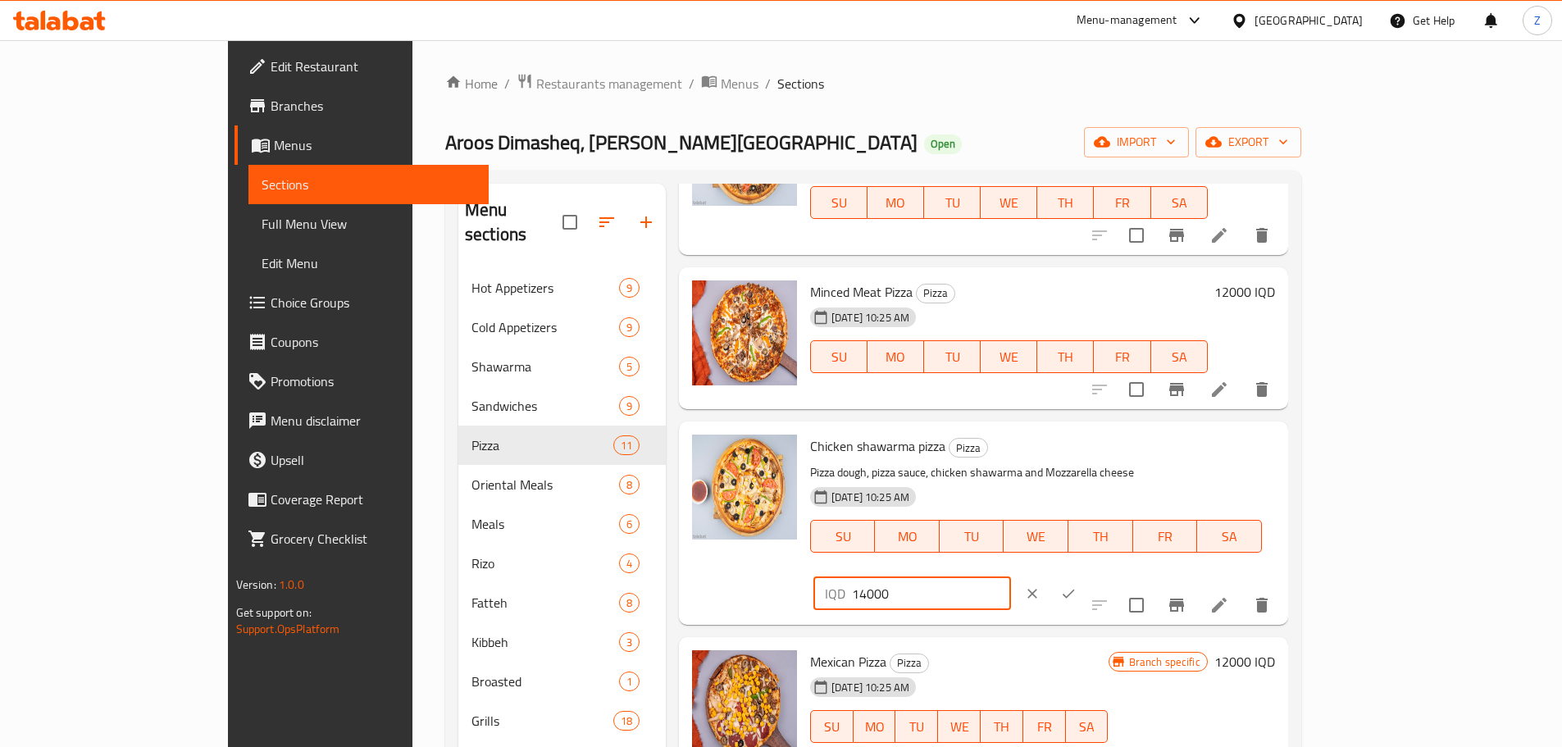
drag, startPoint x: 1279, startPoint y: 454, endPoint x: 1236, endPoint y: 462, distance: 44.1
click at [1011, 577] on div "IQD 14000 ​" at bounding box center [913, 593] width 198 height 33
type input "20000"
click at [1077, 586] on icon "ok" at bounding box center [1068, 594] width 16 height 16
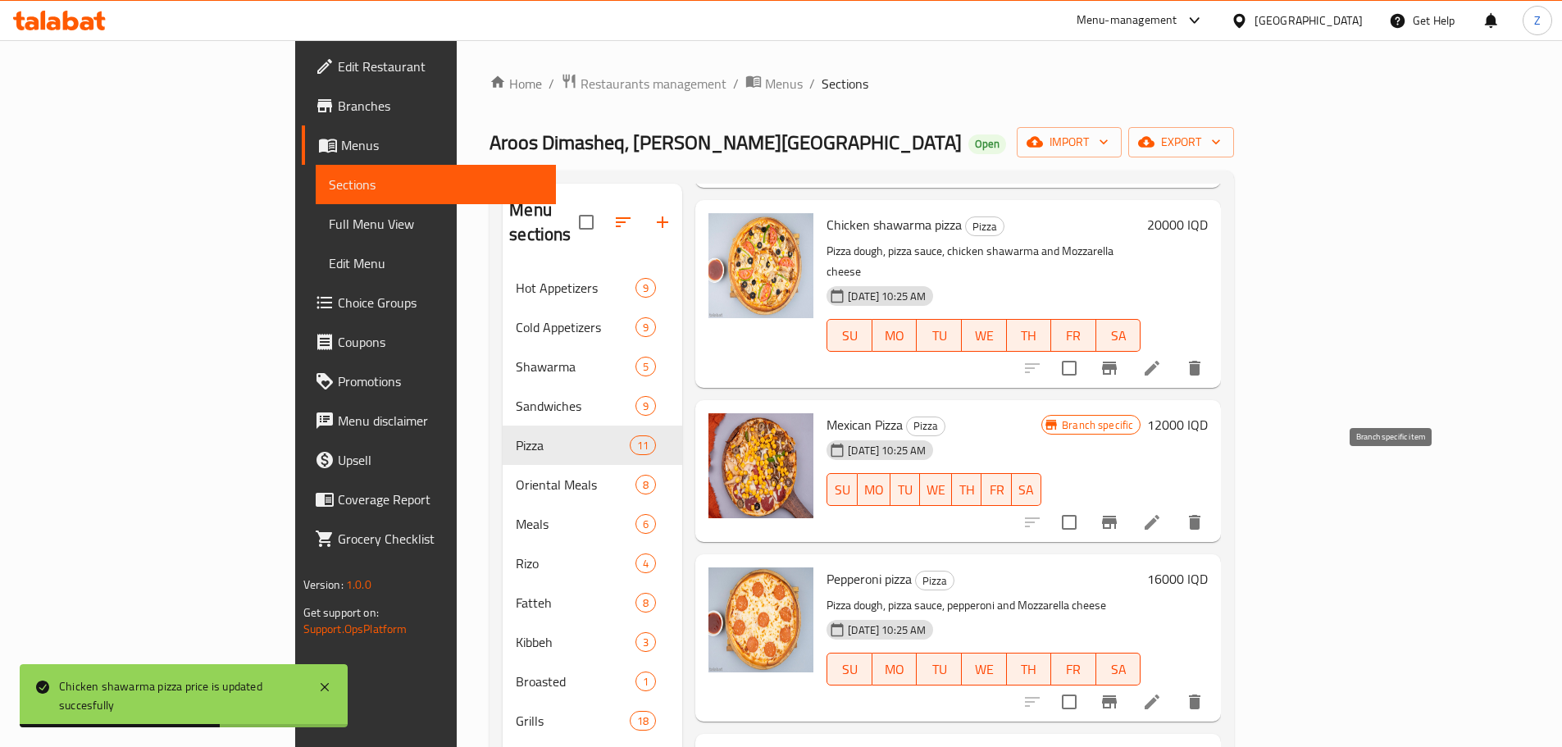
scroll to position [656, 0]
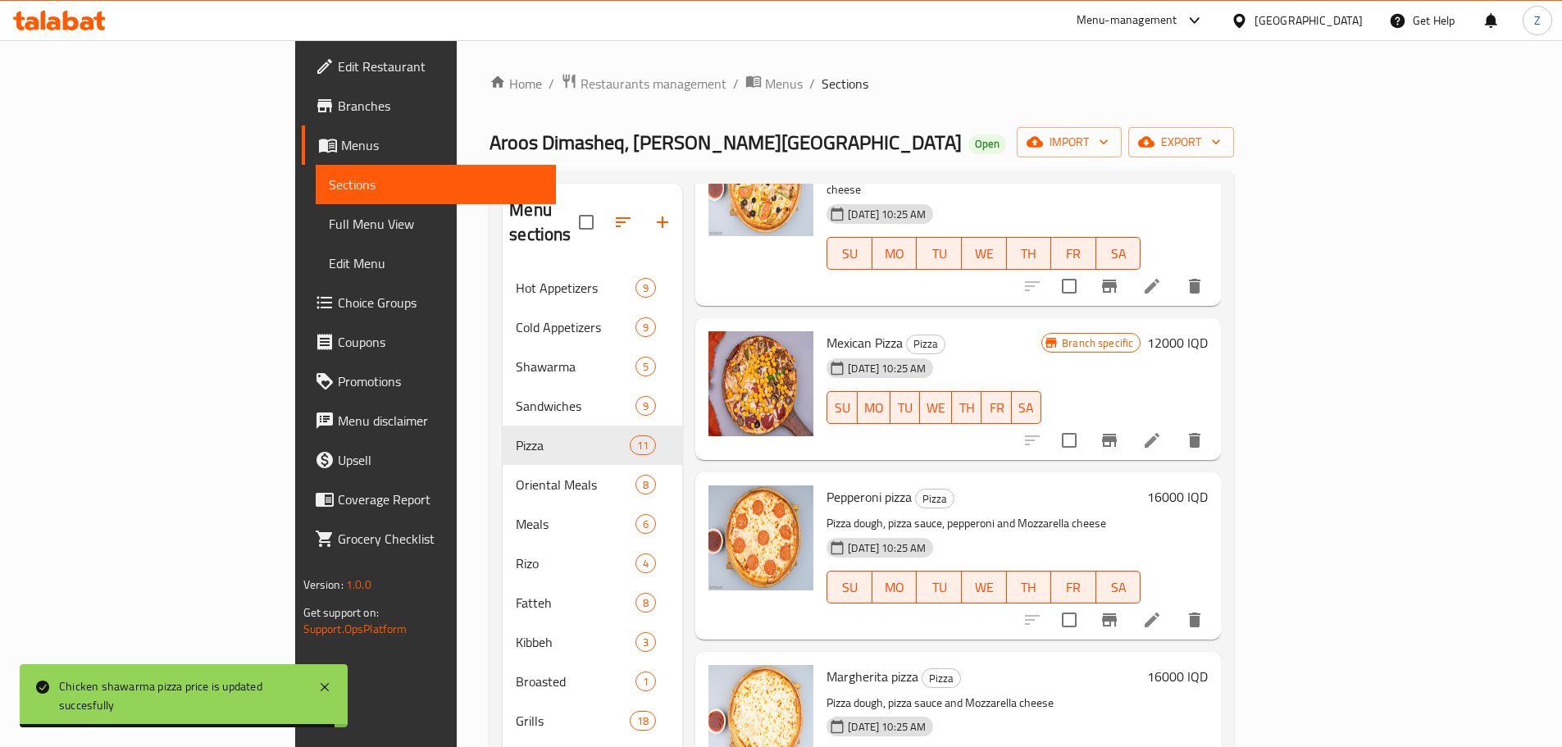
click at [1208, 486] on h6 "16000 IQD" at bounding box center [1177, 497] width 61 height 23
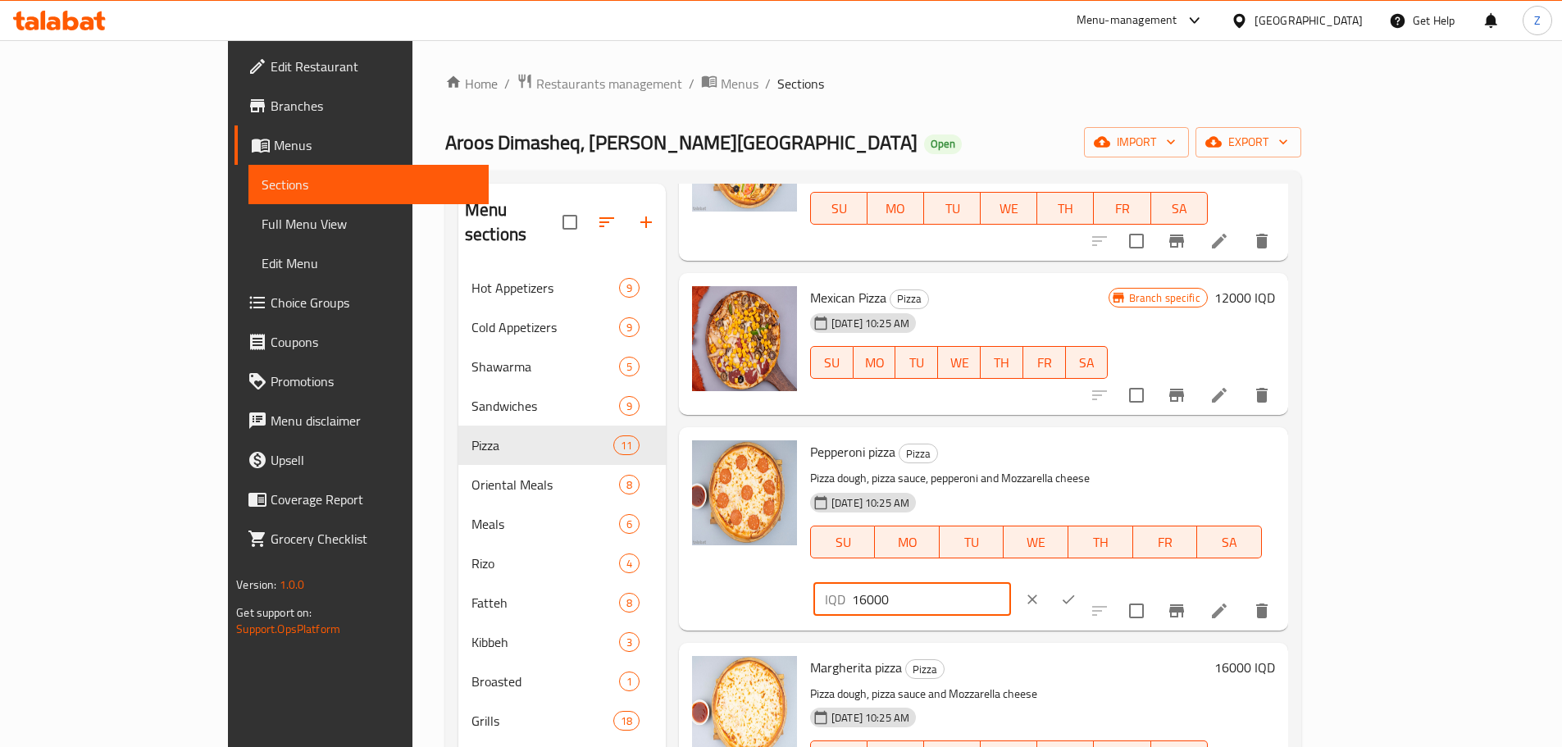
drag, startPoint x: 1282, startPoint y: 466, endPoint x: 1261, endPoint y: 469, distance: 21.6
click at [1011, 583] on div "IQD 16000 ​" at bounding box center [913, 599] width 198 height 33
type input "20000"
click at [1087, 581] on button "ok" at bounding box center [1069, 599] width 36 height 36
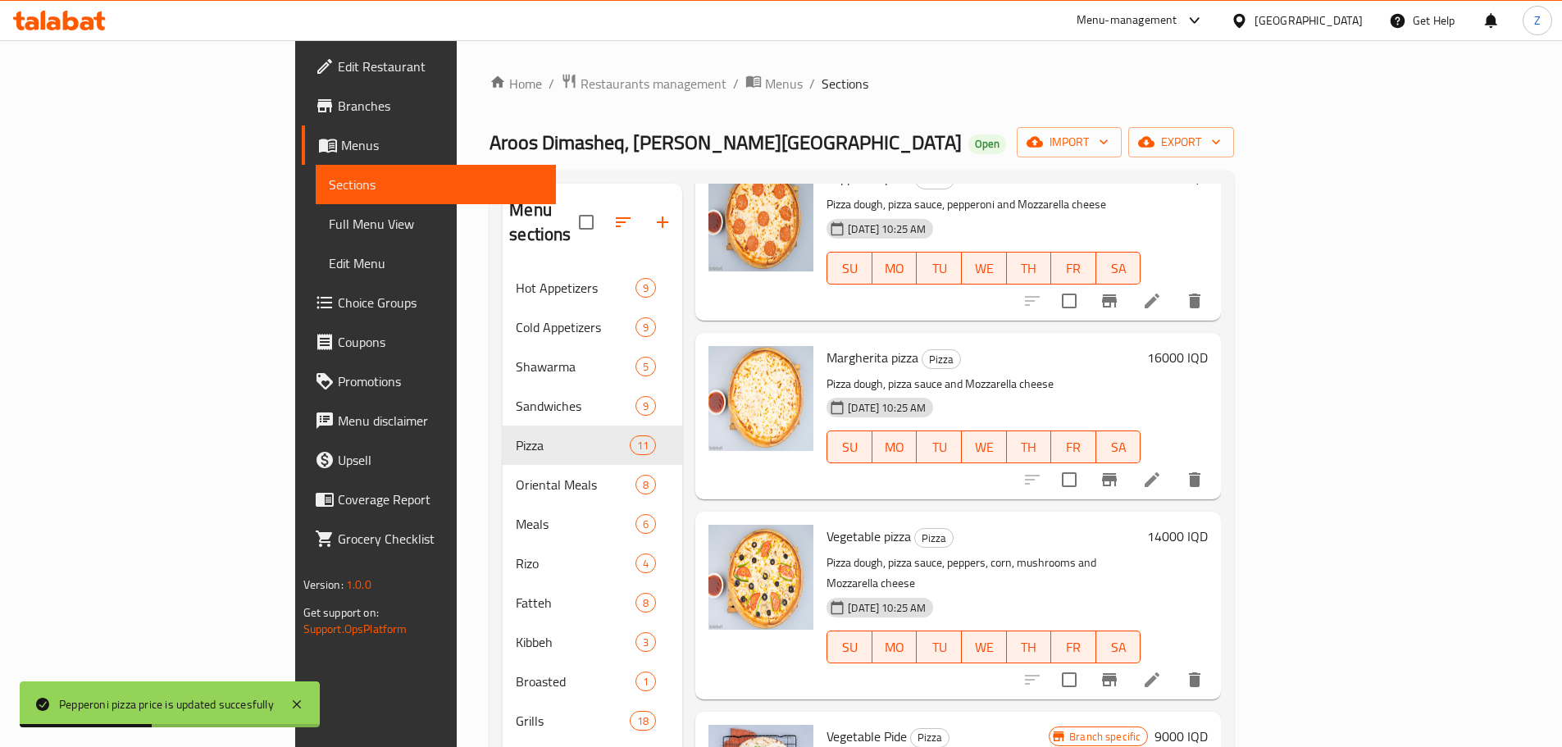
scroll to position [1066, 0]
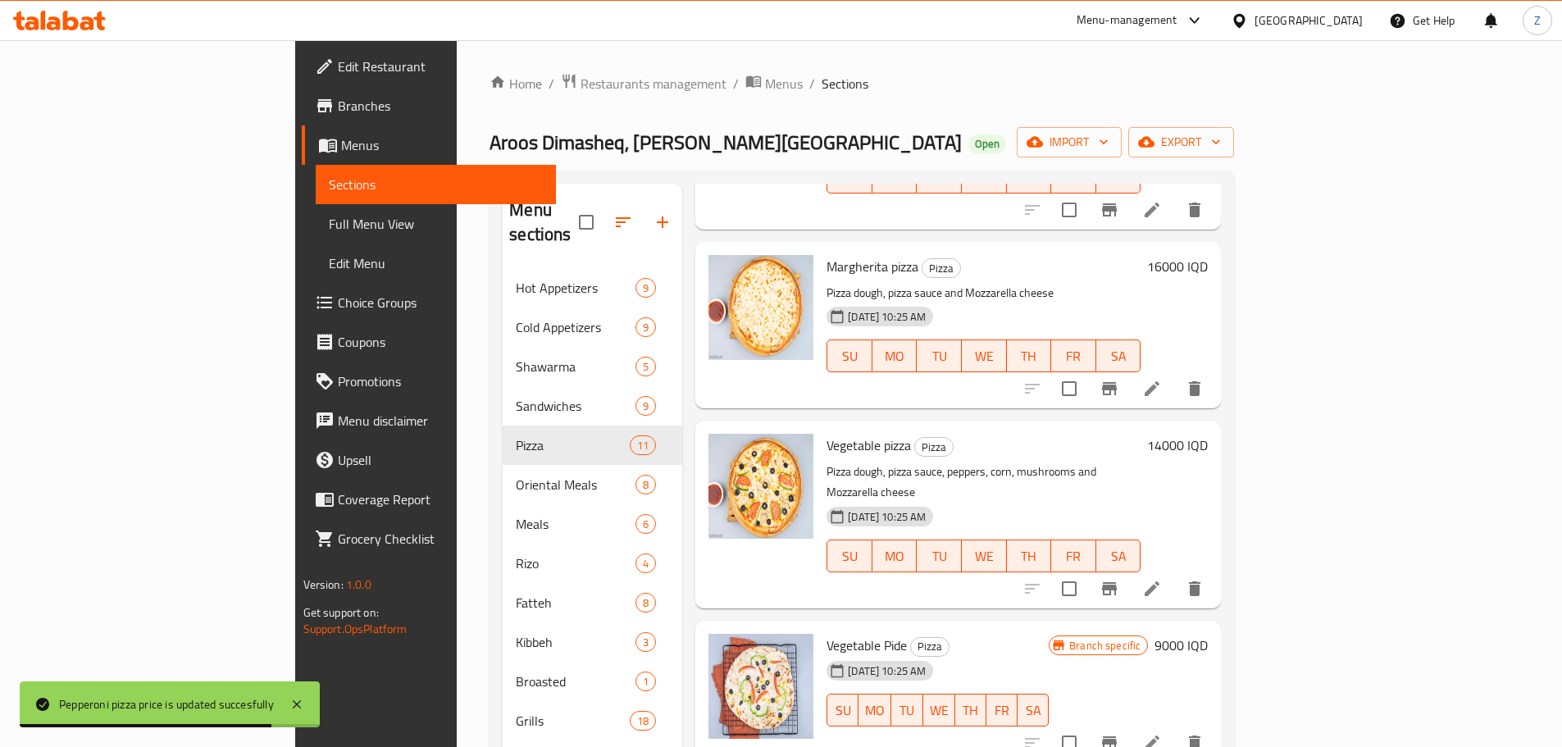
click at [1208, 434] on h6 "14000 IQD" at bounding box center [1177, 445] width 61 height 23
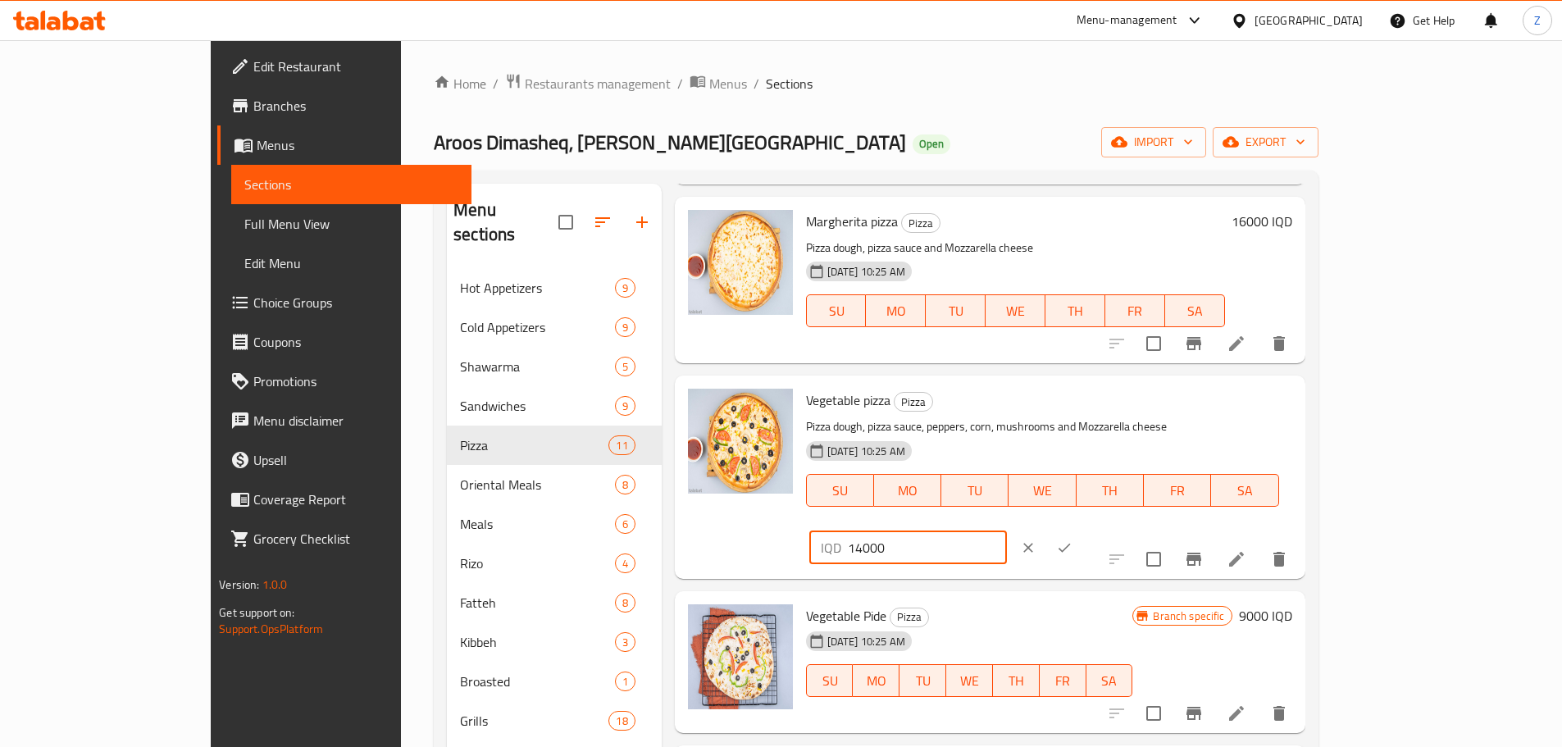
click at [1007, 531] on input "14000" at bounding box center [927, 547] width 159 height 33
type input "16000"
click at [1073, 540] on icon "ok" at bounding box center [1064, 548] width 16 height 16
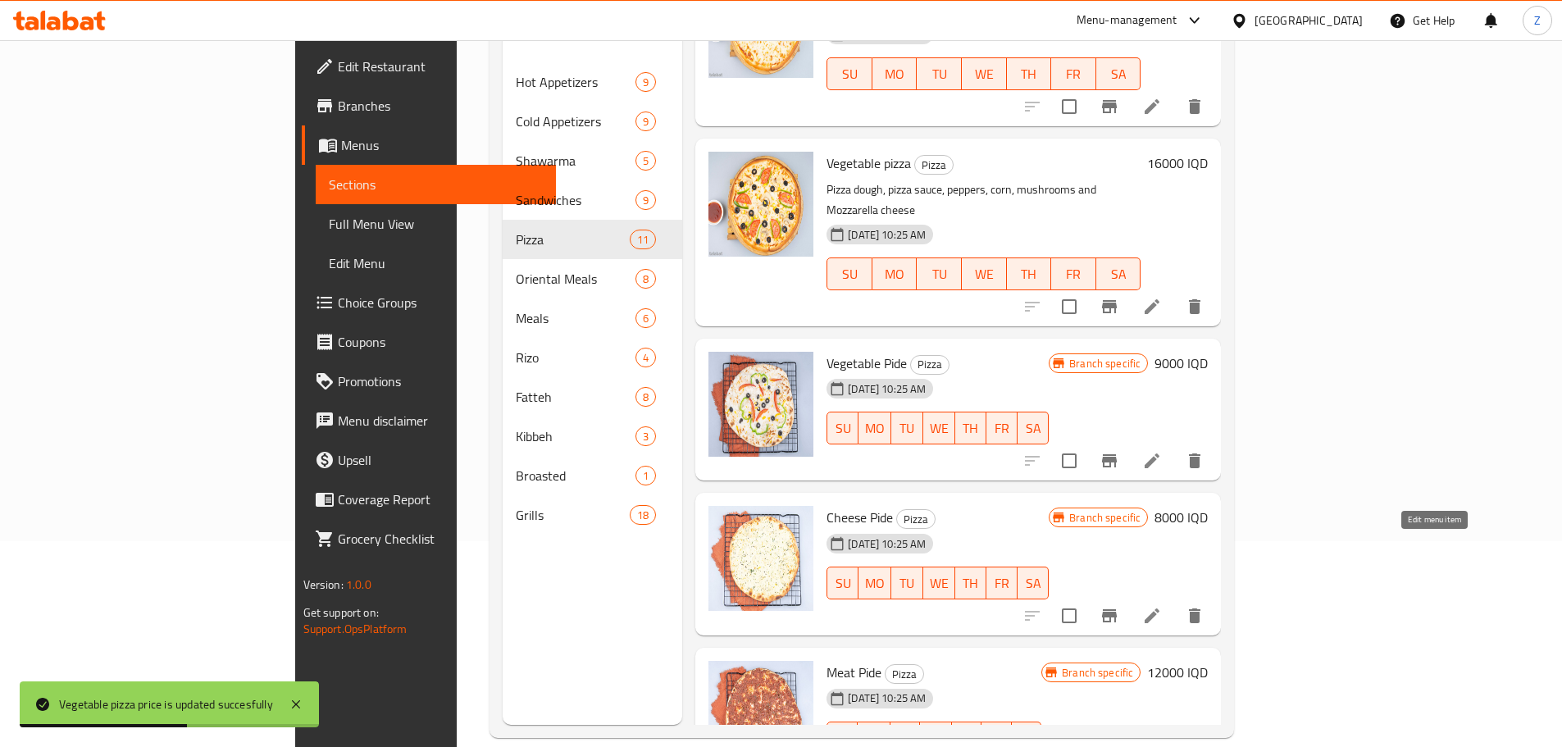
scroll to position [230, 0]
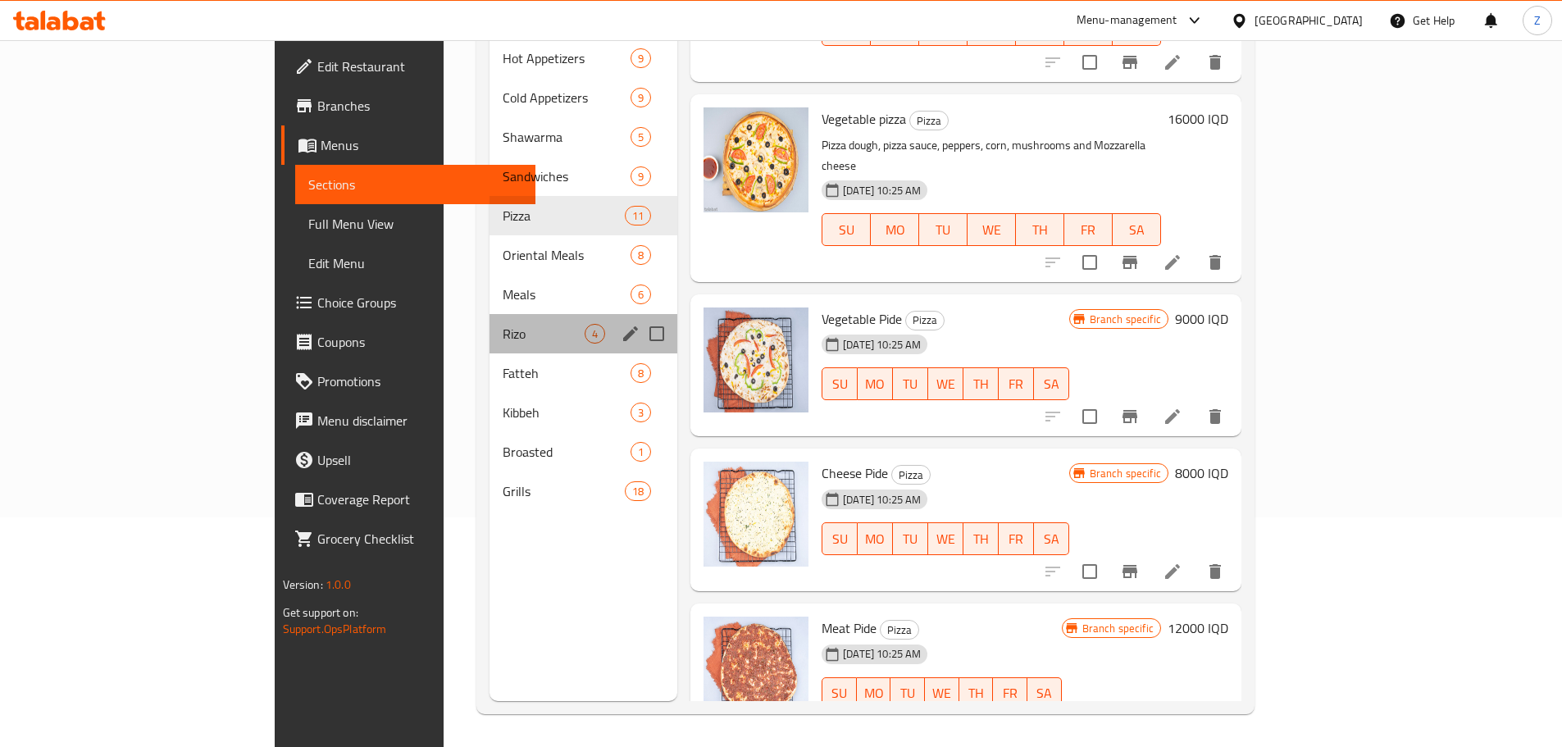
click at [490, 314] on div "Rizo 4" at bounding box center [584, 333] width 188 height 39
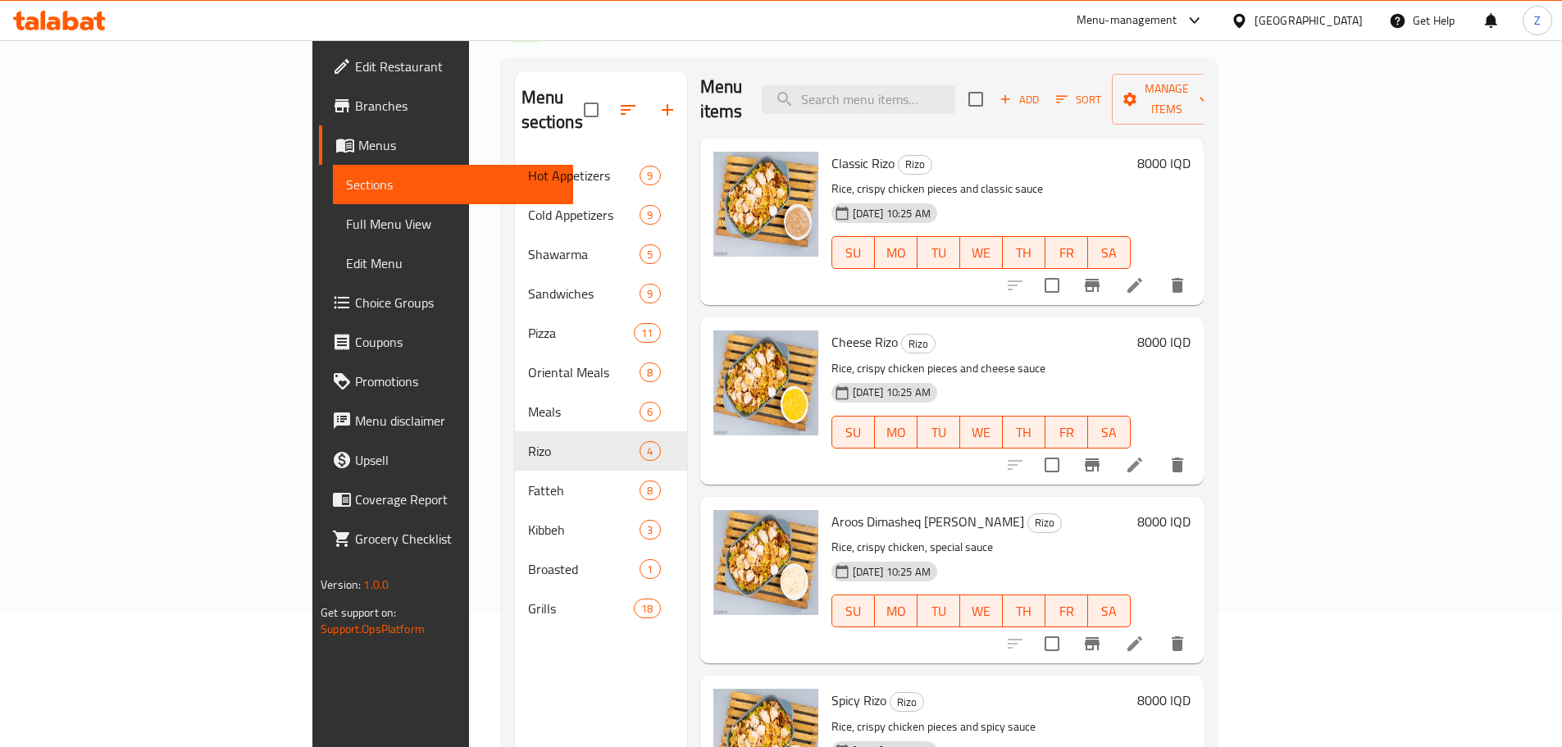
scroll to position [230, 0]
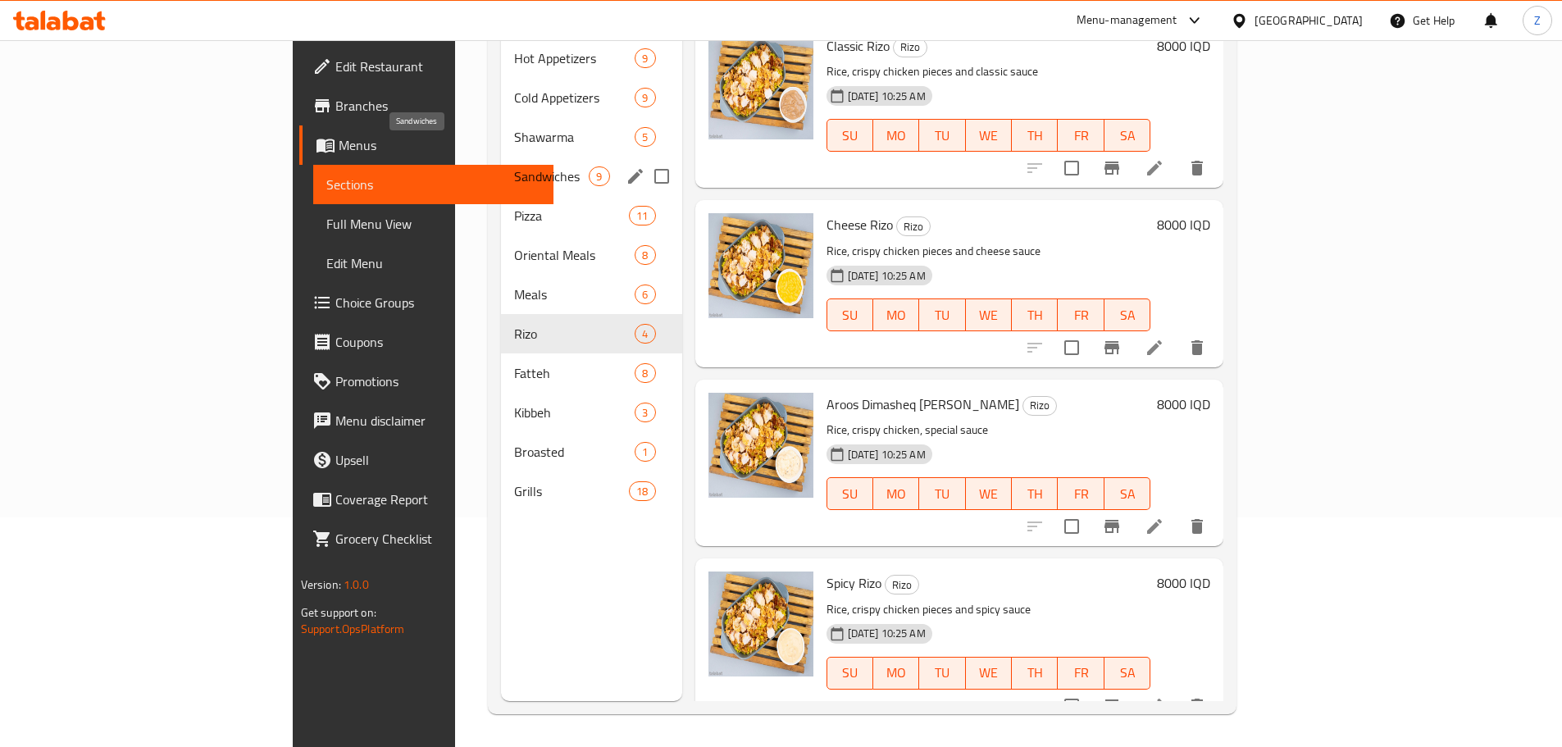
click at [514, 166] on span "Sandwiches" at bounding box center [551, 176] width 75 height 20
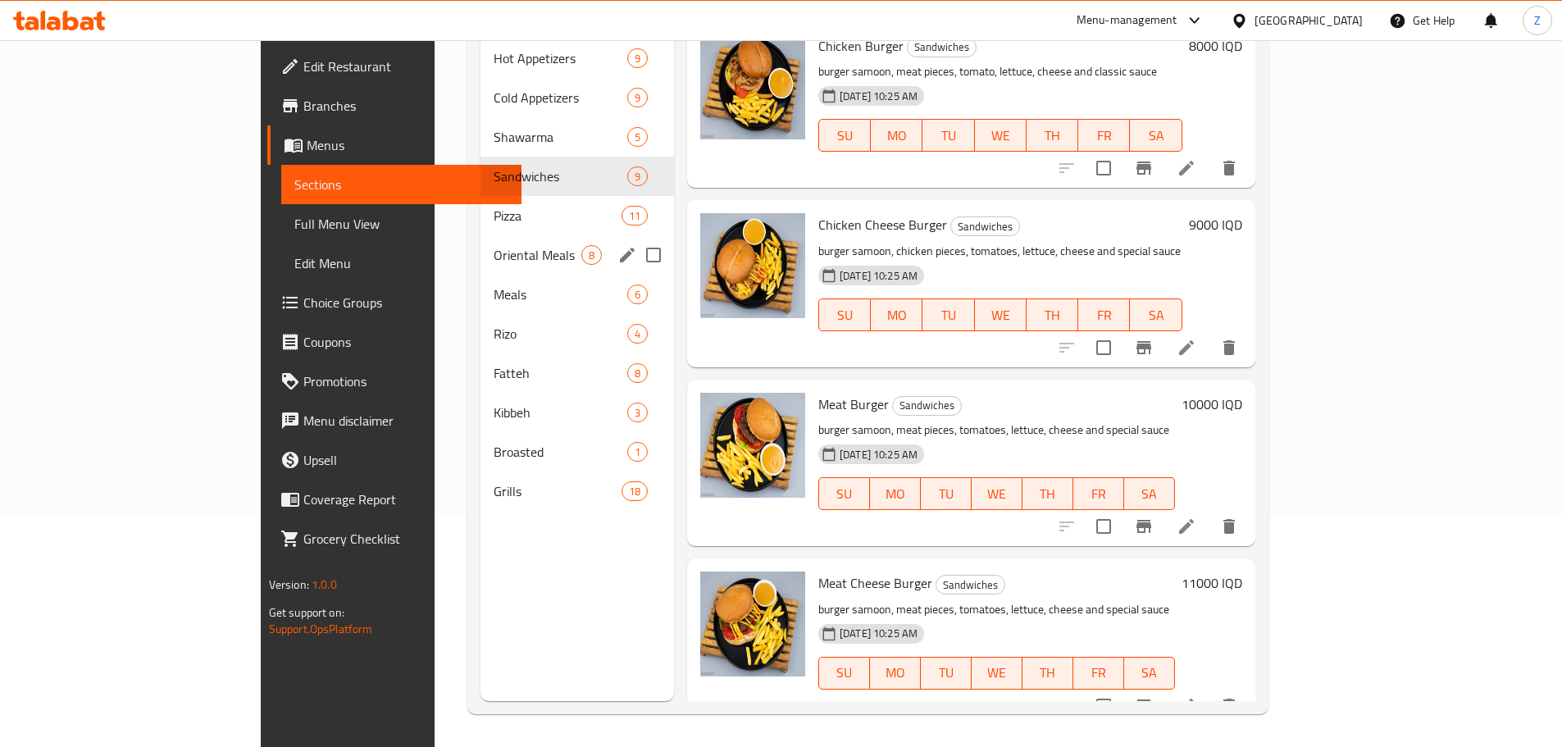
click at [481, 235] on div "Oriental Meals 8" at bounding box center [578, 254] width 194 height 39
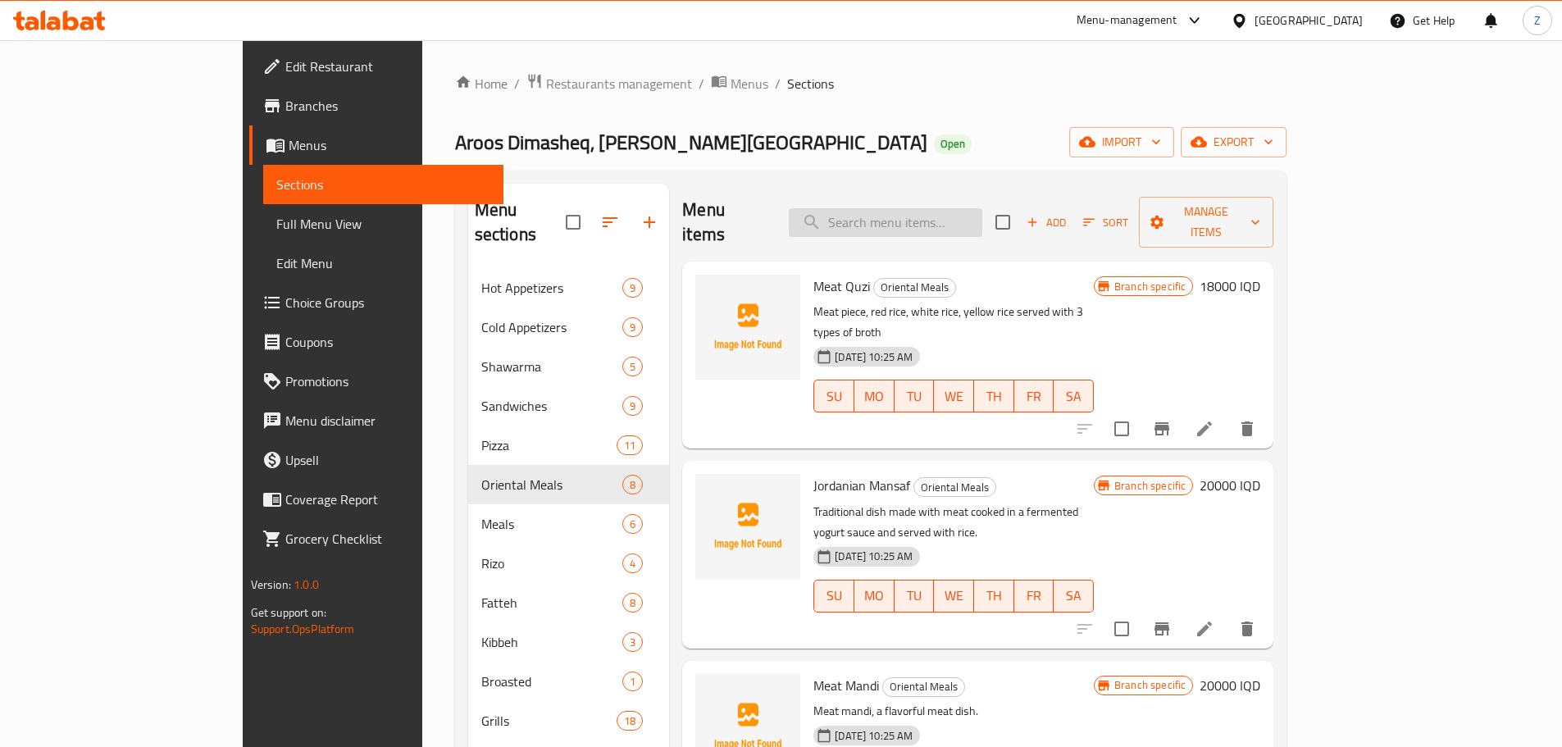
click at [951, 209] on input "search" at bounding box center [886, 222] width 194 height 29
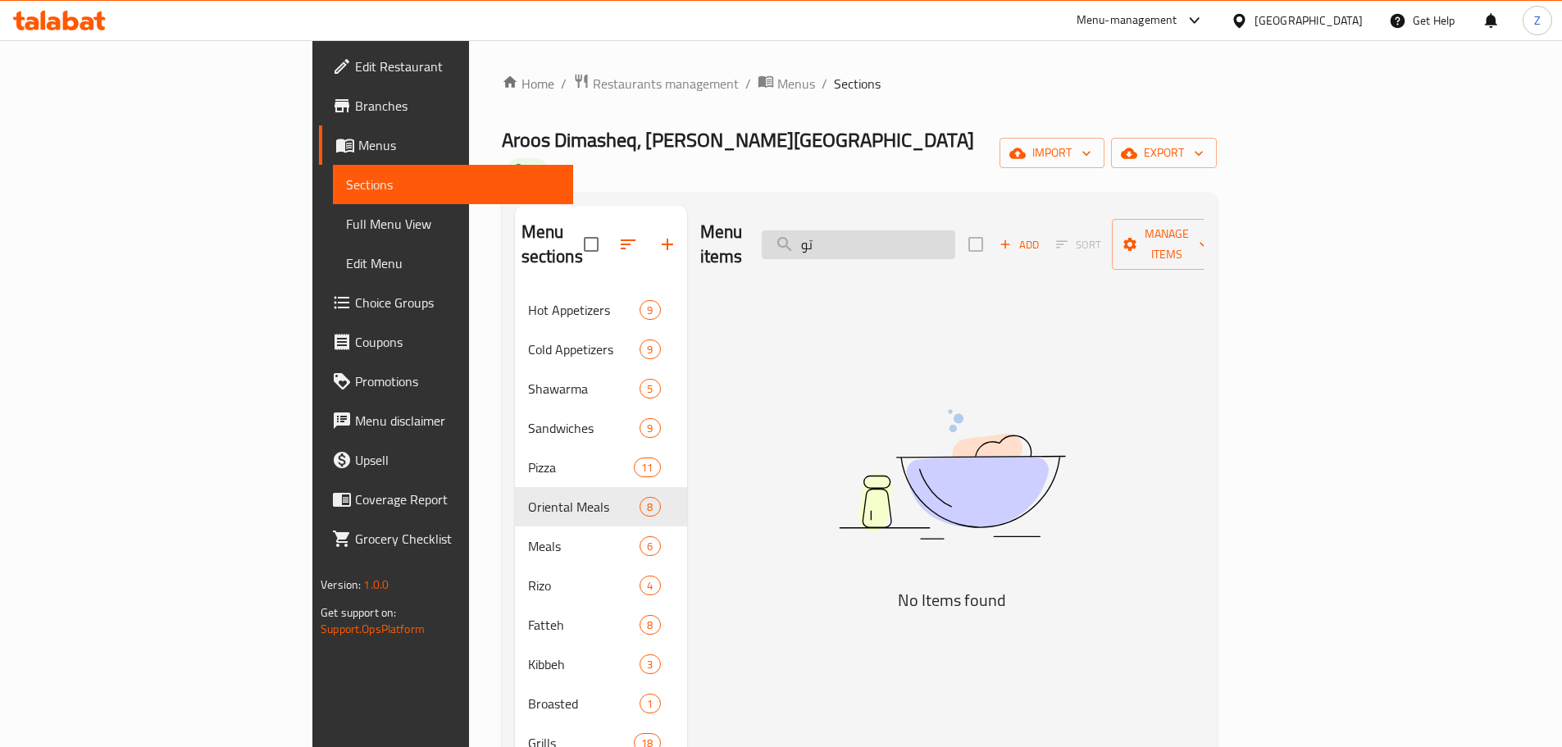
type input "ت"
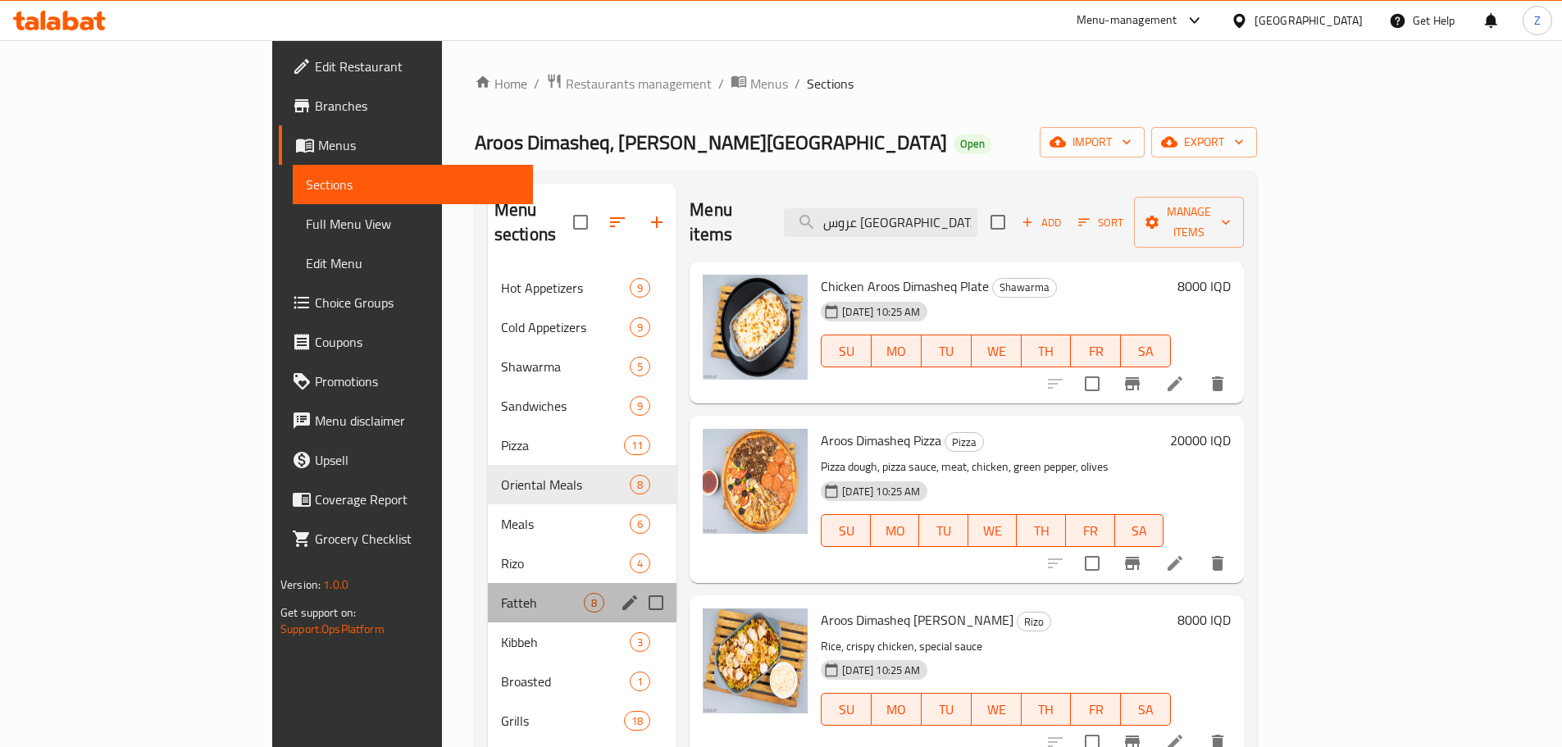
click at [488, 588] on div "Fatteh 8" at bounding box center [582, 602] width 189 height 39
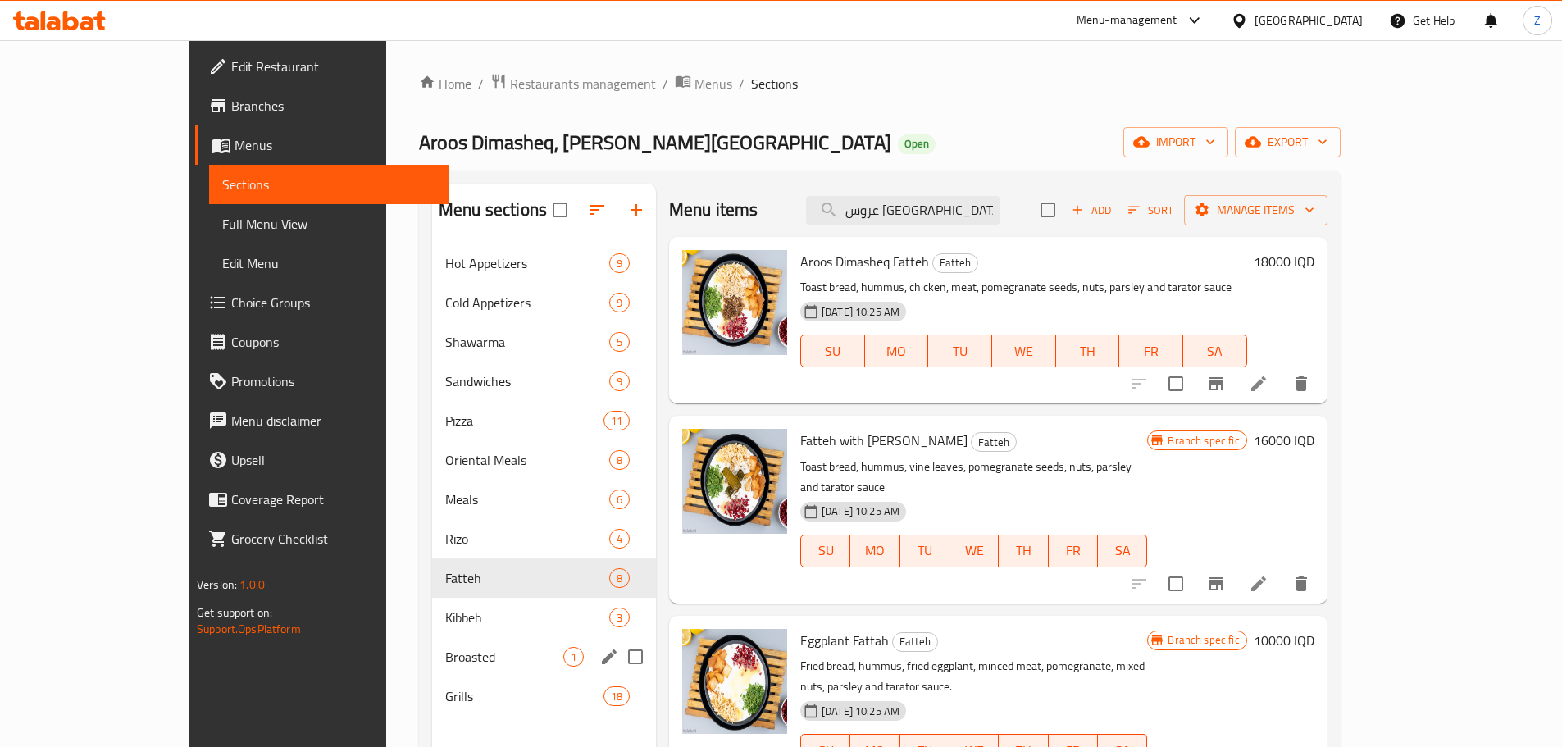
click at [432, 645] on div "Broasted 1" at bounding box center [544, 656] width 224 height 39
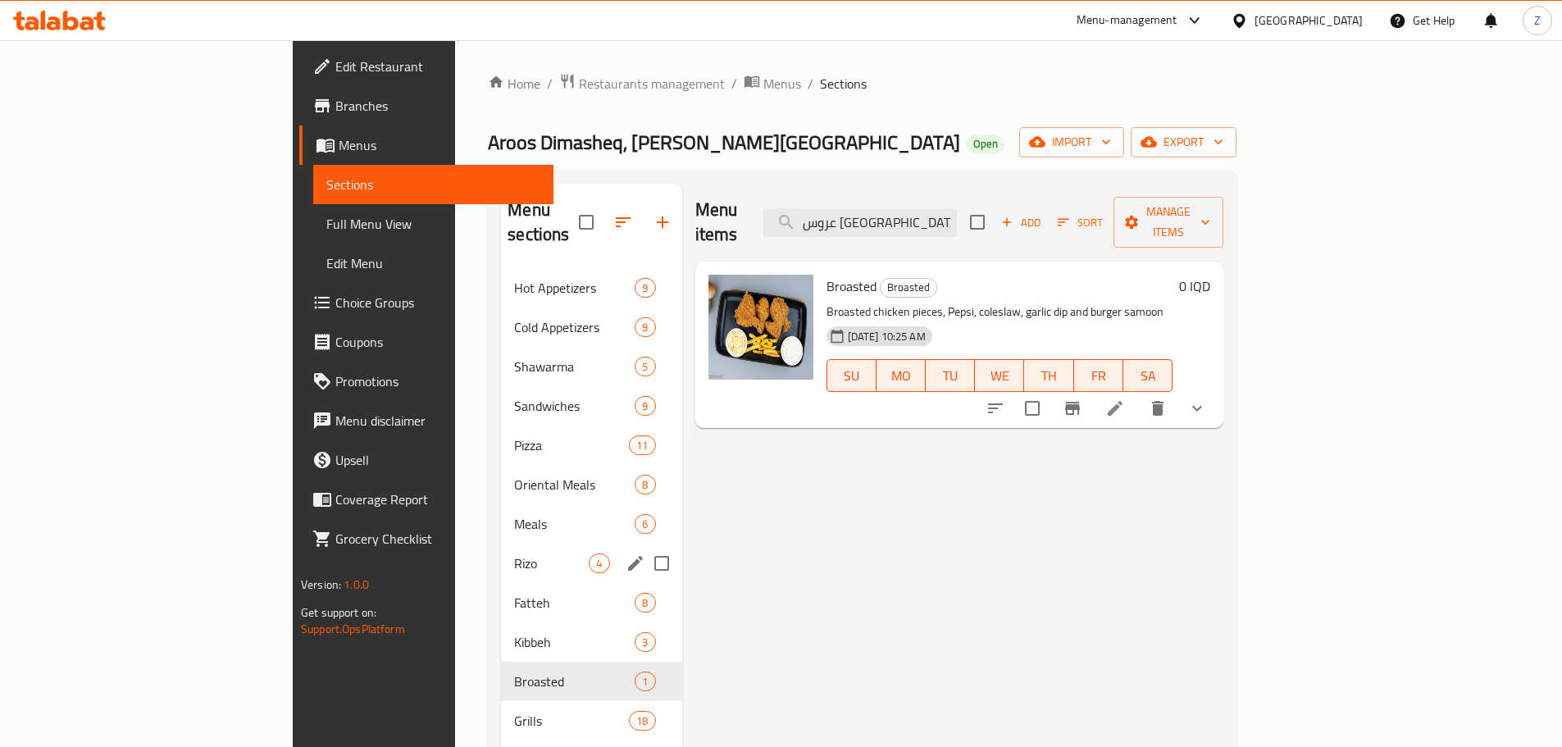
click at [501, 544] on div "Rizo 4" at bounding box center [591, 563] width 180 height 39
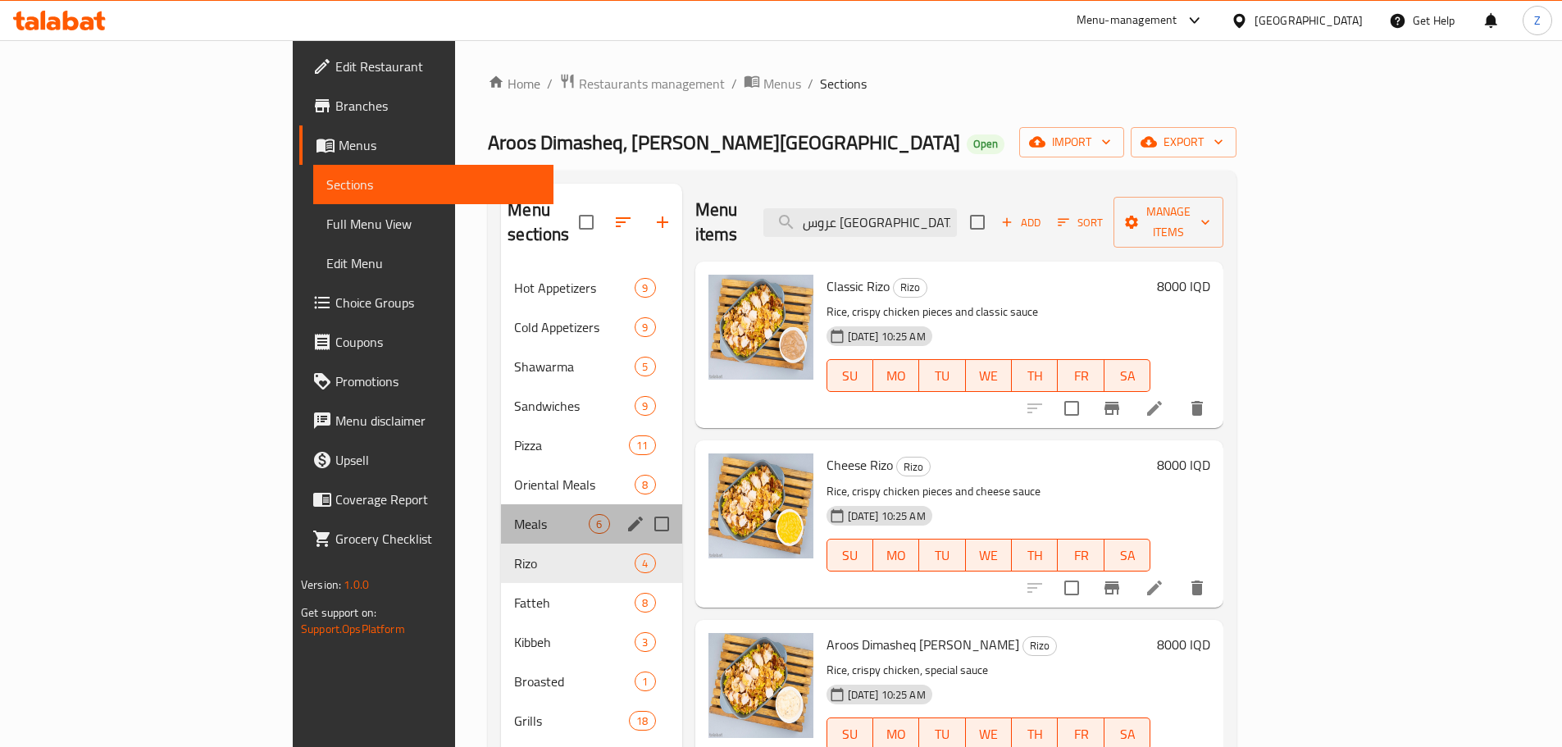
click at [501, 504] on div "Meals 6" at bounding box center [591, 523] width 180 height 39
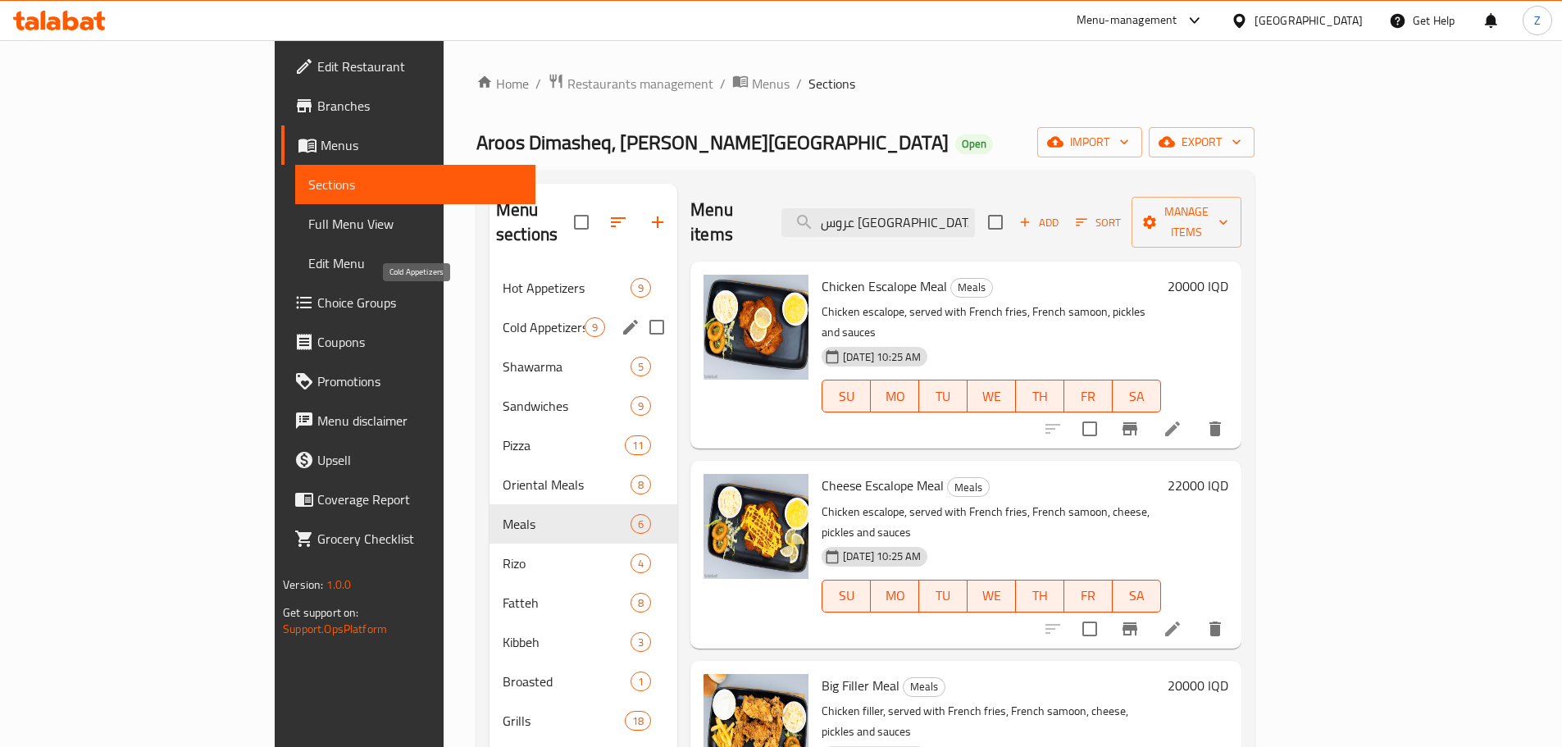
click at [503, 317] on span "Cold Appetizers" at bounding box center [544, 327] width 82 height 20
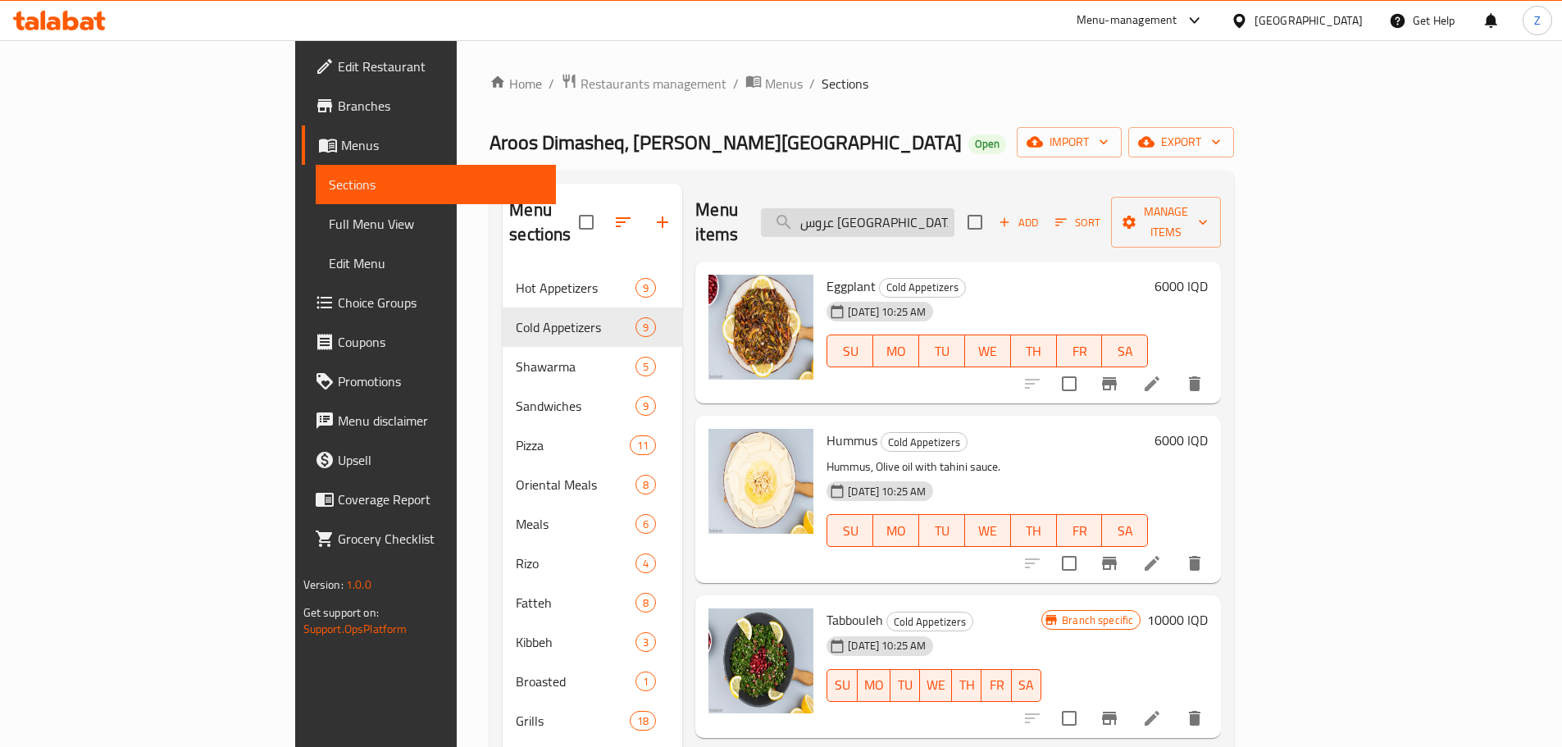
click at [937, 212] on input "عروس [GEOGRAPHIC_DATA]" at bounding box center [858, 222] width 194 height 29
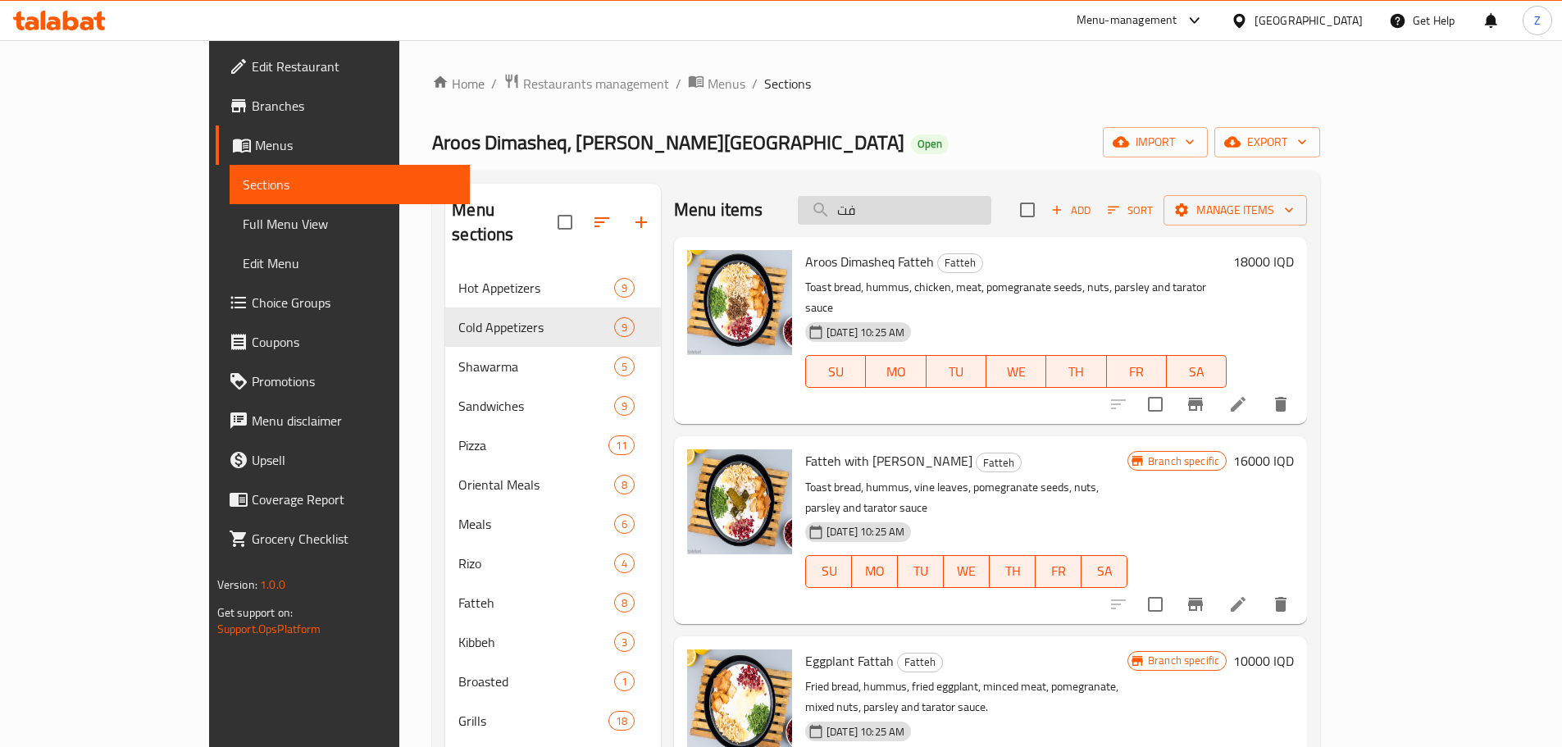
type input "ف"
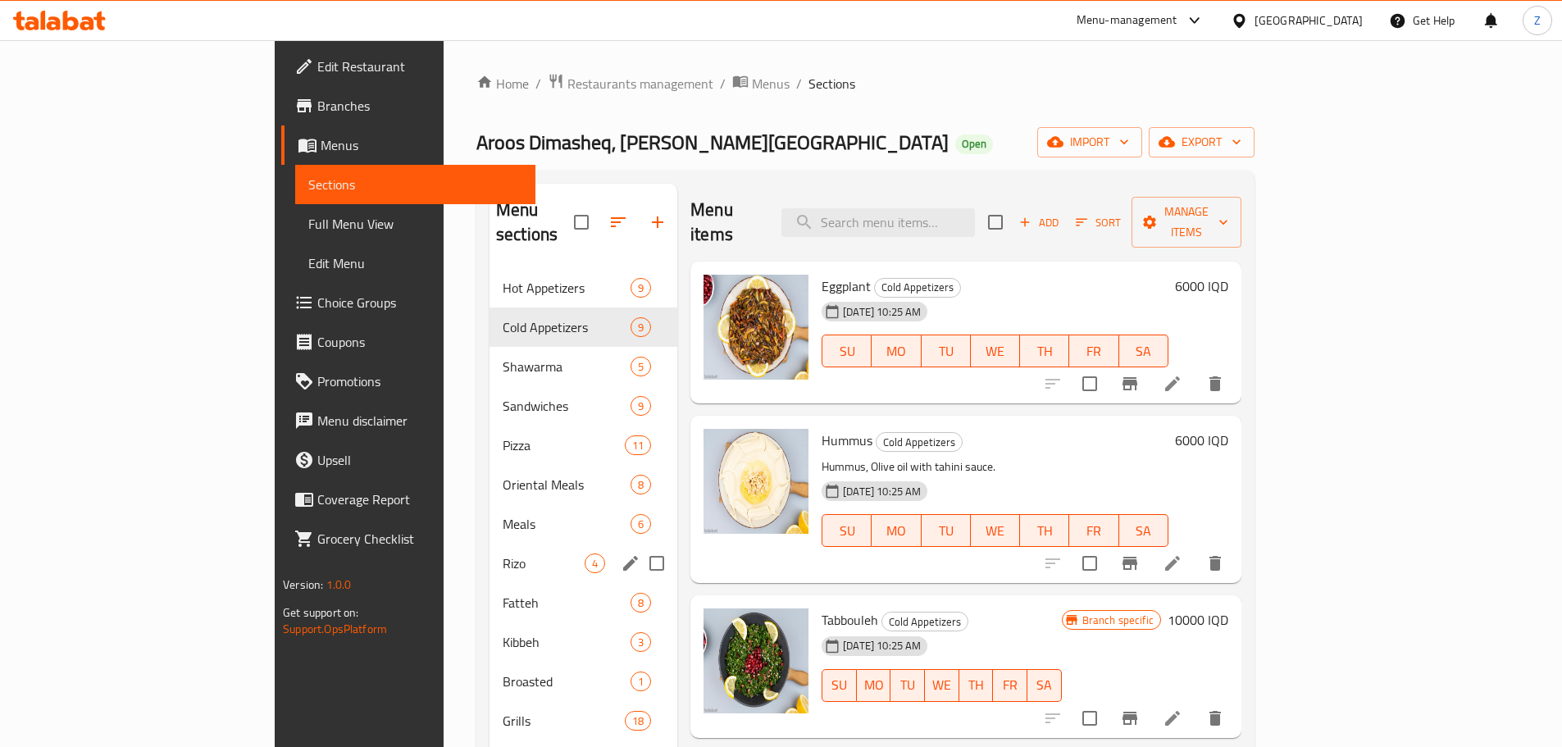
drag, startPoint x: 372, startPoint y: 552, endPoint x: 383, endPoint y: 587, distance: 36.8
click at [490, 552] on div "Rizo 4" at bounding box center [584, 563] width 188 height 39
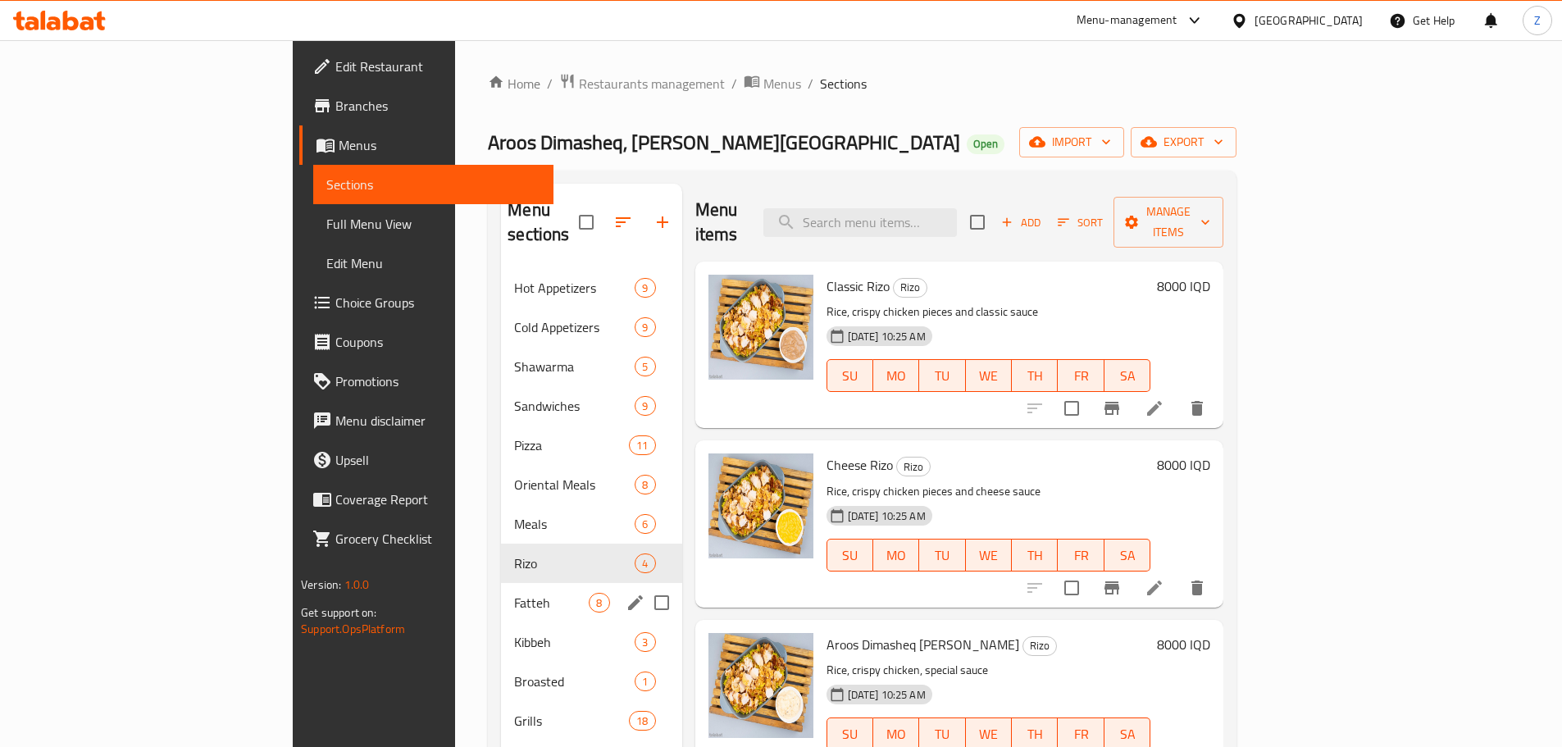
click at [501, 591] on div "Fatteh 8" at bounding box center [591, 602] width 180 height 39
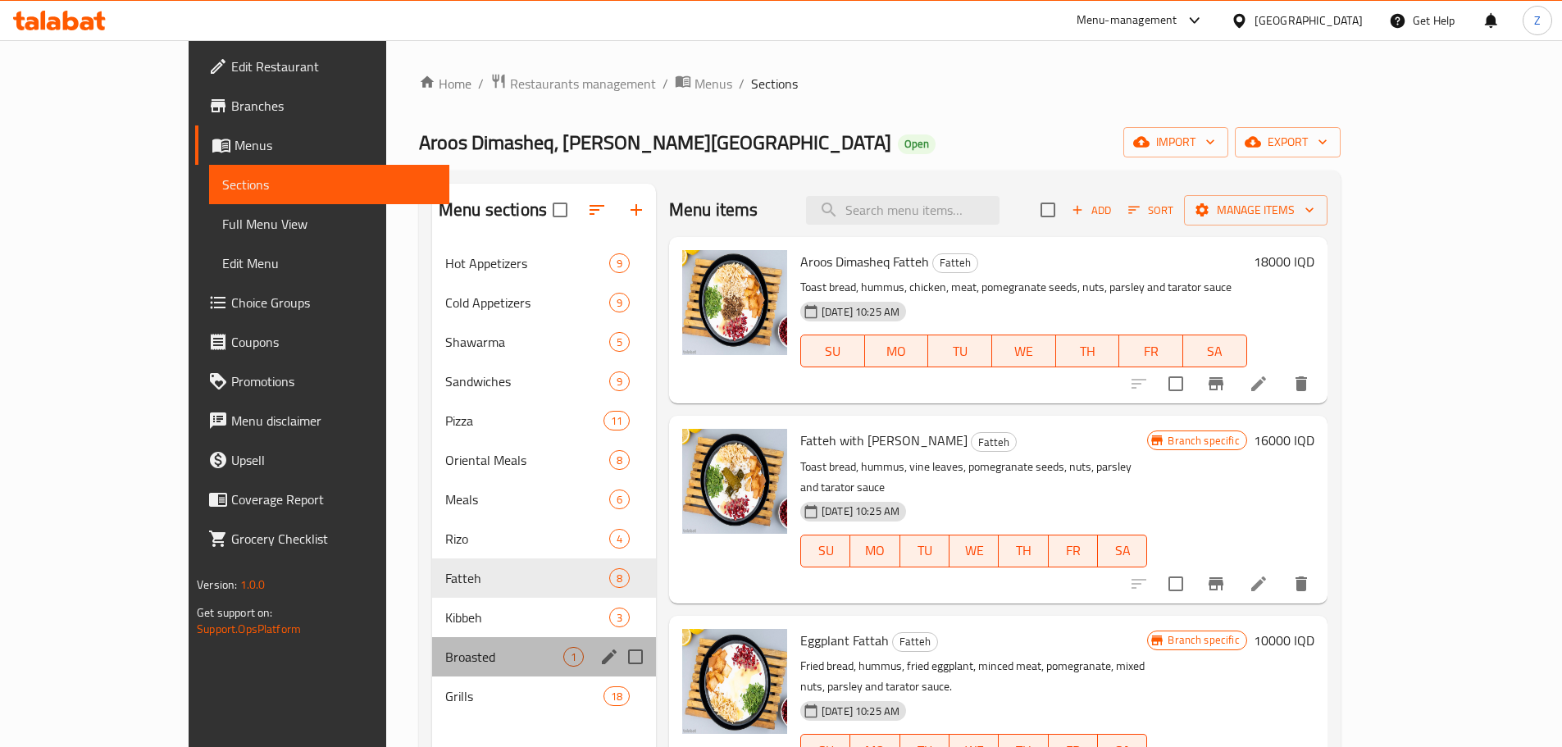
click at [432, 643] on div "Broasted 1" at bounding box center [544, 656] width 224 height 39
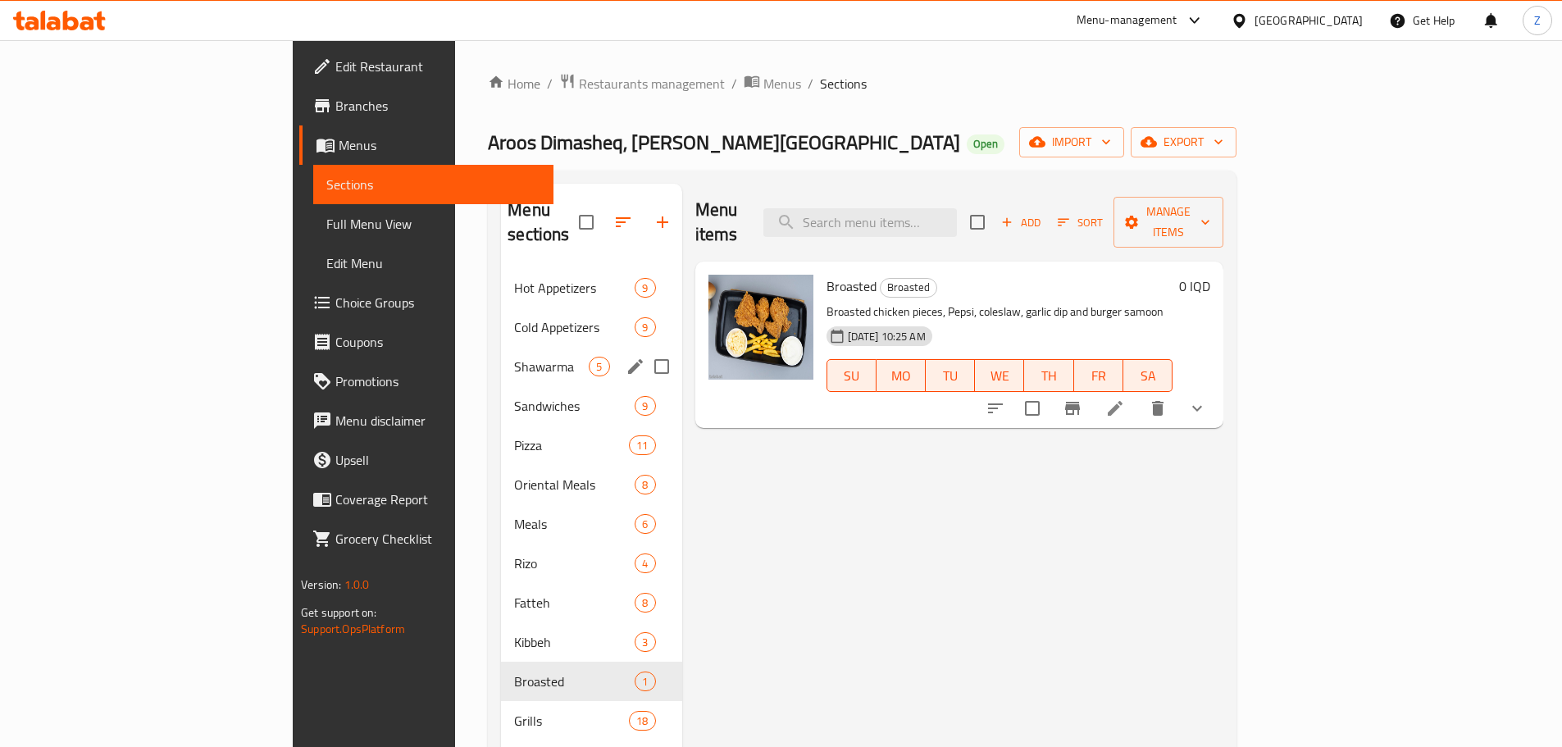
click at [501, 352] on div "Shawarma 5" at bounding box center [591, 366] width 180 height 39
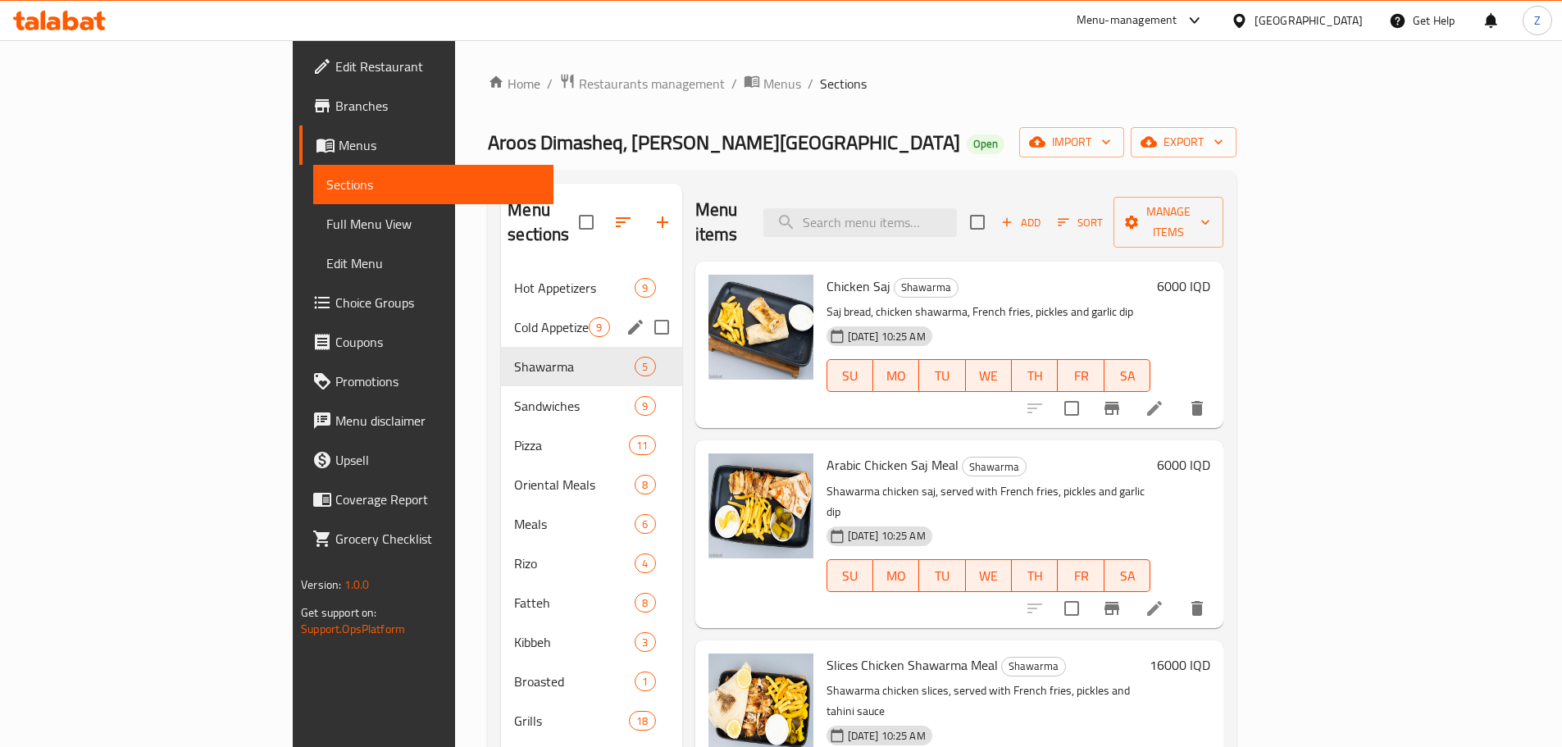
click at [514, 317] on span "Cold Appetizers" at bounding box center [551, 327] width 75 height 20
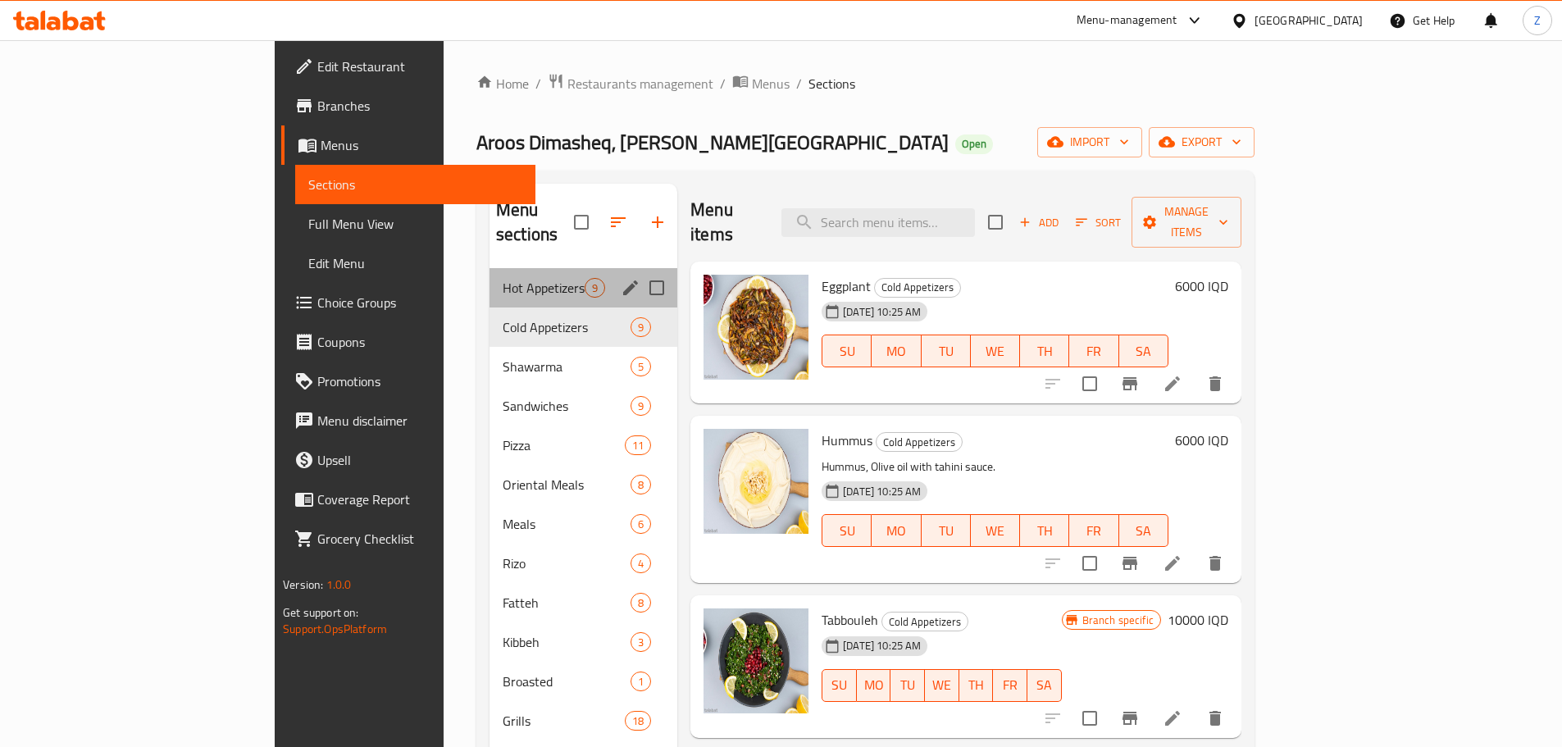
click at [490, 280] on div "Hot Appetizers 9" at bounding box center [584, 287] width 188 height 39
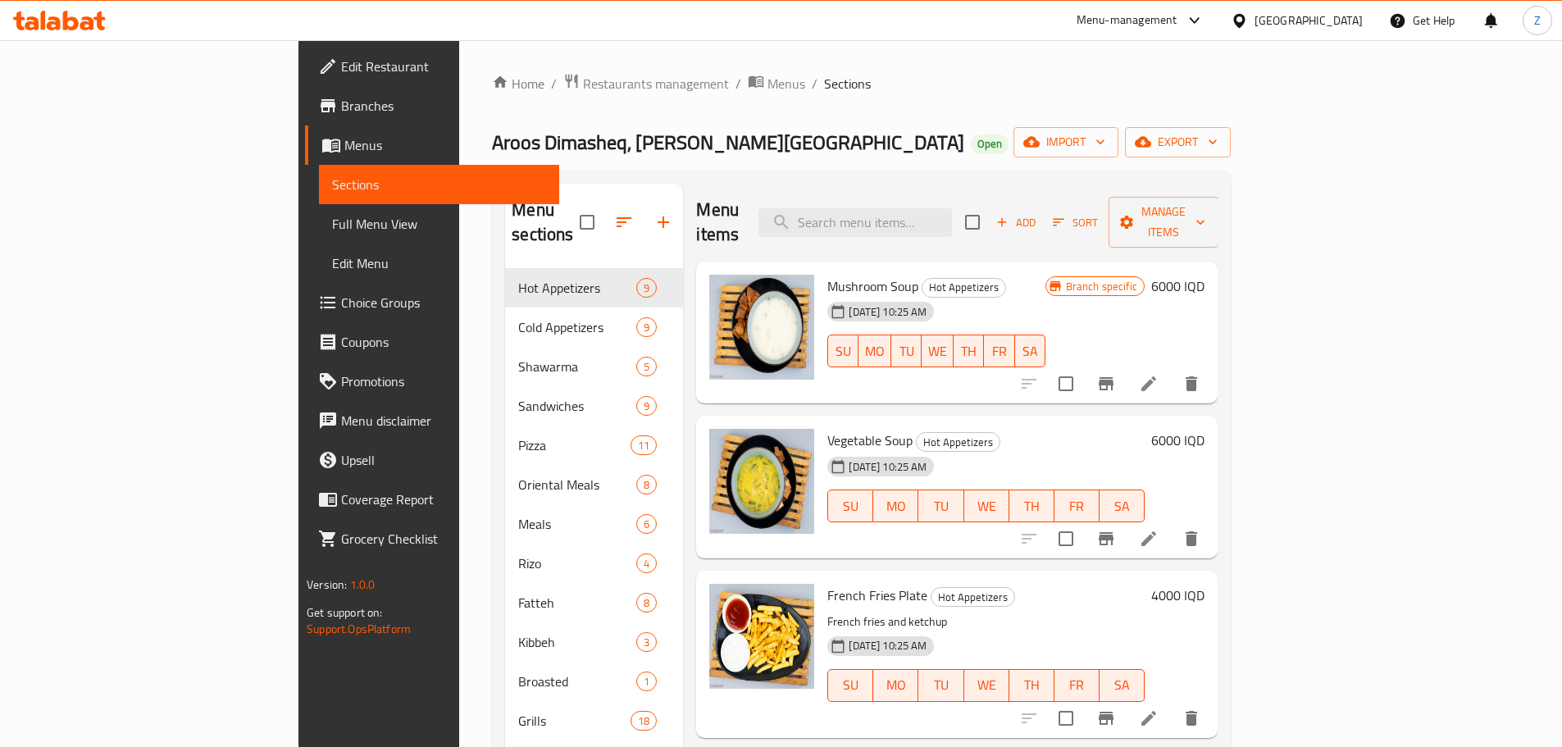
scroll to position [328, 0]
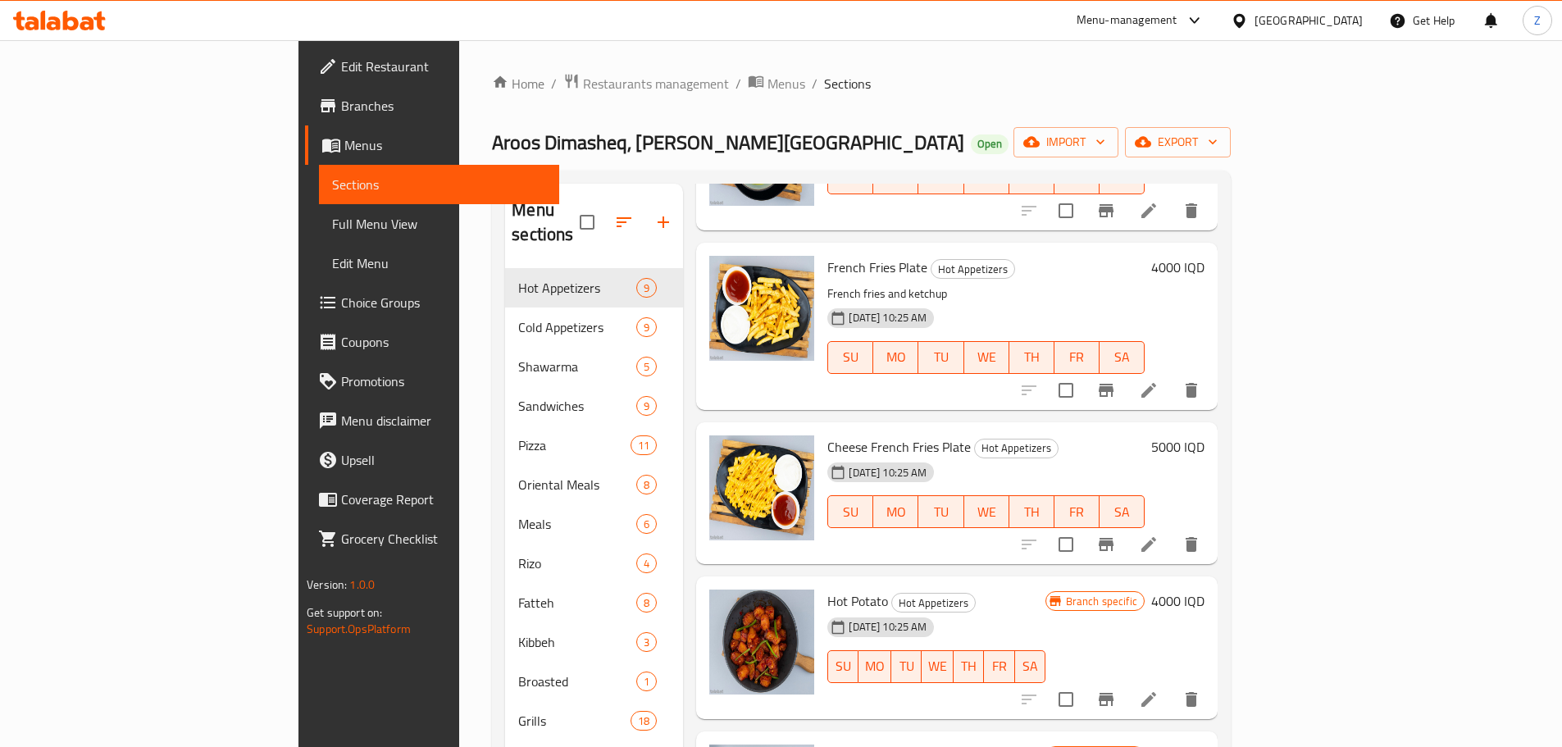
click at [1205, 256] on h6 "4000 IQD" at bounding box center [1177, 267] width 53 height 23
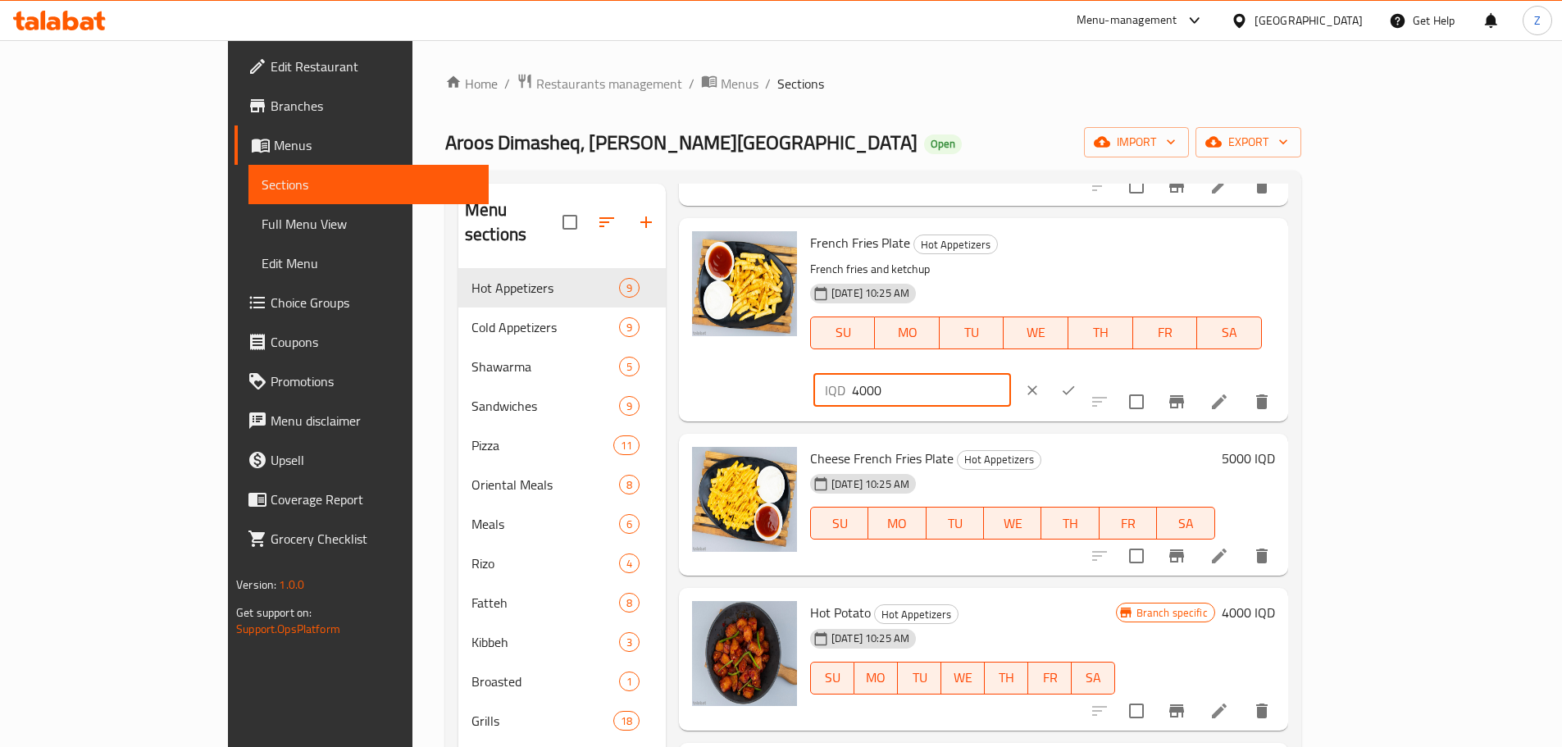
drag, startPoint x: 1272, startPoint y: 253, endPoint x: 1263, endPoint y: 254, distance: 9.1
click at [1011, 374] on div "IQD 4000 ​" at bounding box center [913, 390] width 198 height 33
type input "6000"
click at [1077, 382] on icon "ok" at bounding box center [1068, 390] width 16 height 16
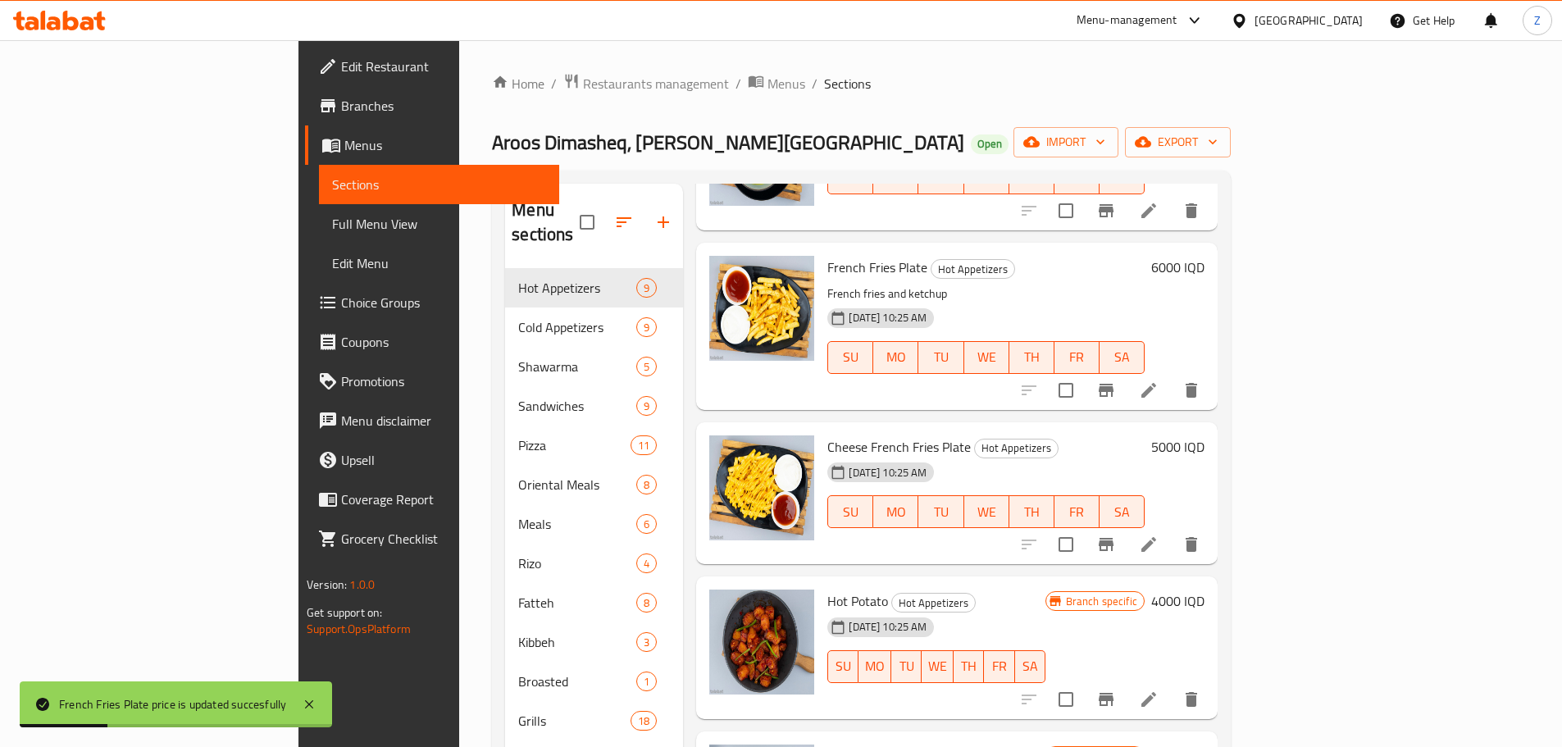
click at [1205, 435] on h6 "5000 IQD" at bounding box center [1177, 446] width 53 height 23
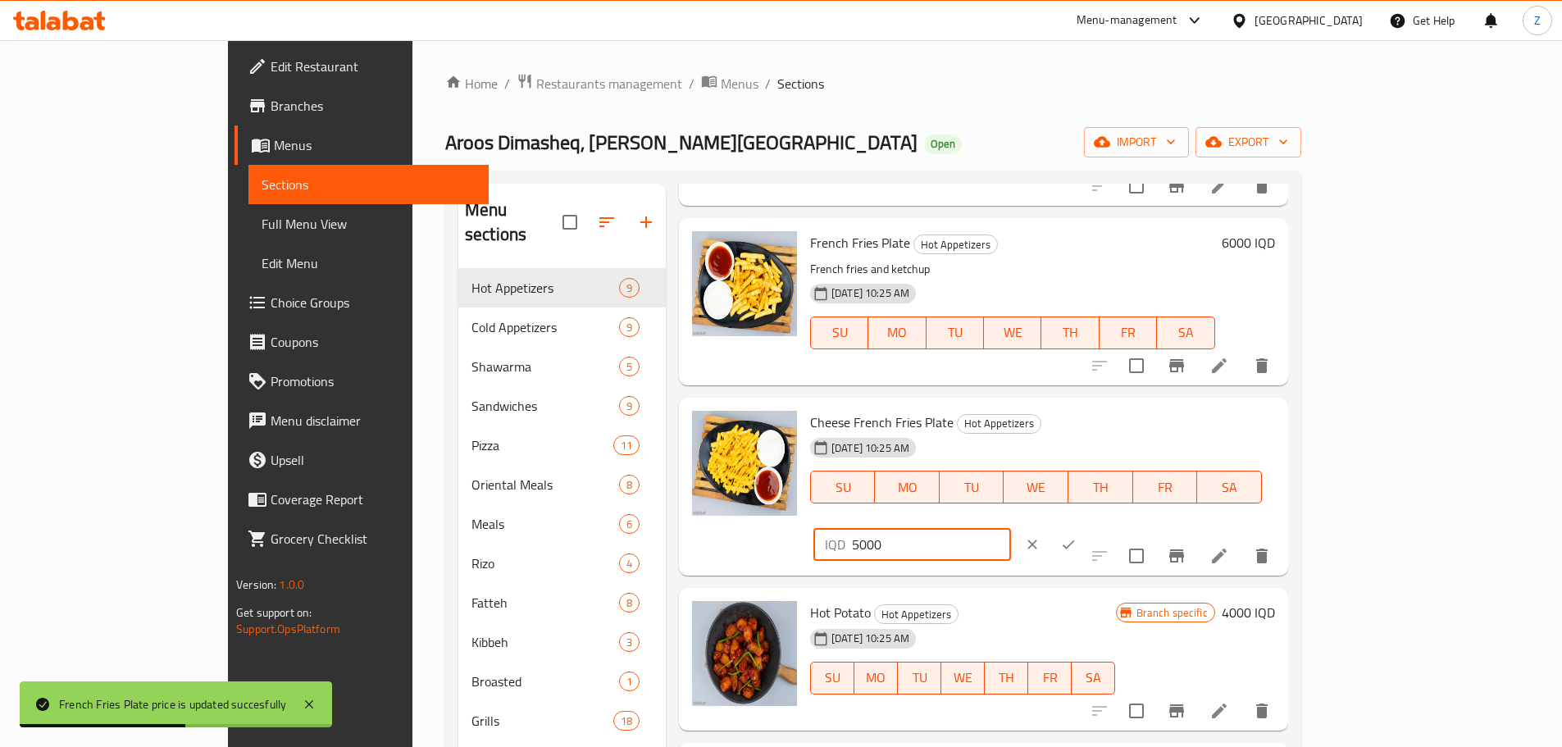
drag, startPoint x: 1271, startPoint y: 431, endPoint x: 1257, endPoint y: 432, distance: 14.0
click at [1011, 528] on div "IQD 5000 ​" at bounding box center [913, 544] width 198 height 33
type input "10000"
click at [1077, 536] on icon "ok" at bounding box center [1068, 544] width 16 height 16
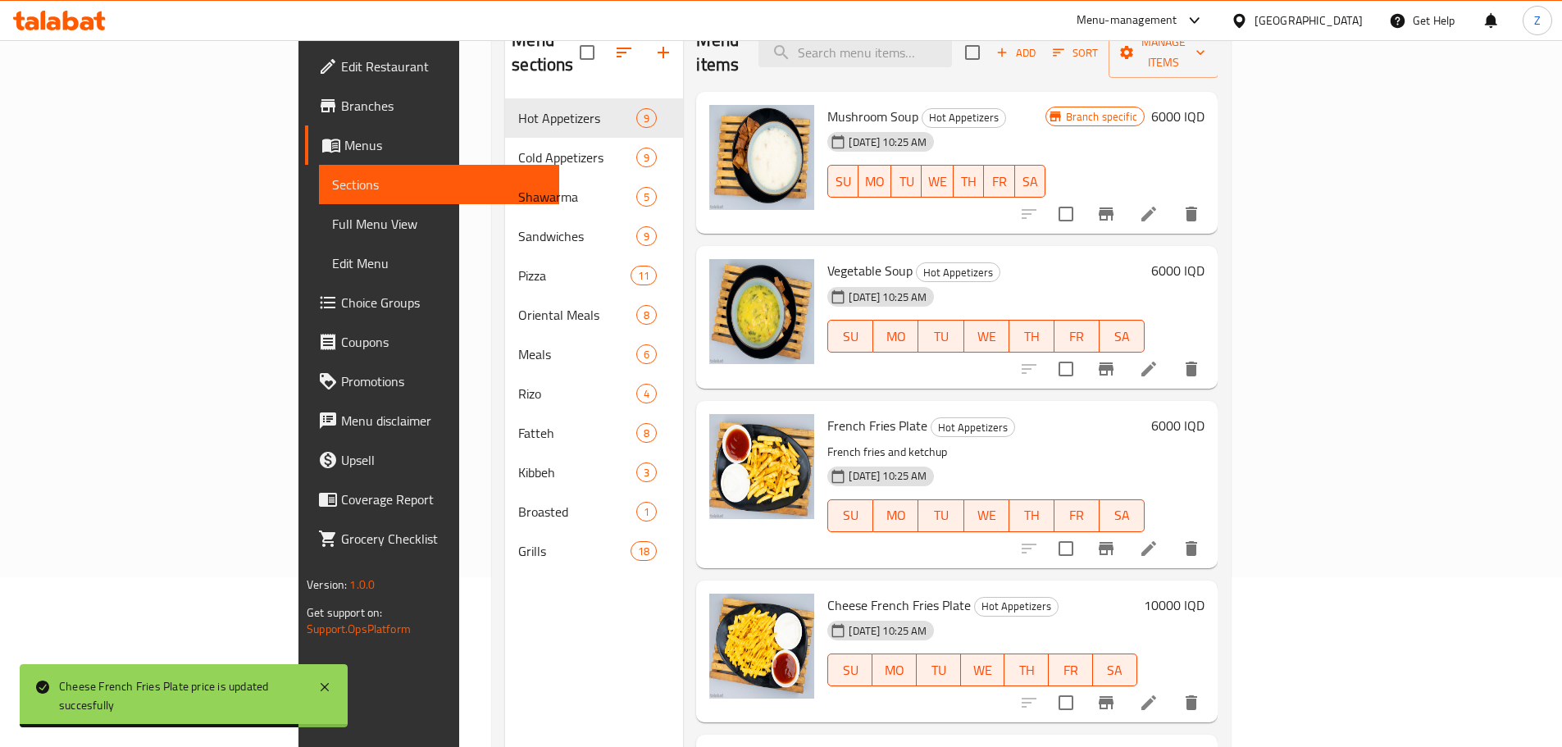
scroll to position [0, 0]
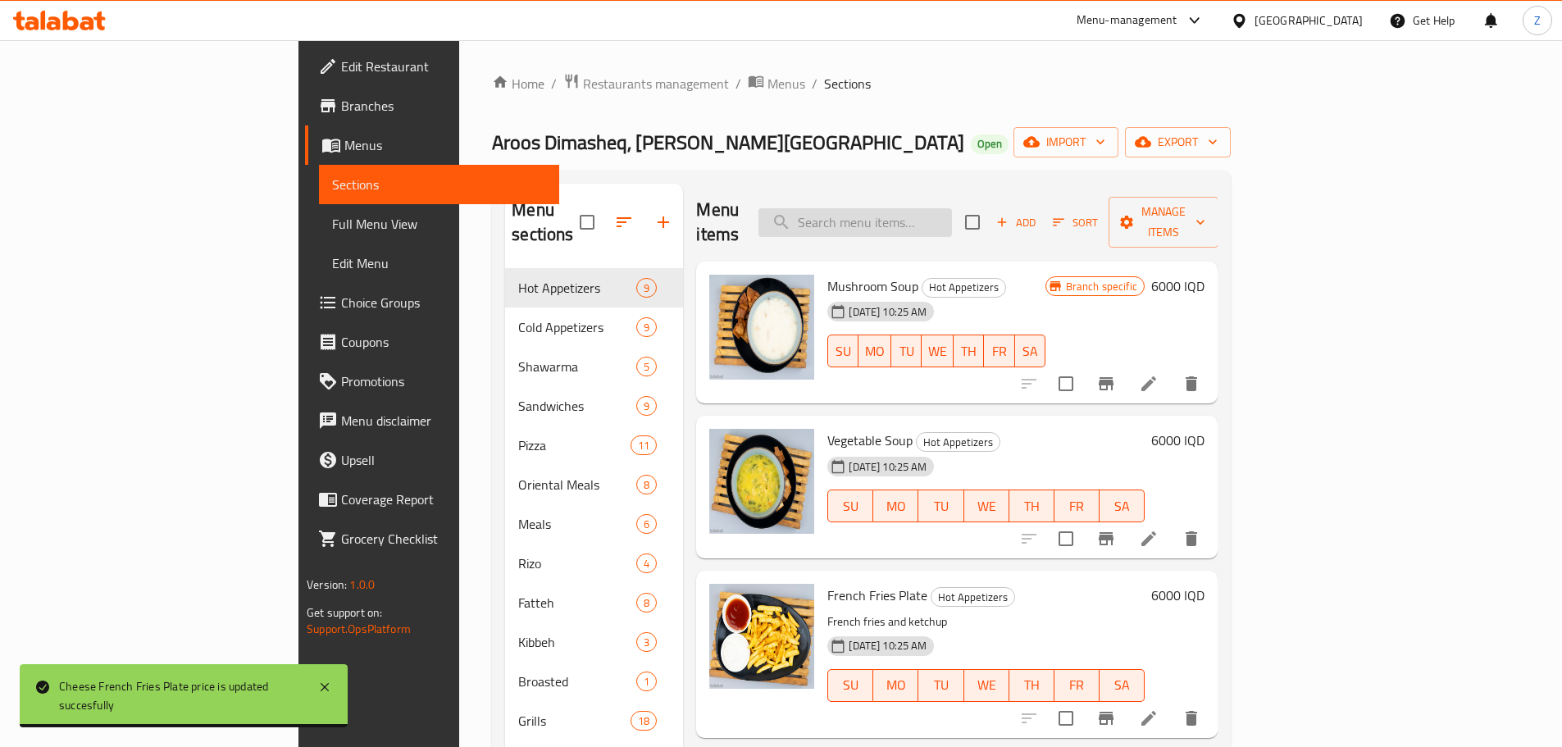
click at [952, 211] on input "search" at bounding box center [856, 222] width 194 height 29
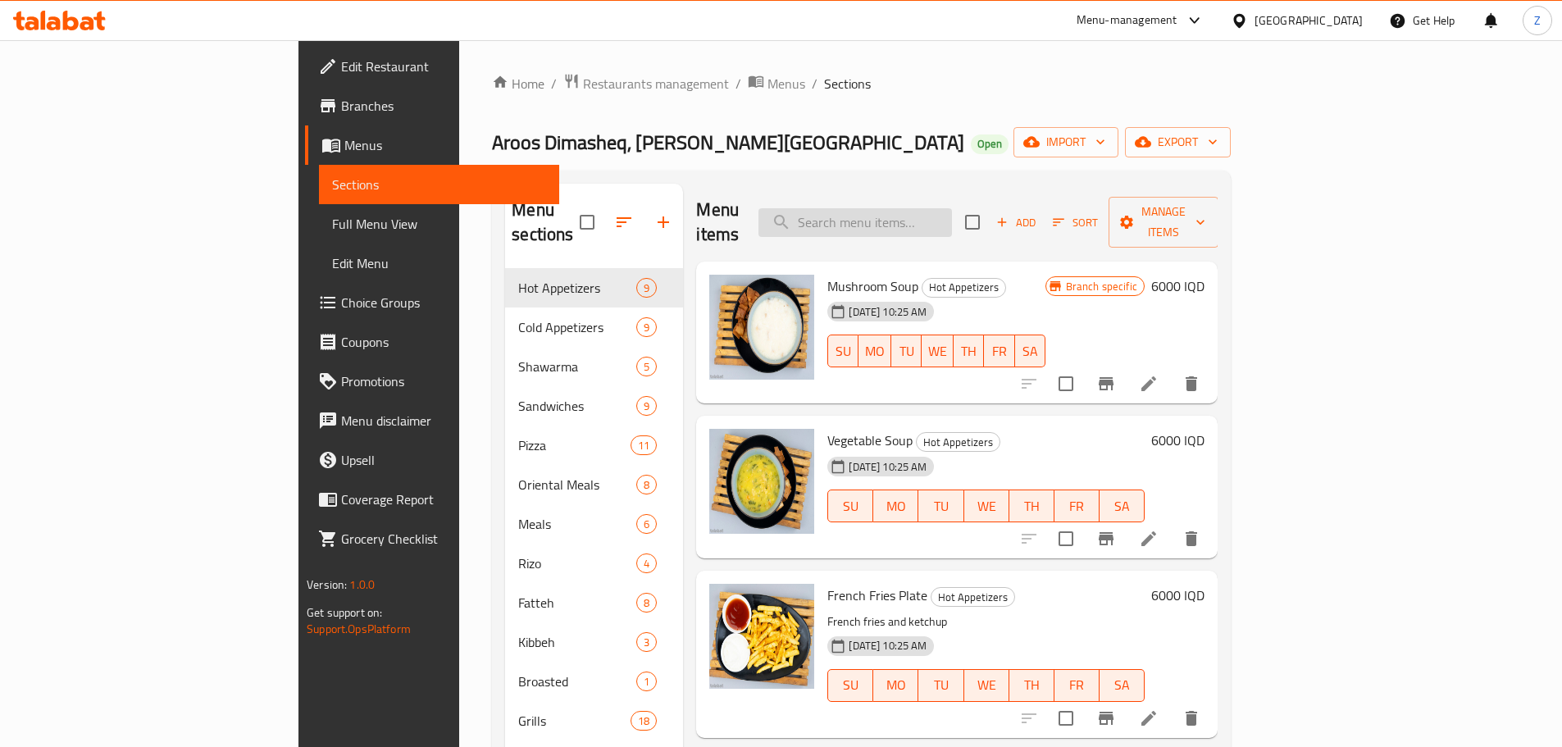
click at [952, 211] on input "search" at bounding box center [856, 222] width 194 height 29
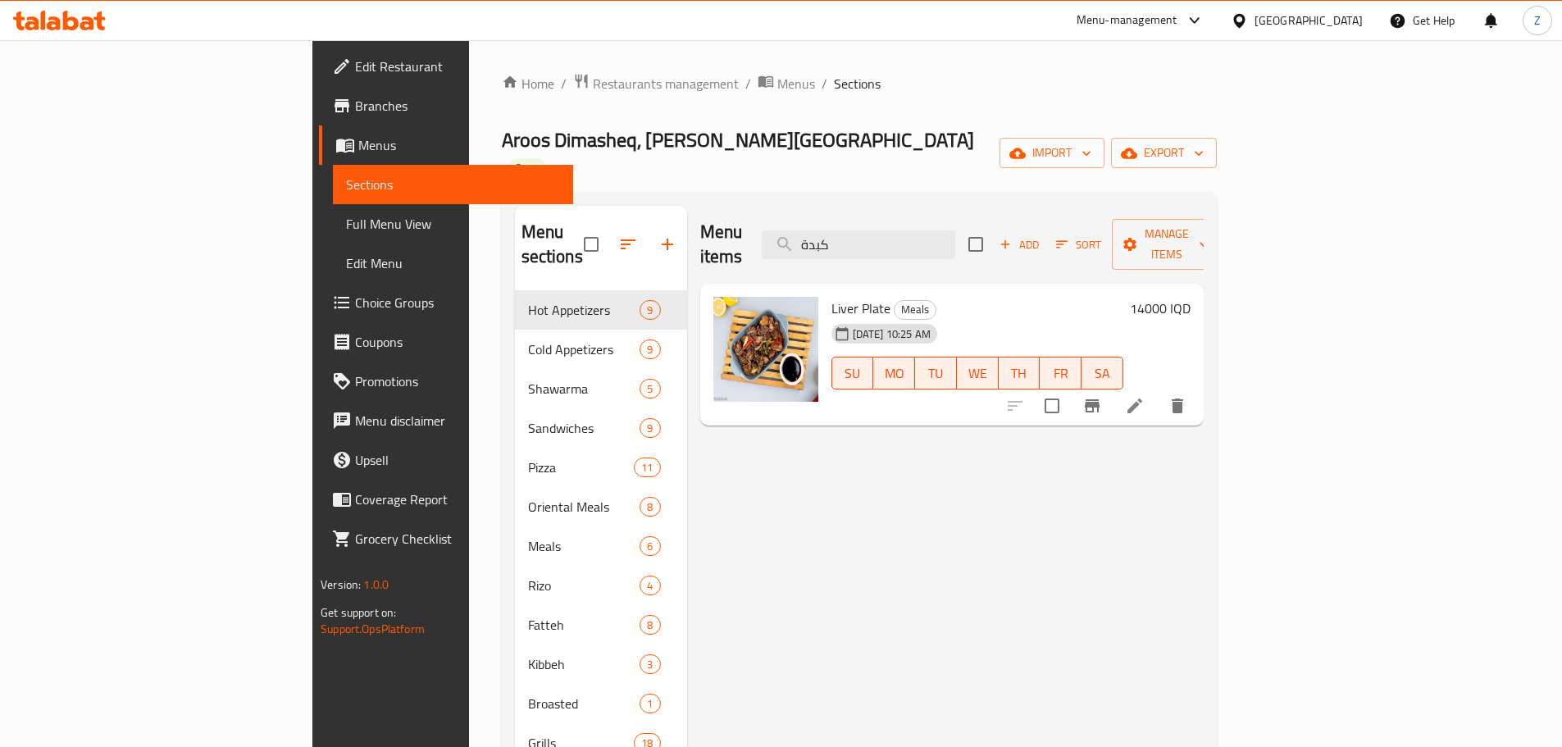
type input "كبدة"
click at [1191, 297] on h6 "14000 IQD" at bounding box center [1160, 308] width 61 height 23
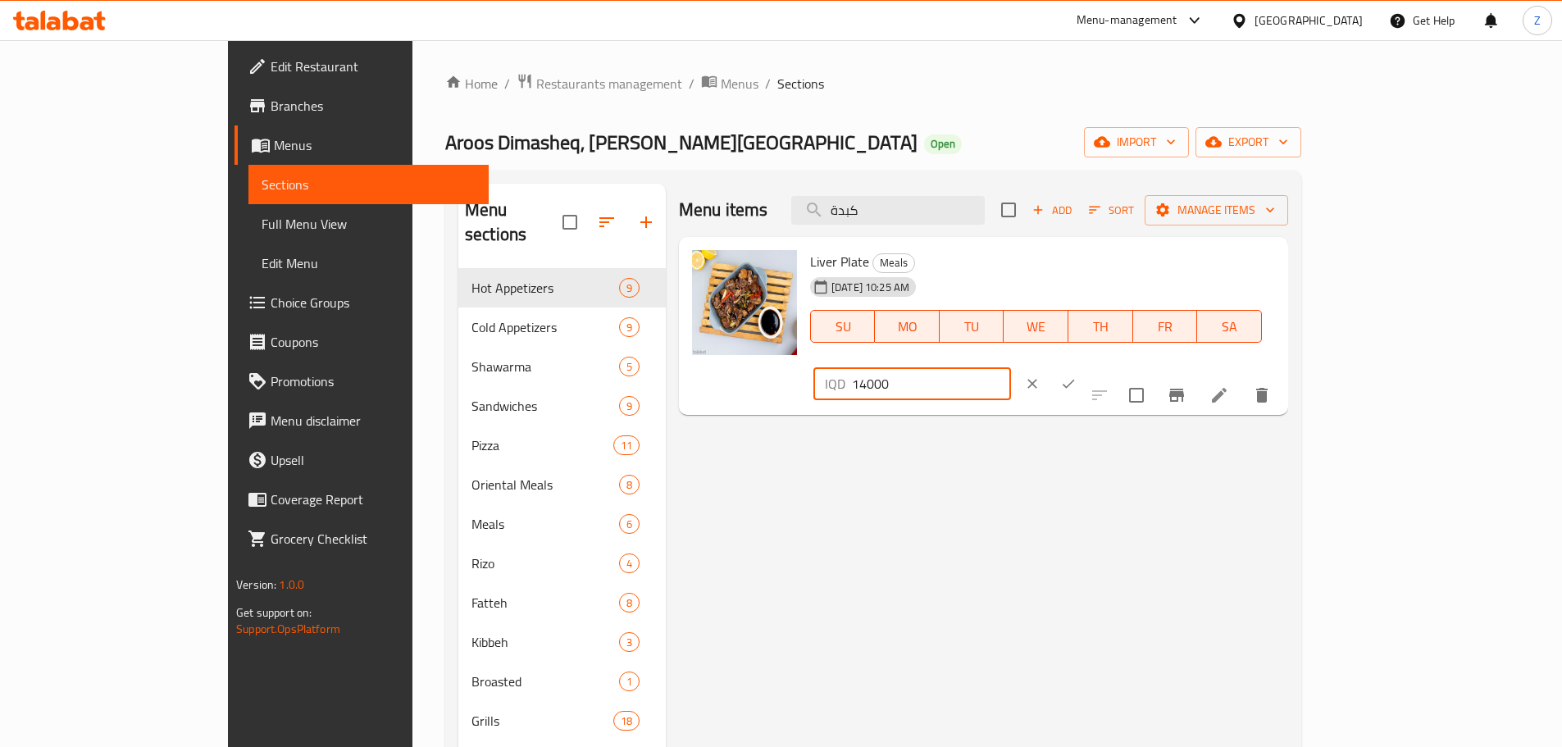
drag, startPoint x: 1293, startPoint y: 268, endPoint x: 1257, endPoint y: 275, distance: 36.7
click at [1011, 367] on div "IQD 14000 ​" at bounding box center [913, 383] width 198 height 33
type input "20000"
click at [1077, 376] on icon "ok" at bounding box center [1068, 384] width 16 height 16
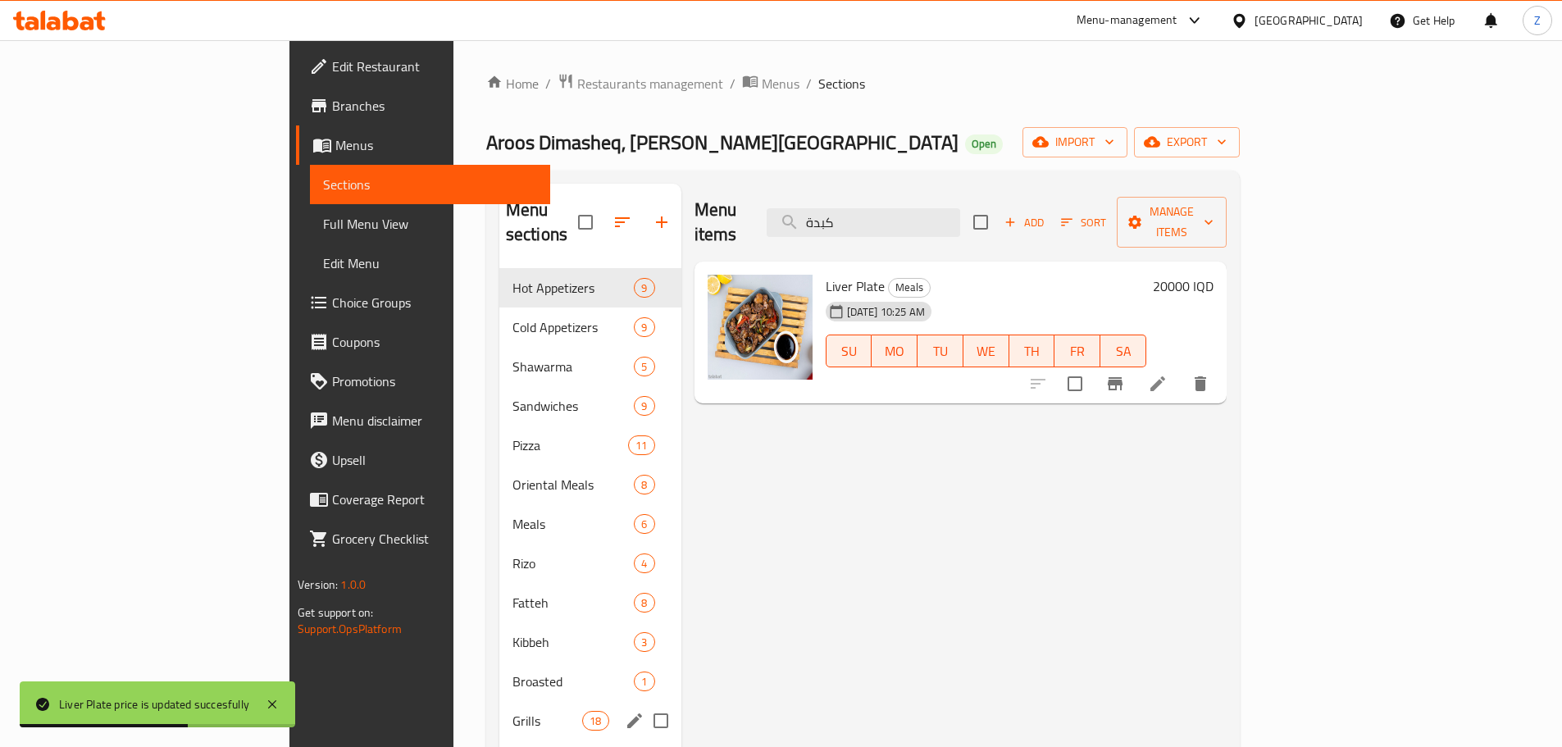
drag, startPoint x: 376, startPoint y: 681, endPoint x: 405, endPoint y: 554, distance: 129.7
click at [499, 701] on div "Grills 18" at bounding box center [590, 720] width 182 height 39
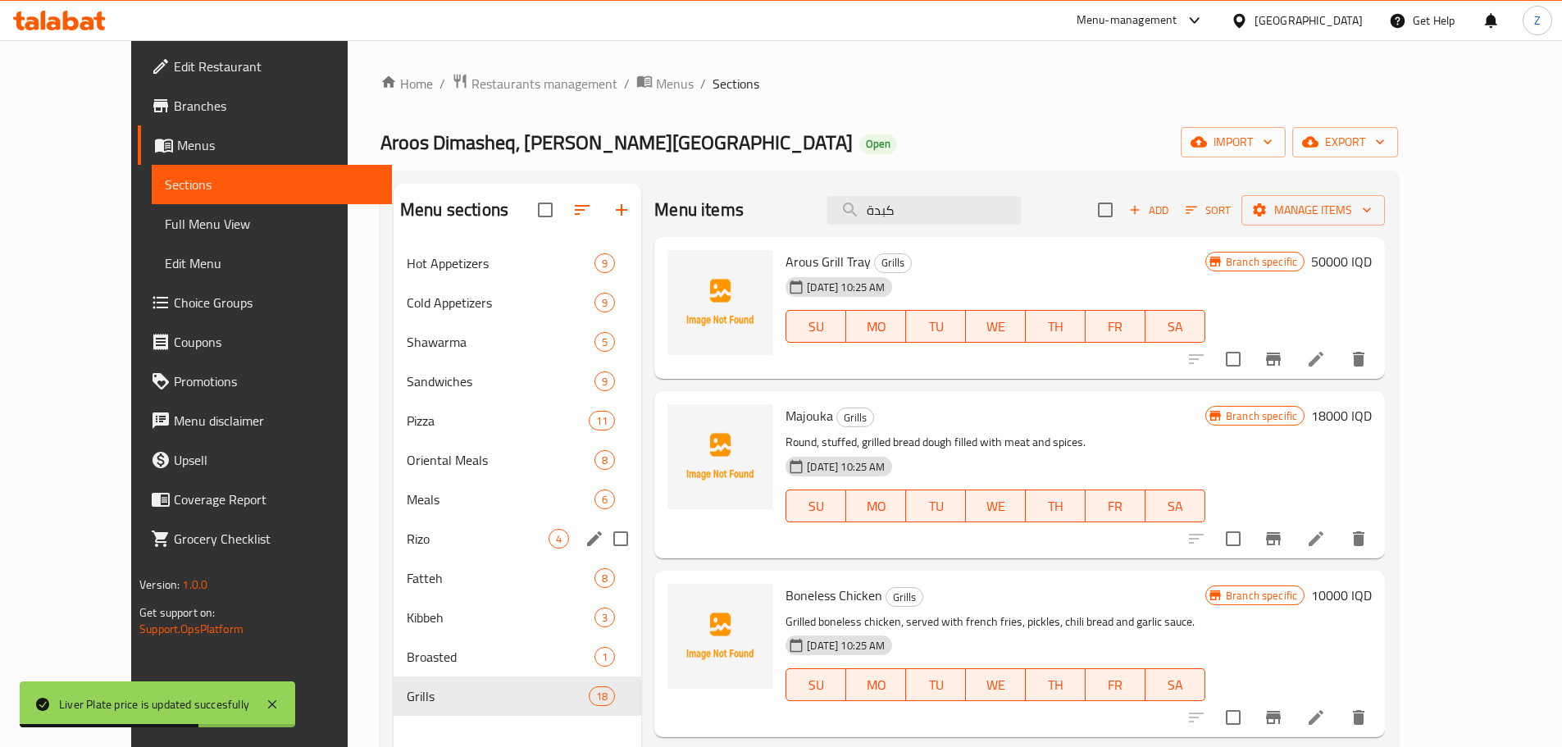
click at [406, 509] on div "Meals 6" at bounding box center [518, 499] width 248 height 39
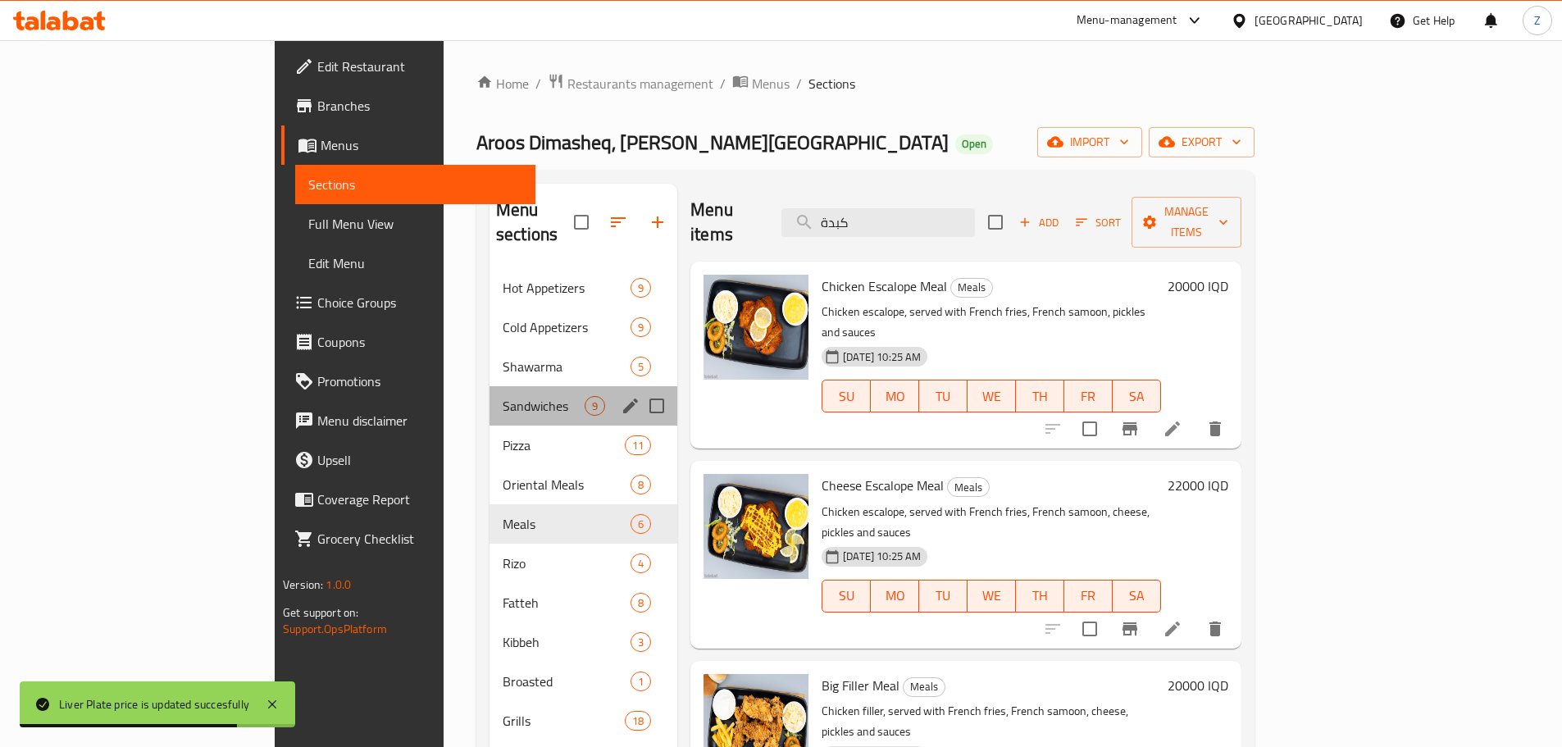
click at [503, 396] on span "Sandwiches" at bounding box center [544, 406] width 82 height 20
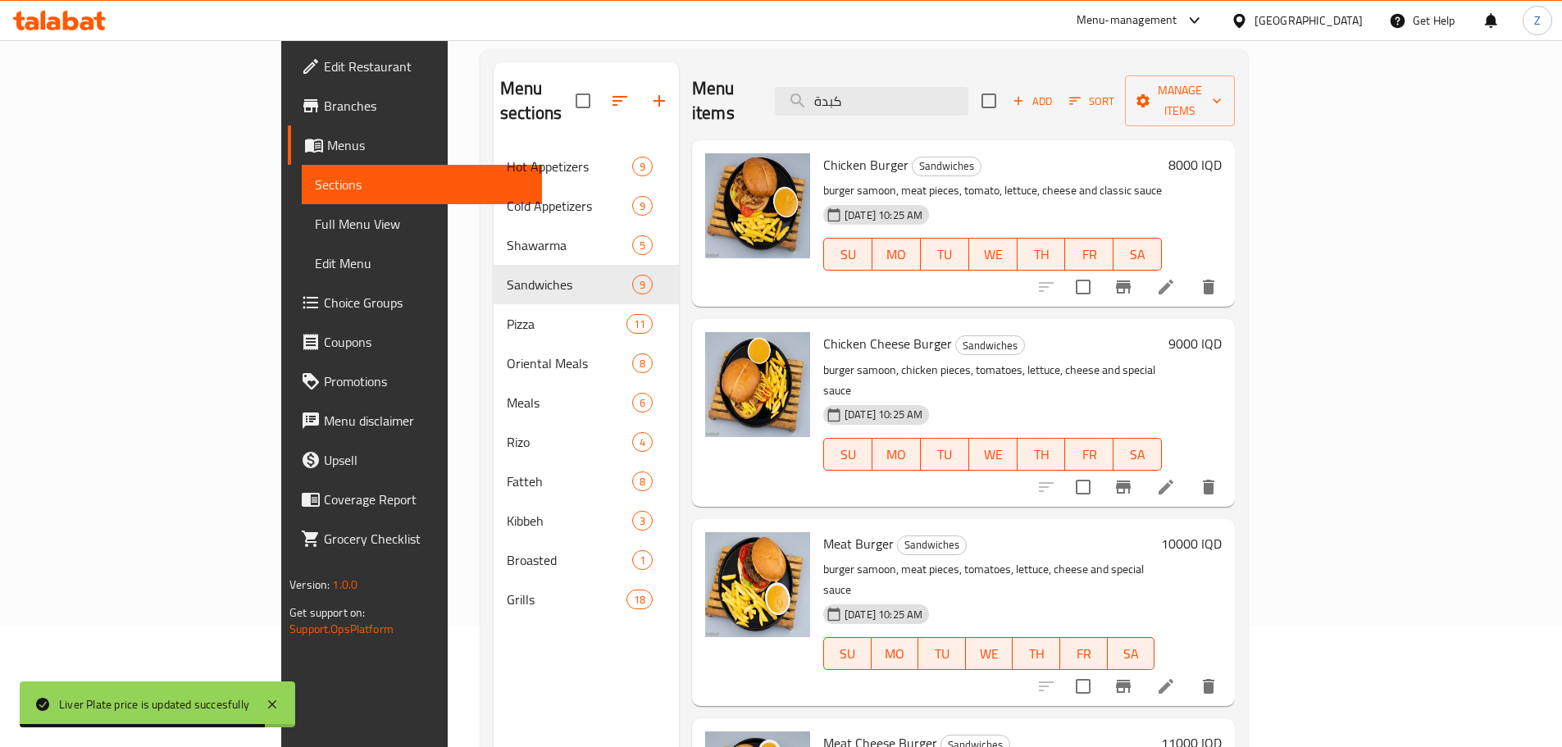
scroll to position [230, 0]
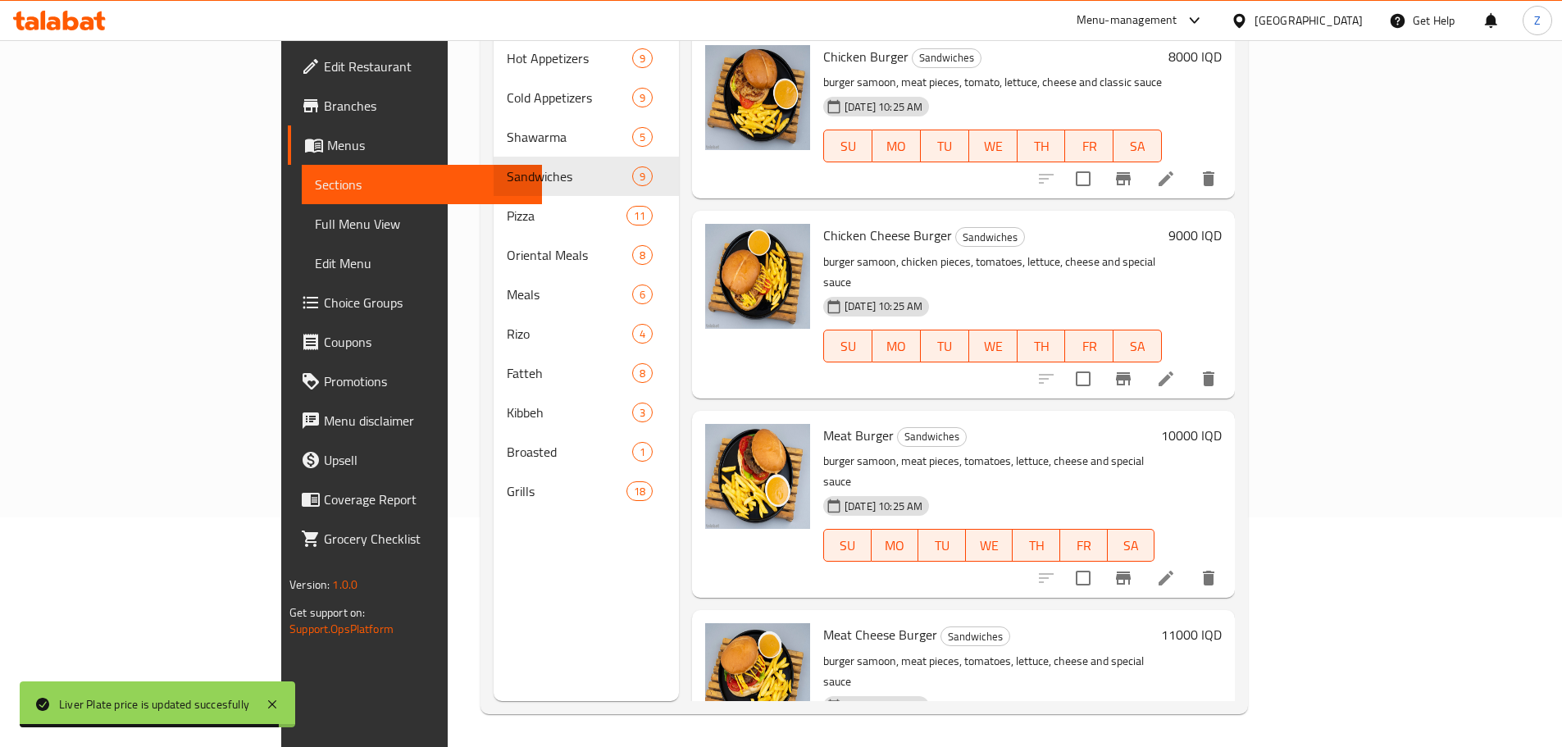
click at [507, 442] on span "Broasted" at bounding box center [569, 452] width 125 height 20
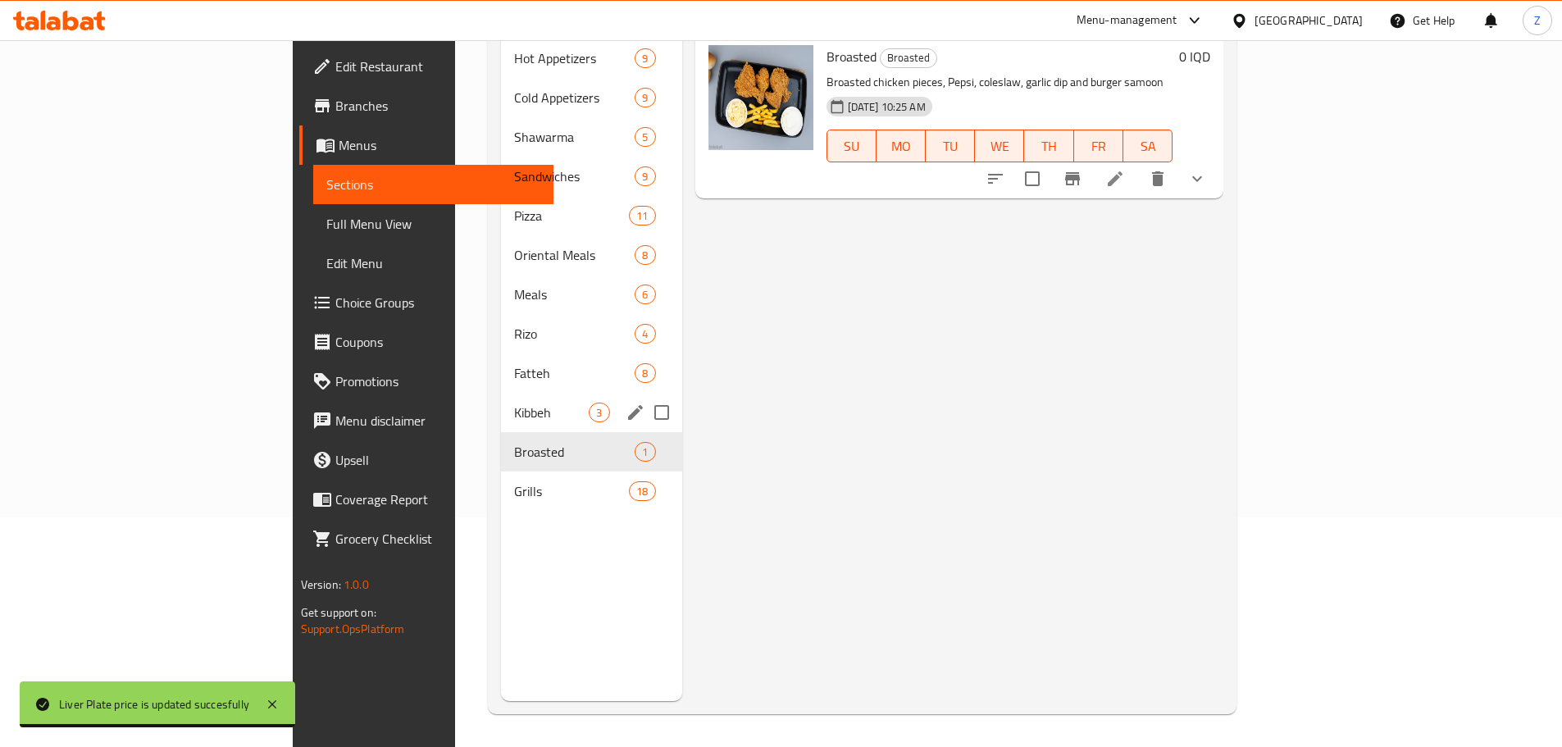
click at [501, 393] on div "Kibbeh 3" at bounding box center [591, 412] width 180 height 39
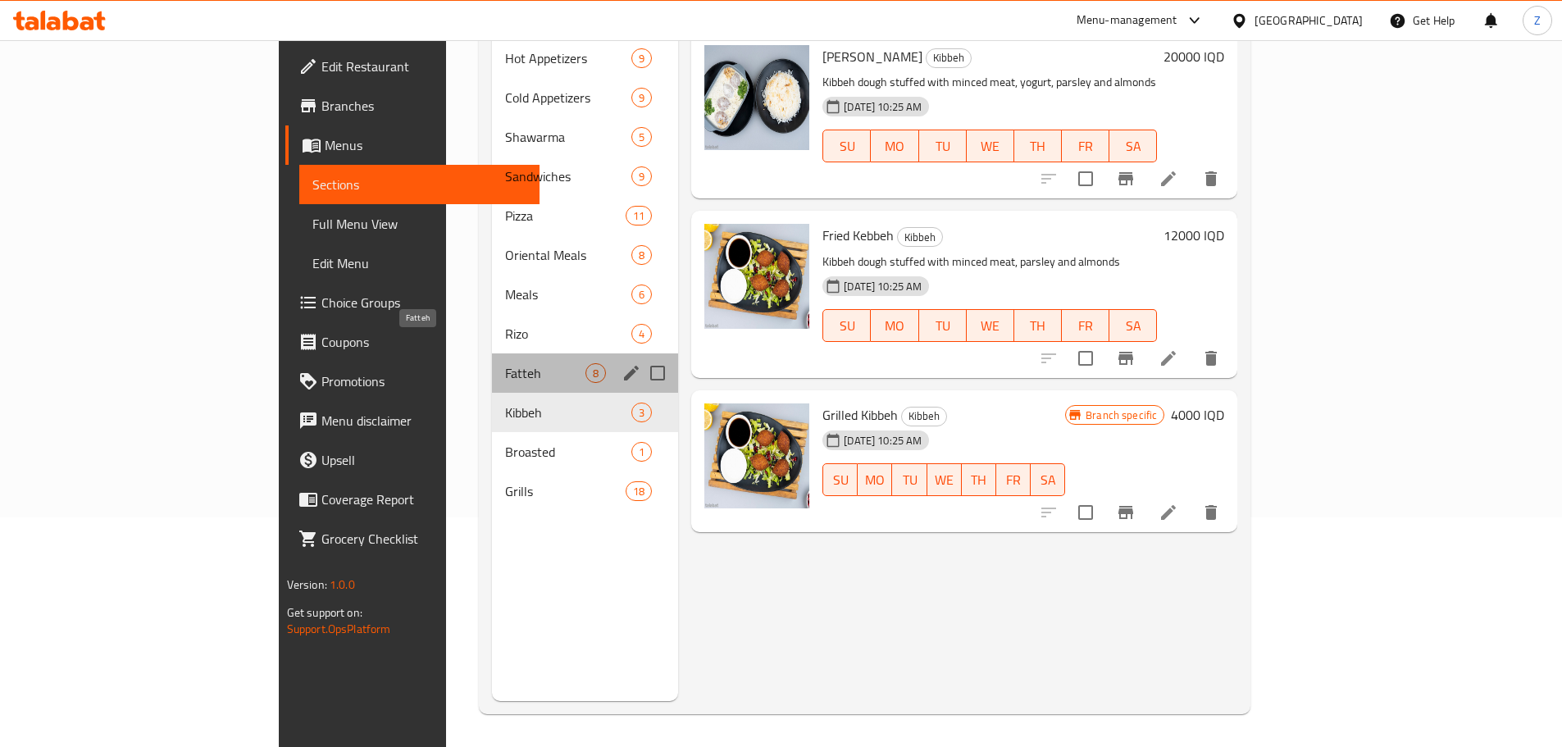
click at [505, 363] on span "Fatteh" at bounding box center [545, 373] width 80 height 20
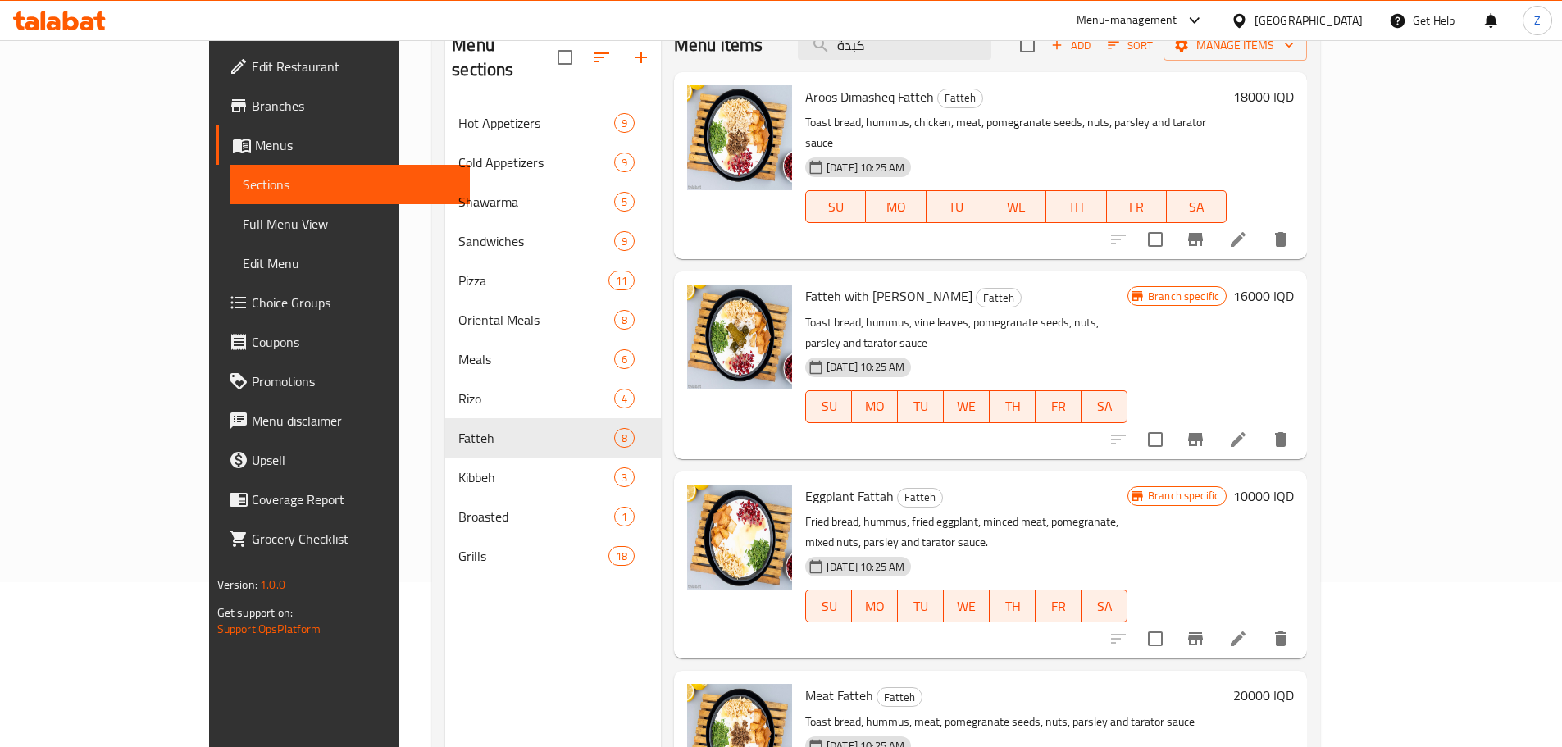
scroll to position [66, 0]
